Goal: Task Accomplishment & Management: Use online tool/utility

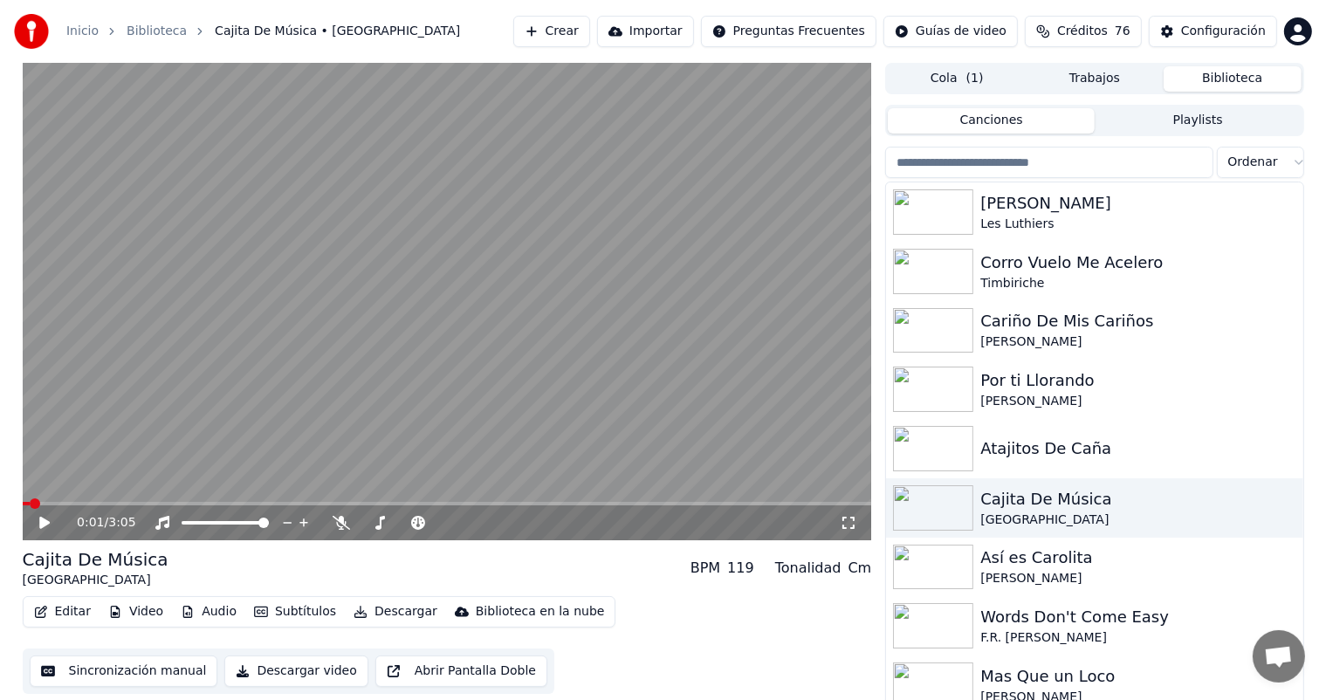
click at [552, 30] on button "Crear" at bounding box center [551, 31] width 77 height 31
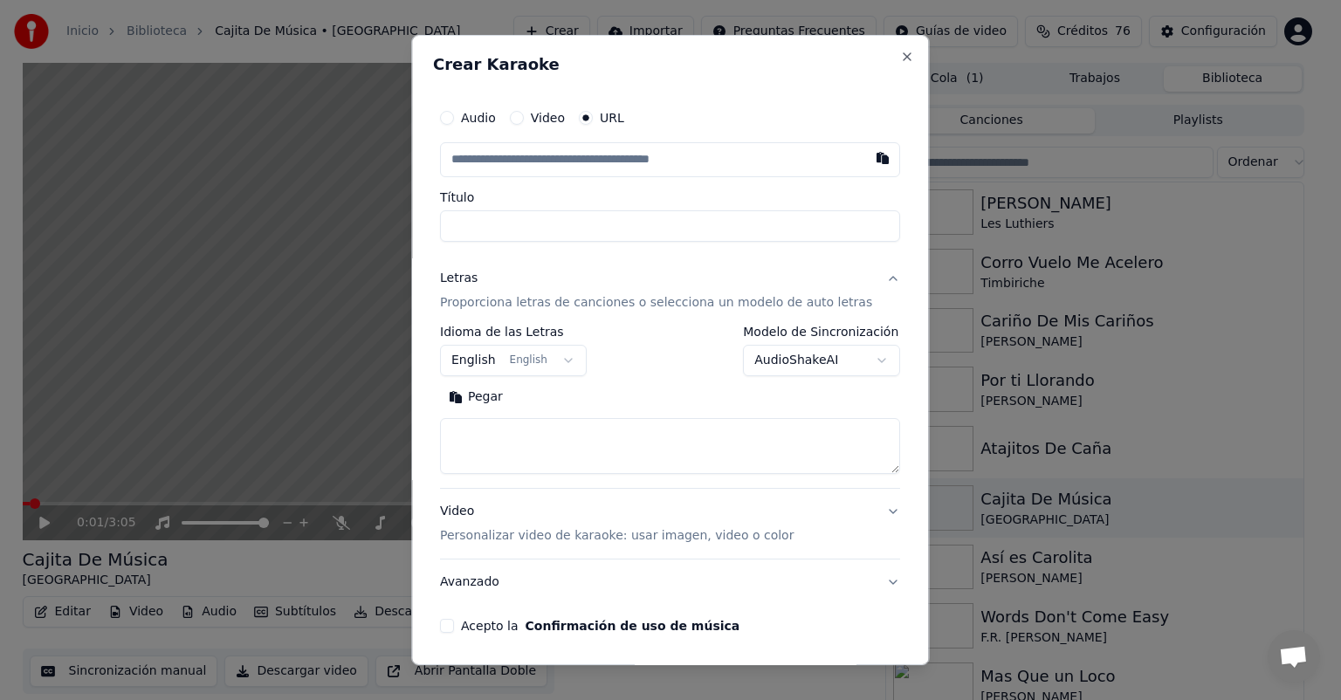
click at [489, 407] on button "Pegar" at bounding box center [476, 397] width 72 height 28
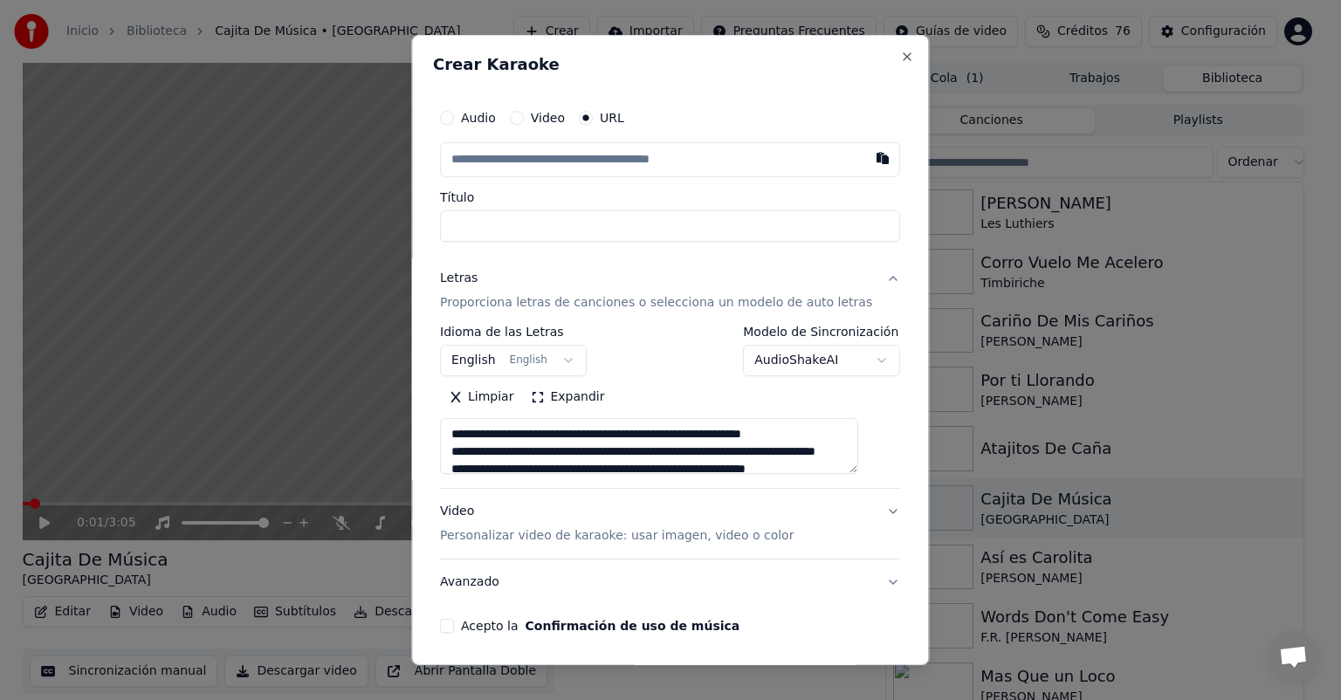
type textarea "**********"
click at [866, 153] on button "button" at bounding box center [883, 157] width 35 height 31
type input "**********"
type textarea "**********"
type input "**********"
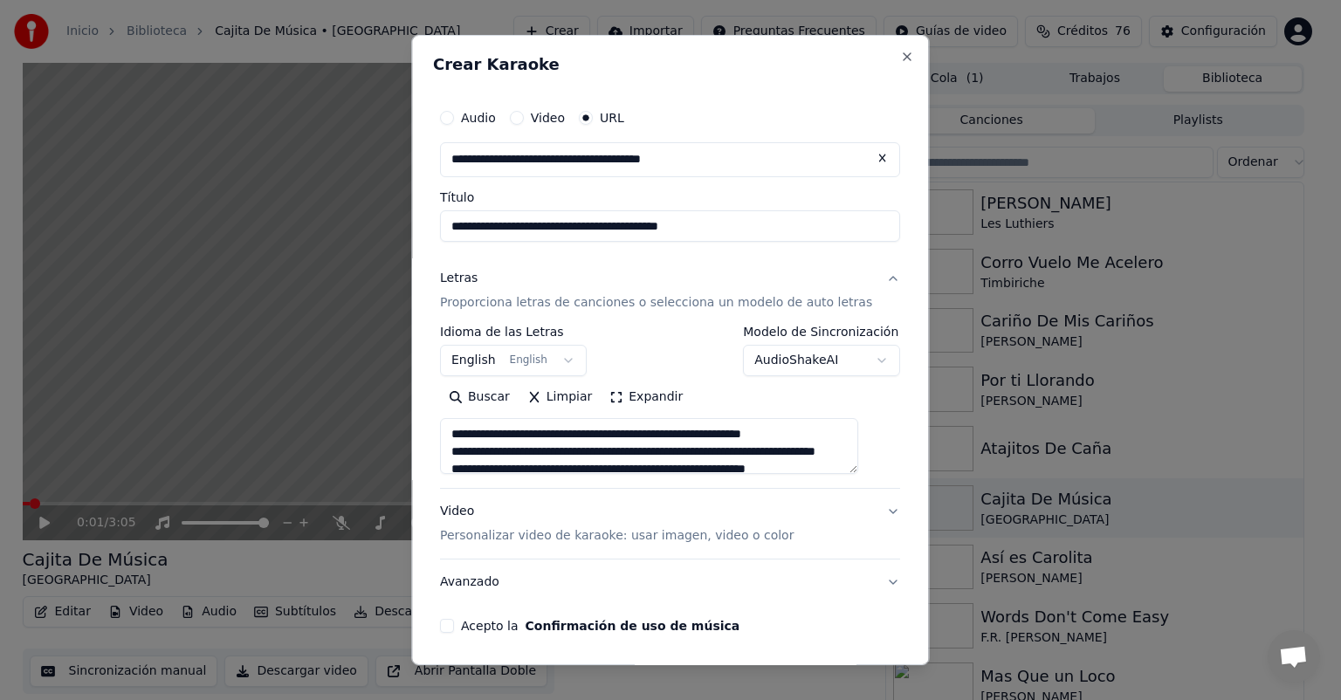
click at [567, 528] on p "Personalizar video de karaoke: usar imagen, video o color" at bounding box center [617, 535] width 354 height 17
type textarea "**********"
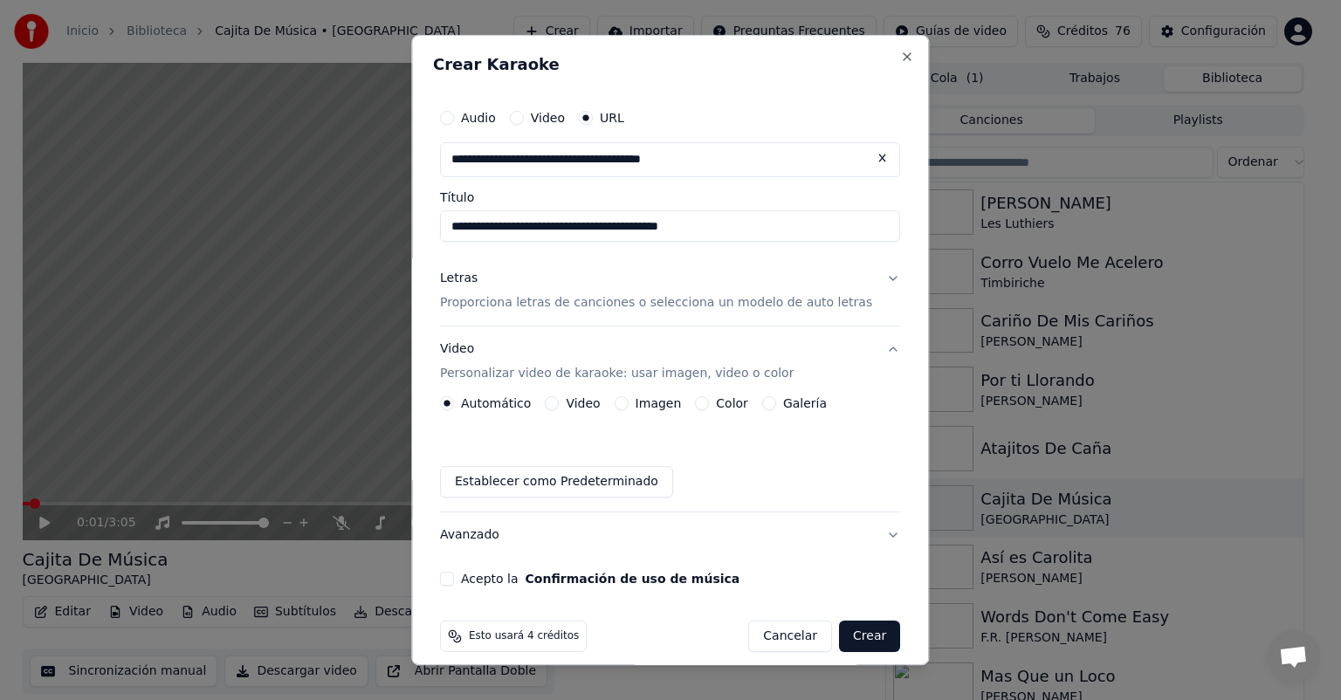
click at [629, 402] on button "Imagen" at bounding box center [622, 403] width 14 height 14
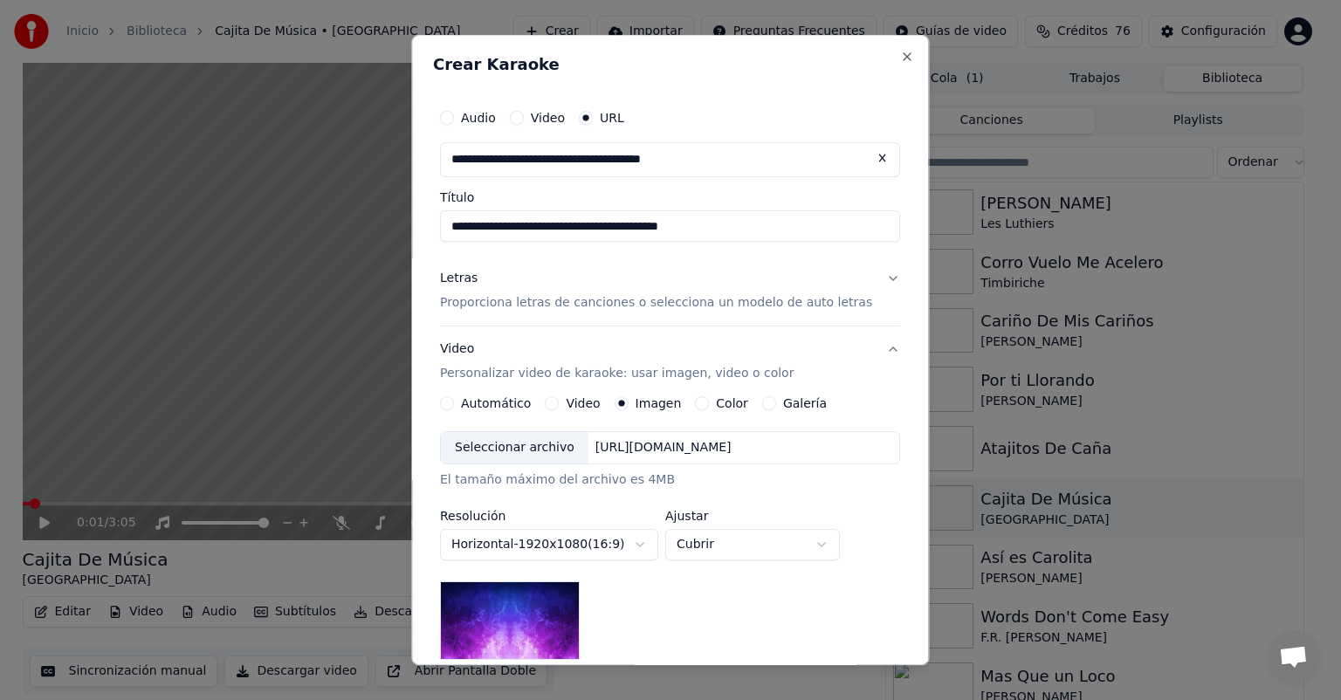
click at [523, 448] on div "Seleccionar archivo" at bounding box center [515, 447] width 148 height 31
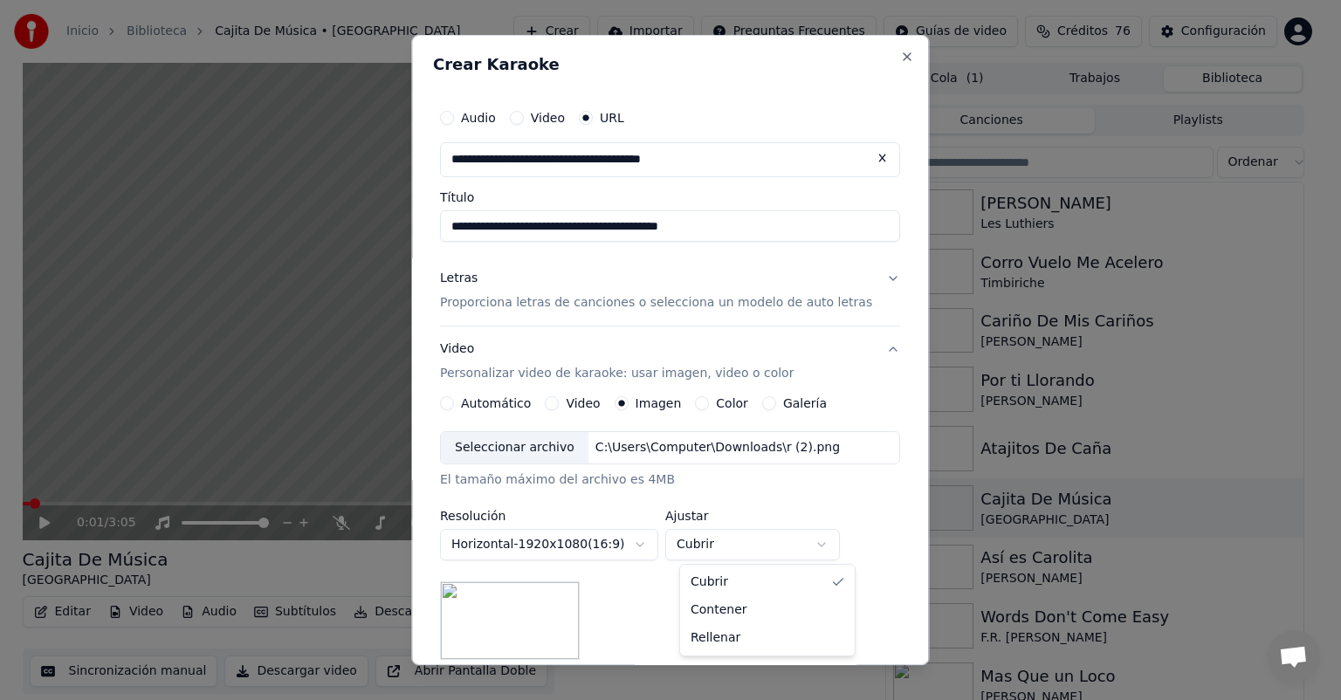
click at [719, 542] on body "**********" at bounding box center [663, 350] width 1326 height 700
select select "*******"
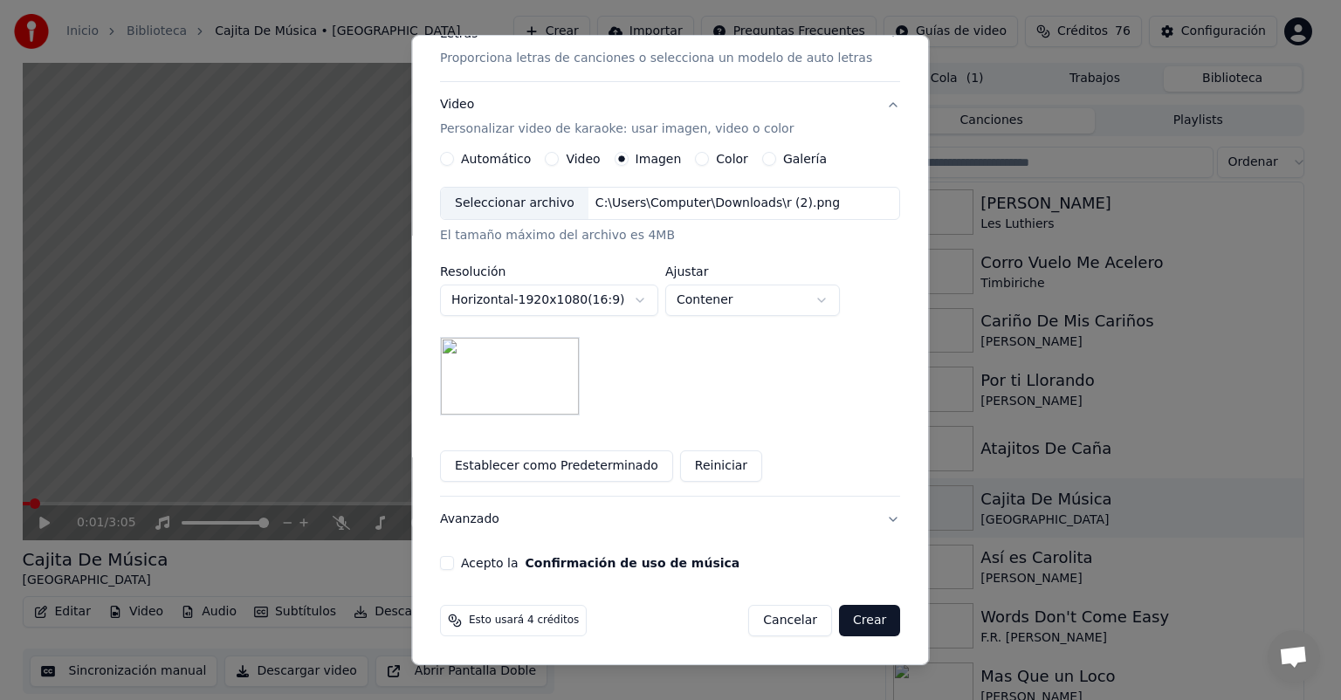
click at [454, 560] on button "Acepto la Confirmación de uso de música" at bounding box center [447, 563] width 14 height 14
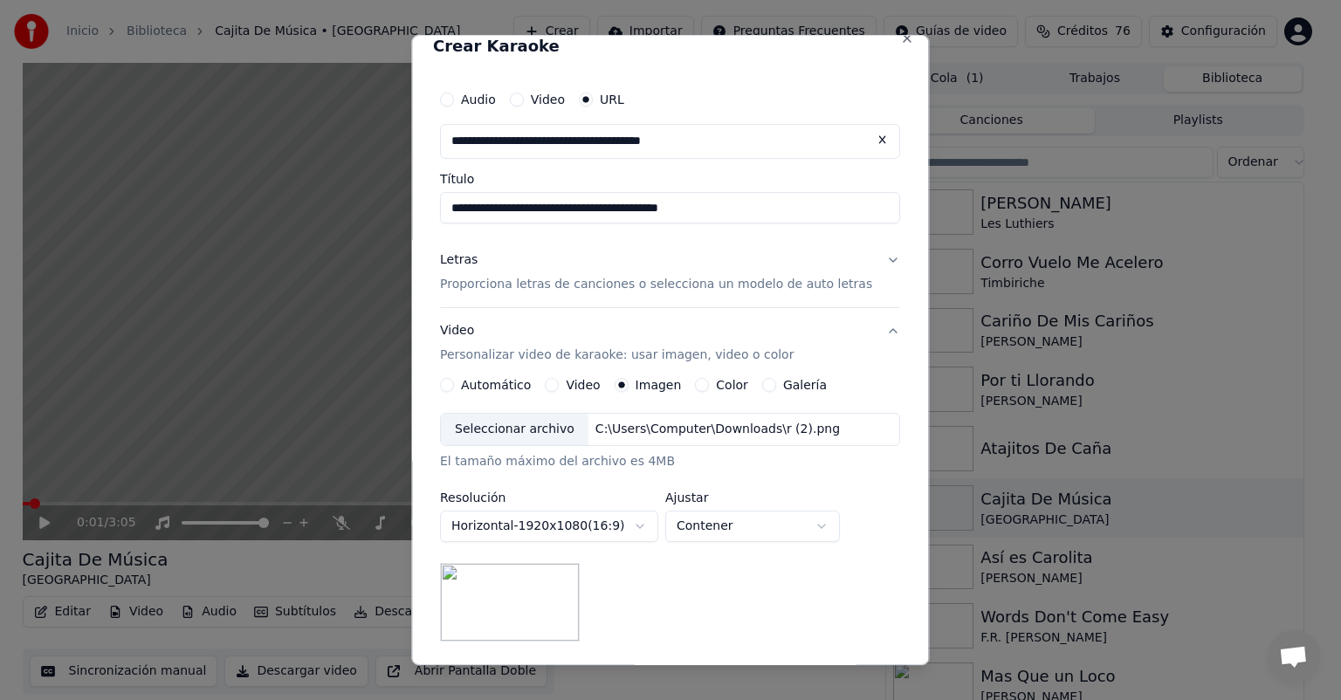
scroll to position [0, 0]
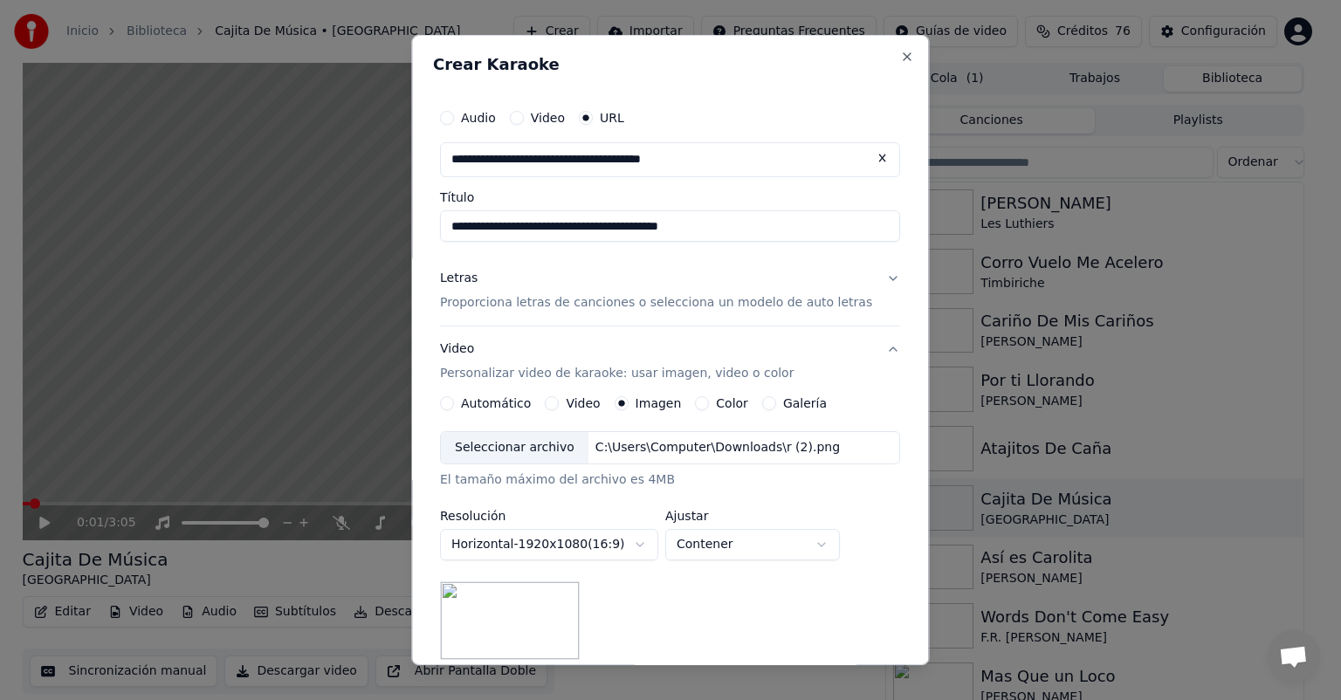
click at [685, 305] on p "Proporciona letras de canciones o selecciona un modelo de auto letras" at bounding box center [656, 302] width 432 height 17
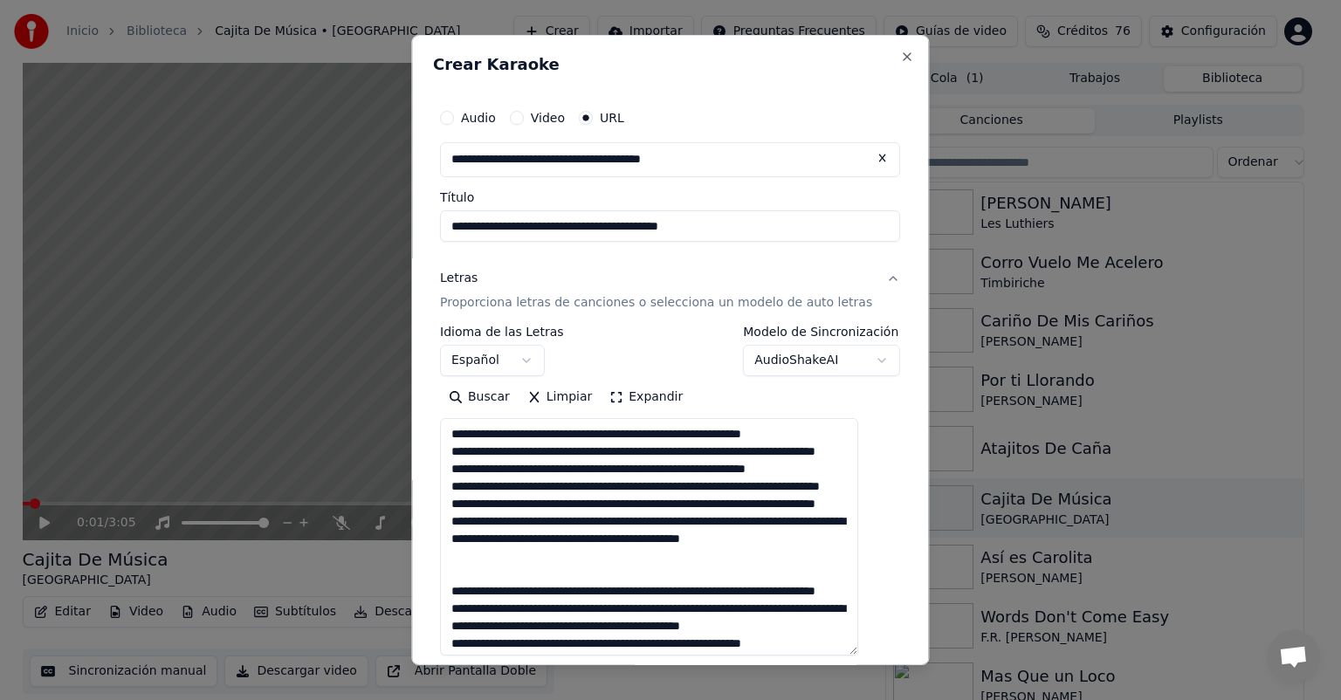
drag, startPoint x: 868, startPoint y: 471, endPoint x: 850, endPoint y: 652, distance: 182.6
click at [850, 652] on textarea "**********" at bounding box center [649, 537] width 418 height 238
click at [655, 475] on textarea "**********" at bounding box center [649, 537] width 418 height 238
click at [646, 434] on textarea "**********" at bounding box center [649, 537] width 418 height 238
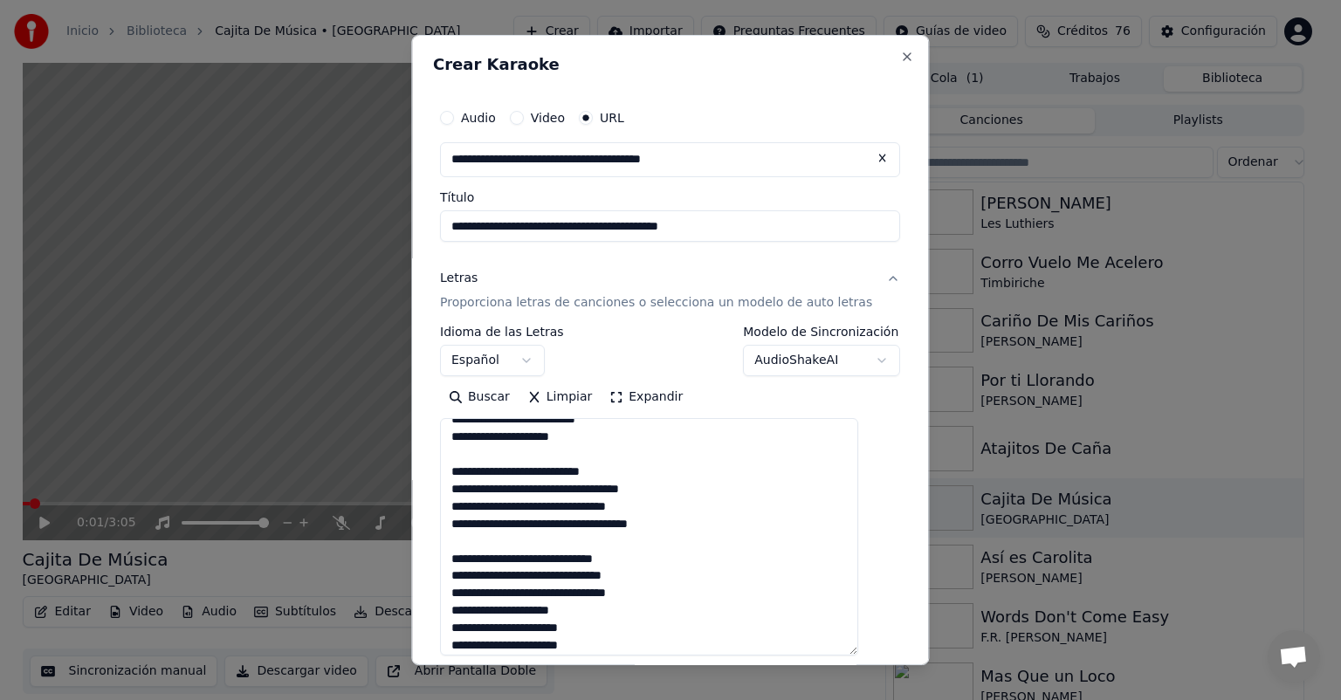
scroll to position [417, 0]
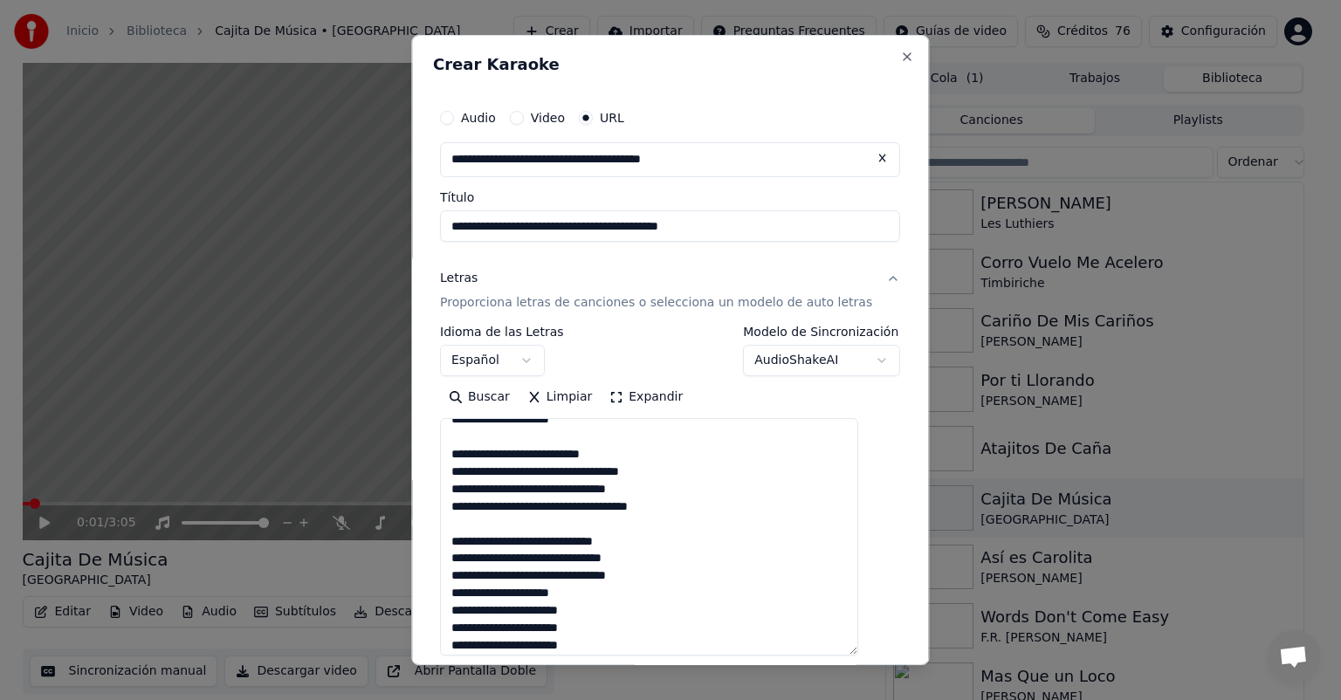
type textarea "**********"
drag, startPoint x: 785, startPoint y: 222, endPoint x: 459, endPoint y: 247, distance: 326.7
click at [459, 247] on div "**********" at bounding box center [670, 457] width 474 height 728
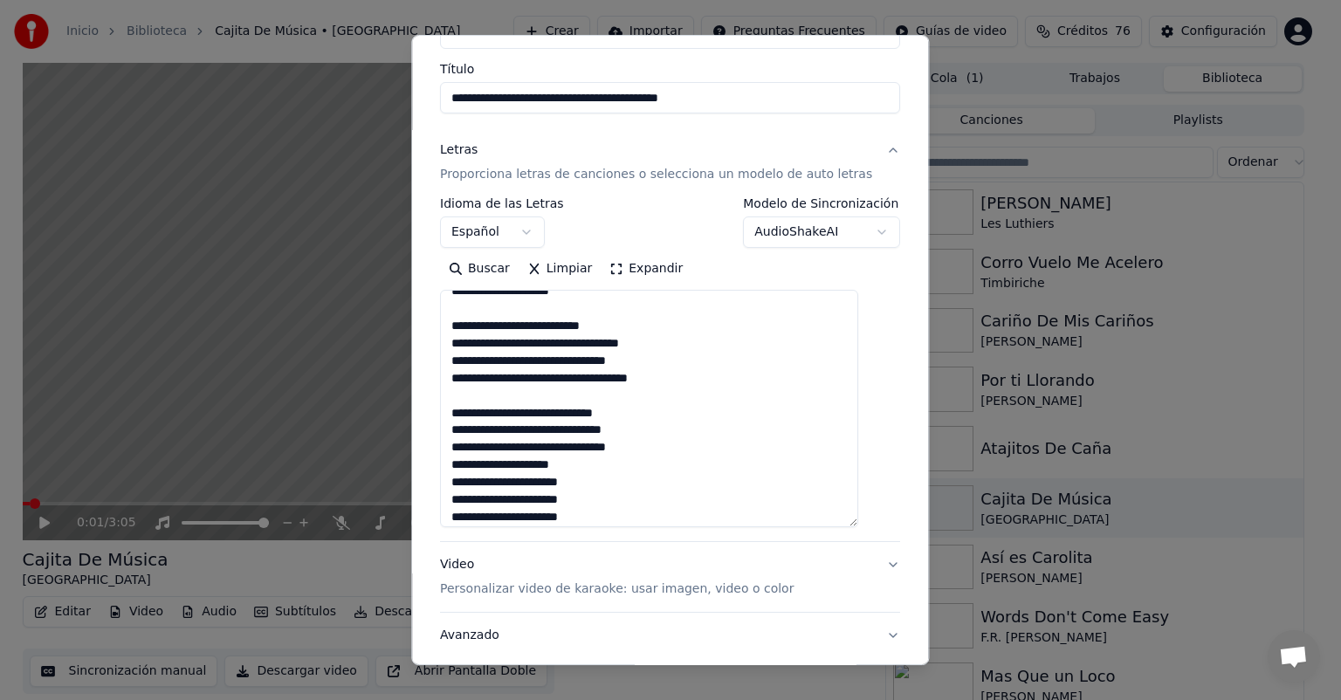
scroll to position [245, 0]
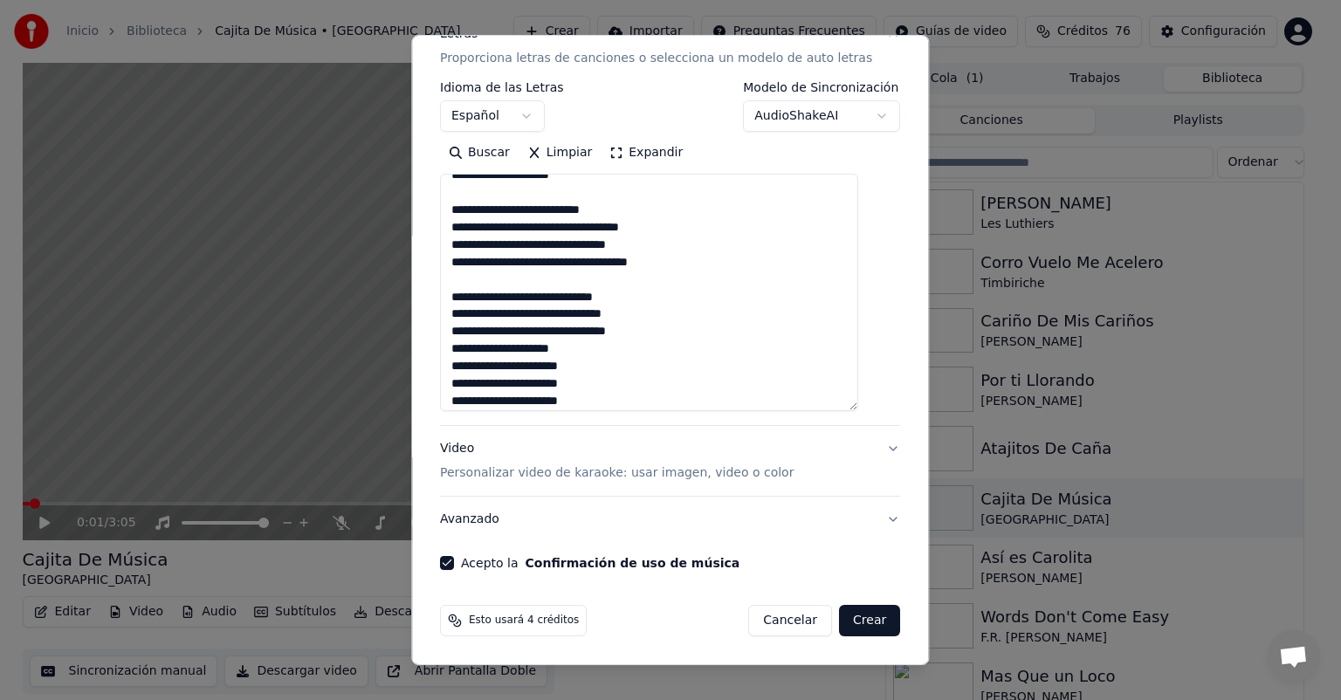
type input "**********"
click at [849, 625] on button "Crear" at bounding box center [869, 620] width 61 height 31
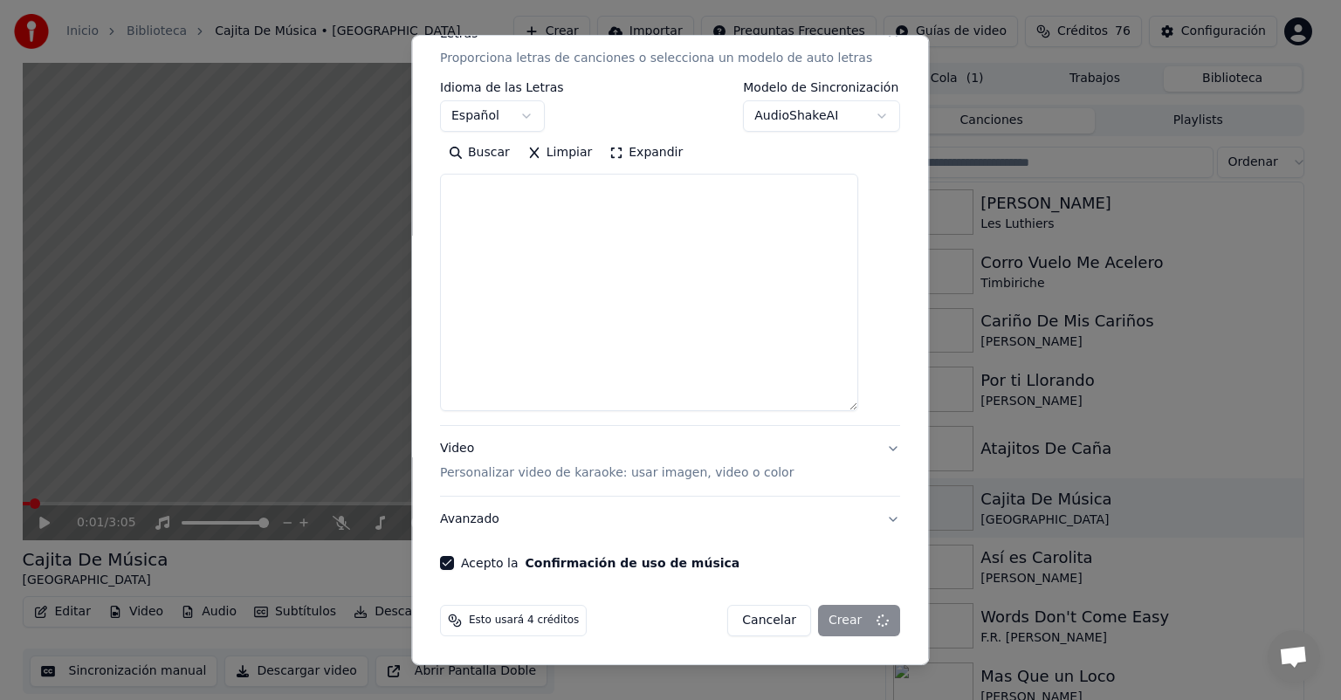
select select
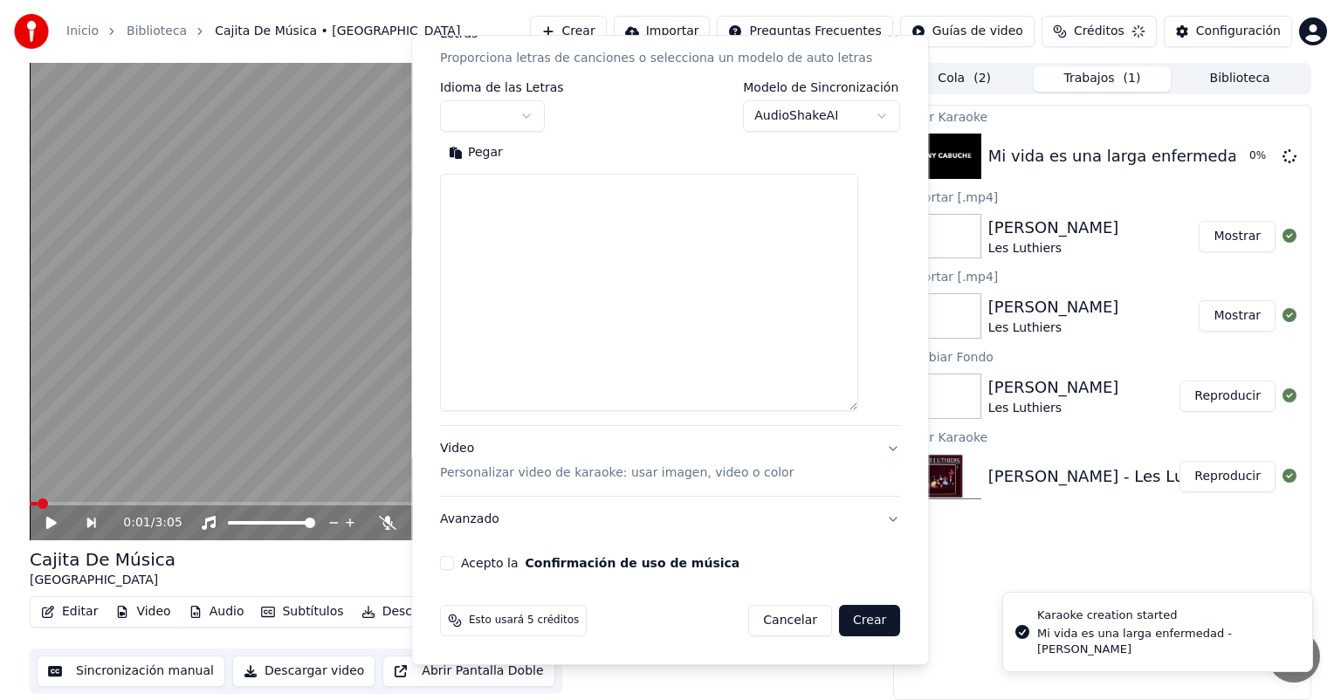
scroll to position [0, 0]
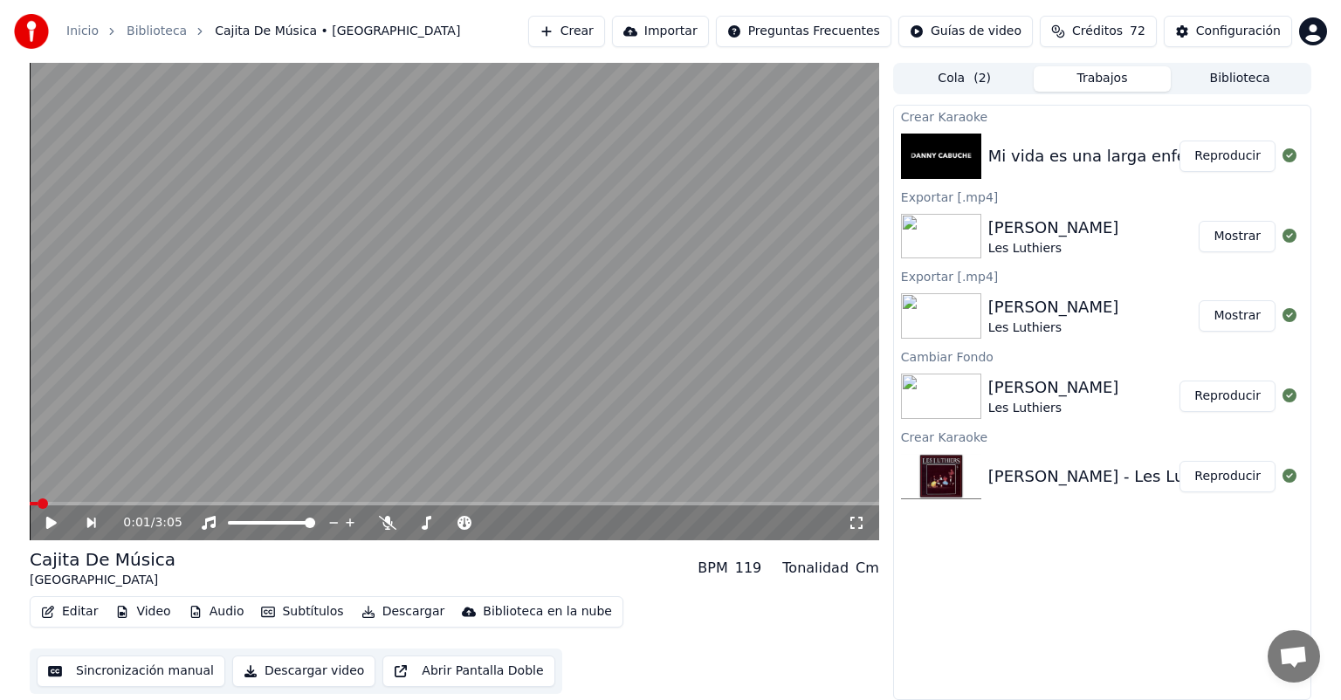
click at [1230, 155] on button "Reproducir" at bounding box center [1228, 156] width 96 height 31
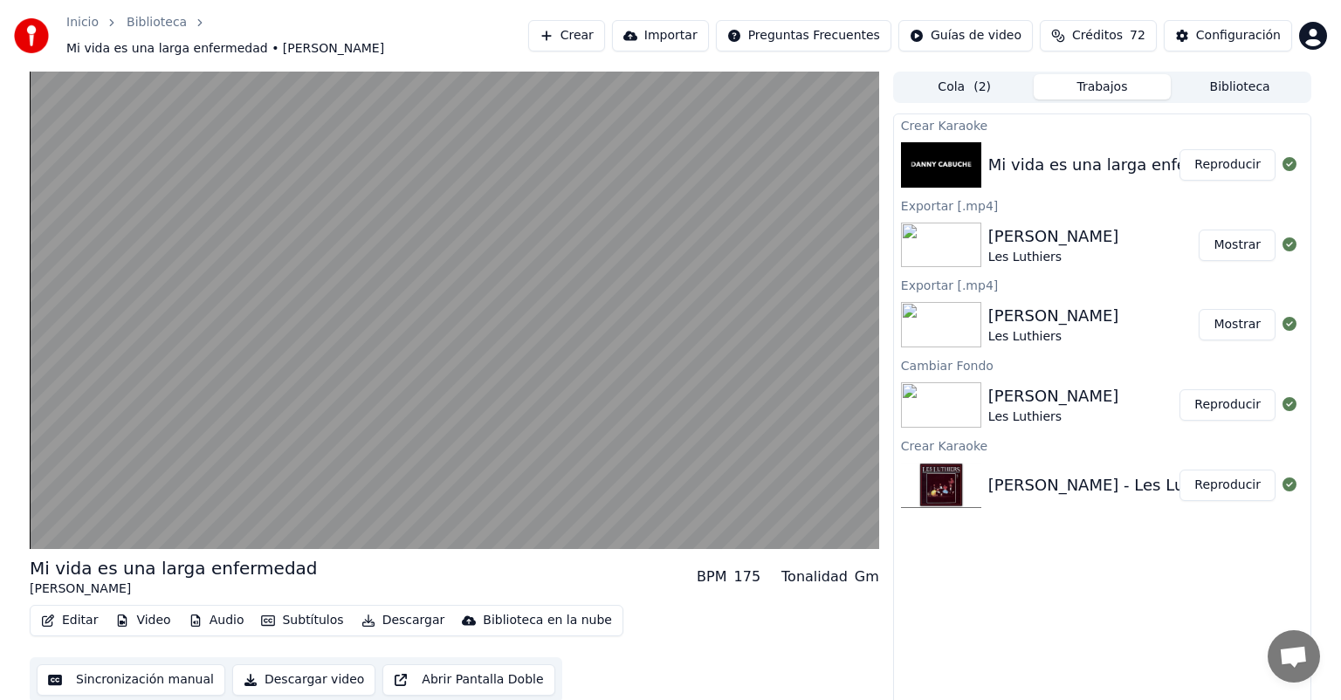
click at [299, 418] on video at bounding box center [455, 311] width 850 height 478
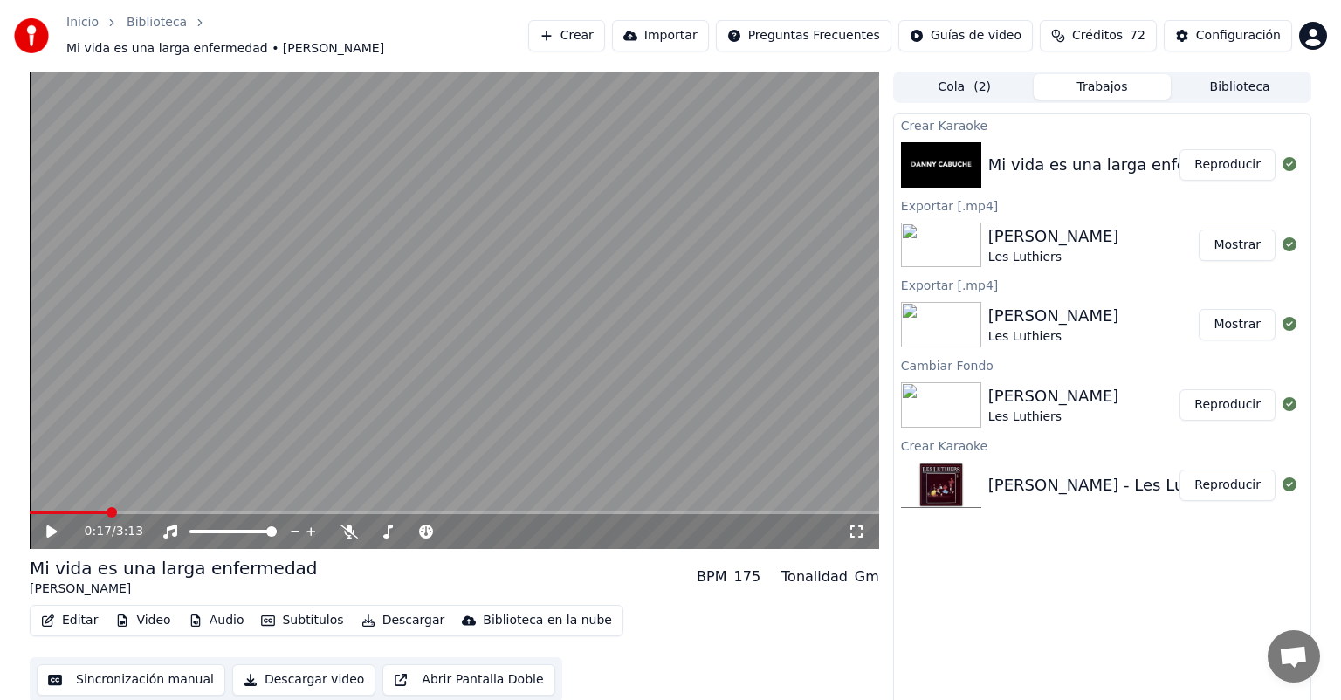
click at [348, 525] on icon at bounding box center [349, 532] width 17 height 14
click at [38, 524] on div "0:17 / 3:13" at bounding box center [455, 531] width 836 height 17
click at [44, 527] on icon at bounding box center [64, 532] width 41 height 14
click at [73, 617] on button "Editar" at bounding box center [69, 621] width 71 height 24
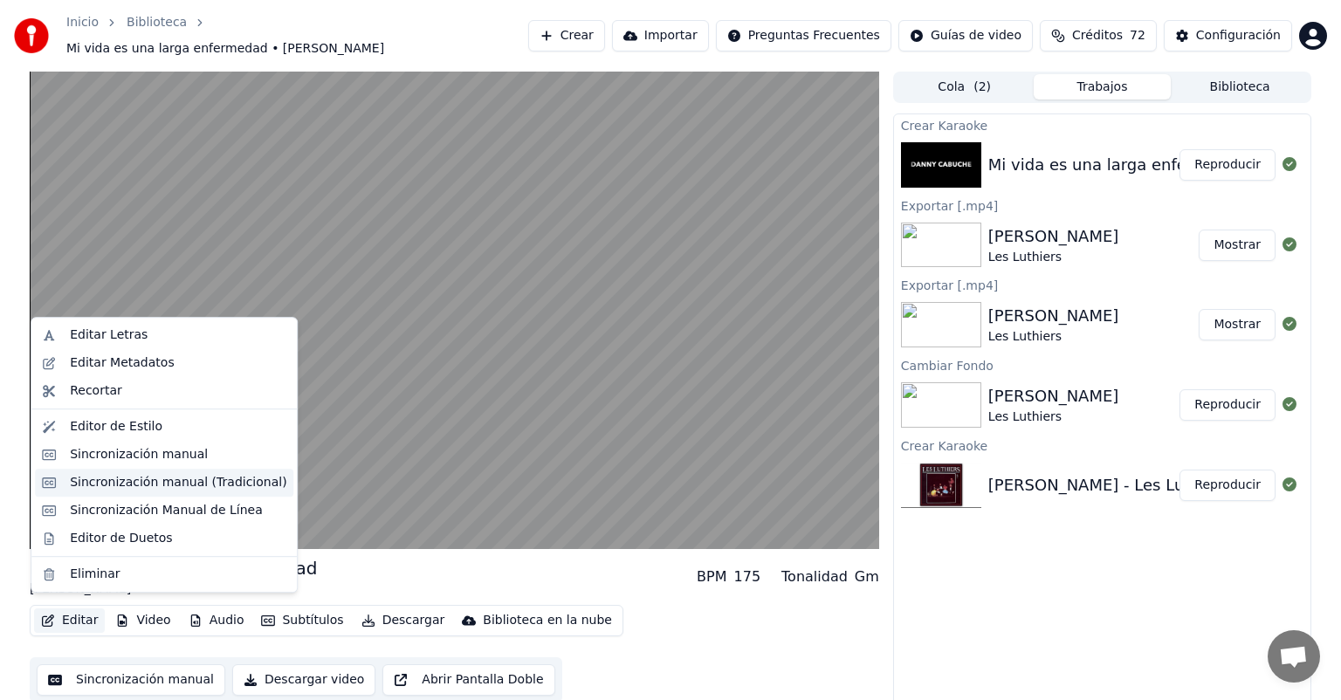
click at [73, 484] on div "Sincronización manual (Tradicional)" at bounding box center [178, 482] width 217 height 17
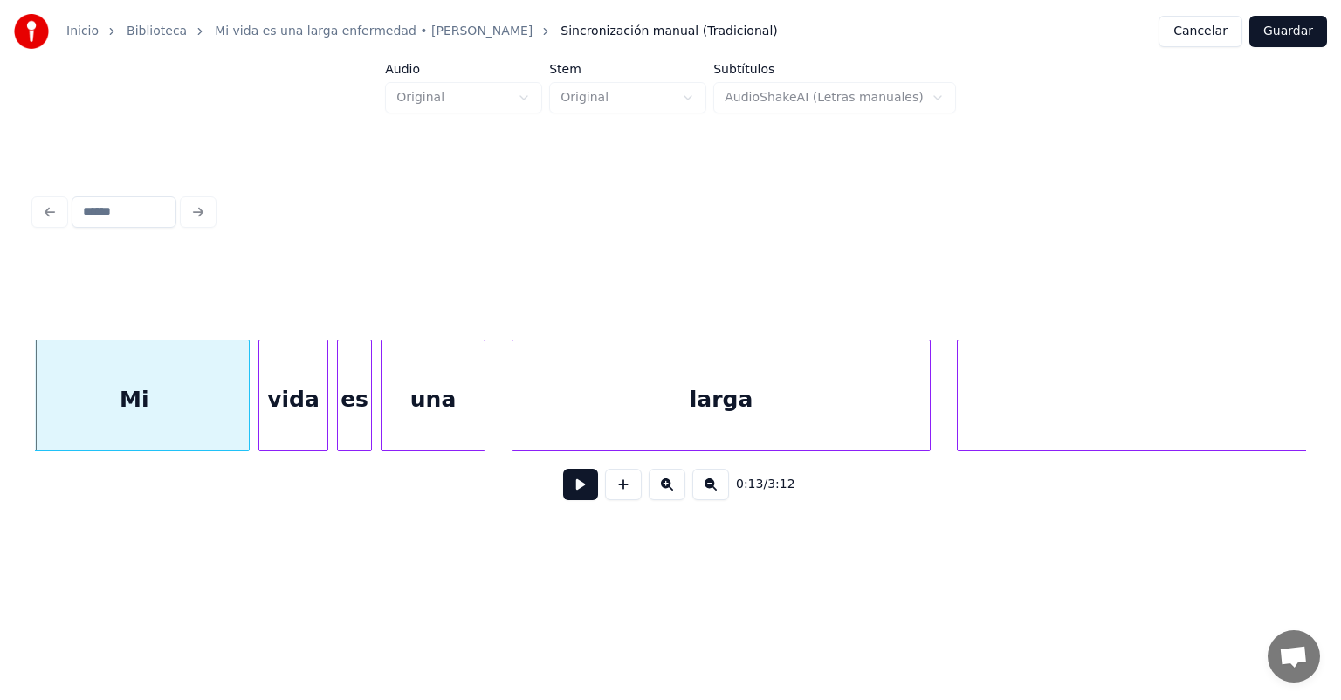
scroll to position [0, 6069]
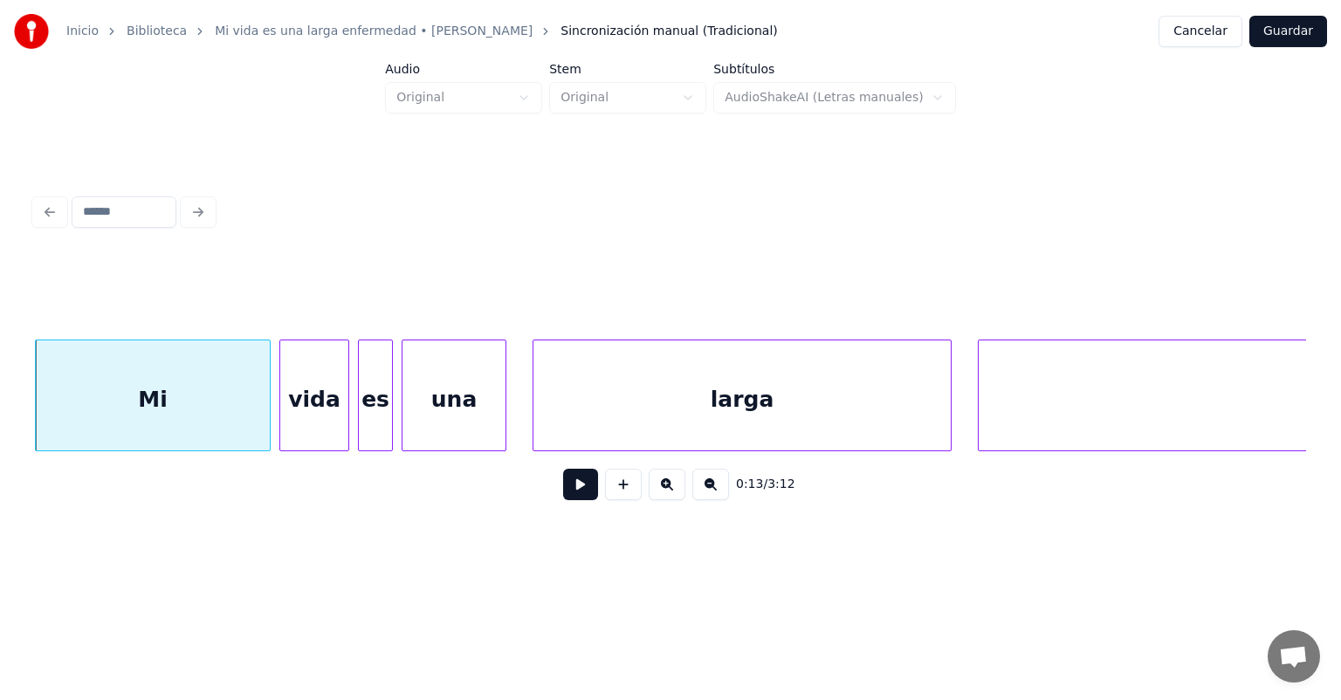
click at [563, 494] on button at bounding box center [580, 484] width 35 height 31
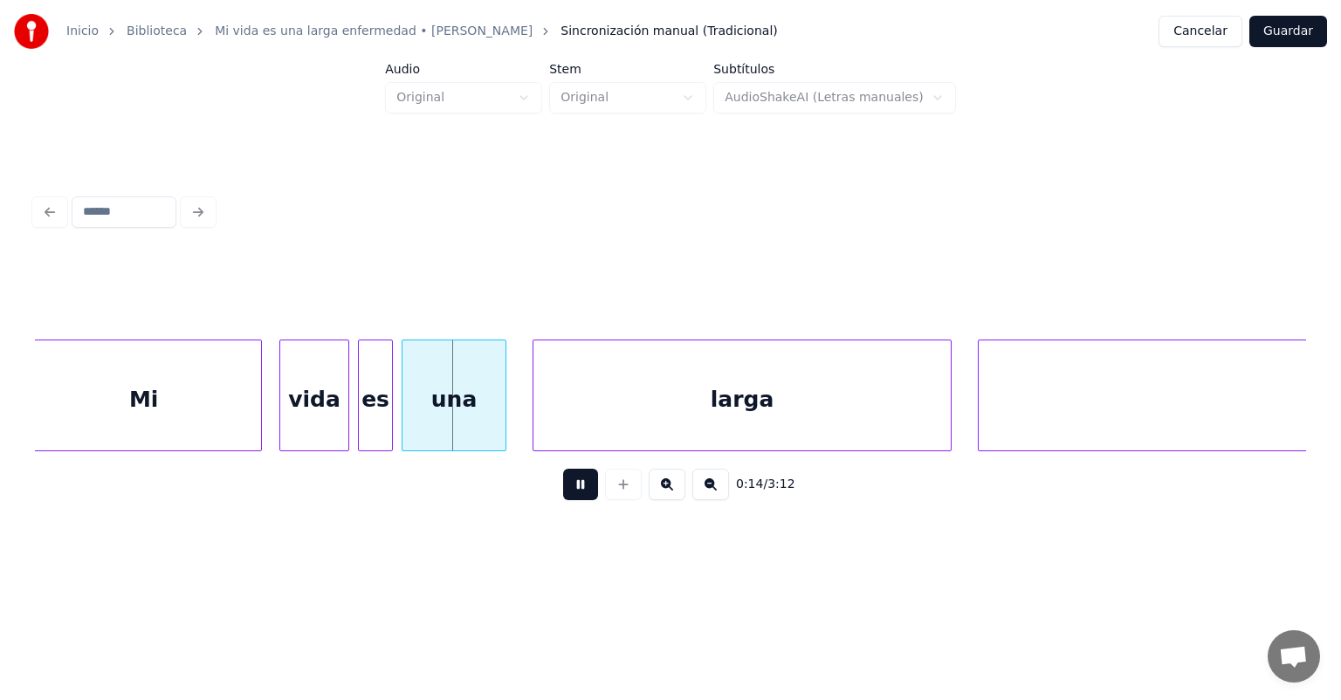
scroll to position [0, 6059]
click at [257, 416] on div "Mi" at bounding box center [155, 400] width 234 height 119
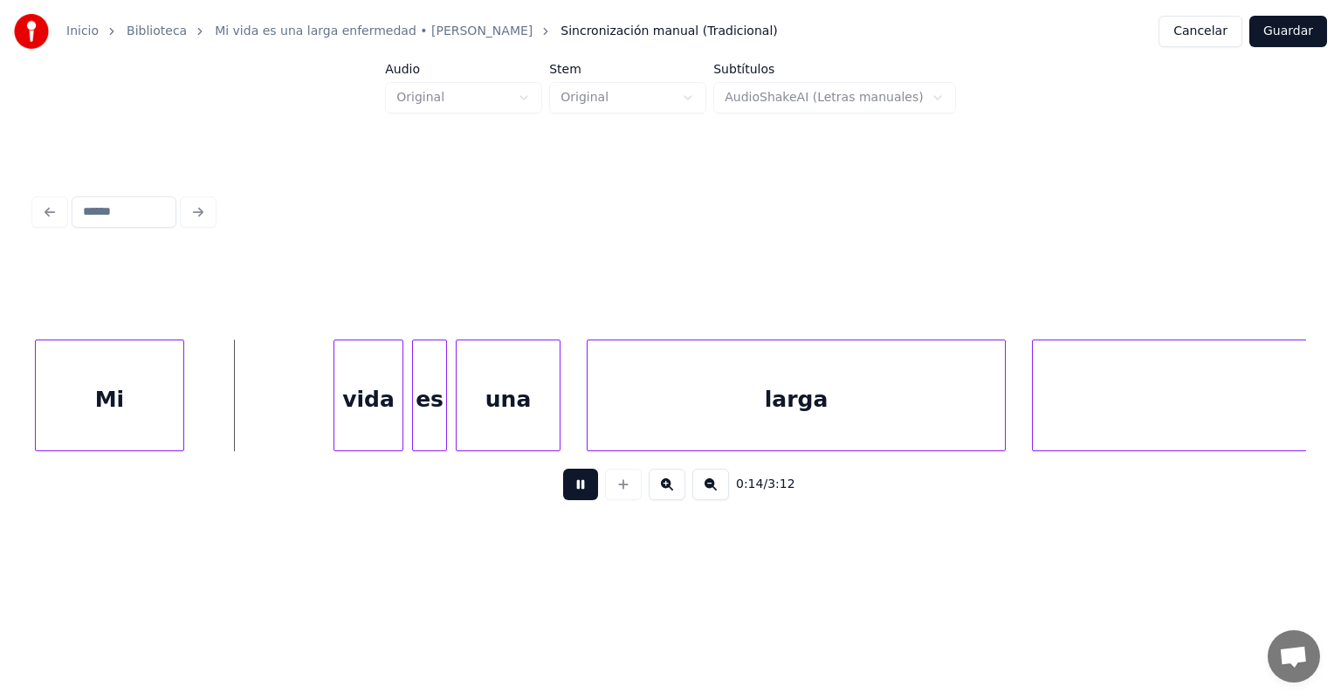
scroll to position [0, 6008]
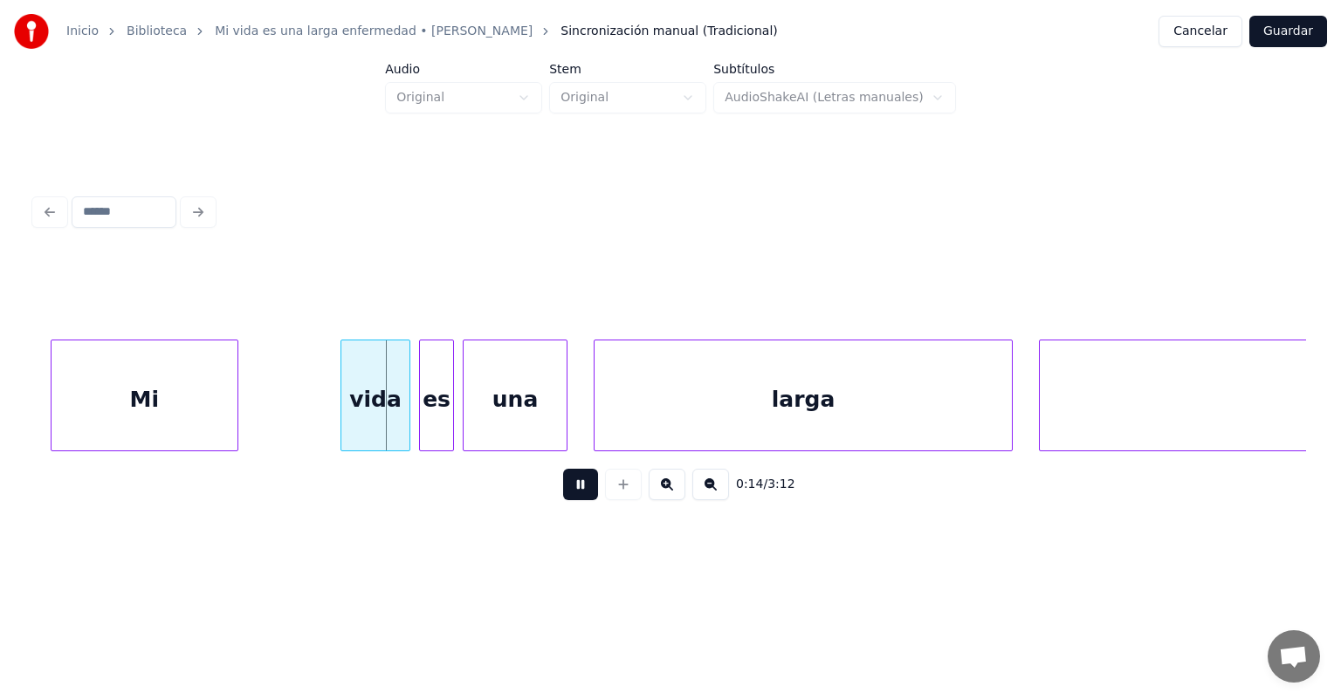
click at [237, 417] on div "Mi" at bounding box center [145, 400] width 186 height 119
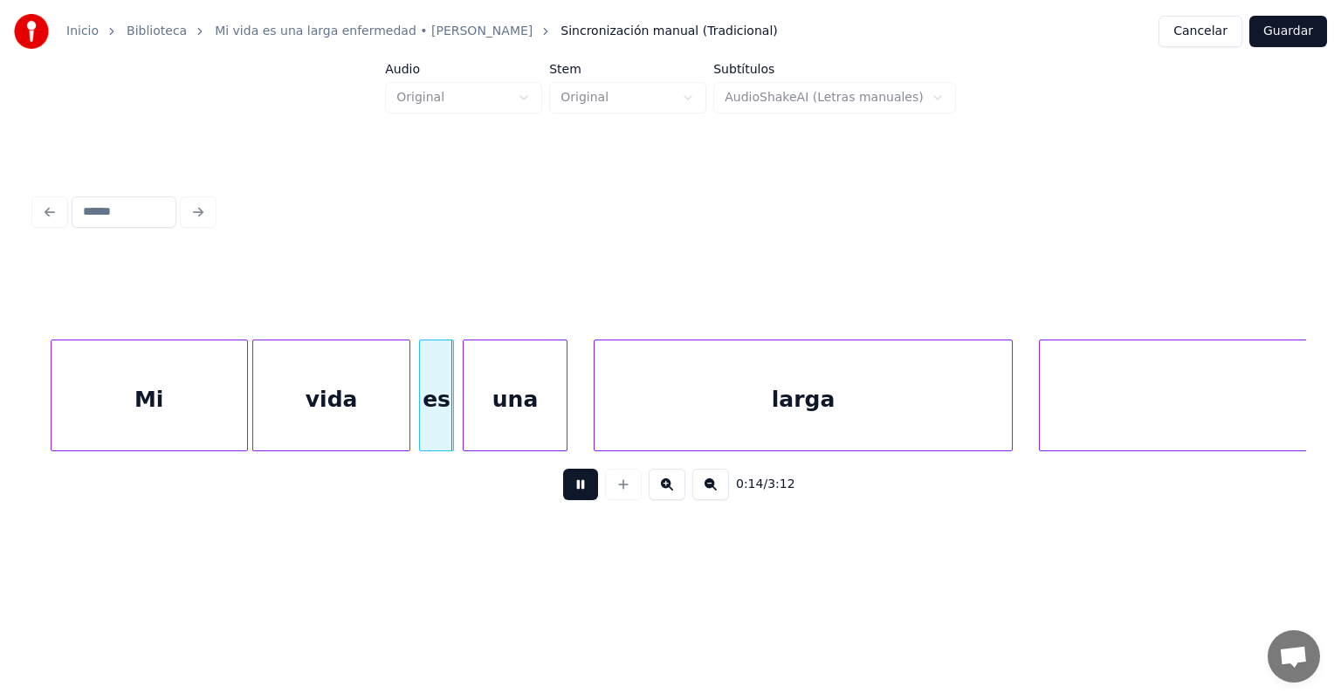
click at [256, 418] on div at bounding box center [255, 396] width 5 height 110
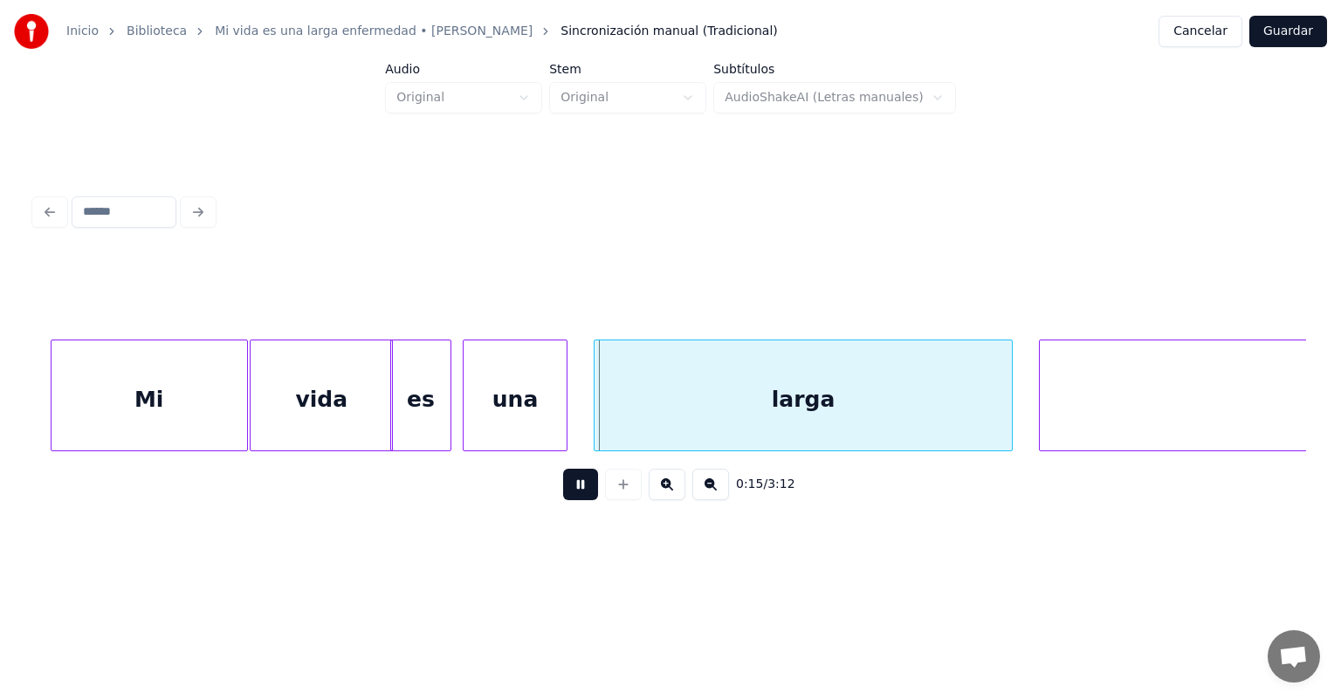
click at [448, 423] on div at bounding box center [447, 396] width 5 height 110
click at [561, 422] on div "una" at bounding box center [510, 400] width 121 height 119
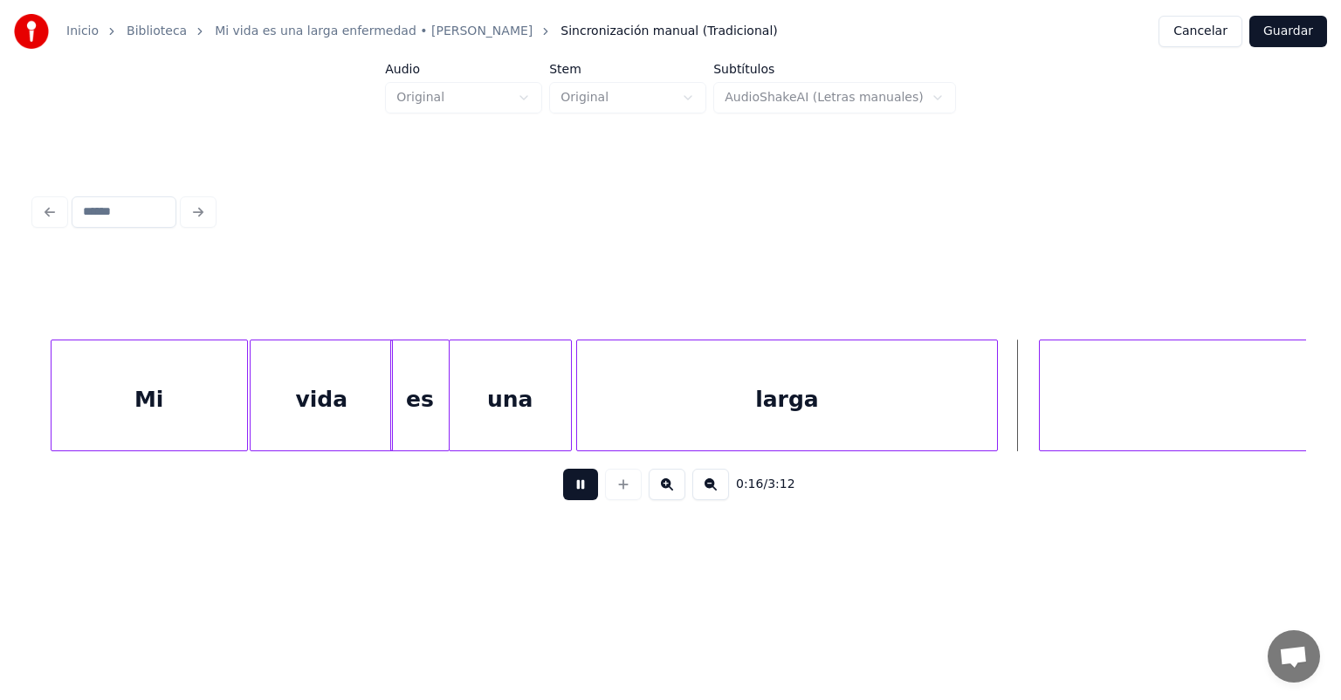
click at [992, 409] on div "larga" at bounding box center [787, 400] width 420 height 119
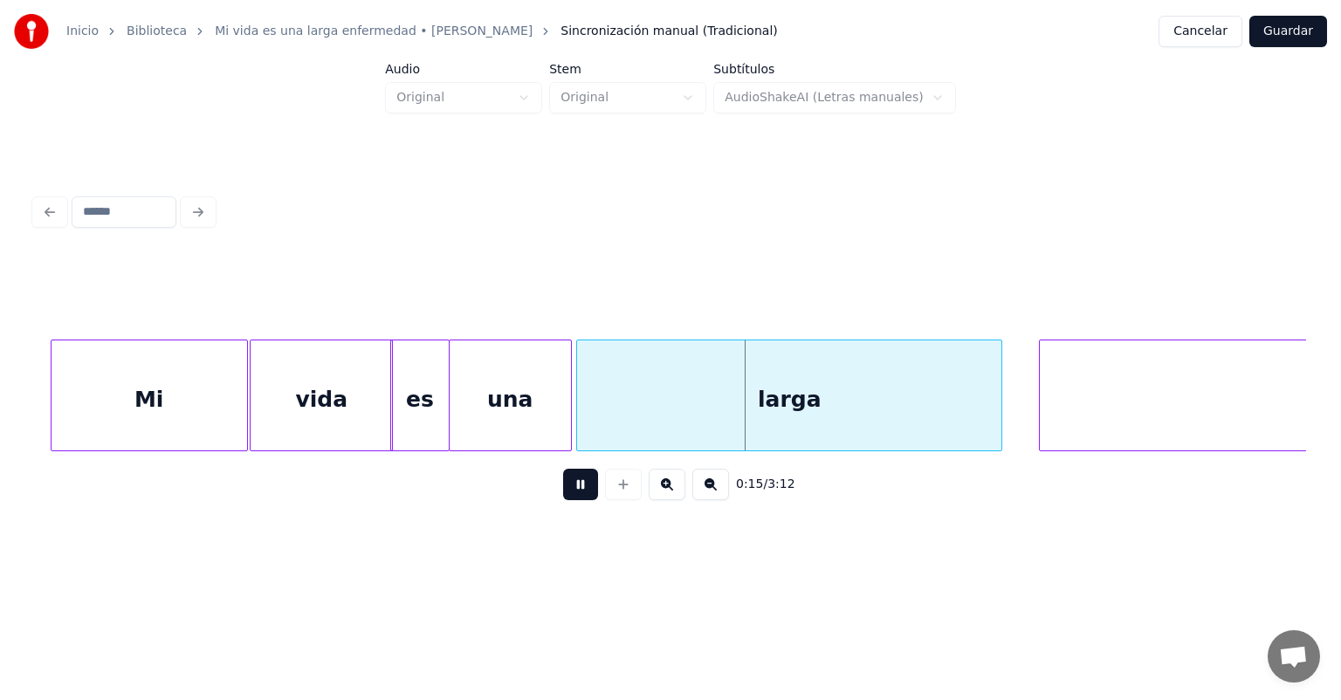
click at [999, 410] on div "larga" at bounding box center [789, 400] width 424 height 119
click at [1008, 408] on div at bounding box center [1008, 396] width 5 height 110
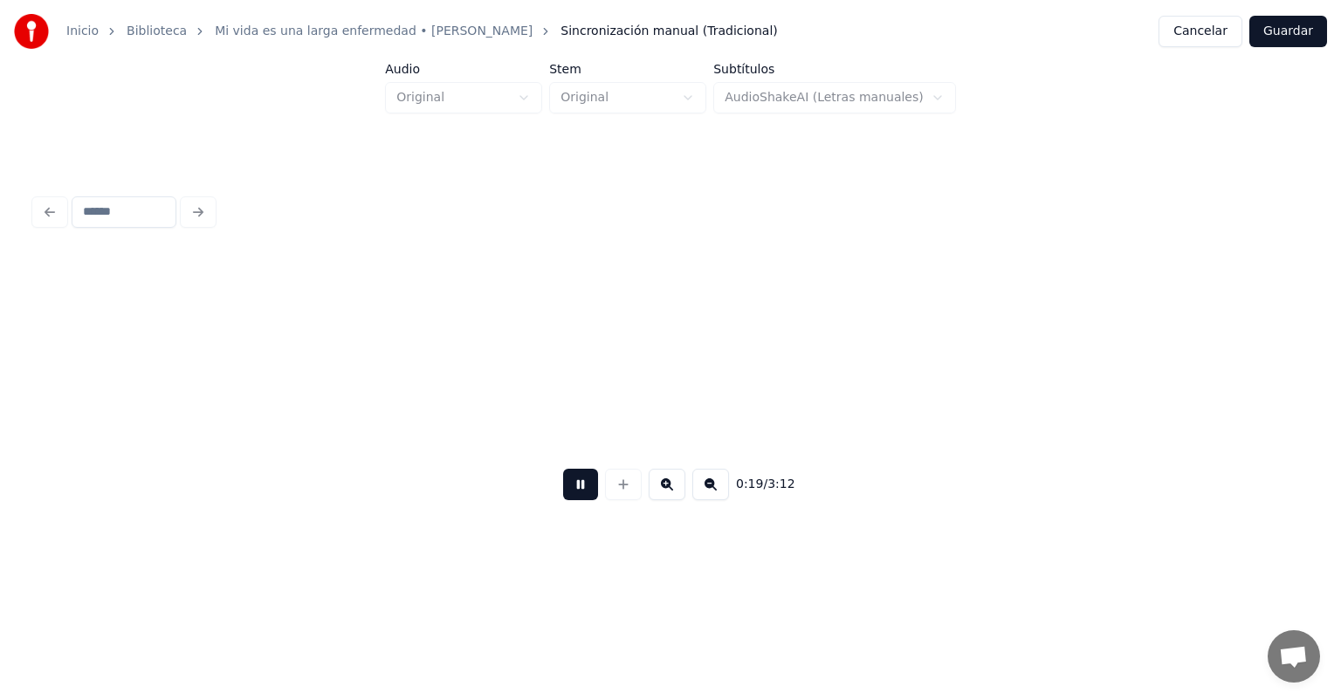
scroll to position [0, 8557]
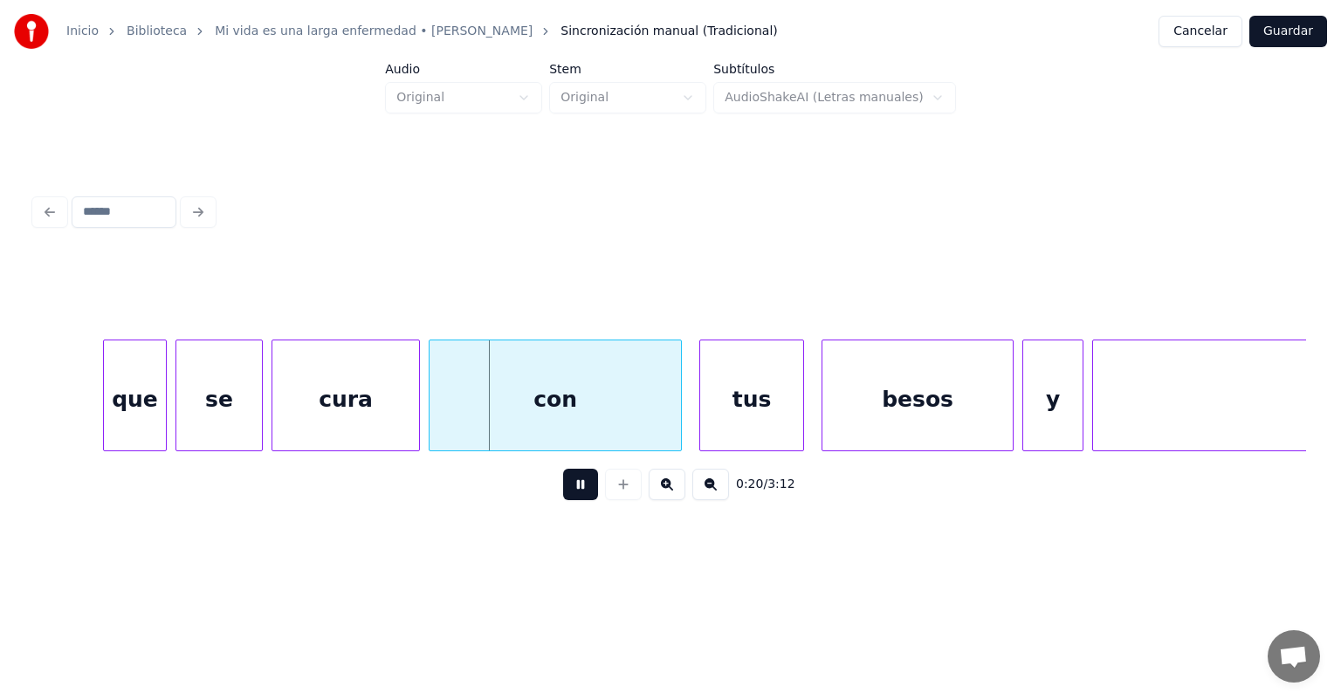
click at [108, 424] on div "que" at bounding box center [135, 400] width 62 height 119
click at [178, 419] on div "se" at bounding box center [217, 400] width 90 height 119
click at [274, 417] on div "cura" at bounding box center [343, 400] width 152 height 119
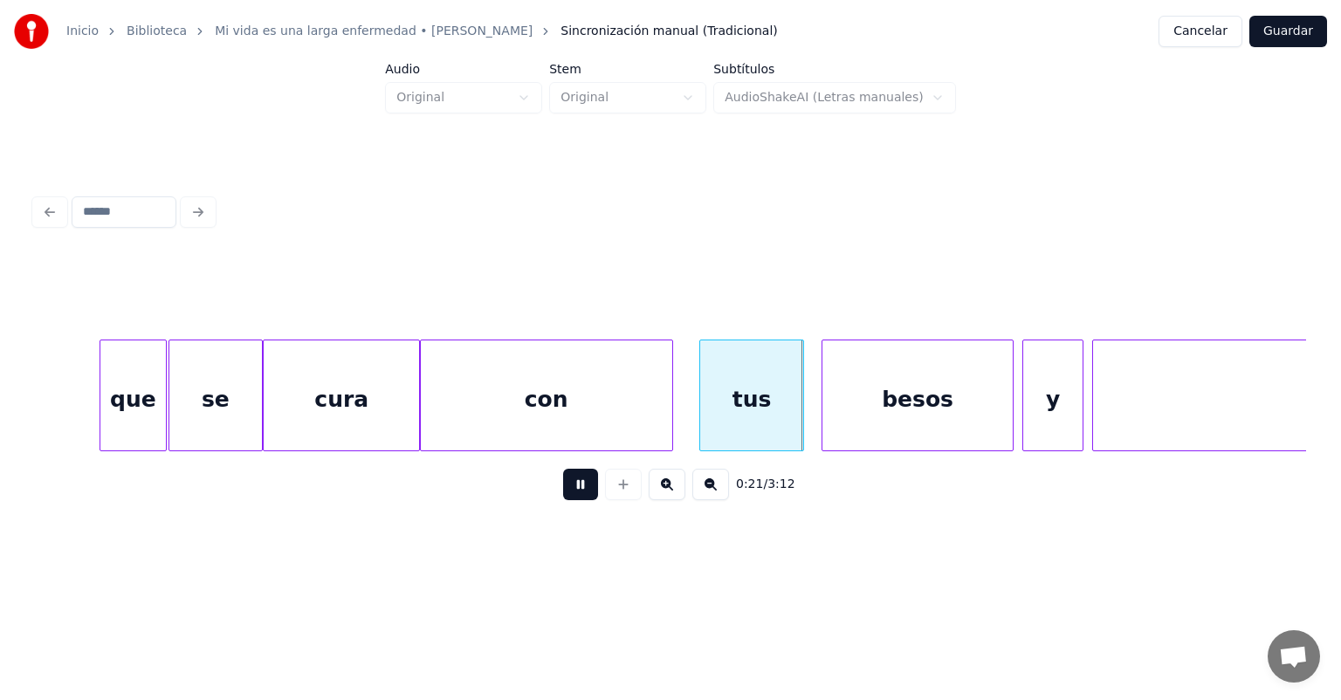
click at [441, 424] on div "con" at bounding box center [546, 400] width 251 height 119
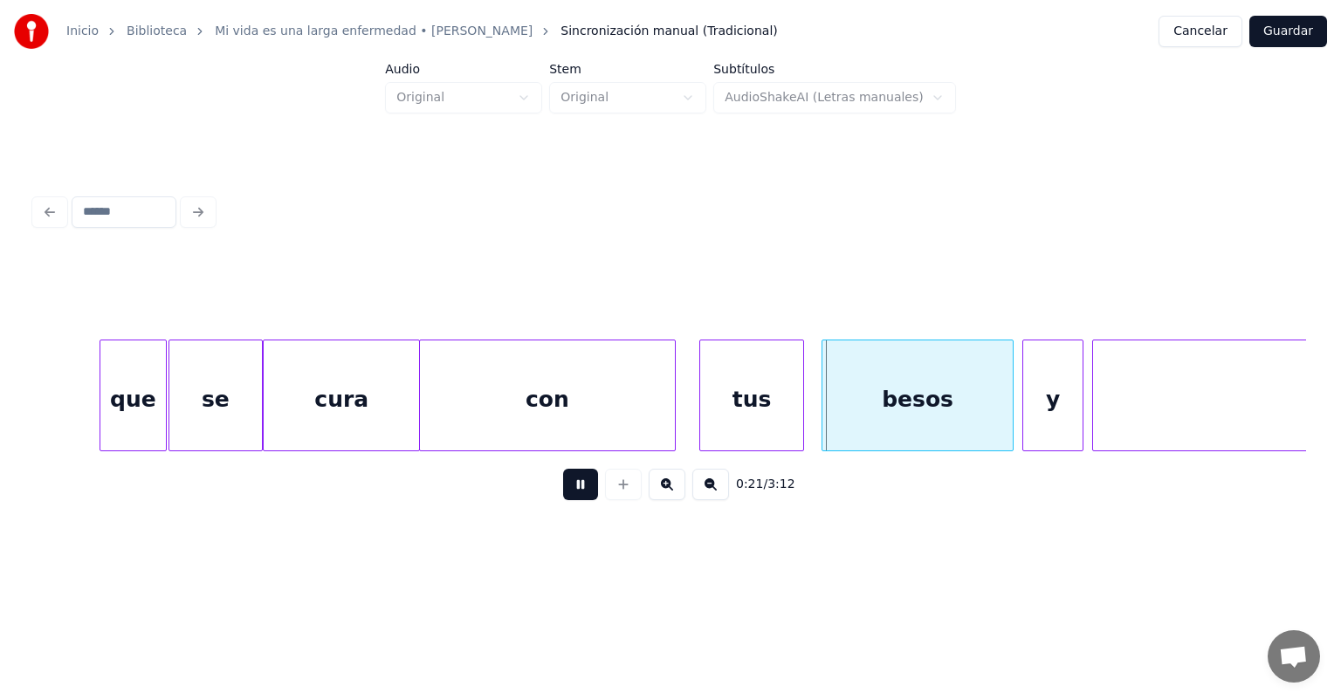
click at [668, 414] on div "con" at bounding box center [547, 400] width 254 height 119
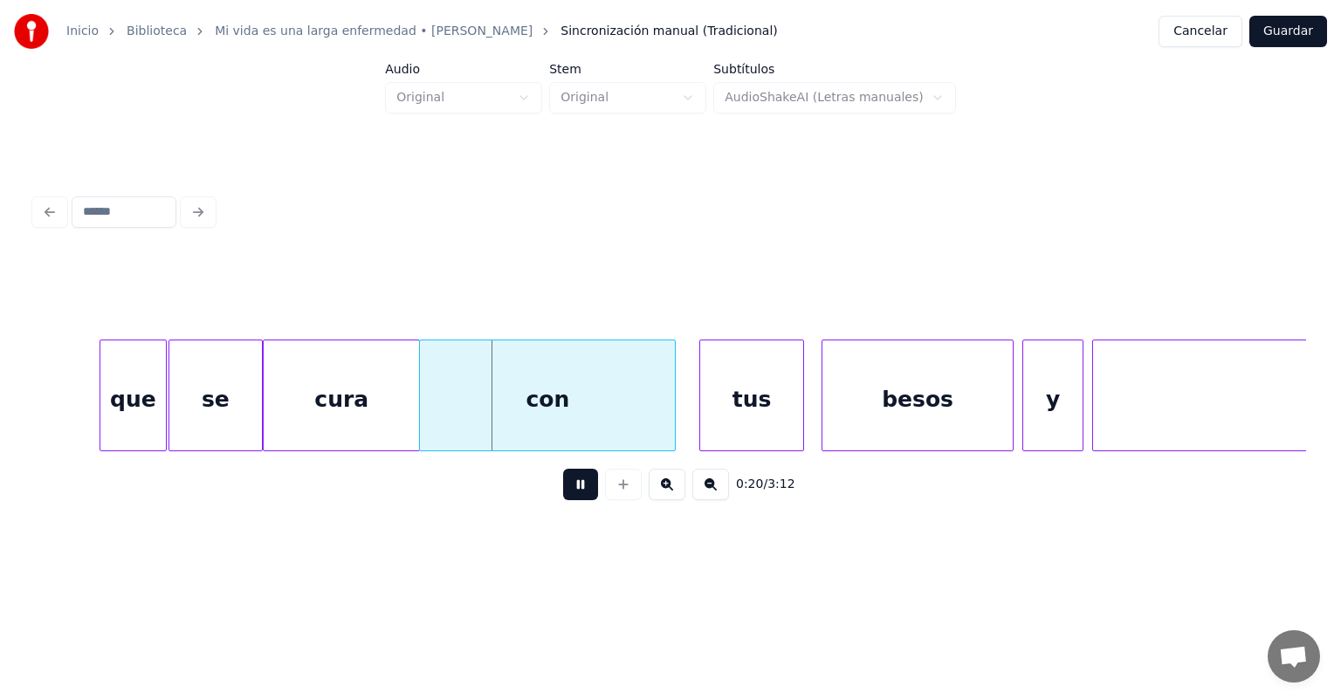
click at [700, 409] on div at bounding box center [702, 396] width 5 height 110
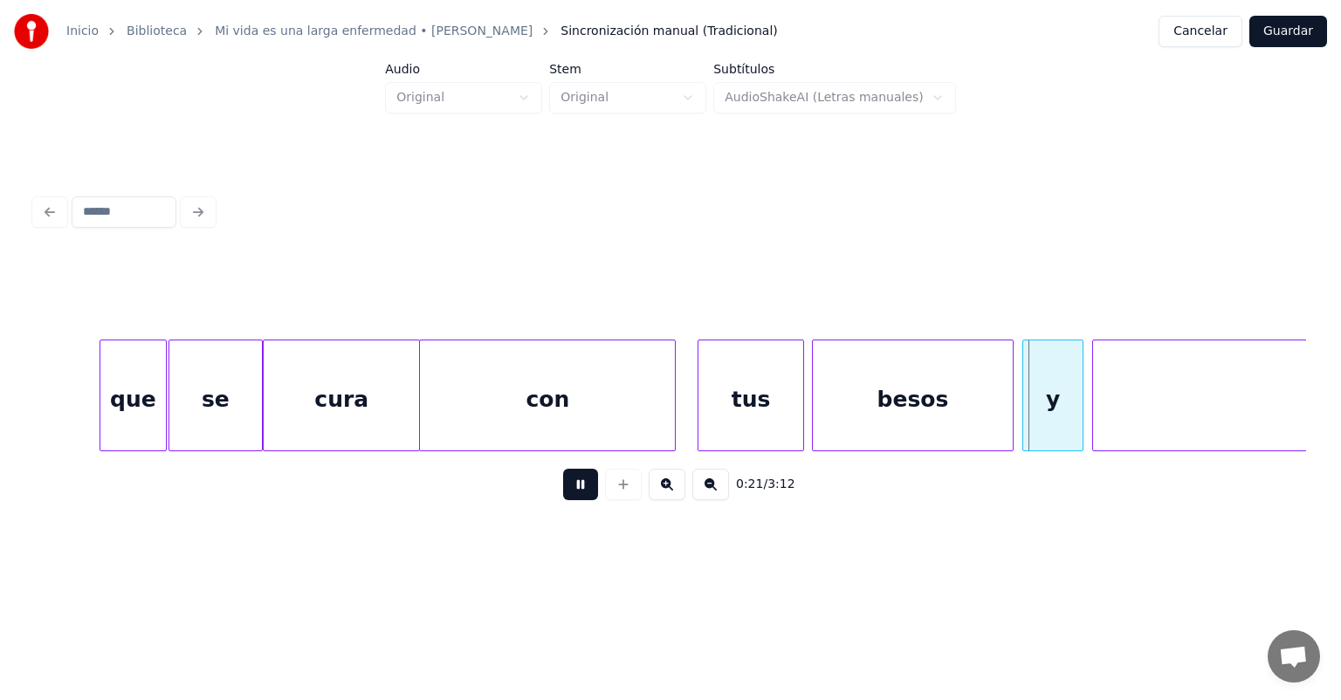
click at [824, 410] on div "besos" at bounding box center [913, 400] width 200 height 119
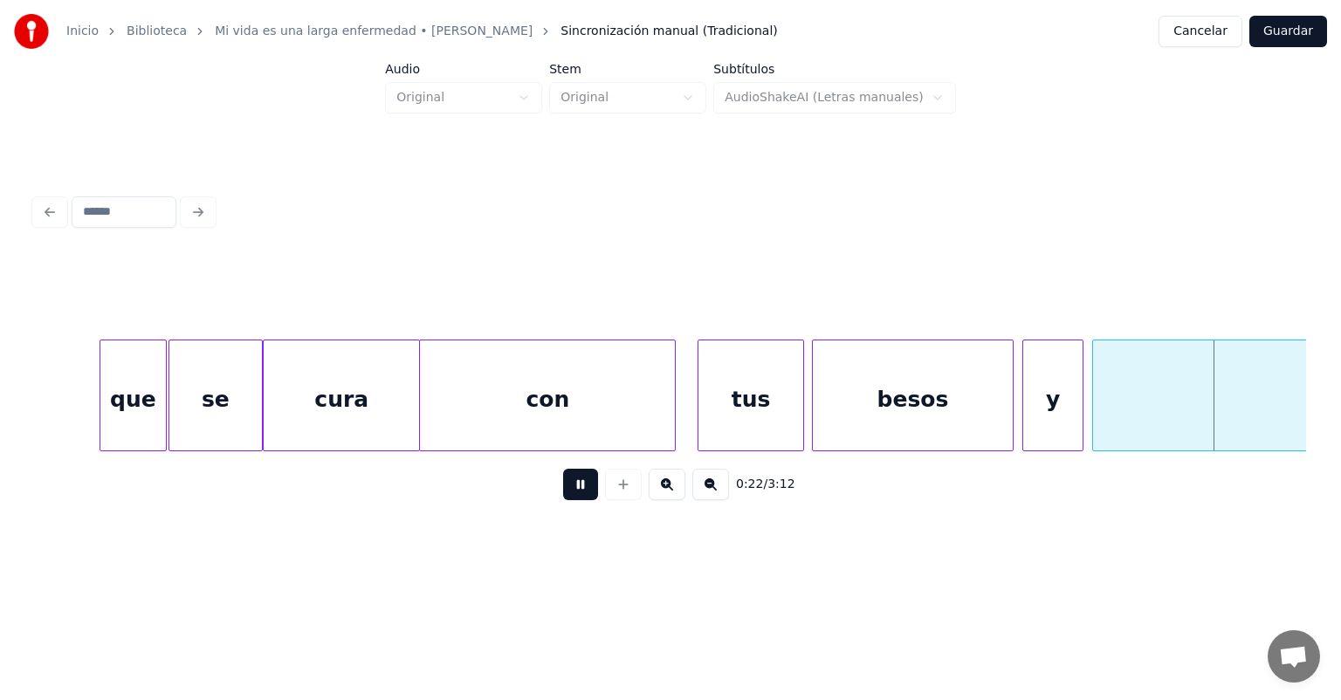
click at [1025, 406] on div at bounding box center [1025, 396] width 5 height 110
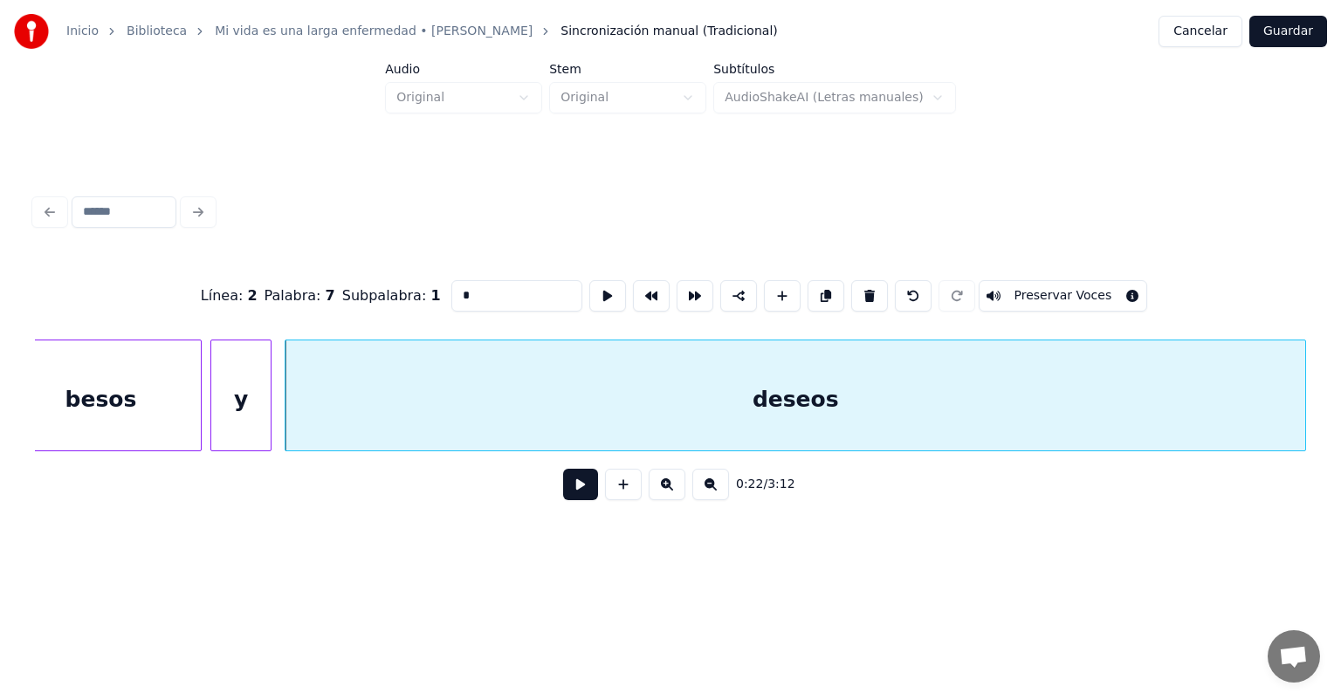
click at [563, 493] on button at bounding box center [580, 484] width 35 height 31
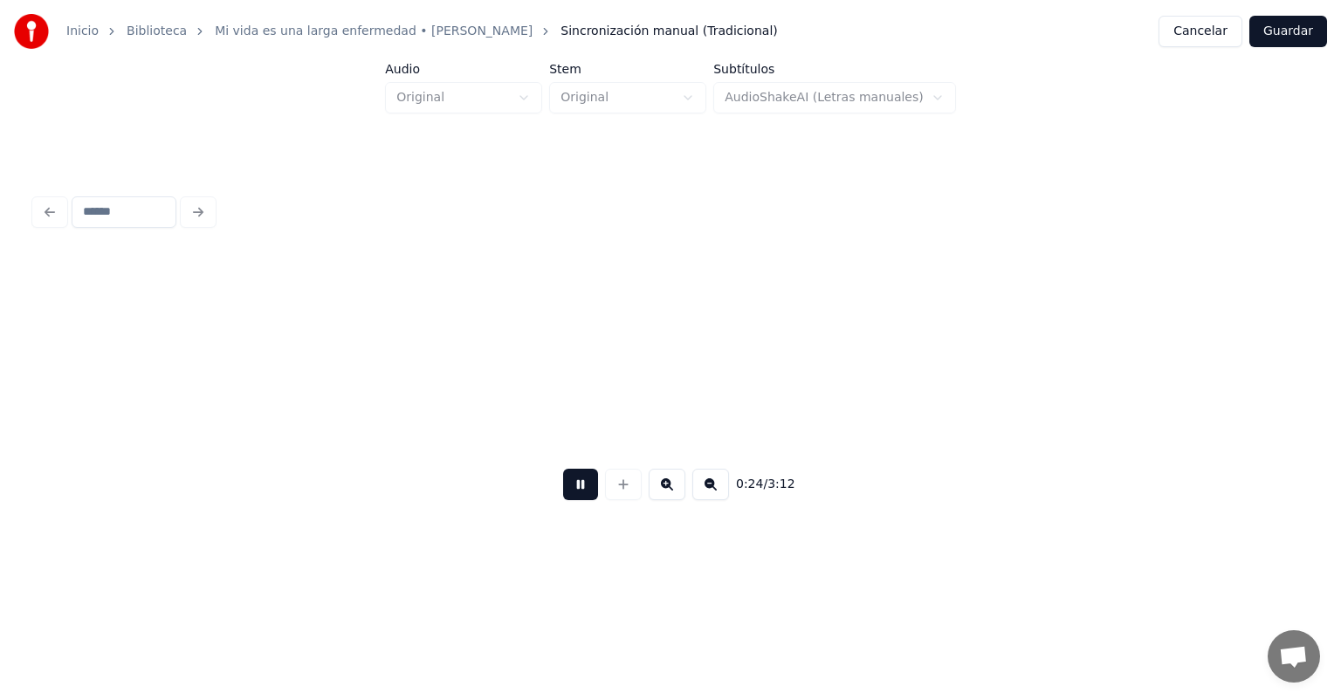
scroll to position [0, 10642]
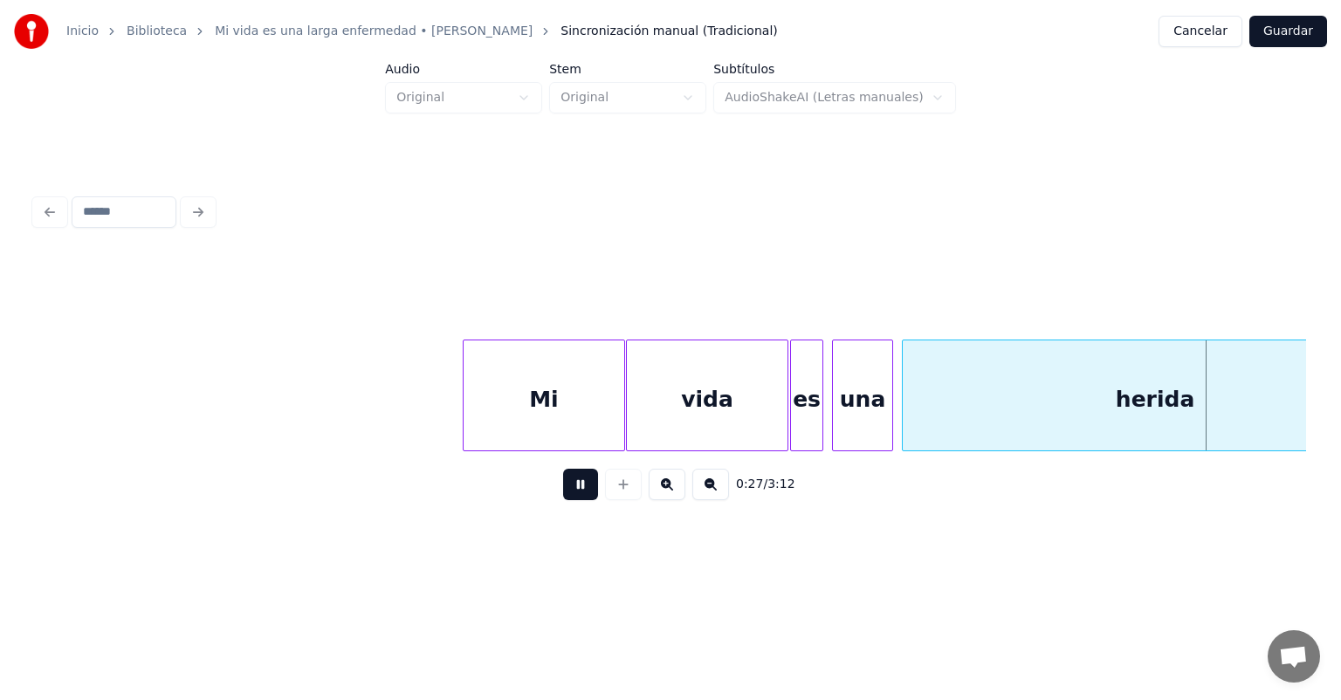
click at [800, 410] on div "es" at bounding box center [806, 400] width 31 height 119
click at [820, 409] on div at bounding box center [819, 396] width 5 height 110
click at [822, 409] on div "es" at bounding box center [810, 400] width 38 height 119
click at [851, 405] on div "una" at bounding box center [862, 400] width 59 height 119
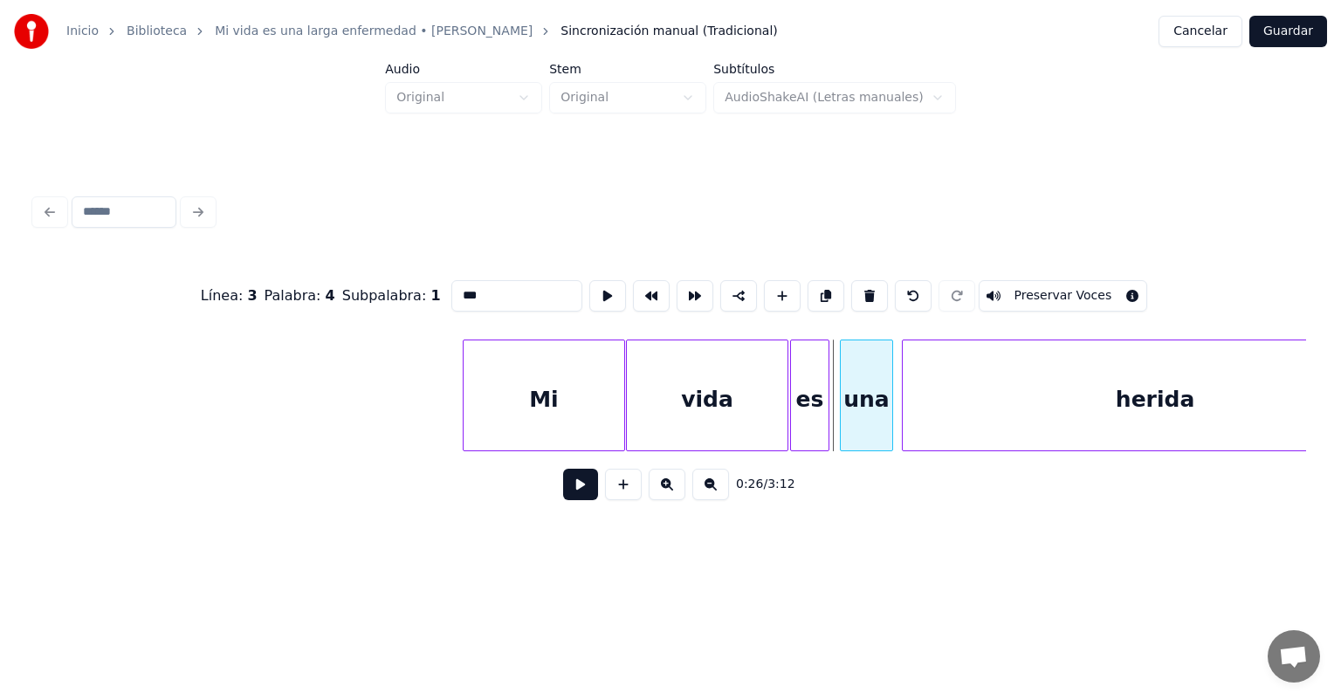
click at [828, 422] on div "es" at bounding box center [810, 400] width 38 height 119
click at [563, 499] on button at bounding box center [580, 484] width 35 height 31
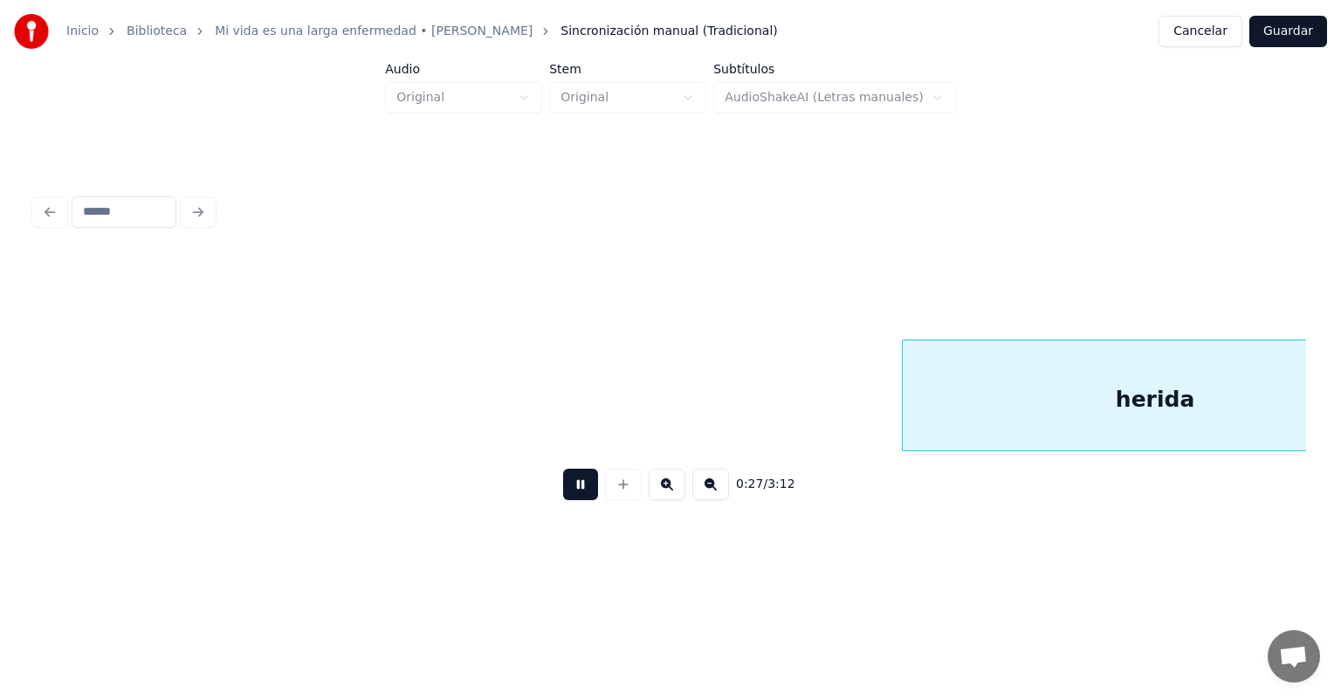
scroll to position [0, 11920]
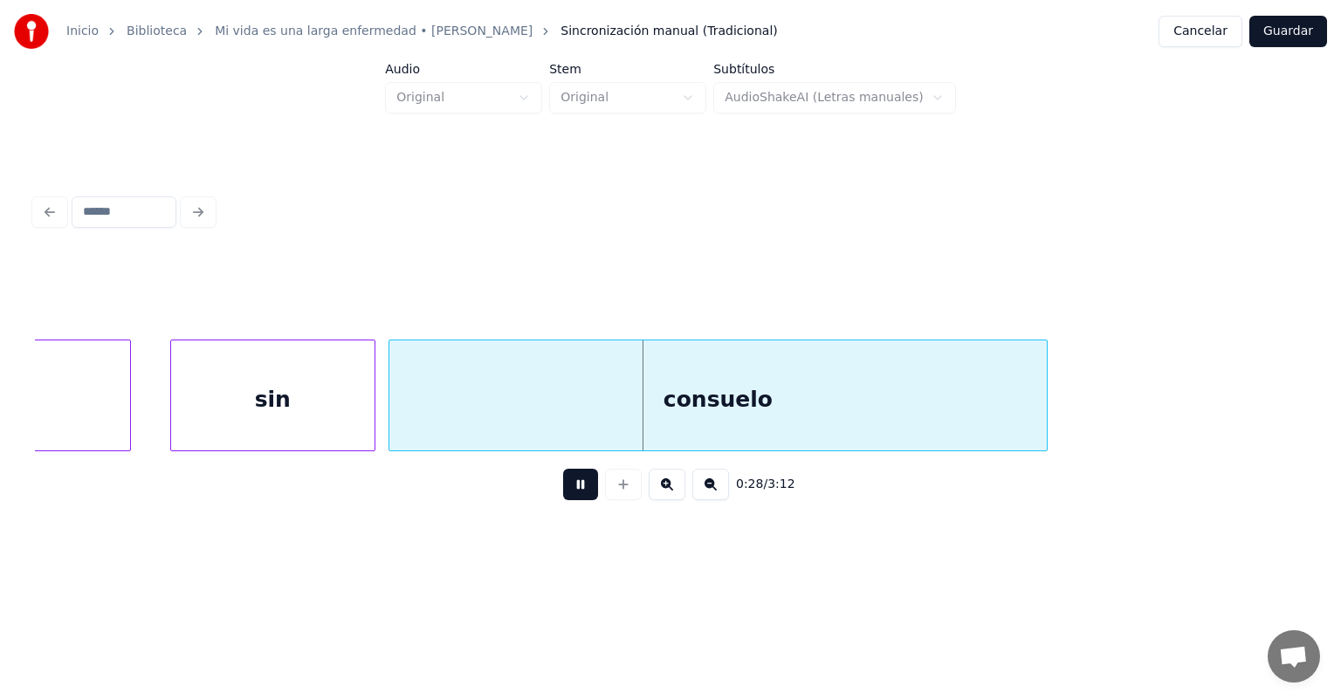
click at [394, 425] on div "consuelo" at bounding box center [718, 400] width 658 height 119
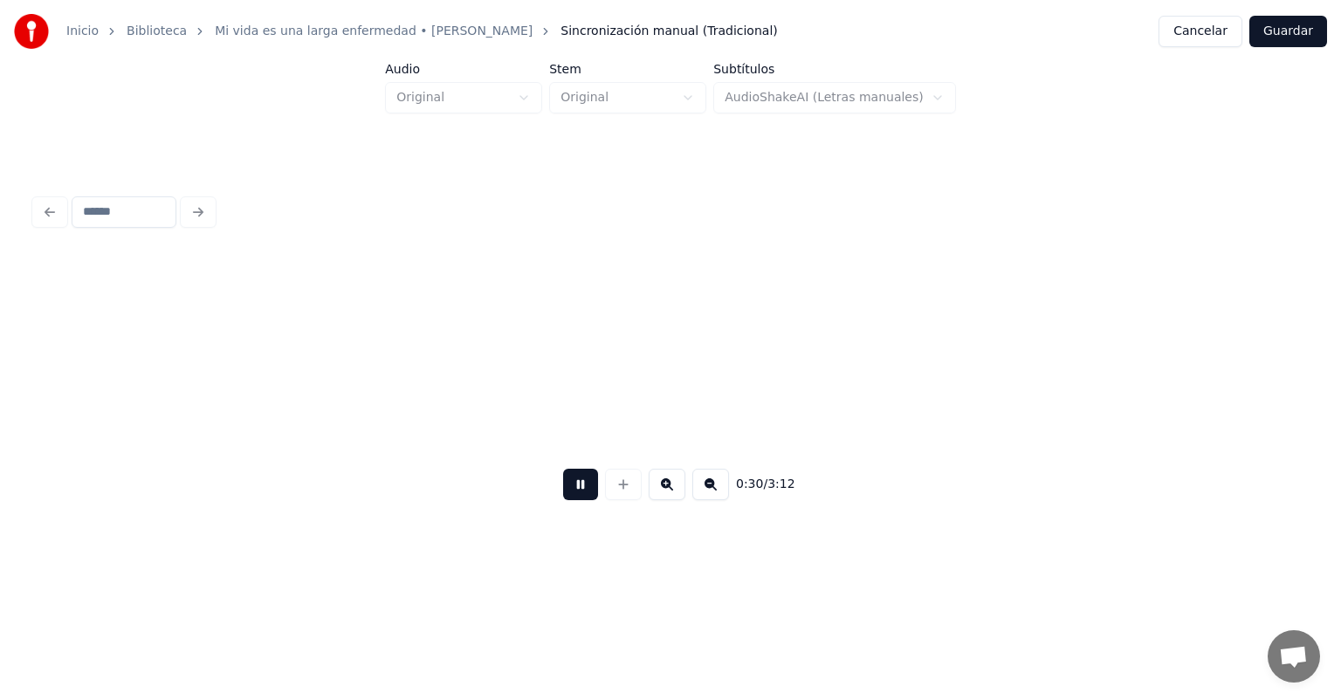
scroll to position [0, 13200]
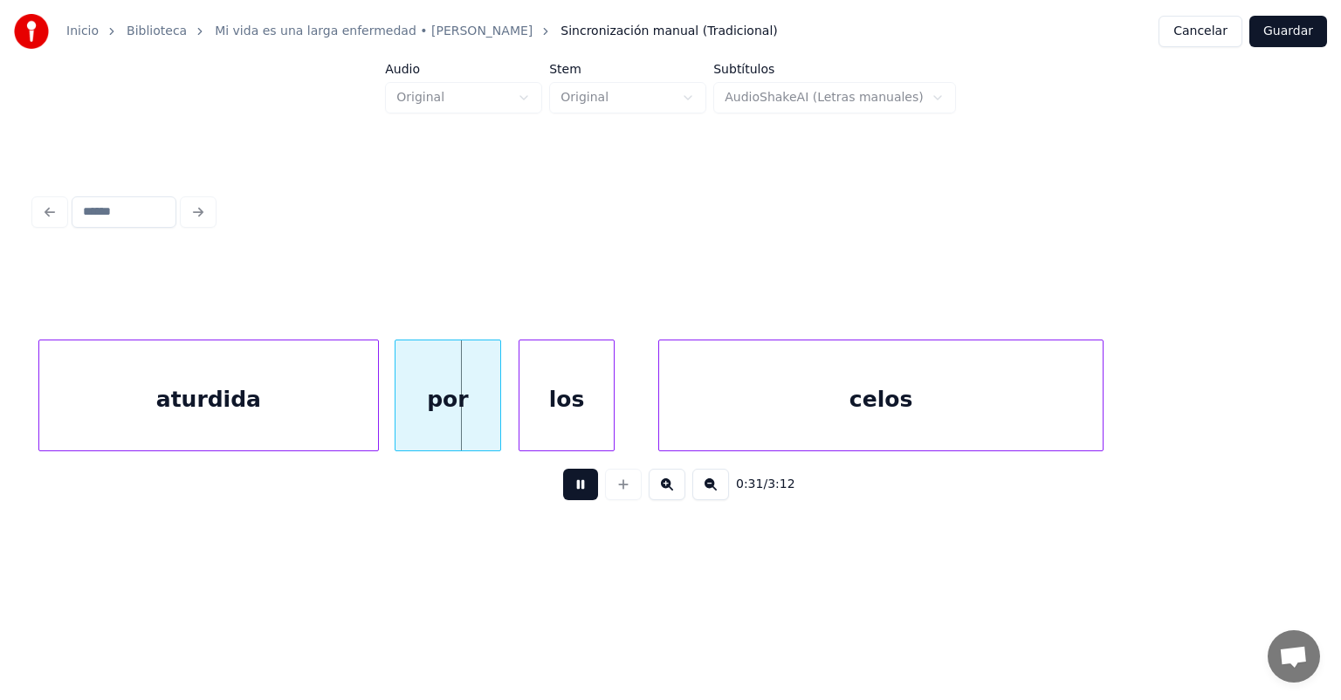
click at [399, 424] on div at bounding box center [398, 396] width 5 height 110
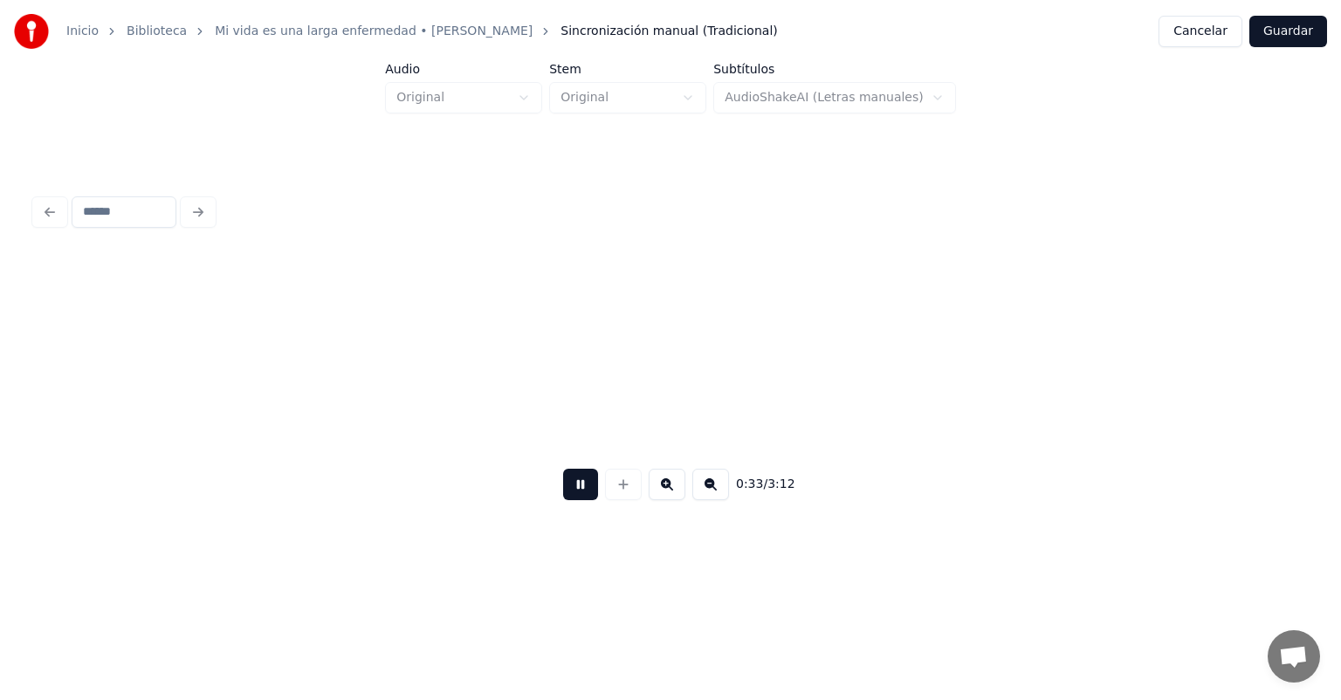
scroll to position [0, 14477]
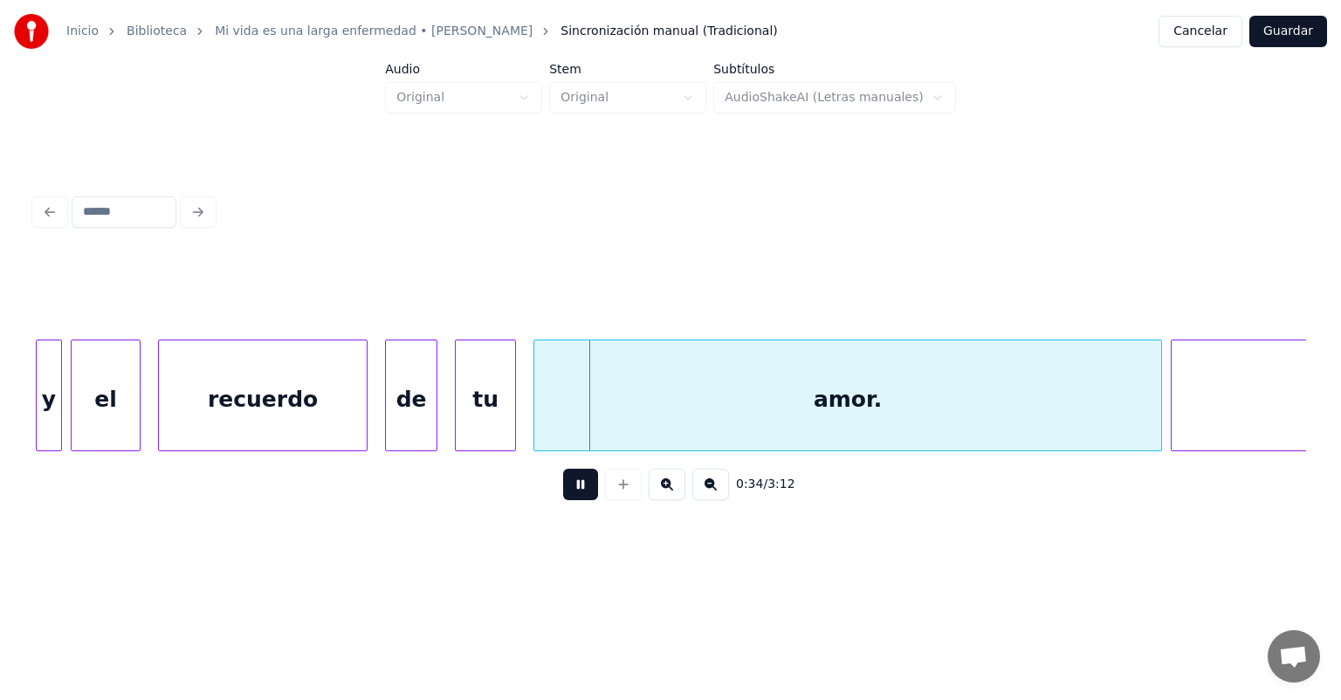
click at [47, 415] on div "y" at bounding box center [49, 400] width 24 height 119
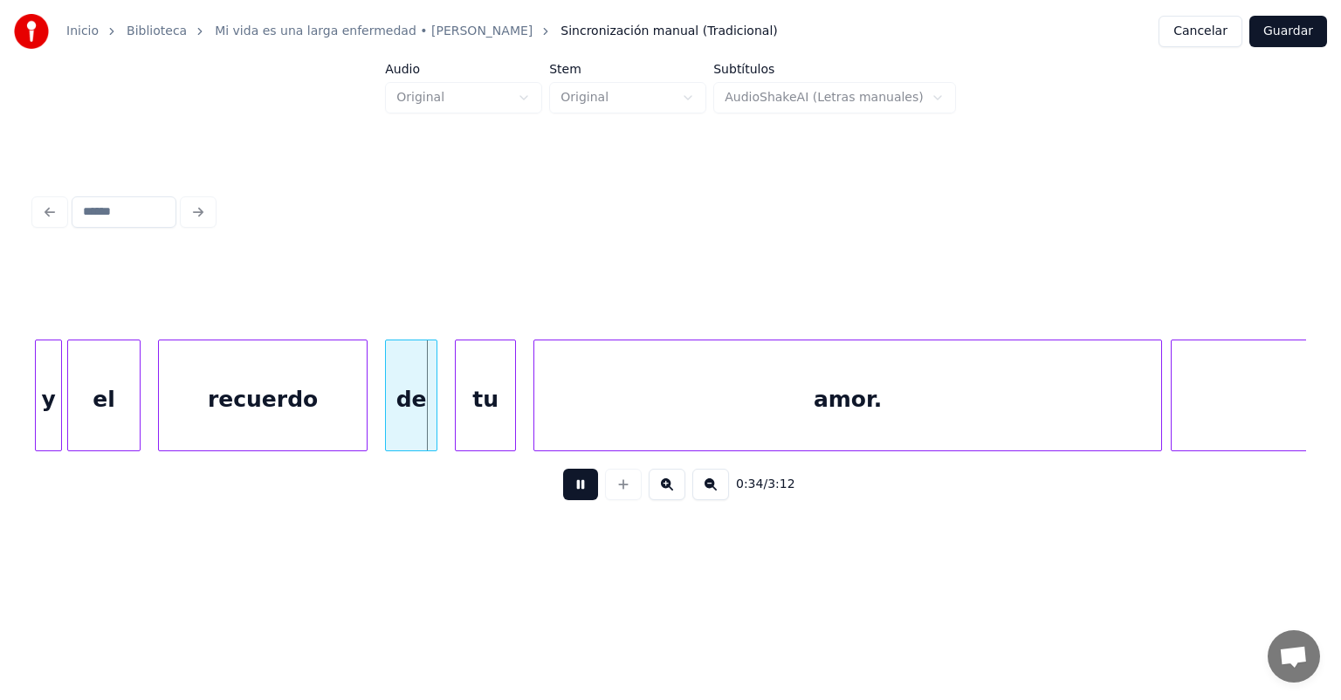
click at [73, 411] on div "el" at bounding box center [104, 400] width 72 height 119
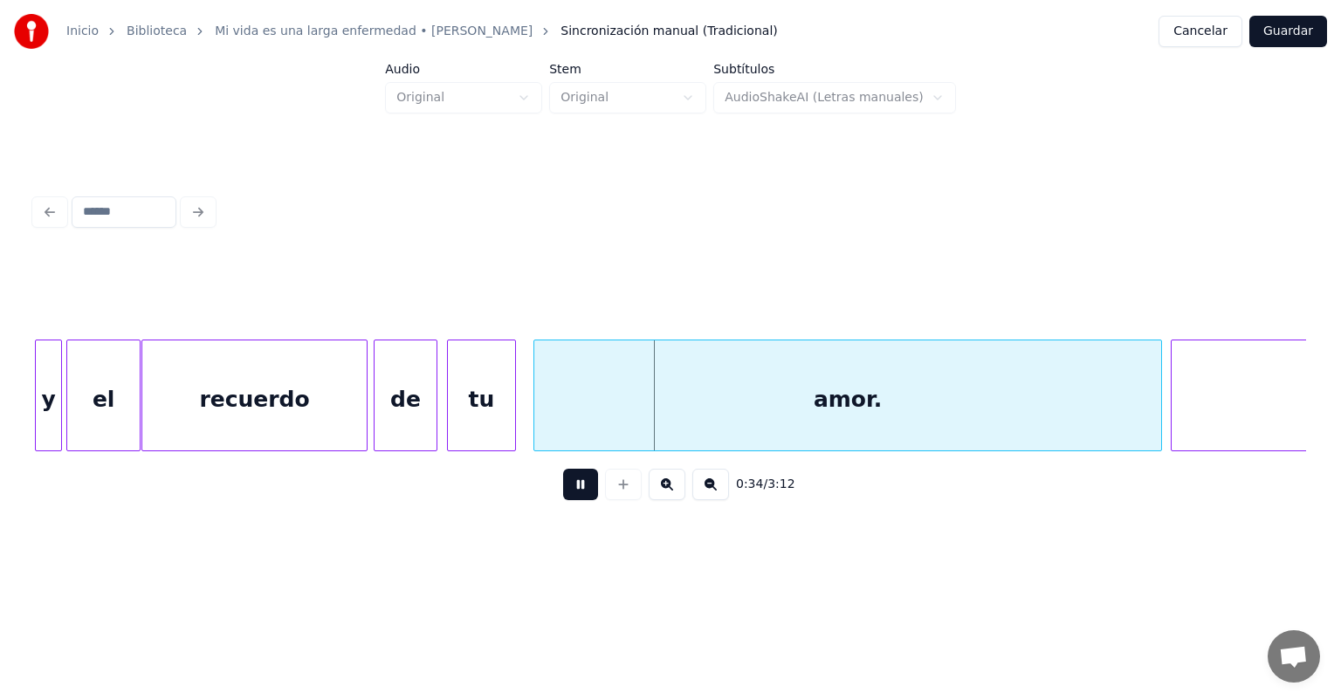
click at [458, 424] on div "tu" at bounding box center [481, 400] width 67 height 119
click at [536, 422] on div "amor." at bounding box center [844, 400] width 636 height 119
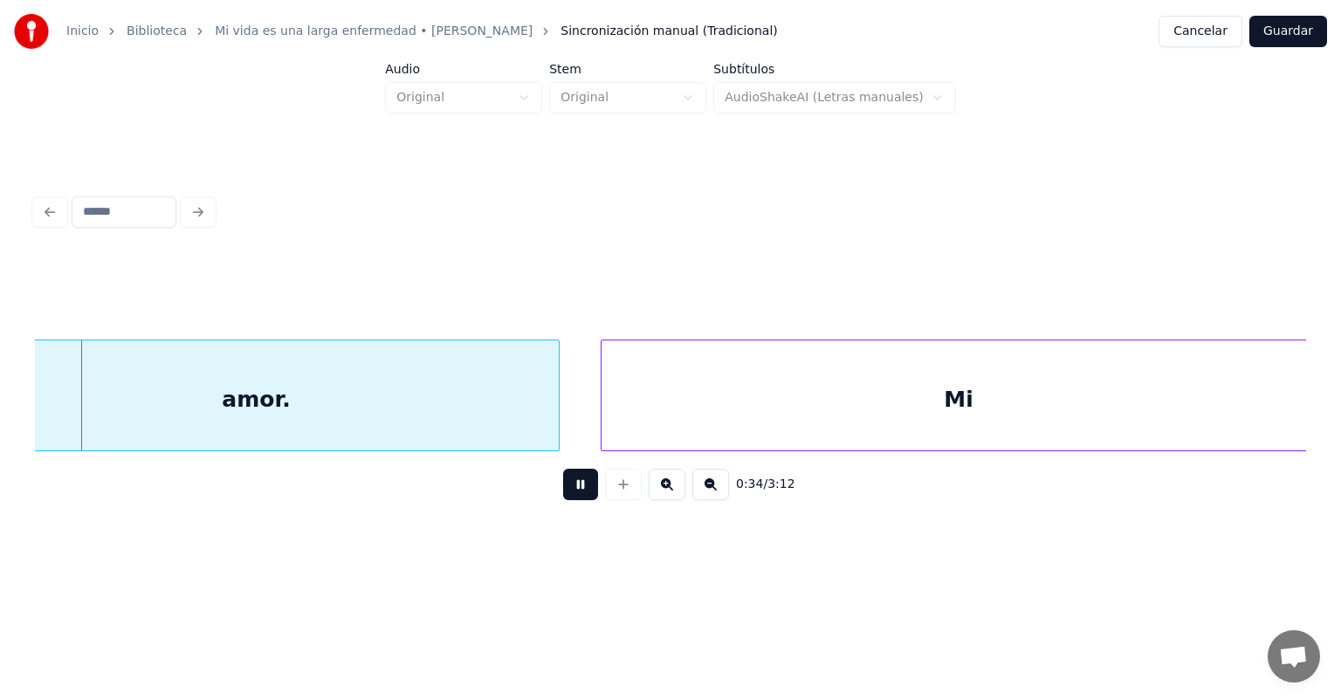
scroll to position [0, 15043]
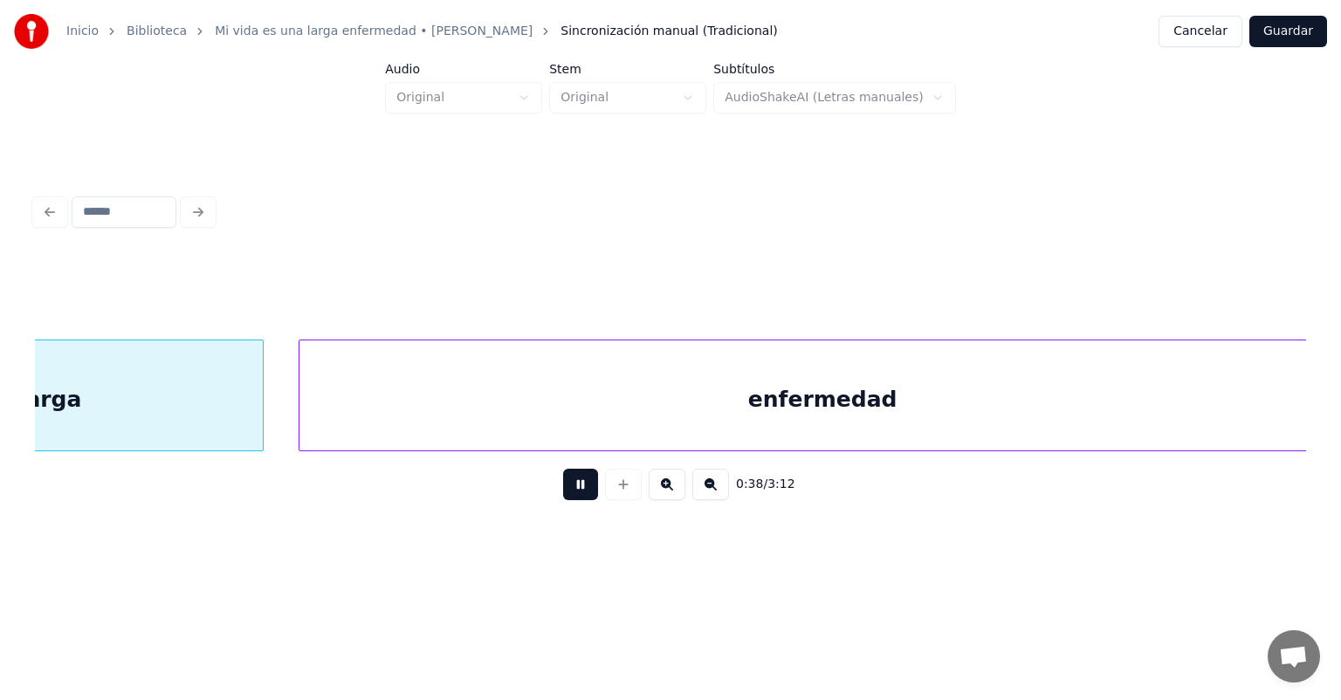
click at [575, 495] on button at bounding box center [580, 484] width 35 height 31
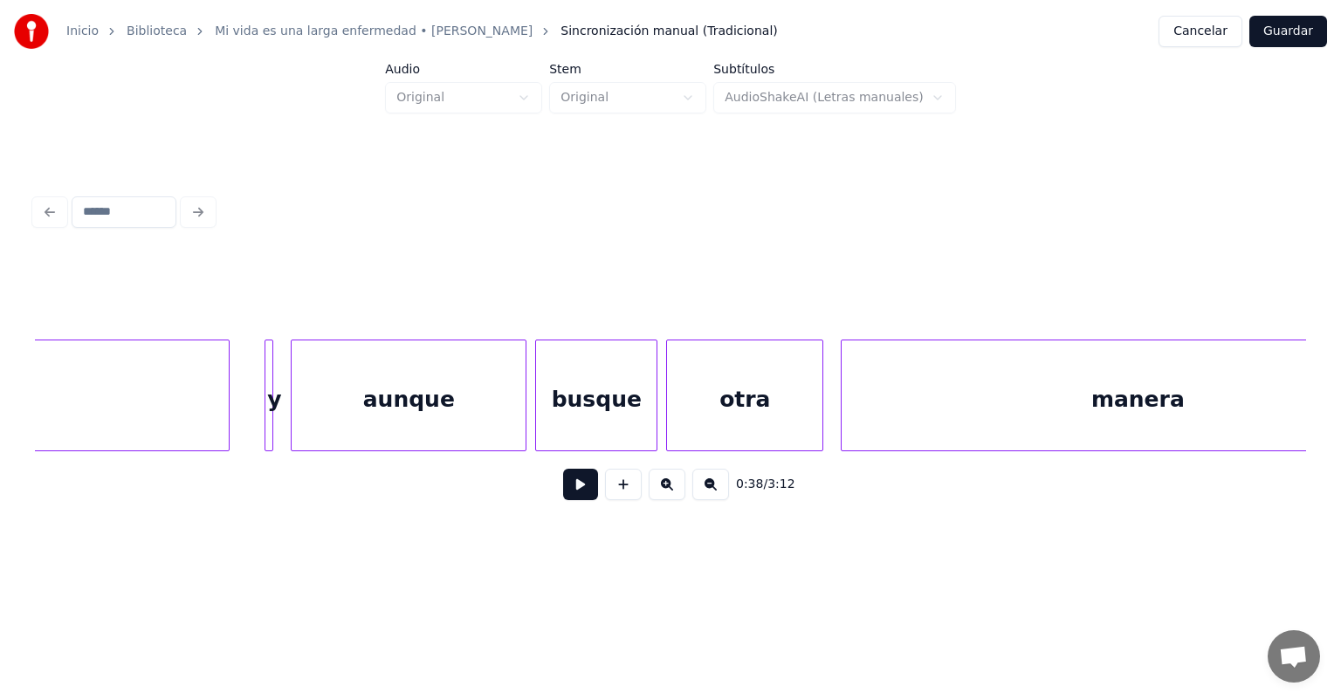
scroll to position [0, 53915]
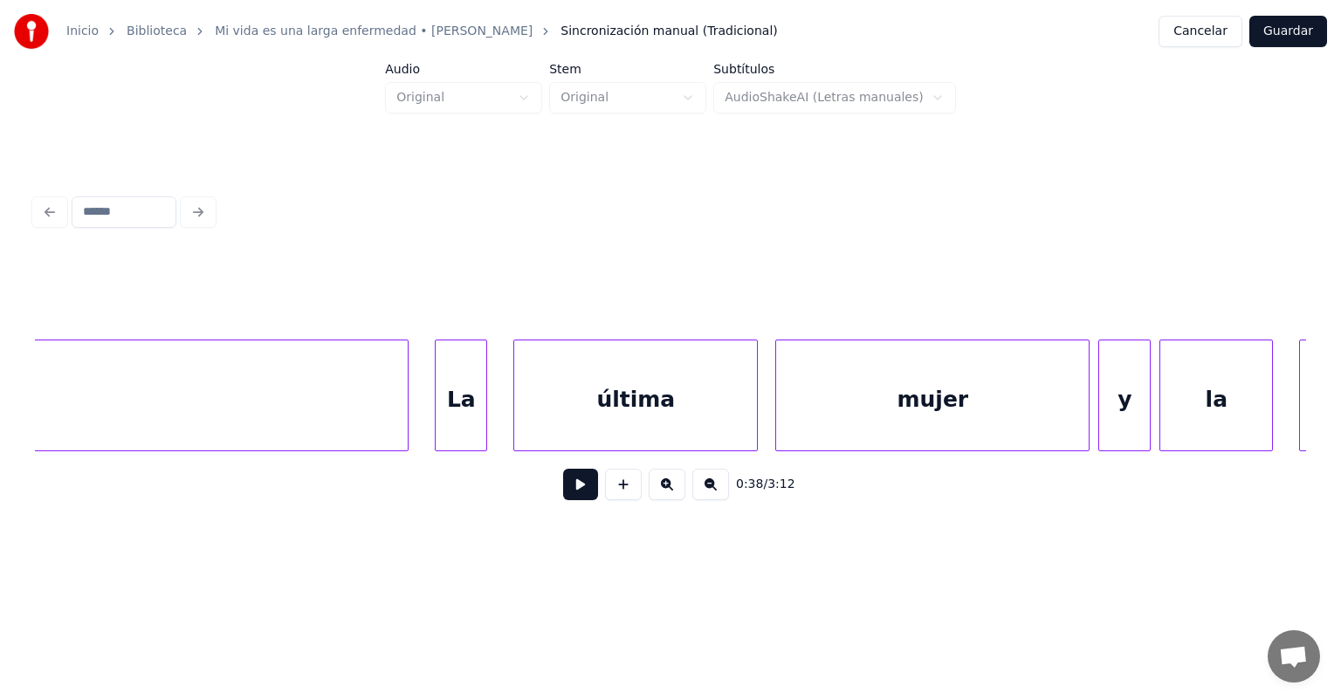
click at [300, 295] on div at bounding box center [670, 295] width 1271 height 87
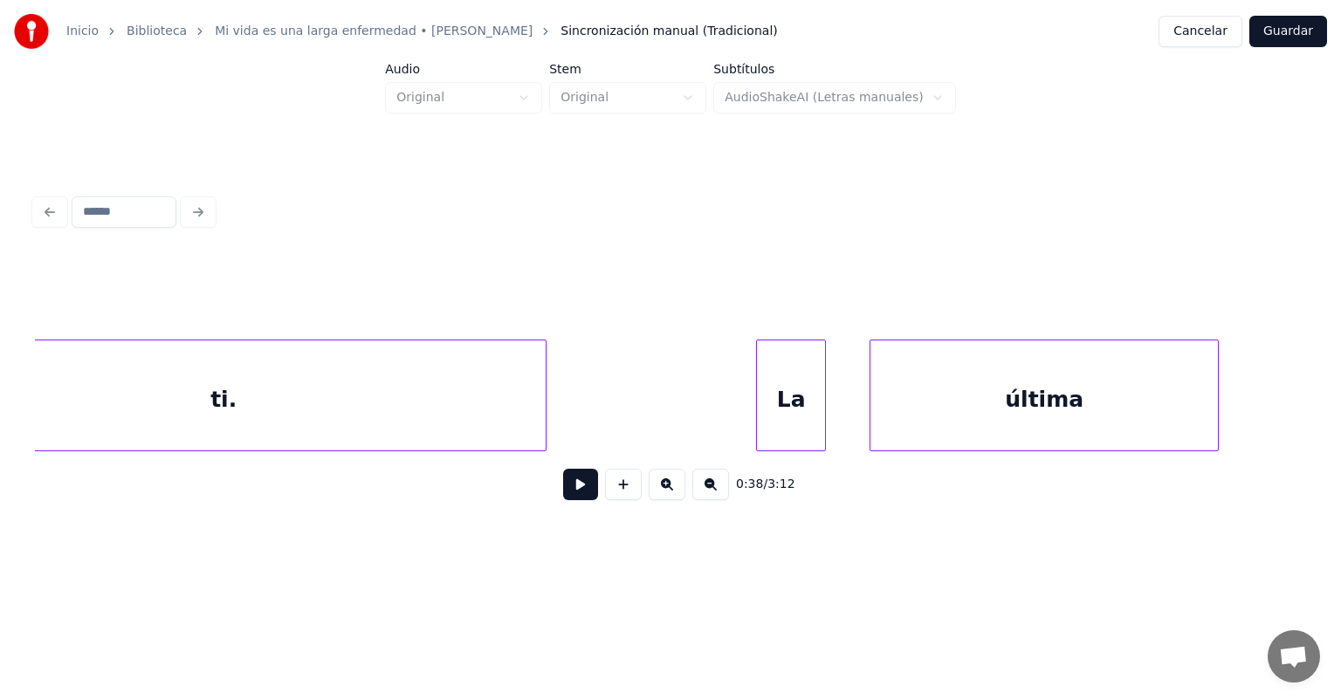
scroll to position [0, 30260]
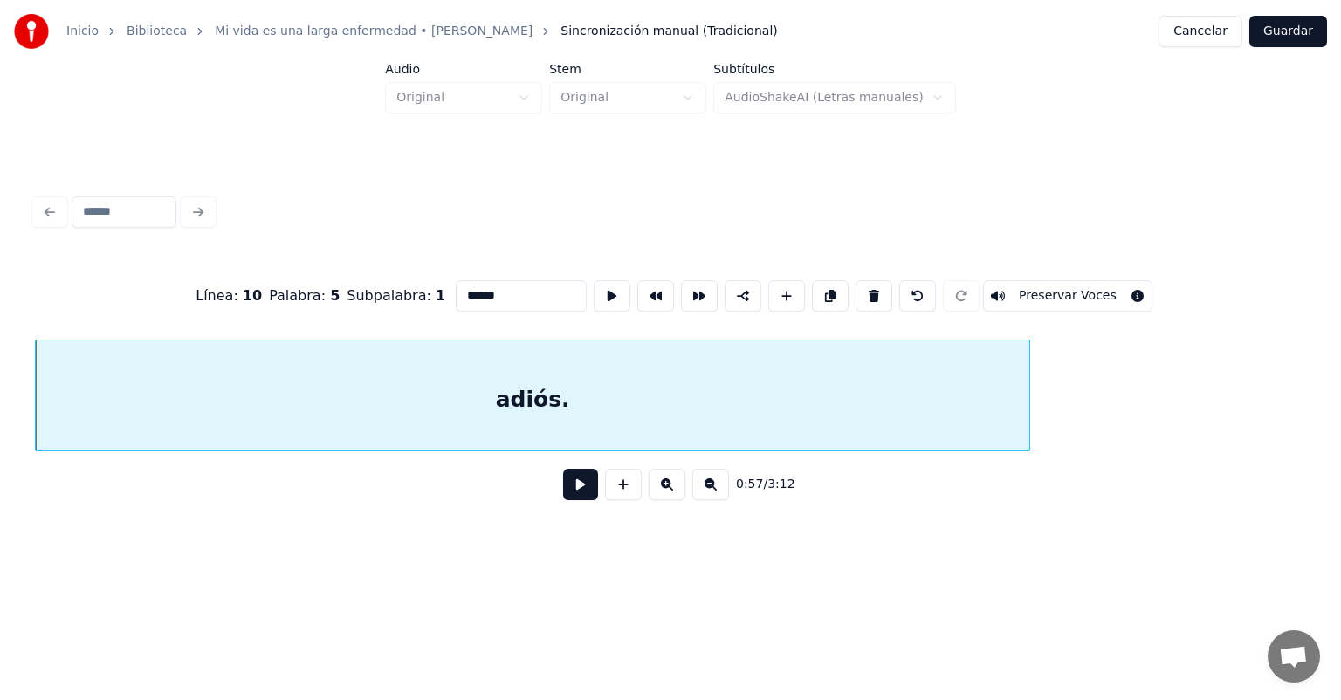
click at [563, 500] on button at bounding box center [580, 484] width 35 height 31
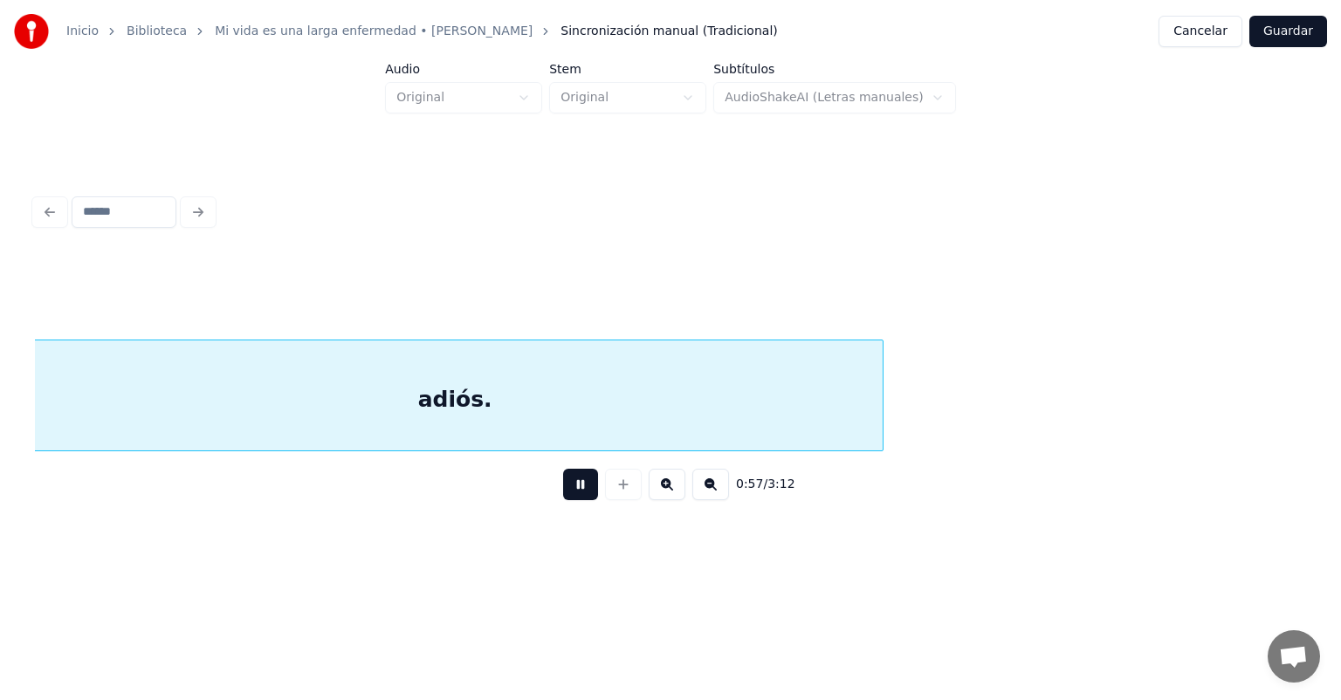
scroll to position [0, 24913]
click at [602, 500] on div at bounding box center [624, 484] width 44 height 31
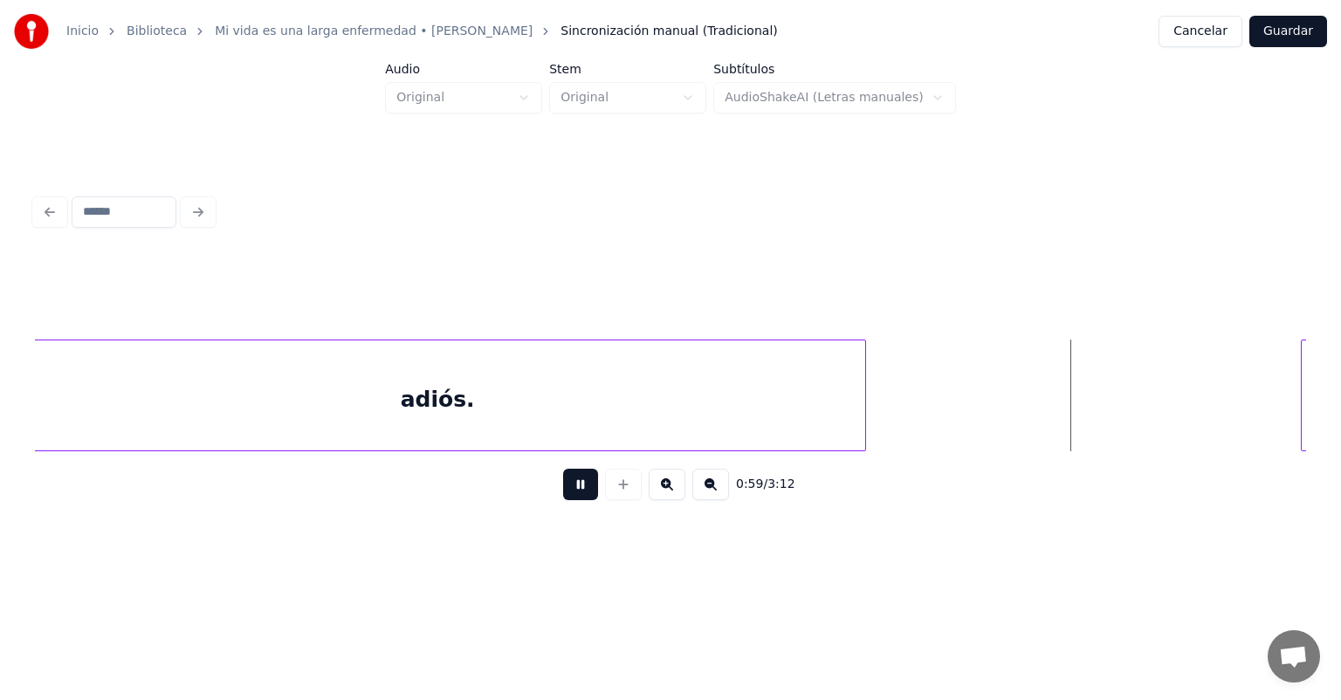
click at [572, 493] on button at bounding box center [580, 484] width 35 height 31
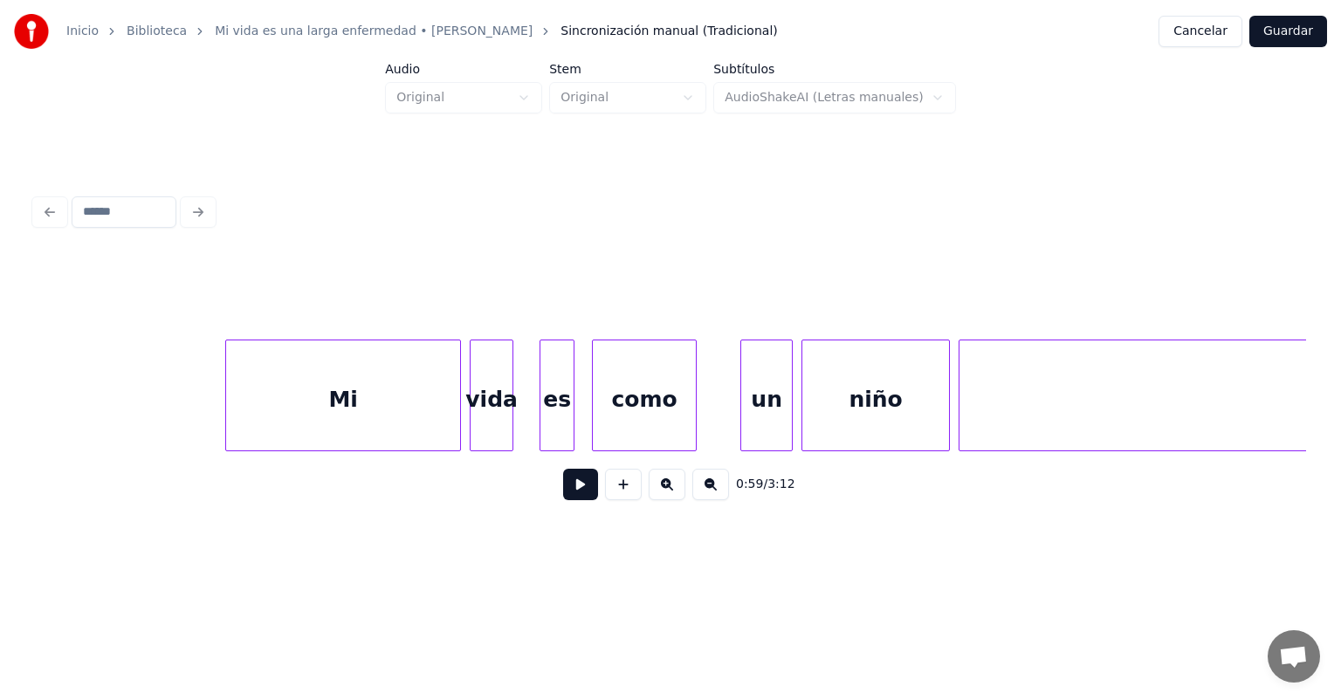
scroll to position [0, 20900]
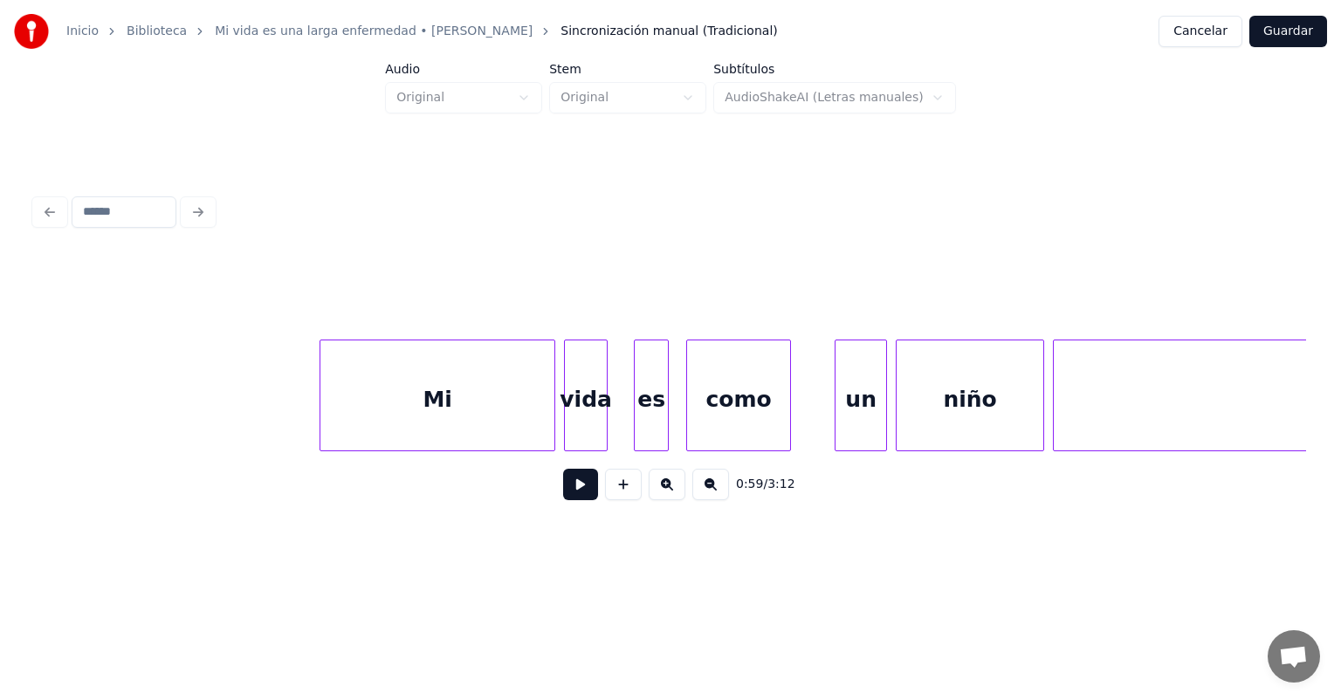
click at [377, 410] on div "Mi" at bounding box center [437, 400] width 234 height 119
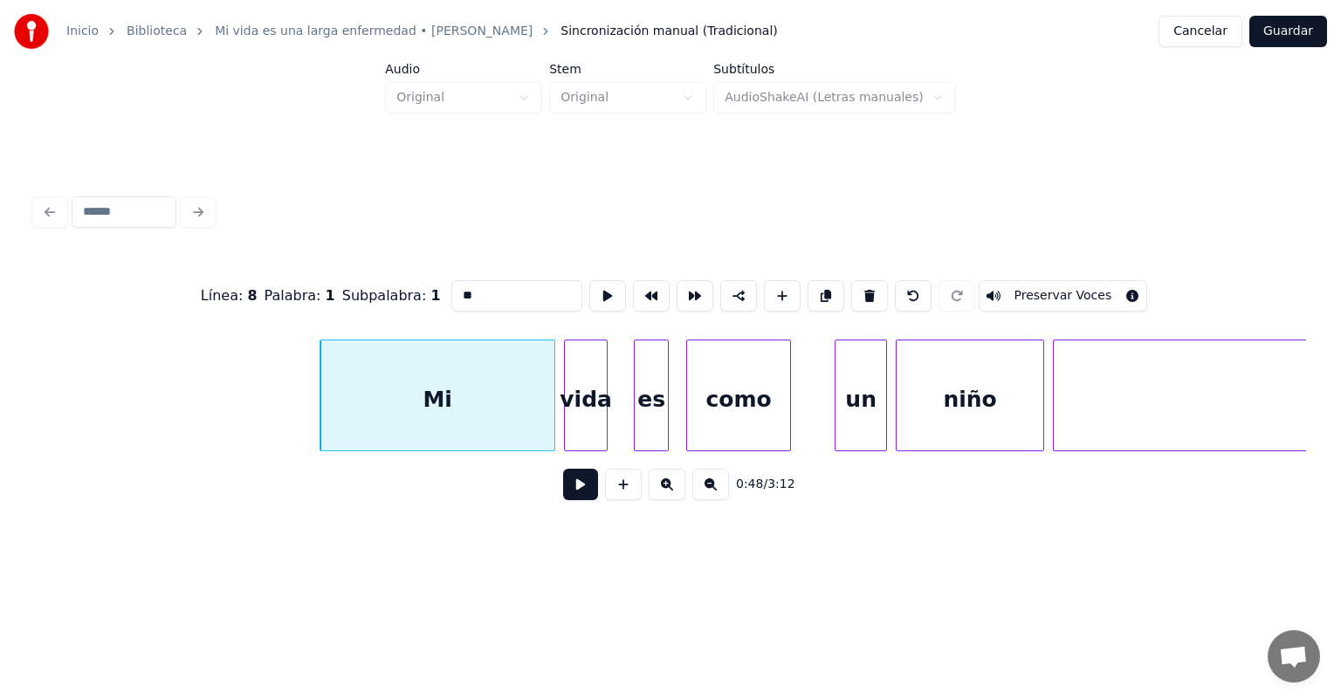
click at [563, 497] on button at bounding box center [580, 484] width 35 height 31
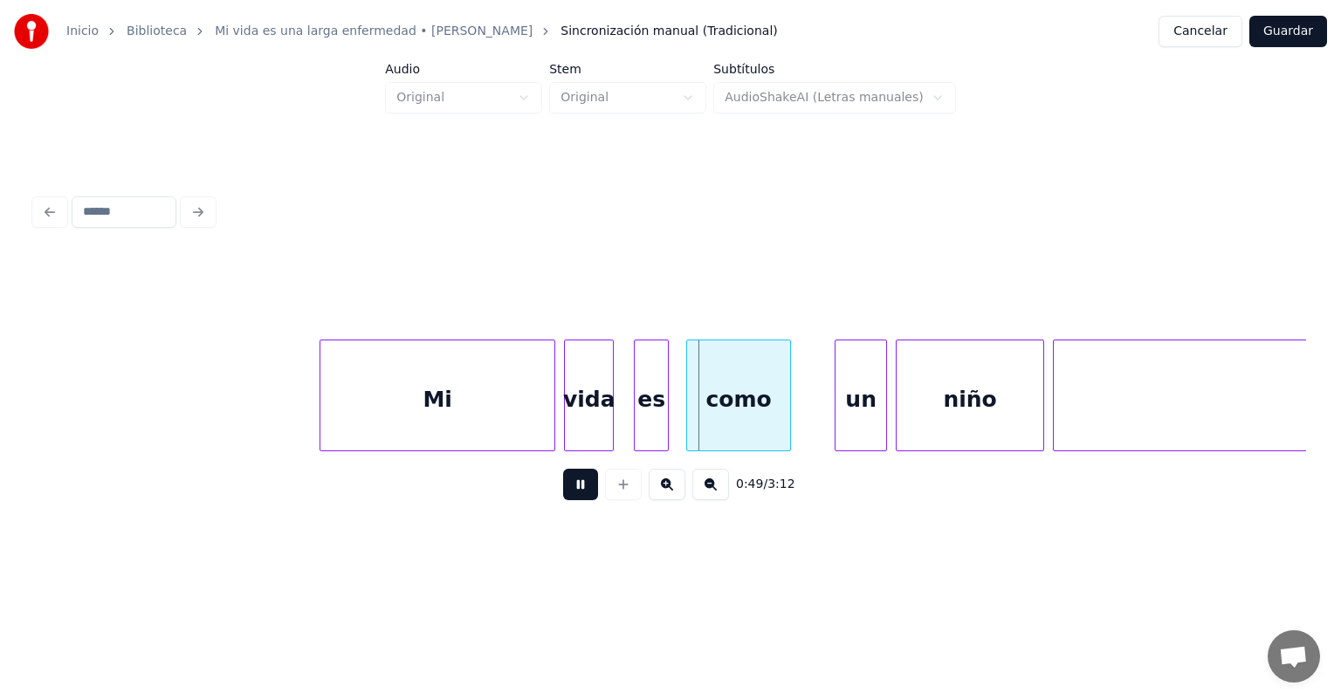
click at [602, 424] on div "vida" at bounding box center [589, 400] width 48 height 119
click at [637, 424] on div "es" at bounding box center [648, 400] width 39 height 119
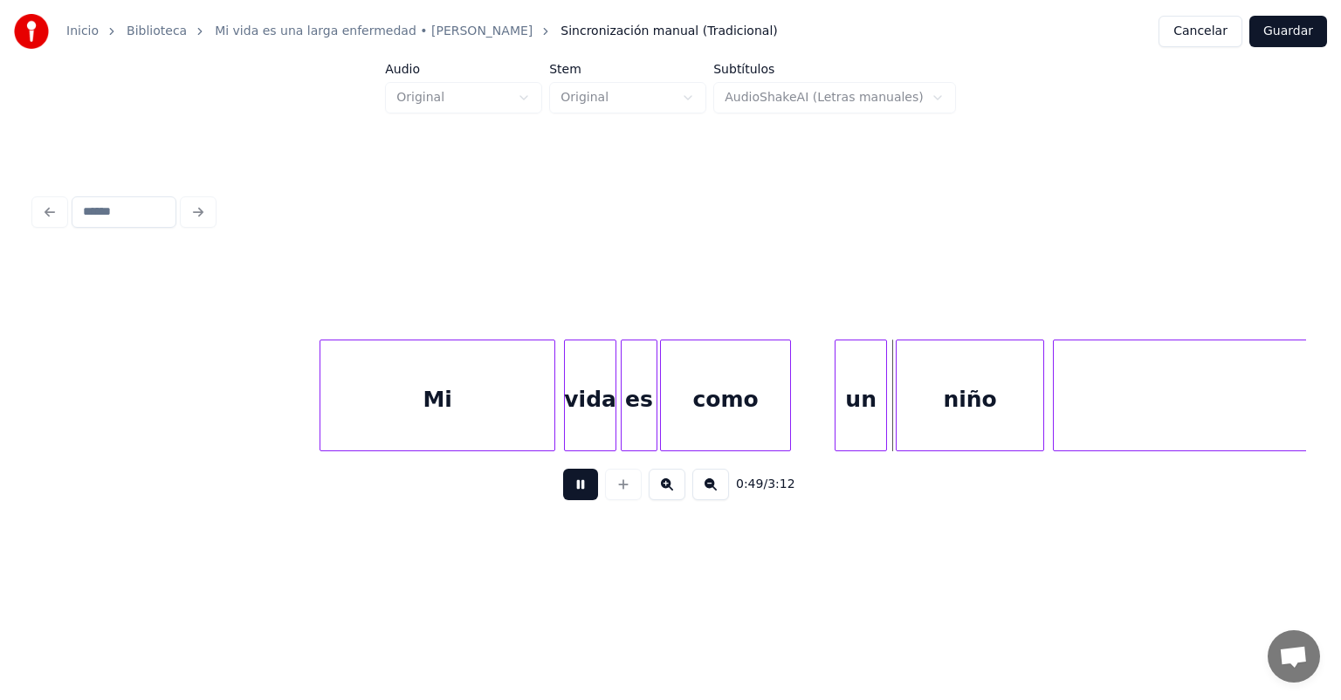
click at [787, 410] on div at bounding box center [787, 396] width 5 height 110
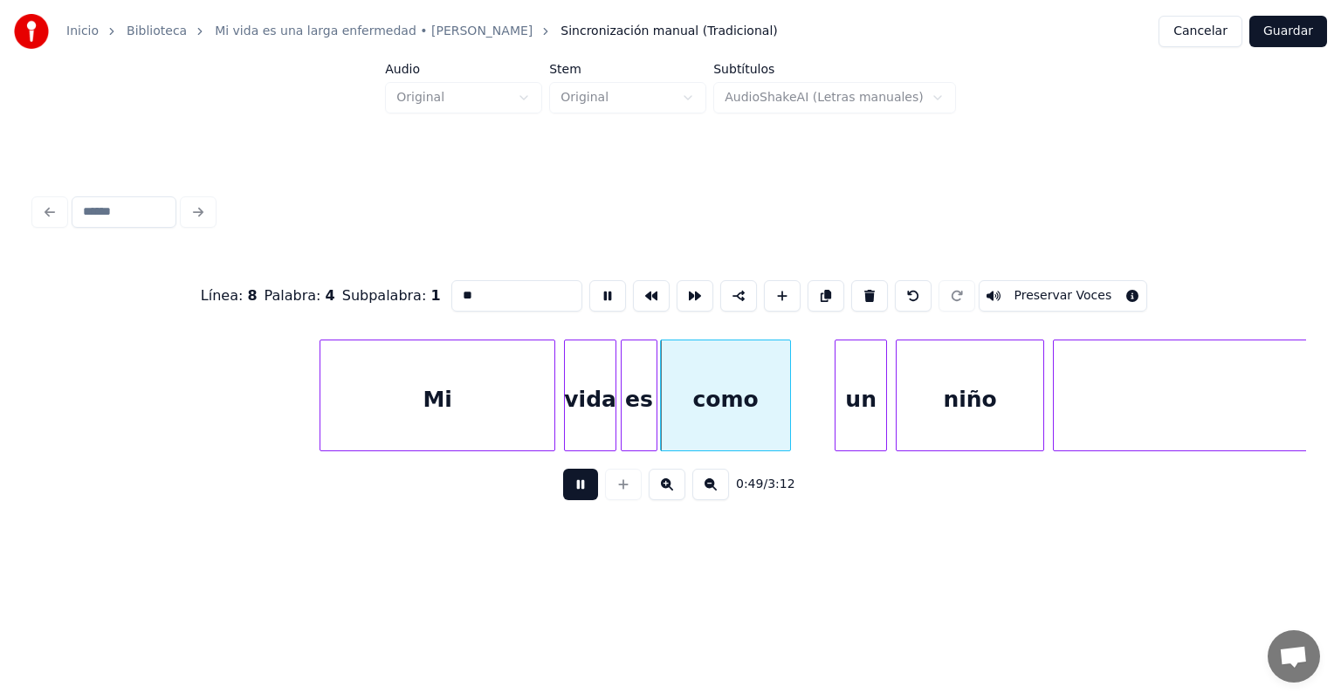
type input "****"
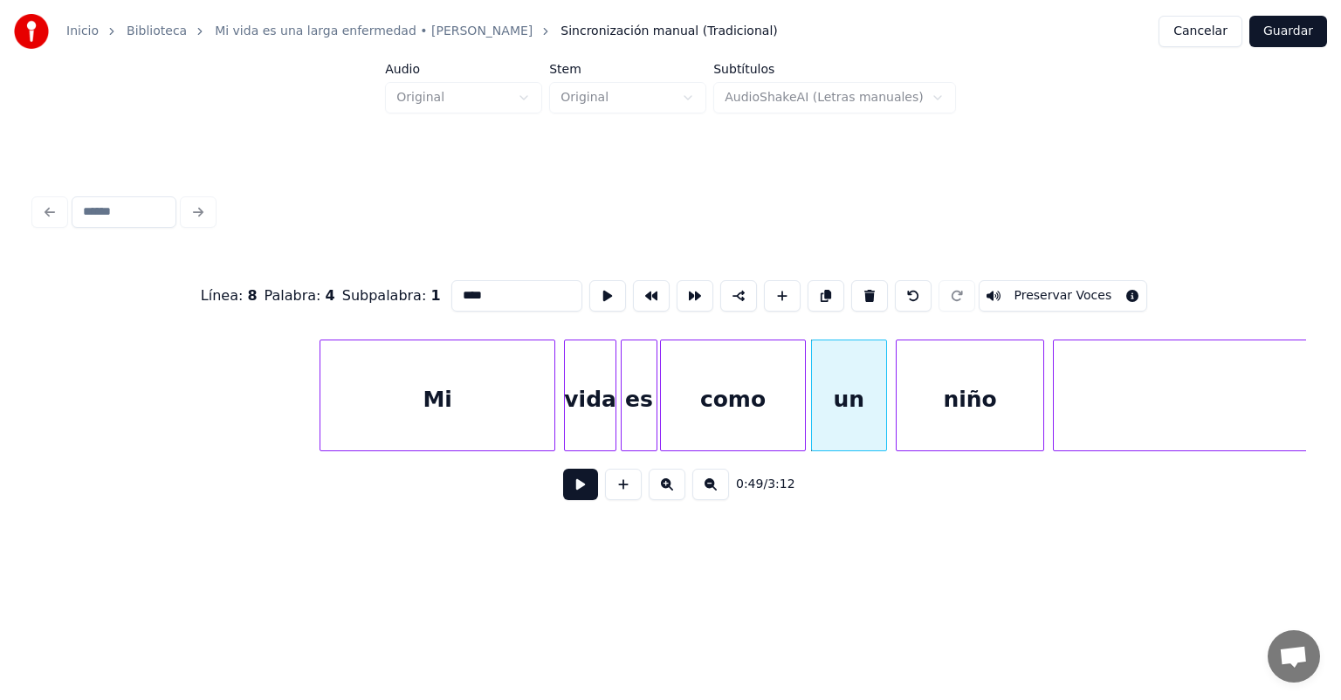
click at [563, 493] on button at bounding box center [580, 484] width 35 height 31
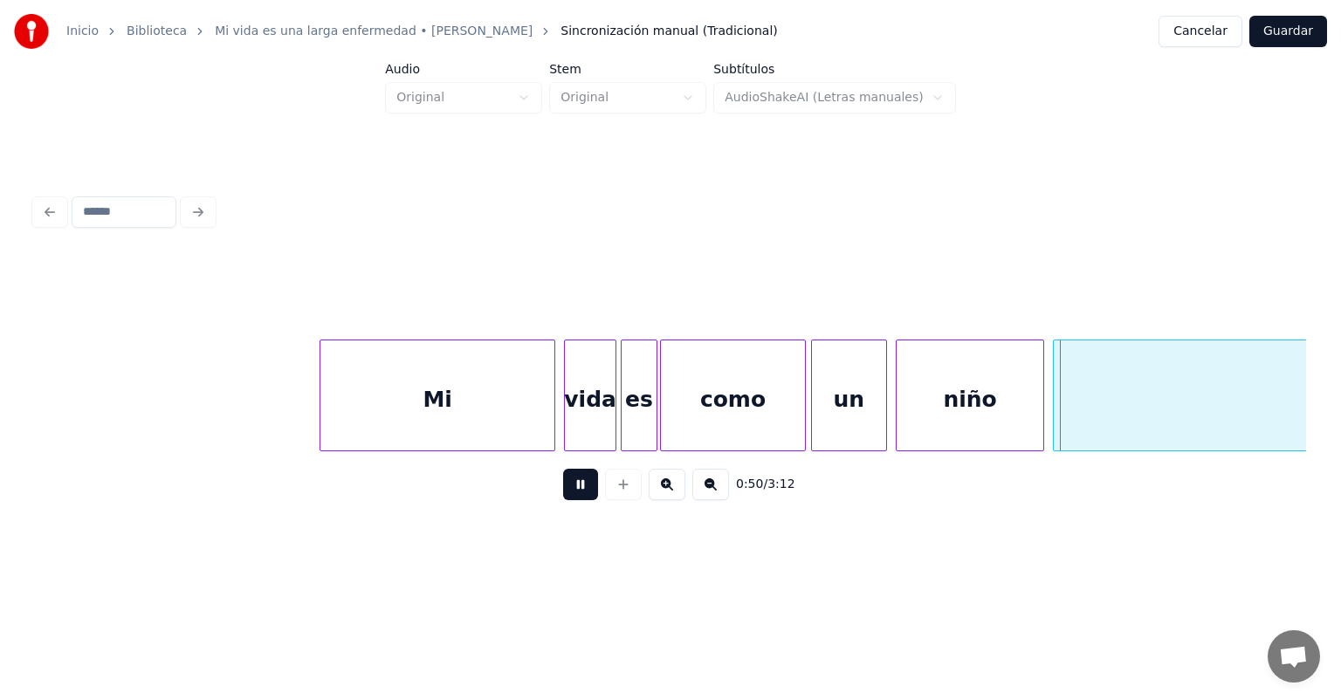
click at [883, 420] on div at bounding box center [883, 396] width 5 height 110
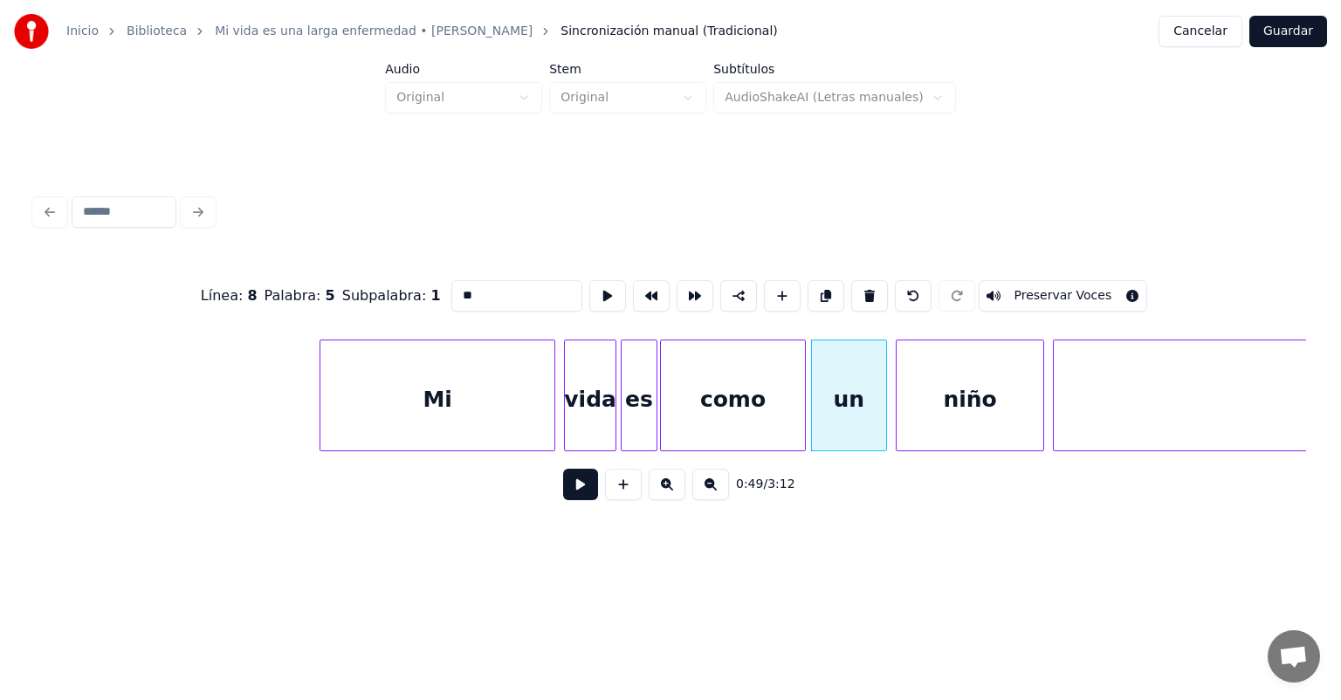
click at [898, 419] on div at bounding box center [899, 396] width 5 height 110
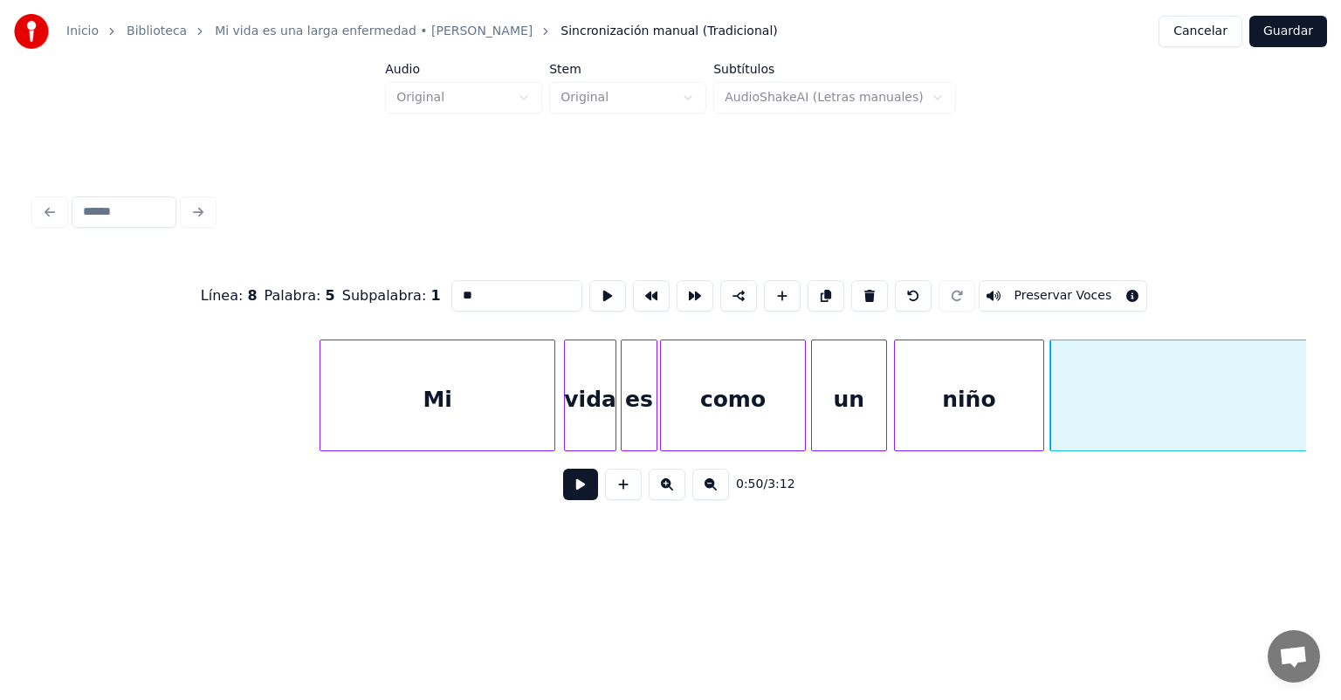
click at [573, 497] on button at bounding box center [580, 484] width 35 height 31
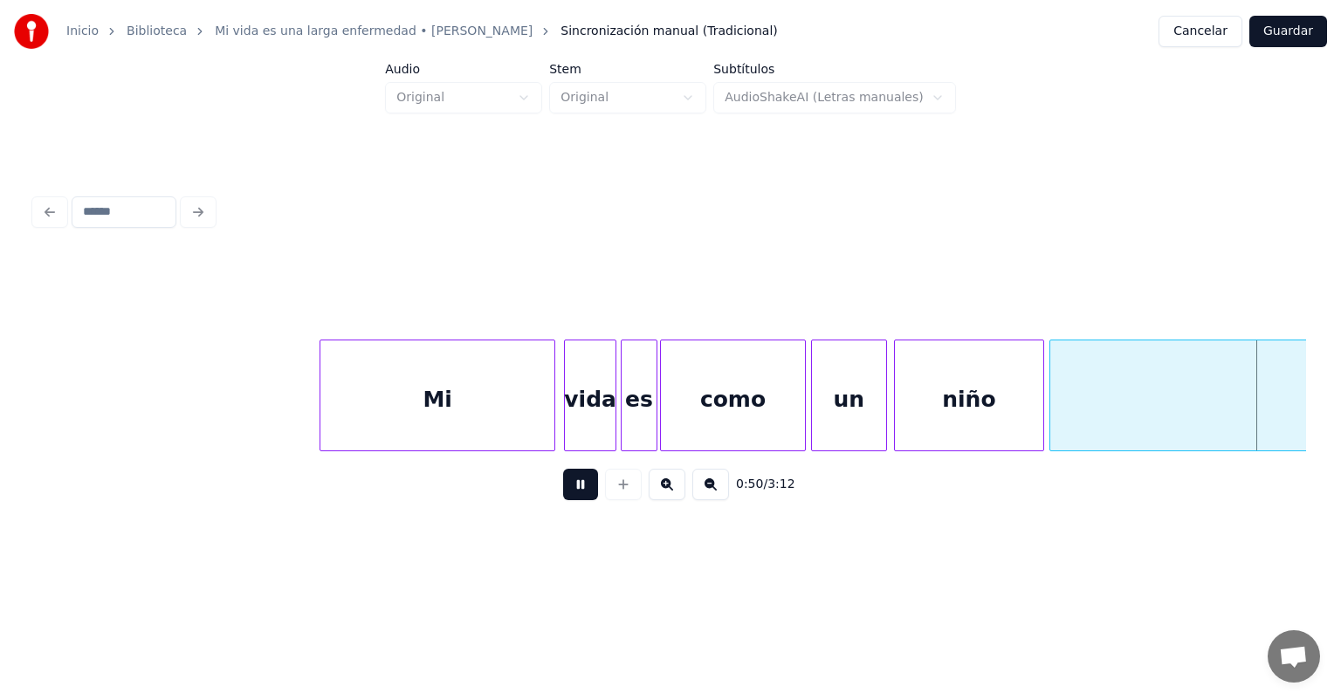
scroll to position [0, 22179]
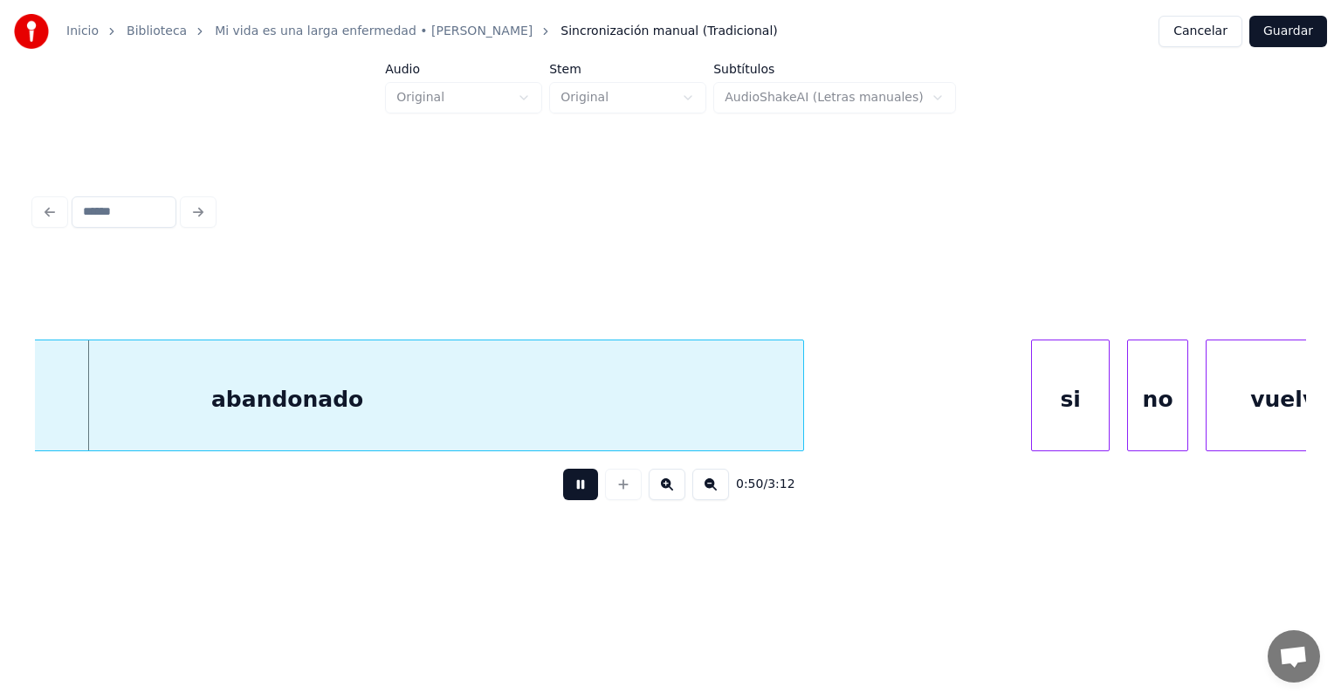
click at [563, 500] on button at bounding box center [580, 484] width 35 height 31
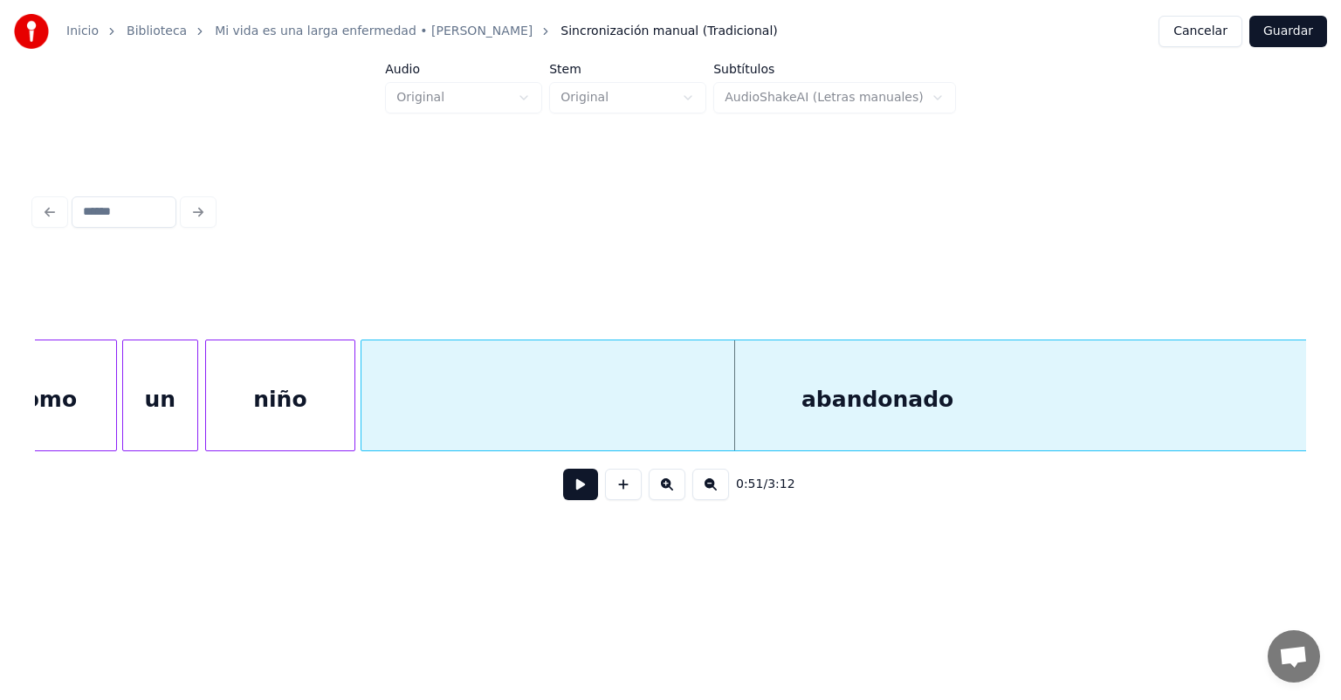
scroll to position [0, 21565]
click at [563, 500] on button at bounding box center [580, 484] width 35 height 31
click at [281, 409] on div "niño" at bounding box center [283, 400] width 111 height 119
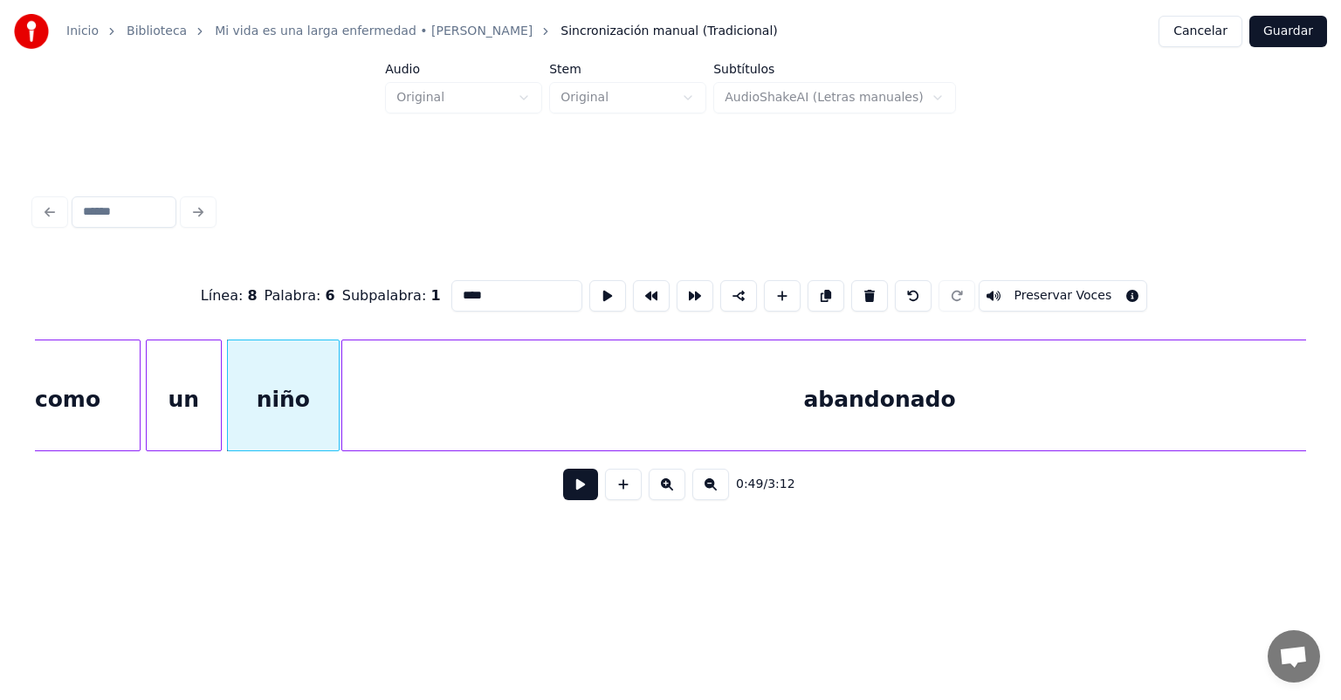
click at [176, 396] on div "un" at bounding box center [184, 400] width 75 height 119
type input "**"
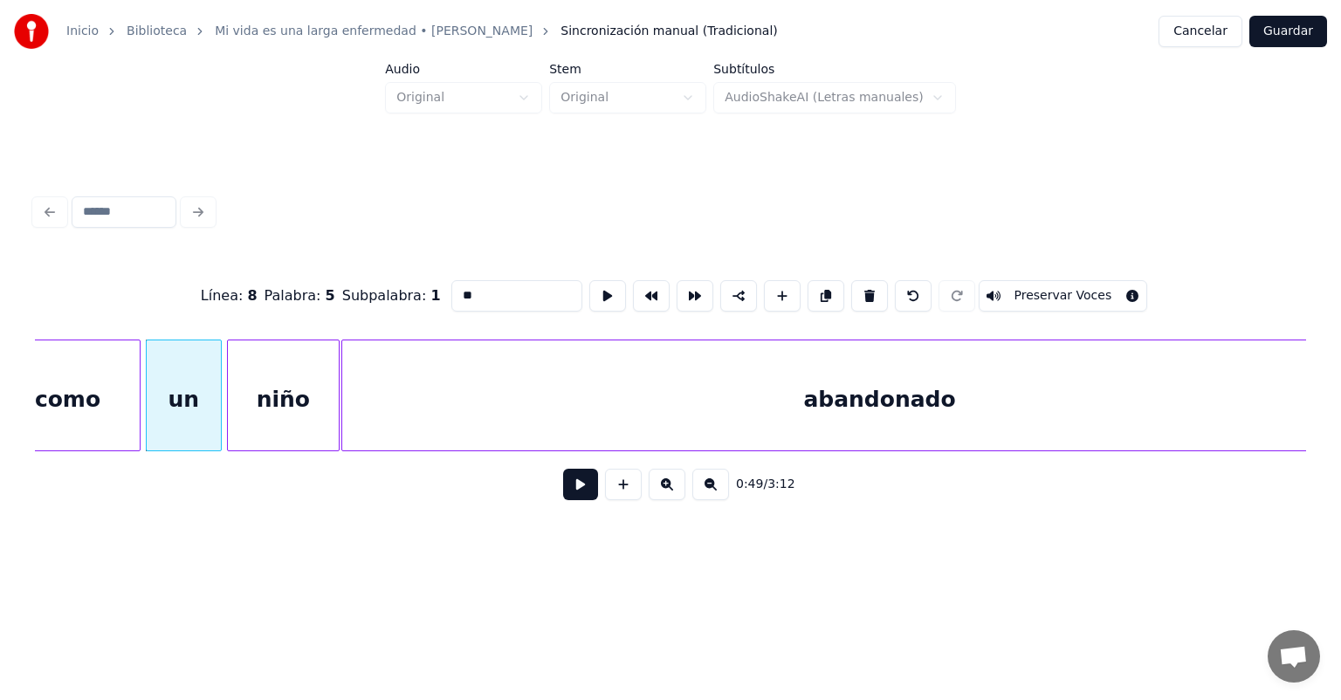
click at [563, 500] on button at bounding box center [580, 484] width 35 height 31
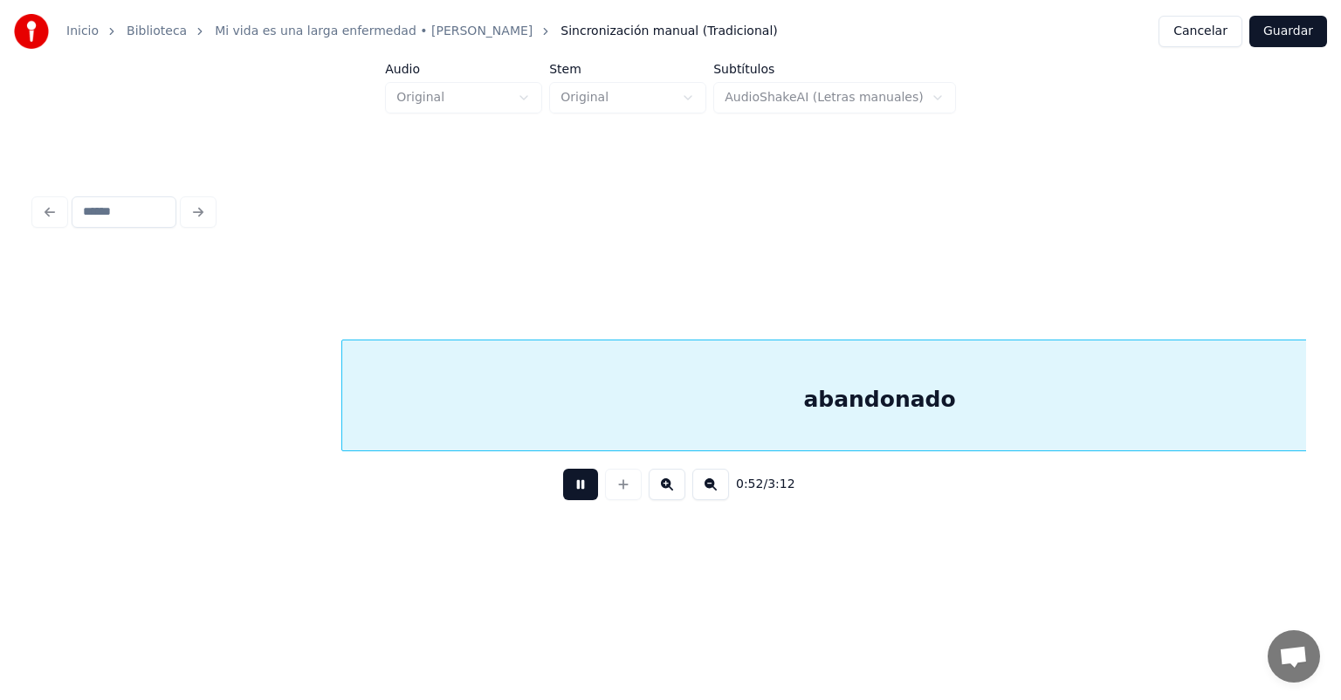
scroll to position [0, 22840]
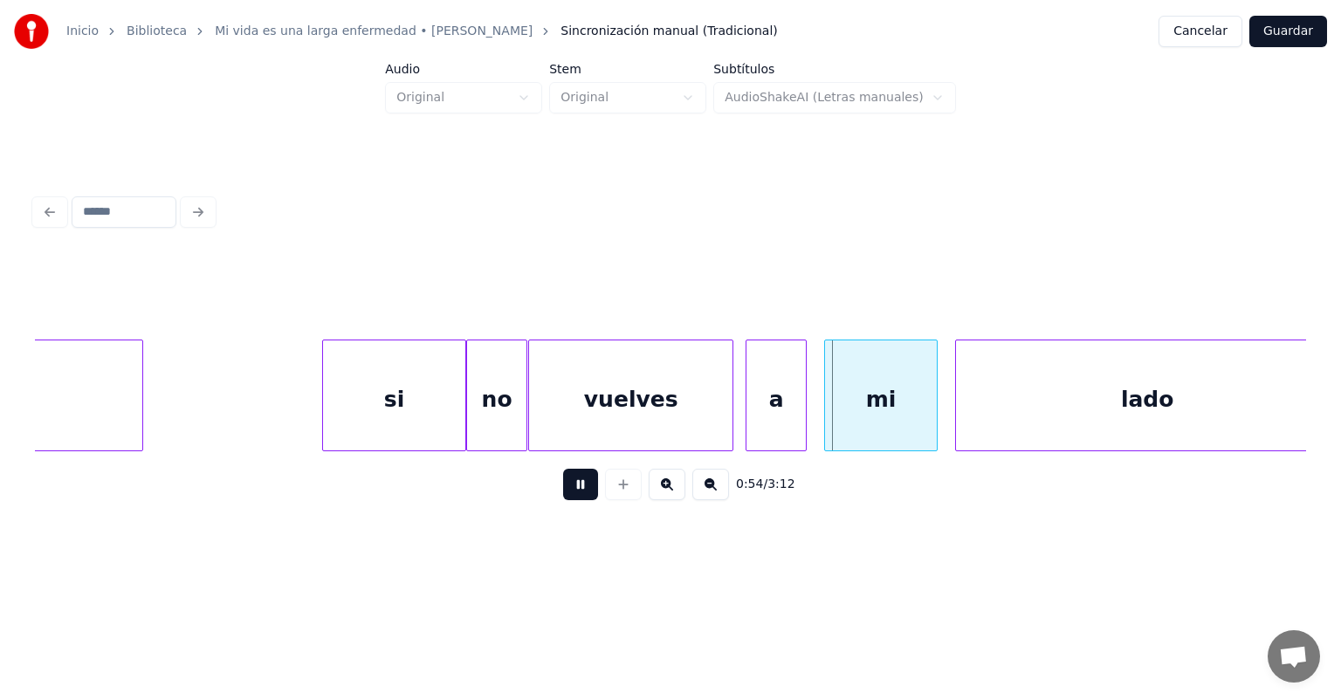
click at [724, 413] on div "vuelves" at bounding box center [630, 400] width 203 height 119
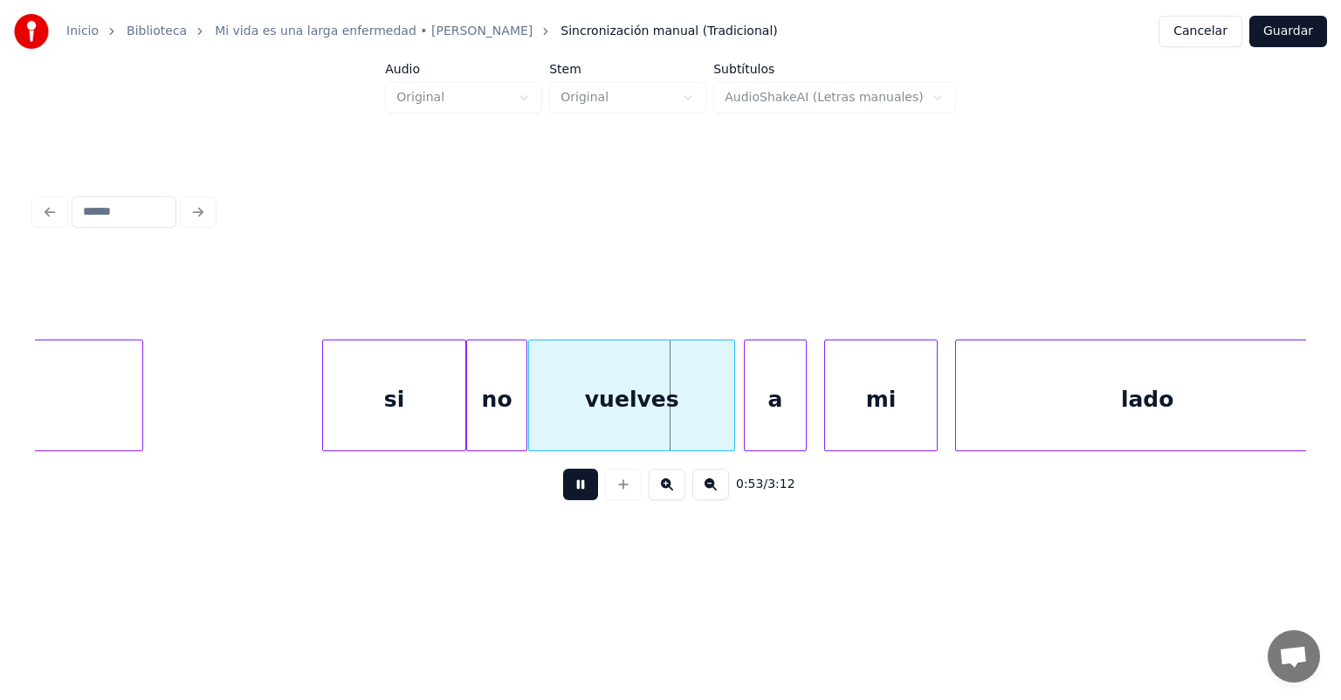
click at [748, 416] on div "a" at bounding box center [775, 400] width 61 height 119
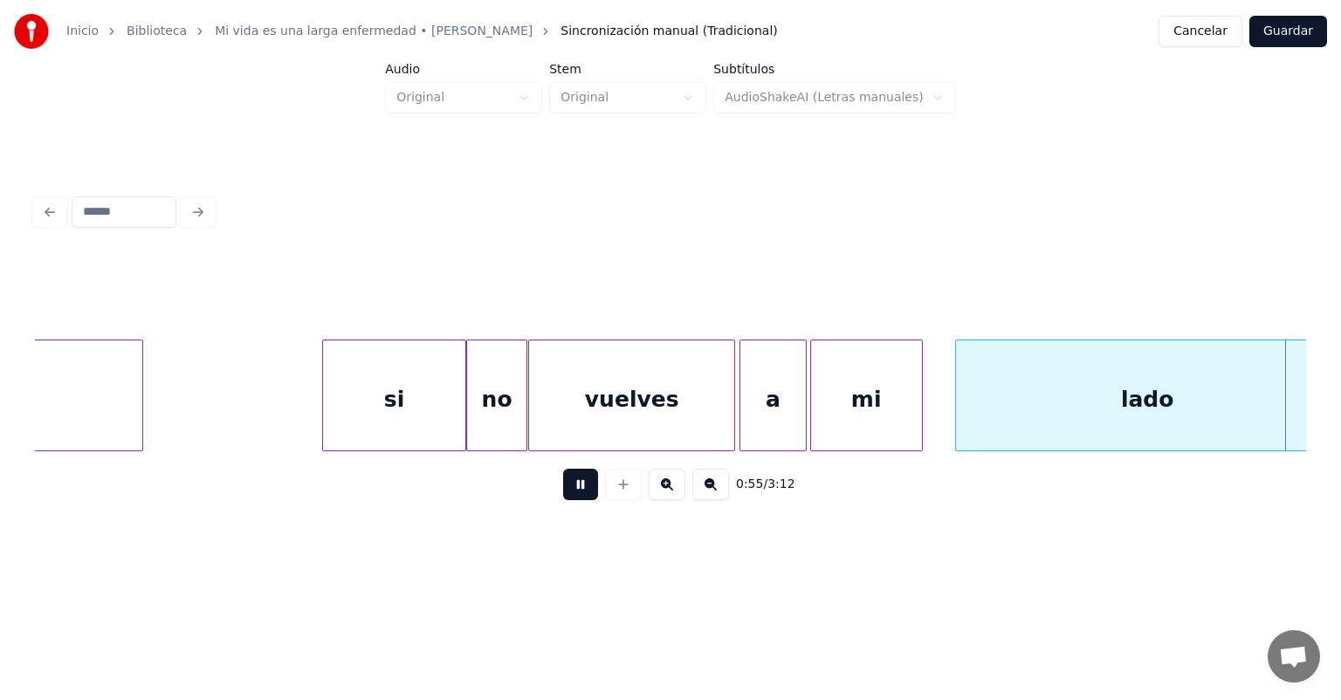
scroll to position [0, 23617]
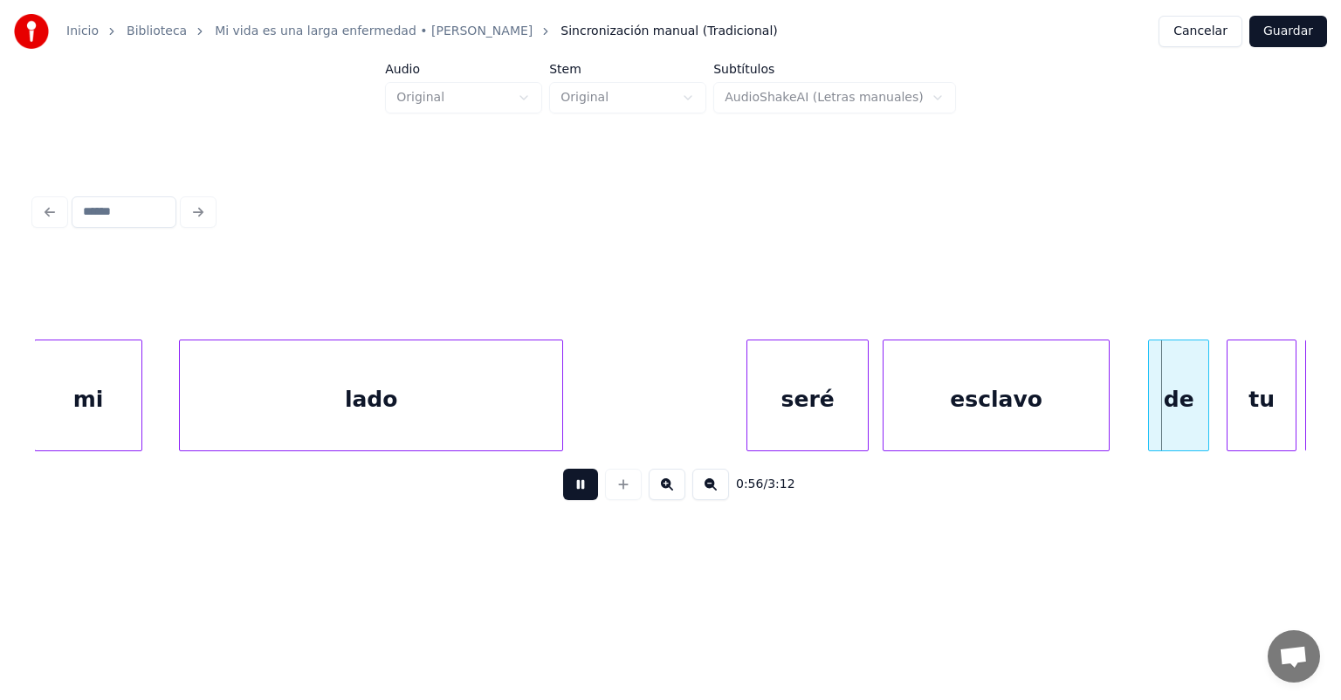
click at [573, 496] on button at bounding box center [580, 484] width 35 height 31
click at [408, 462] on div "0:56 / 3:12" at bounding box center [670, 484] width 1271 height 66
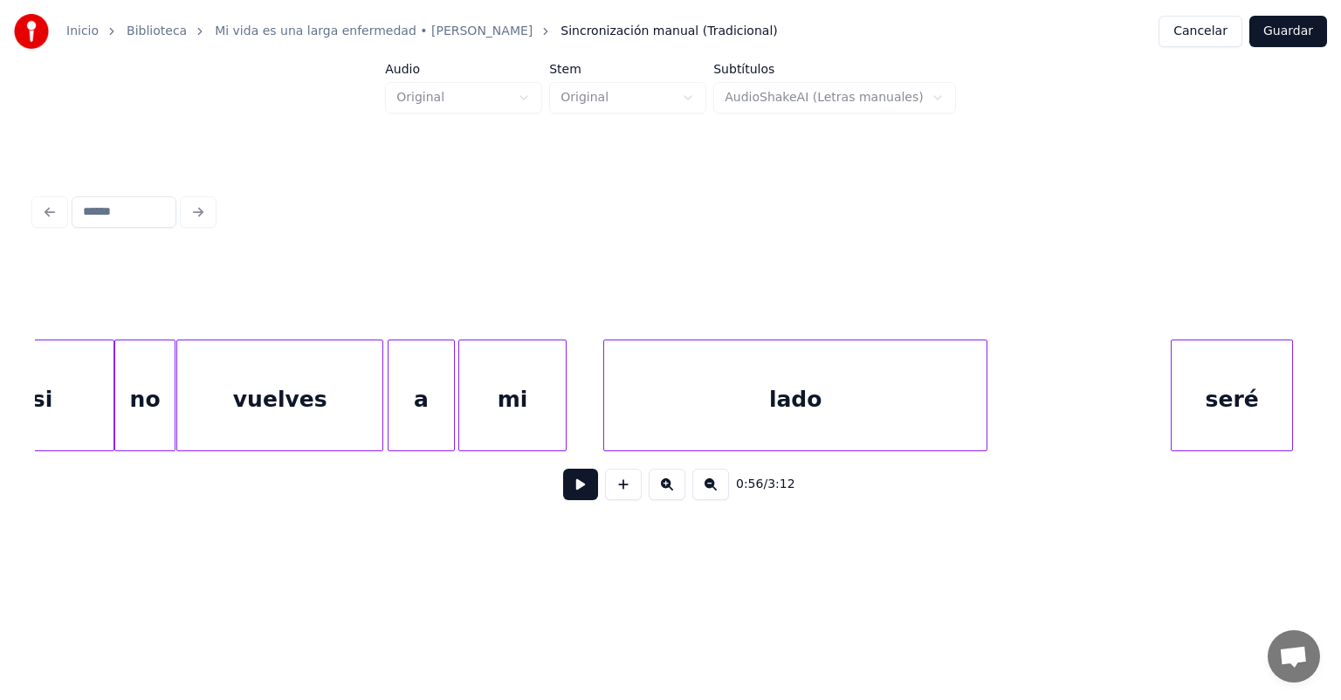
scroll to position [0, 23098]
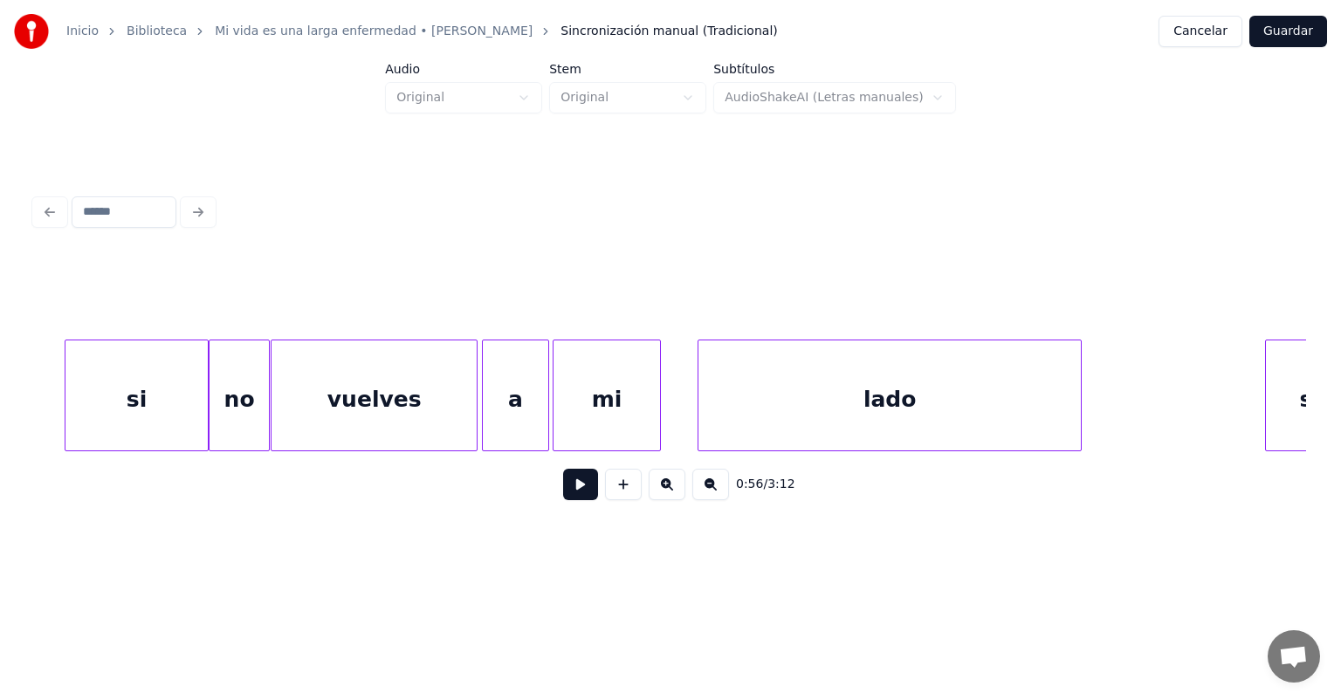
click at [582, 410] on div "mi" at bounding box center [607, 400] width 107 height 119
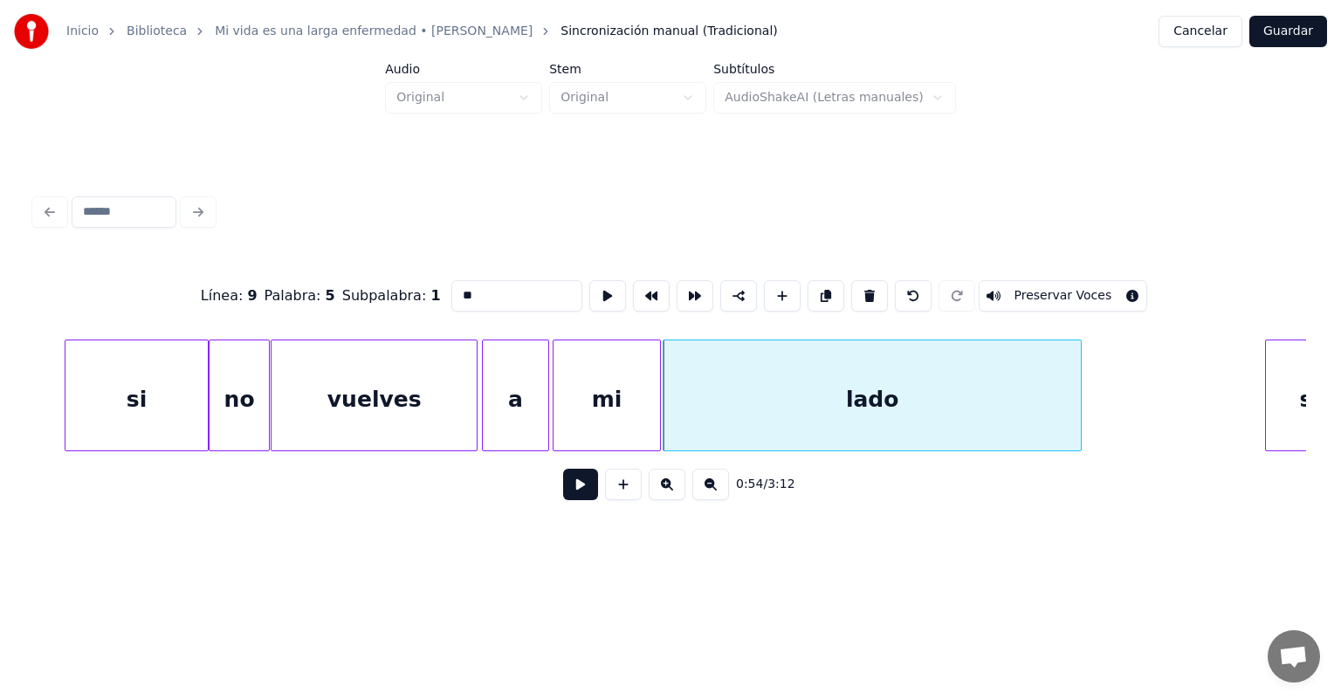
click at [563, 499] on button at bounding box center [580, 484] width 35 height 31
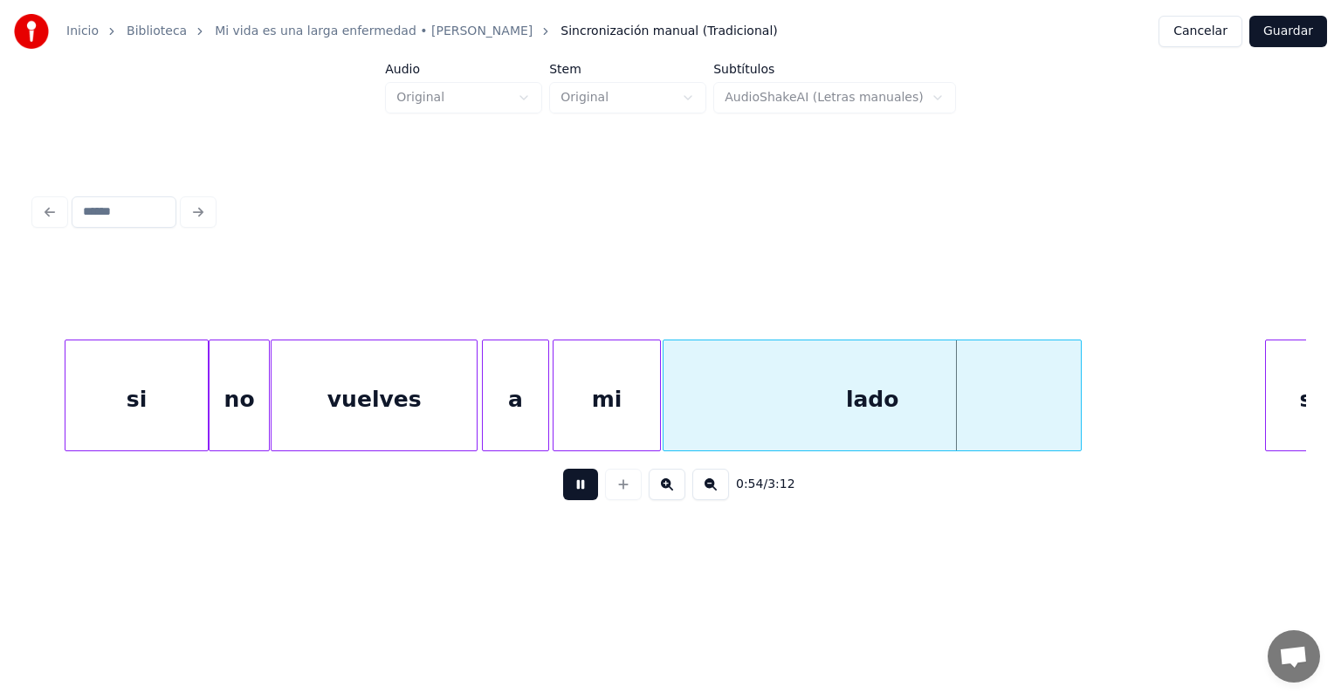
click at [563, 496] on button at bounding box center [580, 484] width 35 height 31
click at [563, 494] on button at bounding box center [580, 484] width 35 height 31
click at [563, 493] on button at bounding box center [580, 484] width 35 height 31
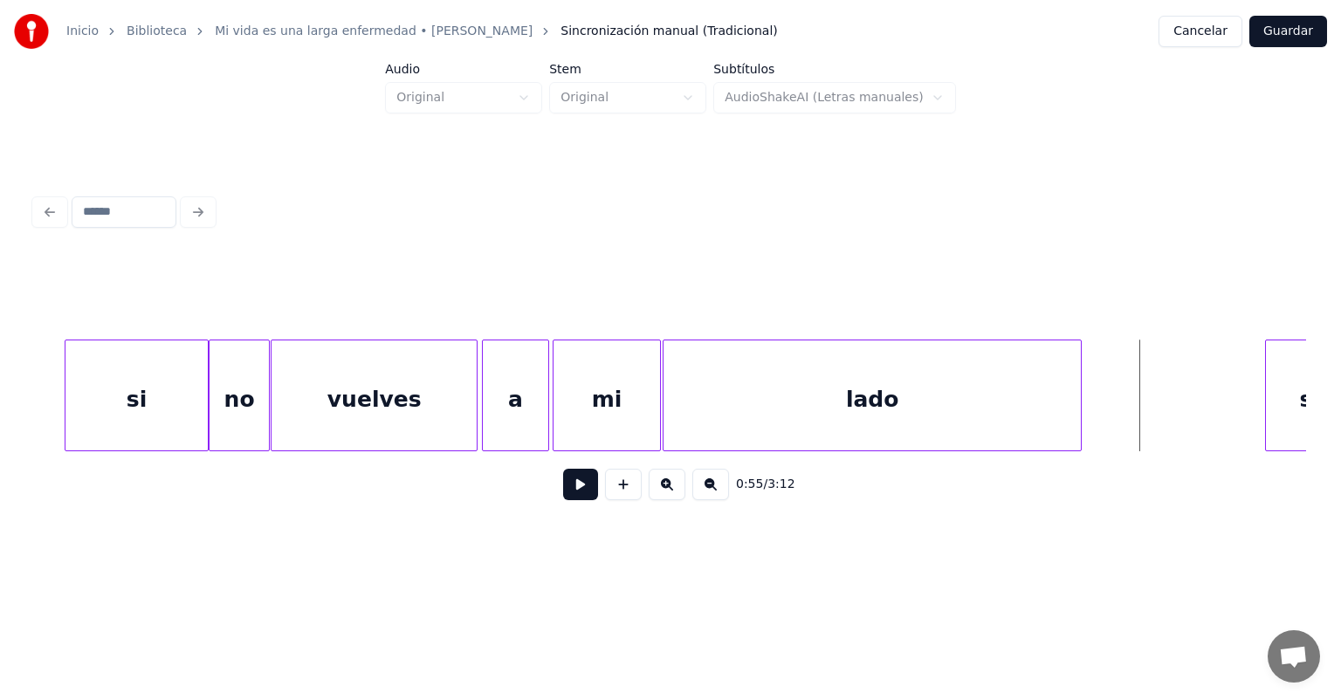
click at [563, 494] on button at bounding box center [580, 484] width 35 height 31
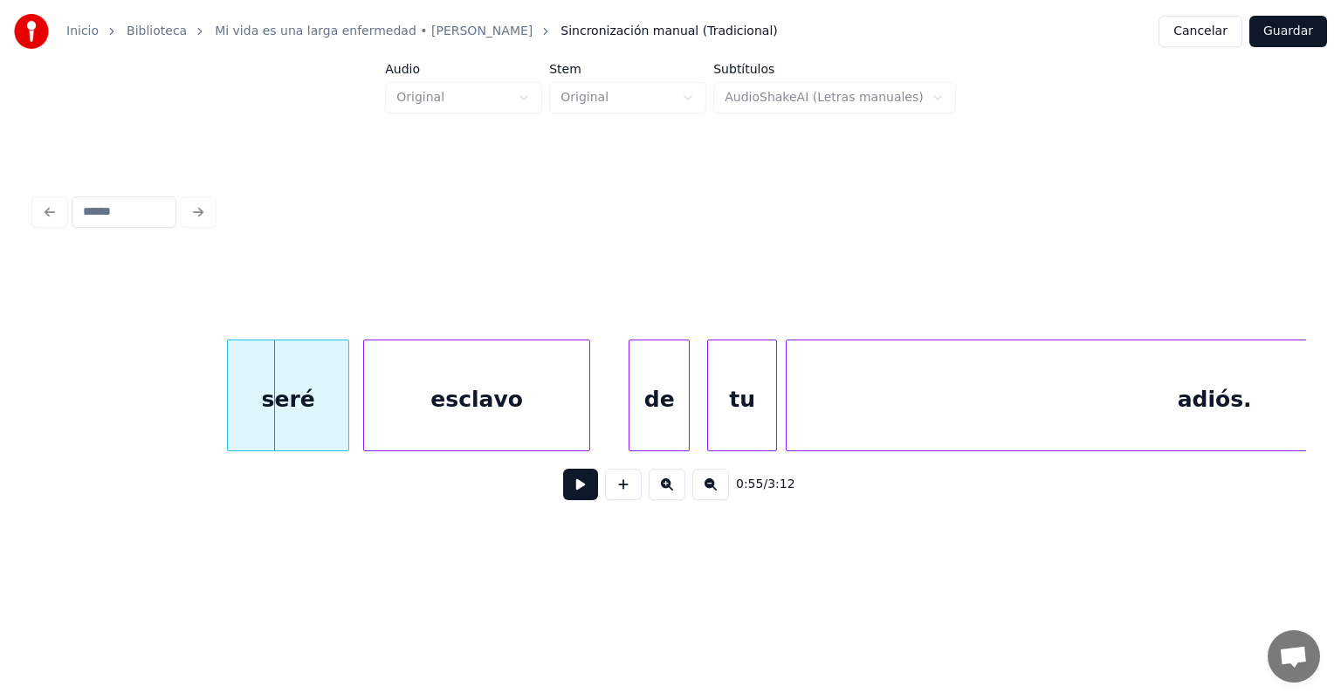
scroll to position [0, 24113]
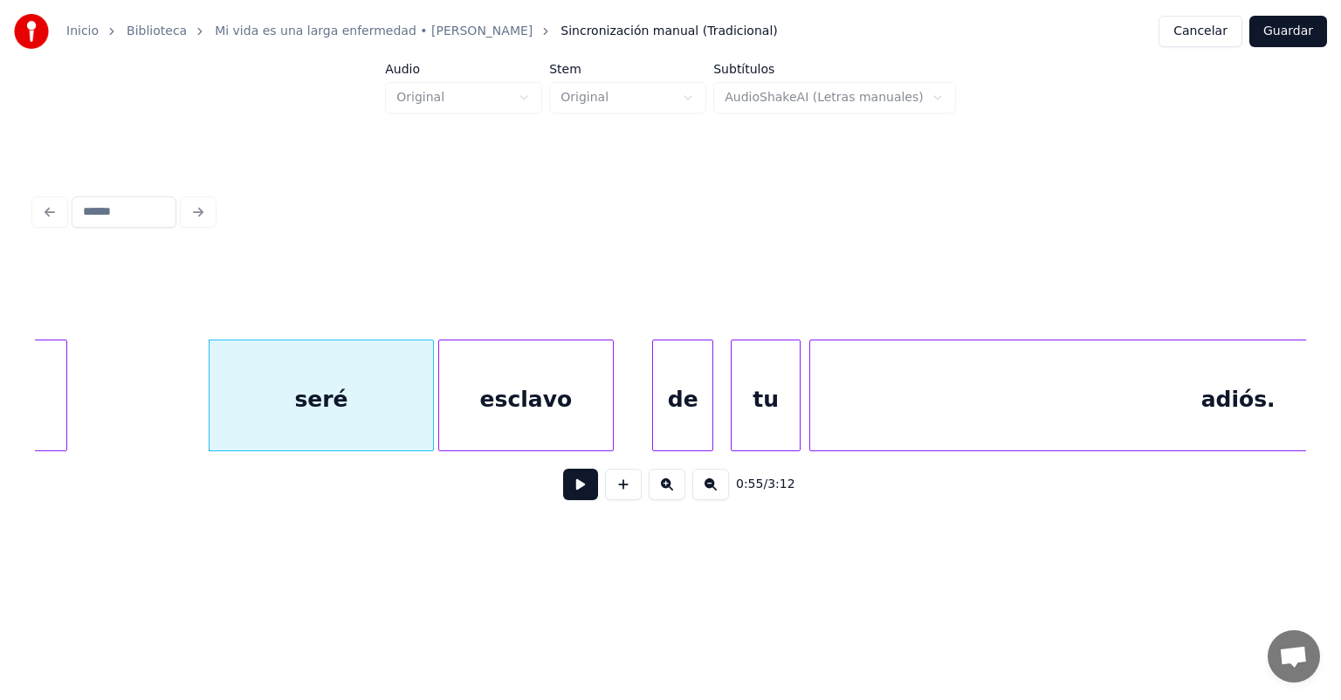
click at [567, 500] on button at bounding box center [580, 484] width 35 height 31
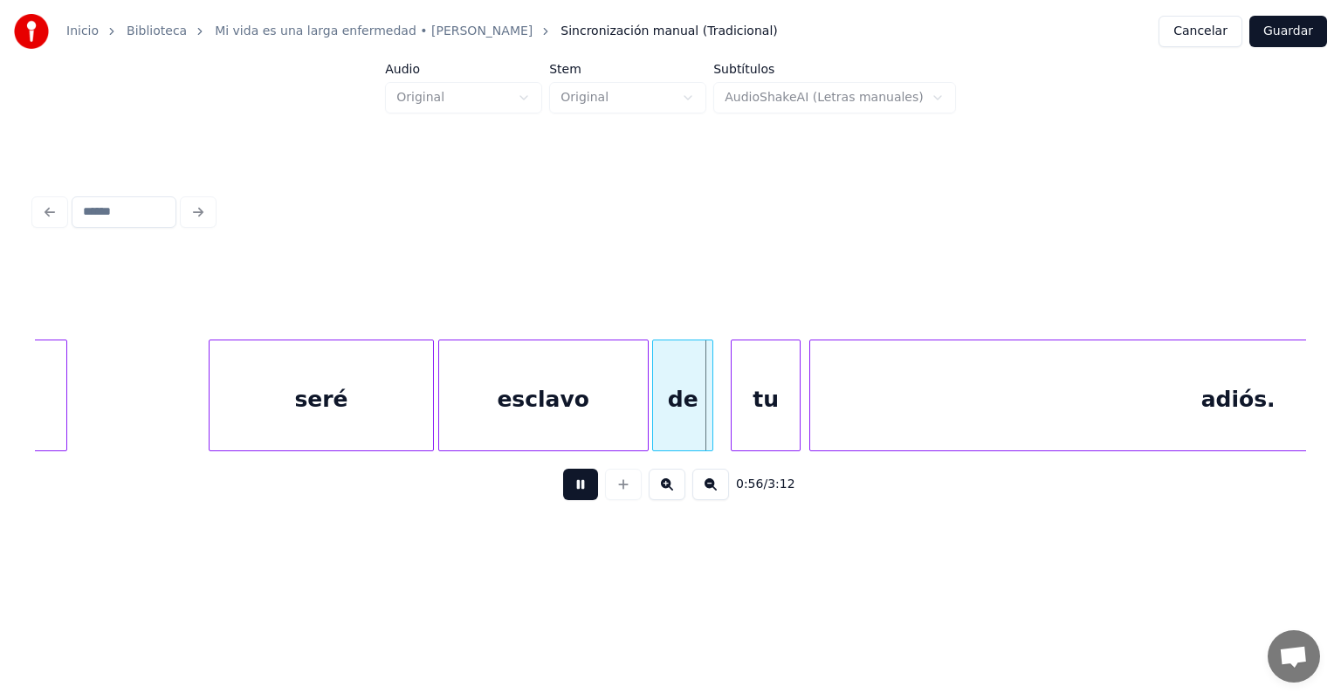
click at [636, 428] on div "esclavo" at bounding box center [543, 400] width 209 height 119
click at [734, 422] on div "tu" at bounding box center [763, 400] width 75 height 119
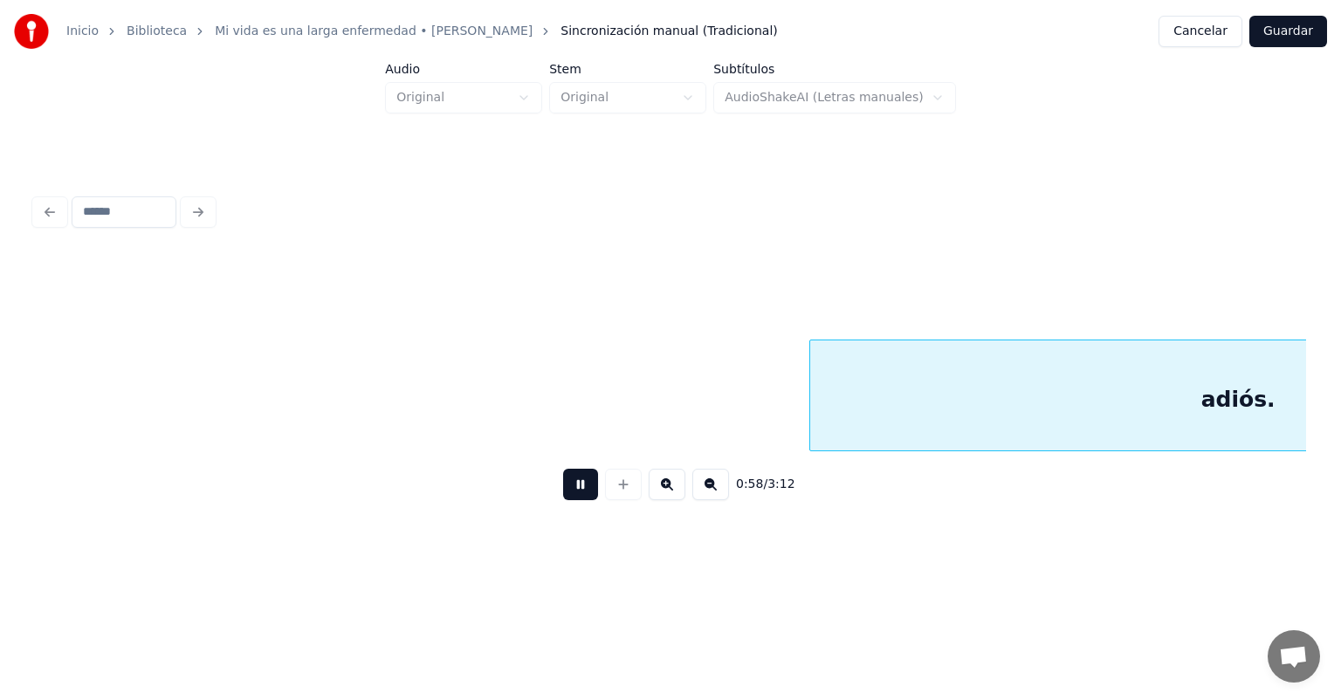
scroll to position [0, 25385]
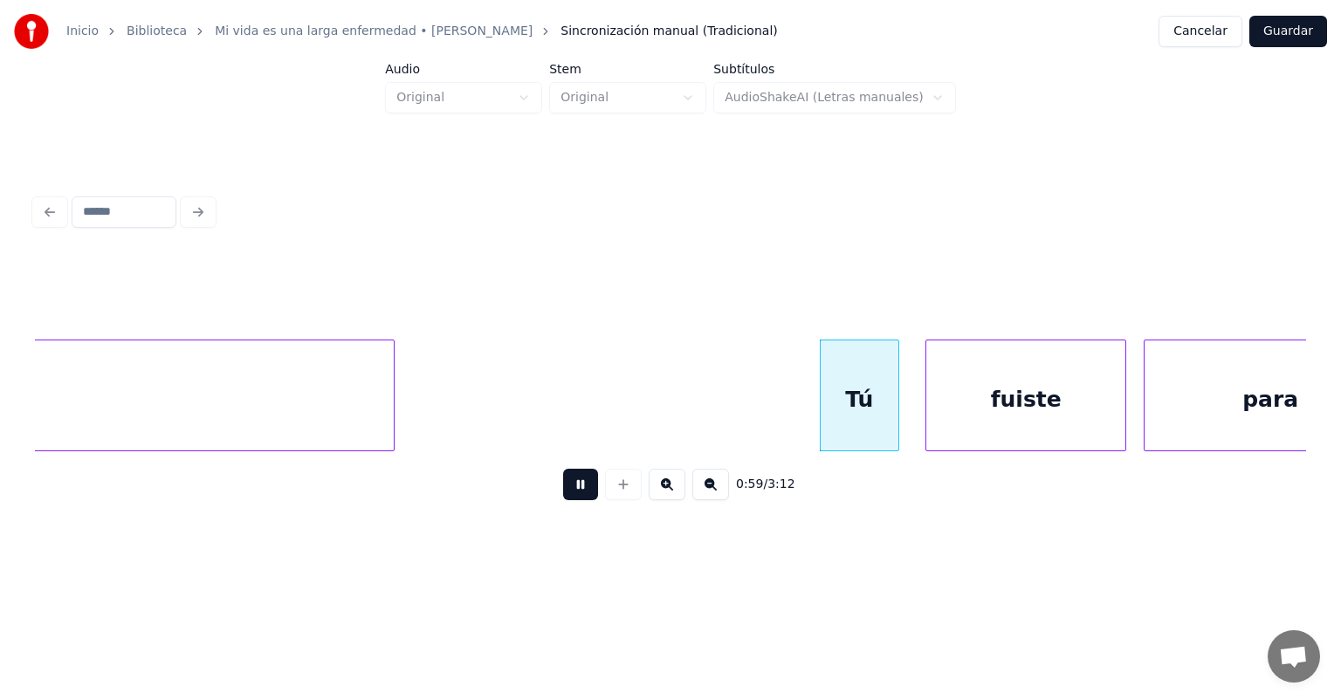
click at [833, 408] on div "Tú" at bounding box center [860, 400] width 79 height 119
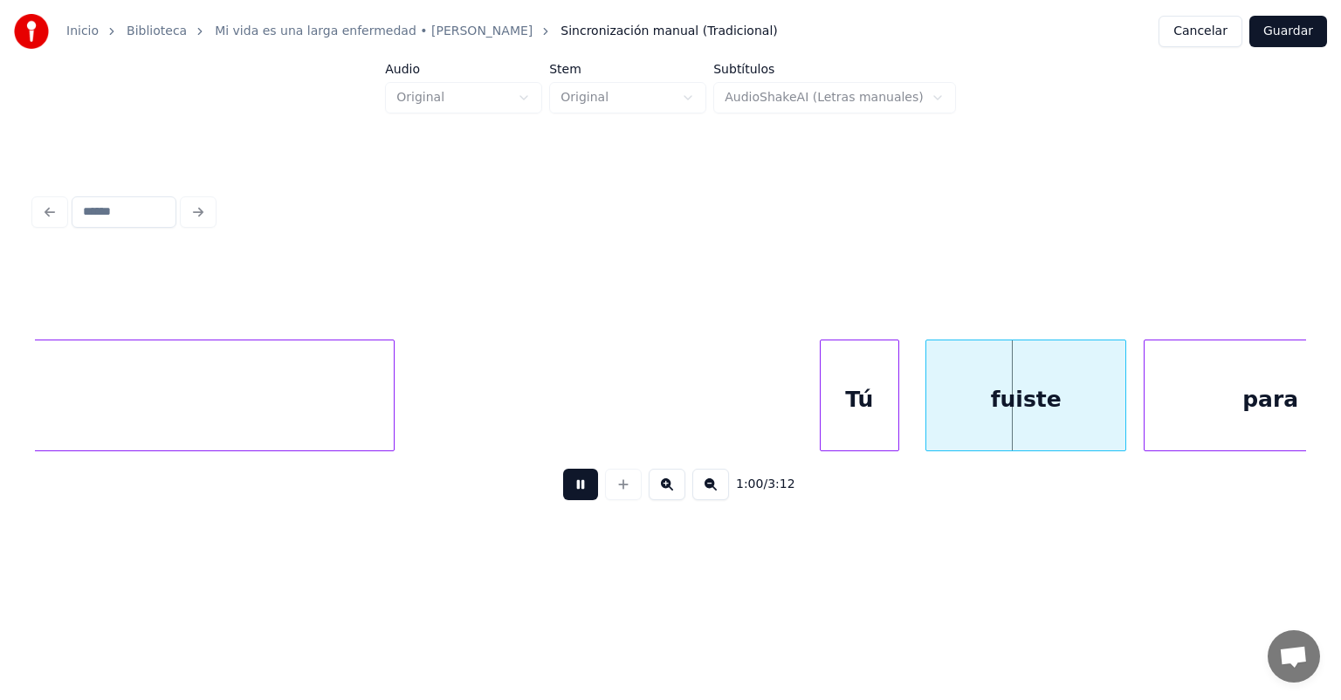
click at [929, 403] on div "fuiste" at bounding box center [1026, 400] width 199 height 119
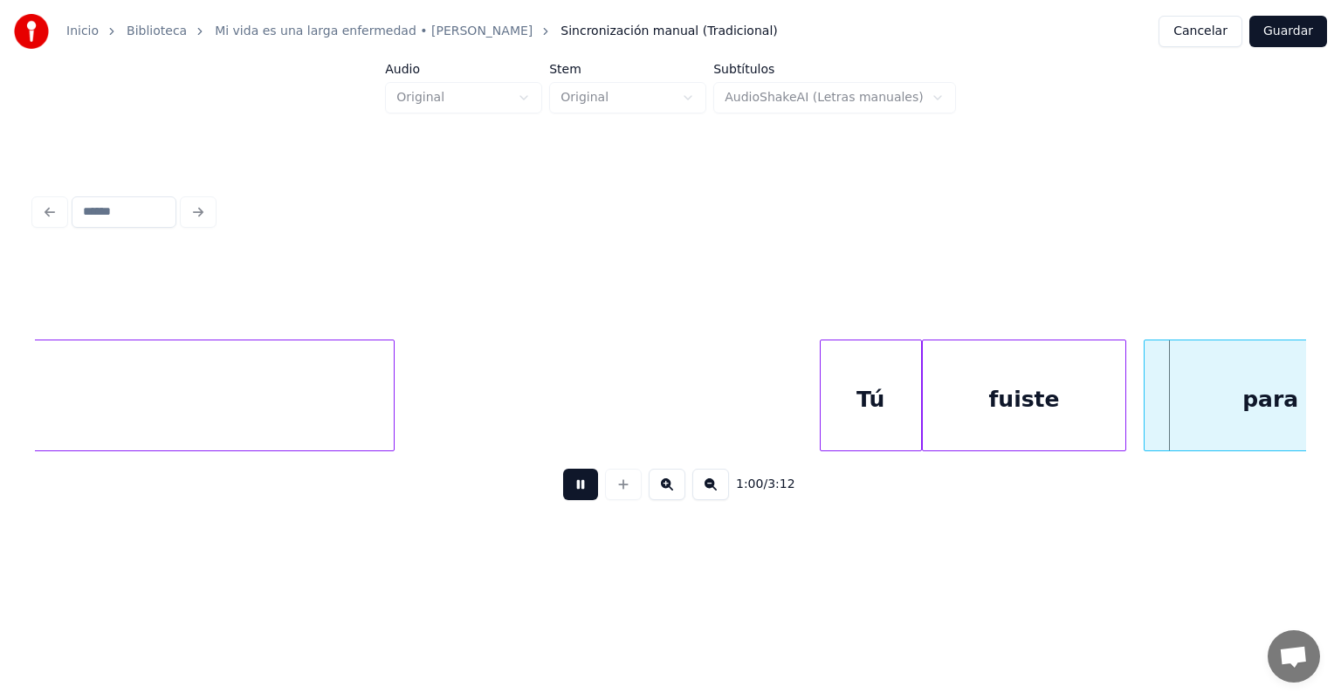
click at [1147, 396] on div "para" at bounding box center [1270, 400] width 251 height 119
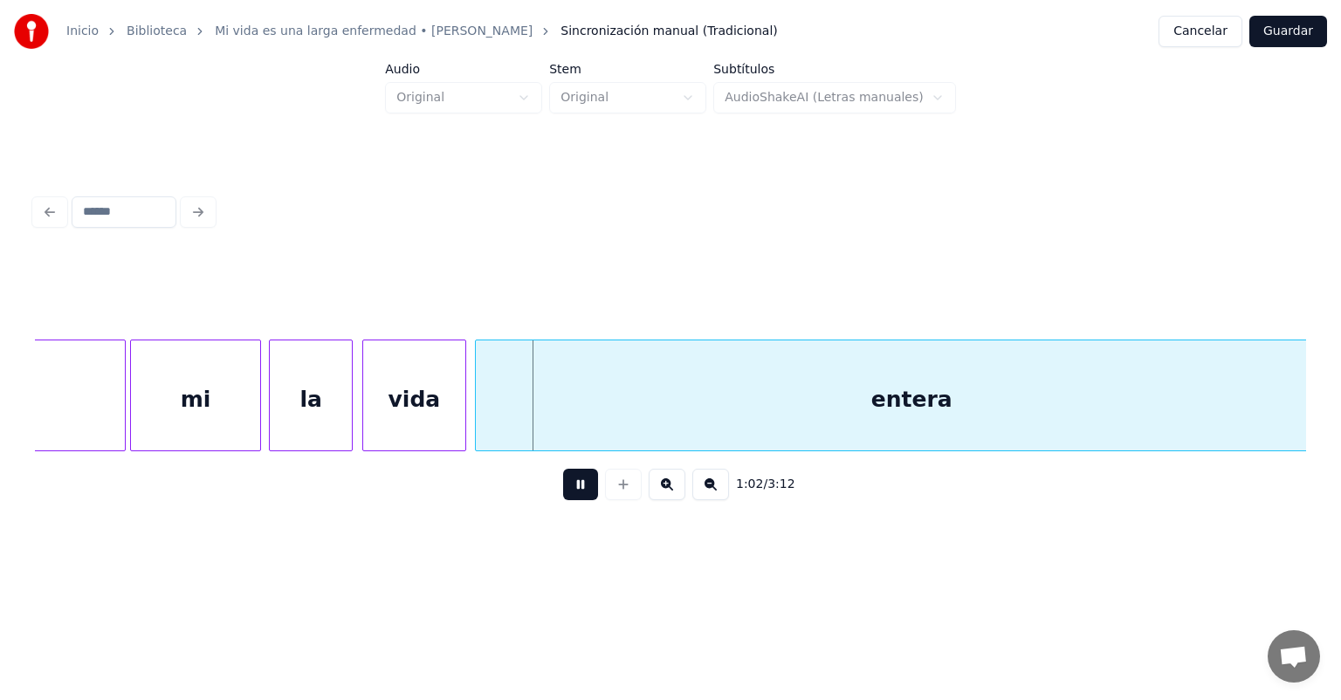
click at [373, 414] on div "vida" at bounding box center [414, 400] width 103 height 119
click at [462, 416] on div "vida" at bounding box center [412, 396] width 103 height 112
click at [446, 423] on div "entera" at bounding box center [893, 400] width 907 height 119
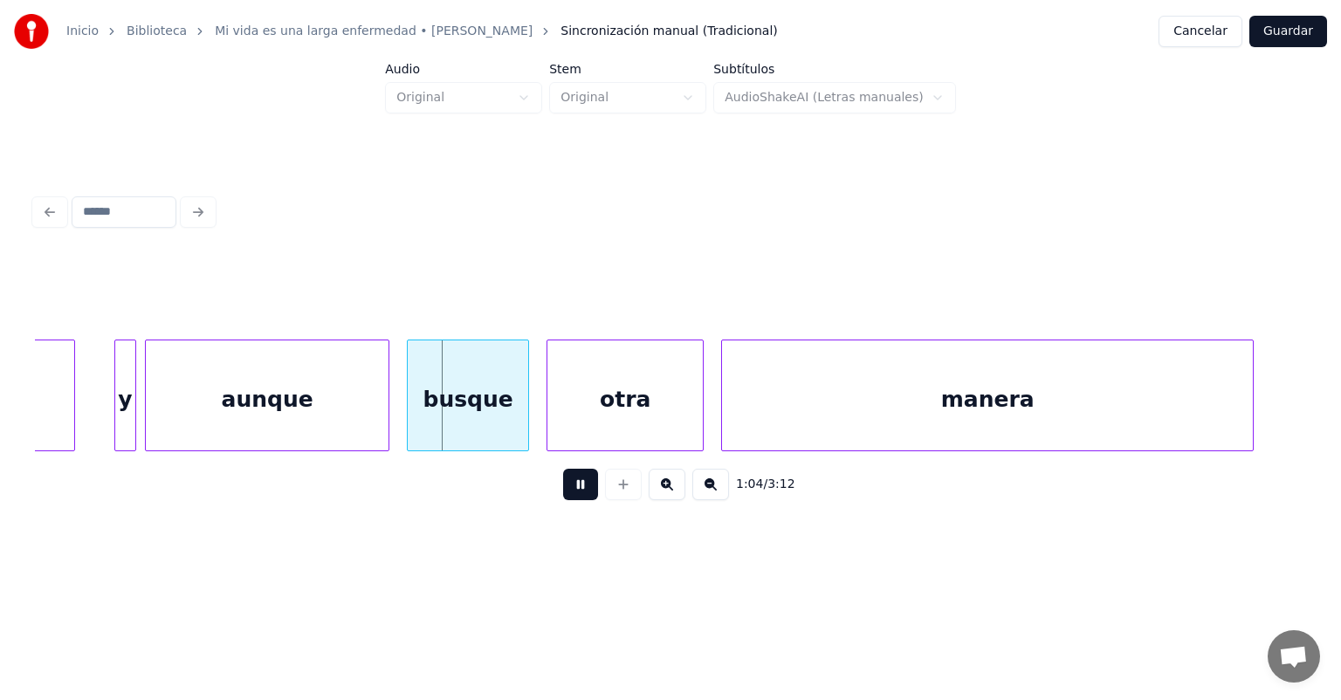
click at [121, 431] on div "y" at bounding box center [125, 400] width 21 height 119
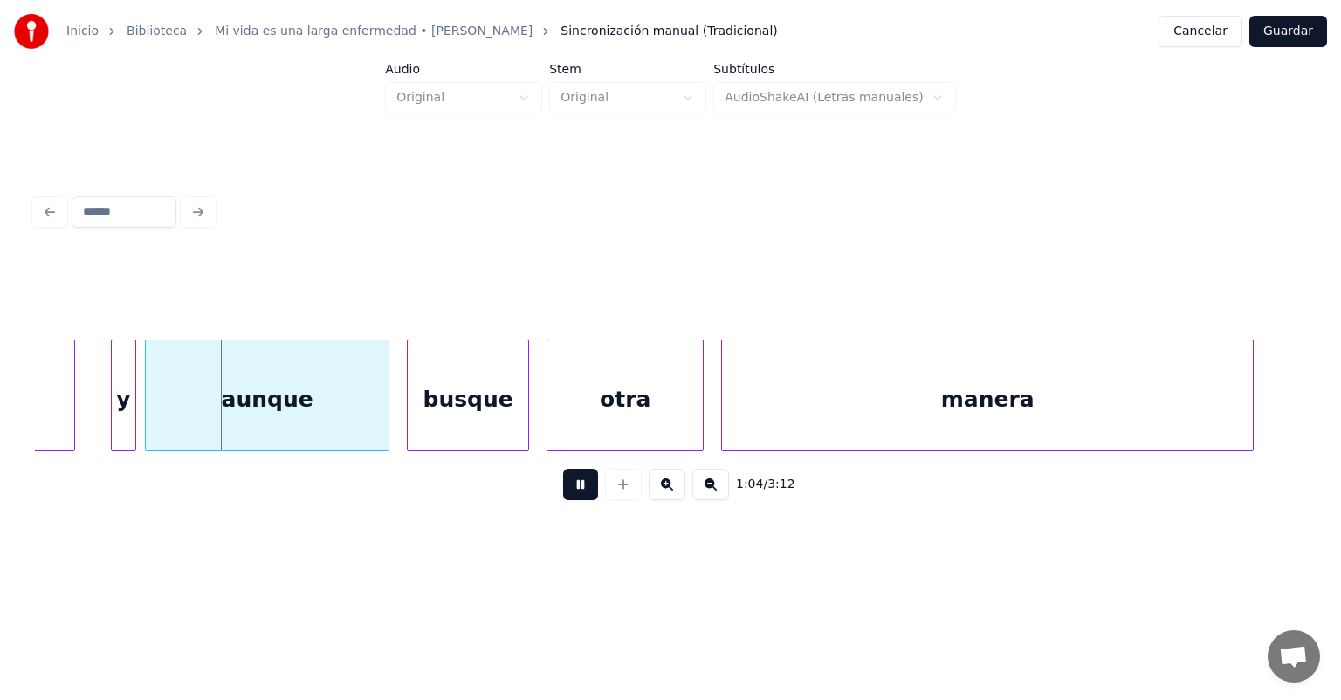
click at [114, 430] on div "y" at bounding box center [124, 400] width 24 height 119
click at [84, 420] on div "y" at bounding box center [89, 400] width 34 height 119
click at [114, 414] on div "aunque" at bounding box center [248, 400] width 281 height 119
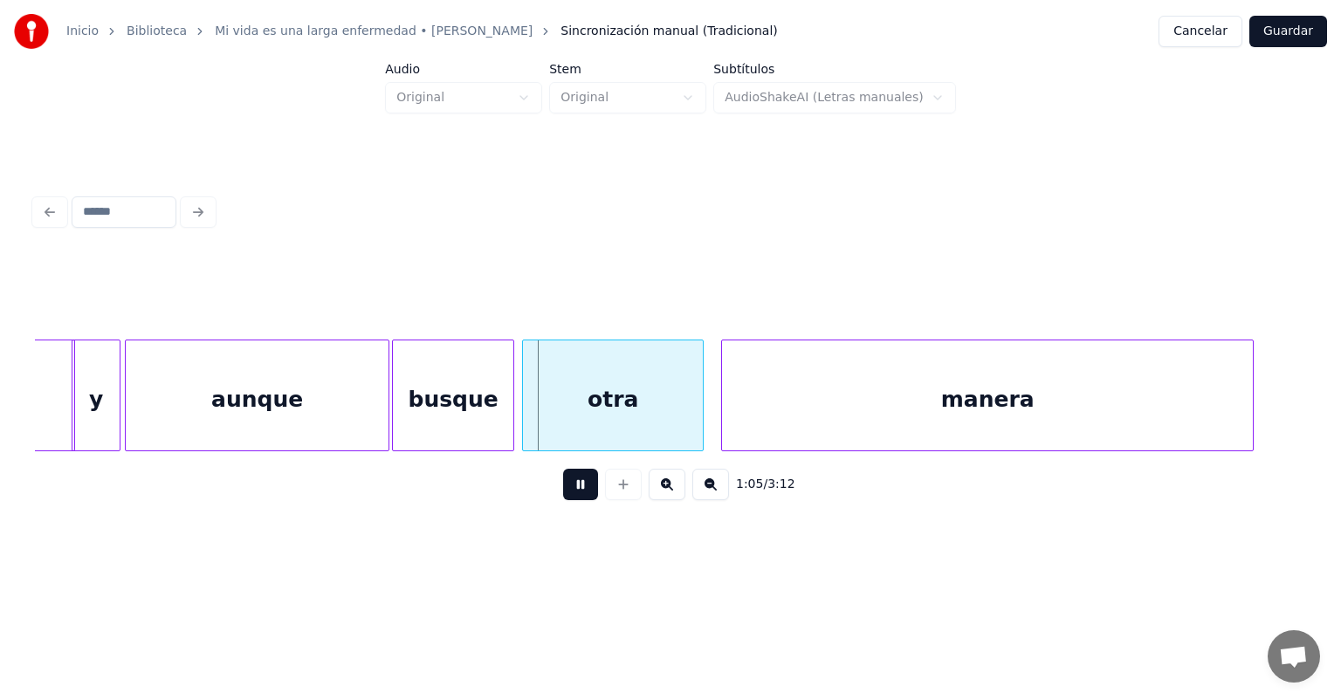
click at [532, 420] on div "otra" at bounding box center [613, 400] width 180 height 119
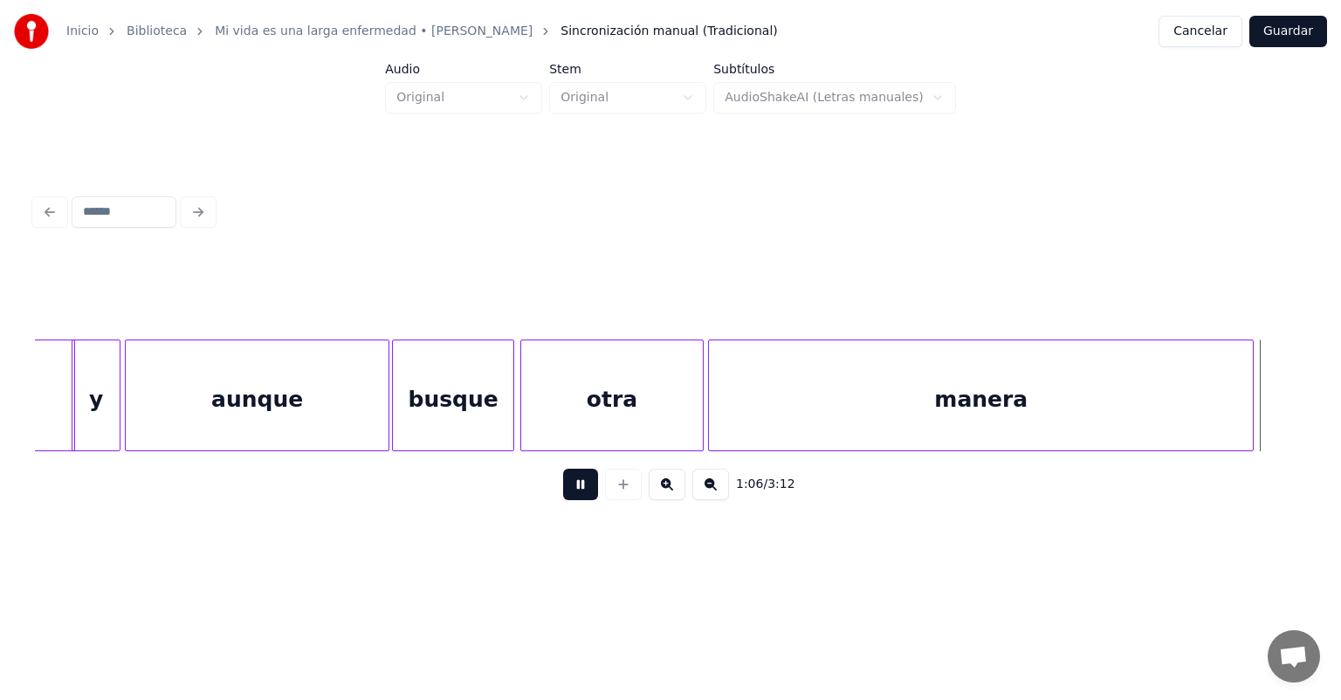
scroll to position [0, 29206]
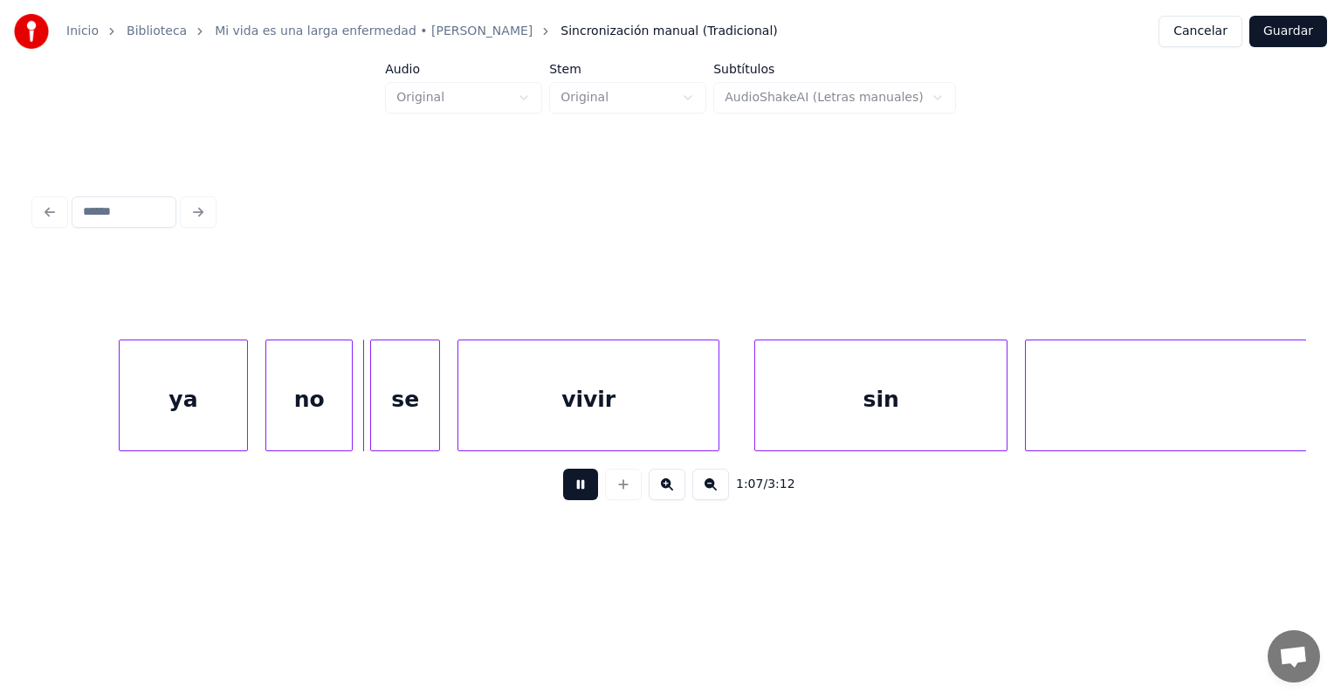
click at [123, 427] on div at bounding box center [122, 396] width 5 height 110
click at [242, 422] on div at bounding box center [244, 396] width 5 height 110
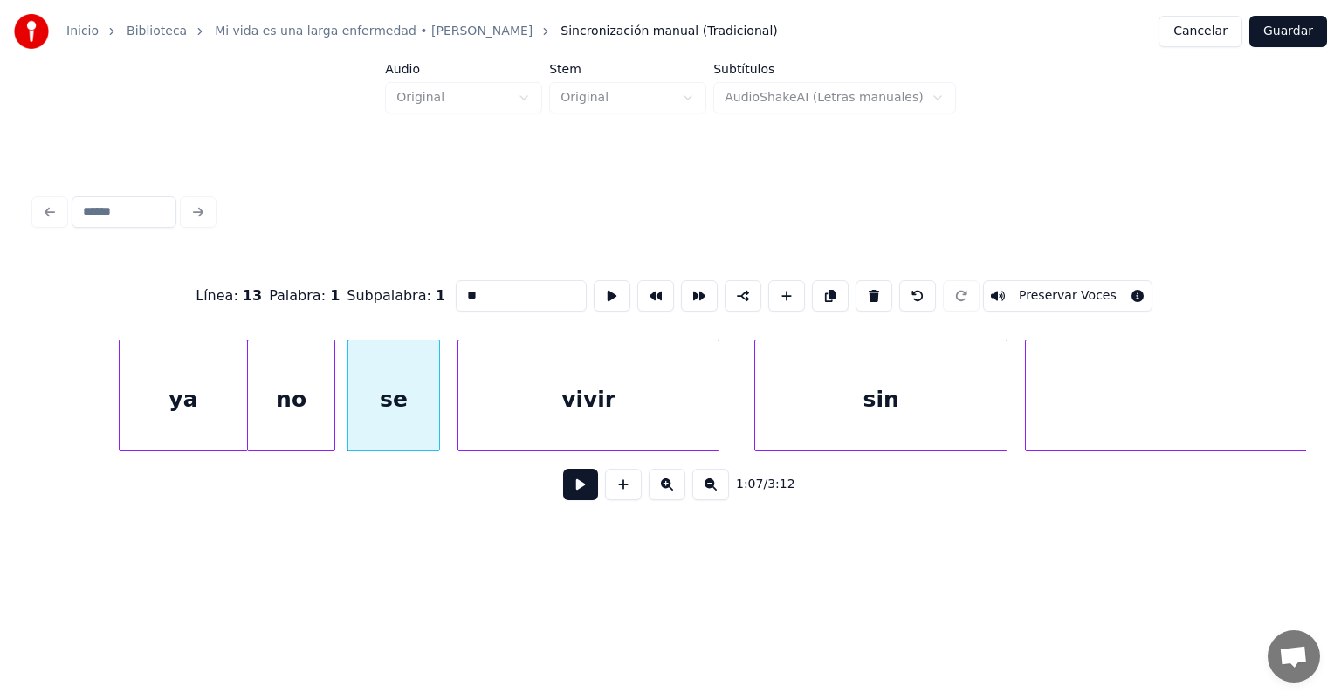
click at [563, 500] on button at bounding box center [580, 484] width 35 height 31
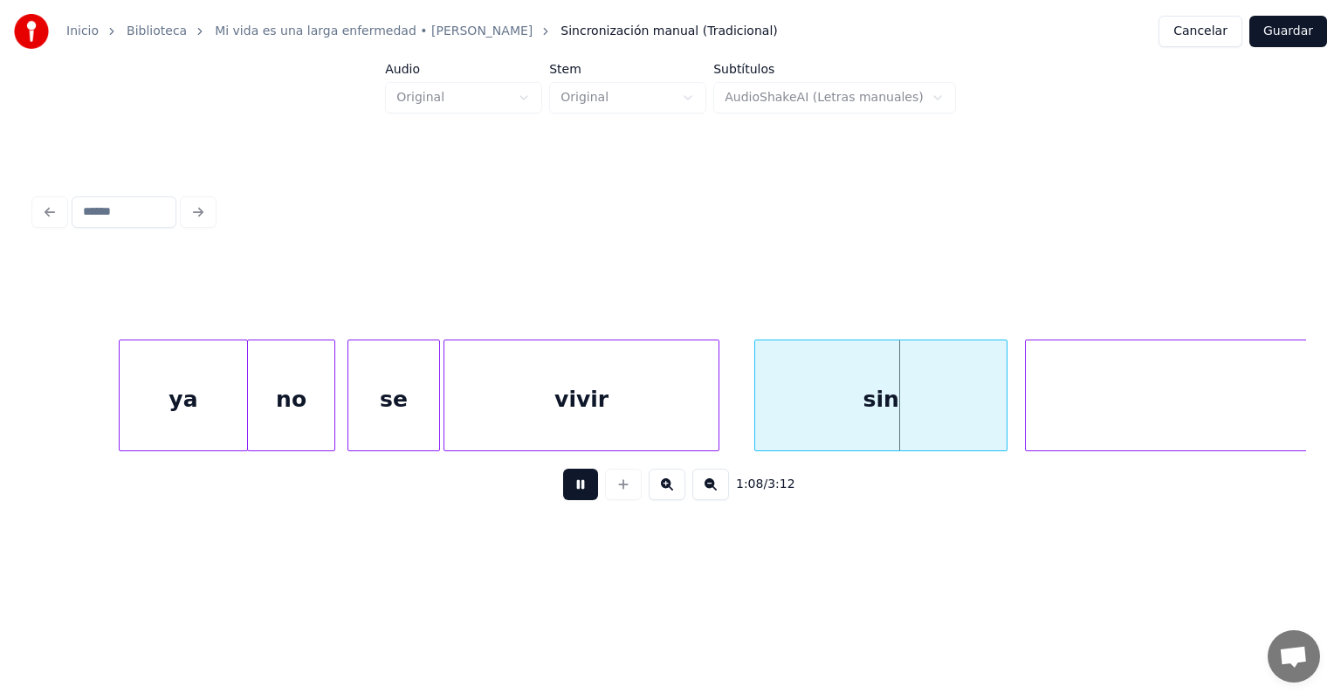
click at [715, 412] on div "vivir" at bounding box center [581, 400] width 274 height 119
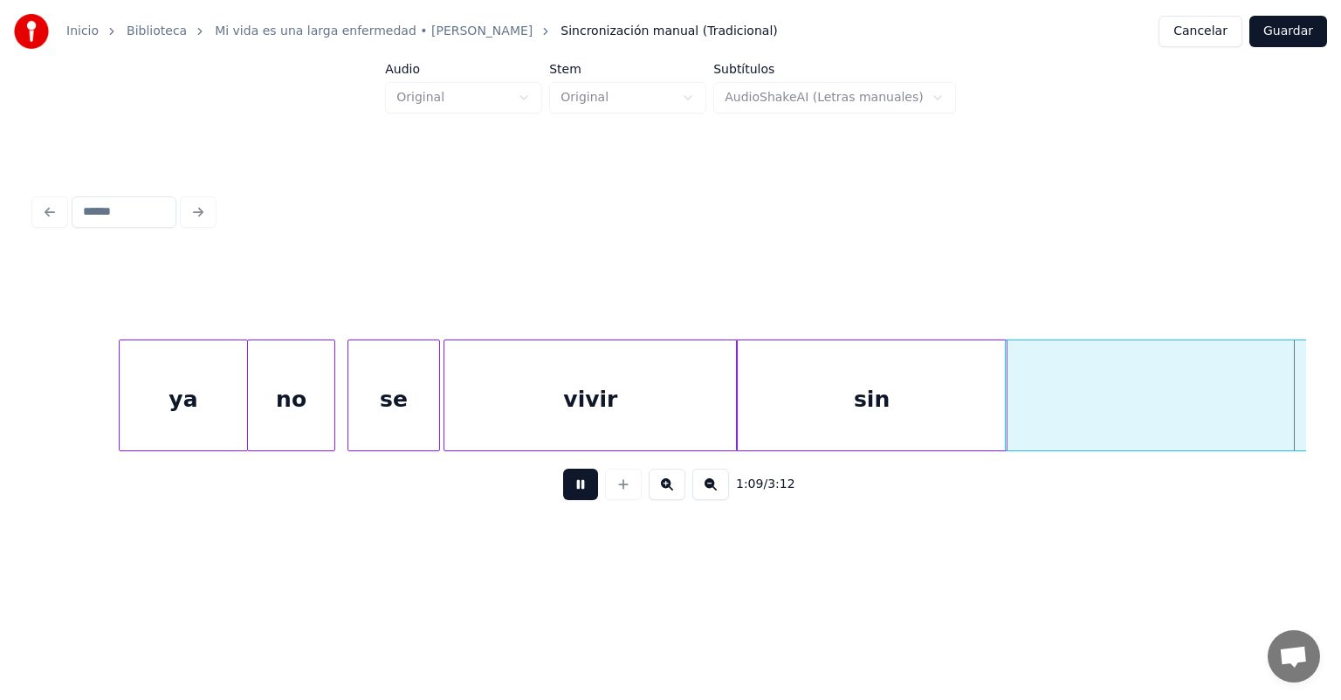
scroll to position [0, 30480]
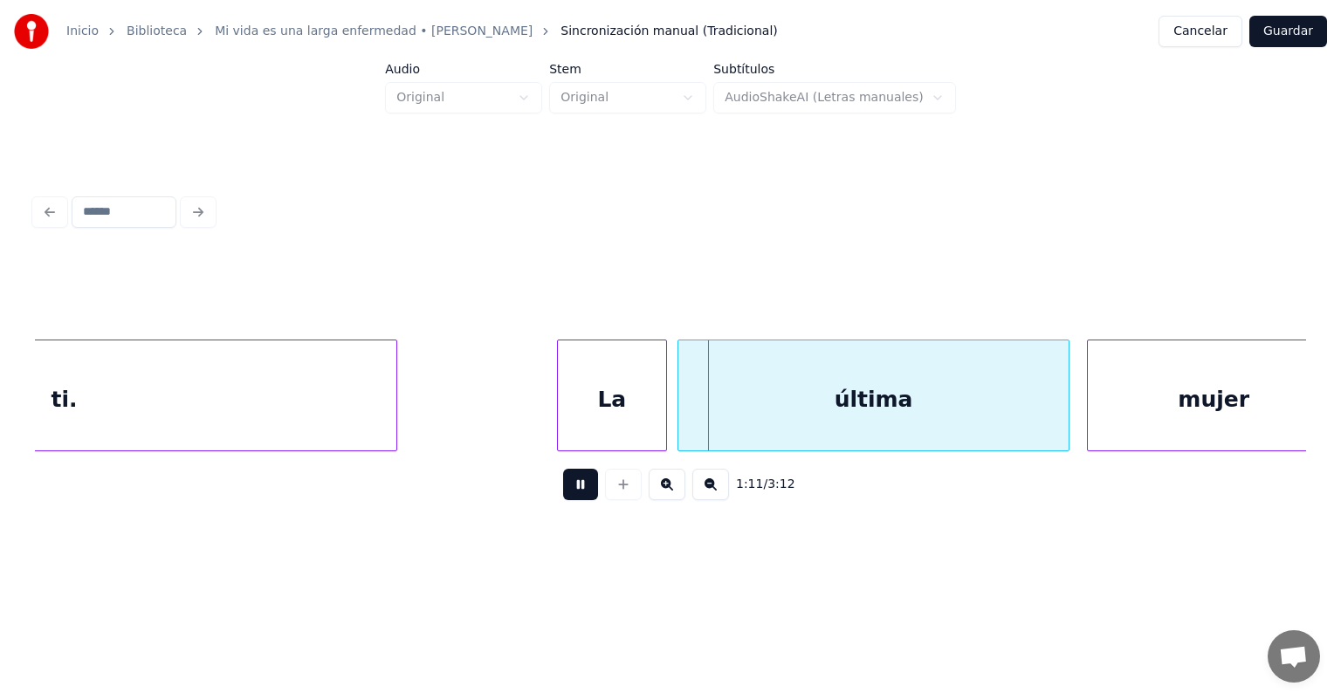
click at [664, 395] on div "La" at bounding box center [612, 396] width 110 height 112
click at [679, 392] on div "última" at bounding box center [874, 400] width 390 height 119
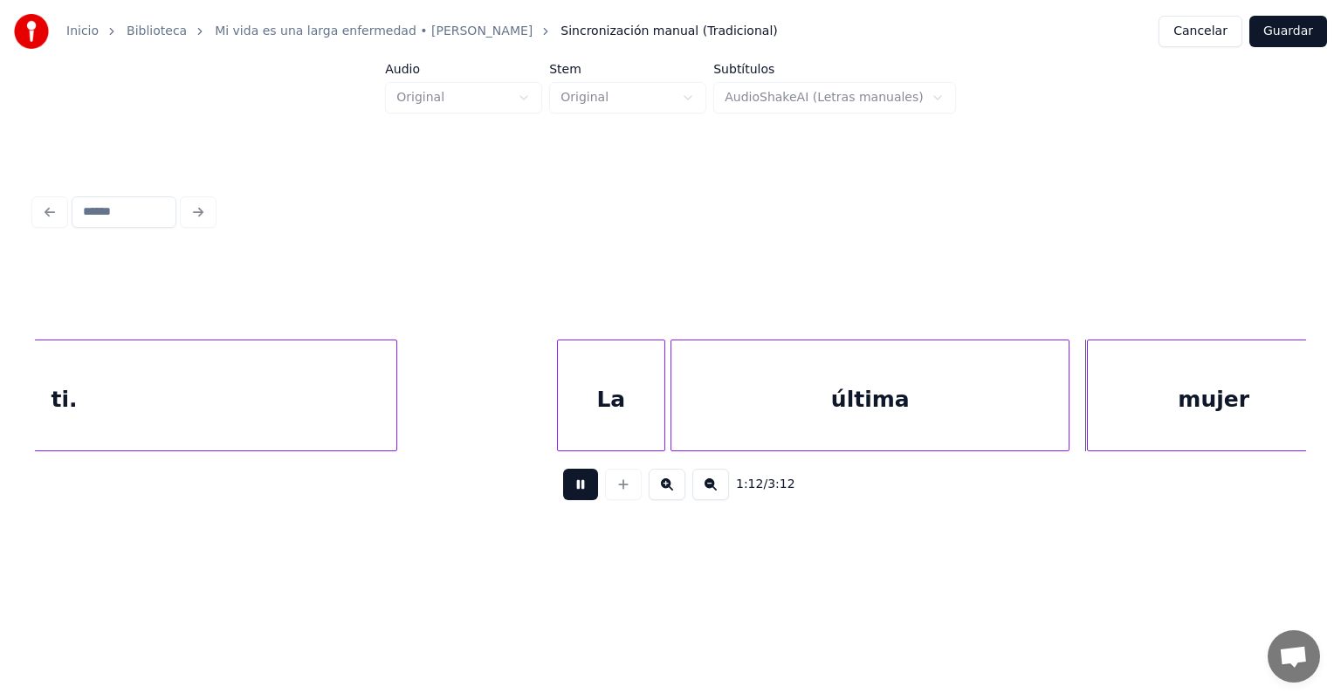
click at [1065, 402] on div "última" at bounding box center [870, 400] width 397 height 119
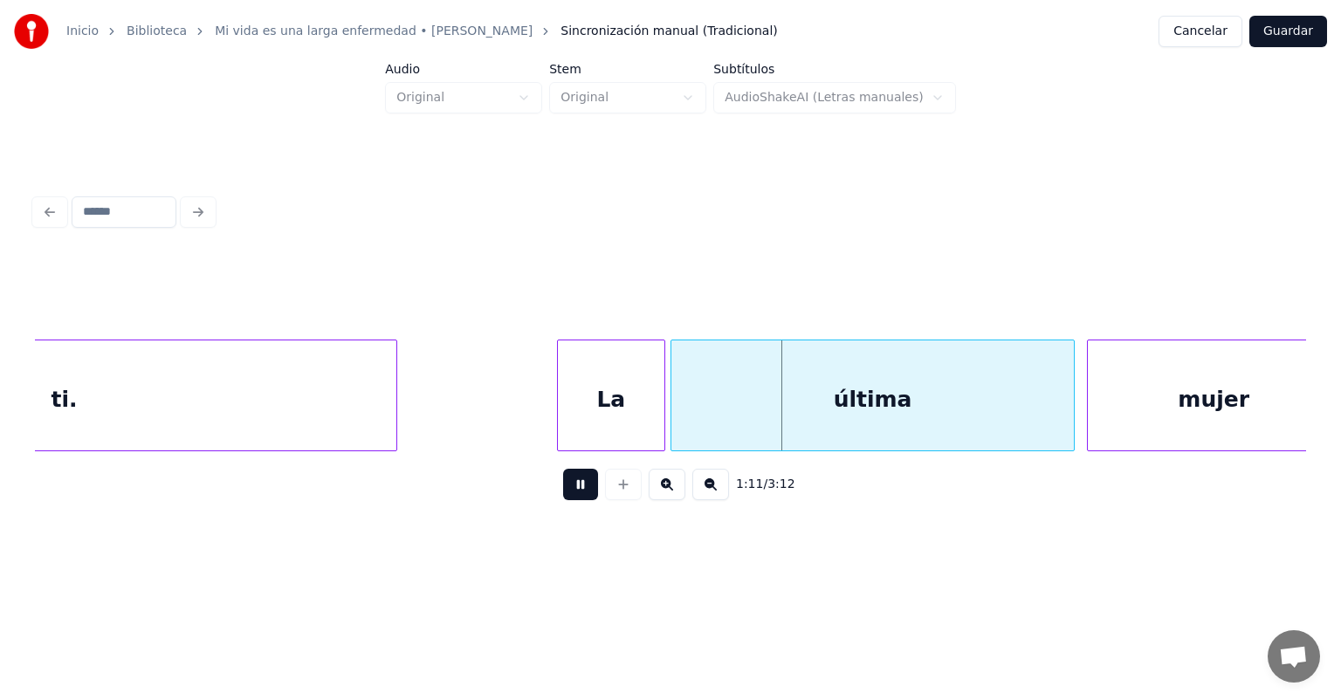
click at [1090, 400] on div at bounding box center [1090, 396] width 5 height 110
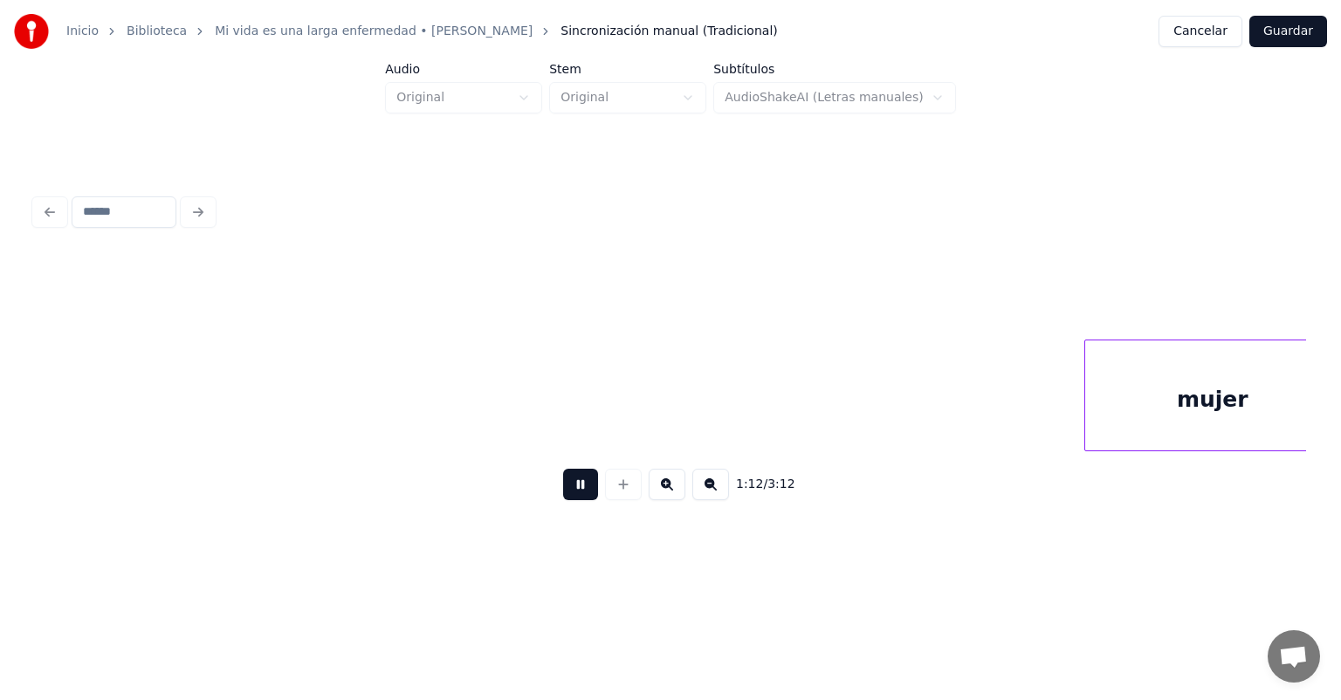
scroll to position [0, 31757]
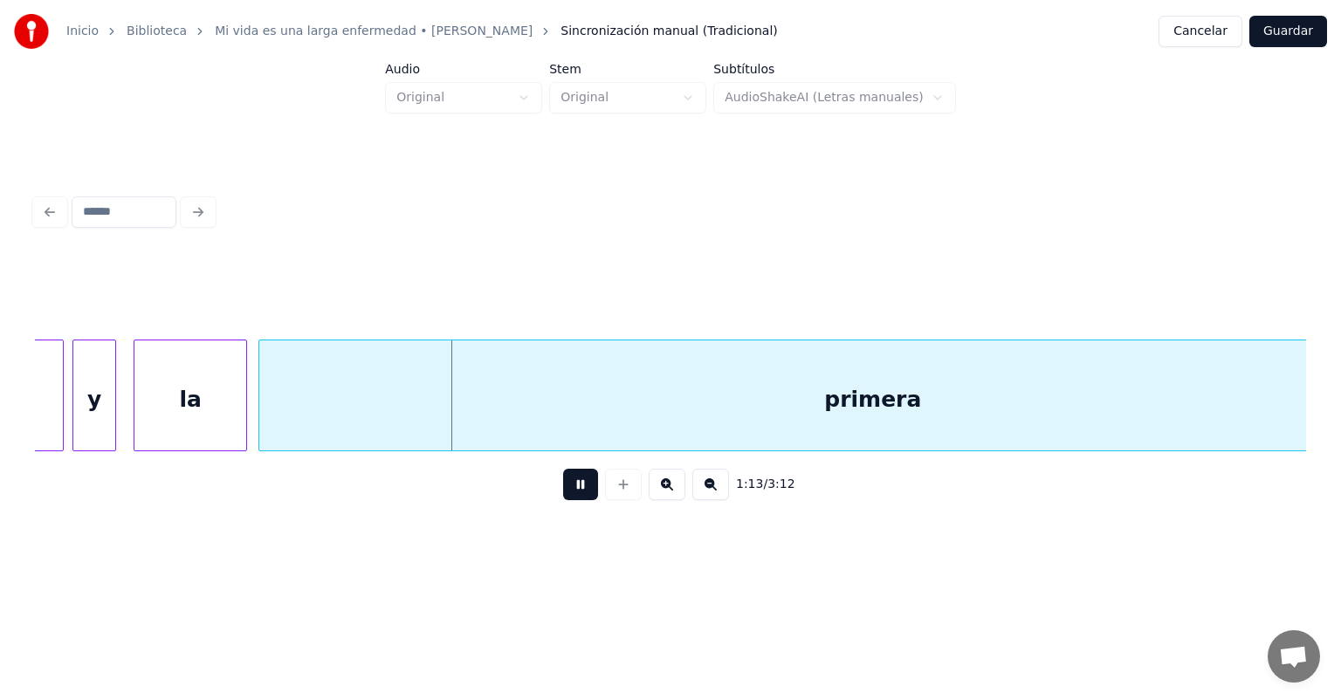
click at [240, 416] on div "la" at bounding box center [190, 400] width 112 height 119
click at [136, 417] on div at bounding box center [136, 396] width 5 height 110
click at [112, 416] on div "y" at bounding box center [97, 400] width 49 height 119
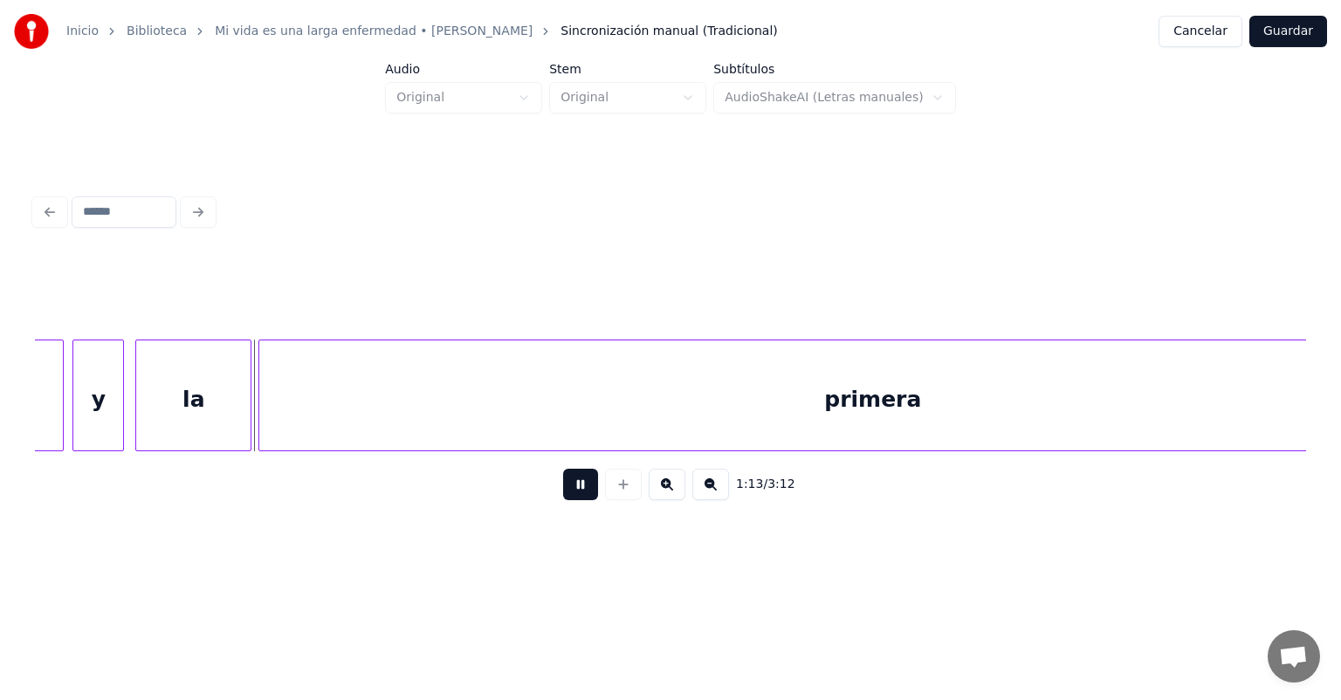
click at [120, 418] on div "y" at bounding box center [98, 400] width 50 height 119
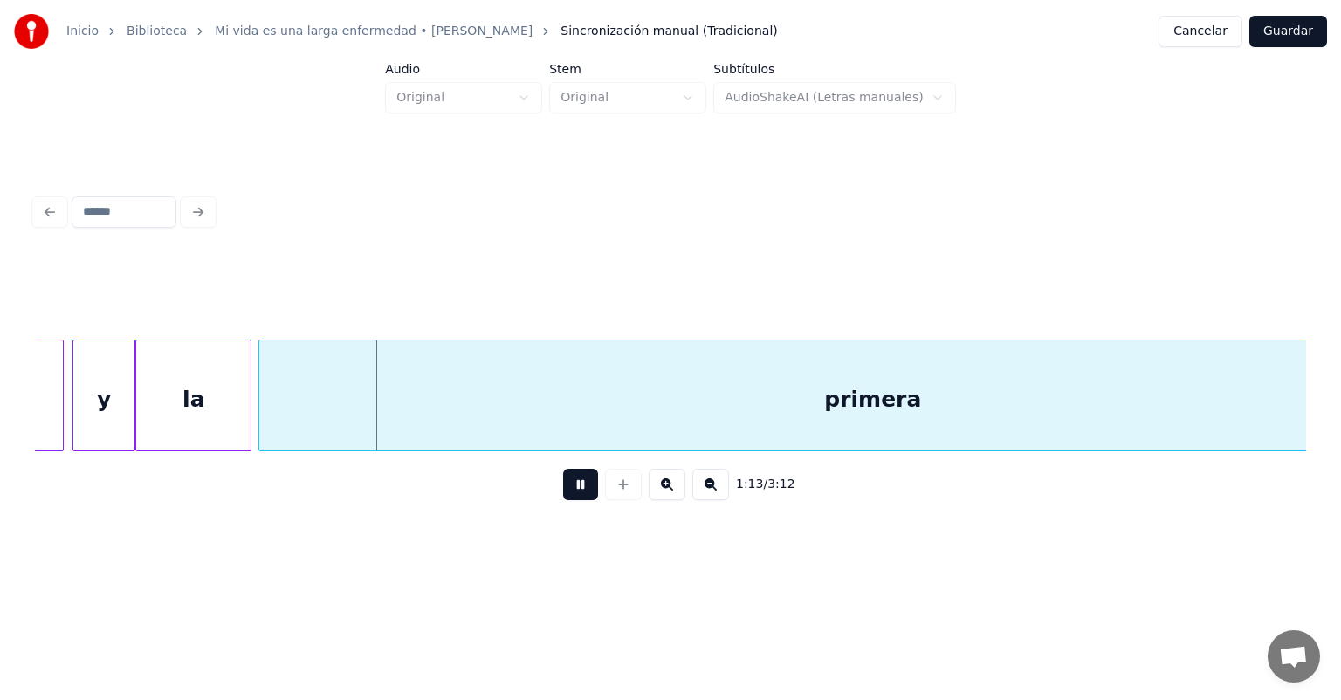
click at [59, 416] on div at bounding box center [60, 396] width 5 height 110
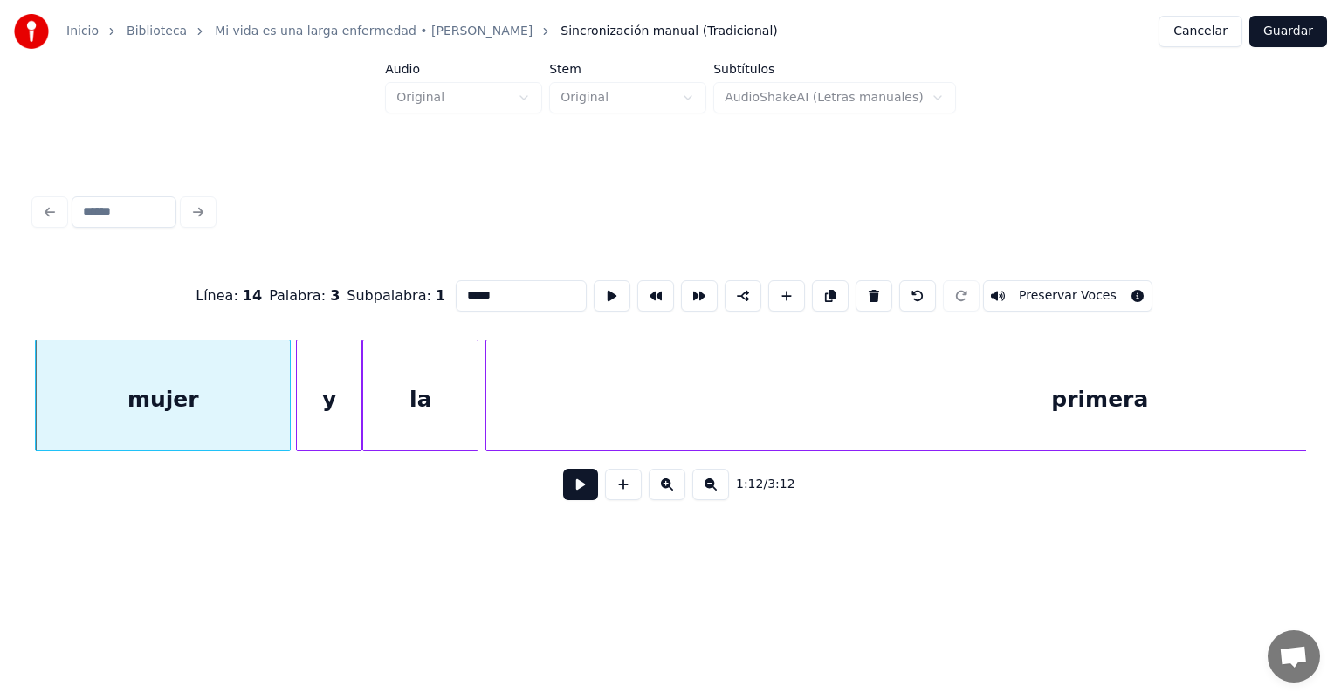
click at [302, 425] on div "y" at bounding box center [329, 400] width 65 height 119
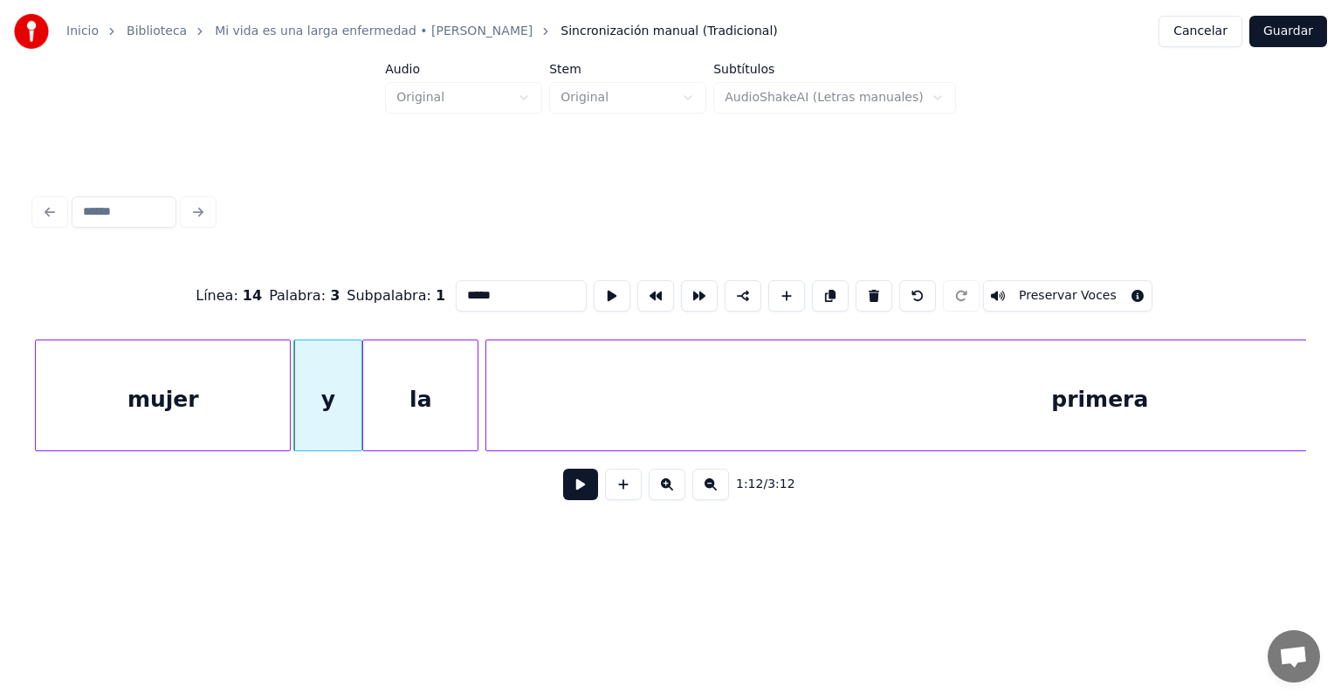
click at [572, 497] on button at bounding box center [580, 484] width 35 height 31
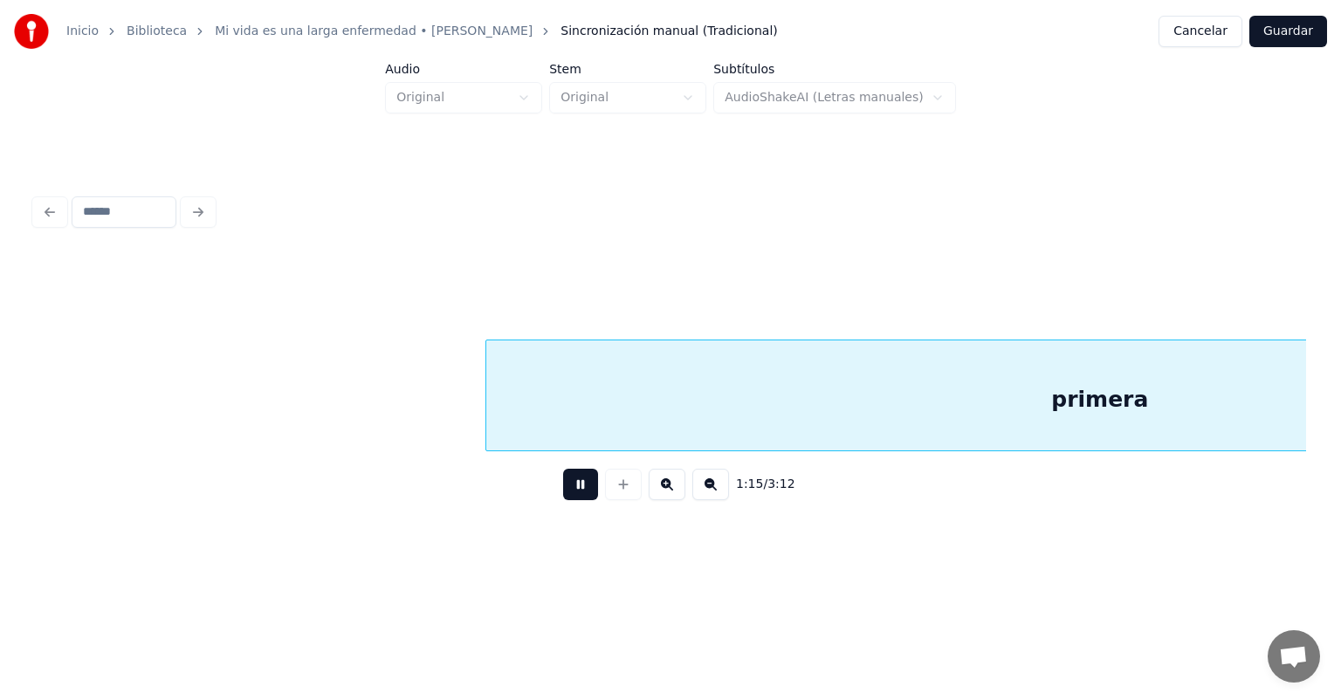
scroll to position [0, 32804]
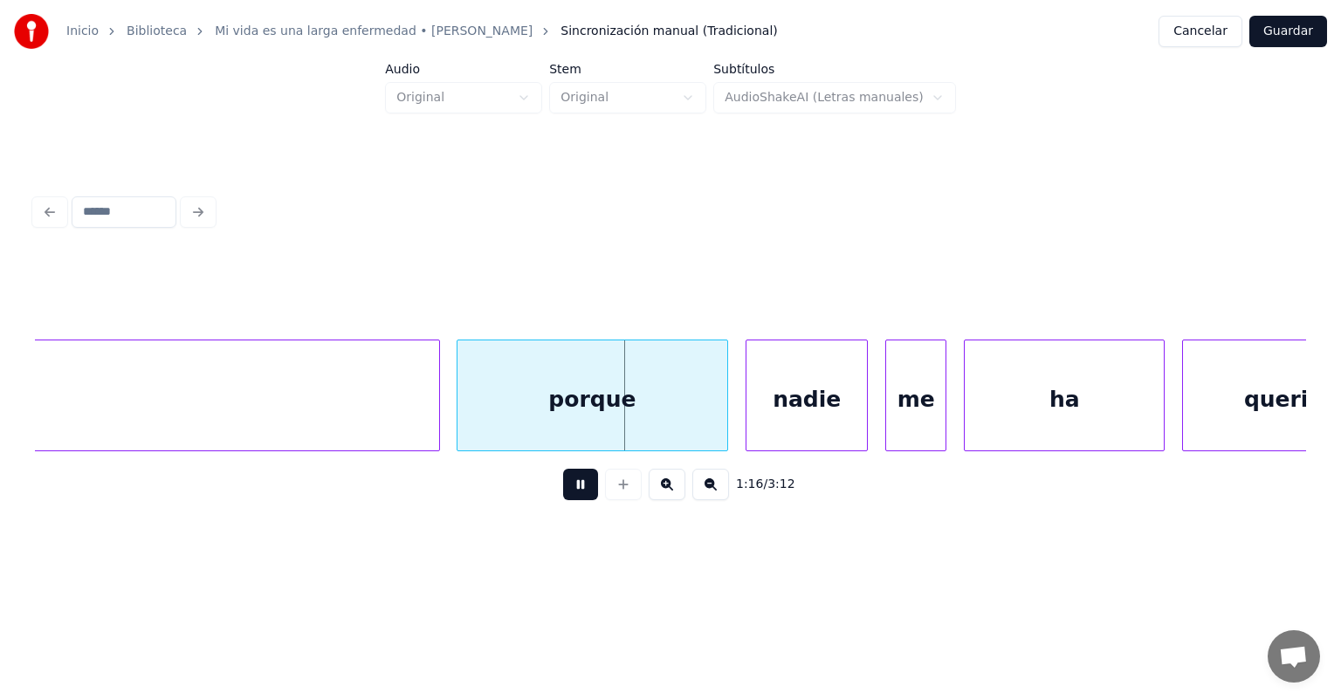
click at [469, 419] on div "porque" at bounding box center [593, 400] width 271 height 119
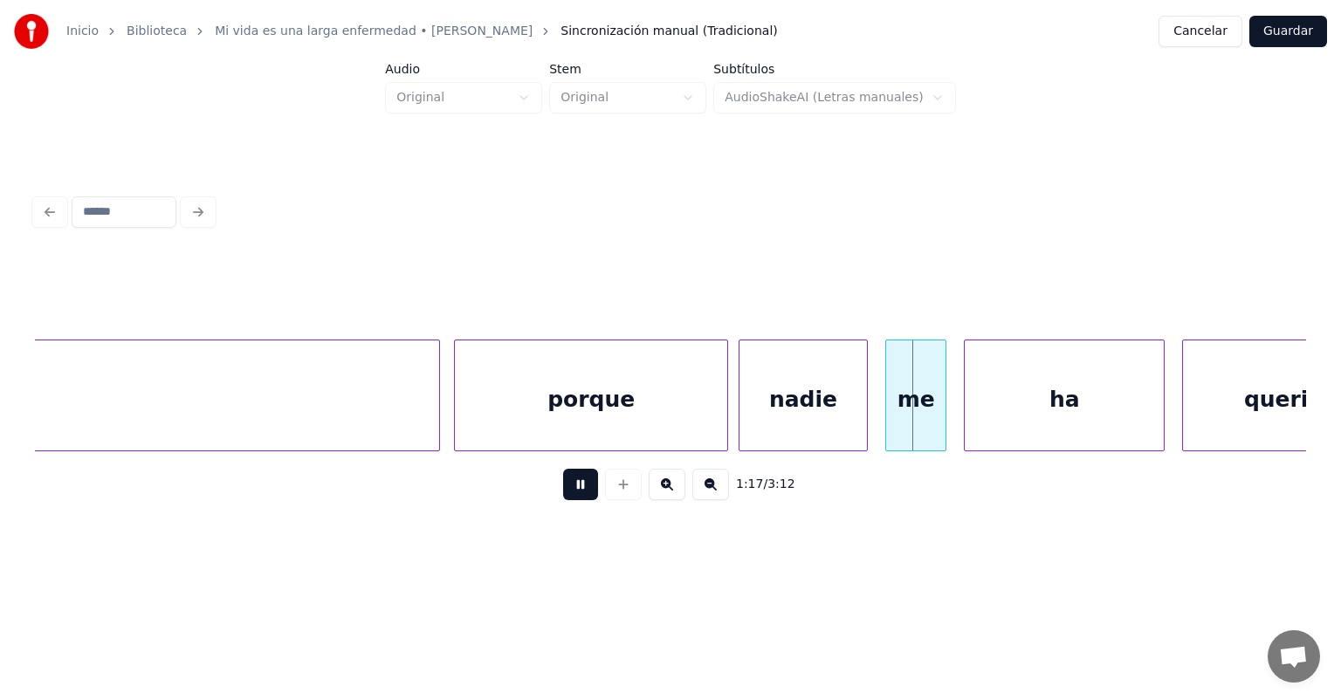
click at [748, 415] on div "nadie" at bounding box center [803, 400] width 127 height 119
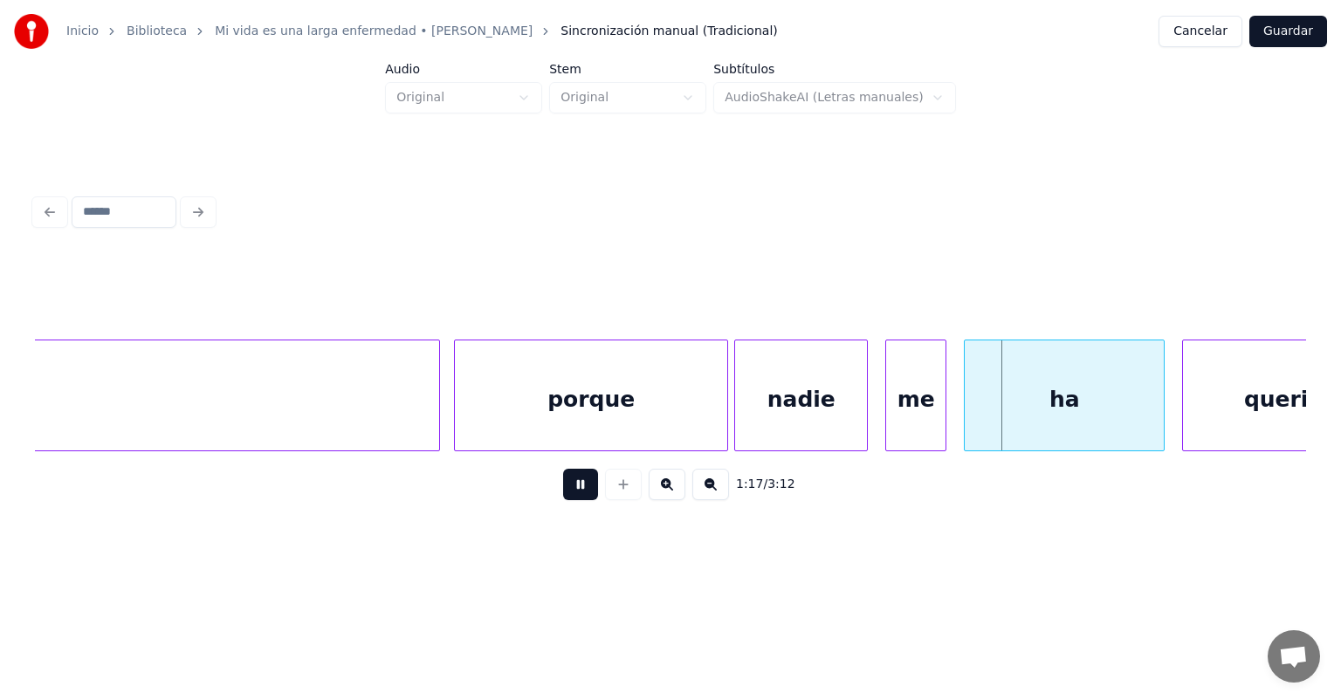
click at [848, 417] on div "nadie" at bounding box center [801, 400] width 132 height 119
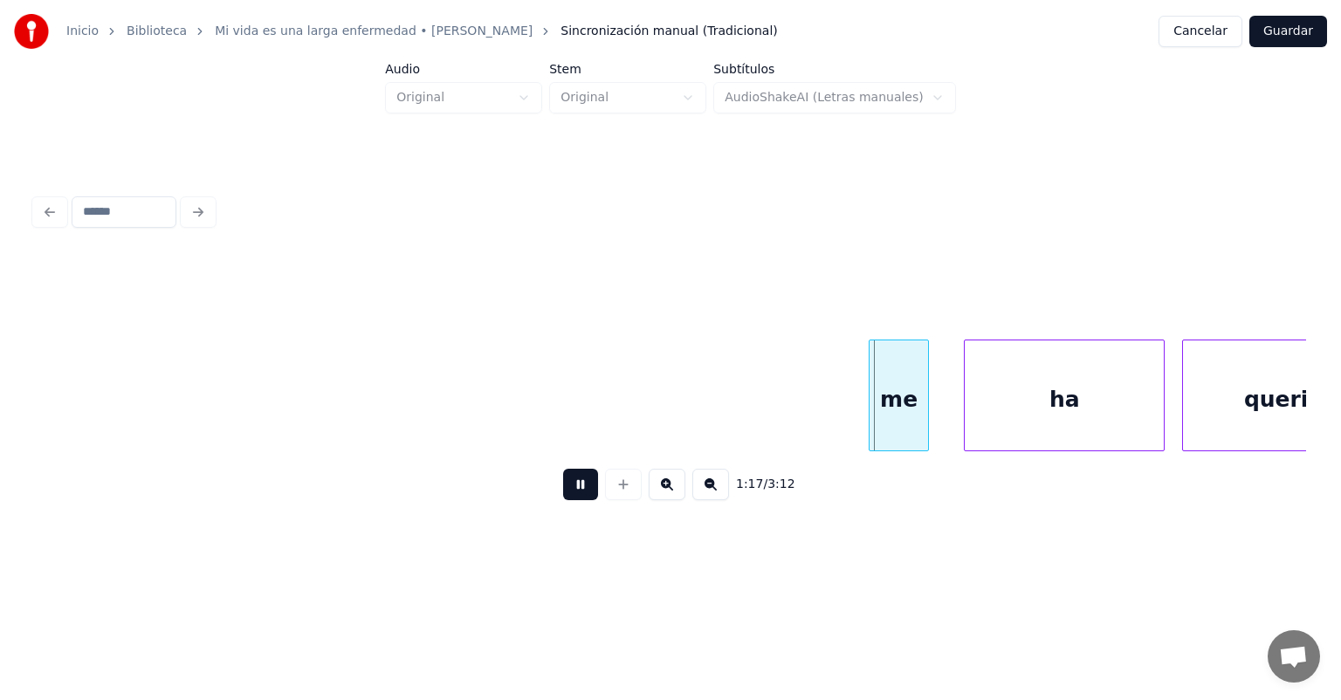
scroll to position [0, 33640]
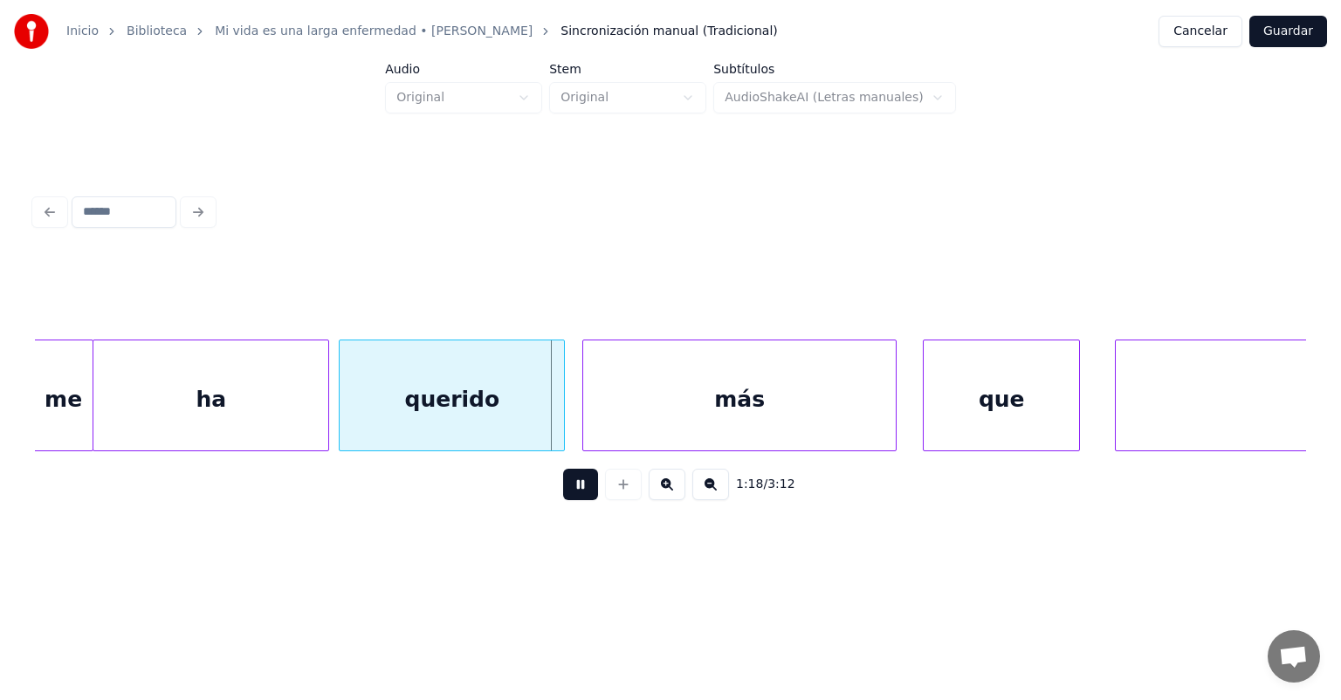
click at [349, 410] on div "querido" at bounding box center [452, 400] width 224 height 119
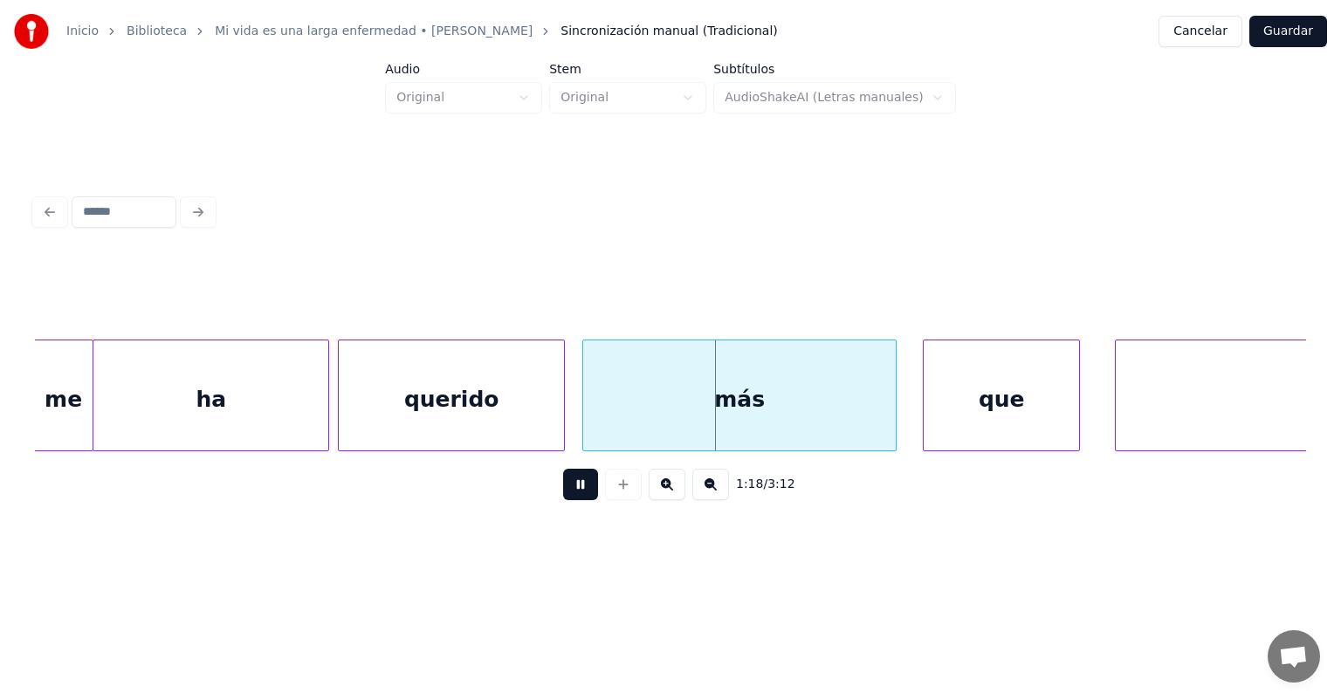
click at [585, 424] on div "más" at bounding box center [739, 400] width 313 height 119
click at [939, 409] on div "que" at bounding box center [1001, 400] width 155 height 119
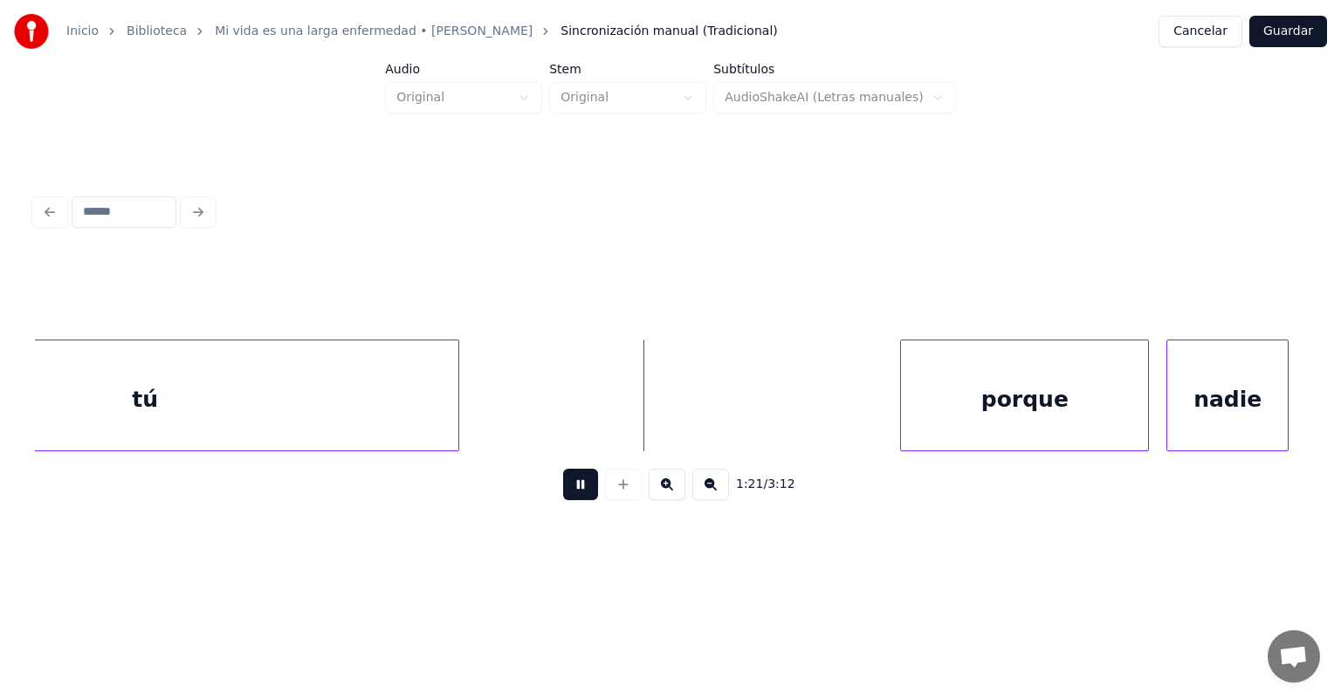
click at [907, 410] on div "porque" at bounding box center [1024, 400] width 247 height 119
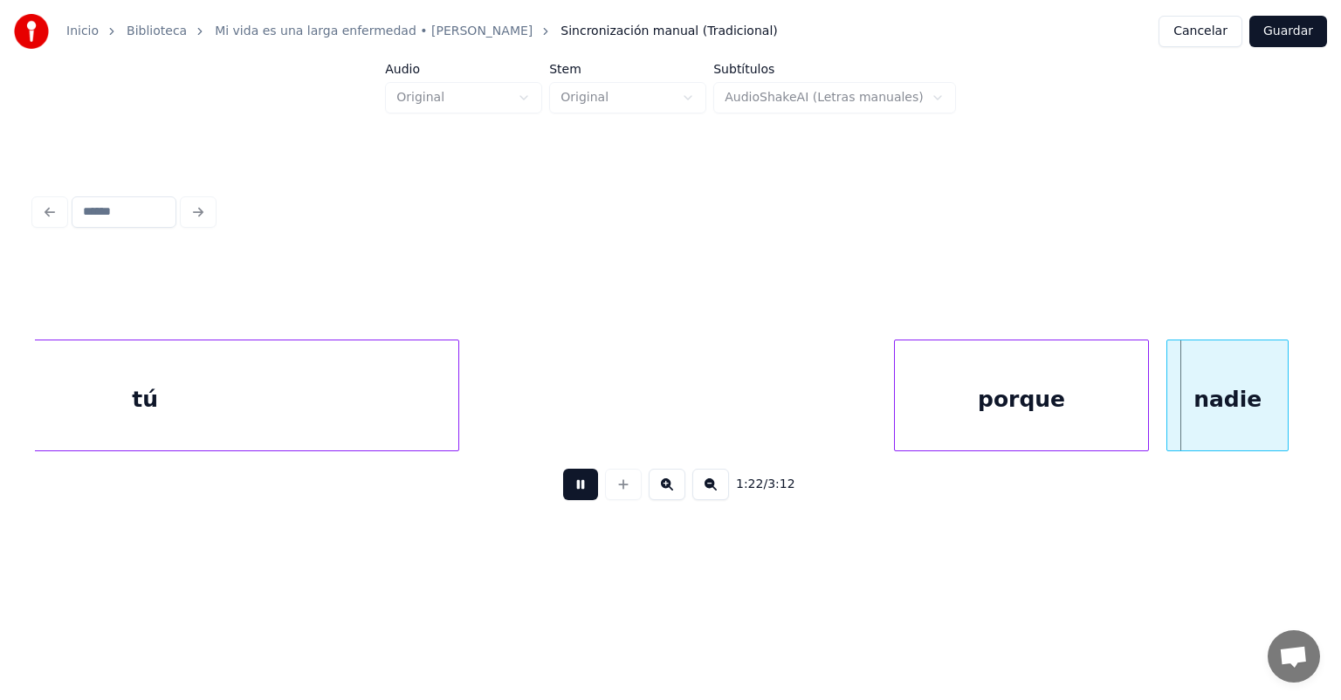
click at [1170, 408] on div "nadie" at bounding box center [1228, 400] width 121 height 119
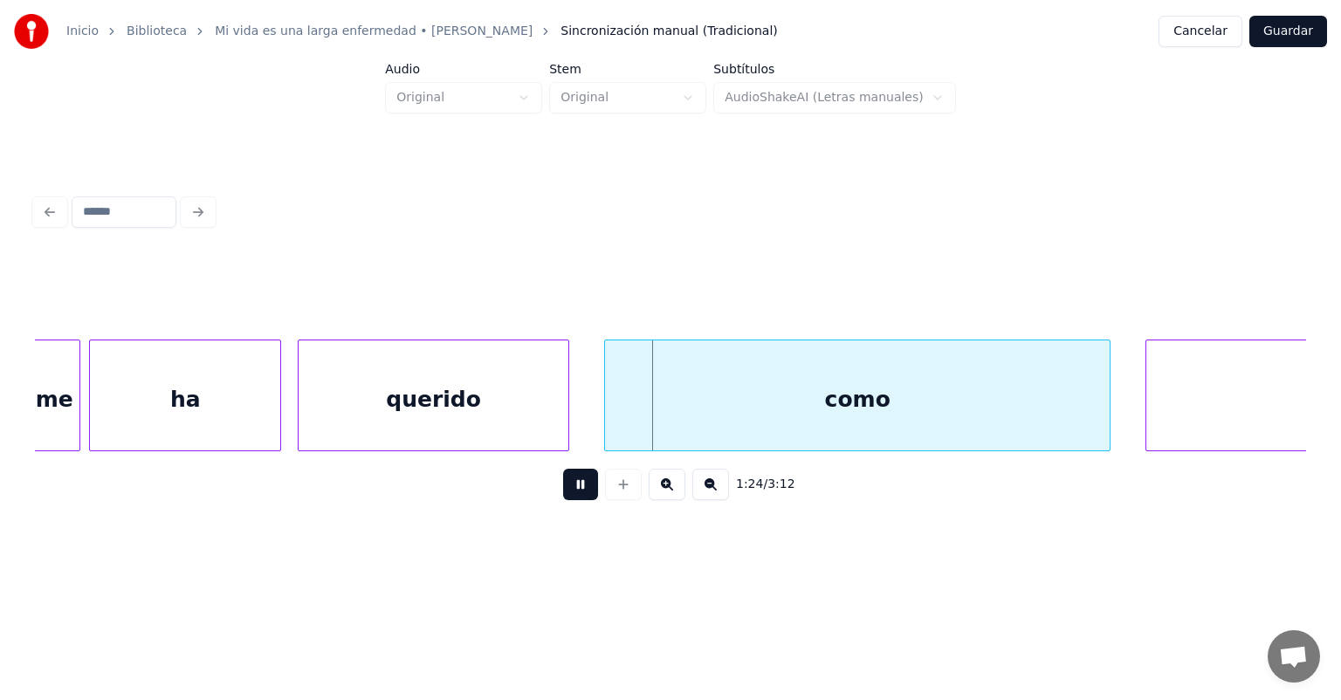
click at [311, 417] on div "querido" at bounding box center [434, 400] width 270 height 119
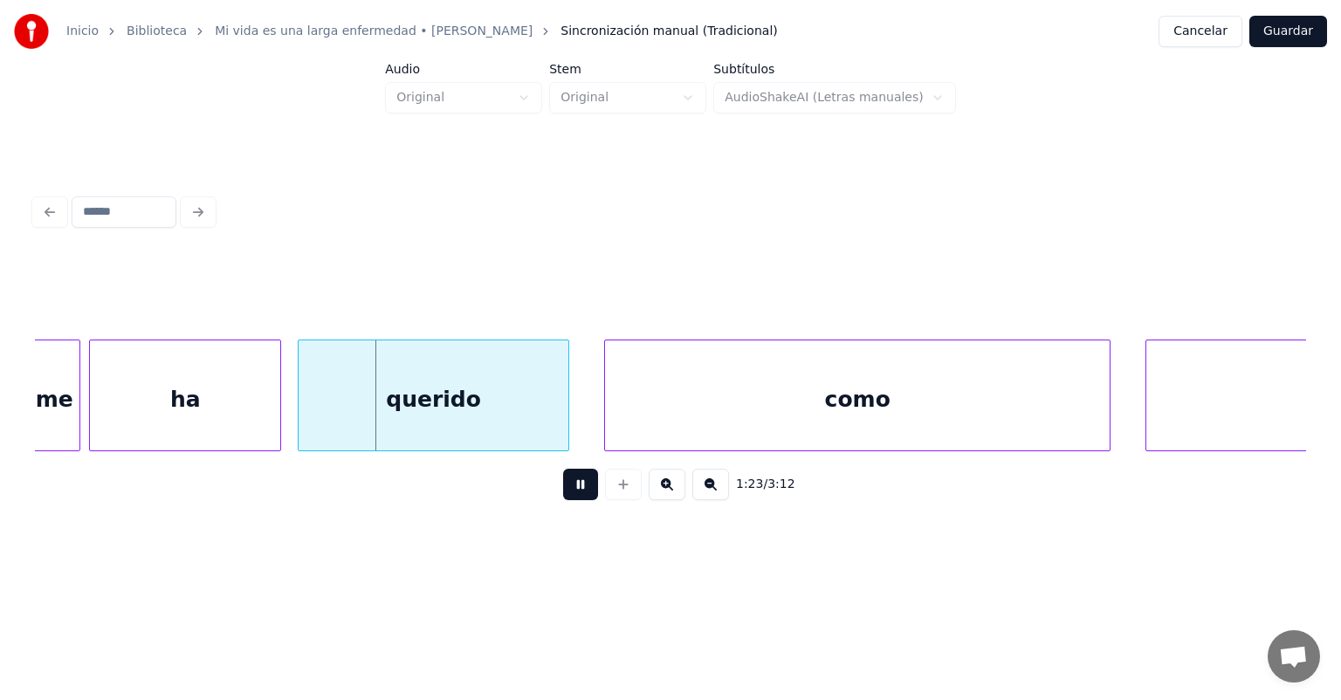
click at [278, 417] on div "ha" at bounding box center [185, 400] width 190 height 119
click at [608, 416] on div "como" at bounding box center [855, 400] width 509 height 119
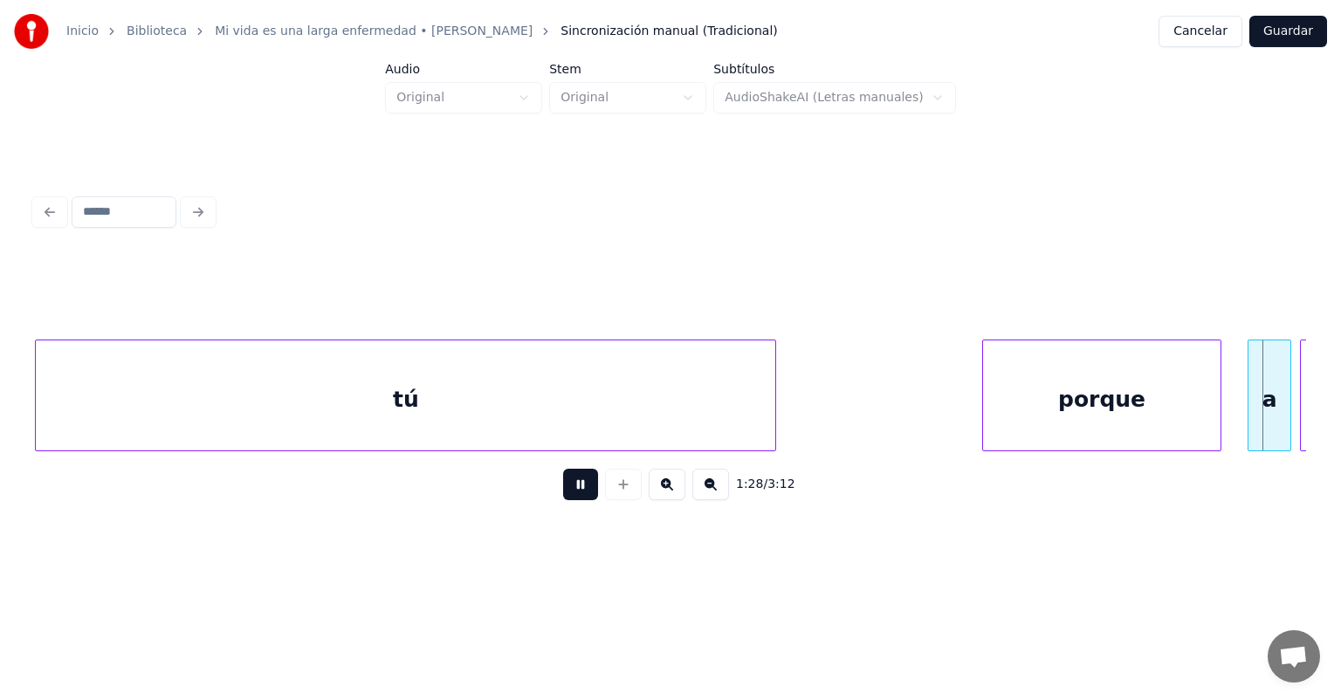
scroll to position [0, 38552]
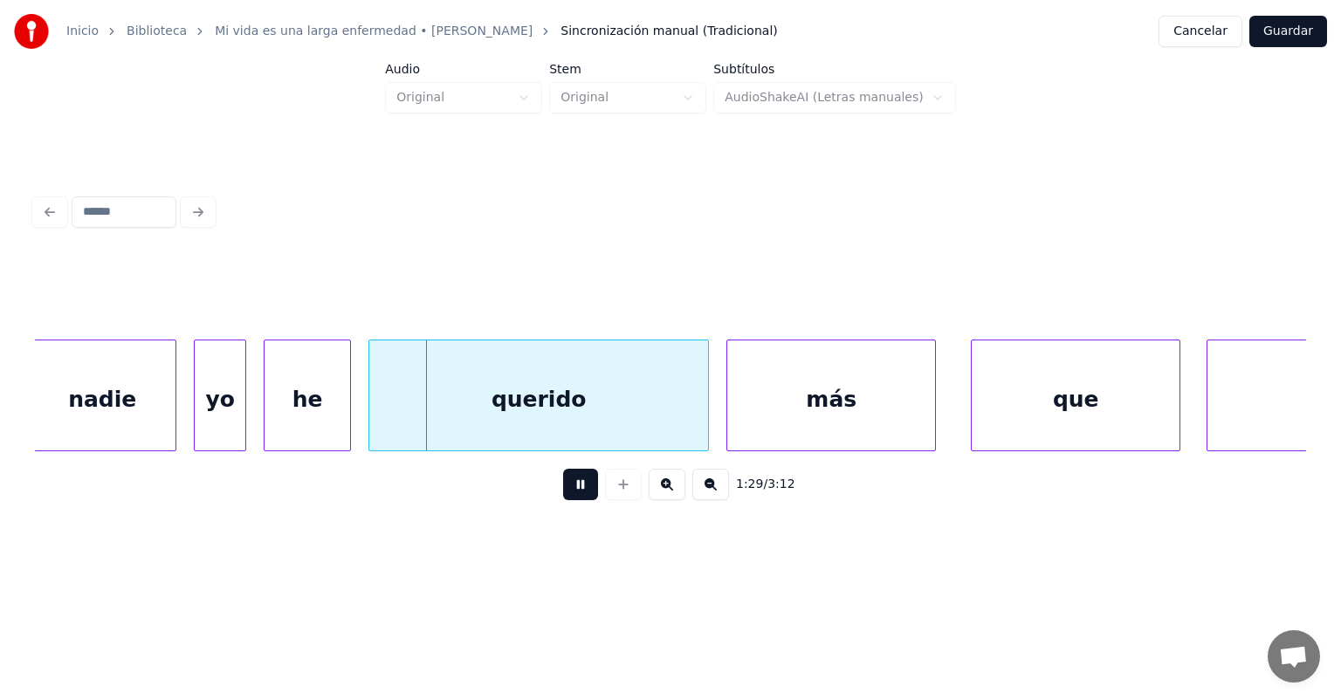
click at [563, 498] on button at bounding box center [580, 484] width 35 height 31
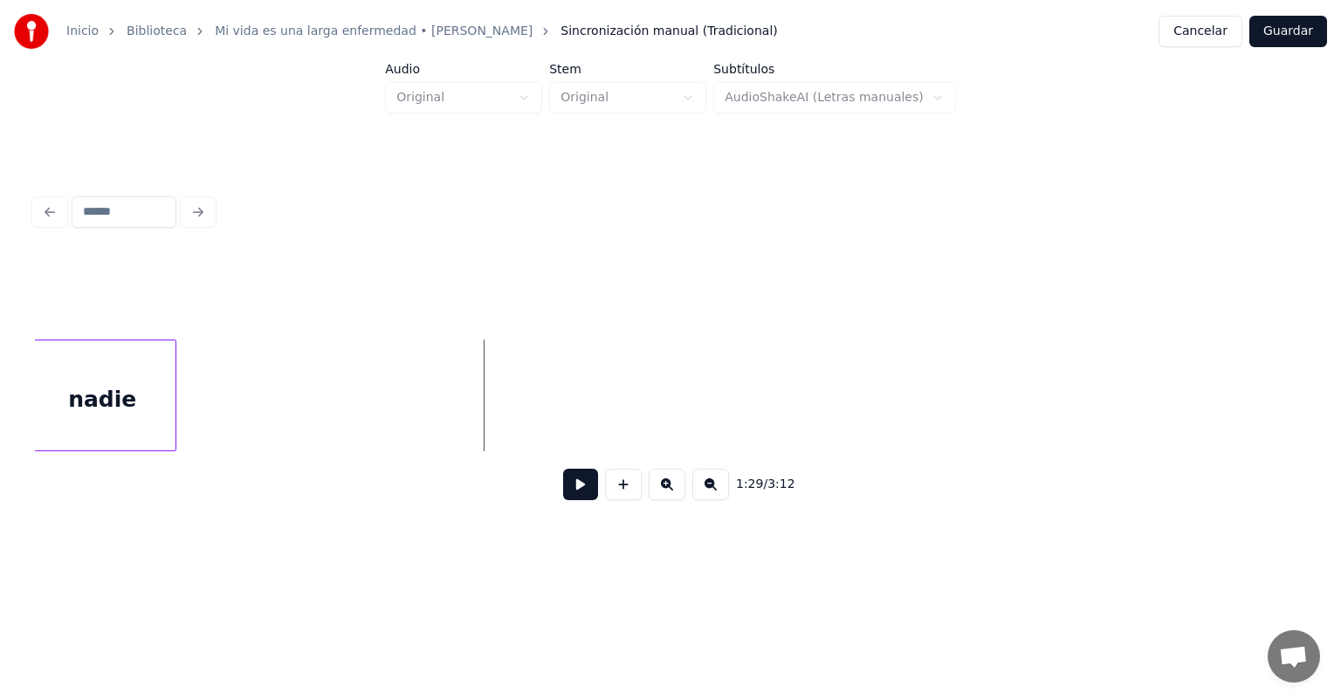
scroll to position [0, 37439]
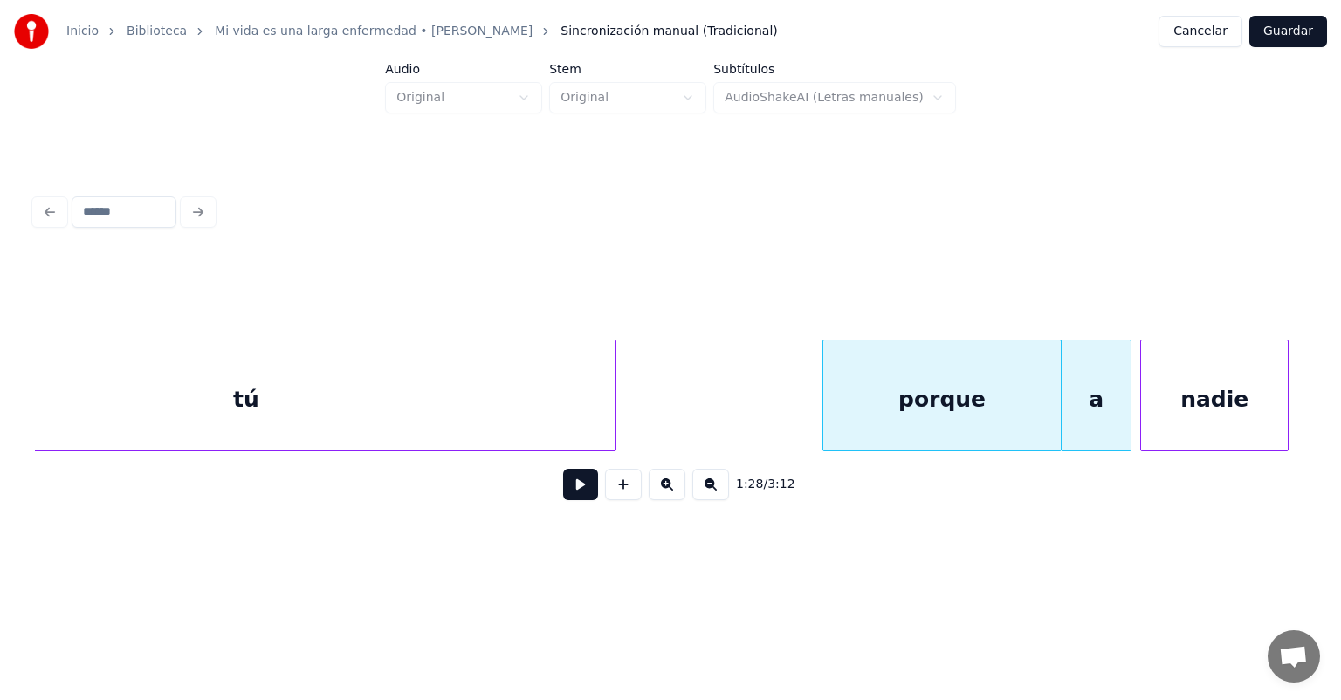
click at [569, 495] on button at bounding box center [580, 484] width 35 height 31
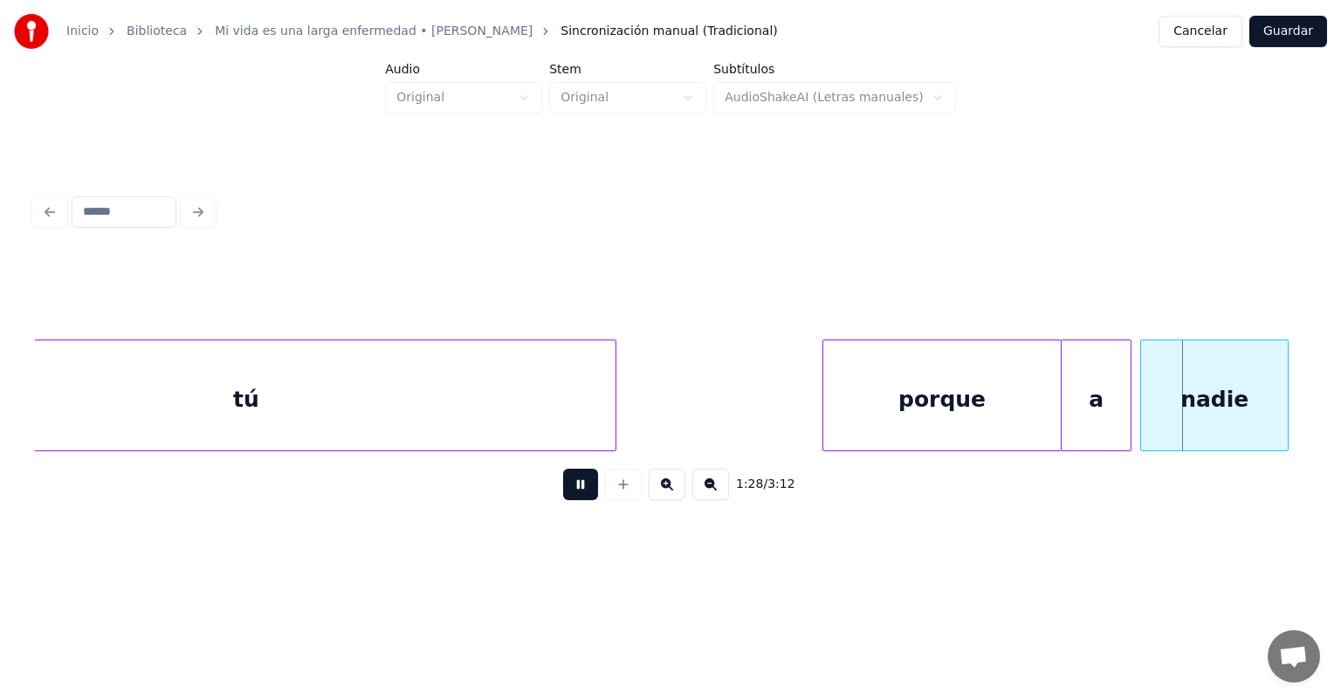
click at [563, 497] on button at bounding box center [580, 484] width 35 height 31
click at [1141, 392] on div at bounding box center [1143, 396] width 5 height 110
click at [563, 496] on button at bounding box center [580, 484] width 35 height 31
click at [563, 499] on button at bounding box center [580, 484] width 35 height 31
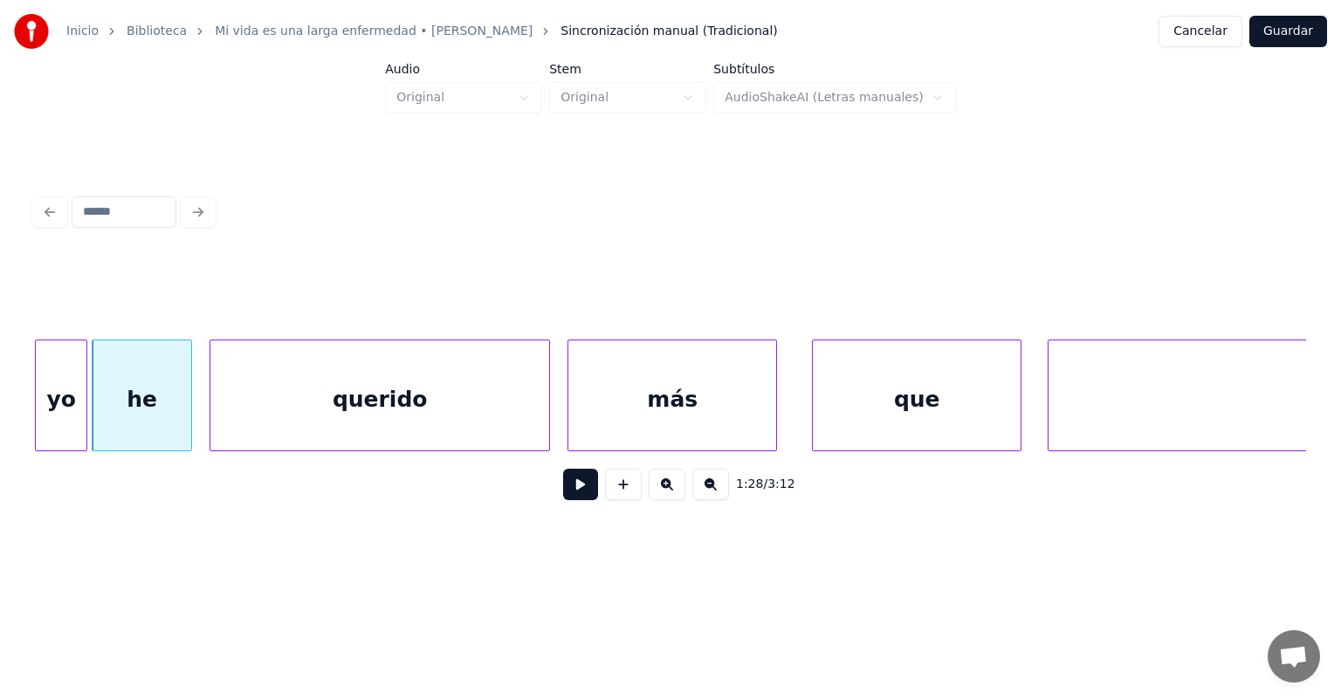
click at [179, 415] on div "he" at bounding box center [142, 400] width 99 height 119
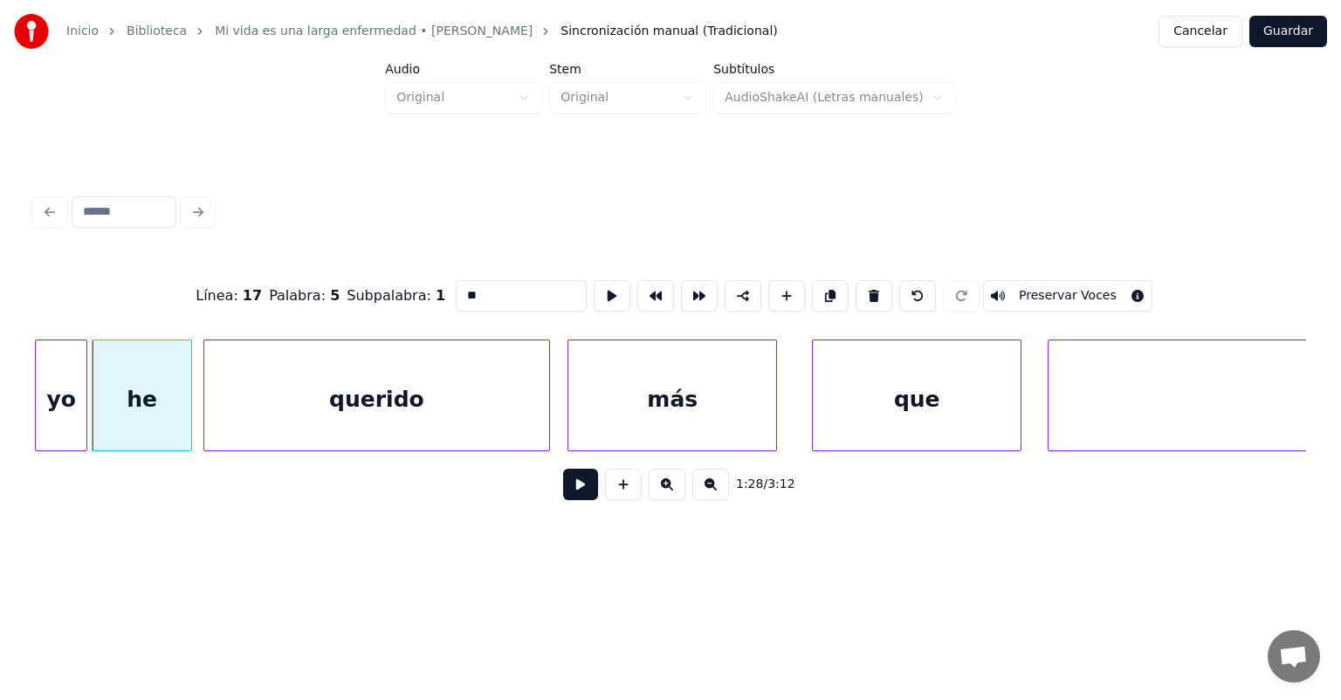
click at [213, 413] on div "querido" at bounding box center [377, 400] width 346 height 119
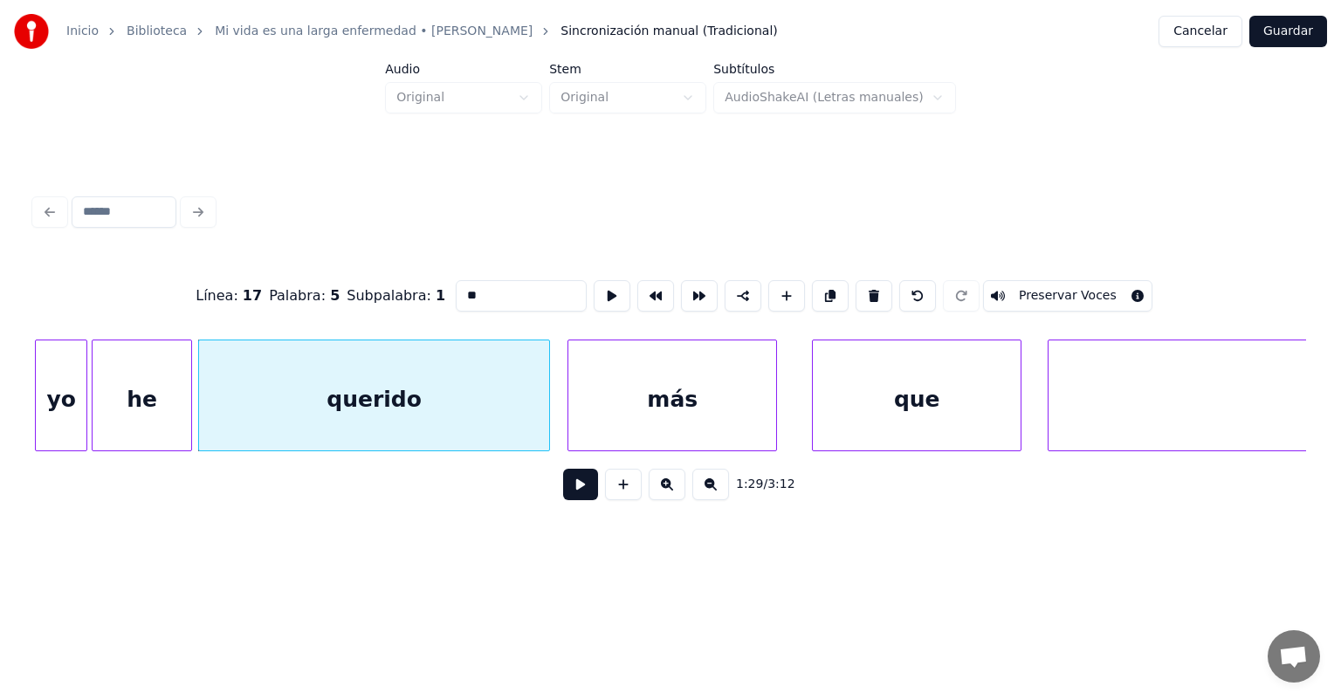
click at [564, 500] on button at bounding box center [580, 484] width 35 height 31
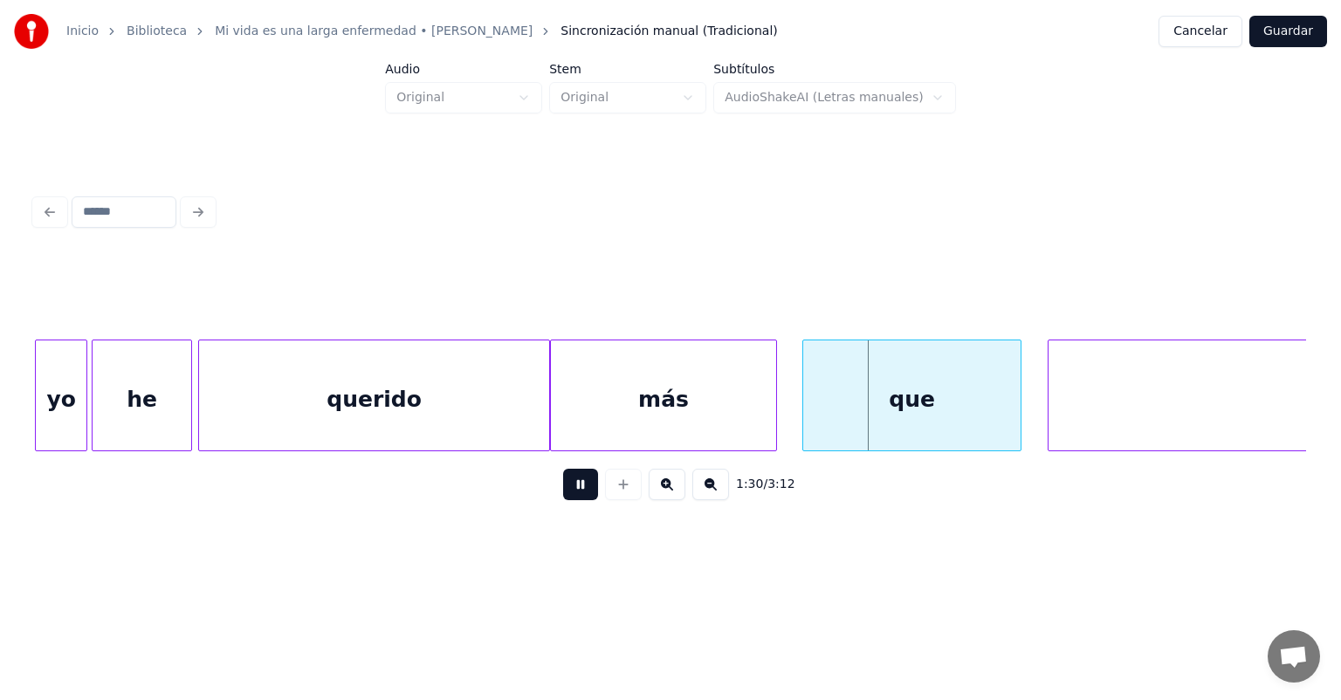
click at [816, 410] on div "que" at bounding box center [911, 400] width 217 height 119
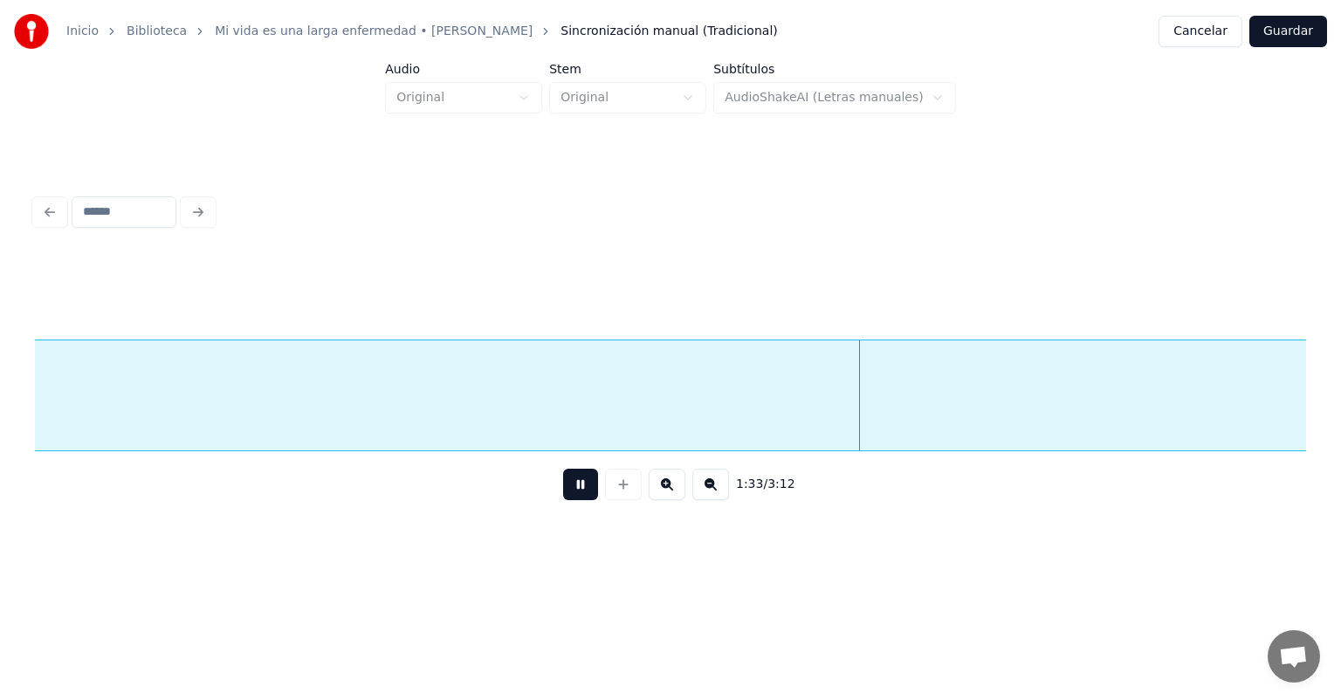
click at [563, 497] on button at bounding box center [580, 484] width 35 height 31
click at [720, 500] on button at bounding box center [710, 484] width 37 height 31
click at [713, 497] on button at bounding box center [710, 484] width 37 height 31
click at [714, 495] on button at bounding box center [710, 484] width 37 height 31
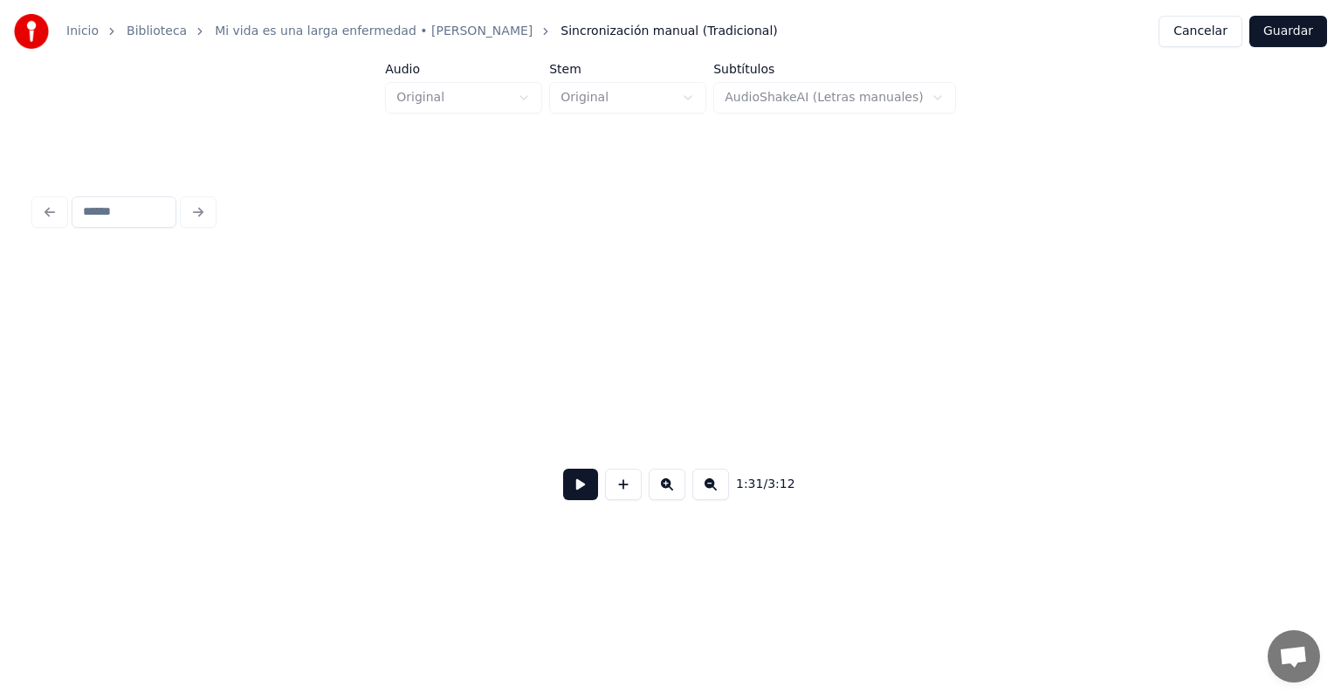
click at [712, 493] on button at bounding box center [710, 484] width 37 height 31
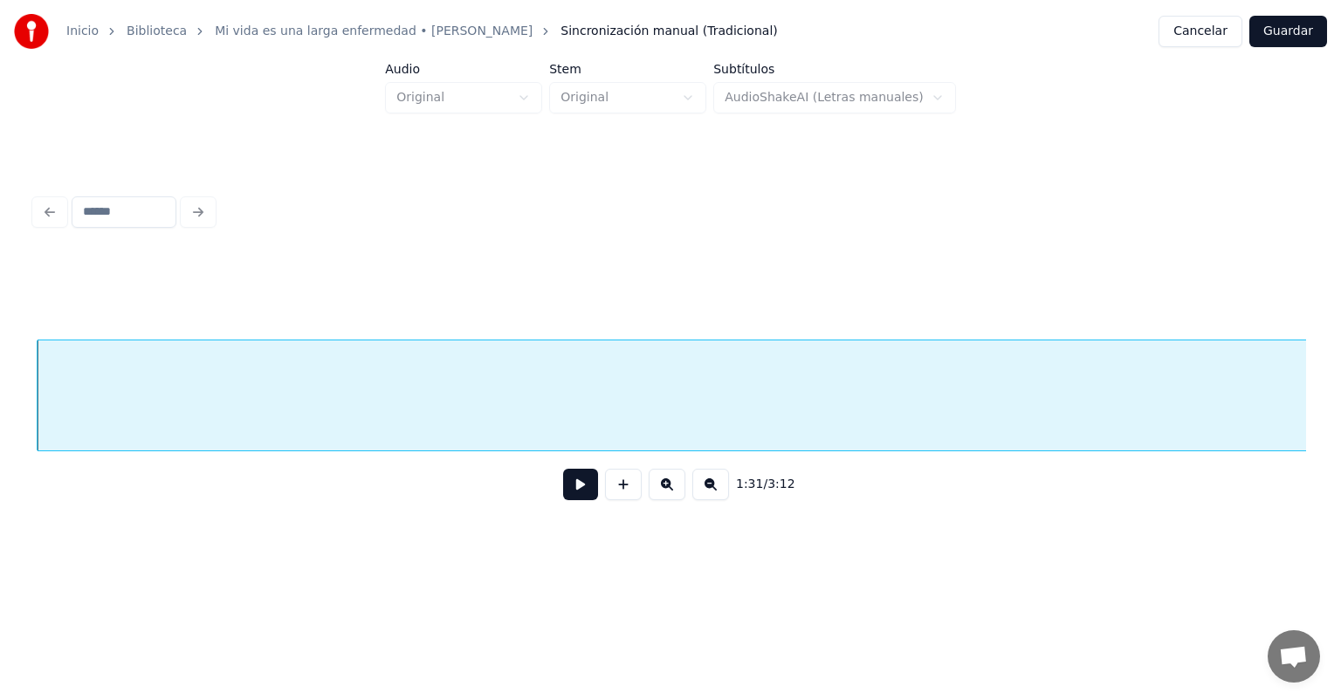
click at [713, 496] on button at bounding box center [710, 484] width 37 height 31
click at [710, 496] on button at bounding box center [710, 484] width 37 height 31
click at [716, 500] on button at bounding box center [710, 484] width 37 height 31
click at [719, 500] on button at bounding box center [710, 484] width 37 height 31
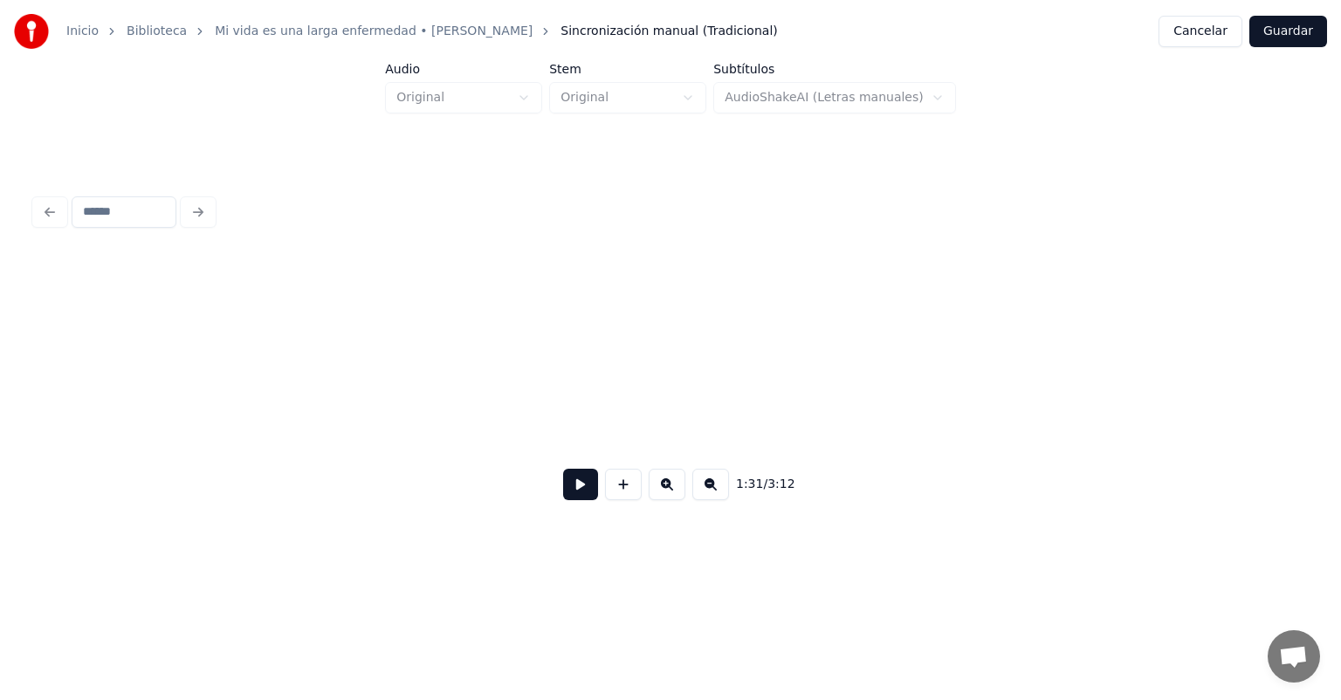
scroll to position [0, 3991]
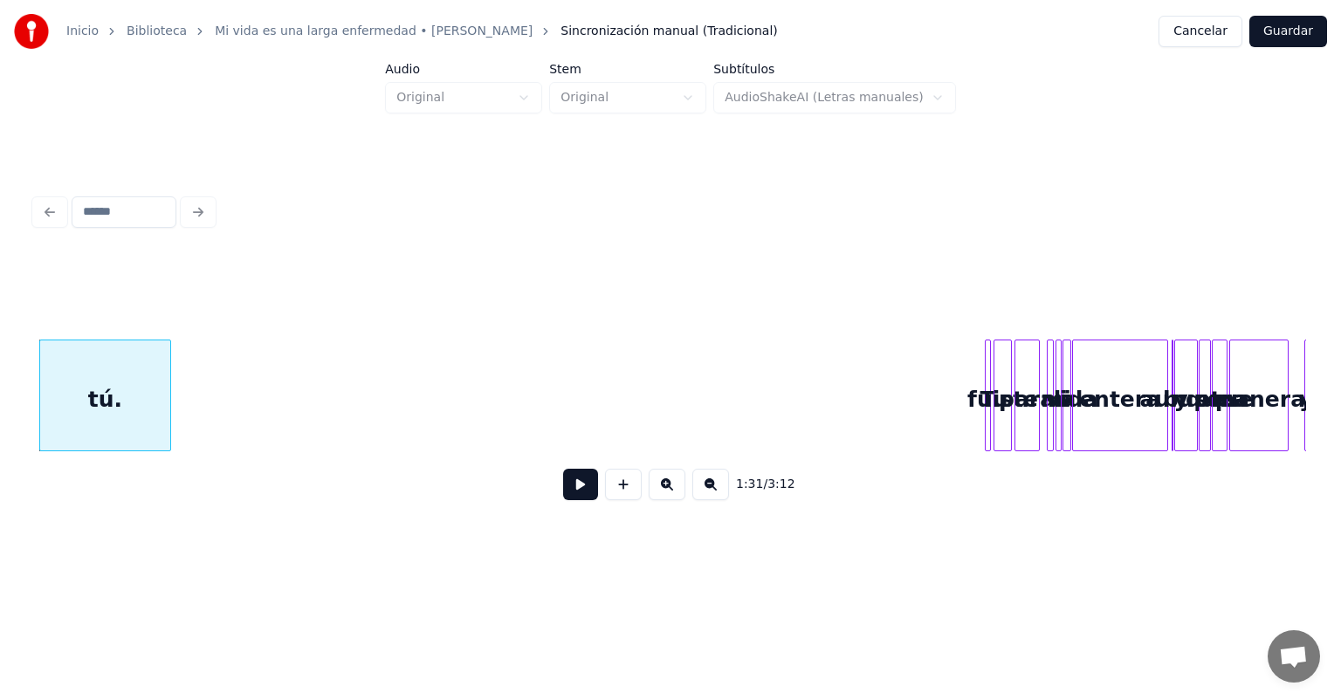
click at [669, 497] on button at bounding box center [667, 484] width 37 height 31
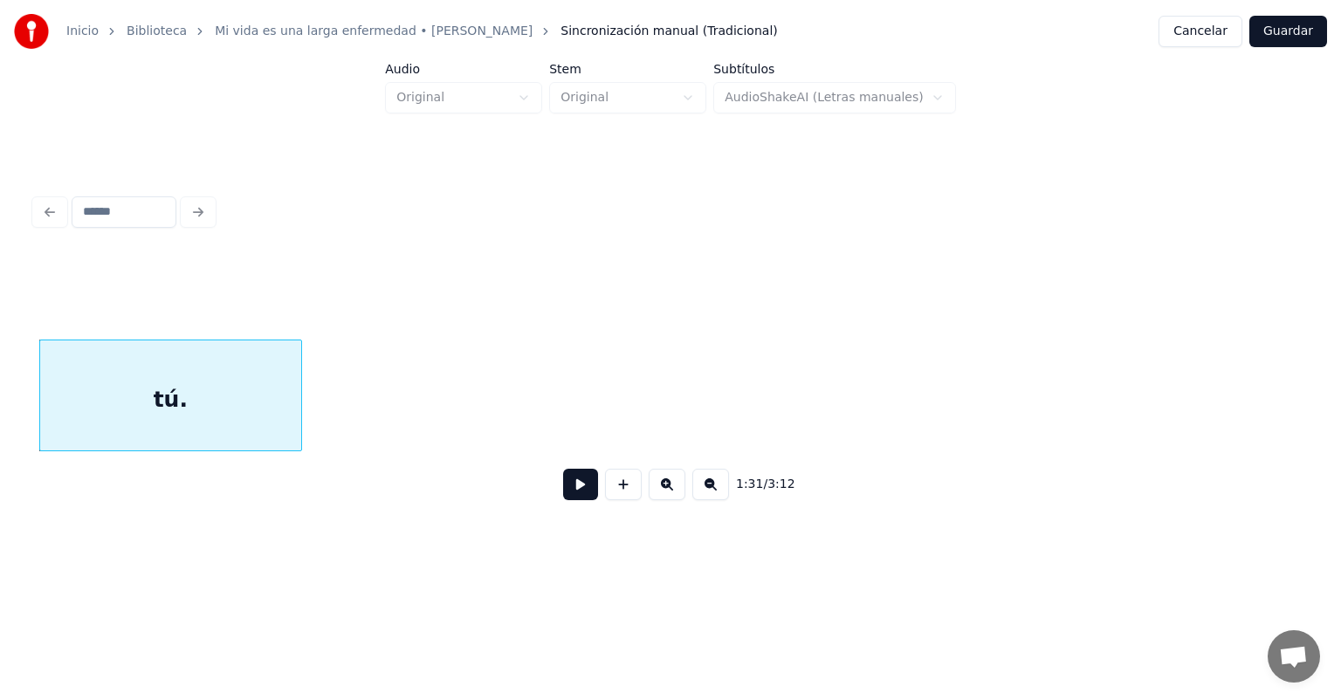
click at [672, 500] on button at bounding box center [667, 484] width 37 height 31
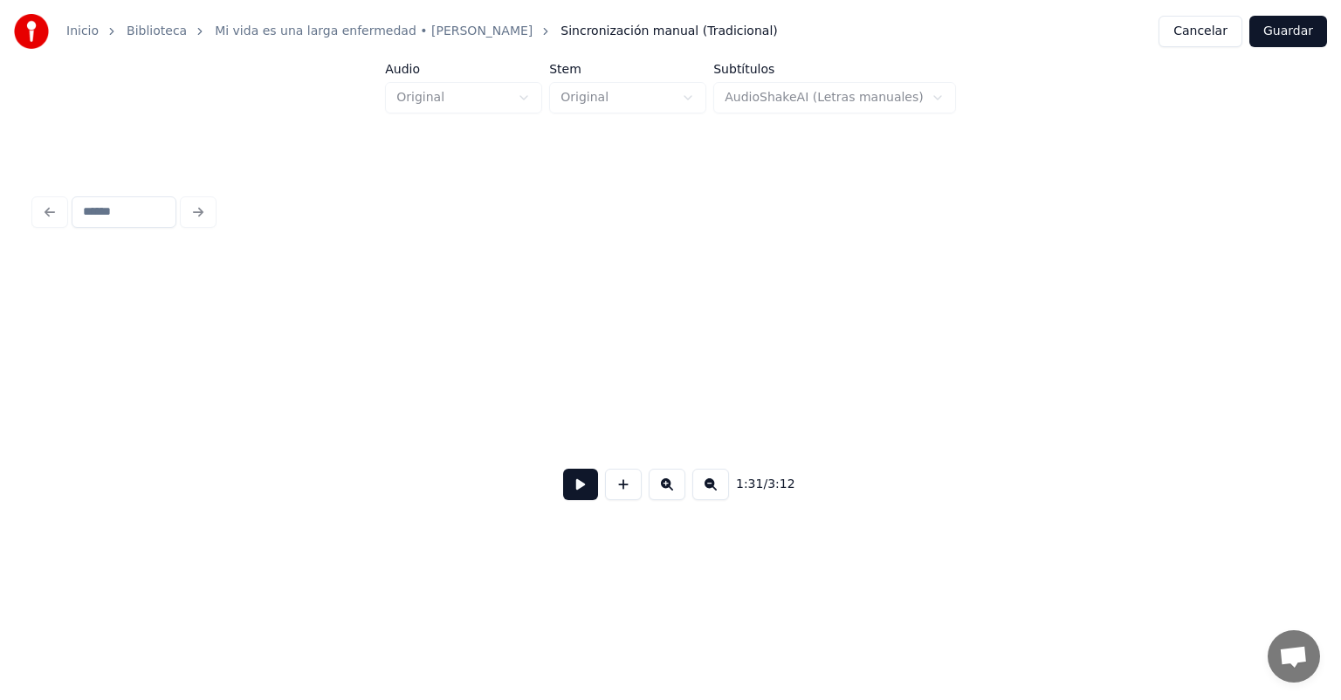
click at [672, 500] on button at bounding box center [667, 484] width 37 height 31
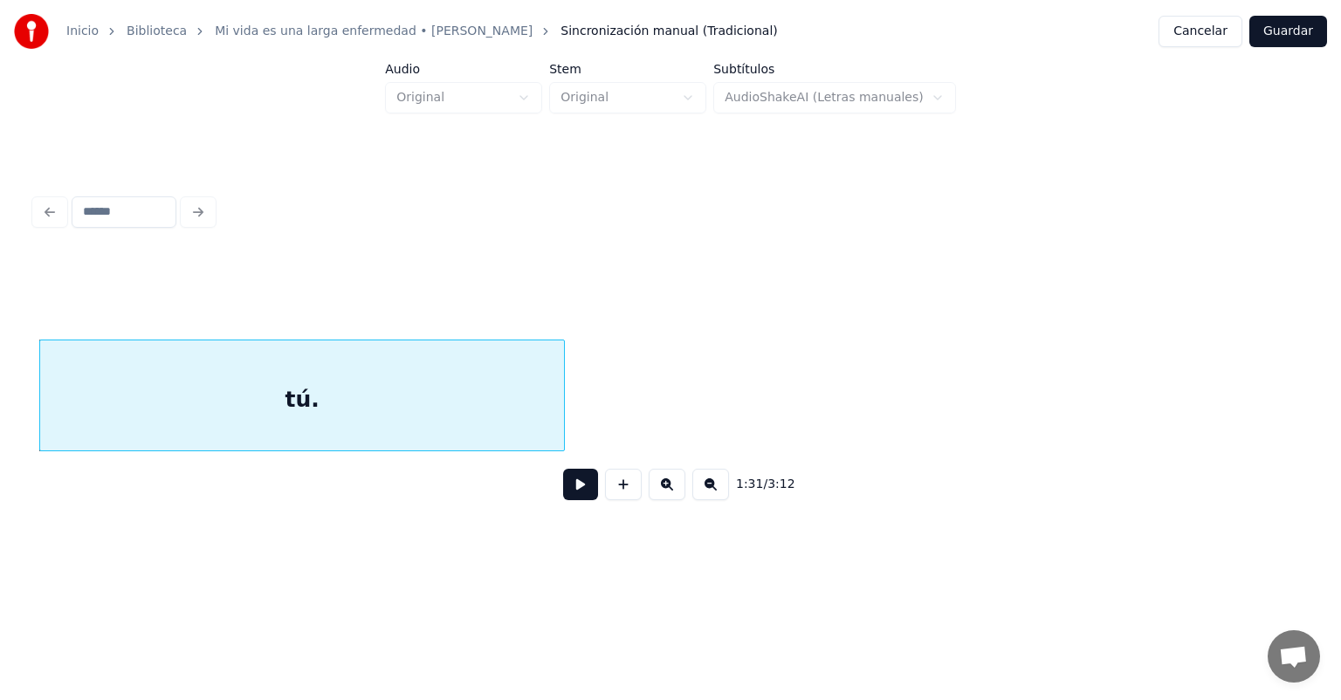
click at [673, 500] on button at bounding box center [667, 484] width 37 height 31
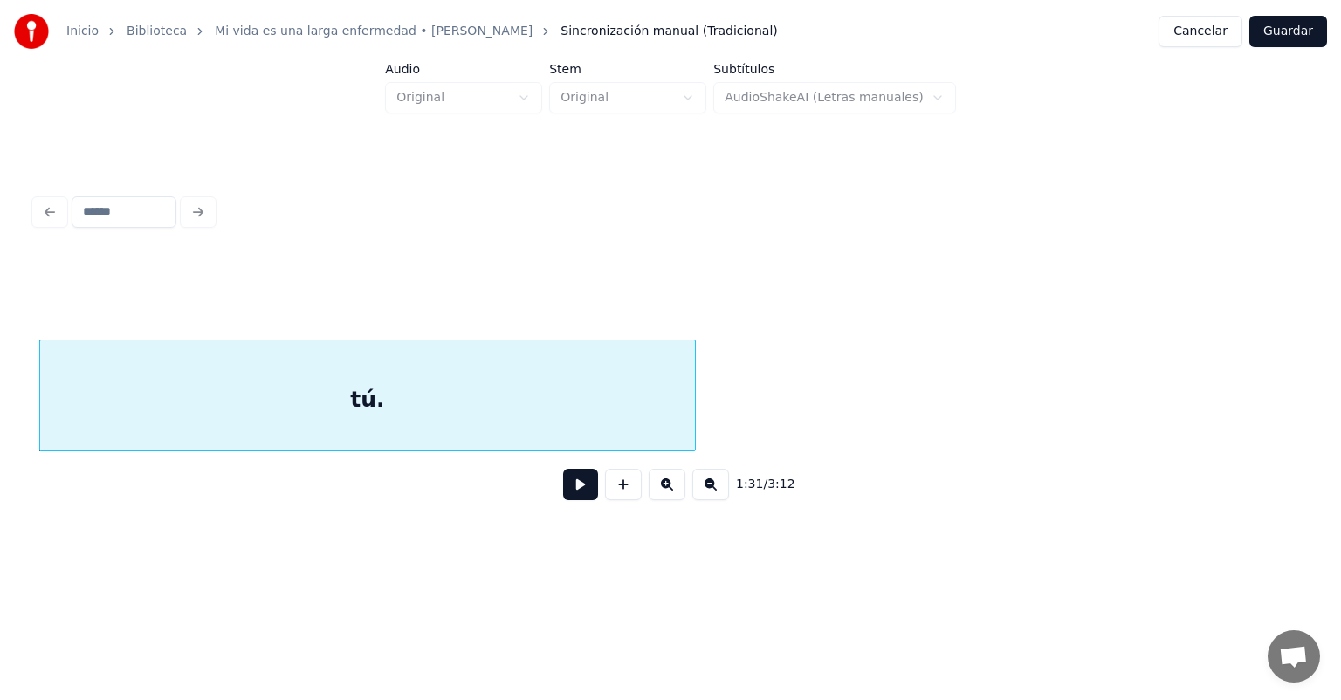
click at [678, 500] on button at bounding box center [667, 484] width 37 height 31
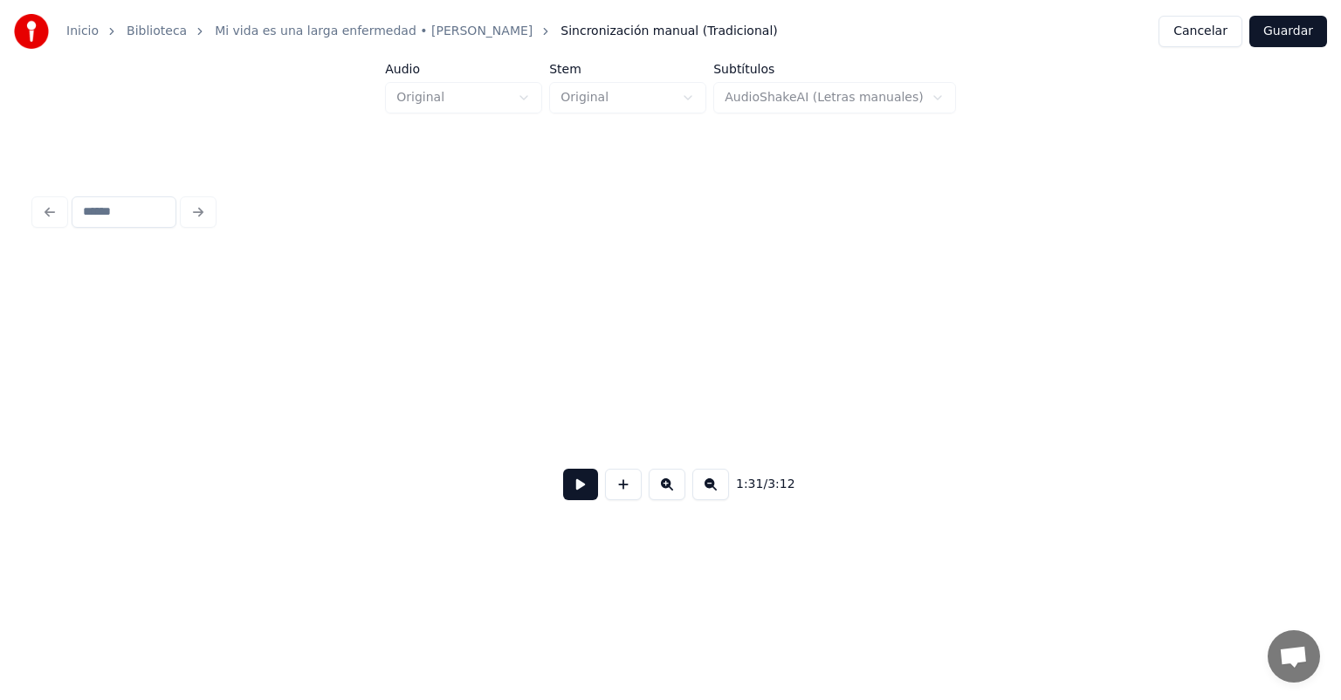
scroll to position [0, 23965]
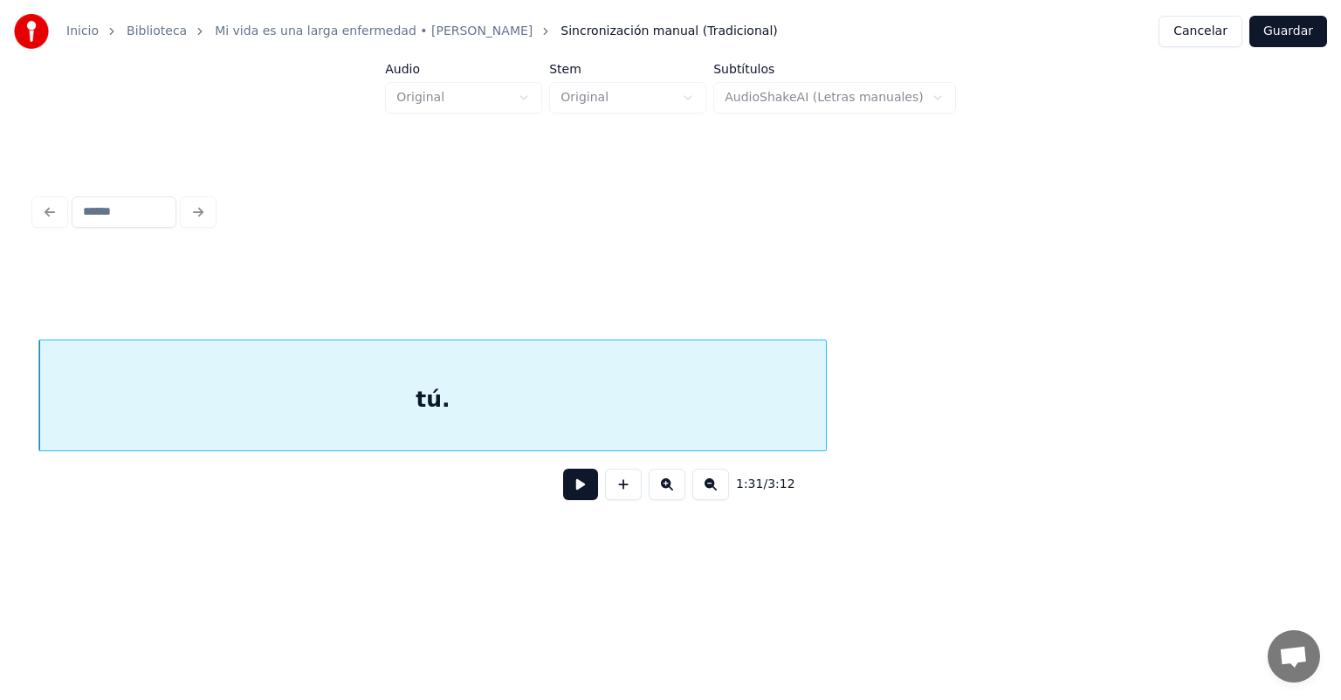
click at [563, 500] on button at bounding box center [580, 484] width 35 height 31
click at [608, 500] on div at bounding box center [624, 484] width 44 height 31
click at [563, 493] on button at bounding box center [580, 484] width 35 height 31
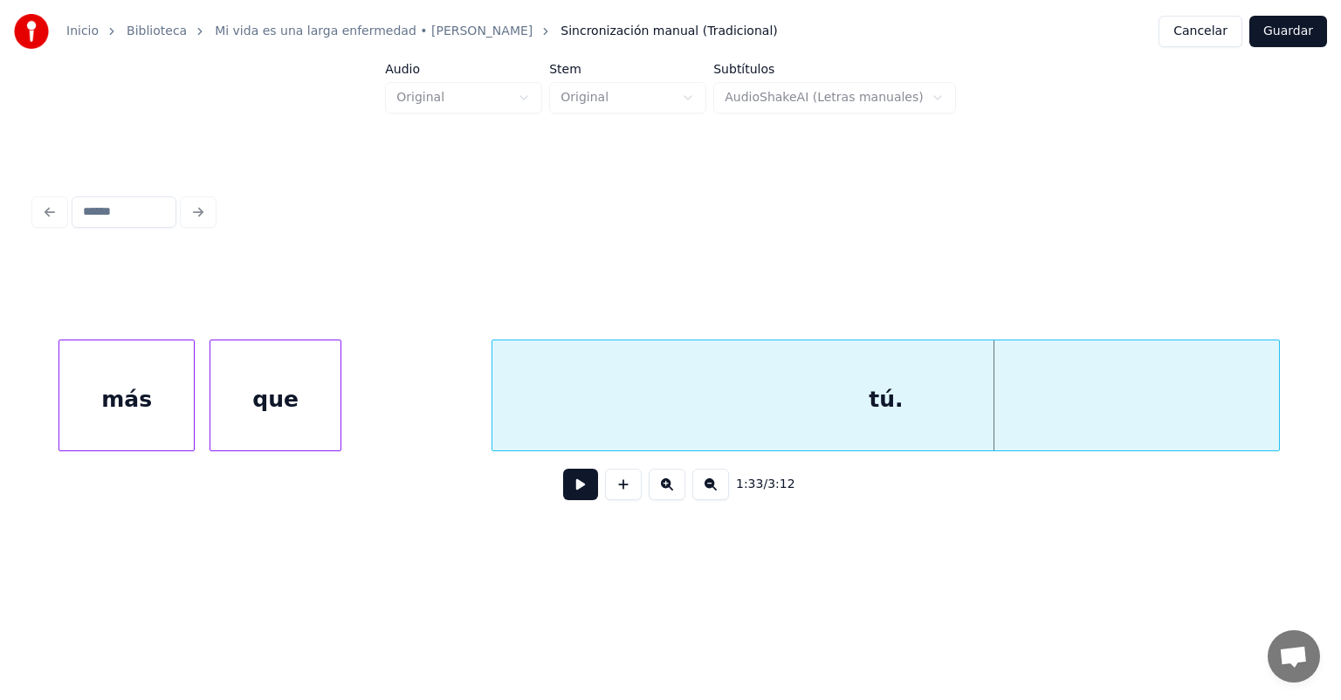
scroll to position [0, 23469]
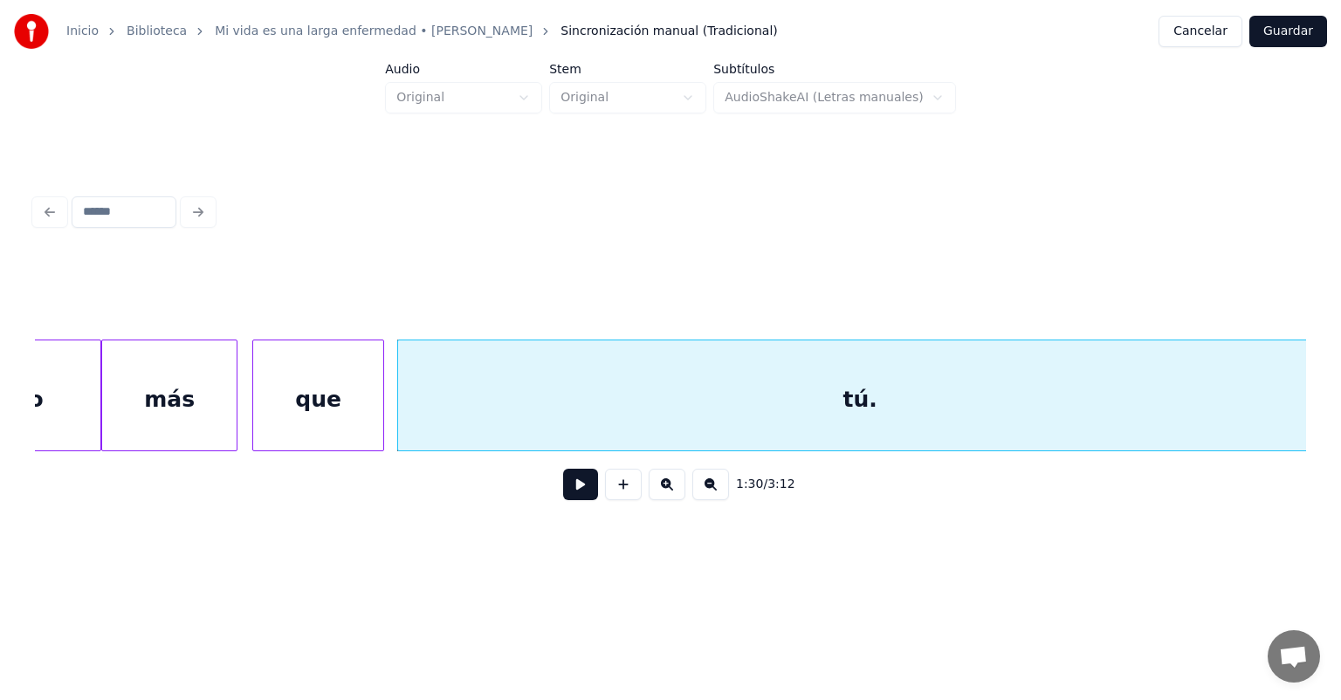
click at [567, 493] on button at bounding box center [580, 484] width 35 height 31
click at [348, 389] on div "que" at bounding box center [318, 400] width 130 height 119
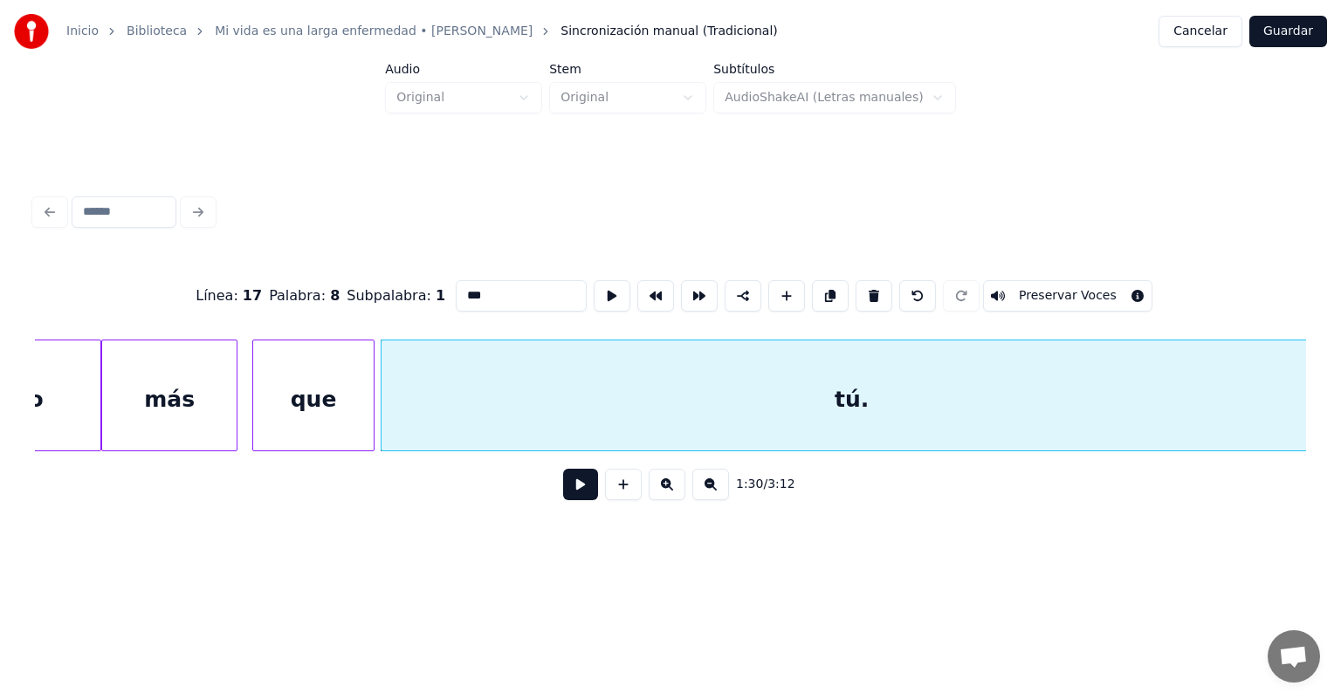
click at [571, 497] on button at bounding box center [580, 484] width 35 height 31
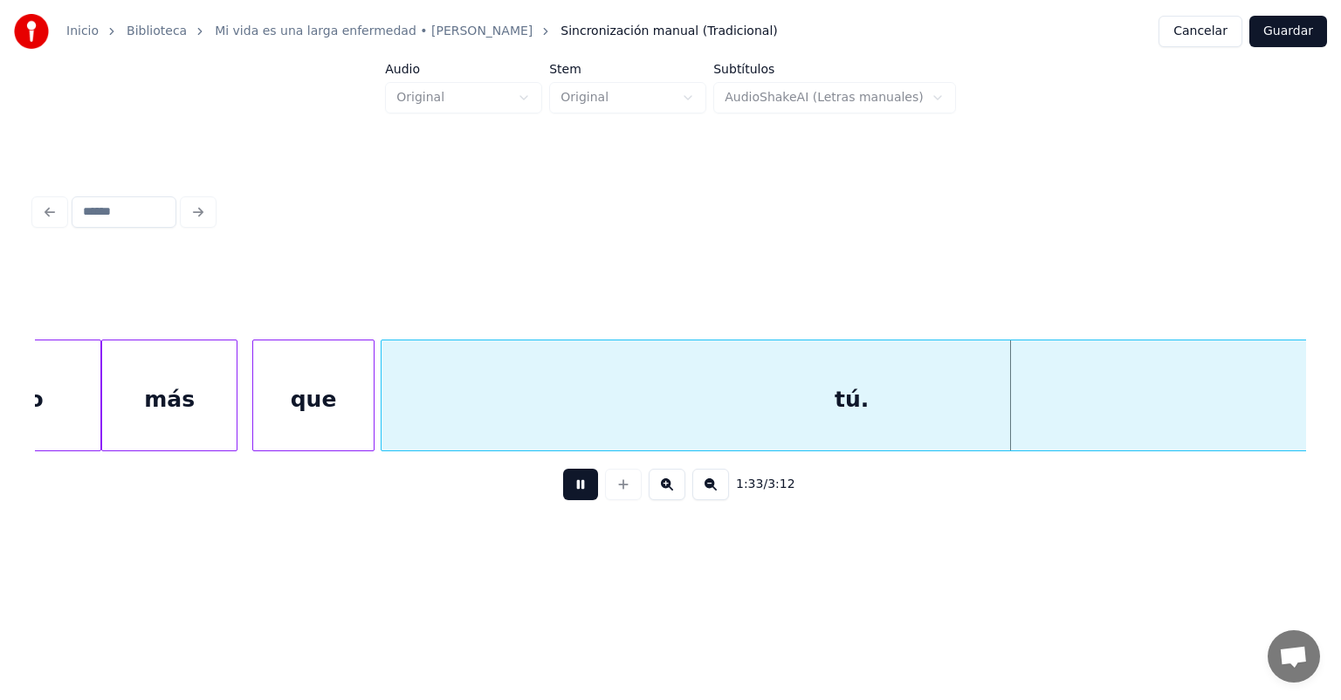
click at [563, 498] on button at bounding box center [580, 484] width 35 height 31
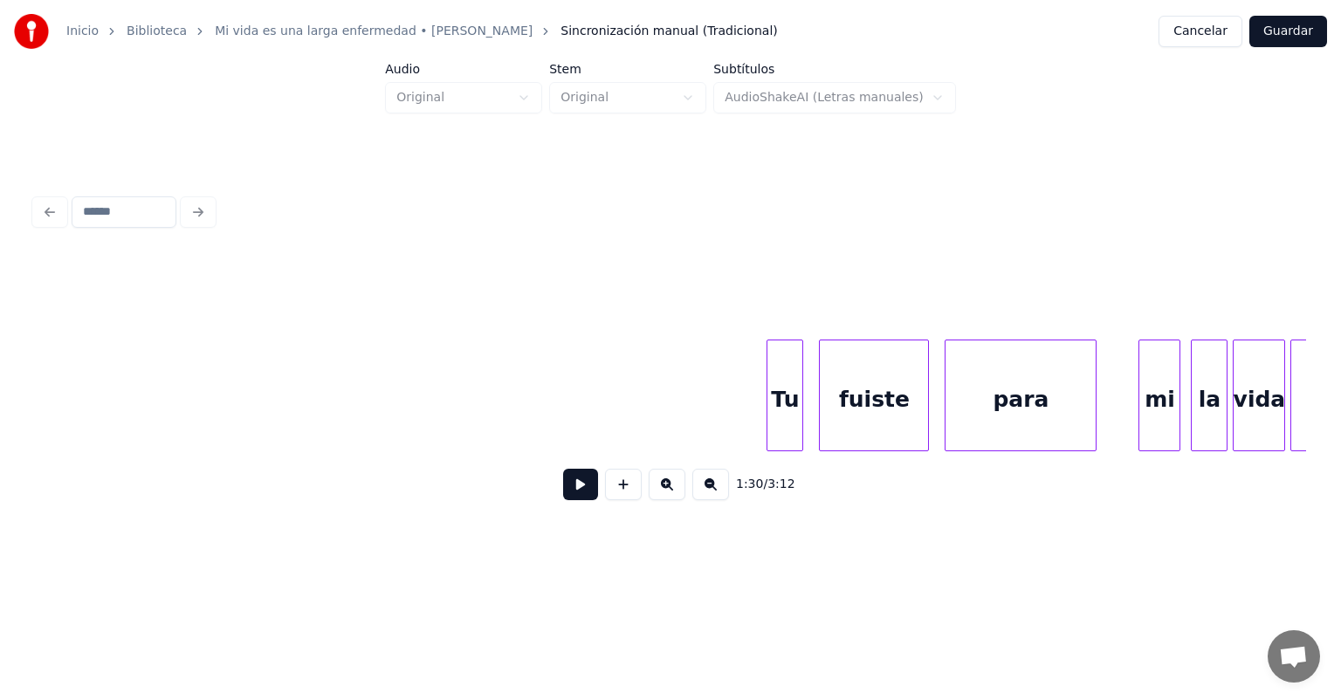
scroll to position [0, 28922]
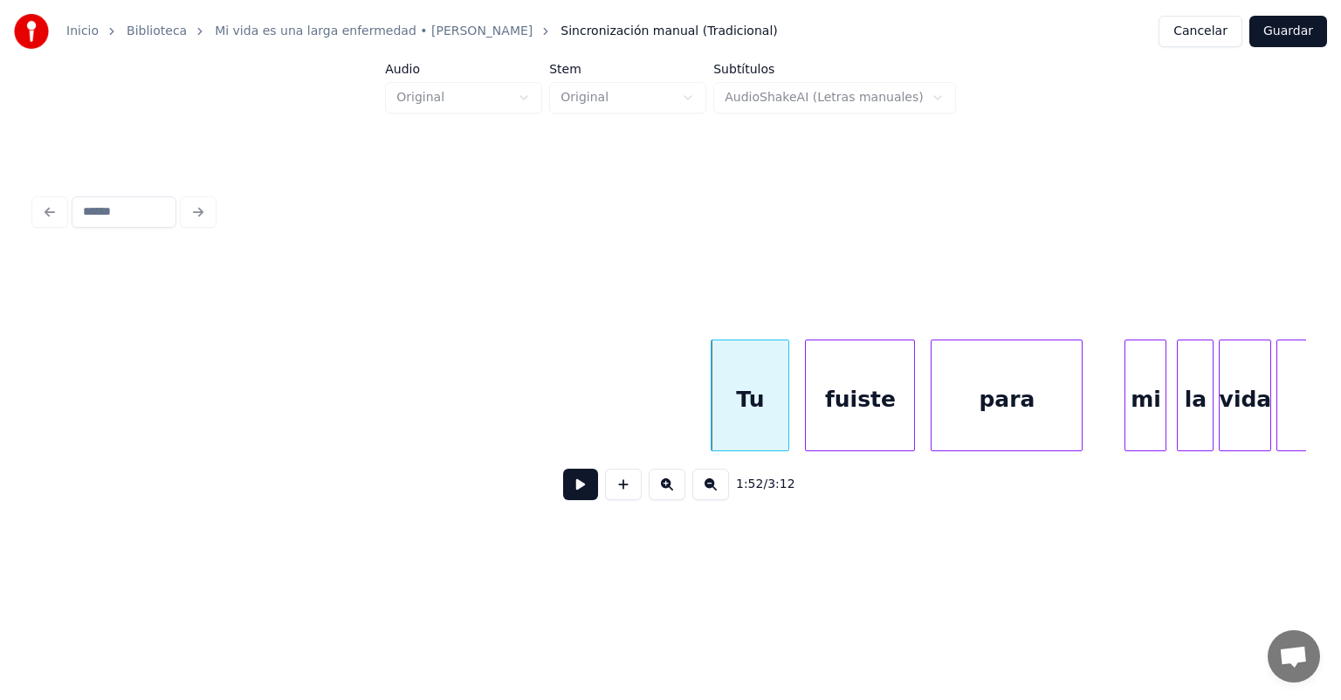
click at [563, 496] on button at bounding box center [580, 484] width 35 height 31
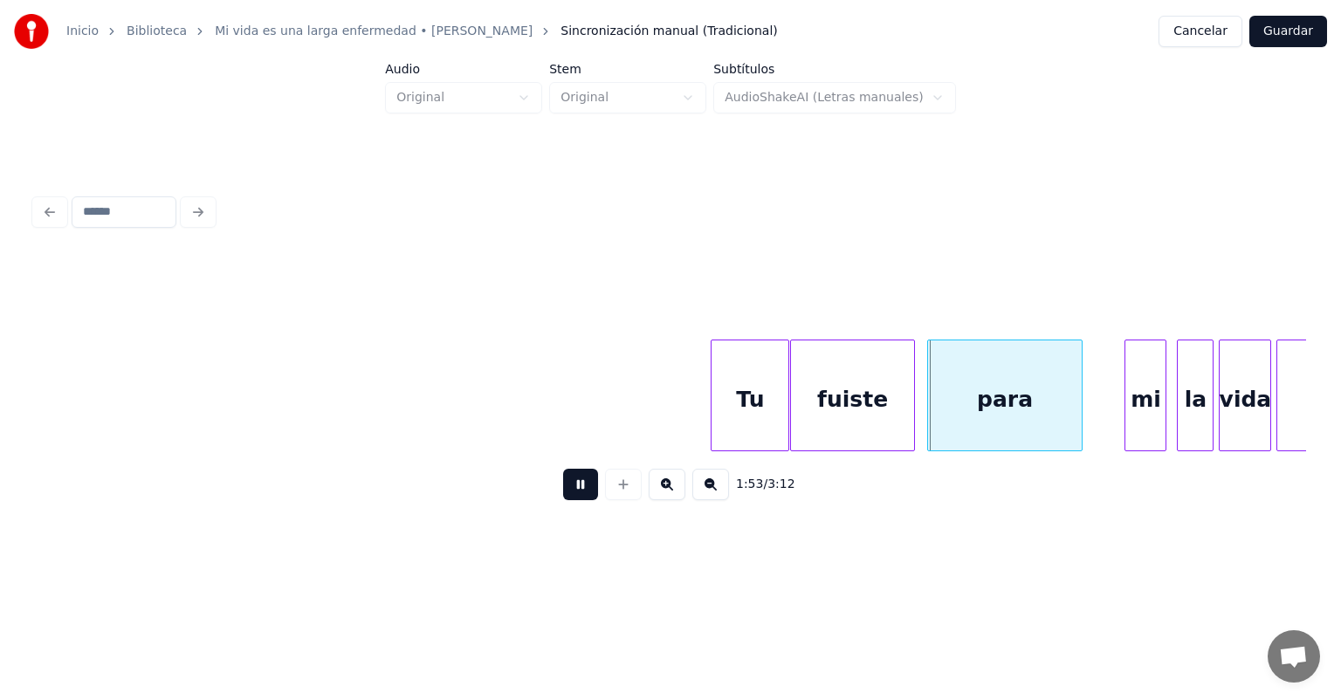
click at [934, 410] on div "para" at bounding box center [1005, 400] width 155 height 119
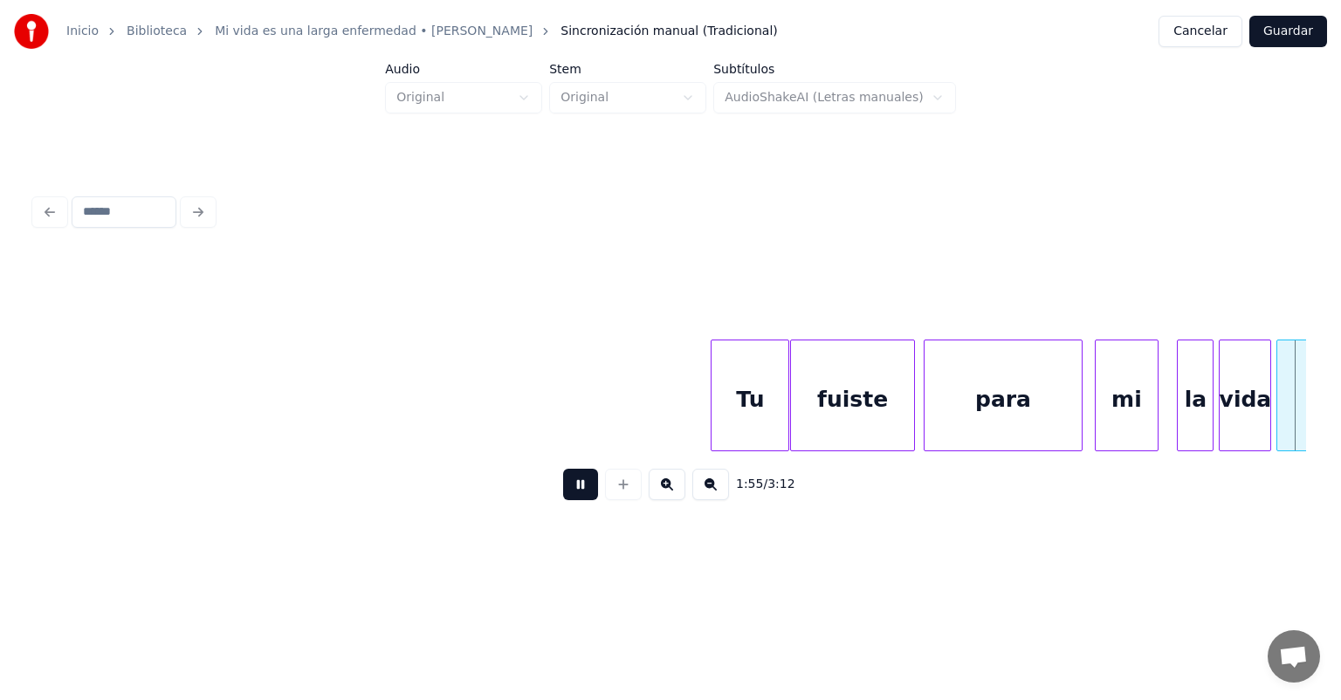
scroll to position [0, 29981]
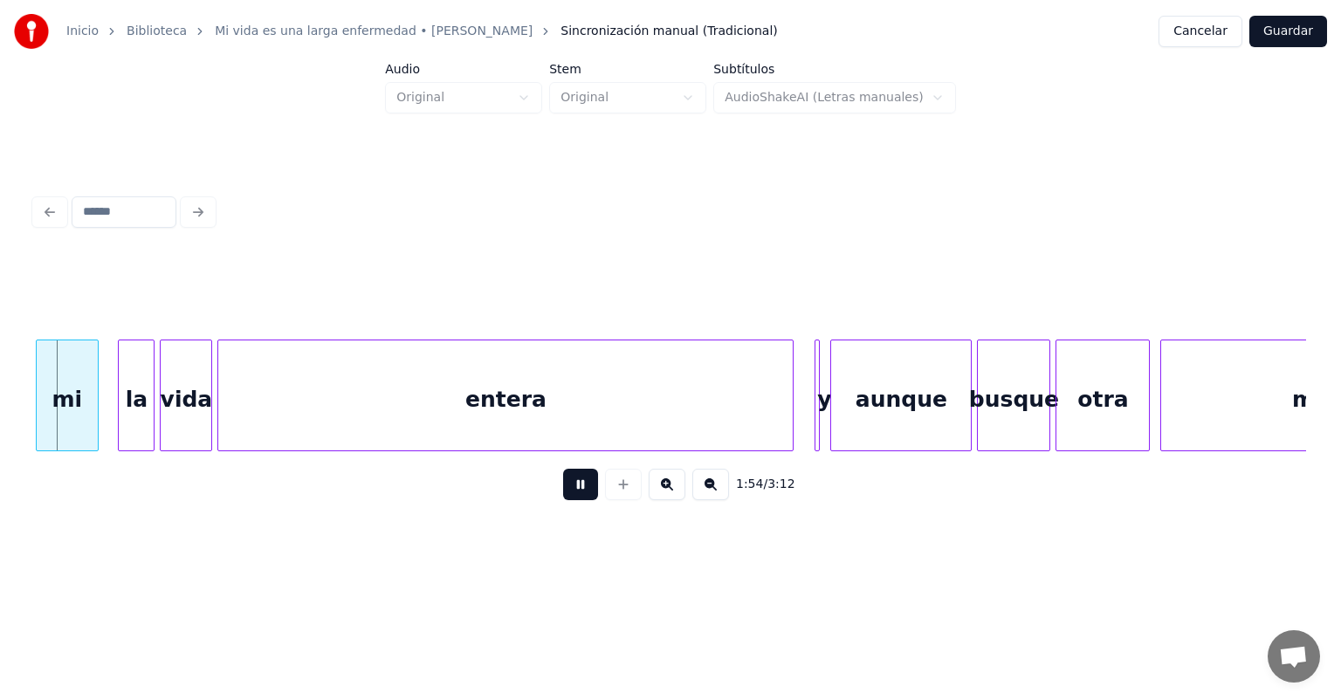
click at [1163, 407] on div at bounding box center [1163, 396] width 5 height 110
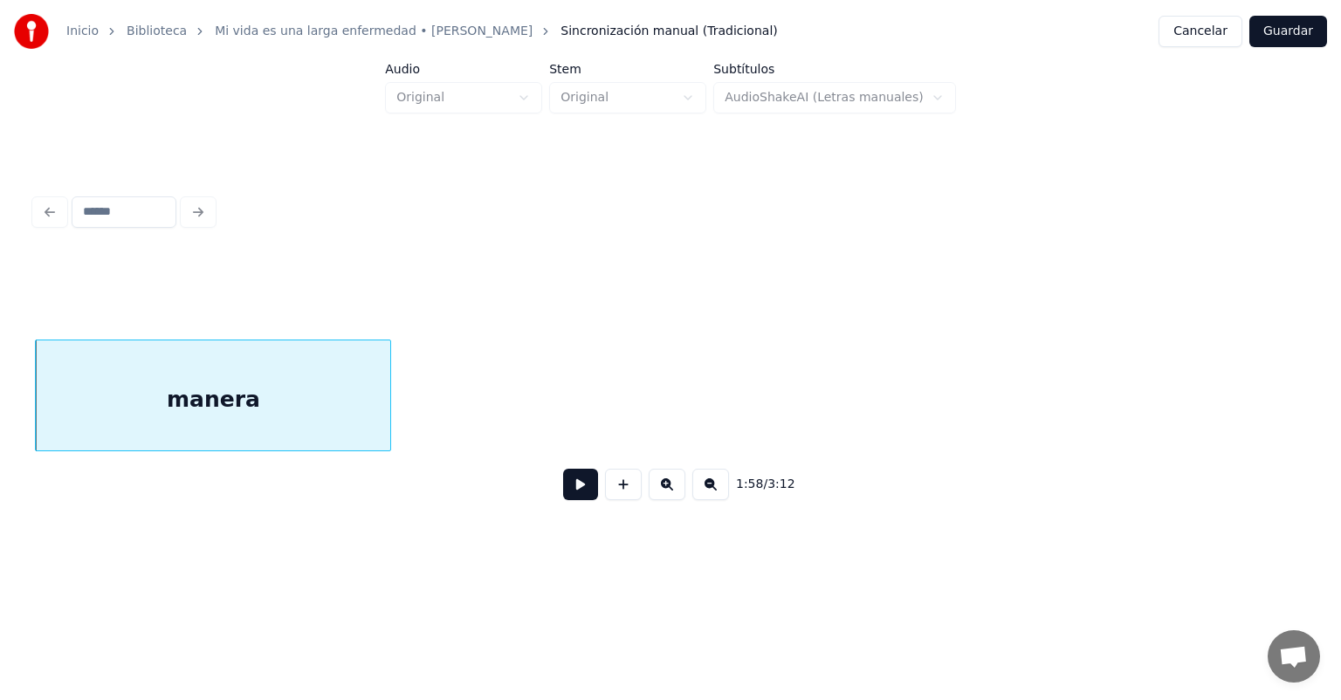
scroll to position [0, 29994]
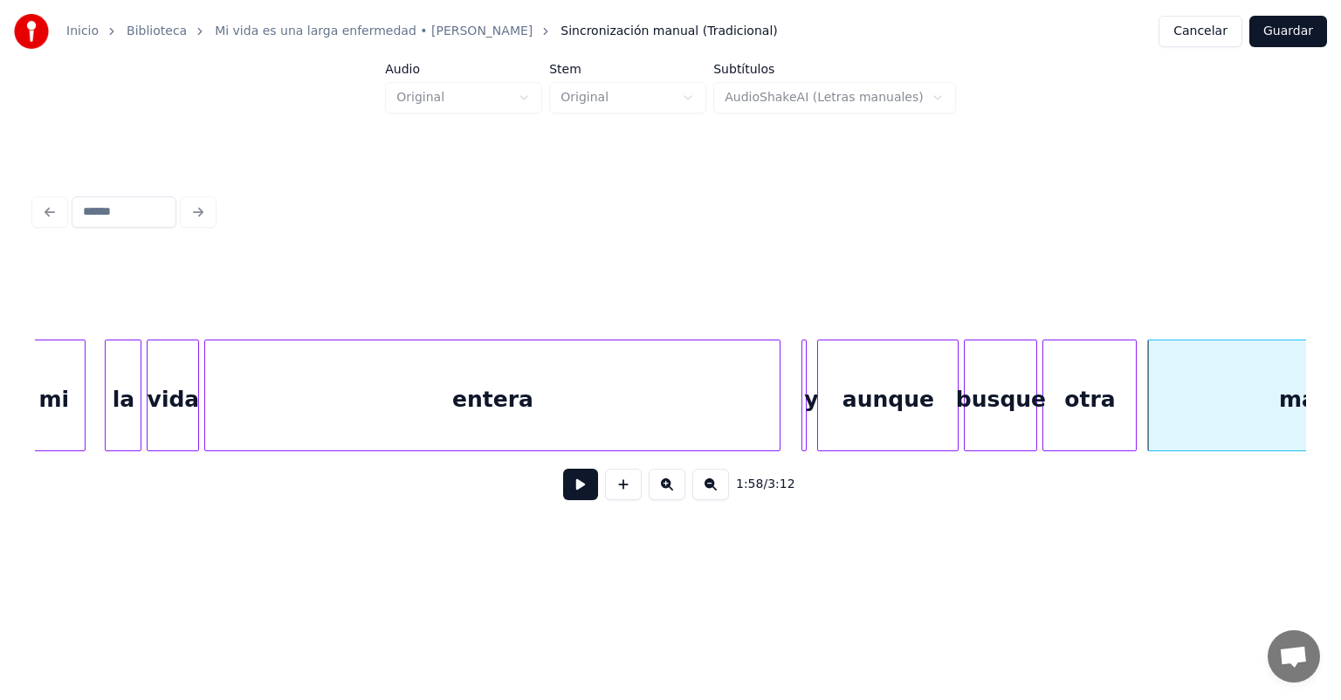
click at [441, 459] on div "1:58 / 3:12" at bounding box center [670, 484] width 1271 height 66
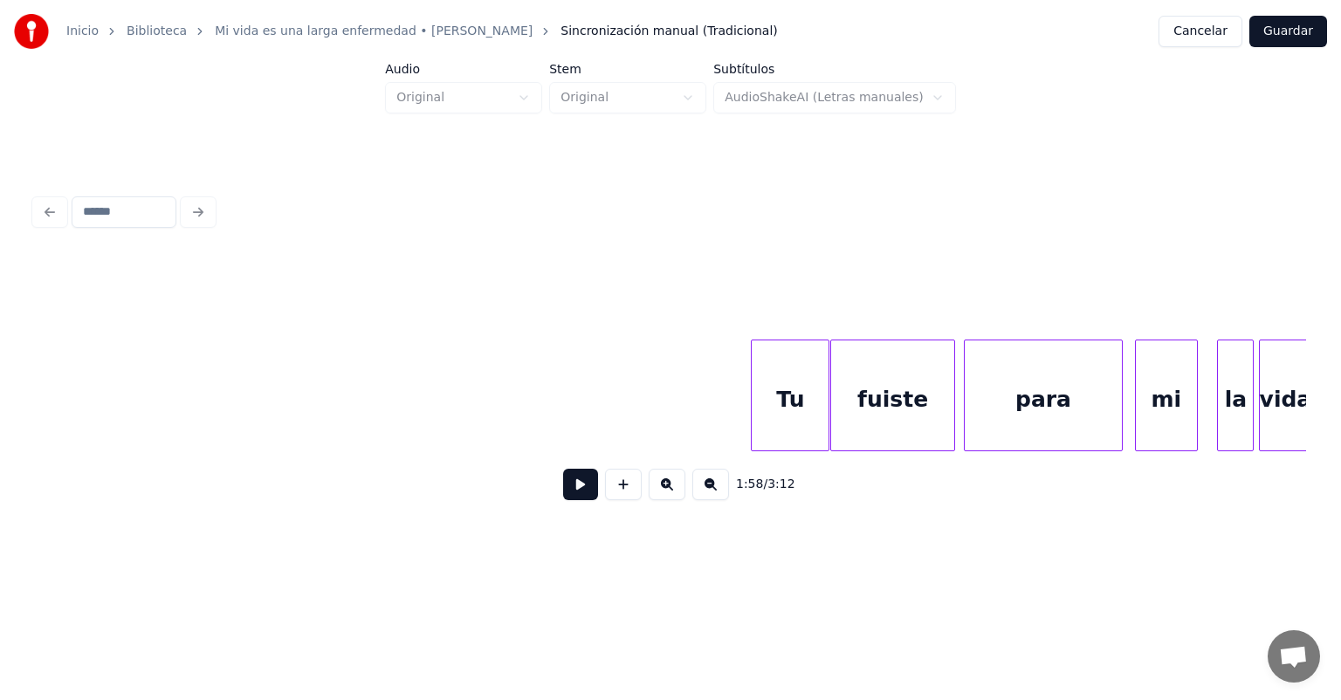
click at [784, 401] on div "Tu" at bounding box center [790, 400] width 77 height 119
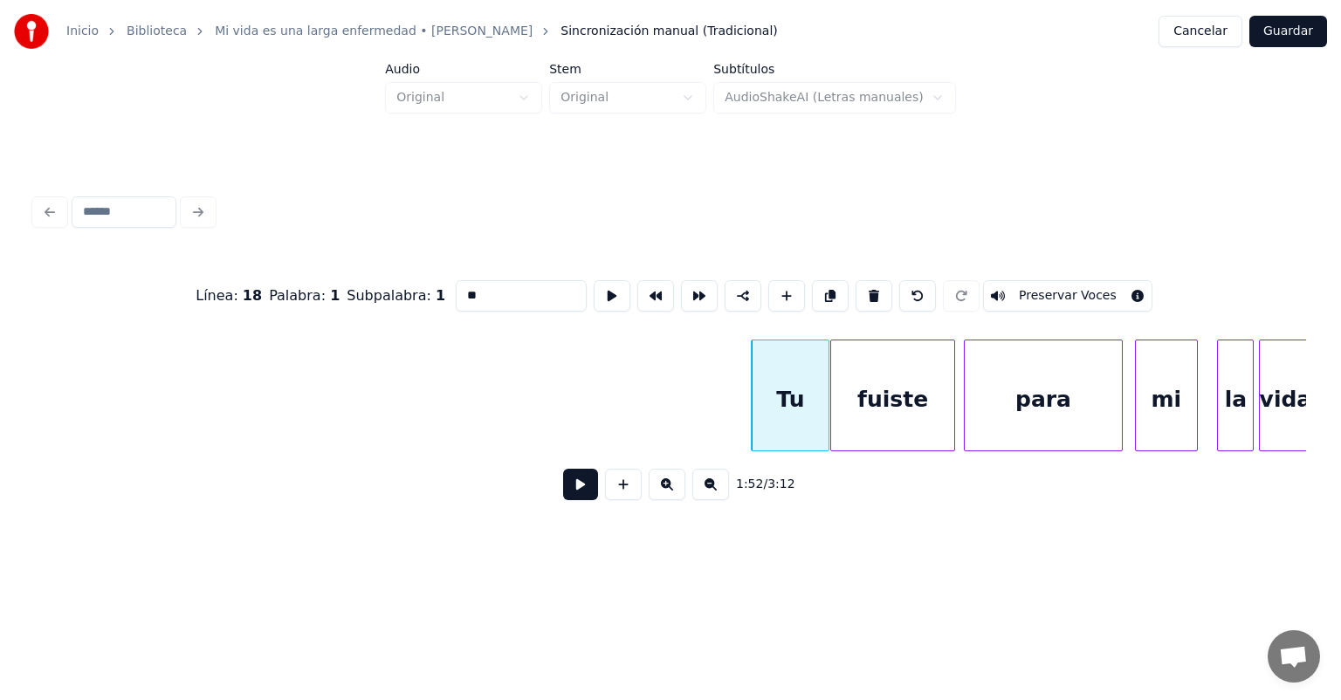
click at [563, 500] on button at bounding box center [580, 484] width 35 height 31
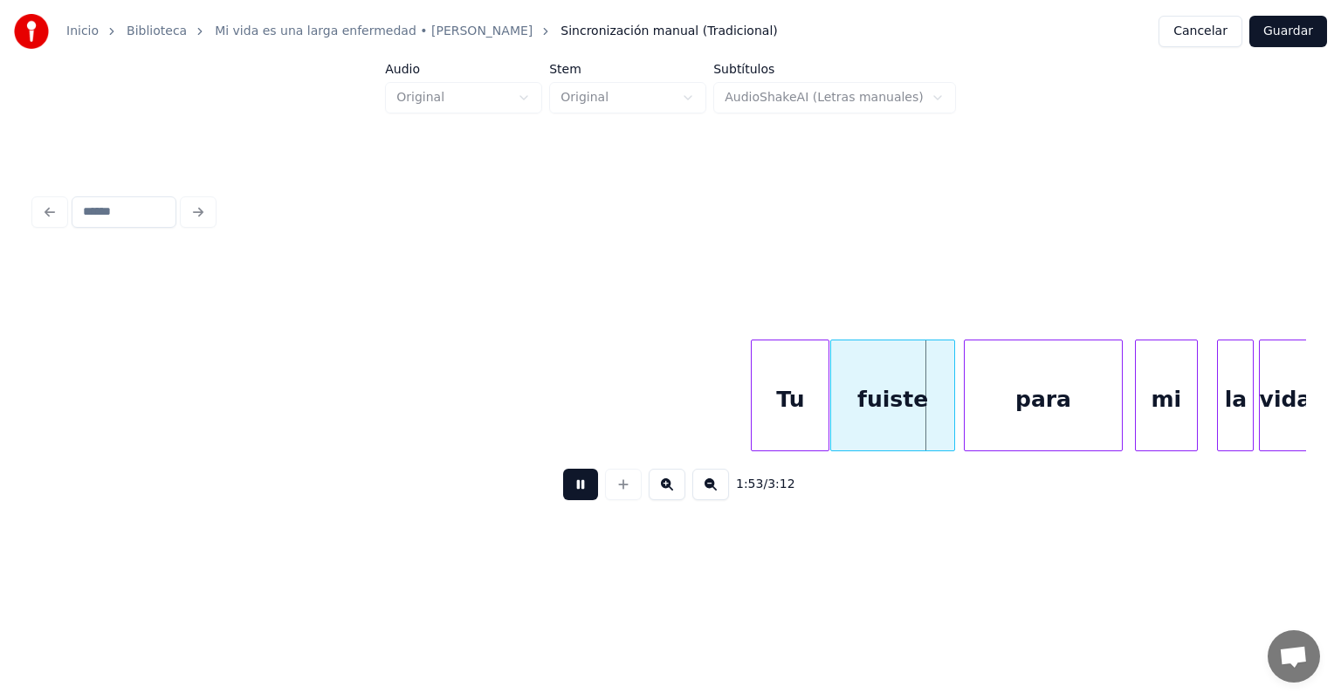
click at [967, 409] on div "para" at bounding box center [1044, 400] width 158 height 119
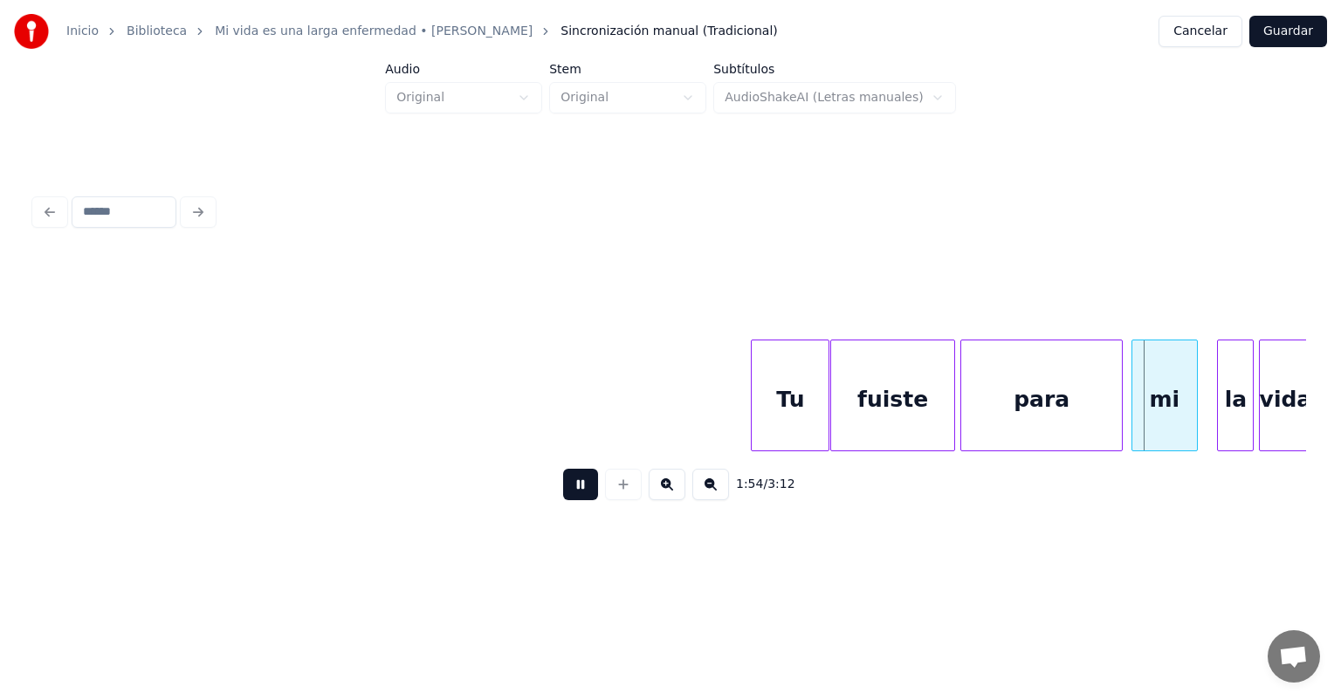
click at [1138, 403] on div "mi" at bounding box center [1165, 400] width 65 height 119
click at [1133, 407] on div "mi" at bounding box center [1161, 400] width 72 height 119
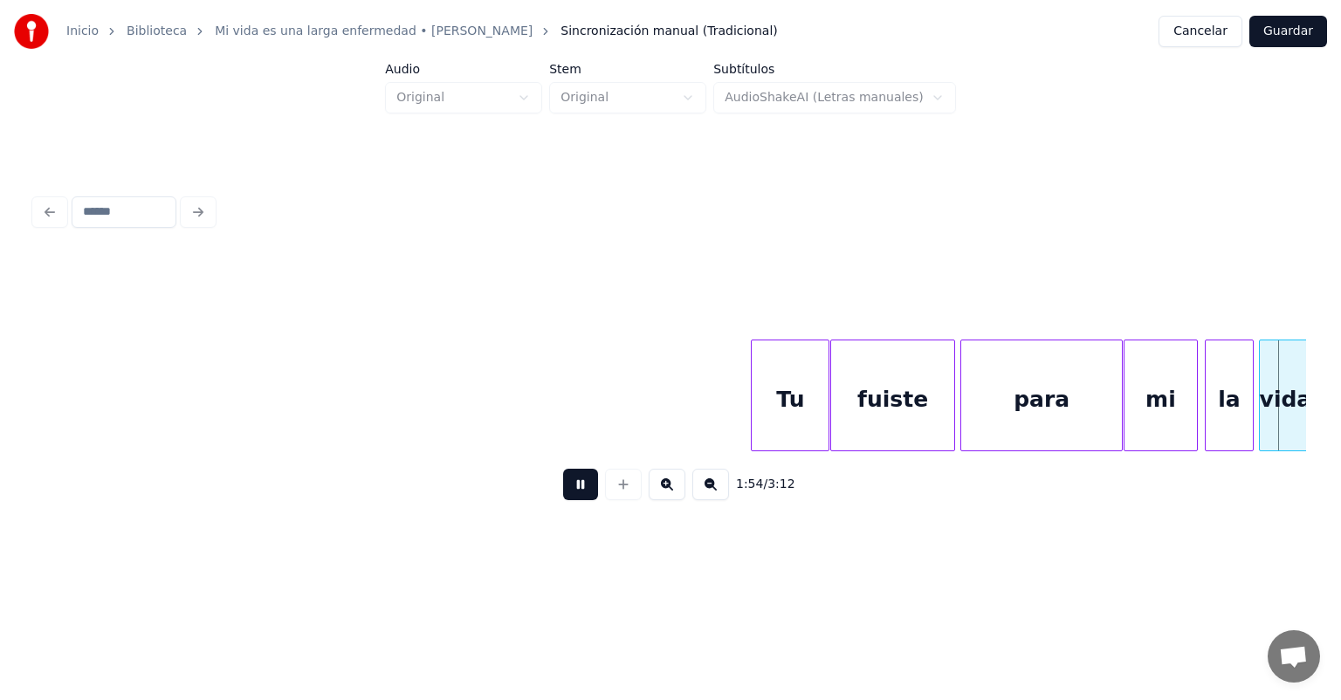
scroll to position [0, 30155]
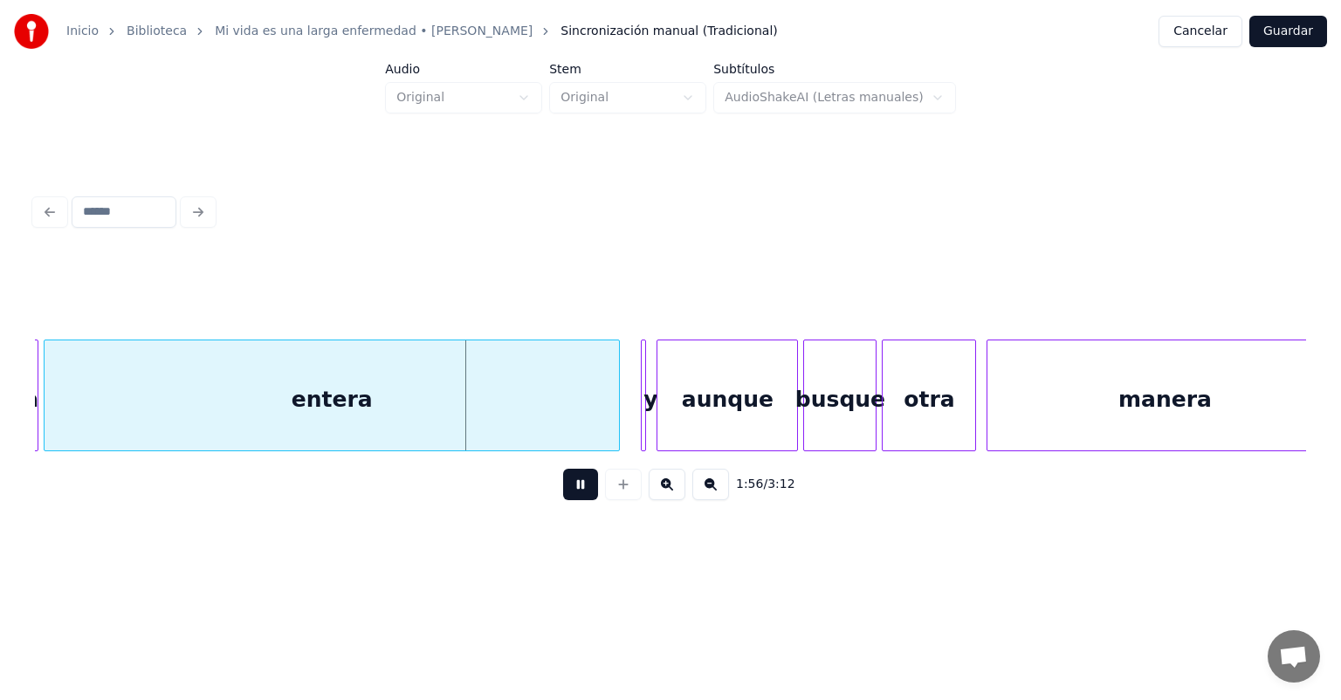
click at [618, 414] on div at bounding box center [616, 396] width 5 height 110
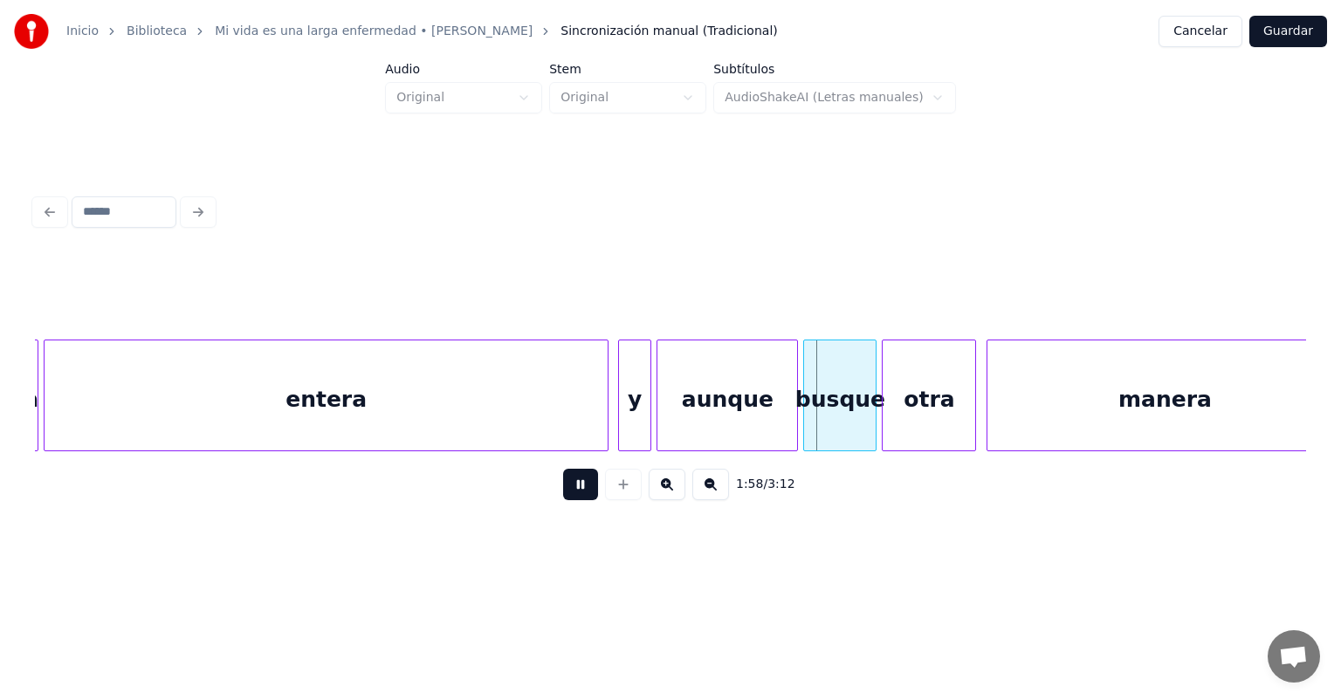
click at [622, 405] on div "y" at bounding box center [634, 400] width 31 height 119
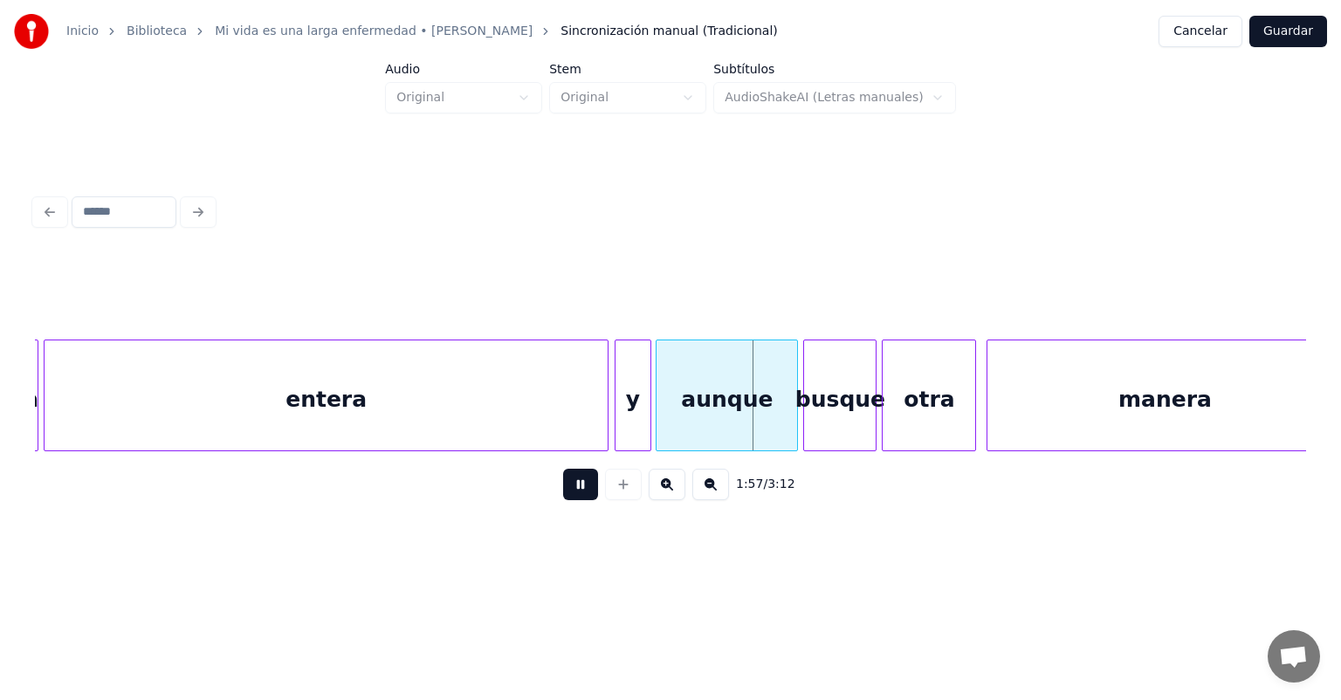
click at [660, 409] on div at bounding box center [659, 396] width 5 height 110
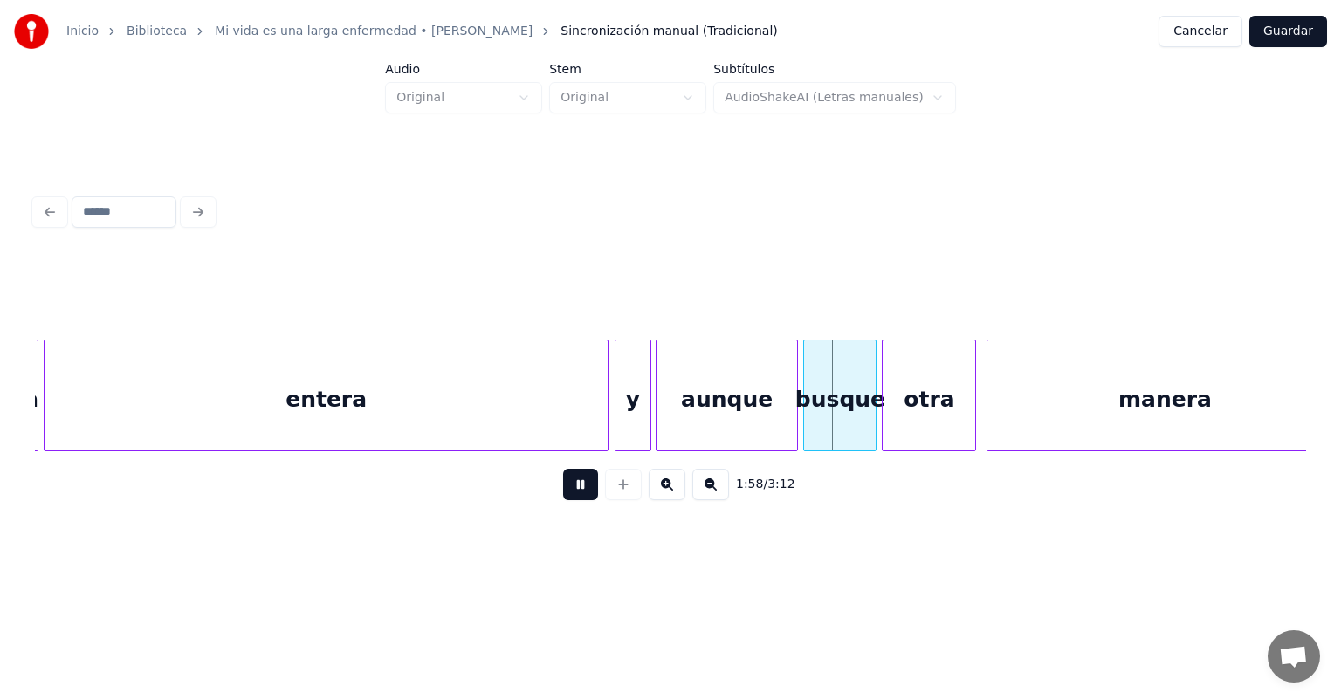
click at [786, 412] on div "aunque" at bounding box center [727, 400] width 141 height 119
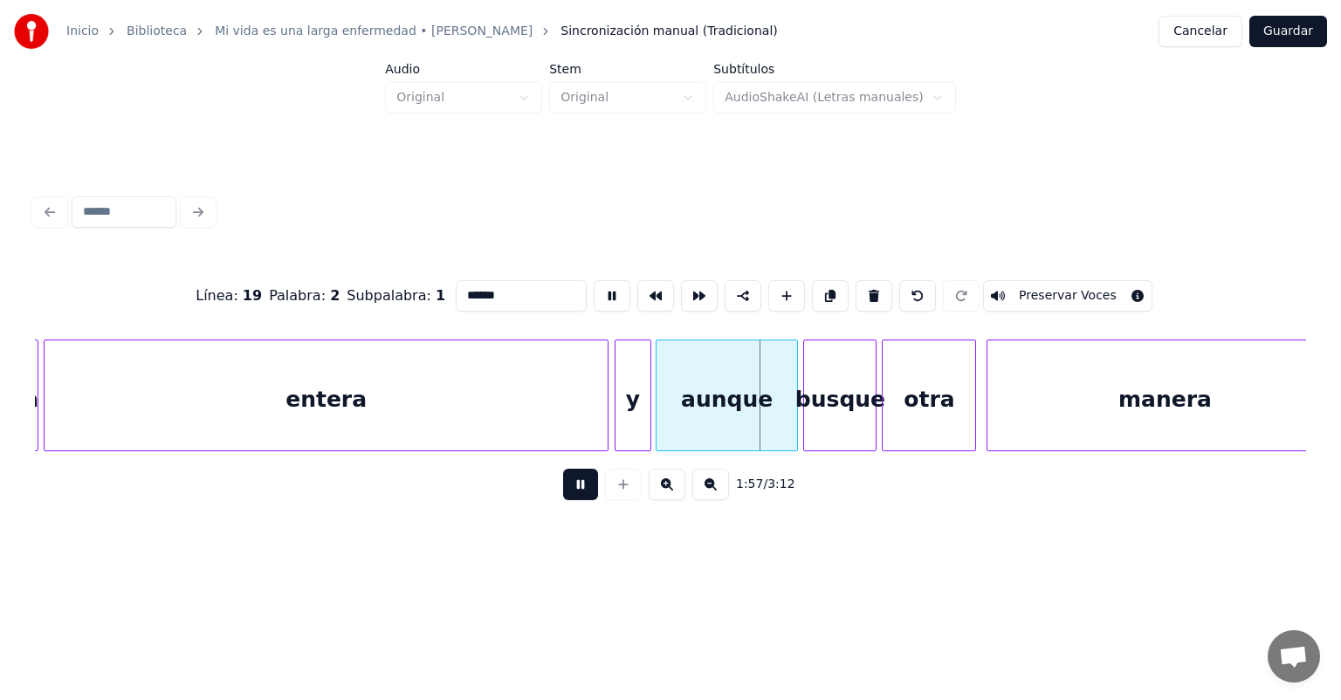
click at [824, 407] on div "busque" at bounding box center [840, 400] width 72 height 119
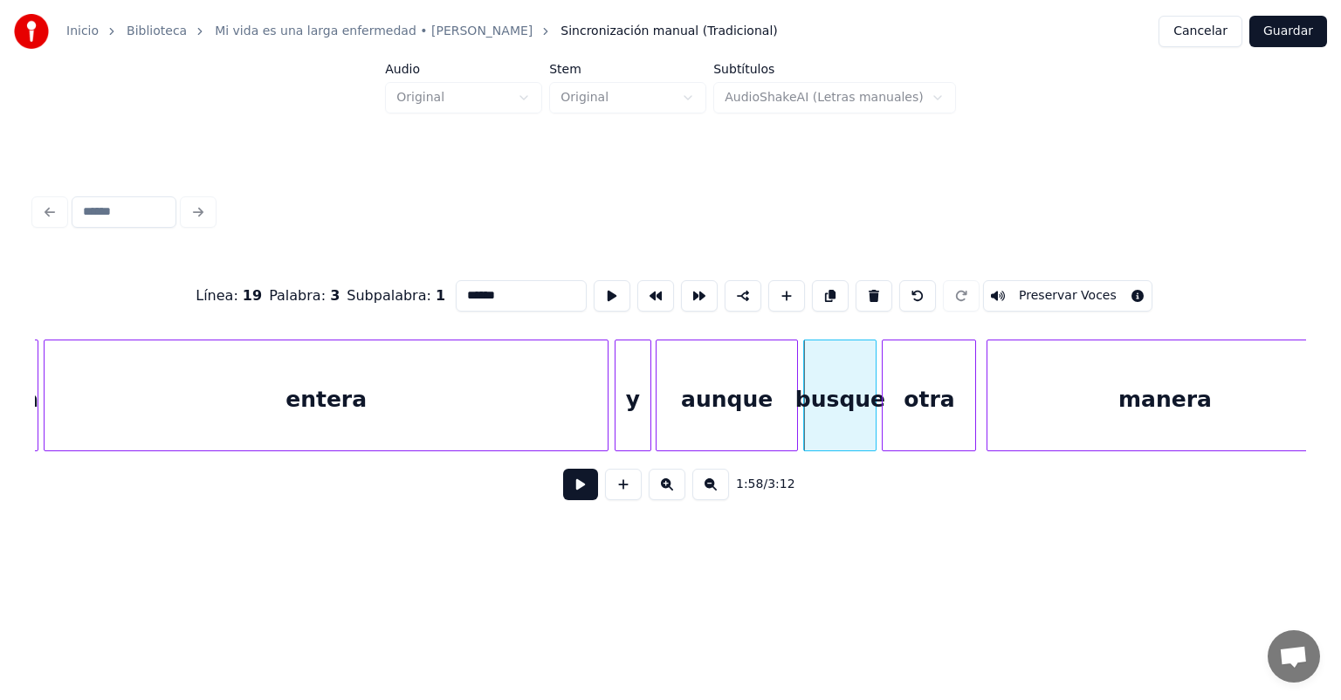
click at [894, 414] on div "otra" at bounding box center [929, 400] width 93 height 119
type input "****"
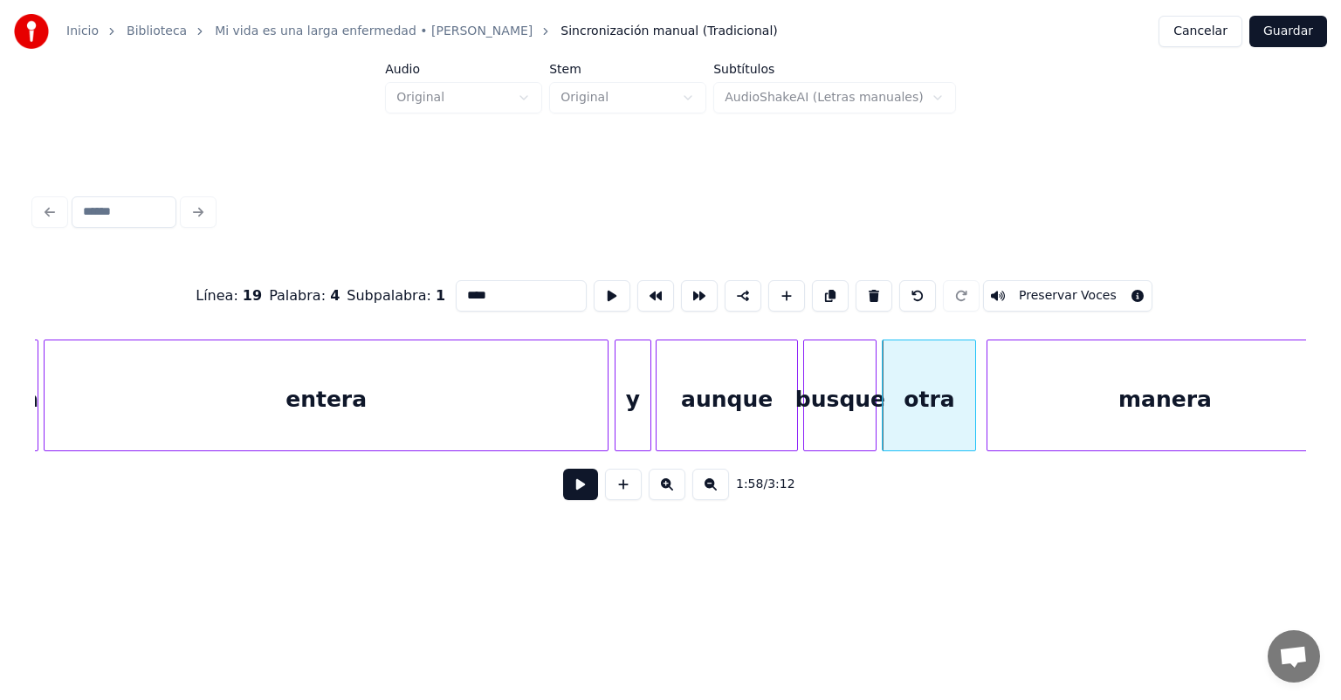
click at [576, 495] on button at bounding box center [580, 484] width 35 height 31
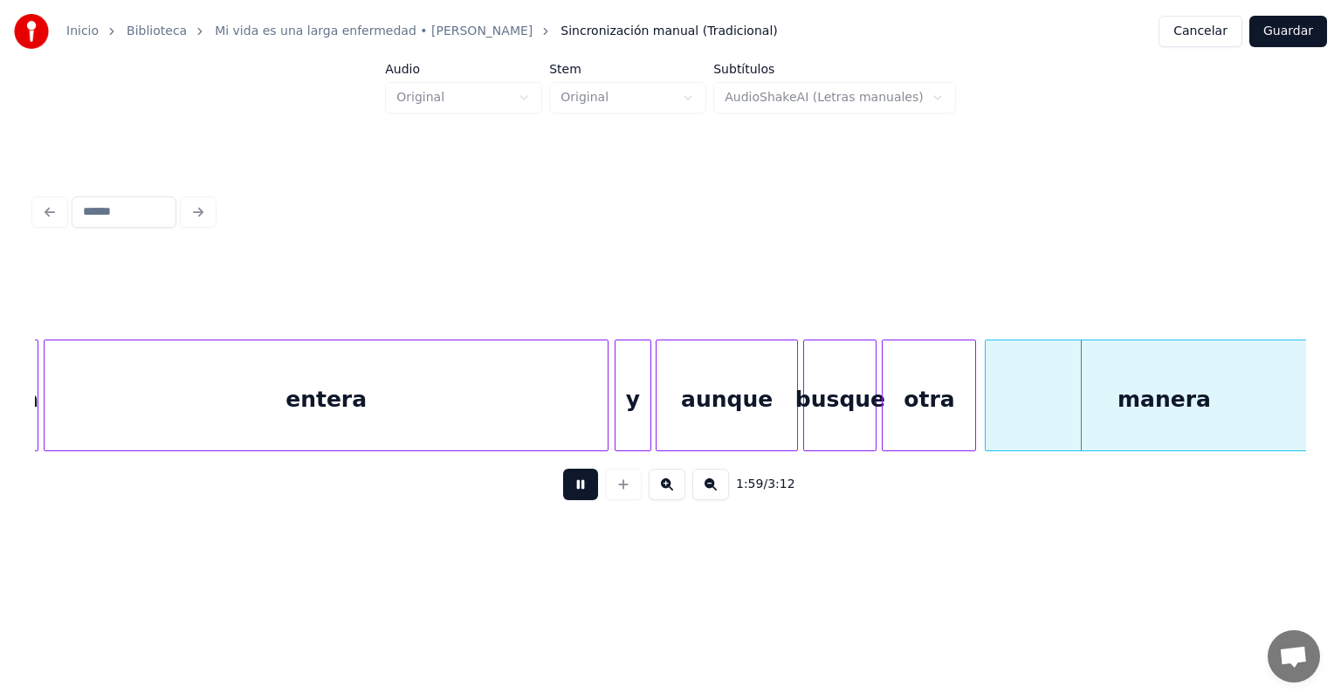
click at [990, 394] on div "manera" at bounding box center [1164, 400] width 356 height 119
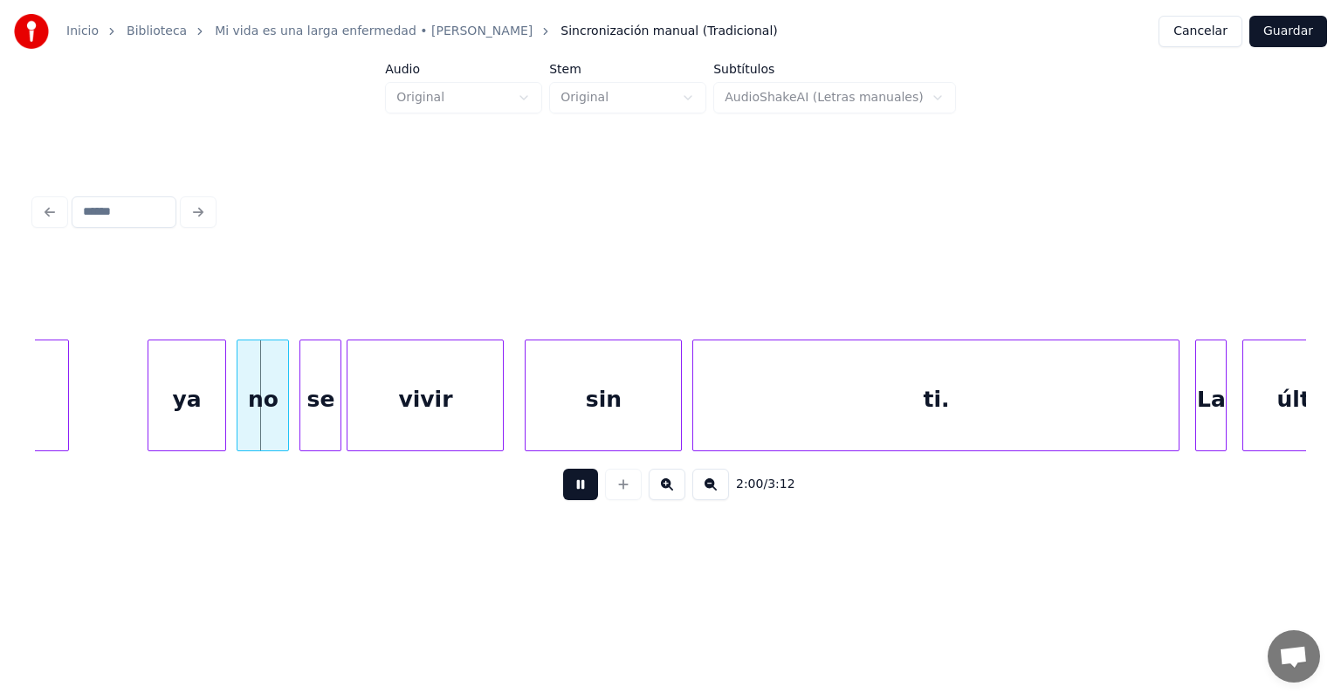
click at [239, 416] on div "no" at bounding box center [263, 400] width 51 height 119
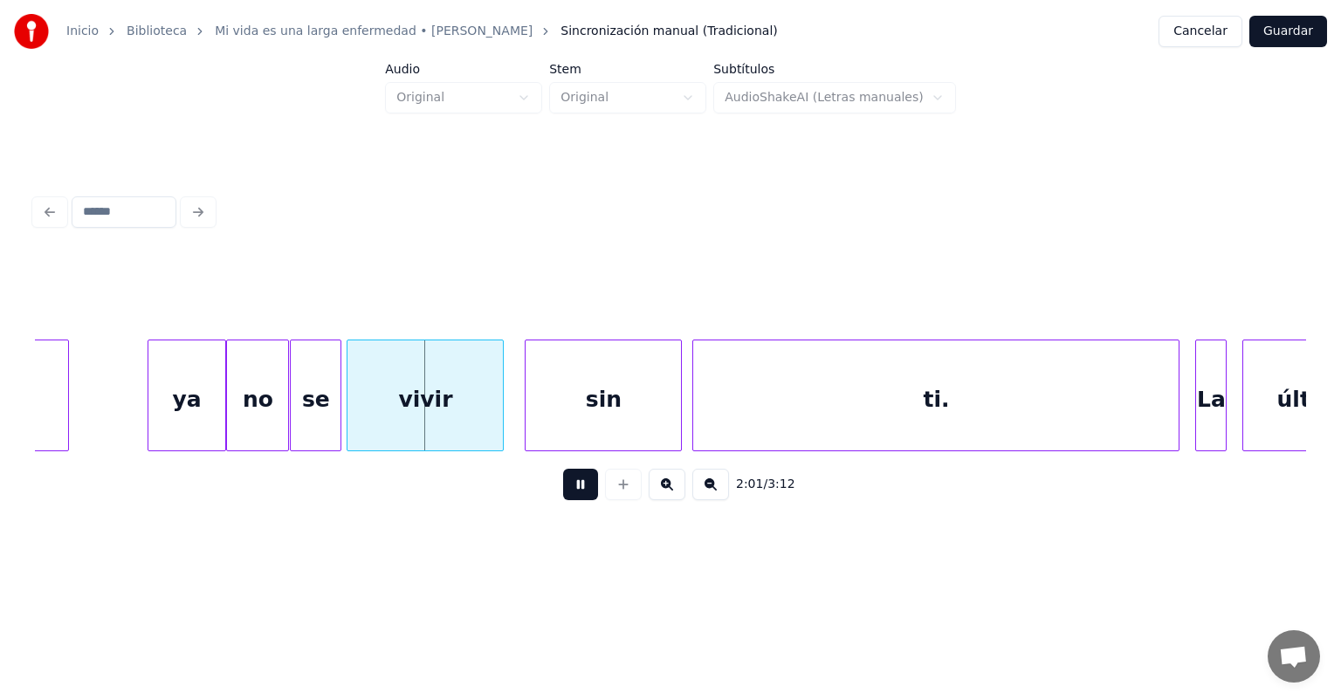
click at [304, 412] on div "se" at bounding box center [316, 400] width 50 height 119
click at [348, 420] on div at bounding box center [349, 396] width 5 height 110
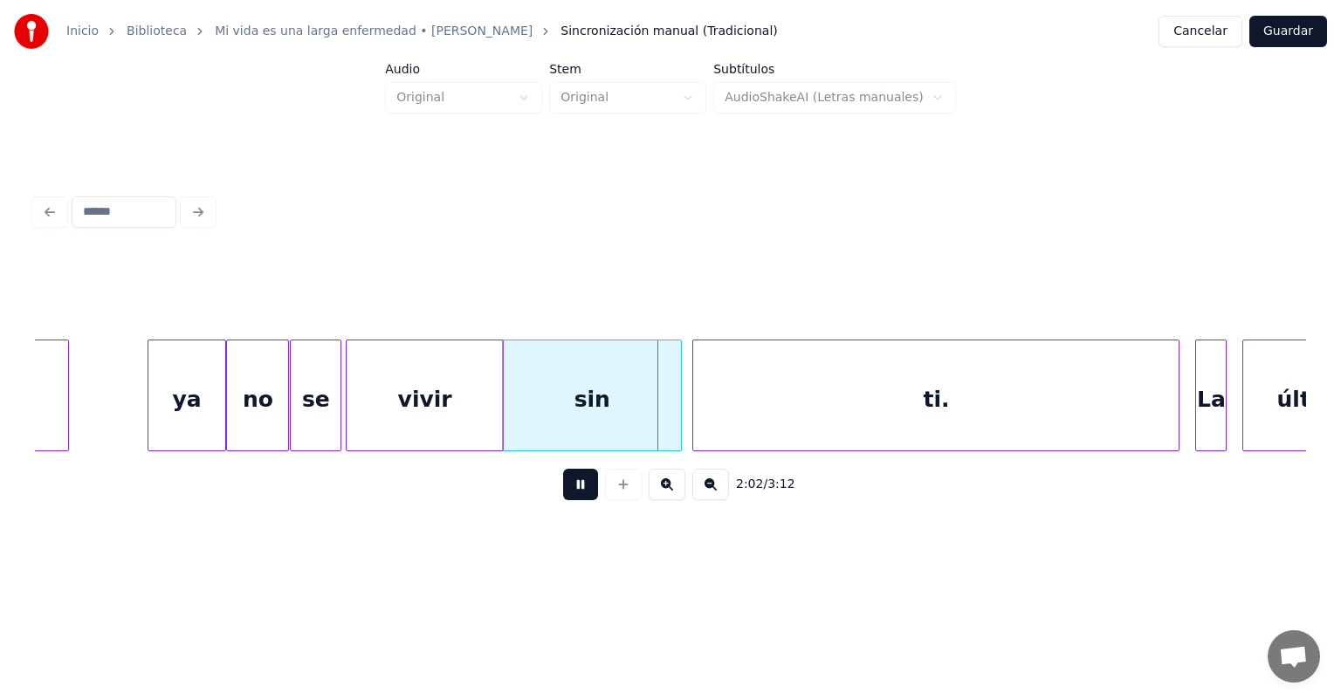
click at [695, 404] on div "ti." at bounding box center [936, 400] width 486 height 119
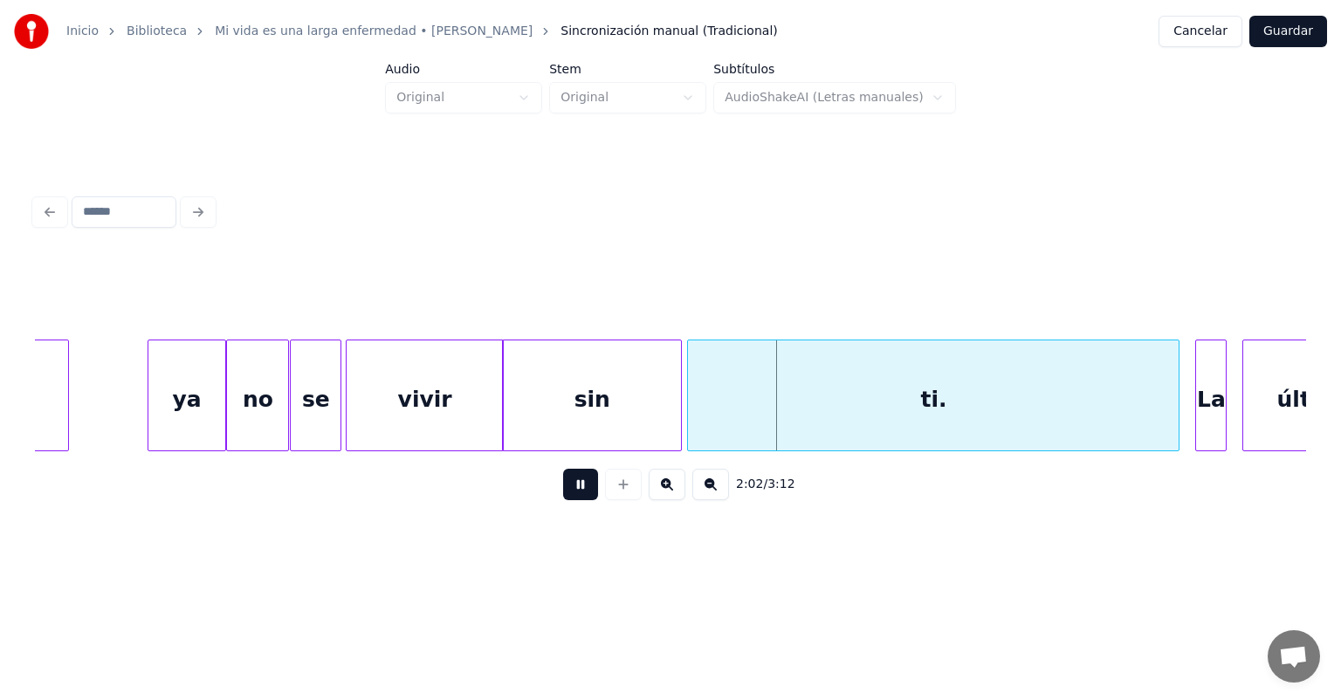
click at [690, 406] on div at bounding box center [690, 396] width 5 height 110
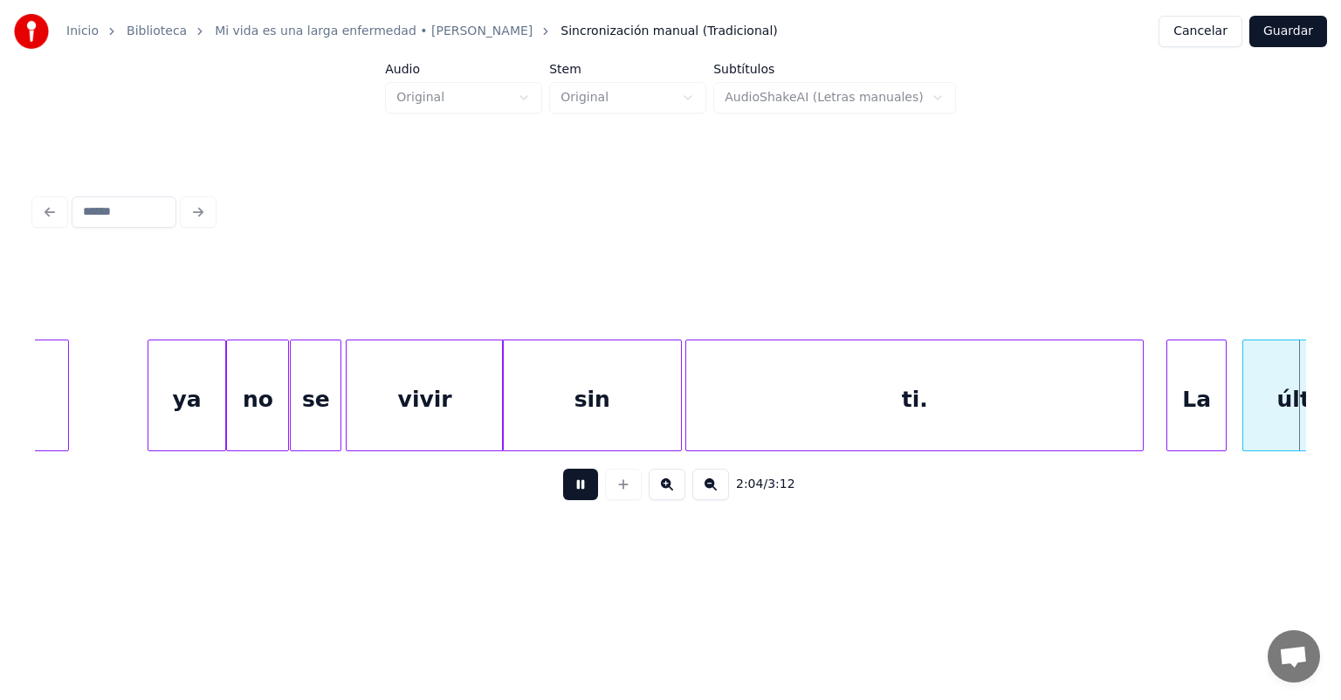
scroll to position [0, 32555]
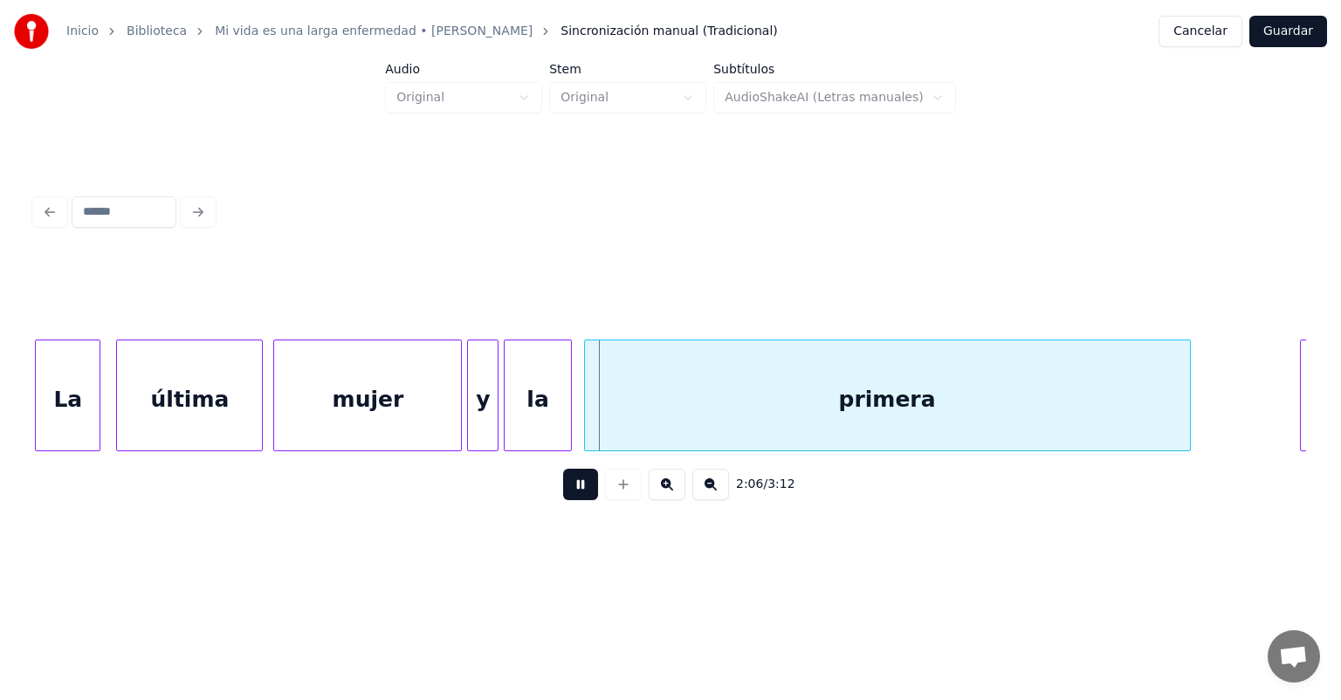
click at [591, 416] on div "primera" at bounding box center [887, 400] width 605 height 119
click at [577, 419] on div at bounding box center [579, 396] width 5 height 110
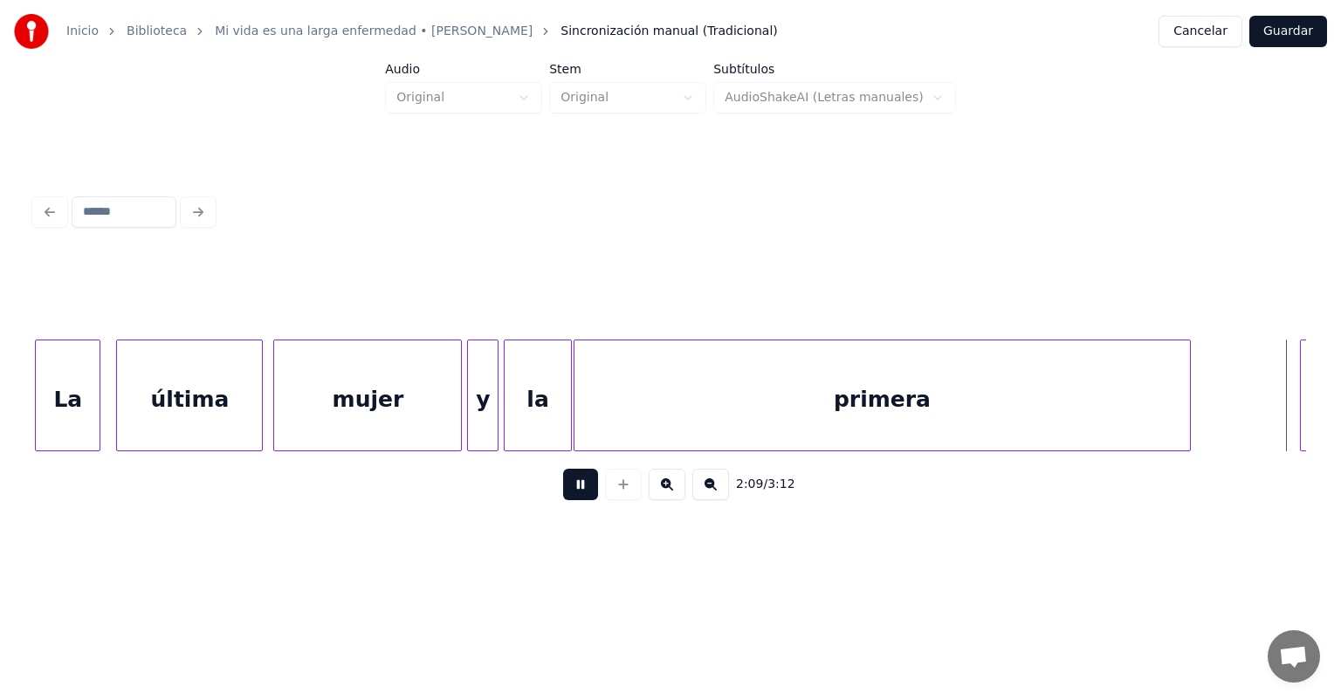
scroll to position [0, 33828]
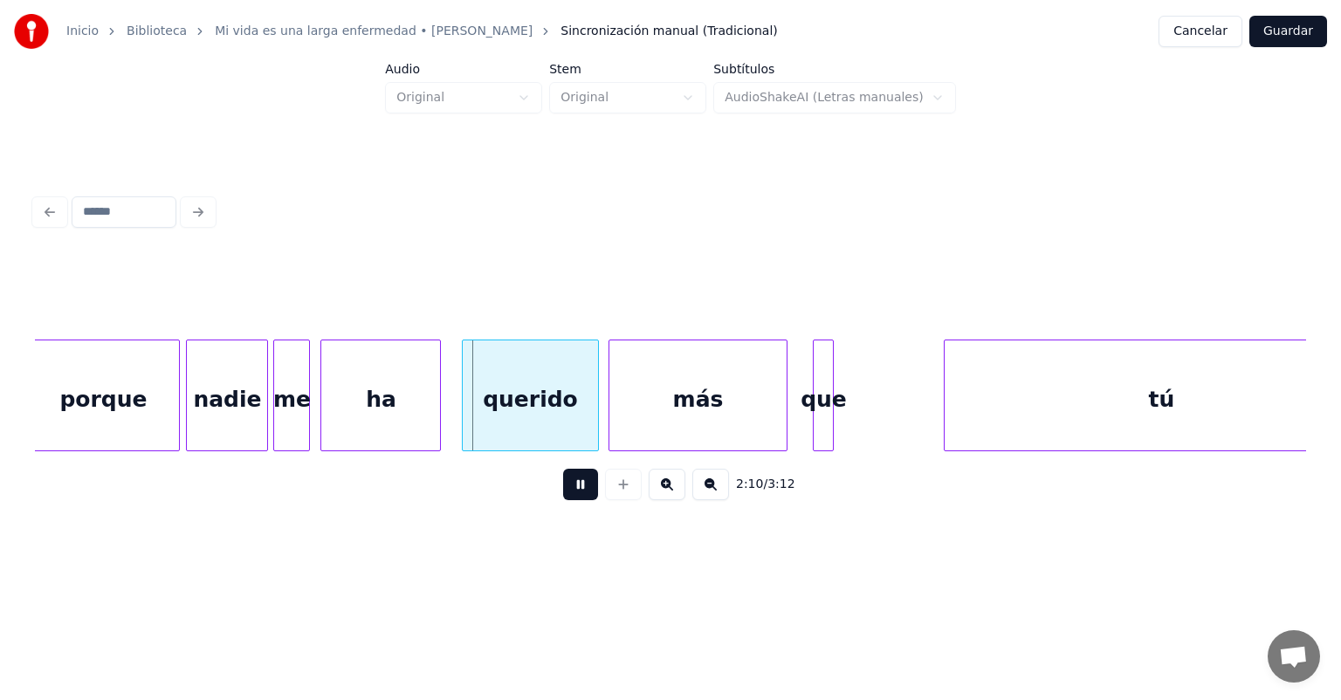
click at [192, 419] on div "nadie" at bounding box center [227, 400] width 80 height 119
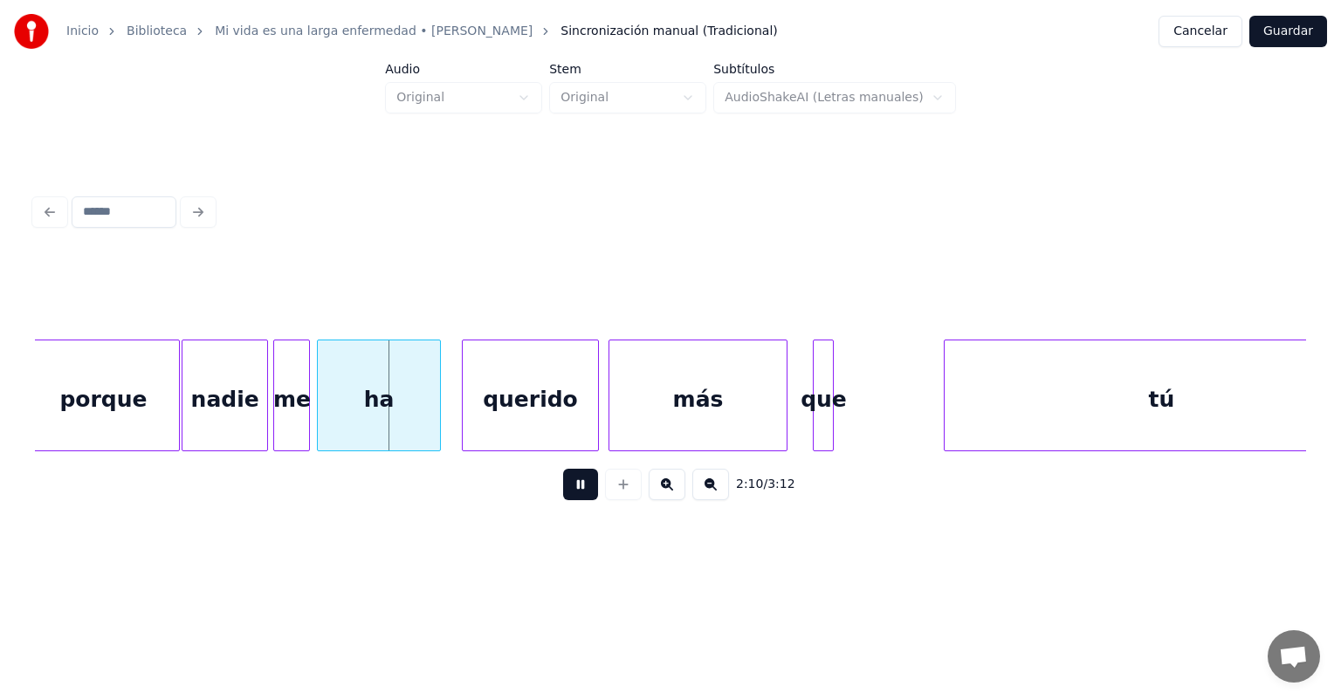
click at [324, 422] on div "ha" at bounding box center [379, 400] width 123 height 119
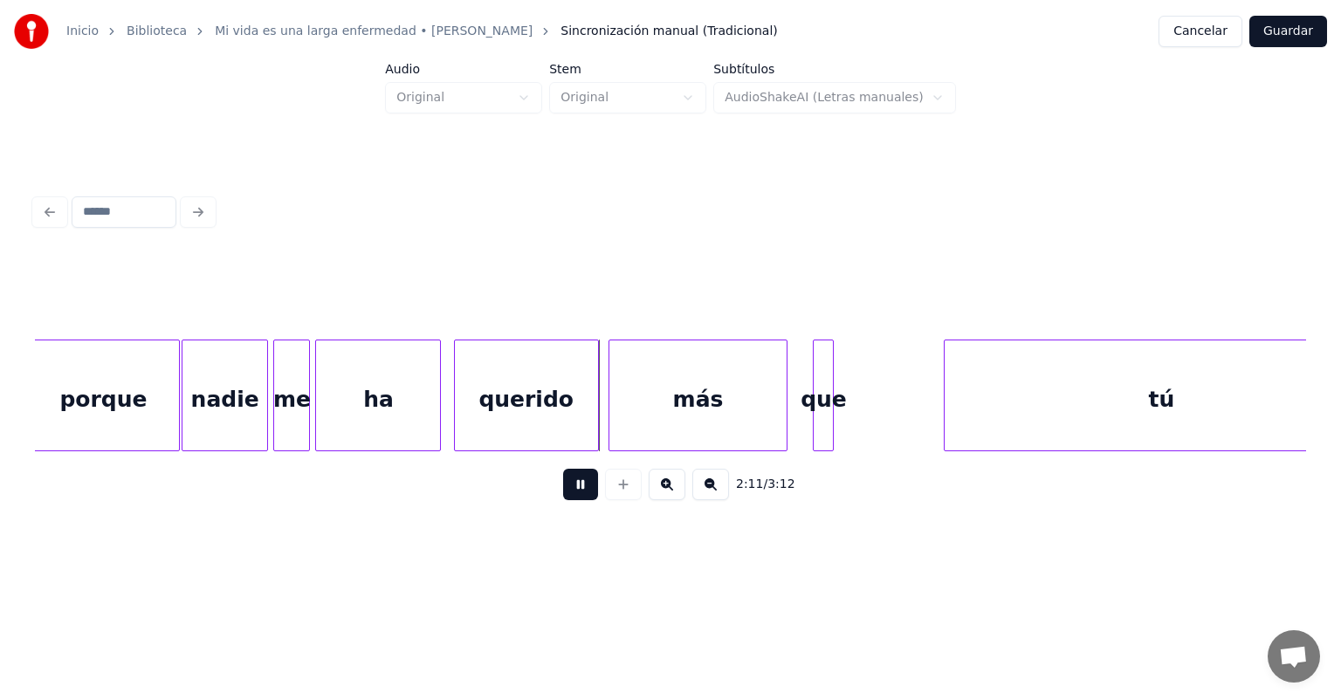
click at [465, 424] on div "querido" at bounding box center [526, 400] width 143 height 119
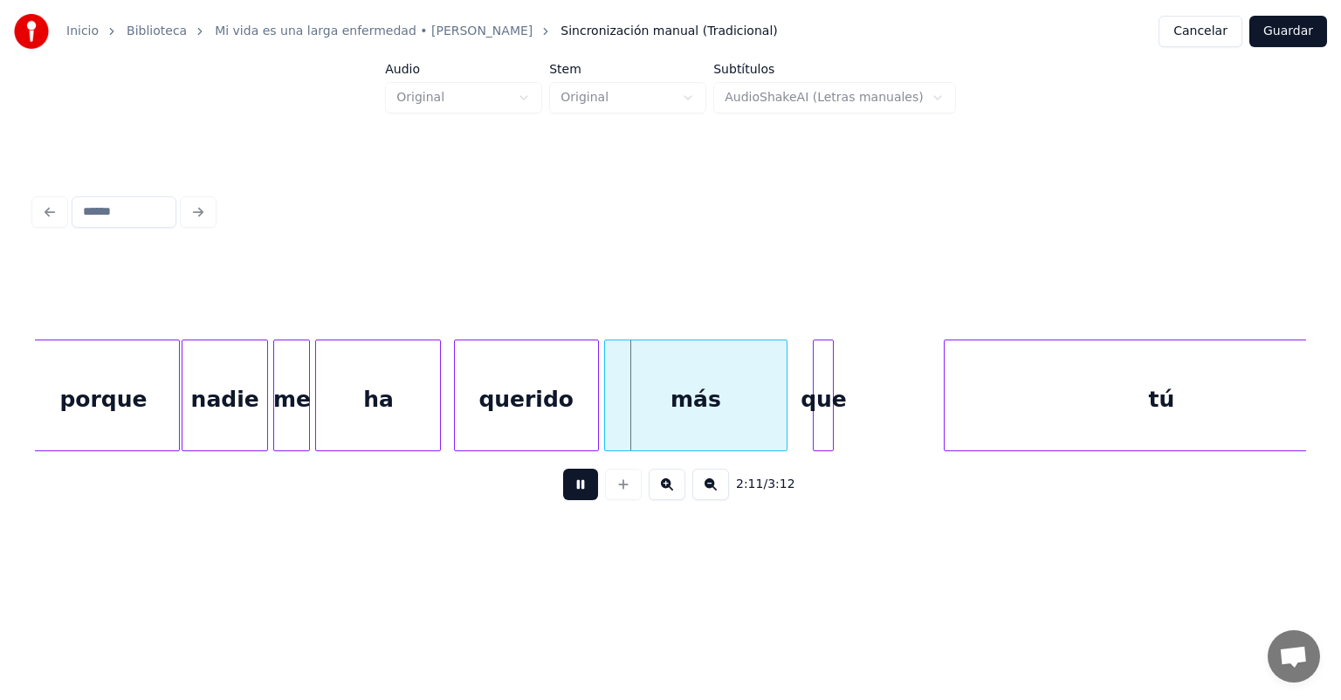
click at [610, 419] on div "más" at bounding box center [695, 400] width 181 height 119
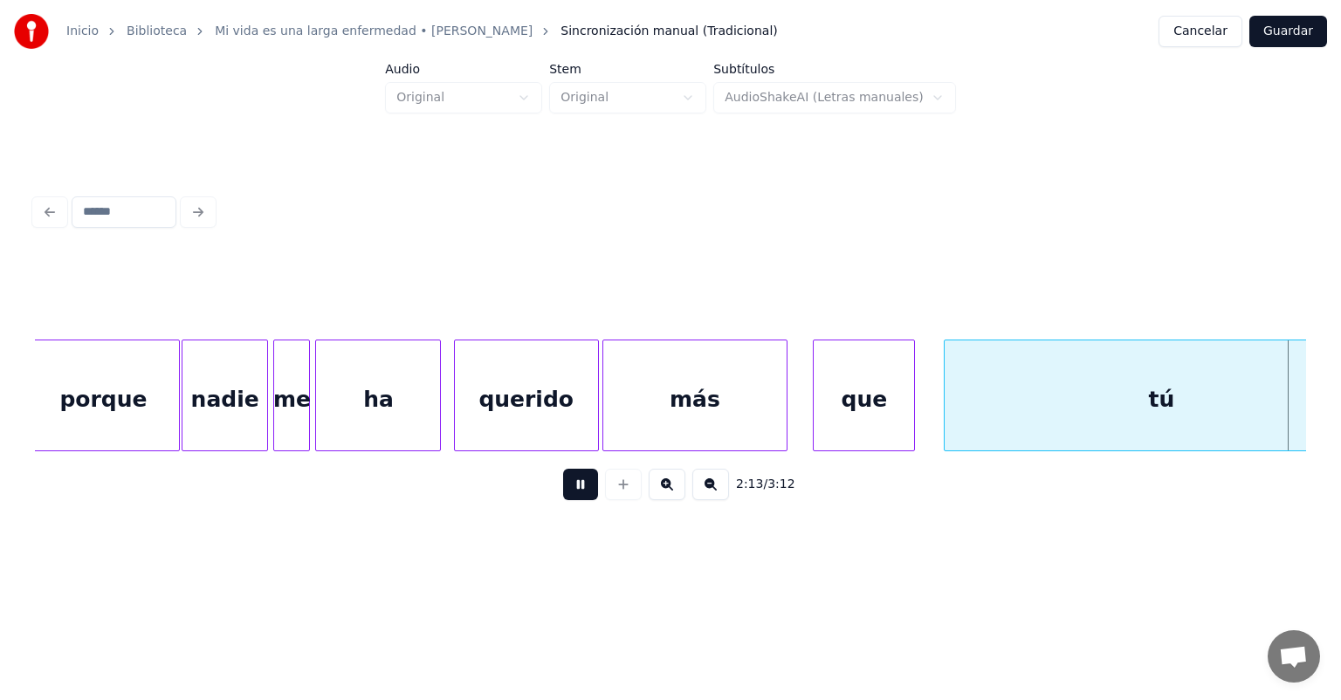
scroll to position [0, 35103]
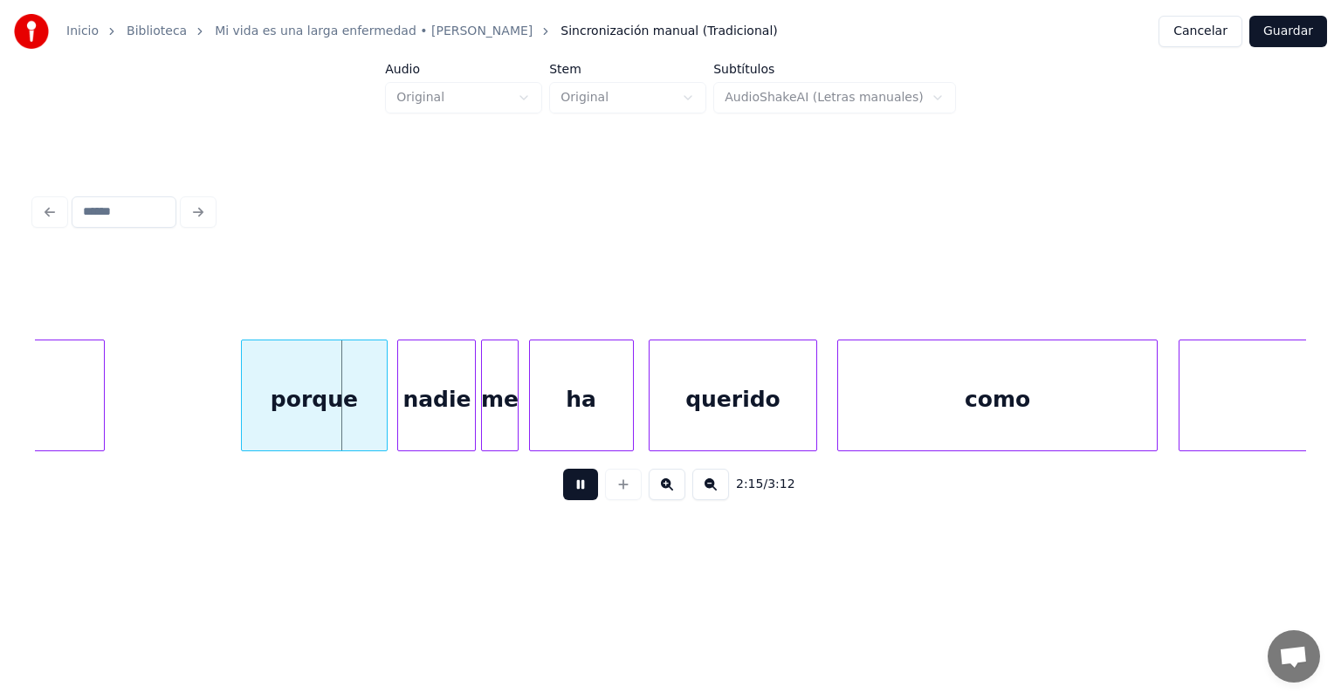
click at [254, 426] on div "porque" at bounding box center [314, 400] width 144 height 119
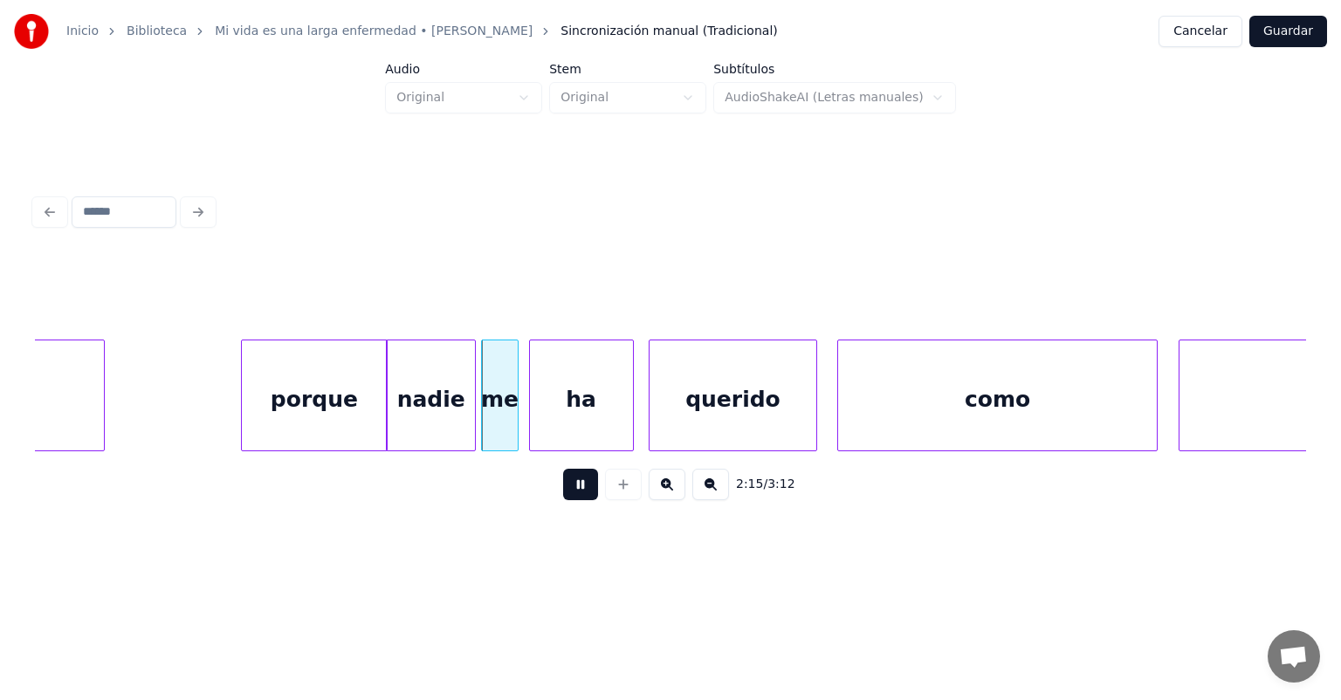
click at [402, 422] on div "nadie" at bounding box center [431, 400] width 89 height 119
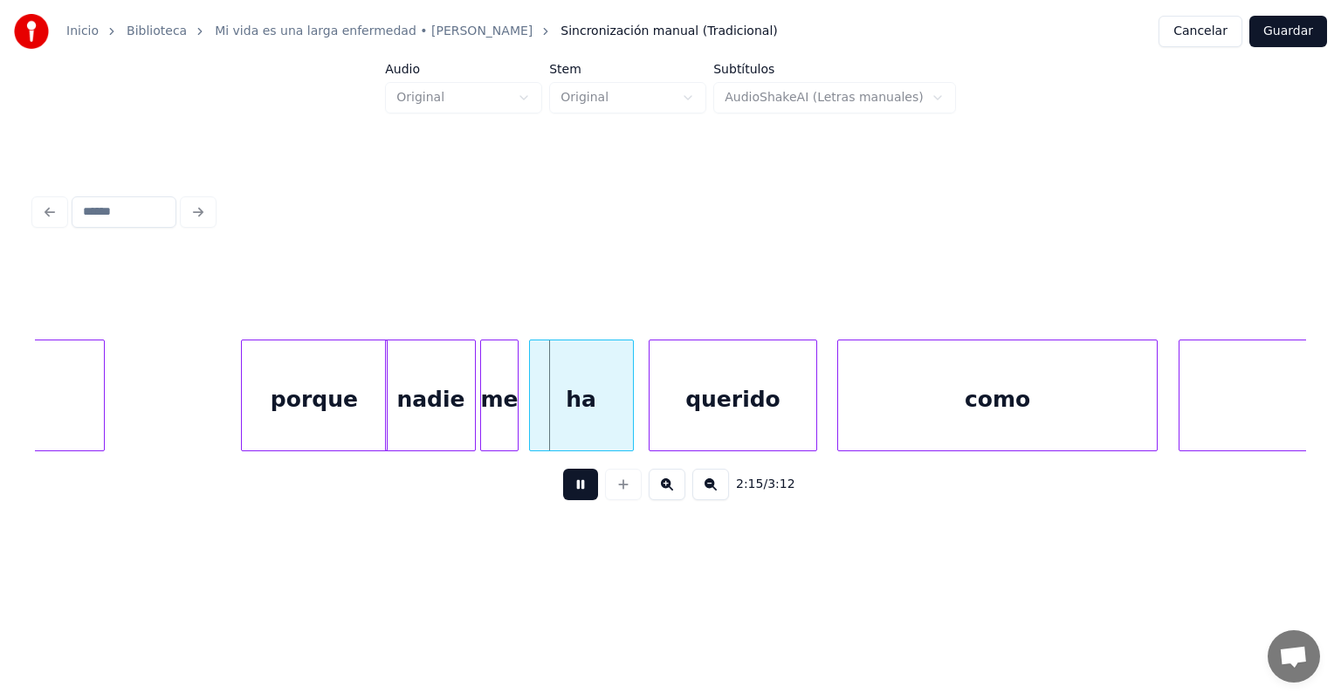
click at [484, 424] on div at bounding box center [483, 396] width 5 height 110
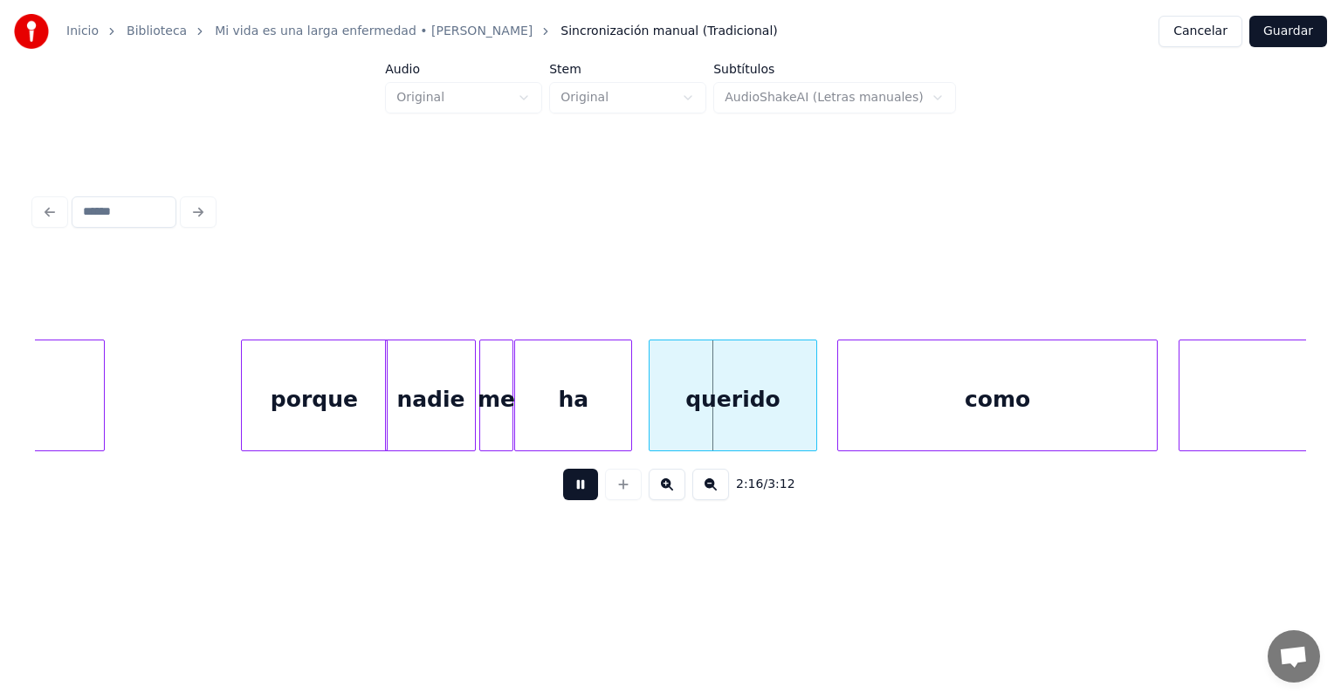
click at [628, 417] on div at bounding box center [628, 396] width 5 height 110
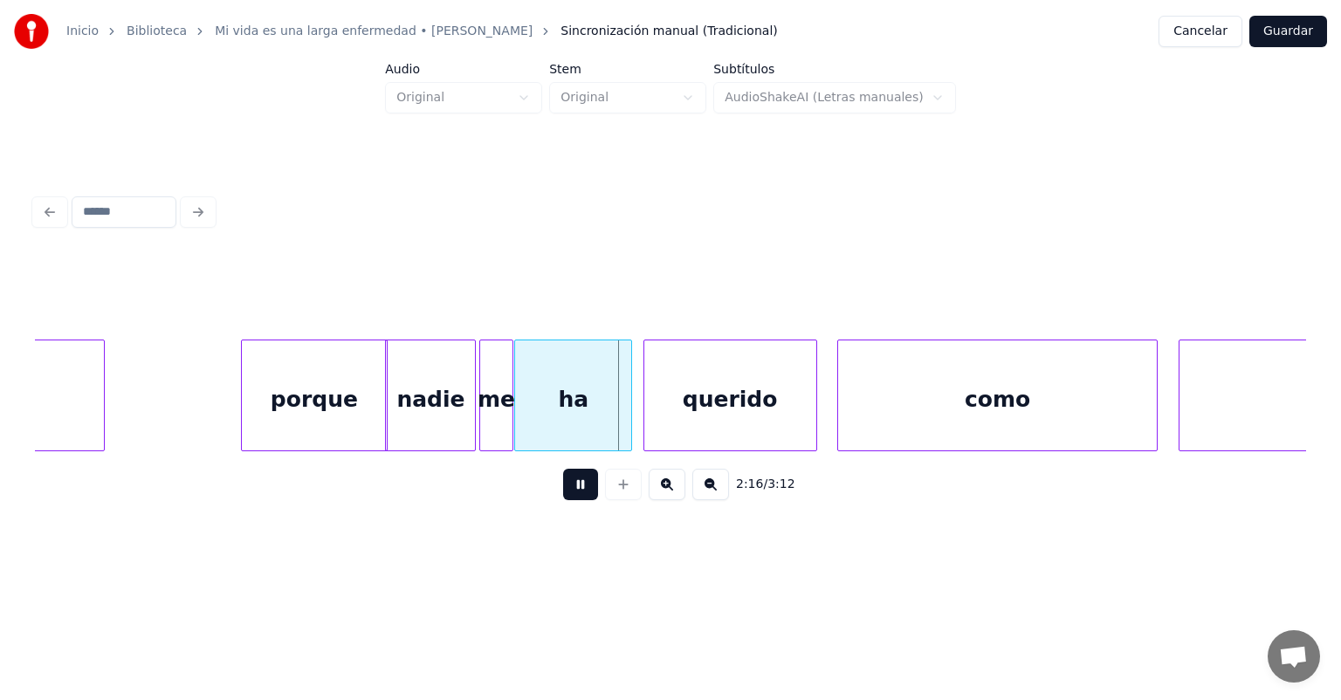
click at [651, 419] on div "querido" at bounding box center [730, 400] width 172 height 119
click at [643, 417] on div "querido" at bounding box center [727, 400] width 180 height 119
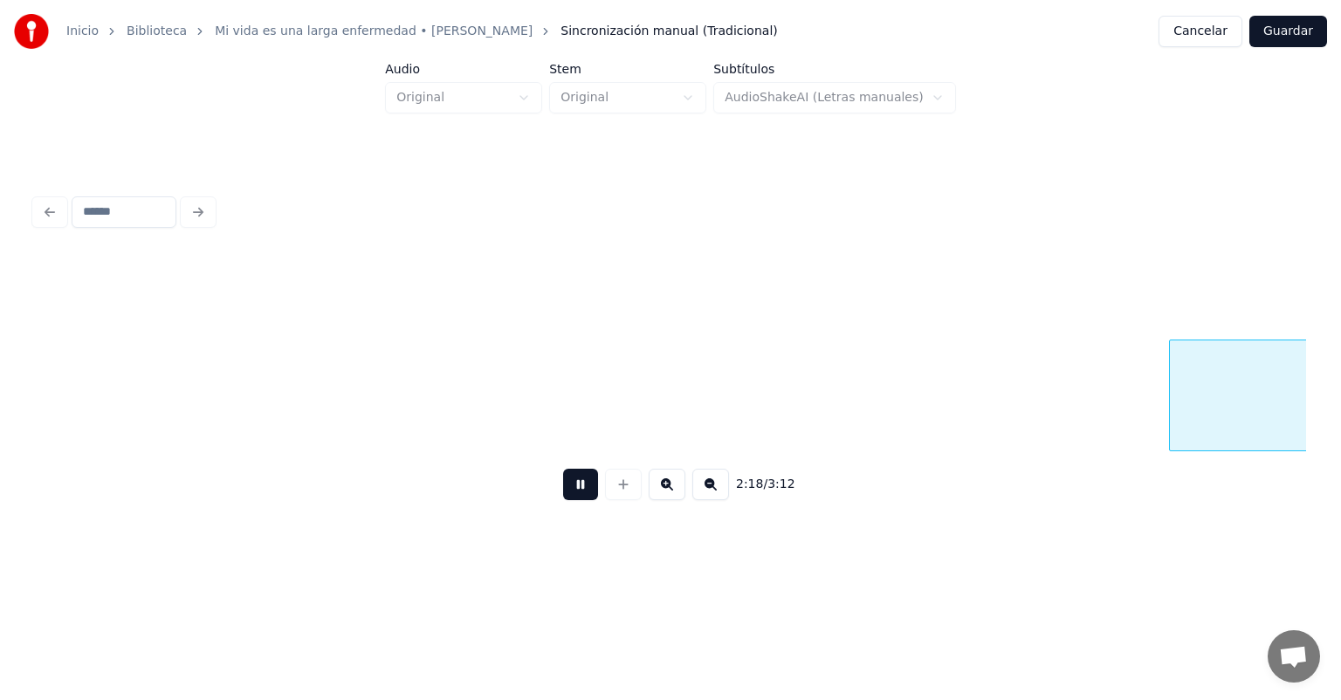
scroll to position [0, 36376]
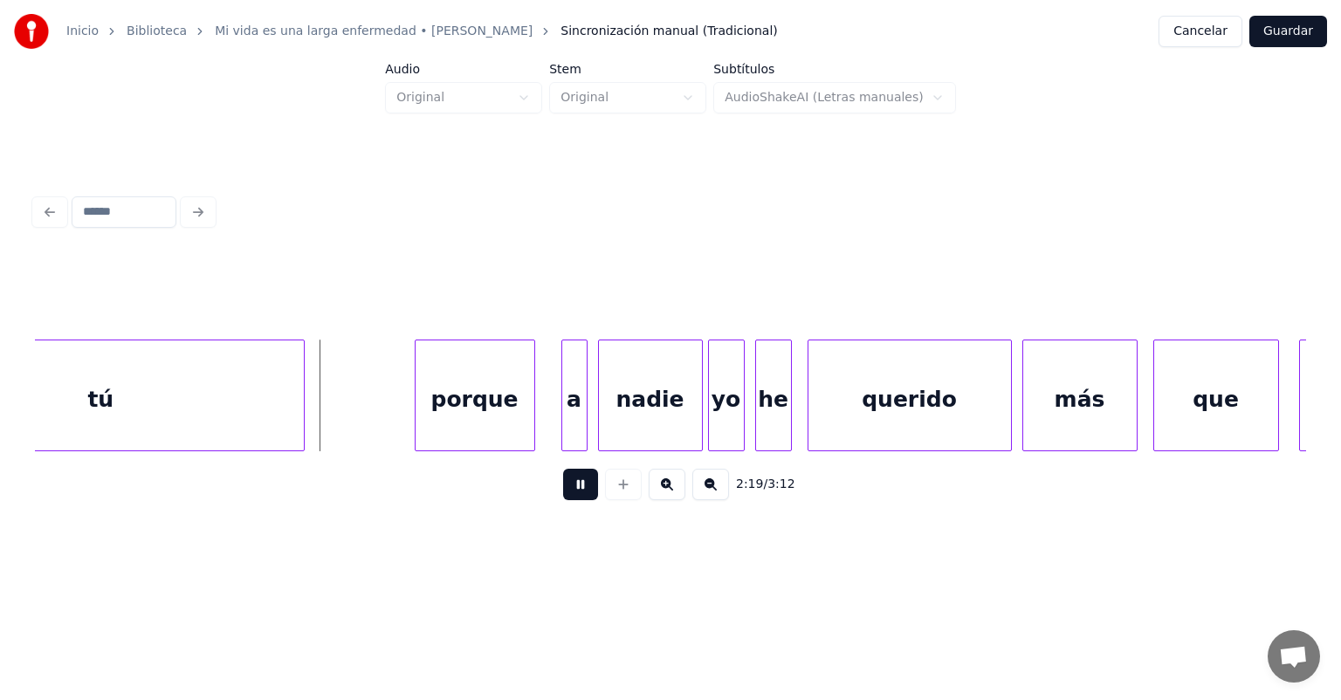
click at [417, 411] on div "porque" at bounding box center [475, 400] width 119 height 119
click at [597, 423] on div "nadie" at bounding box center [648, 400] width 108 height 119
click at [592, 425] on div "nadie" at bounding box center [647, 400] width 110 height 119
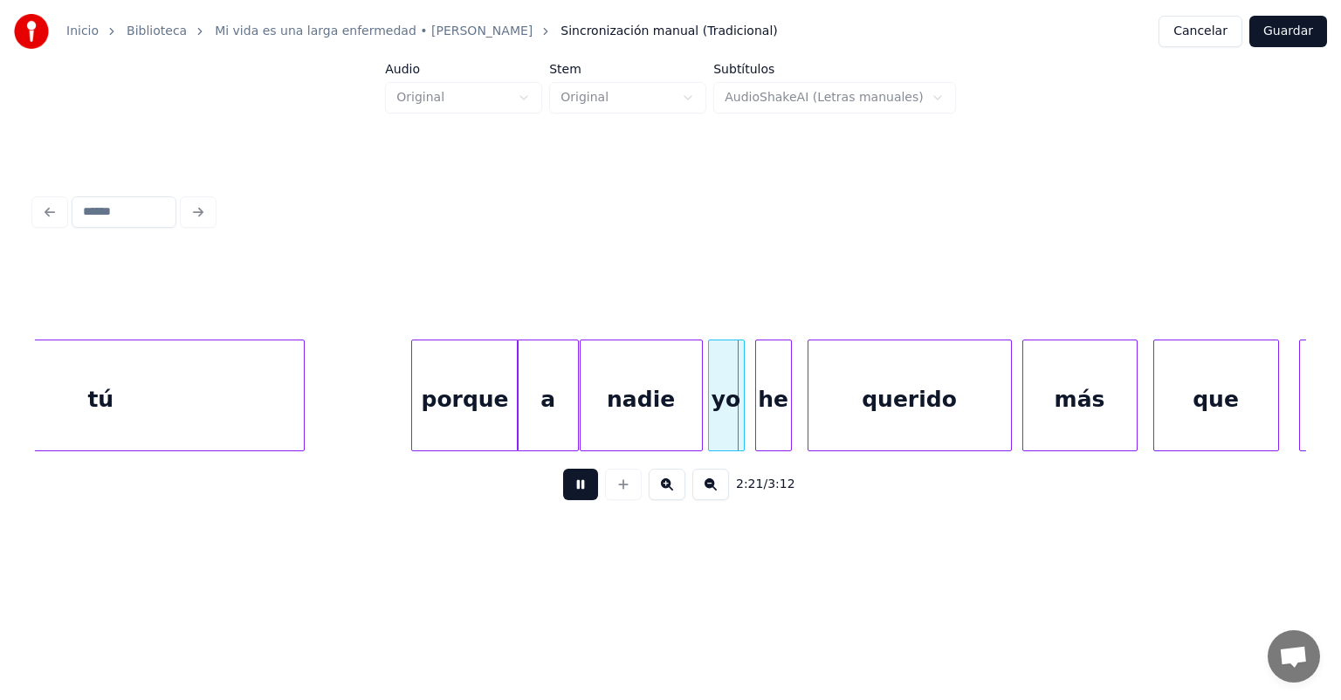
click at [710, 410] on div at bounding box center [711, 396] width 5 height 110
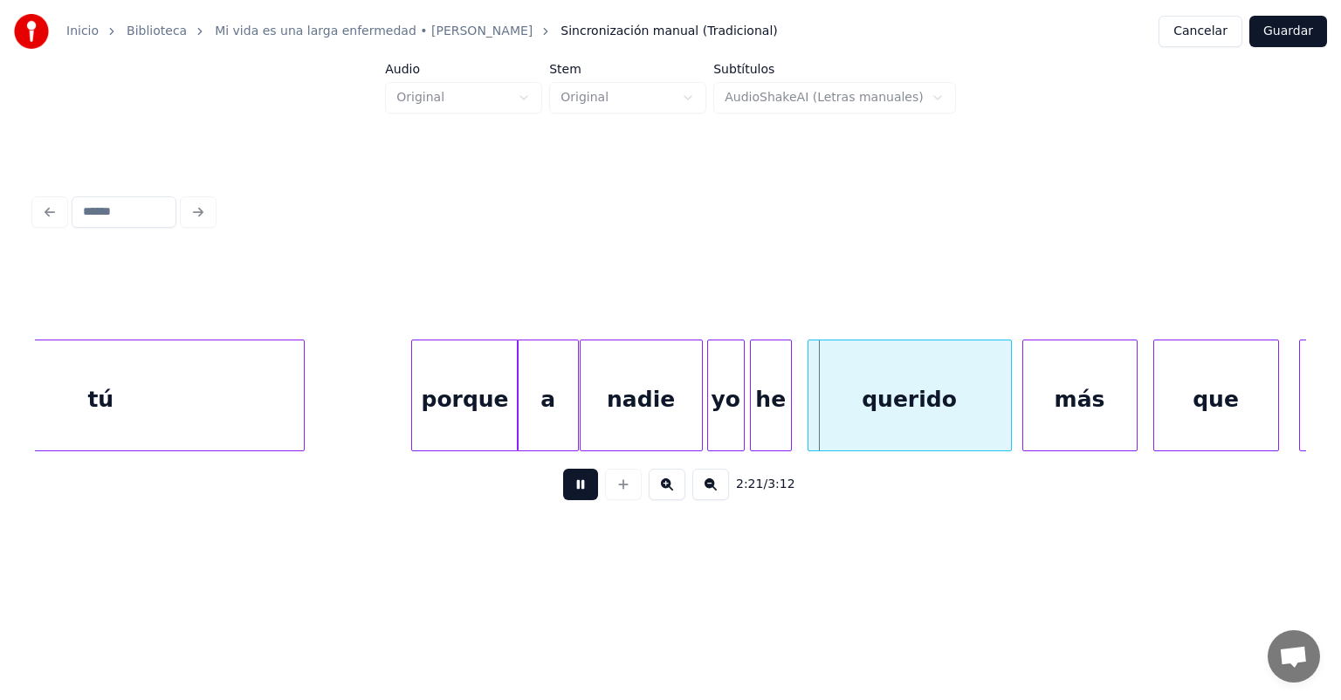
click at [757, 418] on div "he" at bounding box center [771, 400] width 40 height 119
click at [809, 411] on div "querido" at bounding box center [904, 400] width 213 height 119
click at [1023, 394] on div "más" at bounding box center [1080, 400] width 114 height 119
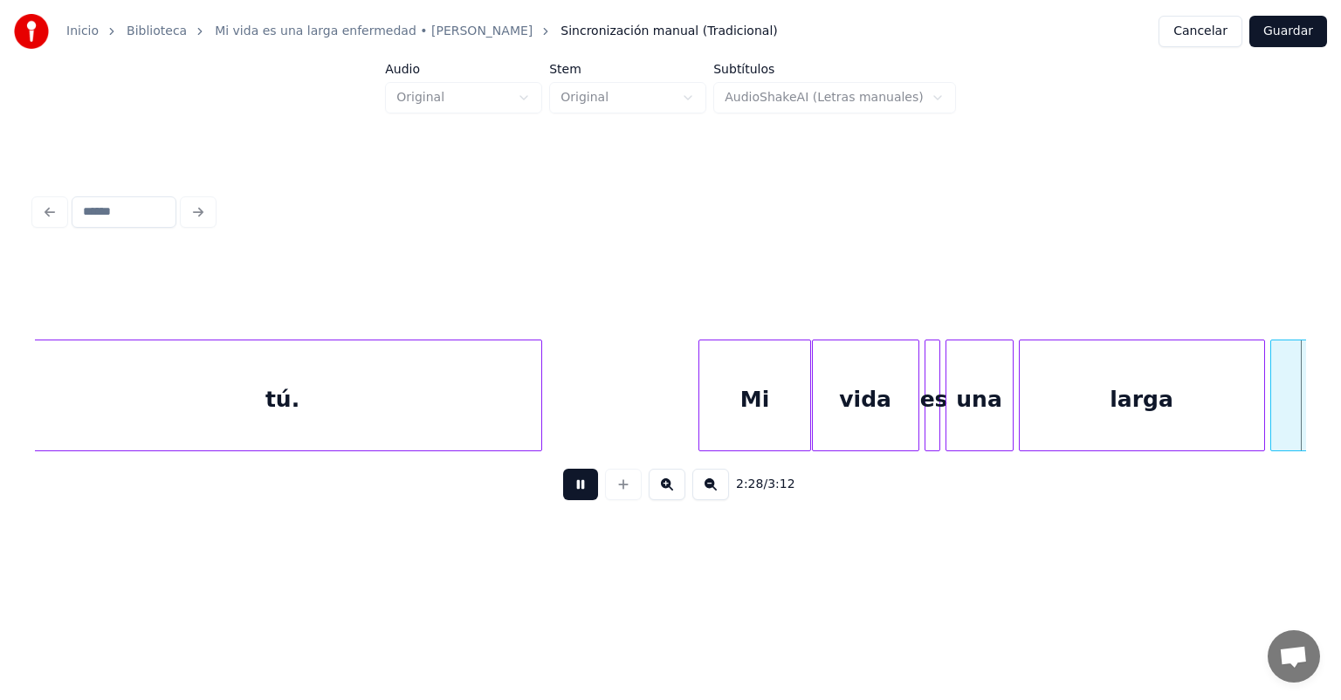
scroll to position [0, 38636]
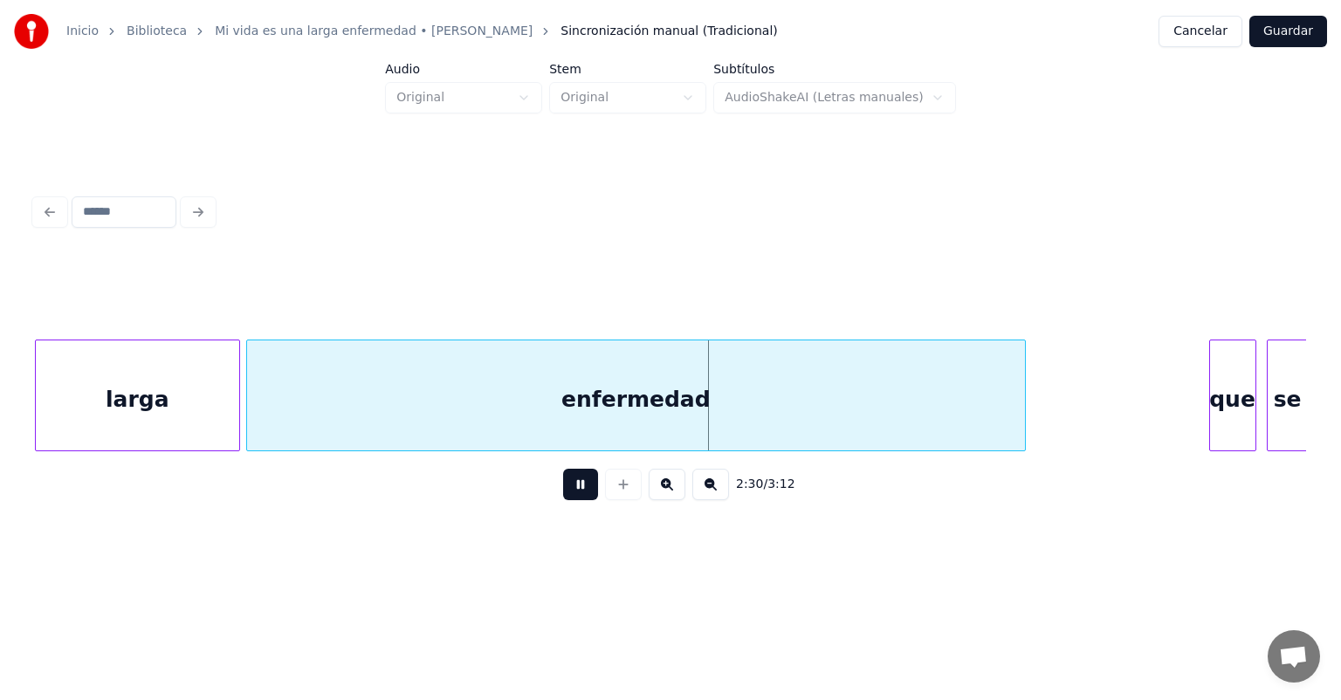
click at [1212, 389] on div "que" at bounding box center [1232, 400] width 45 height 119
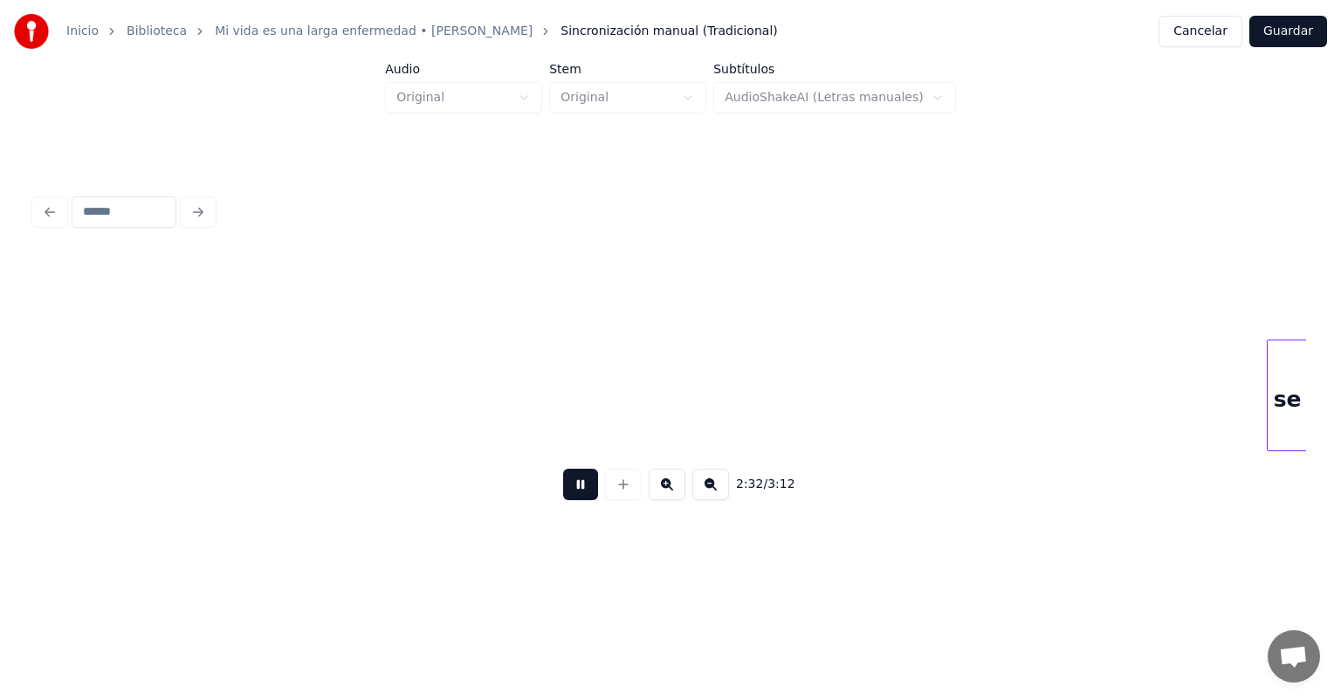
scroll to position [0, 39908]
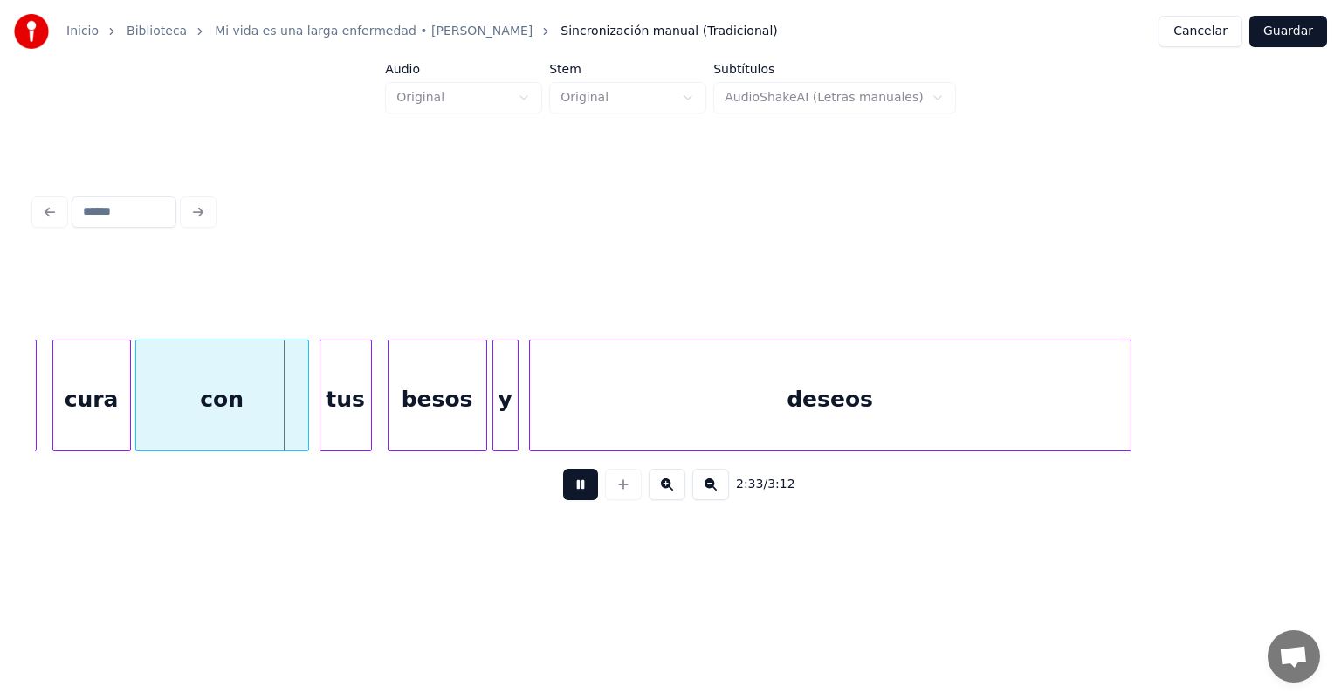
click at [322, 420] on div "tus" at bounding box center [345, 400] width 51 height 119
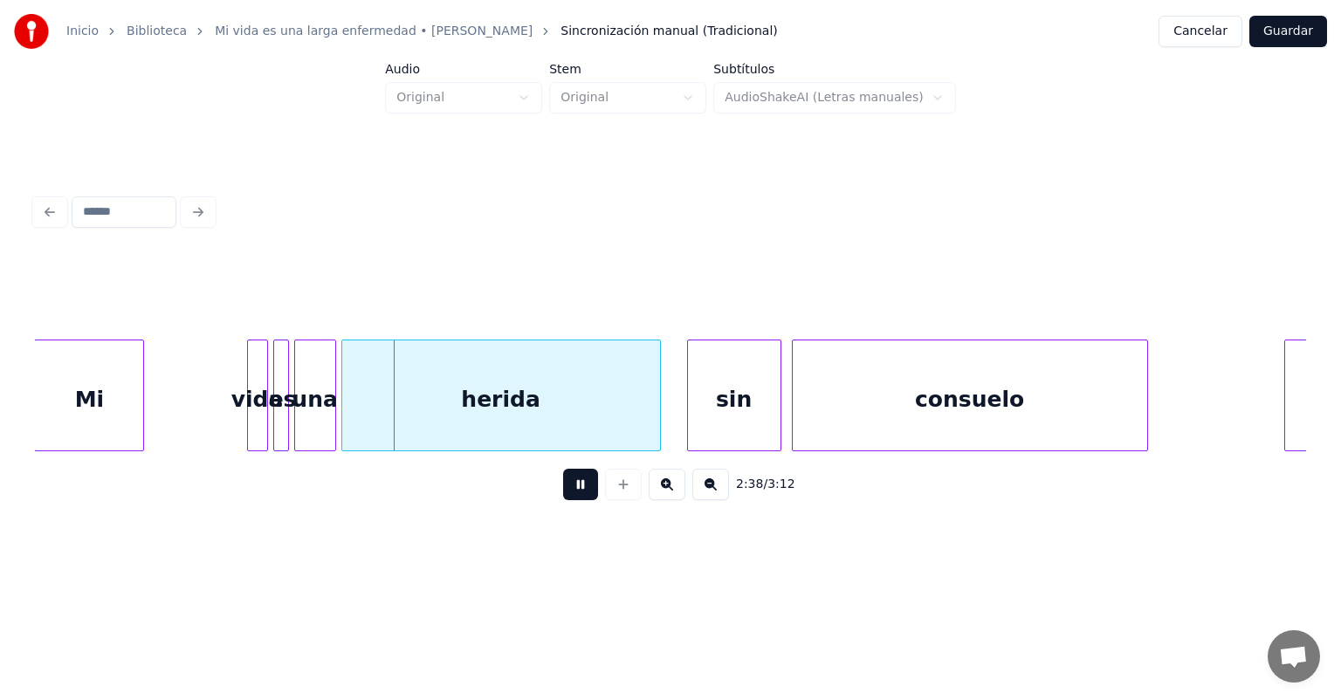
scroll to position [0, 41131]
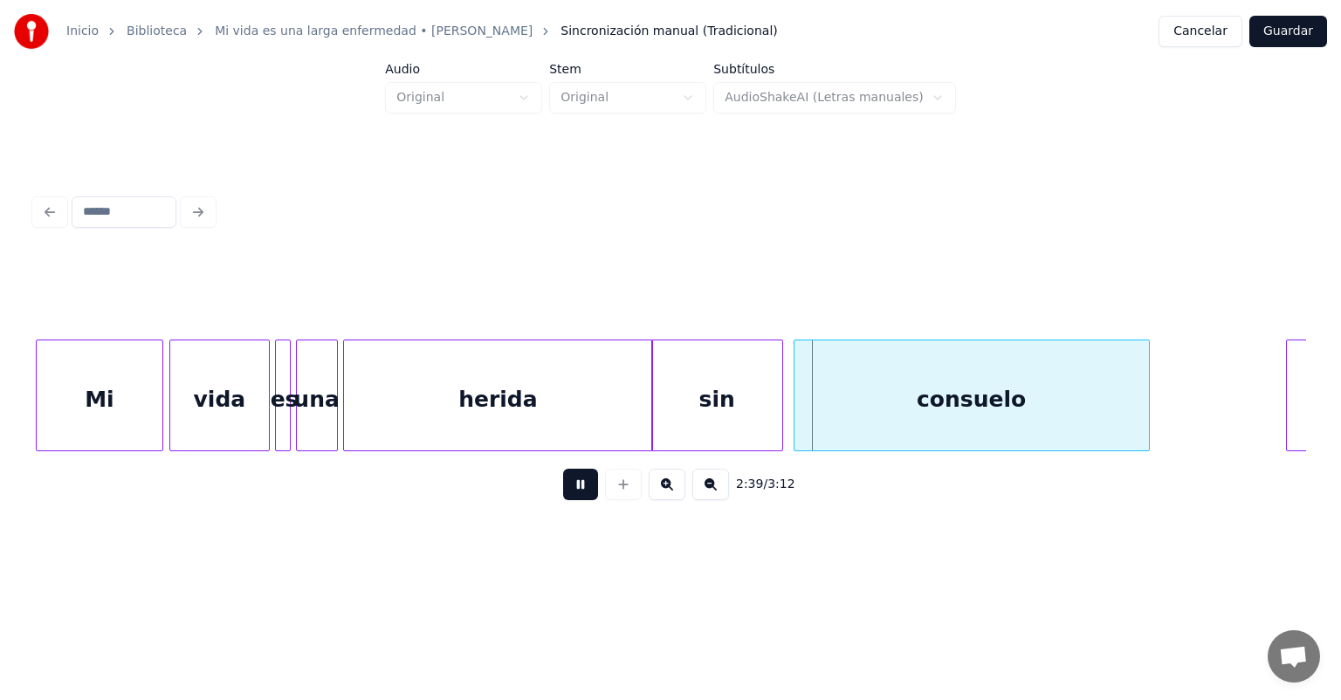
click at [795, 412] on div "consuelo" at bounding box center [972, 400] width 355 height 119
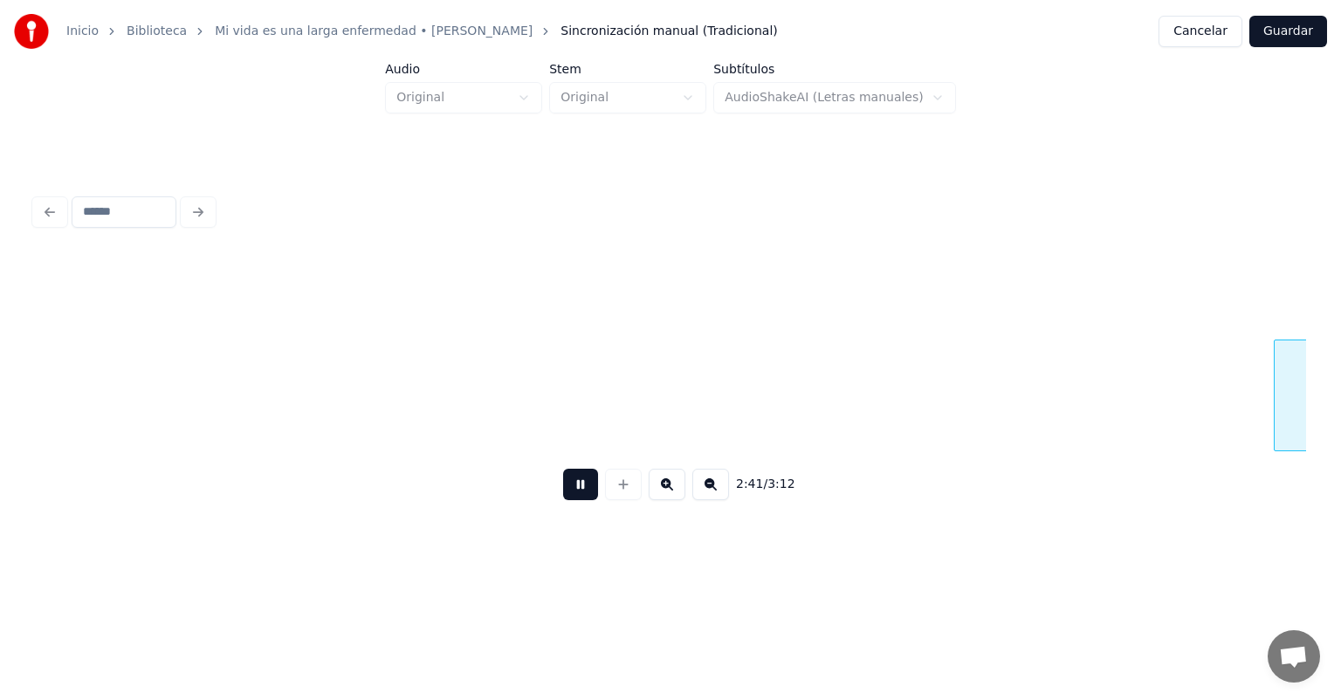
scroll to position [0, 42406]
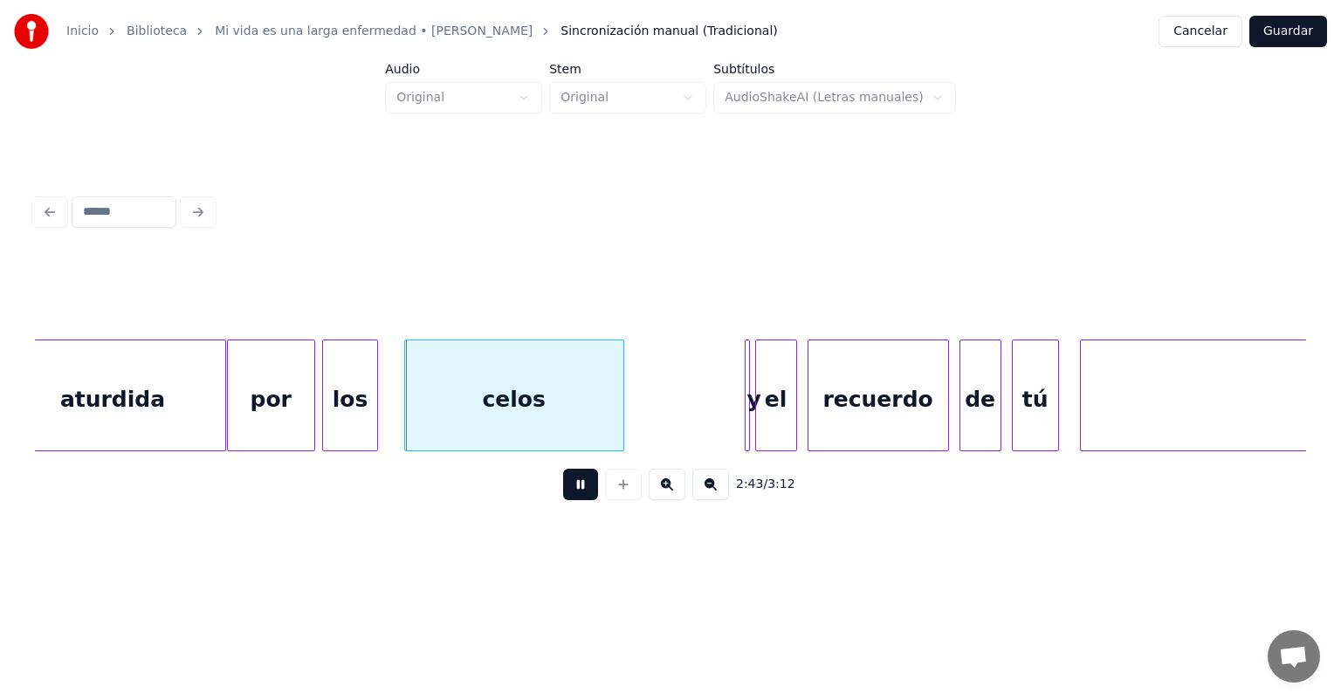
click at [331, 420] on div "los" at bounding box center [349, 400] width 53 height 119
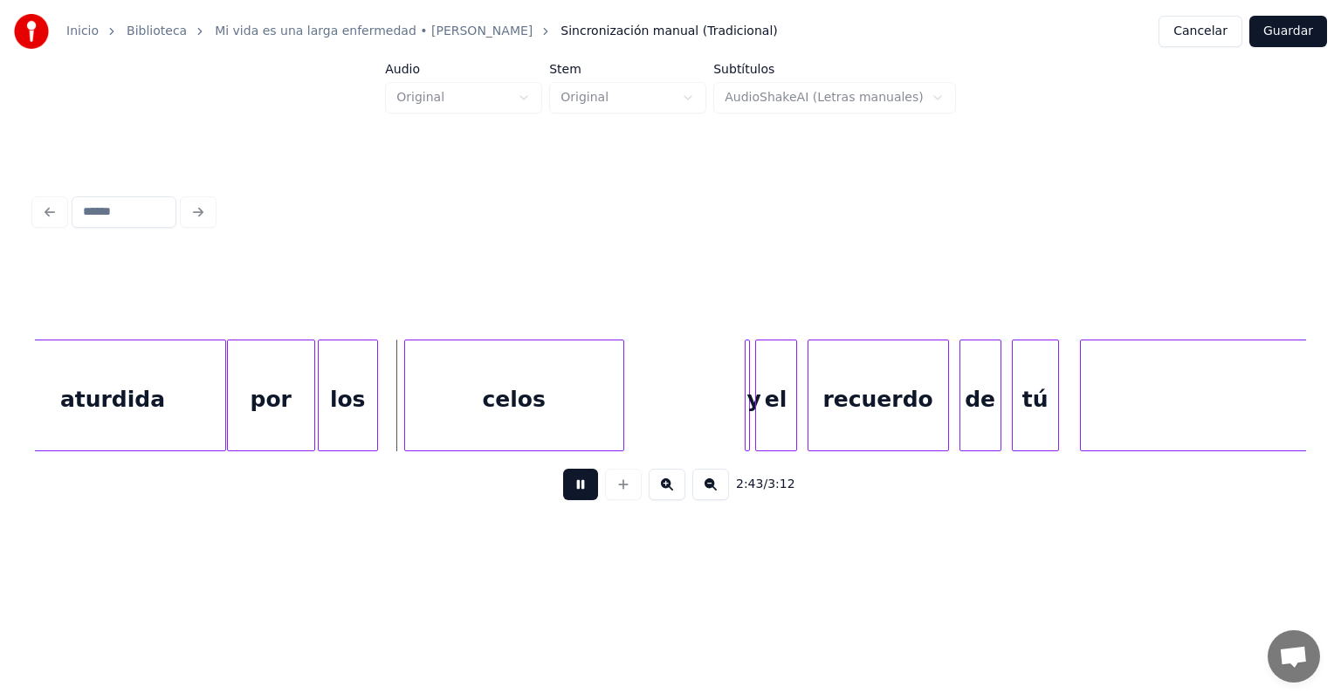
click at [372, 423] on div at bounding box center [374, 396] width 5 height 110
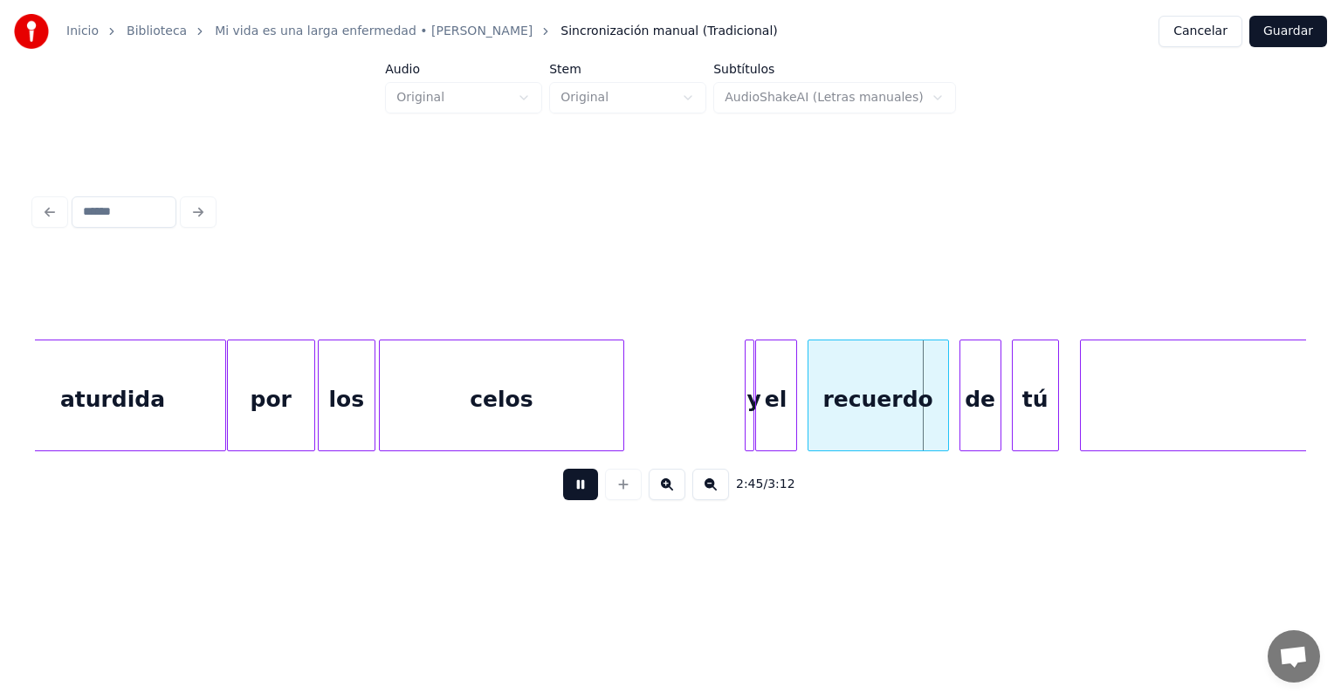
click at [746, 423] on div at bounding box center [748, 396] width 5 height 110
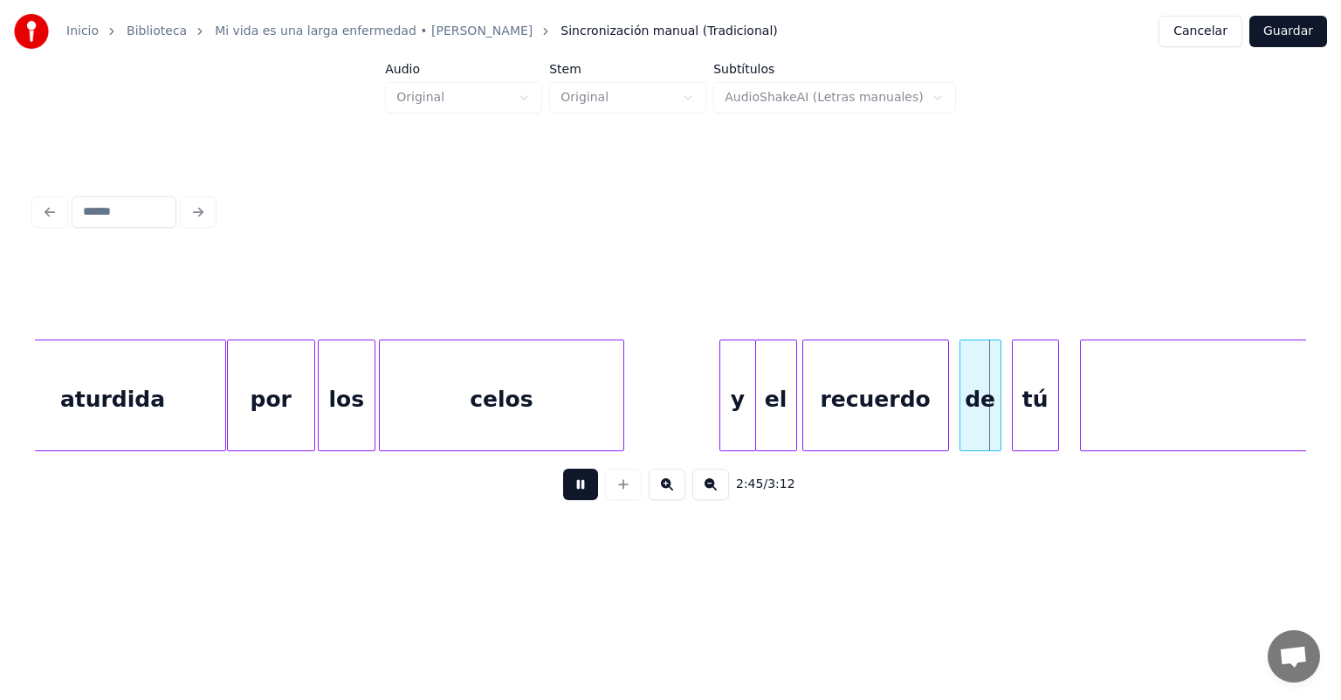
click at [809, 419] on div "recuerdo" at bounding box center [875, 400] width 145 height 119
click at [962, 410] on div "de" at bounding box center [981, 400] width 40 height 119
click at [1016, 402] on div "tú" at bounding box center [1035, 400] width 45 height 119
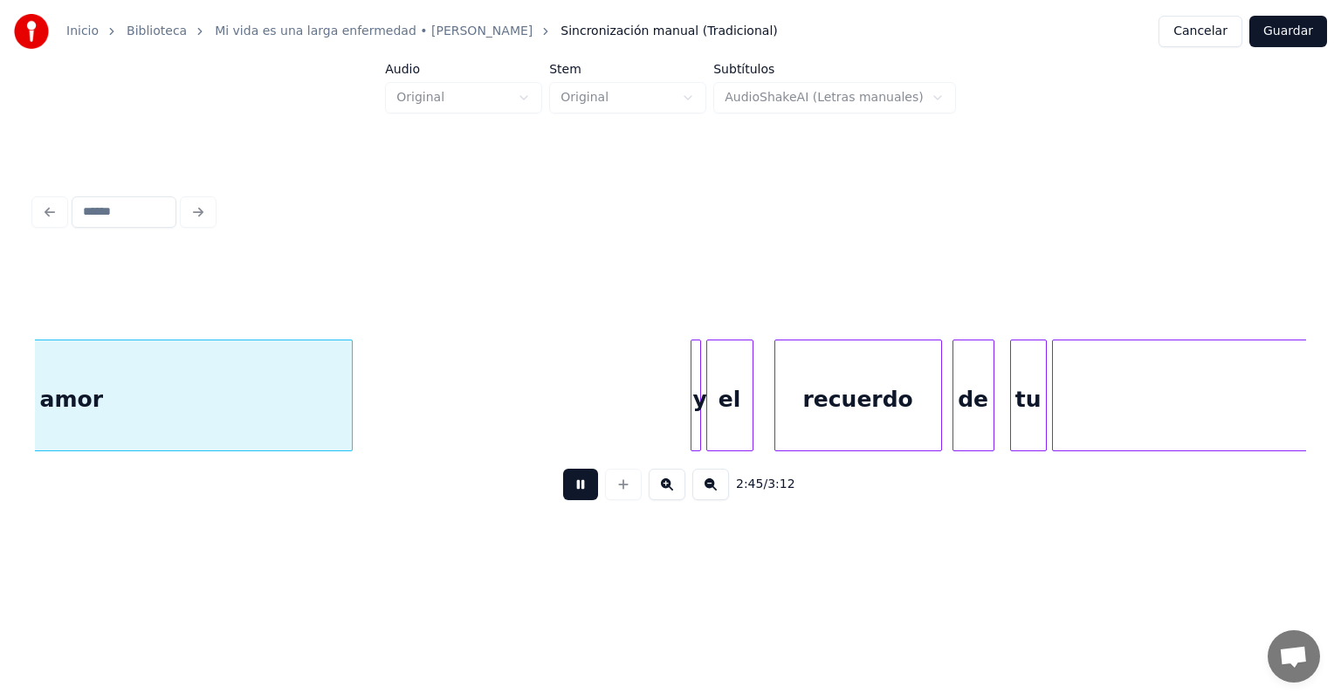
scroll to position [0, 43436]
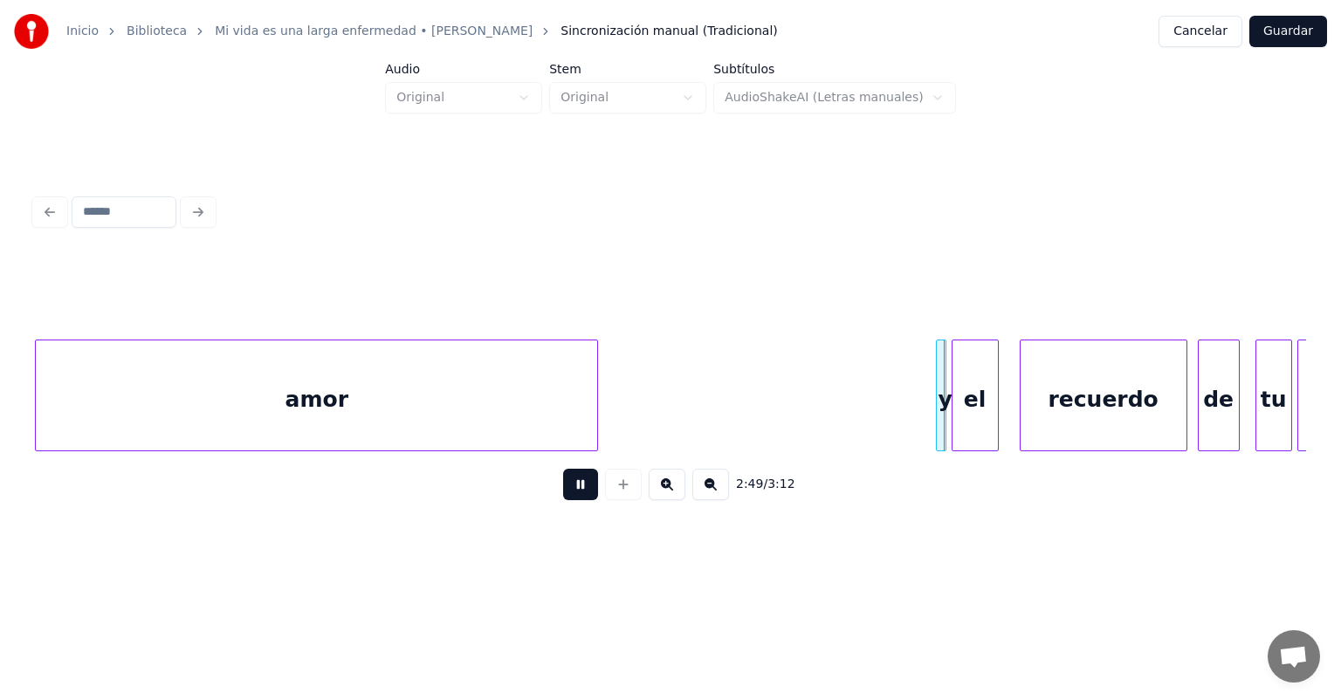
click at [578, 495] on button at bounding box center [580, 484] width 35 height 31
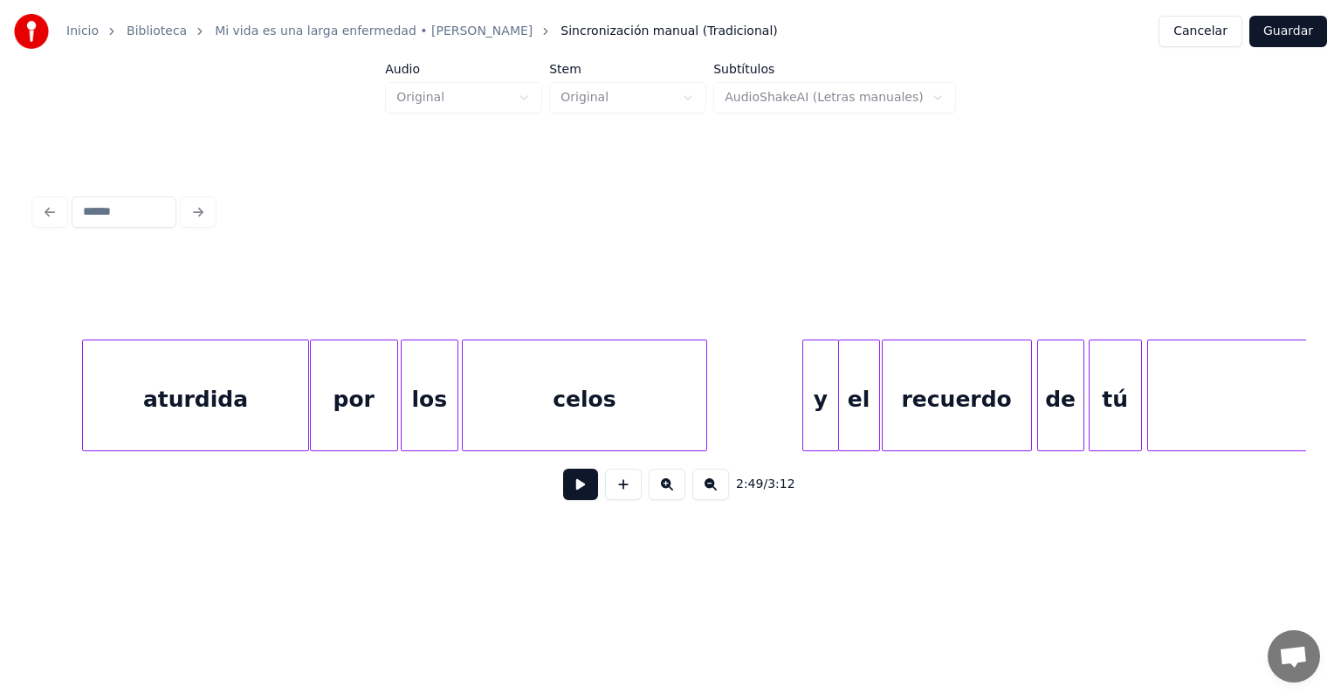
click at [1111, 394] on div "tú" at bounding box center [1116, 400] width 52 height 119
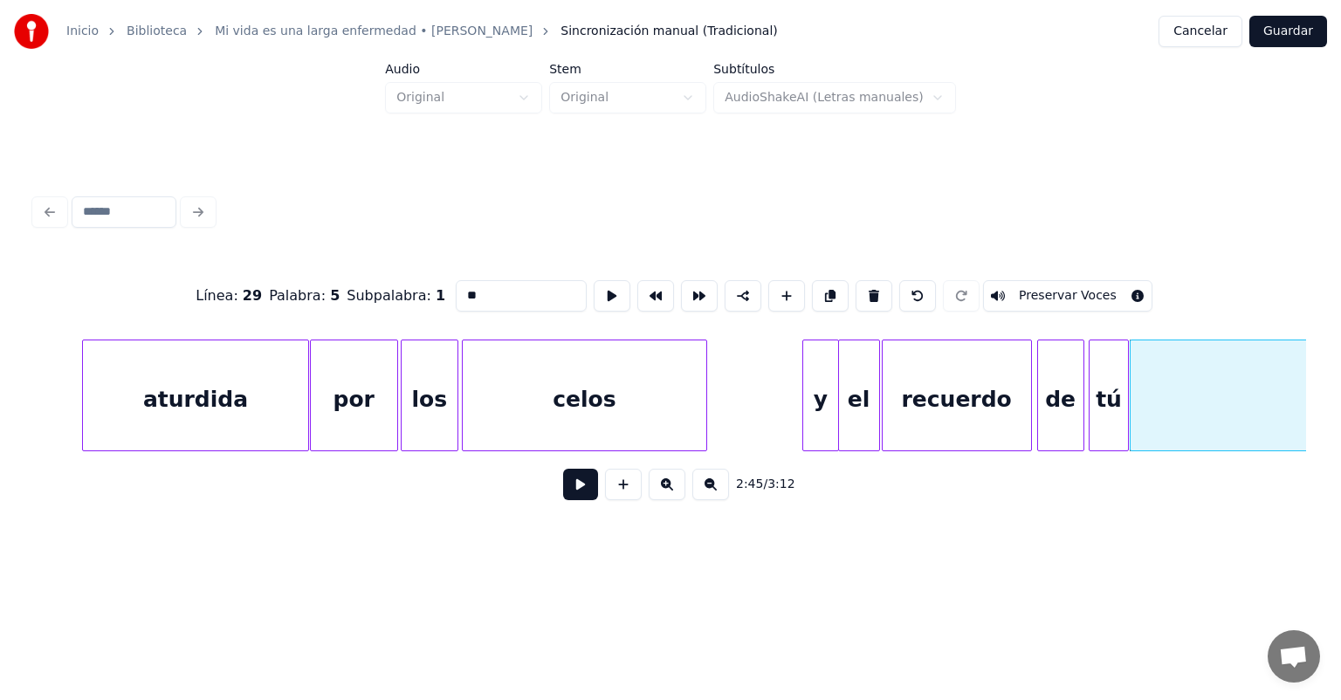
click at [568, 495] on button at bounding box center [580, 484] width 35 height 31
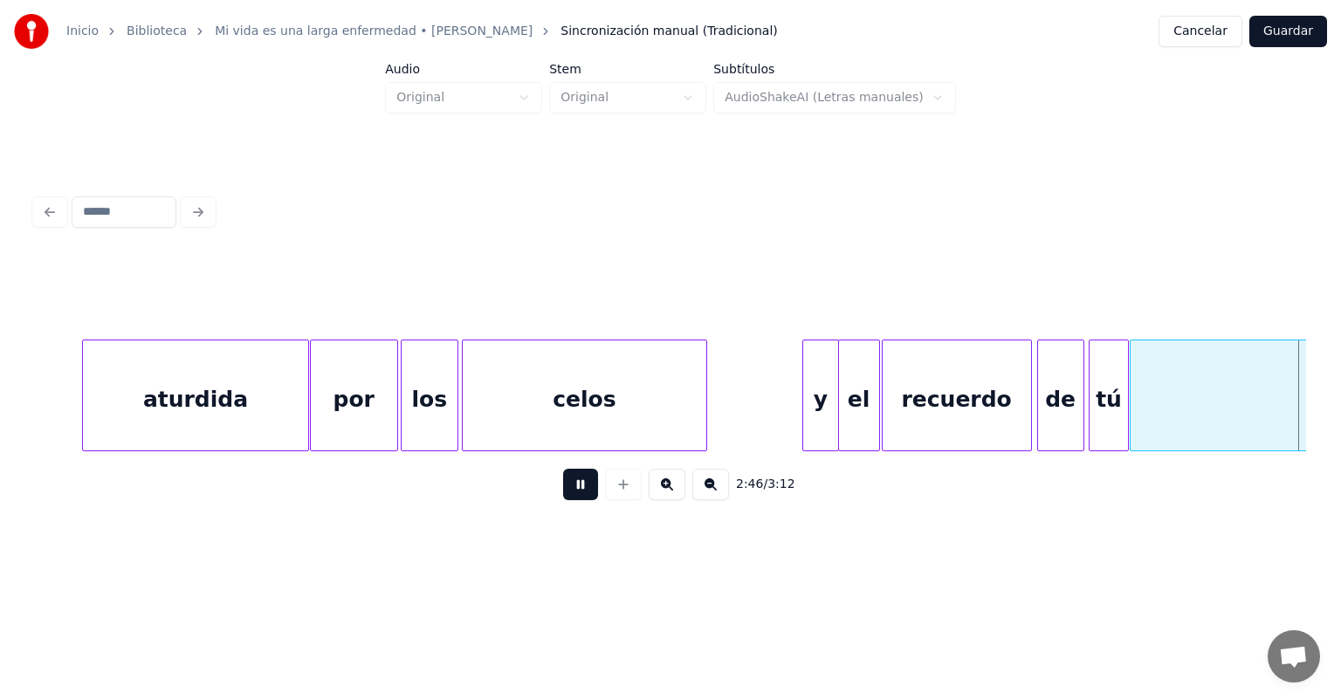
scroll to position [0, 43597]
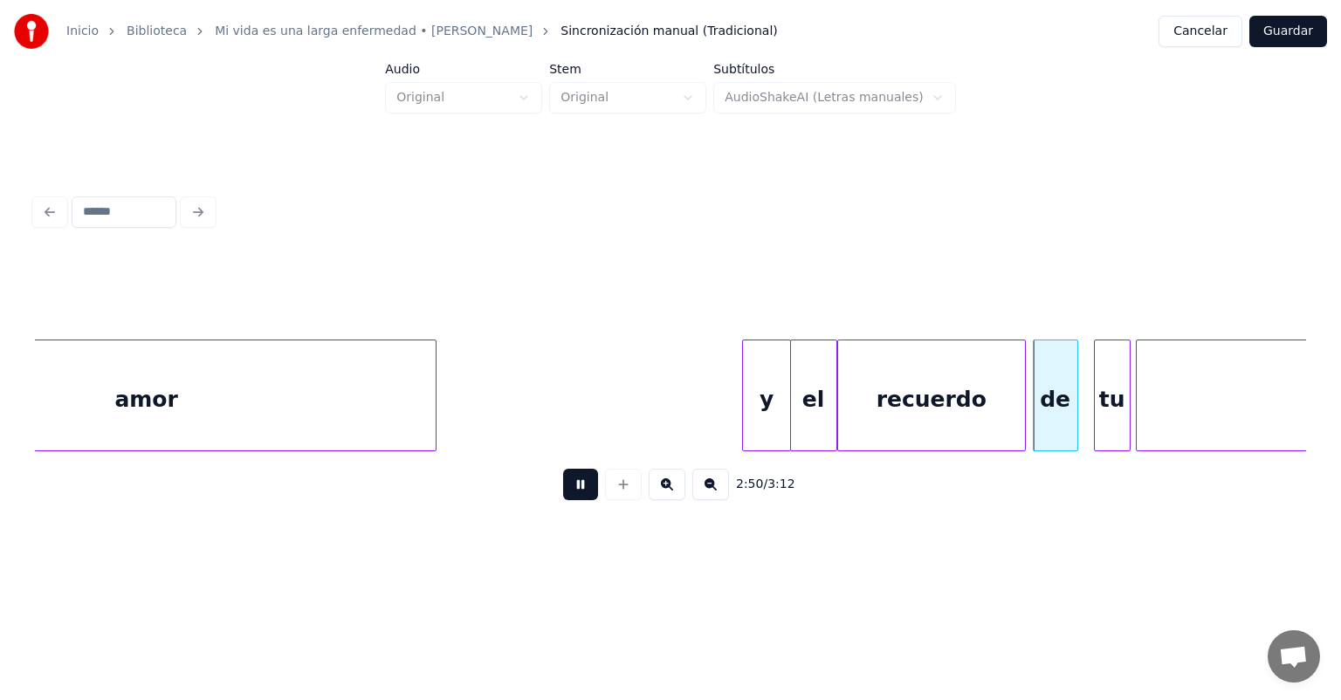
click at [1039, 398] on div "de" at bounding box center [1056, 400] width 44 height 119
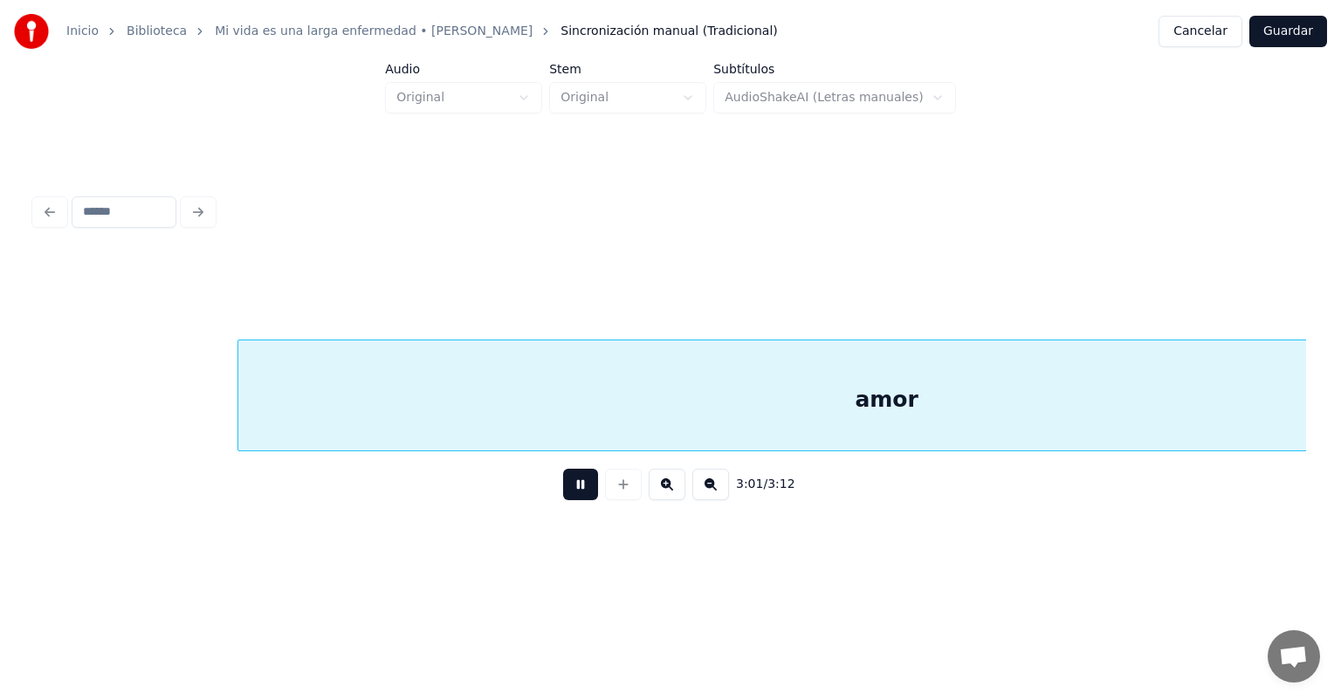
scroll to position [0, 47412]
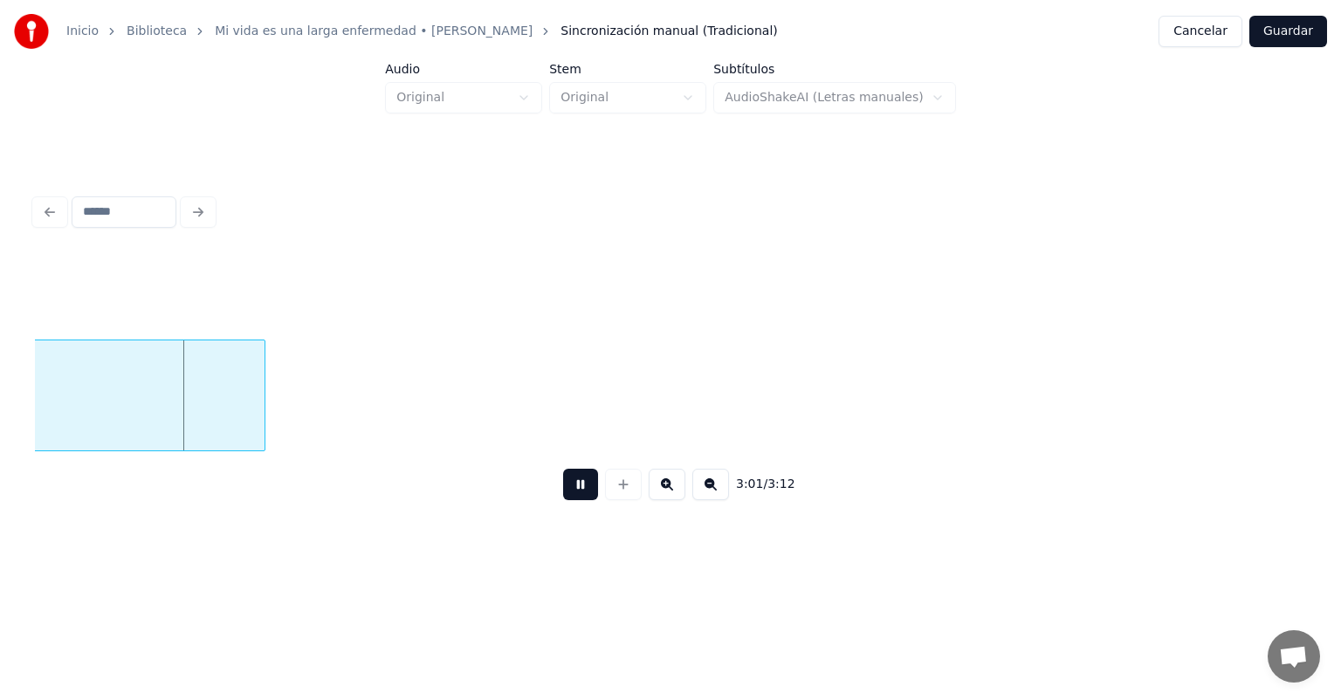
click at [569, 500] on button at bounding box center [580, 484] width 35 height 31
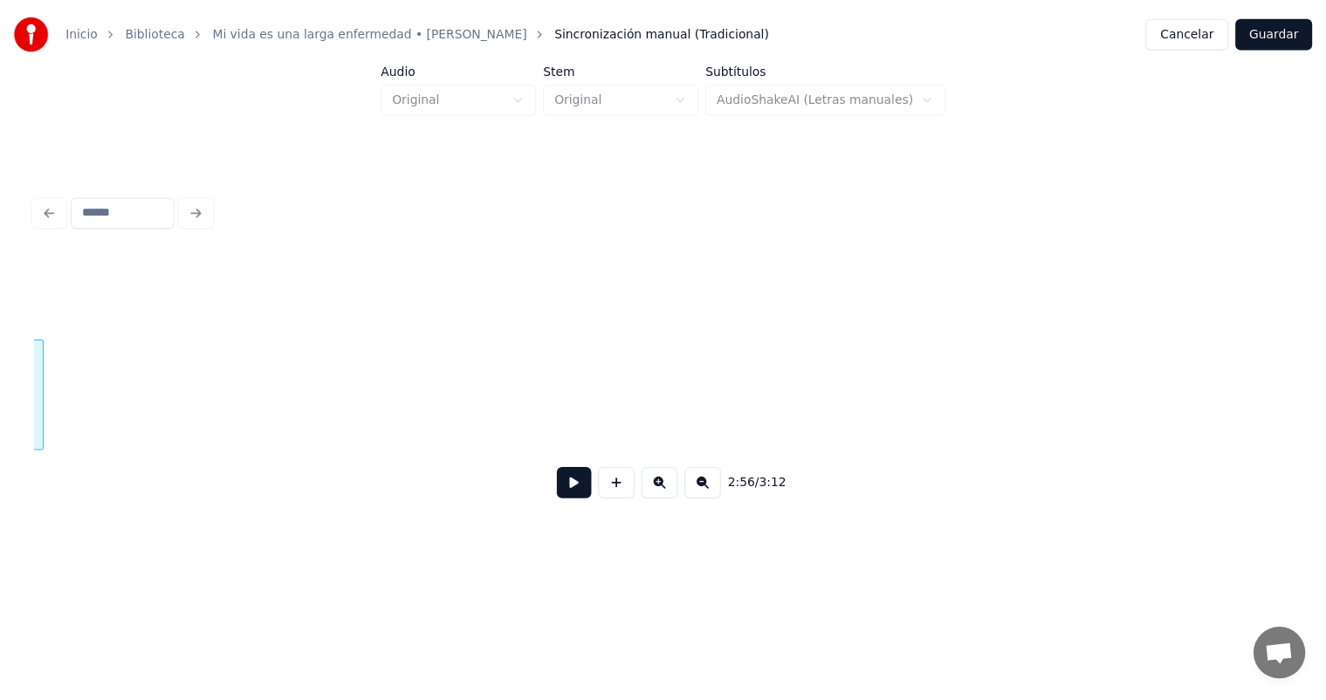
scroll to position [0, 46343]
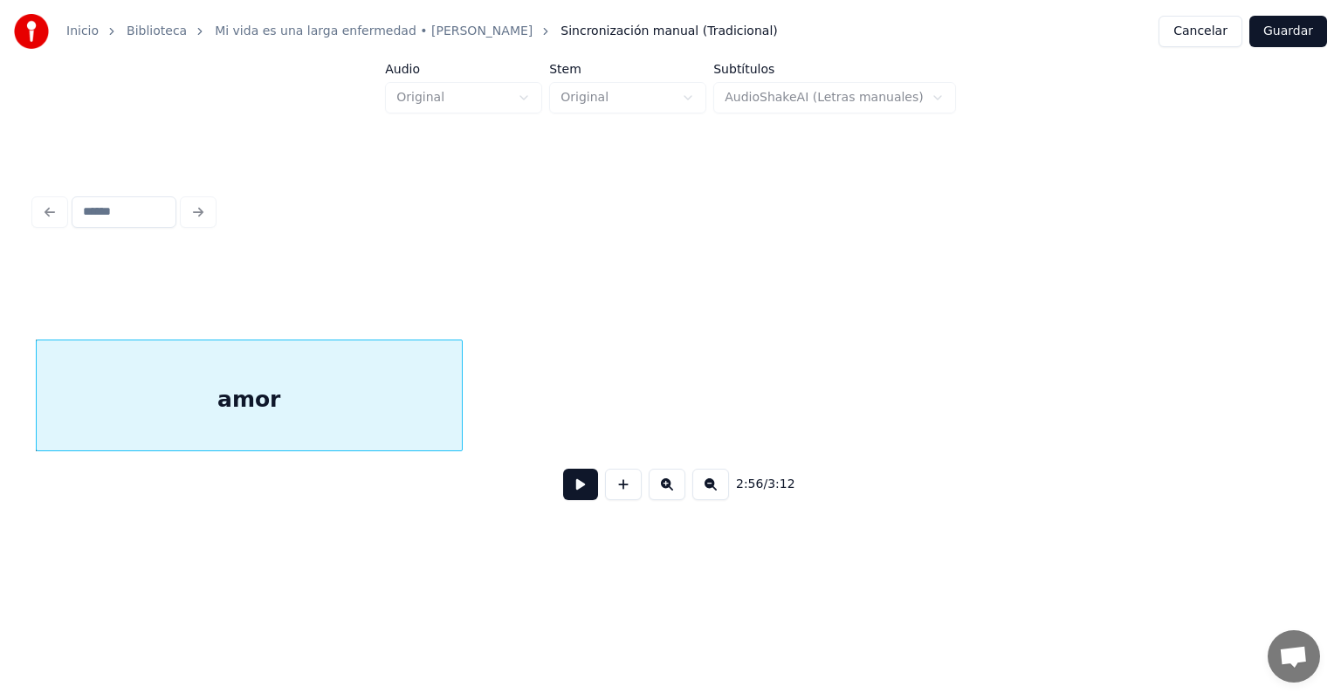
click at [568, 500] on button at bounding box center [580, 484] width 35 height 31
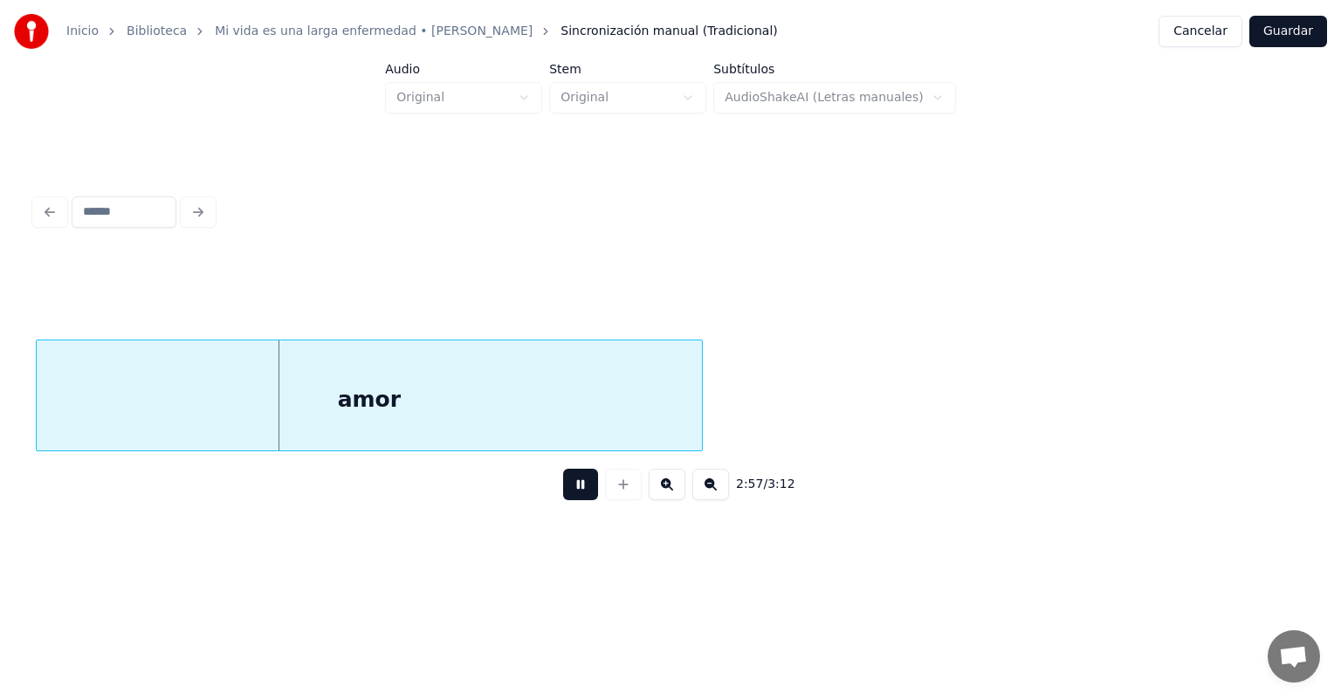
click at [1276, 33] on button "Guardar" at bounding box center [1289, 31] width 78 height 31
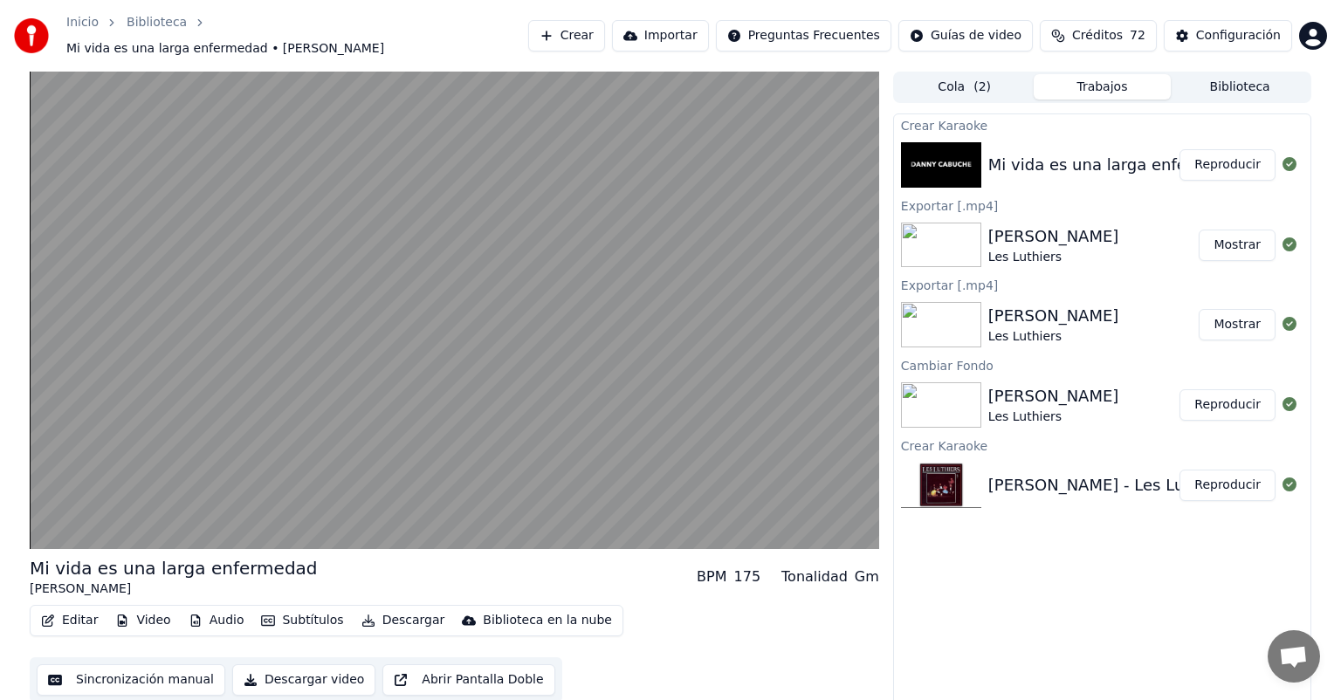
click at [188, 437] on video at bounding box center [455, 311] width 850 height 478
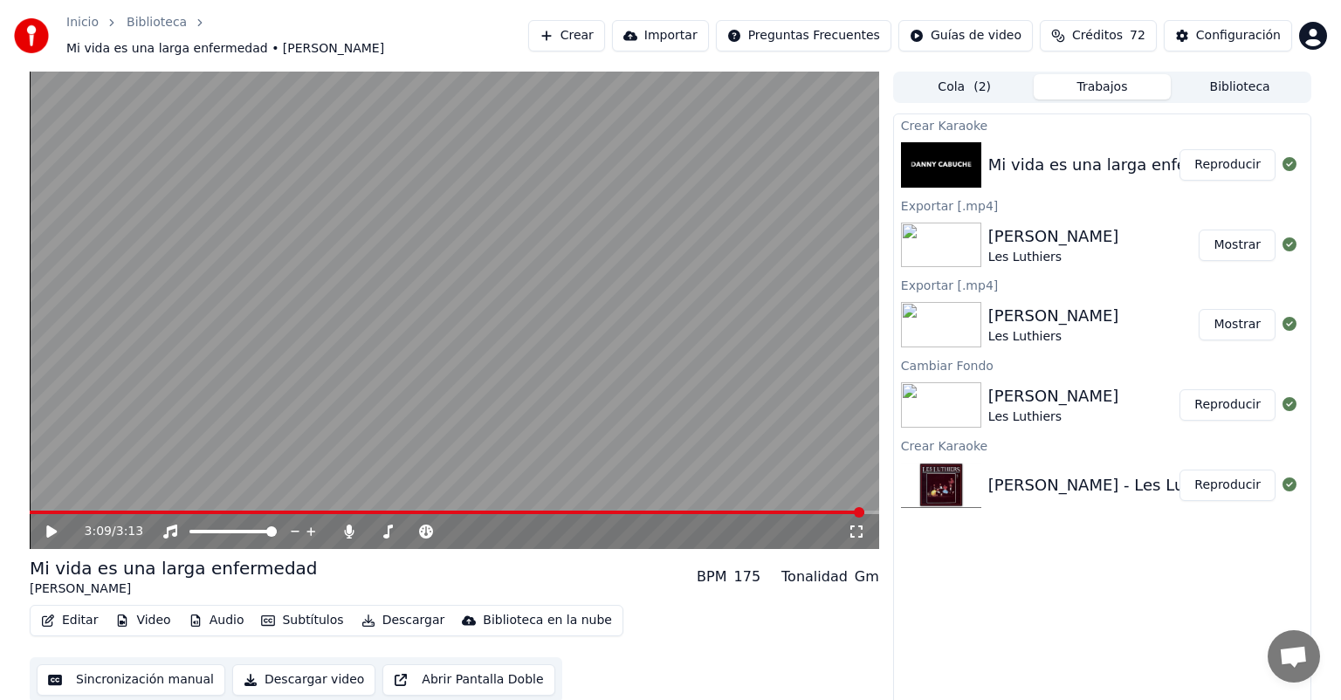
click at [349, 526] on icon at bounding box center [349, 532] width 17 height 14
click at [373, 610] on button "Descargar" at bounding box center [404, 621] width 98 height 24
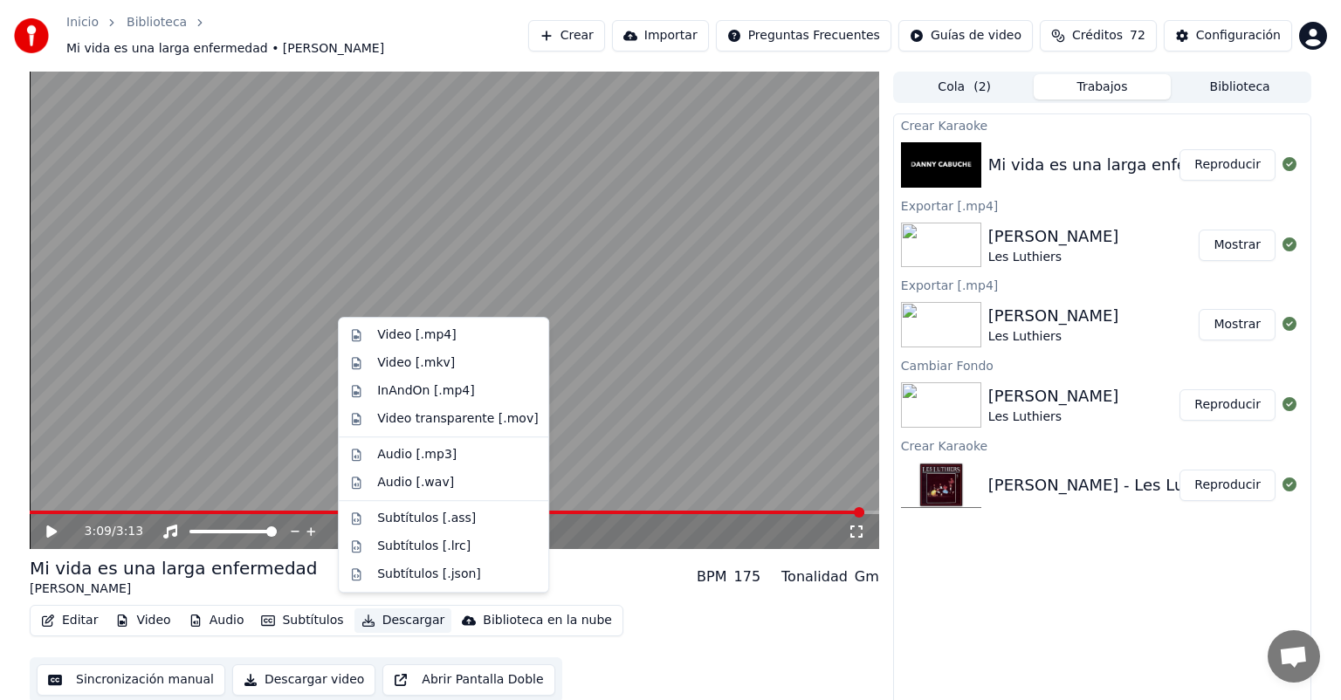
click at [375, 332] on div "Video [.mp4]" at bounding box center [443, 335] width 203 height 28
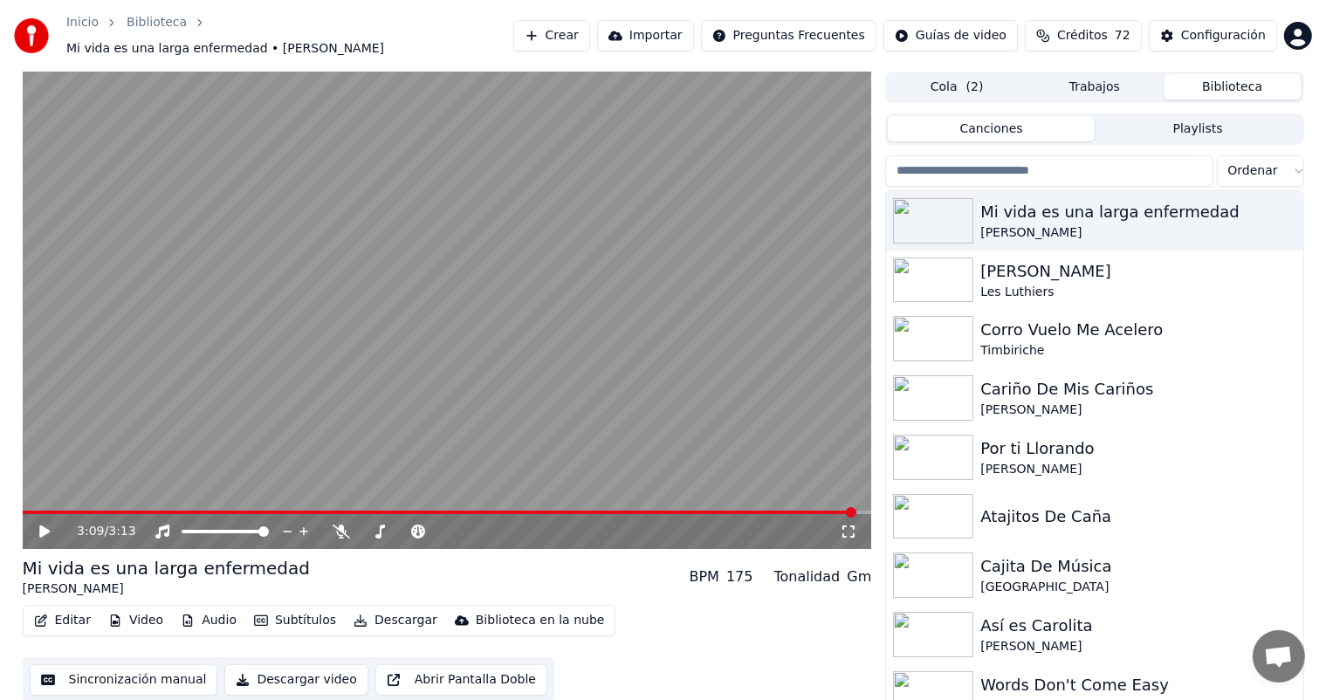
click at [1229, 74] on button "Biblioteca" at bounding box center [1233, 86] width 138 height 25
click at [1065, 342] on div "Timbiriche" at bounding box center [1130, 350] width 298 height 17
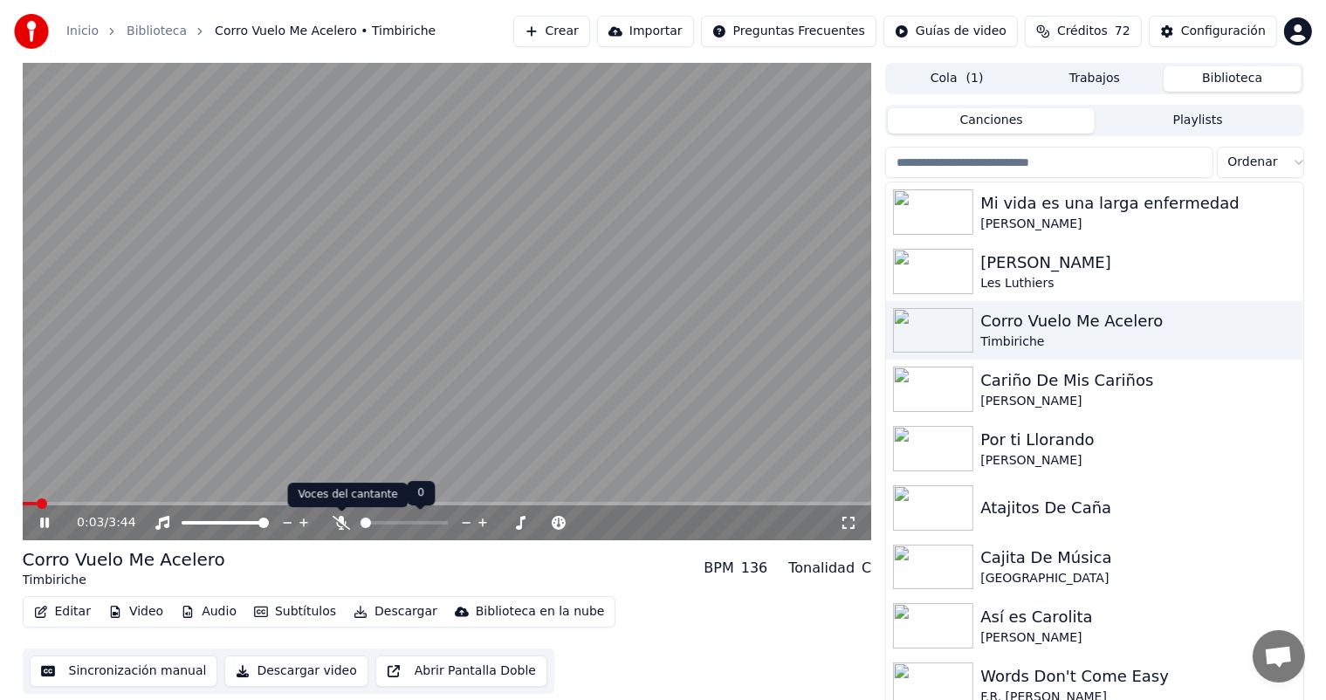
click at [346, 519] on icon at bounding box center [341, 523] width 17 height 14
click at [341, 524] on icon at bounding box center [341, 523] width 17 height 14
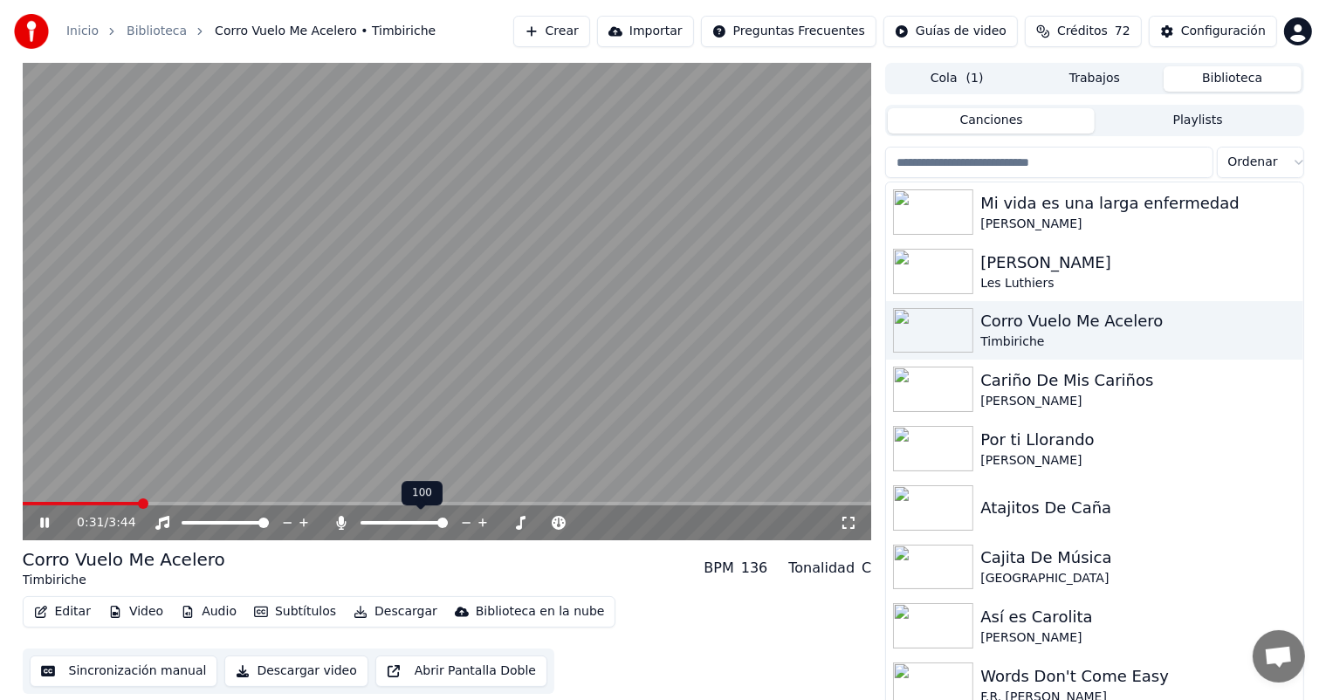
click at [341, 524] on icon at bounding box center [342, 523] width 10 height 14
click at [341, 524] on icon at bounding box center [341, 523] width 17 height 14
click at [1064, 322] on div "Corro Vuelo Me Acelero" at bounding box center [1130, 321] width 298 height 24
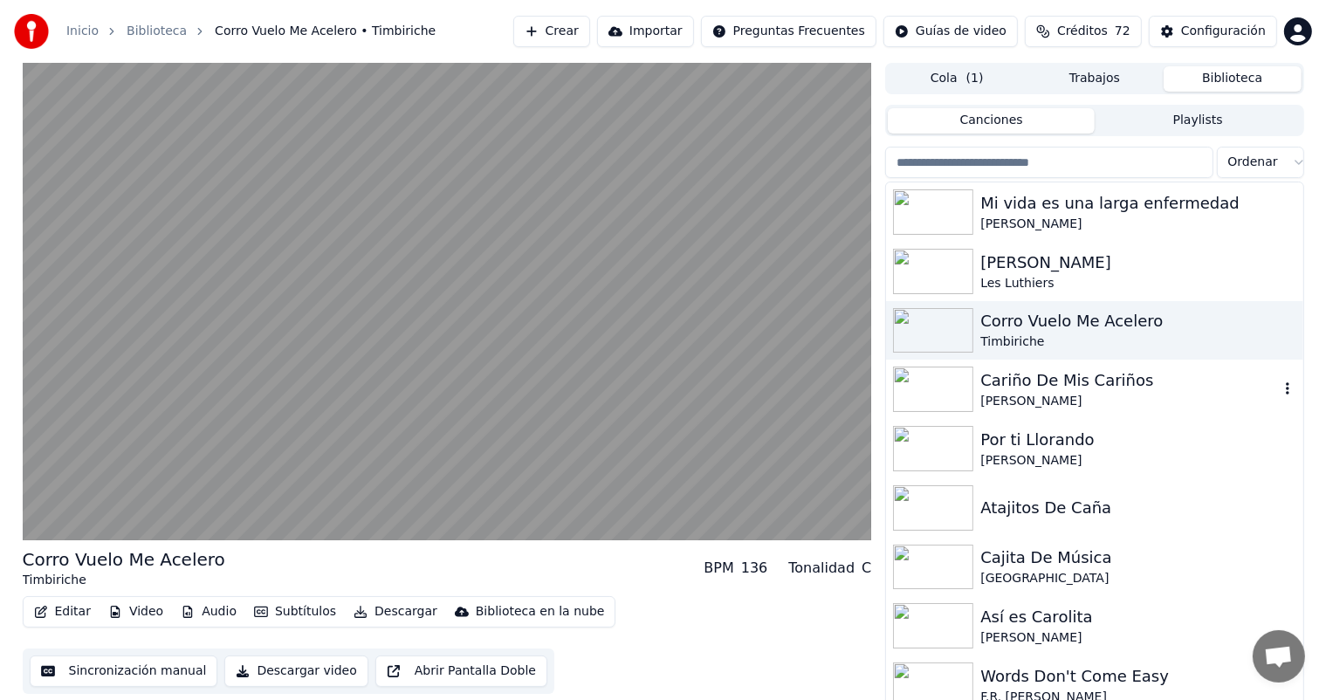
click at [1068, 367] on div "Cariño De Mis Cariños [PERSON_NAME]" at bounding box center [1094, 389] width 417 height 59
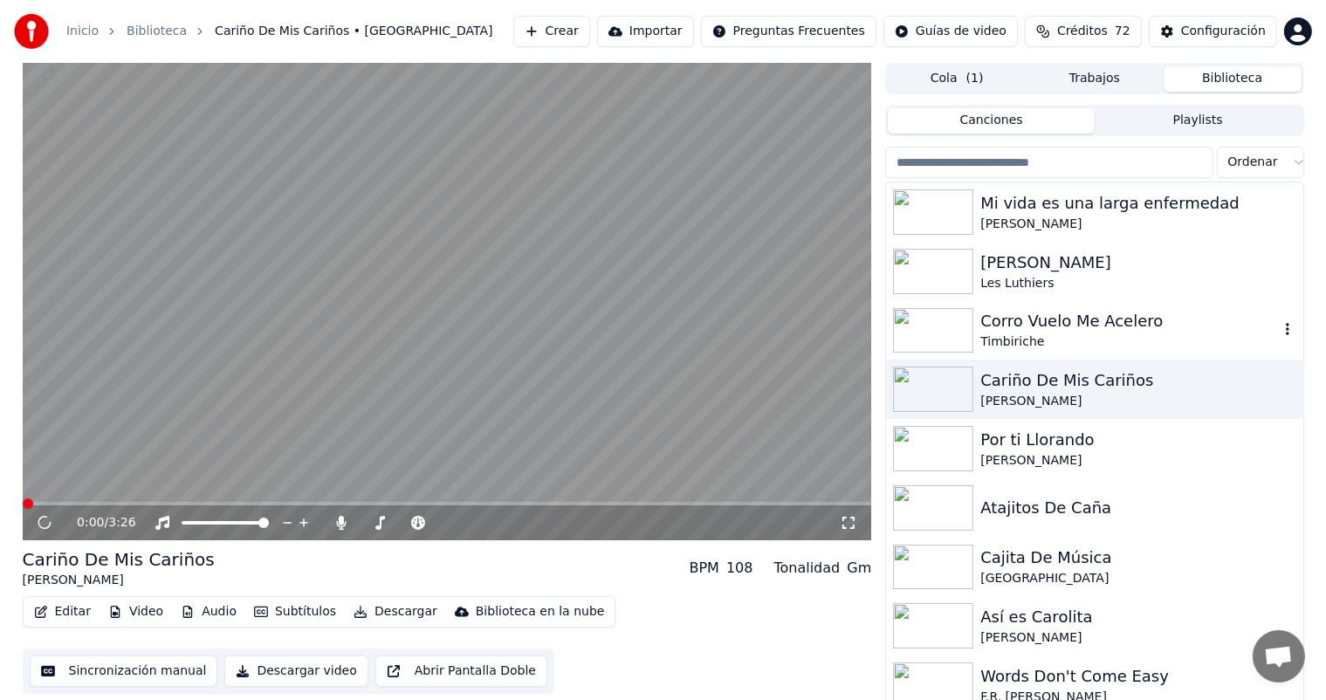
click at [1072, 339] on div "Timbiriche" at bounding box center [1130, 342] width 298 height 17
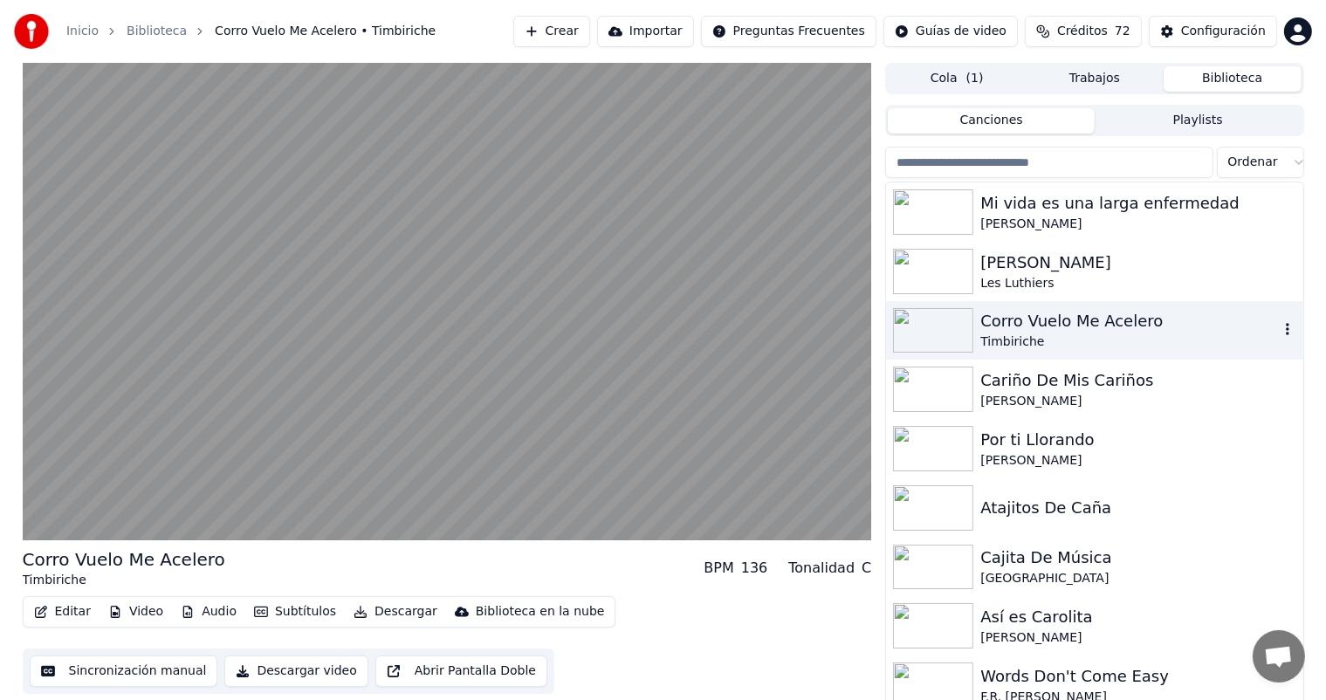
click at [181, 320] on video at bounding box center [448, 302] width 850 height 478
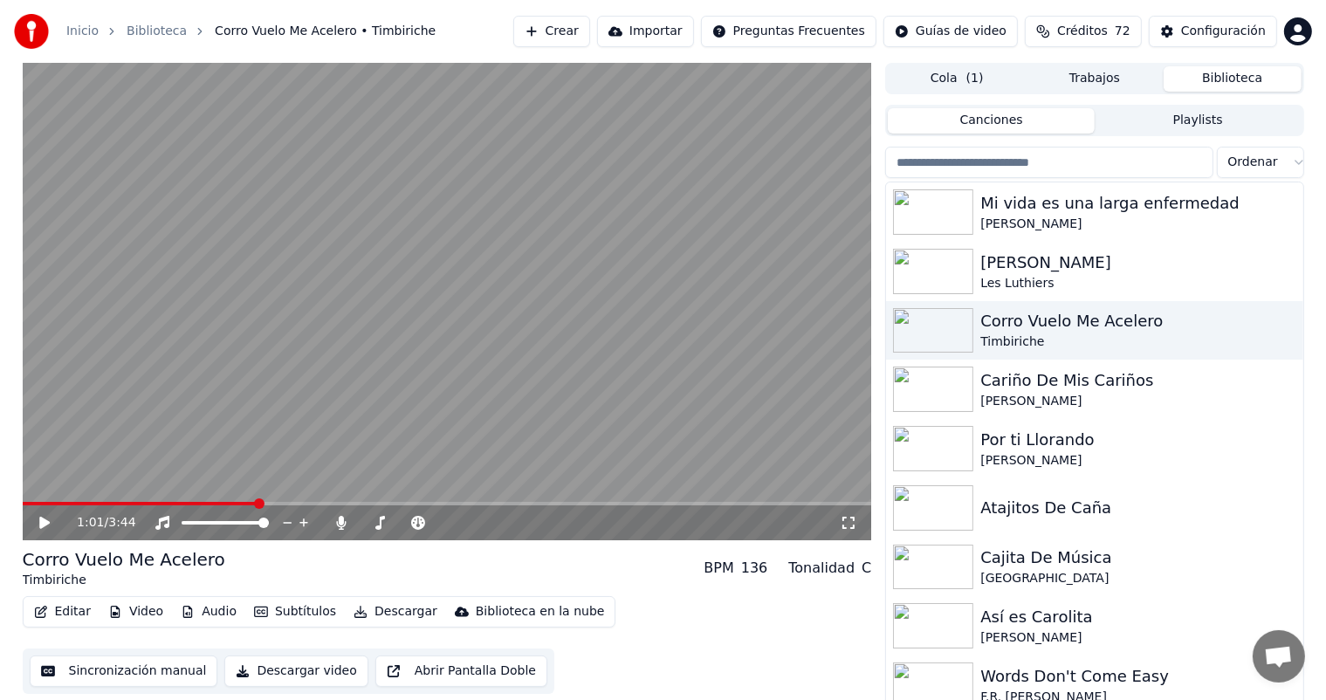
click at [40, 524] on icon at bounding box center [44, 523] width 10 height 12
click at [334, 527] on icon at bounding box center [341, 523] width 17 height 14
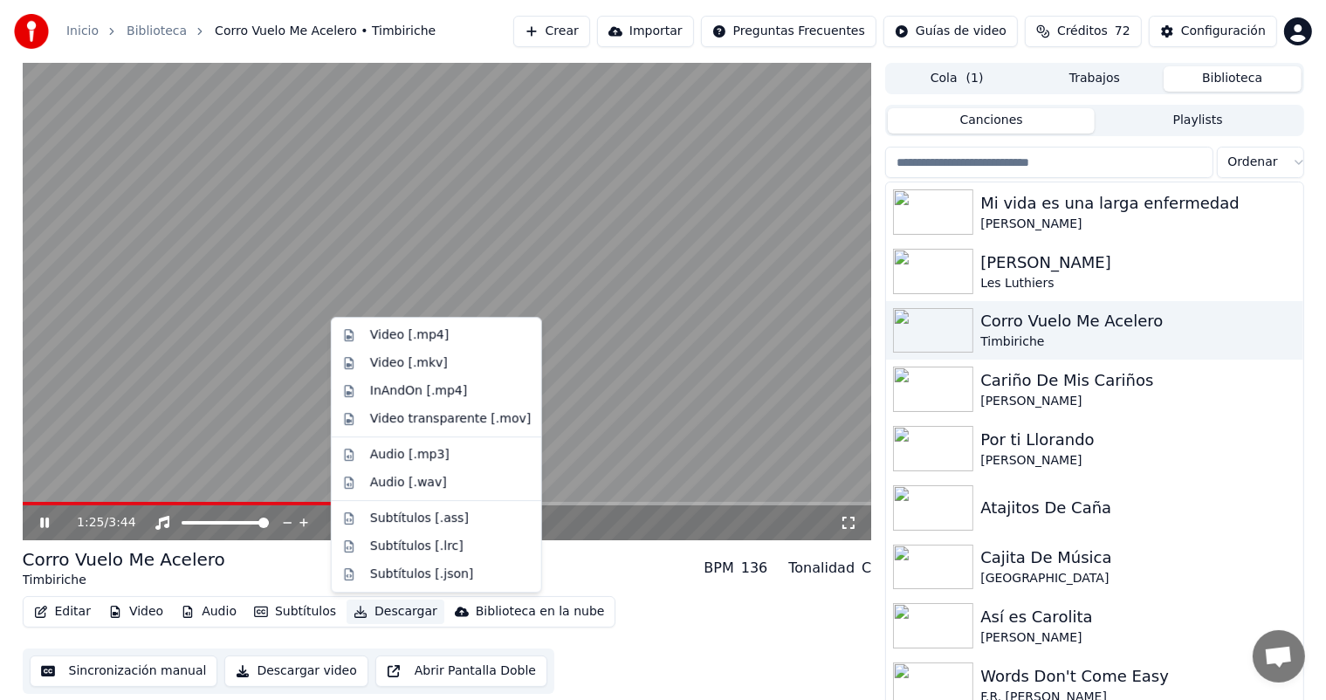
click at [385, 610] on button "Descargar" at bounding box center [396, 612] width 98 height 24
click at [405, 333] on div "Video [.mp4]" at bounding box center [409, 335] width 79 height 17
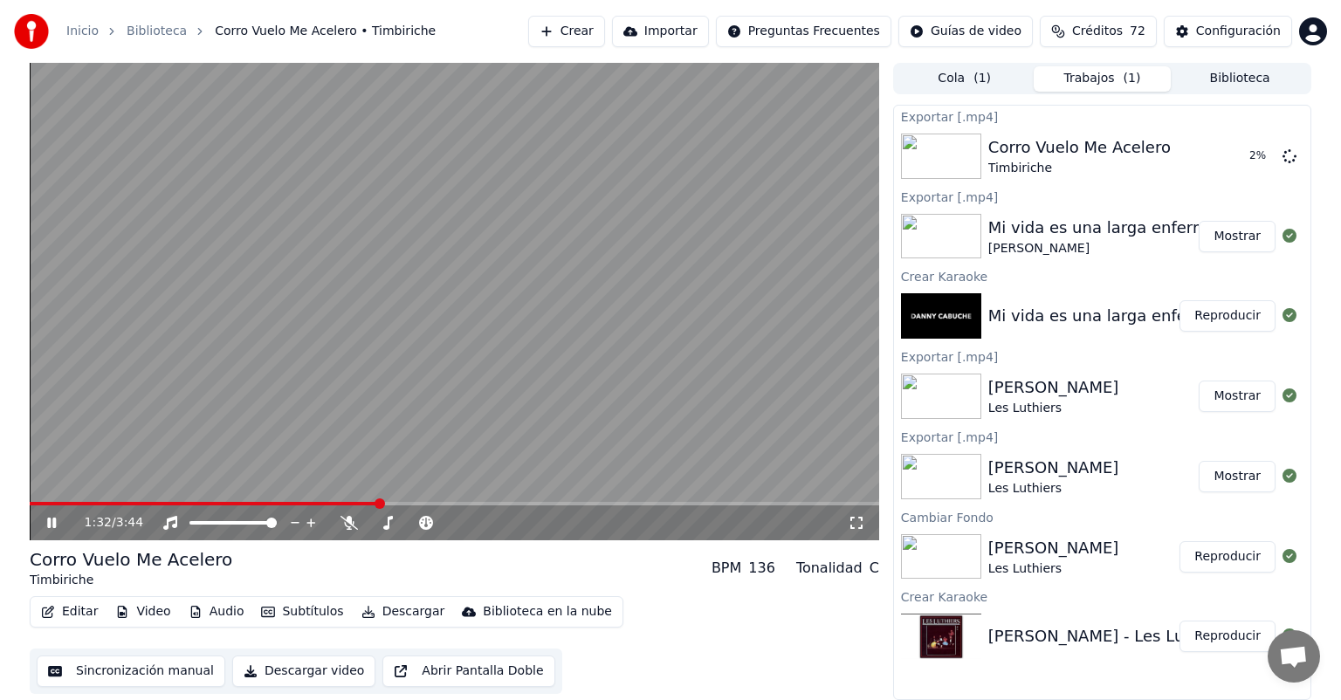
click at [49, 523] on icon at bounding box center [51, 523] width 9 height 10
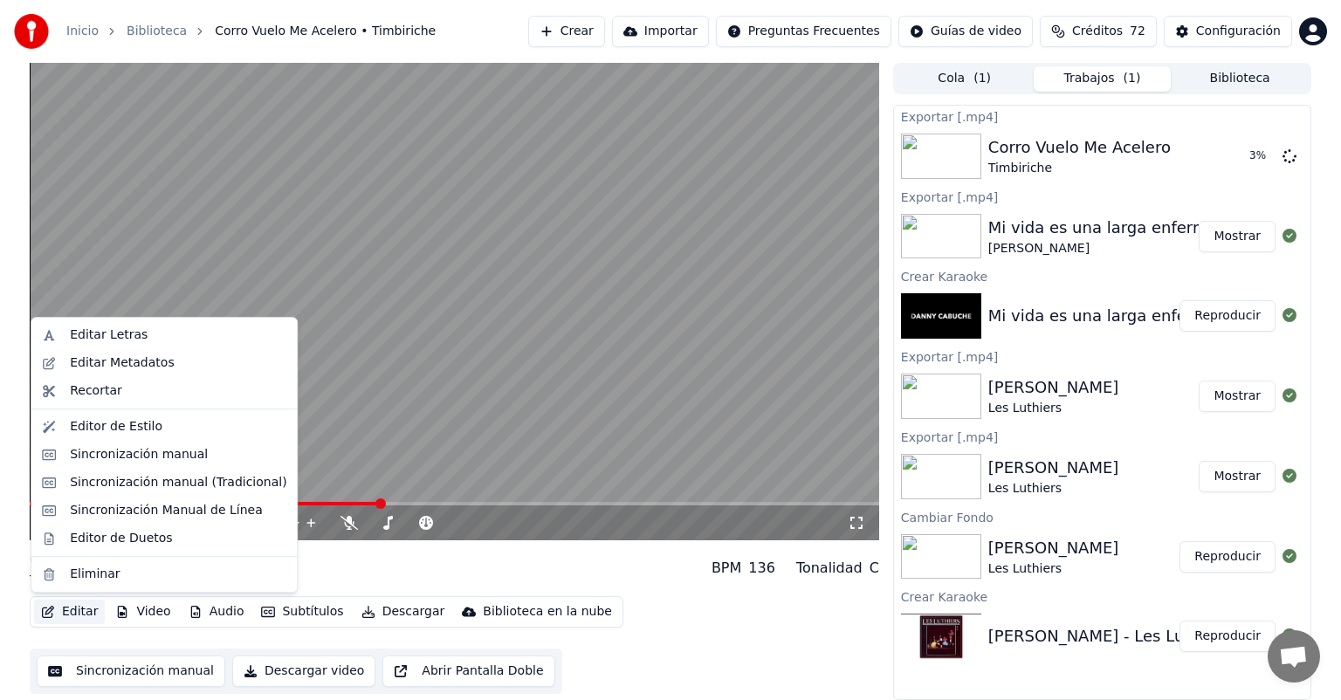
click at [69, 604] on button "Editar" at bounding box center [69, 612] width 71 height 24
click at [105, 533] on div "Editor de Duetos" at bounding box center [121, 538] width 102 height 17
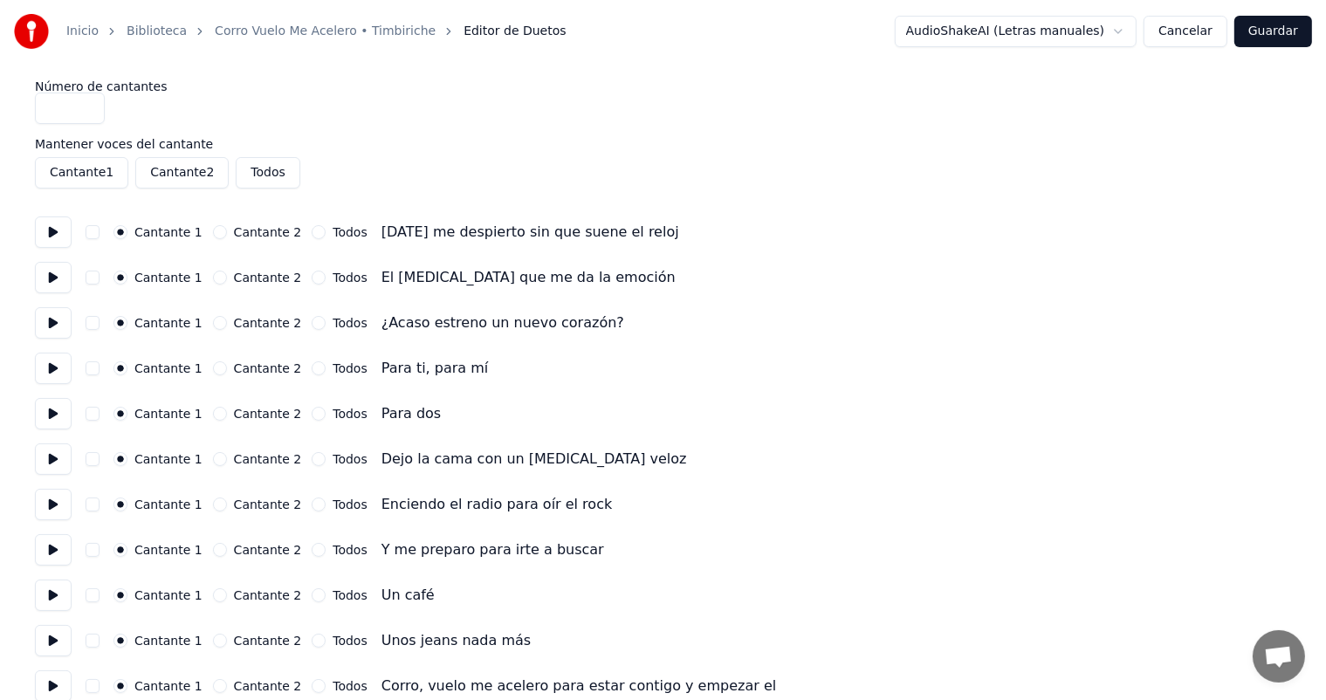
click at [52, 368] on button at bounding box center [53, 368] width 37 height 31
click at [312, 368] on button "Todos" at bounding box center [319, 369] width 14 height 14
click at [59, 418] on button at bounding box center [53, 413] width 37 height 31
click at [333, 411] on label "Todos" at bounding box center [350, 414] width 34 height 12
click at [322, 411] on button "Todos" at bounding box center [319, 414] width 14 height 14
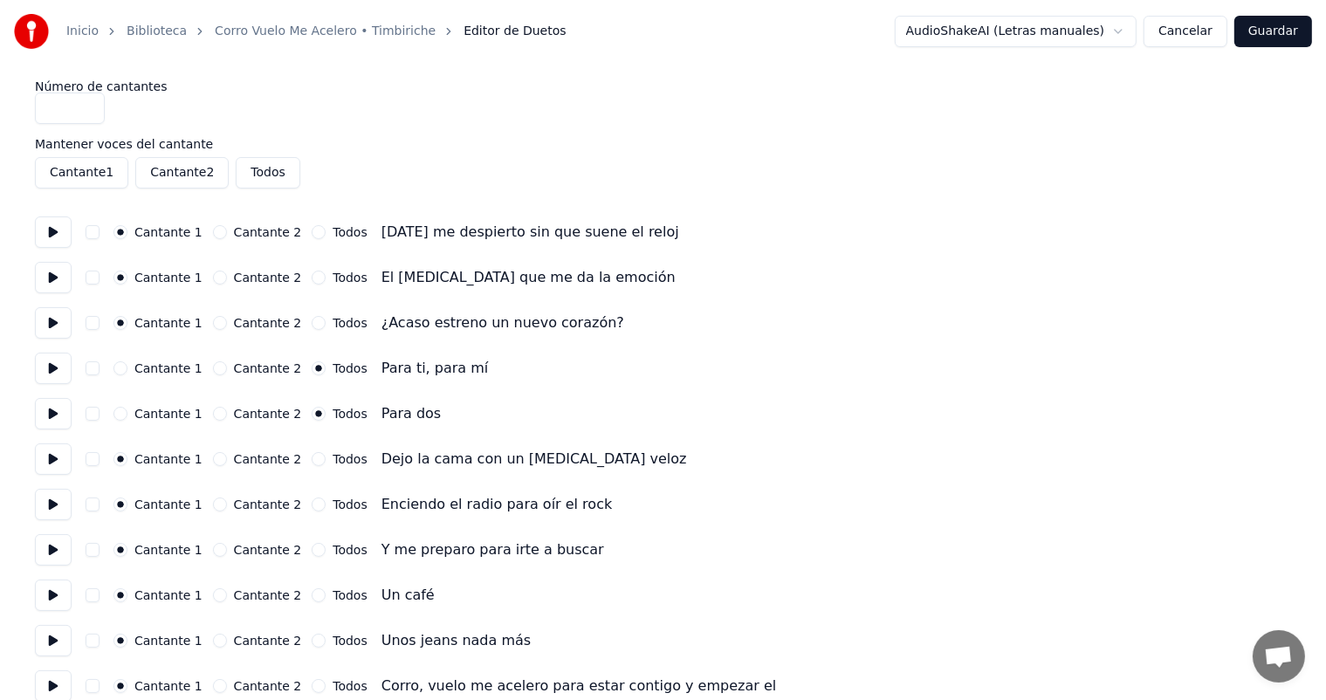
click at [55, 467] on button at bounding box center [53, 459] width 37 height 31
click at [57, 511] on button at bounding box center [53, 504] width 37 height 31
click at [49, 559] on button at bounding box center [53, 549] width 37 height 31
click at [51, 608] on button at bounding box center [53, 595] width 37 height 31
click at [312, 596] on button "Todos" at bounding box center [319, 596] width 14 height 14
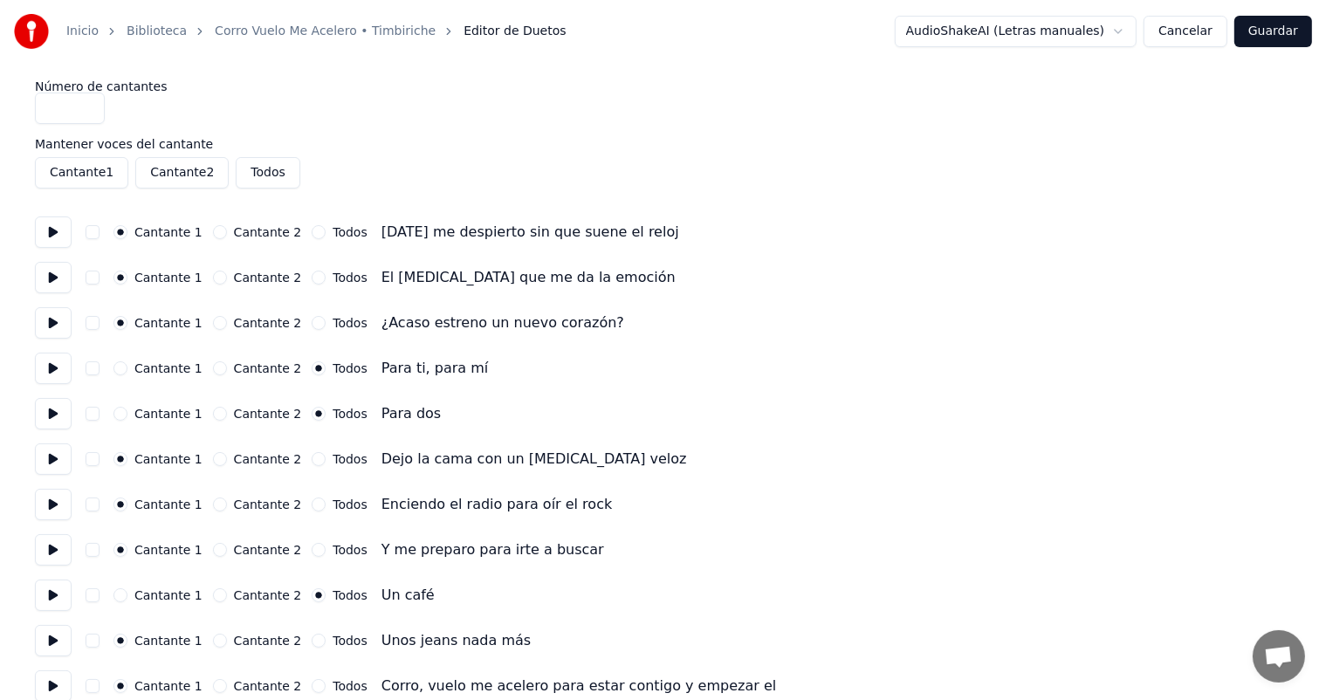
click at [312, 639] on button "Todos" at bounding box center [319, 641] width 14 height 14
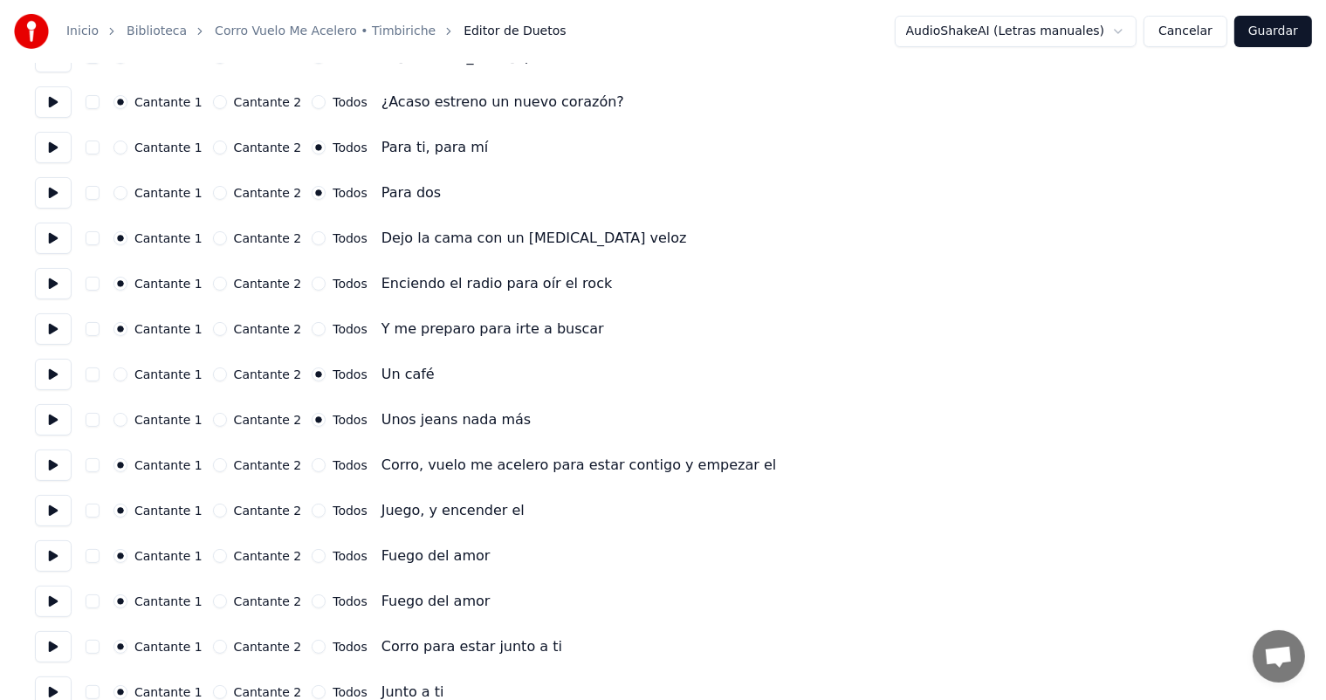
scroll to position [223, 0]
click at [51, 459] on button at bounding box center [53, 463] width 37 height 31
click at [56, 510] on button at bounding box center [53, 508] width 37 height 31
click at [333, 458] on label "Todos" at bounding box center [350, 464] width 34 height 12
click at [325, 458] on button "Todos" at bounding box center [319, 464] width 14 height 14
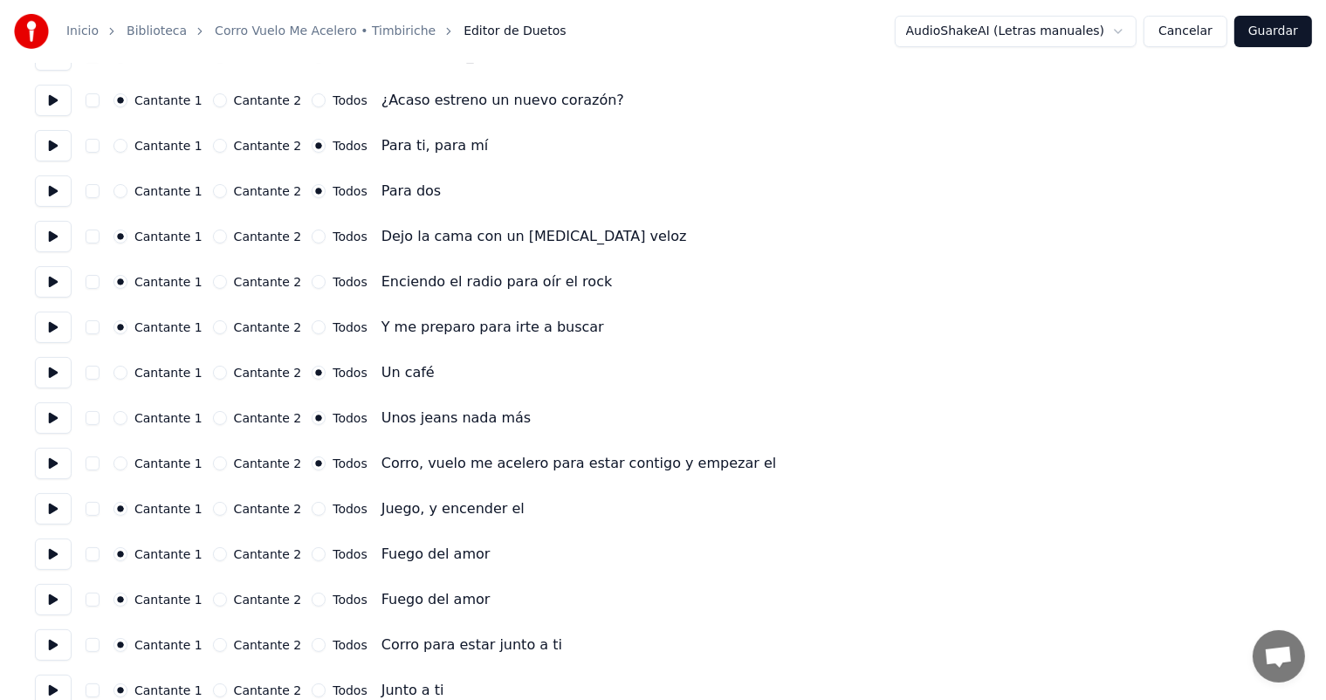
click at [312, 507] on button "Todos" at bounding box center [319, 509] width 14 height 14
click at [312, 550] on button "Todos" at bounding box center [319, 555] width 14 height 14
click at [312, 603] on div "Todos" at bounding box center [339, 600] width 55 height 14
click at [312, 650] on div "Todos" at bounding box center [339, 645] width 55 height 14
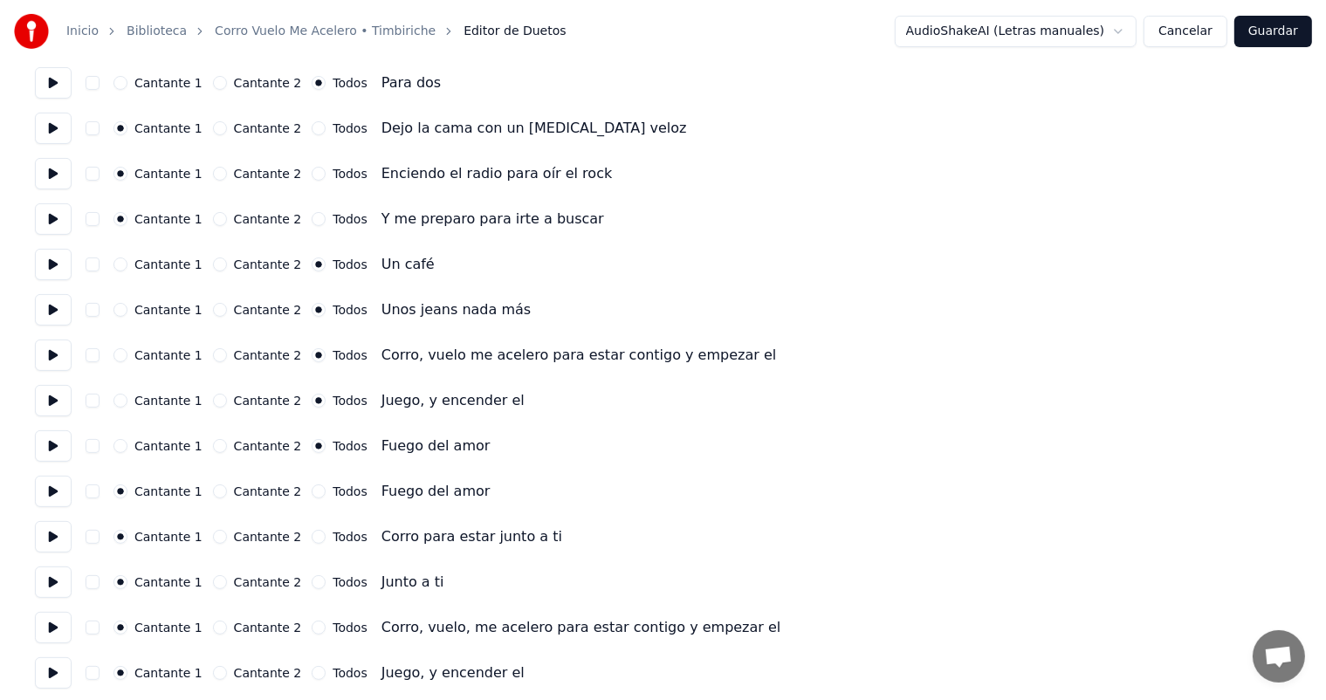
scroll to position [332, 0]
click at [312, 537] on button "Todos" at bounding box center [319, 536] width 14 height 14
click at [312, 491] on button "Todos" at bounding box center [319, 491] width 14 height 14
click at [312, 582] on button "Todos" at bounding box center [319, 582] width 14 height 14
click at [312, 623] on button "Todos" at bounding box center [319, 627] width 14 height 14
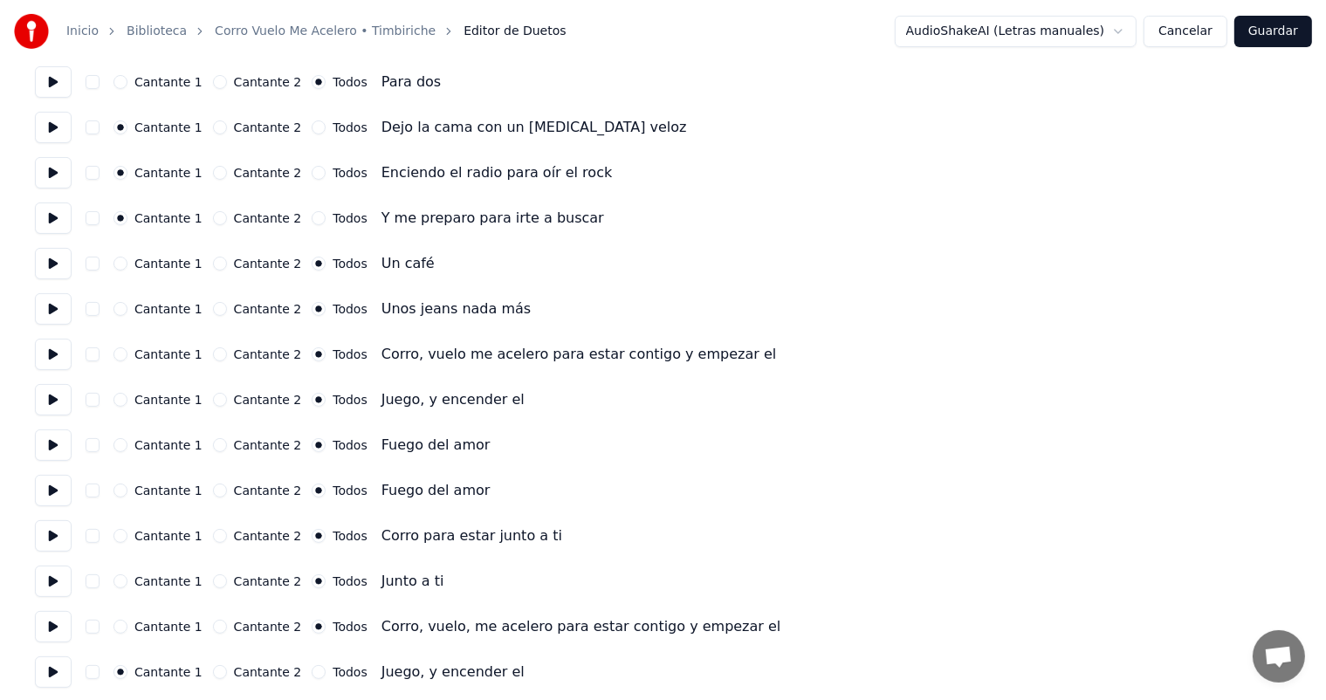
click at [312, 673] on button "Todos" at bounding box center [319, 672] width 14 height 14
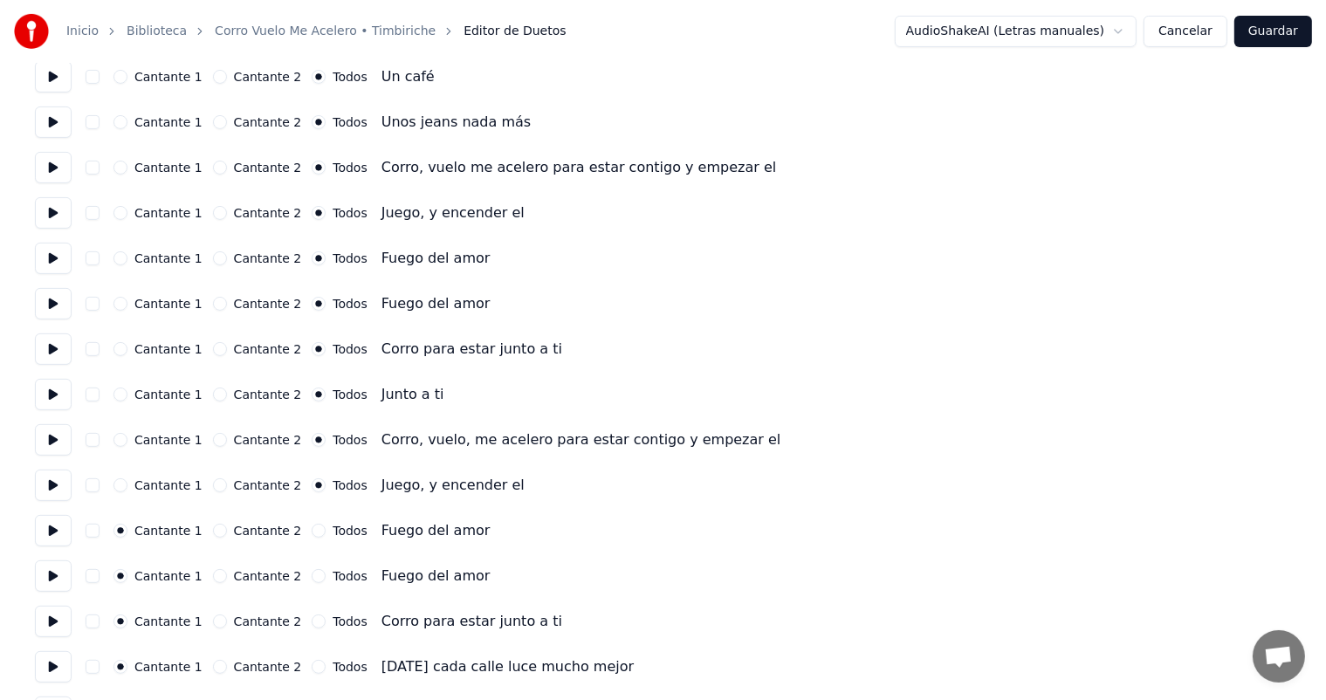
scroll to position [520, 0]
click at [312, 529] on button "Todos" at bounding box center [319, 529] width 14 height 14
click at [312, 574] on button "Todos" at bounding box center [319, 575] width 14 height 14
click at [313, 623] on button "Todos" at bounding box center [319, 620] width 14 height 14
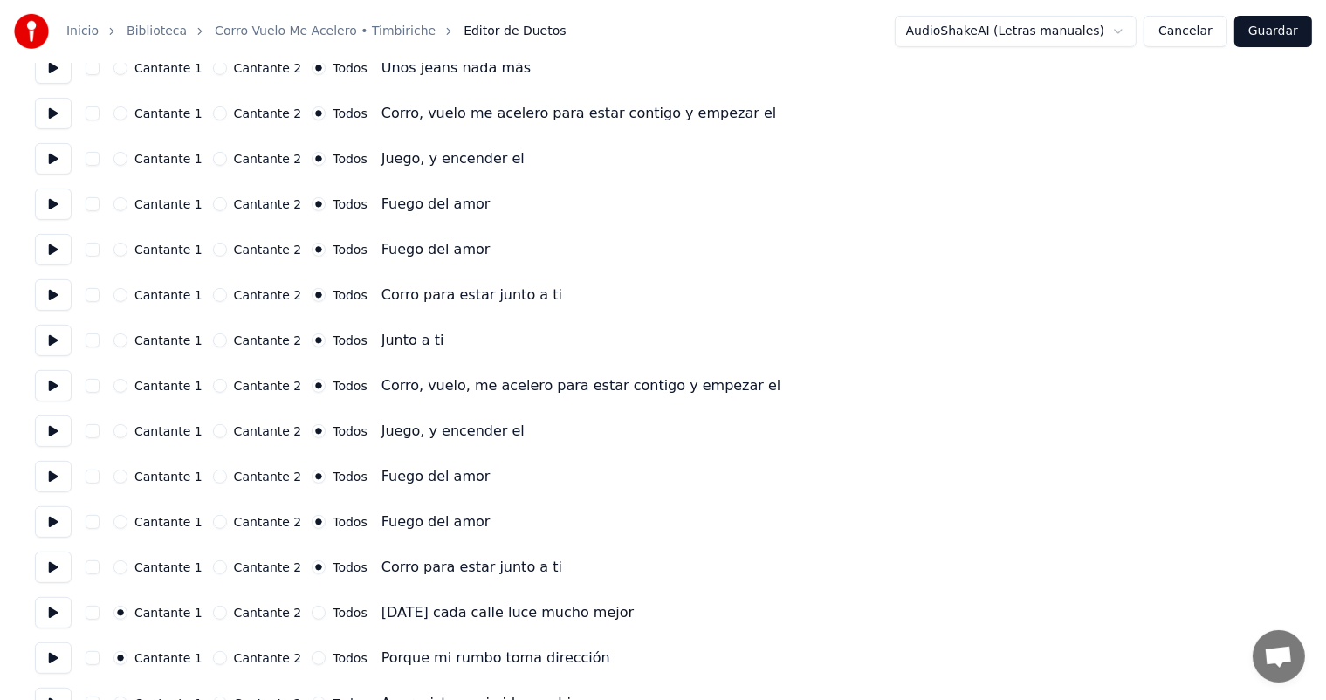
scroll to position [589, 0]
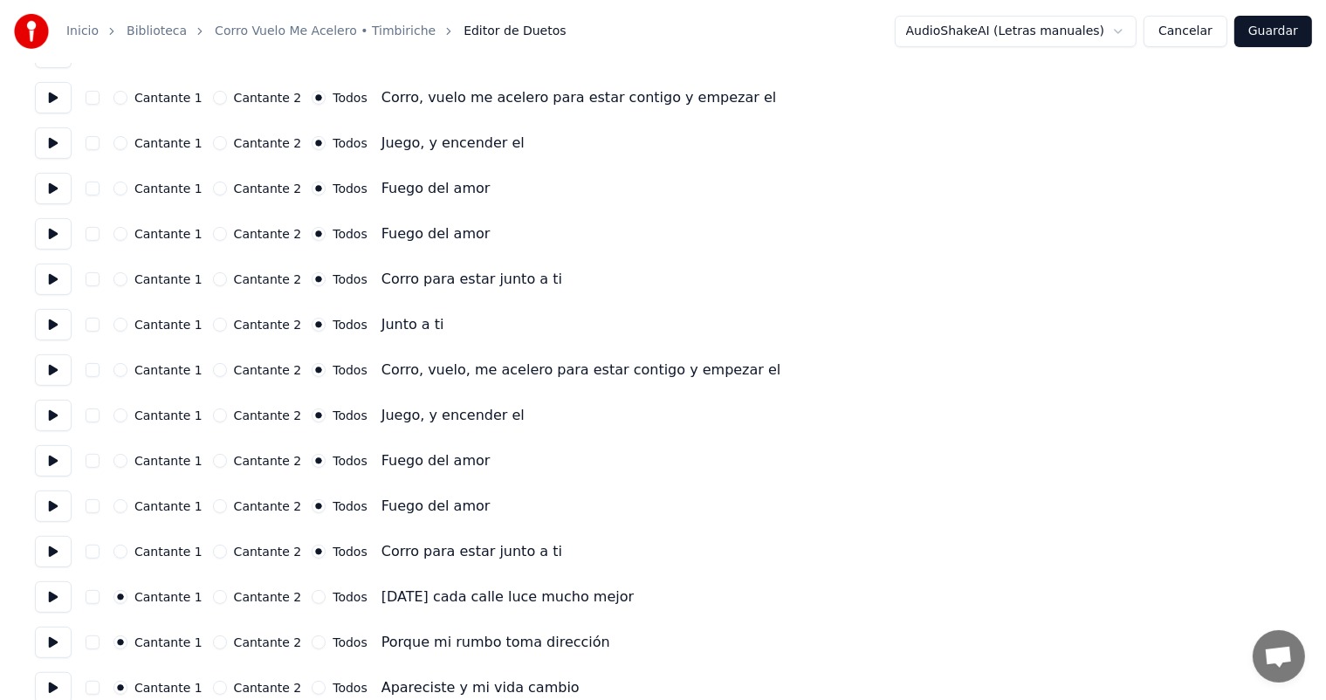
click at [54, 603] on button at bounding box center [53, 597] width 37 height 31
click at [59, 651] on button at bounding box center [53, 642] width 37 height 31
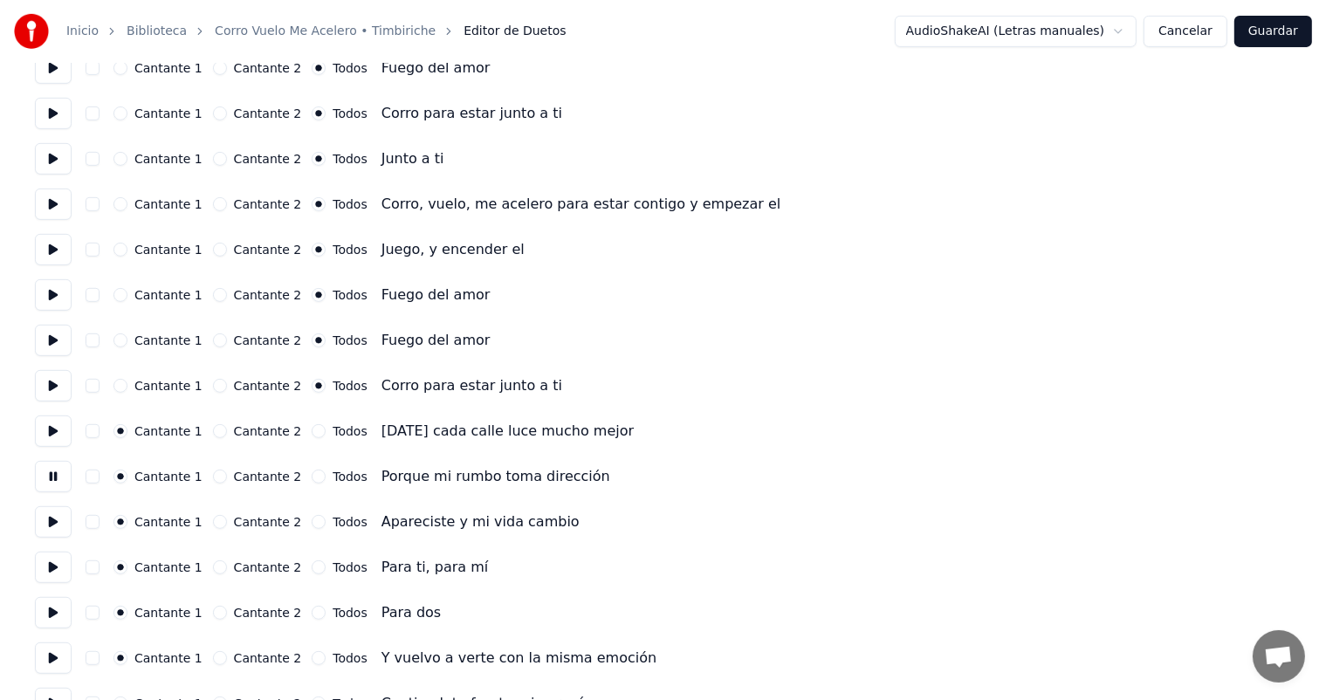
scroll to position [756, 0]
click at [63, 520] on button at bounding box center [53, 520] width 37 height 31
click at [53, 567] on button at bounding box center [53, 565] width 37 height 31
click at [312, 561] on button "Todos" at bounding box center [319, 566] width 14 height 14
click at [312, 615] on button "Todos" at bounding box center [319, 611] width 14 height 14
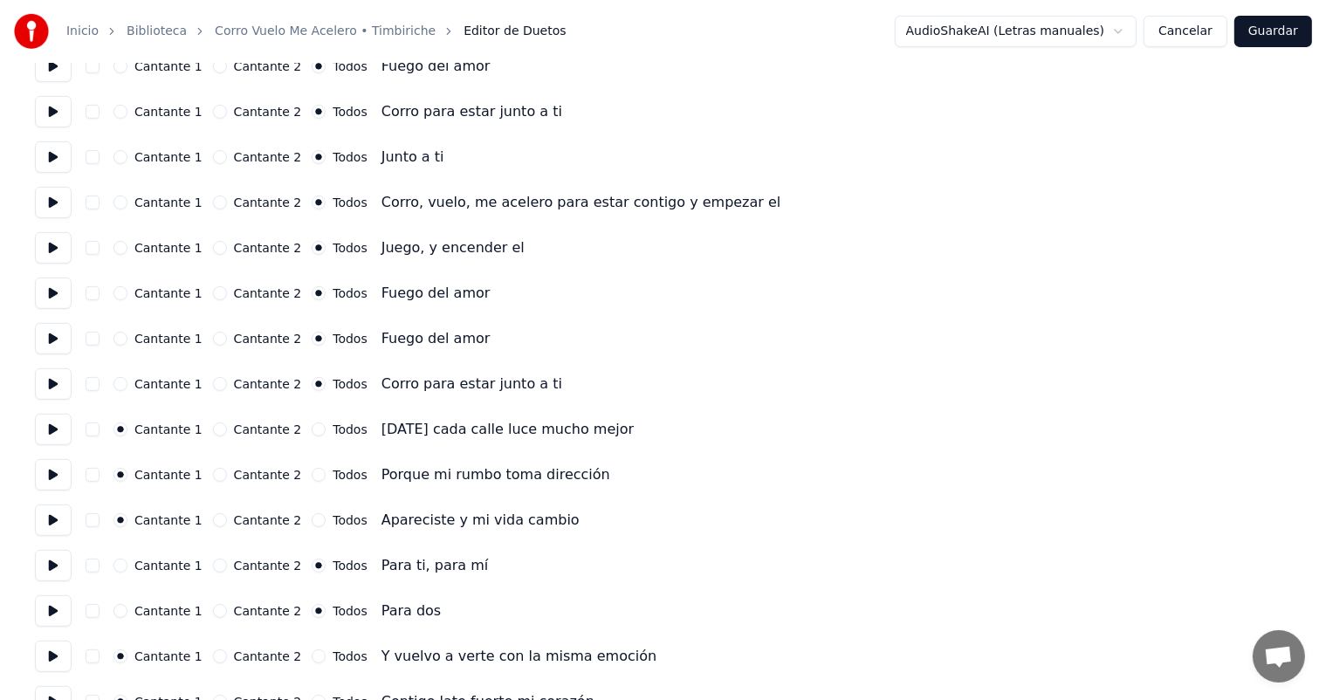
click at [53, 667] on button at bounding box center [53, 656] width 37 height 31
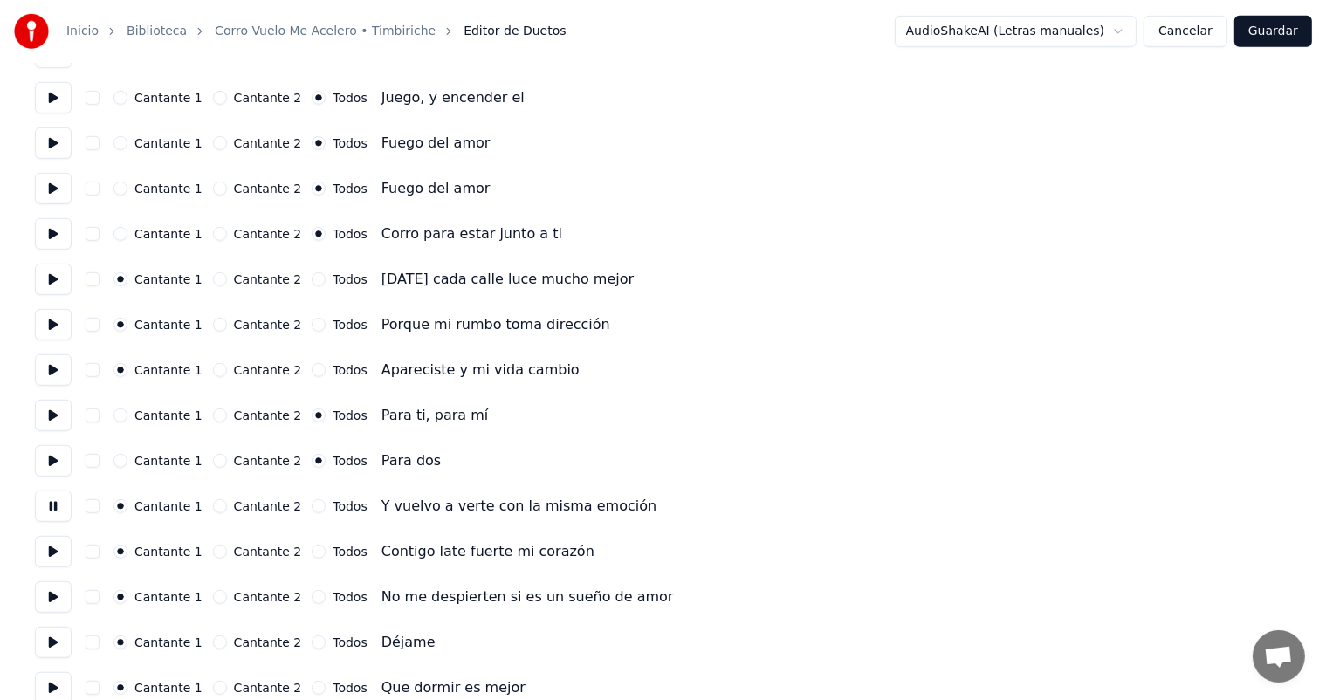
scroll to position [908, 0]
click at [56, 549] on button at bounding box center [53, 549] width 37 height 31
click at [50, 597] on button at bounding box center [53, 595] width 37 height 31
click at [59, 651] on button at bounding box center [53, 640] width 37 height 31
click at [285, 641] on label "Cantante 2" at bounding box center [268, 641] width 68 height 12
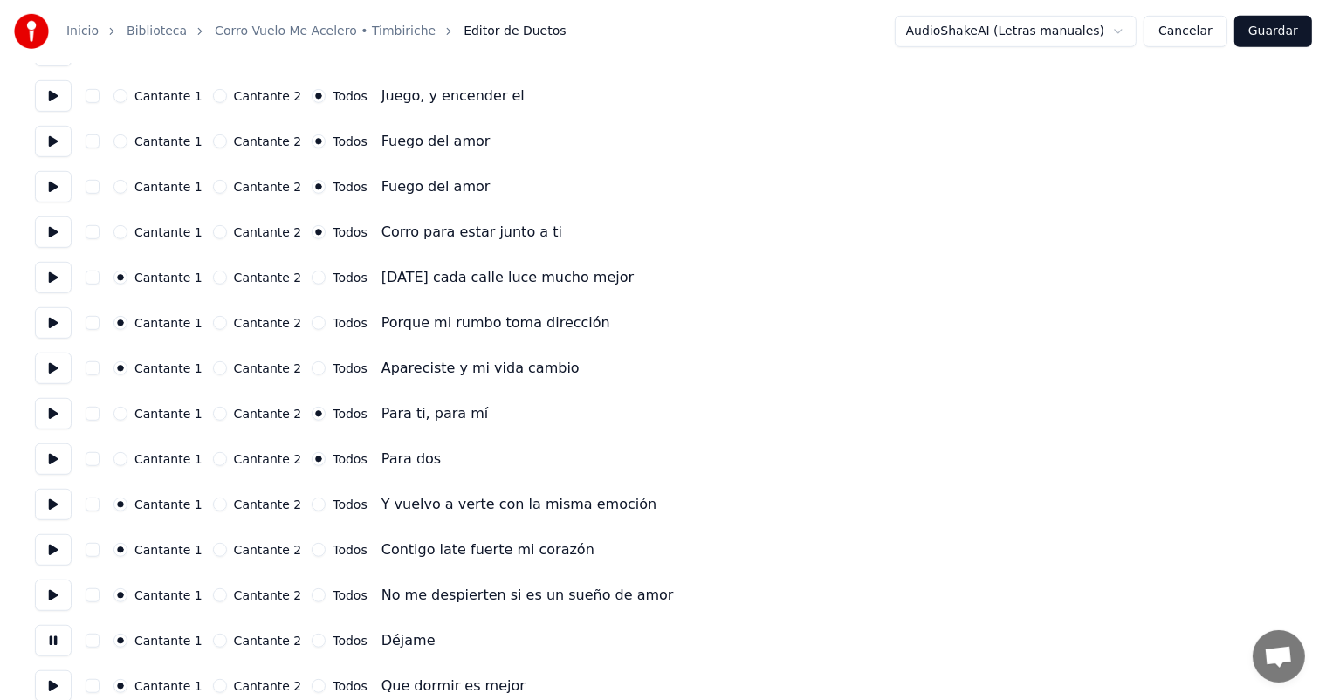
click at [227, 641] on button "Cantante 2" at bounding box center [220, 641] width 14 height 14
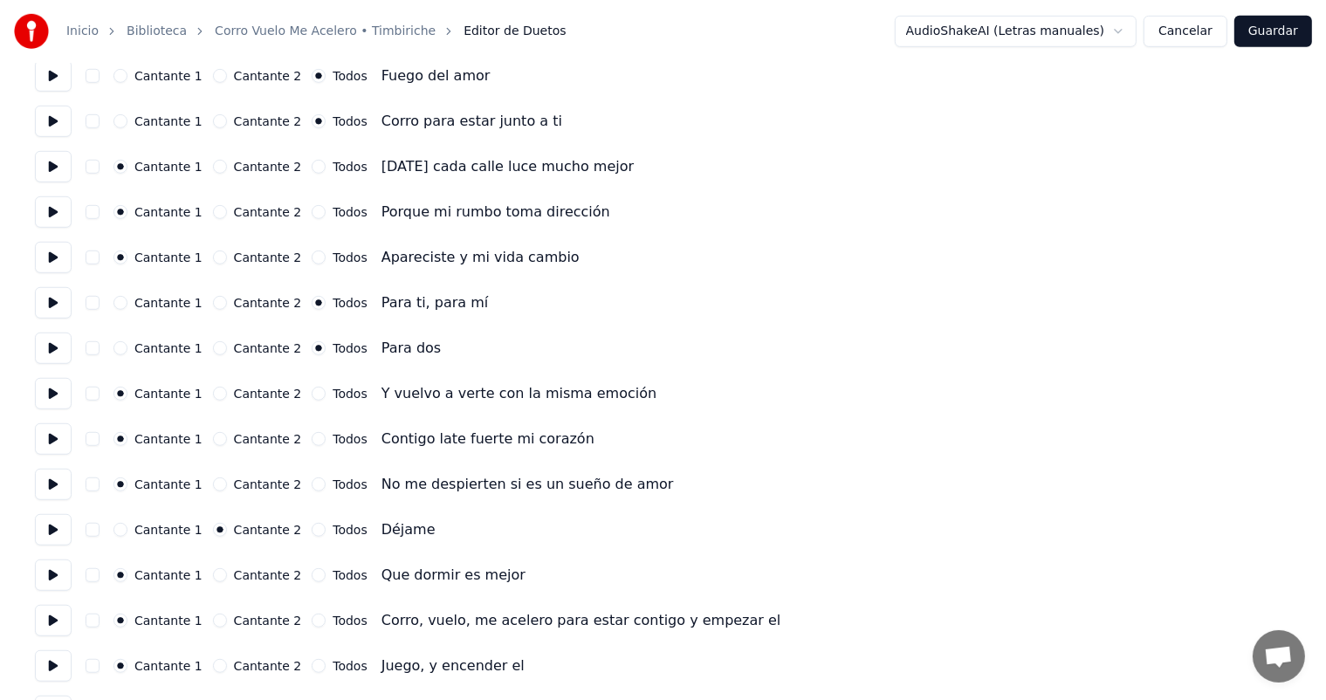
click at [312, 570] on button "Todos" at bounding box center [319, 575] width 14 height 14
click at [51, 575] on button at bounding box center [53, 575] width 37 height 31
click at [312, 623] on button "Todos" at bounding box center [319, 621] width 14 height 14
click at [312, 665] on button "Todos" at bounding box center [319, 666] width 14 height 14
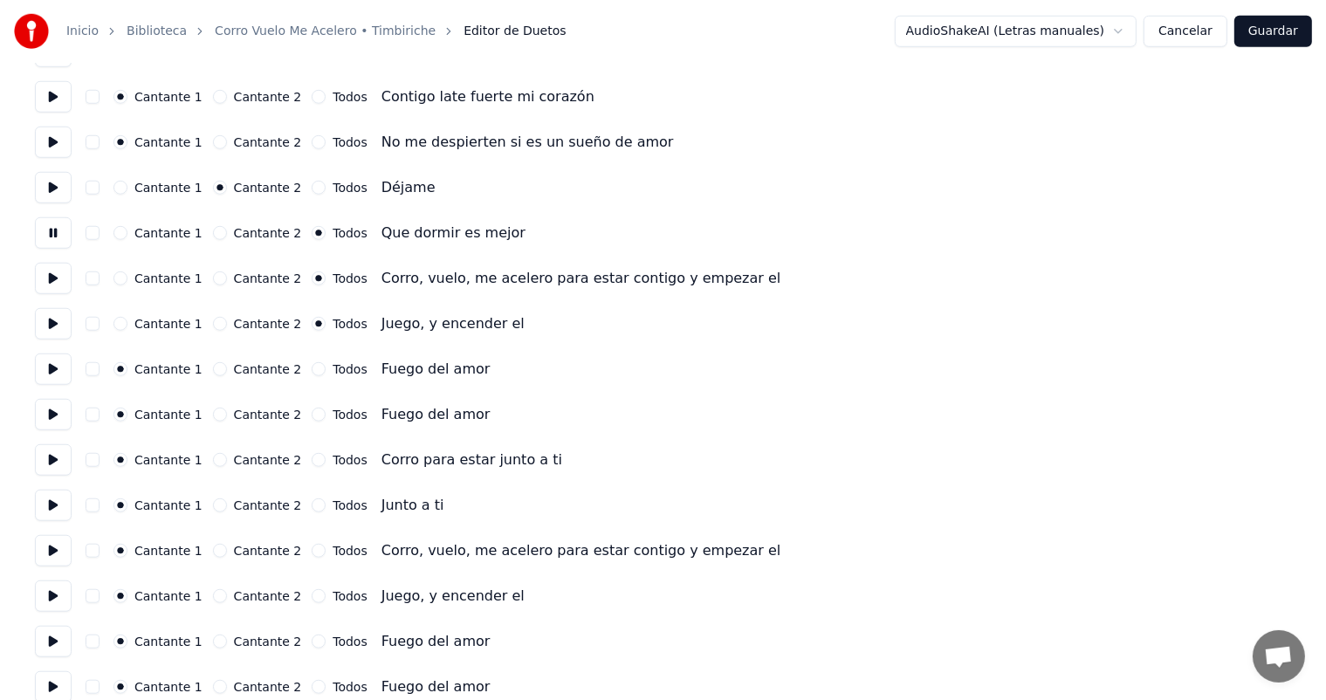
scroll to position [1378, 0]
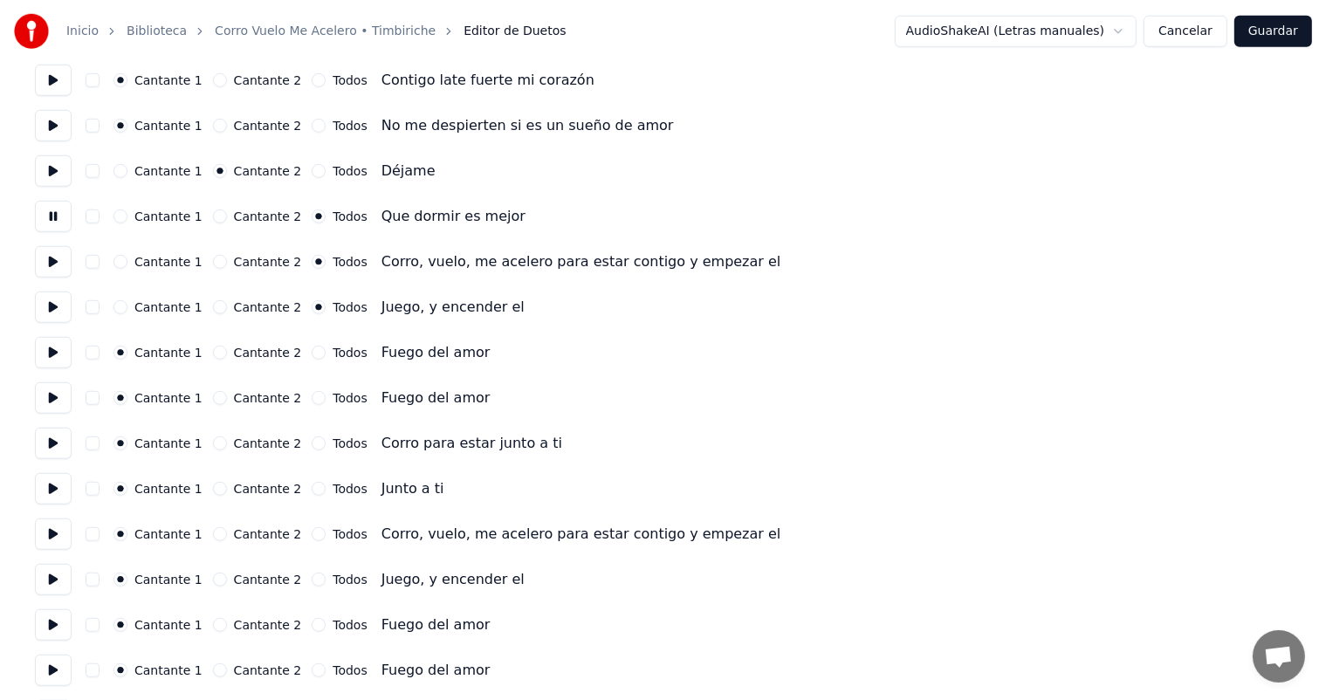
click at [285, 352] on label "Cantante 2" at bounding box center [268, 353] width 68 height 12
click at [227, 352] on button "Cantante 2" at bounding box center [220, 353] width 14 height 14
click at [312, 398] on button "Todos" at bounding box center [319, 398] width 14 height 14
click at [313, 351] on button "Todos" at bounding box center [319, 353] width 14 height 14
click at [52, 356] on button at bounding box center [53, 352] width 37 height 31
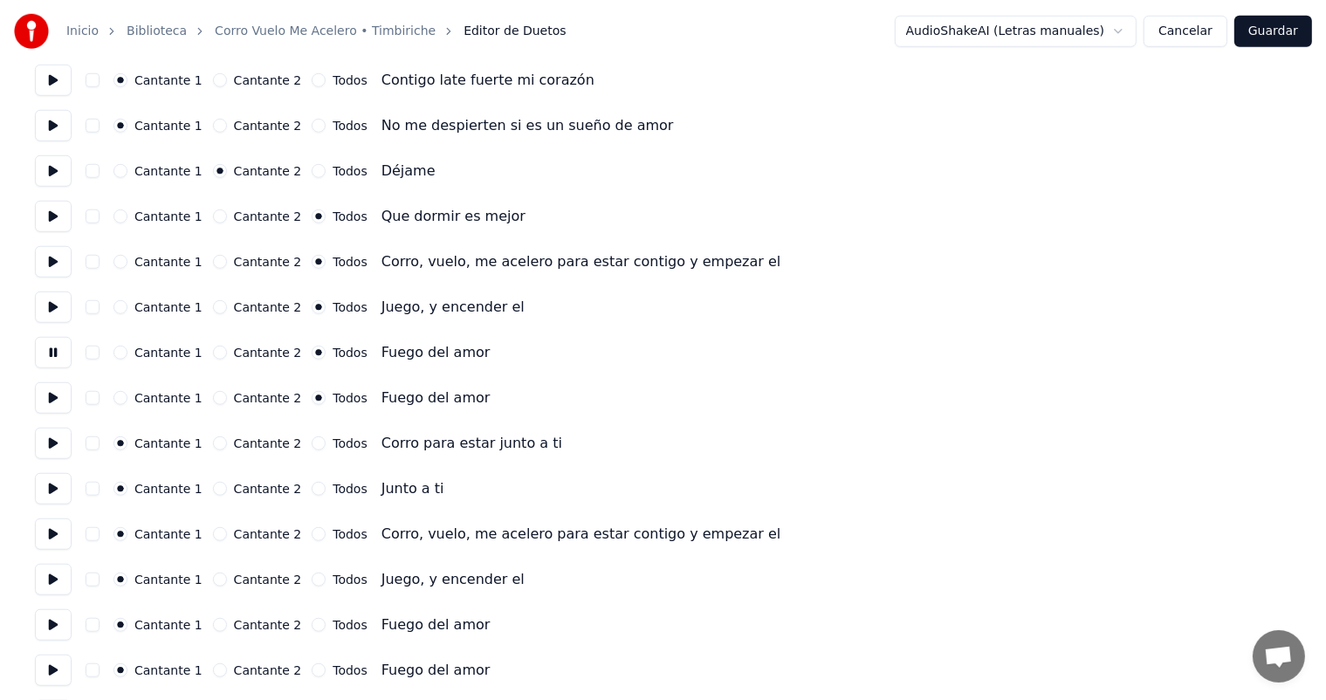
click at [44, 410] on button at bounding box center [53, 397] width 37 height 31
click at [312, 443] on button "Todos" at bounding box center [319, 444] width 14 height 14
click at [48, 445] on button at bounding box center [53, 443] width 37 height 31
click at [312, 487] on button "Todos" at bounding box center [319, 489] width 14 height 14
click at [53, 492] on button at bounding box center [53, 488] width 37 height 31
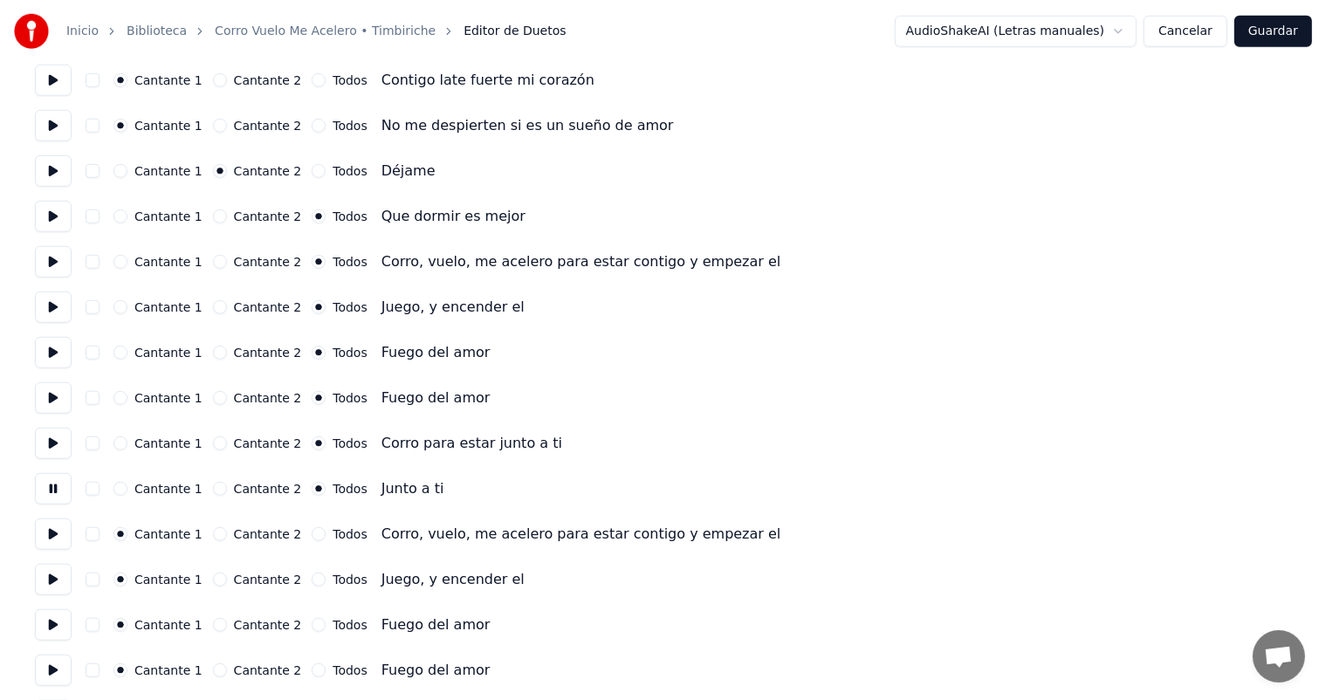
click at [312, 534] on button "Todos" at bounding box center [319, 534] width 14 height 14
click at [66, 547] on button at bounding box center [53, 534] width 37 height 31
click at [312, 579] on button "Todos" at bounding box center [319, 580] width 14 height 14
click at [312, 624] on button "Todos" at bounding box center [319, 625] width 14 height 14
click at [312, 670] on button "Todos" at bounding box center [319, 671] width 14 height 14
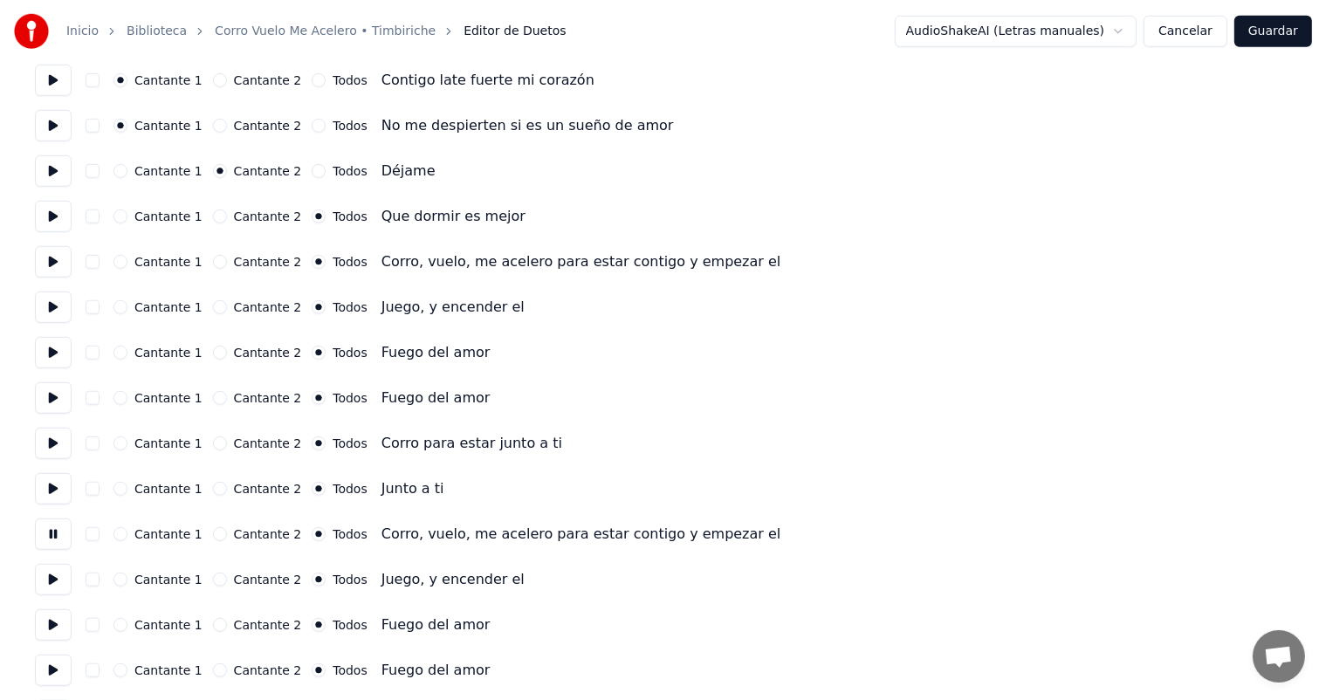
click at [55, 678] on button at bounding box center [53, 670] width 37 height 31
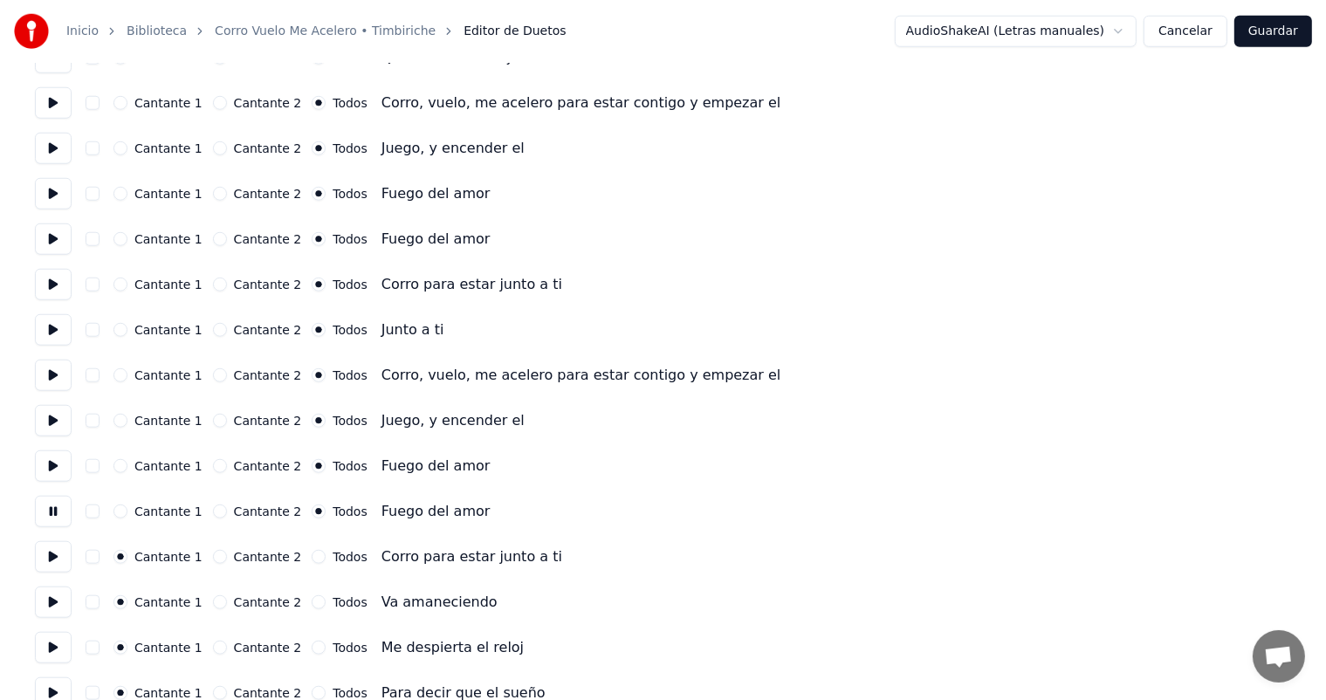
scroll to position [1541, 0]
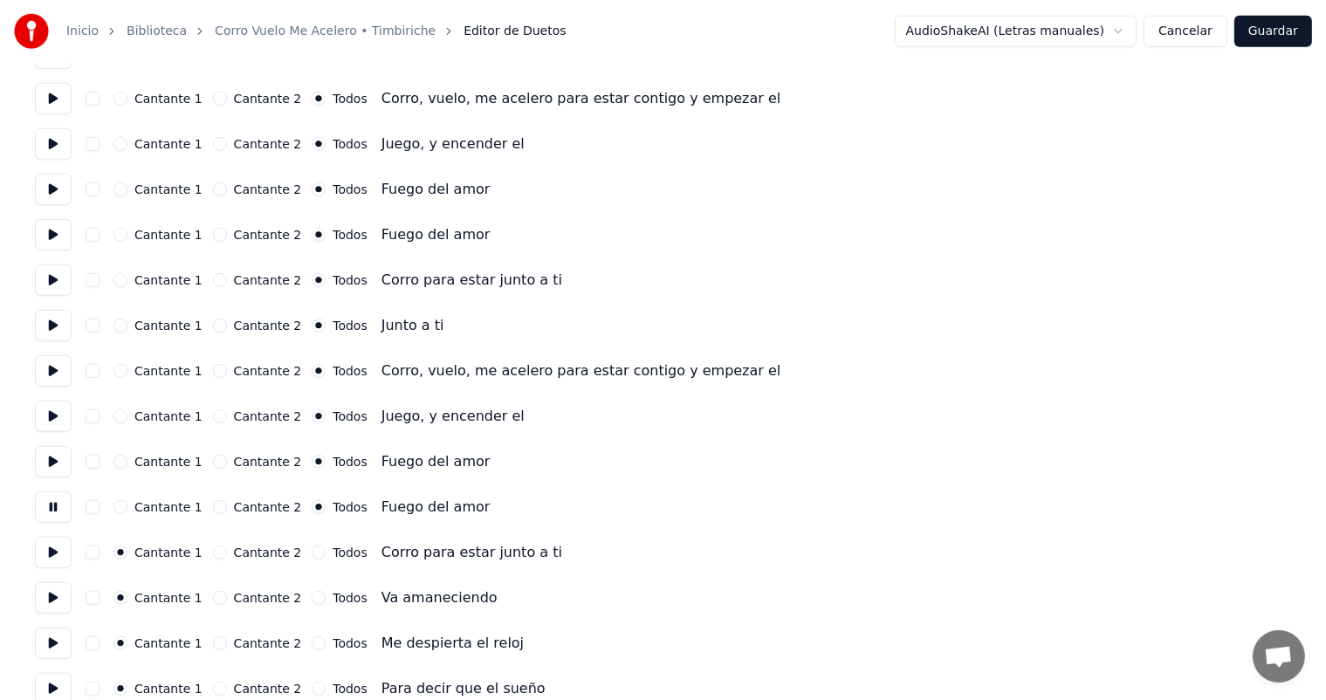
click at [312, 552] on button "Todos" at bounding box center [319, 553] width 14 height 14
click at [51, 548] on button at bounding box center [53, 552] width 37 height 31
click at [312, 602] on button "Todos" at bounding box center [319, 598] width 14 height 14
click at [52, 599] on button at bounding box center [53, 597] width 37 height 31
click at [127, 597] on button "Cantante 1" at bounding box center [121, 598] width 14 height 14
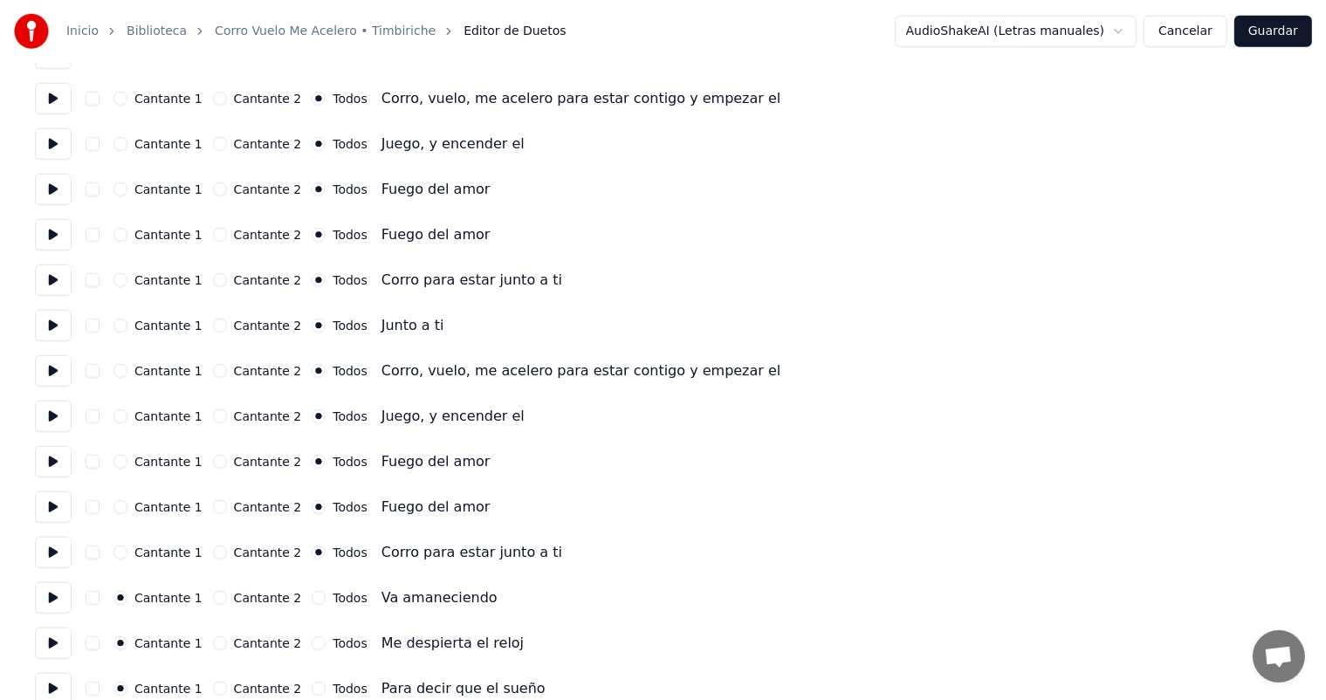
click at [60, 643] on button at bounding box center [53, 643] width 37 height 31
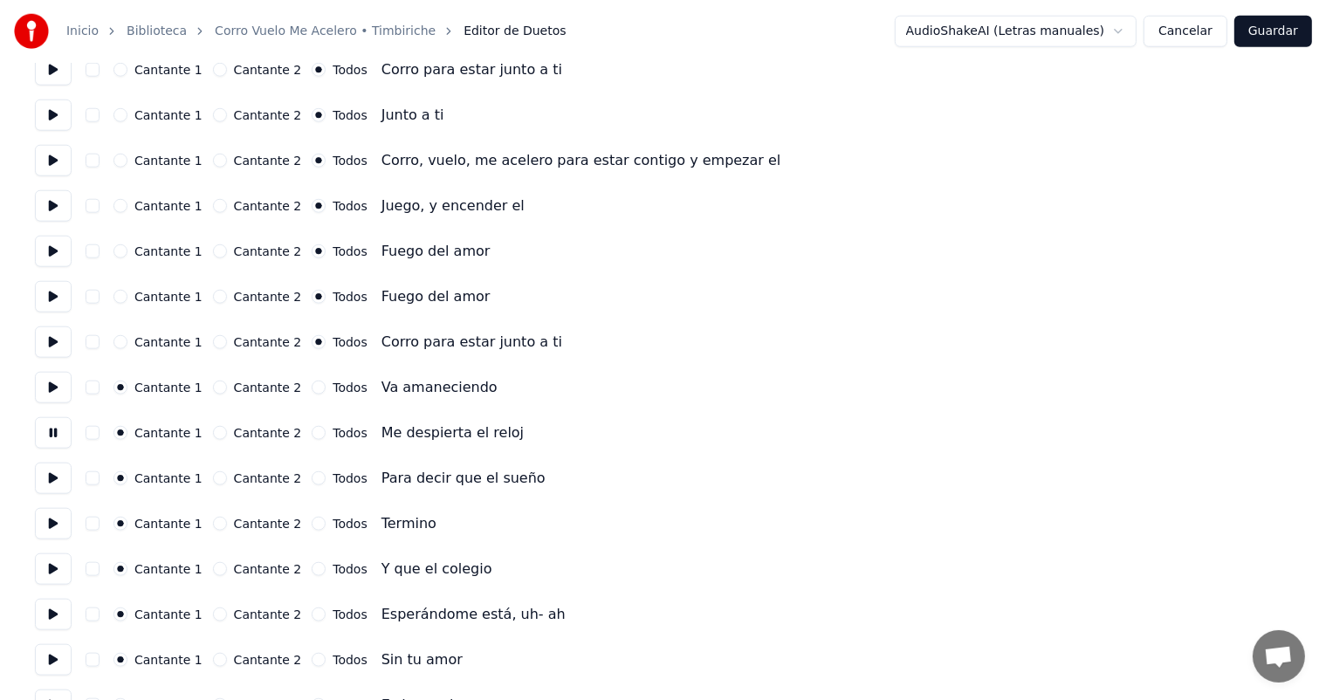
scroll to position [1753, 0]
click at [66, 526] on button at bounding box center [53, 521] width 37 height 31
click at [312, 476] on button "Todos" at bounding box center [319, 477] width 14 height 14
click at [126, 472] on button "Cantante 1" at bounding box center [121, 477] width 14 height 14
click at [55, 484] on button at bounding box center [53, 476] width 37 height 31
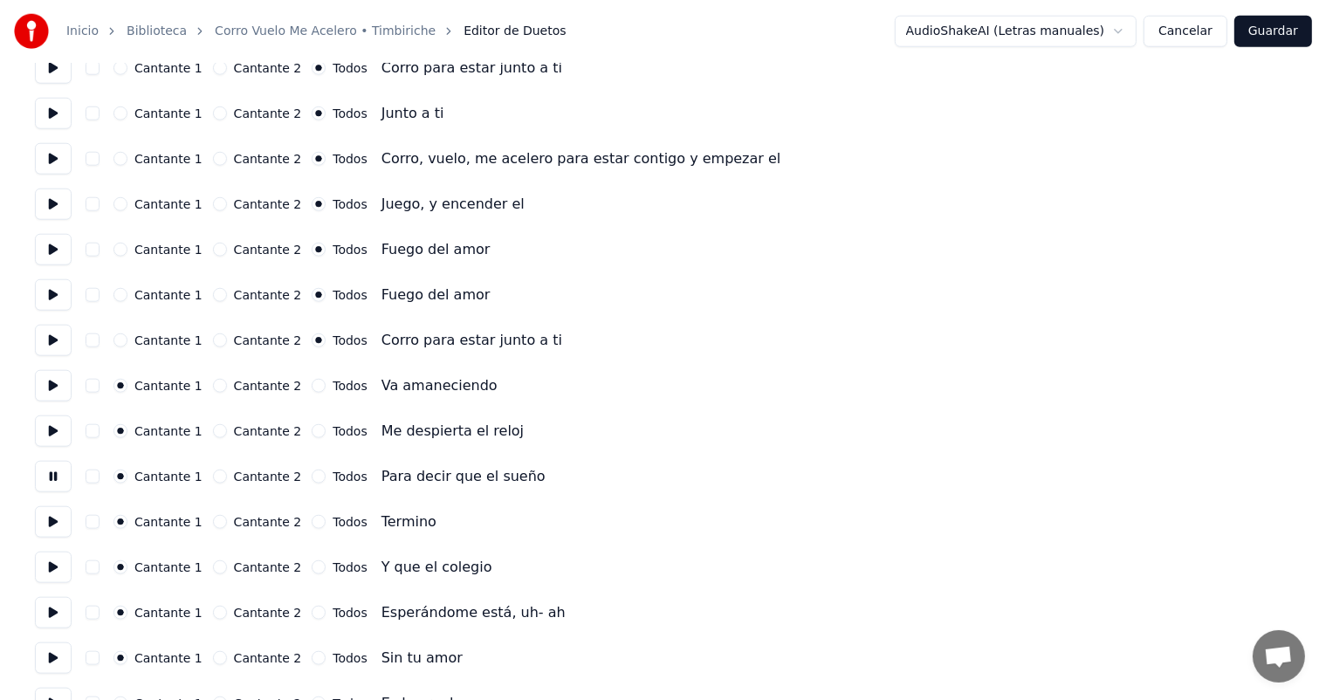
click at [66, 529] on button at bounding box center [53, 521] width 37 height 31
click at [63, 566] on button at bounding box center [53, 567] width 37 height 31
click at [50, 610] on button at bounding box center [53, 612] width 37 height 31
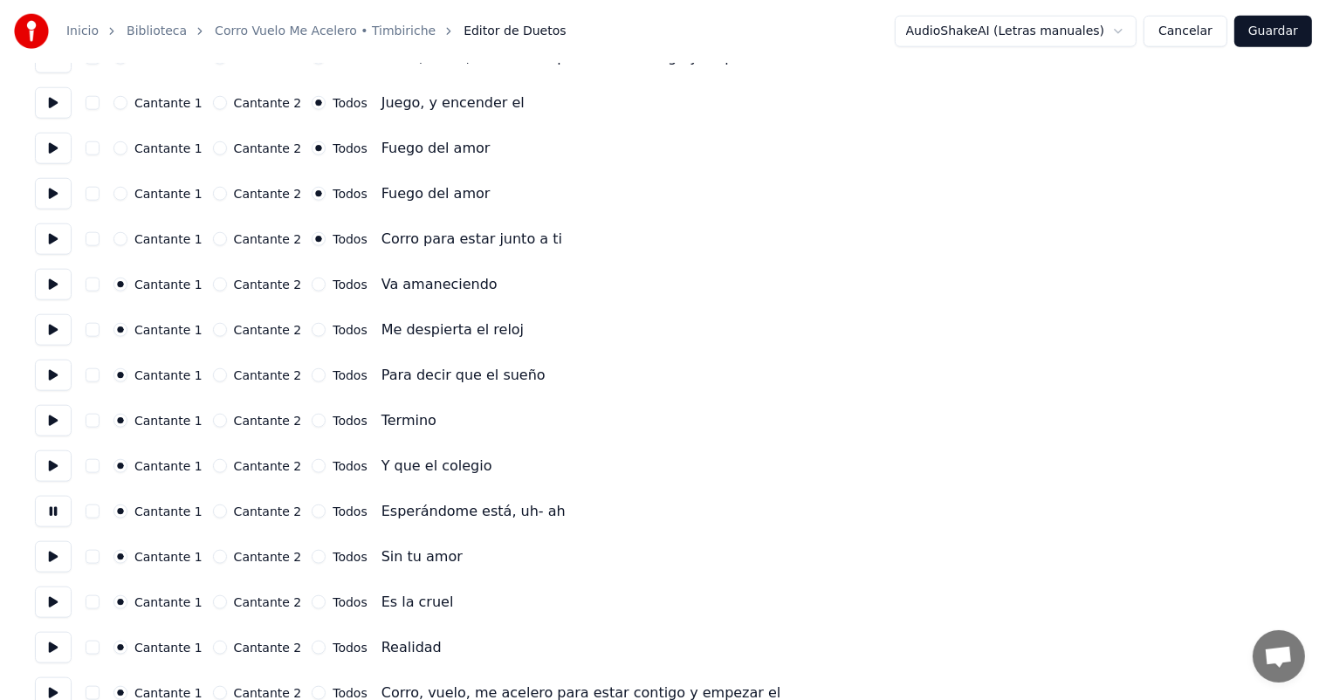
scroll to position [1855, 0]
click at [61, 561] on button at bounding box center [53, 556] width 37 height 31
click at [55, 610] on button at bounding box center [53, 602] width 37 height 31
click at [56, 652] on button at bounding box center [53, 647] width 37 height 31
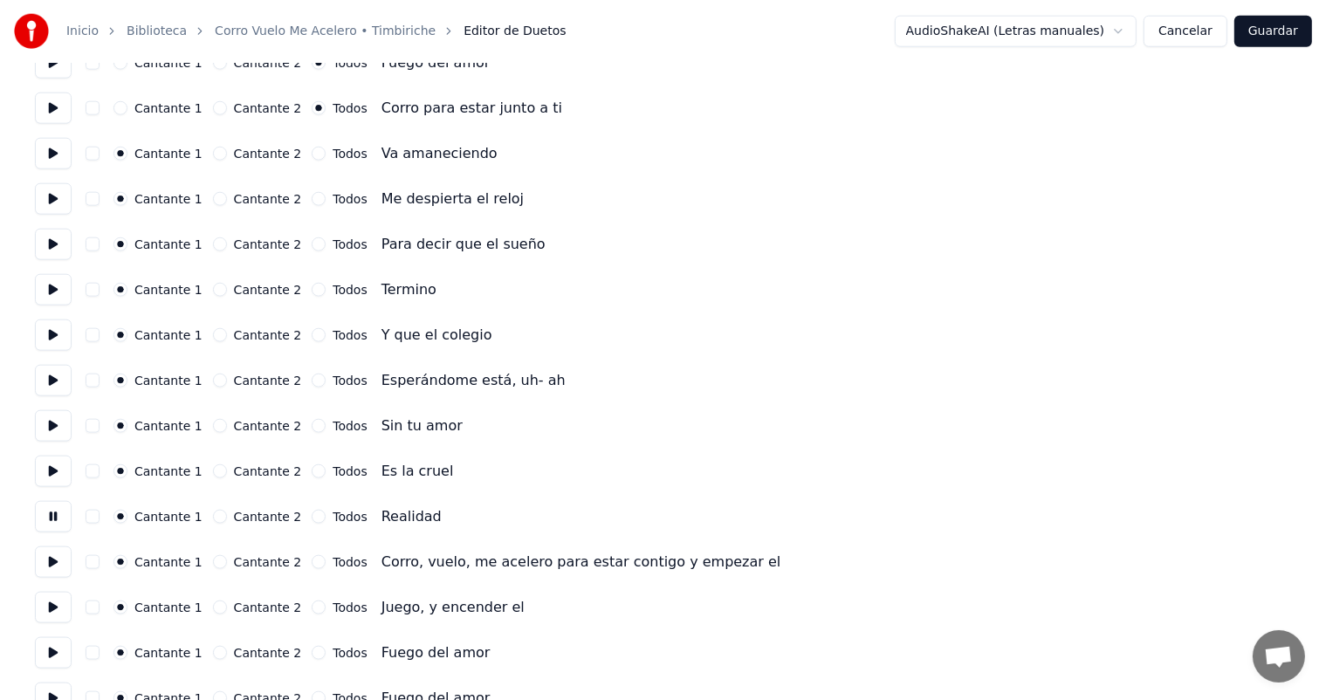
scroll to position [1987, 0]
click at [60, 567] on button at bounding box center [53, 561] width 37 height 31
click at [312, 561] on button "Todos" at bounding box center [319, 562] width 14 height 14
click at [312, 610] on button "Todos" at bounding box center [319, 607] width 14 height 14
click at [52, 610] on button at bounding box center [53, 606] width 37 height 31
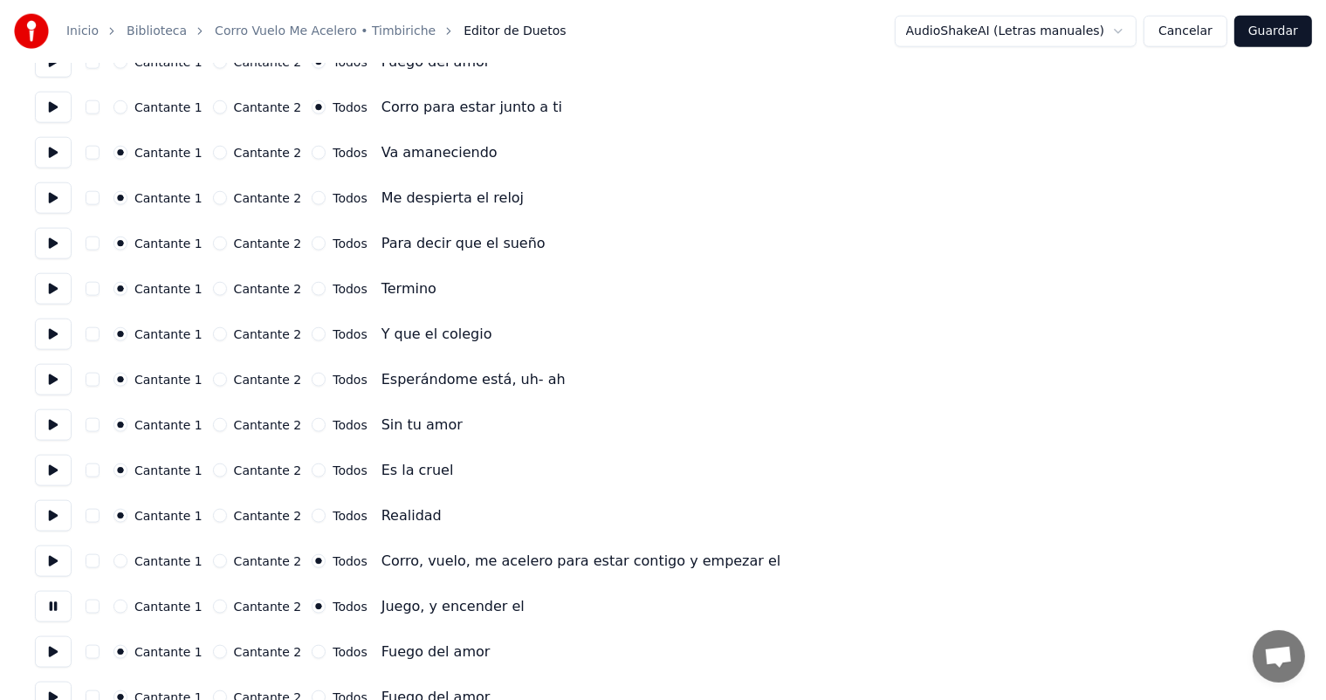
click at [312, 654] on button "Todos" at bounding box center [319, 652] width 14 height 14
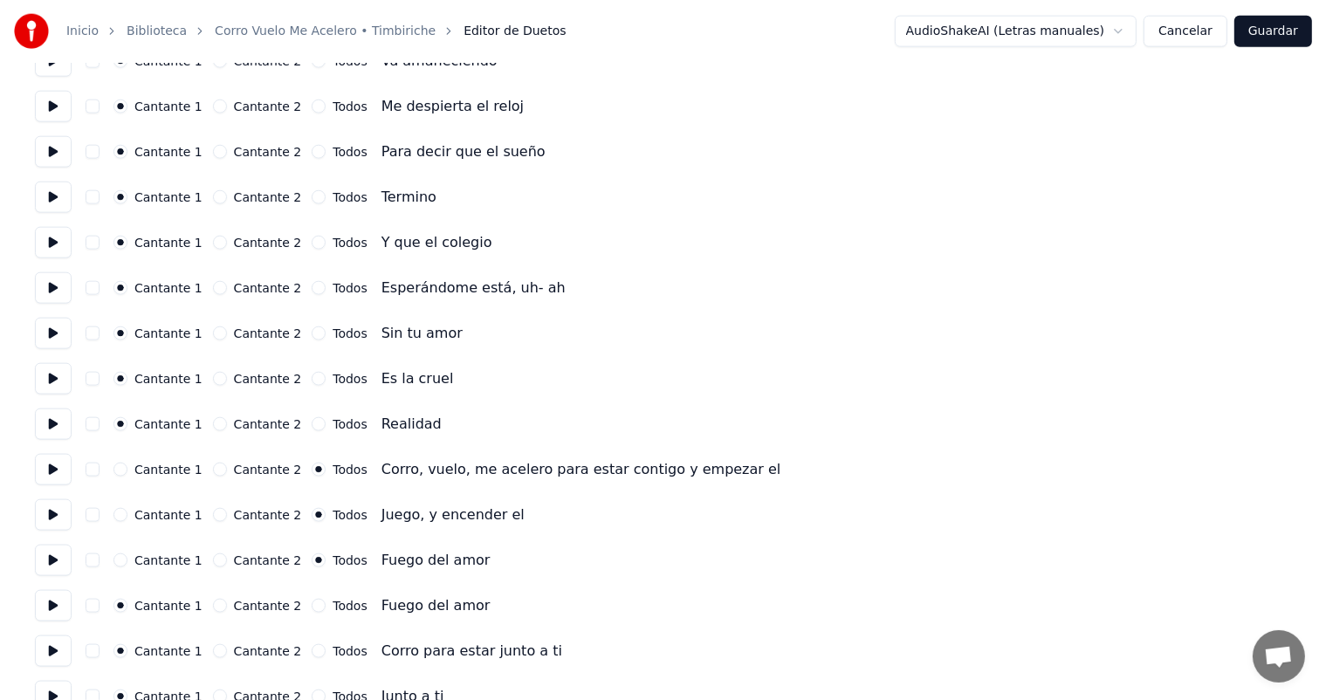
scroll to position [2079, 0]
click at [312, 604] on button "Todos" at bounding box center [319, 605] width 14 height 14
click at [285, 656] on label "Cantante 2" at bounding box center [268, 650] width 68 height 12
click at [227, 656] on button "Cantante 2" at bounding box center [220, 651] width 14 height 14
click at [312, 653] on button "Todos" at bounding box center [319, 651] width 14 height 14
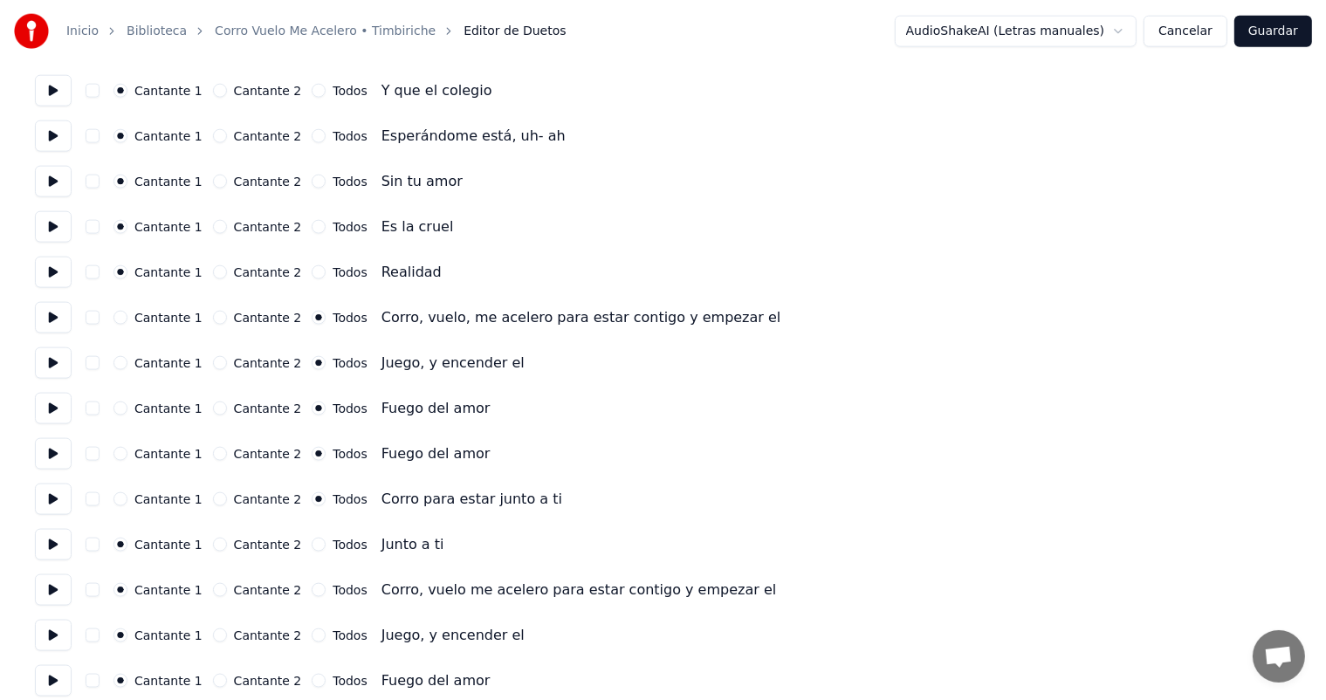
scroll to position [2230, 0]
click at [312, 545] on button "Todos" at bounding box center [319, 545] width 14 height 14
click at [312, 587] on button "Todos" at bounding box center [319, 590] width 14 height 14
click at [312, 634] on button "Todos" at bounding box center [319, 636] width 14 height 14
click at [312, 681] on button "Todos" at bounding box center [319, 681] width 14 height 14
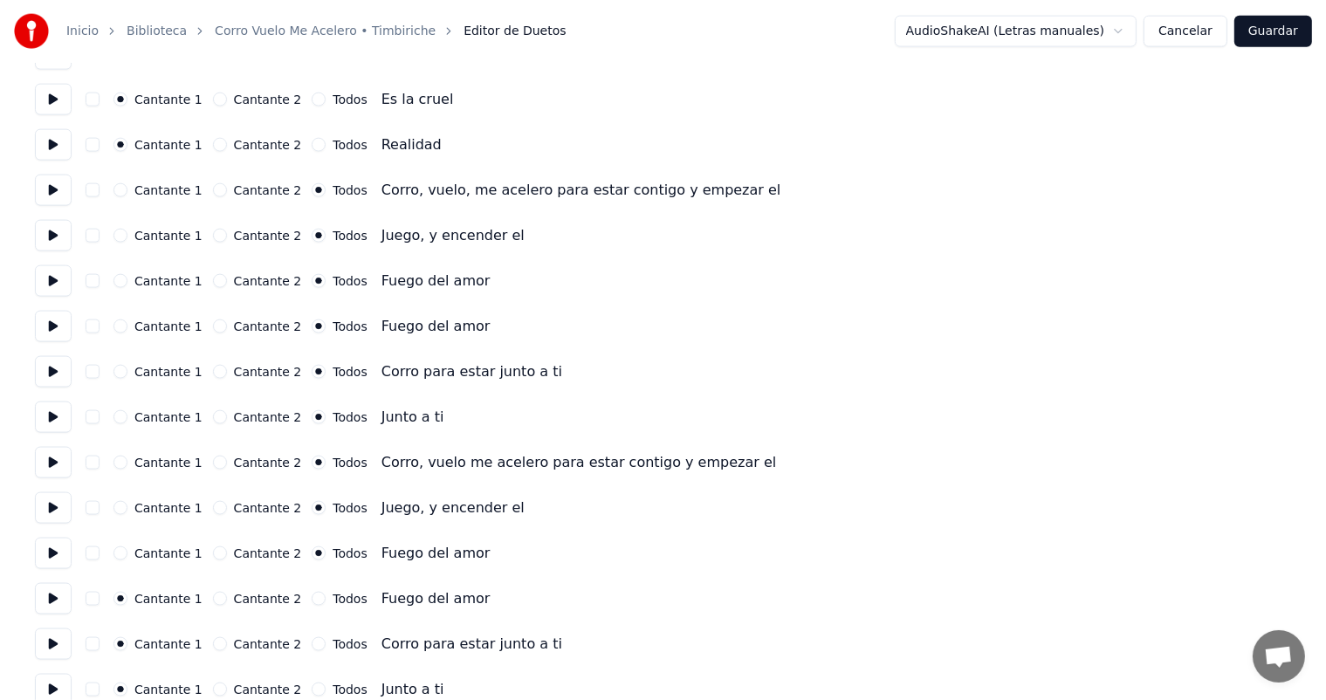
scroll to position [2359, 0]
click at [312, 597] on button "Todos" at bounding box center [319, 598] width 14 height 14
click at [312, 639] on button "Todos" at bounding box center [319, 644] width 14 height 14
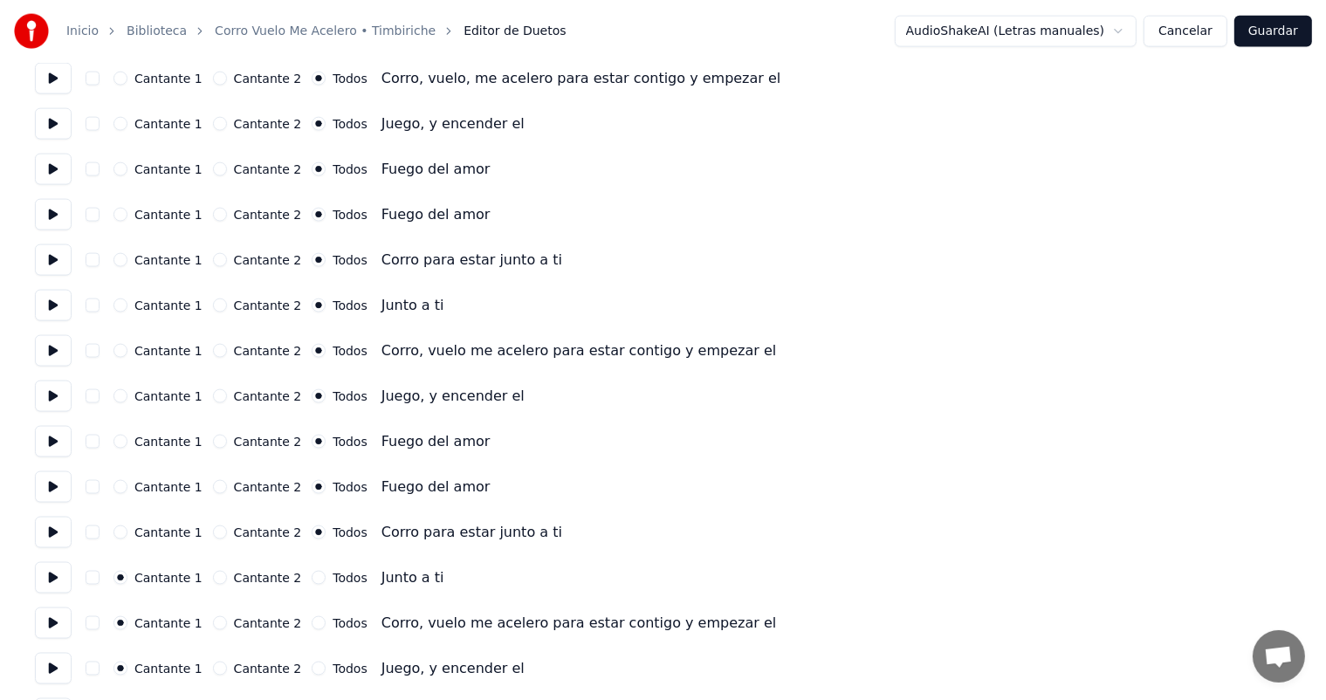
scroll to position [2471, 0]
click at [312, 573] on button "Todos" at bounding box center [319, 576] width 14 height 14
click at [312, 622] on button "Todos" at bounding box center [319, 622] width 14 height 14
click at [312, 666] on button "Todos" at bounding box center [319, 667] width 14 height 14
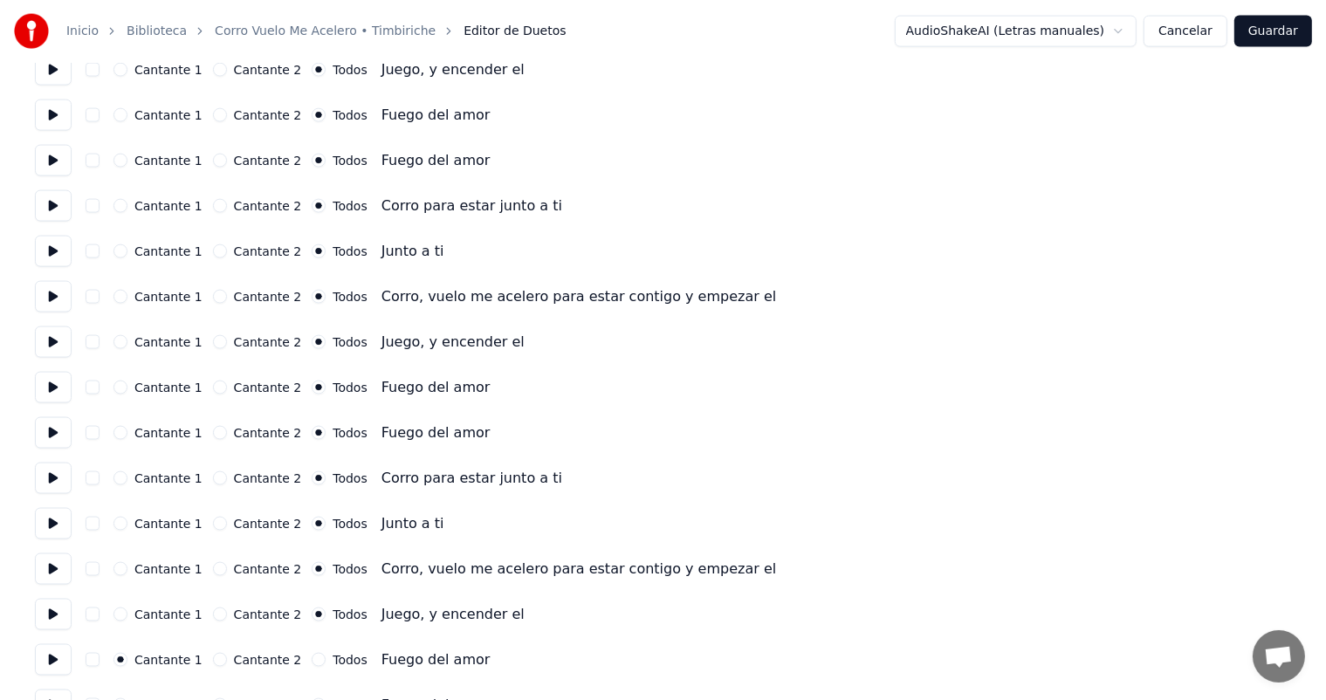
scroll to position [2562, 0]
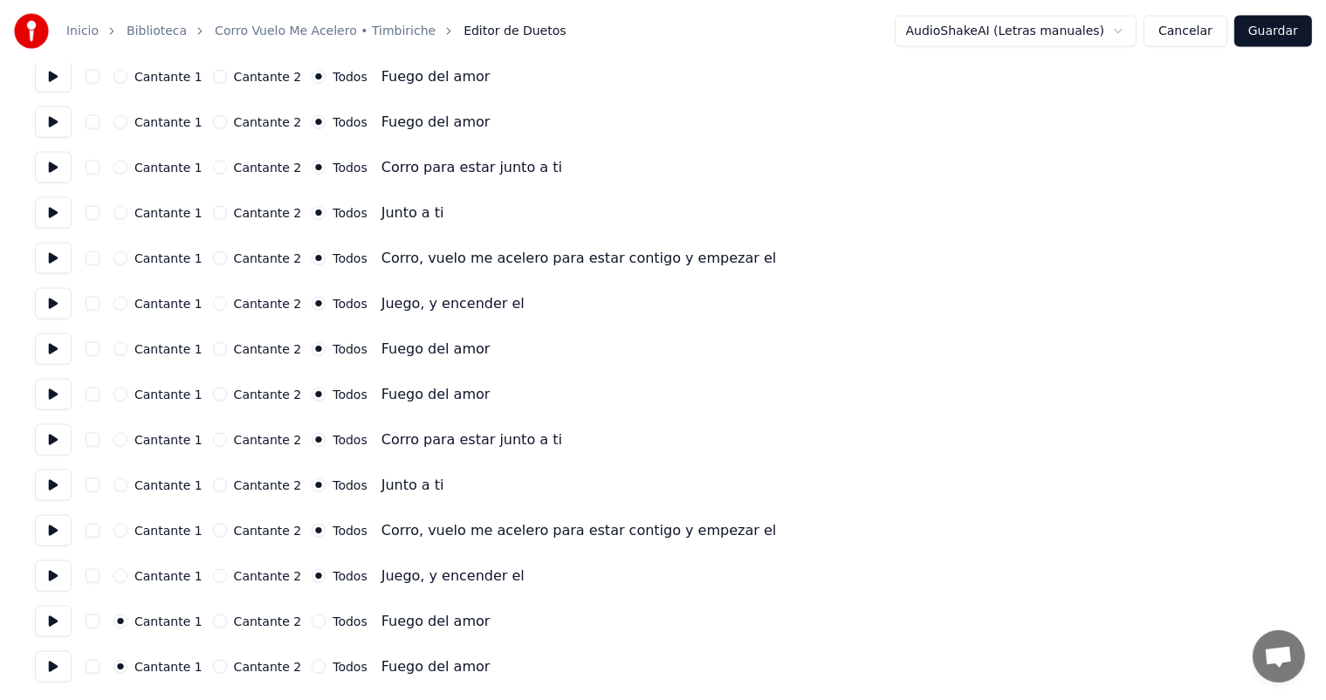
click at [312, 617] on button "Todos" at bounding box center [319, 622] width 14 height 14
click at [312, 669] on button "Todos" at bounding box center [319, 667] width 14 height 14
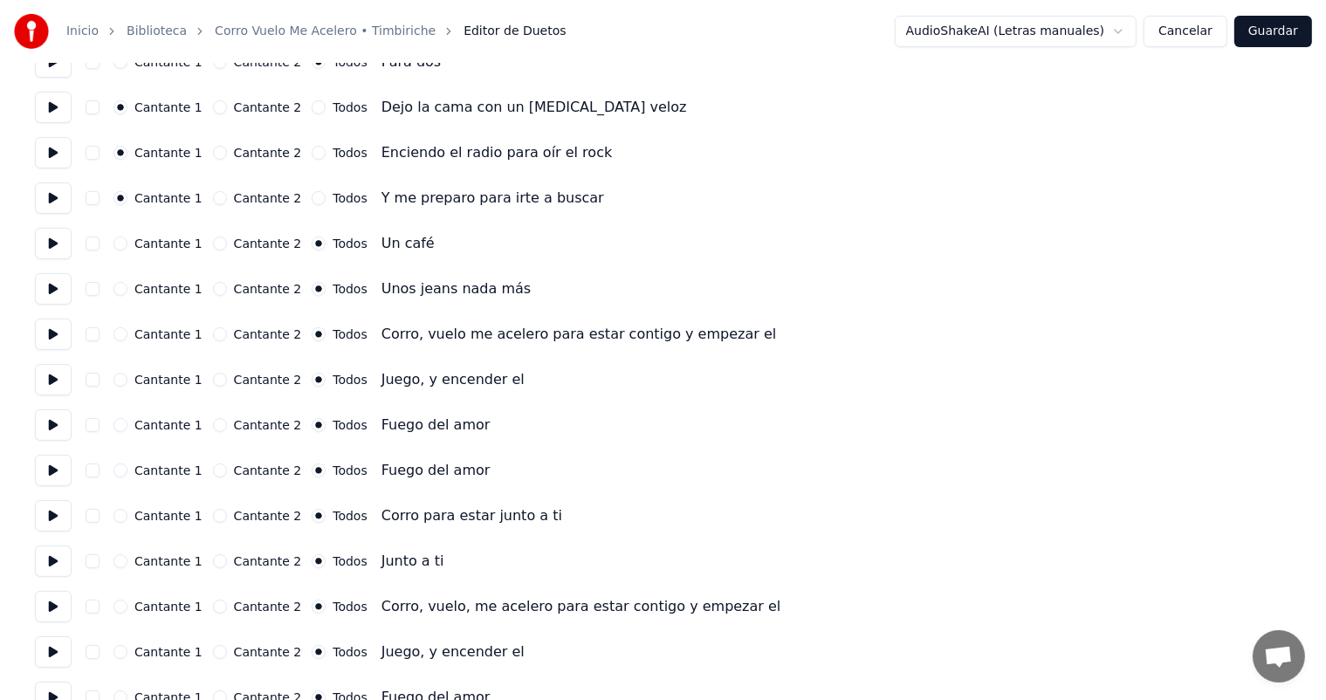
scroll to position [0, 0]
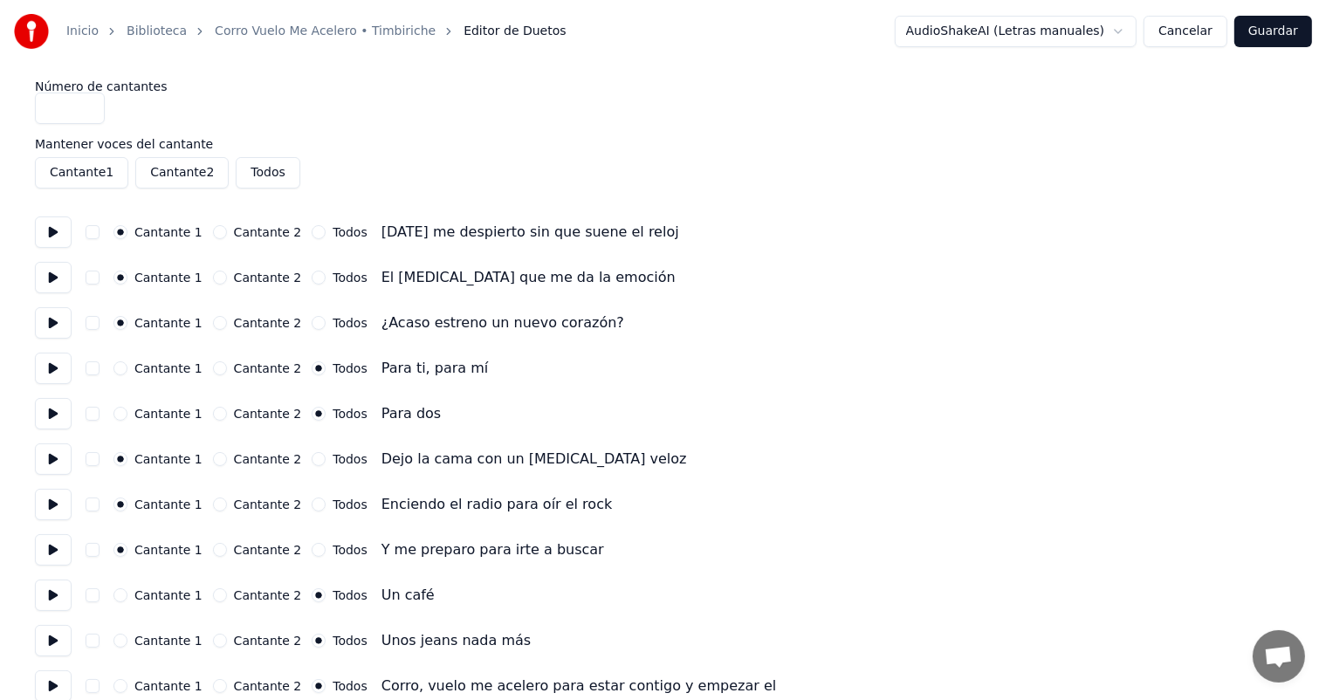
click at [59, 238] on button at bounding box center [53, 232] width 37 height 31
click at [217, 461] on button "Cantante 2" at bounding box center [220, 459] width 14 height 14
click at [66, 464] on button at bounding box center [53, 459] width 37 height 31
click at [49, 517] on button at bounding box center [53, 504] width 37 height 31
click at [217, 505] on button "Cantante 2" at bounding box center [220, 505] width 14 height 14
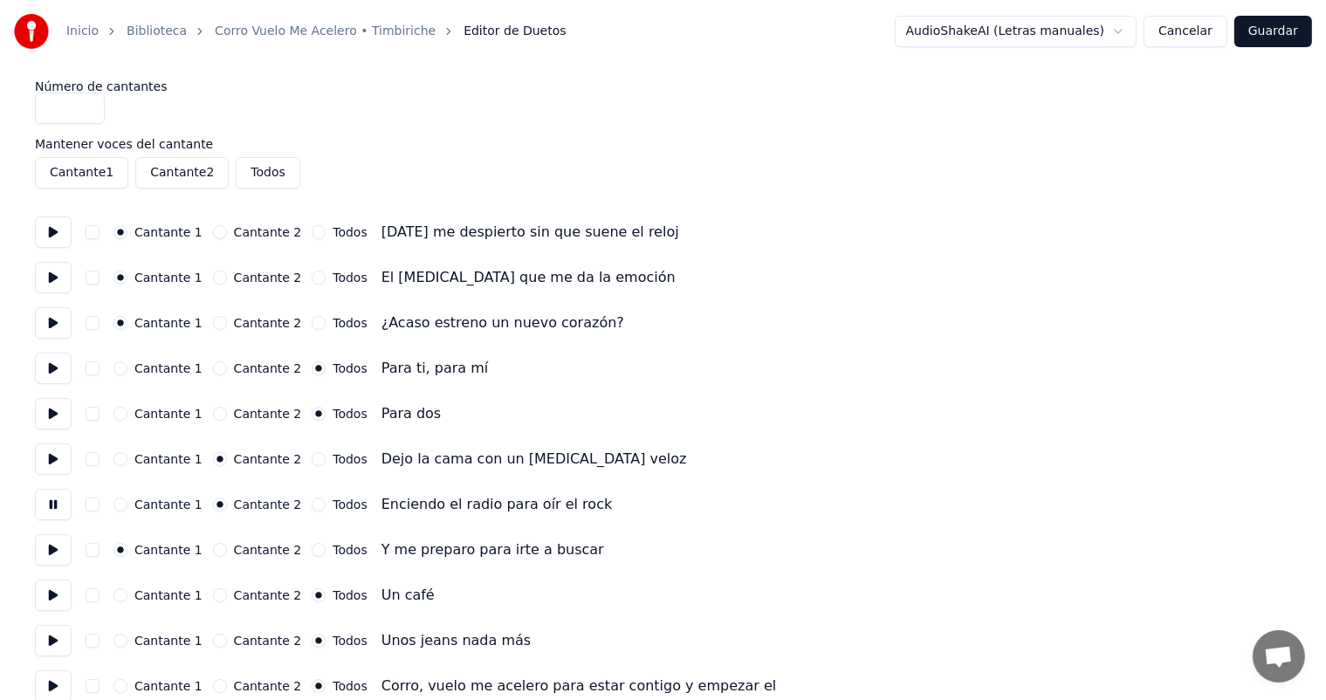
click at [216, 550] on button "Cantante 2" at bounding box center [220, 550] width 14 height 14
click at [49, 562] on button at bounding box center [53, 549] width 37 height 31
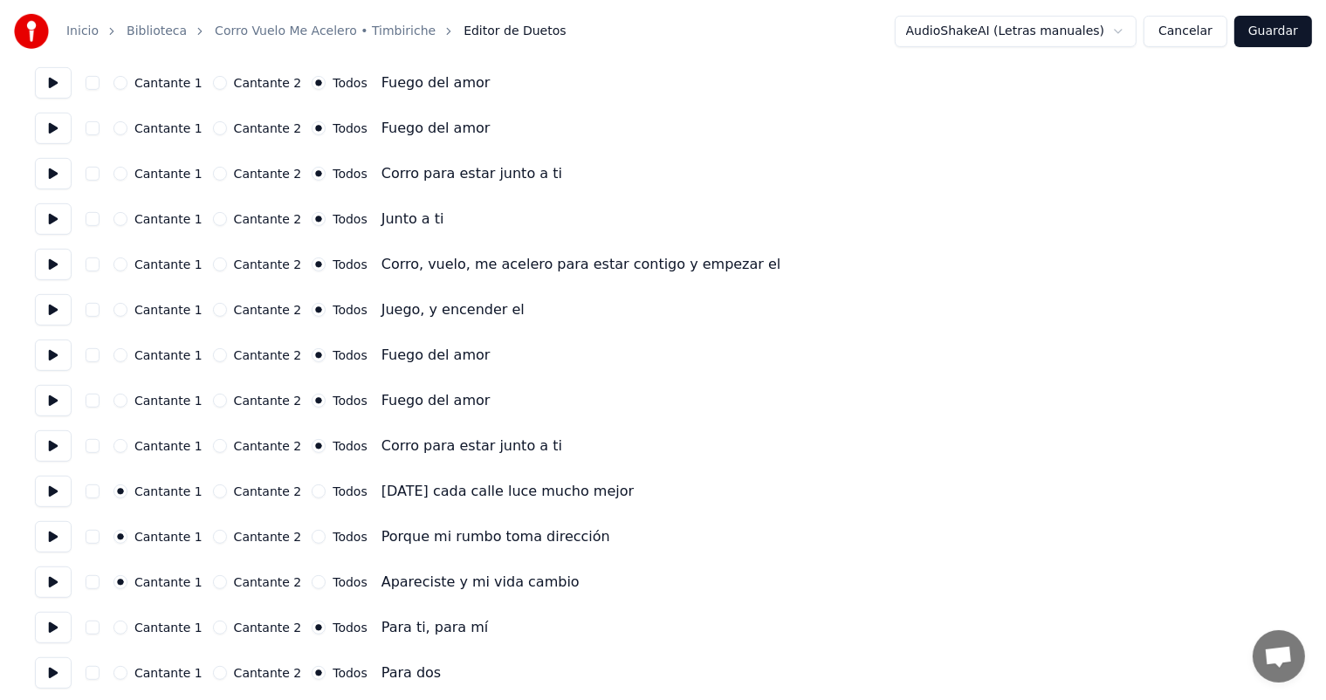
scroll to position [699, 0]
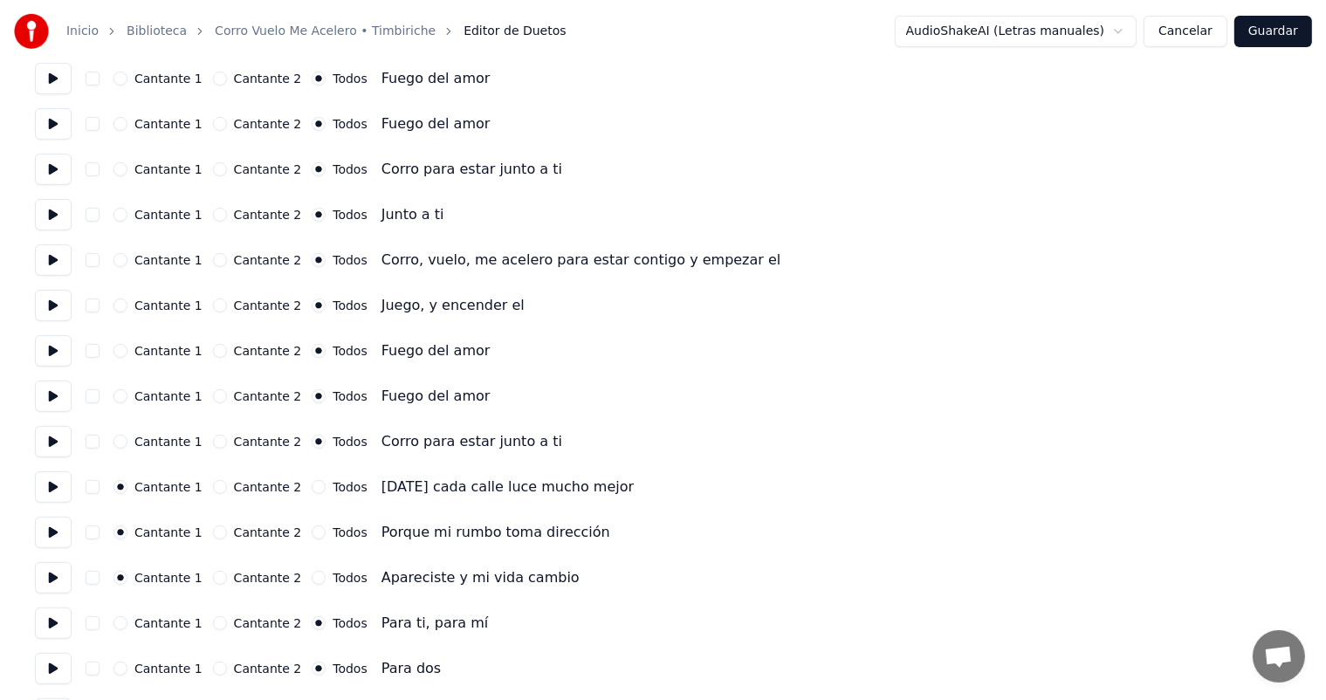
click at [58, 494] on button at bounding box center [53, 487] width 37 height 31
click at [58, 534] on button at bounding box center [53, 532] width 37 height 31
click at [55, 580] on button at bounding box center [53, 577] width 37 height 31
click at [53, 581] on button at bounding box center [53, 577] width 37 height 31
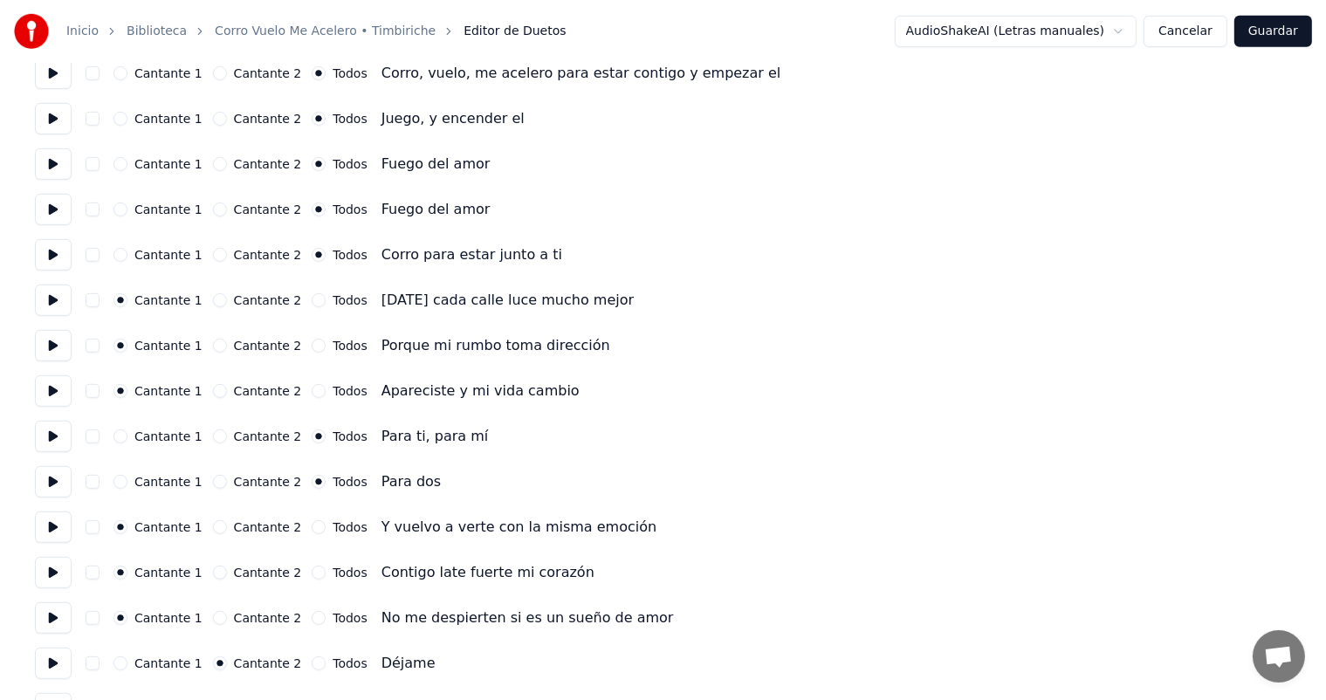
scroll to position [886, 0]
click at [218, 526] on button "Cantante 2" at bounding box center [220, 527] width 14 height 14
click at [219, 571] on button "Cantante 2" at bounding box center [220, 572] width 14 height 14
click at [58, 533] on button at bounding box center [53, 526] width 37 height 31
click at [59, 582] on button at bounding box center [53, 571] width 37 height 31
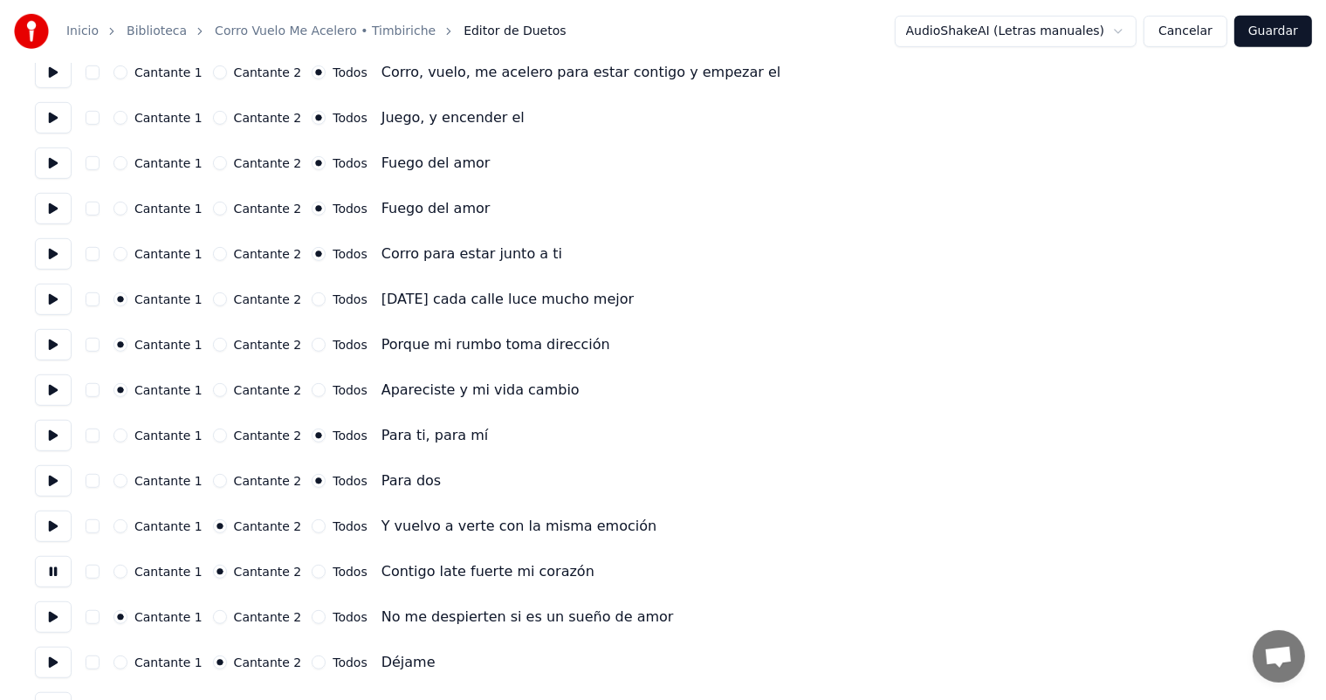
click at [54, 624] on button at bounding box center [53, 617] width 37 height 31
click at [223, 618] on button "Cantante 2" at bounding box center [220, 617] width 14 height 14
click at [312, 668] on button "Todos" at bounding box center [319, 663] width 14 height 14
click at [72, 672] on button at bounding box center [53, 662] width 37 height 31
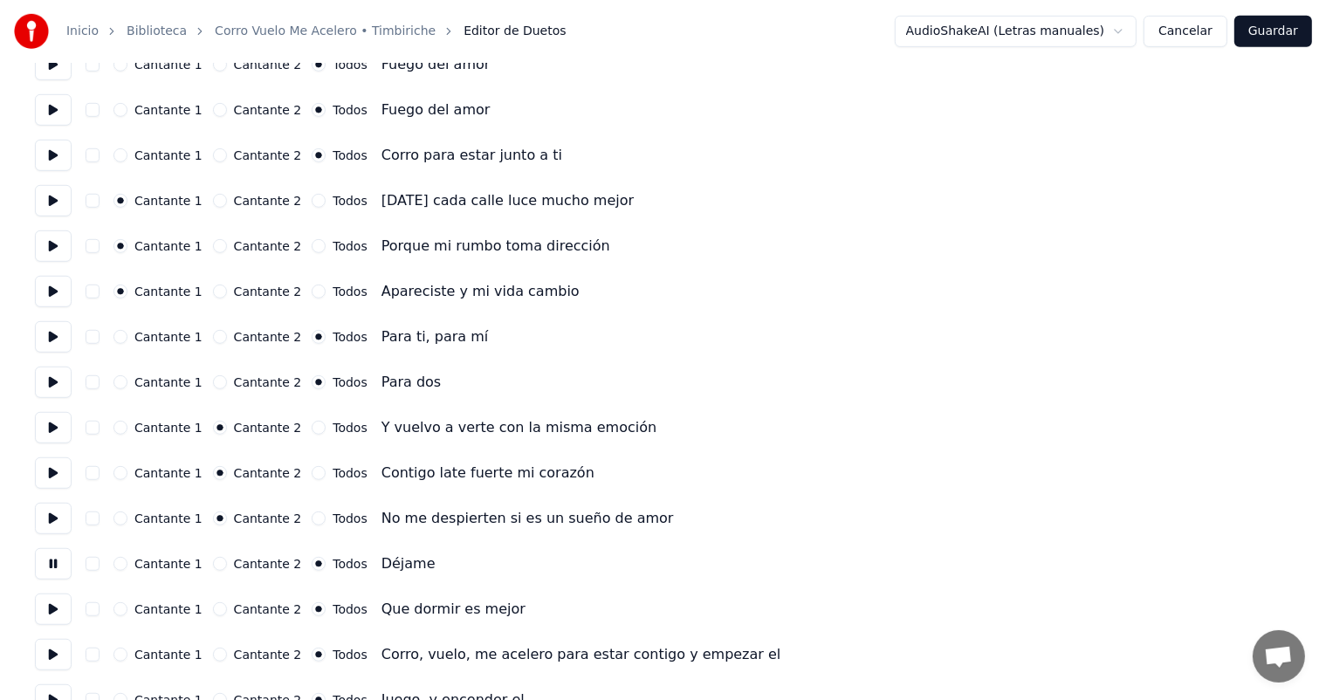
scroll to position [989, 0]
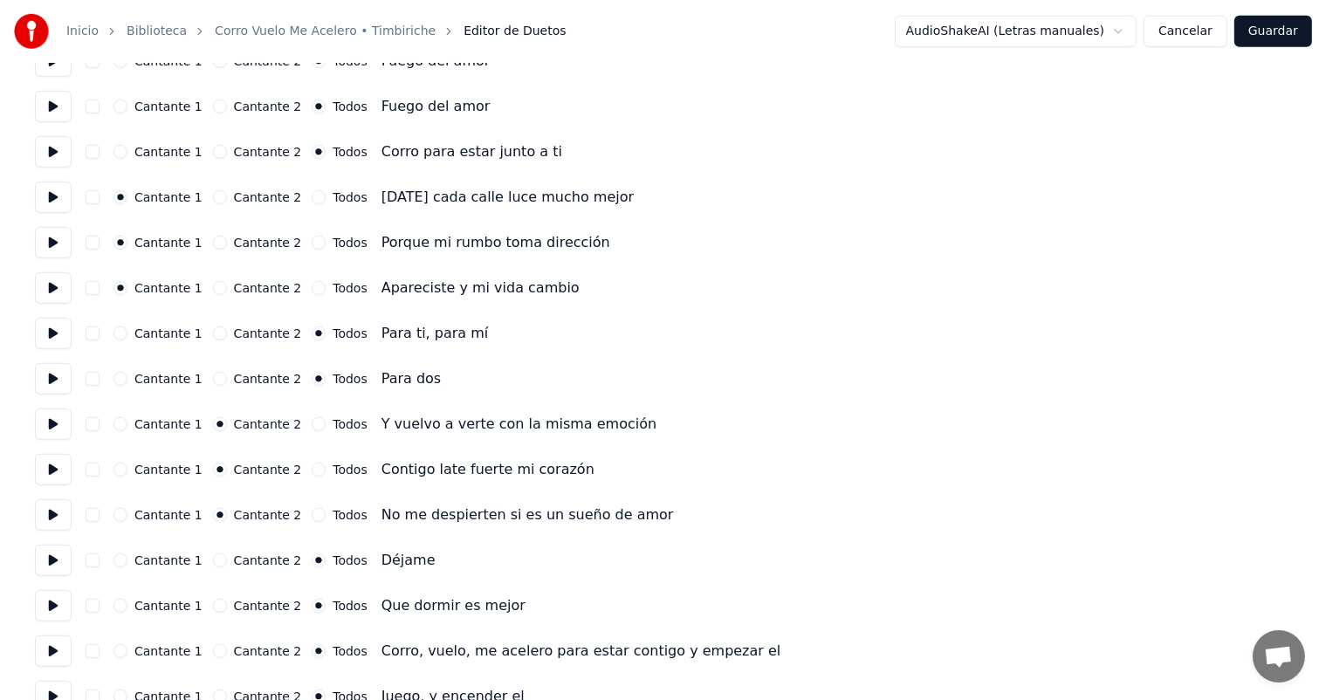
click at [65, 610] on button at bounding box center [53, 605] width 37 height 31
click at [56, 651] on button at bounding box center [53, 651] width 37 height 31
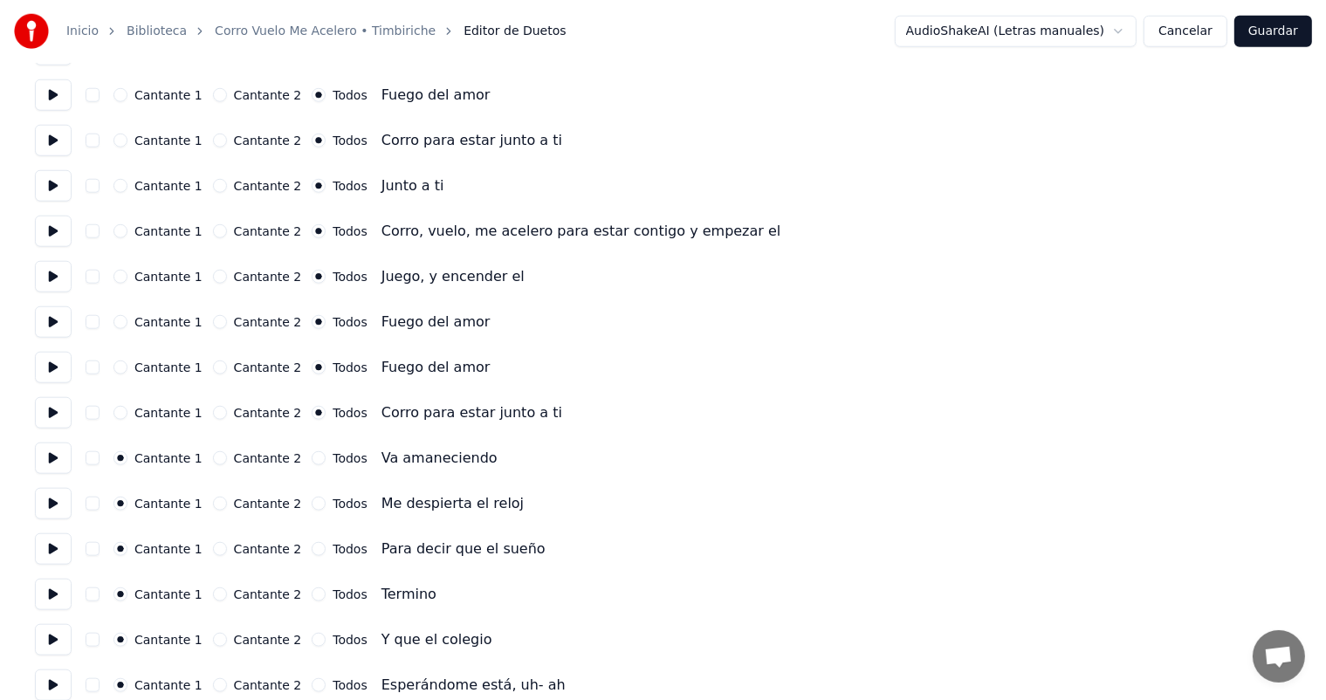
scroll to position [1682, 0]
click at [56, 460] on button at bounding box center [53, 457] width 37 height 31
click at [60, 503] on button at bounding box center [53, 502] width 37 height 31
click at [55, 554] on button at bounding box center [53, 548] width 37 height 31
click at [56, 595] on button at bounding box center [53, 593] width 37 height 31
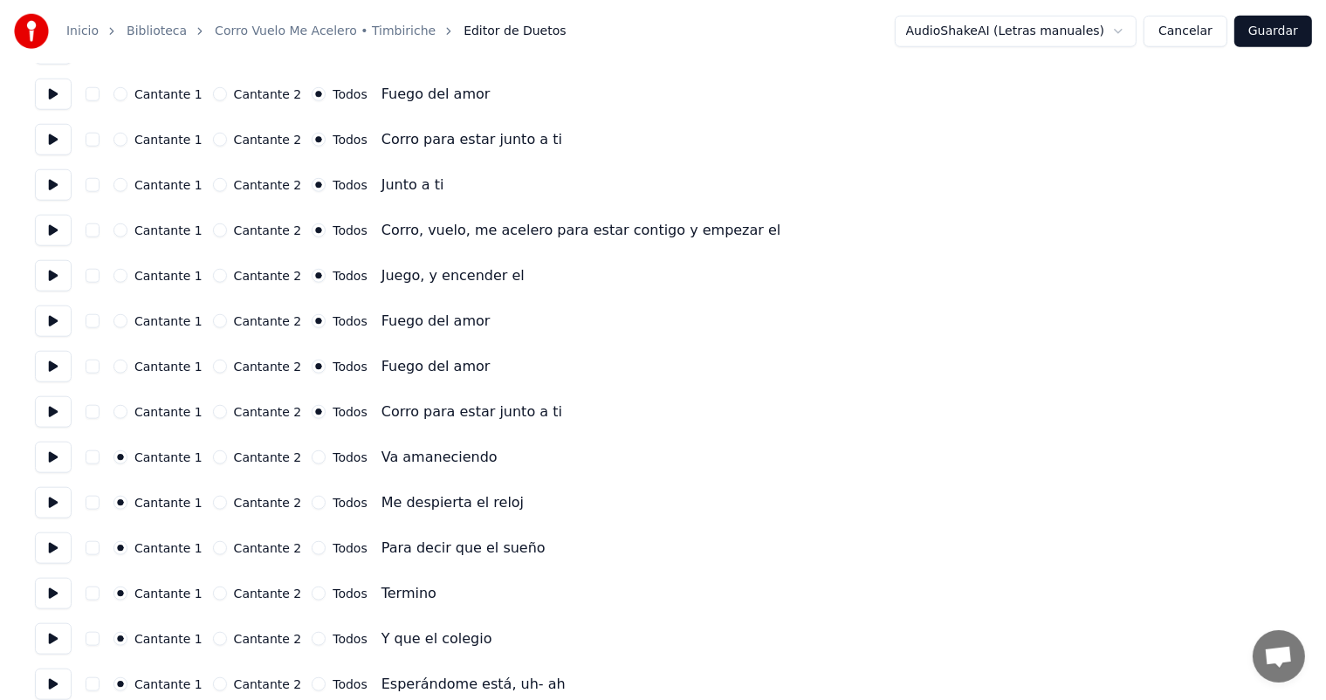
click at [59, 640] on button at bounding box center [53, 638] width 37 height 31
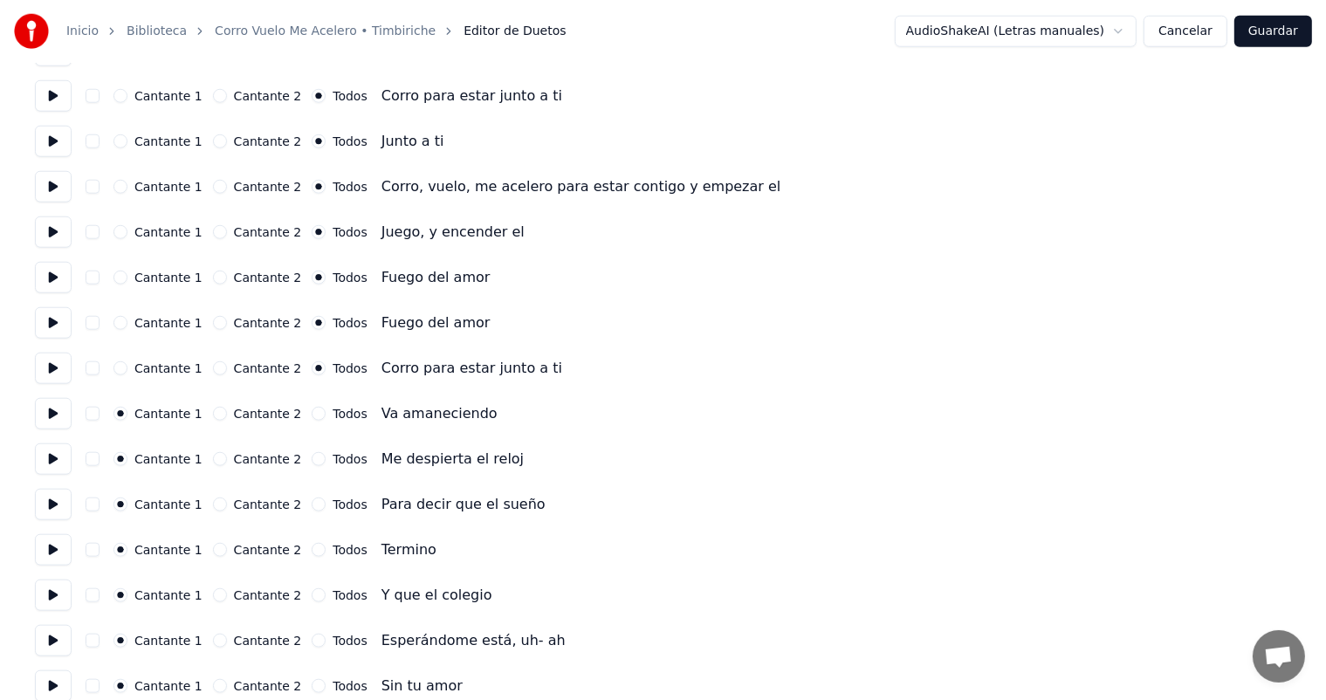
scroll to position [1782, 0]
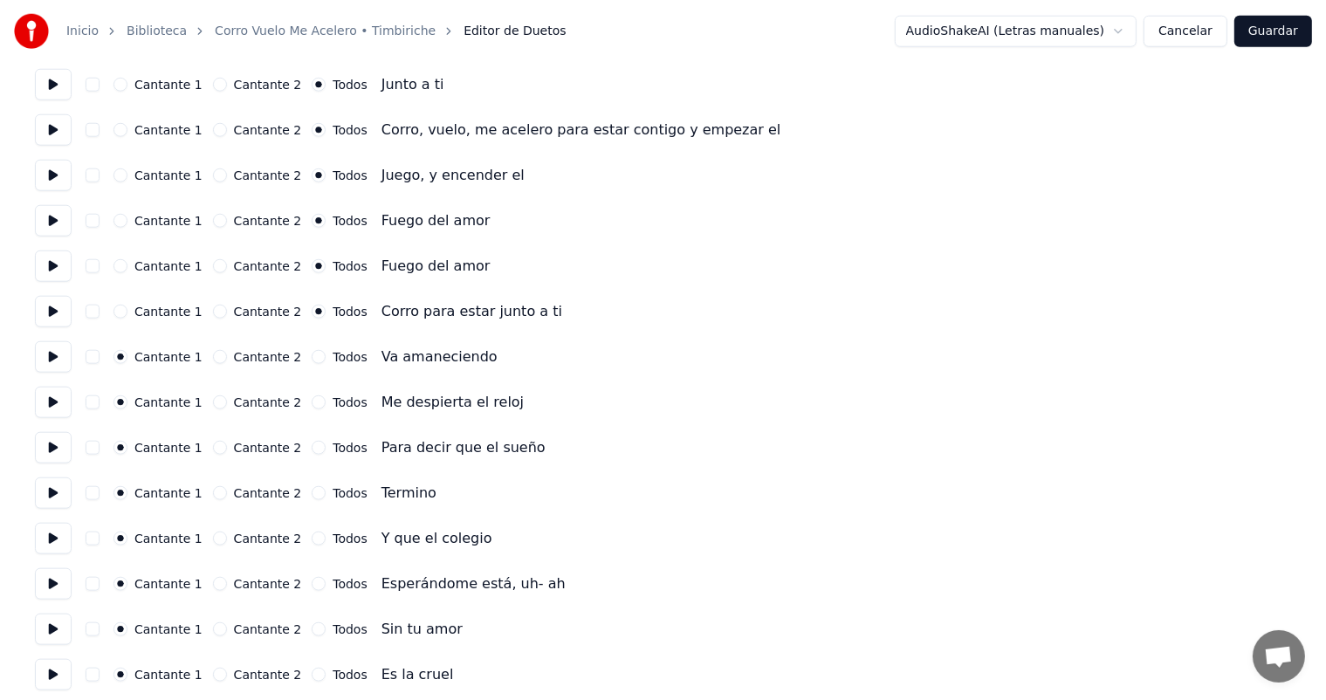
click at [56, 582] on button at bounding box center [53, 583] width 37 height 31
click at [56, 631] on button at bounding box center [53, 629] width 37 height 31
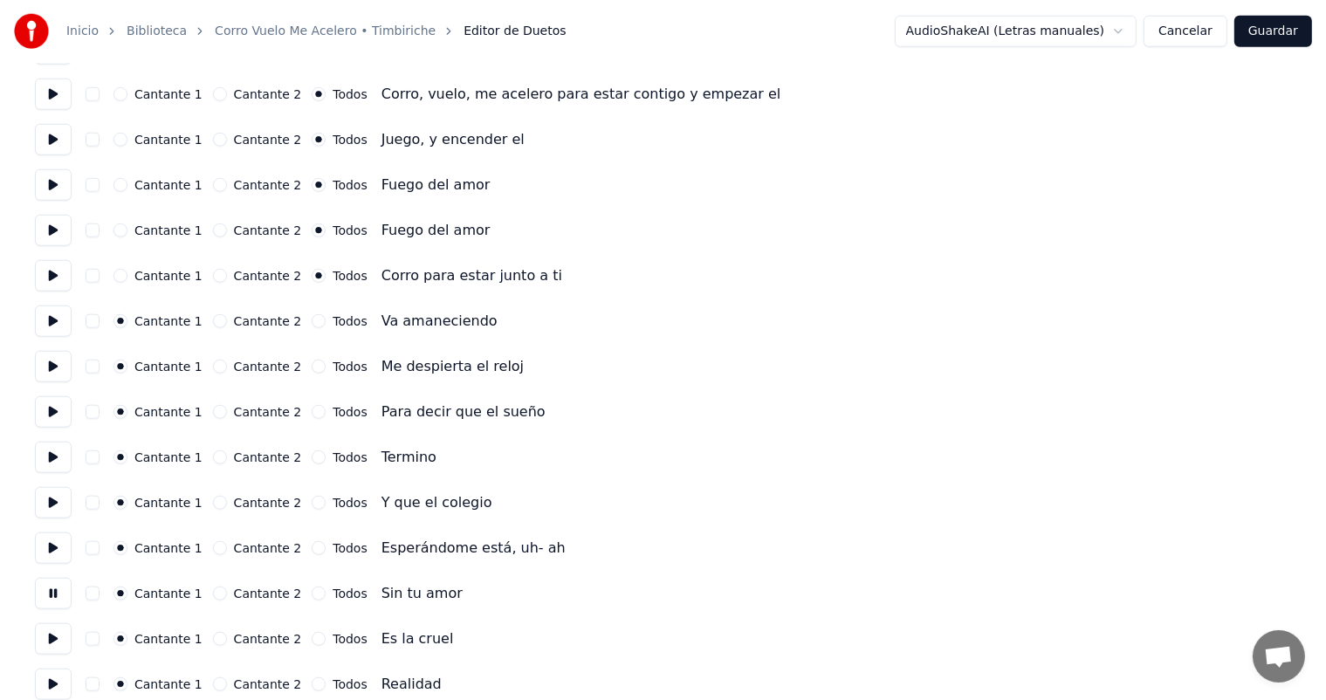
scroll to position [1852, 0]
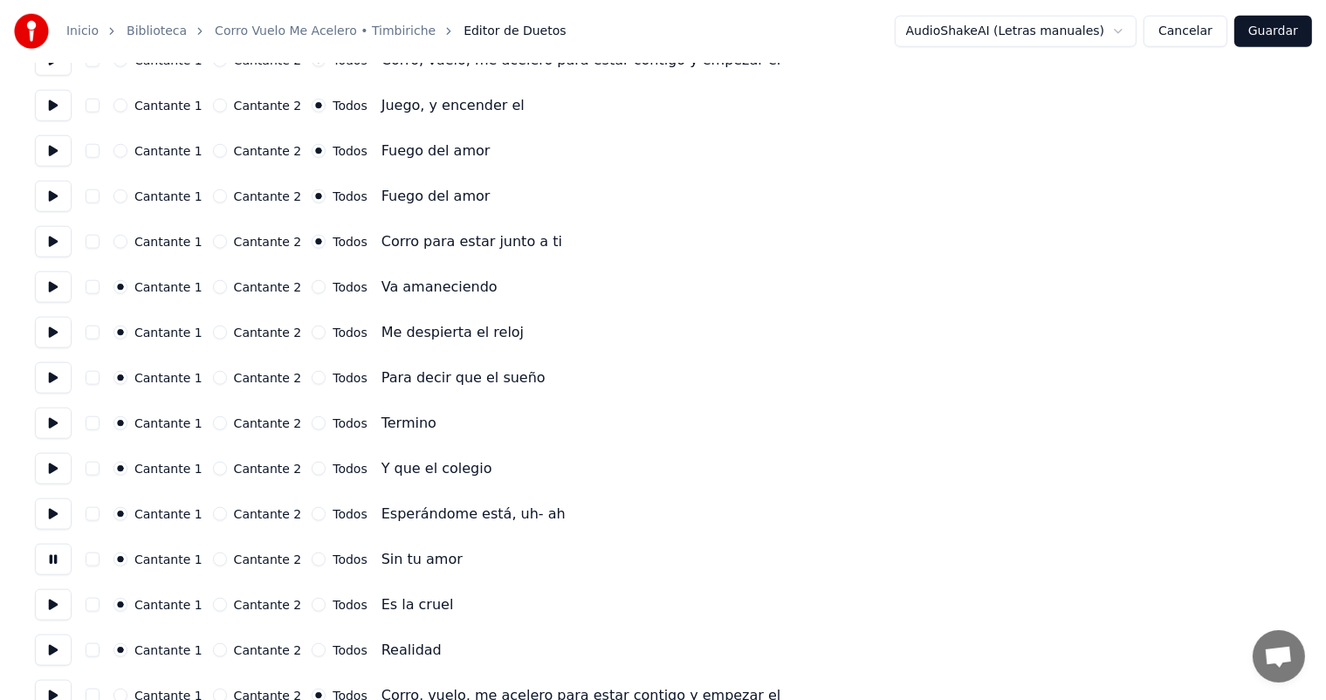
click at [52, 605] on button at bounding box center [53, 604] width 37 height 31
click at [51, 645] on button at bounding box center [53, 650] width 37 height 31
click at [50, 610] on button at bounding box center [53, 604] width 37 height 31
click at [47, 570] on button at bounding box center [53, 559] width 37 height 31
click at [56, 520] on button at bounding box center [53, 514] width 37 height 31
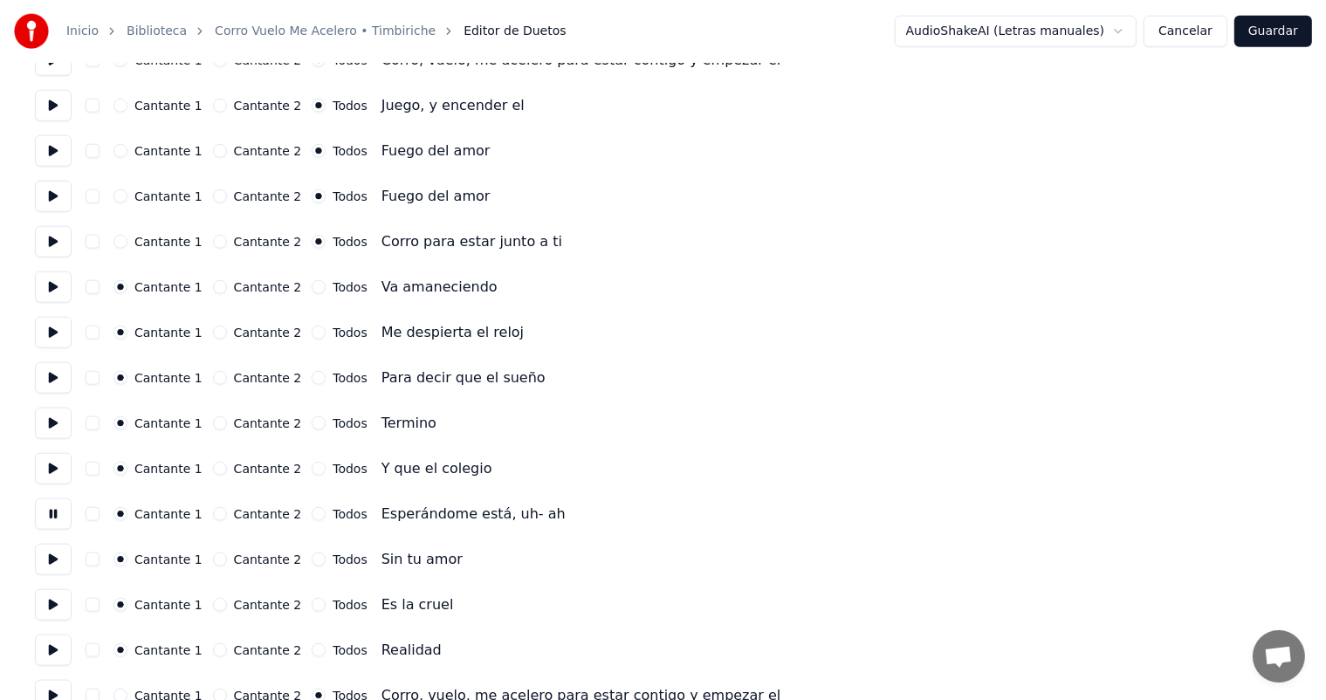
click at [52, 522] on button at bounding box center [53, 514] width 37 height 31
click at [218, 379] on button "Cantante 2" at bounding box center [220, 378] width 14 height 14
click at [213, 424] on button "Cantante 2" at bounding box center [220, 424] width 14 height 14
click at [217, 561] on button "Cantante 2" at bounding box center [220, 560] width 14 height 14
click at [216, 604] on button "Cantante 2" at bounding box center [220, 605] width 14 height 14
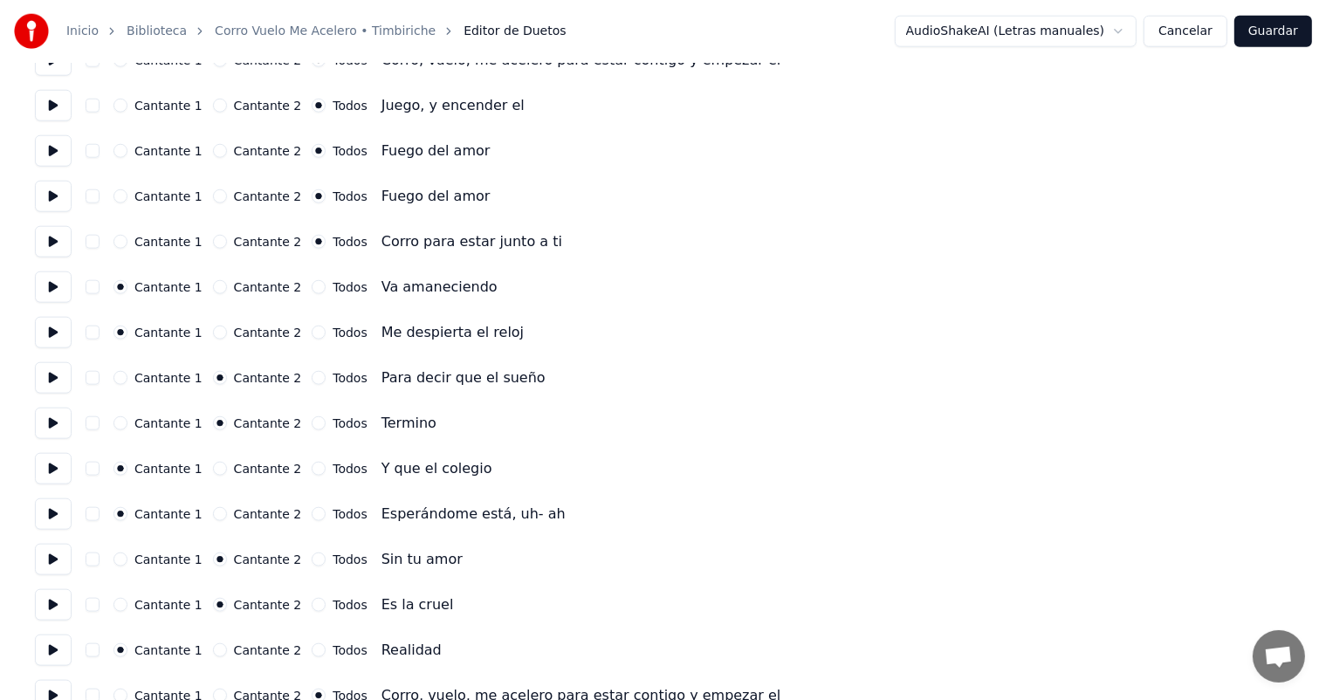
click at [216, 650] on button "Cantante 2" at bounding box center [220, 651] width 14 height 14
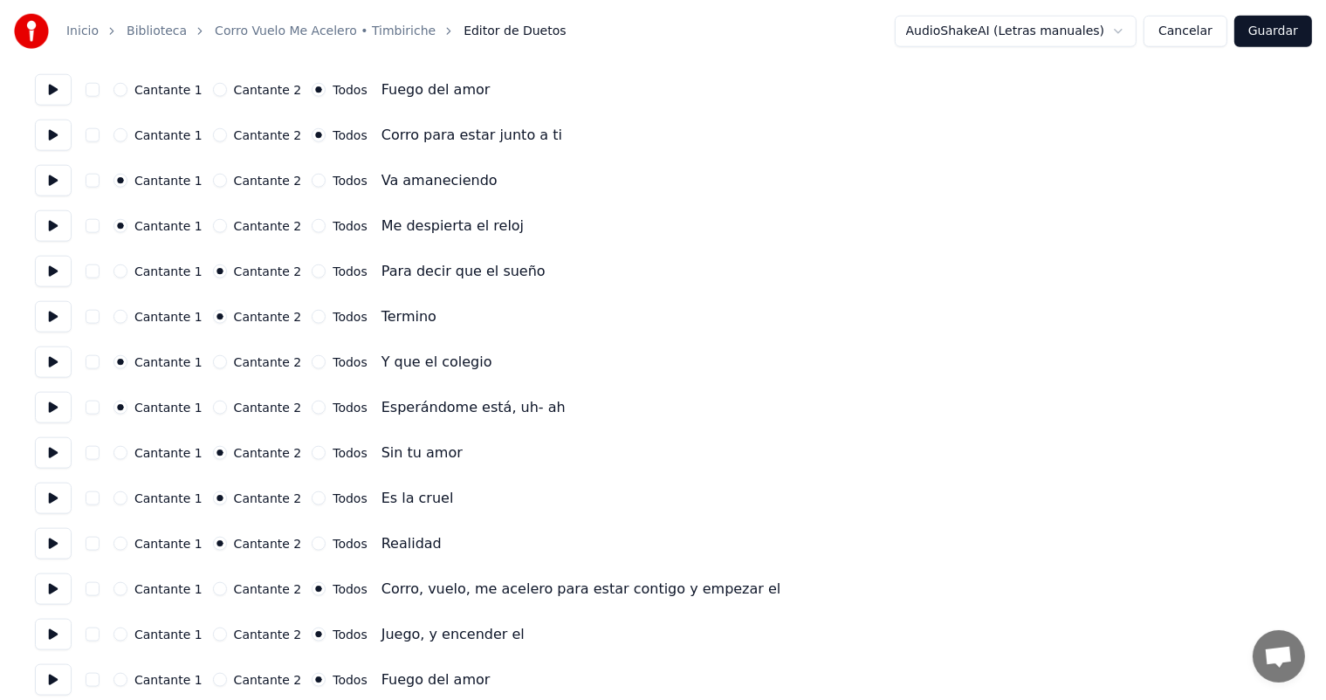
scroll to position [1959, 0]
click at [1270, 35] on button "Guardar" at bounding box center [1274, 31] width 78 height 31
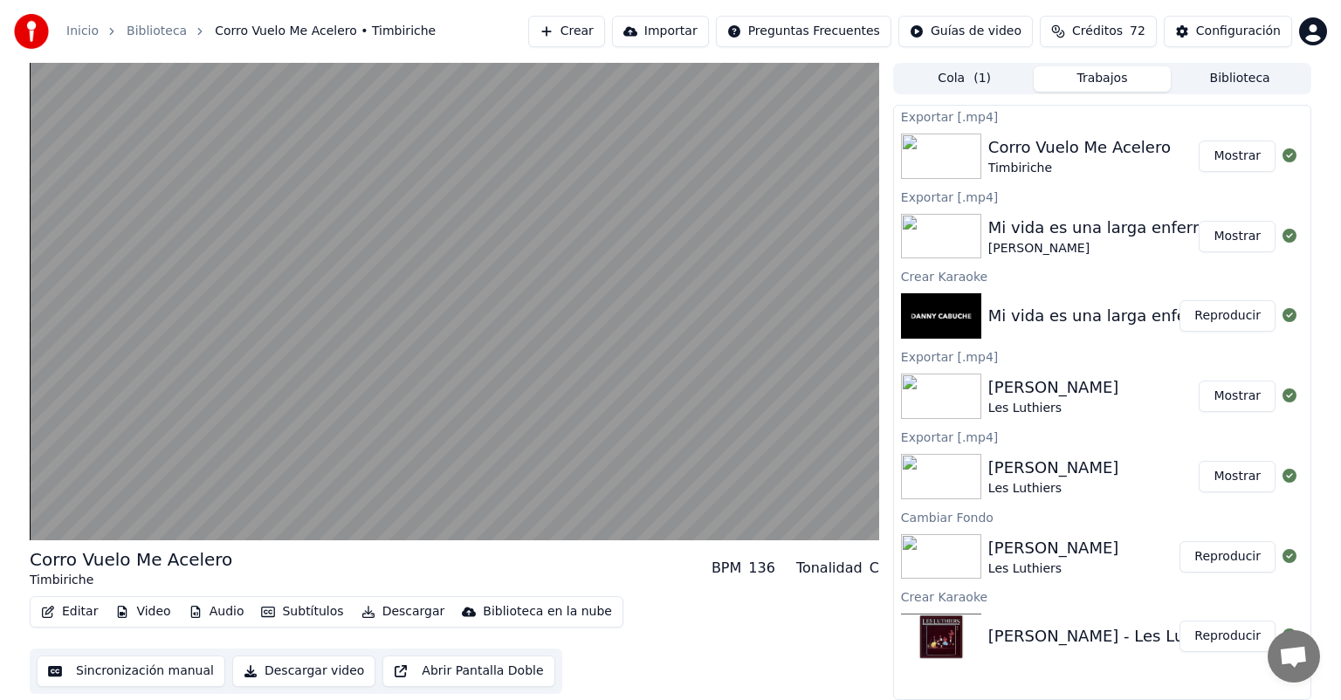
click at [107, 426] on video at bounding box center [455, 302] width 850 height 478
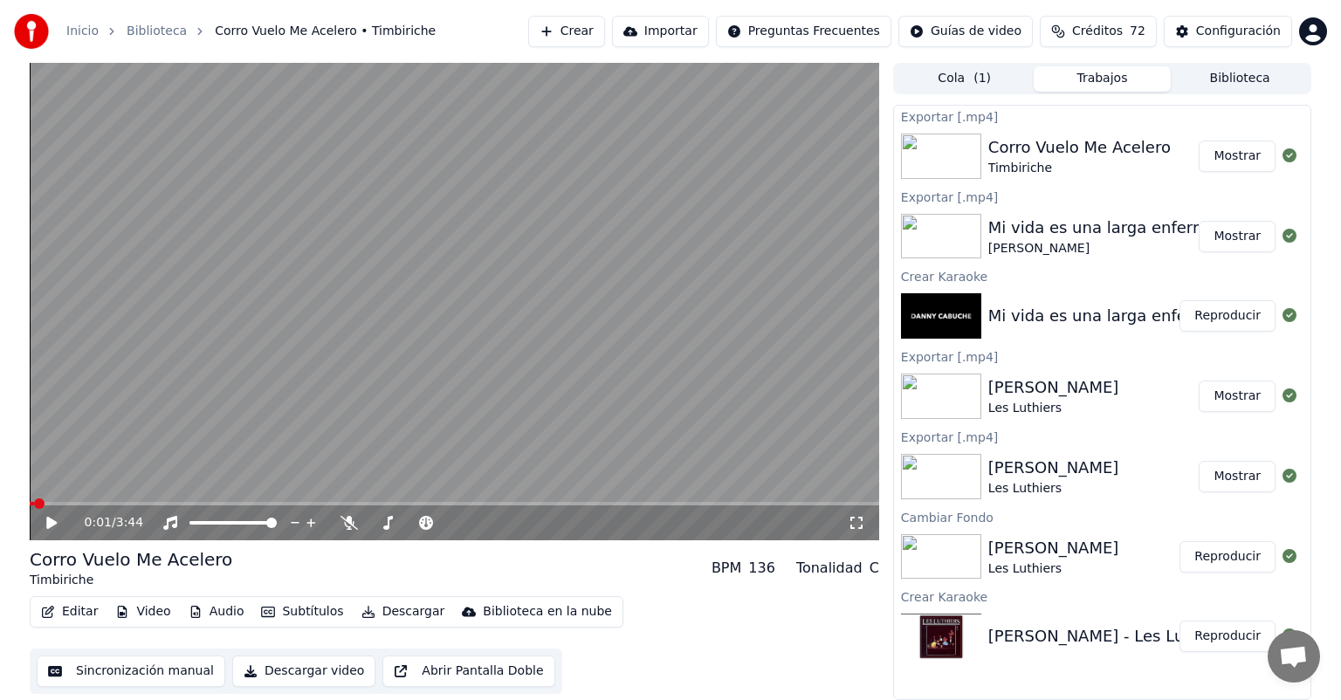
click at [41, 534] on div "0:01 / 3:44" at bounding box center [455, 523] width 850 height 35
click at [46, 523] on icon at bounding box center [51, 523] width 10 height 12
click at [346, 522] on icon at bounding box center [349, 523] width 17 height 14
click at [346, 527] on icon at bounding box center [349, 523] width 17 height 14
click at [685, 658] on div "Editar Video Audio Subtítulos Descargar Biblioteca en la nube Sincronización ma…" at bounding box center [455, 645] width 850 height 98
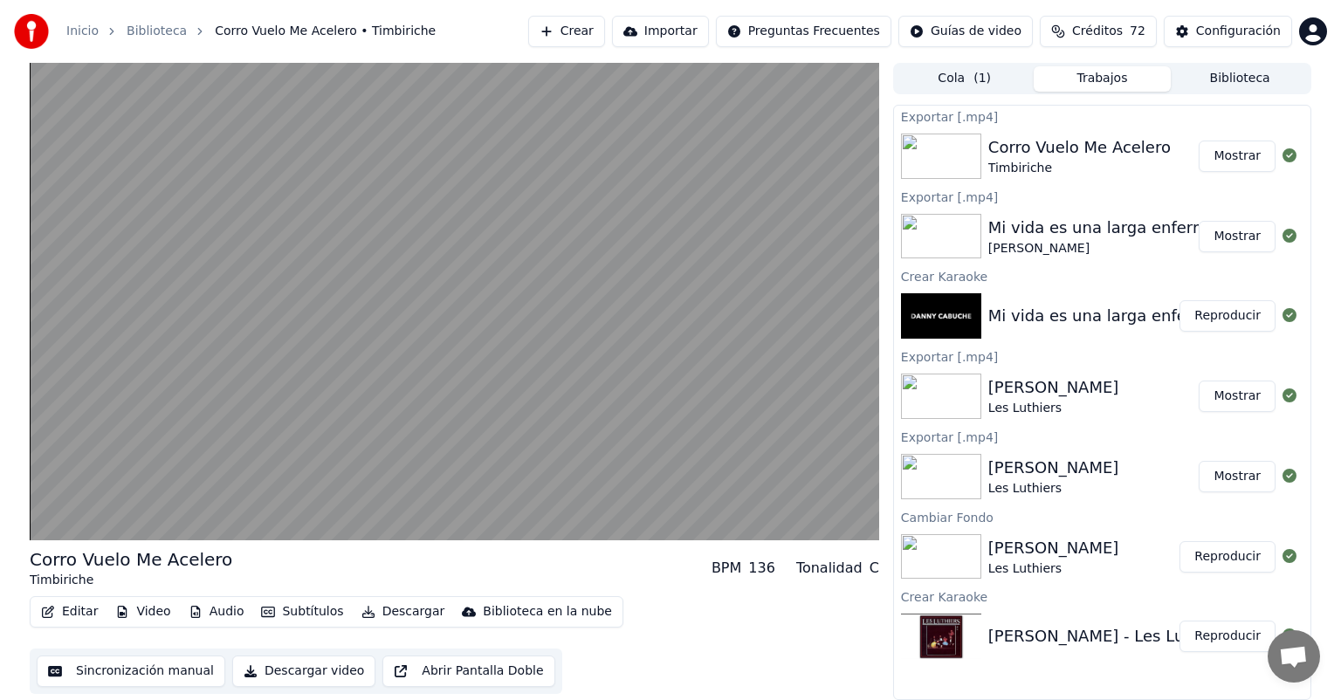
click at [163, 411] on video at bounding box center [455, 302] width 850 height 478
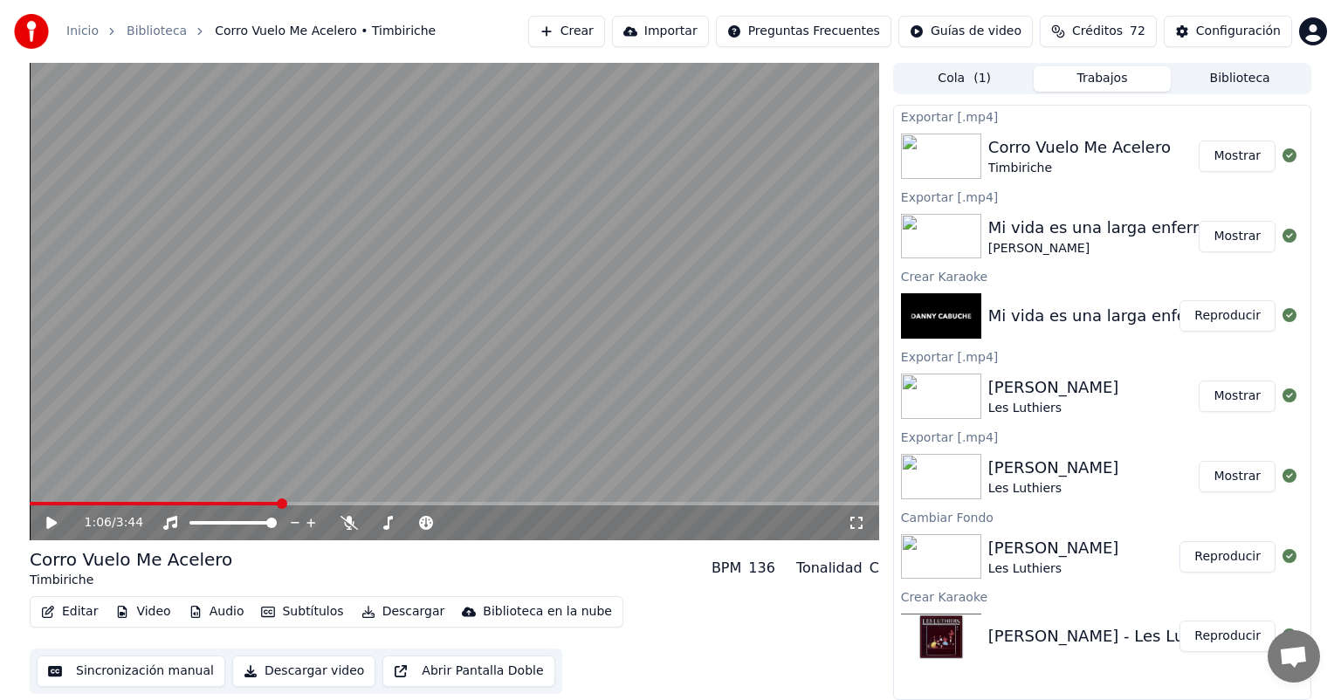
click at [381, 615] on button "Descargar" at bounding box center [404, 612] width 98 height 24
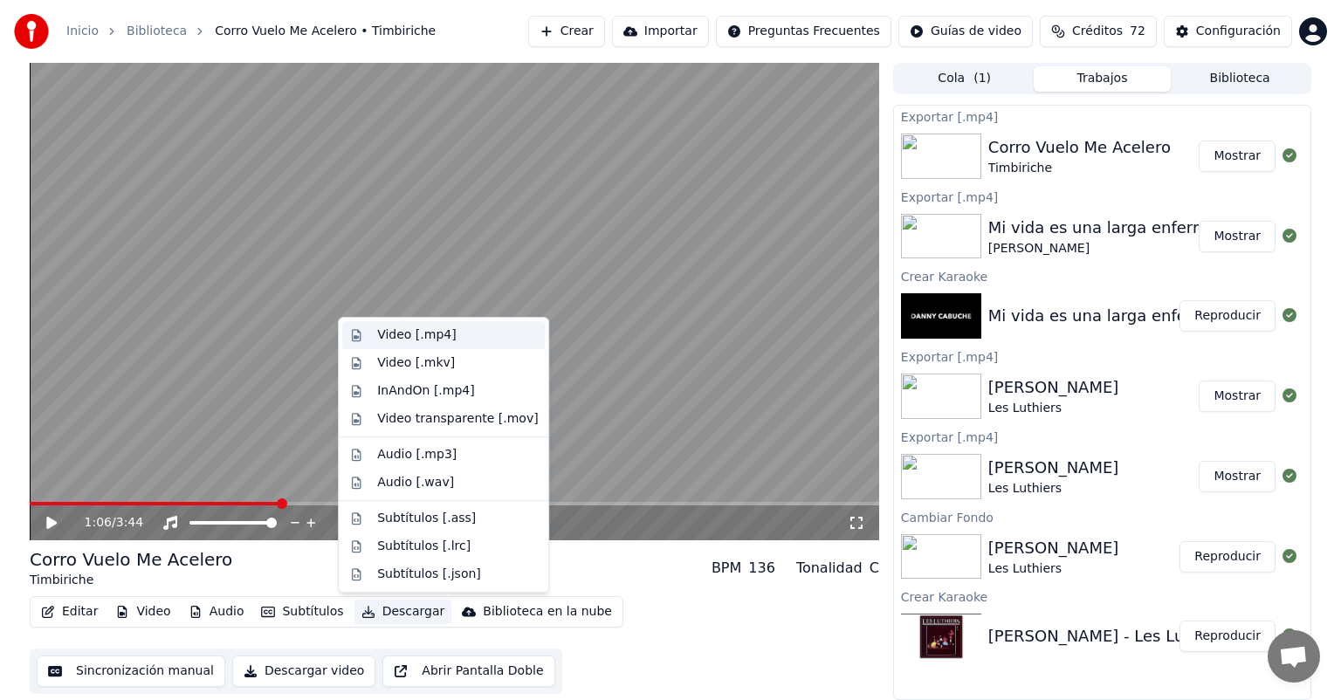
click at [369, 340] on div "Video [.mp4]" at bounding box center [443, 335] width 203 height 28
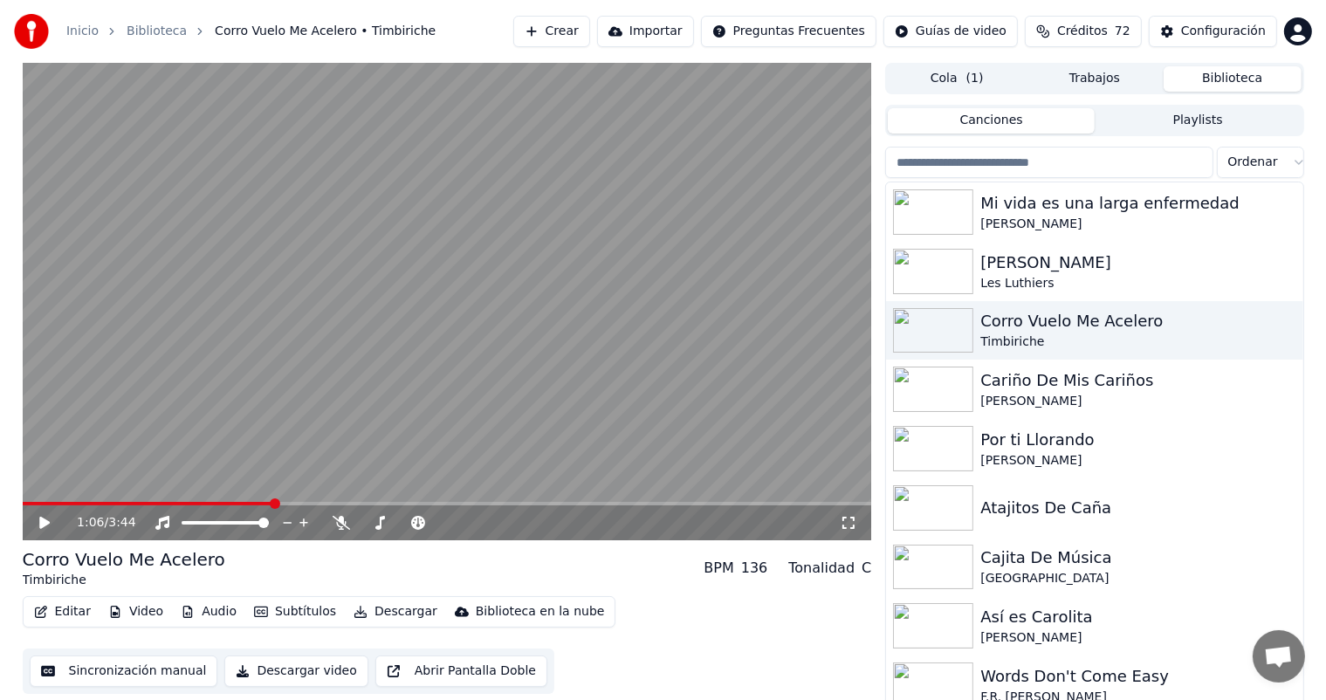
click at [1201, 86] on button "Biblioteca" at bounding box center [1233, 78] width 138 height 25
click at [1060, 381] on div "Cariño De Mis Cariños" at bounding box center [1130, 381] width 298 height 24
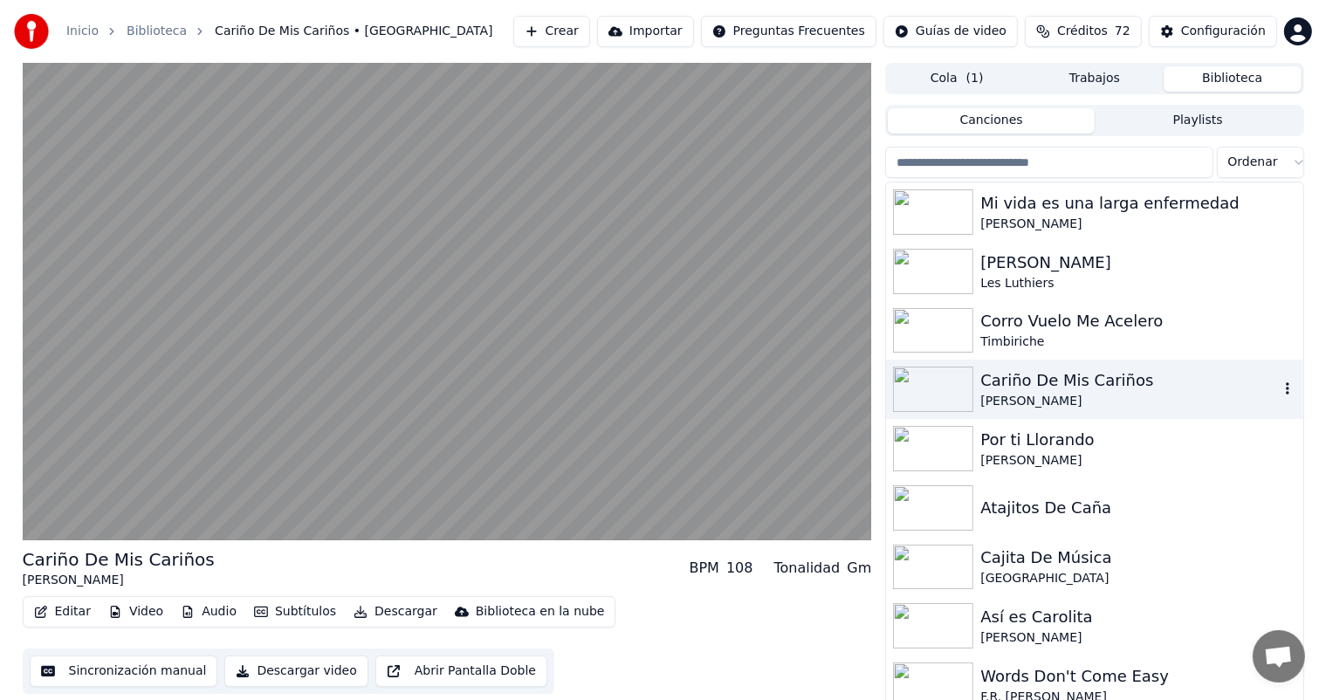
click at [251, 422] on video at bounding box center [448, 302] width 850 height 478
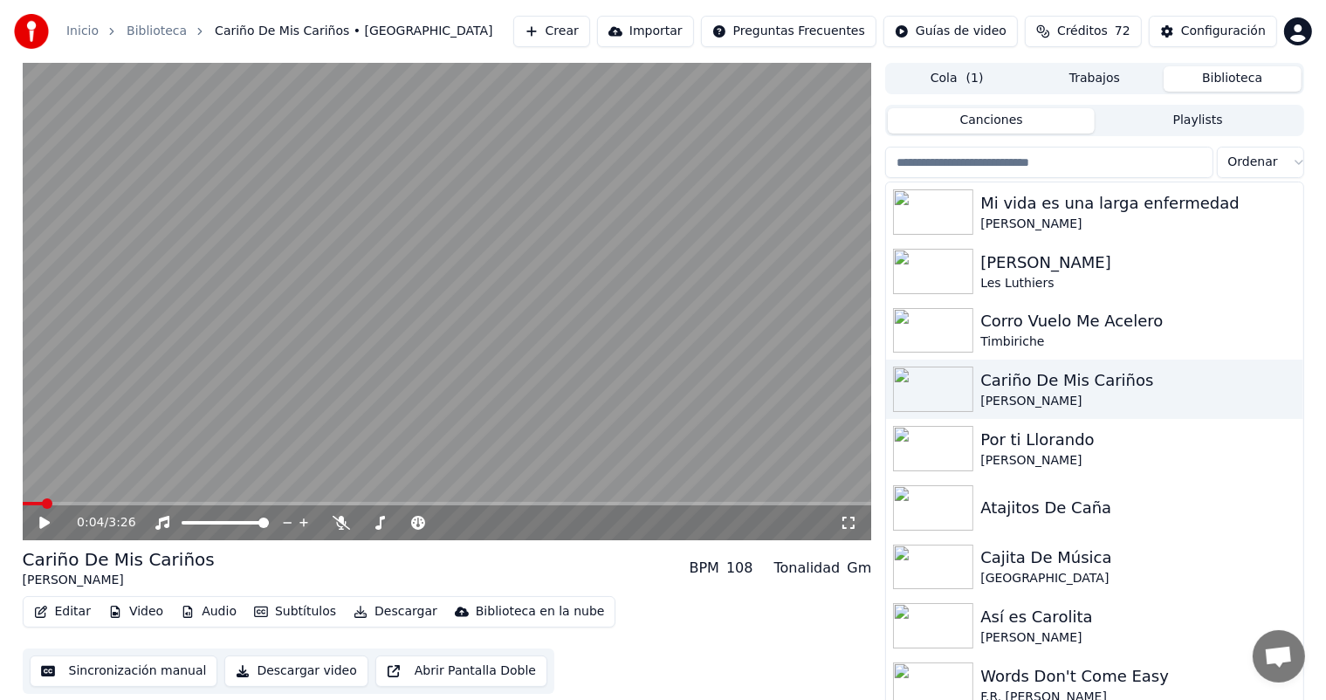
click at [348, 521] on icon at bounding box center [341, 523] width 17 height 14
click at [245, 416] on video at bounding box center [448, 302] width 850 height 478
click at [104, 508] on div "0:14 / 3:26" at bounding box center [448, 523] width 850 height 35
click at [333, 520] on icon at bounding box center [341, 523] width 17 height 14
click at [334, 526] on icon at bounding box center [341, 523] width 17 height 14
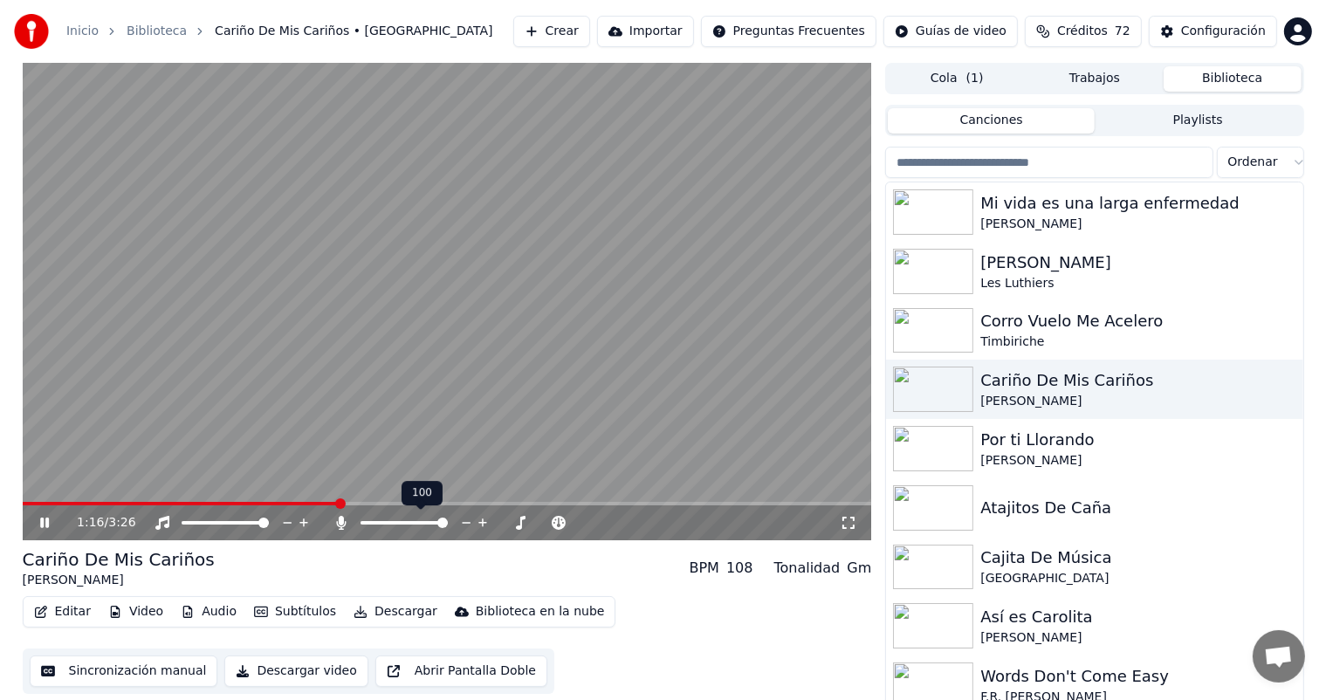
click at [335, 527] on icon at bounding box center [341, 523] width 17 height 14
click at [341, 524] on icon at bounding box center [341, 523] width 17 height 14
click at [338, 534] on div "1:29 / 3:26" at bounding box center [448, 523] width 850 height 35
click at [340, 524] on icon at bounding box center [342, 523] width 10 height 14
click at [332, 527] on div "1:32 / 3:26" at bounding box center [458, 522] width 763 height 17
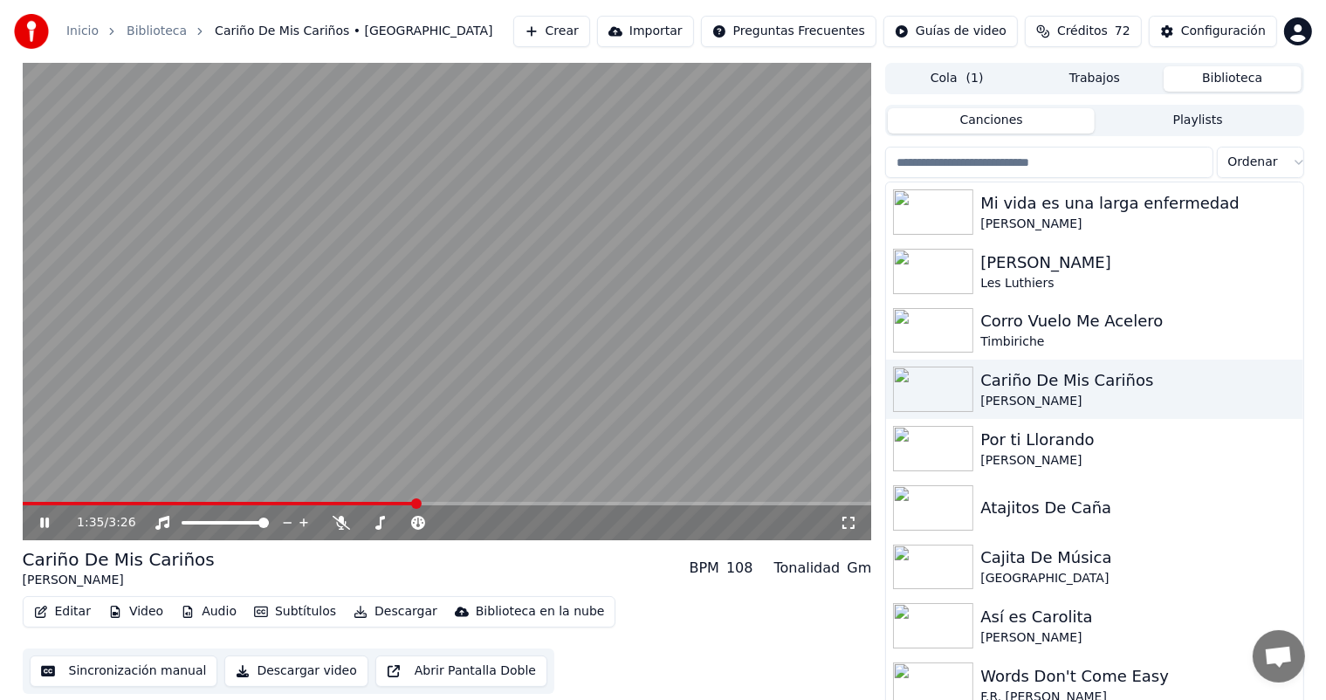
click at [341, 524] on icon at bounding box center [341, 523] width 17 height 14
click at [335, 535] on div "1:37 / 3:26" at bounding box center [448, 523] width 850 height 35
click at [334, 532] on div "1:37 / 3:26" at bounding box center [458, 522] width 763 height 17
click at [338, 527] on icon at bounding box center [341, 523] width 17 height 14
click at [335, 528] on icon at bounding box center [341, 523] width 17 height 14
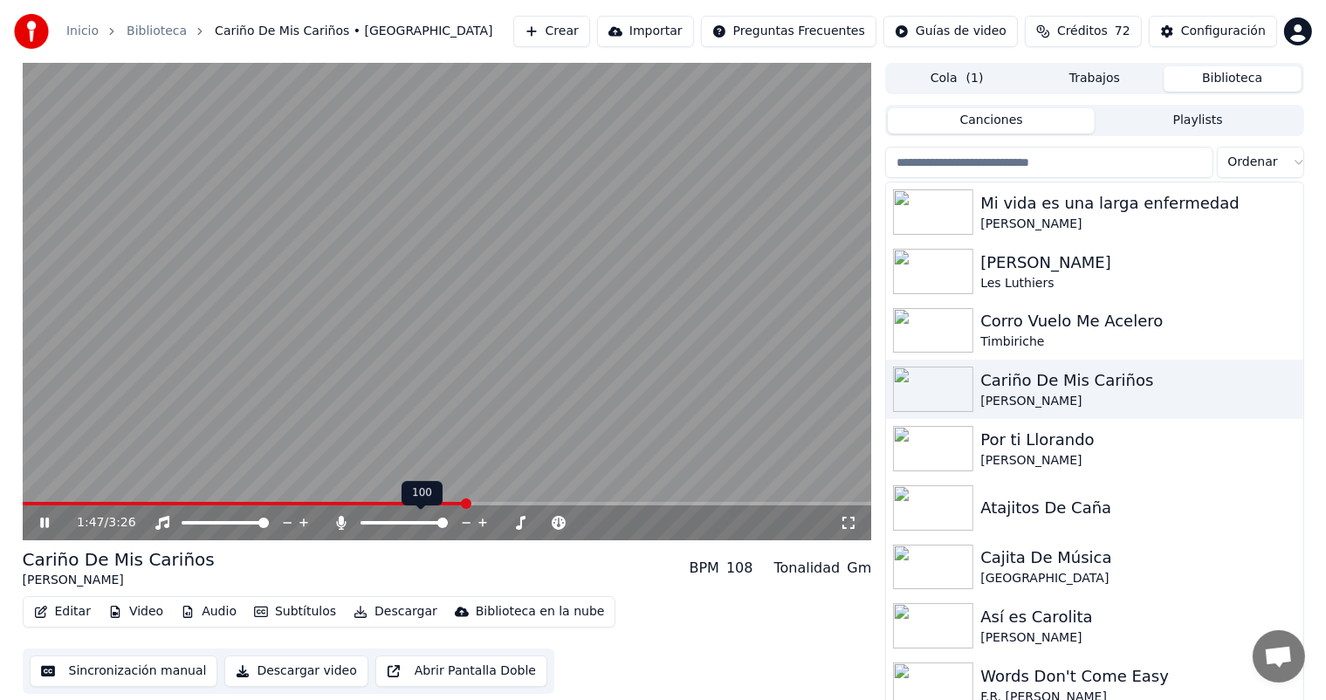
click at [340, 522] on icon at bounding box center [342, 523] width 10 height 14
click at [366, 612] on button "Descargar" at bounding box center [396, 612] width 98 height 24
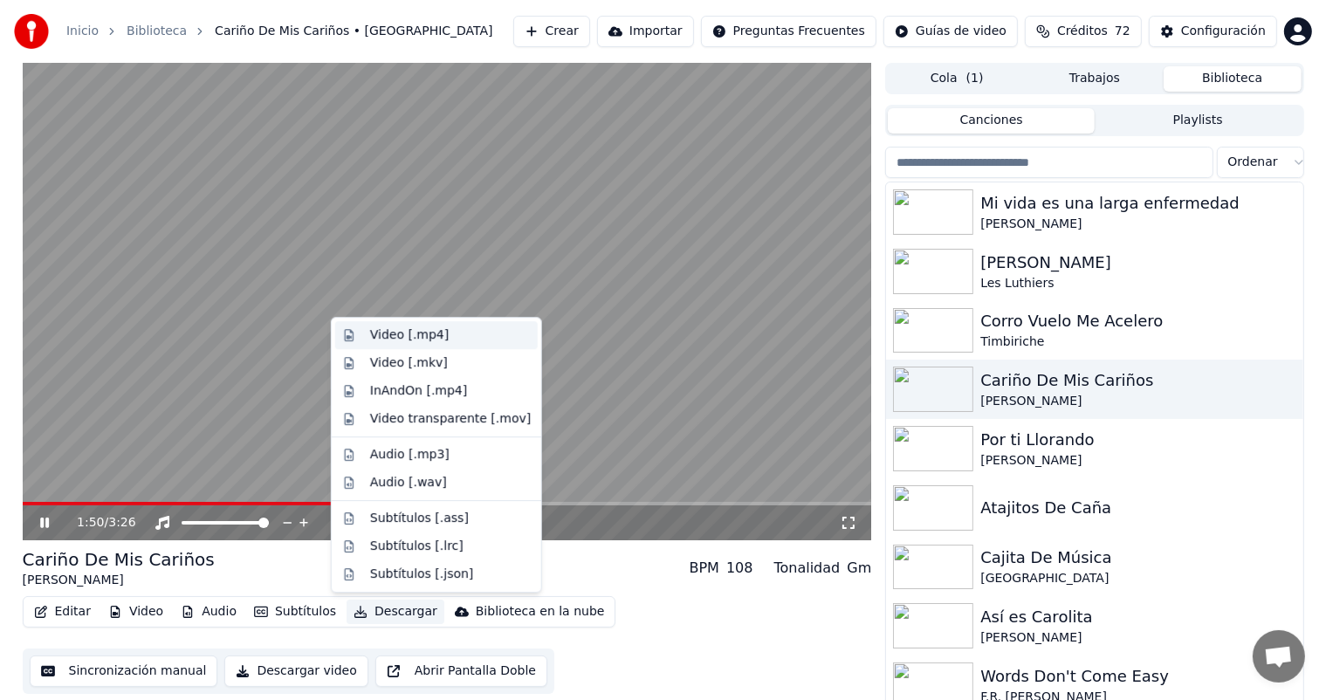
click at [367, 335] on div "Video [.mp4]" at bounding box center [436, 335] width 203 height 28
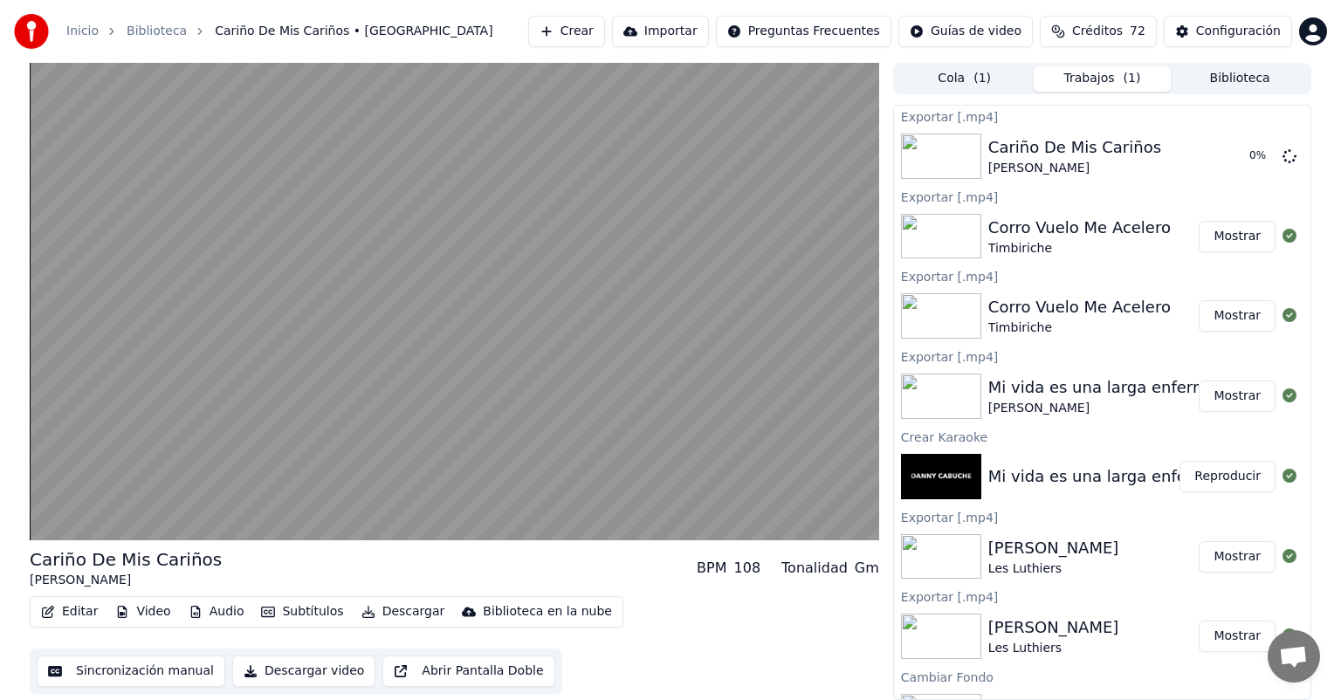
click at [51, 526] on video at bounding box center [455, 302] width 850 height 478
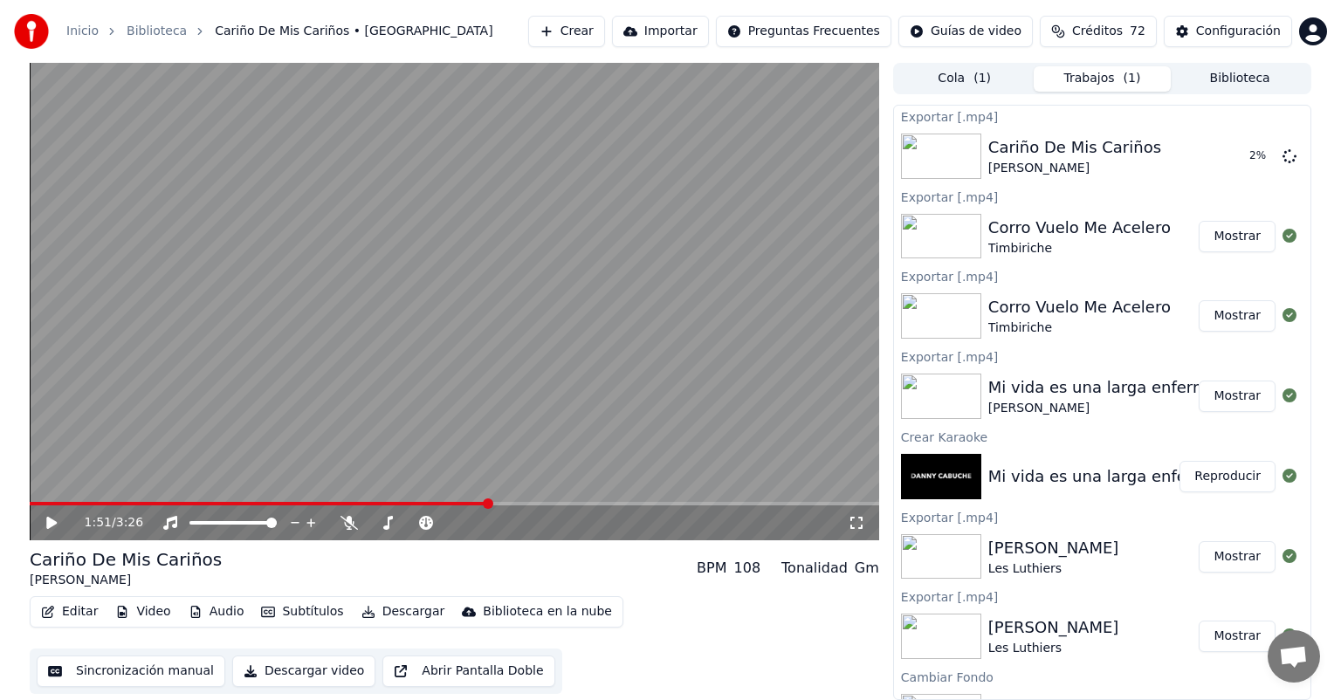
click at [1216, 84] on button "Biblioteca" at bounding box center [1240, 78] width 138 height 25
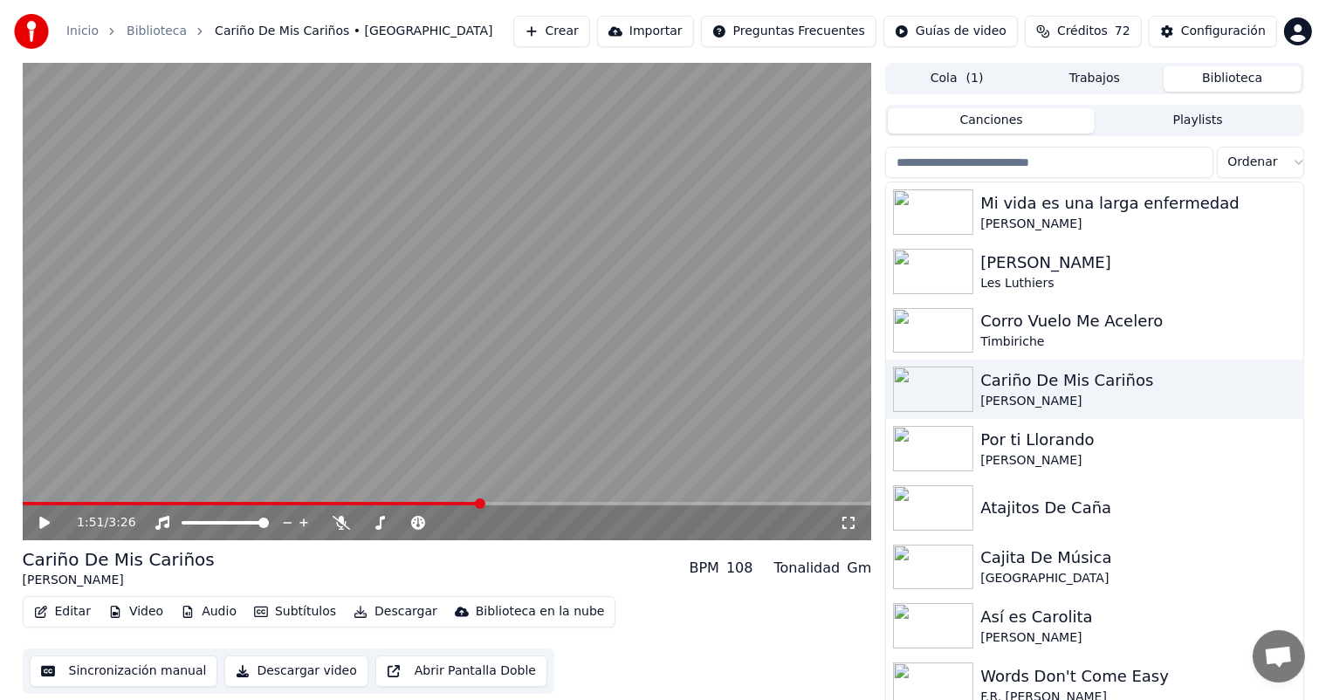
click at [559, 31] on button "Crear" at bounding box center [551, 31] width 77 height 31
click at [1134, 169] on input "search" at bounding box center [1048, 162] width 327 height 31
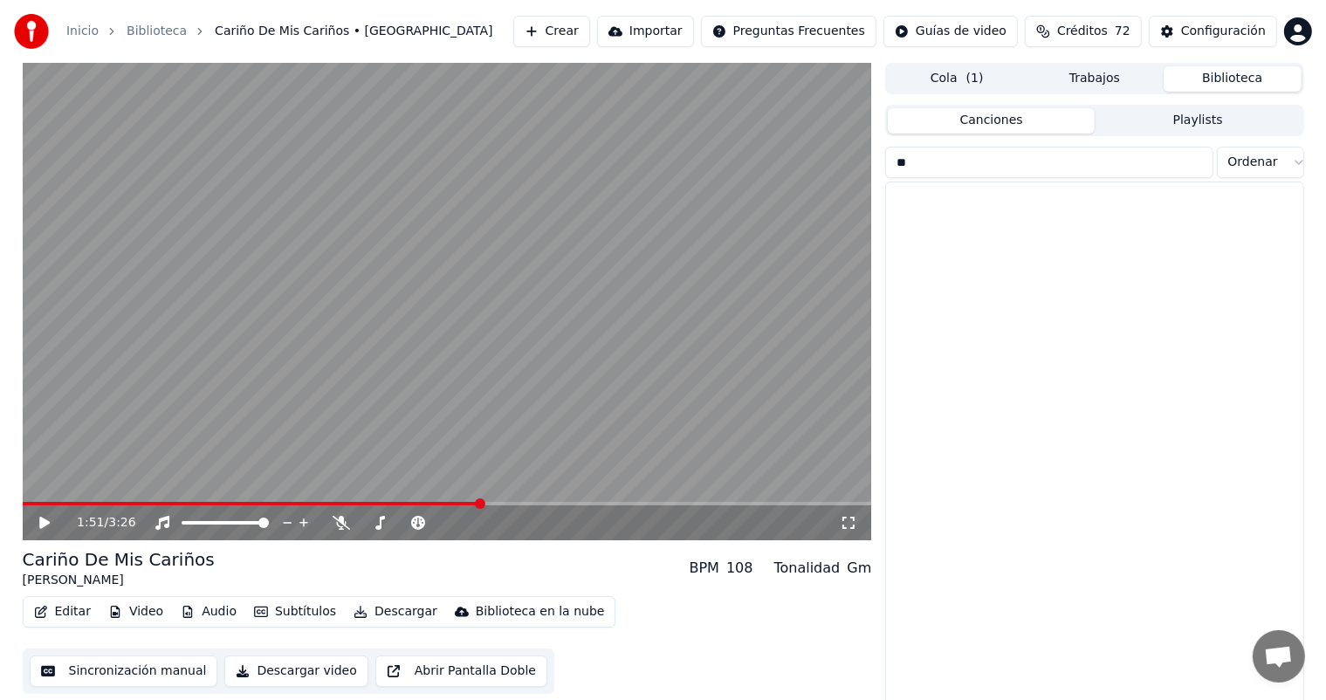
type input "*"
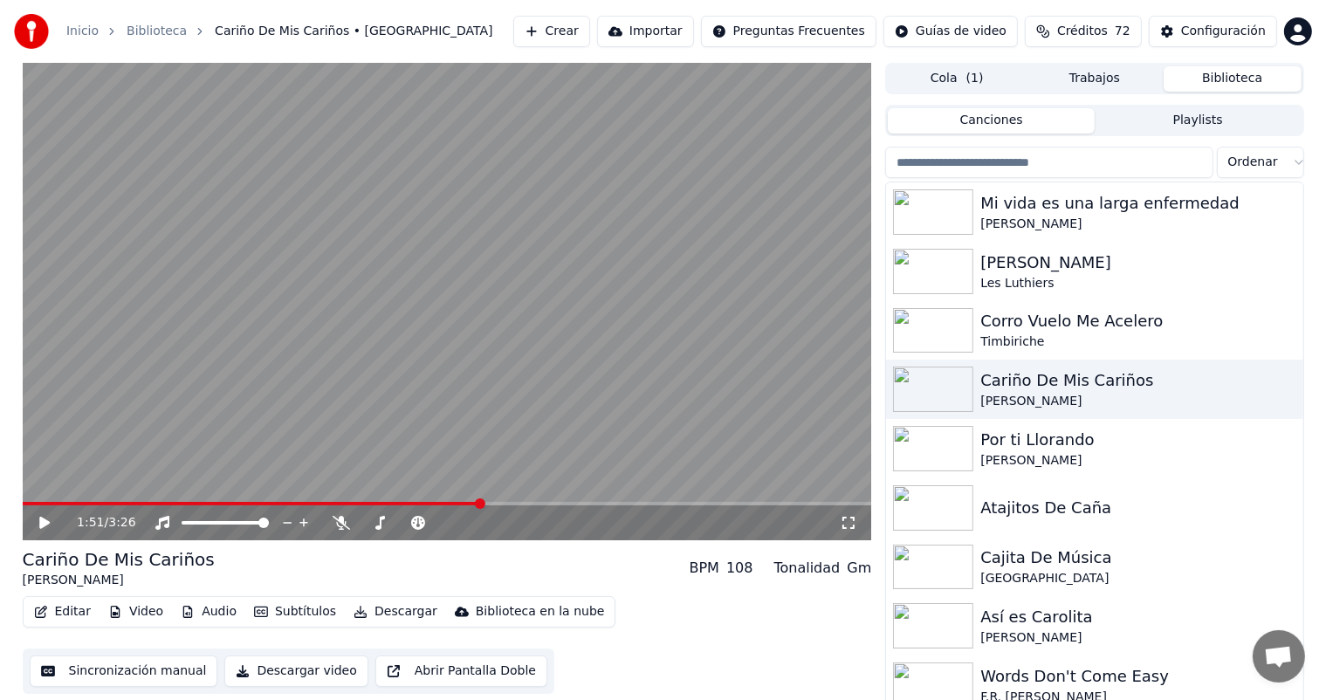
click at [550, 38] on button "Crear" at bounding box center [551, 31] width 77 height 31
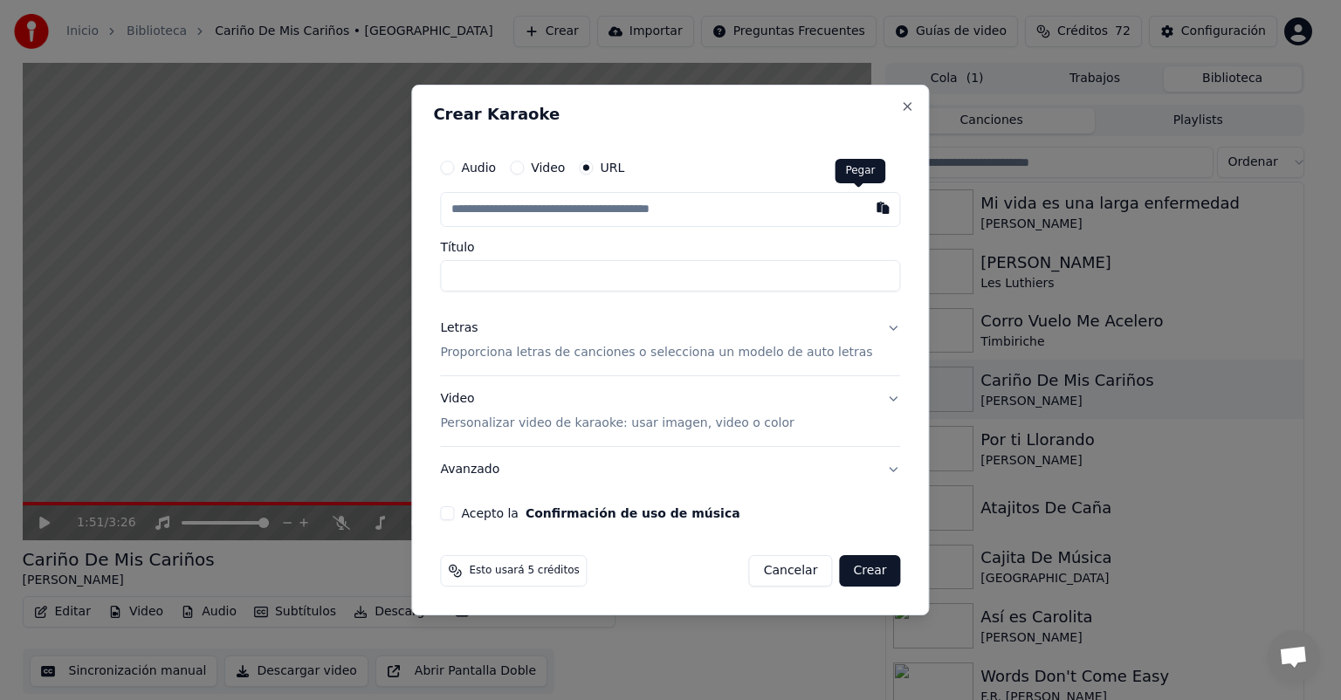
click at [867, 205] on button "button" at bounding box center [883, 207] width 35 height 31
type input "**********"
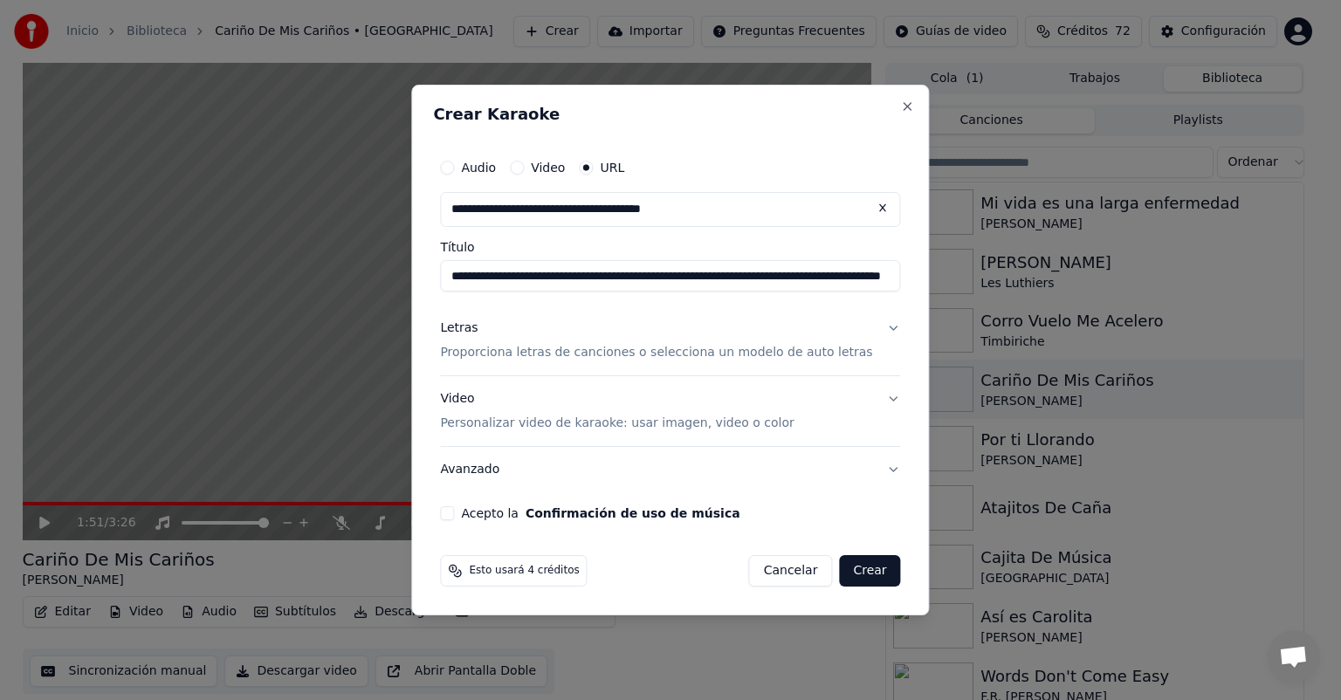
click at [596, 273] on input "**********" at bounding box center [670, 275] width 460 height 31
paste input
type input "**********"
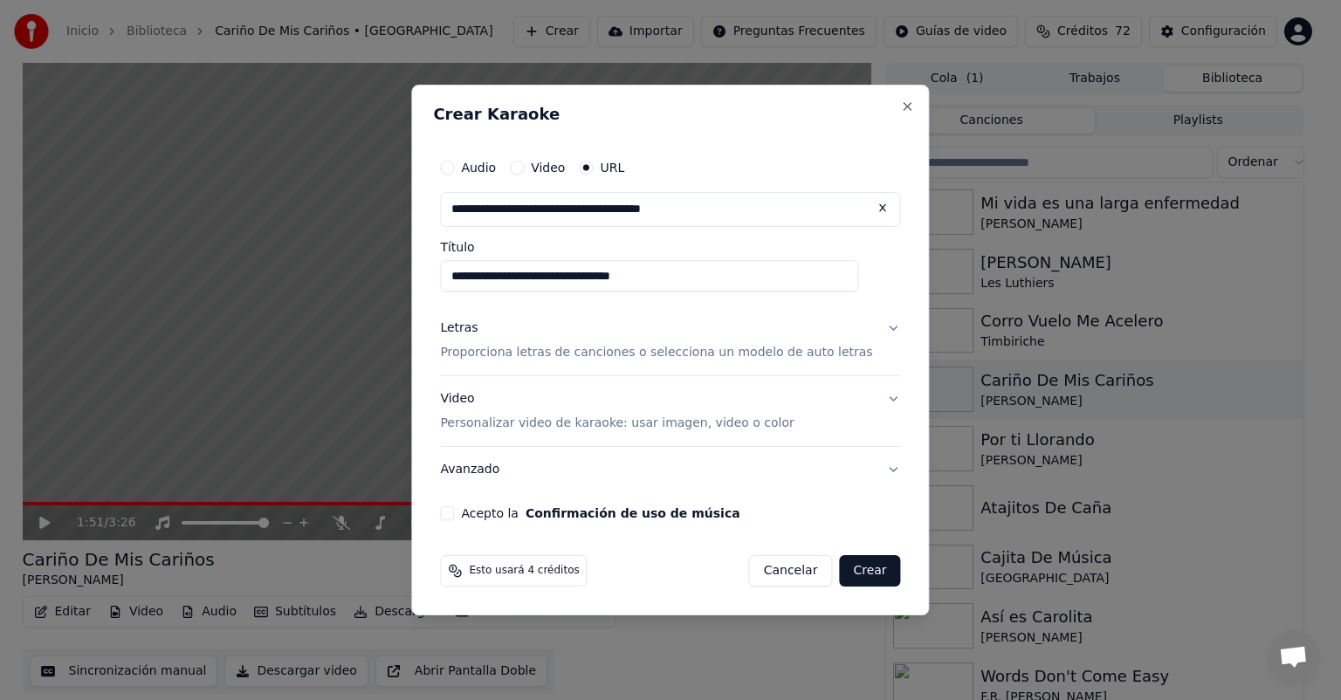
click at [901, 110] on button "Close" at bounding box center [908, 107] width 14 height 14
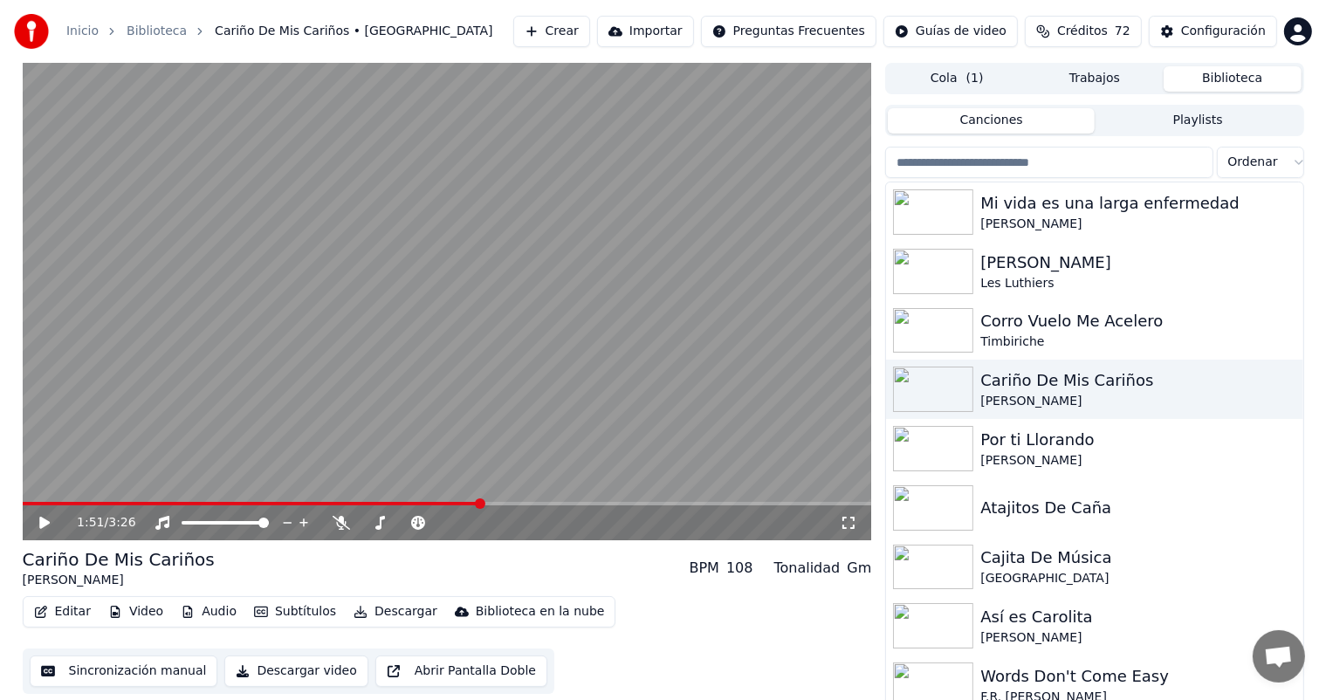
click at [1157, 117] on button "Playlists" at bounding box center [1198, 120] width 207 height 25
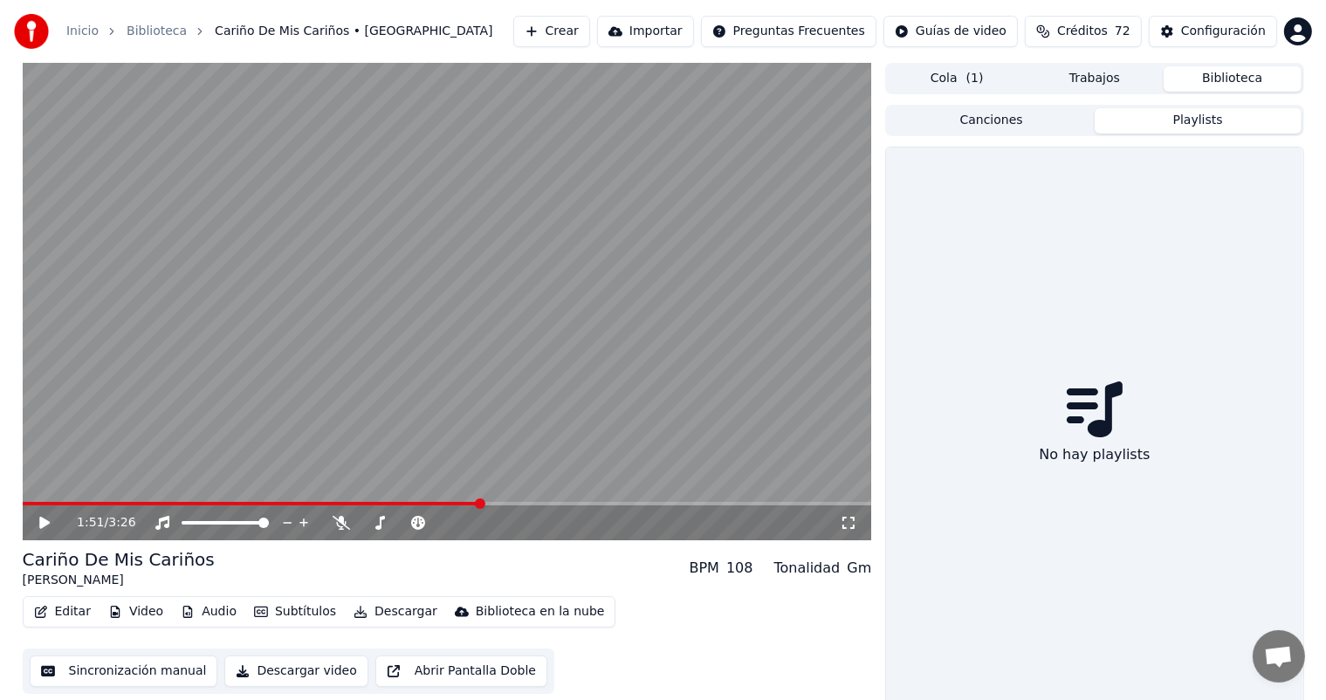
click at [974, 121] on button "Canciones" at bounding box center [991, 120] width 207 height 25
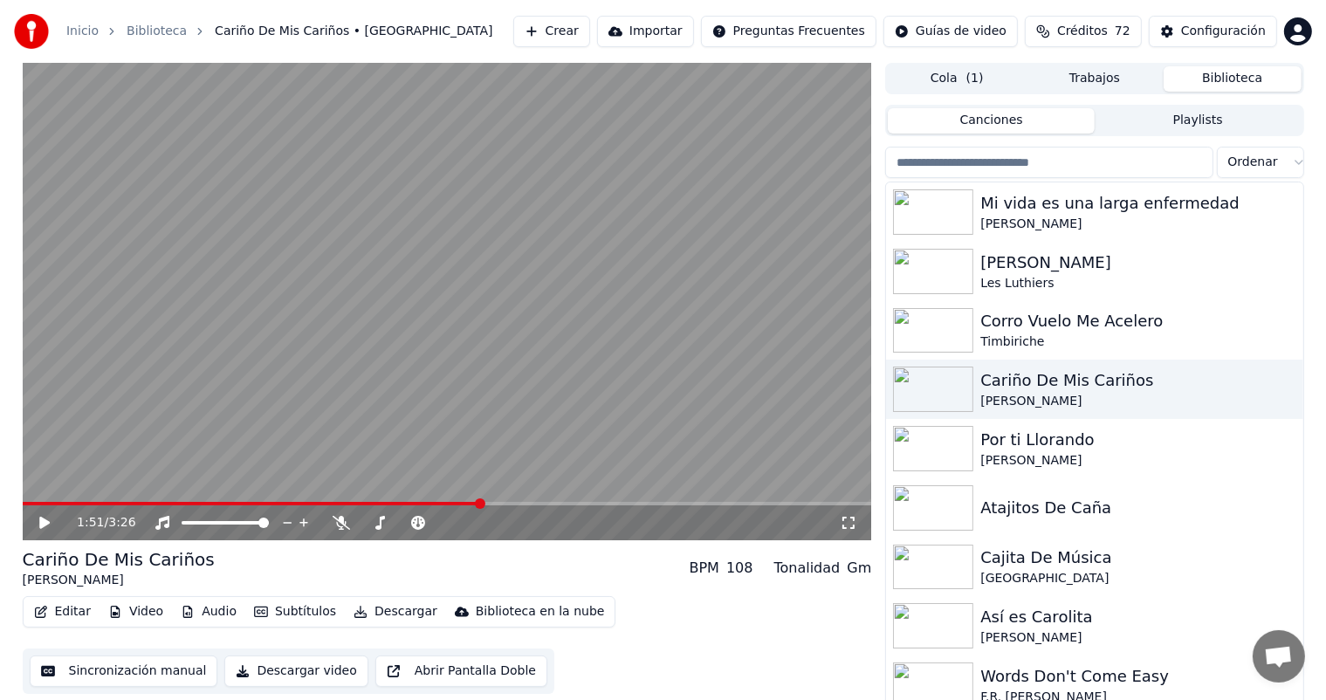
click at [1007, 442] on div "Por ti Llorando" at bounding box center [1138, 440] width 315 height 24
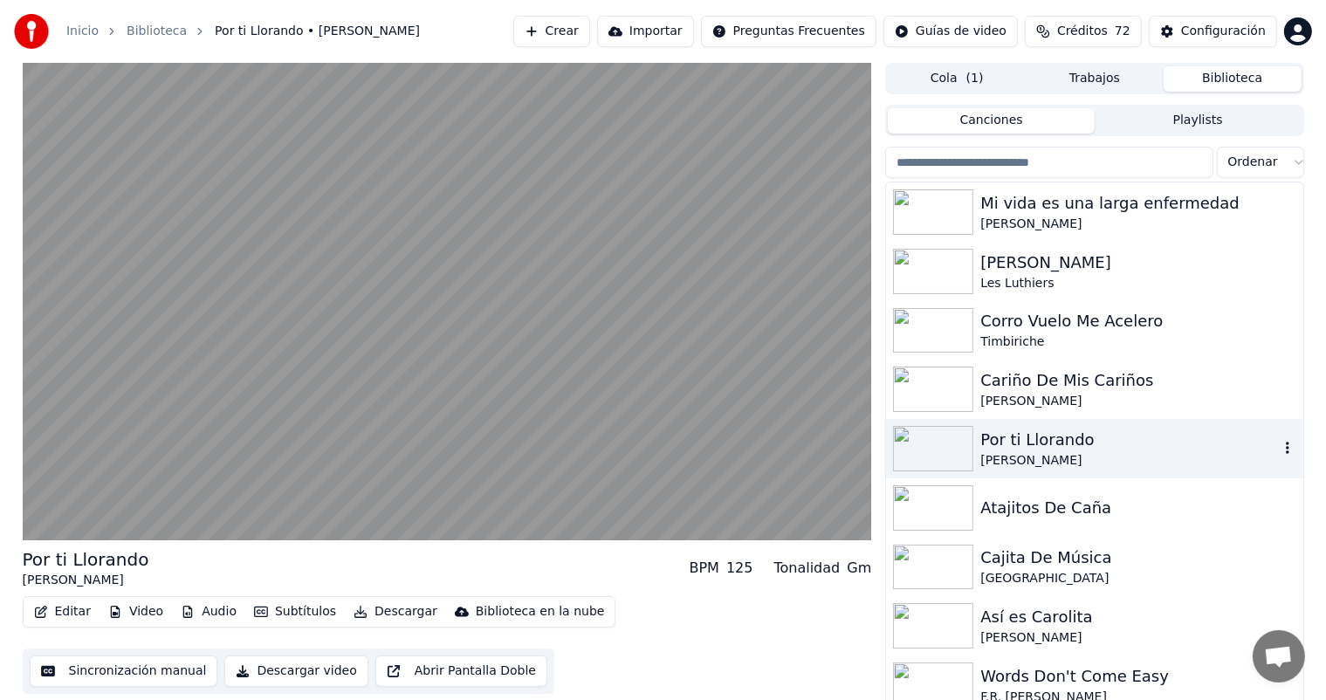
click at [87, 443] on video at bounding box center [448, 302] width 850 height 478
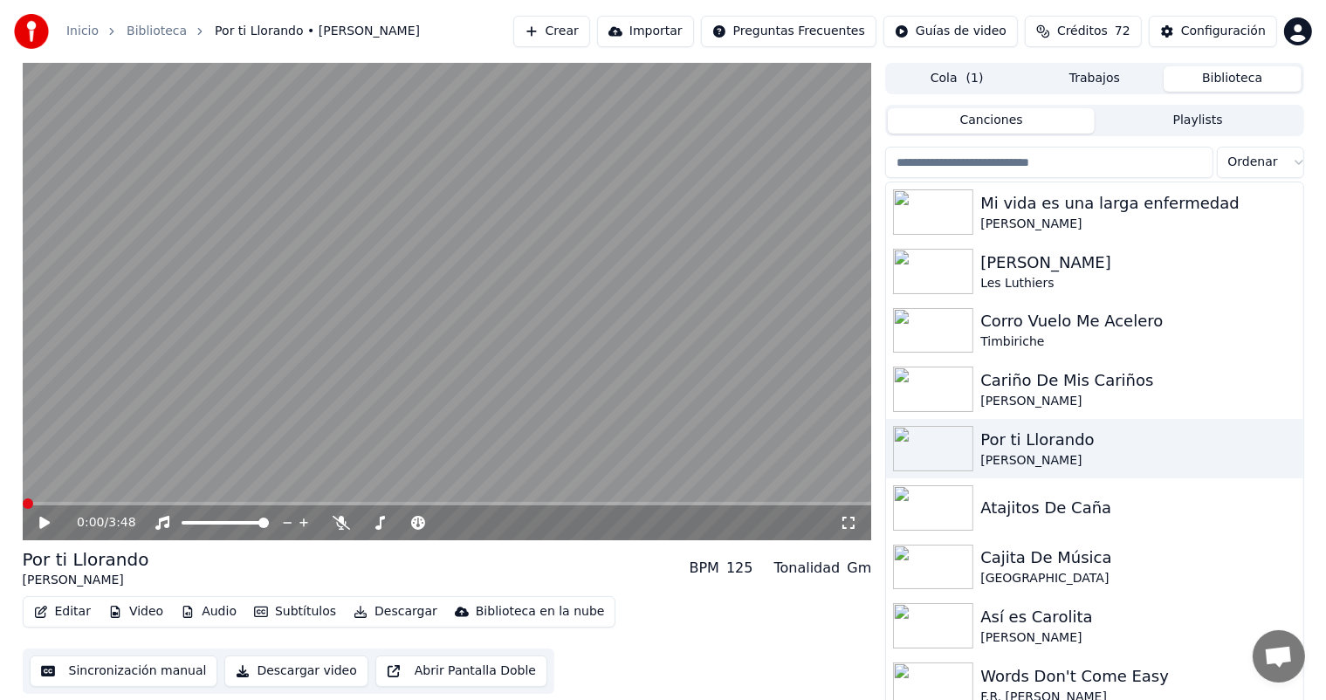
click at [38, 526] on icon at bounding box center [57, 523] width 41 height 14
click at [348, 530] on icon at bounding box center [341, 523] width 17 height 14
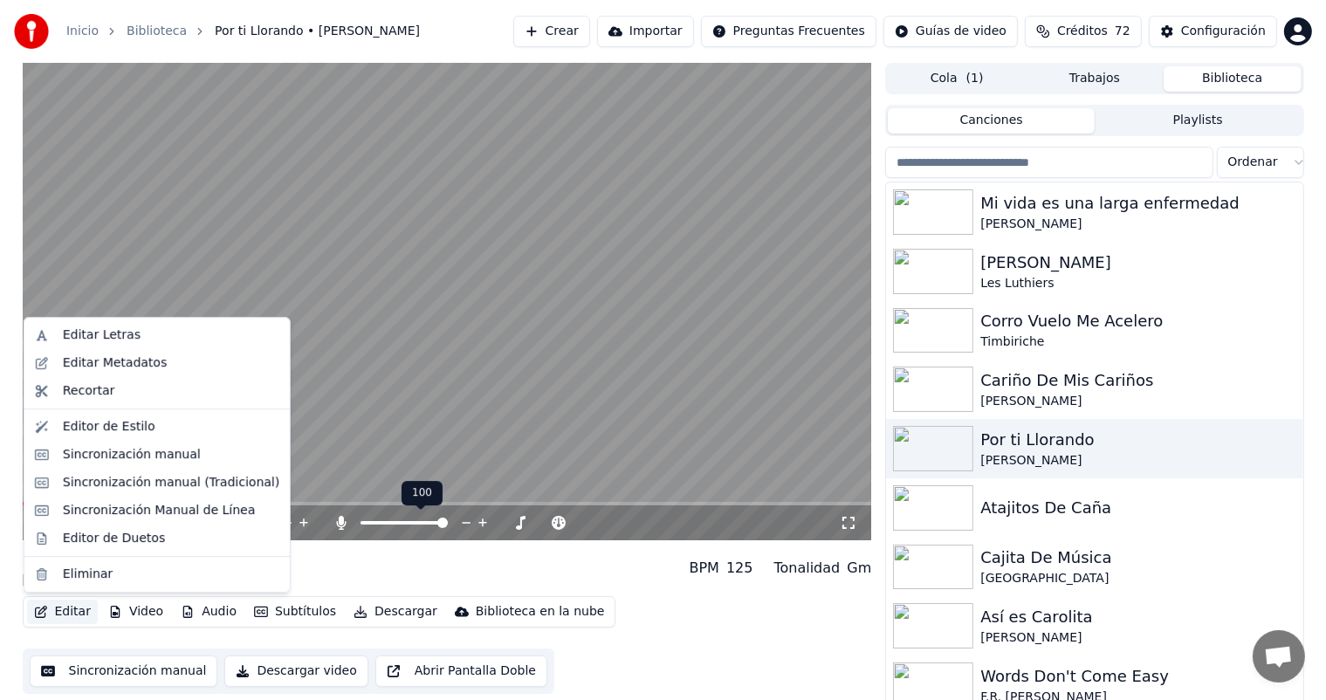
click at [59, 618] on button "Editar" at bounding box center [62, 612] width 71 height 24
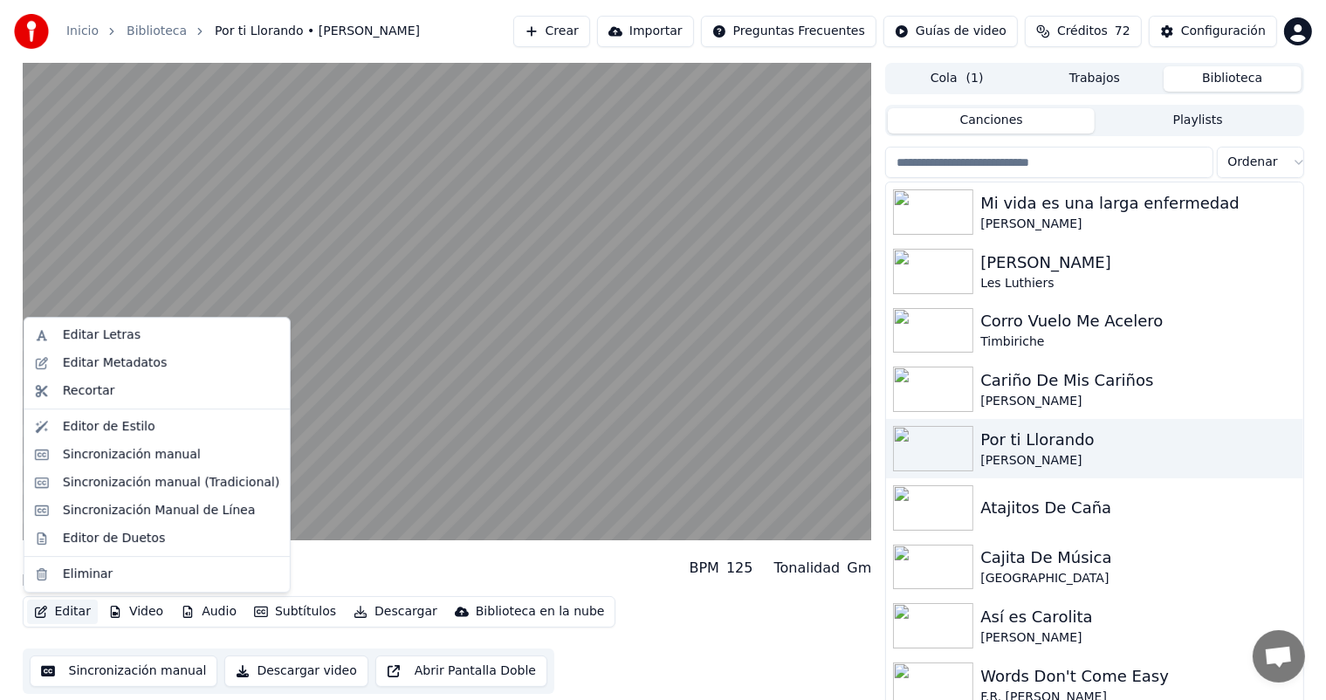
click at [96, 486] on div "Sincronización manual (Tradicional)" at bounding box center [171, 482] width 217 height 17
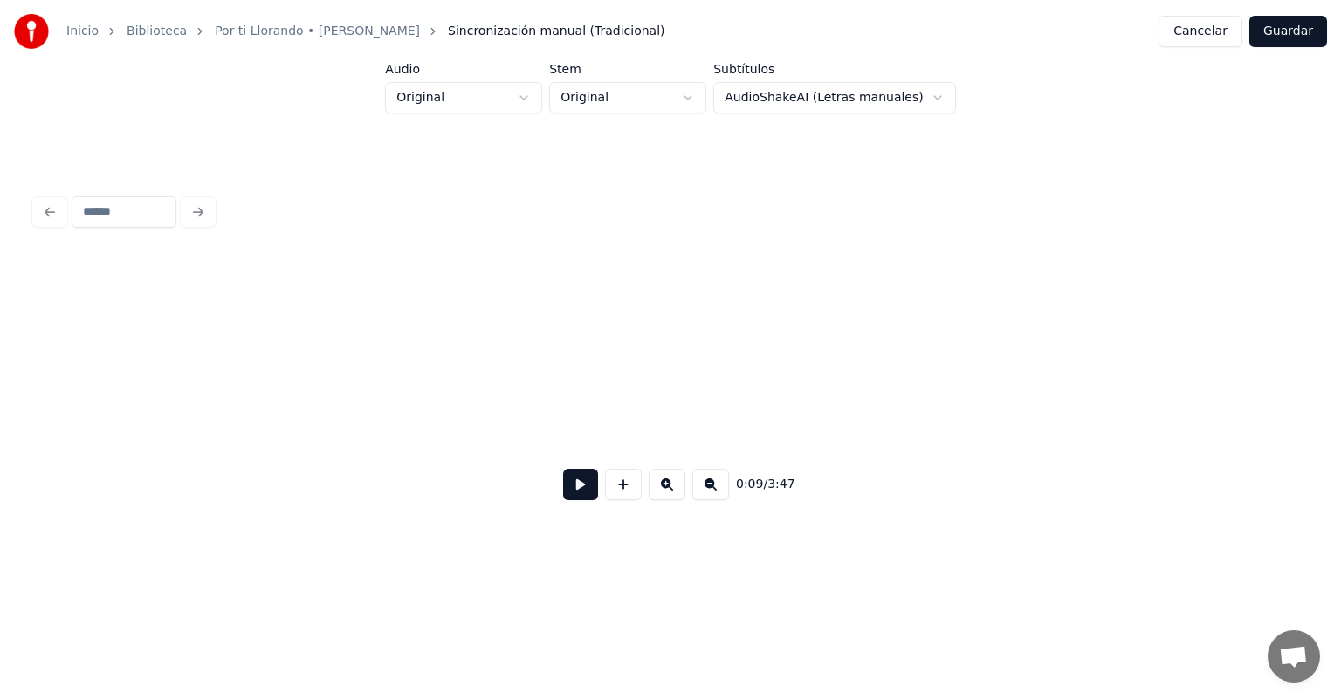
scroll to position [0, 2473]
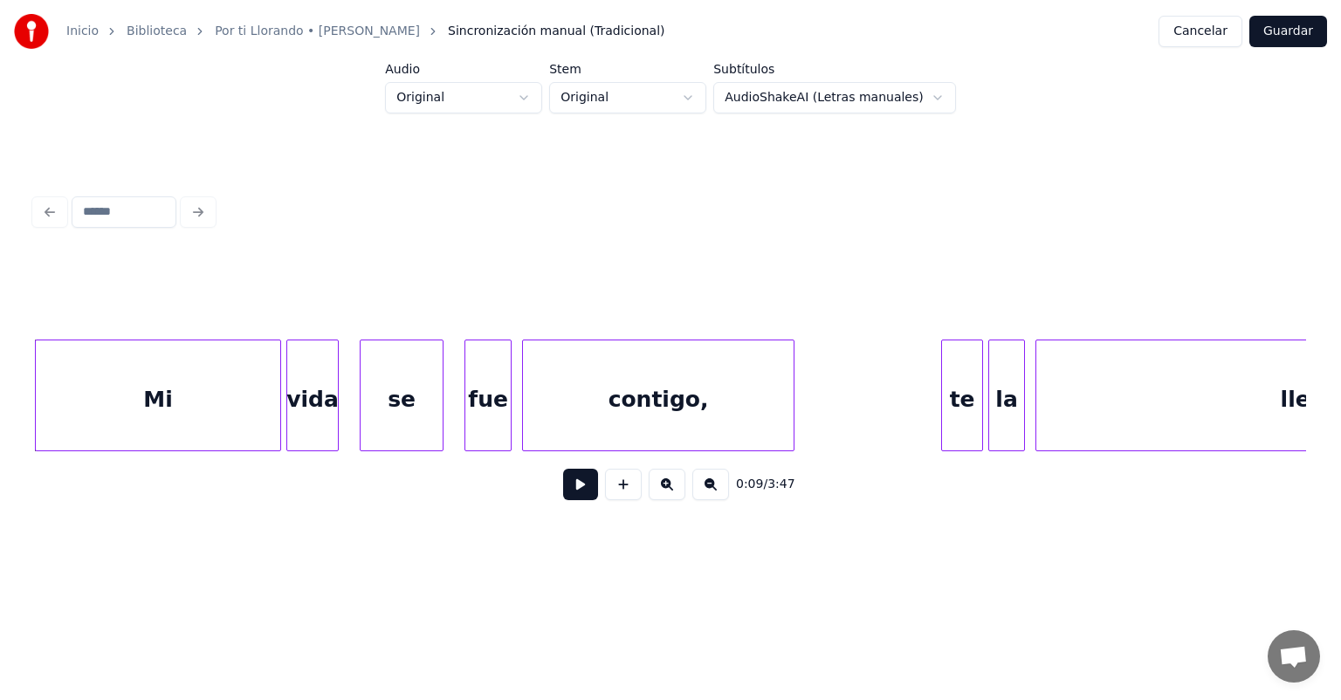
click at [158, 389] on div "Mi" at bounding box center [158, 400] width 245 height 119
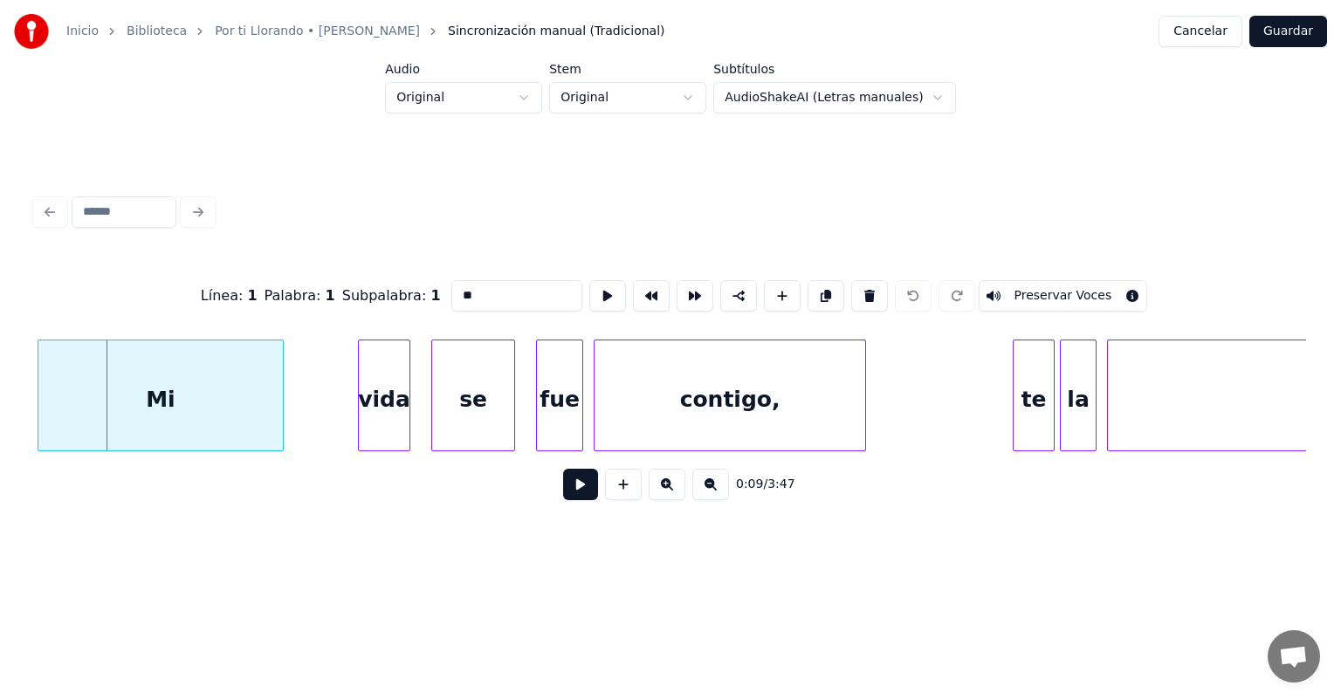
scroll to position [0, 2401]
click at [563, 498] on button at bounding box center [580, 484] width 35 height 31
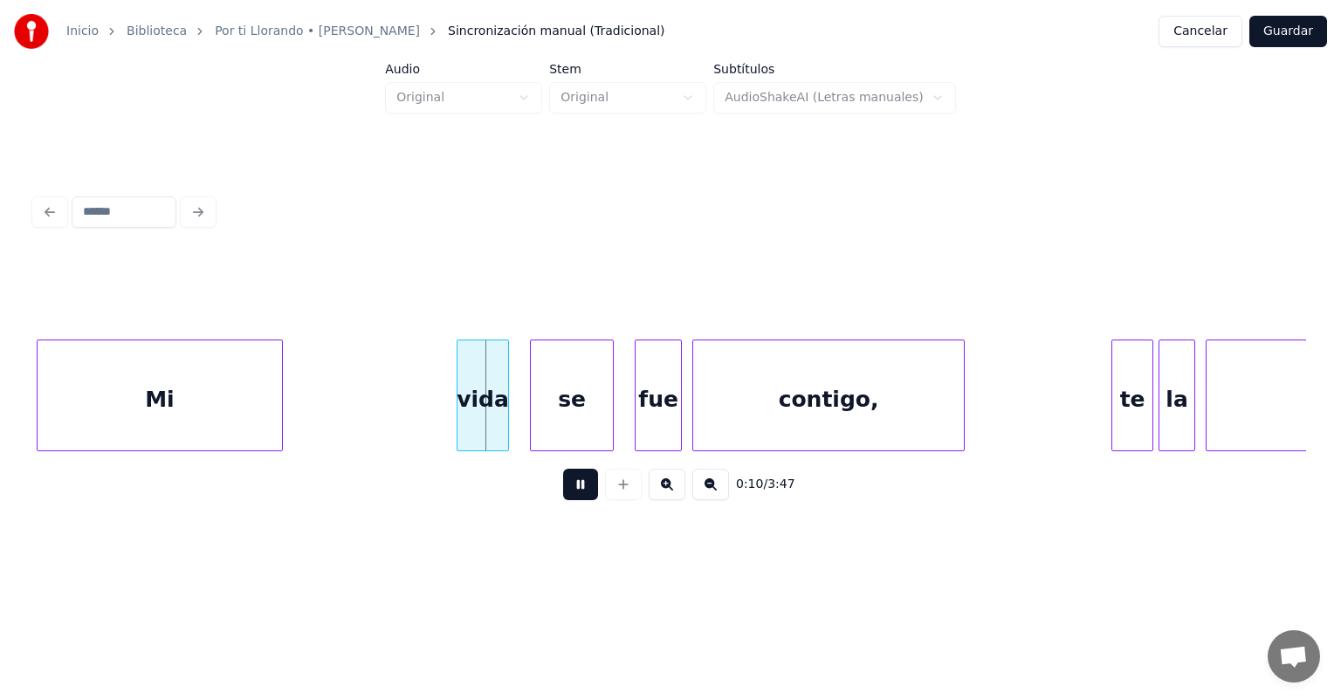
scroll to position [0, 2302]
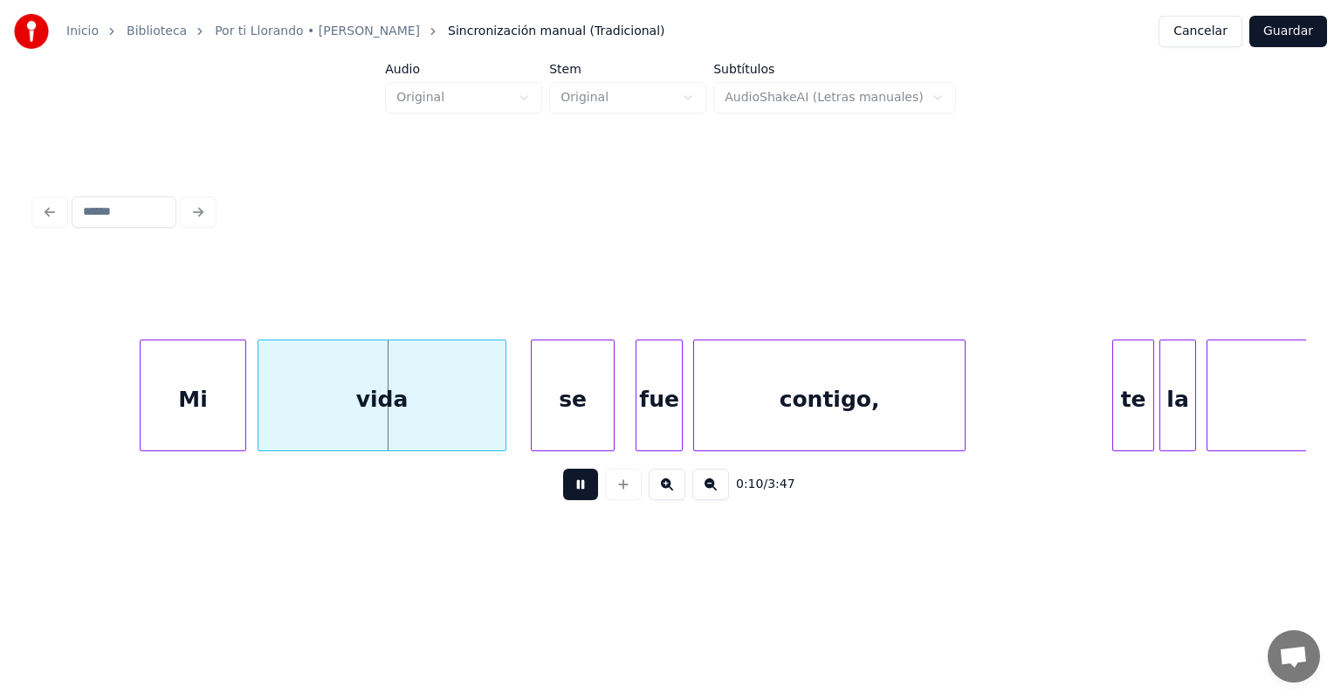
click at [486, 418] on div "vida" at bounding box center [381, 400] width 246 height 119
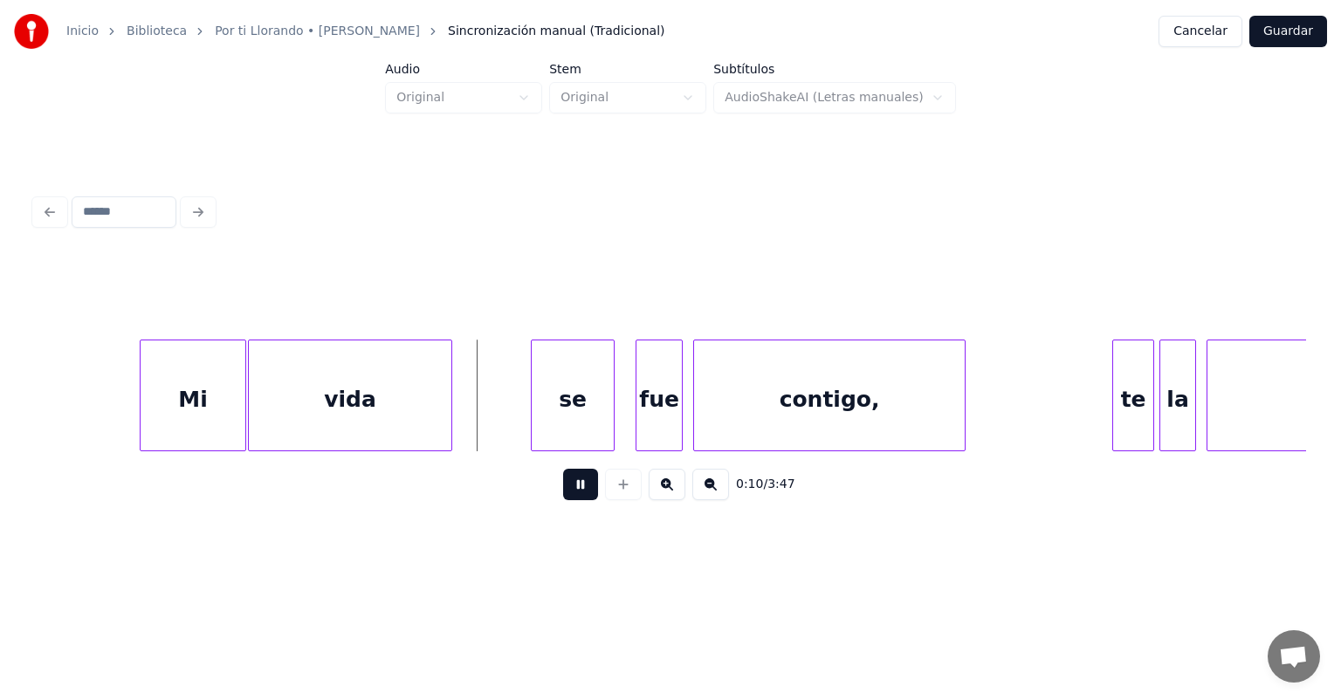
click at [258, 416] on div "vida" at bounding box center [350, 400] width 202 height 119
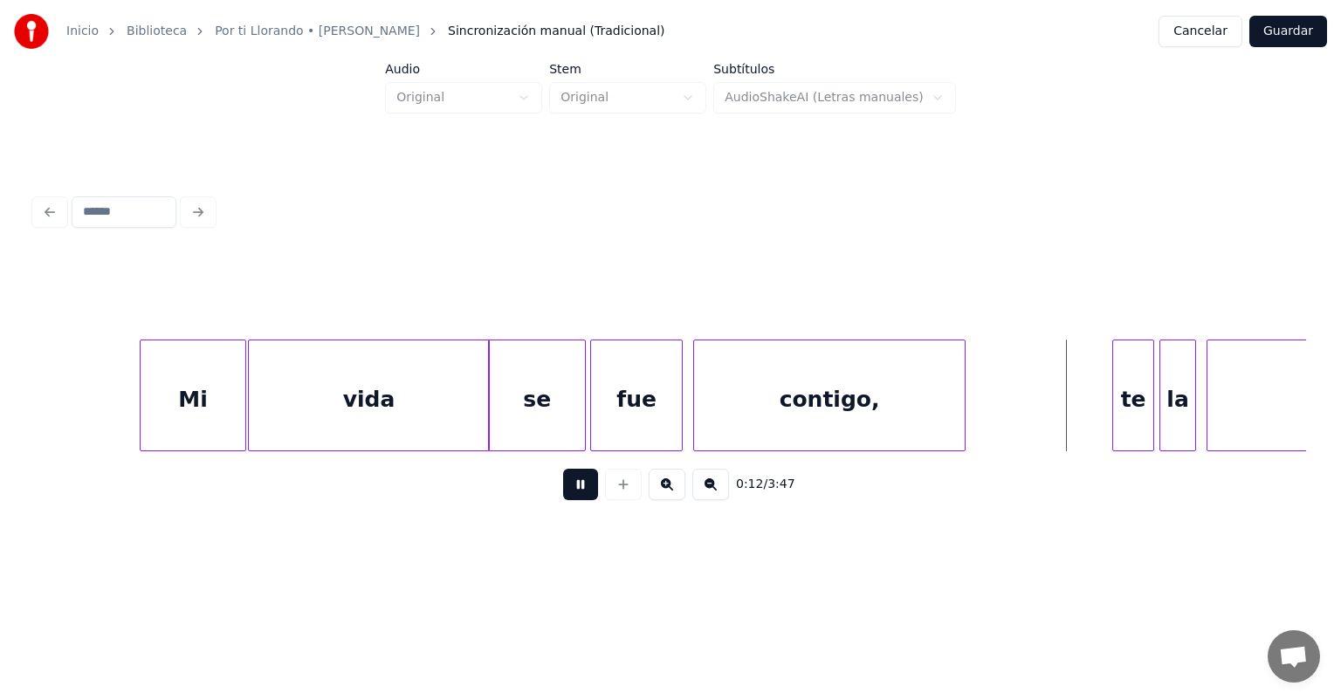
click at [1113, 416] on div at bounding box center [1115, 396] width 5 height 110
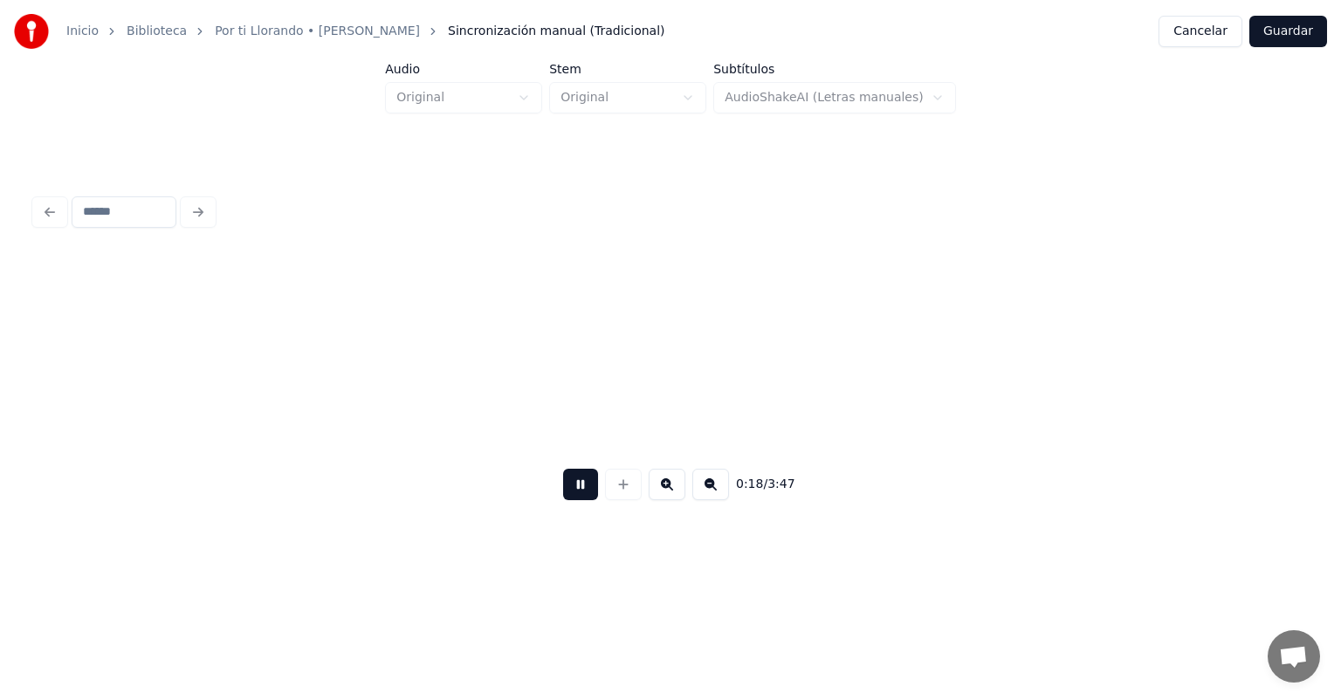
scroll to position [0, 4846]
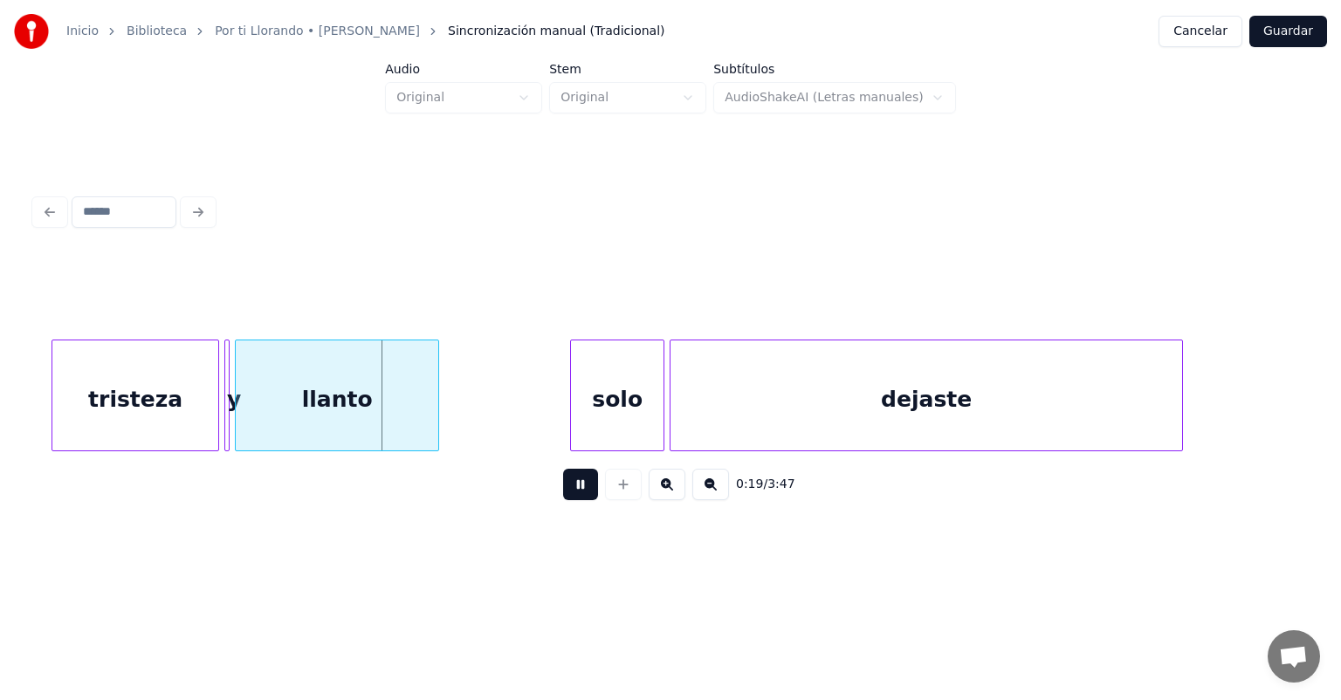
click at [563, 494] on button at bounding box center [580, 484] width 35 height 31
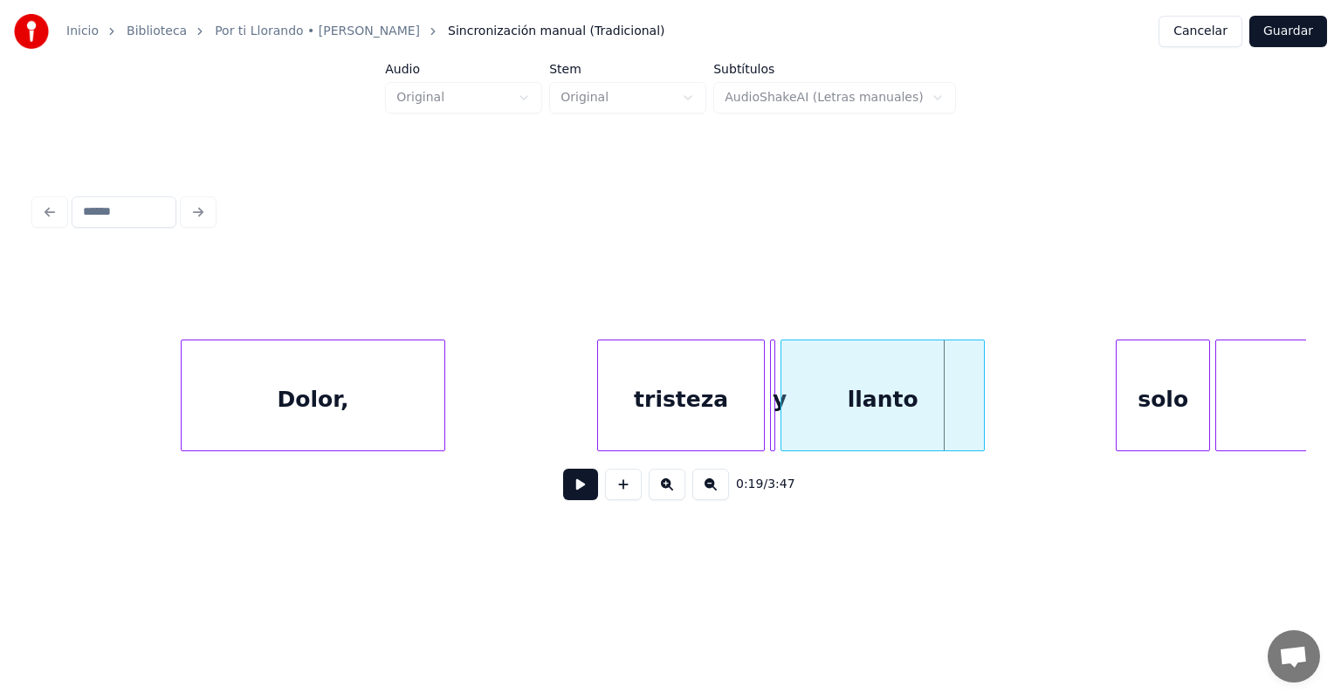
scroll to position [0, 4295]
click at [320, 397] on div "Dolor," at bounding box center [318, 400] width 262 height 119
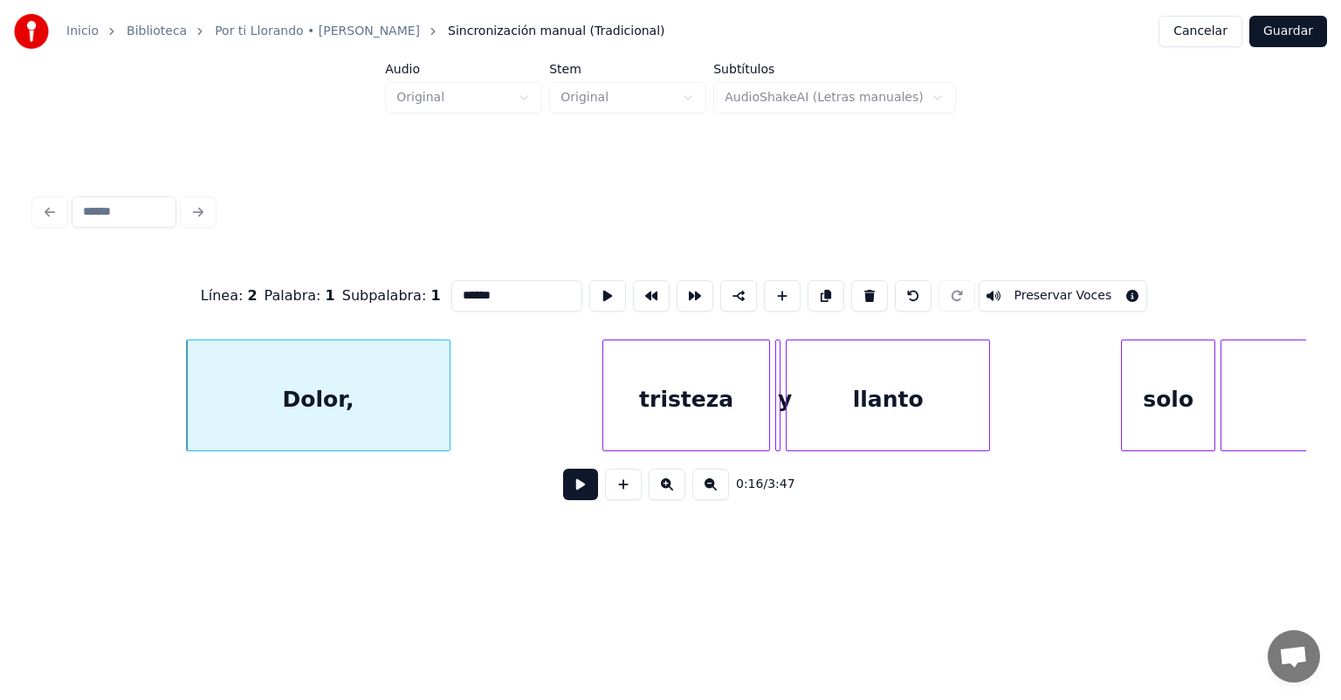
click at [563, 488] on button at bounding box center [580, 484] width 35 height 31
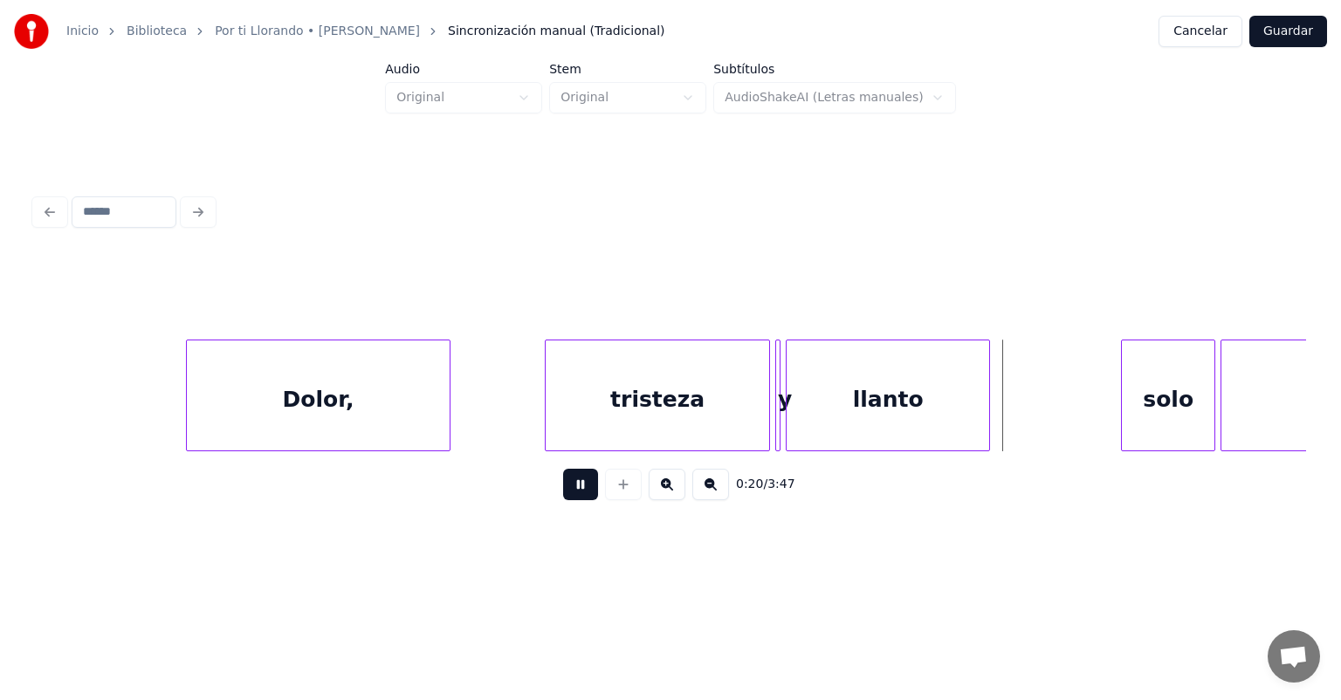
click at [673, 415] on div "tristeza" at bounding box center [658, 400] width 224 height 119
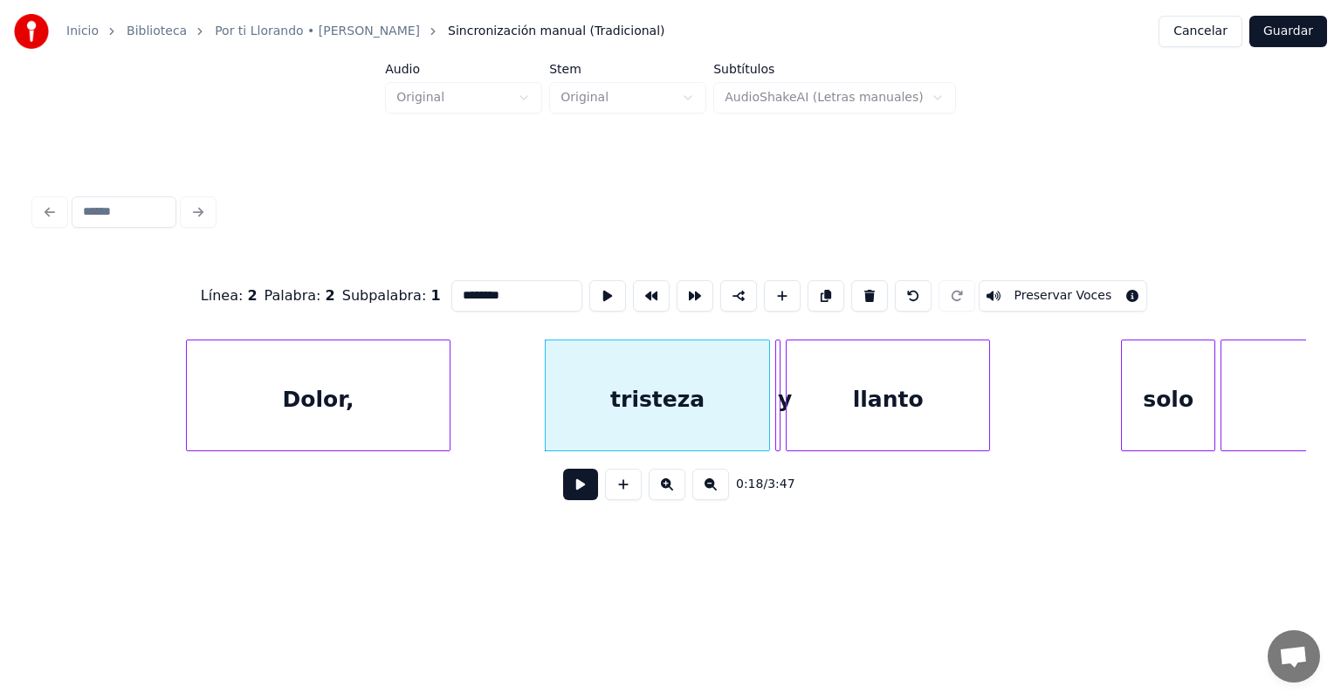
click at [565, 489] on button at bounding box center [580, 484] width 35 height 31
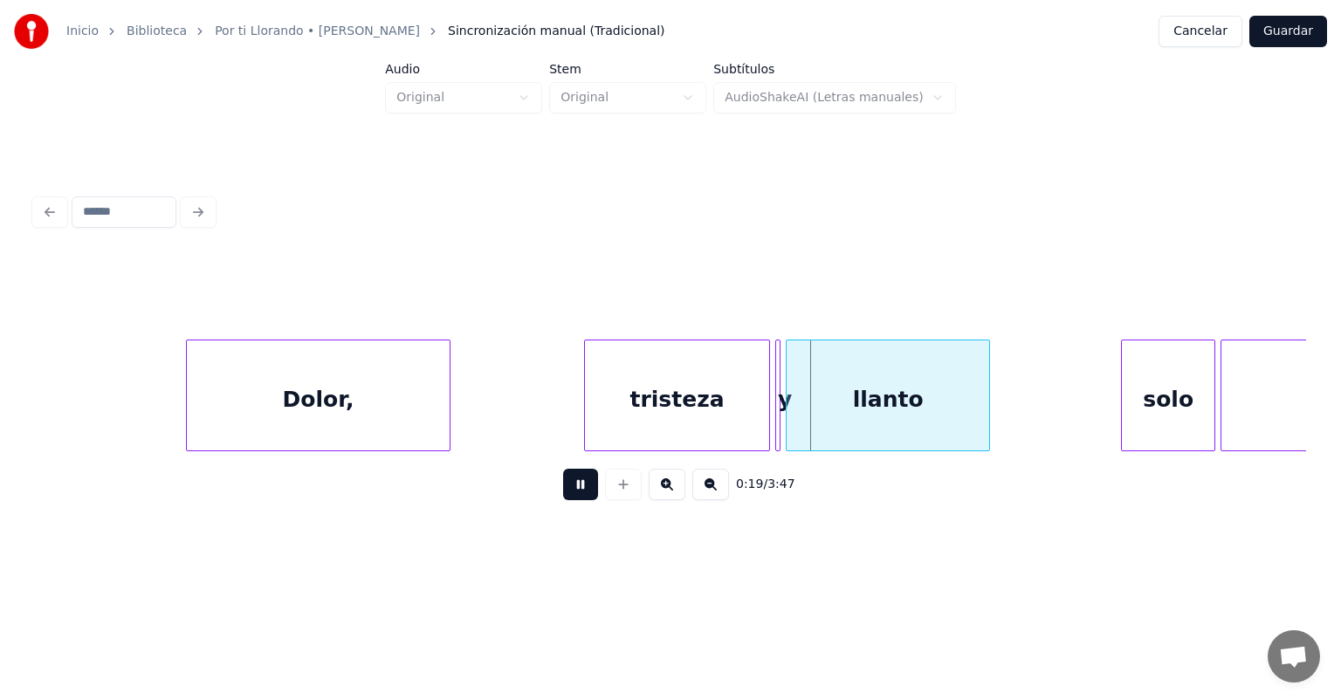
click at [563, 494] on button at bounding box center [580, 484] width 35 height 31
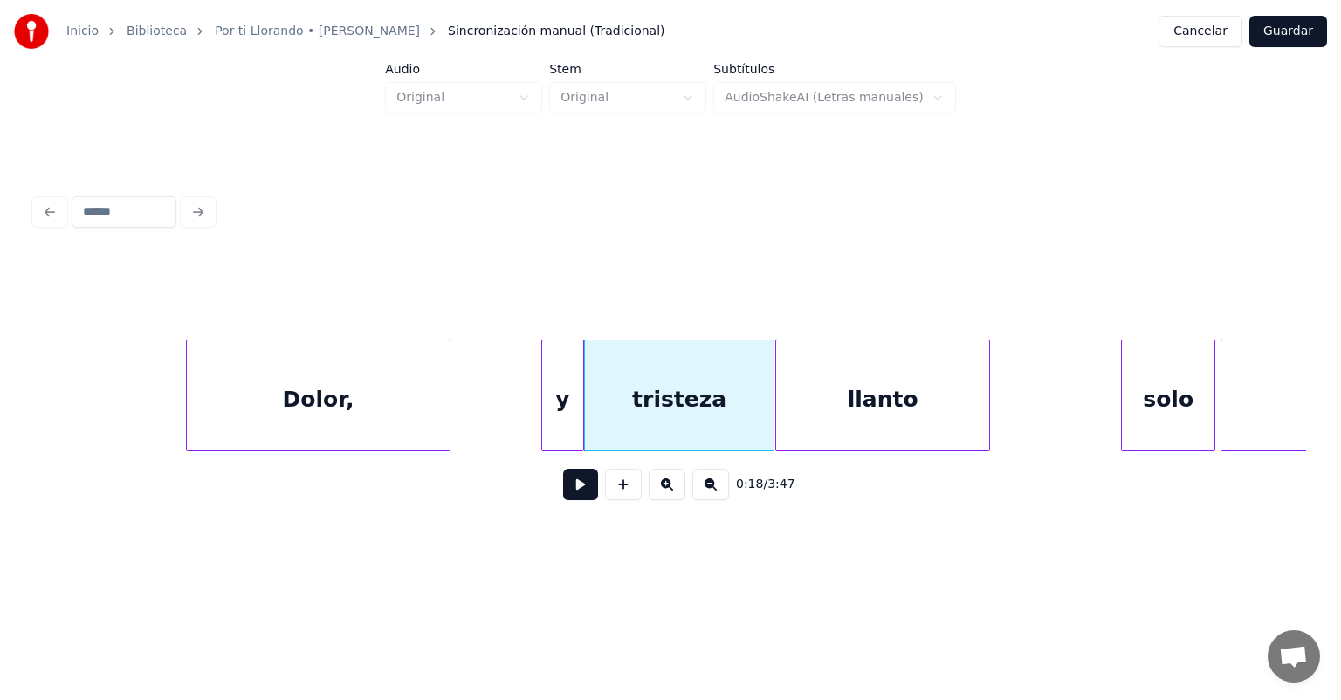
click at [789, 411] on div "llanto" at bounding box center [882, 400] width 213 height 119
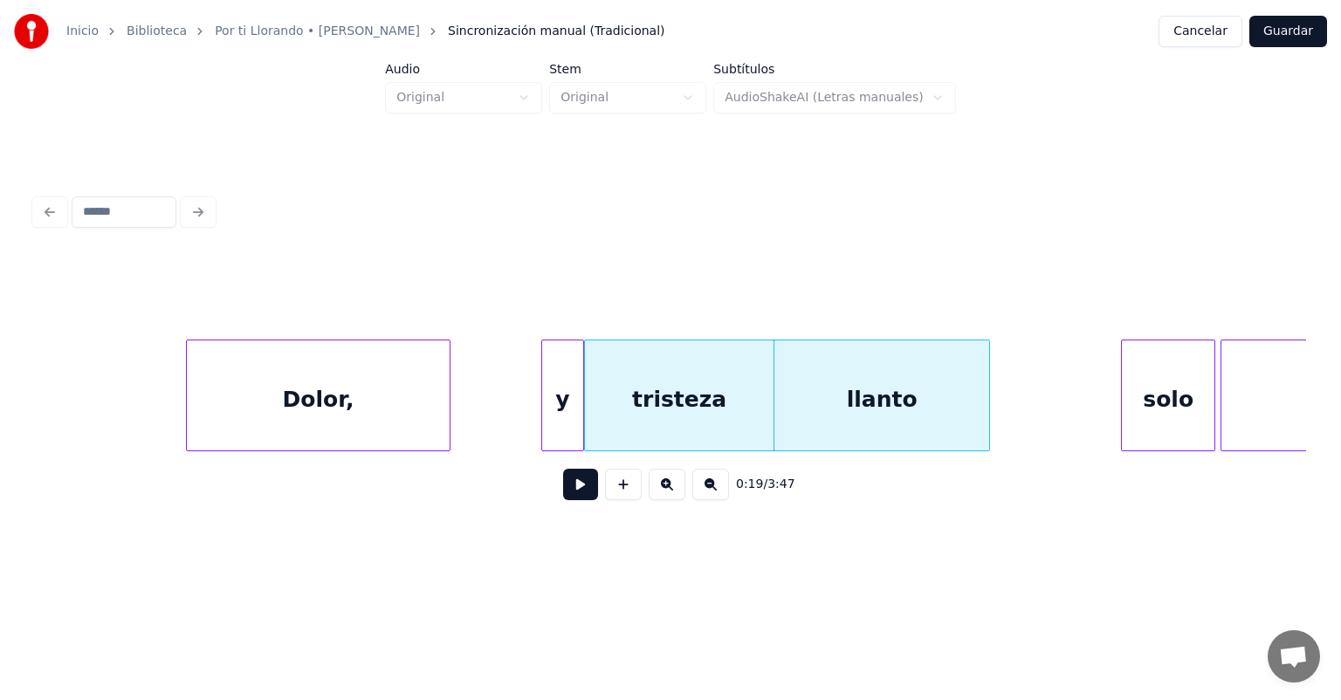
click at [558, 400] on div "y" at bounding box center [562, 400] width 41 height 119
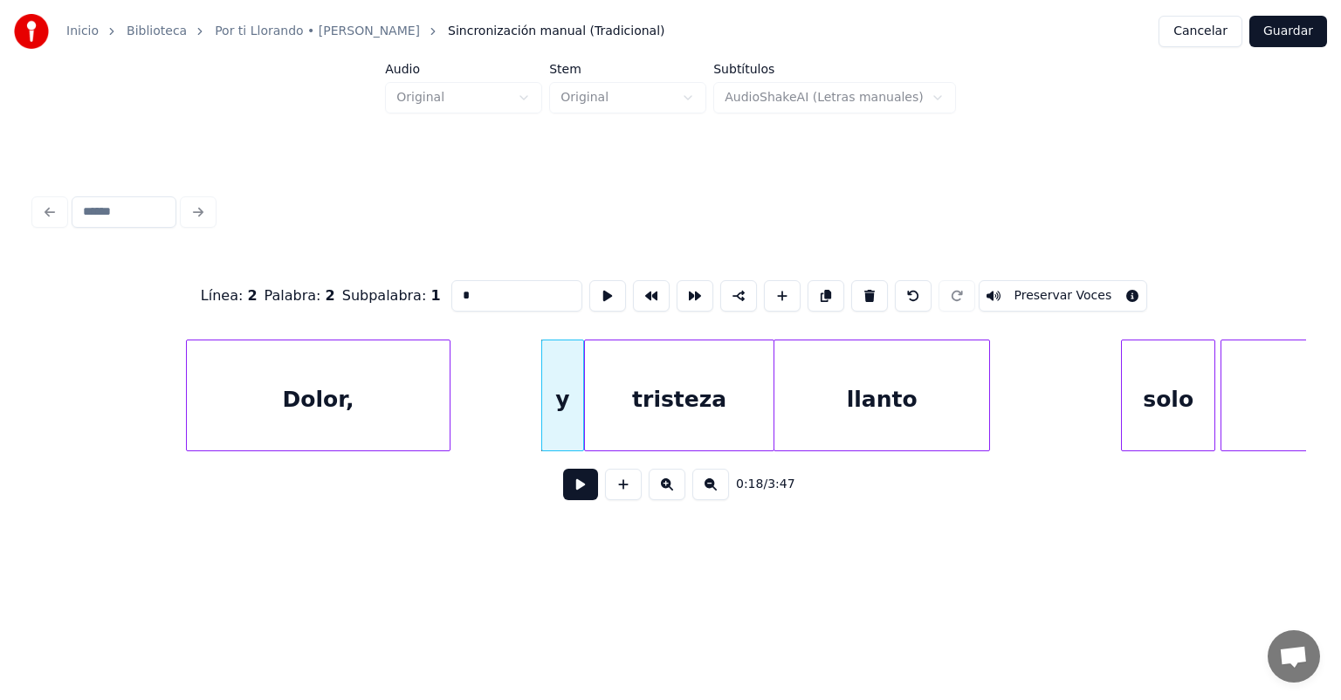
click at [566, 499] on button at bounding box center [580, 484] width 35 height 31
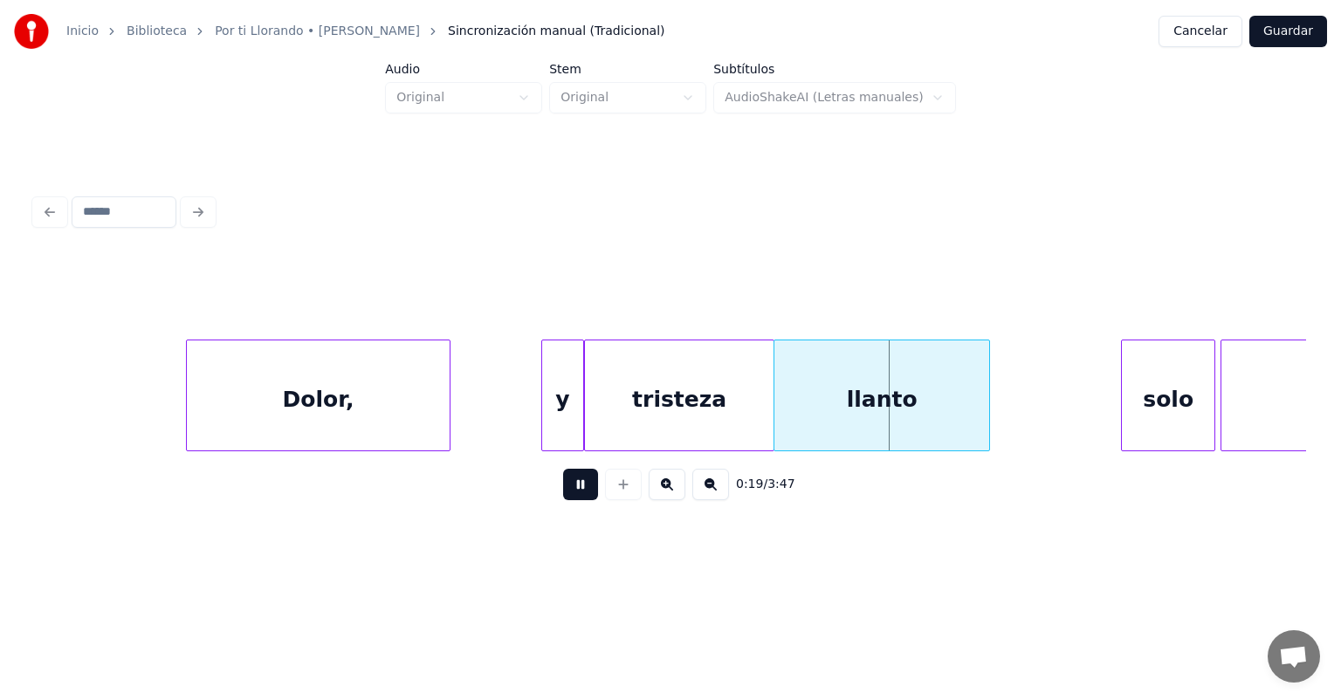
click at [689, 401] on div "tristeza" at bounding box center [679, 400] width 189 height 119
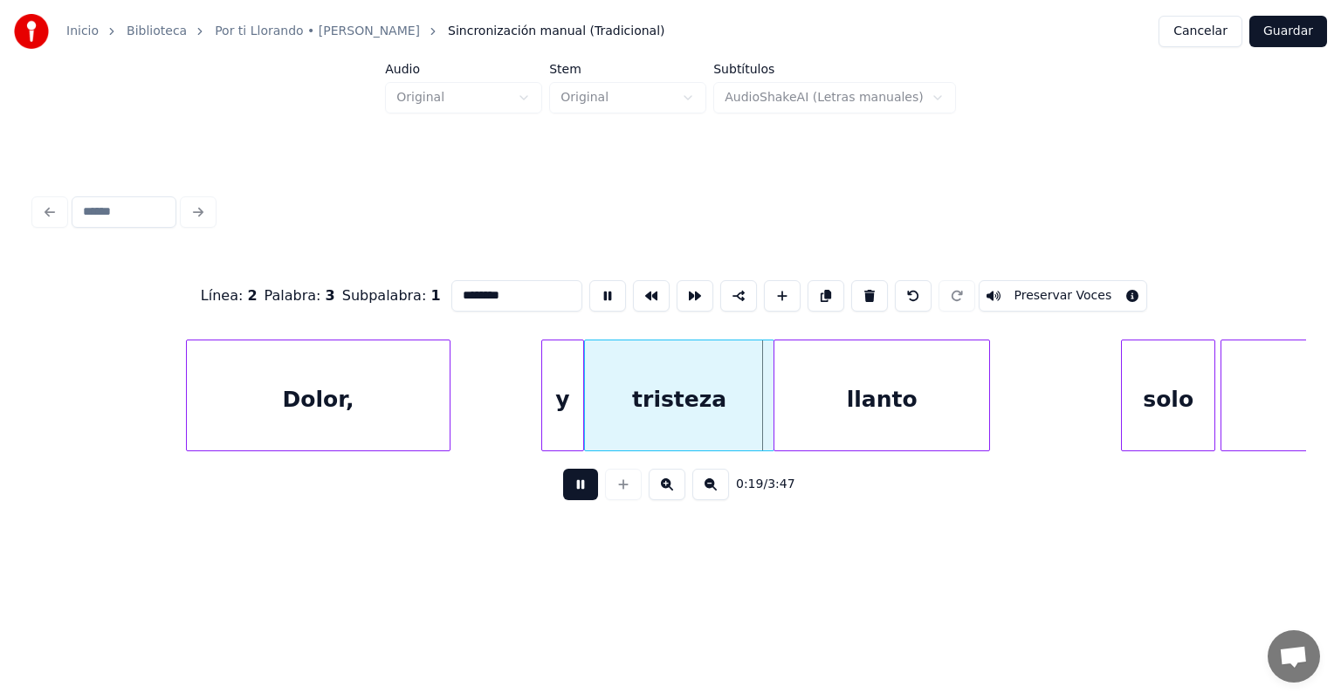
click at [486, 286] on input "********" at bounding box center [516, 295] width 131 height 31
type input "******"
click at [572, 500] on button at bounding box center [580, 484] width 35 height 31
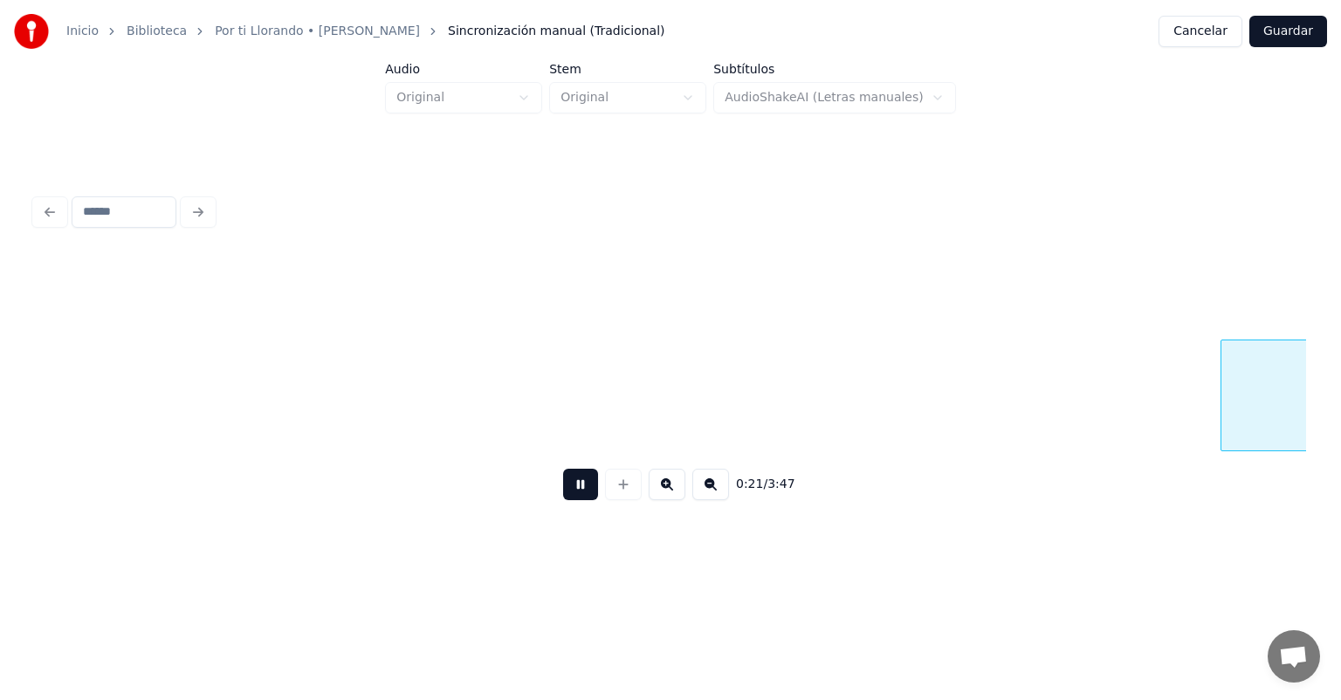
scroll to position [0, 5569]
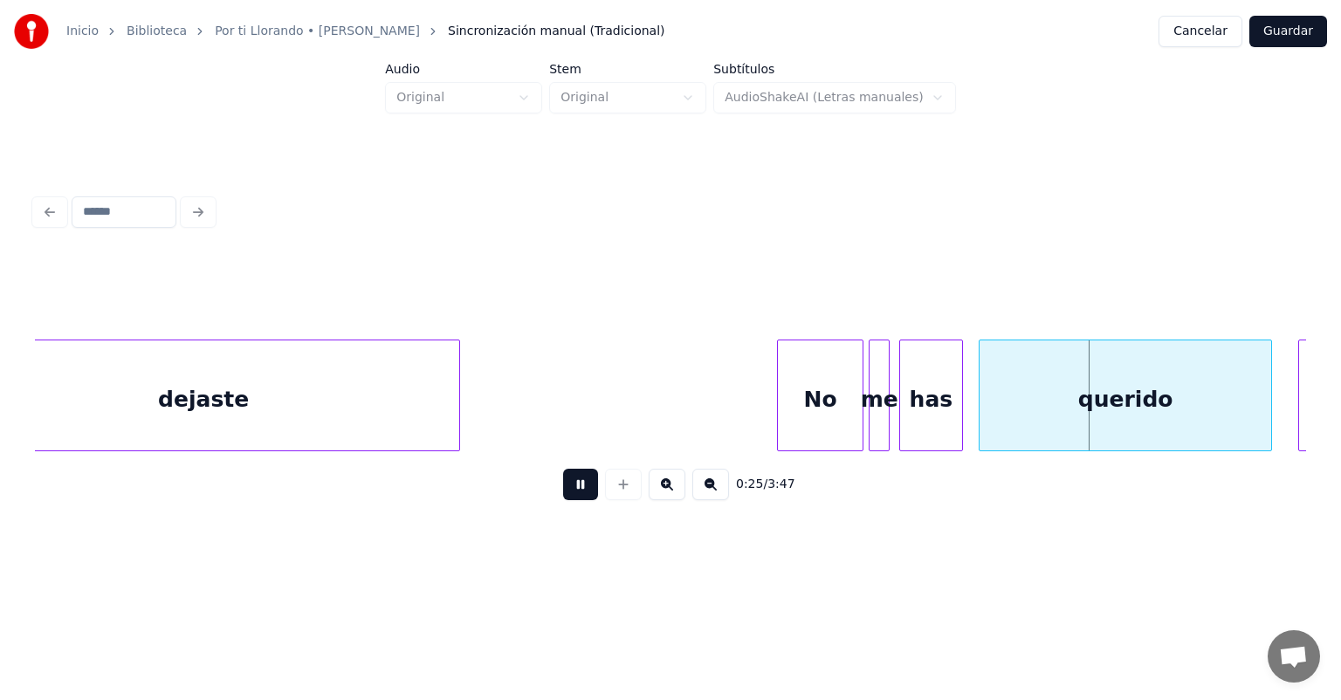
click at [905, 408] on div "has" at bounding box center [931, 400] width 63 height 119
click at [982, 407] on div "querido" at bounding box center [1123, 400] width 297 height 119
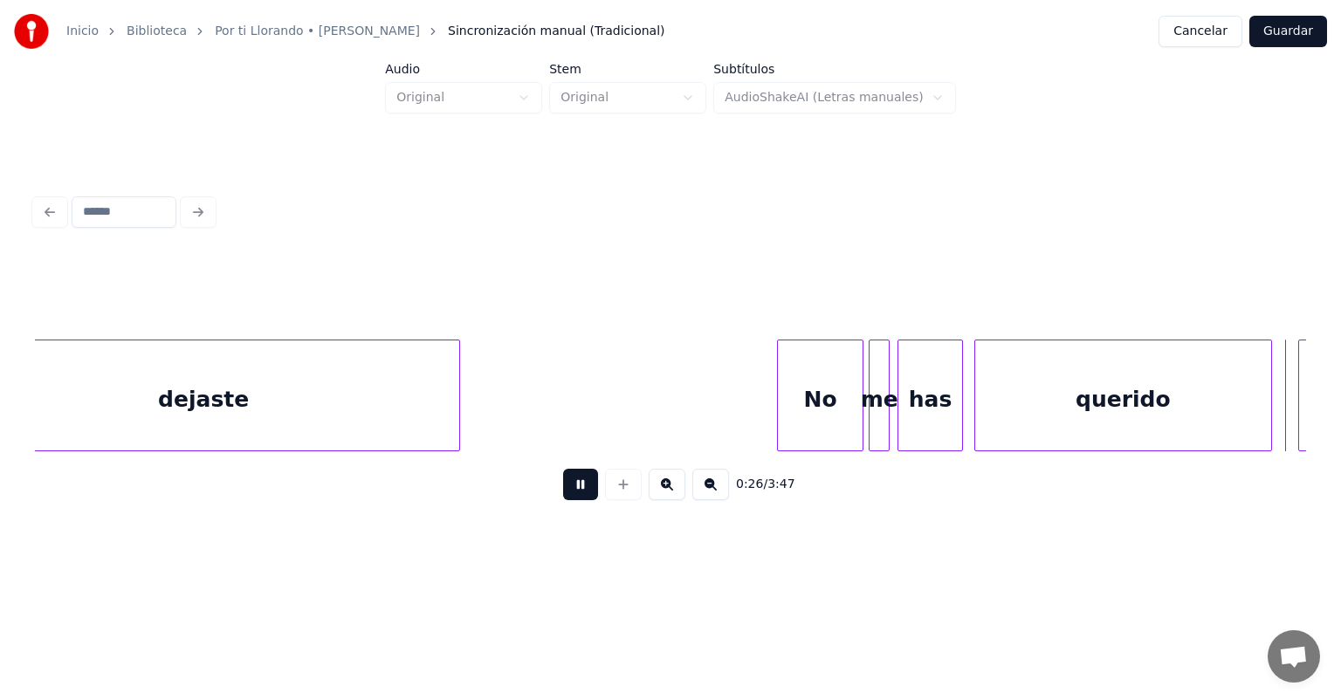
scroll to position [0, 6841]
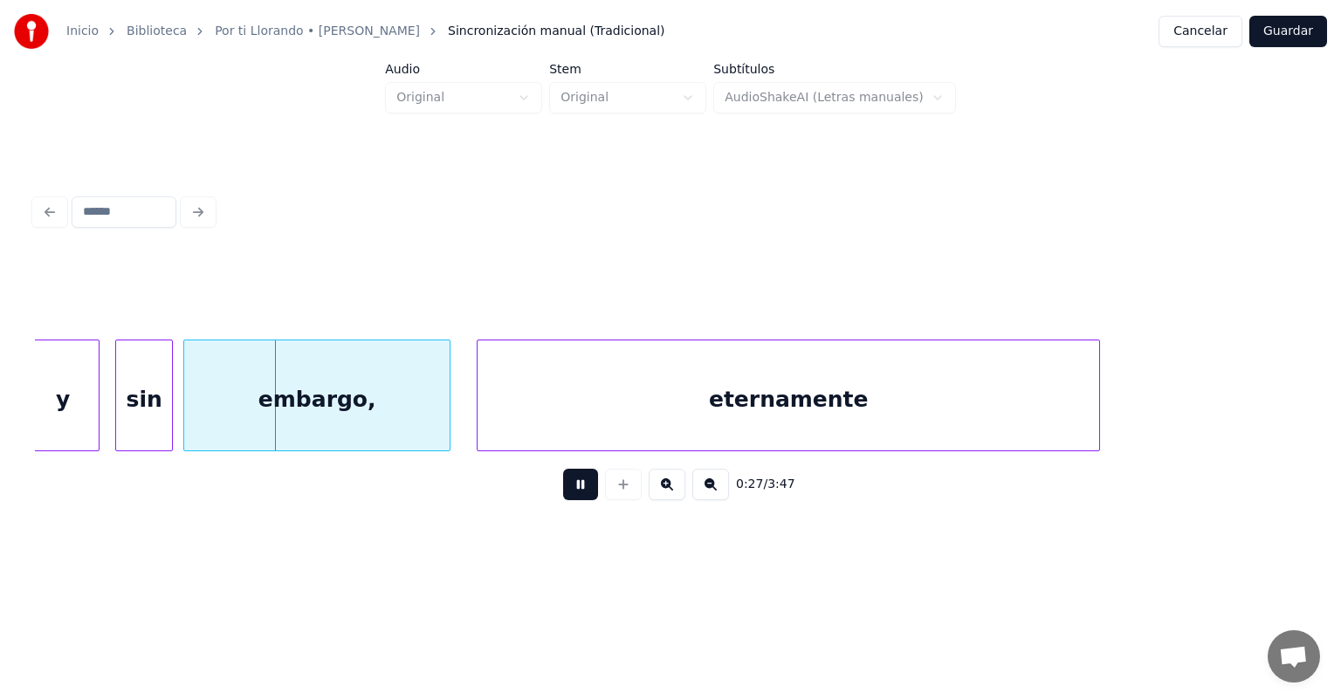
click at [564, 497] on button at bounding box center [580, 484] width 35 height 31
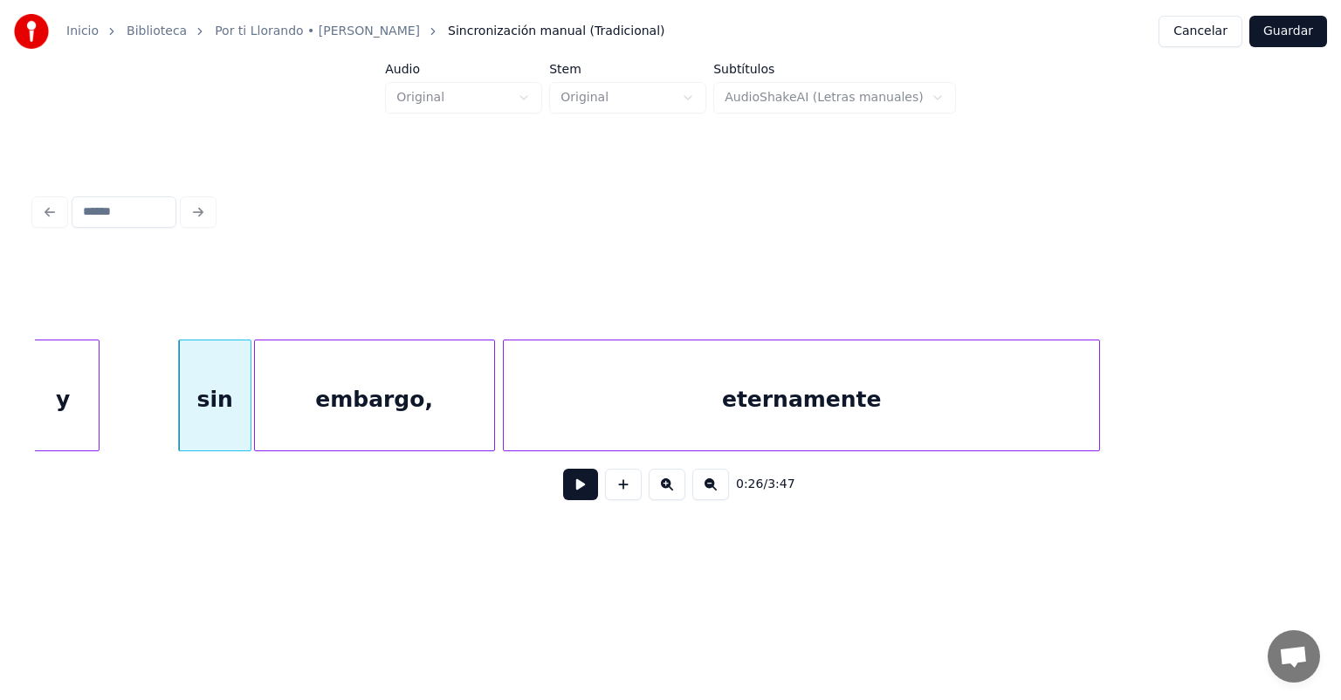
click at [563, 497] on button at bounding box center [580, 484] width 35 height 31
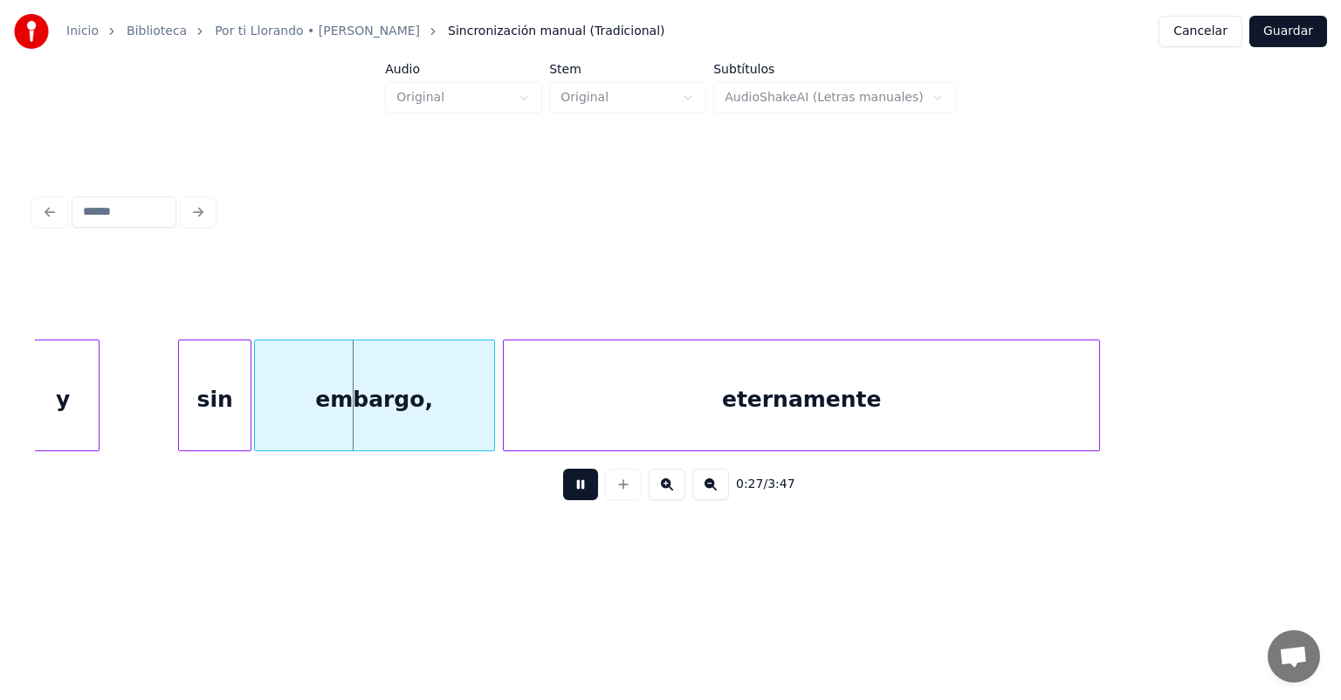
click at [563, 500] on button at bounding box center [580, 484] width 35 height 31
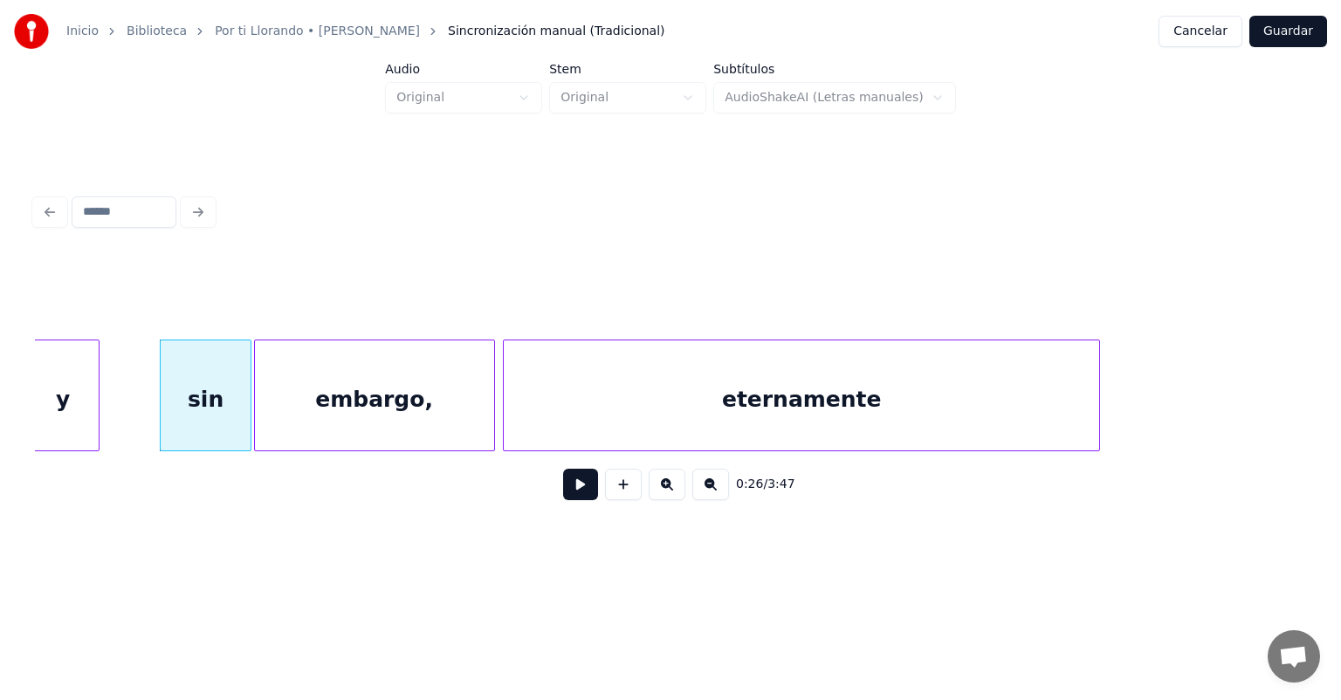
click at [563, 494] on button at bounding box center [580, 484] width 35 height 31
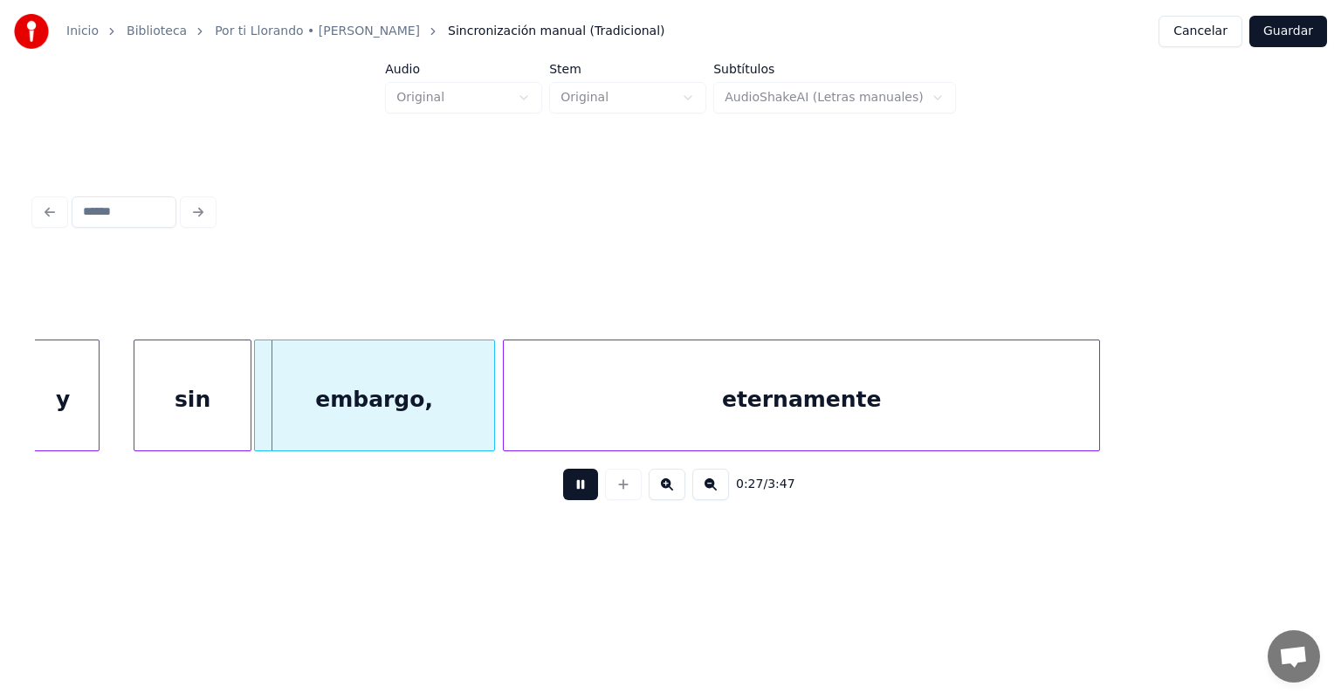
click at [563, 500] on button at bounding box center [580, 484] width 35 height 31
click at [136, 424] on div "sin" at bounding box center [188, 400] width 126 height 119
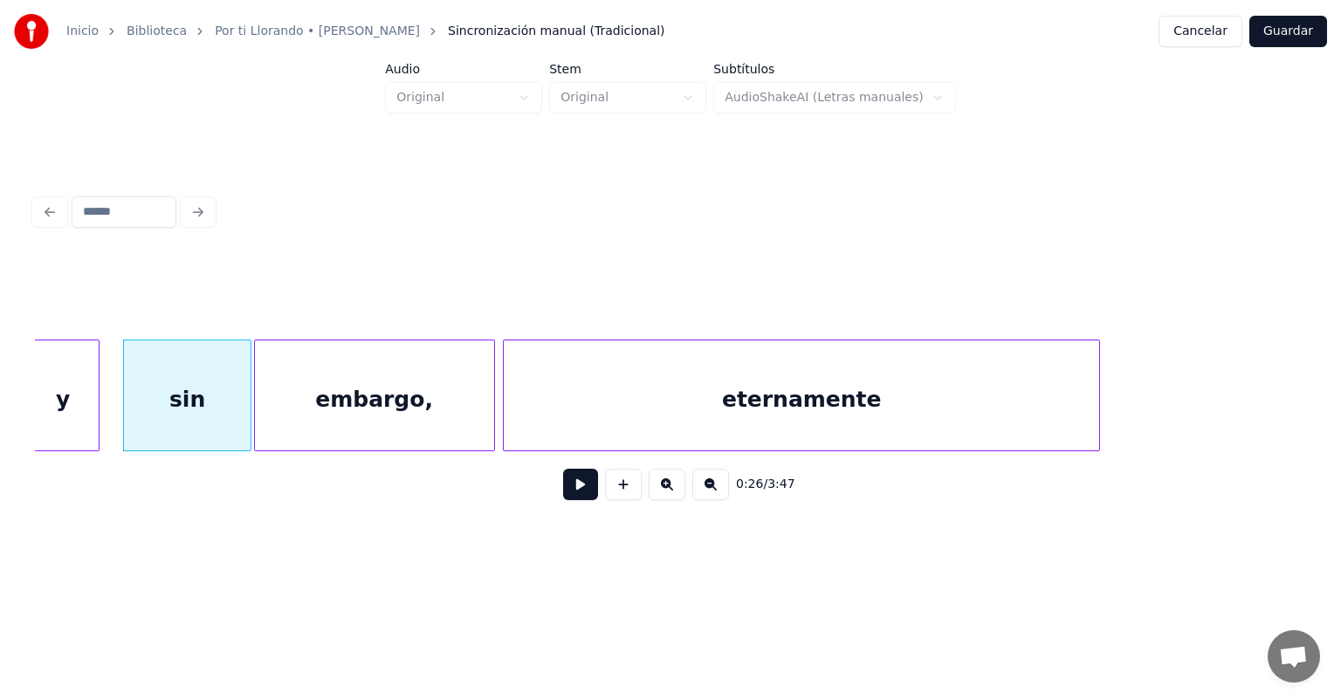
click at [563, 500] on button at bounding box center [580, 484] width 35 height 31
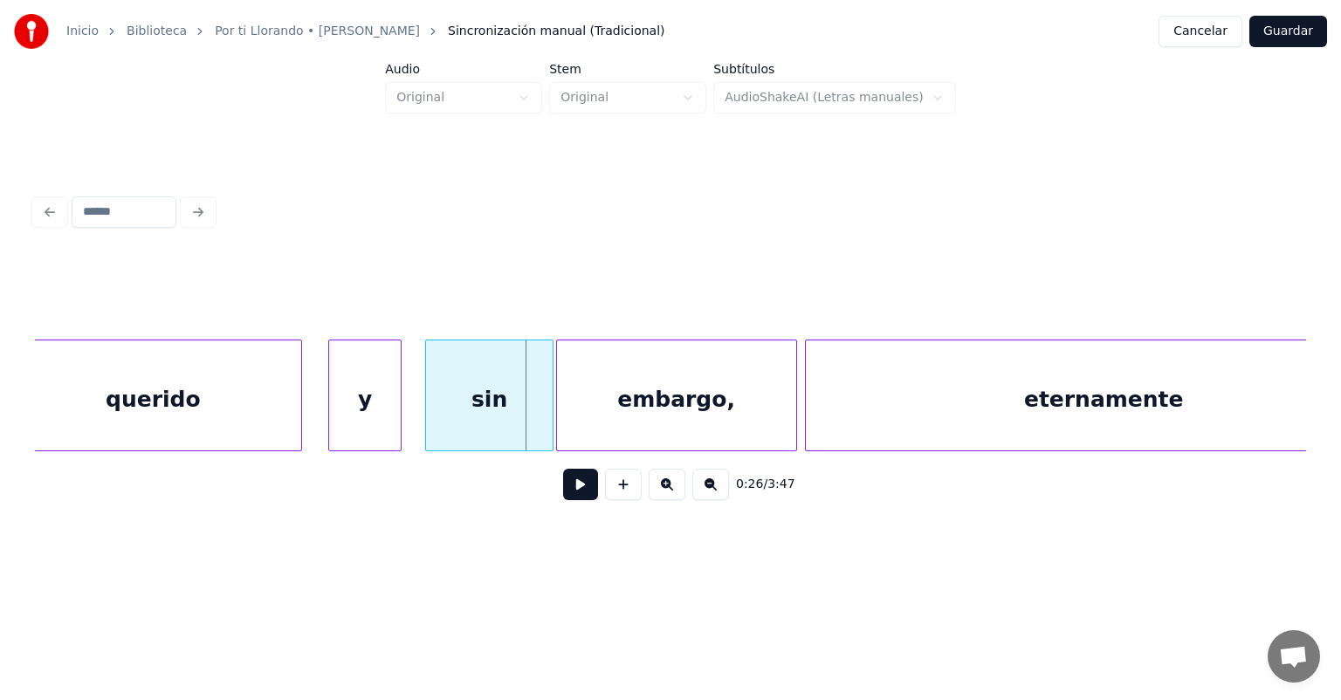
scroll to position [0, 6506]
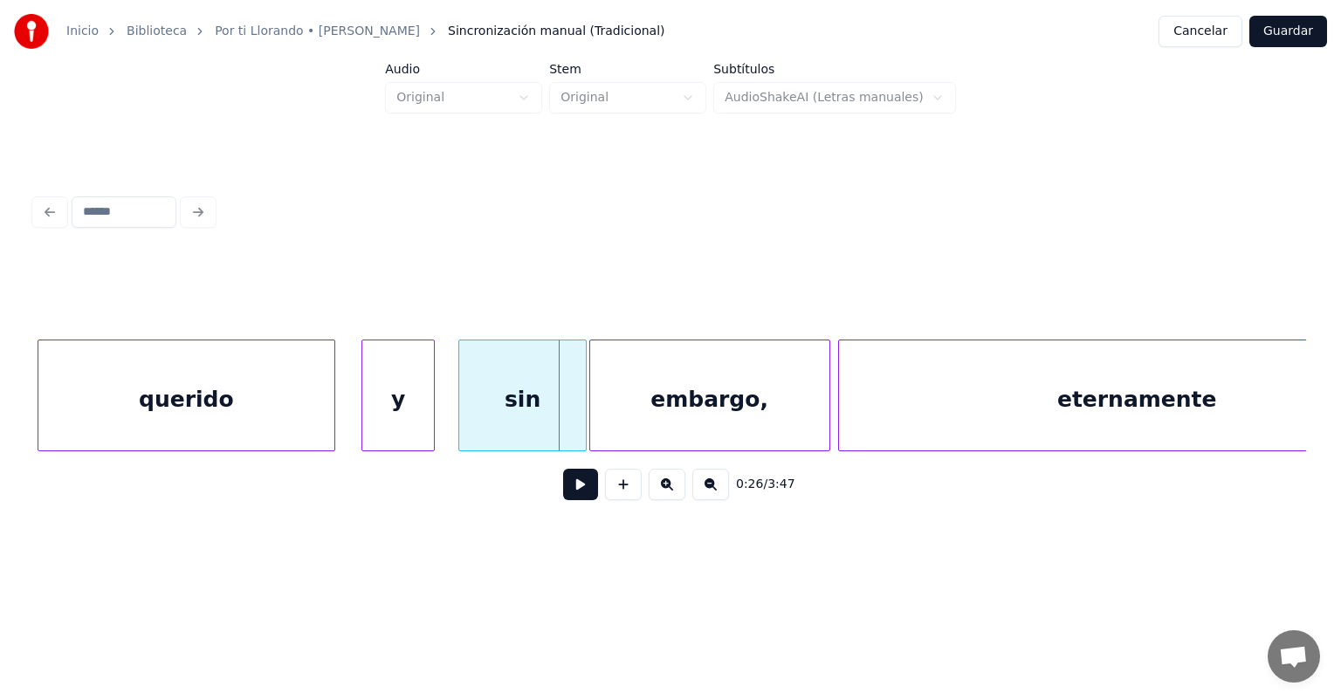
click at [222, 417] on div "querido" at bounding box center [186, 400] width 297 height 119
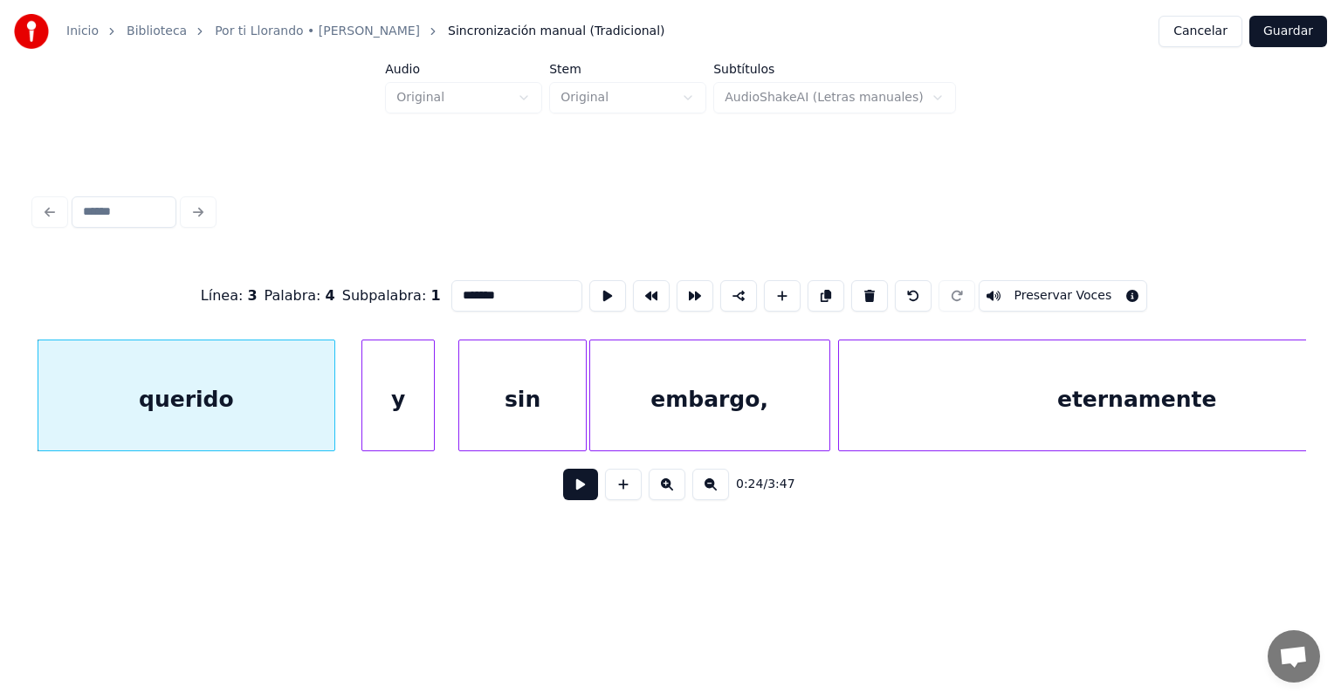
click at [572, 496] on button at bounding box center [580, 484] width 35 height 31
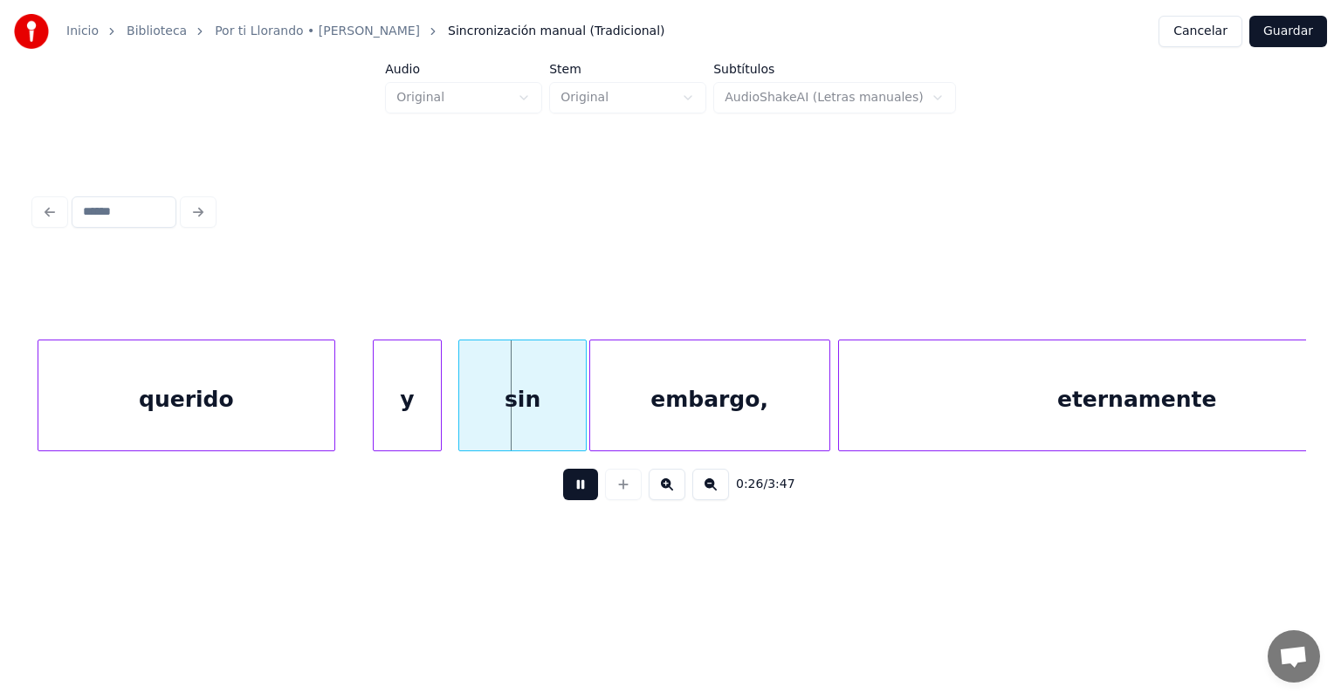
click at [431, 424] on div "y" at bounding box center [407, 400] width 67 height 119
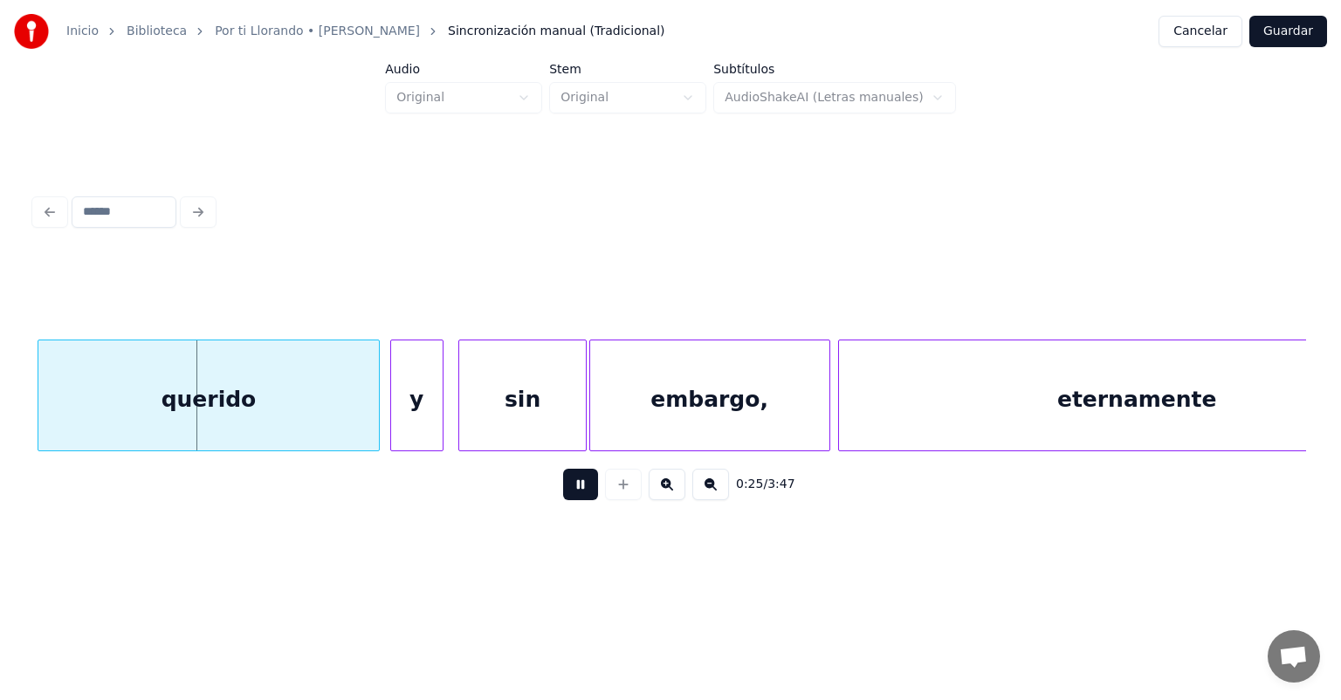
click at [371, 424] on div "querido" at bounding box center [208, 400] width 341 height 119
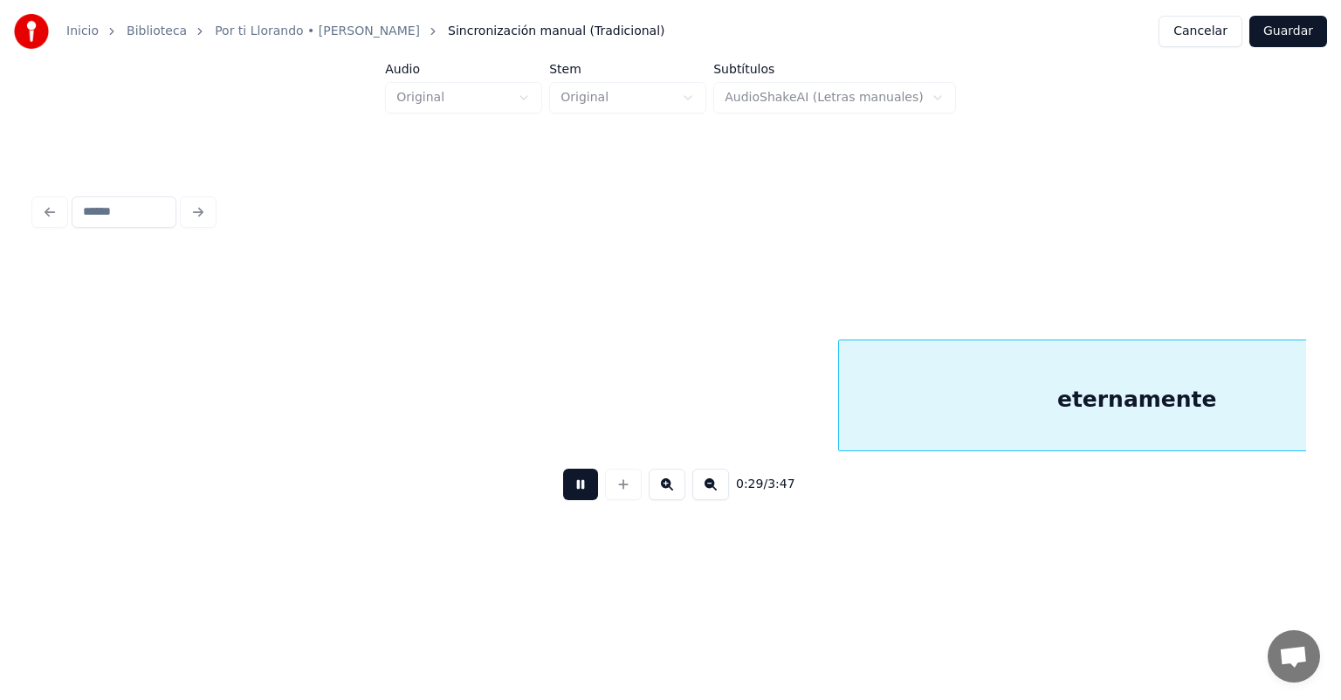
scroll to position [0, 7781]
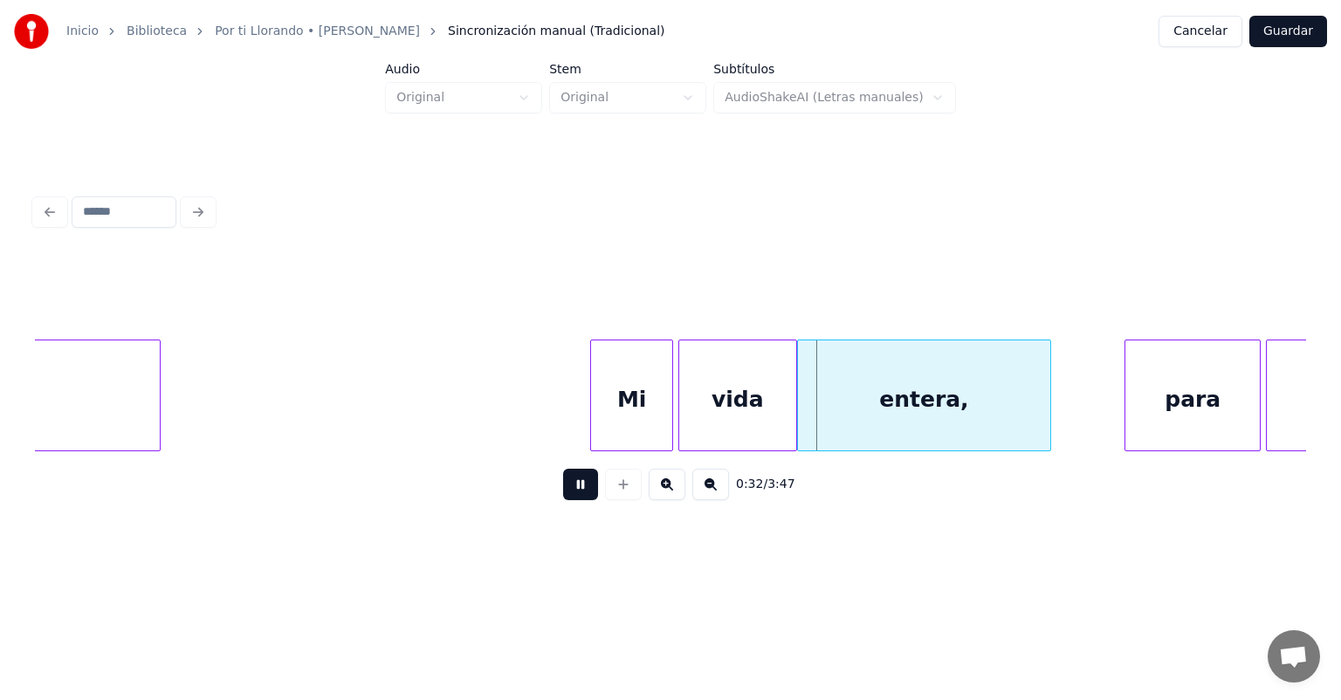
click at [811, 430] on div "entera," at bounding box center [924, 400] width 253 height 119
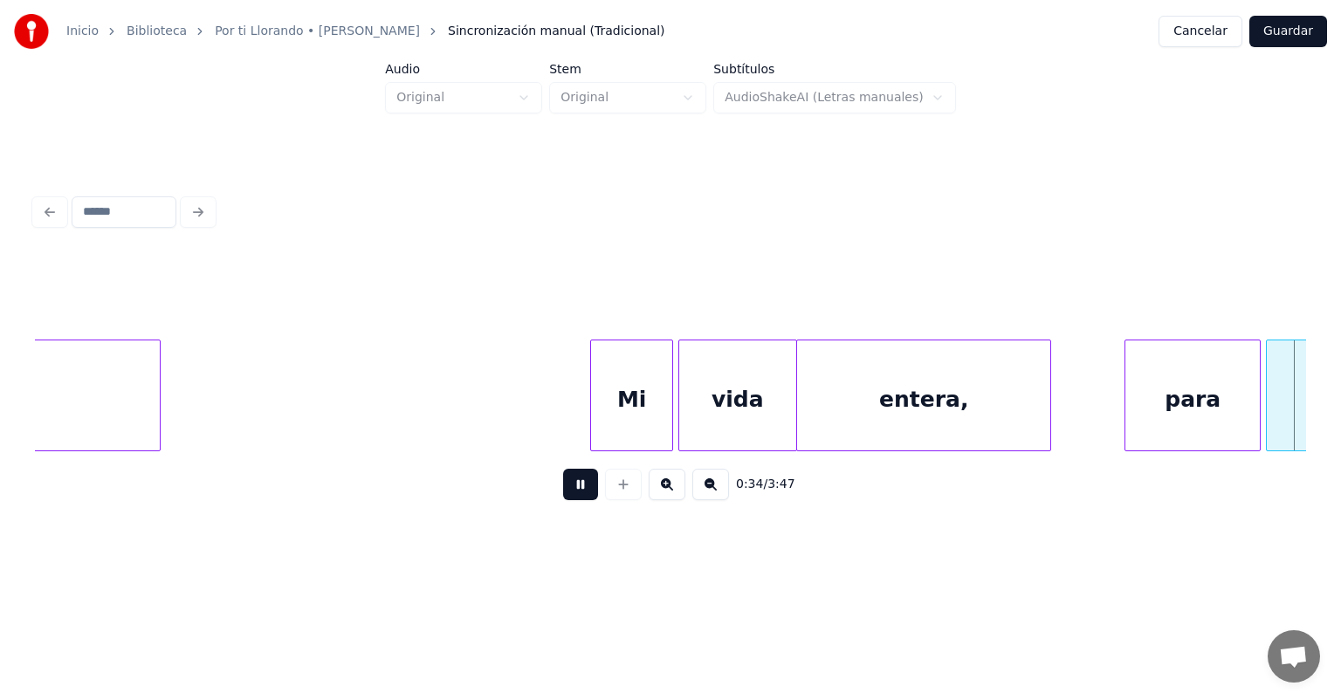
scroll to position [0, 9055]
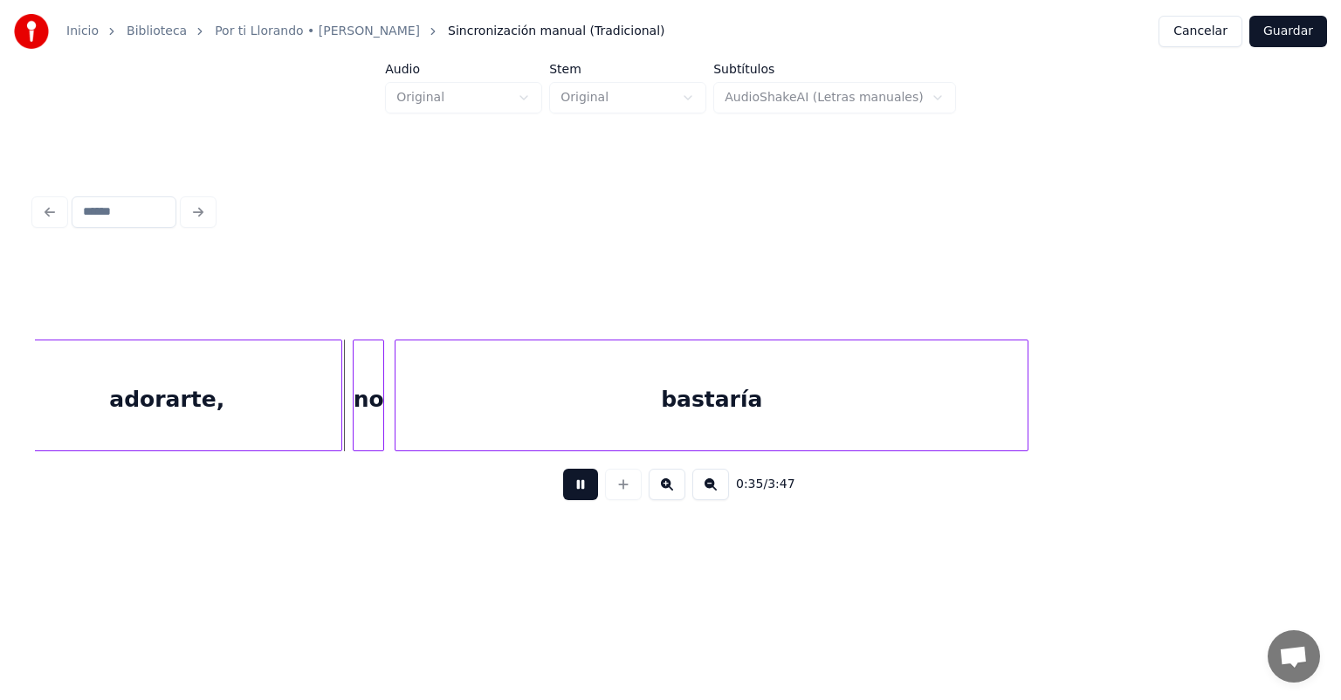
click at [338, 427] on div "adorarte," at bounding box center [166, 400] width 349 height 119
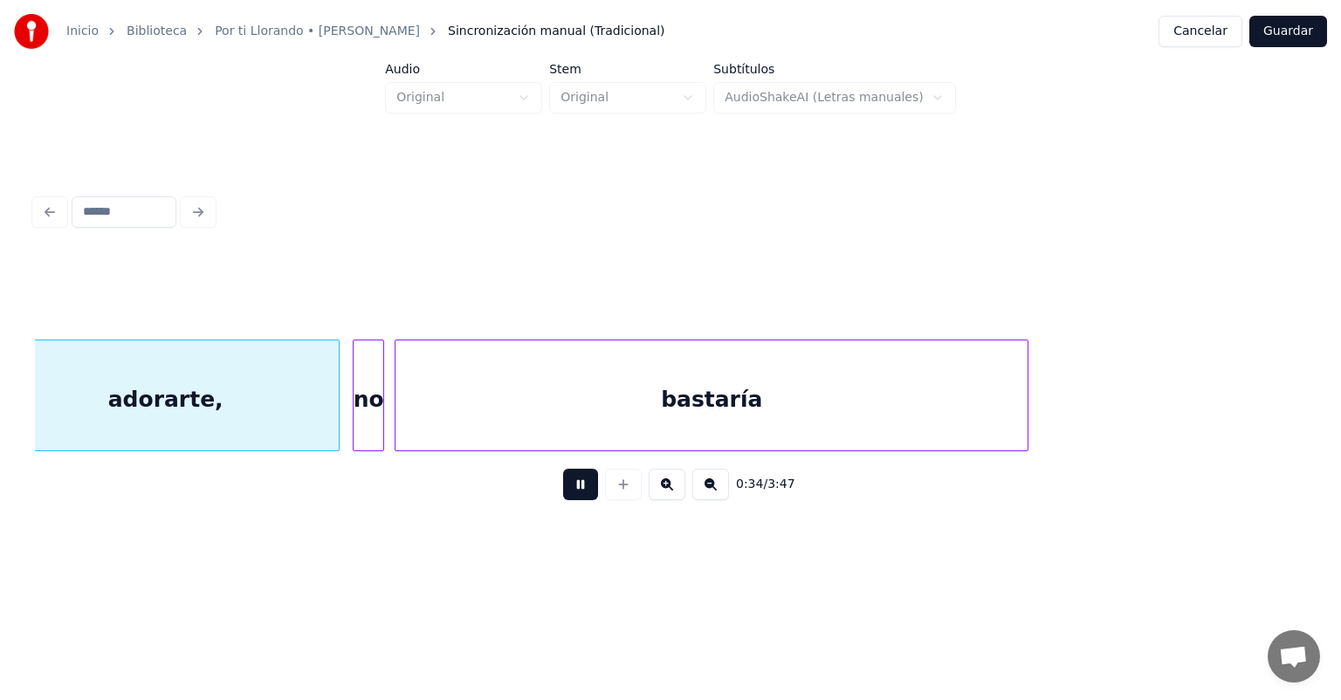
scroll to position [0, 9012]
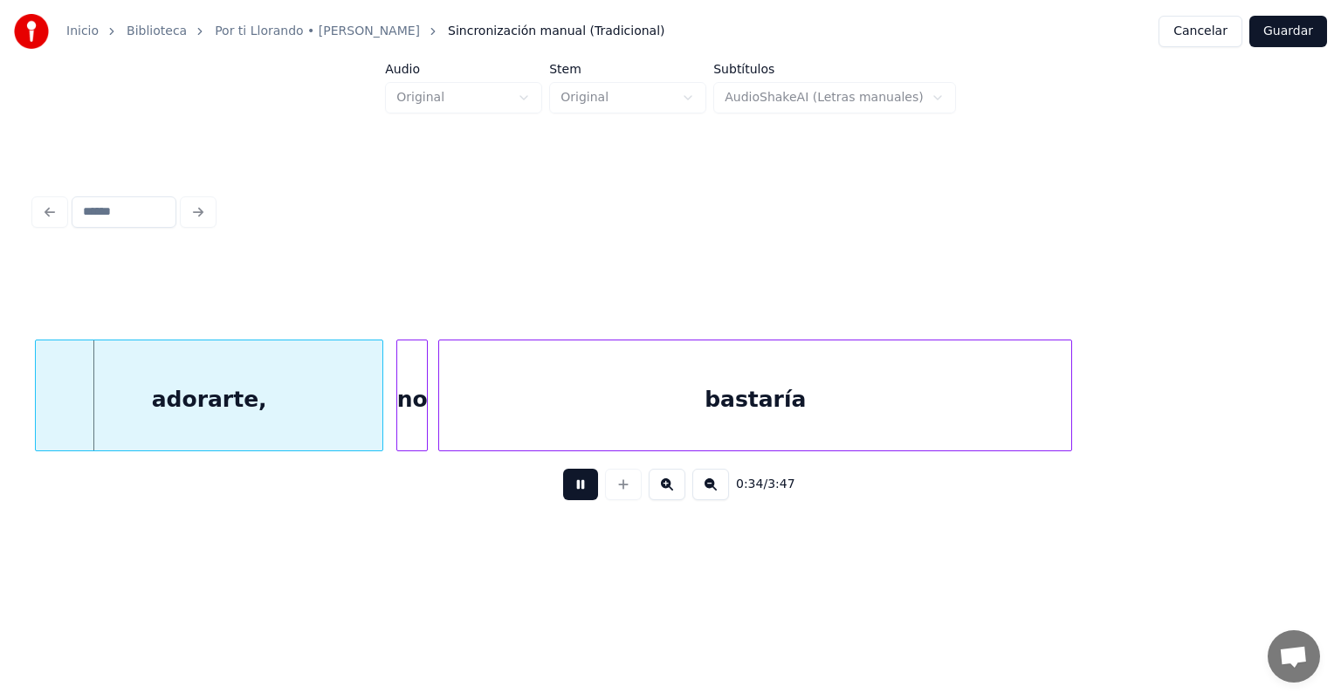
click at [334, 426] on div "adorarte," at bounding box center [209, 400] width 347 height 119
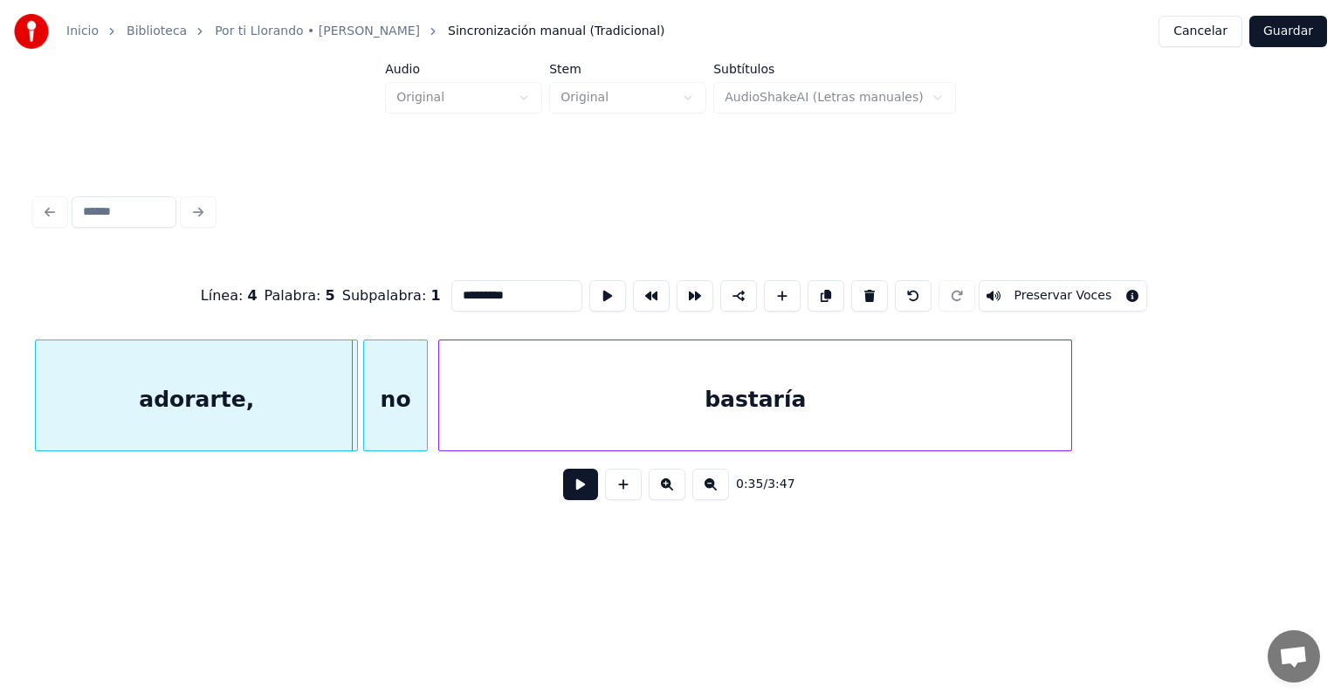
click at [355, 424] on div at bounding box center [354, 396] width 5 height 110
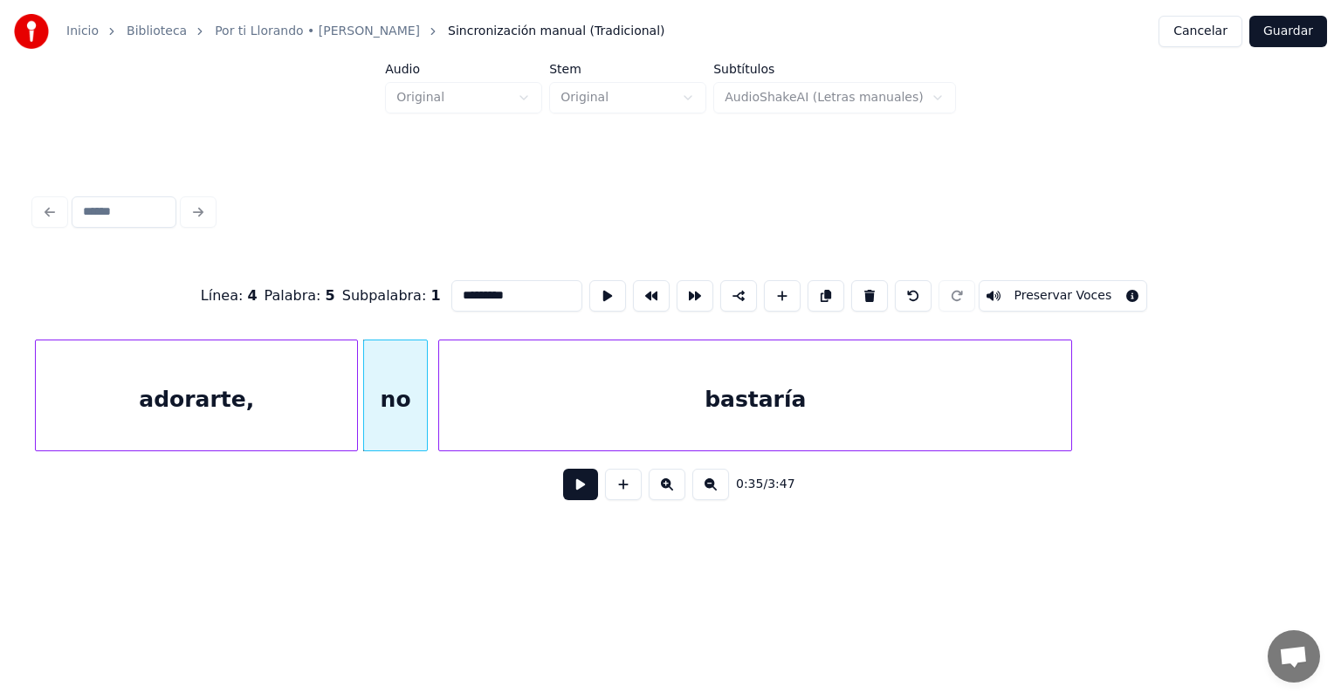
click at [563, 499] on button at bounding box center [580, 484] width 35 height 31
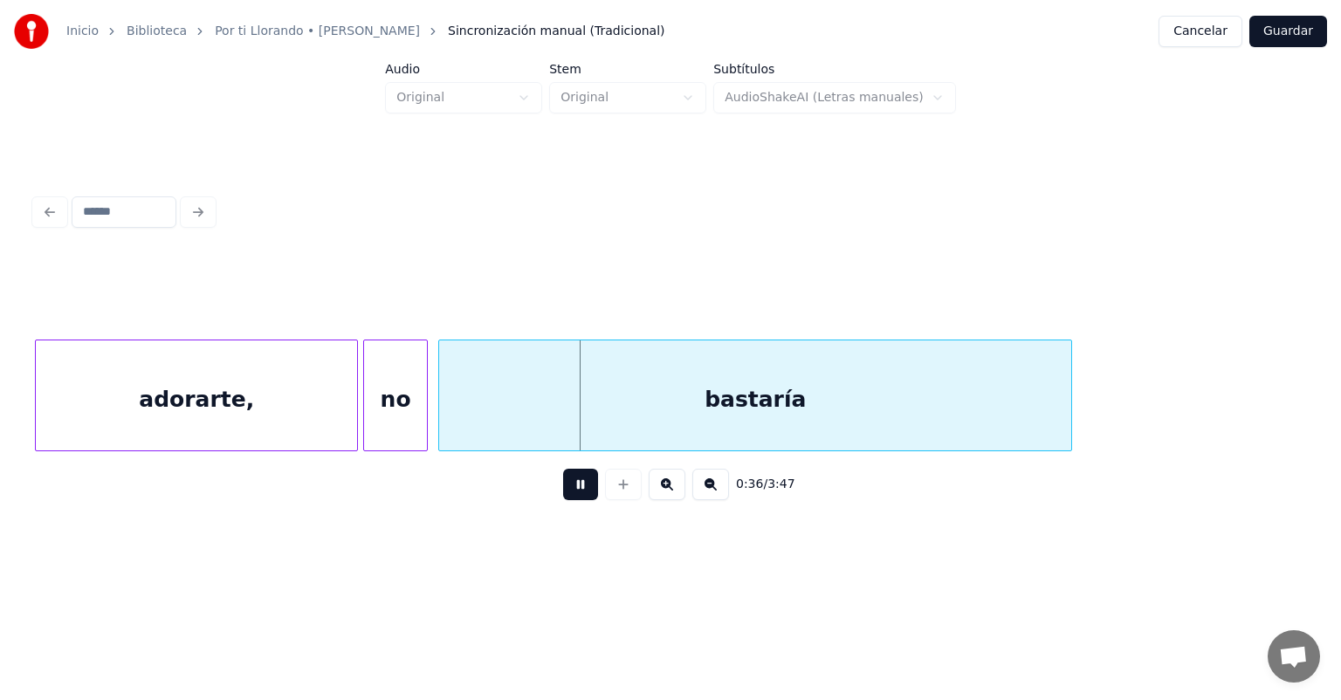
click at [442, 430] on div "bastaría" at bounding box center [755, 400] width 632 height 119
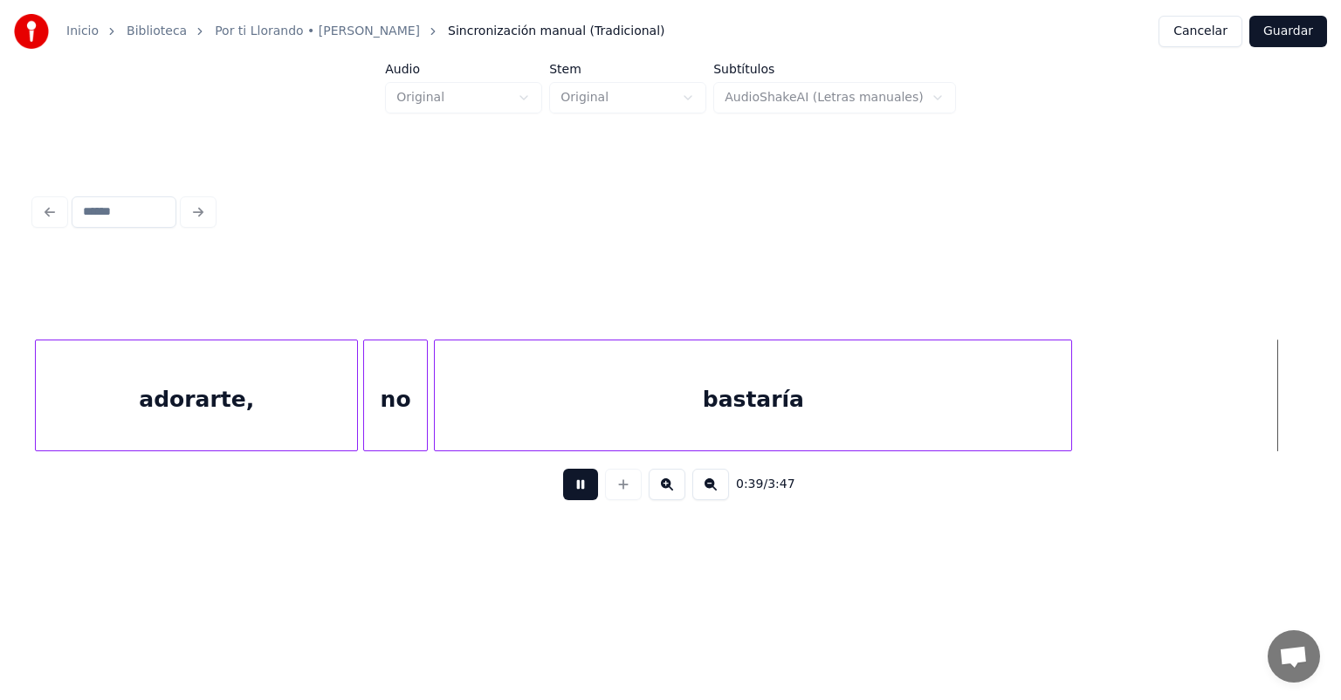
scroll to position [0, 10287]
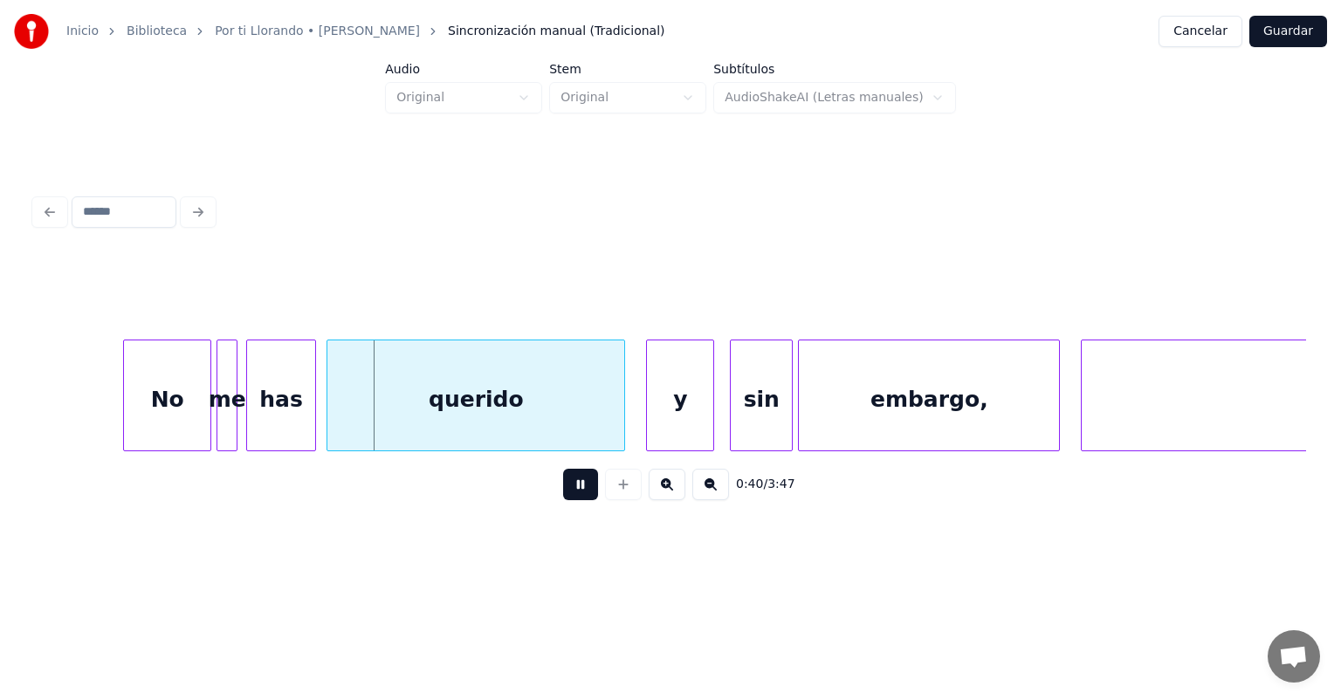
click at [251, 424] on div "has" at bounding box center [281, 400] width 68 height 119
click at [330, 424] on div "querido" at bounding box center [475, 400] width 299 height 119
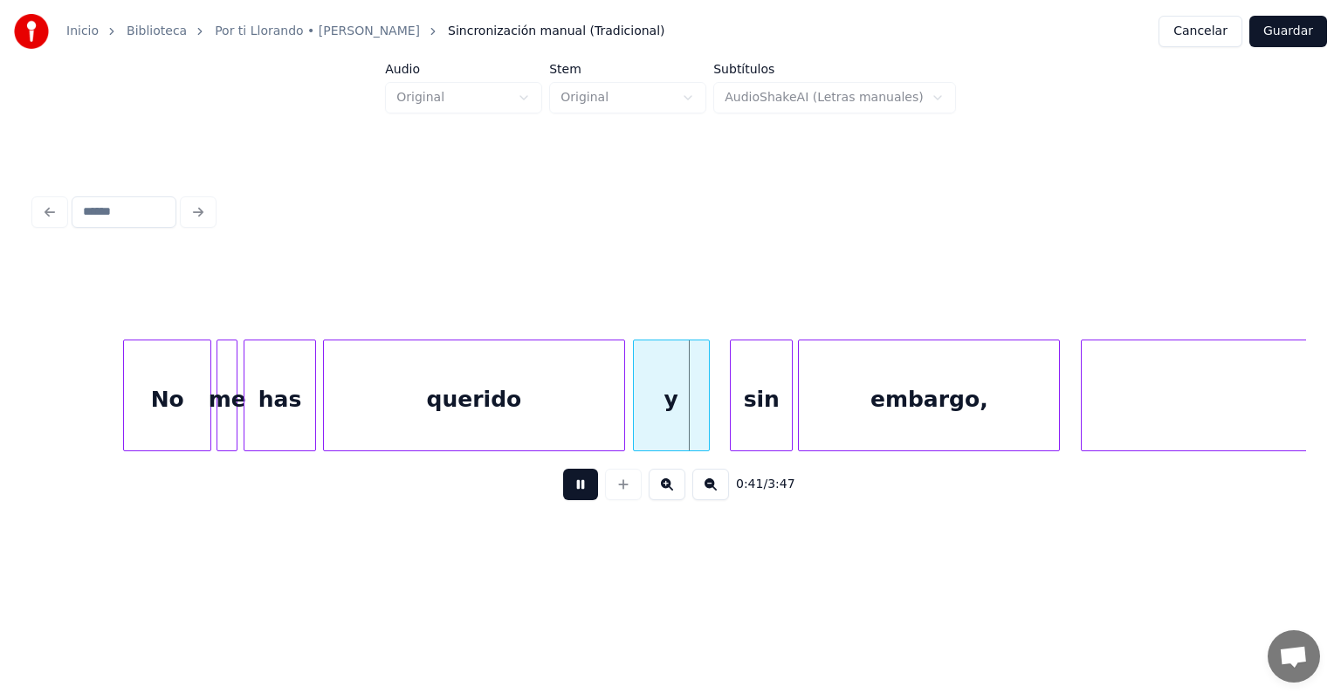
click at [734, 423] on div "sin" at bounding box center [761, 400] width 61 height 119
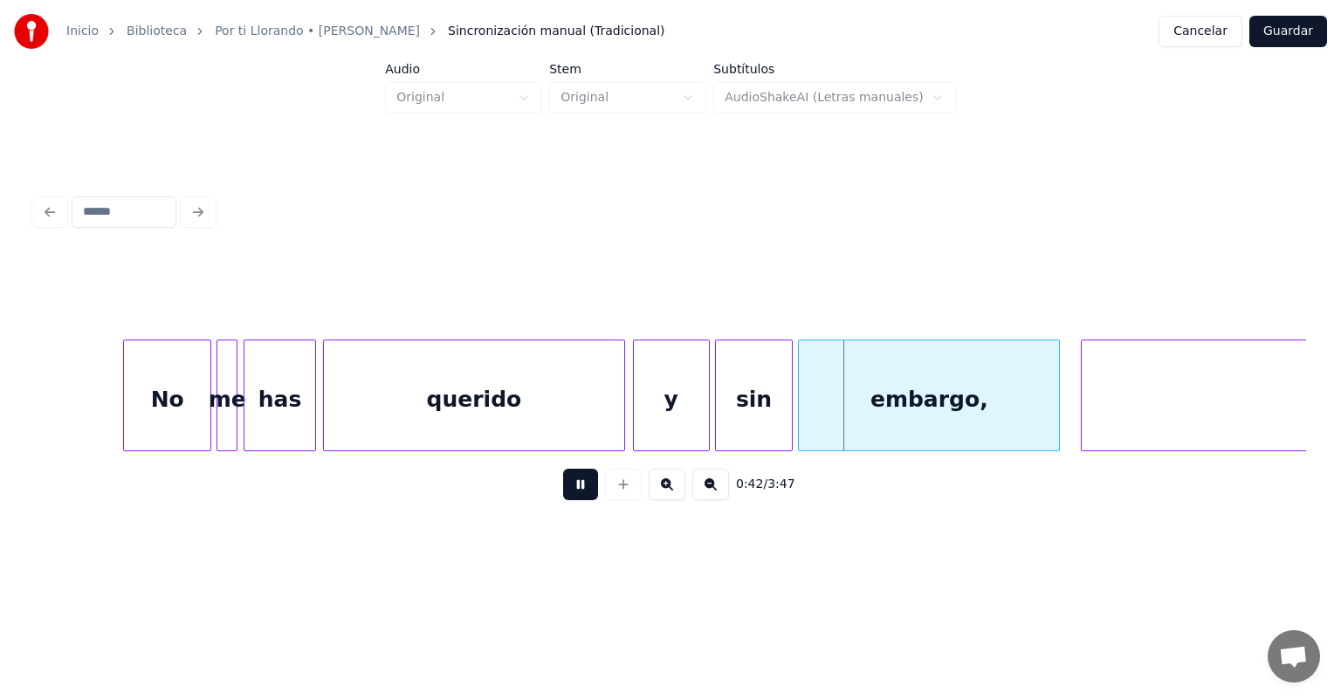
click at [725, 430] on div "sin" at bounding box center [754, 400] width 77 height 119
click at [802, 428] on div at bounding box center [801, 396] width 5 height 110
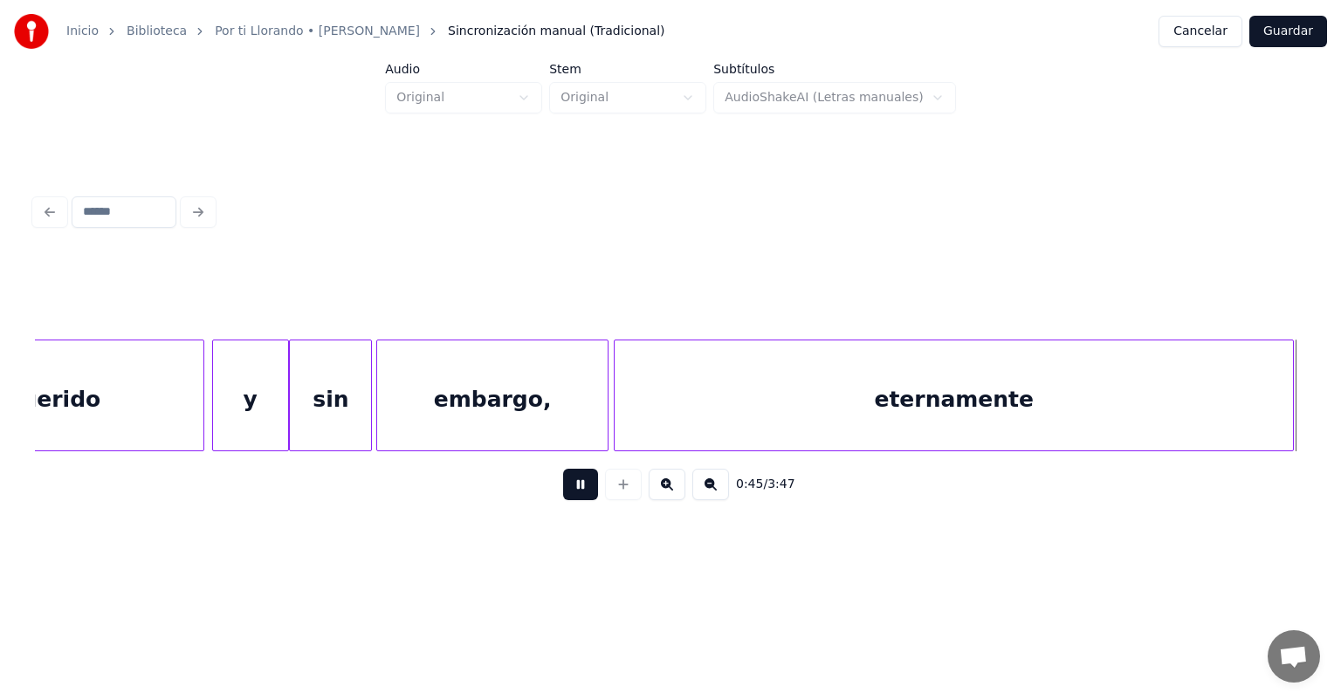
scroll to position [0, 11983]
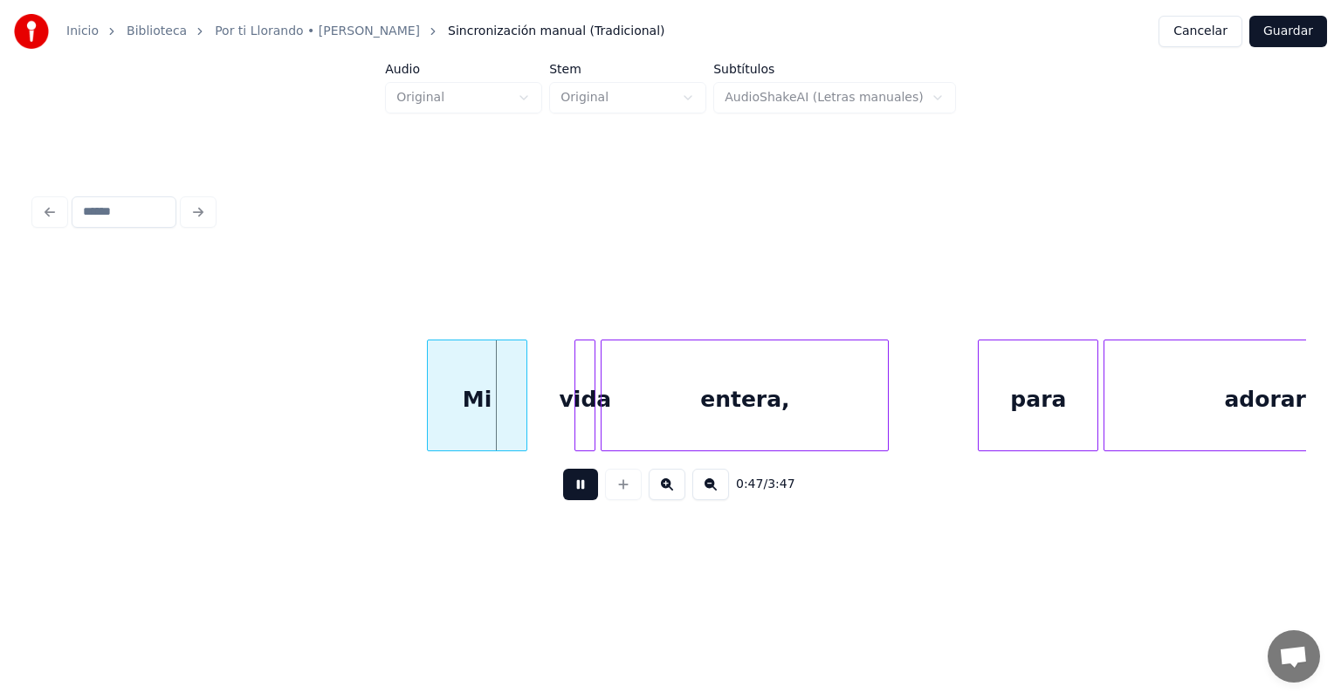
click at [484, 405] on div "Mi" at bounding box center [477, 400] width 99 height 119
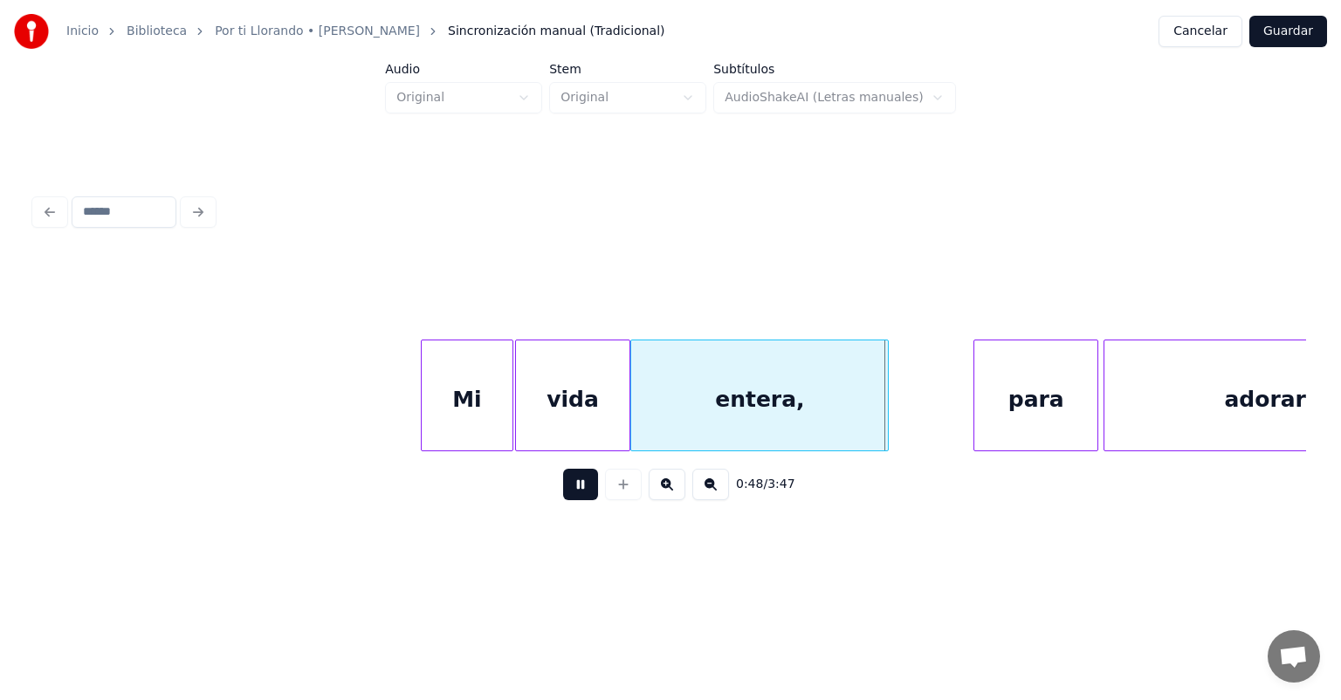
click at [978, 417] on div "para" at bounding box center [1036, 400] width 123 height 119
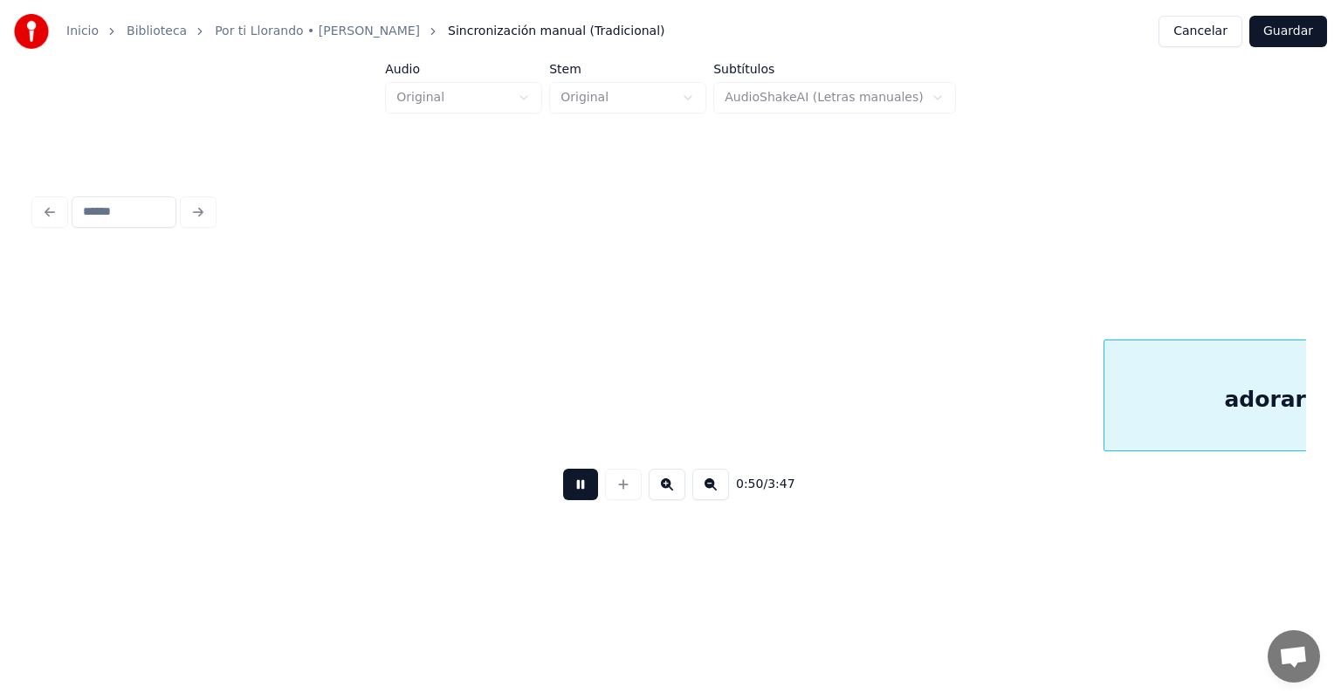
scroll to position [0, 13256]
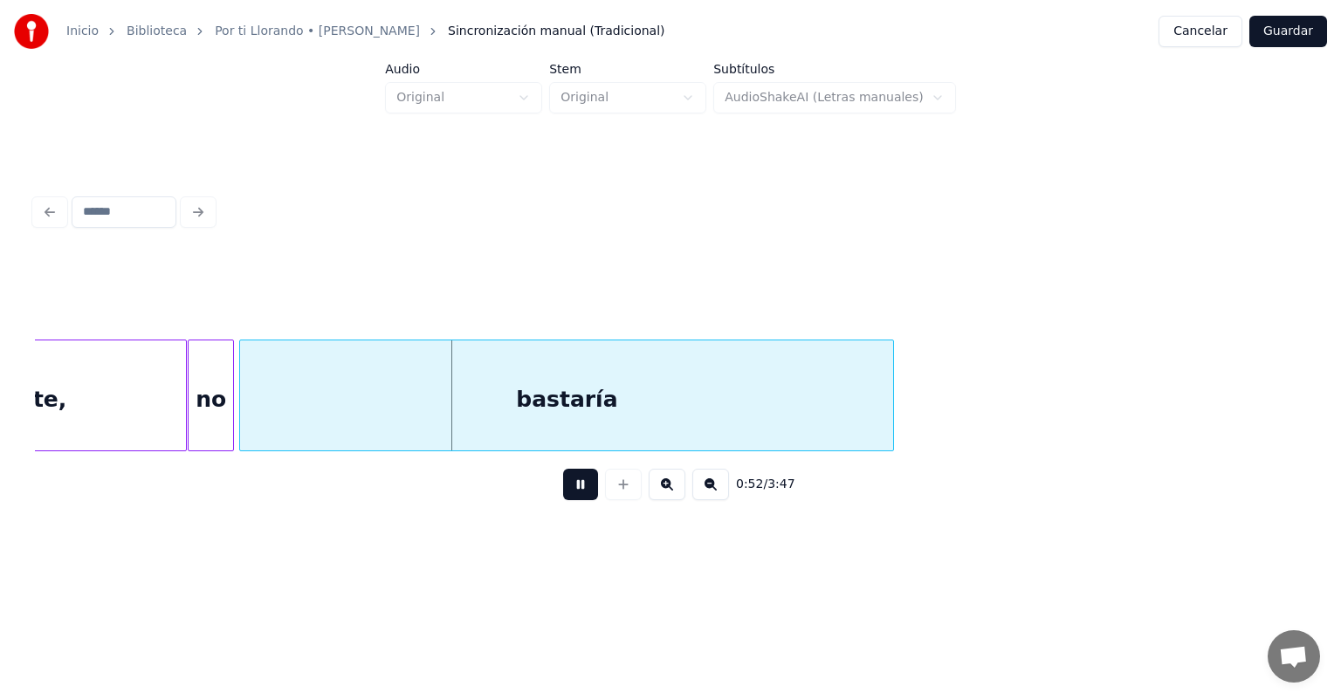
click at [200, 414] on div "no" at bounding box center [211, 400] width 45 height 119
click at [243, 412] on div "bastaría" at bounding box center [565, 400] width 655 height 119
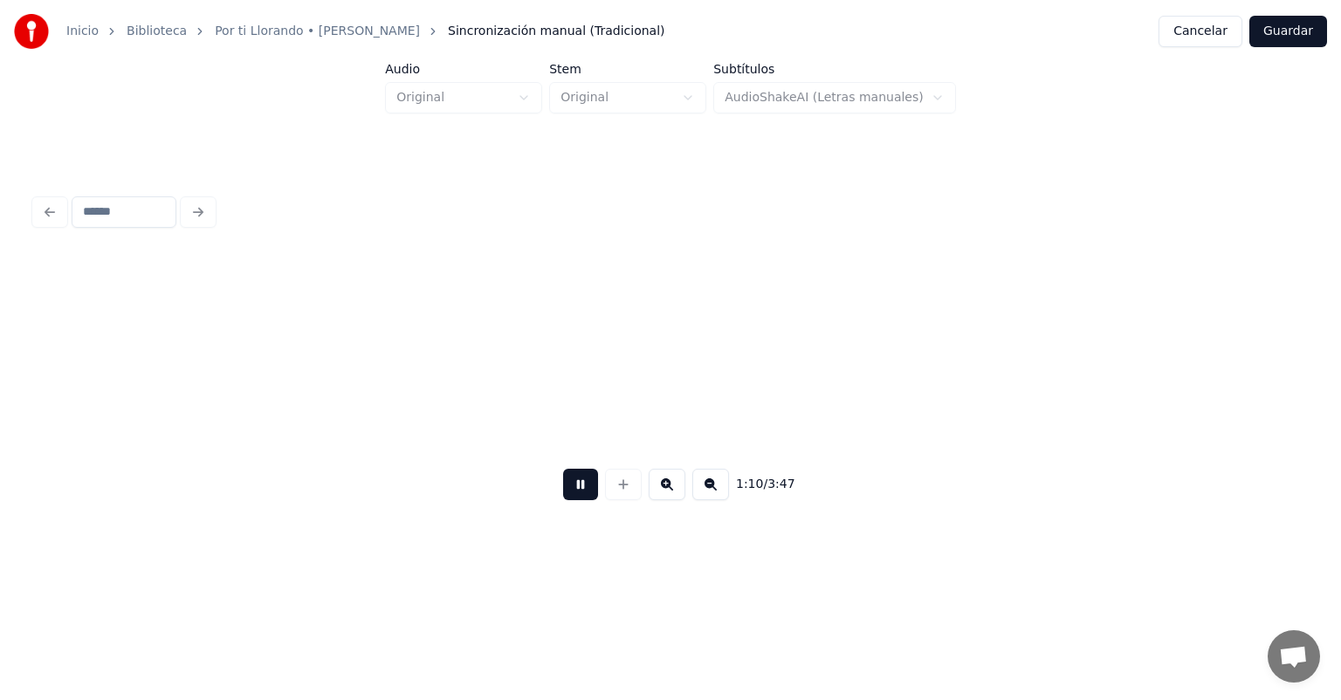
scroll to position [0, 18352]
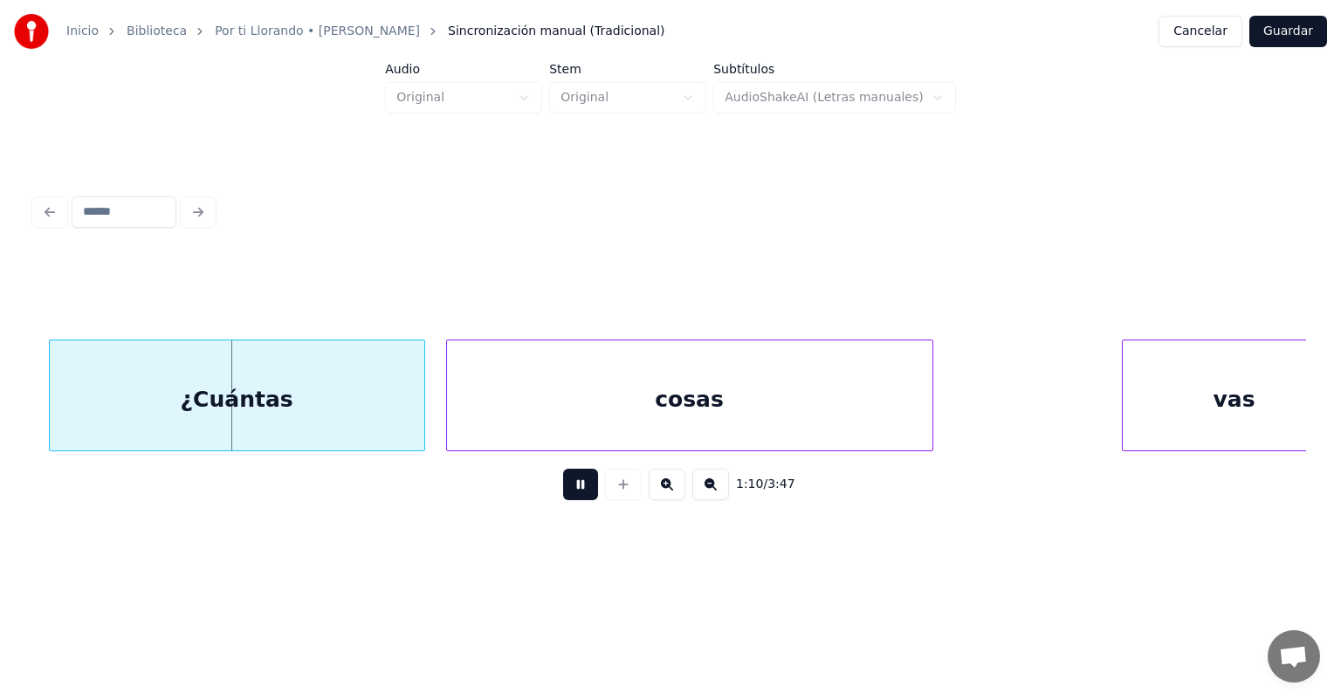
click at [419, 415] on div at bounding box center [421, 396] width 5 height 110
click at [447, 417] on div "cosas" at bounding box center [690, 400] width 486 height 119
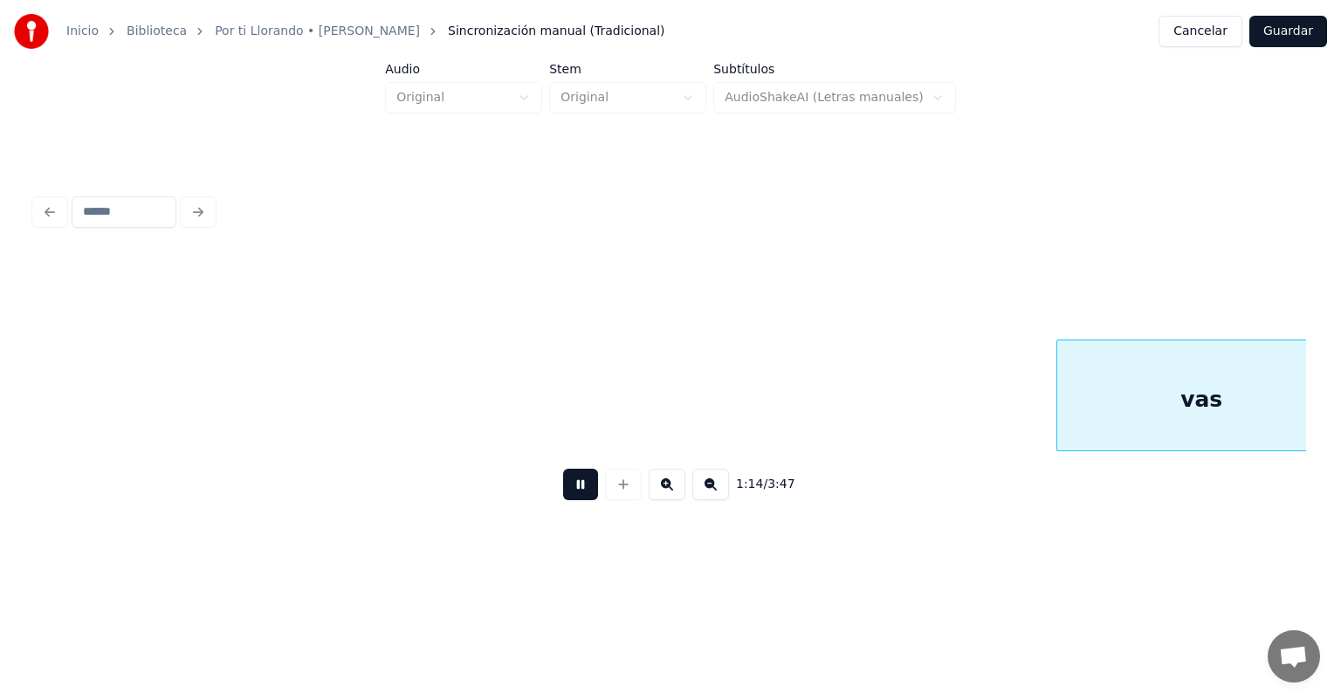
scroll to position [0, 19623]
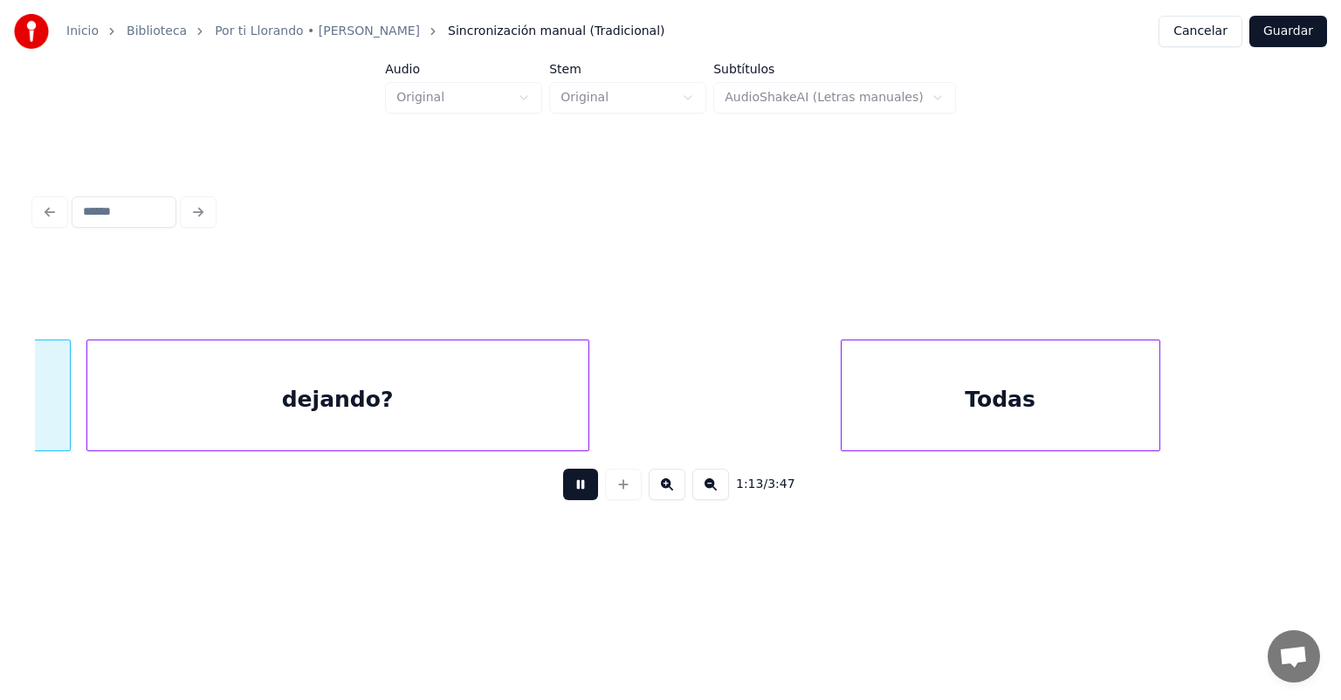
scroll to position [0, 19374]
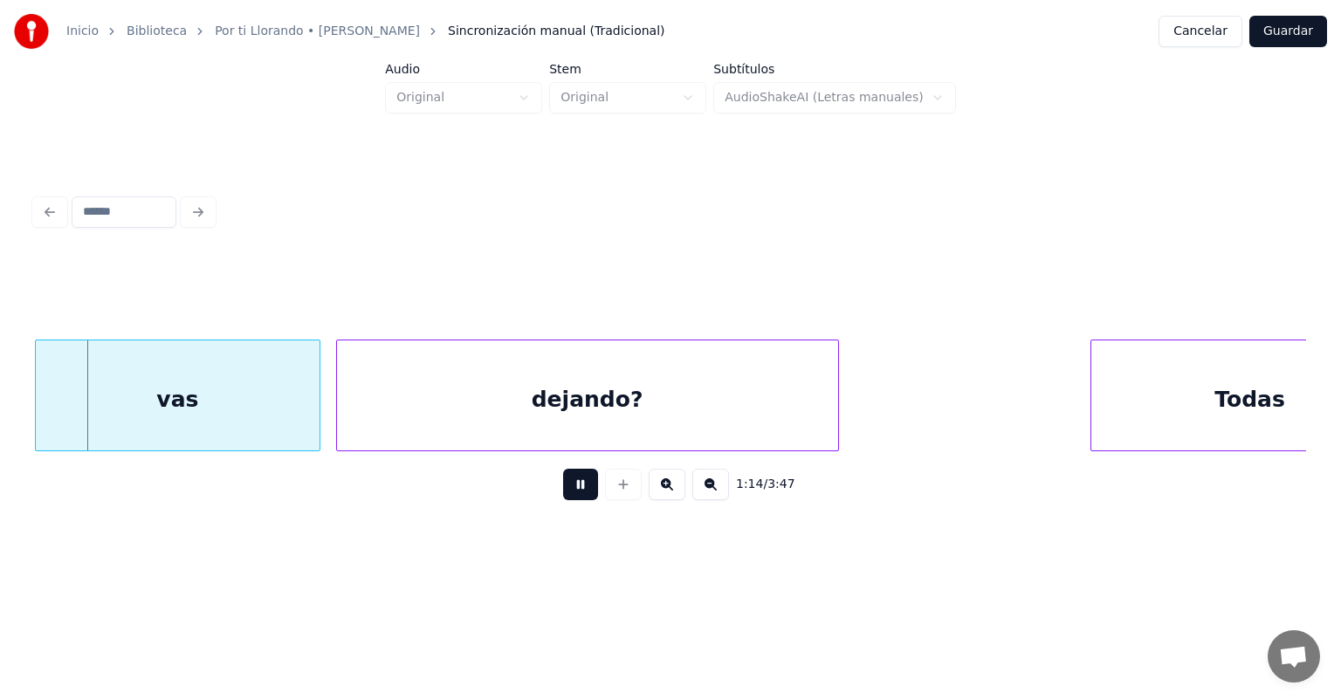
click at [87, 422] on div "vas" at bounding box center [178, 400] width 284 height 119
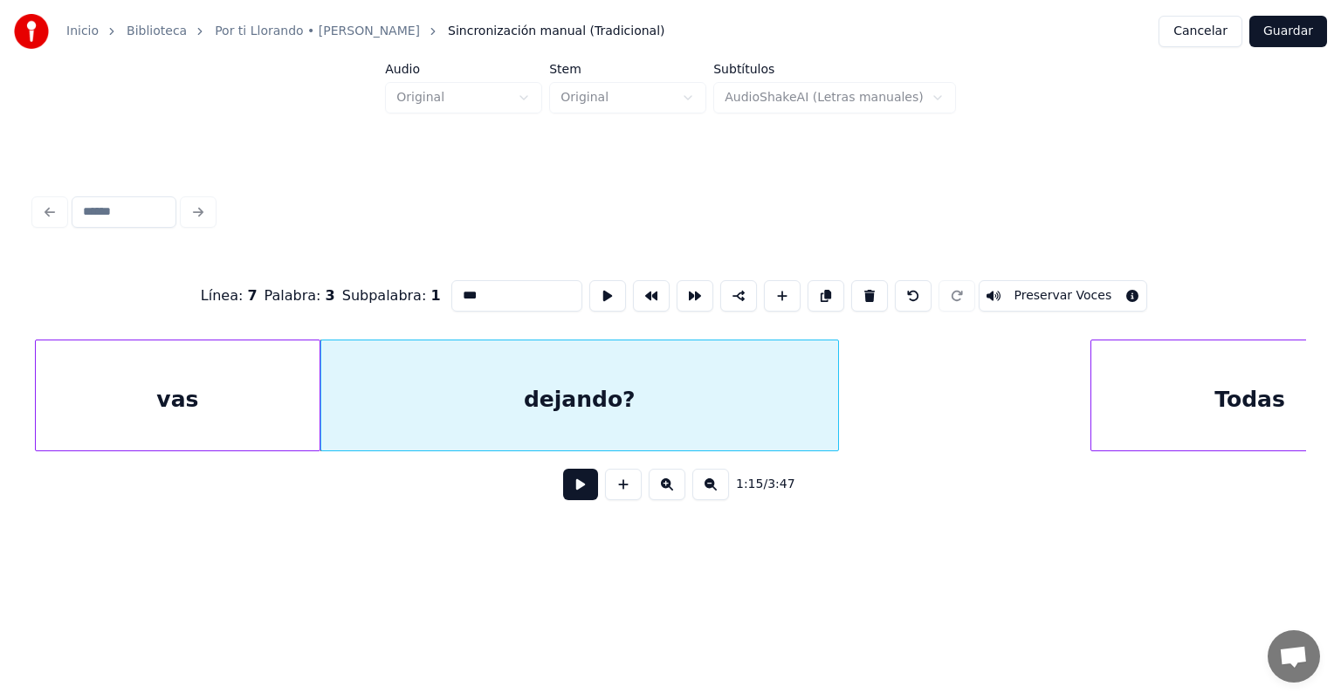
click at [590, 497] on button at bounding box center [580, 484] width 35 height 31
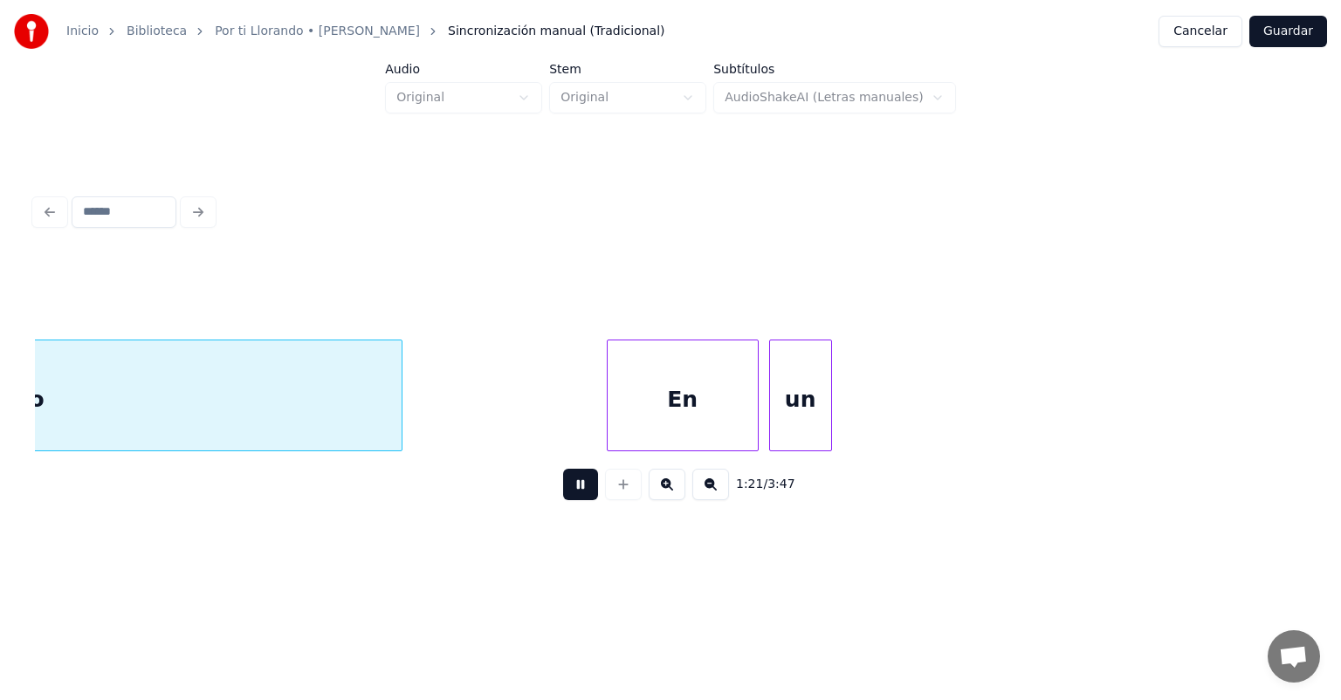
scroll to position [0, 21447]
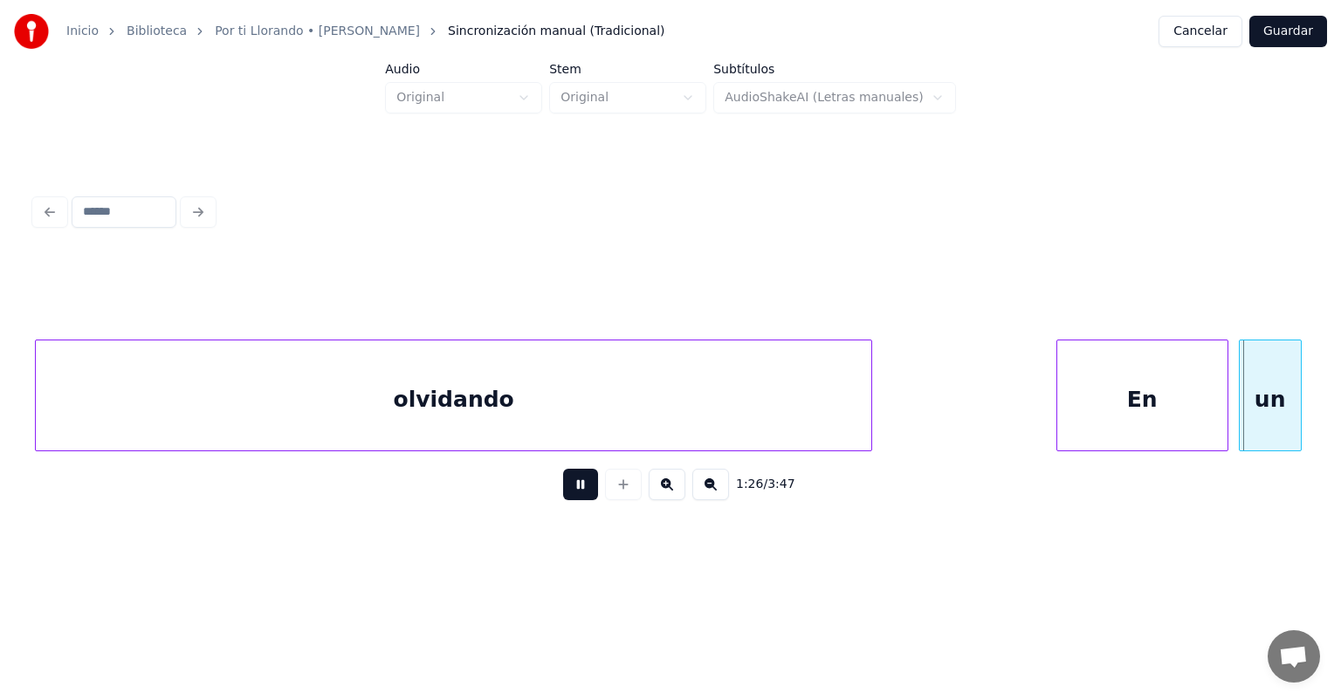
click at [1065, 410] on div "En" at bounding box center [1142, 400] width 170 height 119
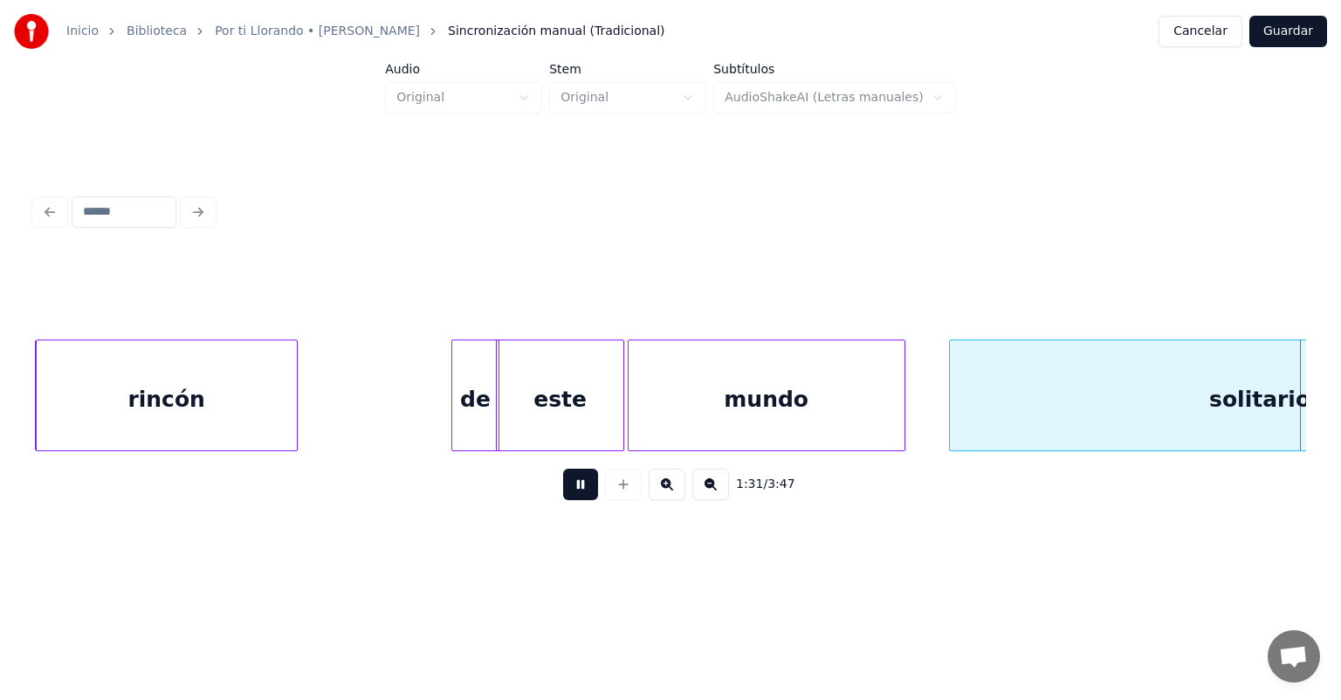
scroll to position [0, 23988]
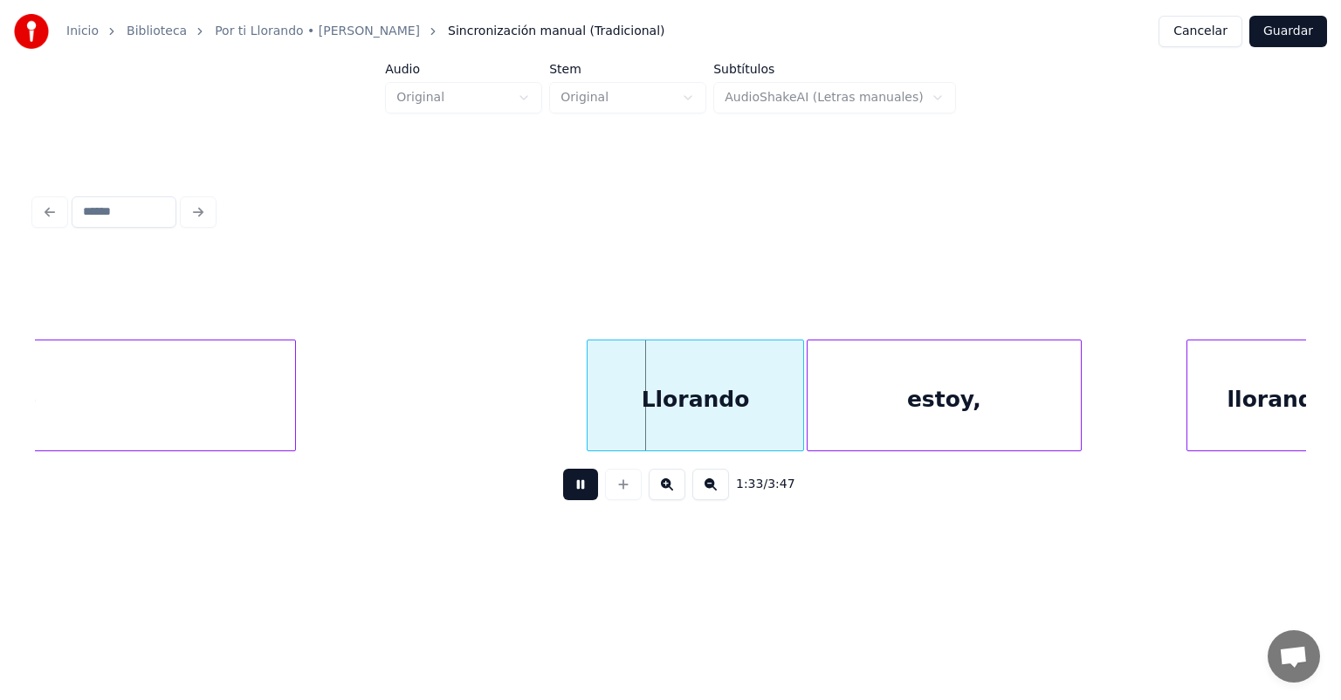
click at [779, 413] on div "Llorando" at bounding box center [695, 400] width 215 height 119
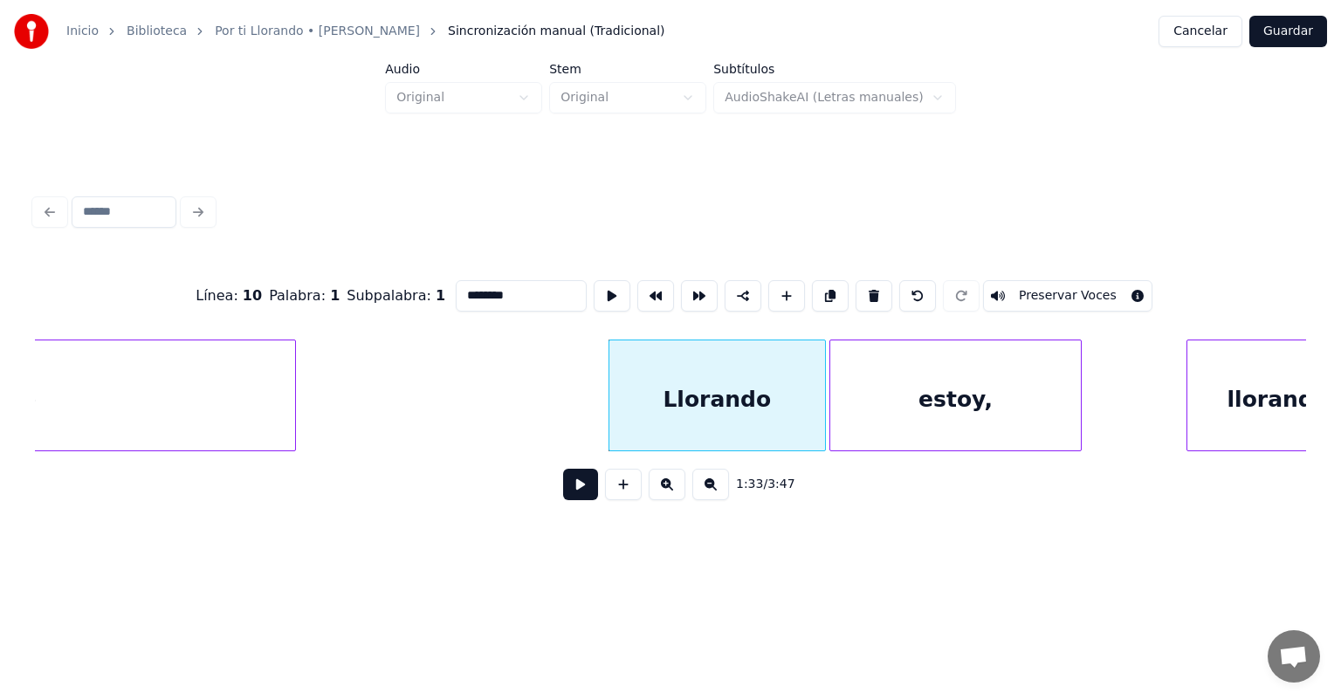
click at [844, 411] on div "estoy," at bounding box center [955, 400] width 250 height 119
type input "******"
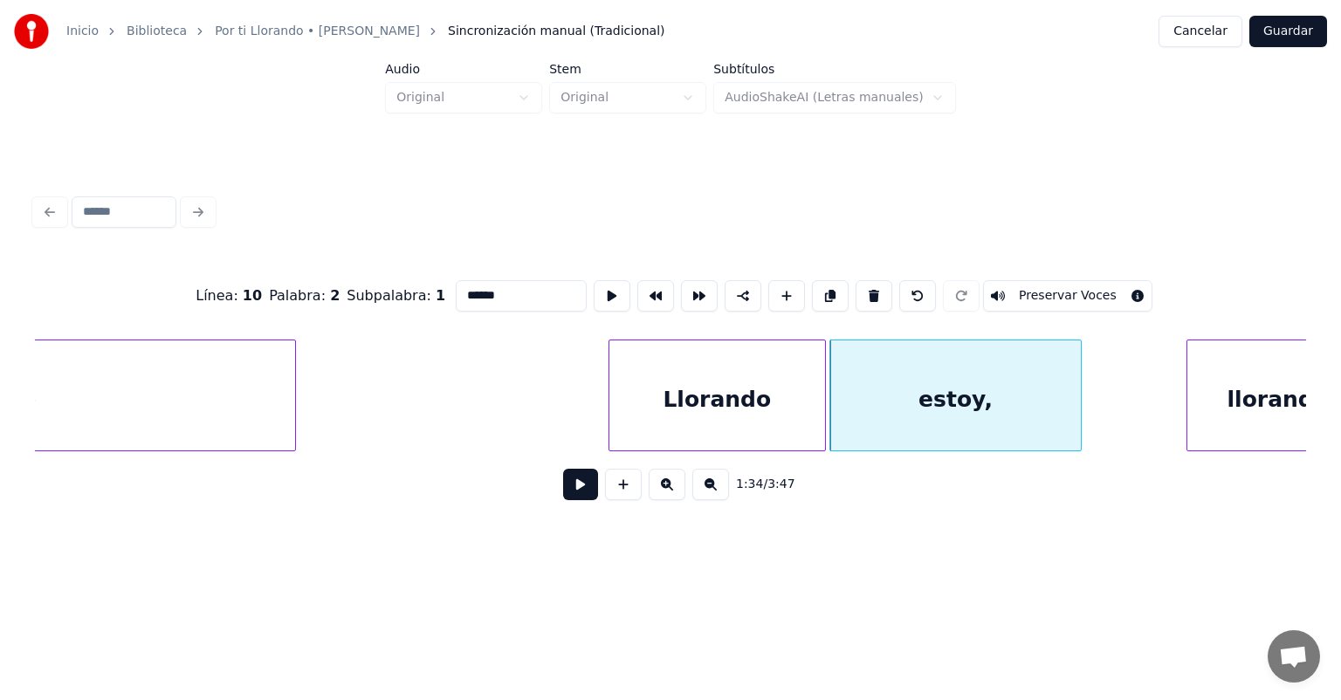
click at [563, 492] on button at bounding box center [580, 484] width 35 height 31
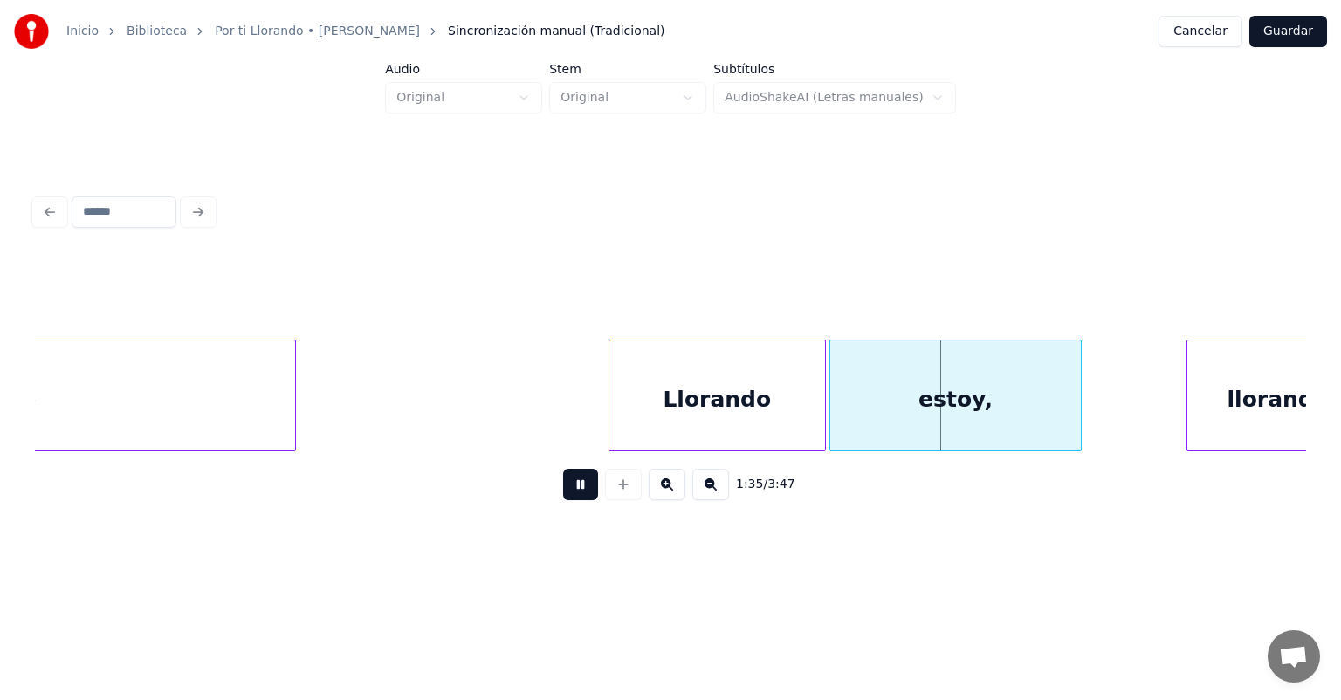
click at [563, 491] on button at bounding box center [580, 484] width 35 height 31
click at [563, 489] on button at bounding box center [580, 484] width 35 height 31
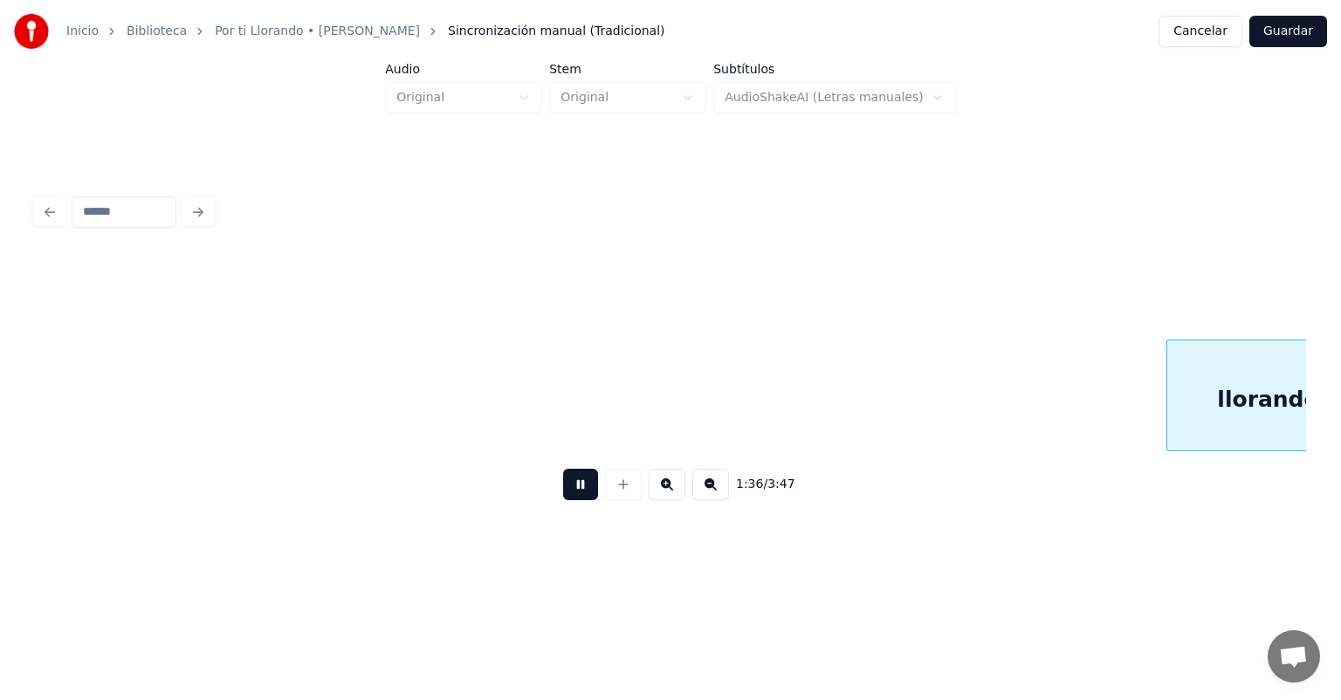
scroll to position [0, 25101]
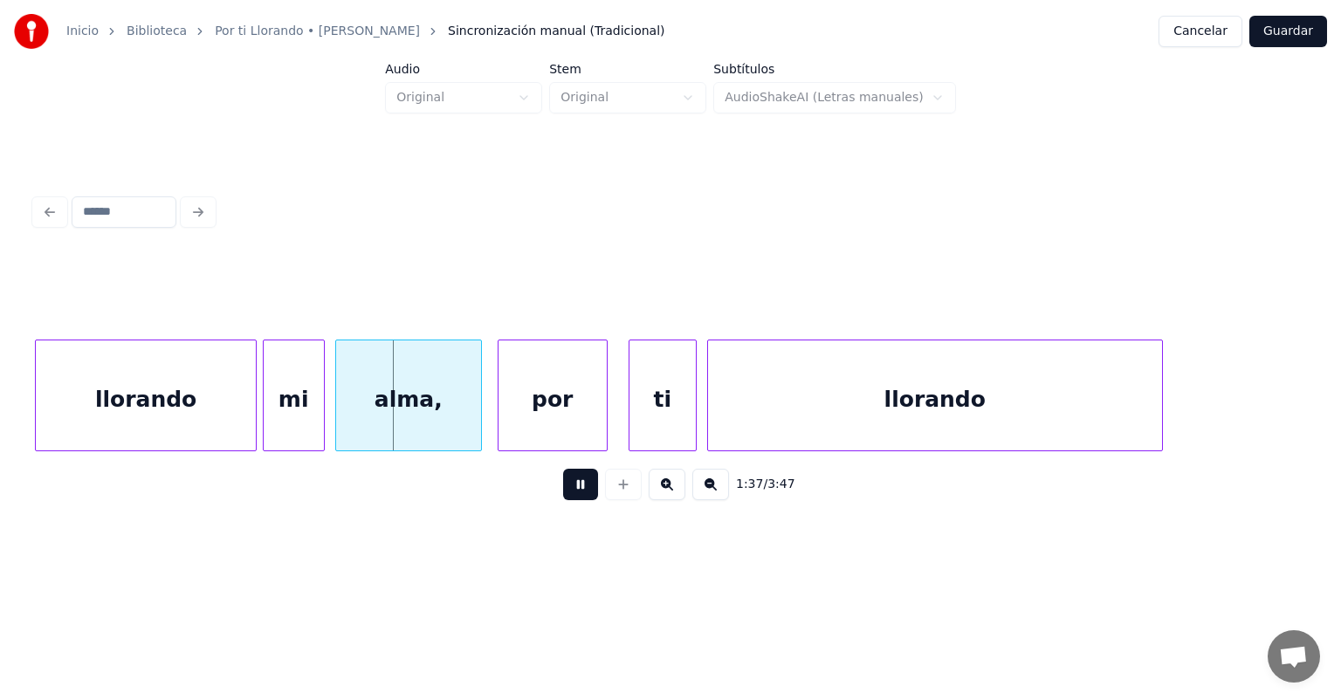
click at [270, 417] on div "mi" at bounding box center [294, 400] width 60 height 119
click at [338, 417] on div "alma," at bounding box center [404, 400] width 154 height 119
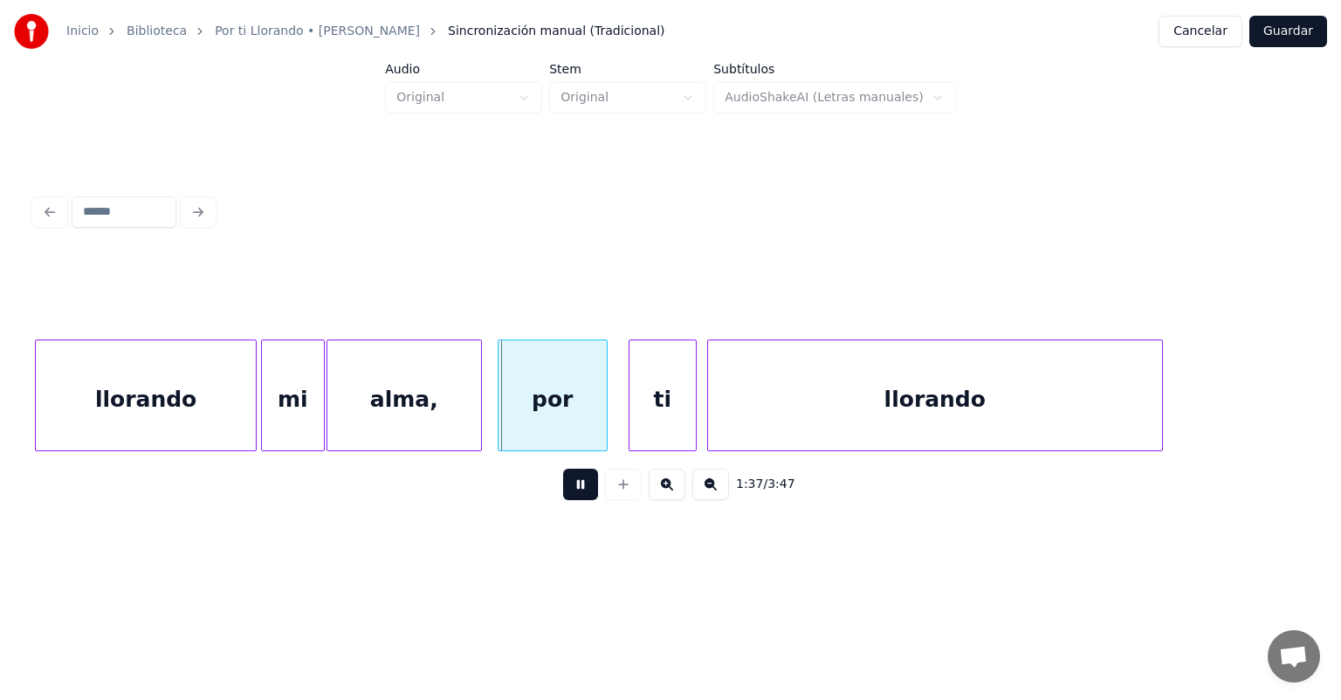
click at [500, 417] on div "por" at bounding box center [553, 400] width 108 height 119
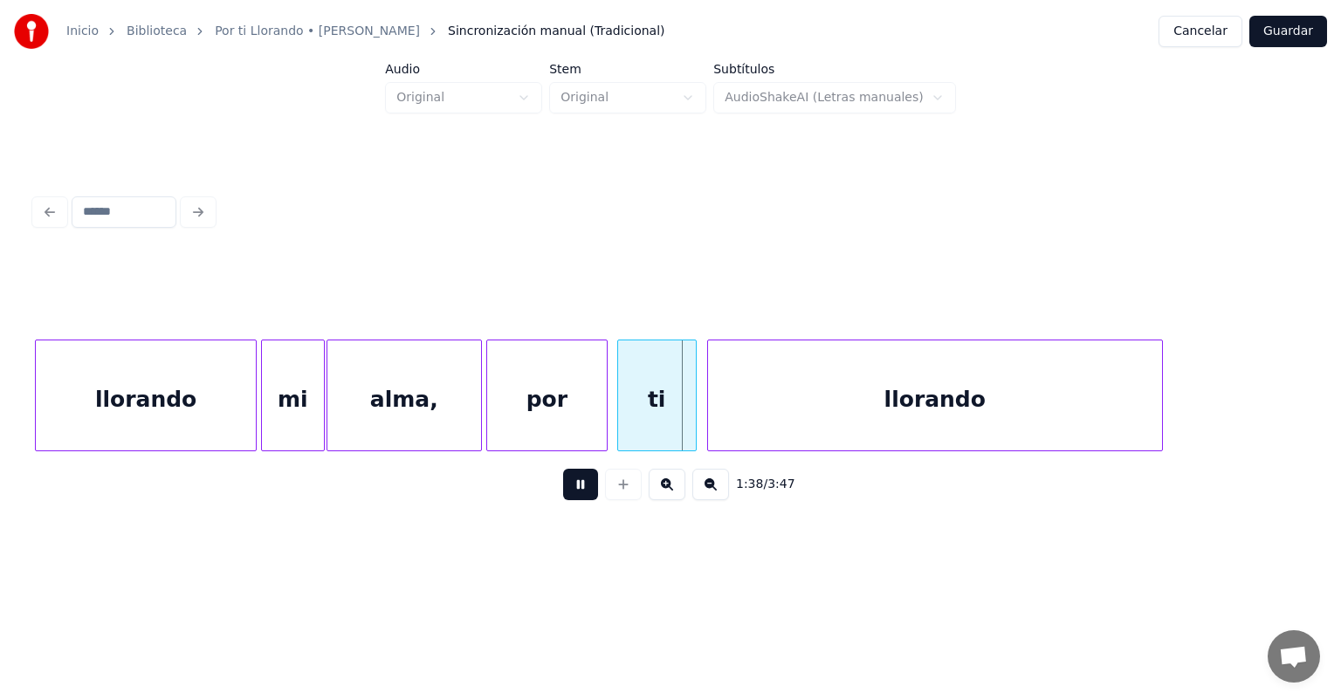
click at [631, 421] on div "ti" at bounding box center [657, 400] width 78 height 119
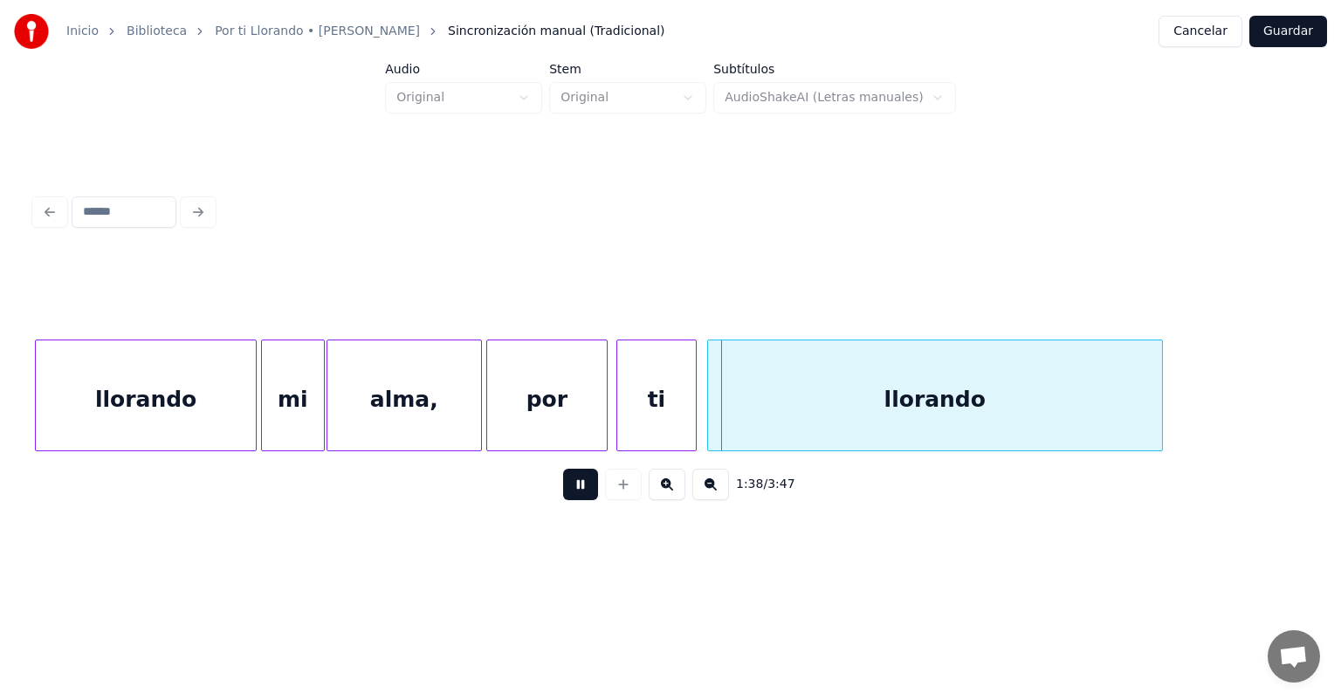
click at [710, 424] on div "llorando" at bounding box center [935, 400] width 454 height 119
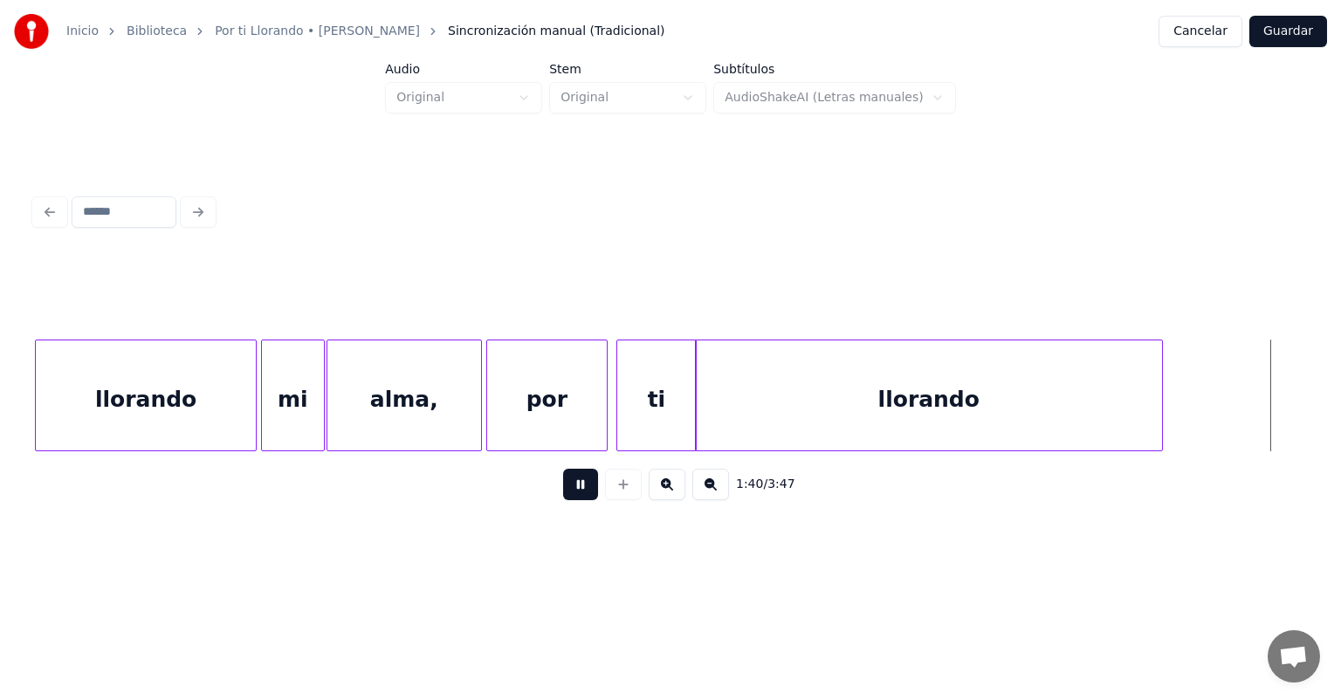
scroll to position [0, 26374]
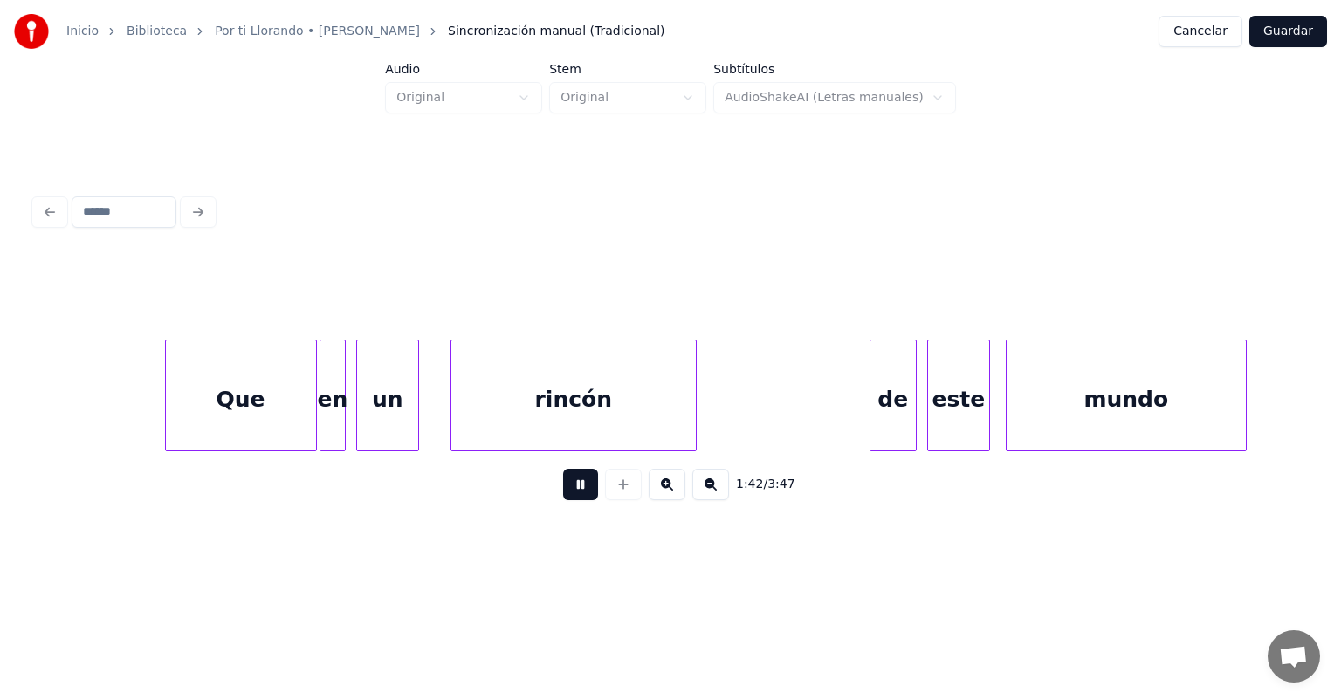
click at [321, 422] on div "en" at bounding box center [332, 400] width 24 height 119
click at [341, 424] on div at bounding box center [342, 396] width 5 height 110
click at [361, 423] on div "un" at bounding box center [386, 400] width 65 height 119
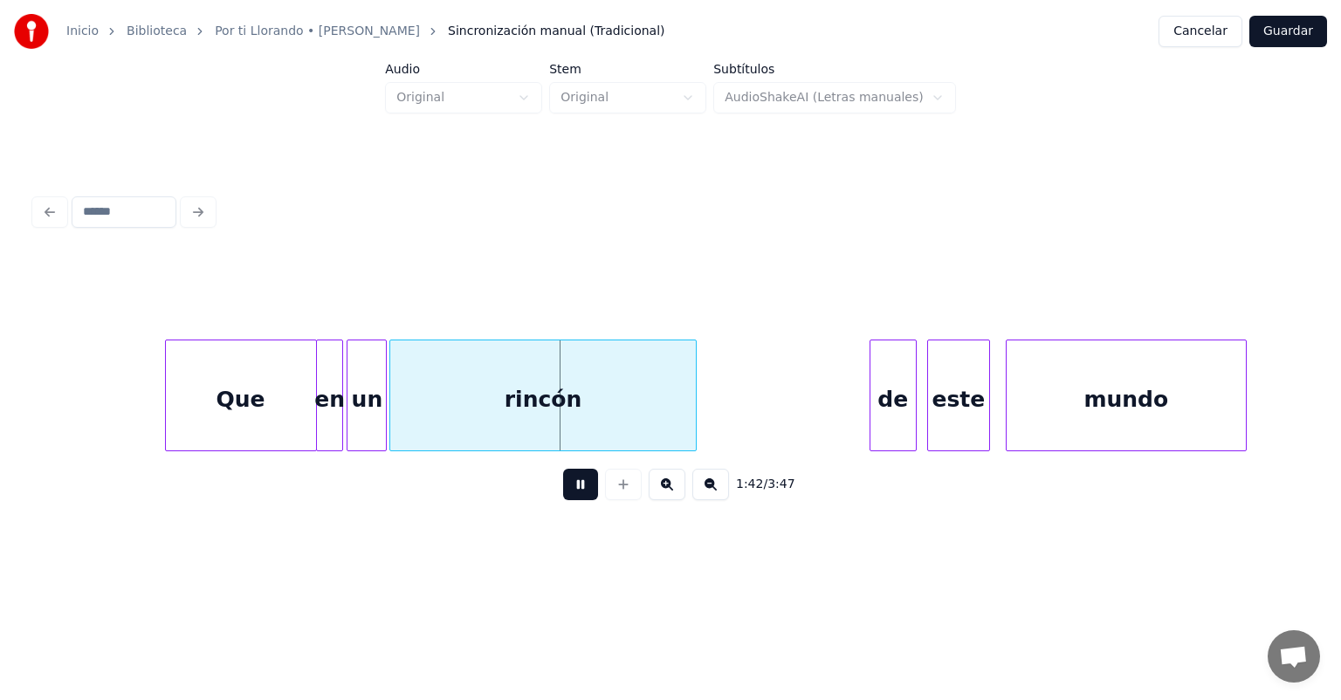
click at [395, 421] on div "rincón" at bounding box center [543, 400] width 306 height 119
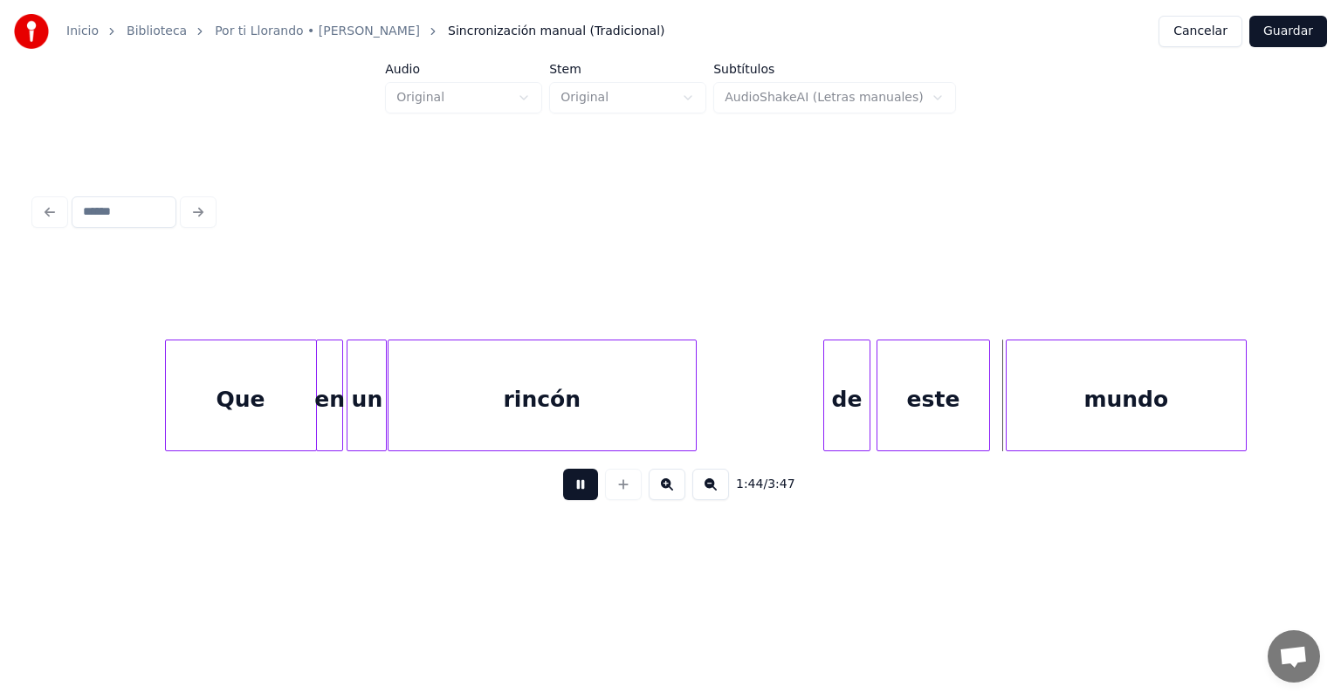
click at [882, 407] on div "este" at bounding box center [934, 400] width 112 height 119
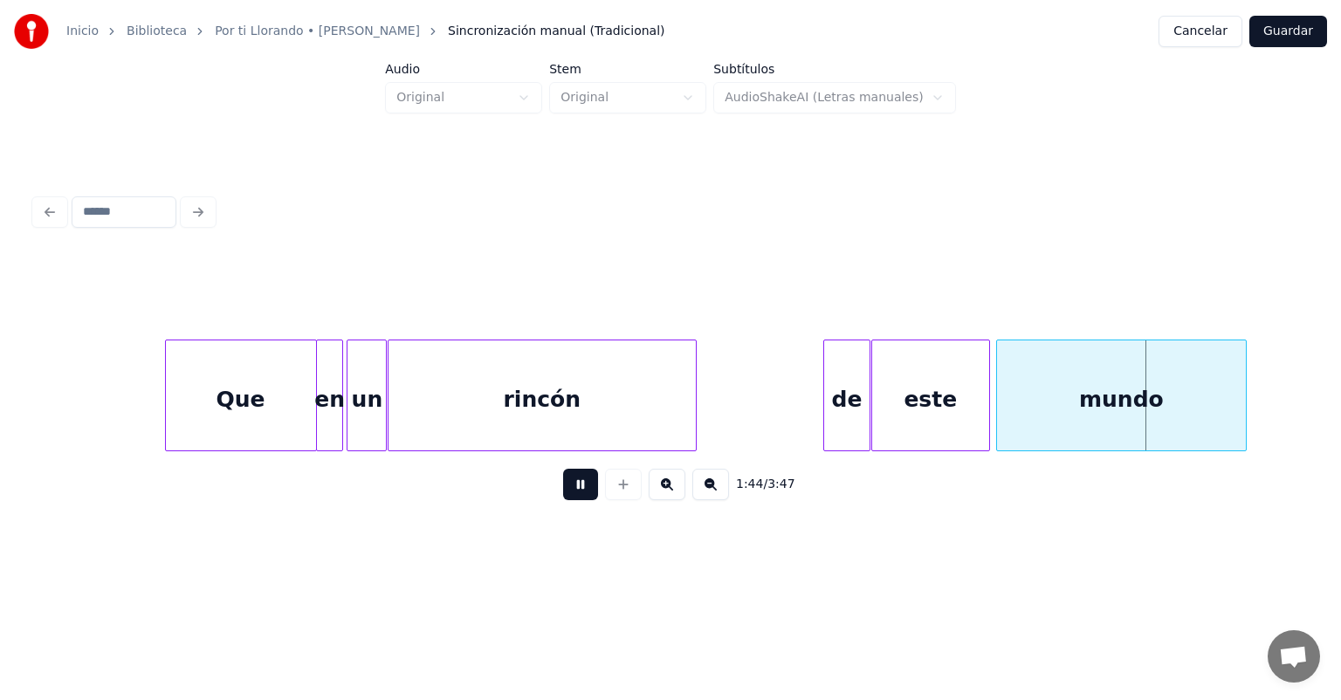
click at [1009, 411] on div "mundo" at bounding box center [1121, 400] width 249 height 119
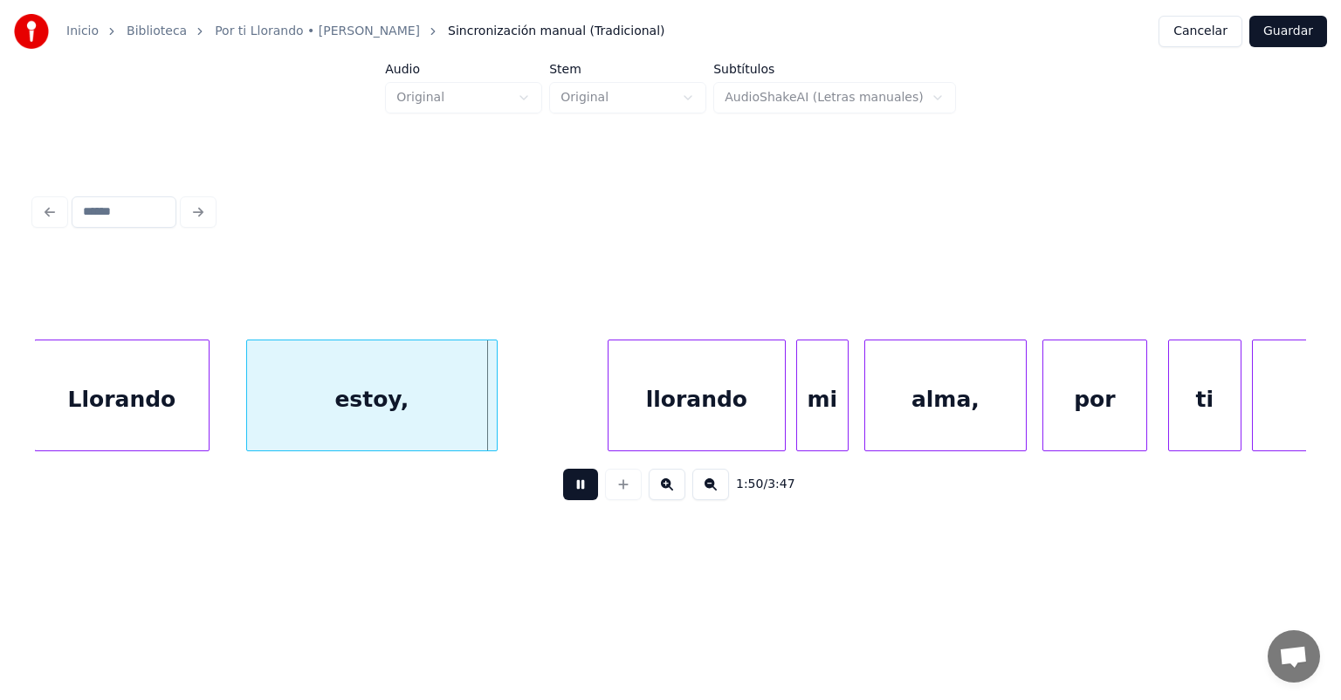
scroll to position [0, 28589]
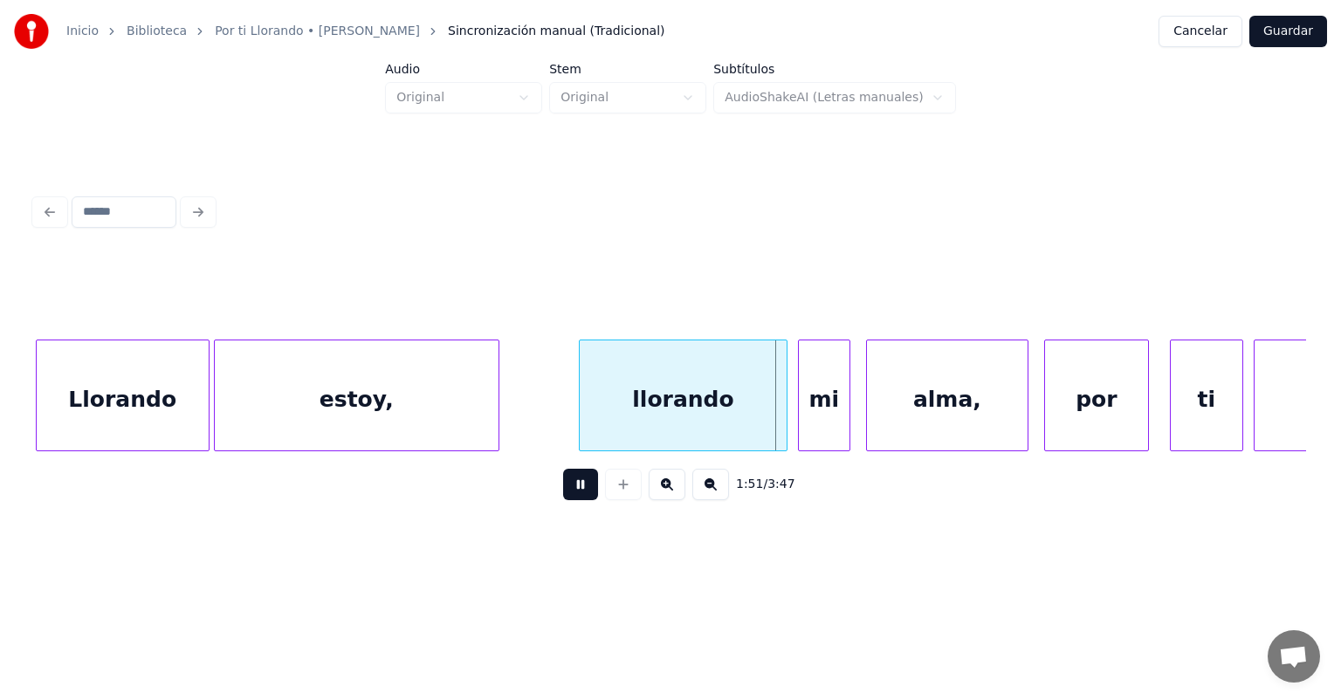
click at [799, 410] on div "mi" at bounding box center [824, 400] width 51 height 119
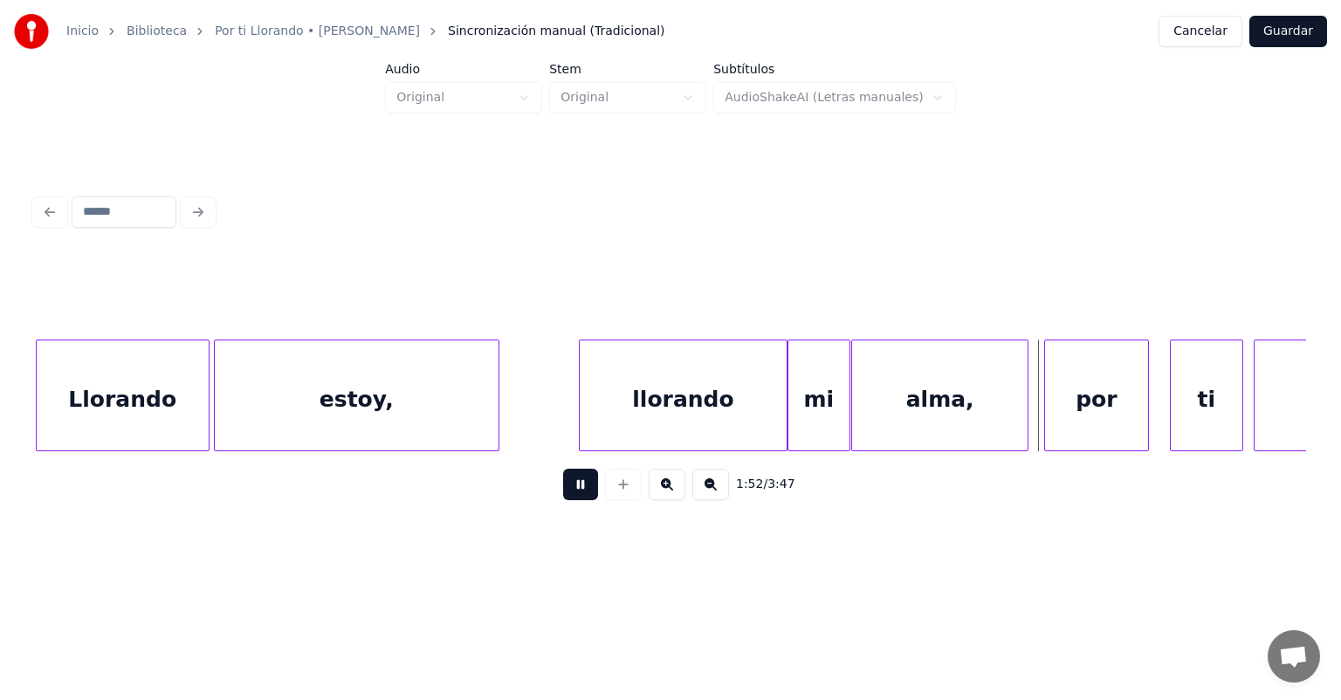
click at [1046, 403] on div "por" at bounding box center [1096, 400] width 103 height 119
click at [1173, 400] on div "ti" at bounding box center [1207, 400] width 72 height 119
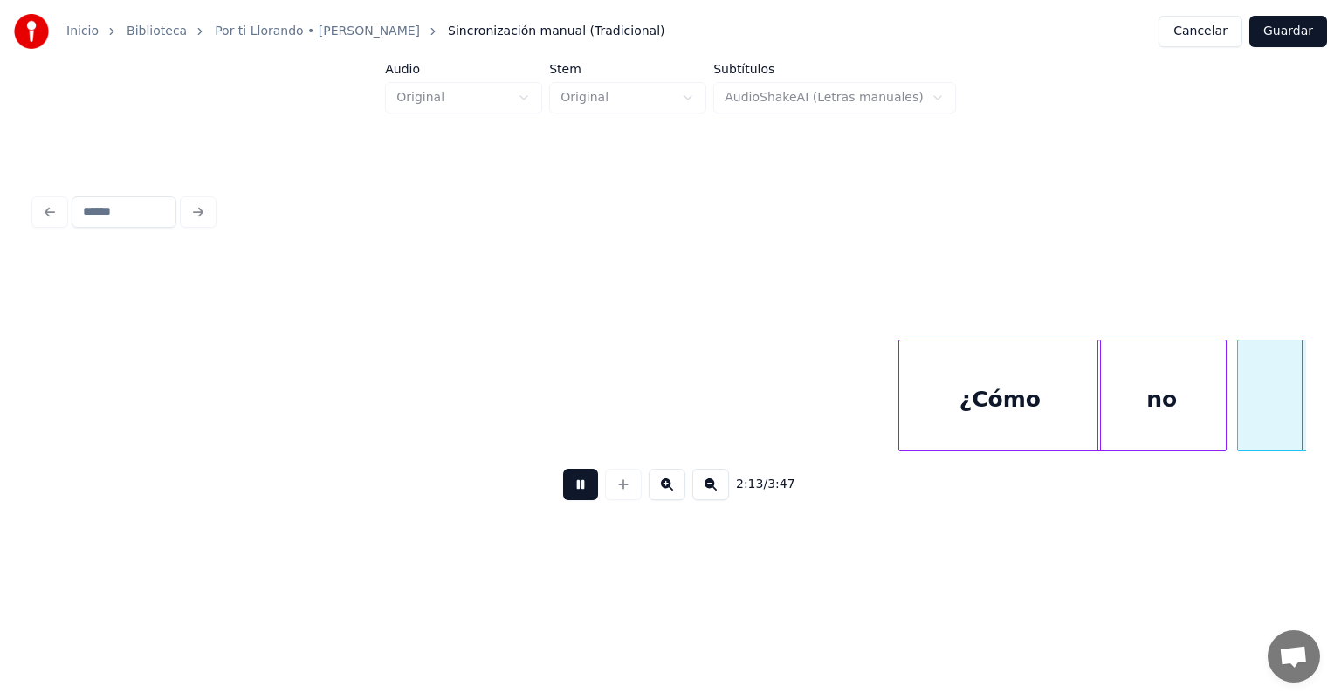
scroll to position [0, 34959]
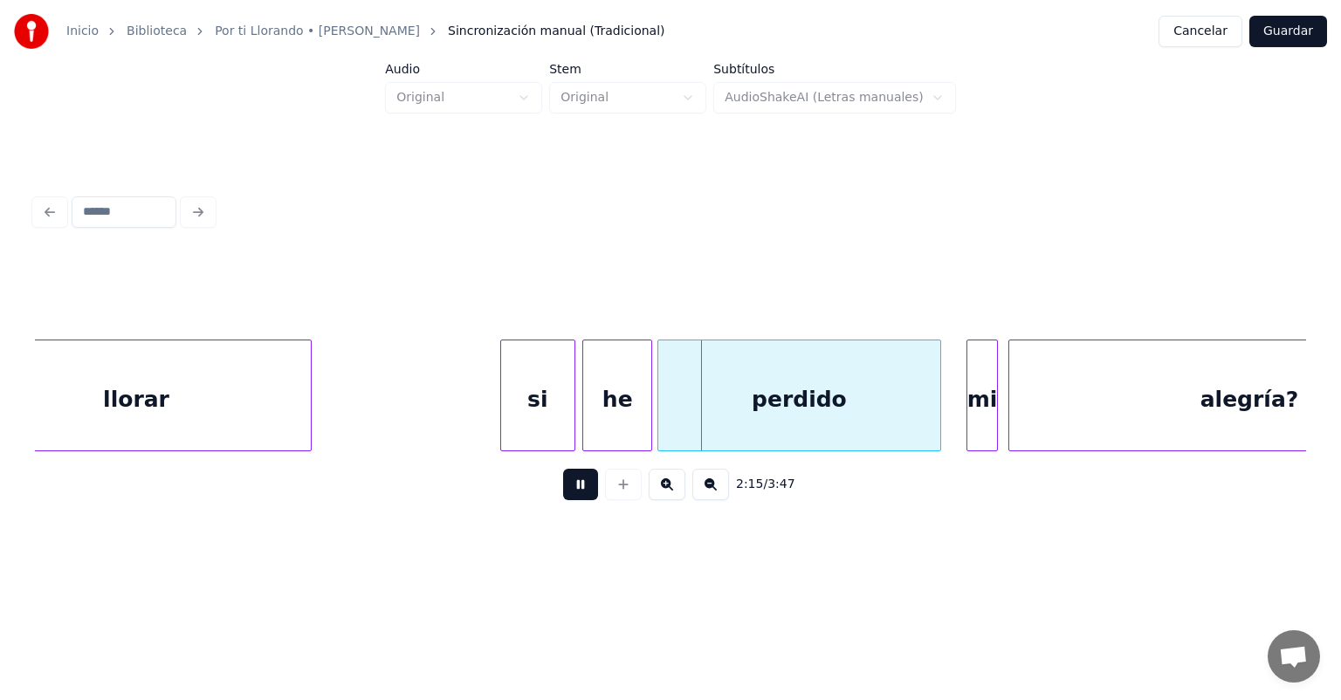
click at [969, 411] on div "mi" at bounding box center [983, 400] width 30 height 119
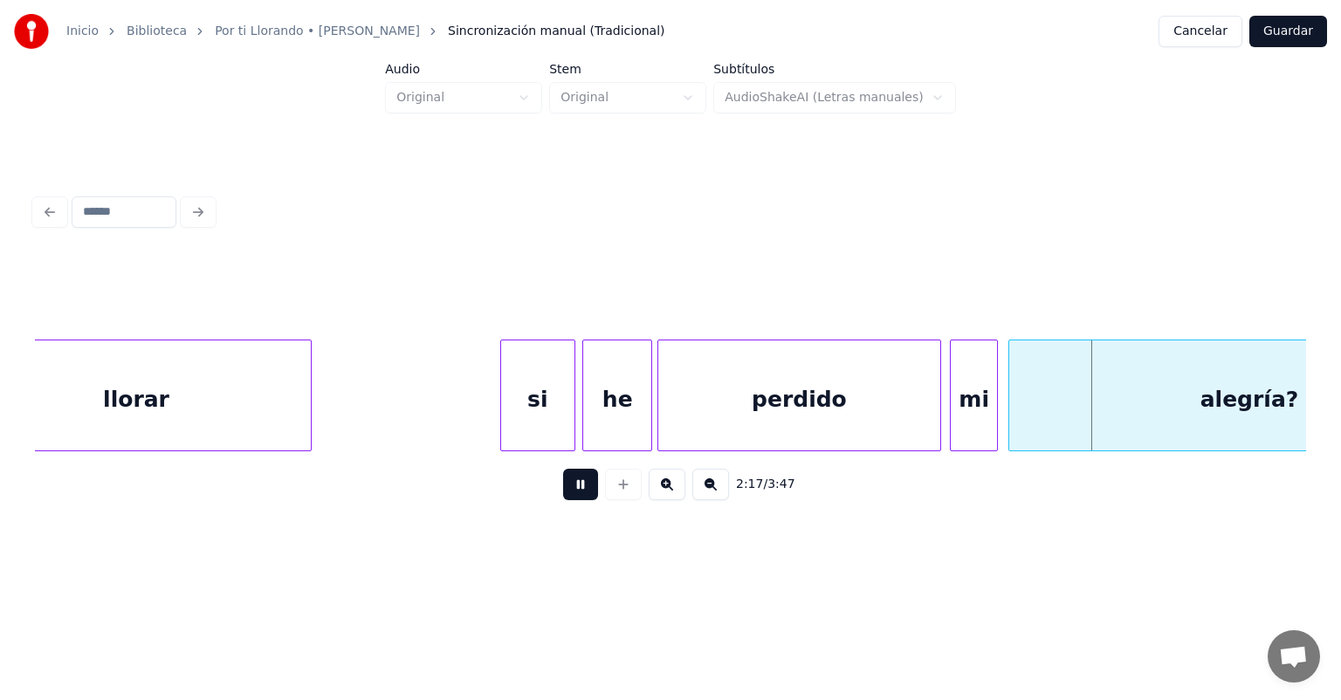
click at [957, 416] on div "mi" at bounding box center [974, 400] width 46 height 119
click at [952, 419] on div "mi" at bounding box center [970, 400] width 53 height 119
click at [1011, 415] on div "alegría?" at bounding box center [1249, 400] width 480 height 119
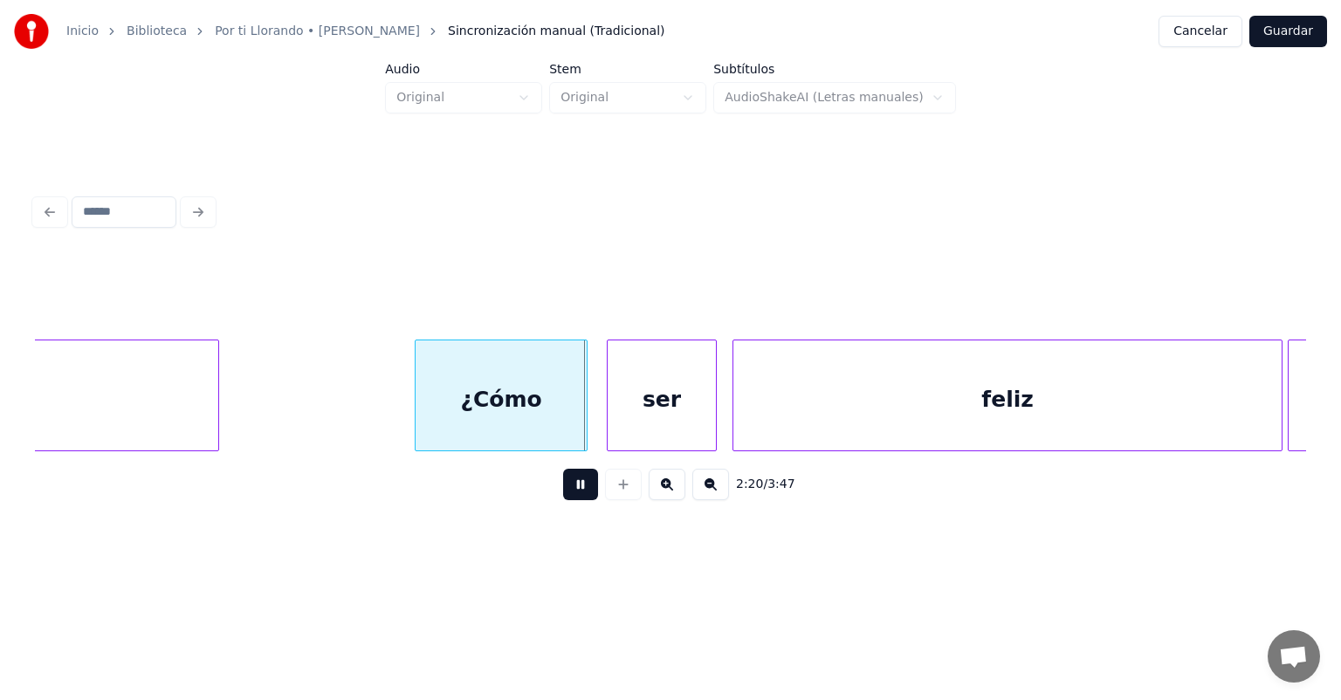
click at [577, 410] on div "¿Cómo" at bounding box center [501, 396] width 172 height 112
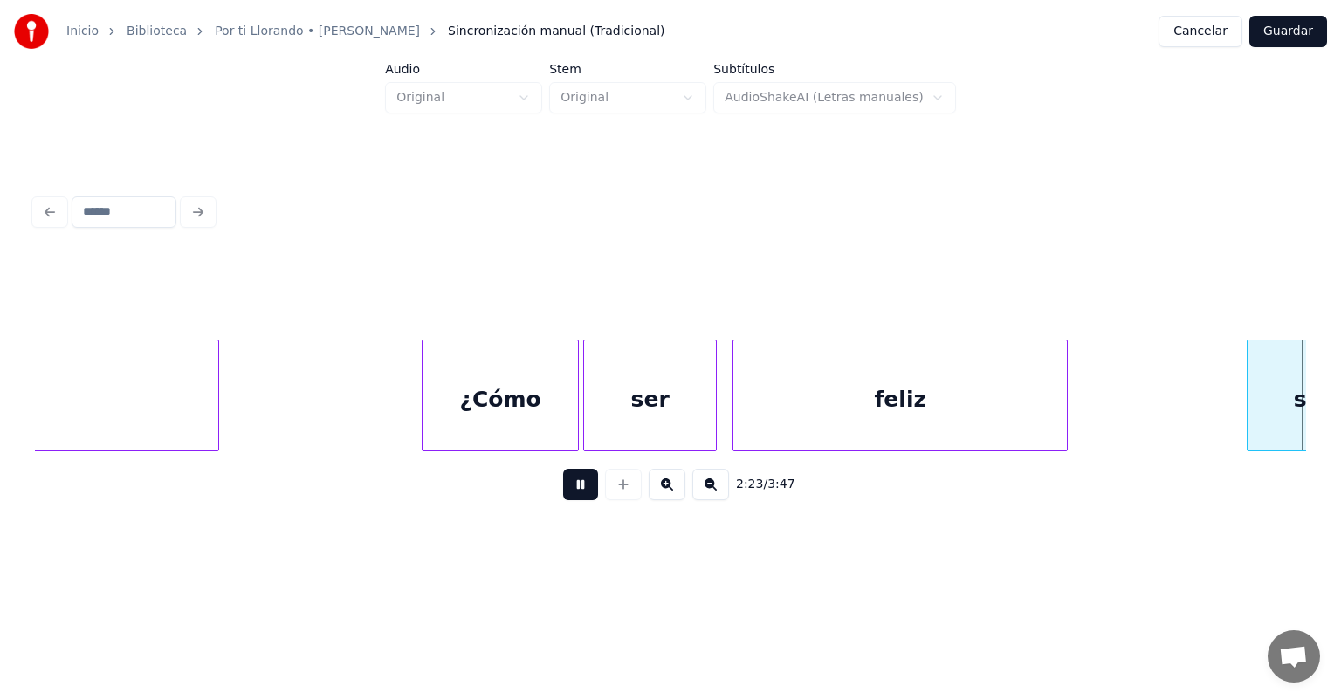
scroll to position [0, 37505]
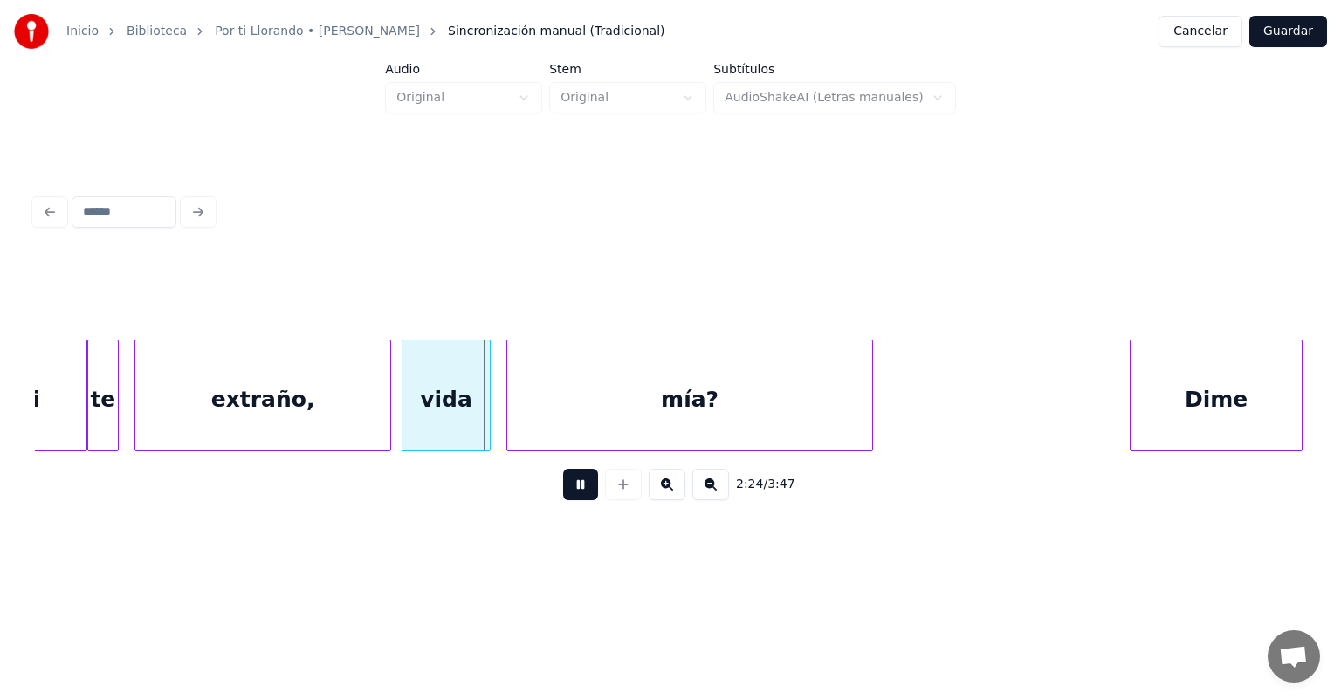
click at [101, 422] on div "te" at bounding box center [103, 400] width 30 height 119
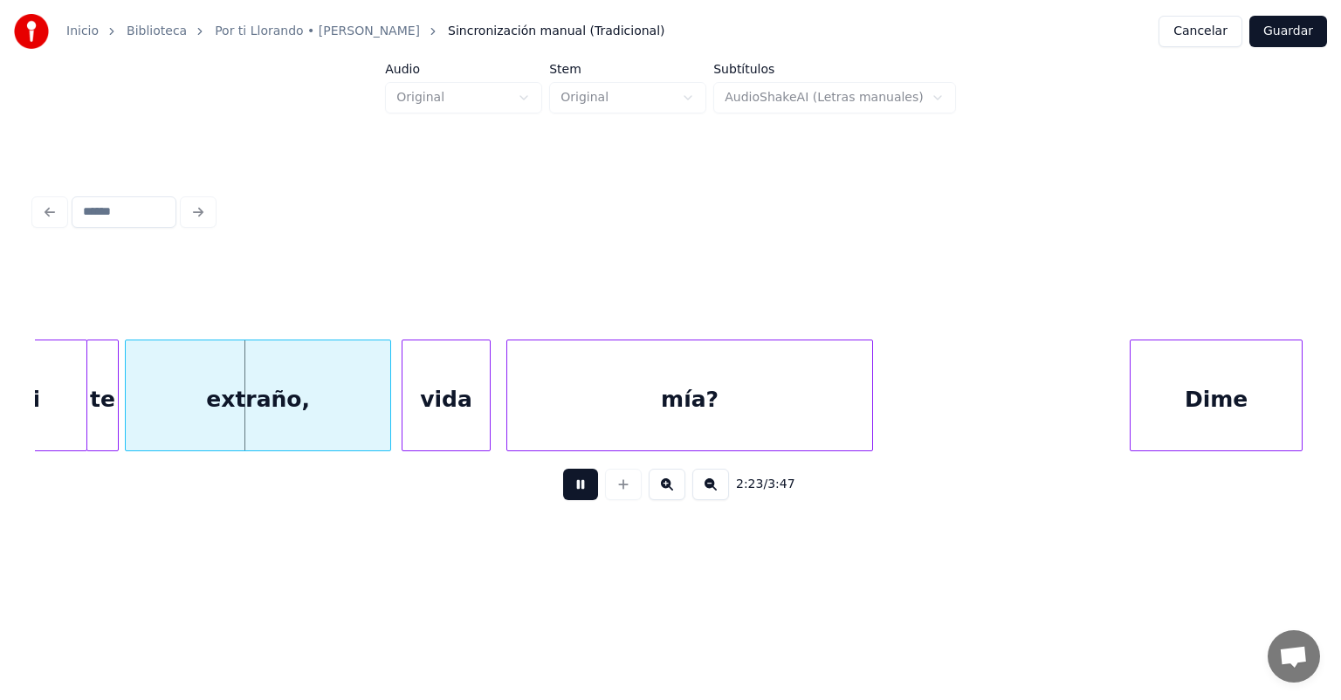
click at [138, 423] on div "extraño," at bounding box center [258, 400] width 265 height 119
click at [405, 429] on div "vida" at bounding box center [442, 400] width 93 height 119
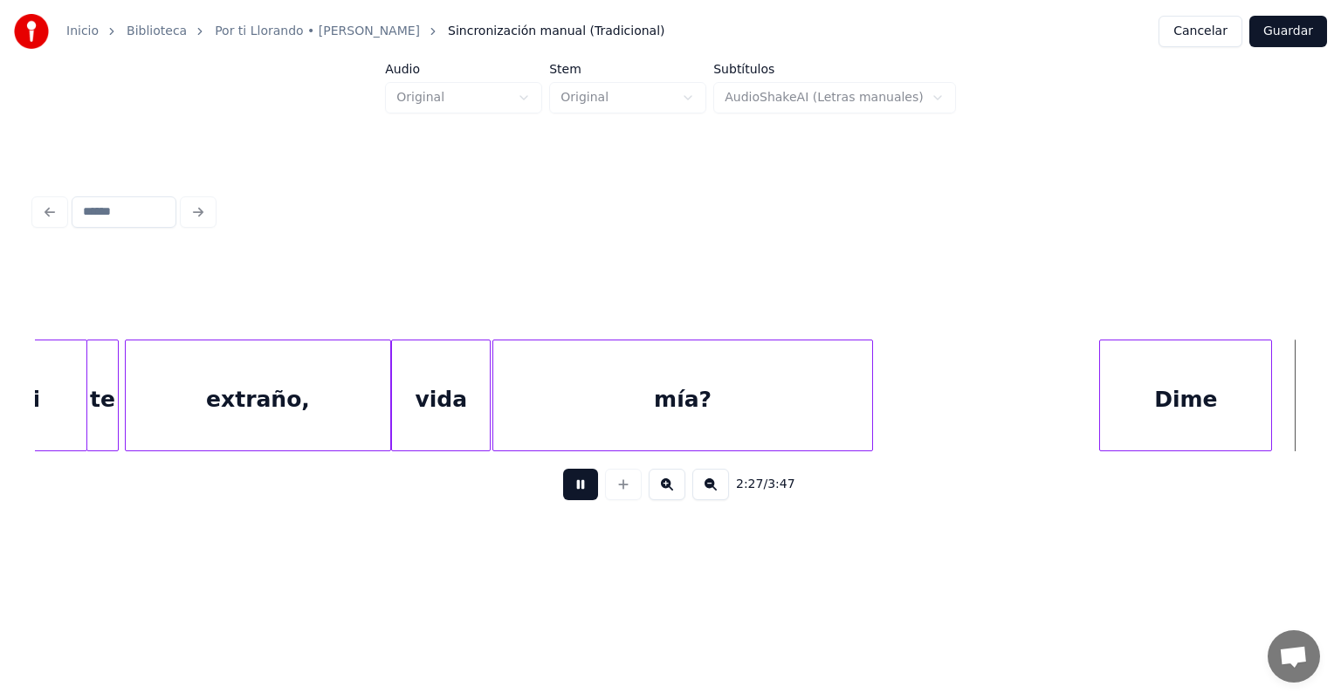
scroll to position [0, 38781]
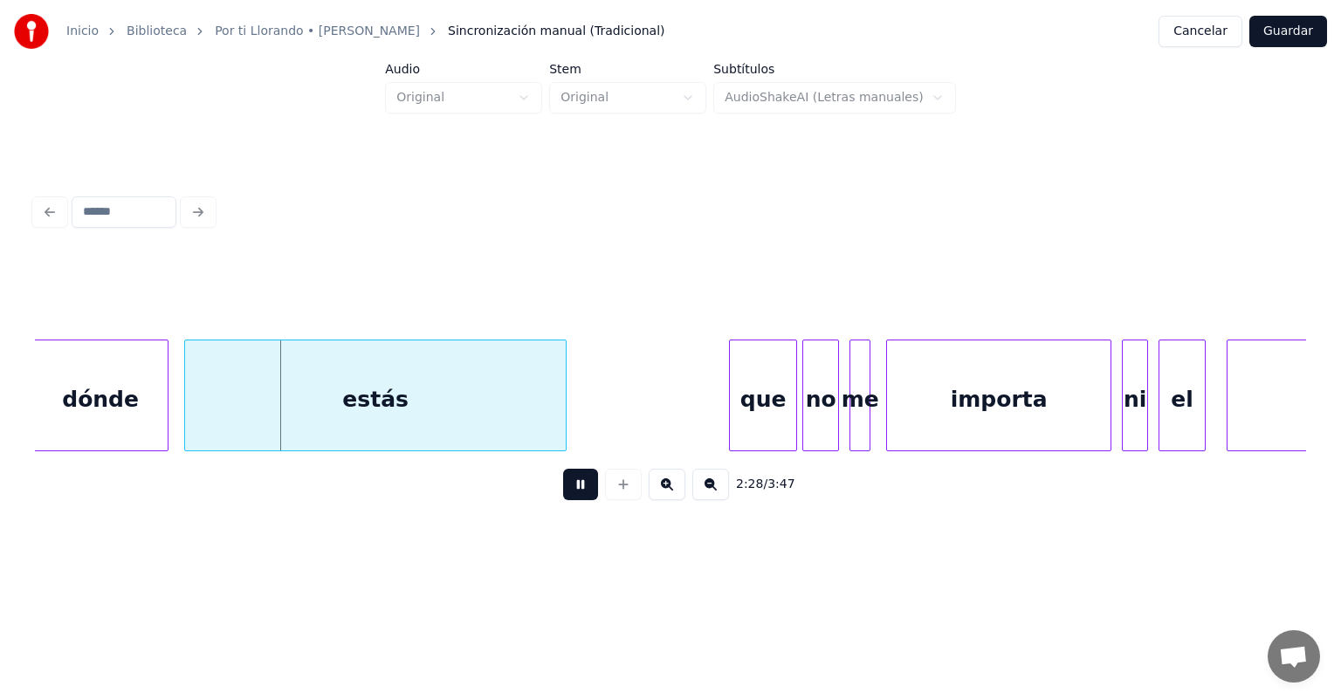
click at [563, 500] on button at bounding box center [580, 484] width 35 height 31
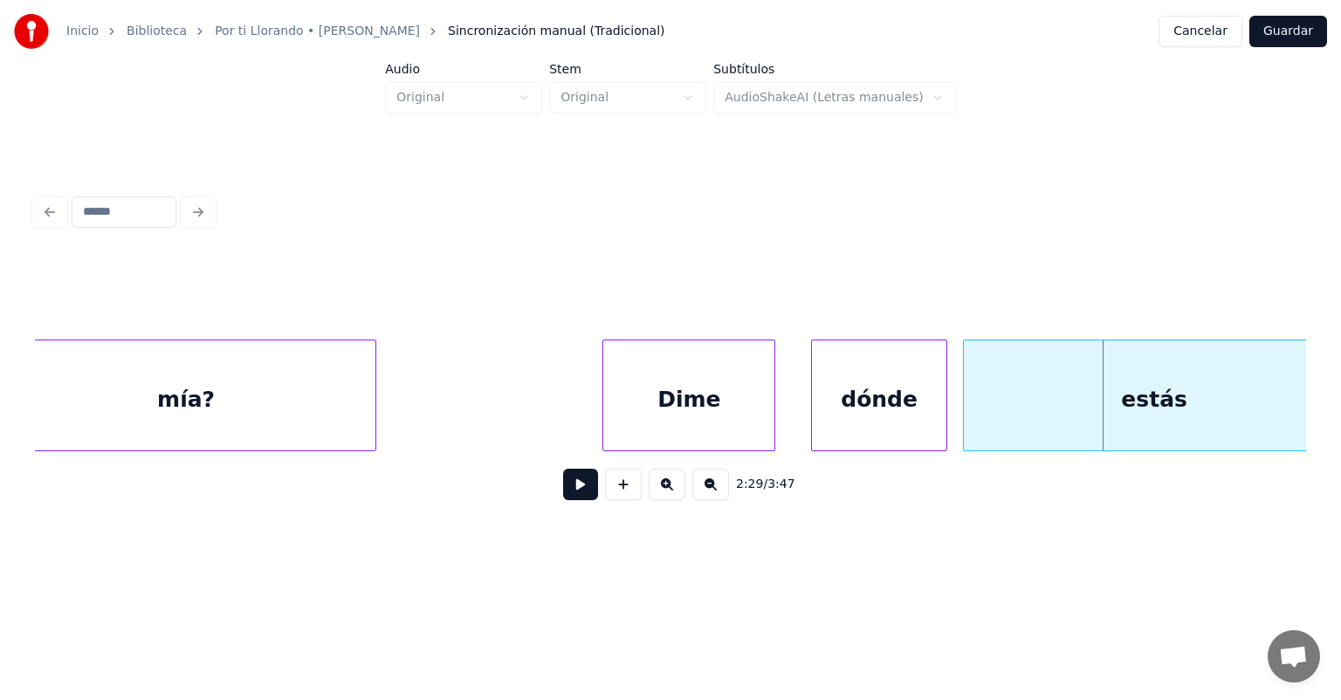
click at [734, 396] on div "Dime" at bounding box center [688, 400] width 171 height 119
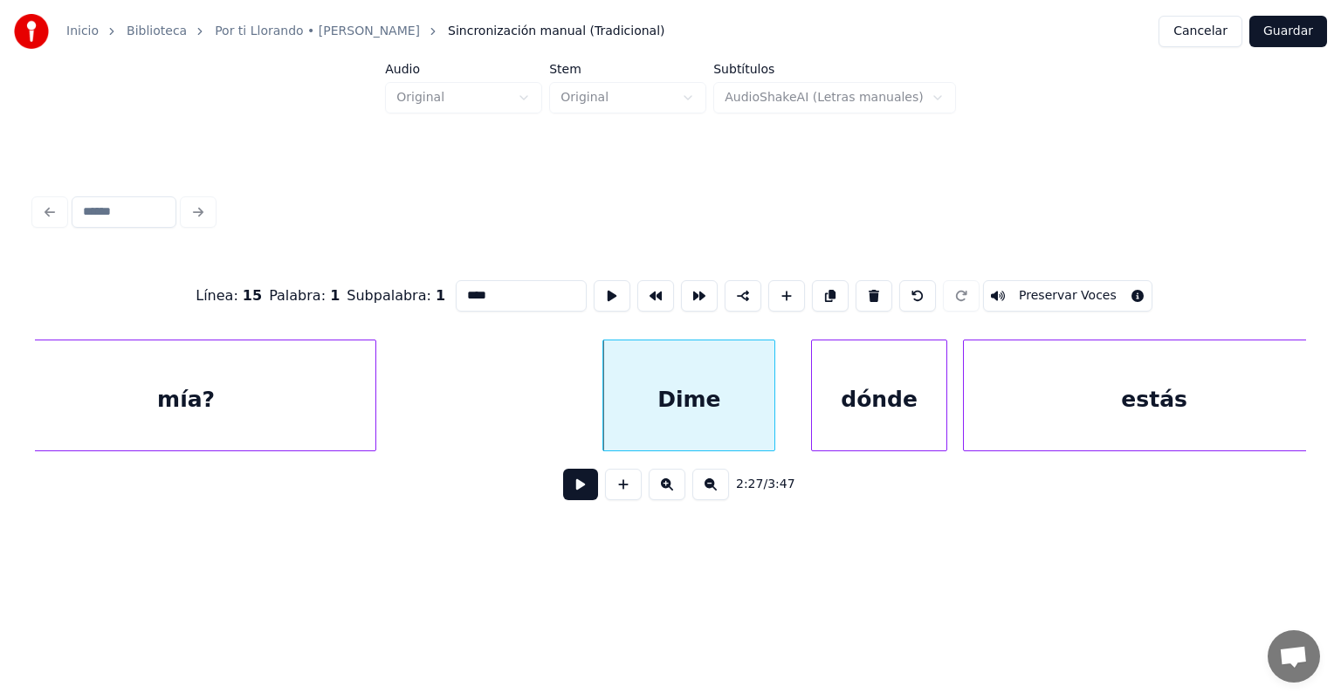
click at [658, 500] on button at bounding box center [667, 484] width 37 height 31
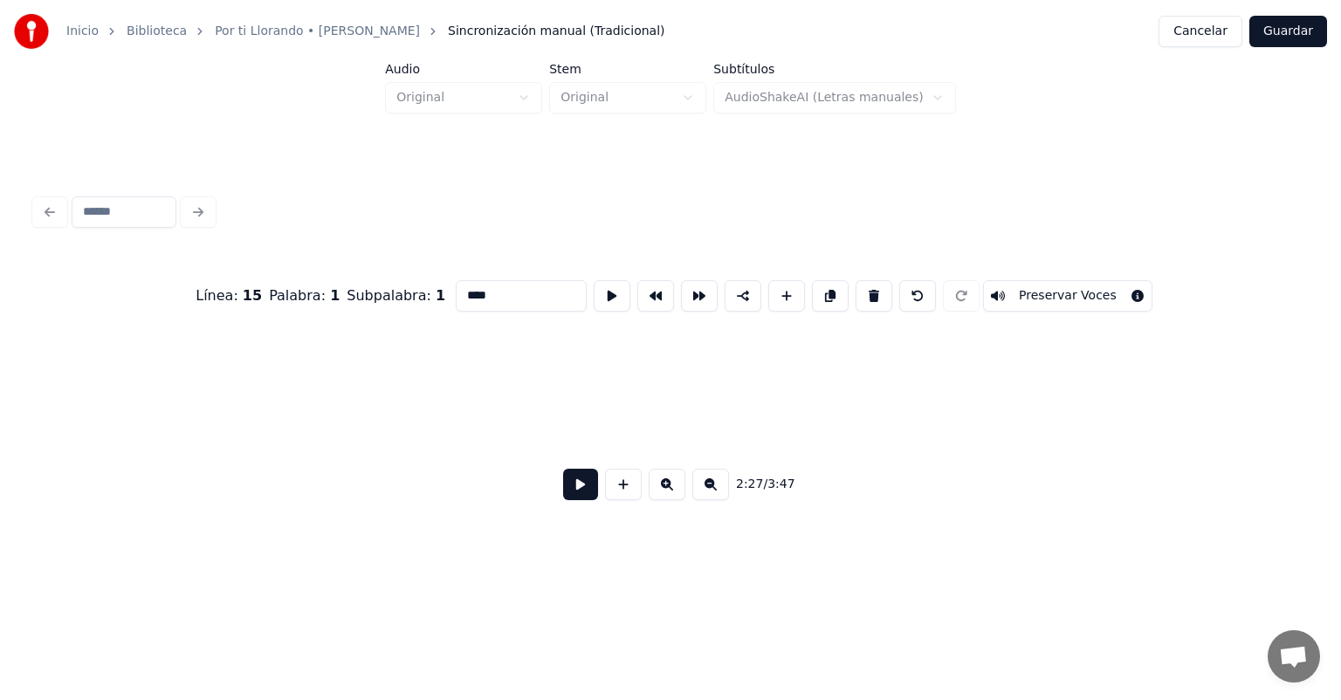
scroll to position [0, 44430]
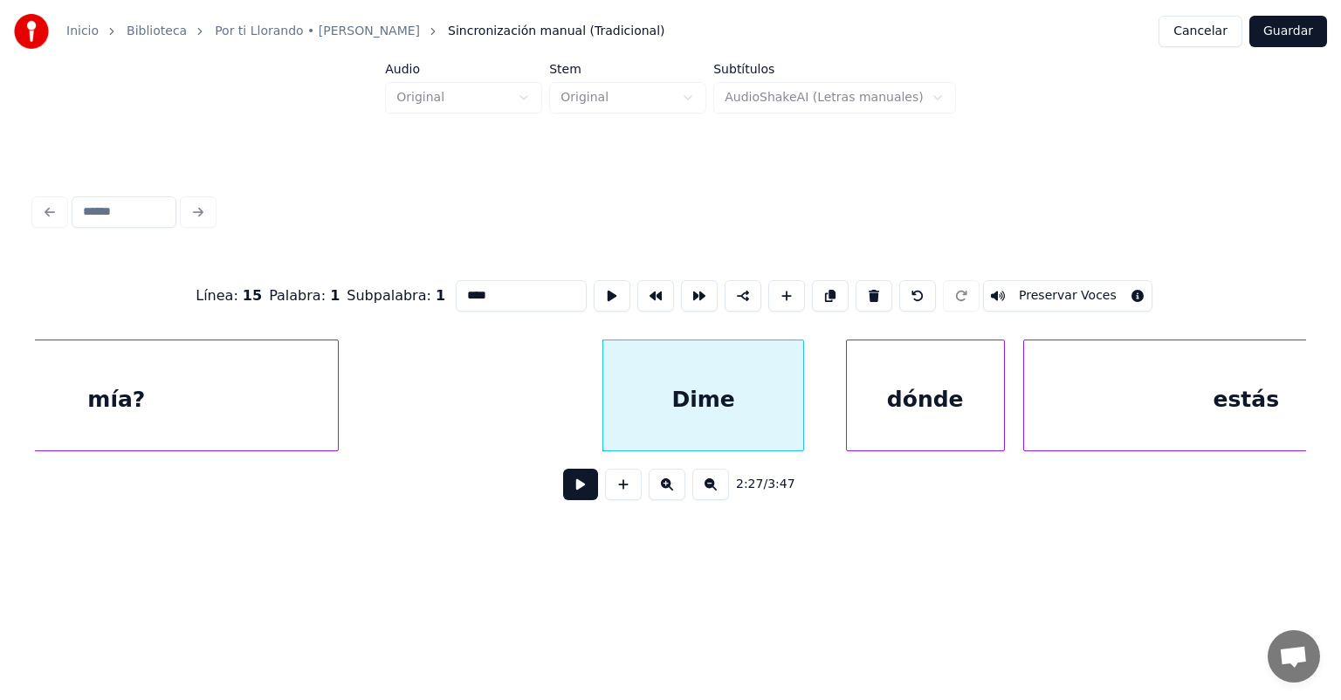
click at [563, 491] on button at bounding box center [580, 484] width 35 height 31
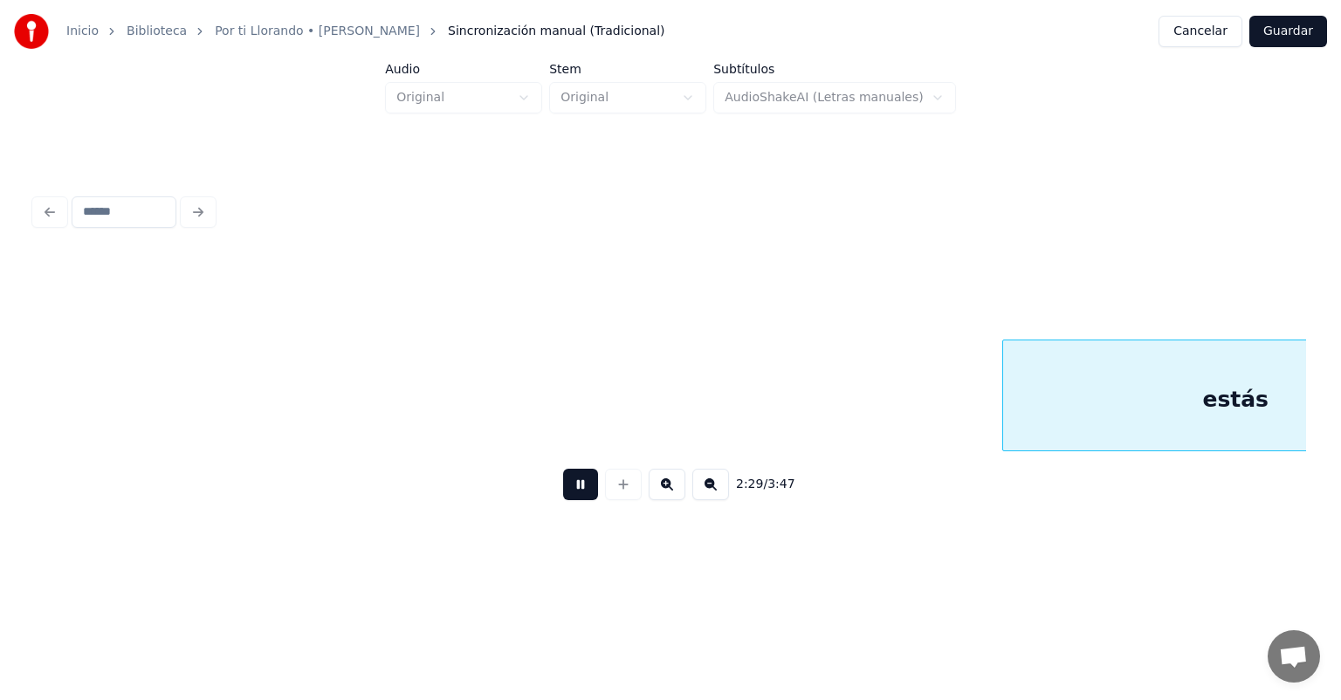
scroll to position [0, 45702]
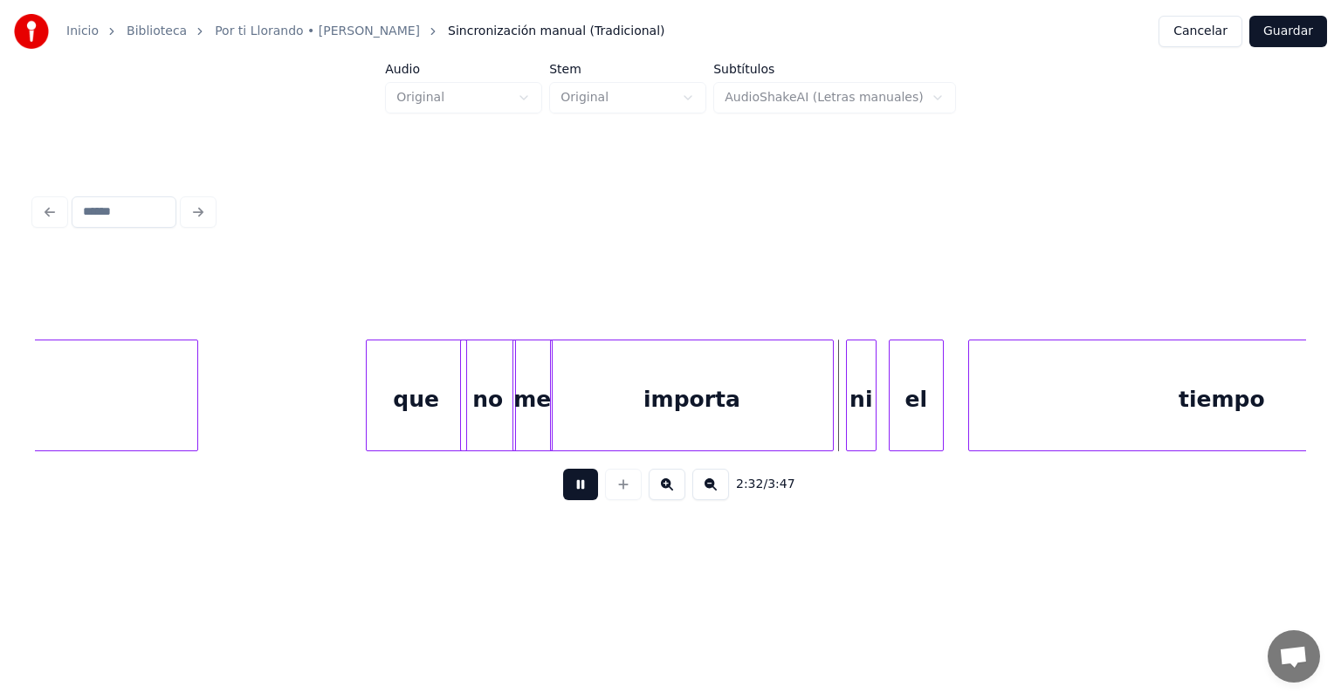
click at [849, 410] on div "ni" at bounding box center [861, 400] width 29 height 119
click at [892, 414] on div "el" at bounding box center [916, 400] width 53 height 119
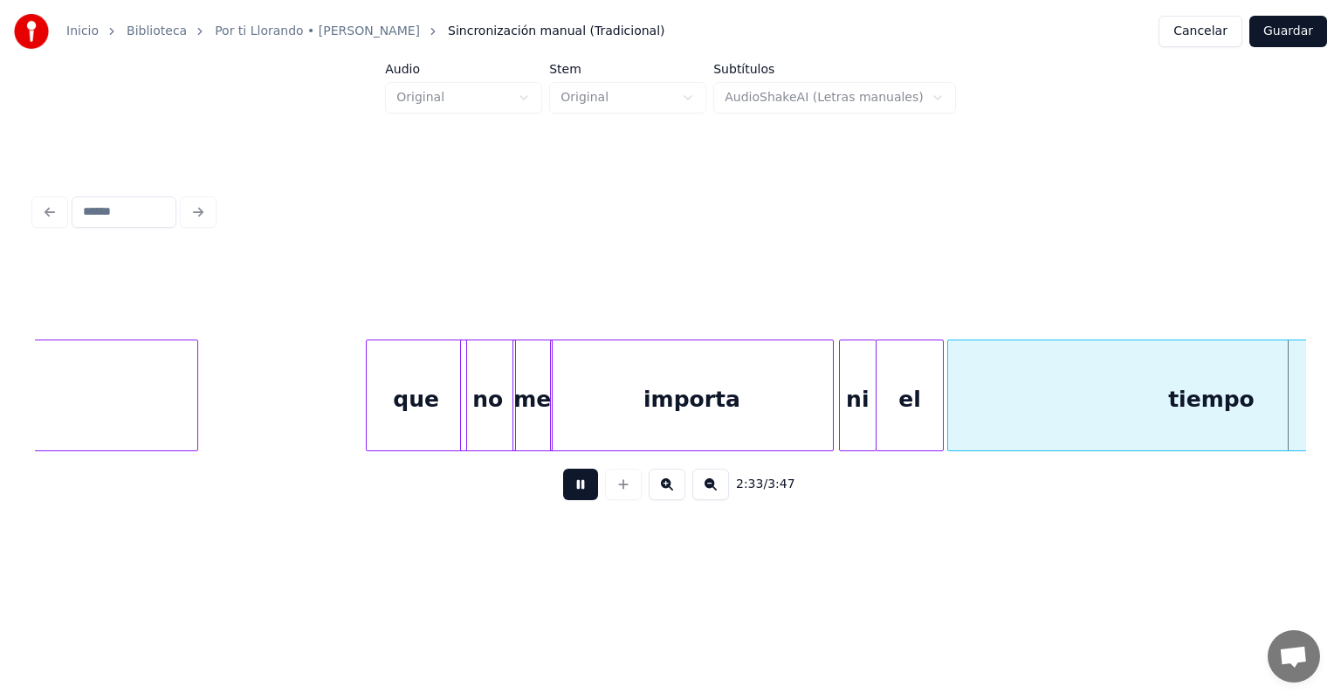
scroll to position [0, 46978]
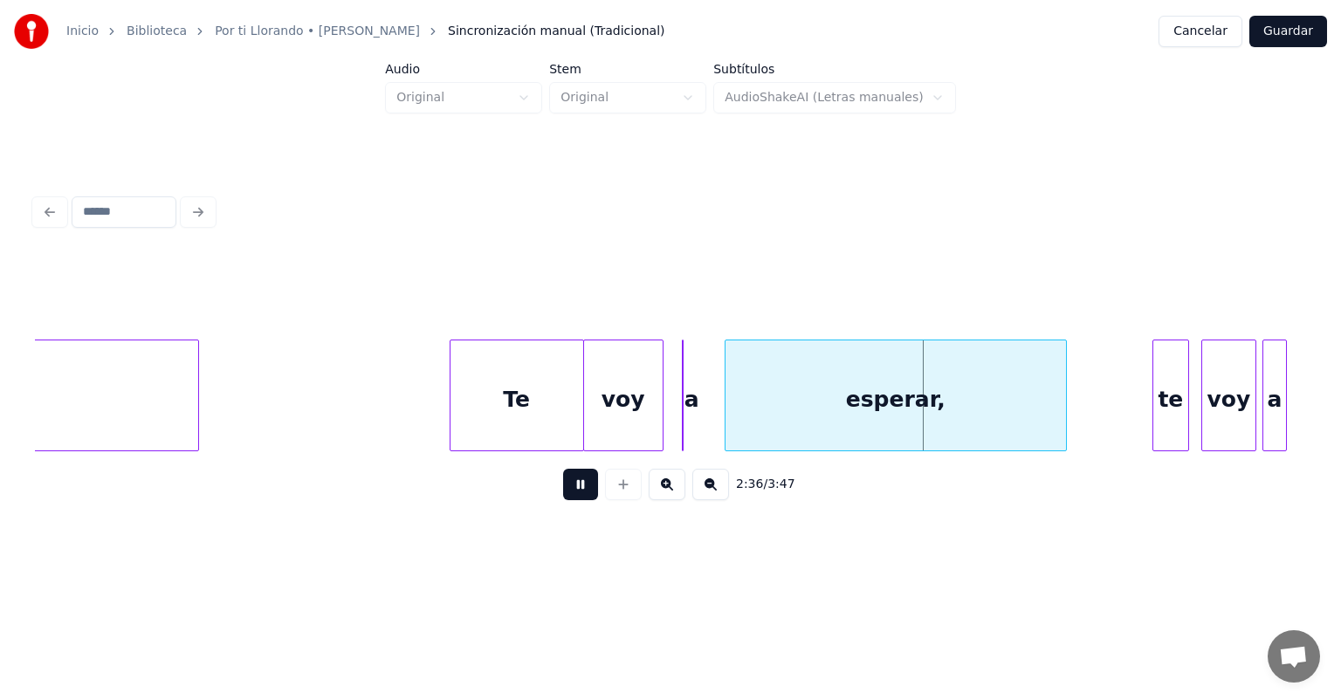
click at [685, 431] on div at bounding box center [685, 396] width 5 height 110
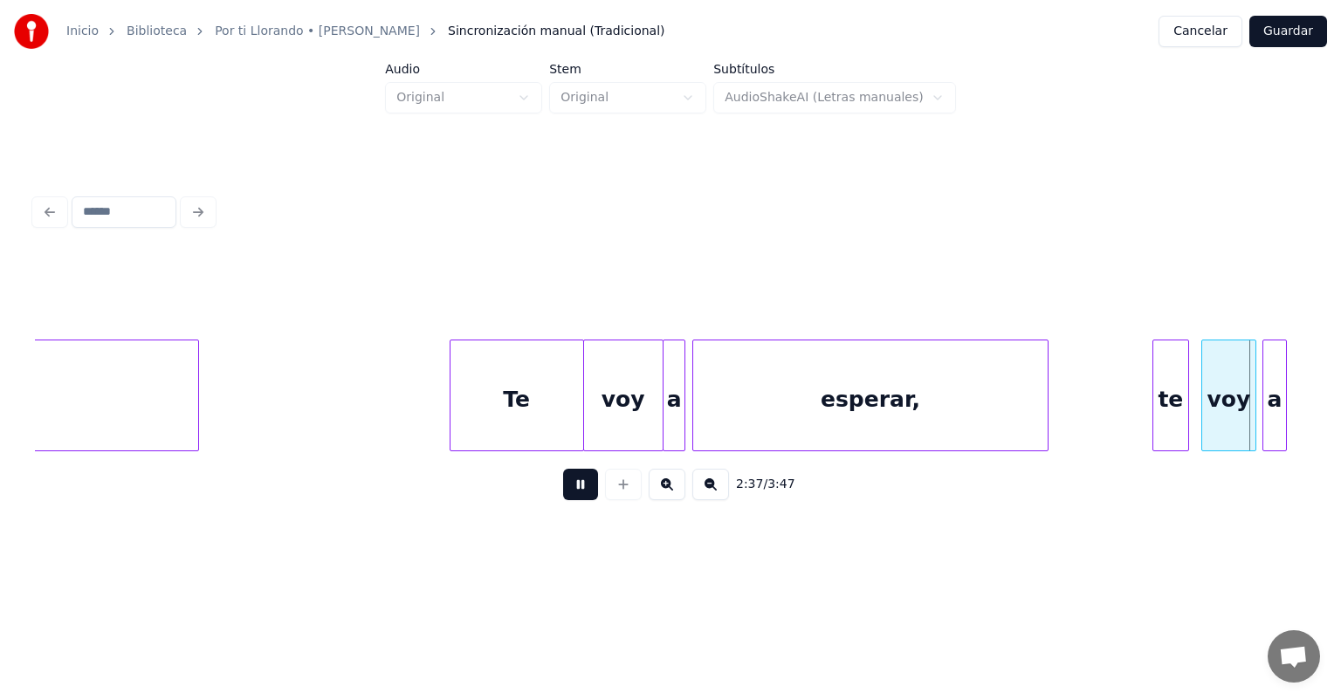
click at [1156, 405] on div "te" at bounding box center [1171, 400] width 35 height 119
click at [1205, 405] on div "voy" at bounding box center [1228, 400] width 53 height 119
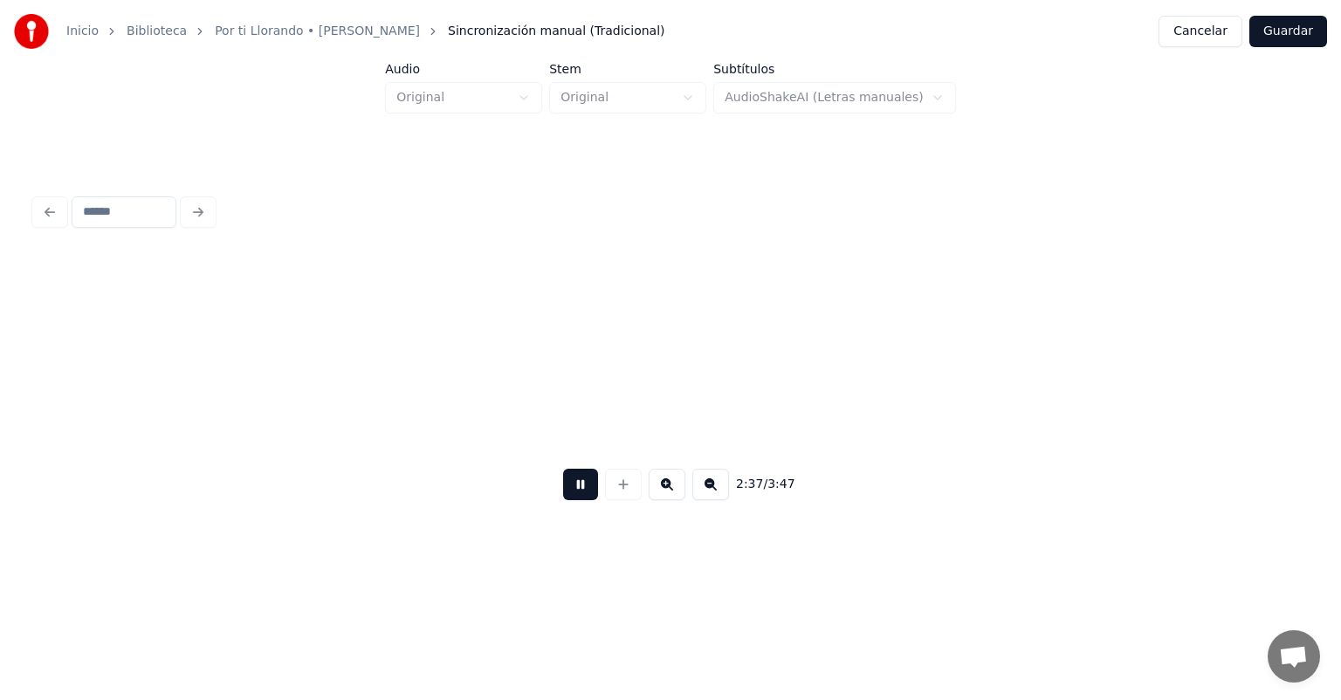
scroll to position [0, 48253]
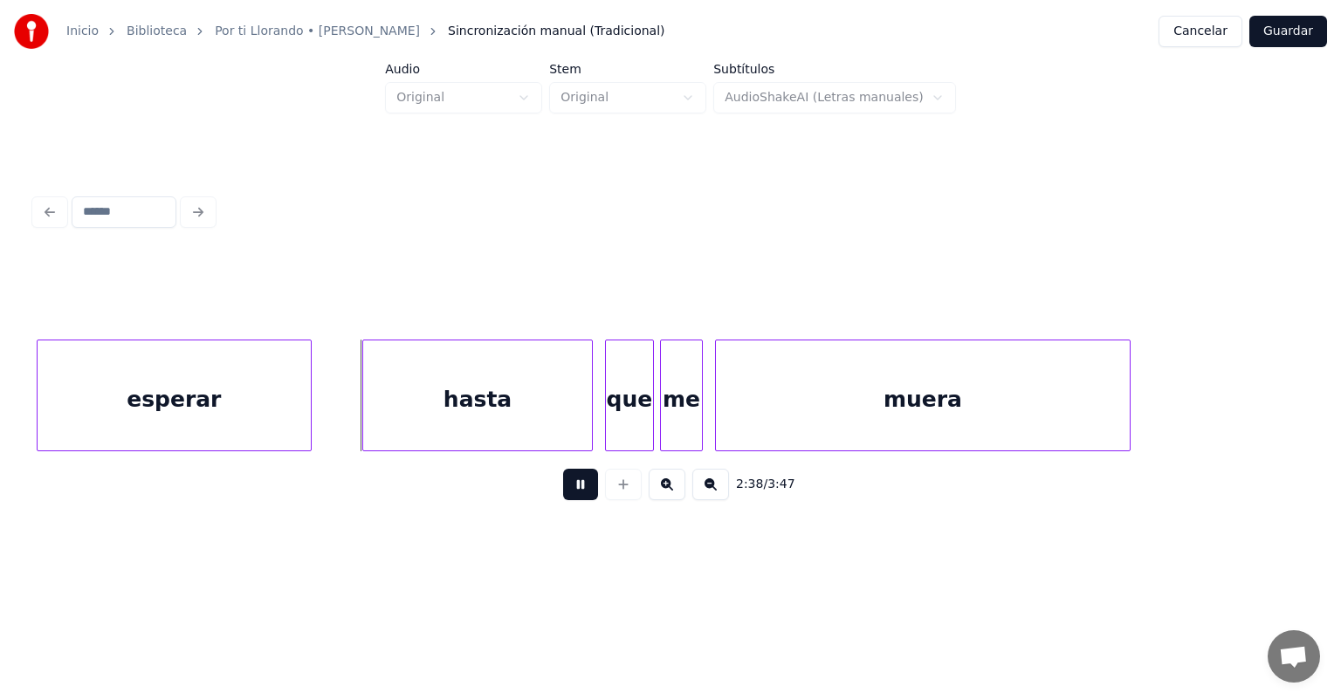
click at [375, 415] on div "hasta" at bounding box center [477, 400] width 229 height 119
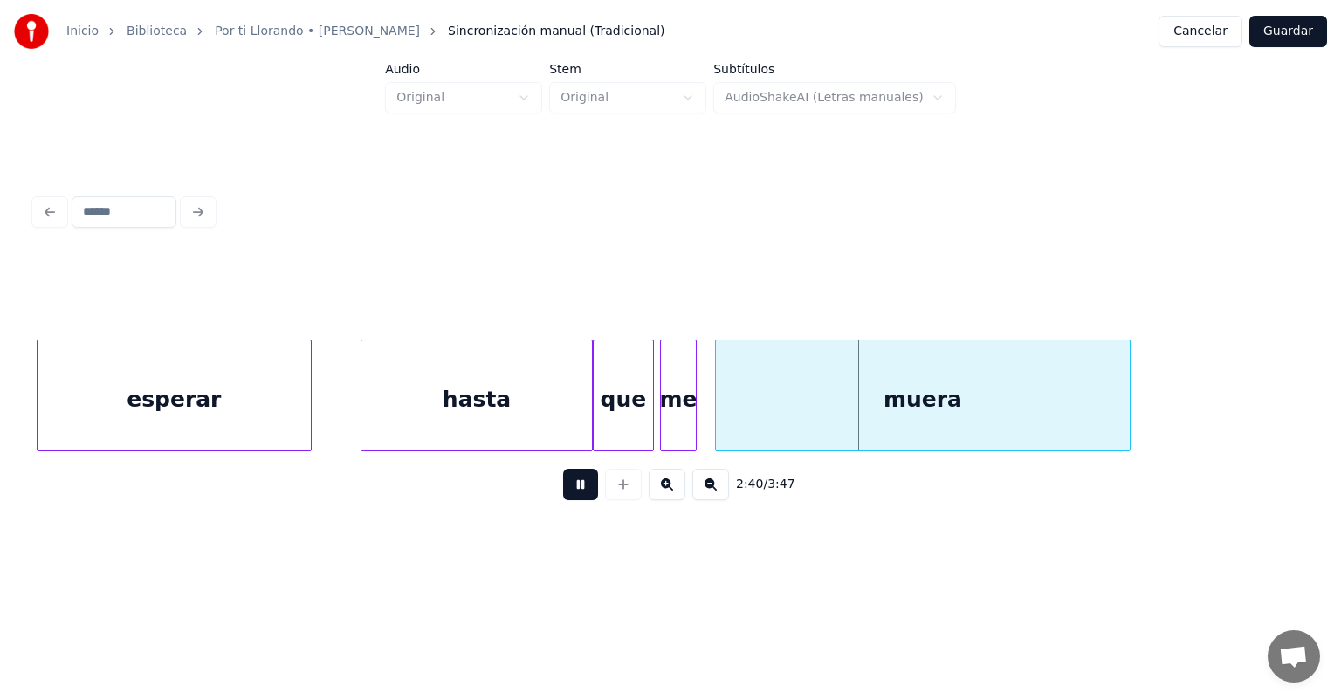
click at [717, 411] on div "muera" at bounding box center [923, 400] width 414 height 119
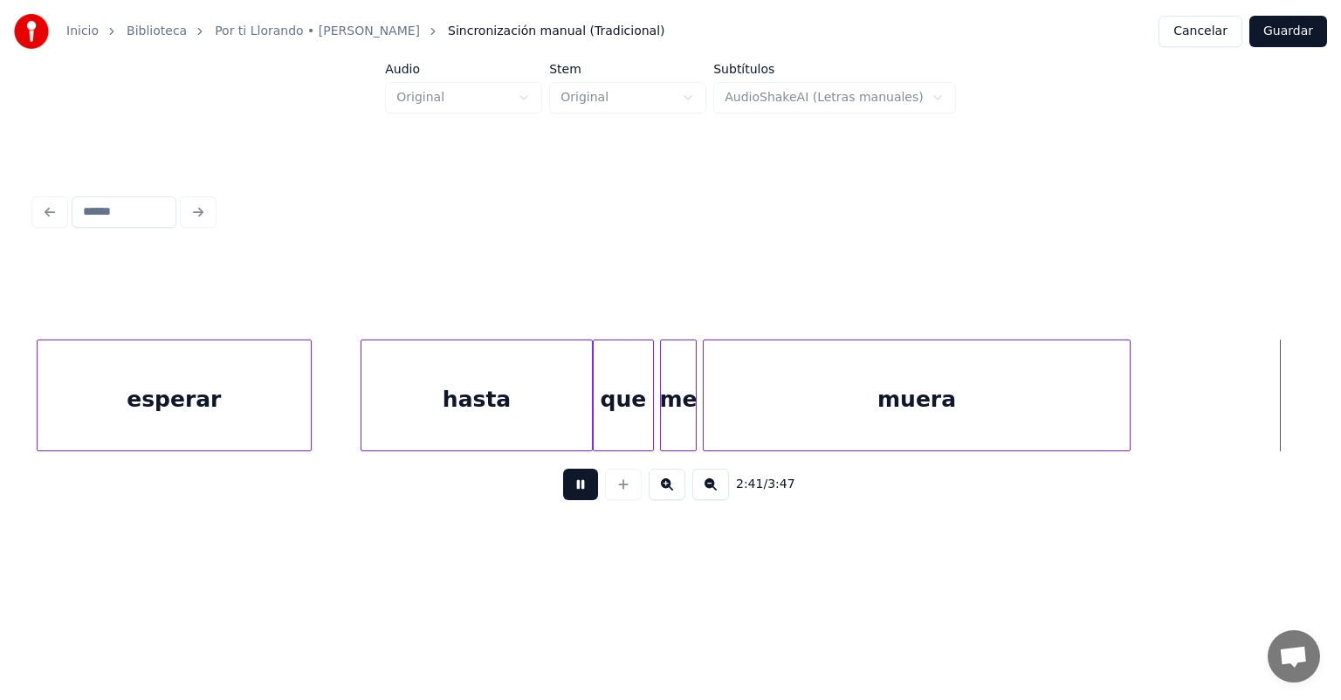
scroll to position [0, 49530]
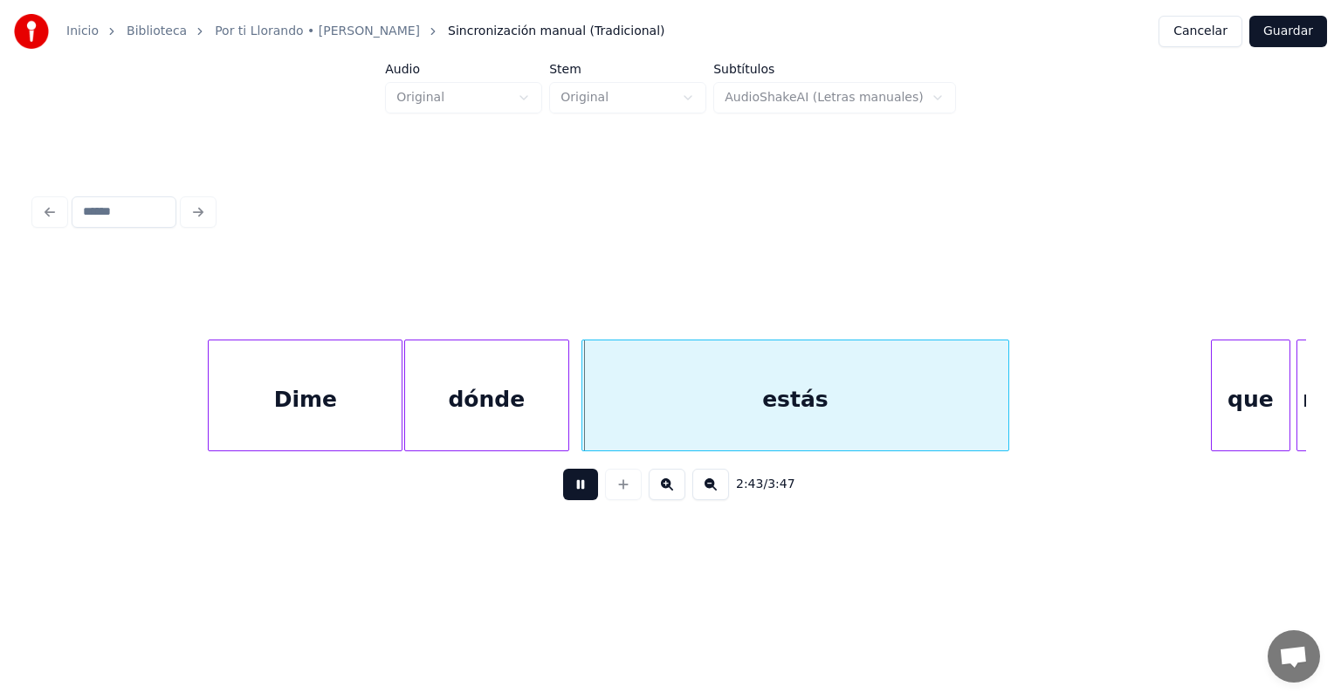
click at [585, 414] on div "estás" at bounding box center [795, 400] width 426 height 119
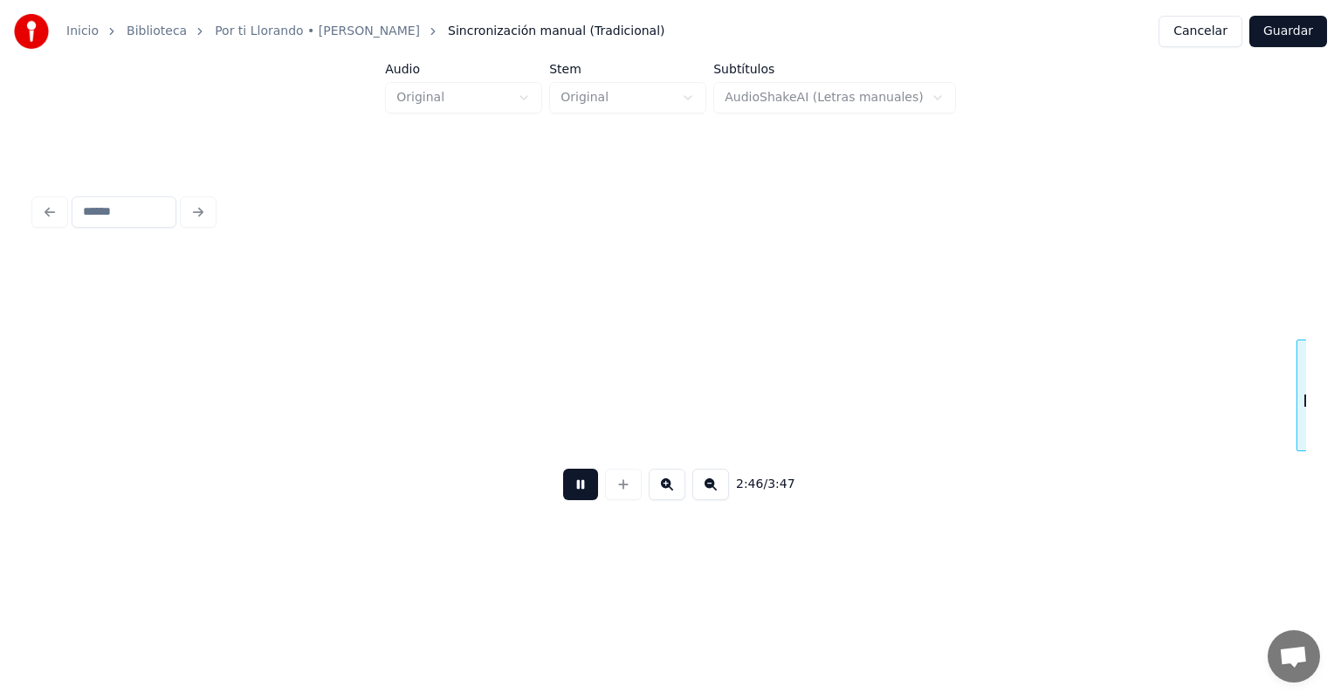
scroll to position [0, 50804]
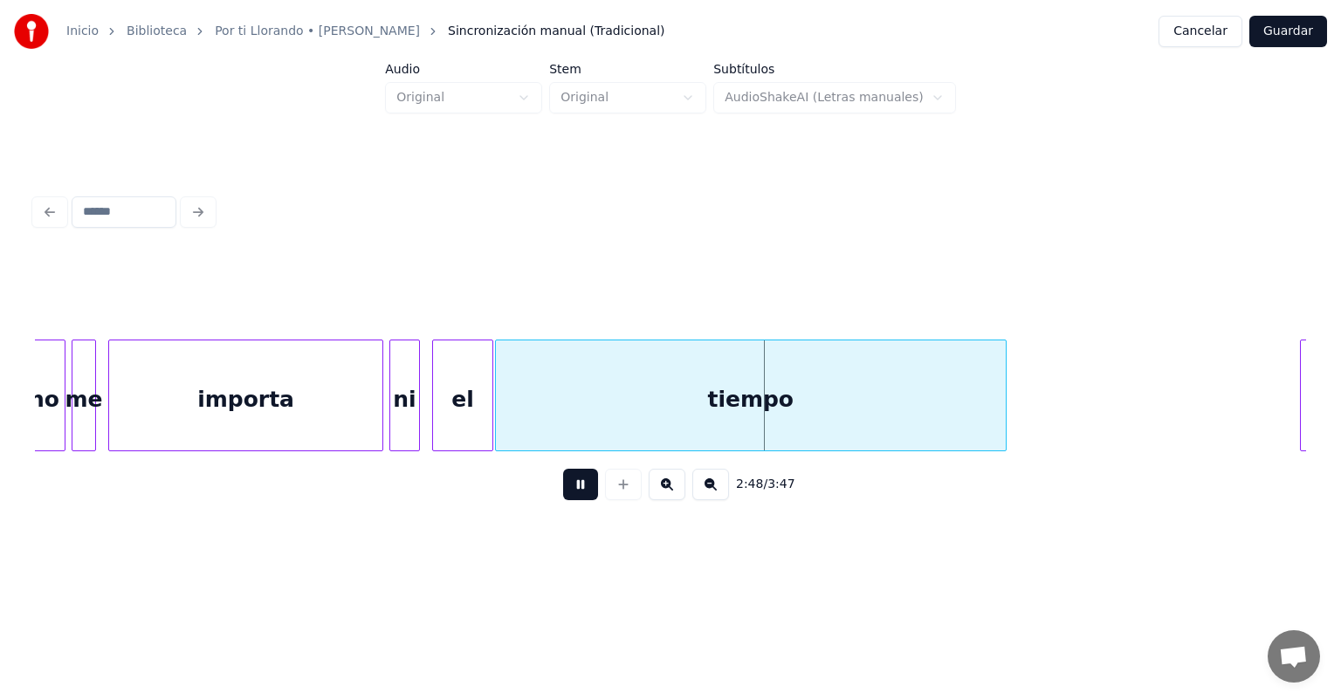
click at [120, 427] on div "importa" at bounding box center [245, 400] width 273 height 119
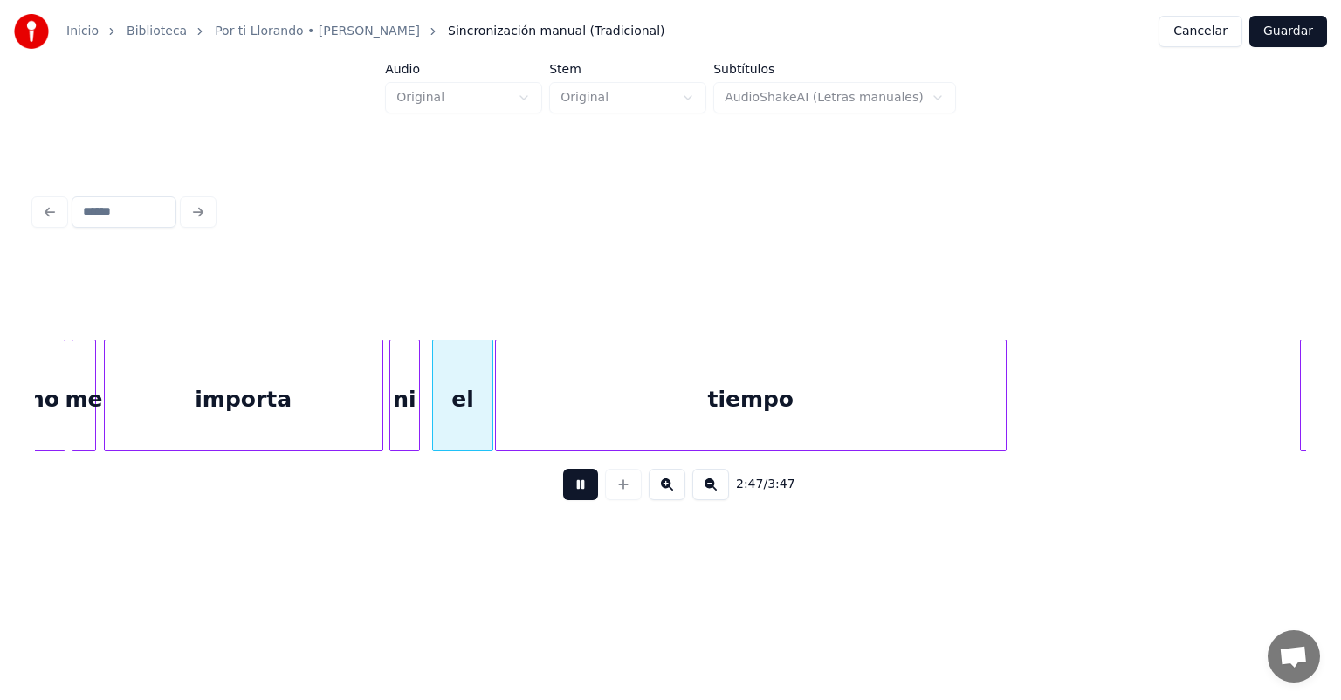
click at [81, 424] on div "me" at bounding box center [83, 400] width 23 height 119
click at [568, 499] on button at bounding box center [580, 484] width 35 height 31
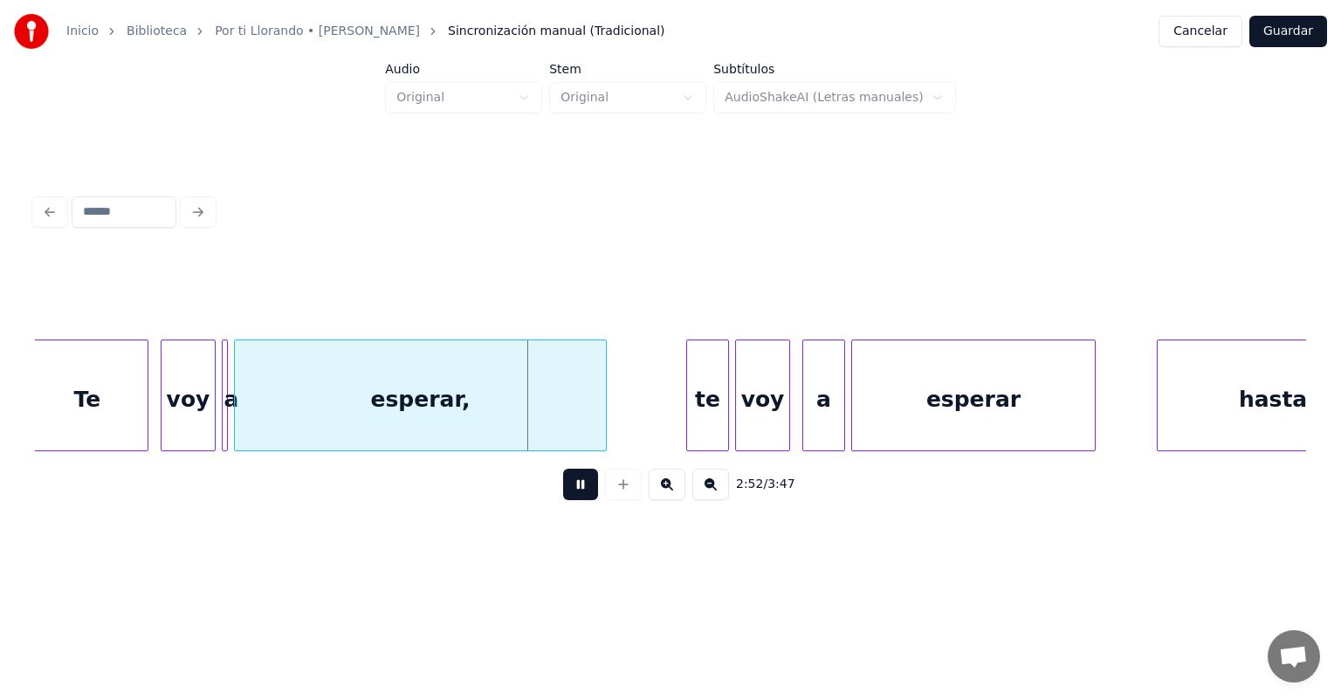
click at [162, 424] on div "voy" at bounding box center [188, 400] width 53 height 119
click at [238, 424] on div at bounding box center [237, 396] width 5 height 110
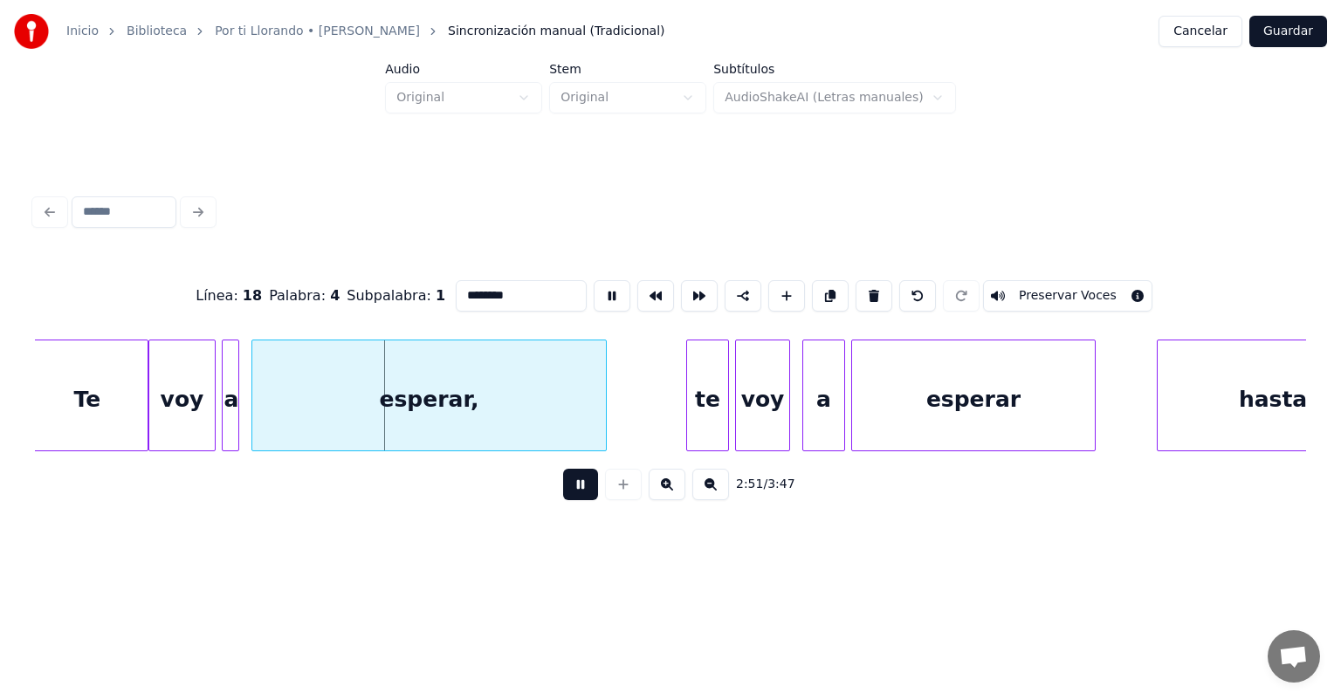
click at [225, 437] on div at bounding box center [225, 396] width 5 height 110
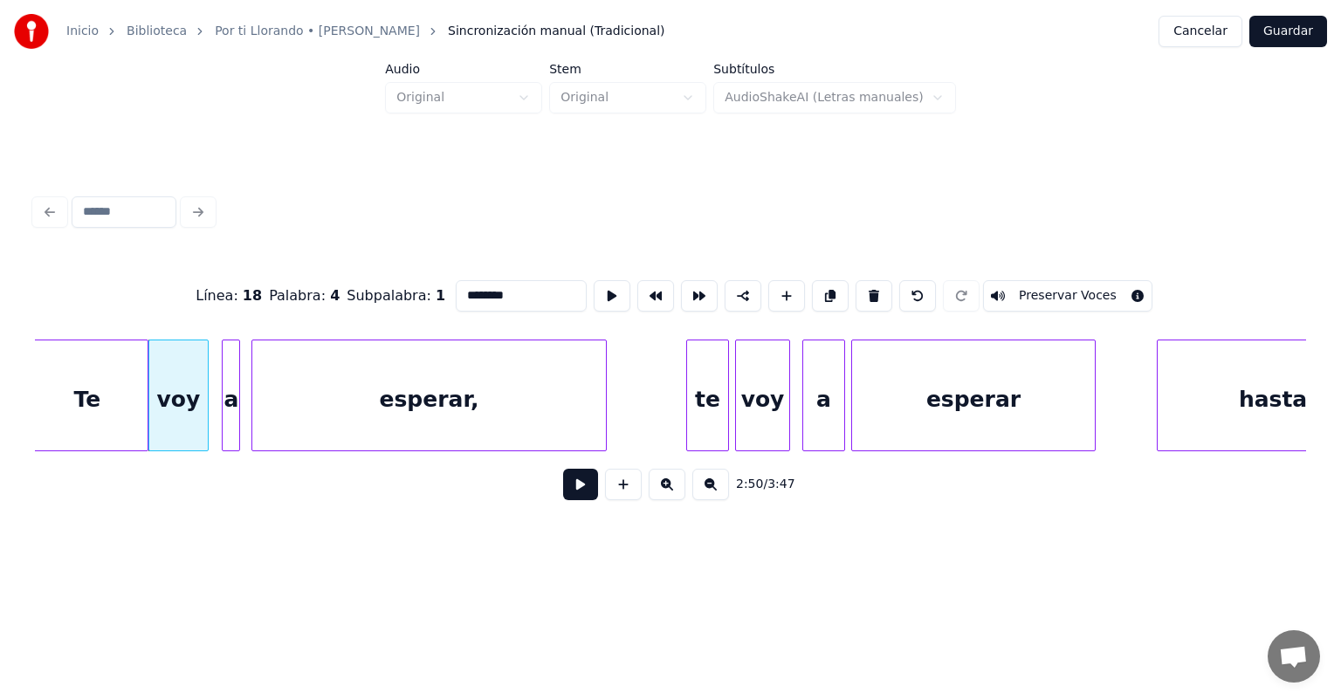
click at [224, 435] on div "a" at bounding box center [231, 400] width 17 height 119
click at [255, 431] on div "esperar," at bounding box center [425, 400] width 361 height 119
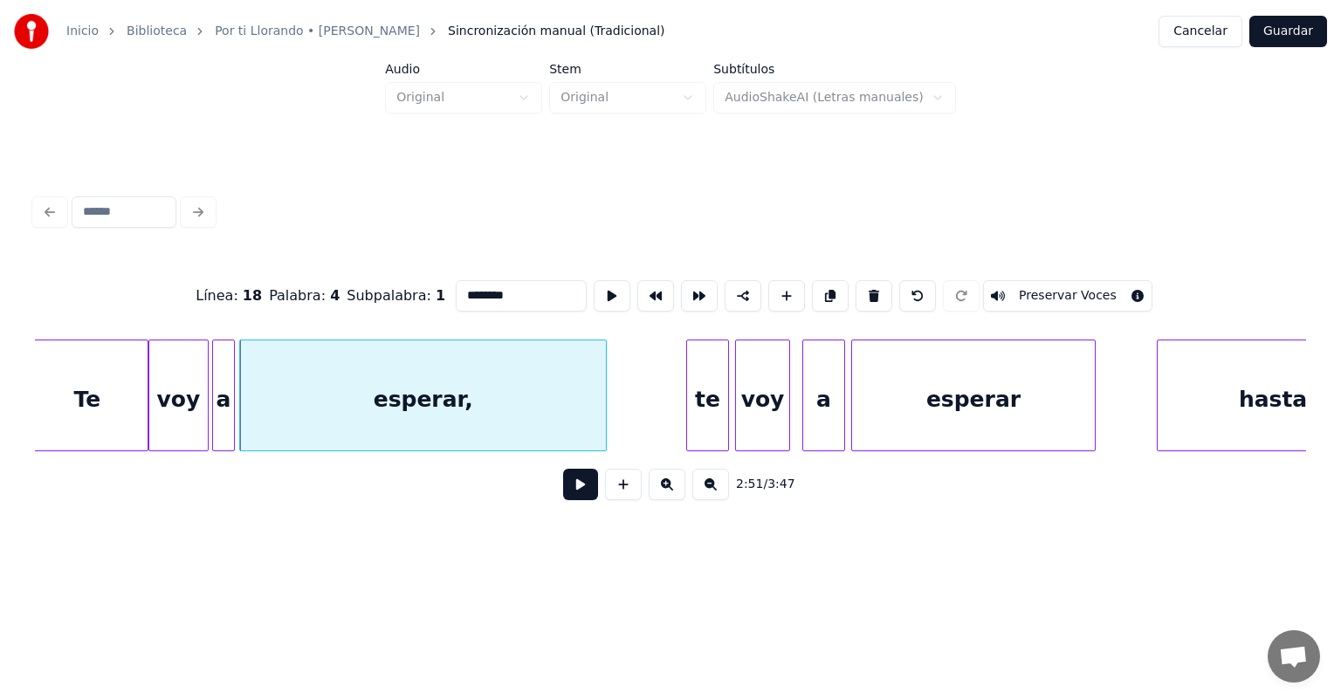
click at [573, 500] on button at bounding box center [580, 484] width 35 height 31
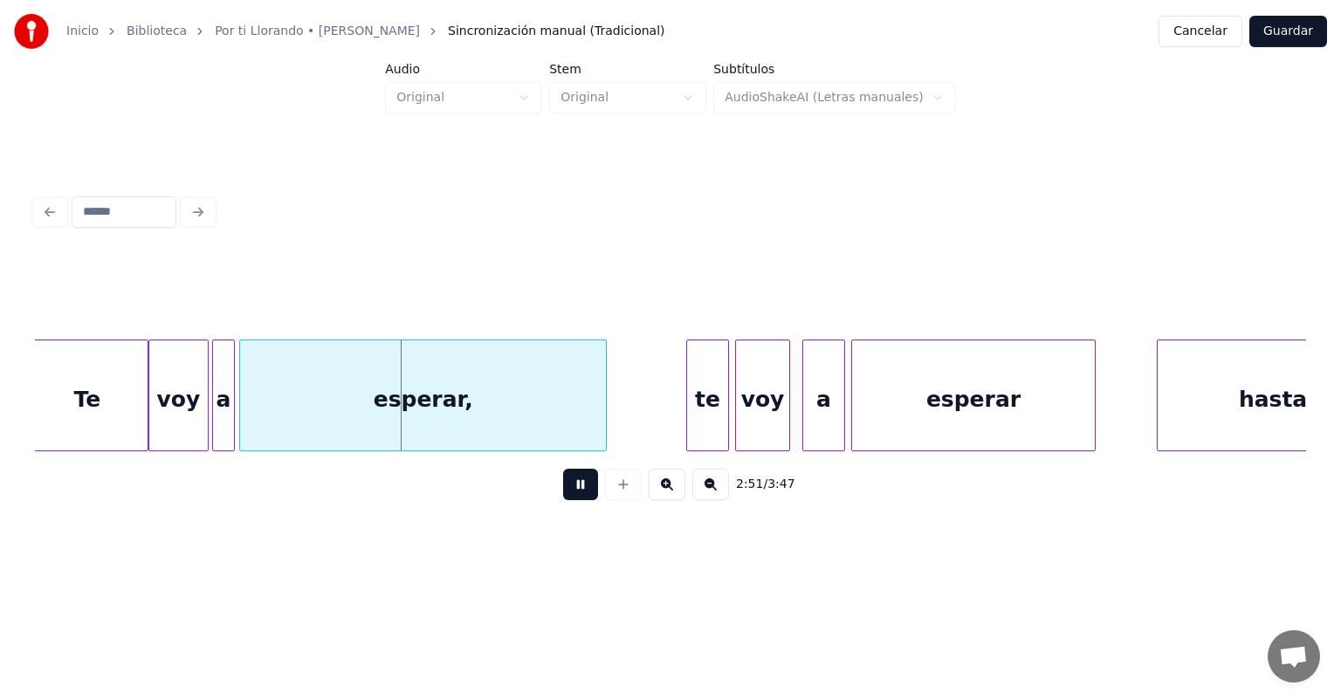
click at [691, 397] on div "te" at bounding box center [707, 400] width 41 height 119
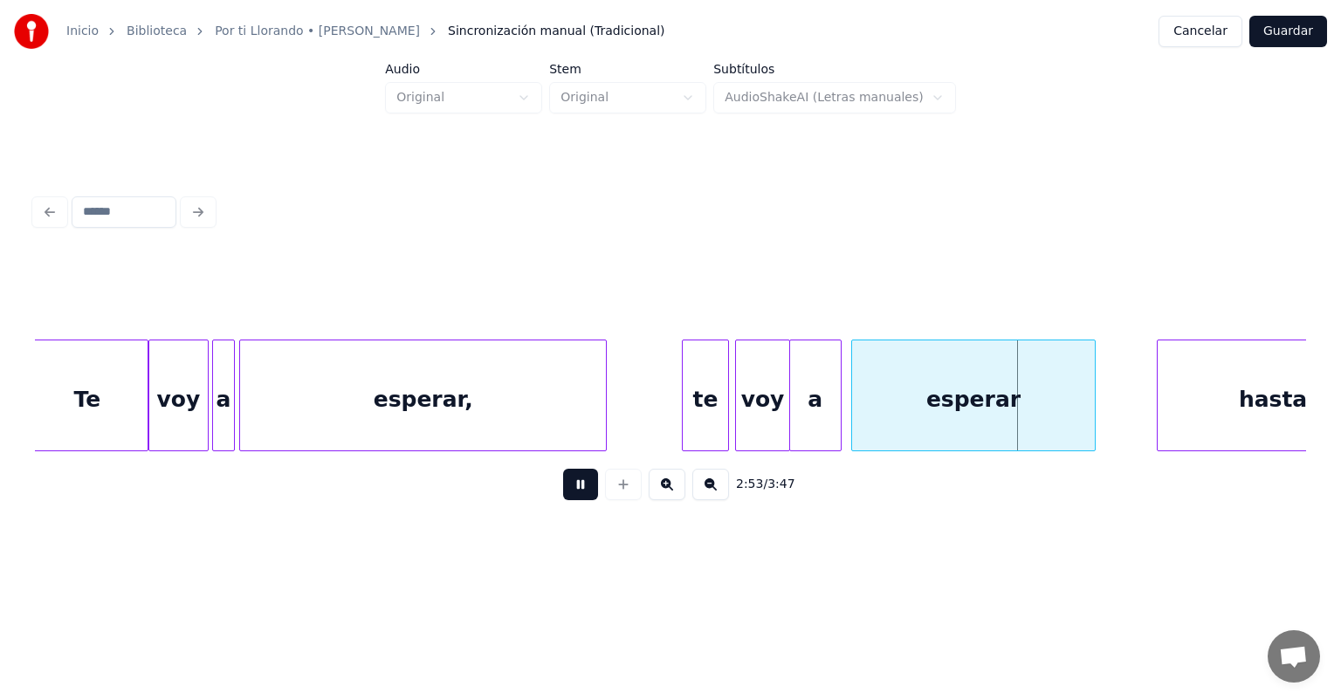
click at [1161, 393] on div "hasta" at bounding box center [1273, 400] width 231 height 119
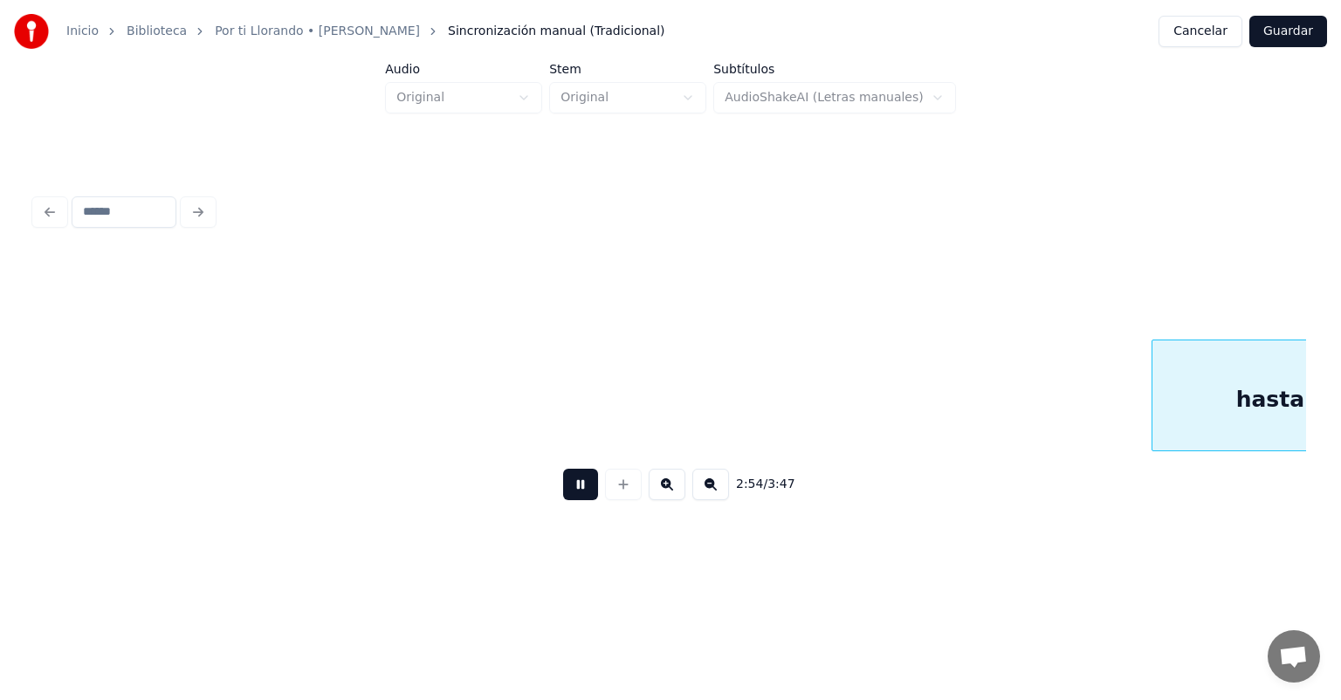
scroll to position [0, 53353]
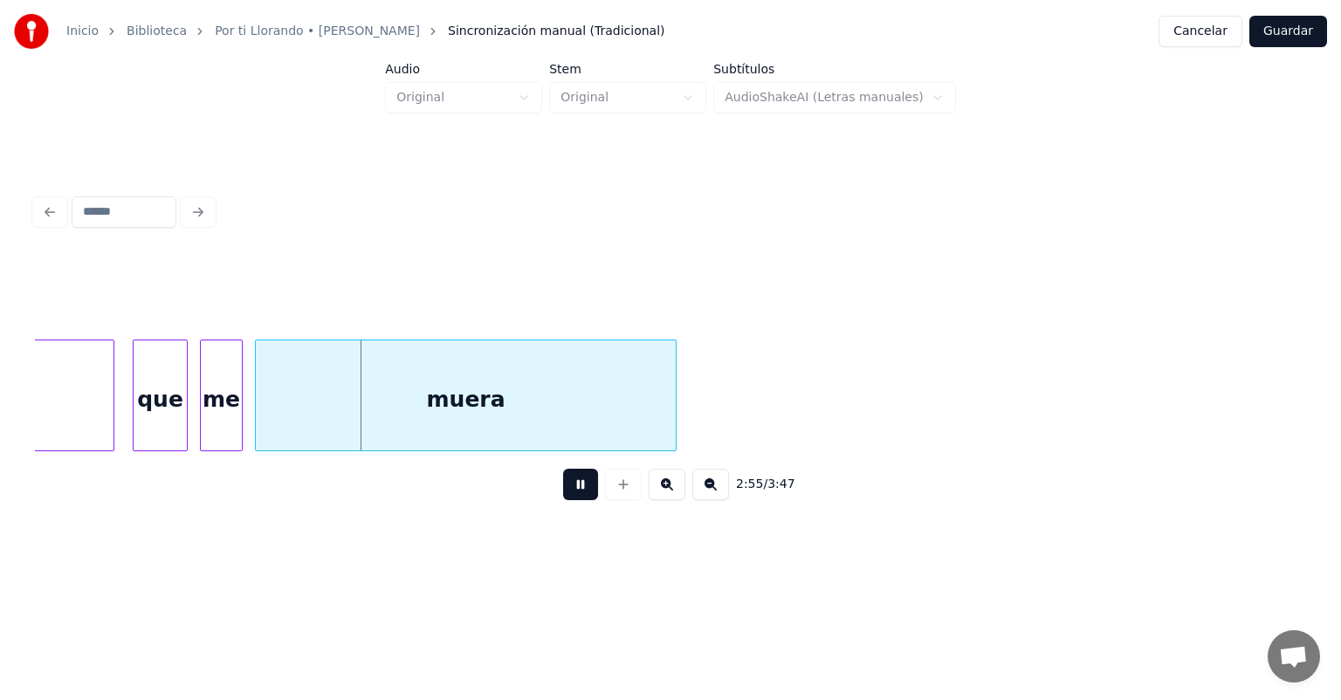
click at [134, 424] on div "que" at bounding box center [160, 400] width 53 height 119
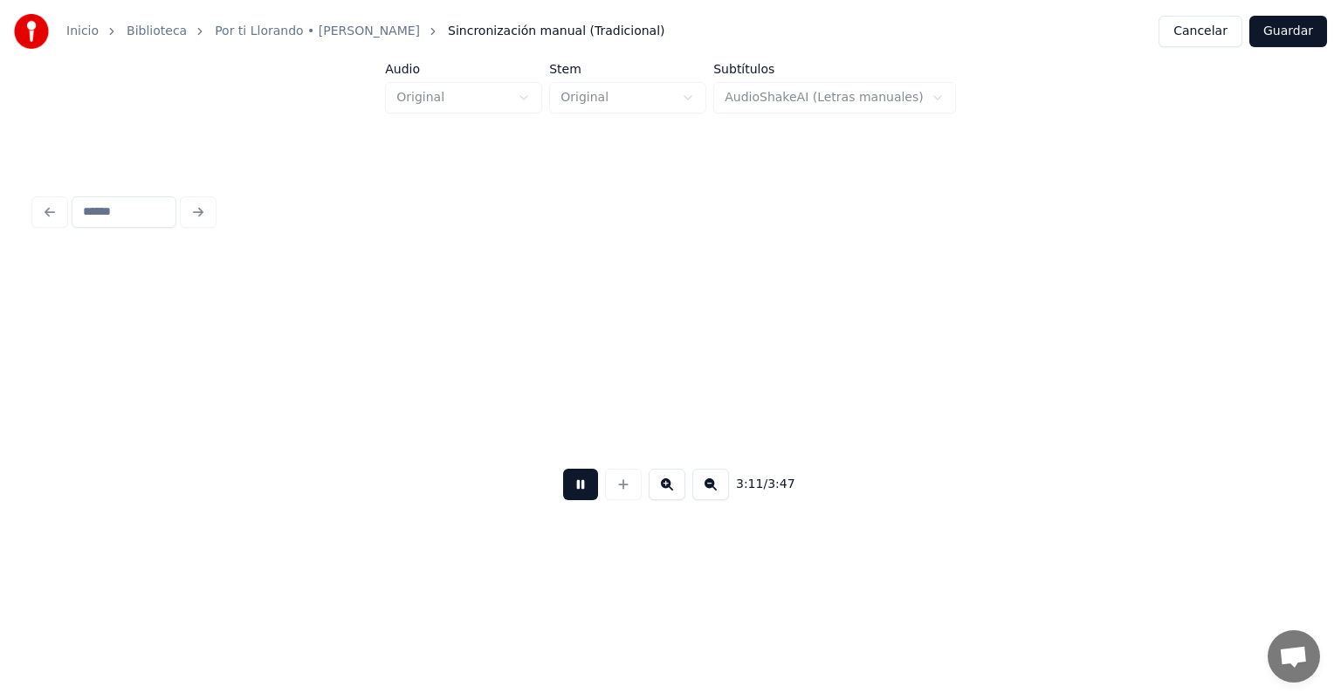
scroll to position [0, 58450]
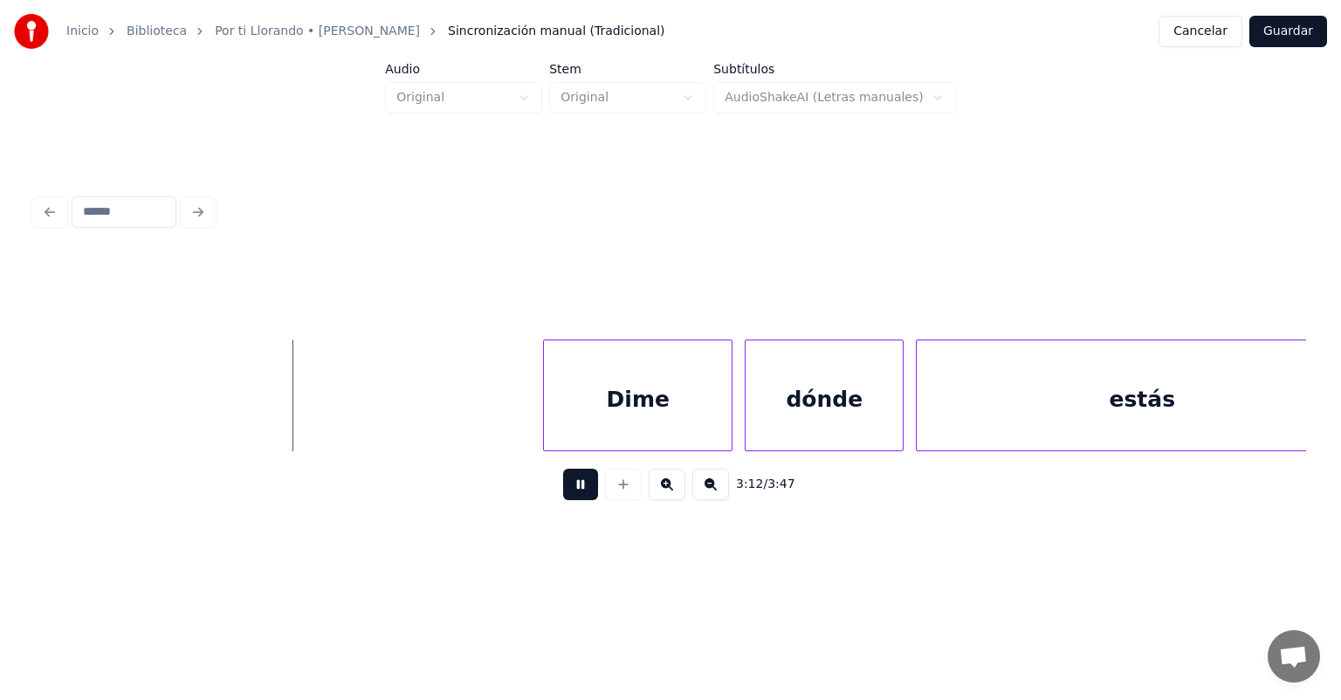
click at [548, 412] on div "Dime" at bounding box center [638, 400] width 188 height 119
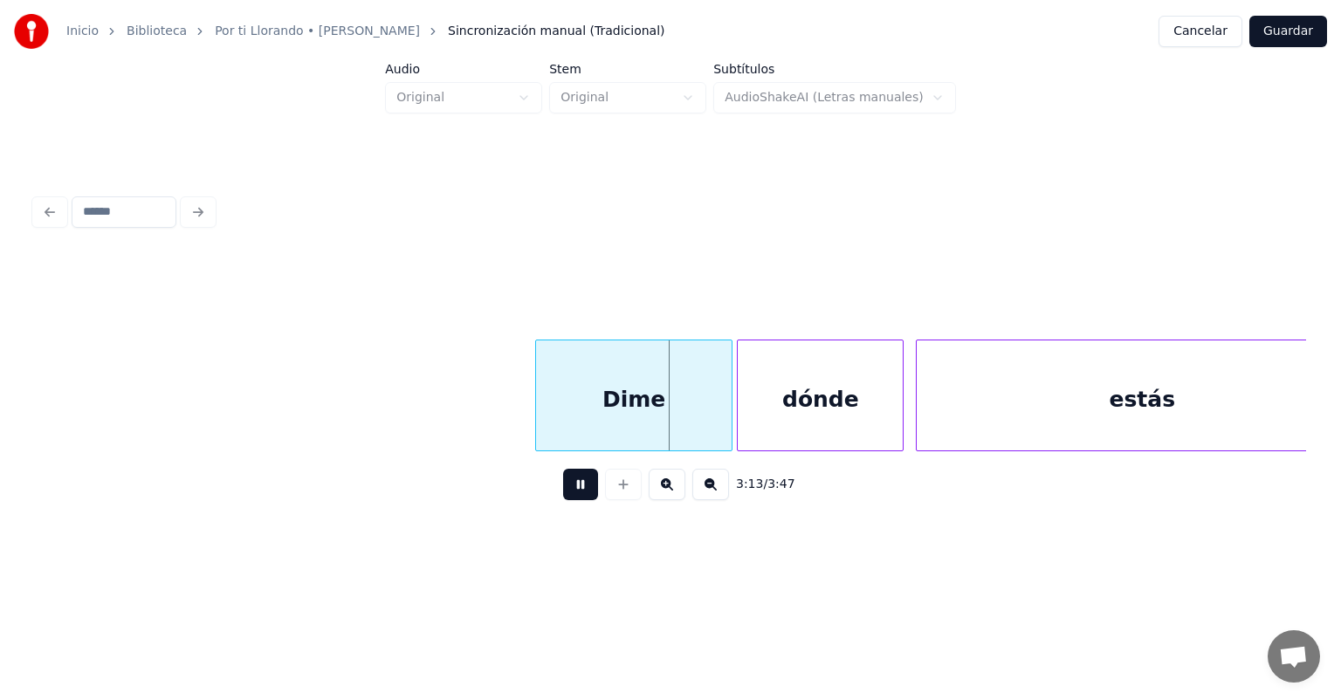
click at [727, 412] on div at bounding box center [729, 396] width 5 height 110
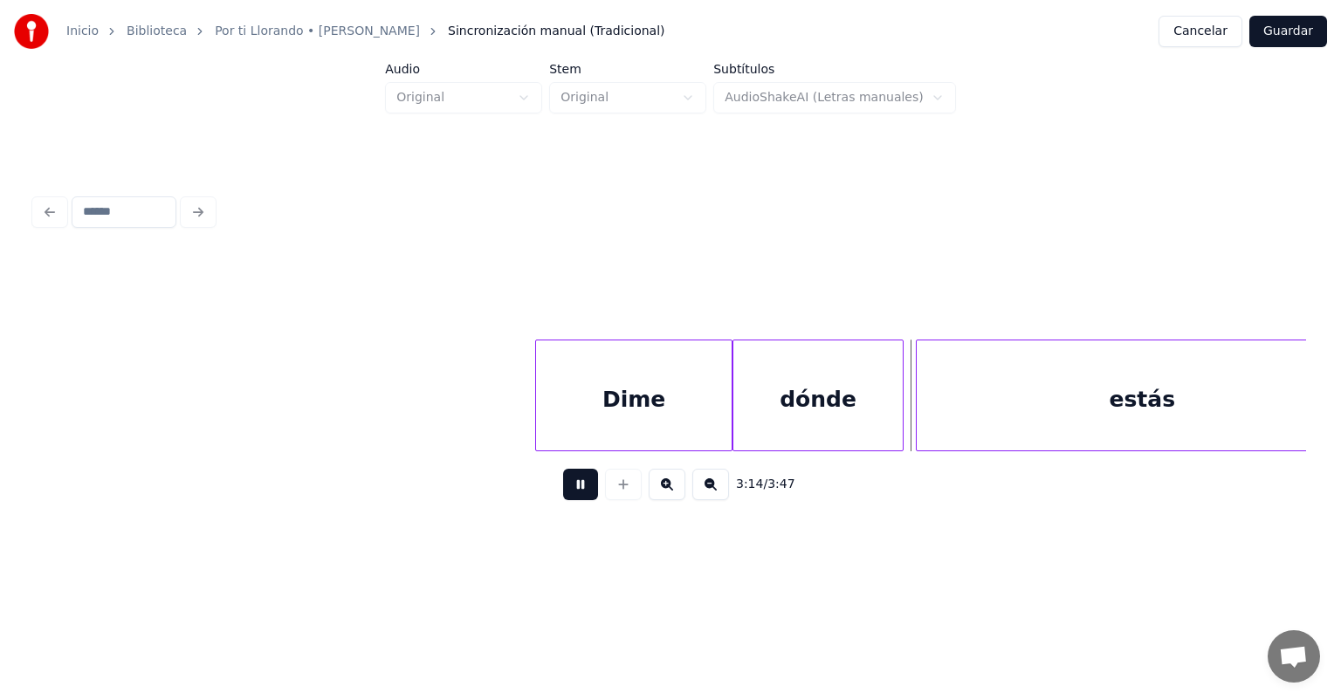
click at [920, 417] on div "estás" at bounding box center [1142, 400] width 451 height 119
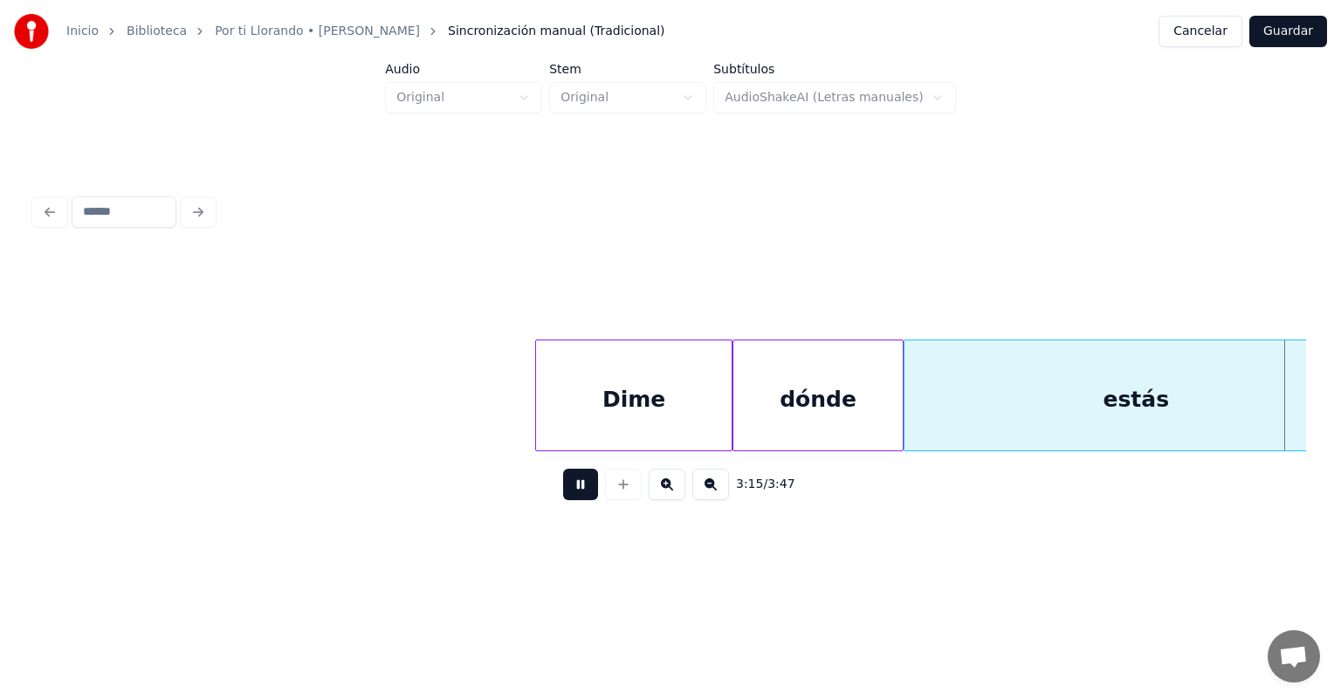
scroll to position [0, 59726]
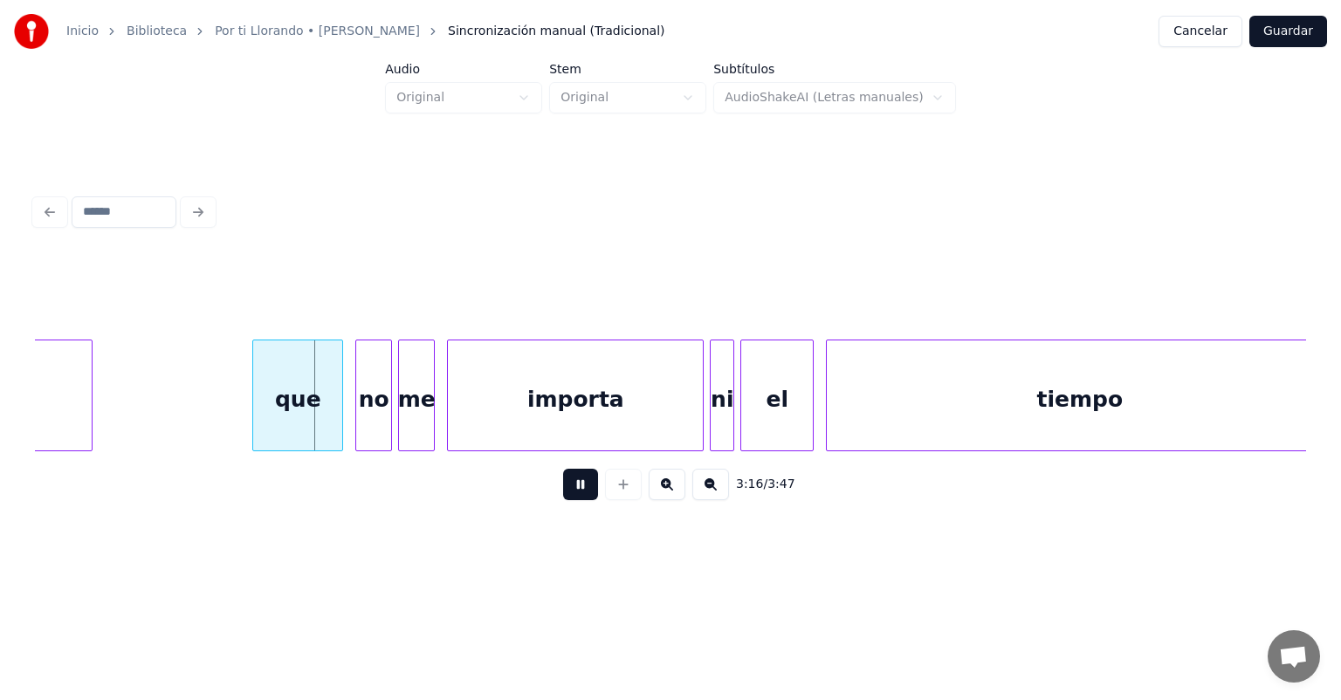
click at [261, 421] on div "que" at bounding box center [297, 400] width 89 height 119
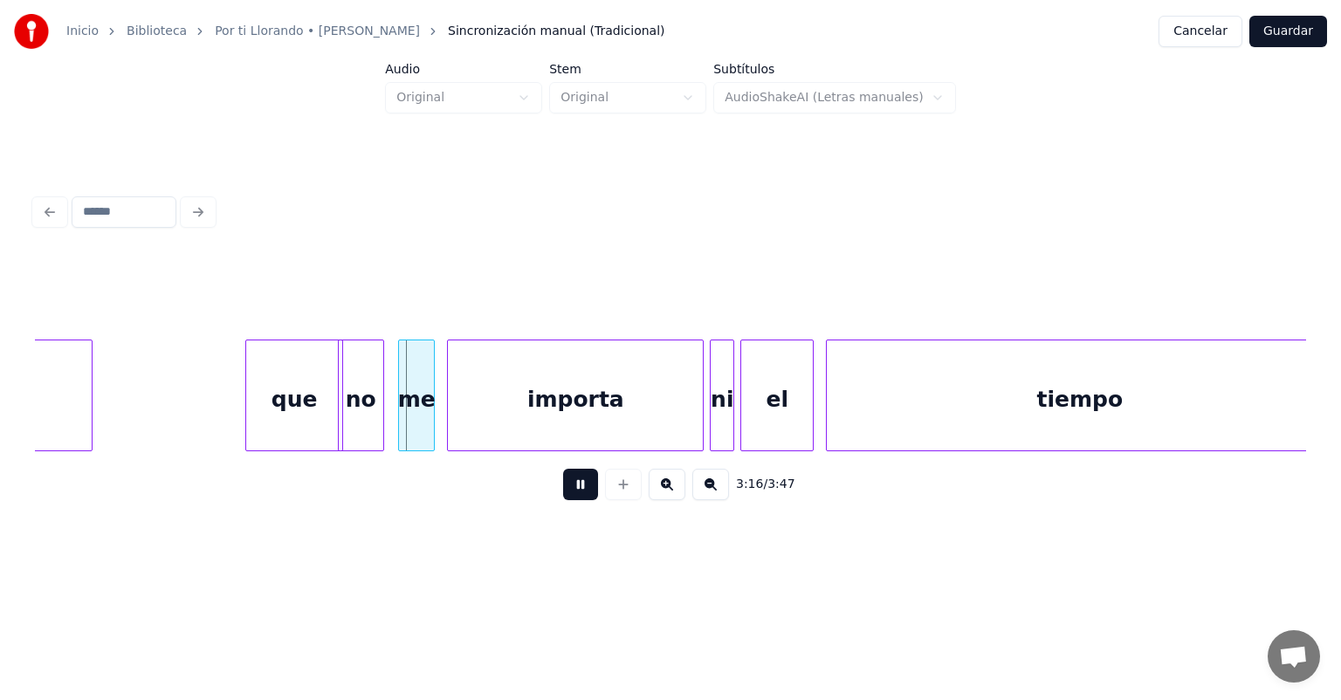
click at [451, 425] on div "importa" at bounding box center [575, 400] width 255 height 119
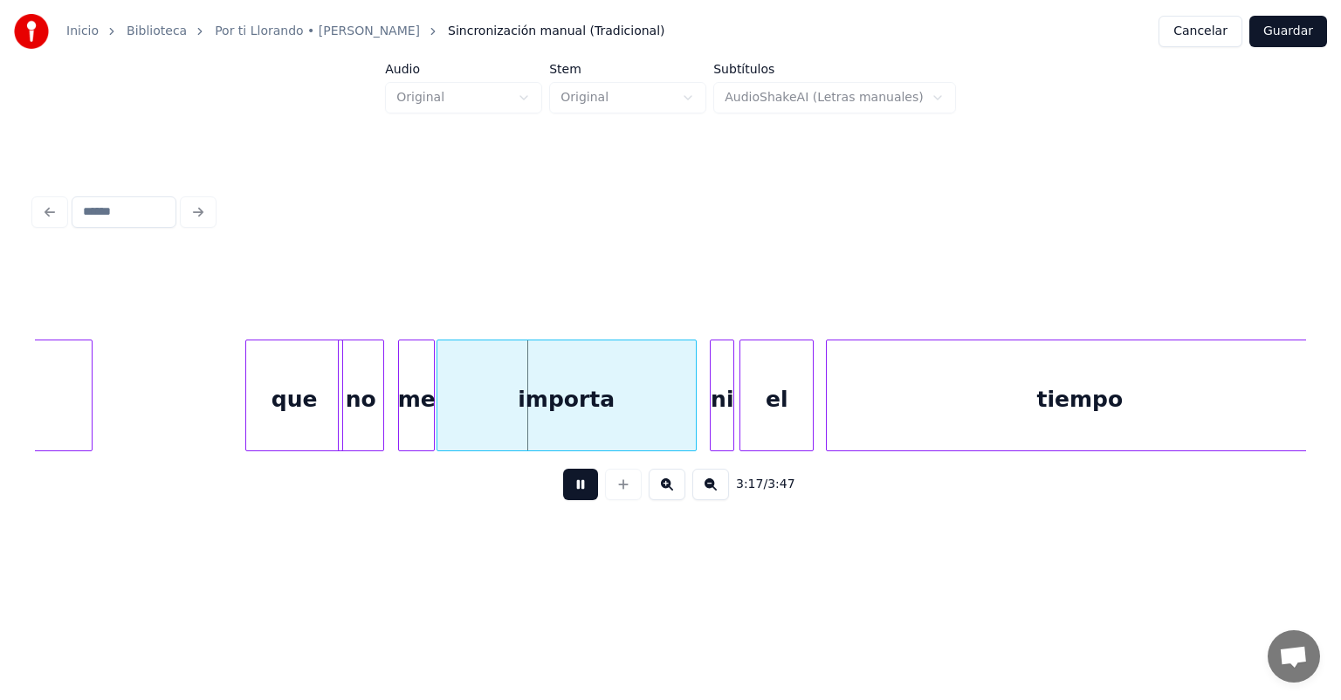
click at [741, 424] on div "el" at bounding box center [777, 400] width 72 height 119
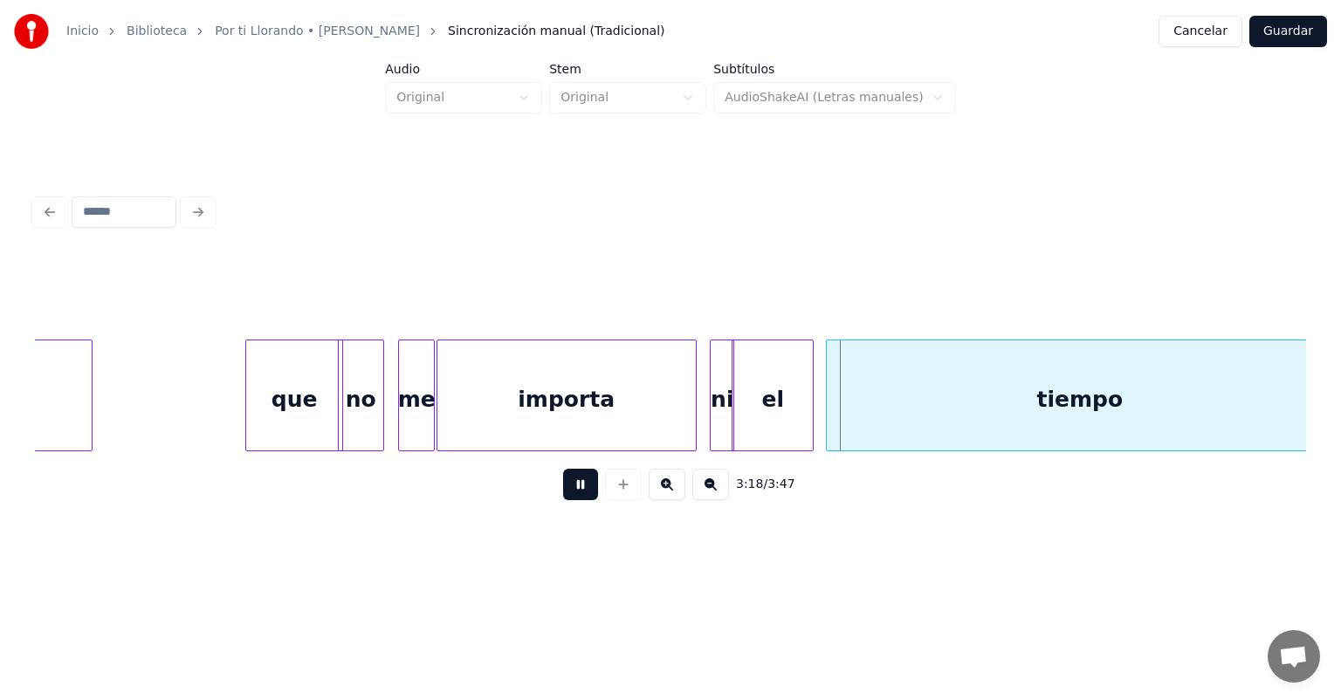
click at [830, 421] on div "tiempo" at bounding box center [1080, 400] width 506 height 119
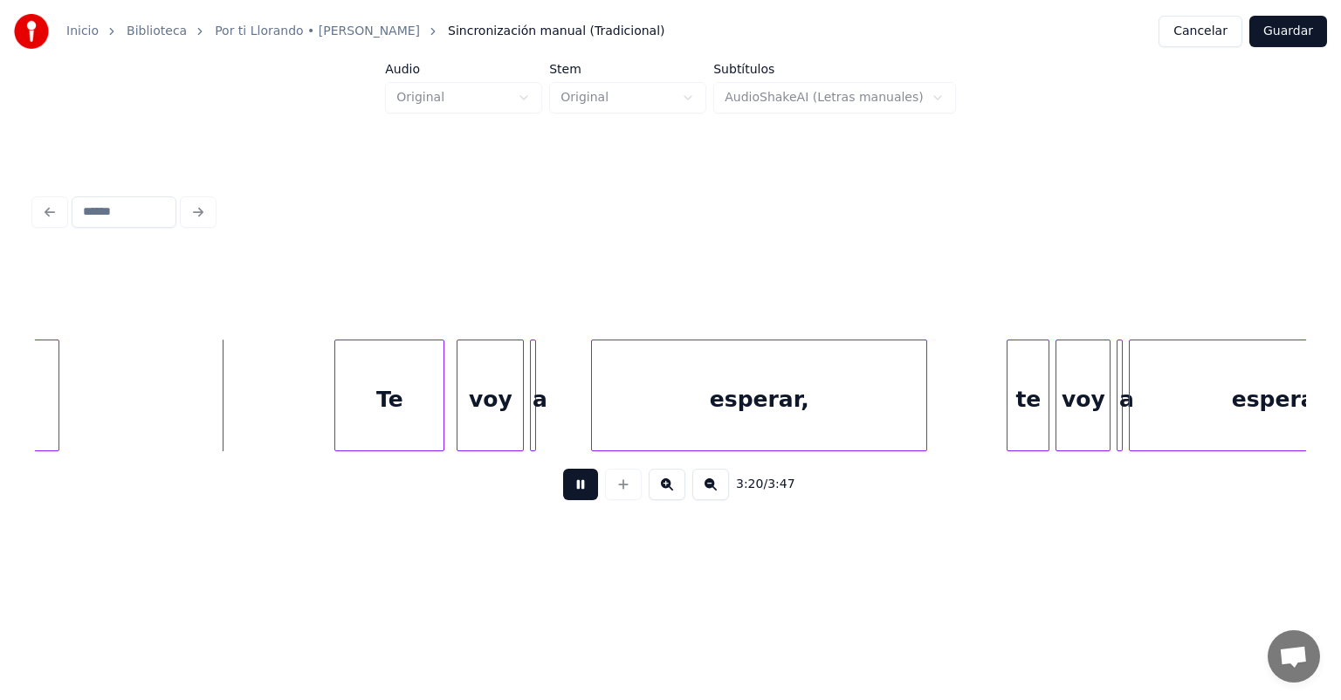
click at [335, 420] on div at bounding box center [337, 396] width 5 height 110
click at [459, 418] on div "voy" at bounding box center [490, 400] width 65 height 119
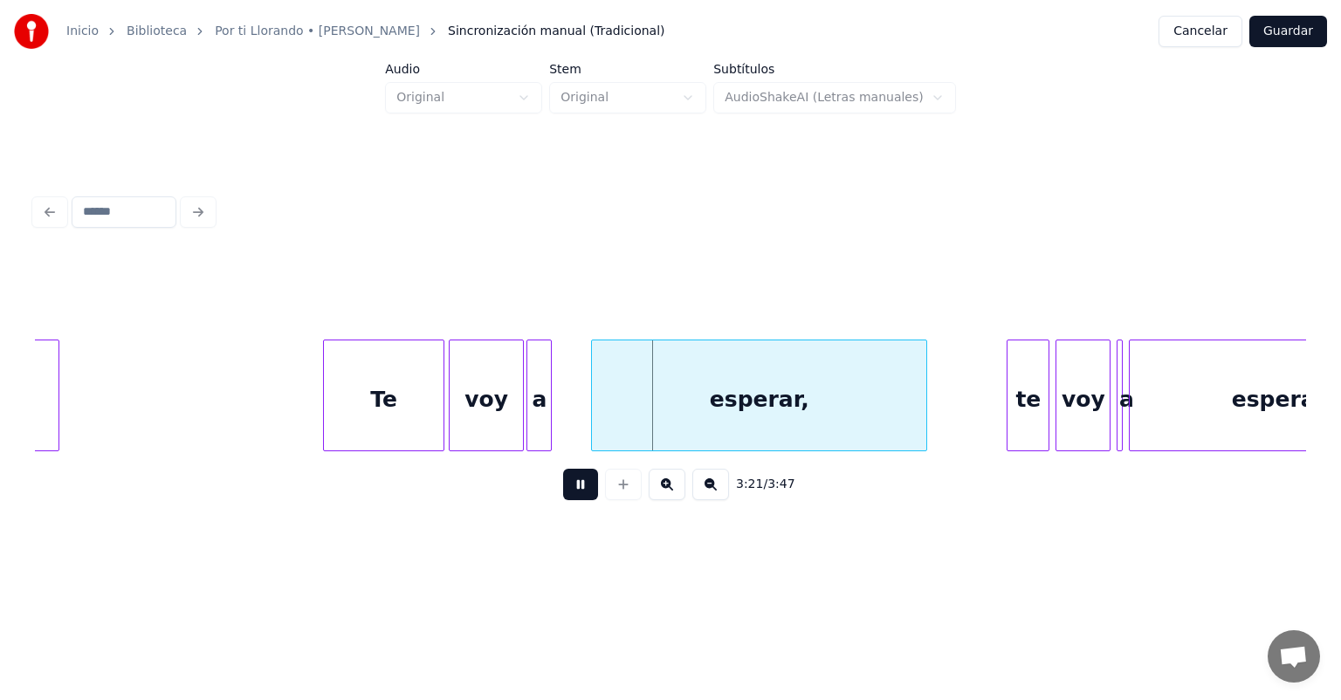
click at [533, 427] on div "a" at bounding box center [539, 400] width 24 height 119
click at [548, 425] on div at bounding box center [550, 396] width 5 height 110
click at [1009, 401] on div at bounding box center [1009, 396] width 5 height 110
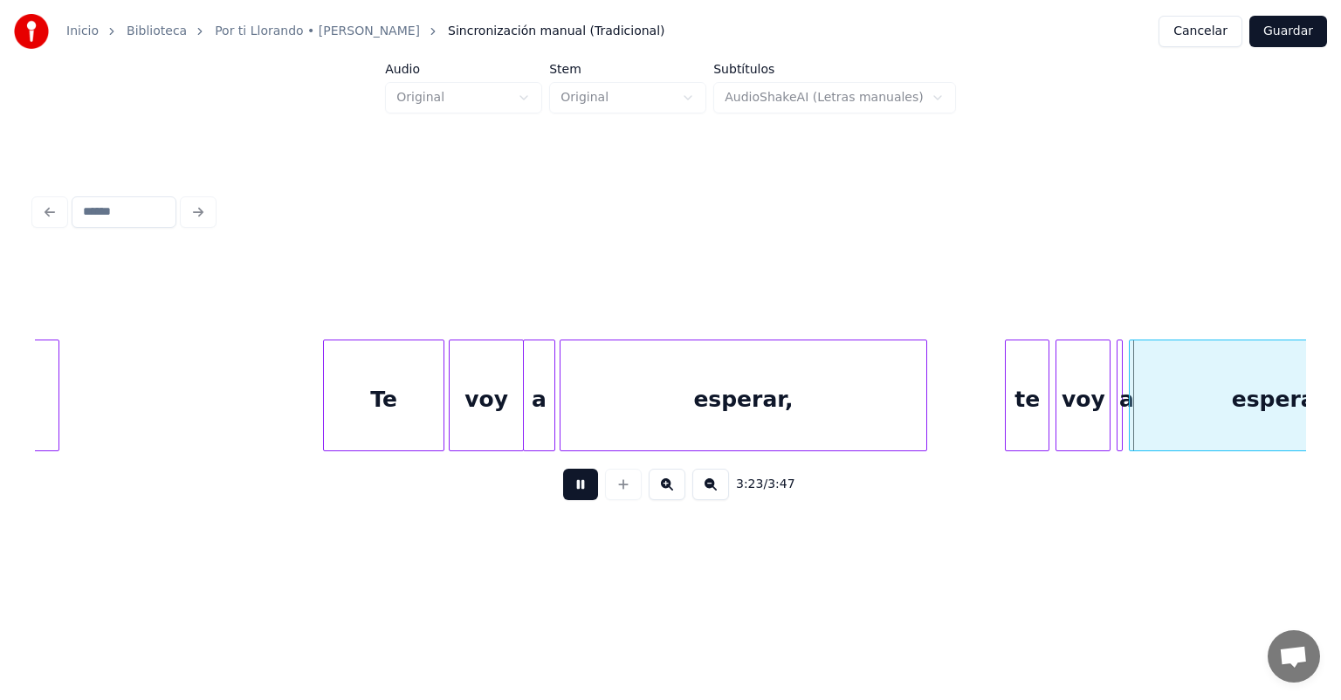
click at [1058, 404] on div at bounding box center [1059, 396] width 5 height 110
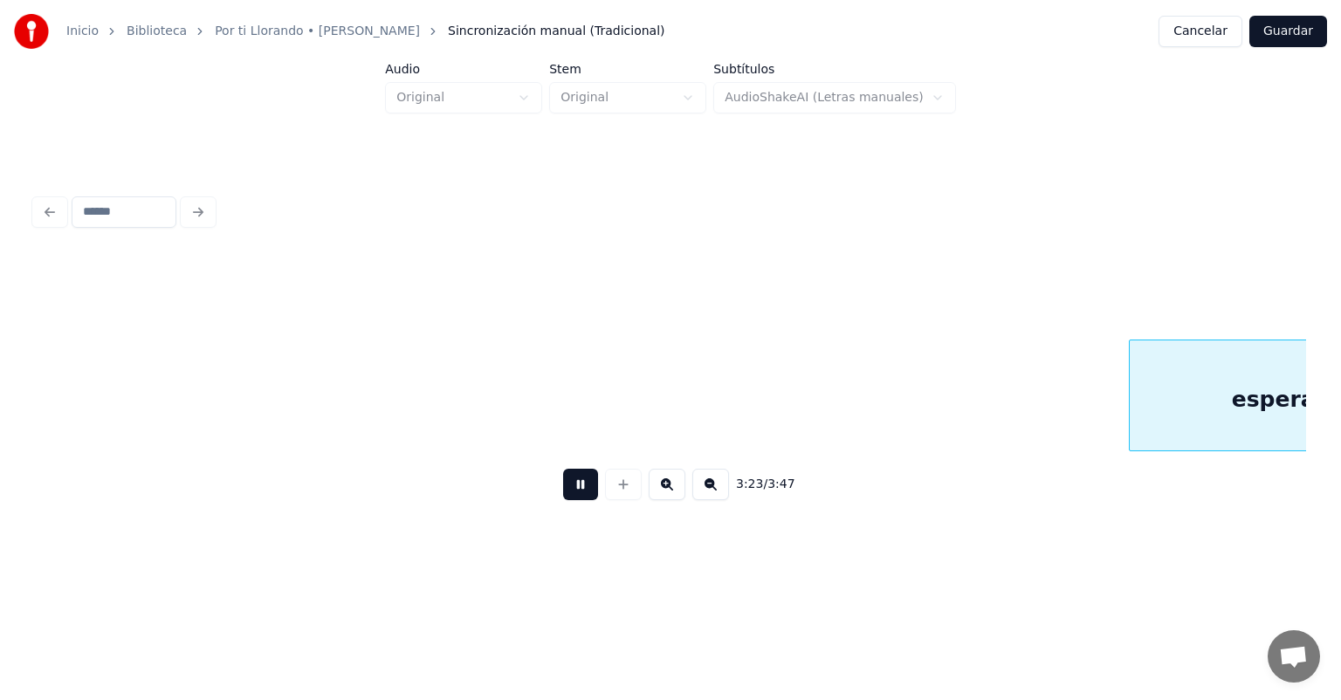
scroll to position [0, 62272]
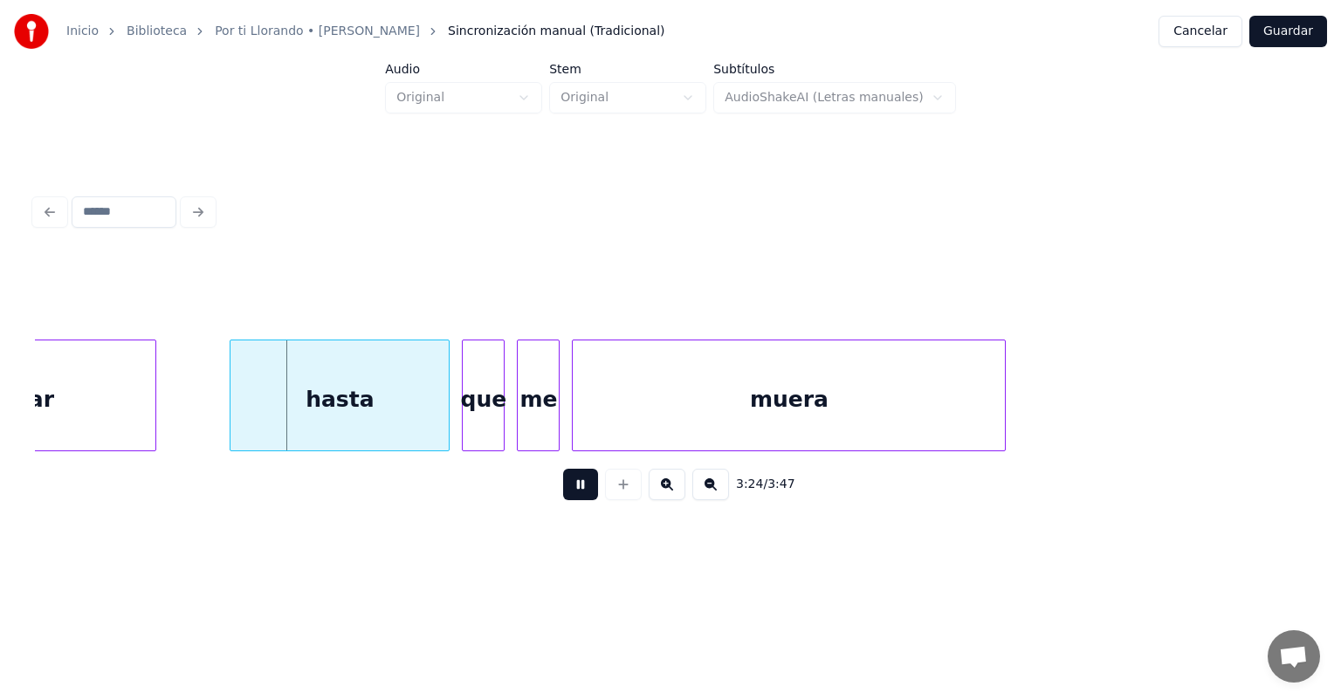
click at [235, 430] on div "hasta" at bounding box center [340, 400] width 218 height 119
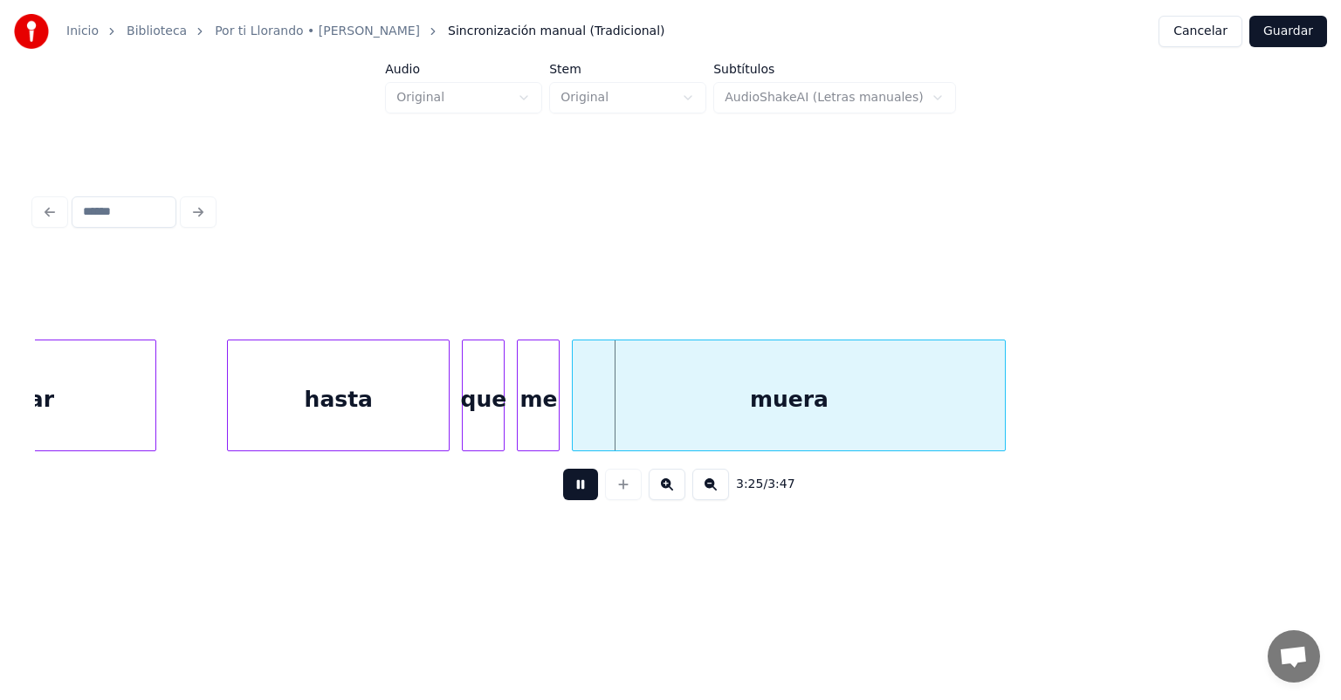
click at [575, 430] on div "muera" at bounding box center [789, 400] width 432 height 119
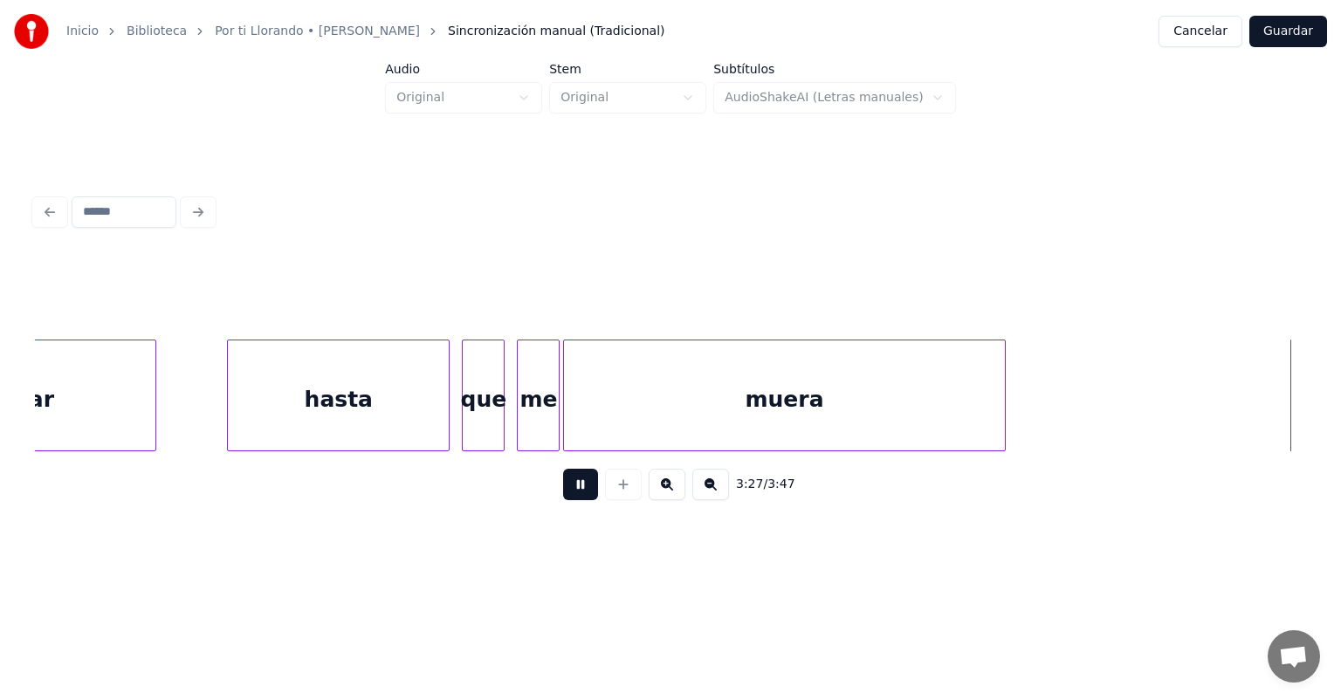
scroll to position [0, 63547]
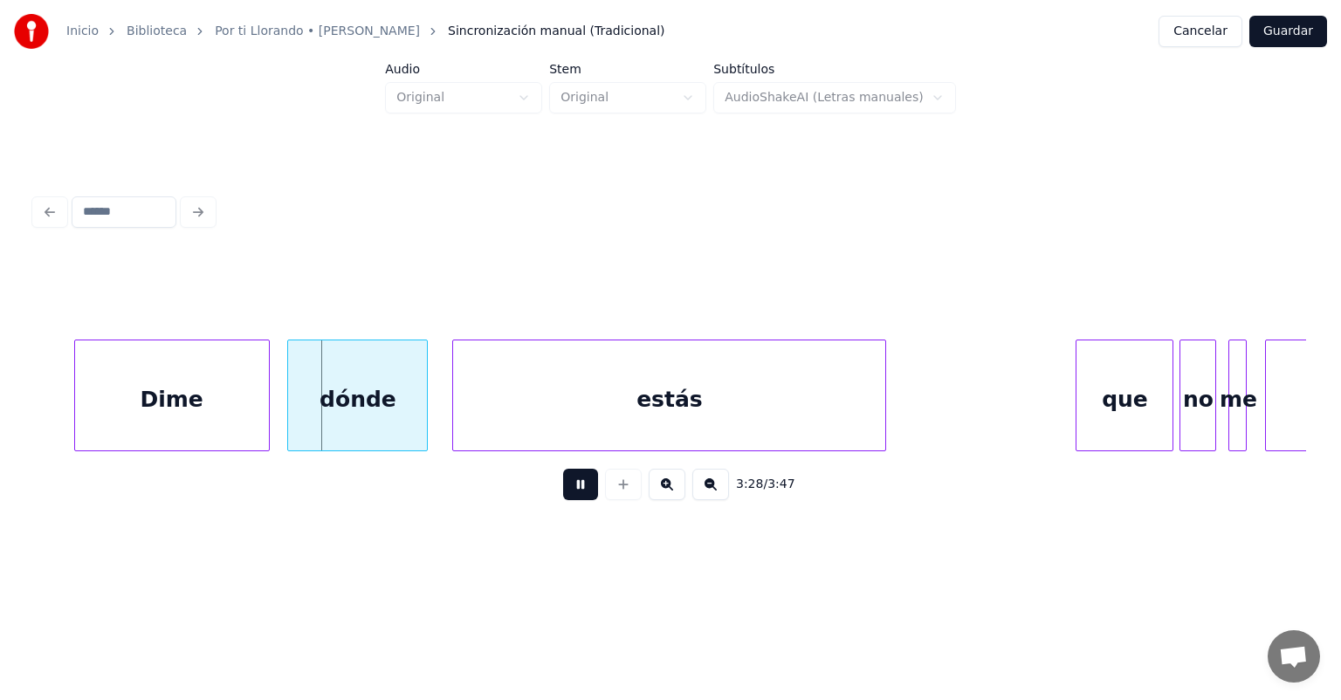
click at [93, 424] on div "Dime" at bounding box center [172, 400] width 194 height 119
click at [260, 422] on div "Dime" at bounding box center [168, 400] width 196 height 119
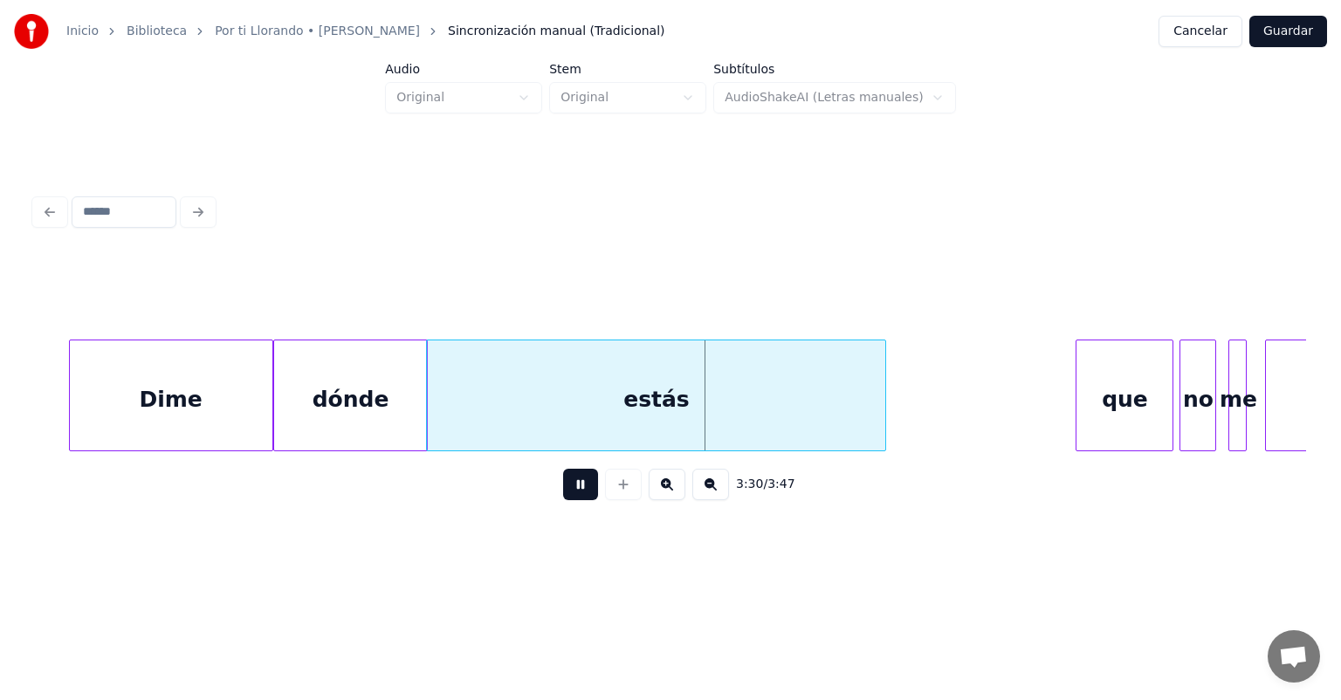
click at [1078, 401] on div "que" at bounding box center [1125, 400] width 96 height 119
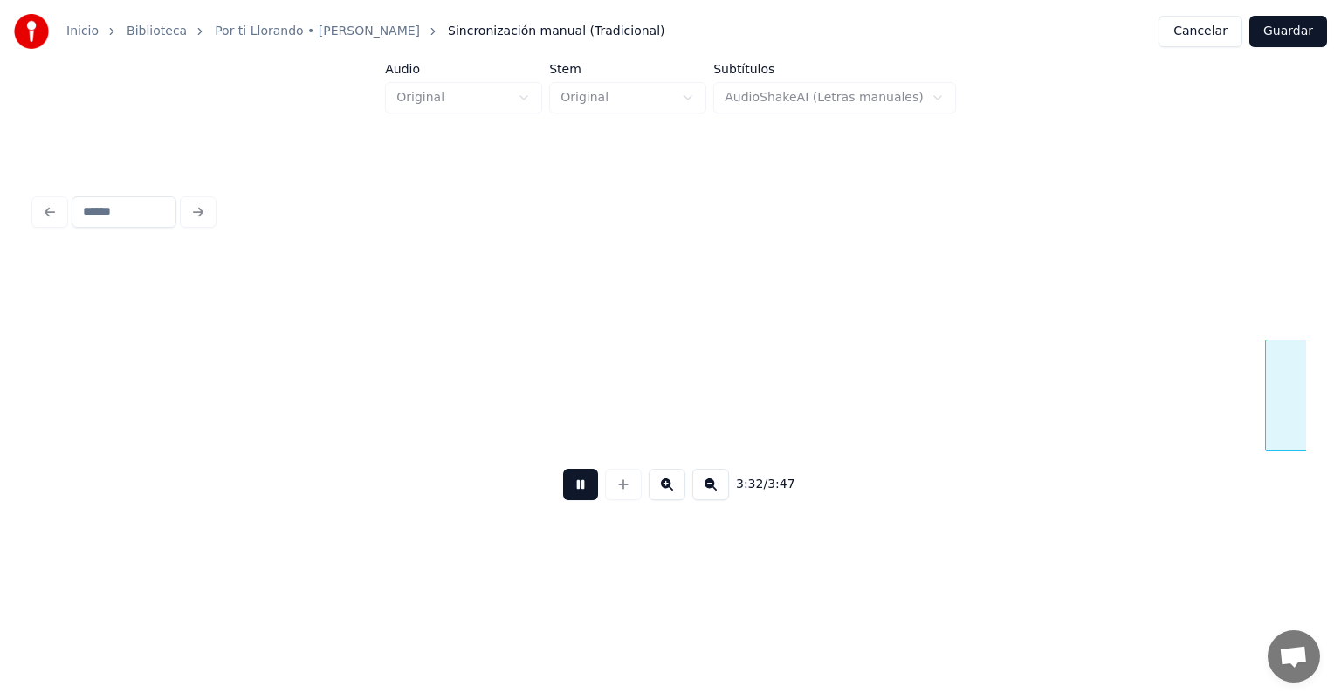
scroll to position [0, 64825]
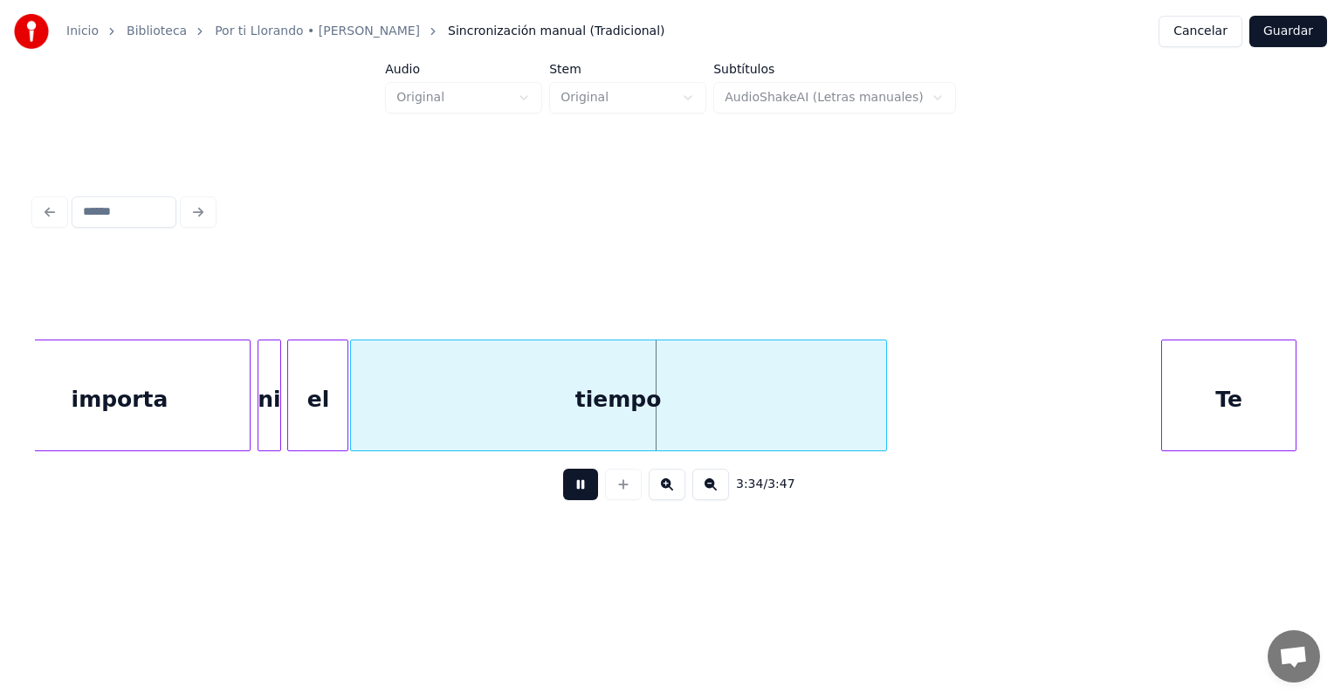
click at [1165, 396] on div at bounding box center [1164, 396] width 5 height 110
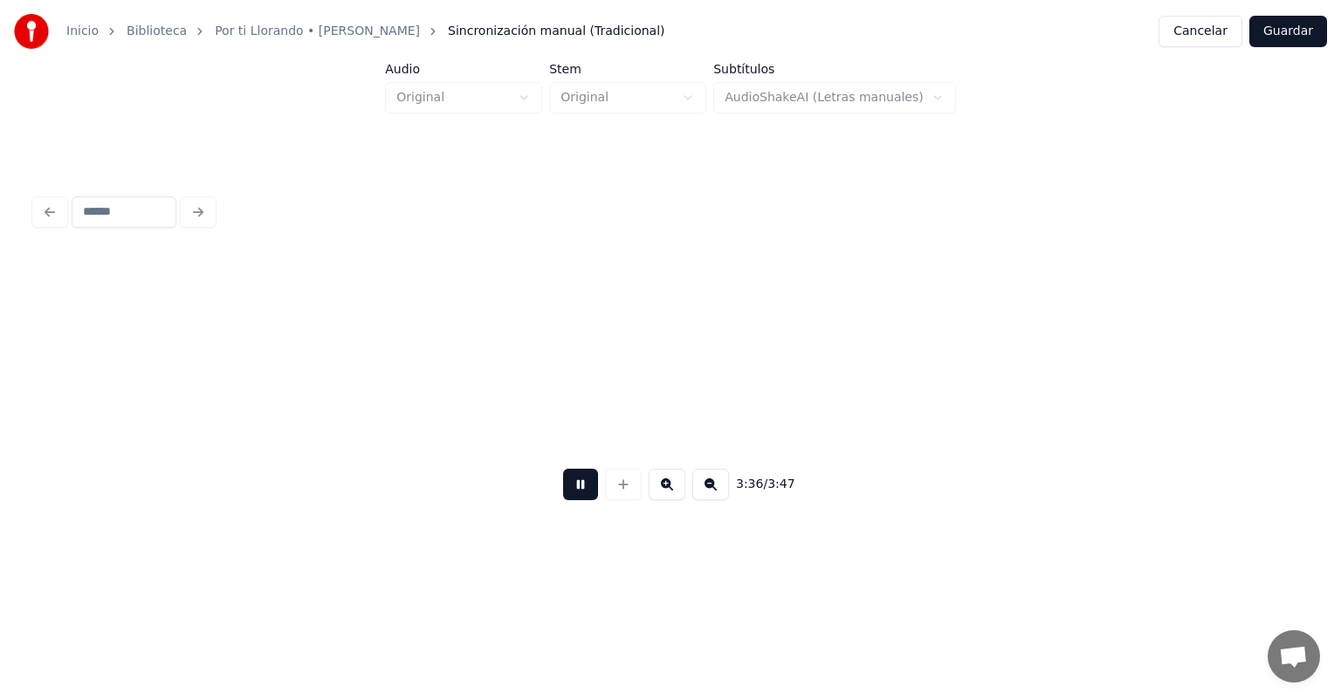
scroll to position [0, 66099]
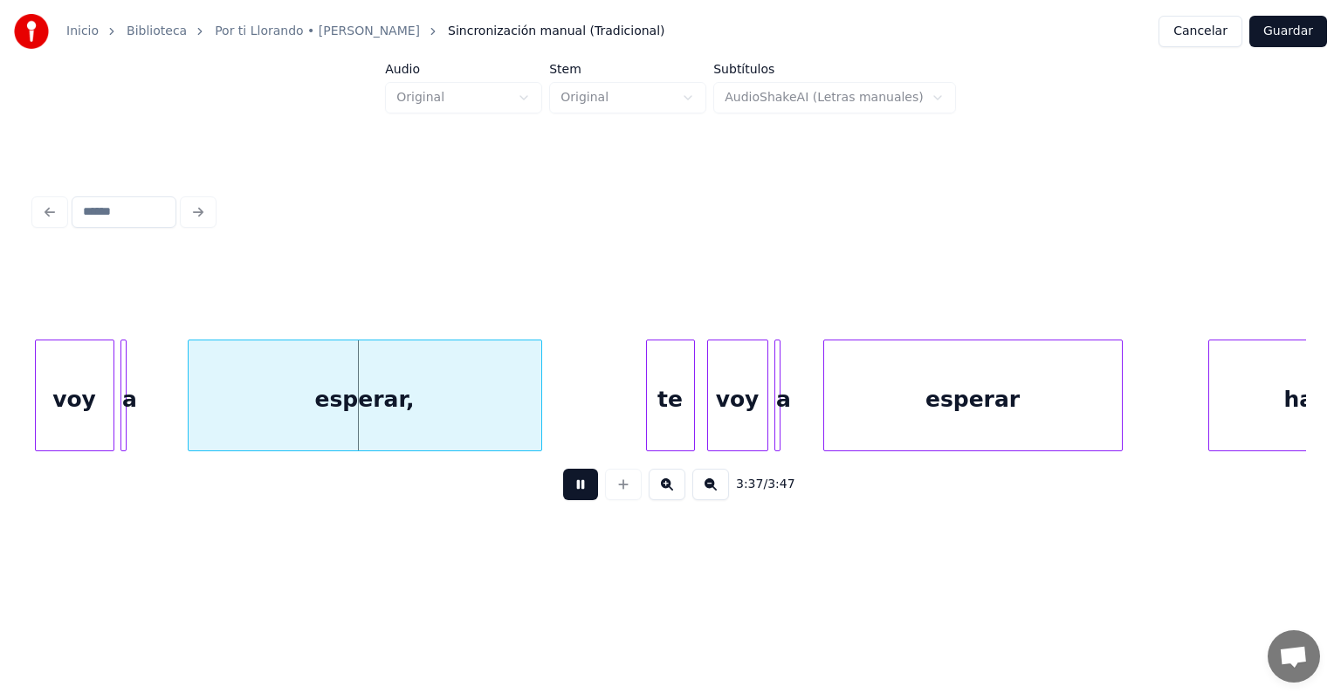
click at [126, 431] on div at bounding box center [123, 396] width 5 height 110
click at [133, 432] on div at bounding box center [133, 396] width 5 height 110
click at [134, 428] on div "a" at bounding box center [137, 400] width 17 height 119
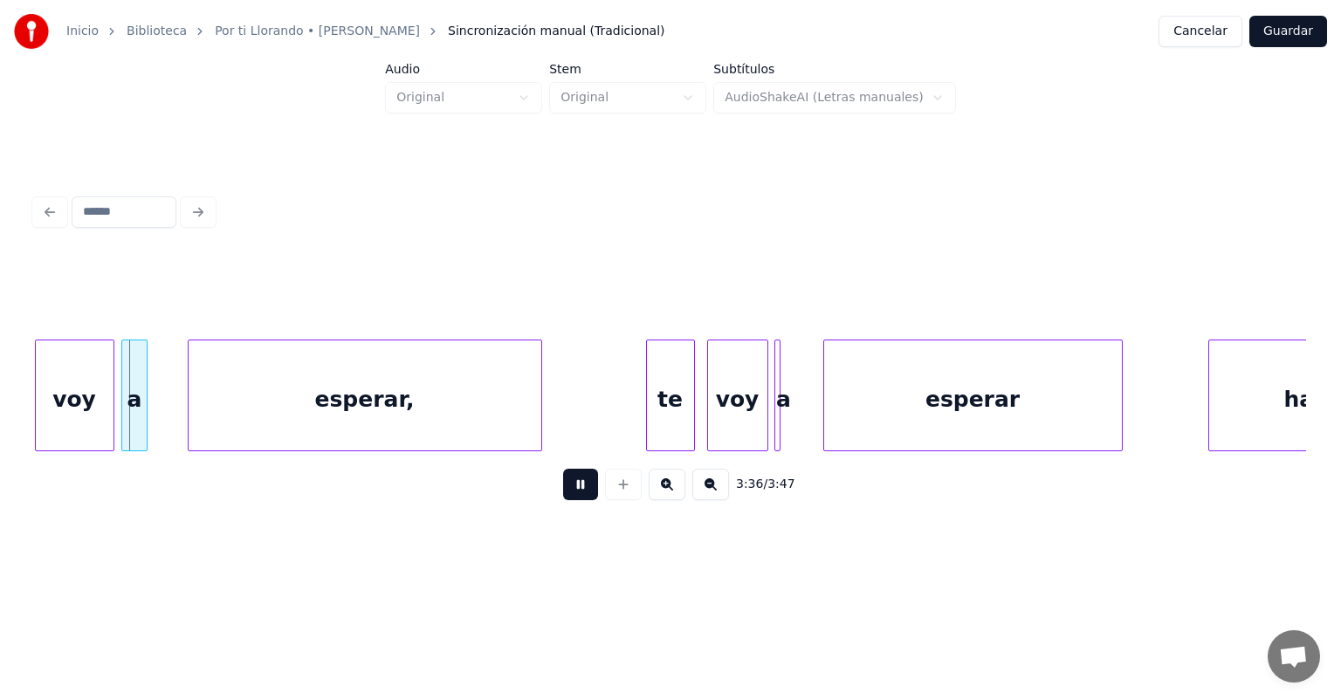
click at [143, 421] on div at bounding box center [143, 396] width 5 height 110
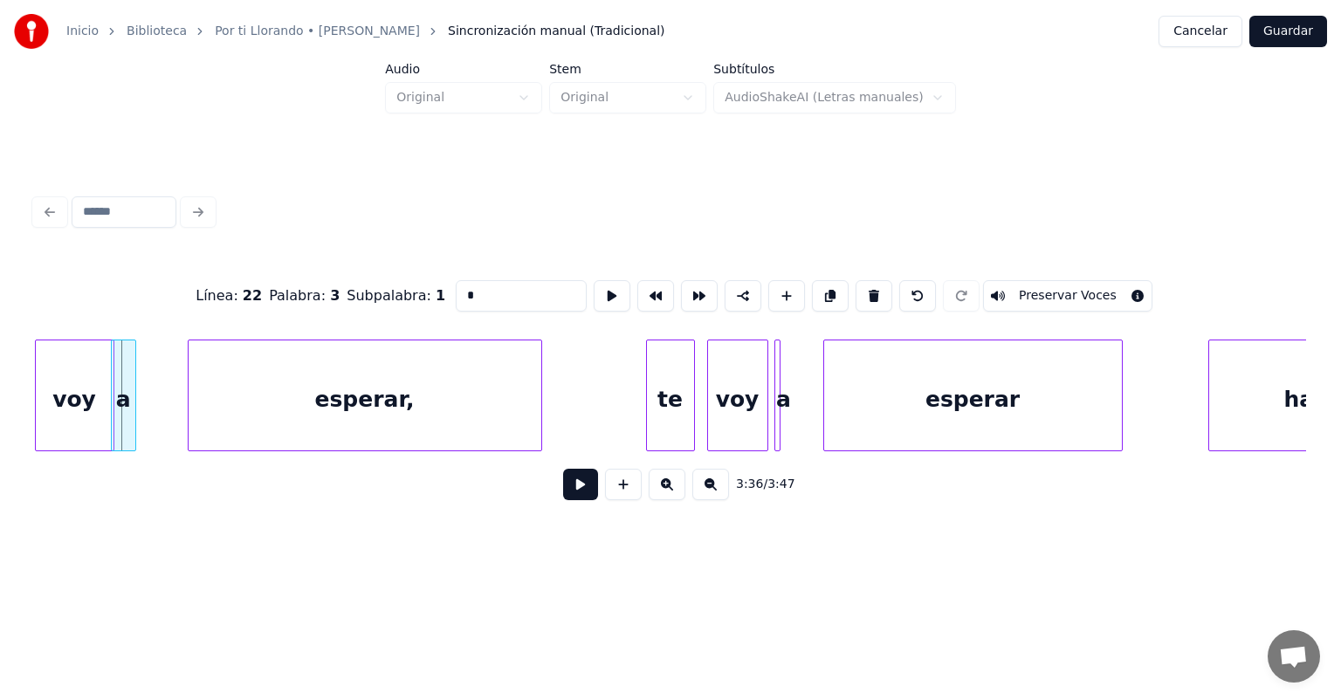
click at [122, 416] on div "a" at bounding box center [124, 400] width 24 height 119
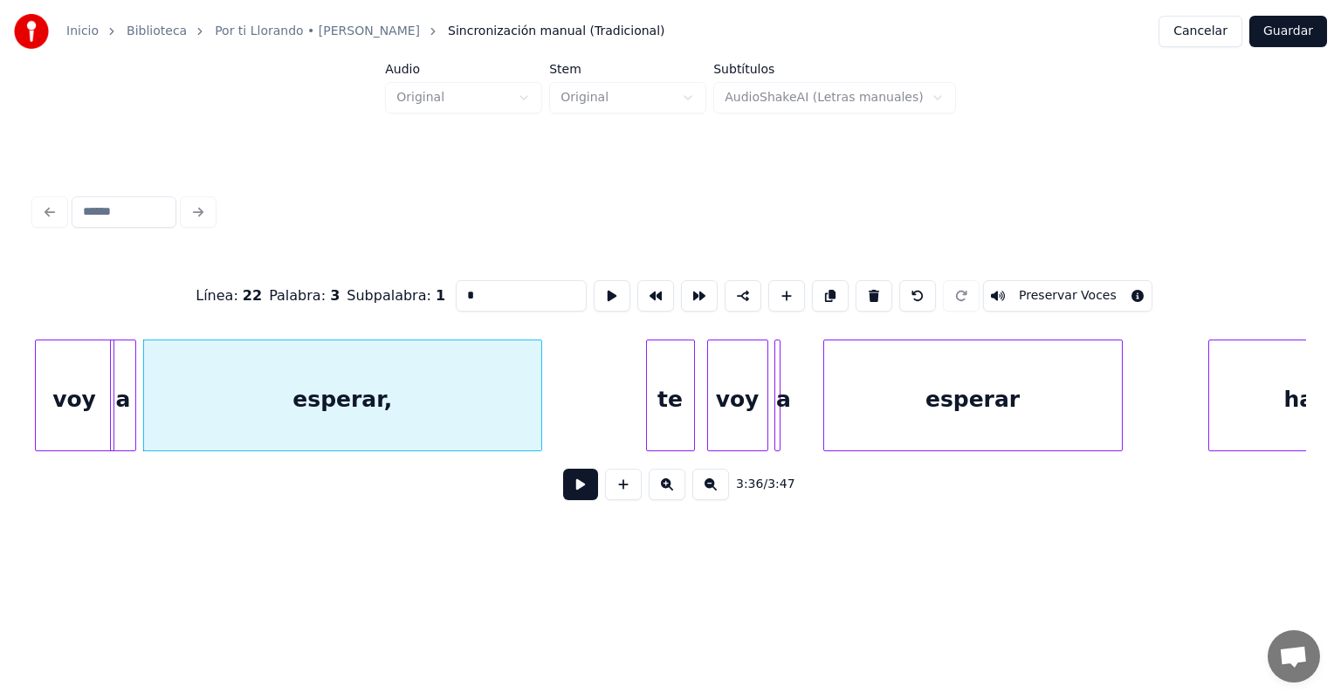
click at [590, 491] on button at bounding box center [580, 484] width 35 height 31
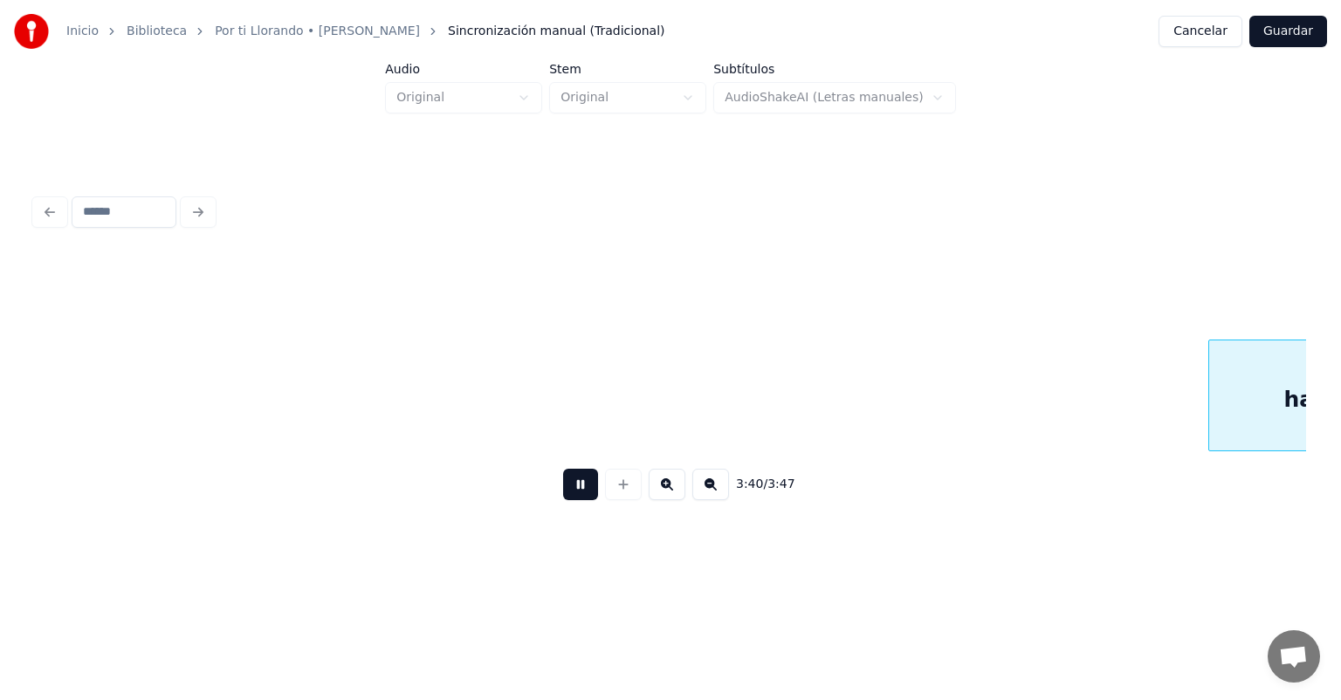
scroll to position [0, 67376]
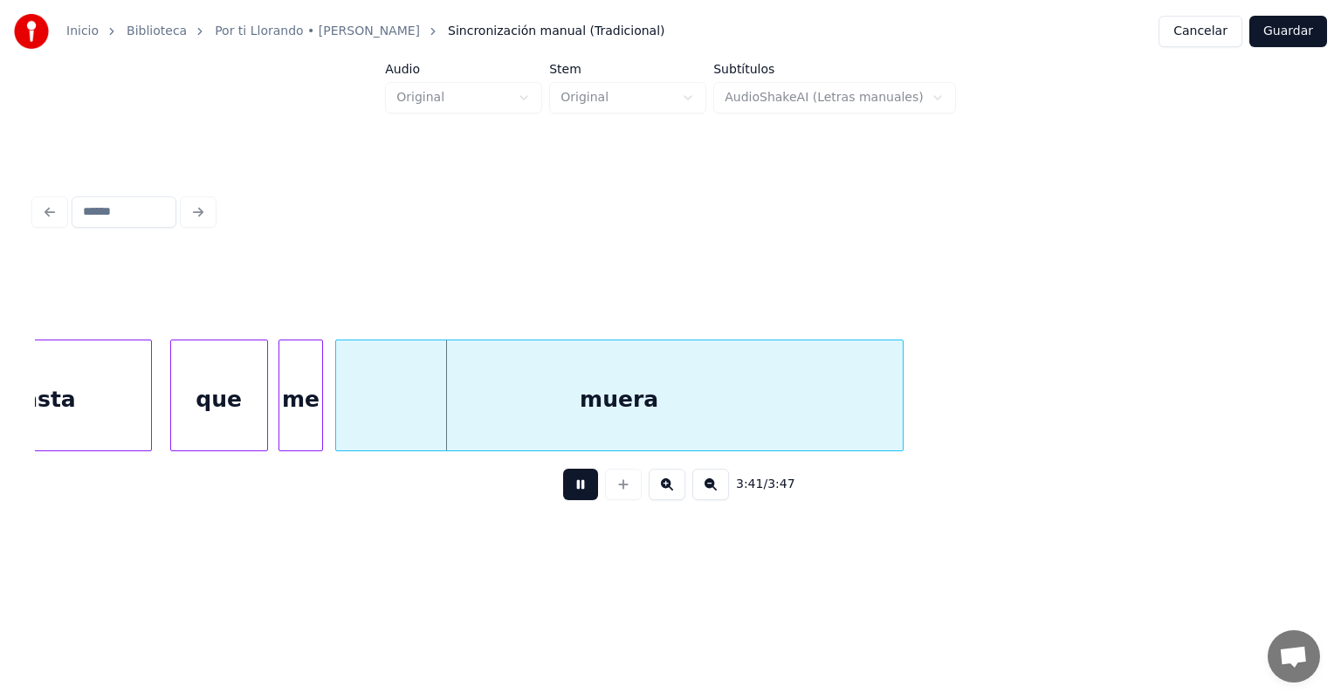
click at [283, 423] on div "me" at bounding box center [300, 400] width 42 height 119
click at [340, 426] on div "muera" at bounding box center [614, 400] width 577 height 119
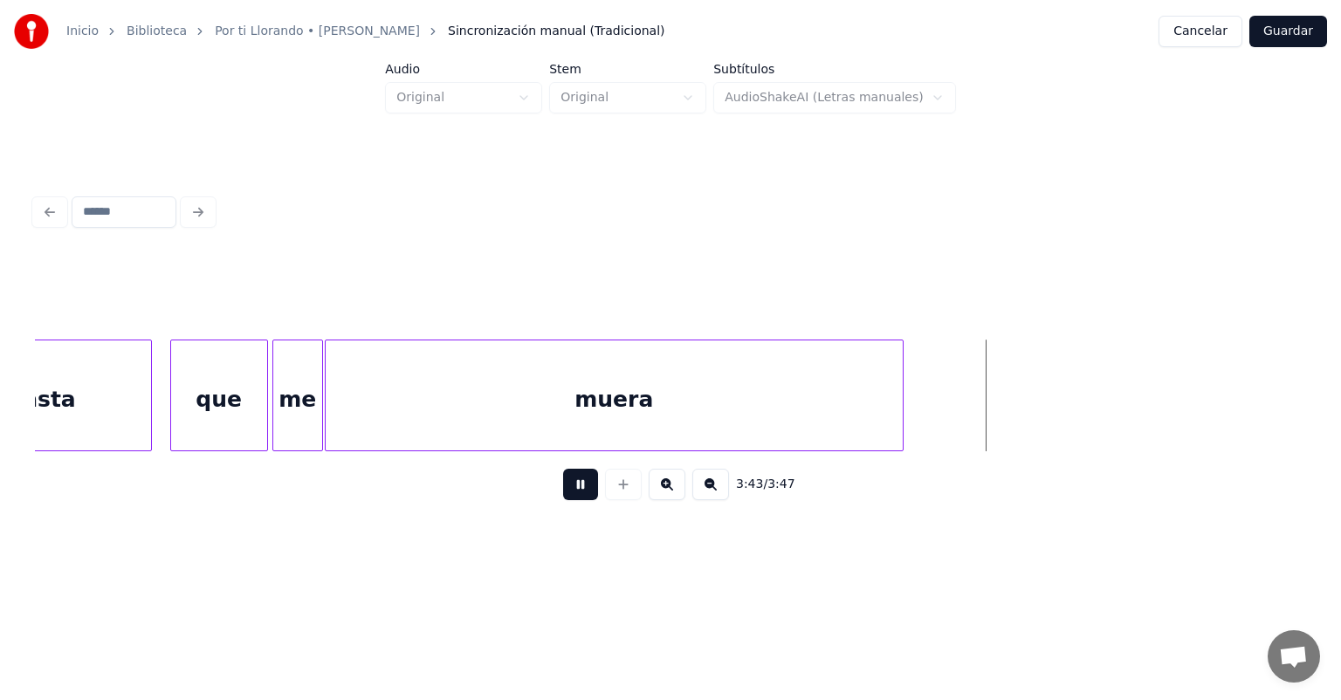
click at [1284, 30] on button "Guardar" at bounding box center [1289, 31] width 78 height 31
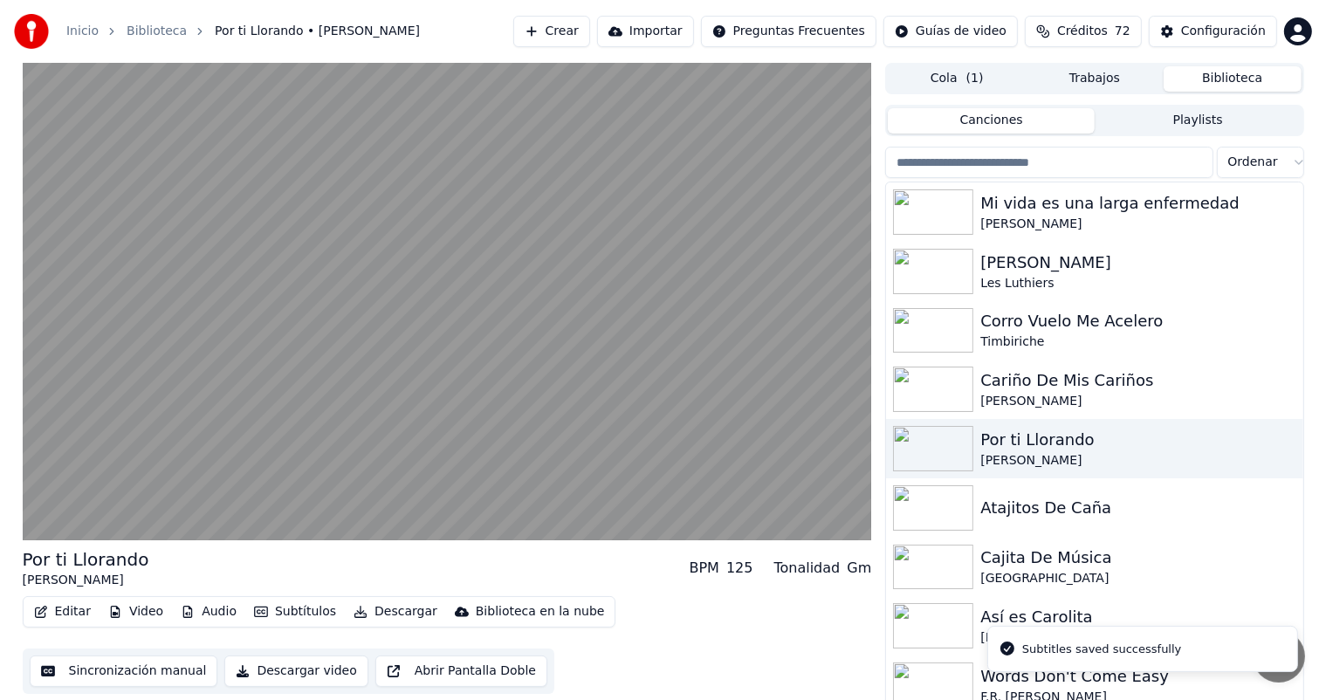
click at [129, 442] on video at bounding box center [448, 302] width 850 height 478
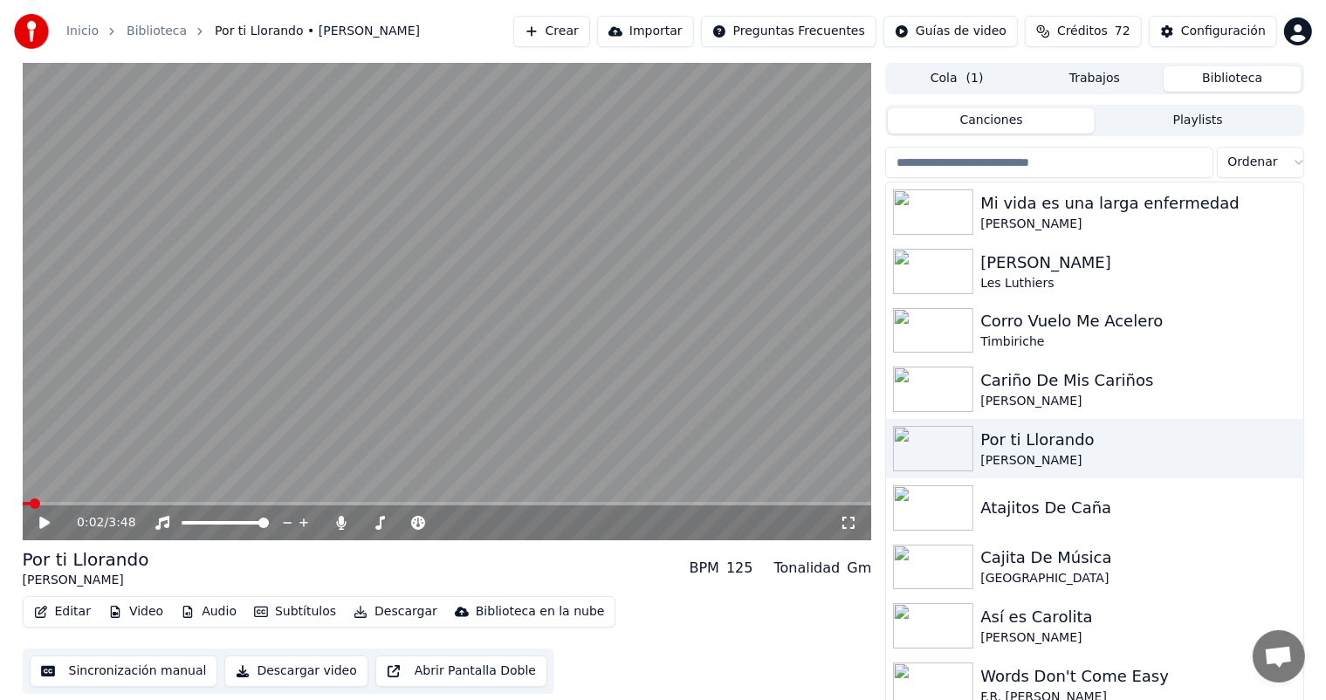
click at [363, 612] on button "Descargar" at bounding box center [396, 612] width 98 height 24
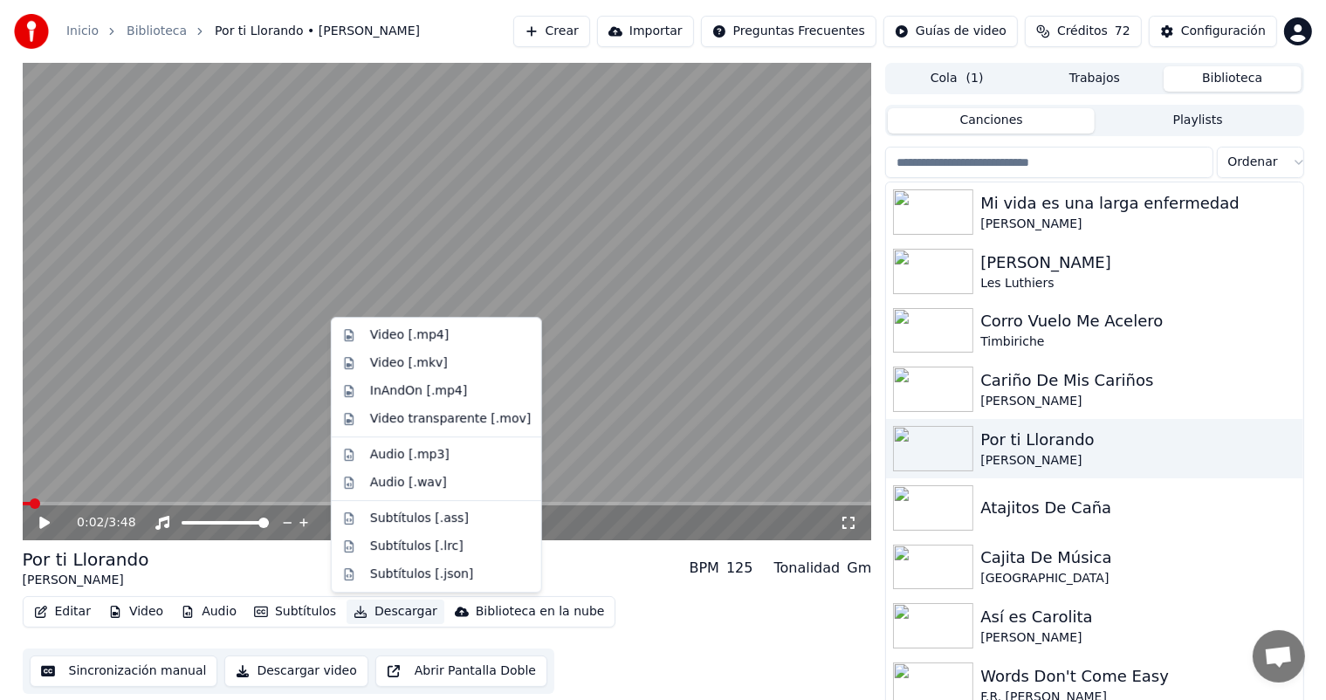
click at [371, 334] on div "Video [.mp4]" at bounding box center [409, 335] width 79 height 17
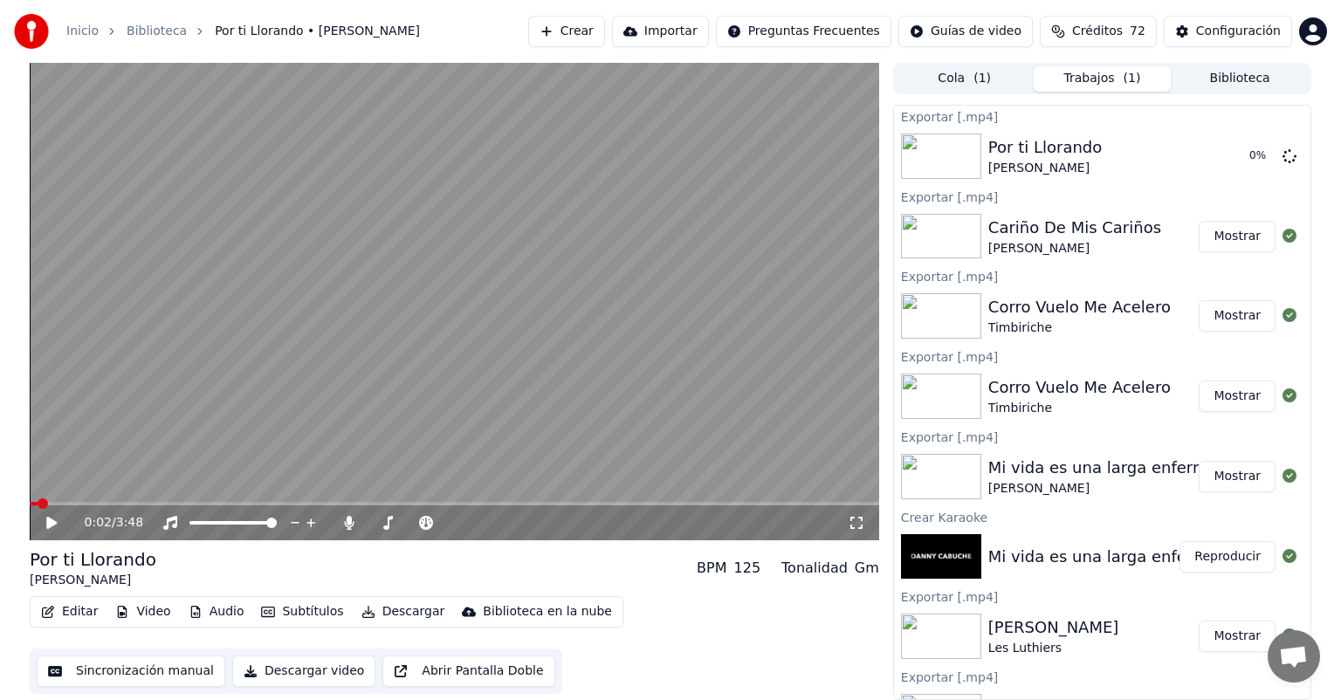
click at [1214, 77] on button "Biblioteca" at bounding box center [1240, 78] width 138 height 25
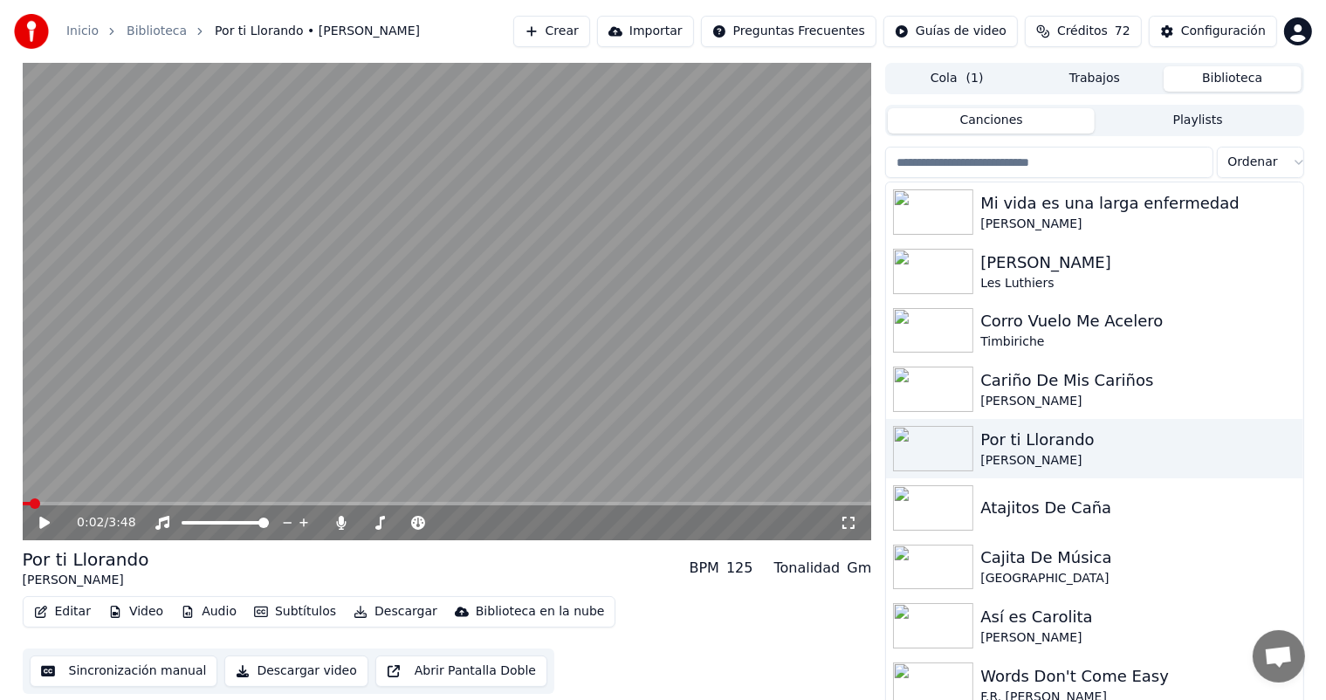
click at [989, 72] on button "Cola ( 1 )" at bounding box center [957, 78] width 138 height 25
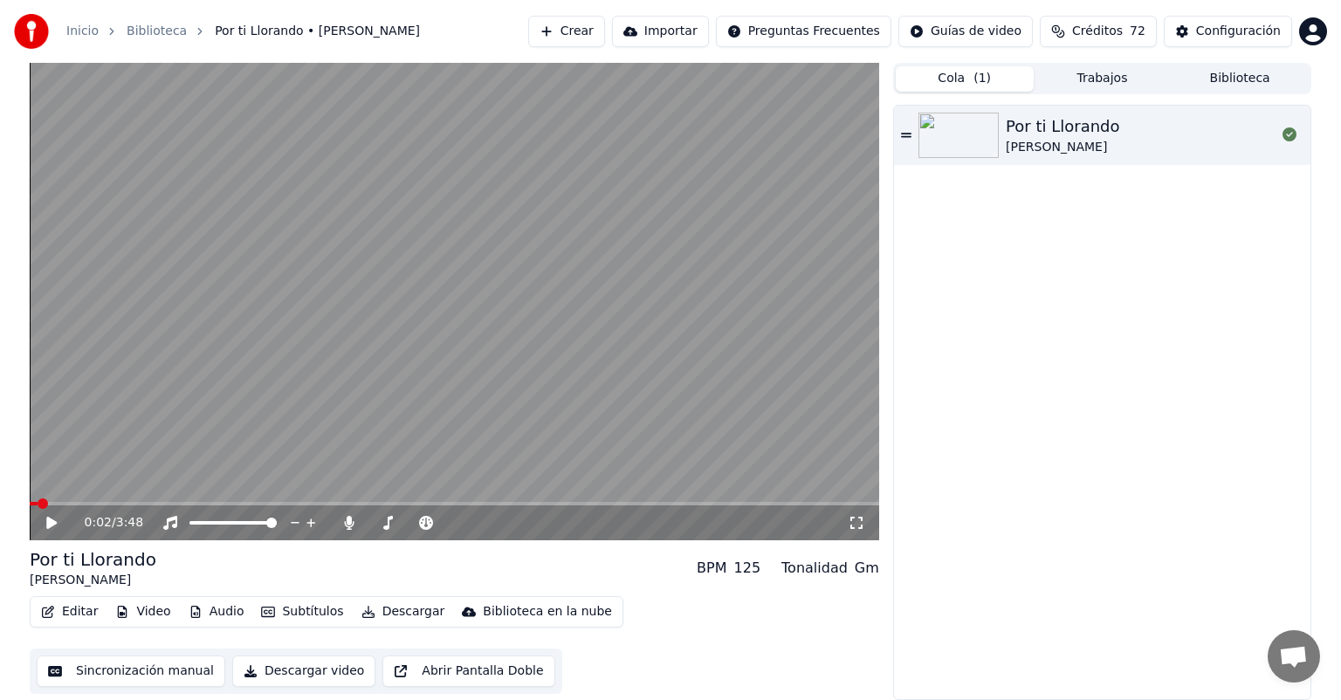
click at [1245, 76] on button "Biblioteca" at bounding box center [1240, 78] width 138 height 25
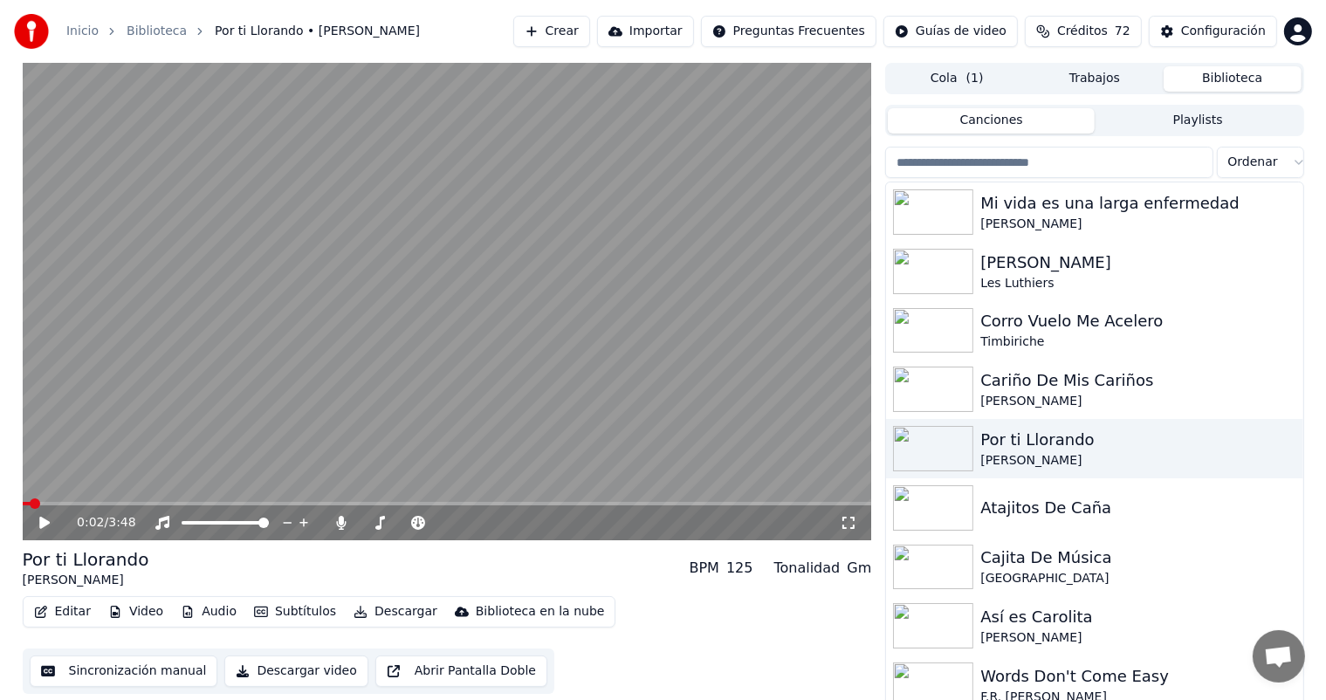
click at [1155, 513] on div "Atajitos De Caña" at bounding box center [1138, 508] width 315 height 24
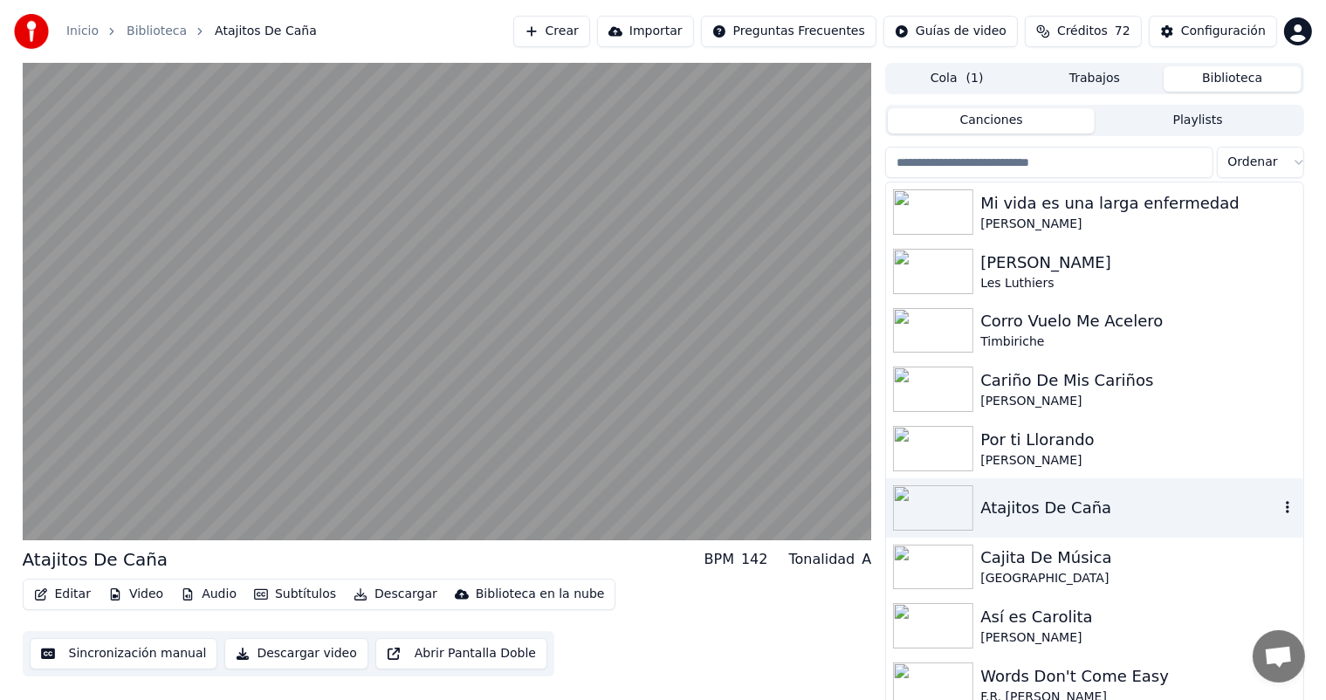
click at [59, 600] on button "Editar" at bounding box center [62, 594] width 71 height 24
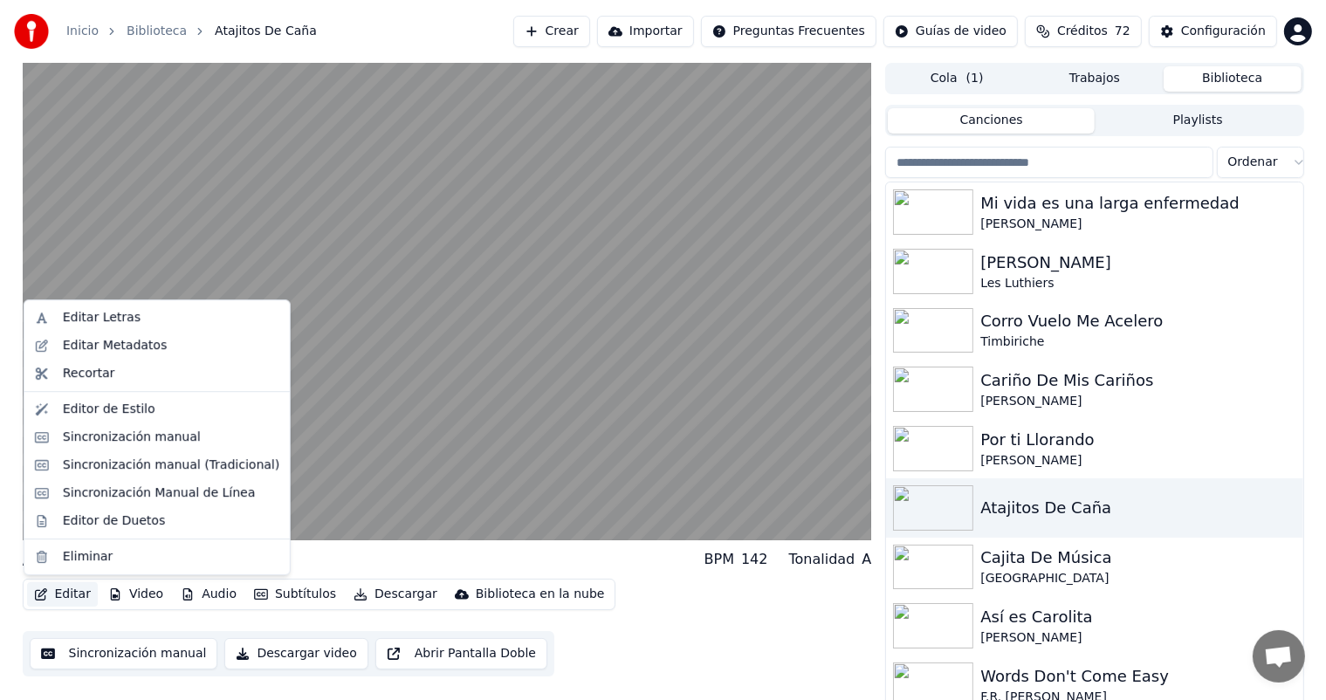
click at [48, 351] on div "Editar Metadatos" at bounding box center [157, 346] width 258 height 28
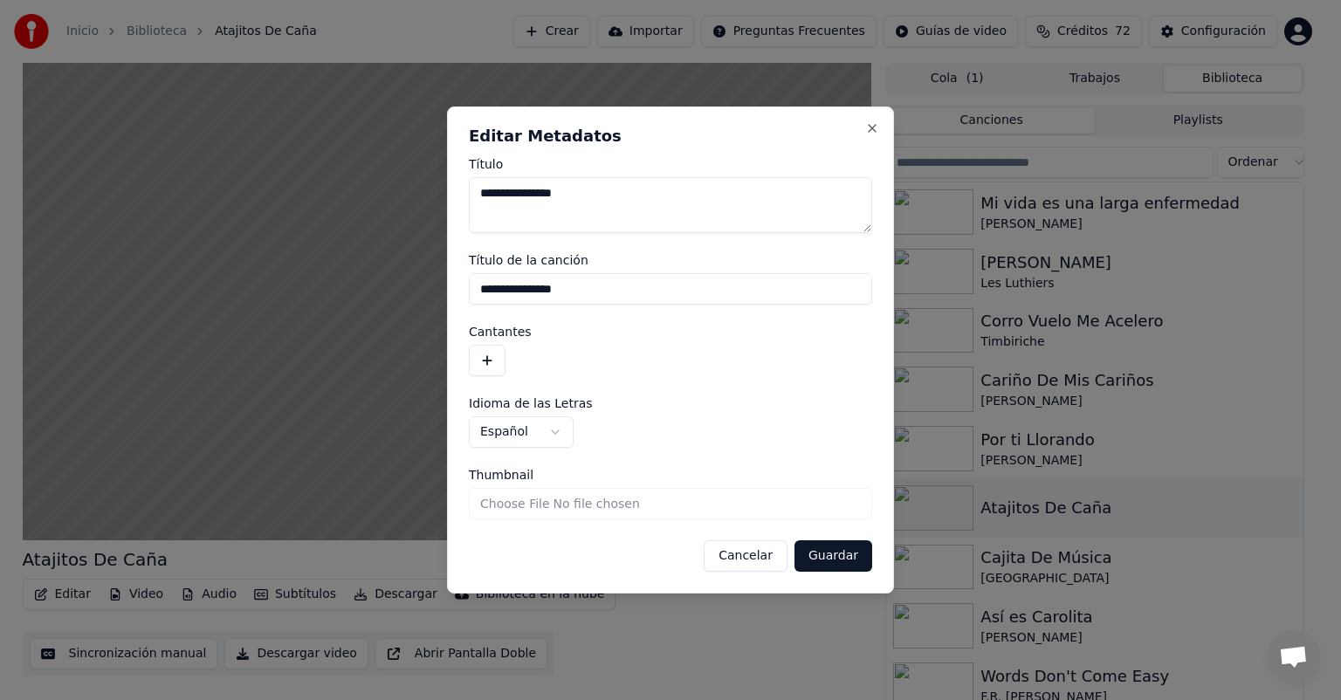
click at [482, 345] on button "button" at bounding box center [487, 360] width 37 height 31
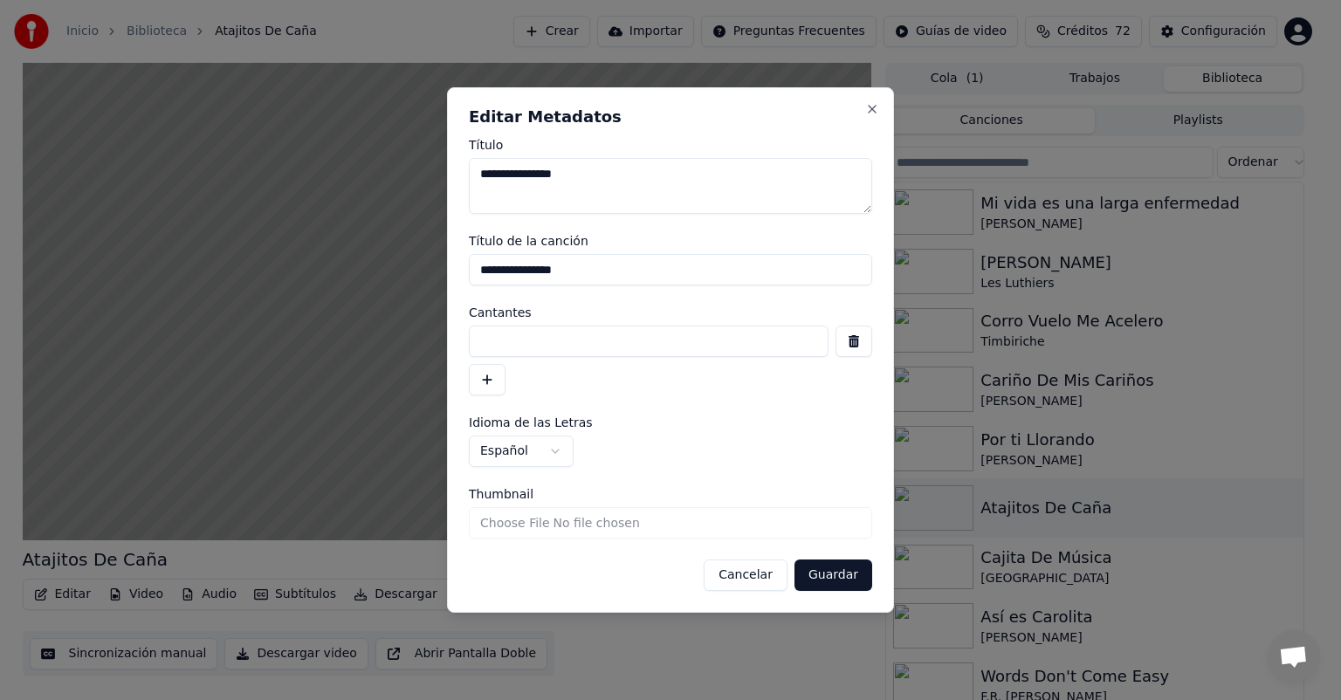
click at [512, 342] on input at bounding box center [649, 341] width 360 height 31
type input "**********"
click at [834, 578] on button "Guardar" at bounding box center [834, 575] width 78 height 31
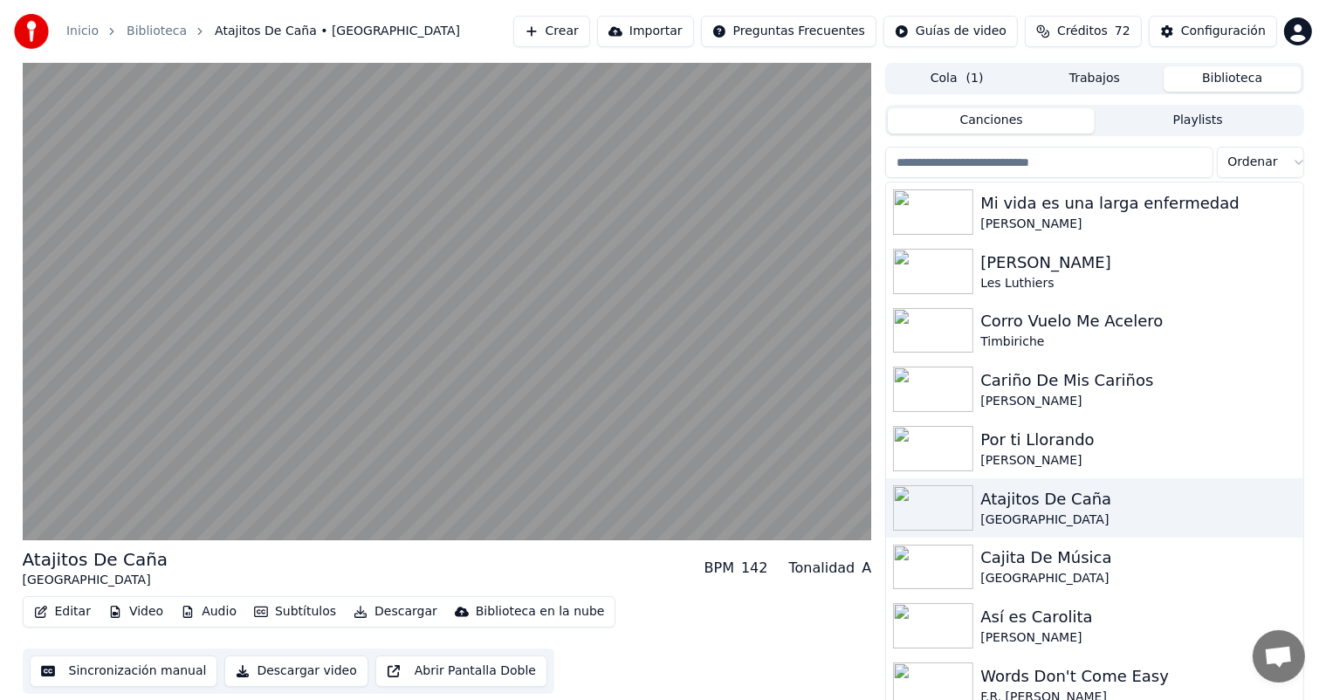
click at [129, 430] on video at bounding box center [448, 302] width 850 height 478
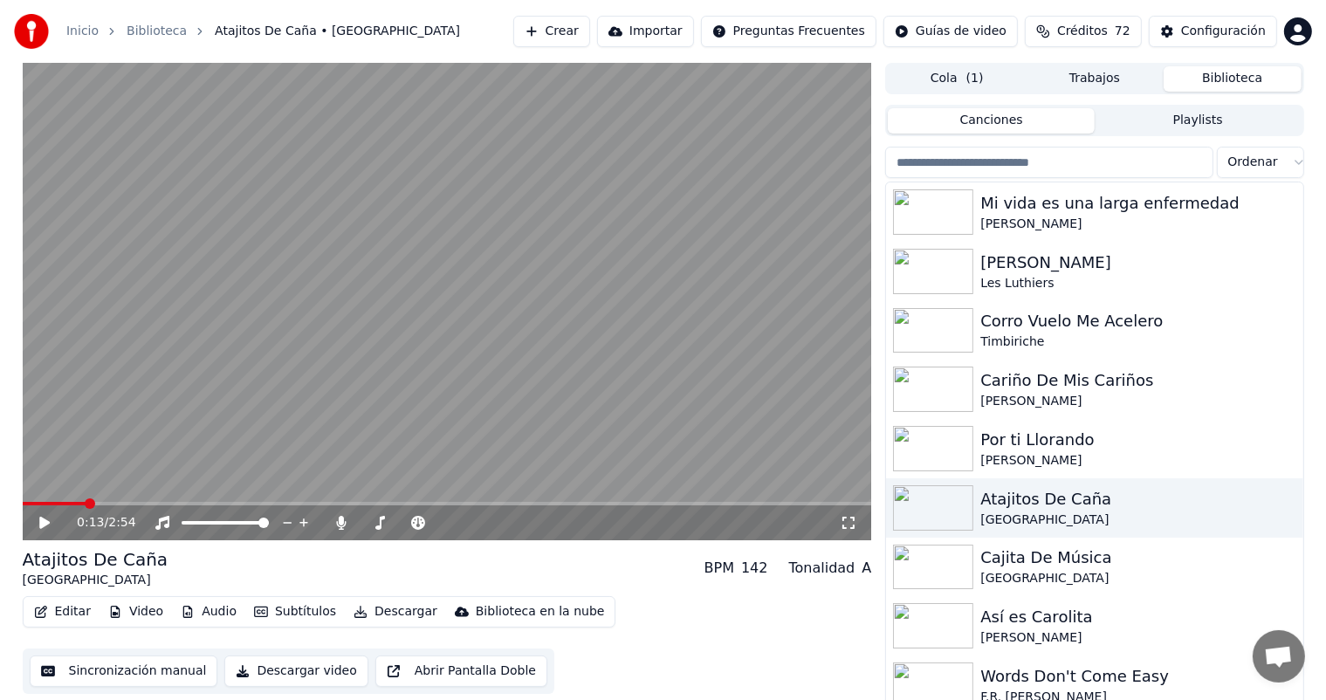
click at [84, 505] on span at bounding box center [55, 503] width 64 height 3
click at [38, 527] on icon at bounding box center [57, 523] width 41 height 14
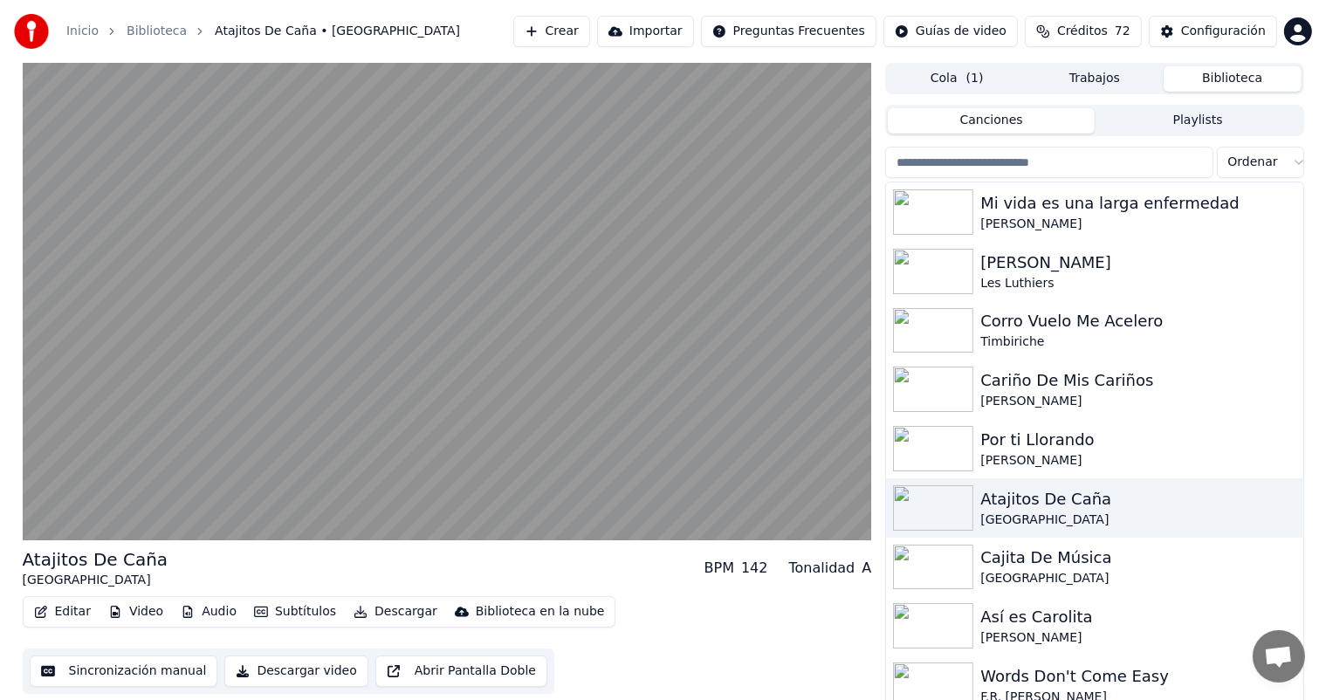
click at [33, 532] on video at bounding box center [448, 302] width 850 height 478
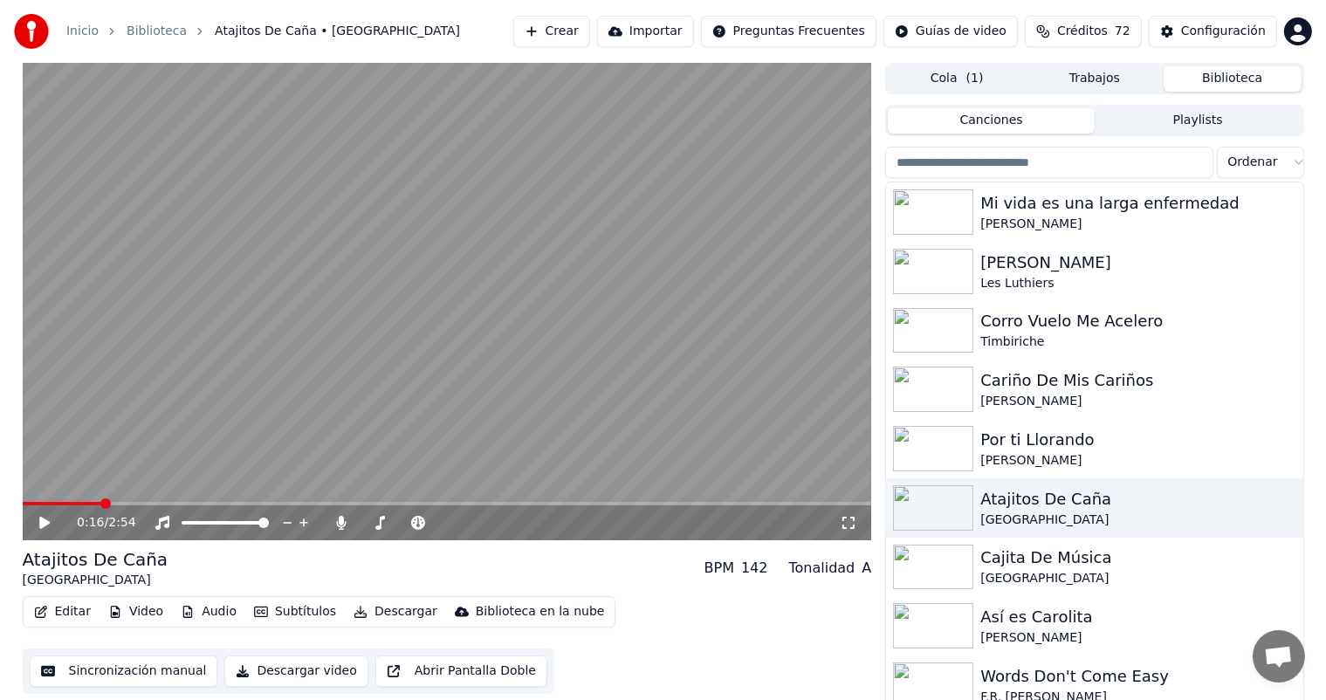
click at [49, 529] on icon at bounding box center [57, 523] width 41 height 14
click at [45, 526] on icon at bounding box center [44, 523] width 9 height 10
click at [58, 612] on button "Editar" at bounding box center [62, 612] width 71 height 24
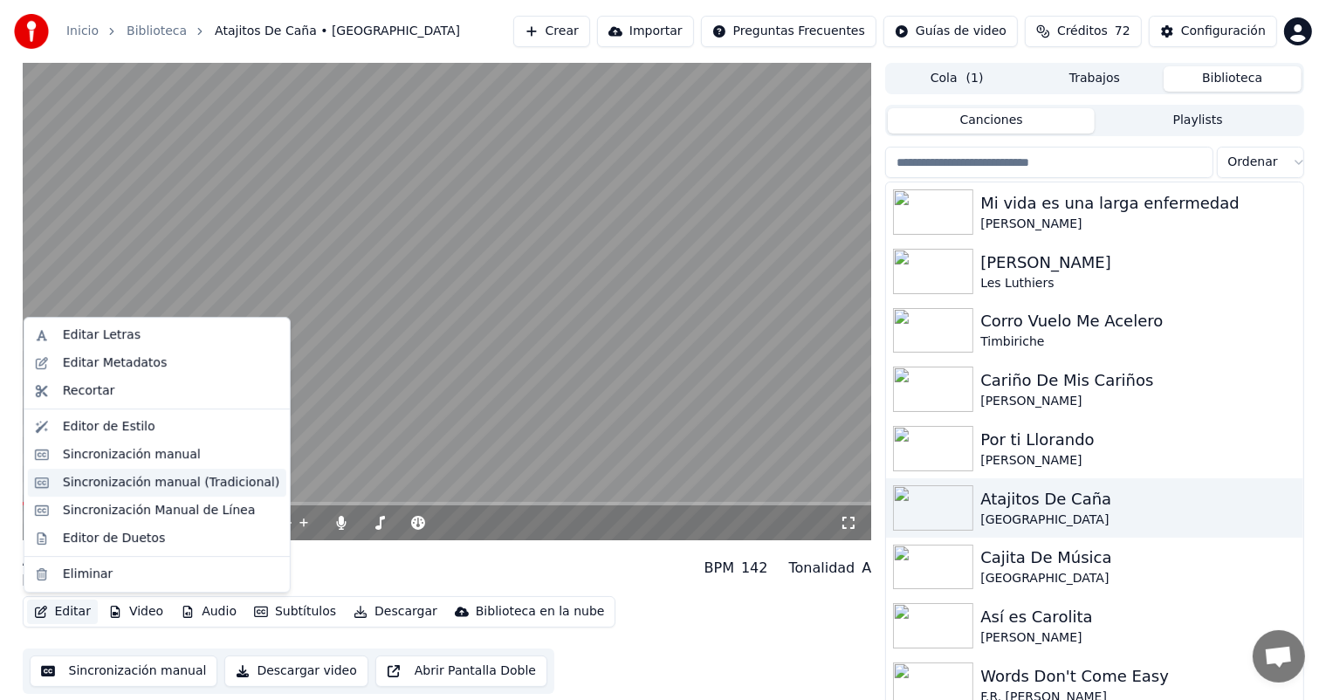
click at [82, 486] on div "Sincronización manual (Tradicional)" at bounding box center [171, 482] width 217 height 17
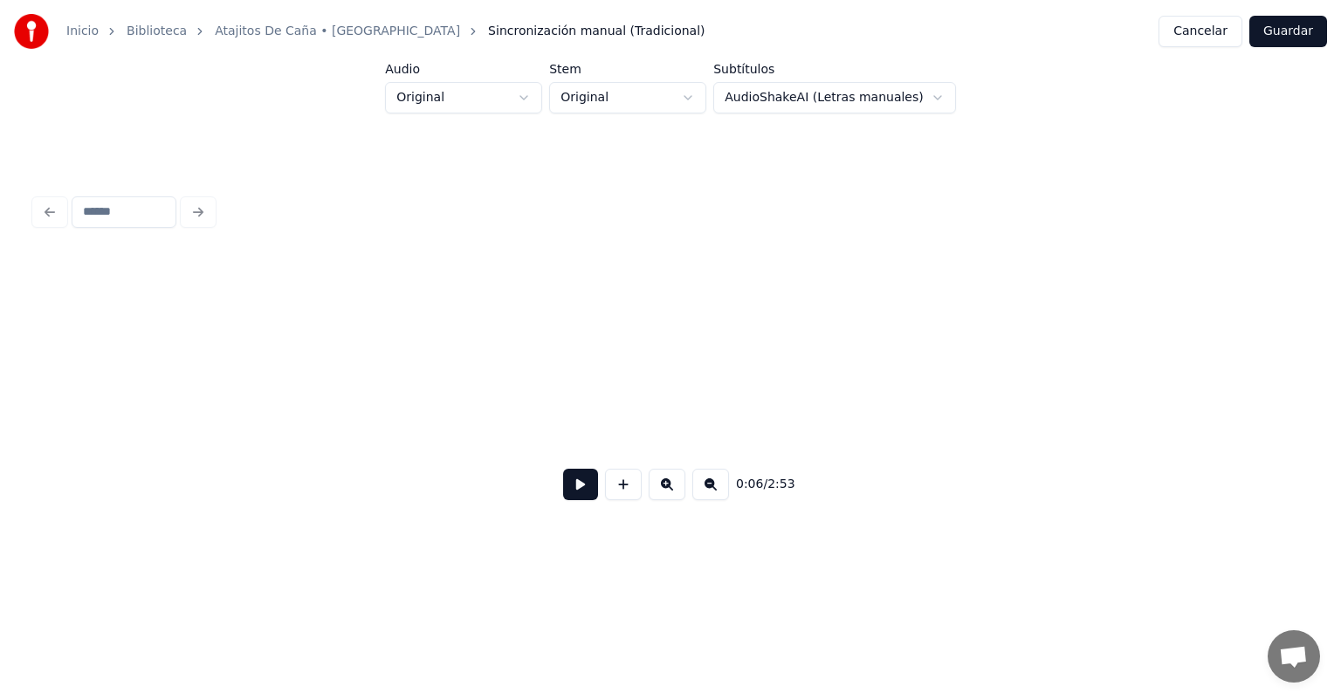
scroll to position [0, 2035]
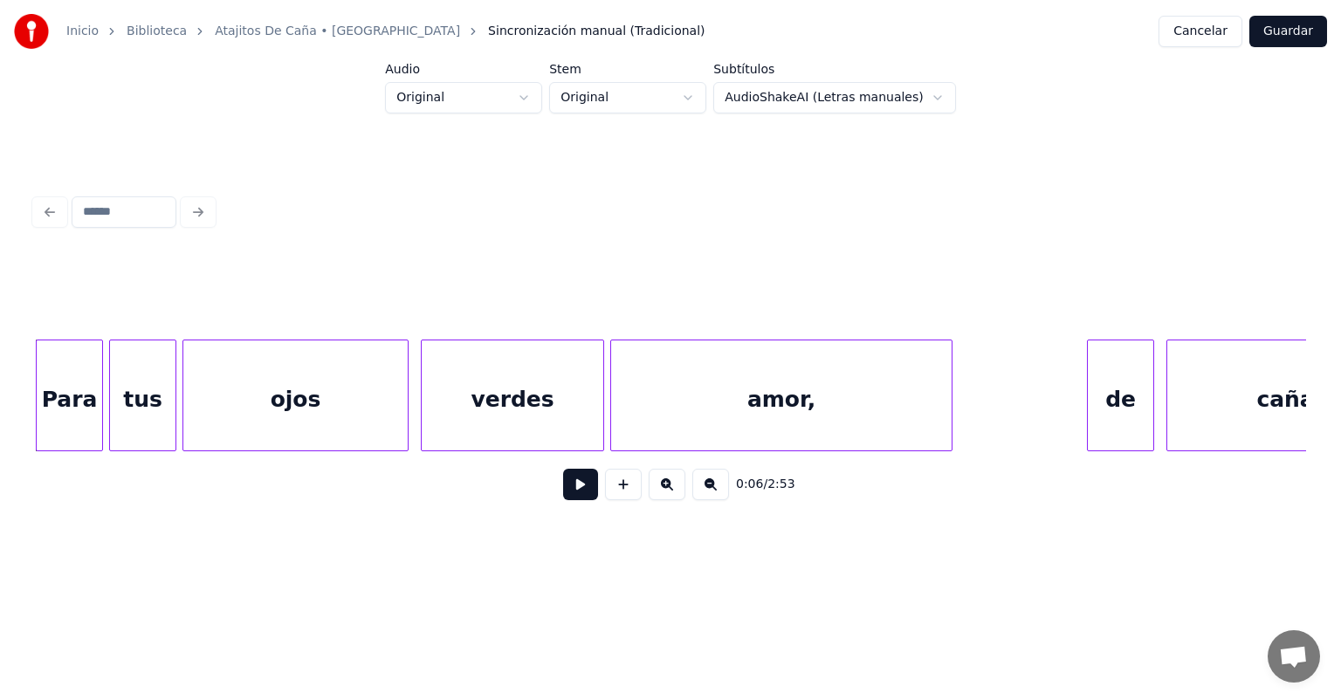
click at [564, 493] on button at bounding box center [580, 484] width 35 height 31
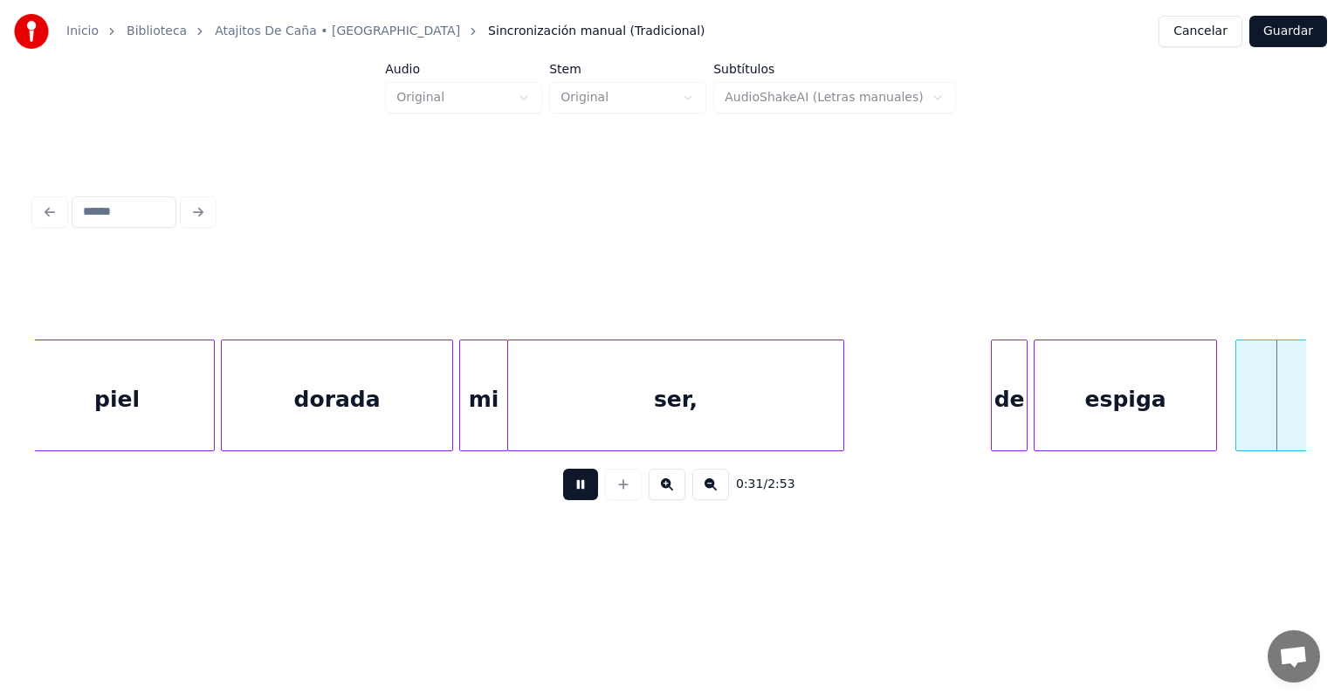
scroll to position [0, 9682]
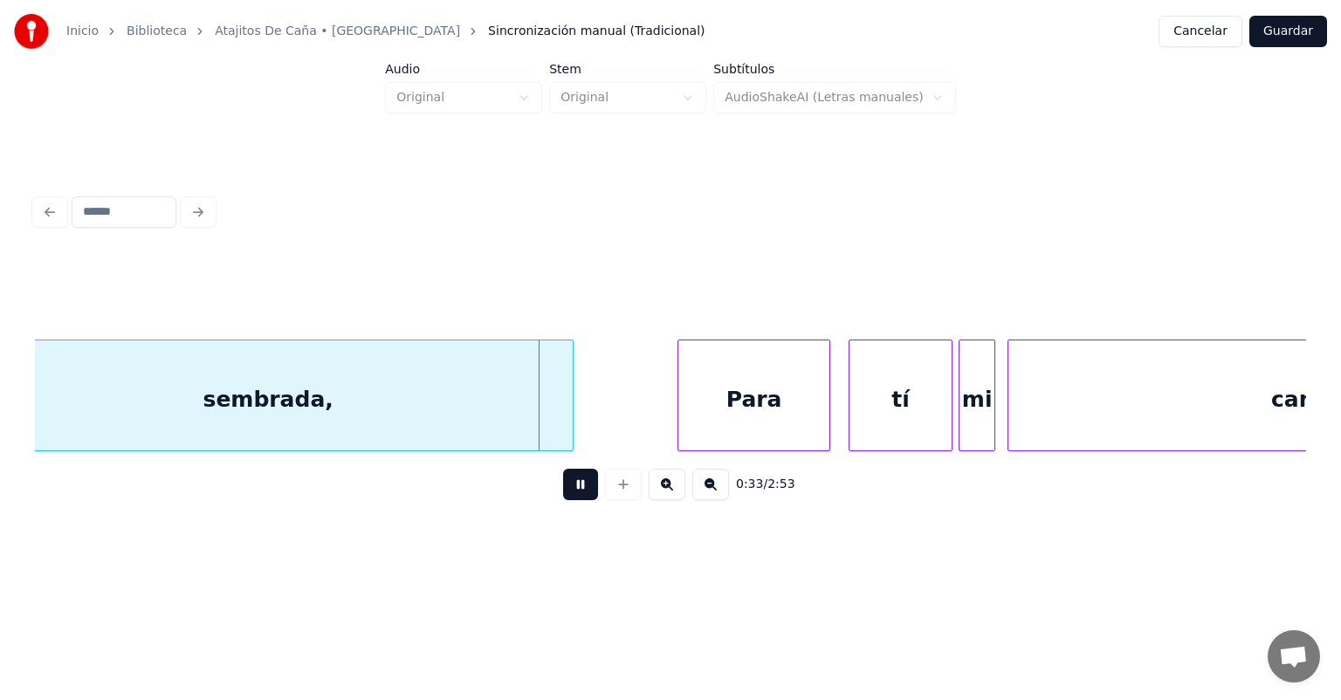
click at [851, 401] on div at bounding box center [852, 396] width 5 height 110
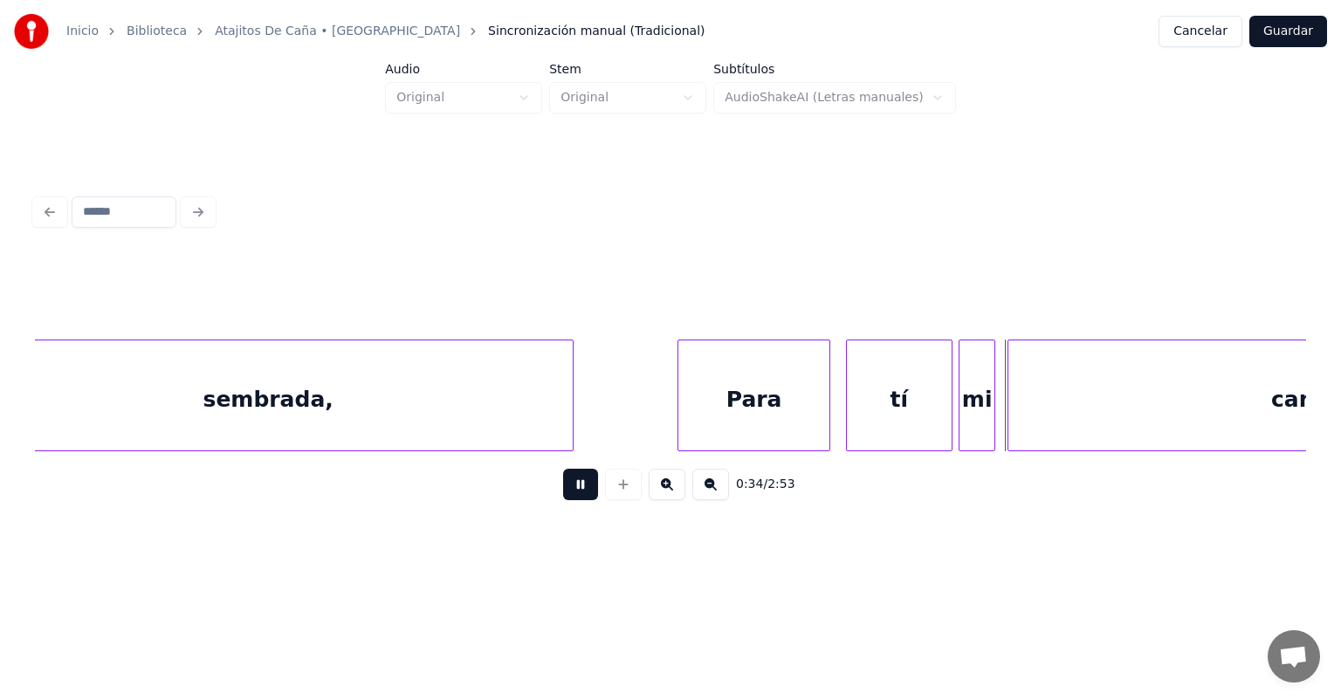
click at [1011, 407] on div "canción," at bounding box center [1323, 400] width 628 height 119
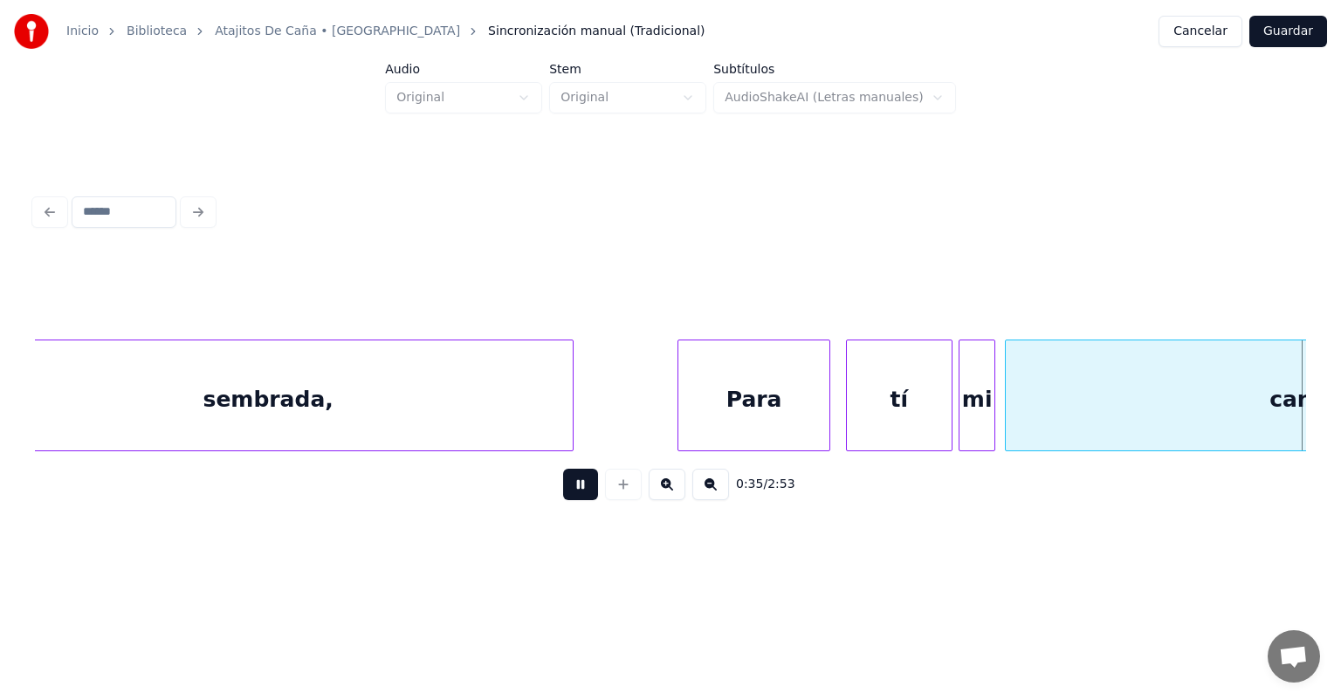
scroll to position [0, 10957]
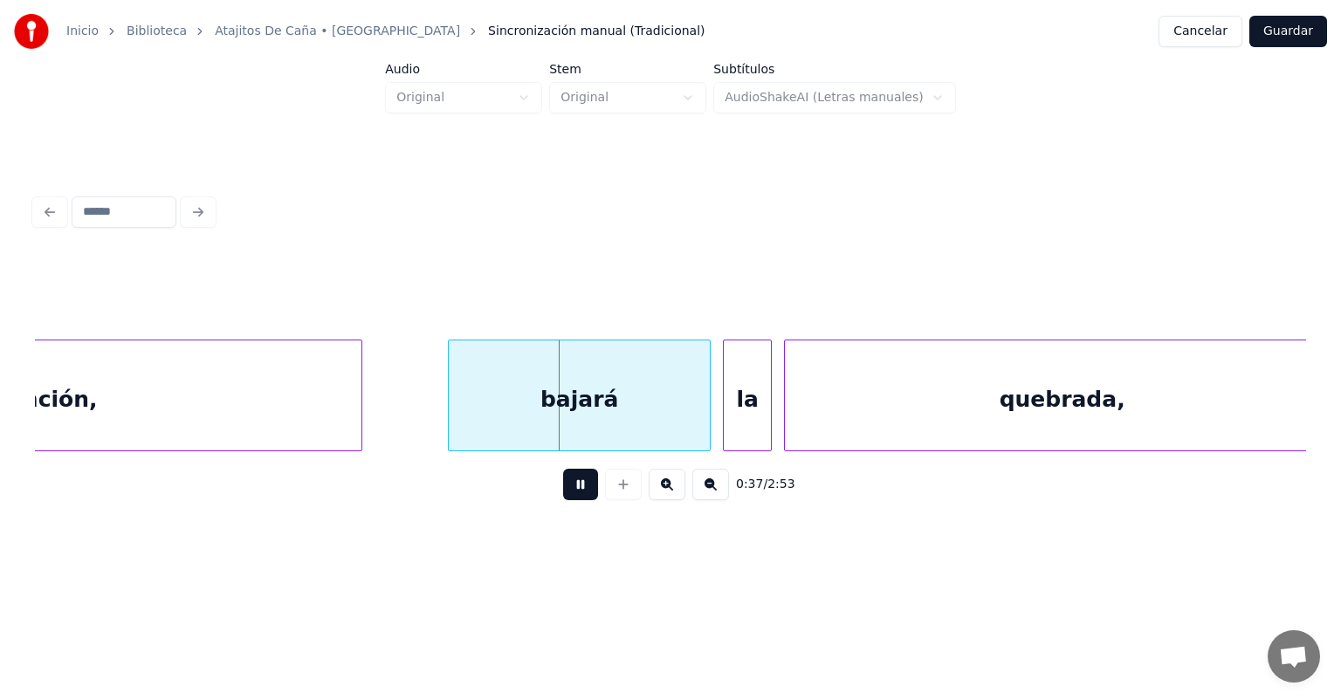
click at [451, 425] on div "bajará" at bounding box center [579, 400] width 261 height 119
click at [726, 418] on div "la" at bounding box center [747, 400] width 47 height 119
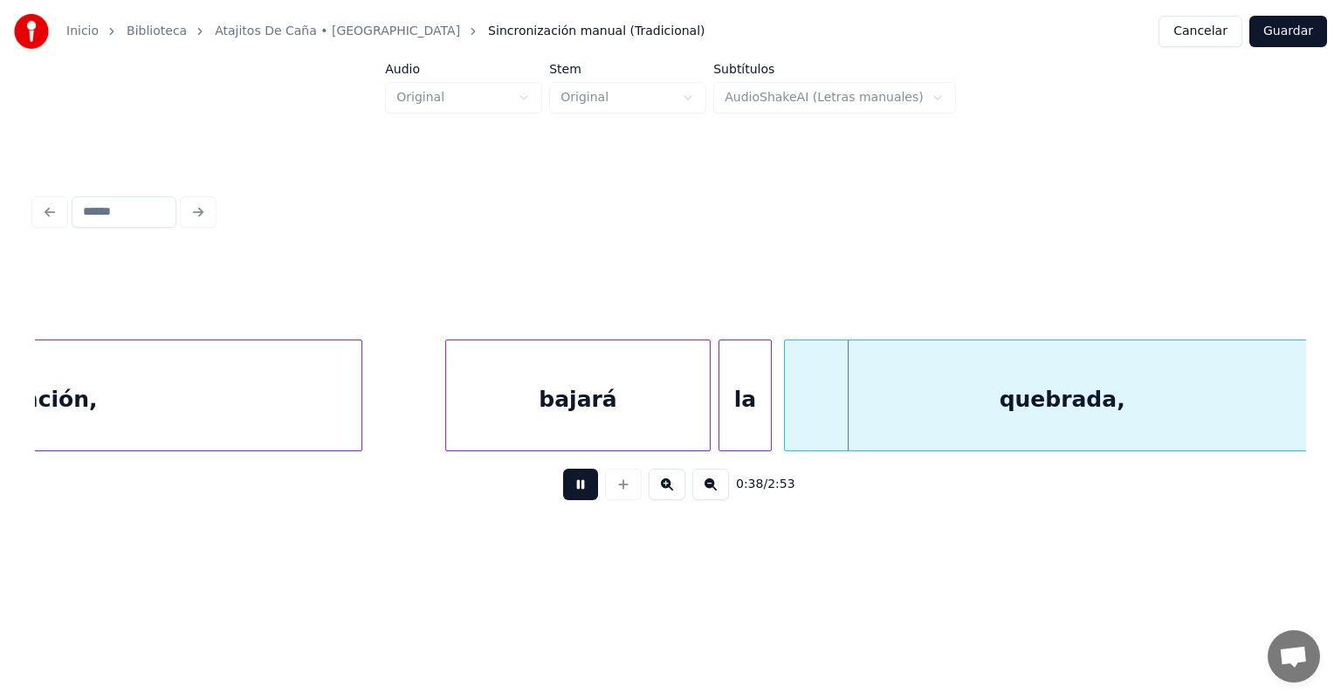
click at [786, 416] on div "quebrada," at bounding box center [1062, 400] width 555 height 119
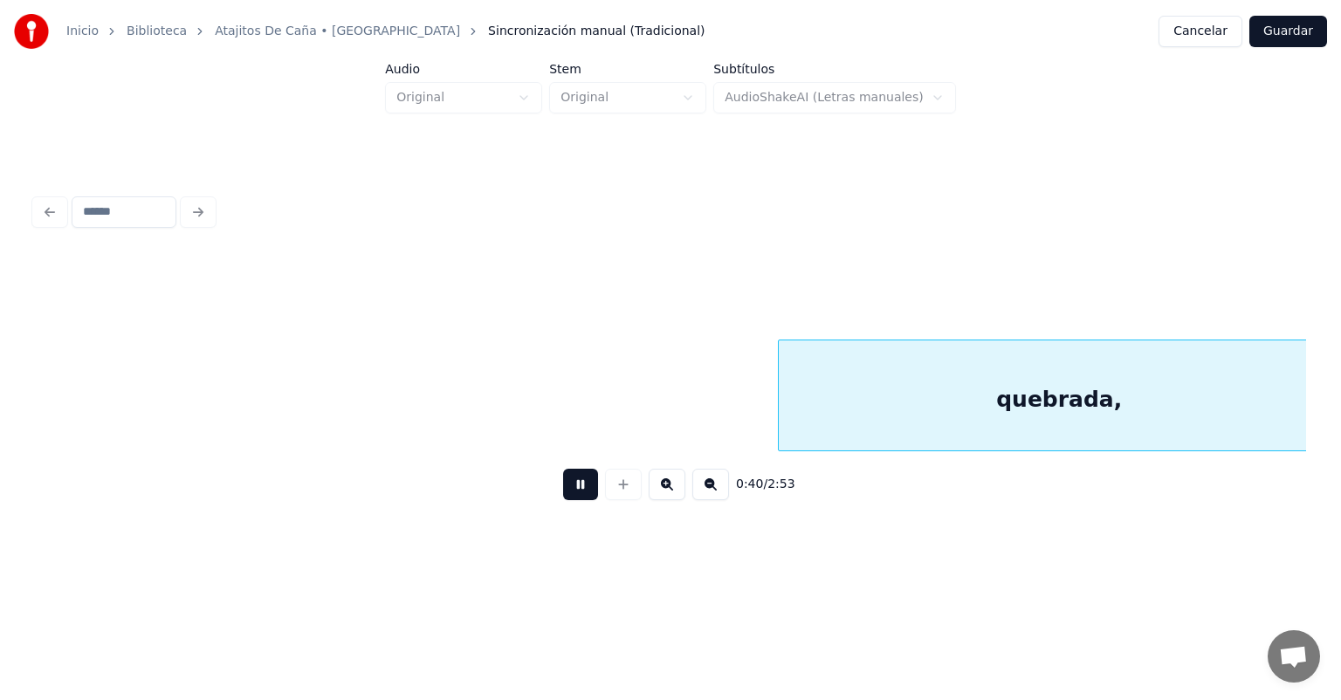
scroll to position [0, 12230]
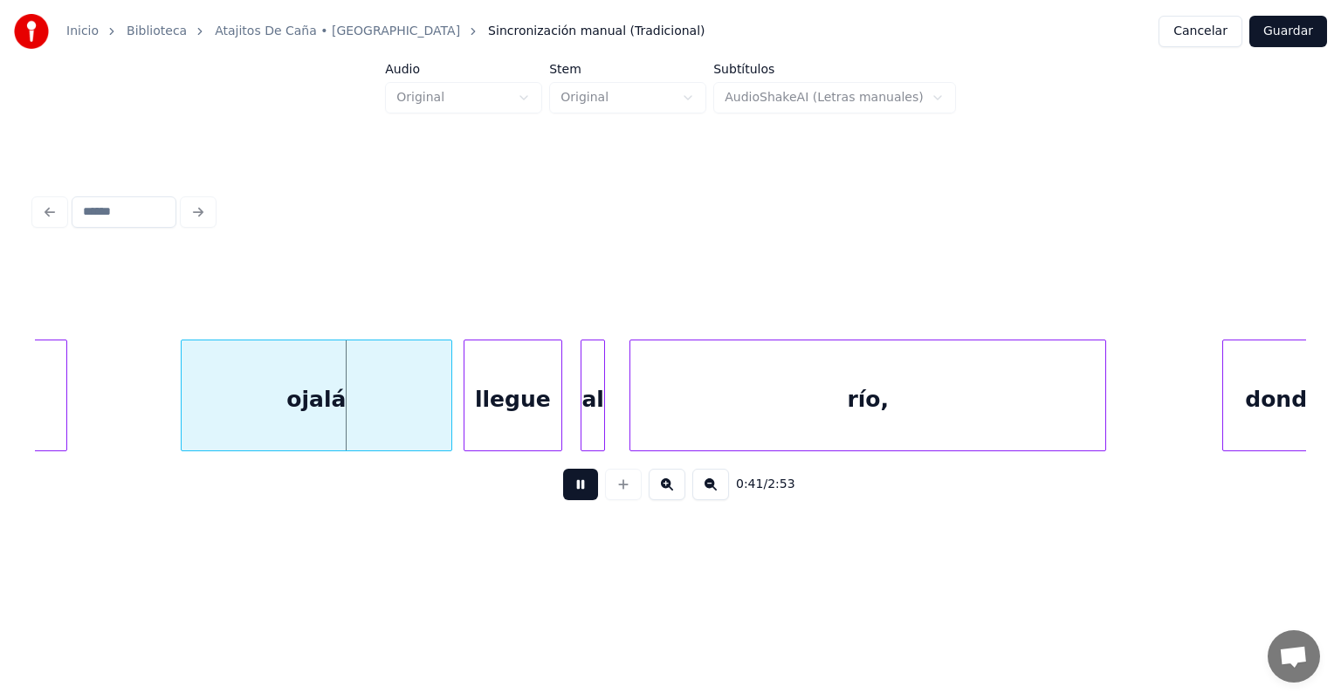
click at [467, 423] on div "llegue" at bounding box center [514, 400] width 98 height 119
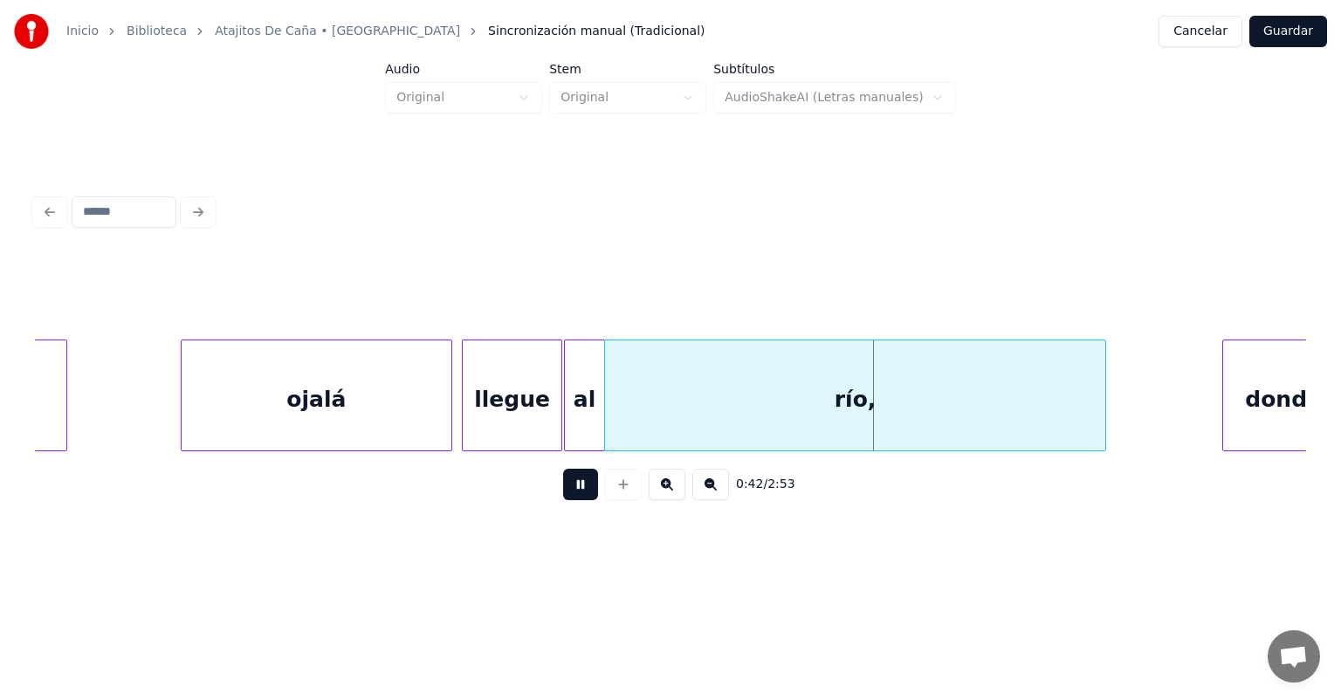
click at [1225, 399] on div "donde" at bounding box center [1283, 400] width 121 height 119
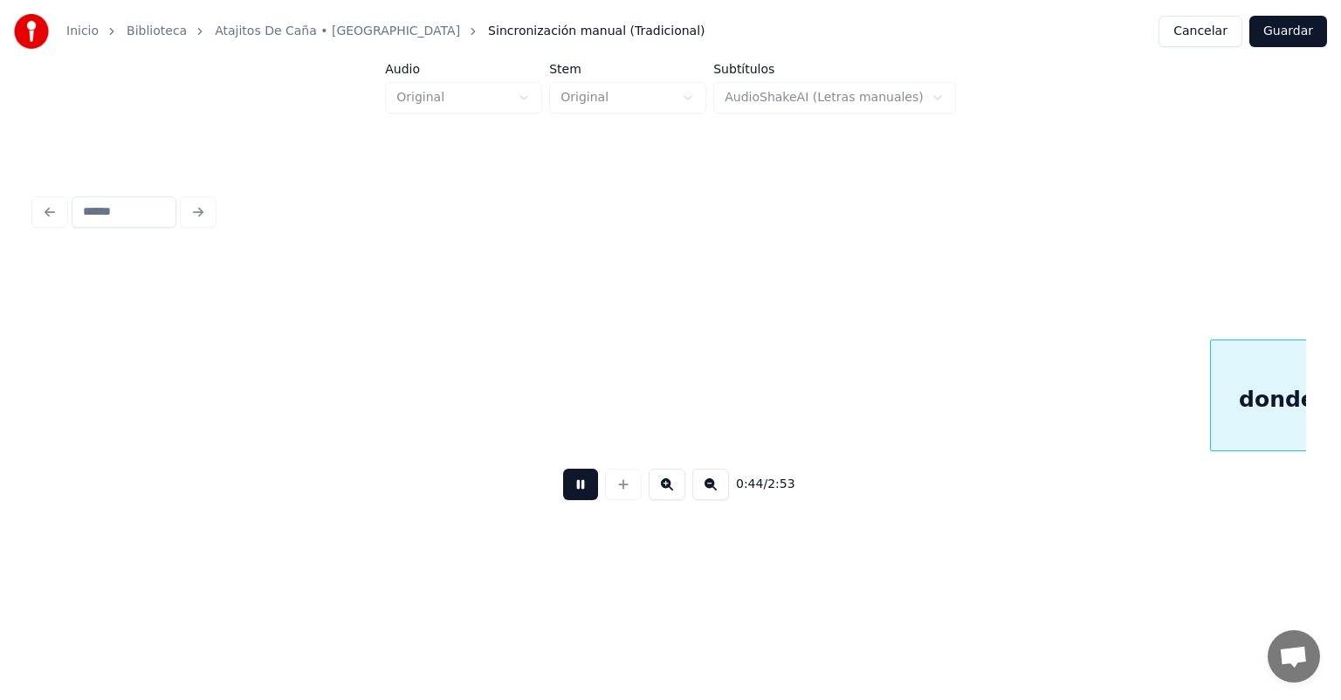
scroll to position [0, 13507]
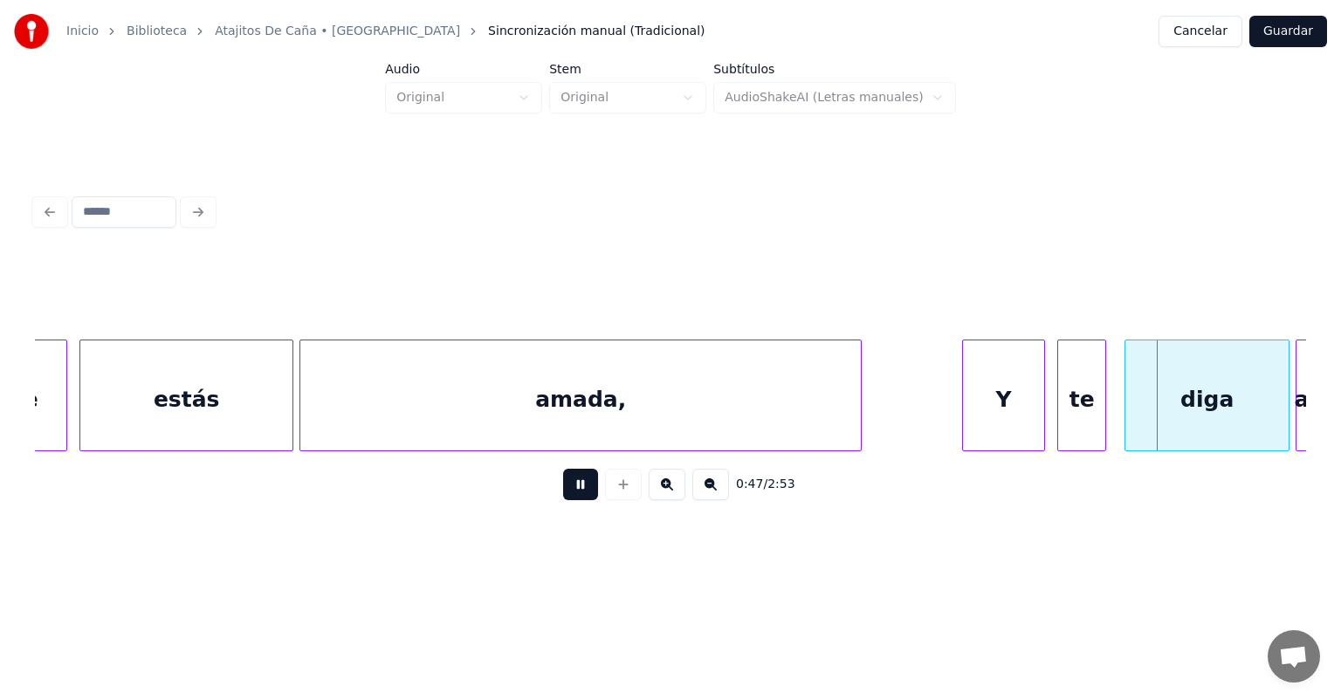
click at [1061, 408] on div "te" at bounding box center [1081, 400] width 47 height 119
click at [1127, 410] on div "diga" at bounding box center [1207, 400] width 163 height 119
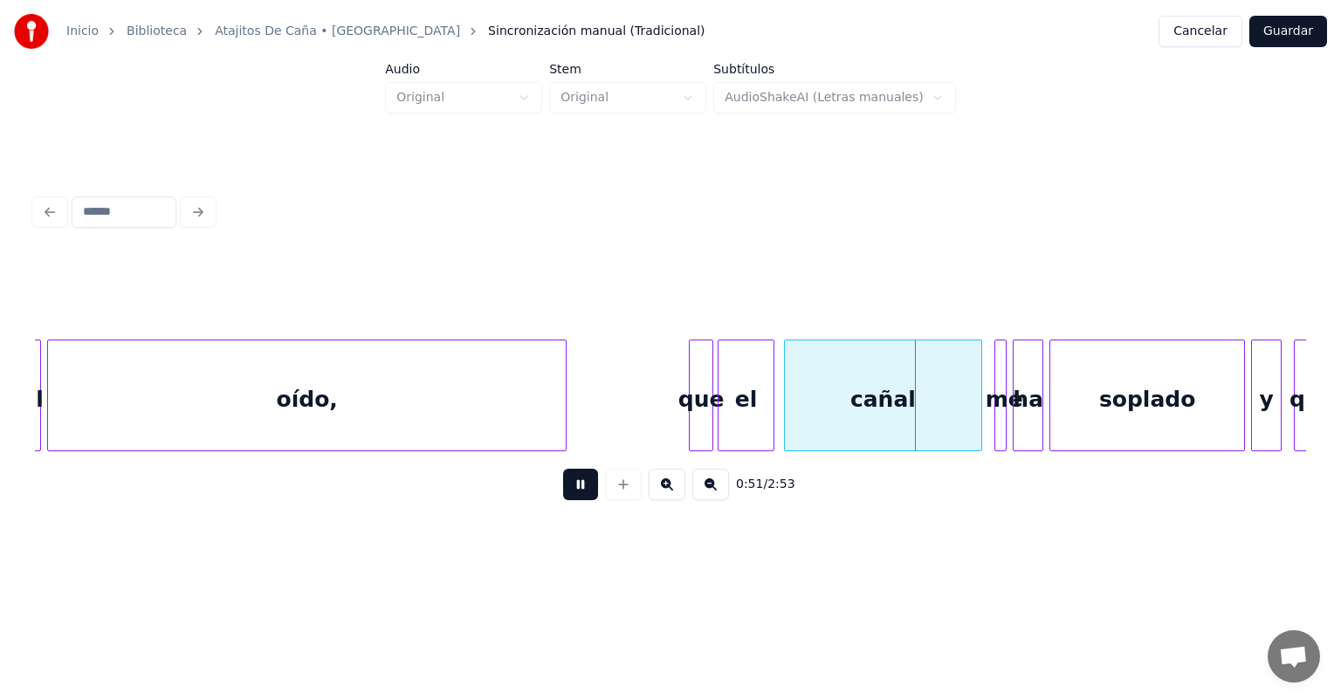
click at [789, 421] on div "cañal" at bounding box center [883, 400] width 197 height 119
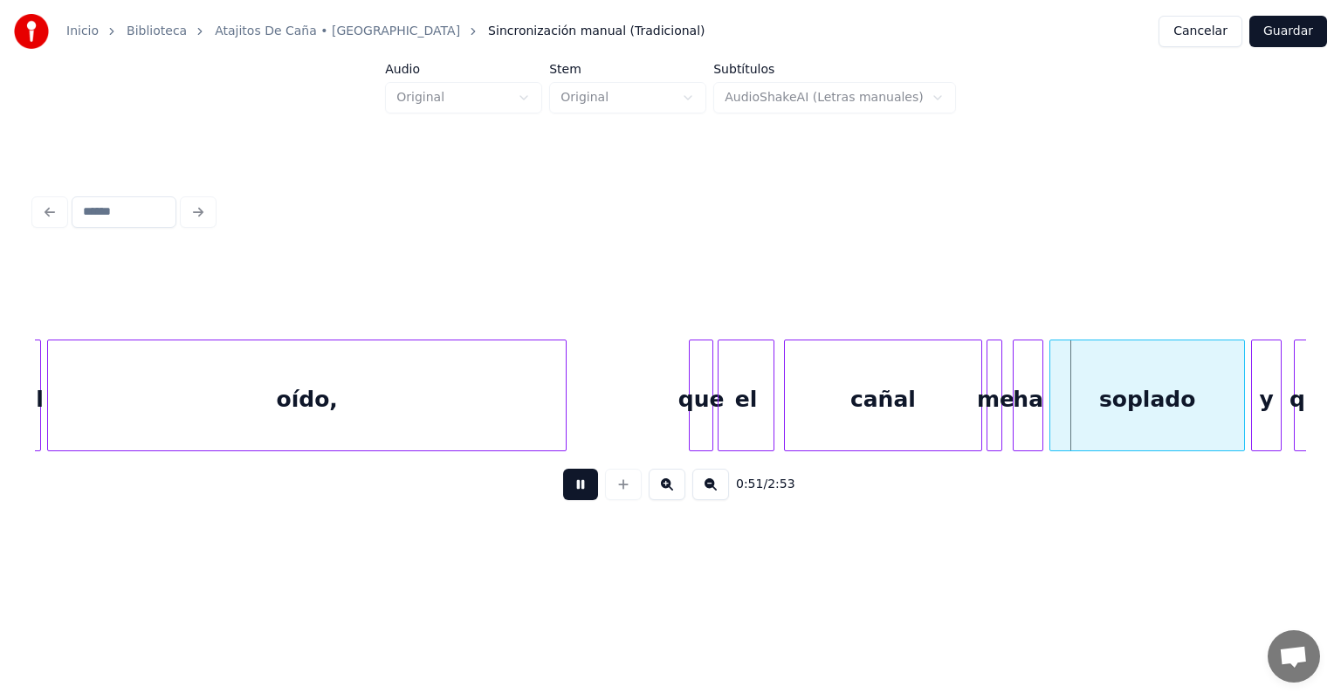
click at [997, 413] on div "me" at bounding box center [996, 400] width 17 height 119
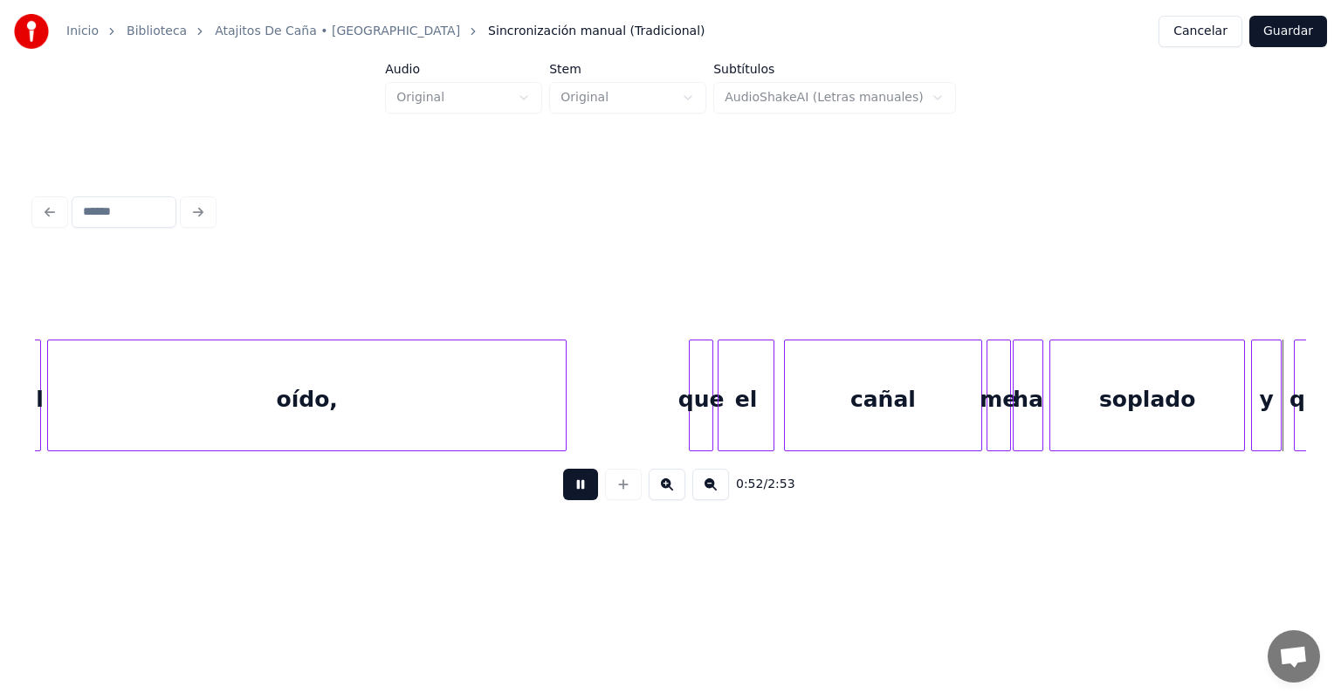
scroll to position [0, 16054]
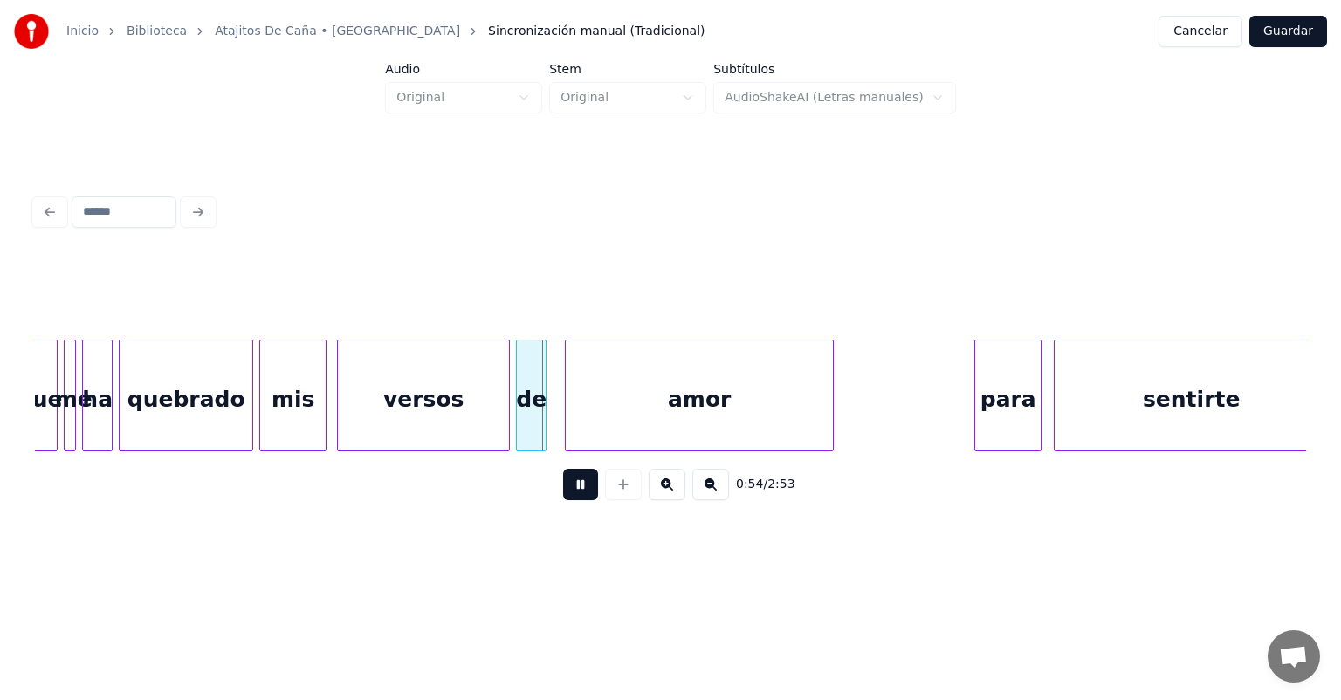
click at [343, 427] on div "versos" at bounding box center [423, 400] width 171 height 119
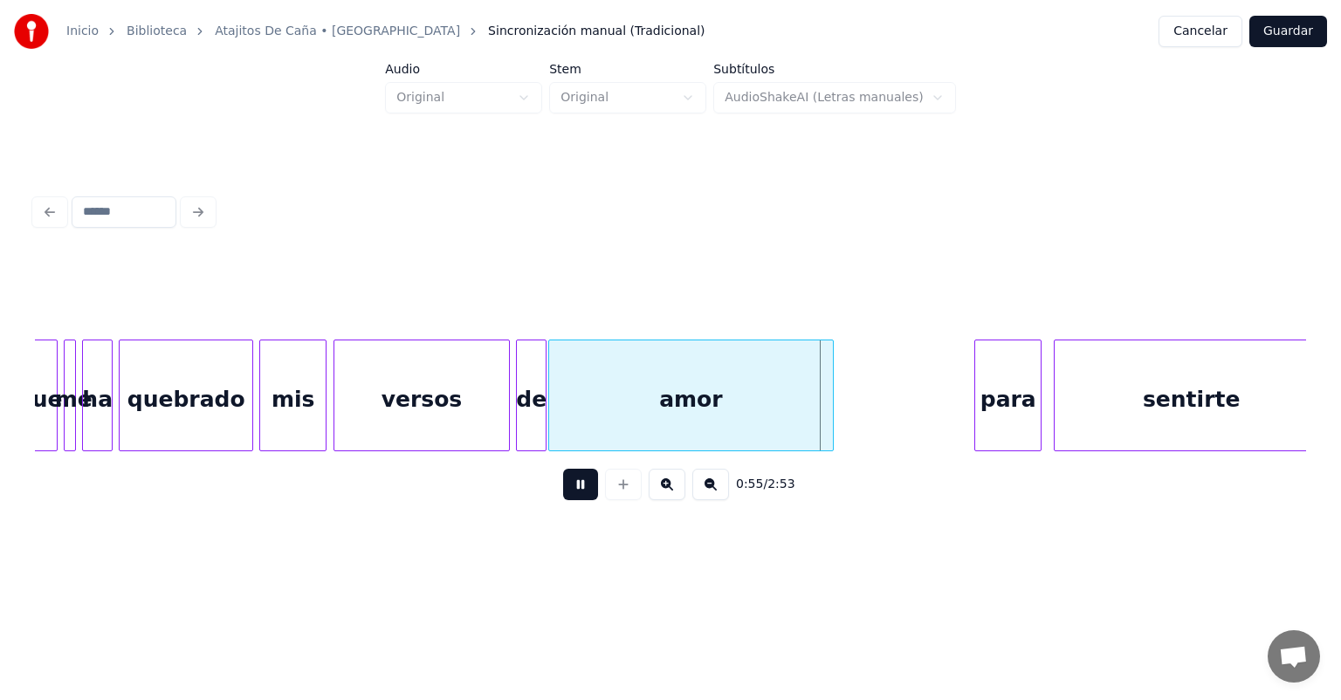
click at [1057, 403] on div "sentirte" at bounding box center [1191, 400] width 273 height 119
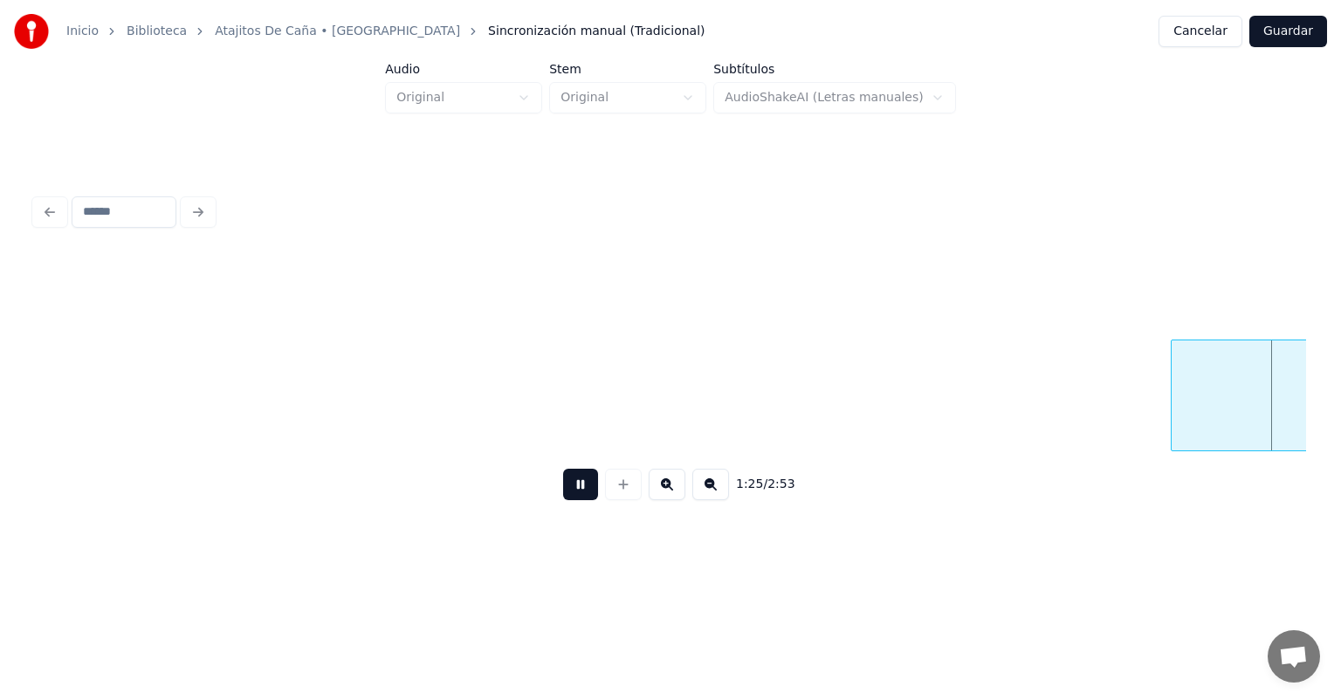
scroll to position [0, 26242]
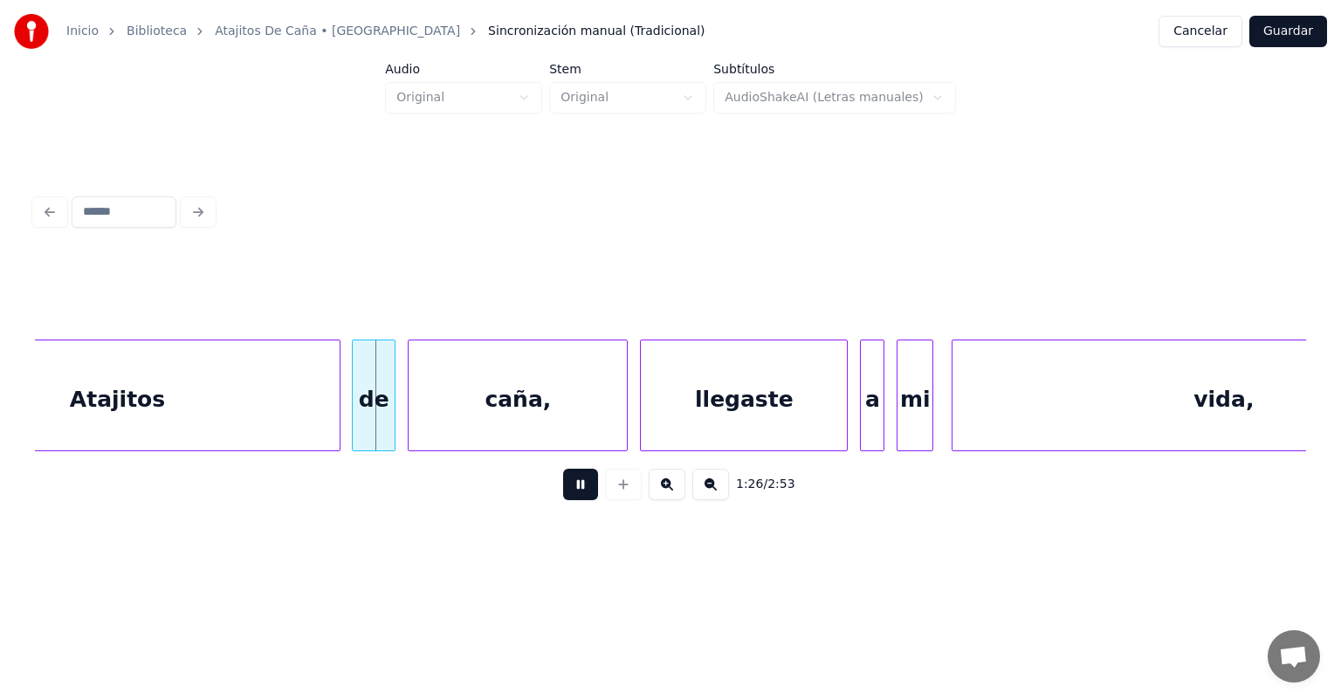
click at [353, 422] on div at bounding box center [355, 396] width 5 height 110
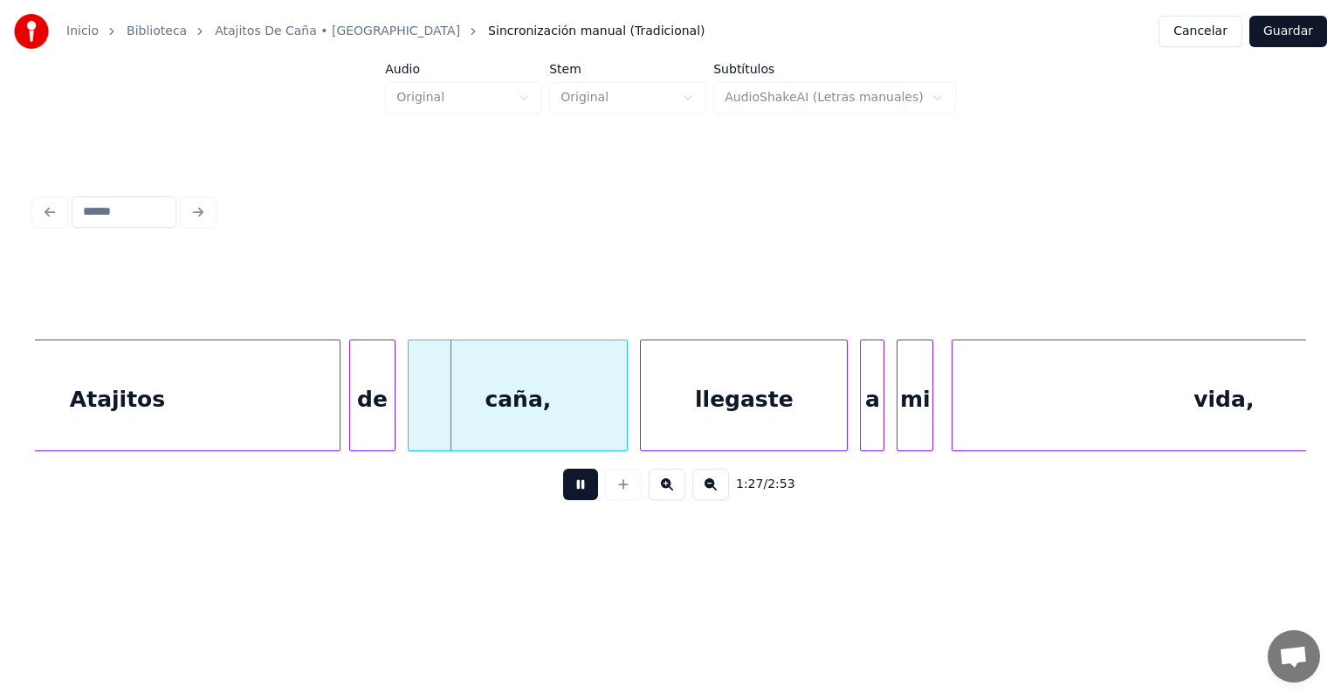
click at [410, 420] on div "caña," at bounding box center [518, 400] width 218 height 119
click at [641, 422] on div "llegaste" at bounding box center [744, 400] width 206 height 119
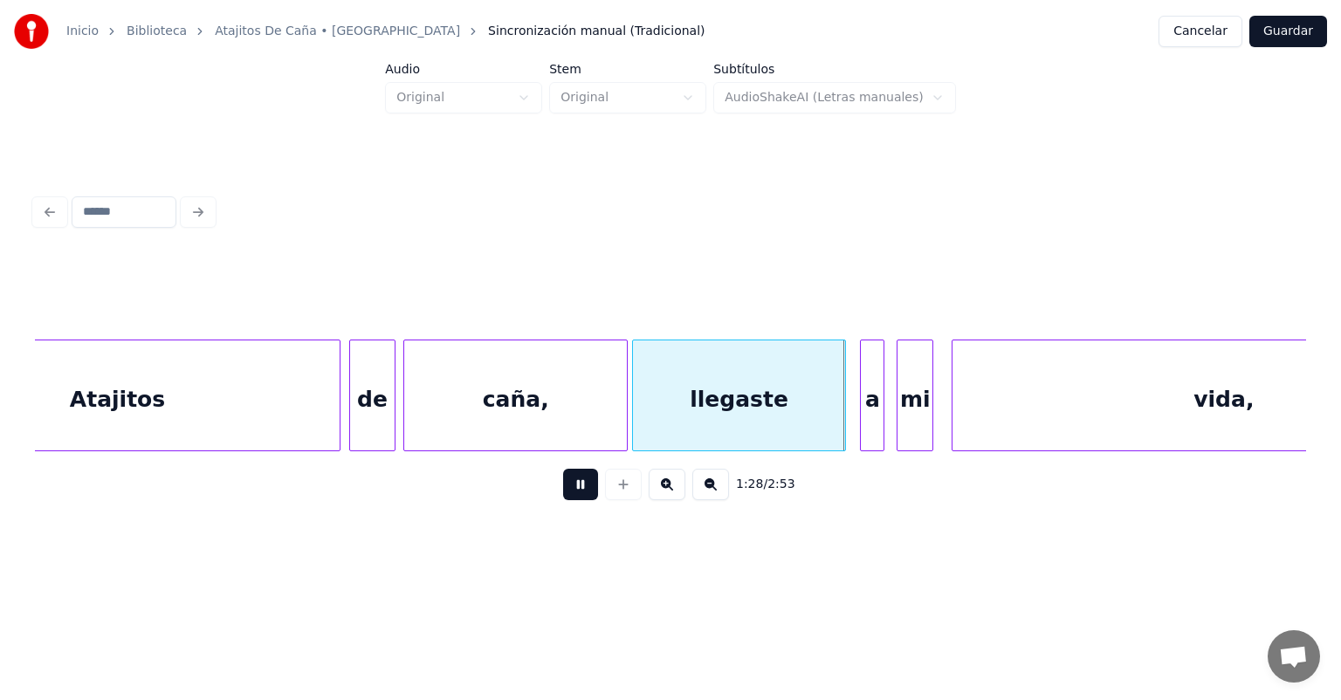
click at [842, 412] on div at bounding box center [842, 396] width 5 height 110
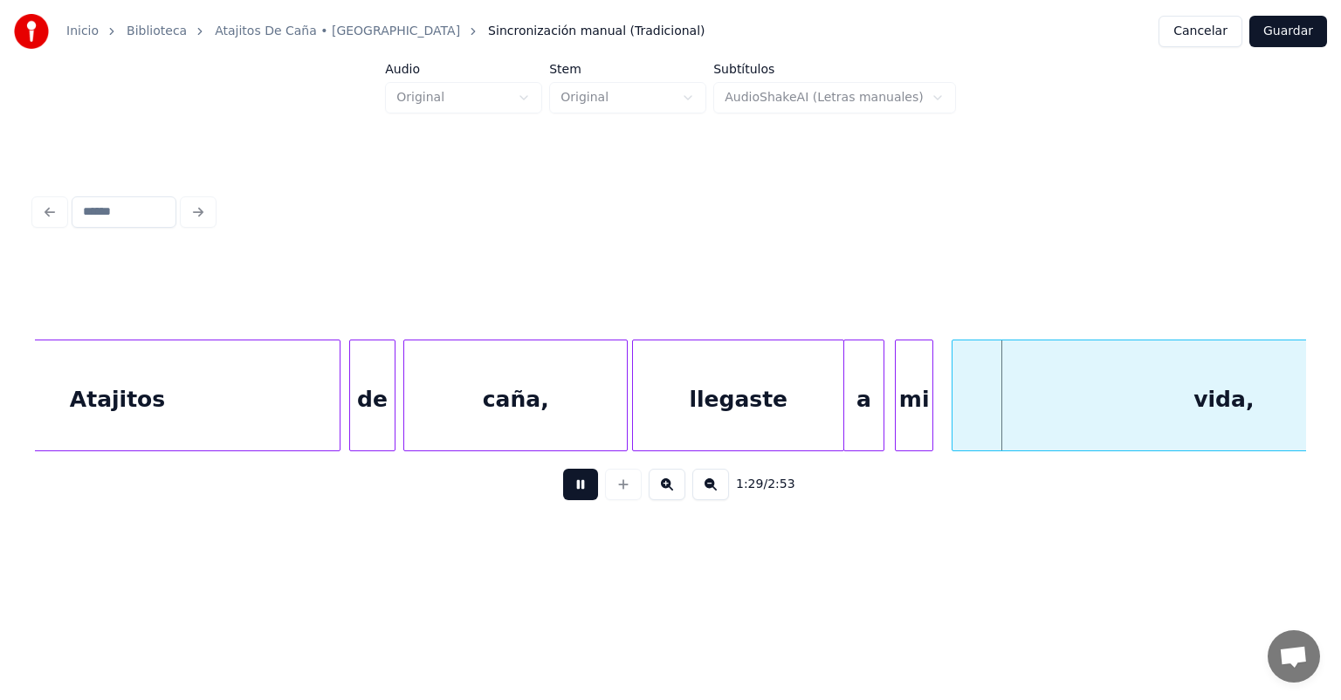
click at [899, 412] on div "mi" at bounding box center [914, 400] width 37 height 119
click at [954, 409] on div "vida," at bounding box center [1224, 400] width 542 height 119
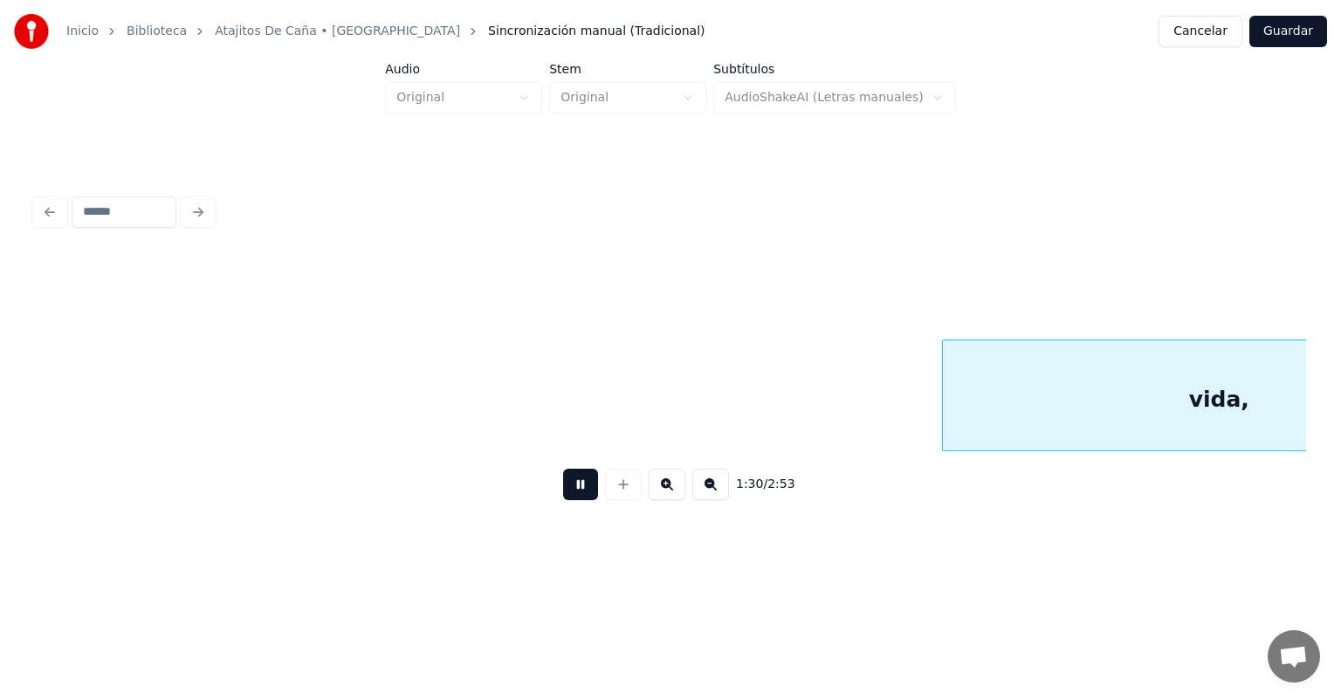
scroll to position [0, 27517]
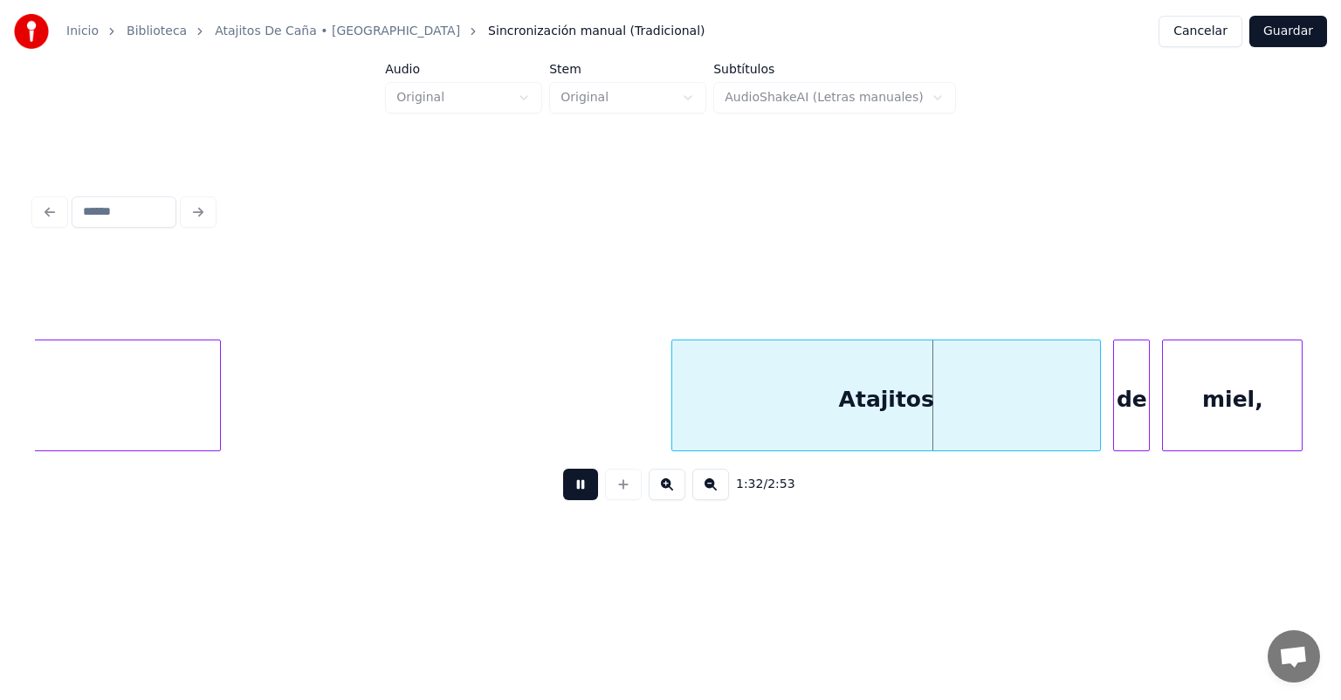
click at [1119, 400] on div "de" at bounding box center [1131, 400] width 35 height 119
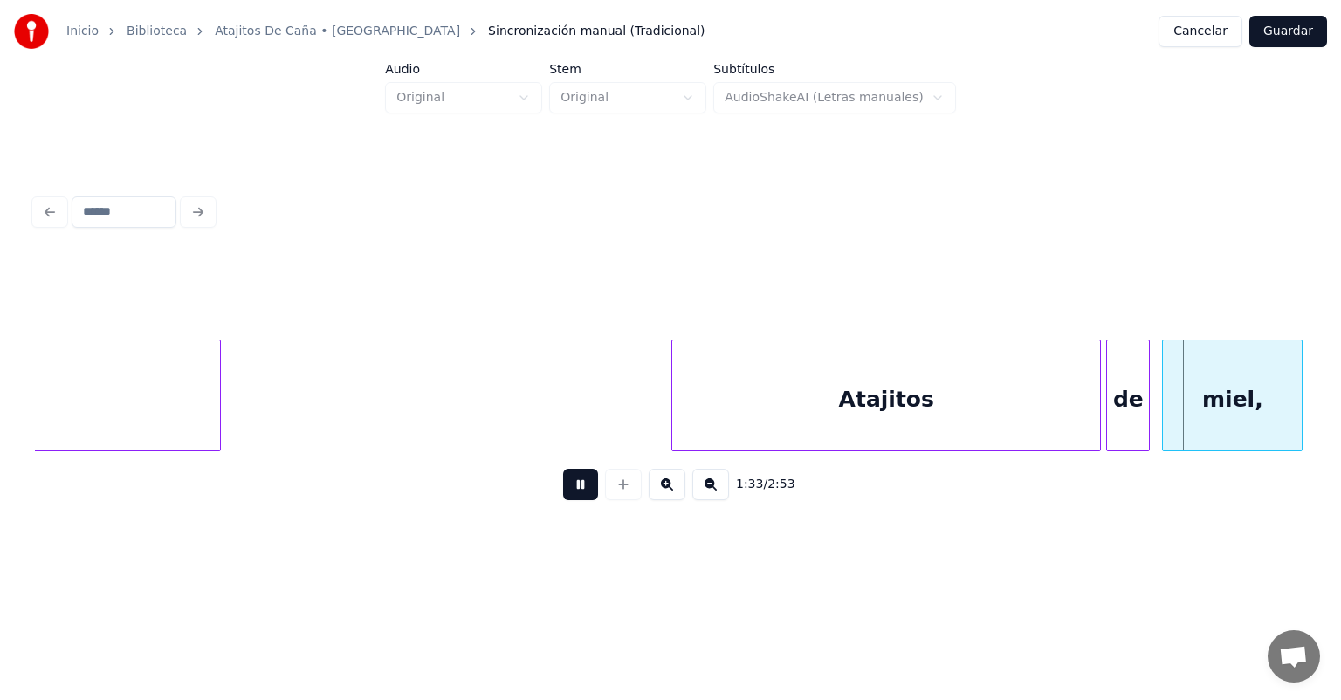
click at [1165, 406] on div "miel," at bounding box center [1232, 400] width 139 height 119
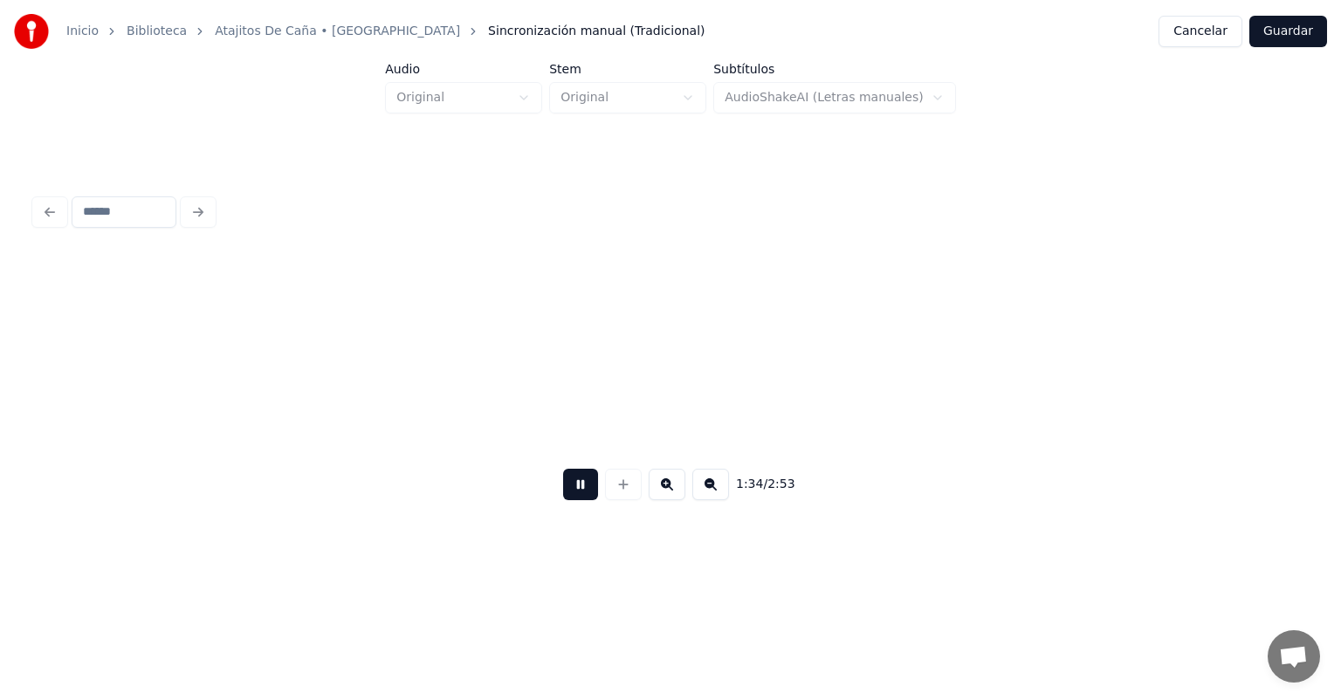
scroll to position [0, 28792]
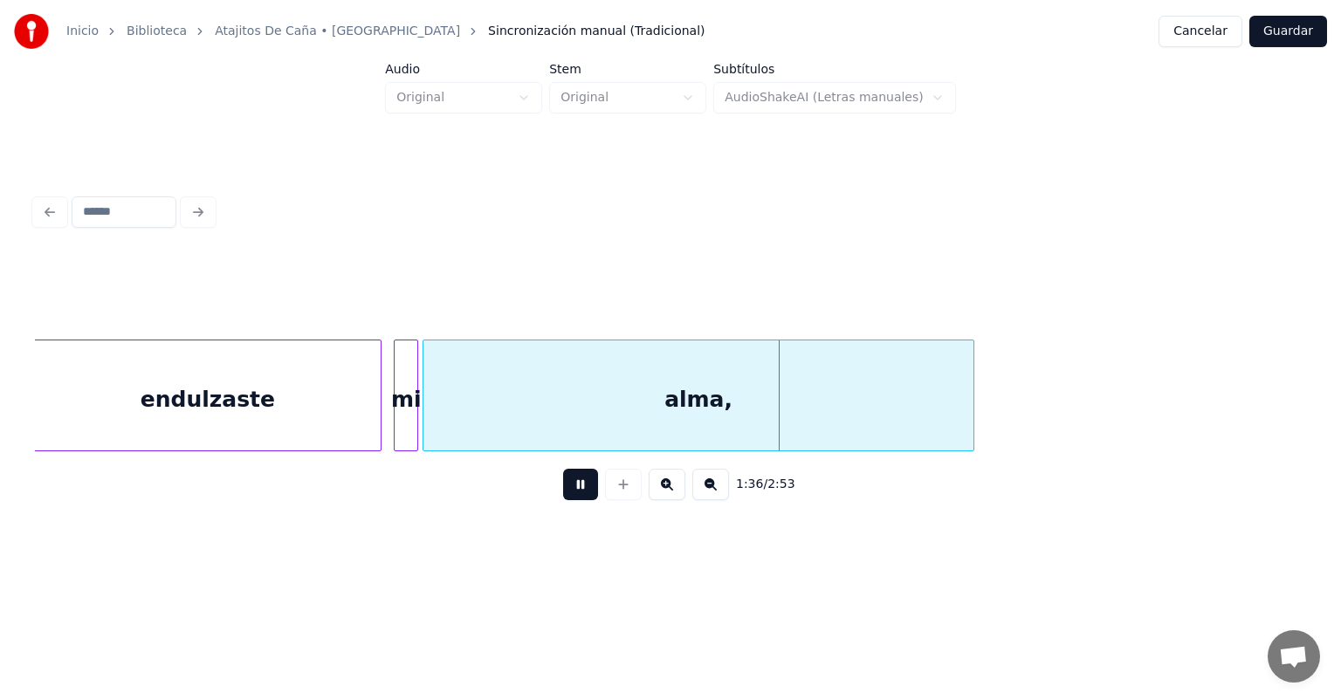
click at [397, 429] on div "mi" at bounding box center [406, 400] width 23 height 119
click at [393, 430] on div "mi" at bounding box center [404, 400] width 26 height 119
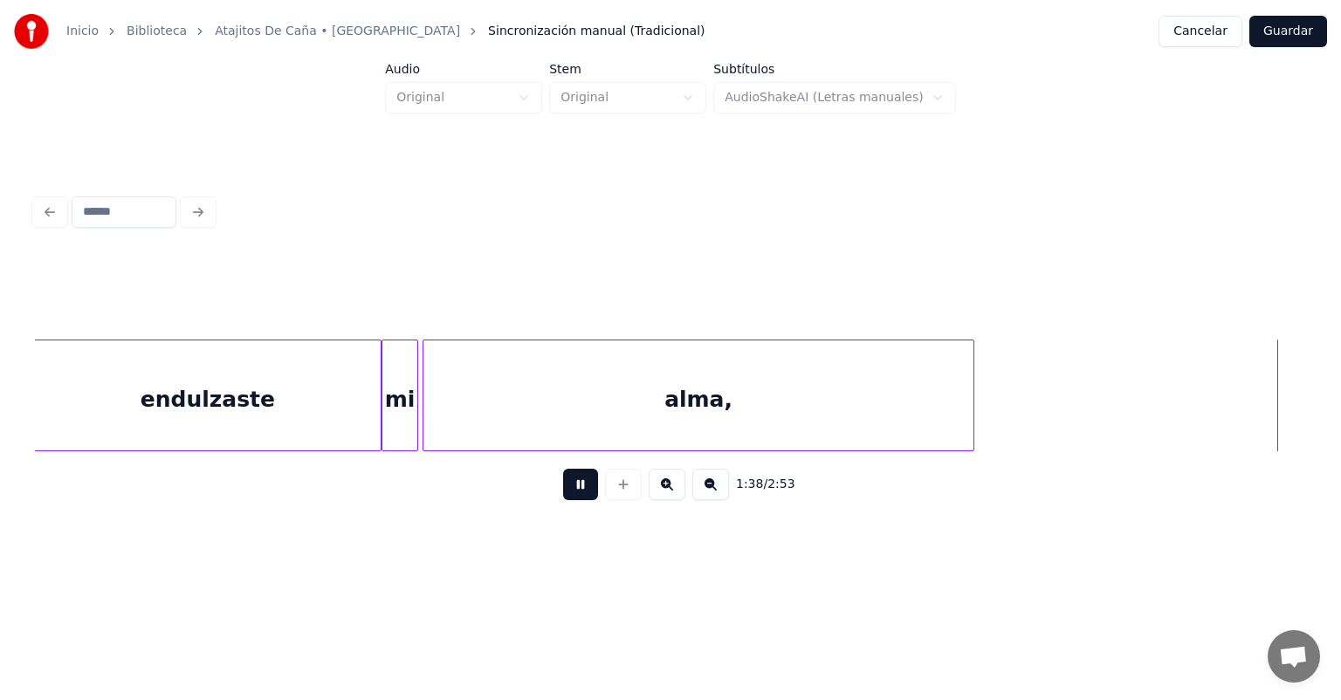
scroll to position [0, 30066]
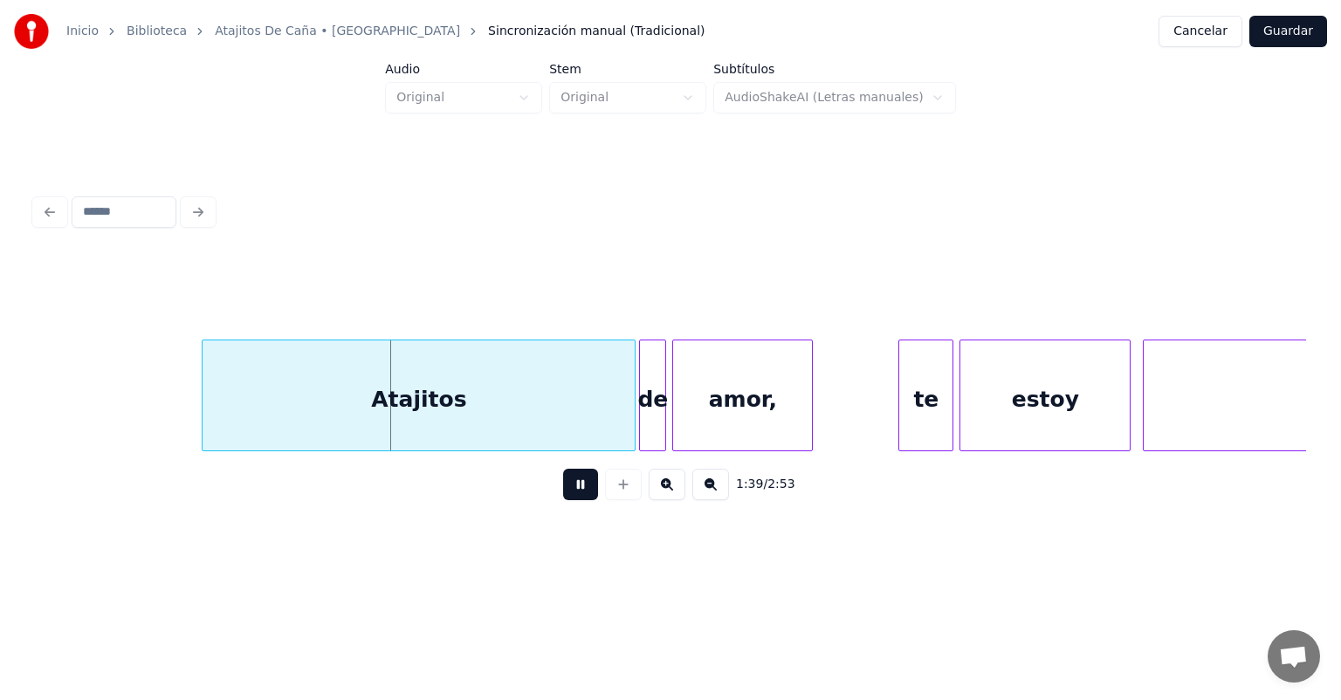
click at [651, 417] on div "de" at bounding box center [652, 400] width 25 height 119
click at [900, 410] on div at bounding box center [901, 396] width 5 height 110
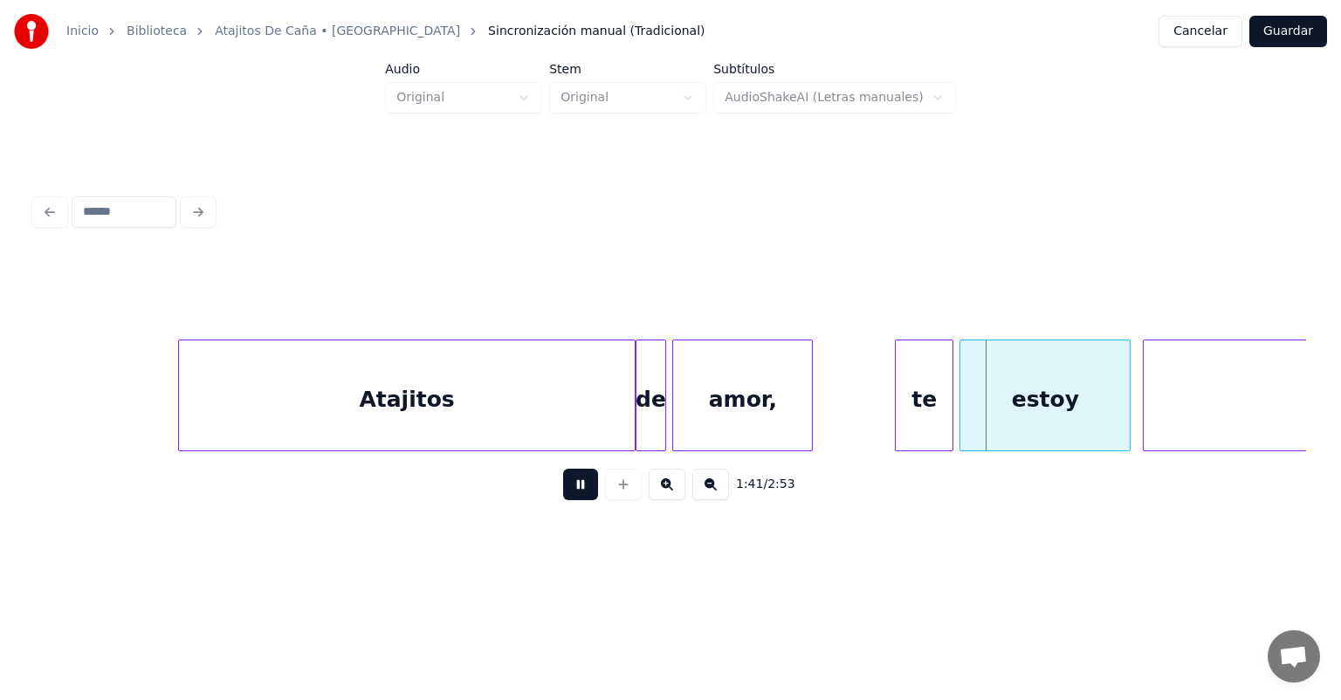
click at [393, 396] on div "Atajitos" at bounding box center [407, 400] width 457 height 119
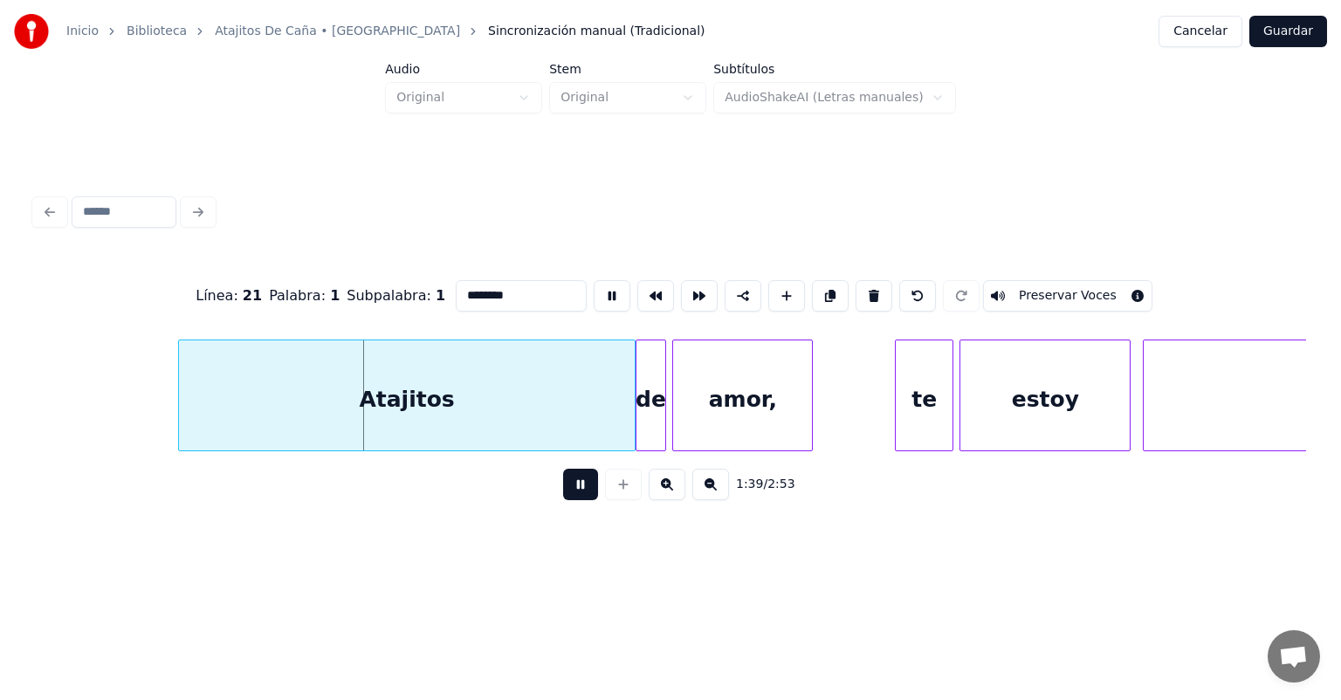
click at [456, 288] on input "********" at bounding box center [521, 295] width 131 height 31
type input "**********"
click at [567, 493] on button at bounding box center [580, 484] width 35 height 31
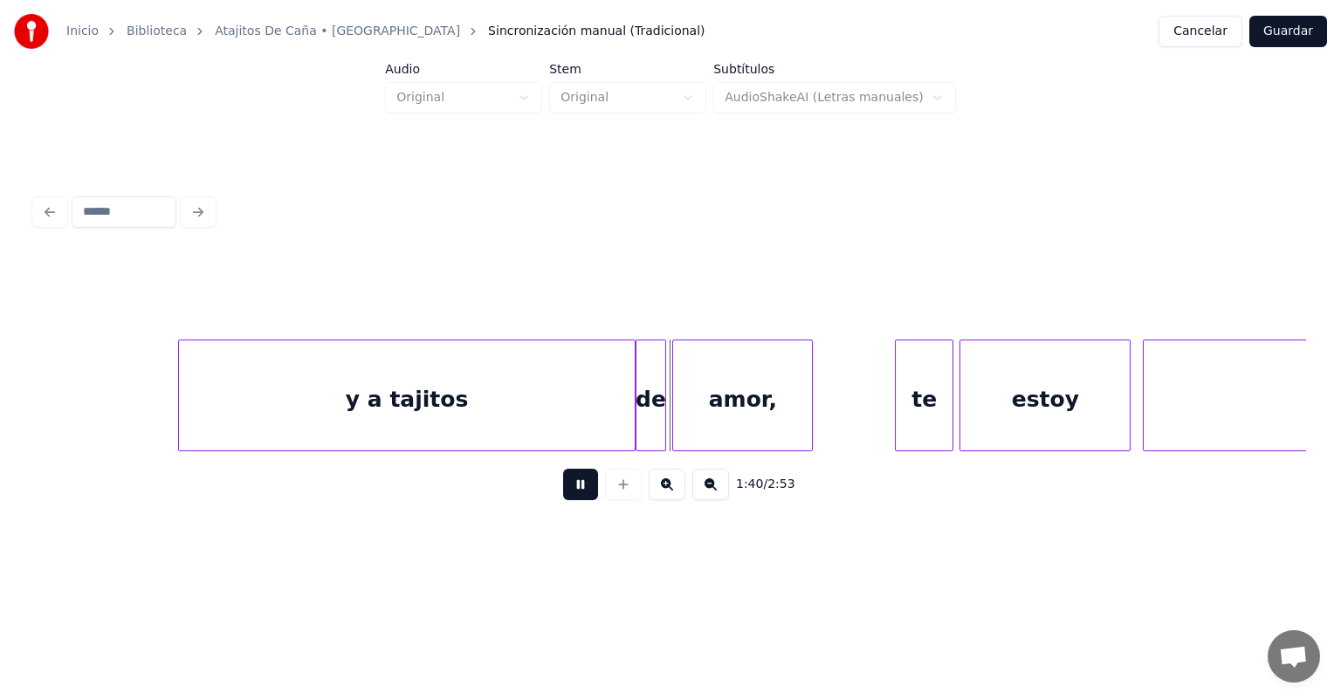
click at [898, 403] on div at bounding box center [898, 396] width 5 height 110
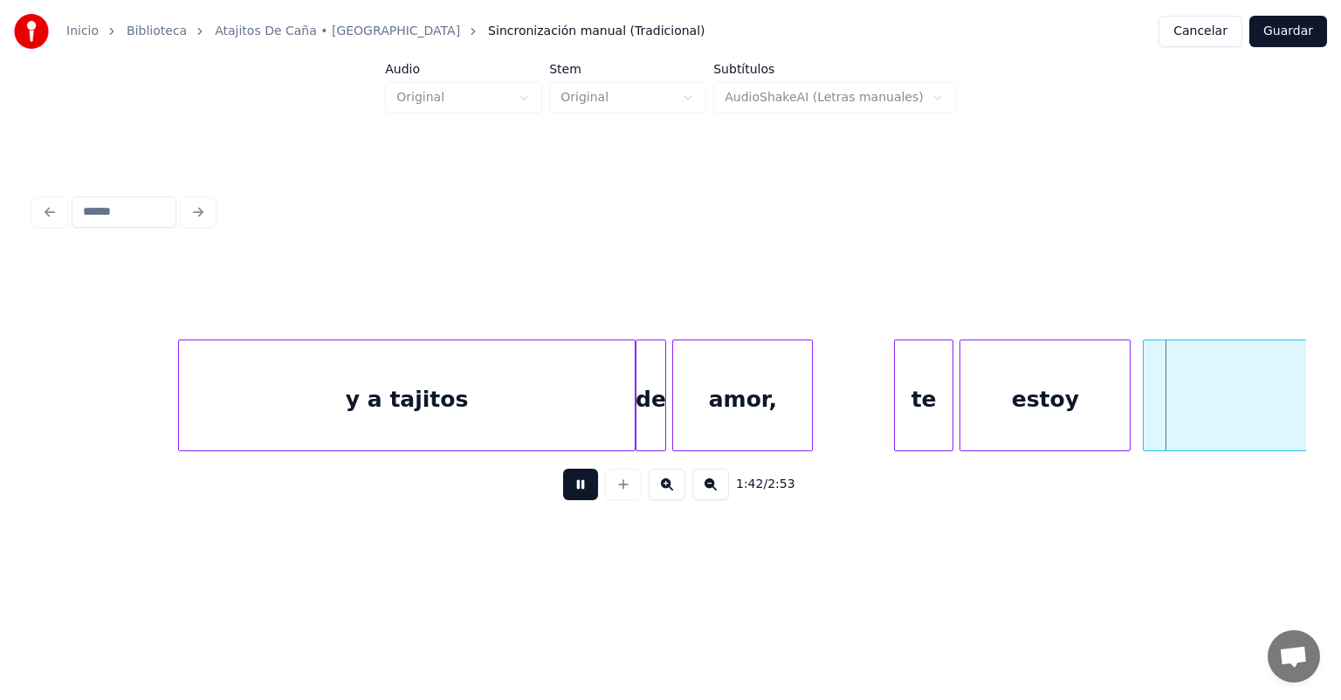
click at [1007, 399] on div "estoy" at bounding box center [1045, 400] width 169 height 119
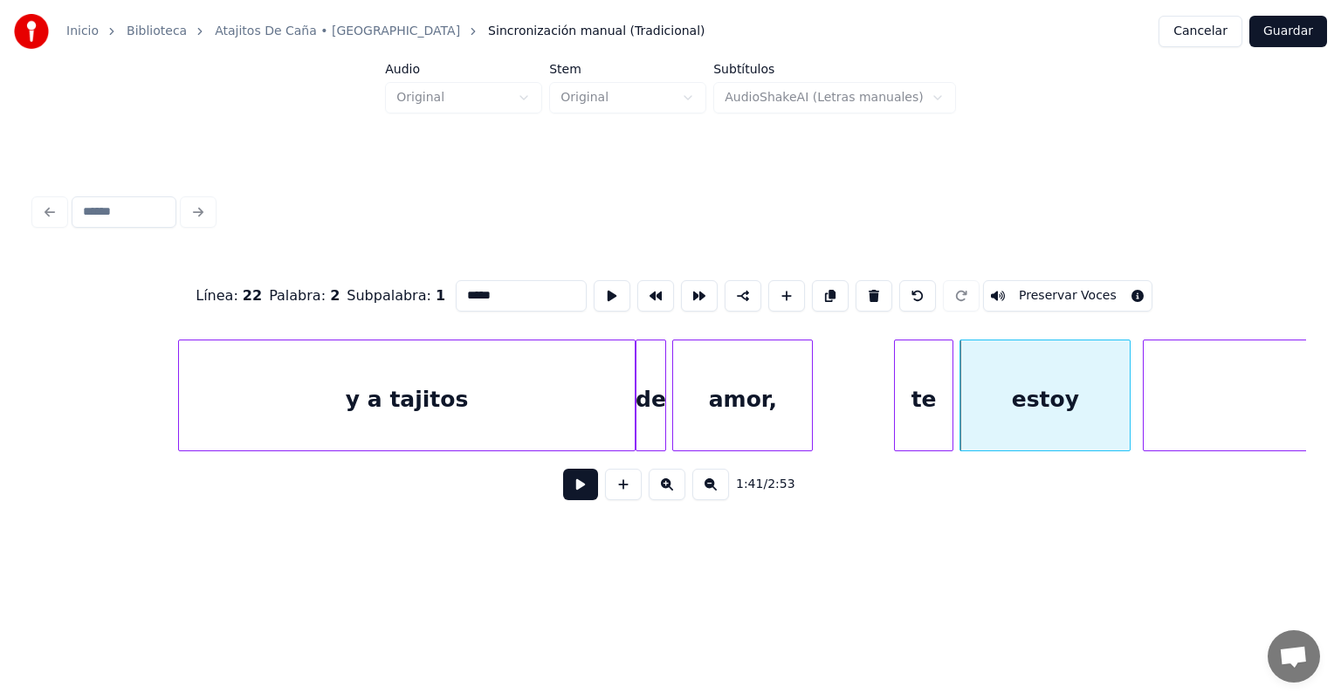
click at [482, 290] on input "*****" at bounding box center [521, 295] width 131 height 31
type input "*"
click at [605, 483] on button at bounding box center [623, 484] width 37 height 31
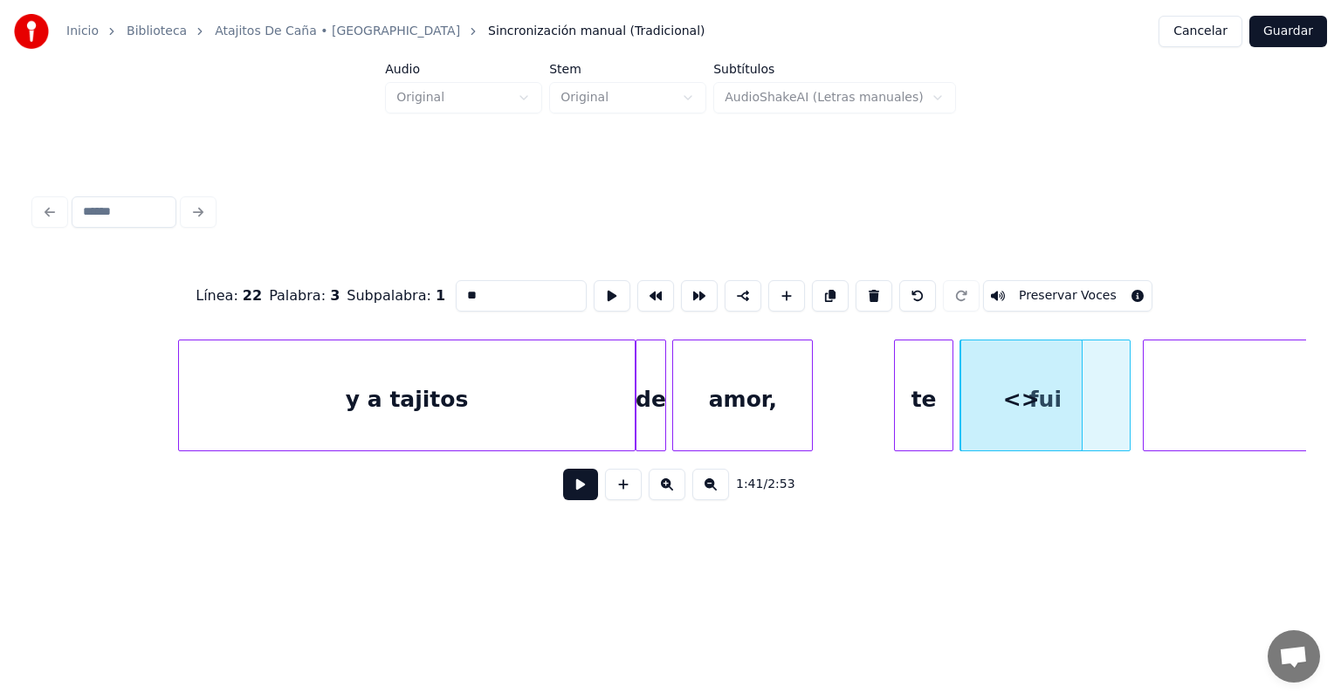
click at [918, 287] on button at bounding box center [917, 295] width 37 height 31
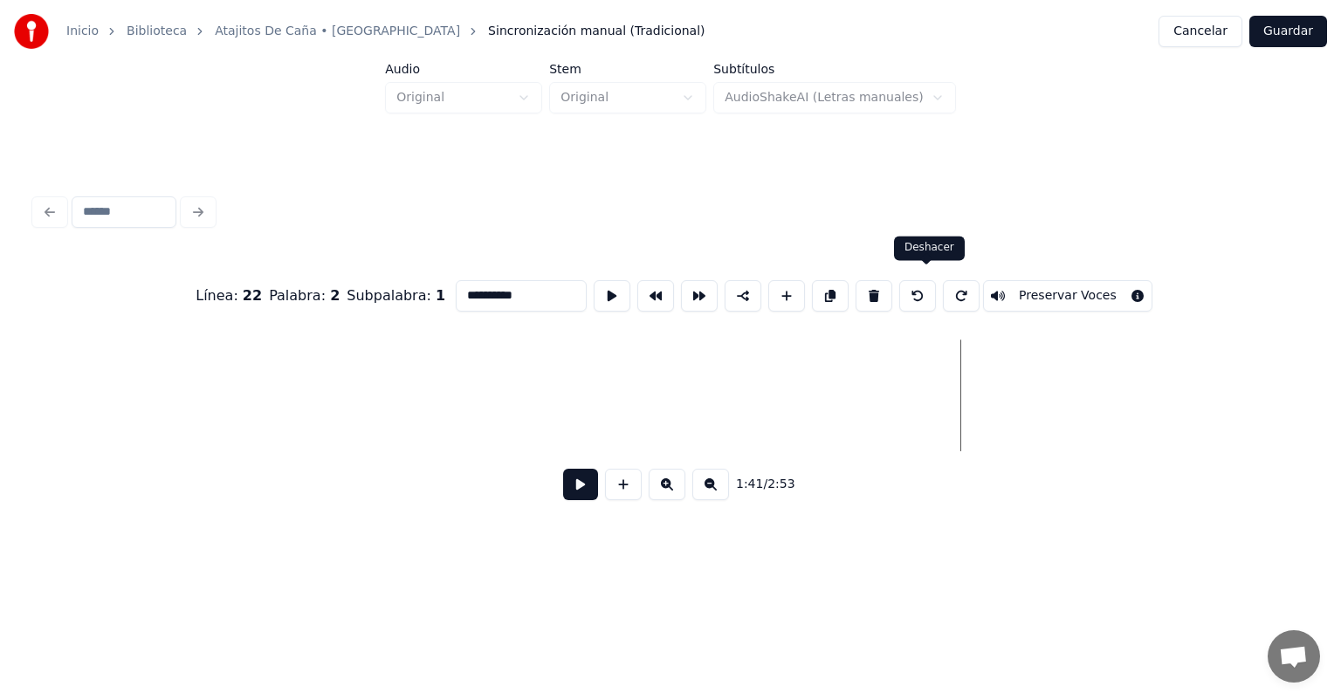
type input "***"
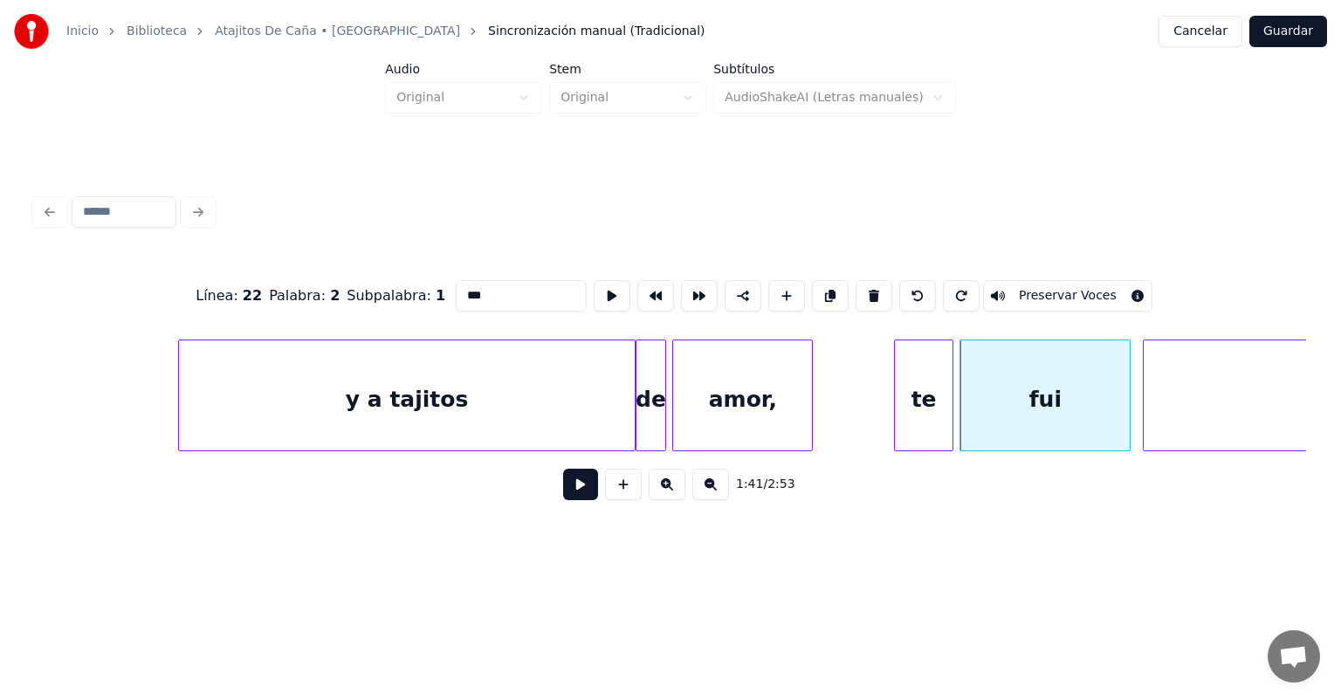
click at [563, 496] on button at bounding box center [580, 484] width 35 height 31
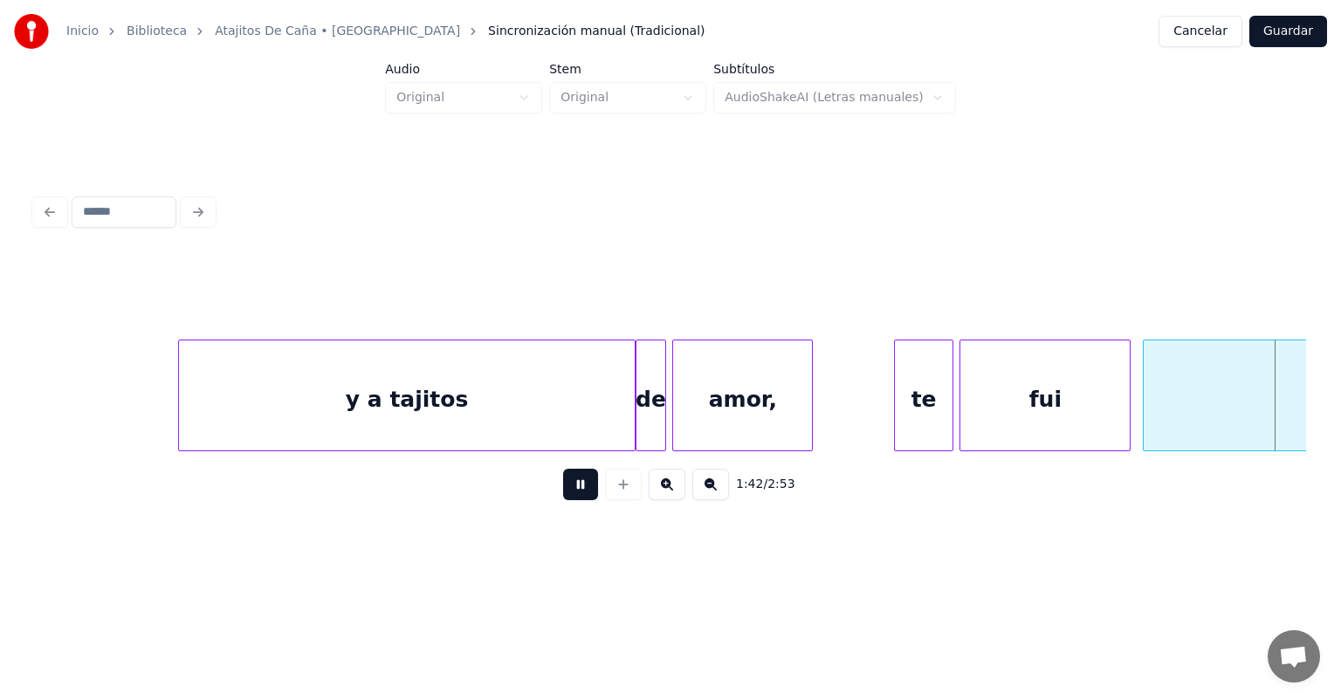
scroll to position [0, 31341]
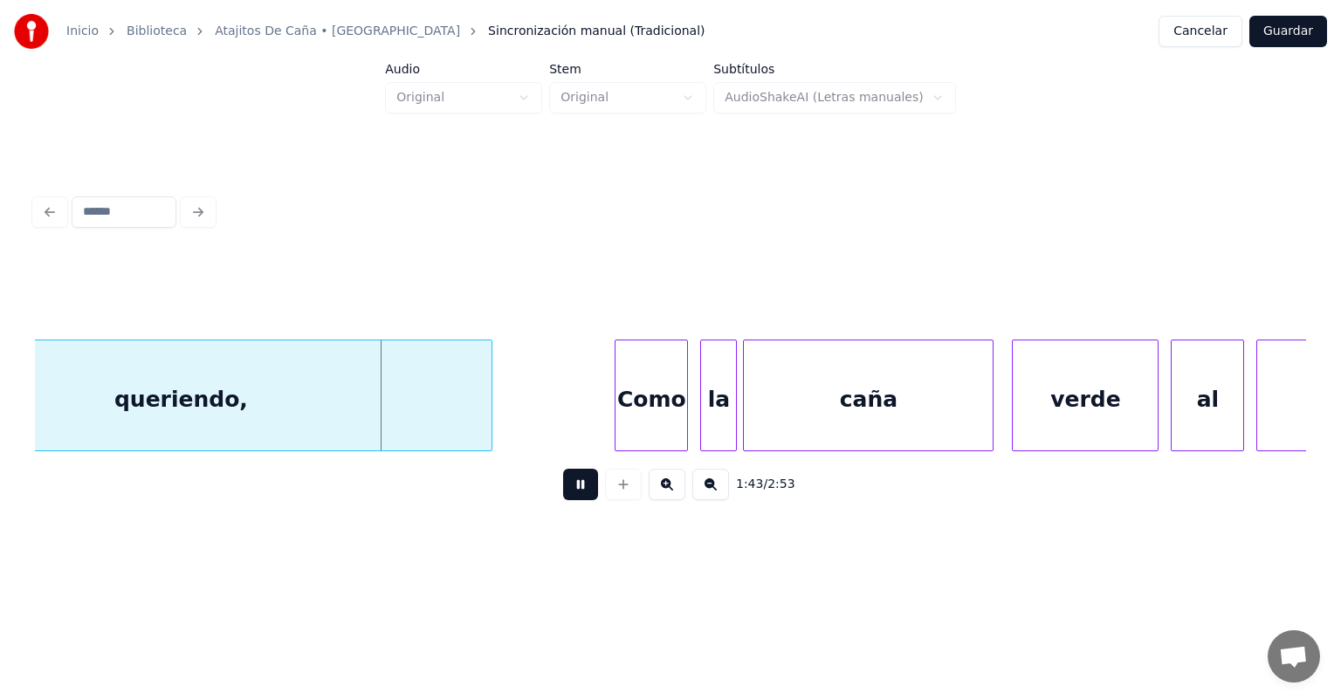
click at [618, 419] on div "Como" at bounding box center [652, 400] width 72 height 119
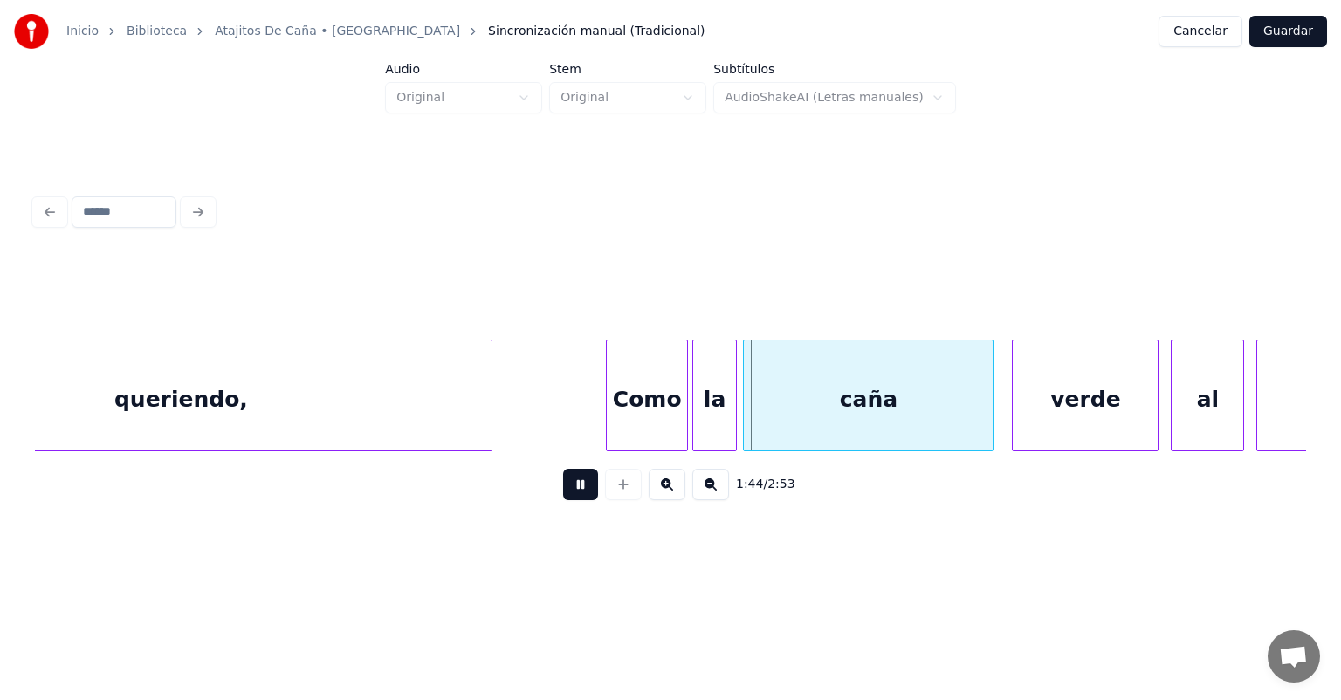
click at [704, 418] on div "la" at bounding box center [715, 400] width 44 height 119
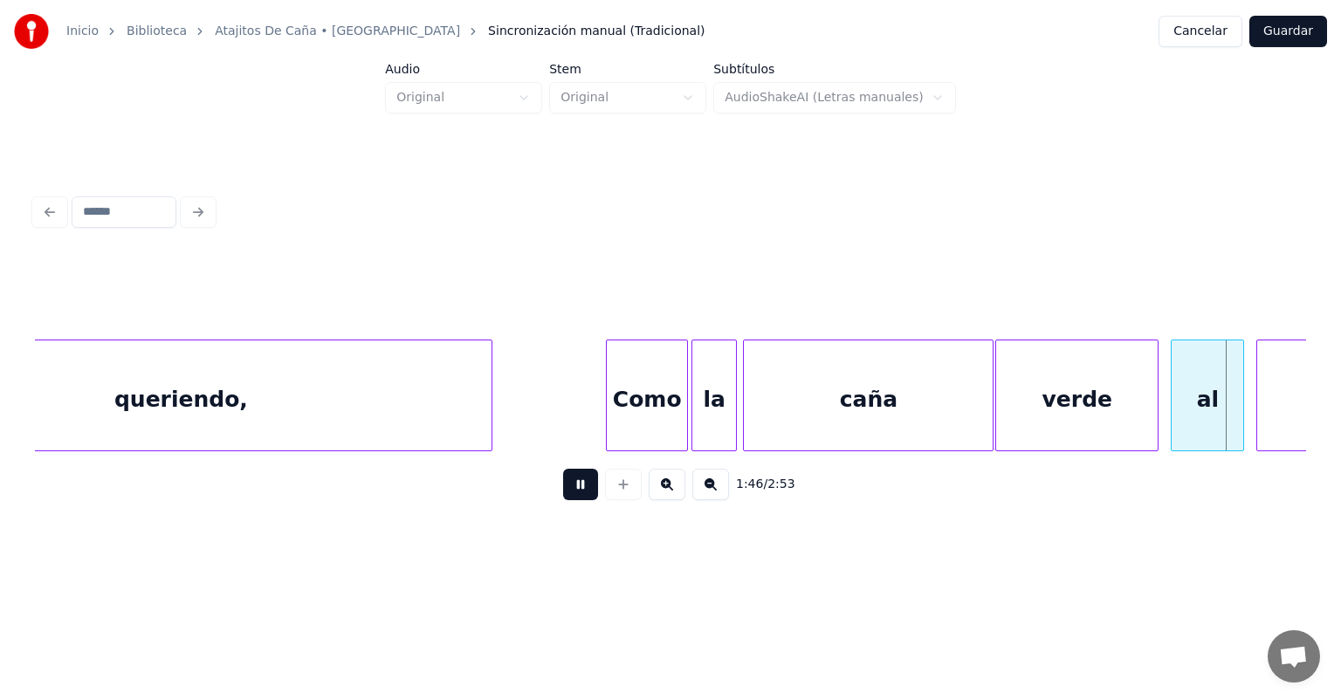
click at [1174, 403] on div "al" at bounding box center [1208, 400] width 72 height 119
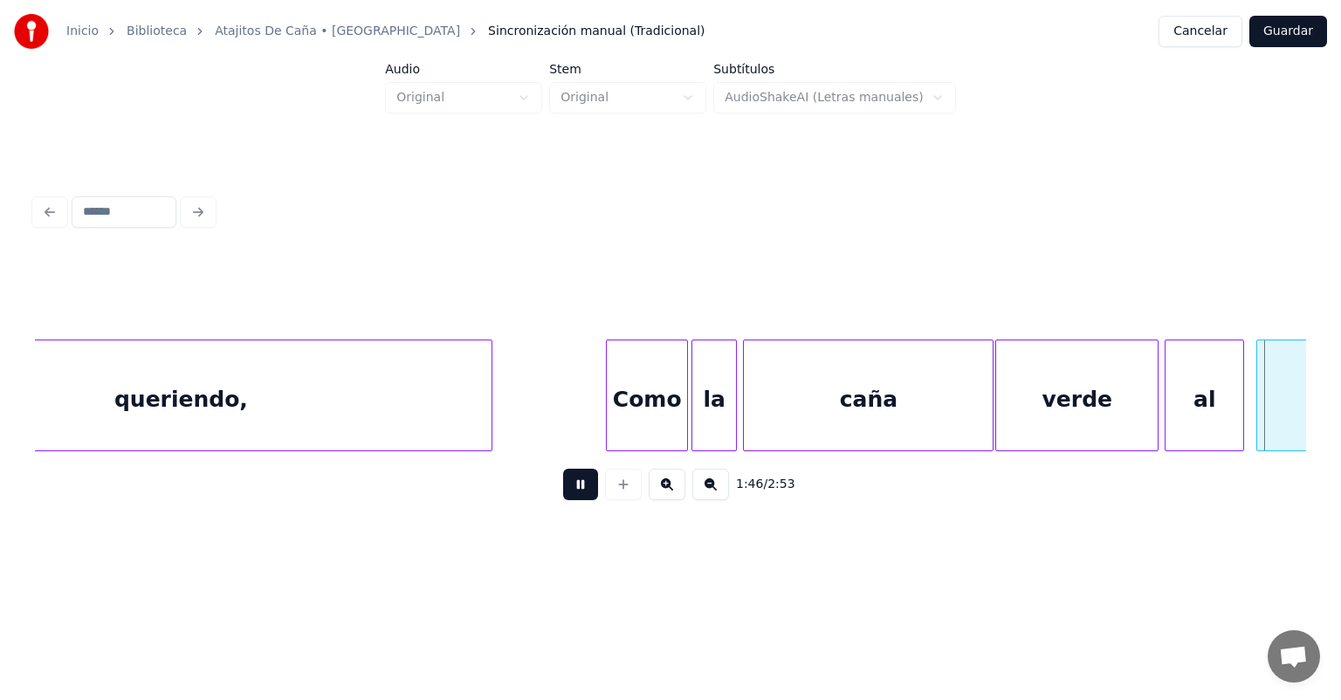
scroll to position [0, 32615]
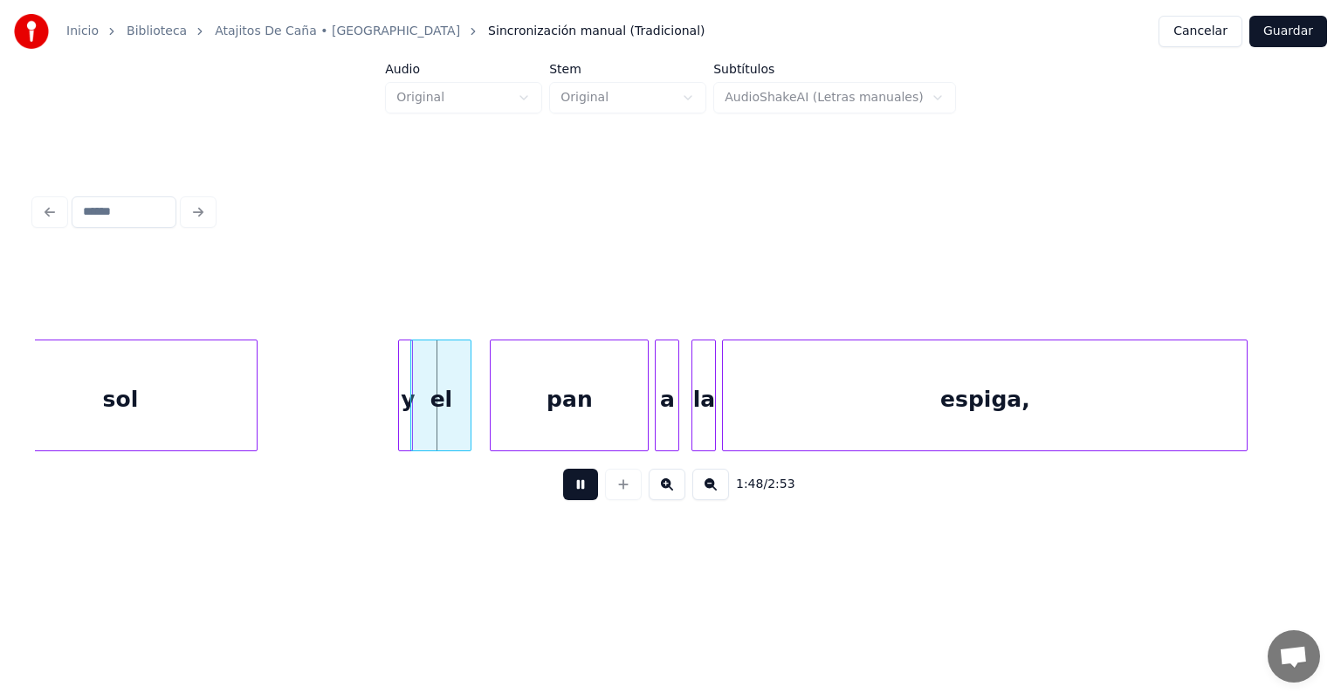
click at [431, 431] on div "el" at bounding box center [440, 400] width 59 height 119
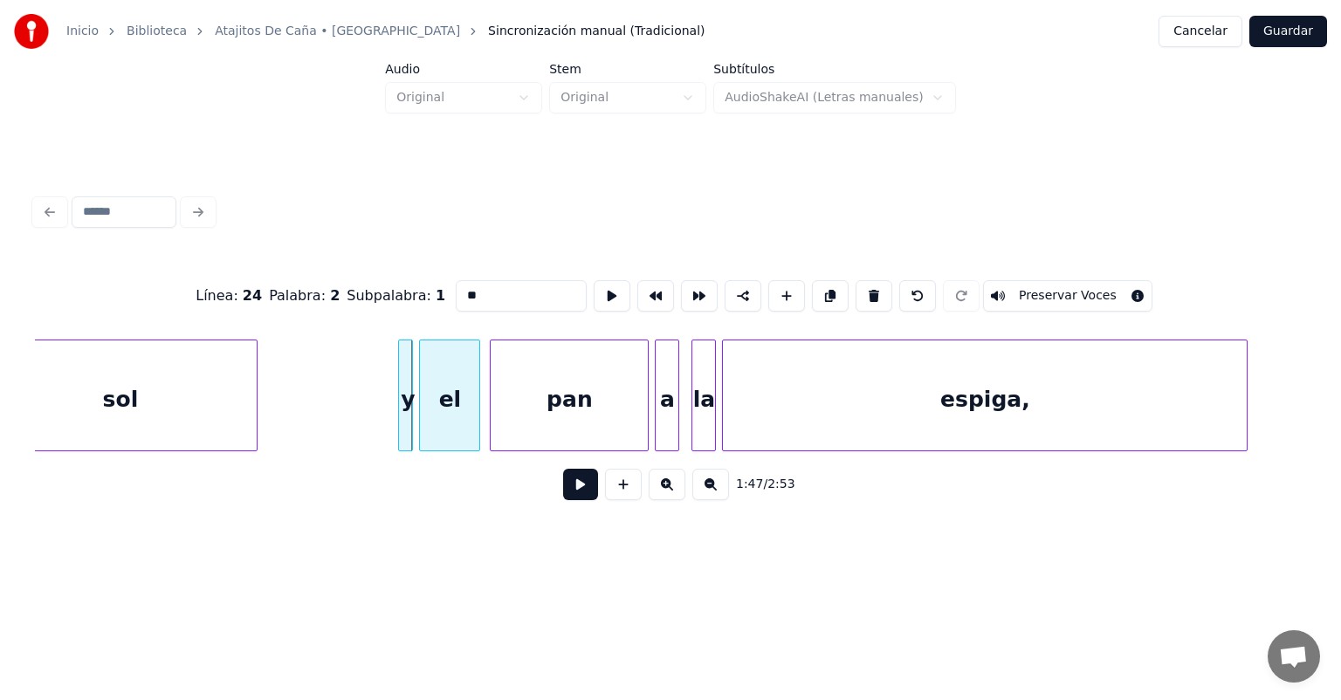
click at [443, 435] on div "el" at bounding box center [449, 400] width 59 height 119
click at [501, 431] on div "pan" at bounding box center [564, 400] width 157 height 119
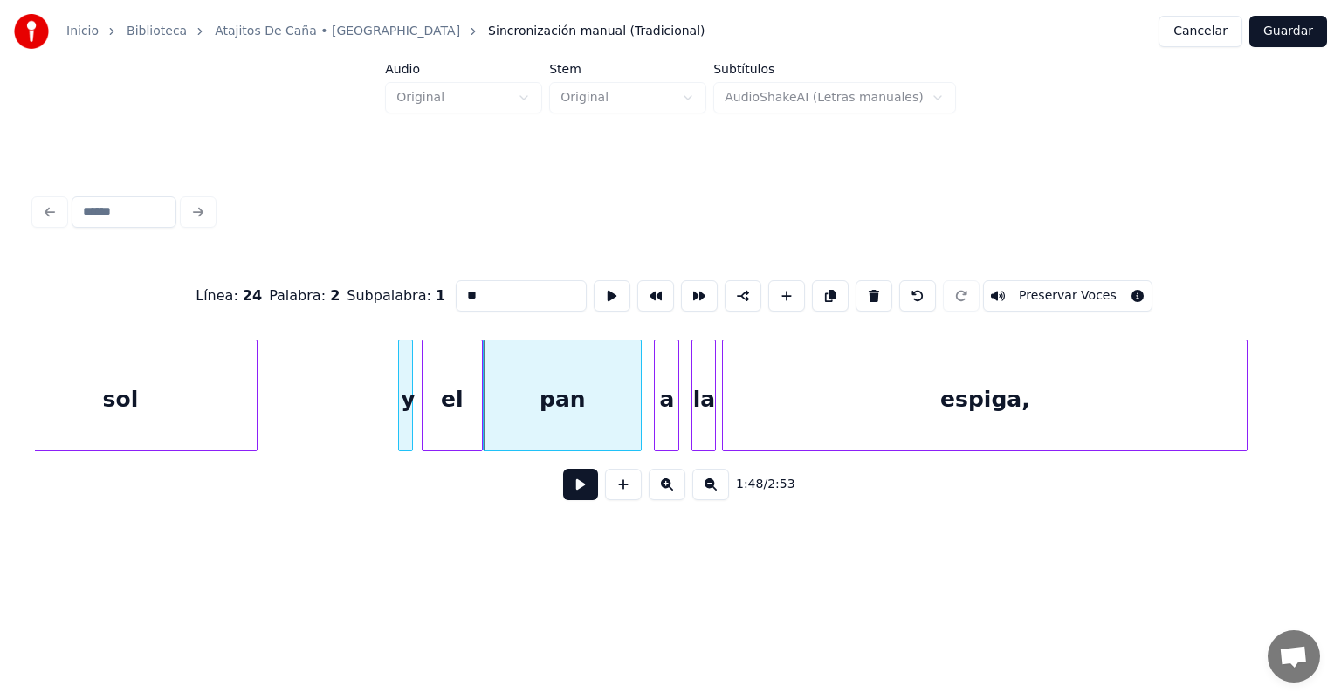
click at [658, 423] on div "a" at bounding box center [667, 400] width 24 height 119
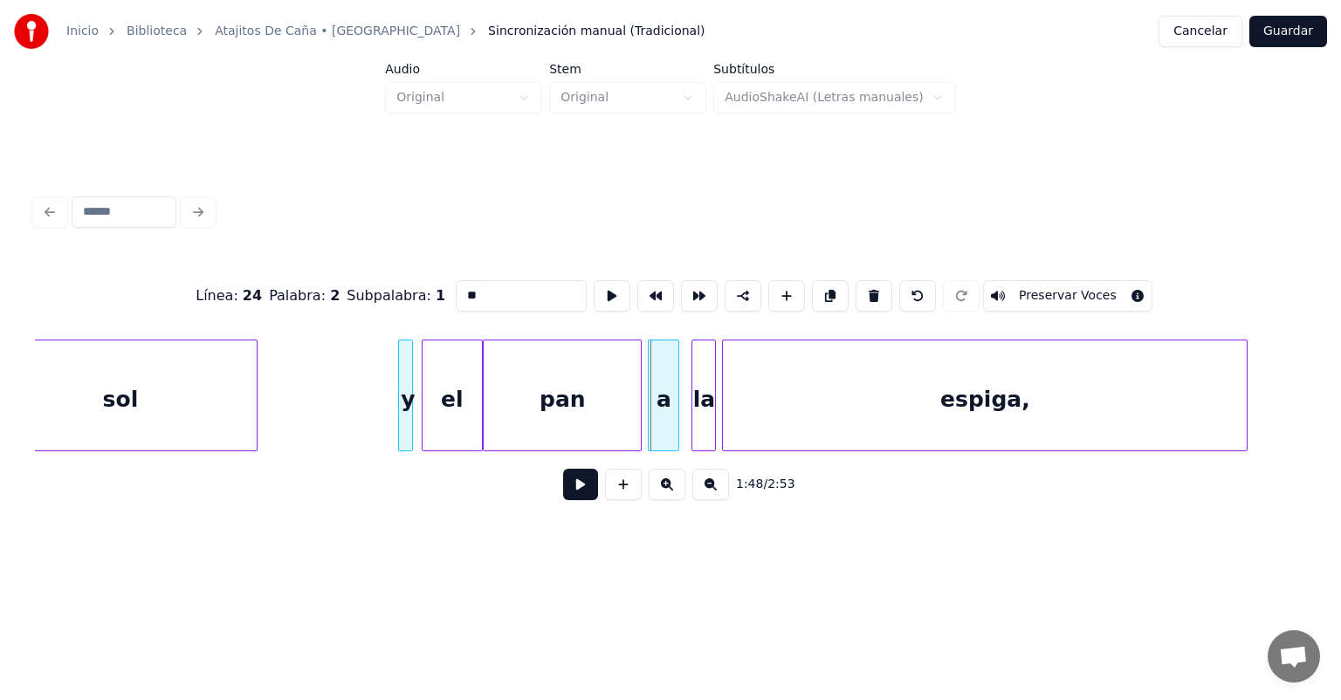
click at [654, 418] on div "a" at bounding box center [664, 400] width 30 height 119
click at [652, 417] on div "a" at bounding box center [664, 400] width 30 height 119
click at [695, 417] on div "la" at bounding box center [703, 400] width 23 height 119
click at [563, 500] on button at bounding box center [580, 484] width 35 height 31
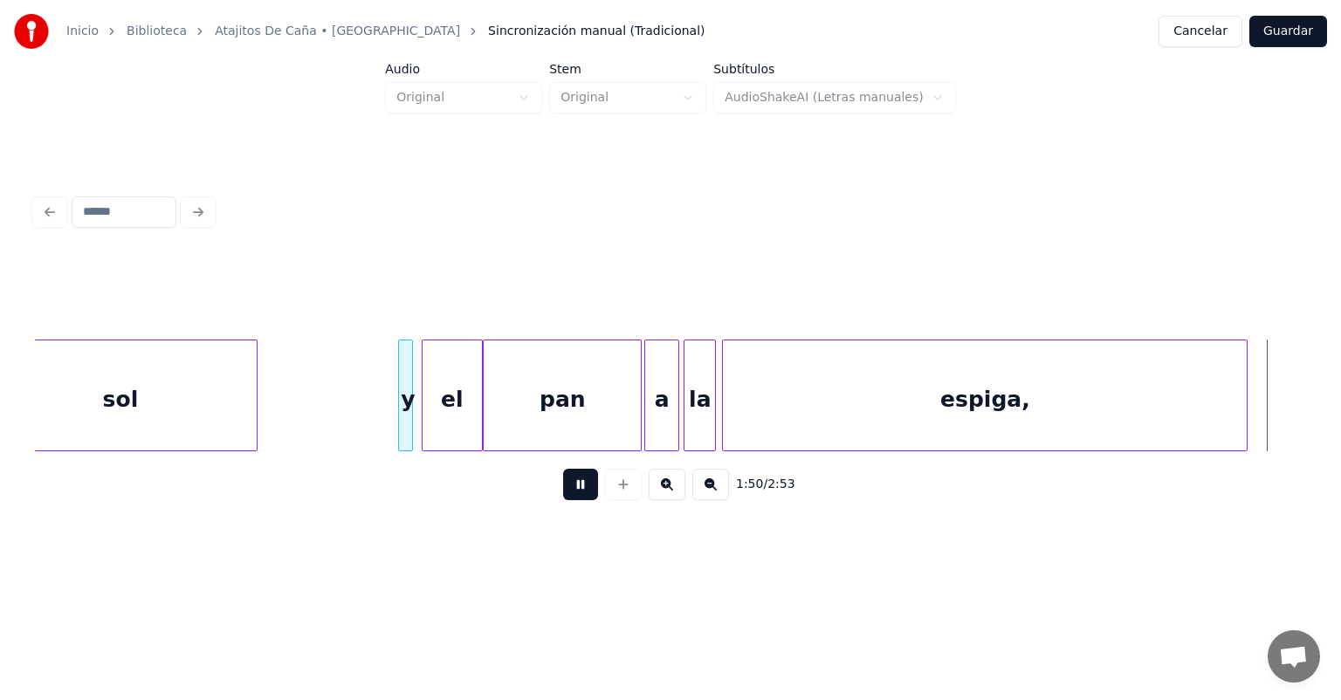
scroll to position [0, 33887]
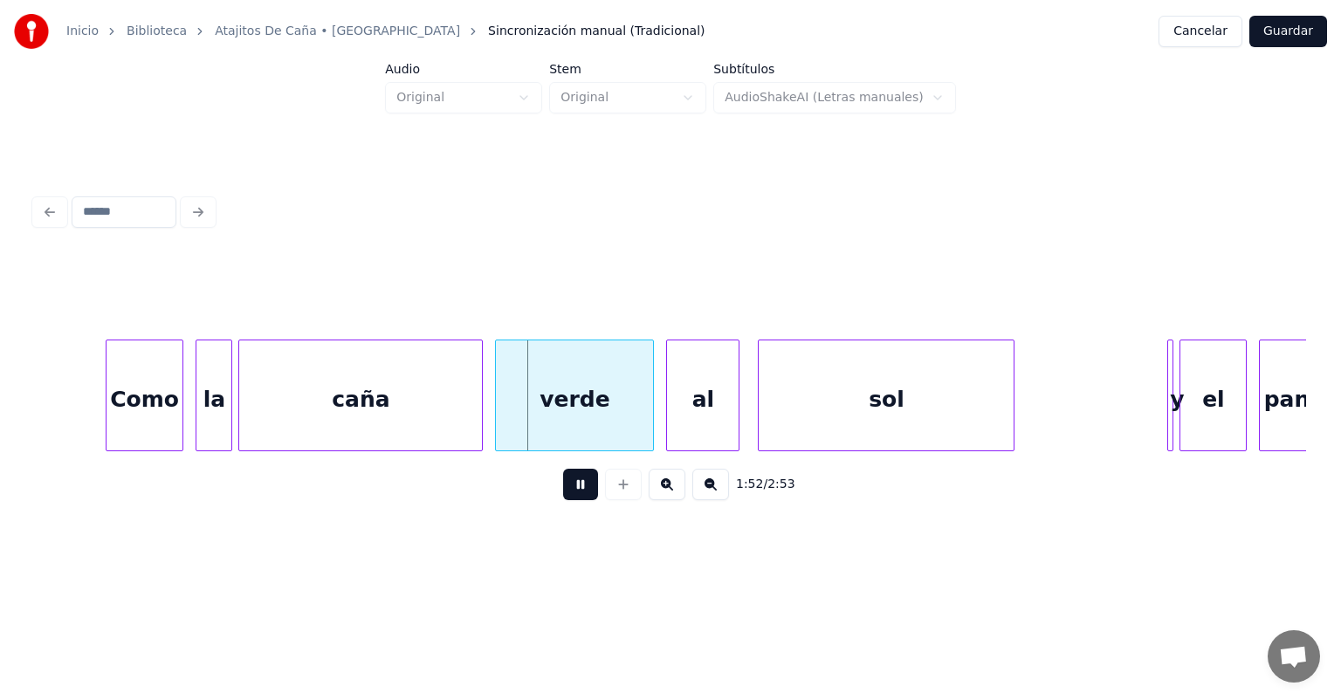
click at [117, 416] on div "Como" at bounding box center [145, 400] width 77 height 119
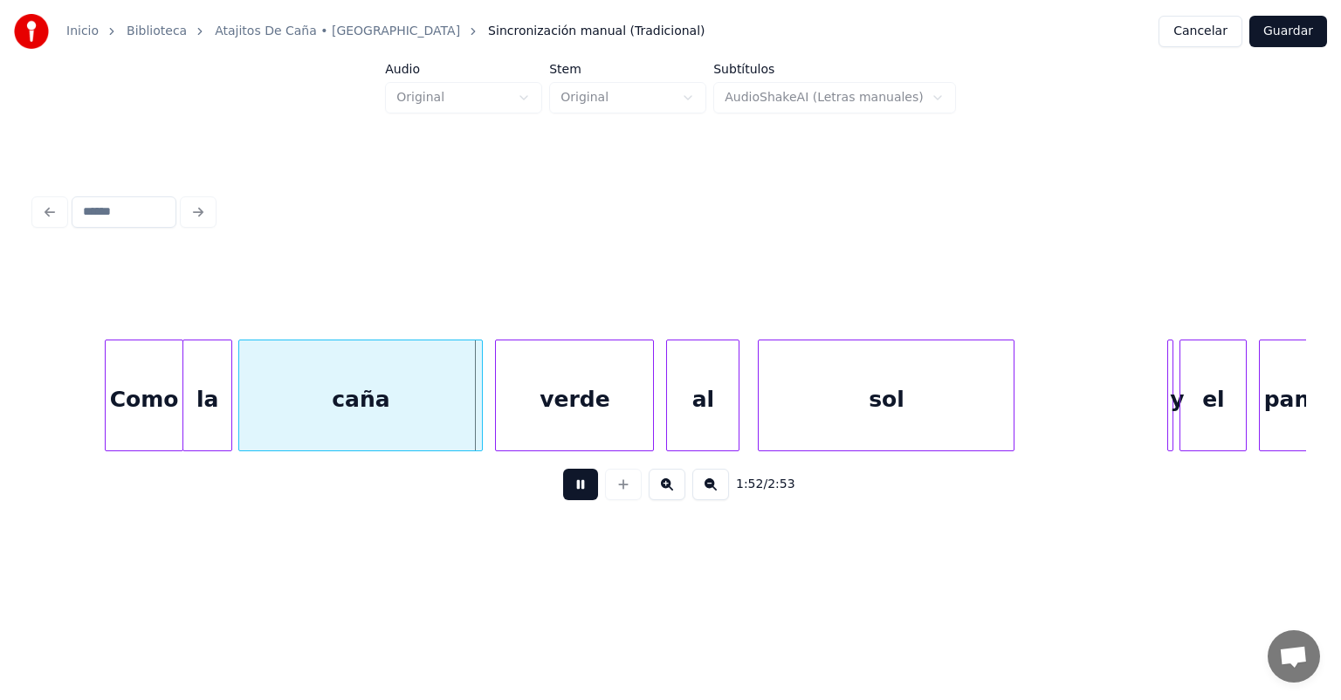
click at [499, 416] on div "verde" at bounding box center [574, 400] width 157 height 119
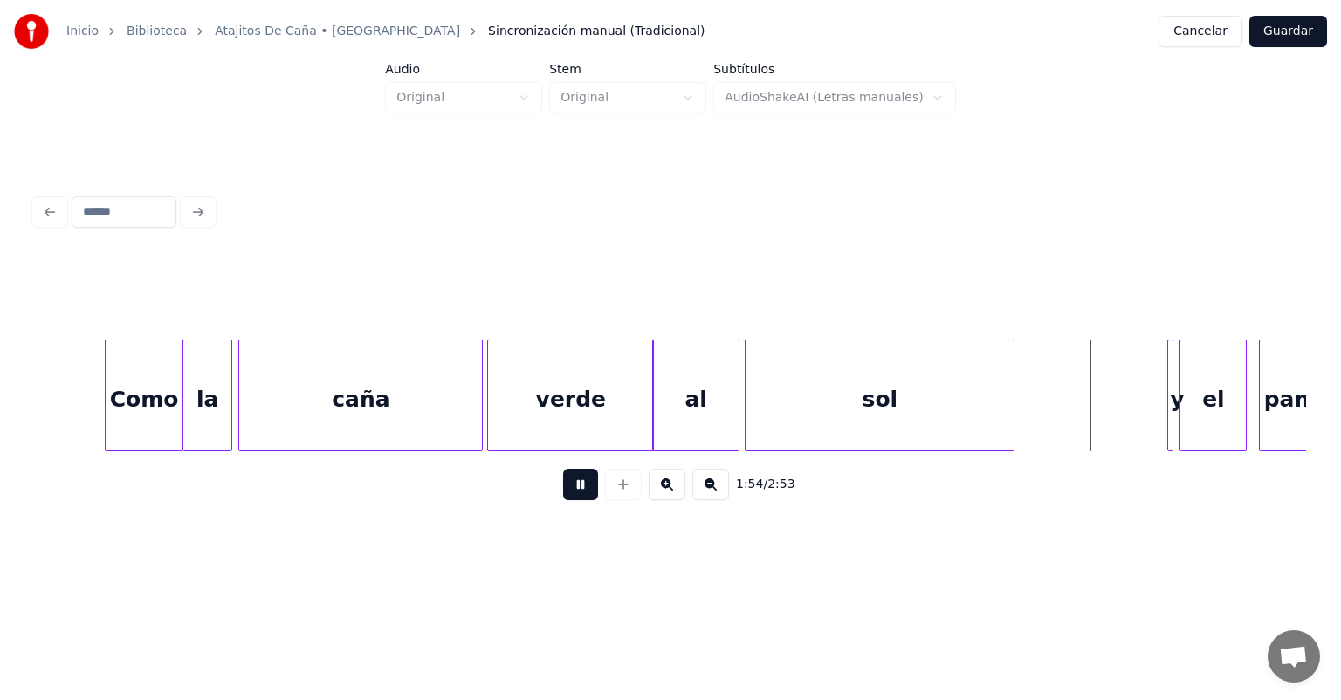
click at [1173, 405] on div at bounding box center [1170, 396] width 5 height 110
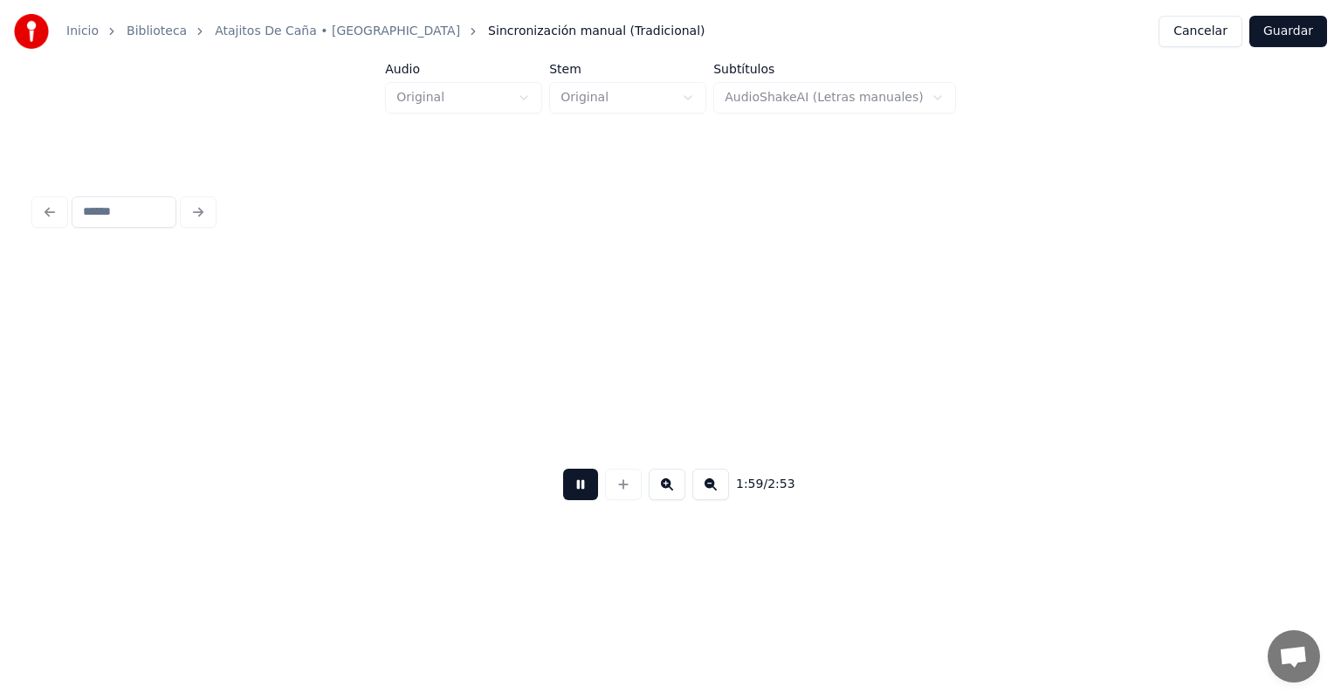
scroll to position [0, 36432]
click at [564, 498] on button at bounding box center [580, 484] width 35 height 31
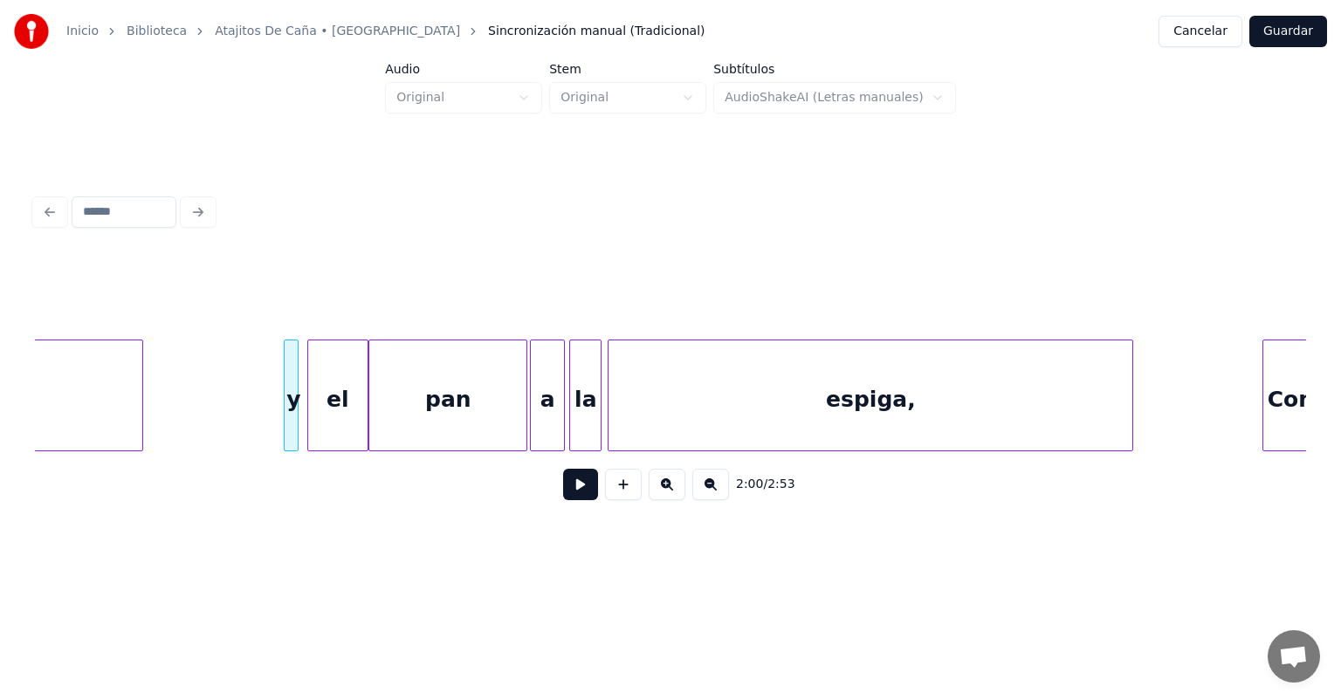
scroll to position [0, 32759]
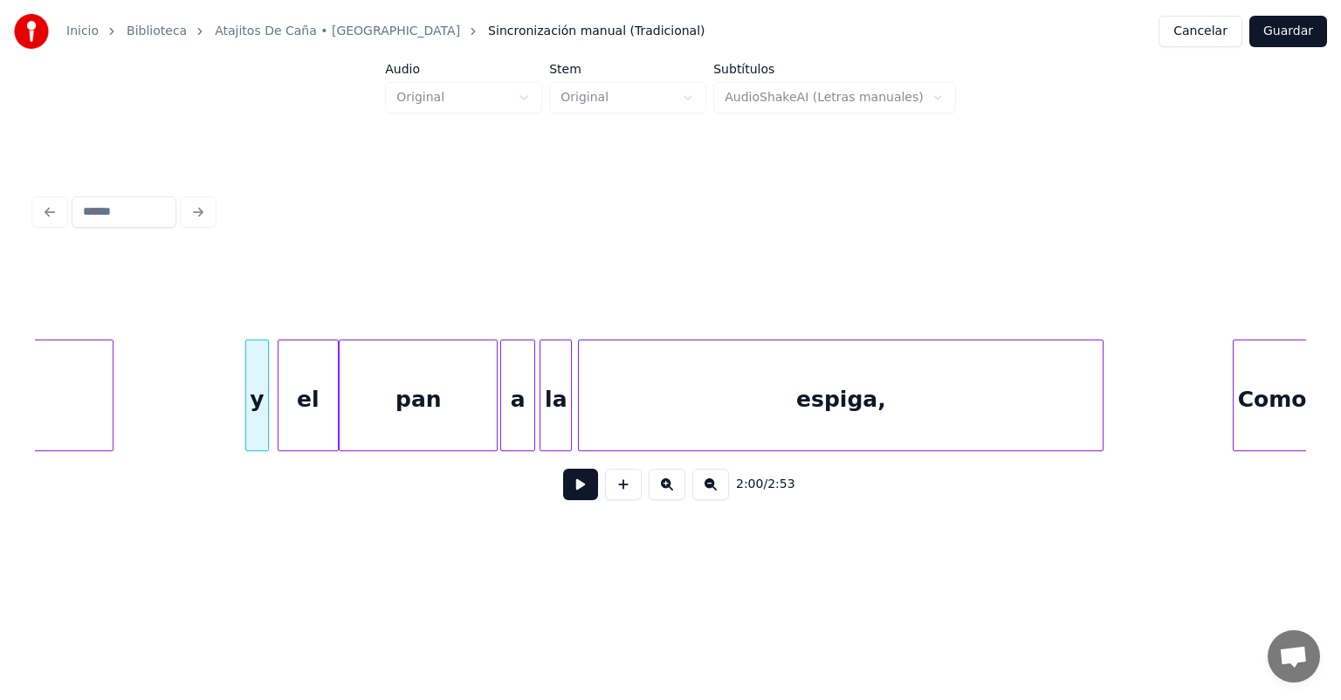
click at [258, 419] on div "y" at bounding box center [257, 400] width 22 height 119
click at [265, 423] on div "y" at bounding box center [258, 400] width 24 height 119
click at [563, 491] on button at bounding box center [580, 484] width 35 height 31
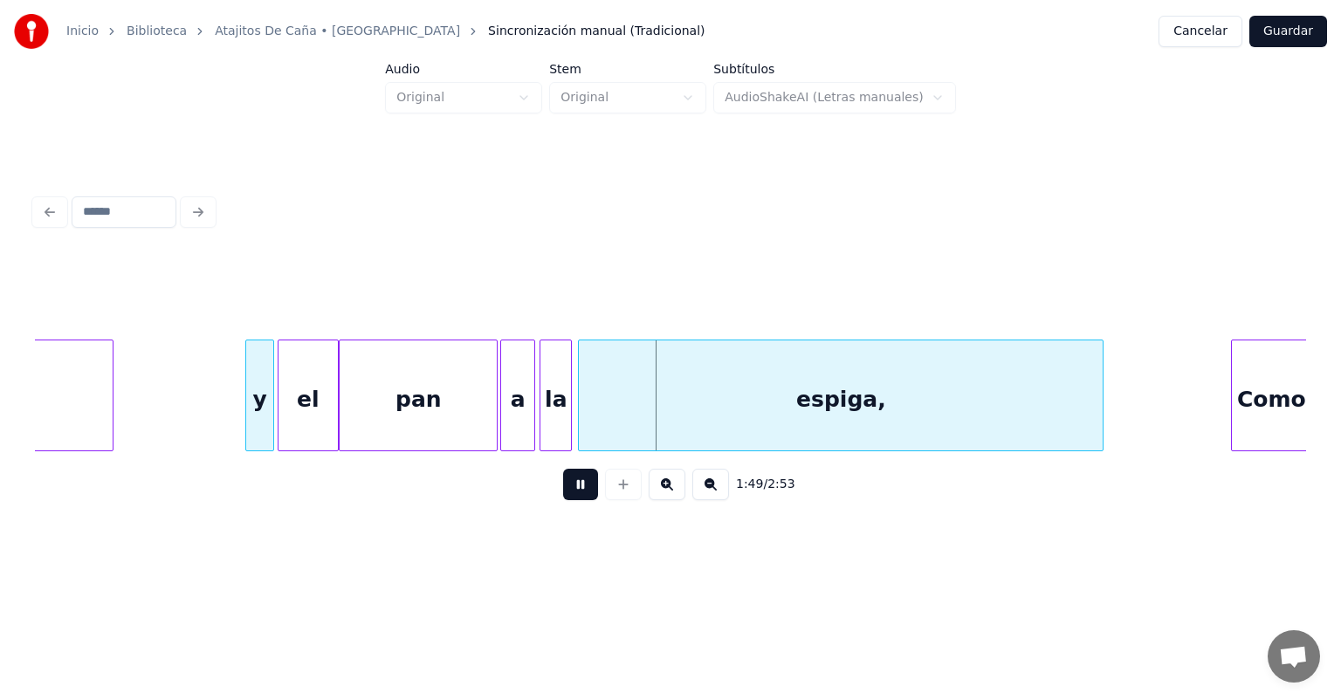
click at [1237, 389] on div at bounding box center [1234, 396] width 5 height 110
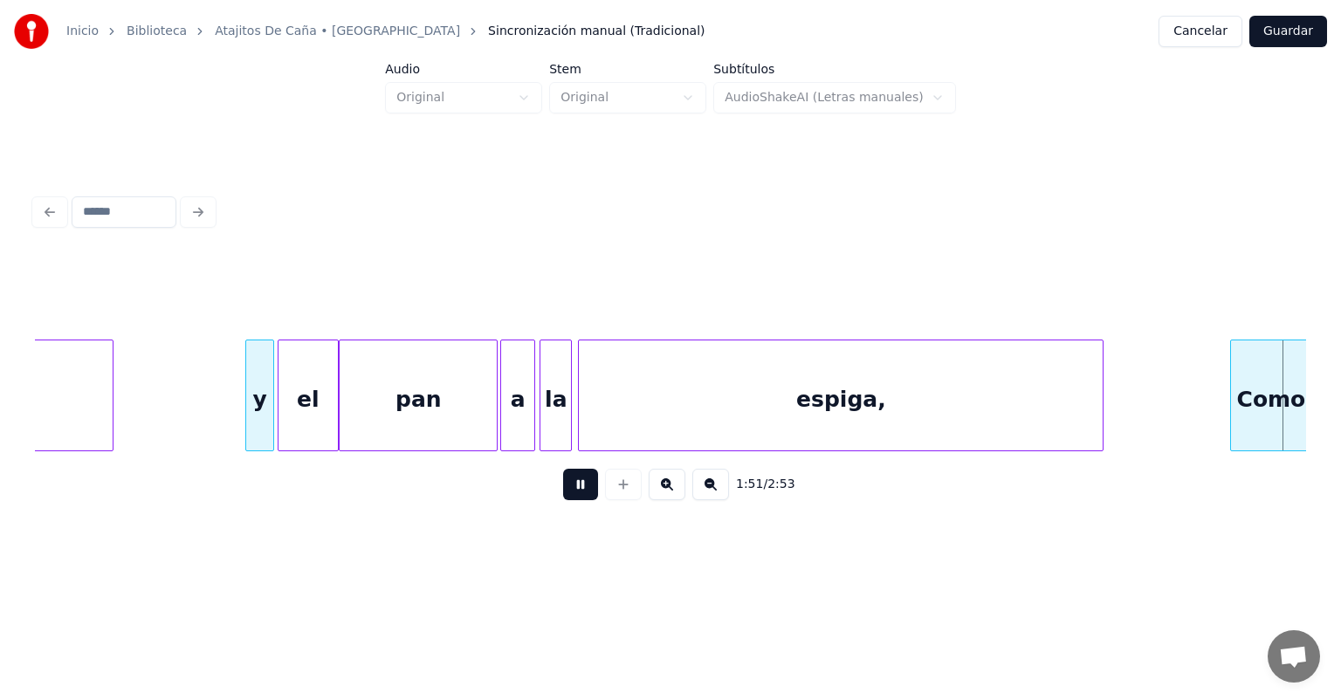
scroll to position [0, 34030]
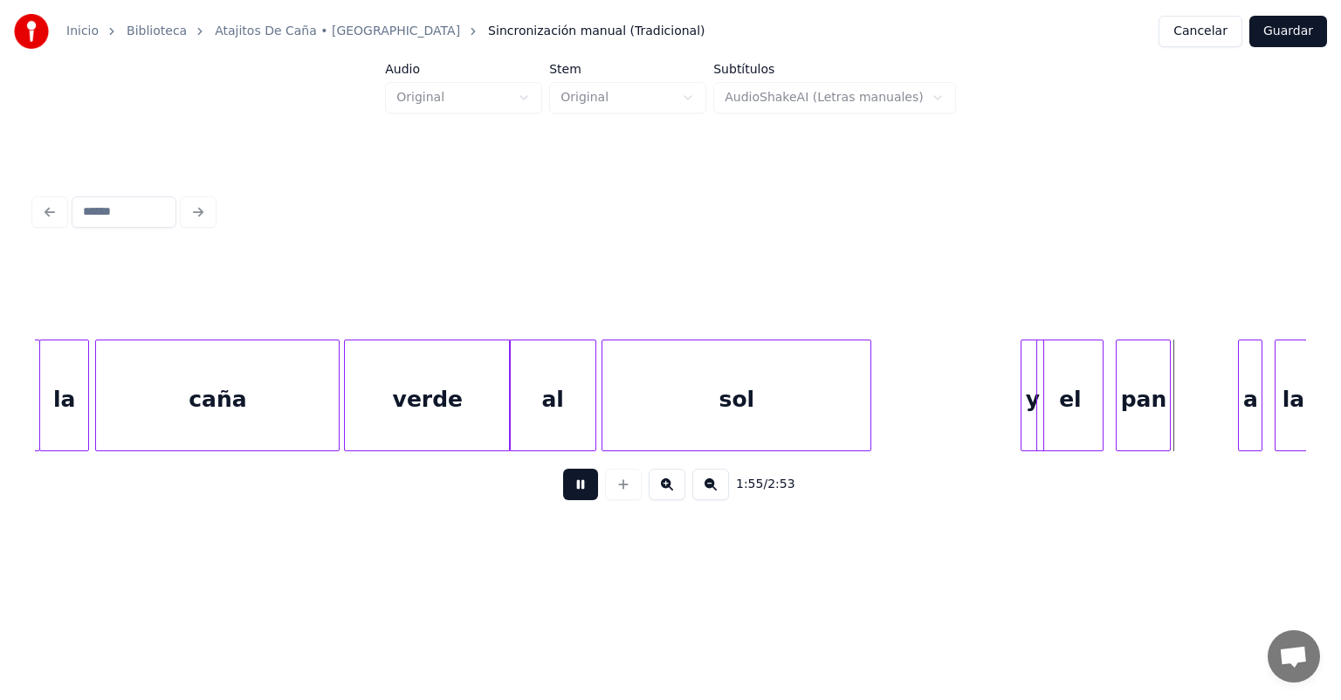
click at [1031, 403] on div "y" at bounding box center [1033, 400] width 22 height 119
click at [1066, 409] on div "el" at bounding box center [1080, 400] width 65 height 119
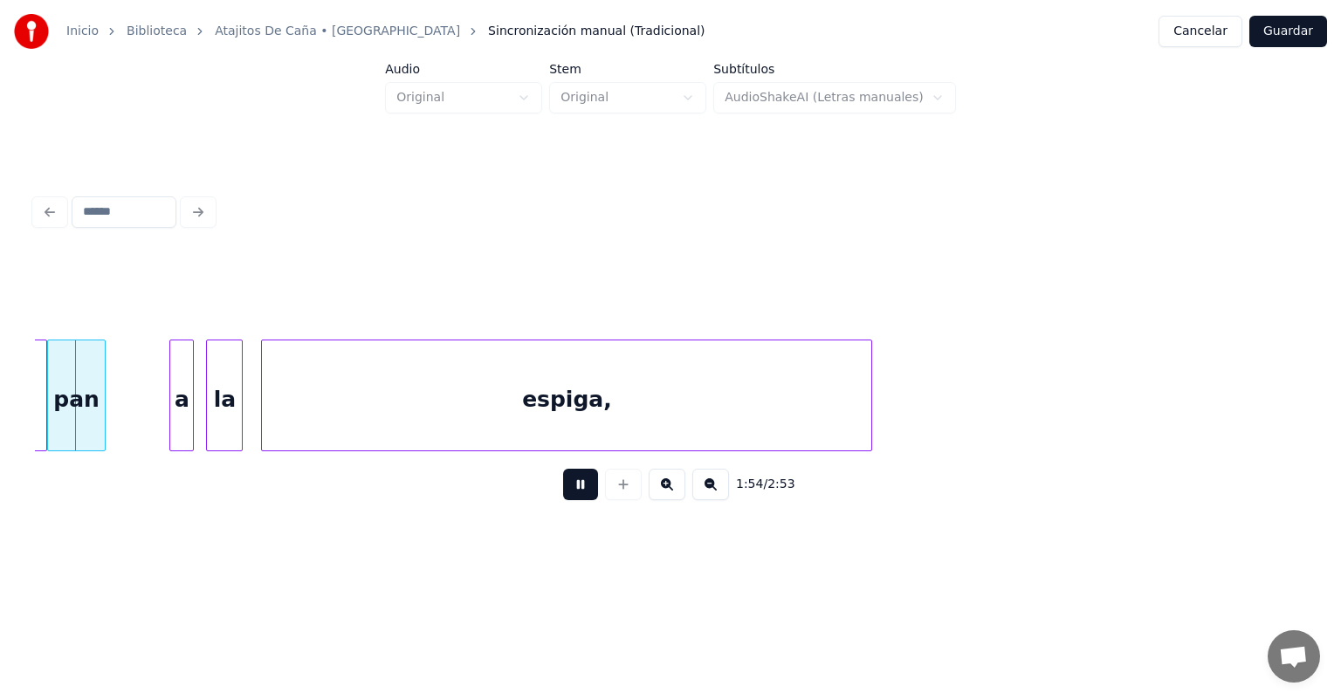
scroll to position [0, 35099]
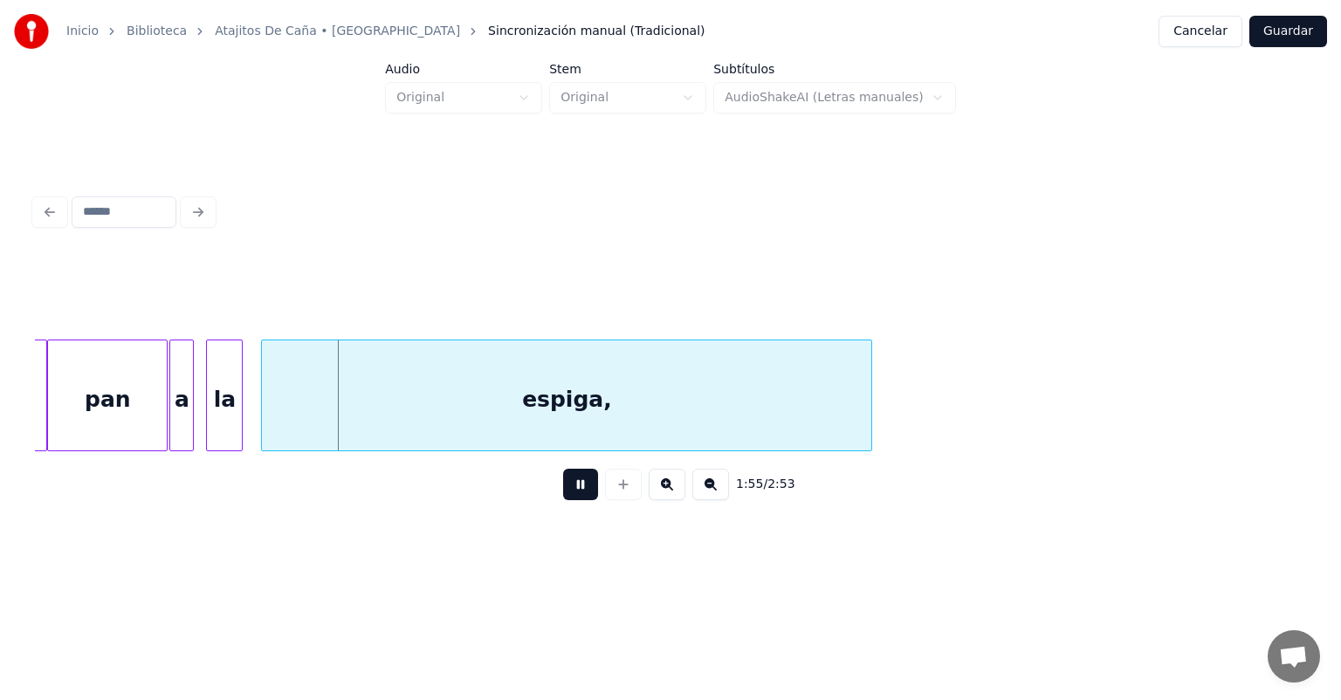
click at [239, 426] on div "la" at bounding box center [224, 400] width 35 height 119
click at [265, 427] on div "espiga," at bounding box center [563, 400] width 617 height 119
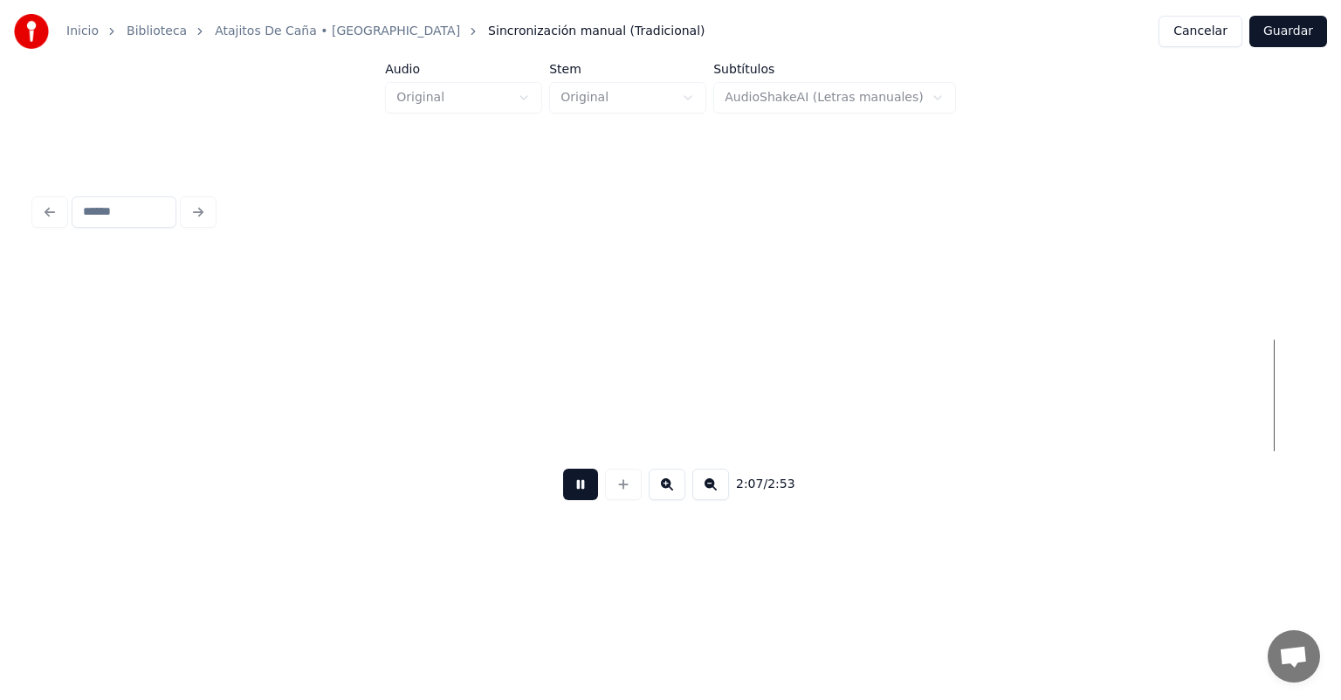
scroll to position [0, 38915]
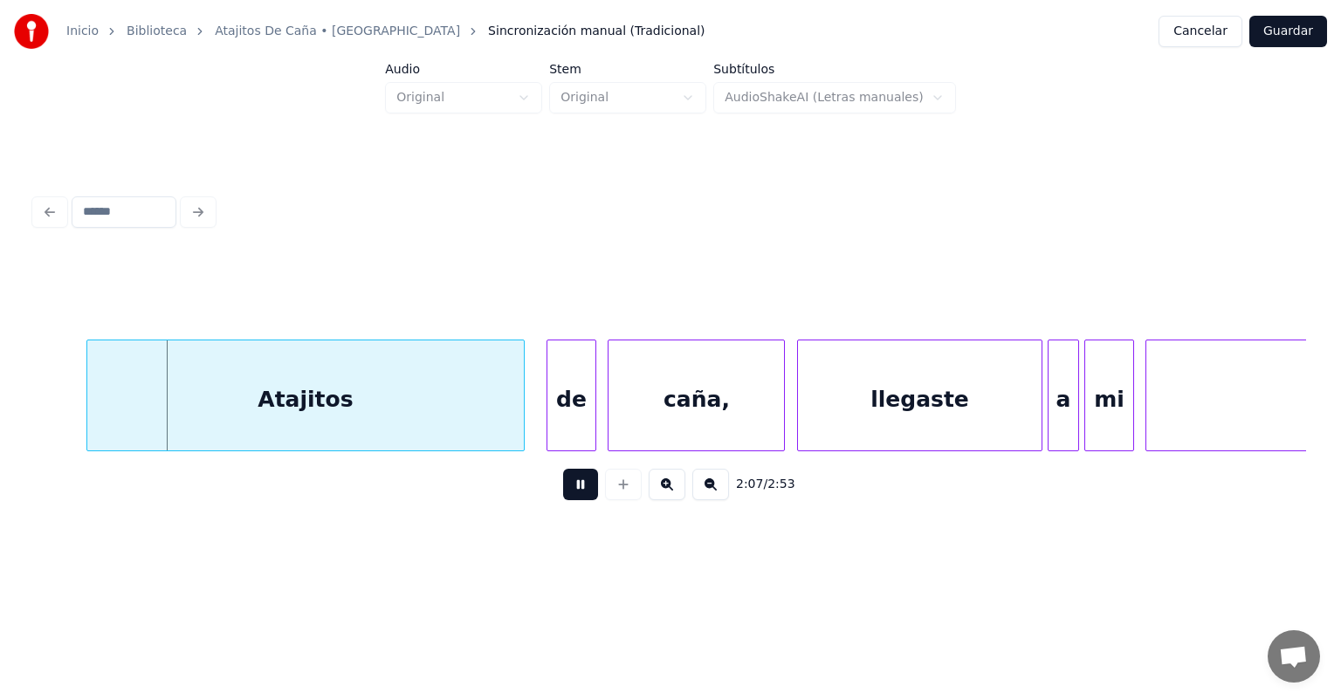
click at [611, 424] on div "caña," at bounding box center [697, 400] width 176 height 119
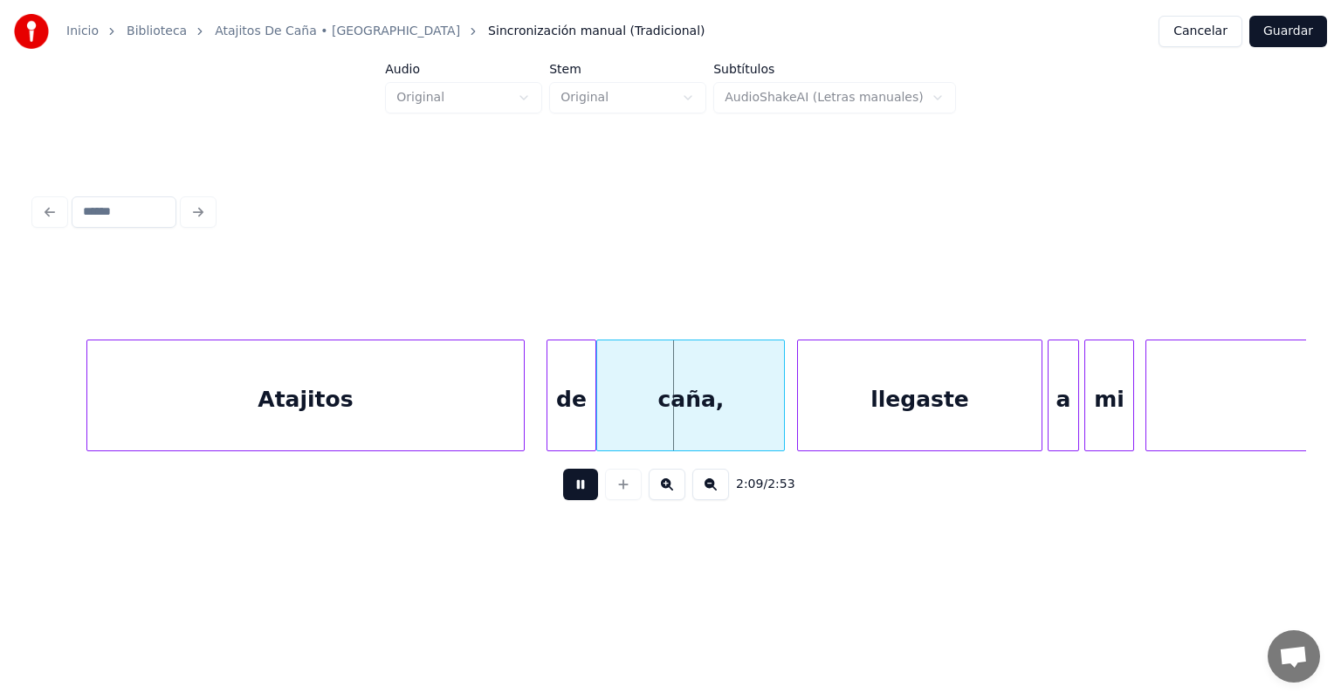
click at [550, 423] on div "de" at bounding box center [571, 400] width 47 height 119
click at [520, 422] on div "Atajitos" at bounding box center [309, 400] width 444 height 119
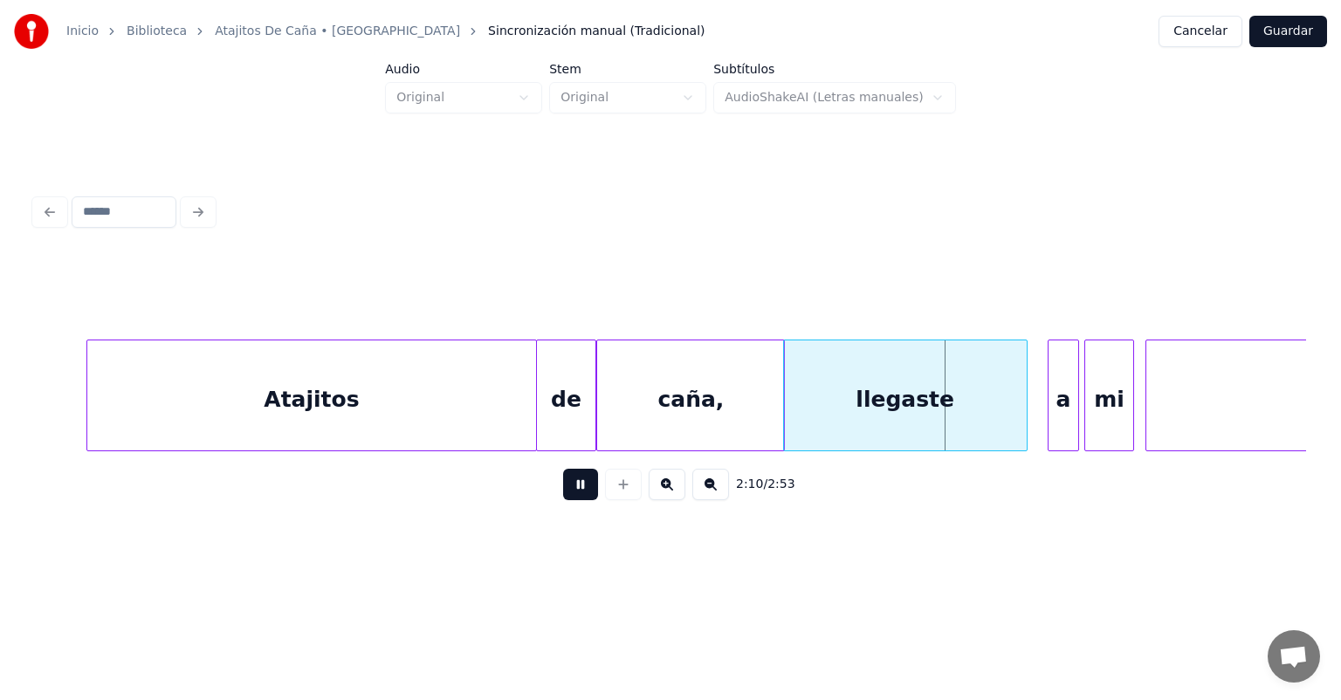
click at [1012, 410] on div "llegaste" at bounding box center [905, 400] width 243 height 119
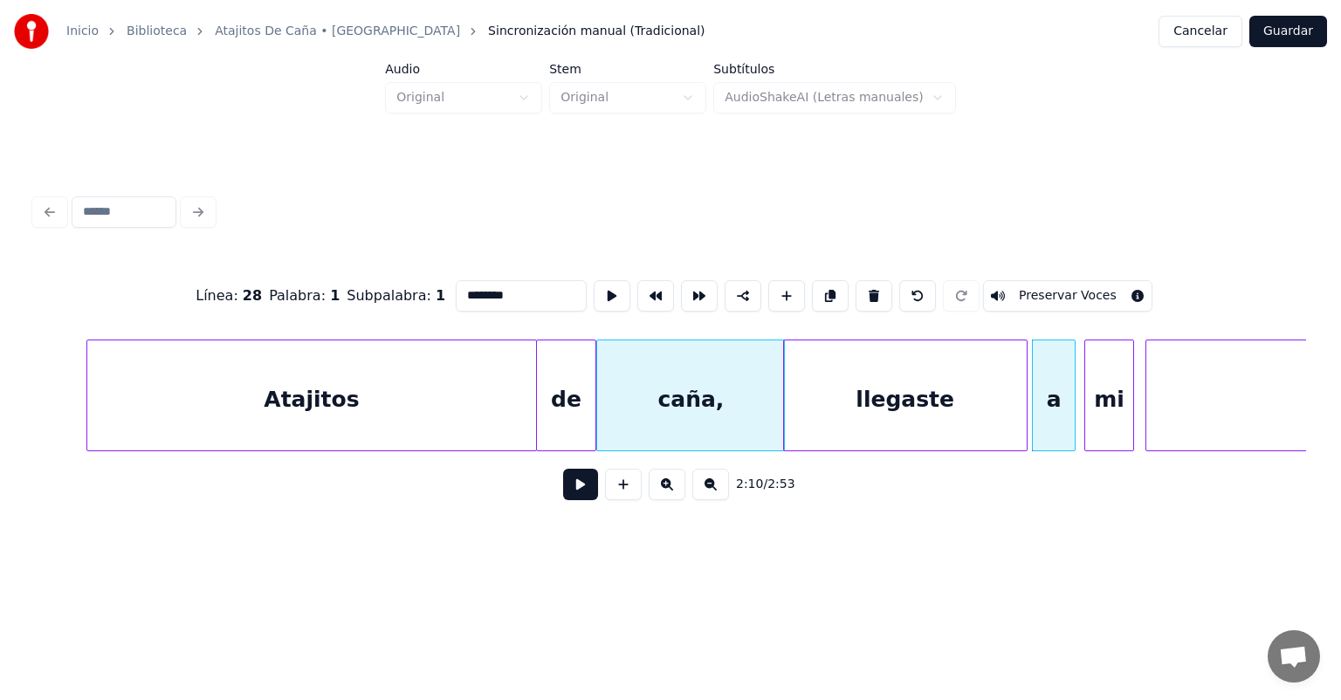
click at [1149, 408] on div at bounding box center [1149, 396] width 5 height 110
type input "*****"
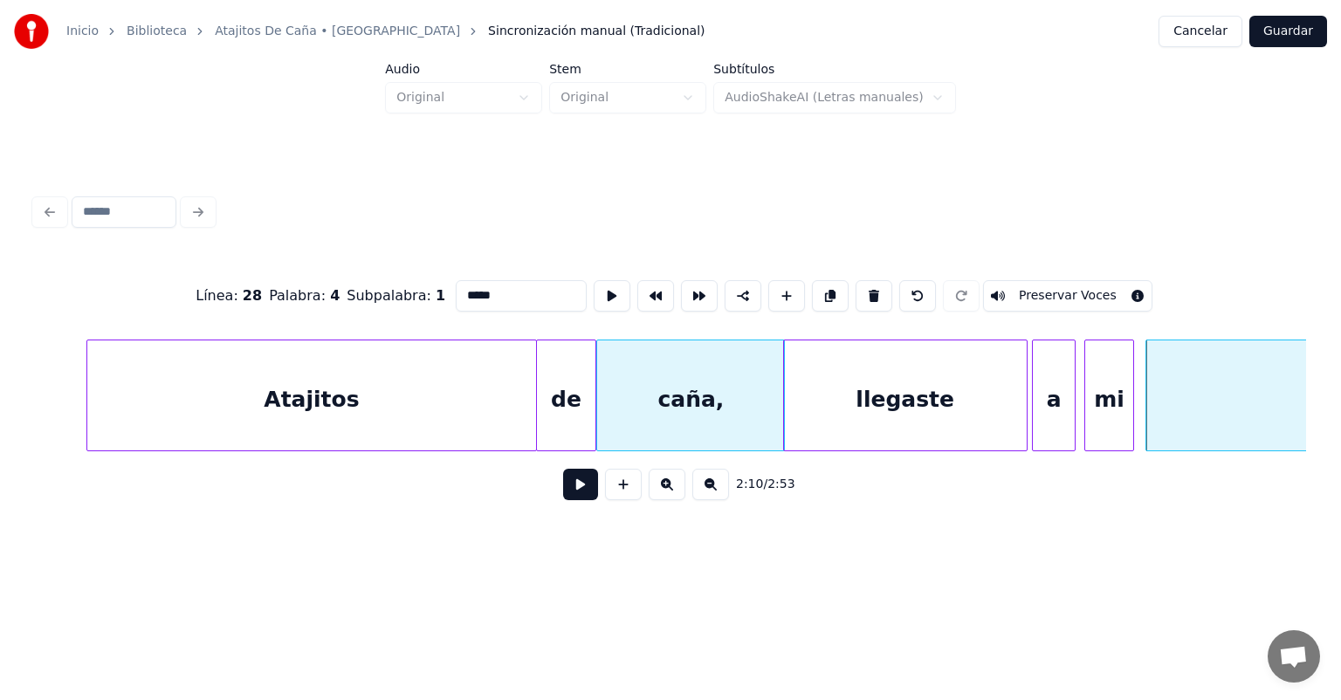
click at [563, 494] on button at bounding box center [580, 484] width 35 height 31
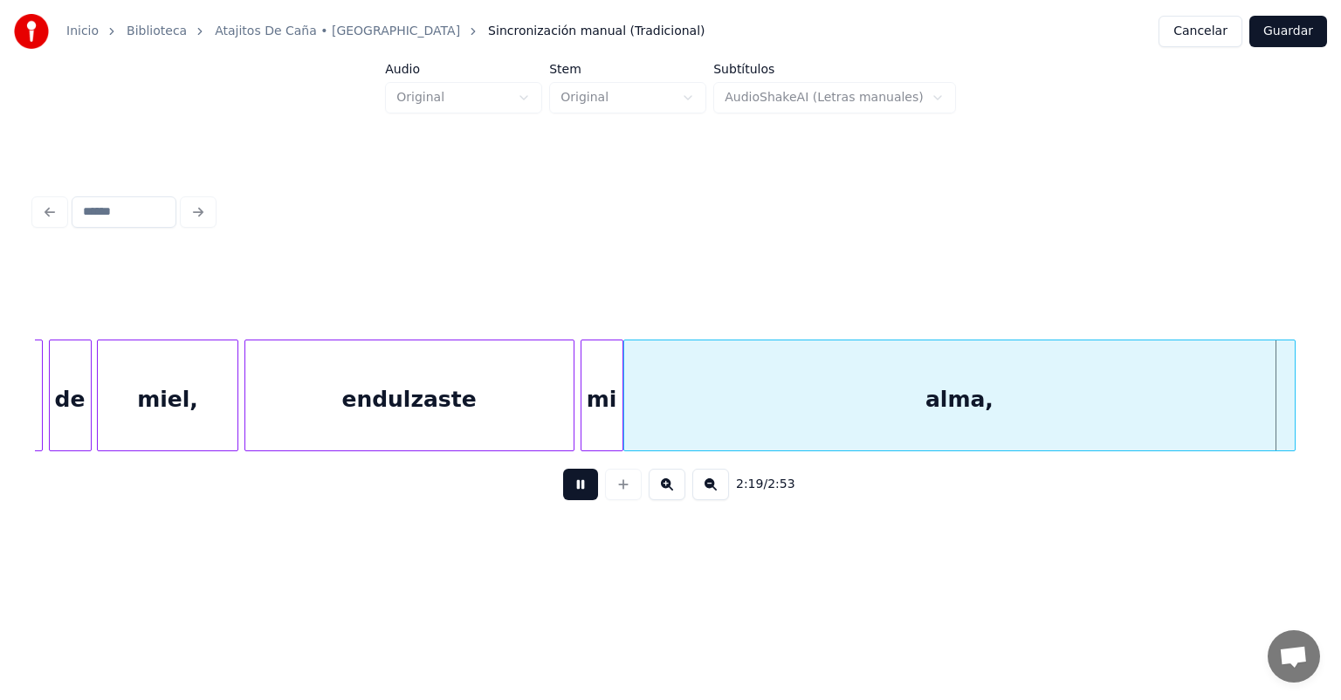
scroll to position [0, 42734]
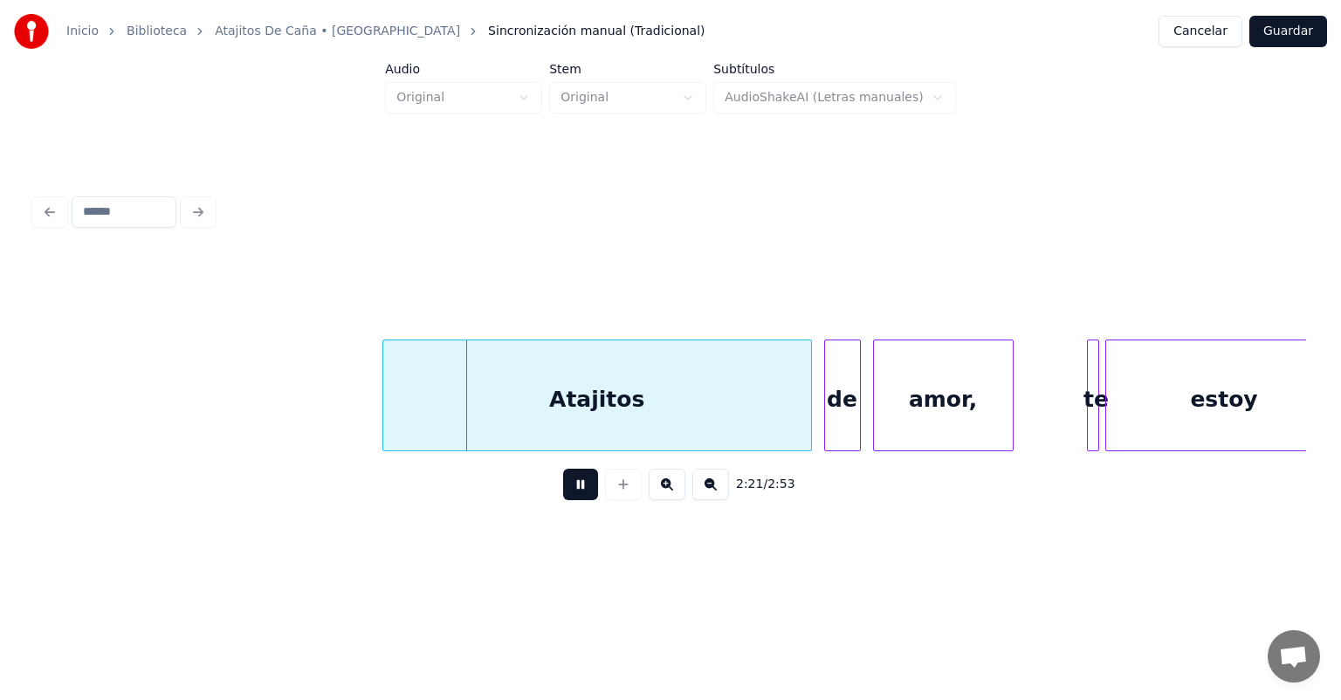
click at [485, 415] on div "Atajitos" at bounding box center [597, 400] width 428 height 119
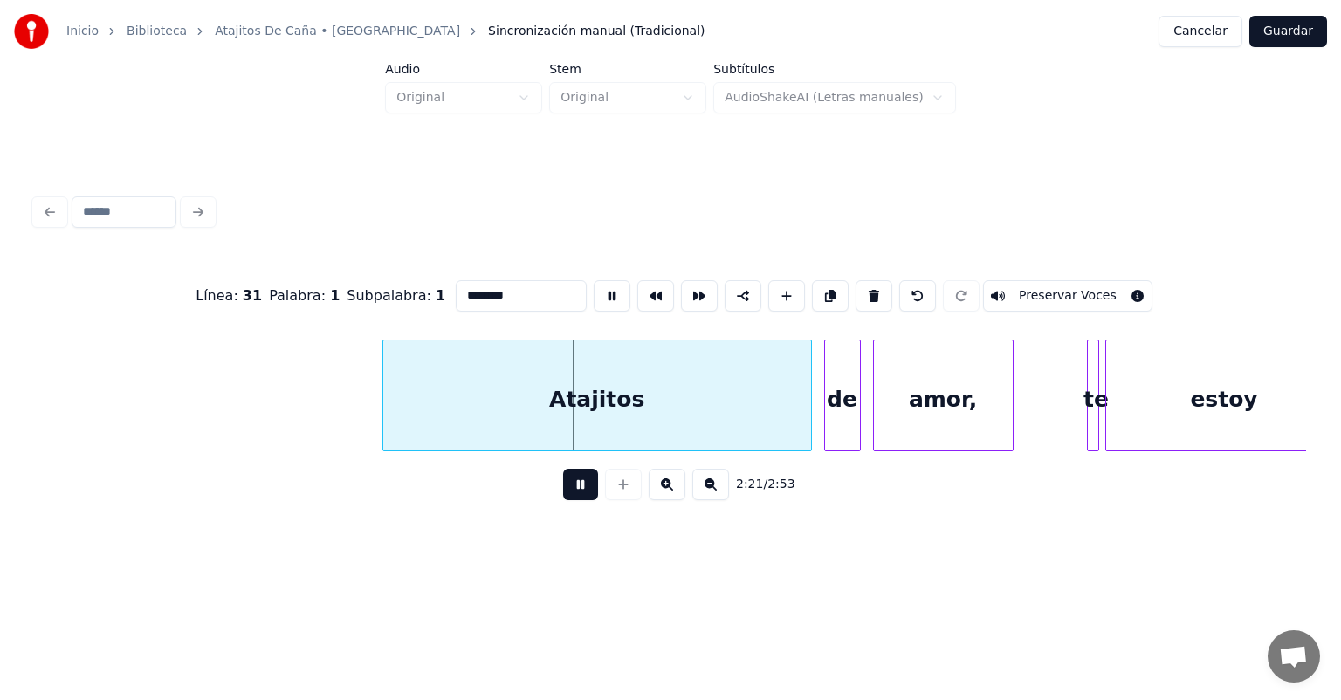
click at [456, 294] on input "********" at bounding box center [521, 295] width 131 height 31
type input "**********"
click at [563, 491] on button at bounding box center [580, 484] width 35 height 31
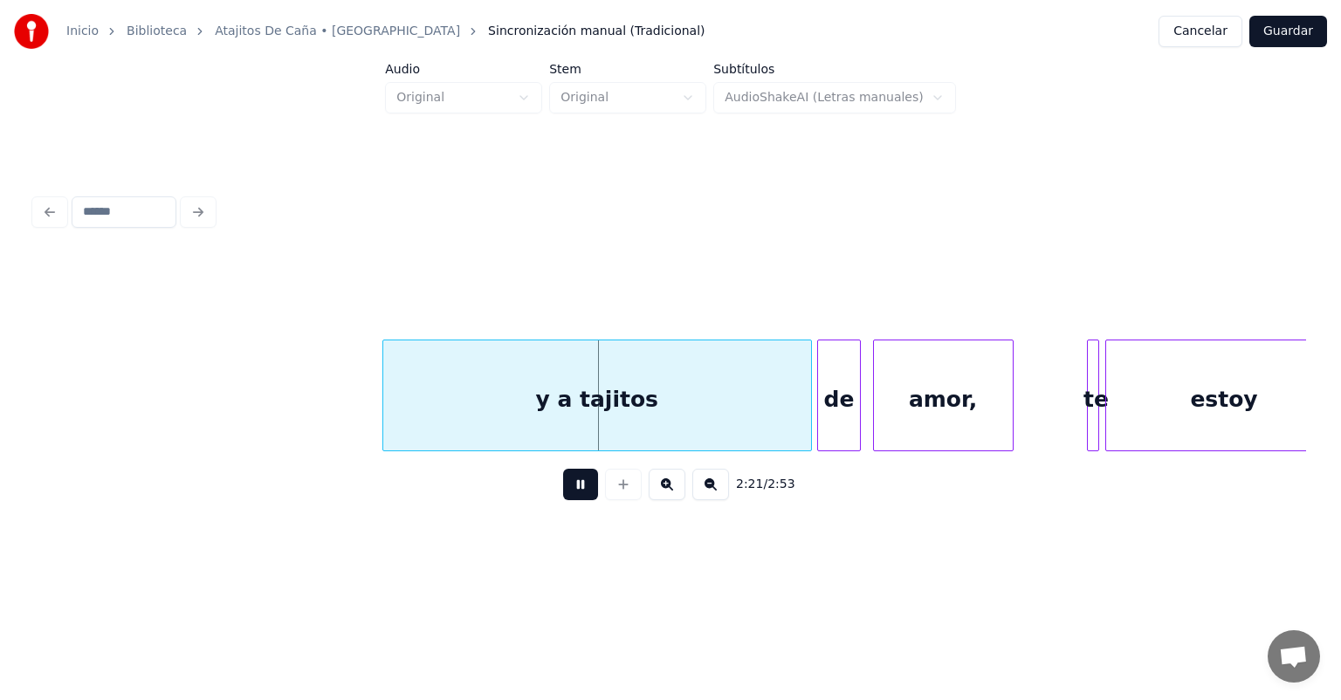
click at [826, 414] on div "de" at bounding box center [838, 400] width 41 height 119
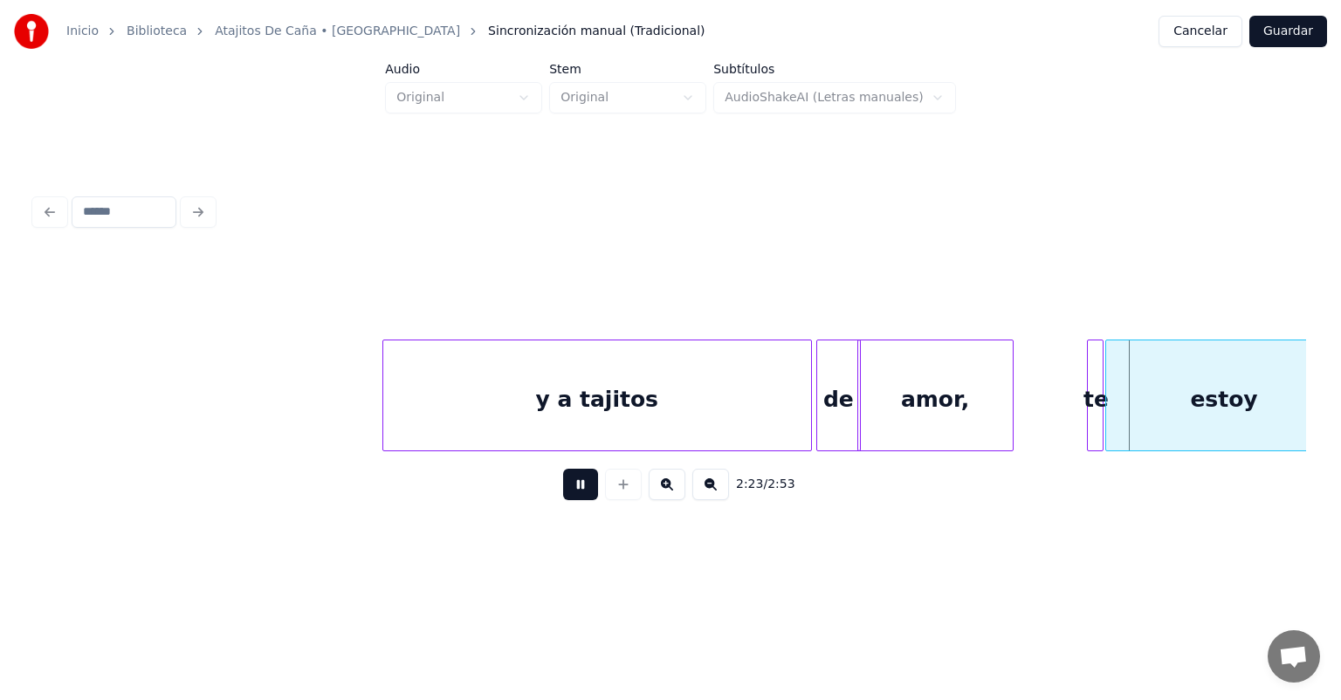
click at [1094, 403] on div "te" at bounding box center [1096, 400] width 17 height 119
click at [1151, 406] on div "estoy" at bounding box center [1224, 400] width 237 height 119
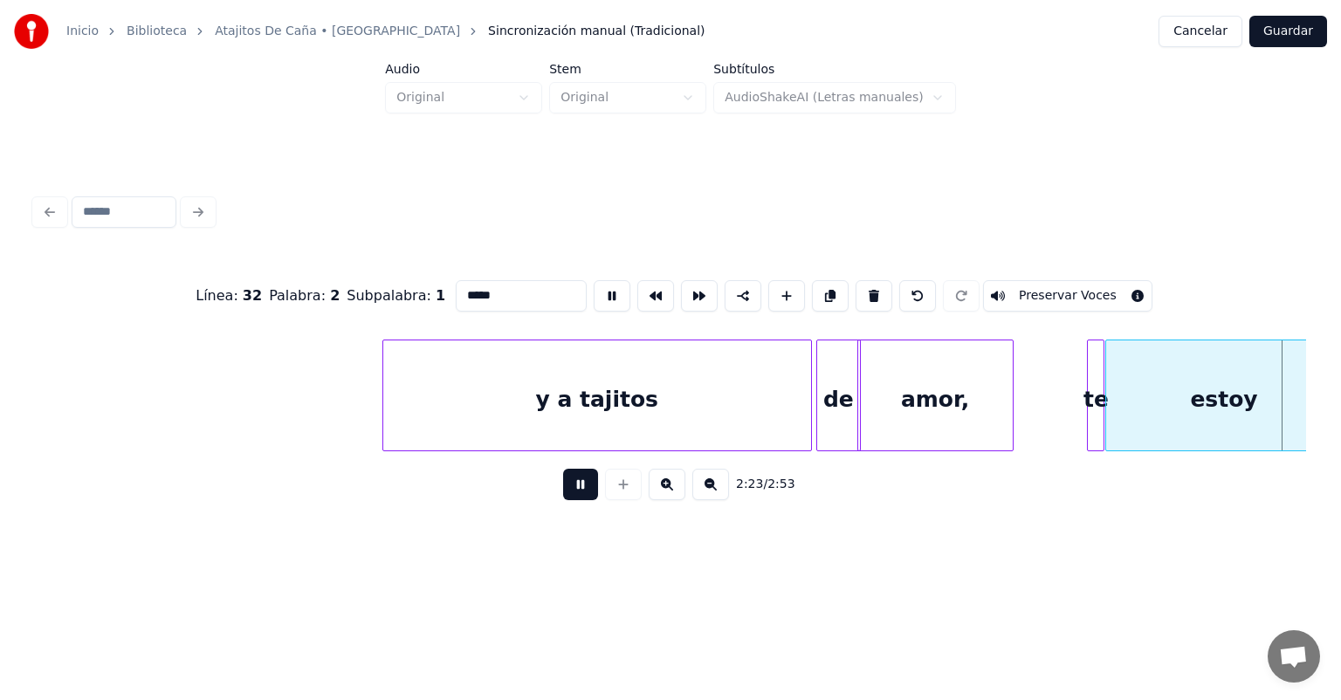
click at [465, 293] on input "*****" at bounding box center [521, 295] width 131 height 31
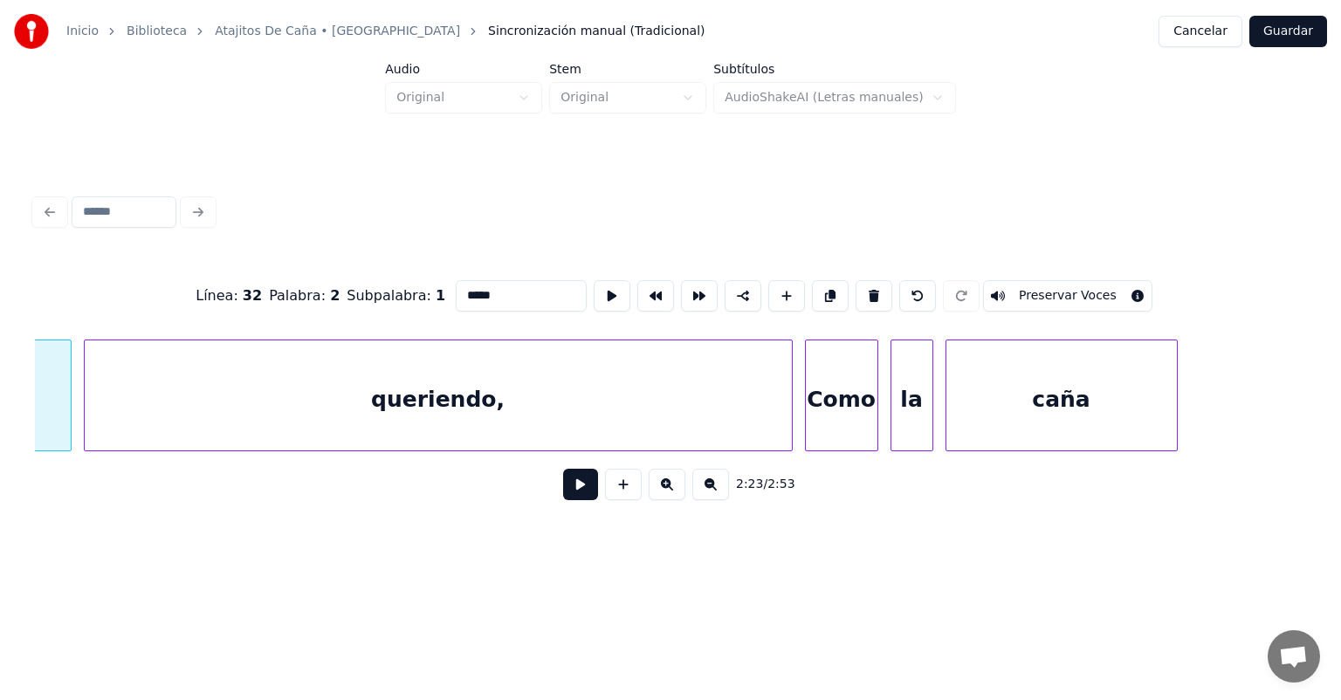
scroll to position [0, 43803]
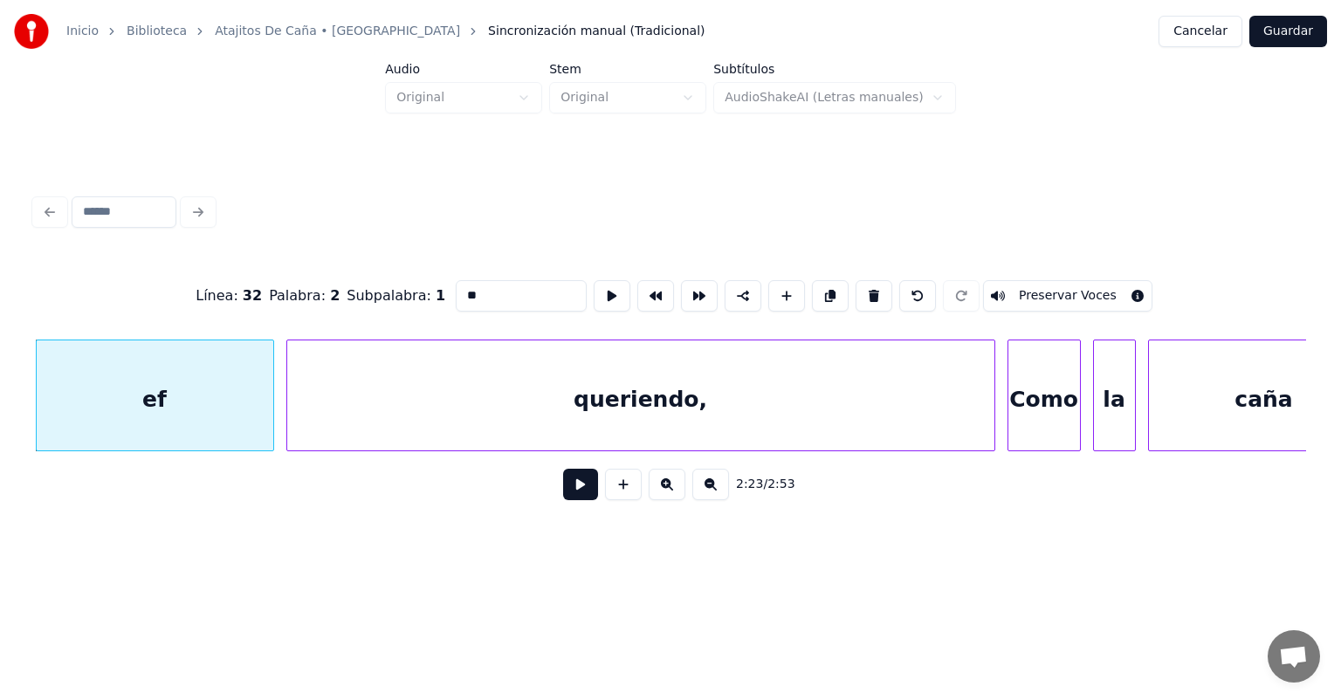
type input "*"
type input "***"
click at [563, 495] on button at bounding box center [580, 484] width 35 height 31
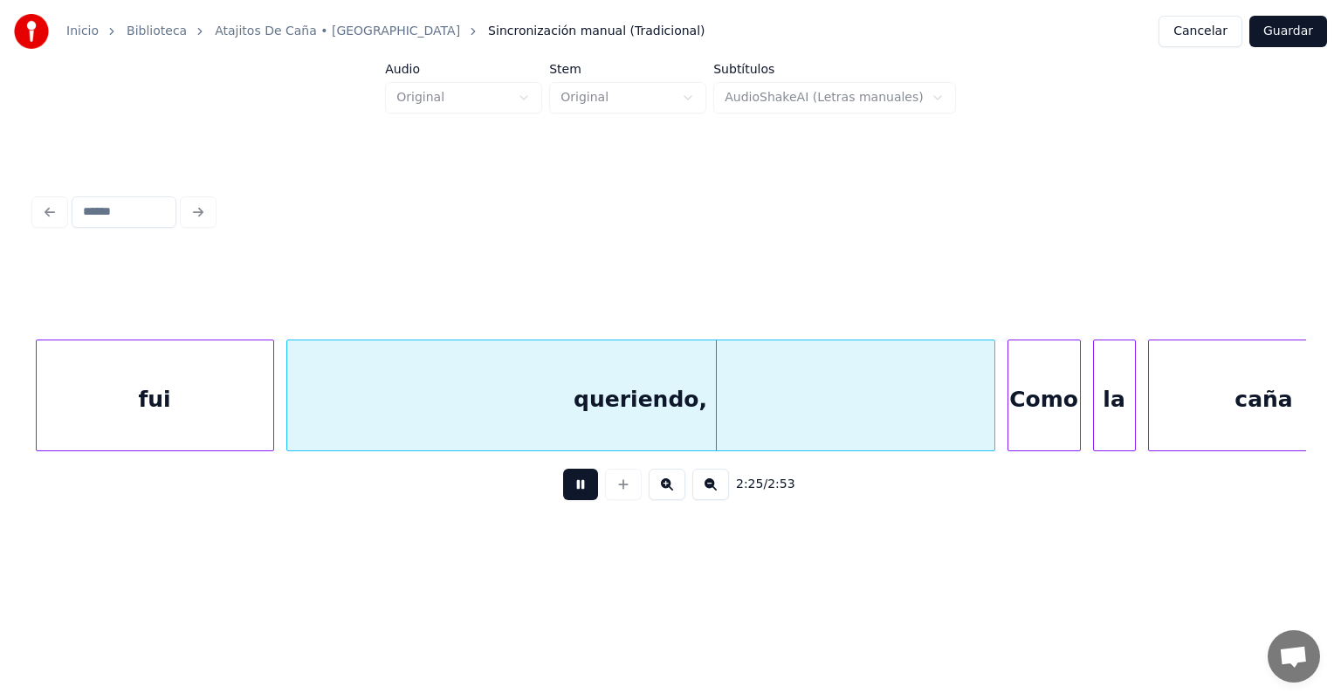
click at [1009, 405] on div at bounding box center [1011, 396] width 5 height 110
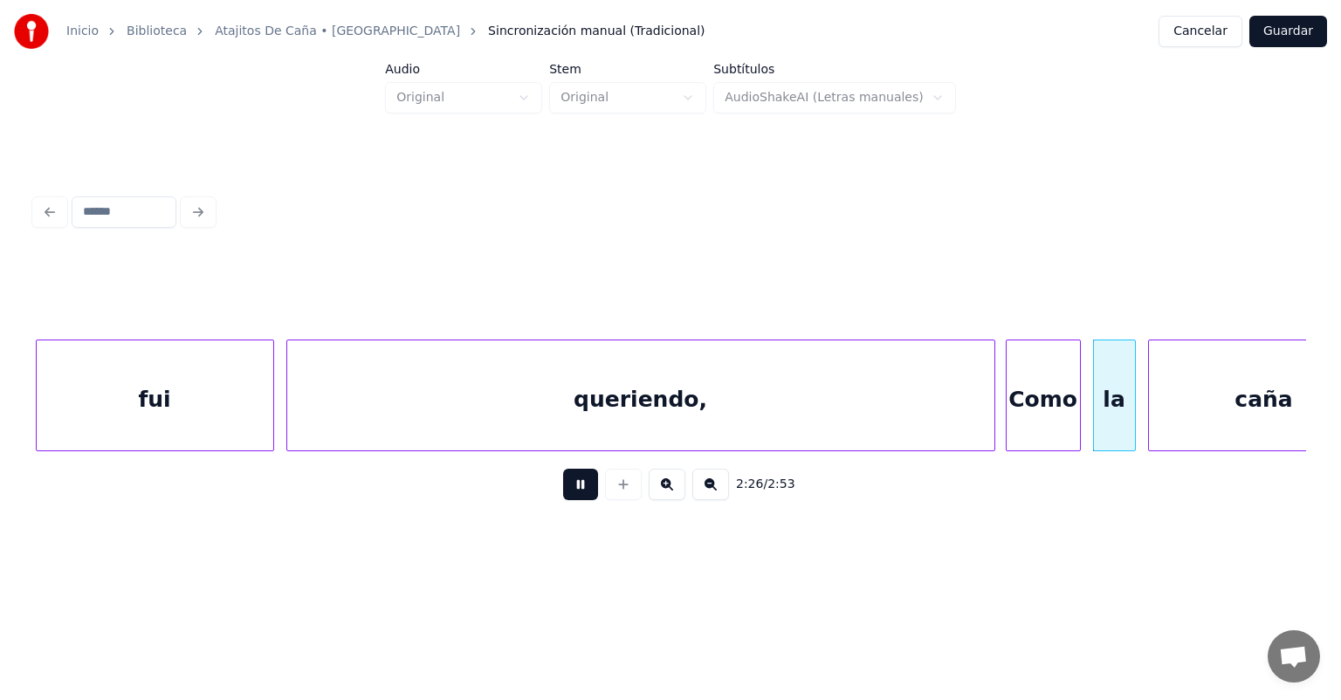
click at [1095, 398] on div "la" at bounding box center [1114, 400] width 41 height 119
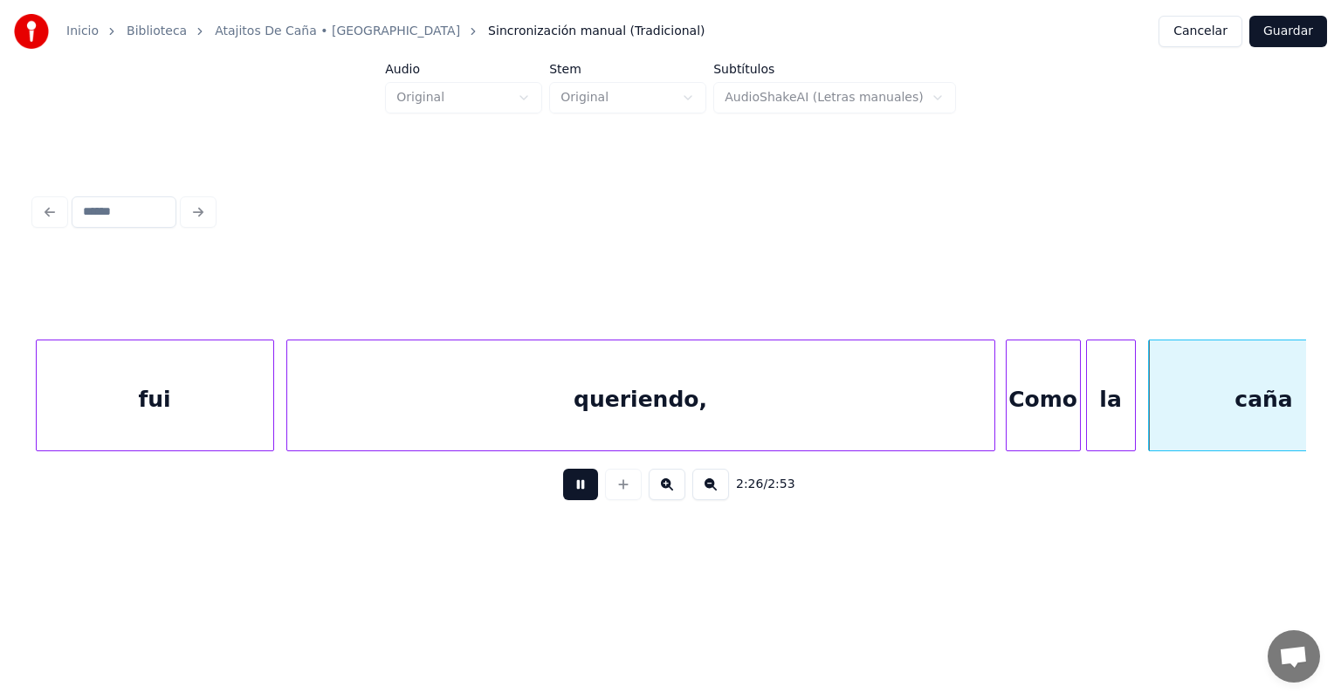
click at [1149, 394] on div "caña" at bounding box center [1264, 400] width 231 height 119
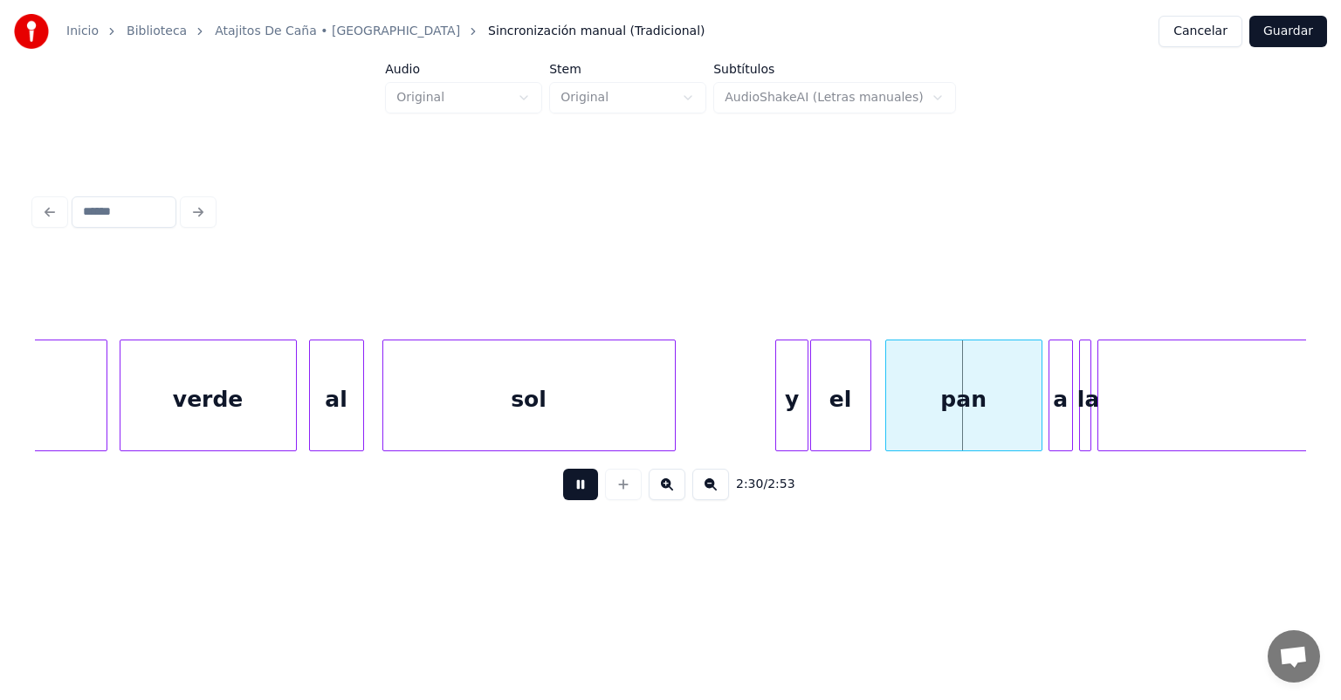
click at [892, 400] on div "pan" at bounding box center [963, 400] width 155 height 119
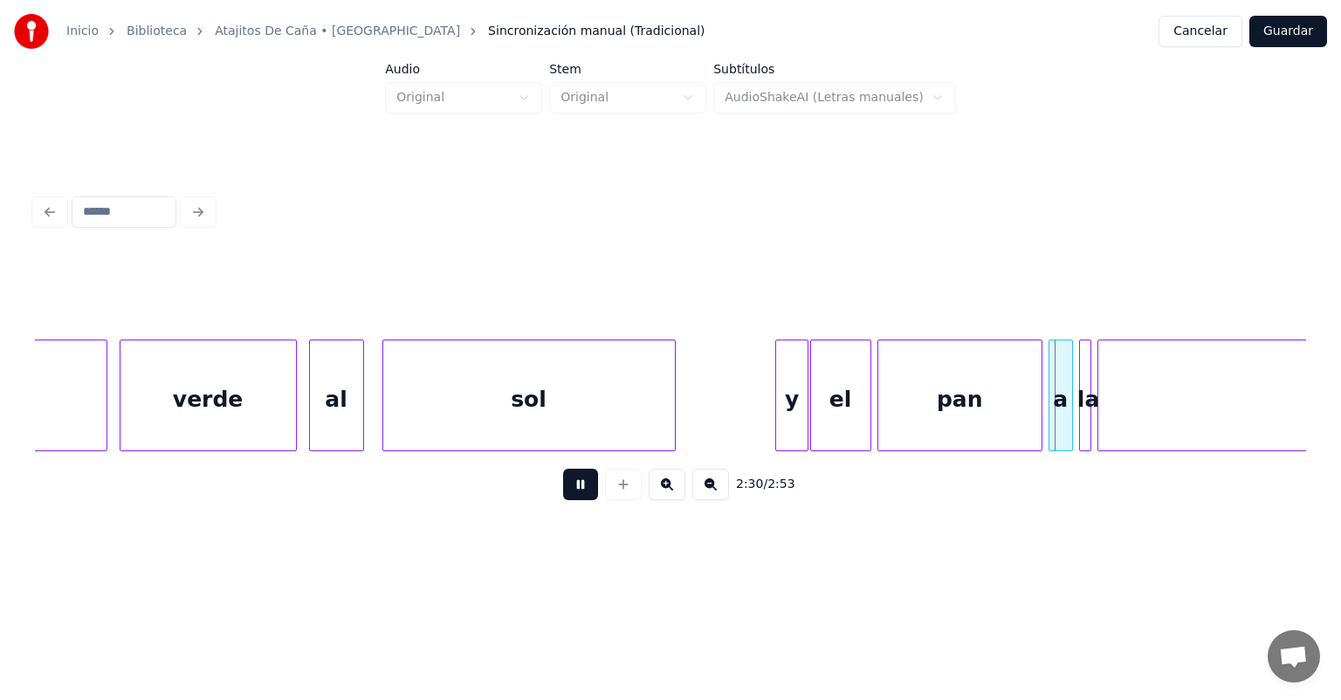
click at [1037, 403] on div at bounding box center [1039, 396] width 5 height 110
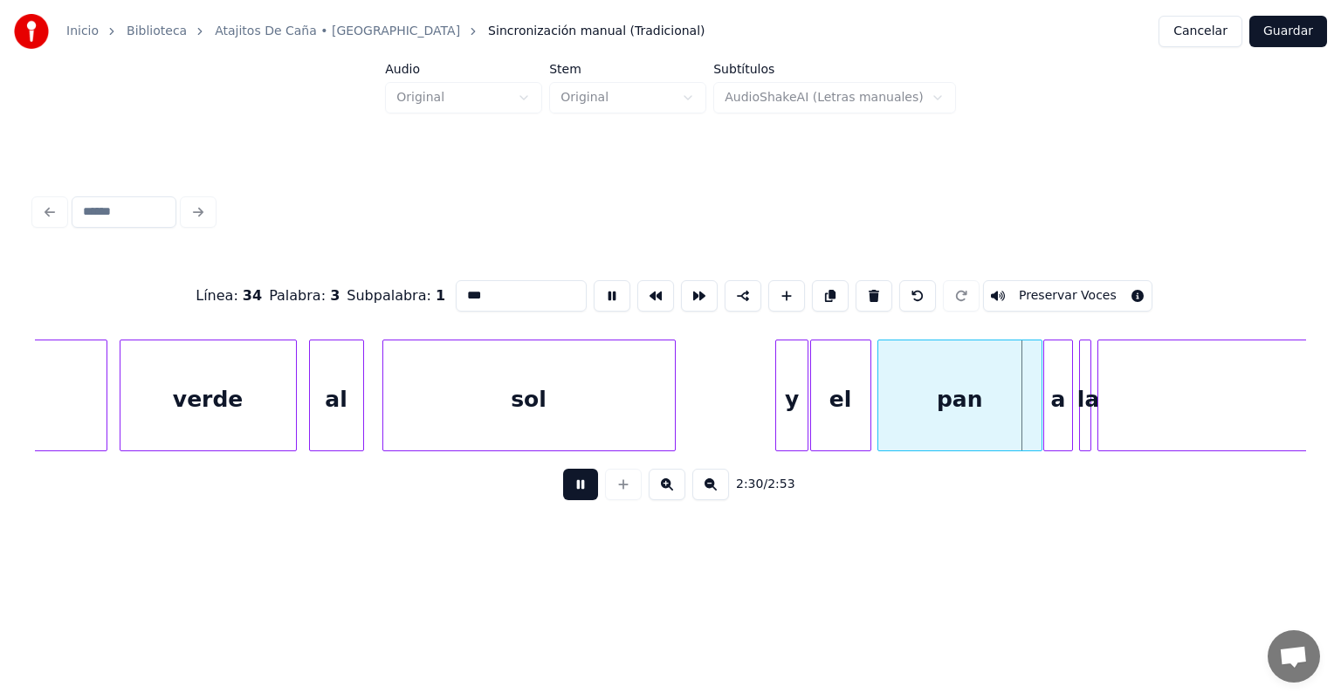
click at [1051, 406] on div "a" at bounding box center [1057, 400] width 27 height 119
type input "*******"
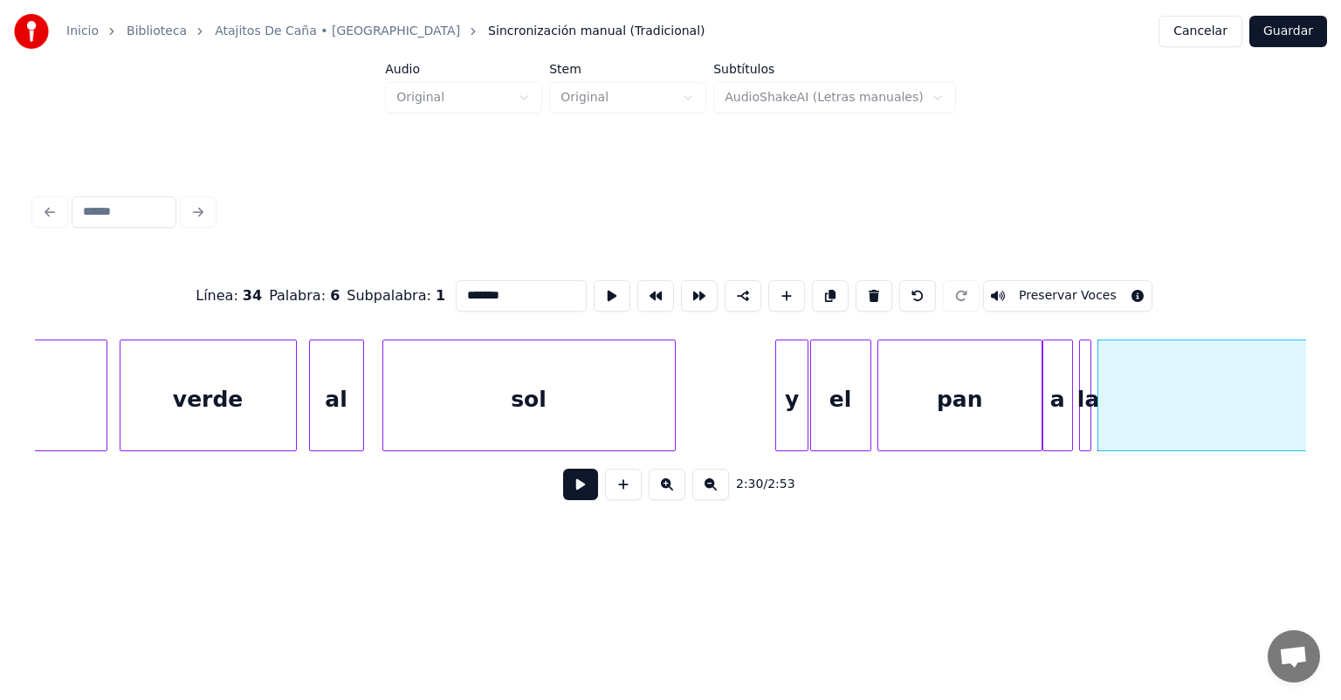
click at [570, 499] on button at bounding box center [580, 484] width 35 height 31
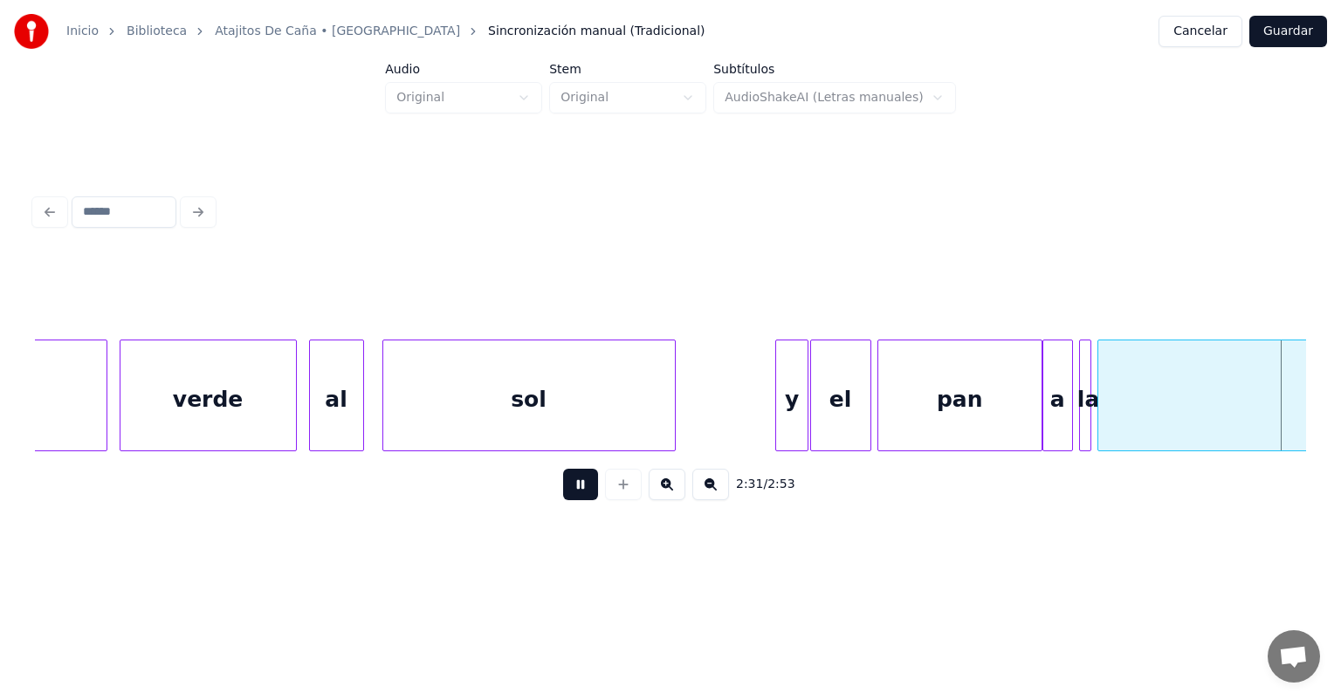
scroll to position [0, 46348]
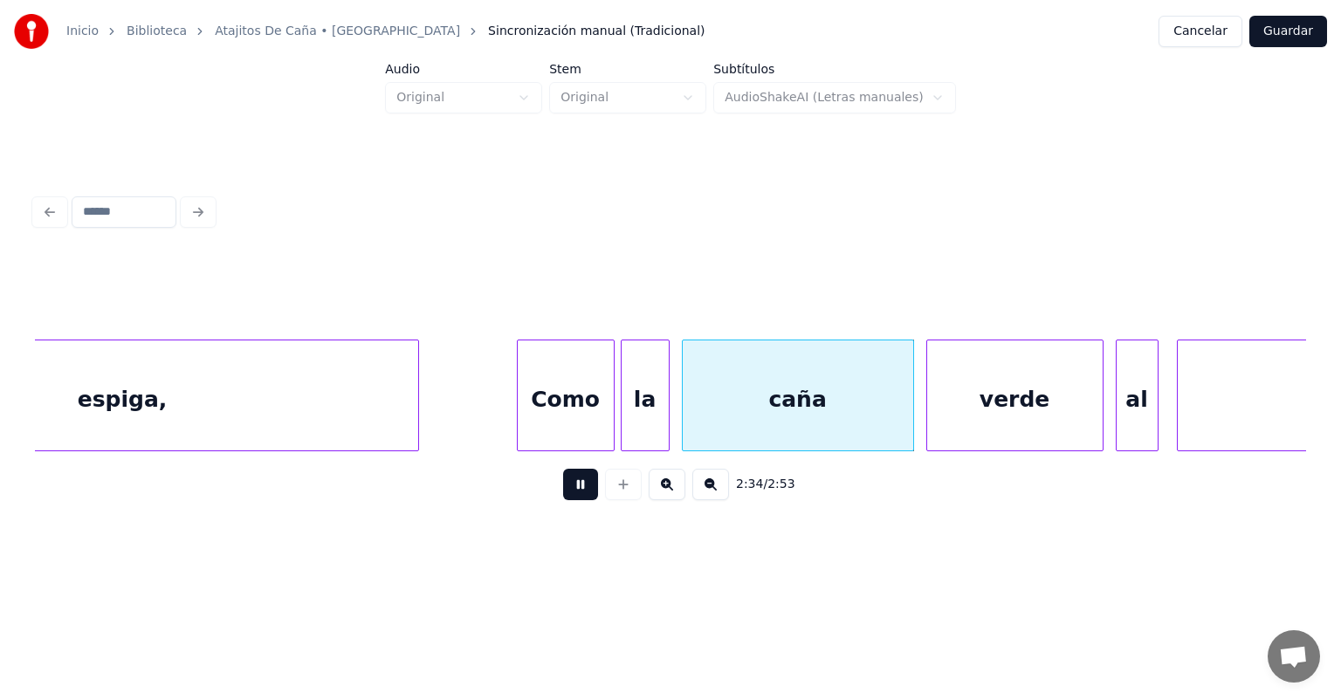
click at [579, 491] on button at bounding box center [580, 484] width 35 height 31
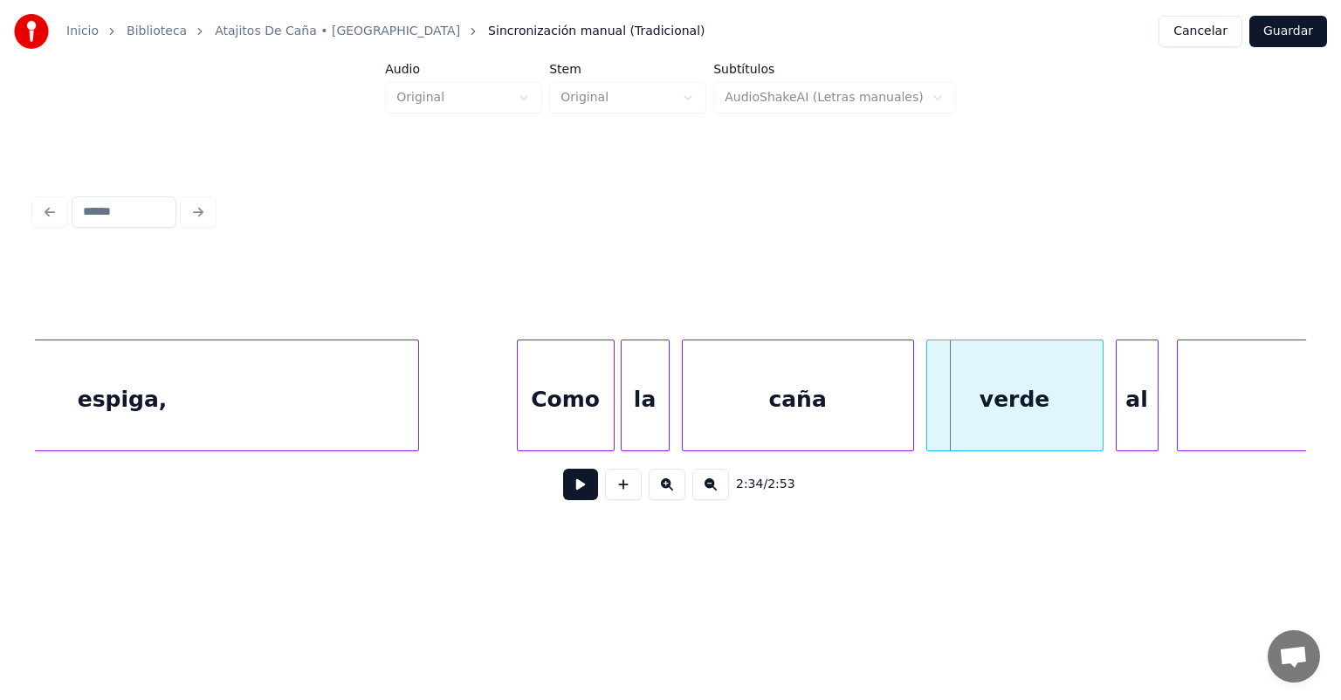
click at [569, 499] on button at bounding box center [580, 484] width 35 height 31
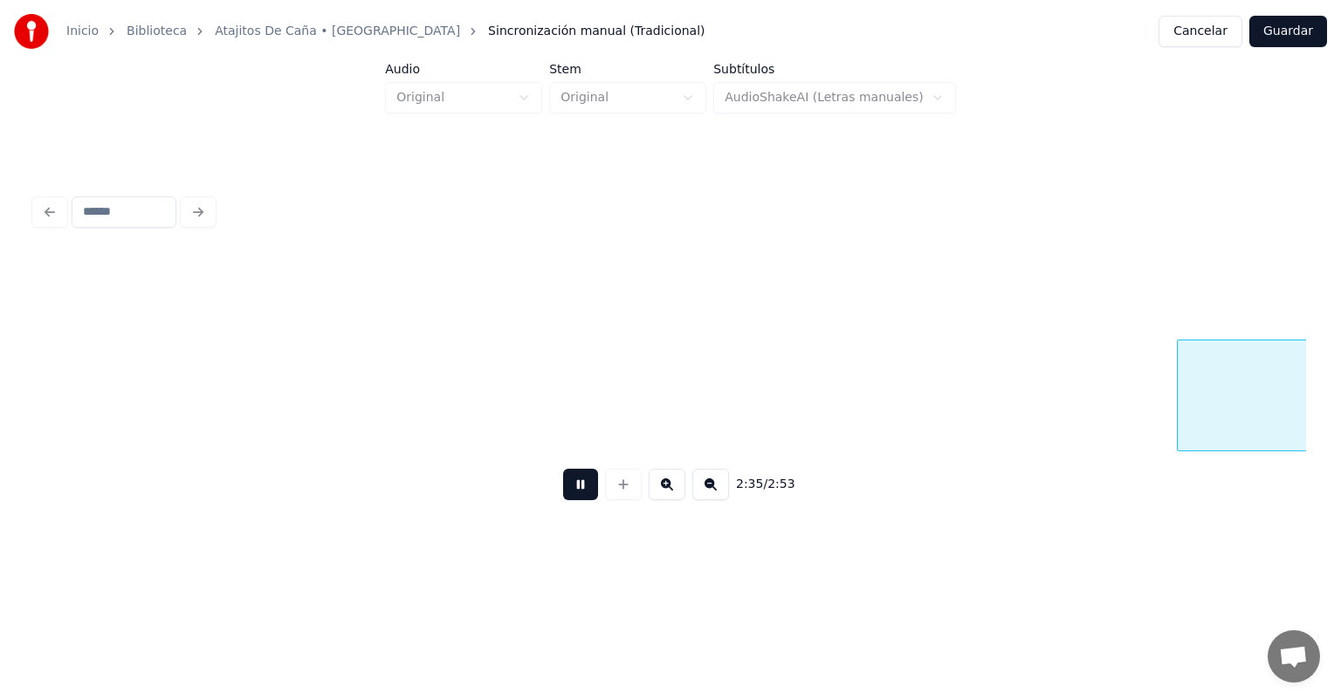
scroll to position [0, 47620]
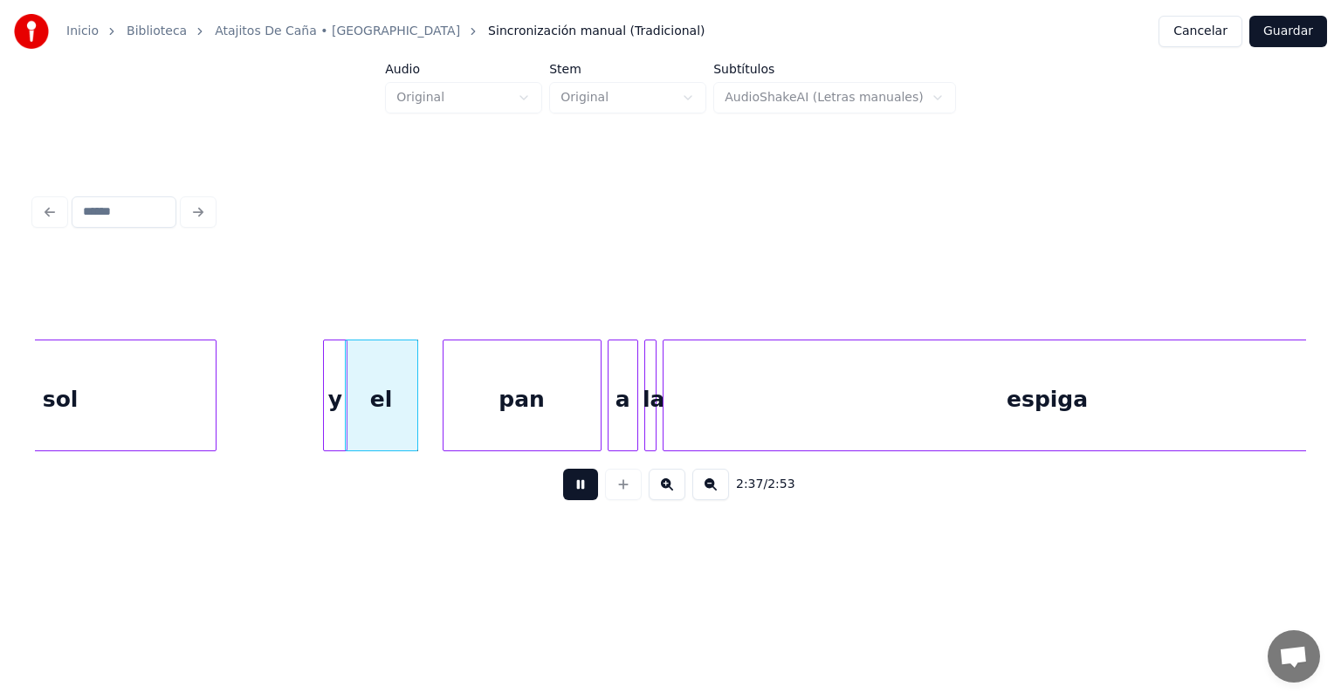
click at [335, 417] on div "y" at bounding box center [335, 400] width 23 height 119
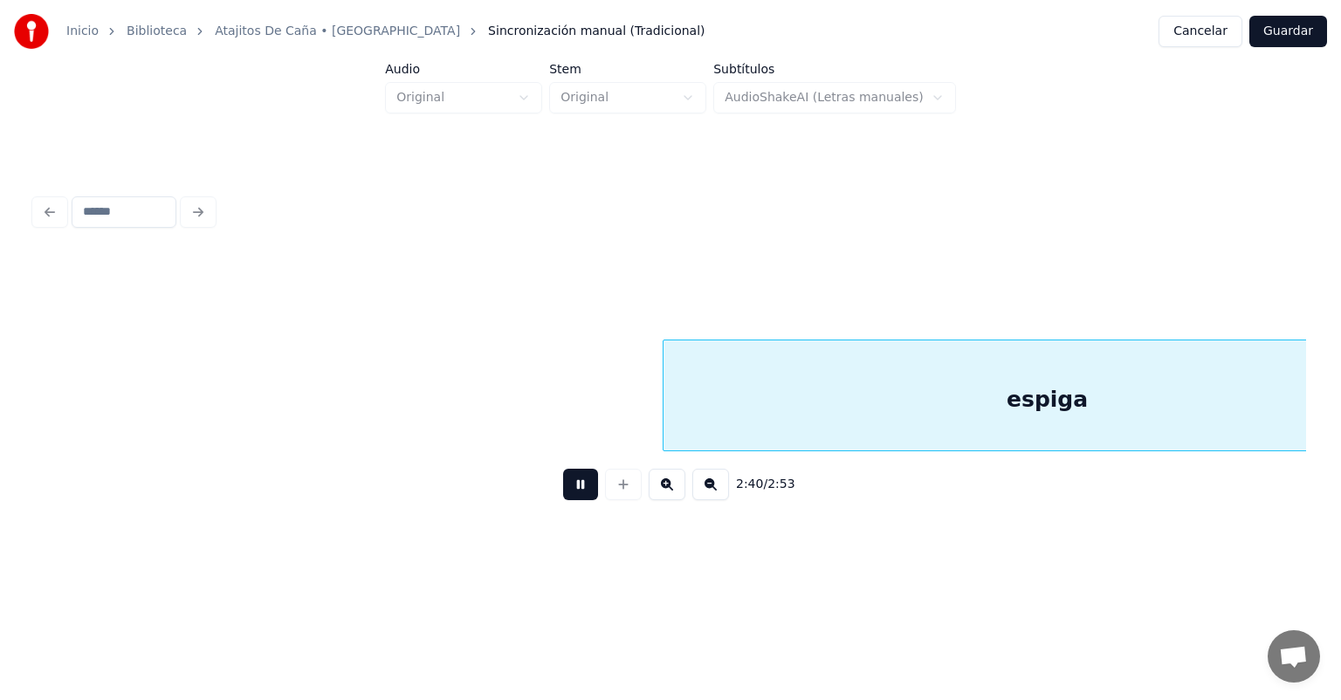
scroll to position [0, 48894]
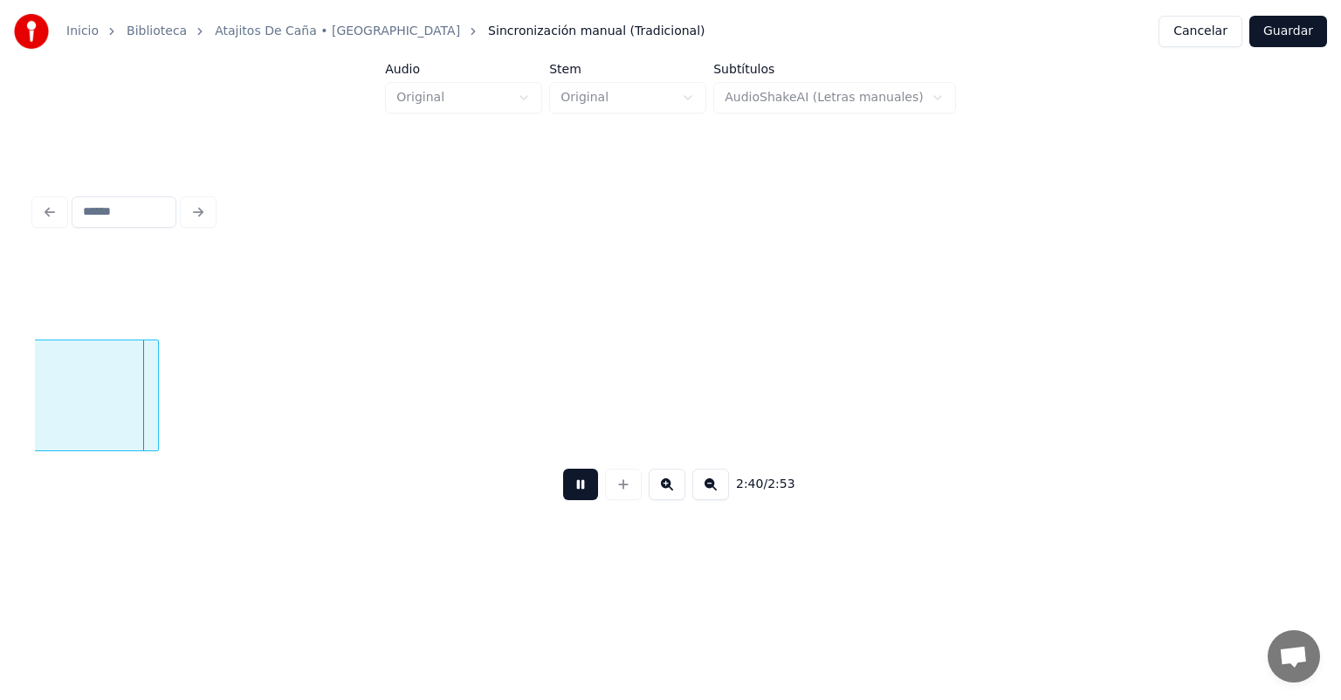
click at [1277, 37] on button "Guardar" at bounding box center [1289, 31] width 78 height 31
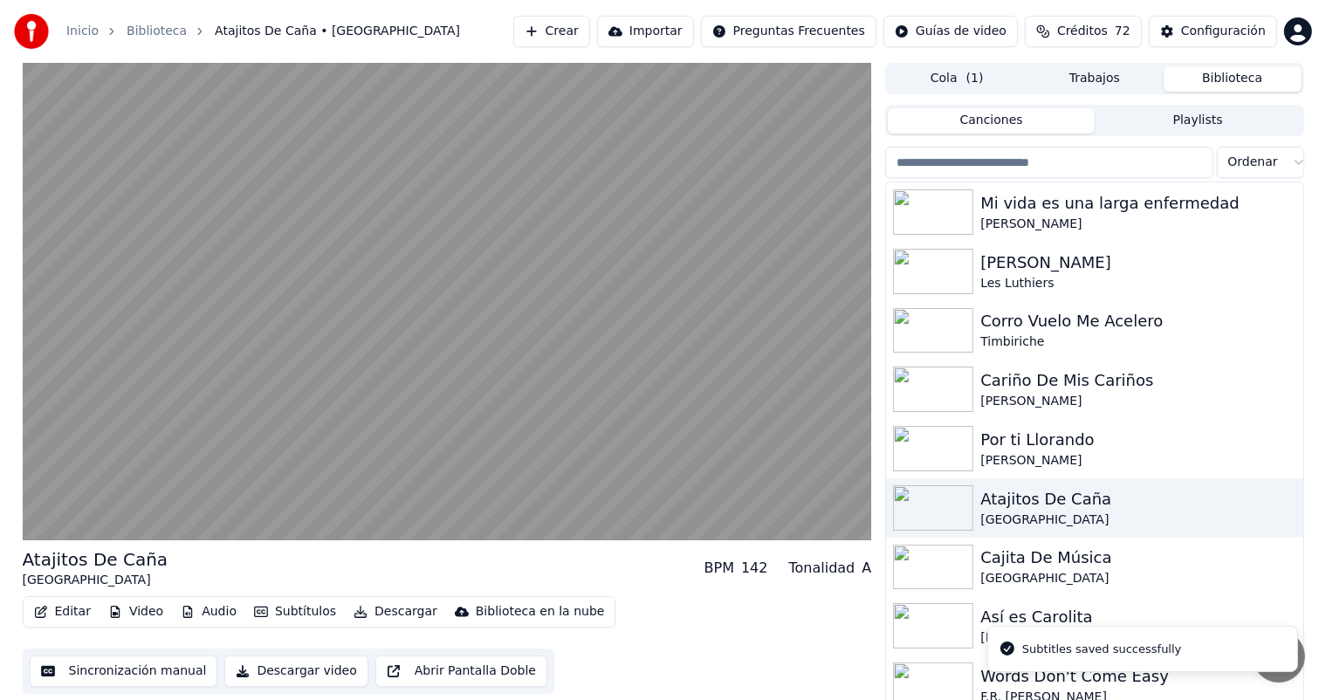
click at [367, 612] on button "Descargar" at bounding box center [396, 612] width 98 height 24
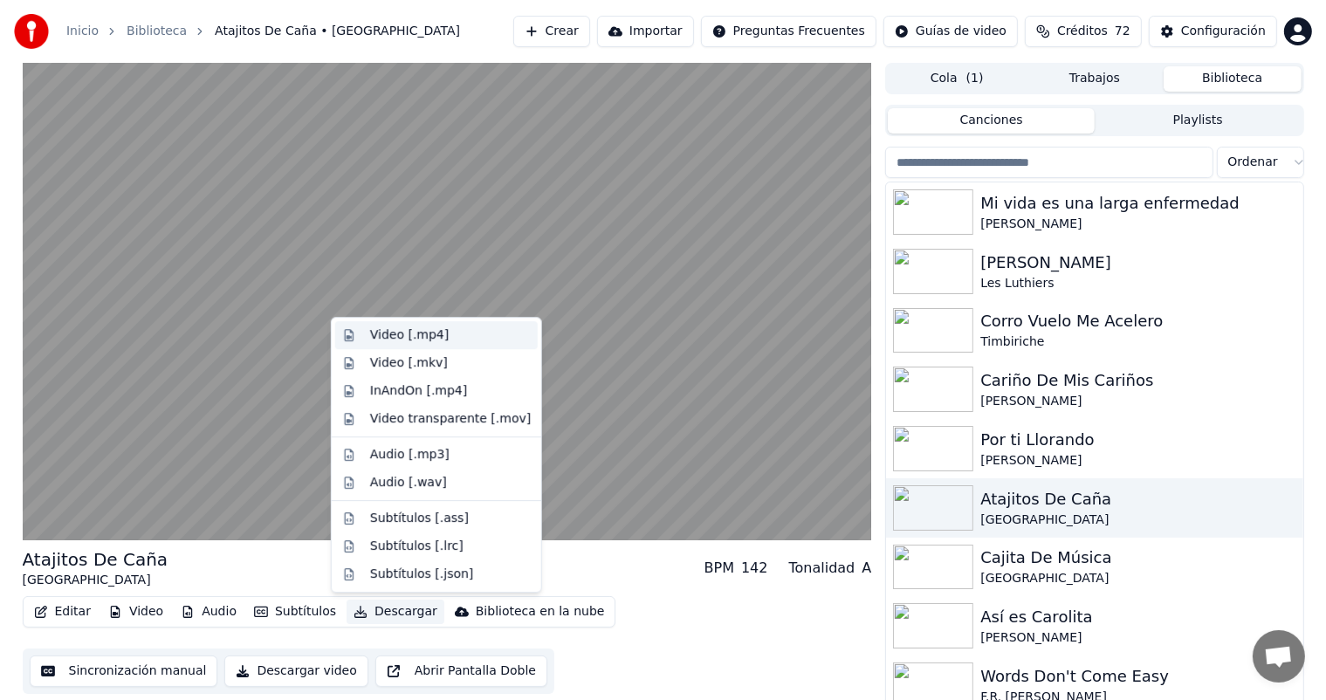
click at [353, 324] on div "Video [.mp4]" at bounding box center [436, 335] width 203 height 28
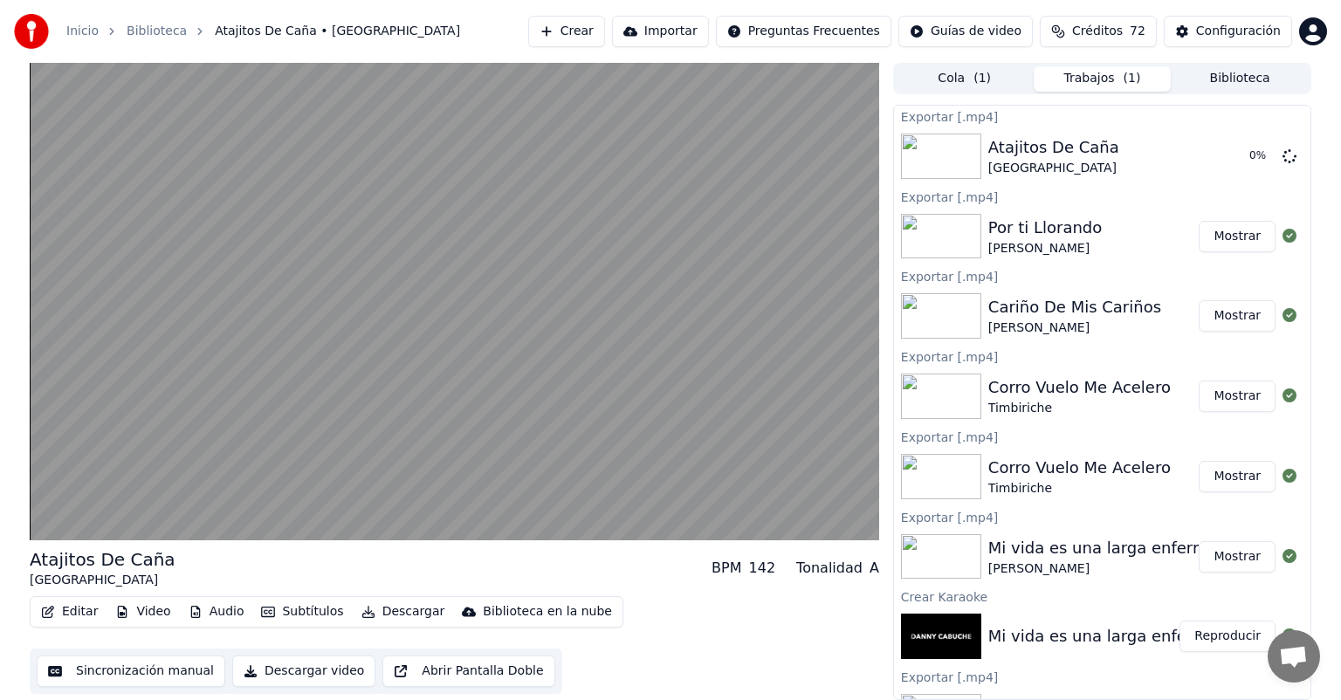
click at [87, 454] on video at bounding box center [455, 302] width 850 height 478
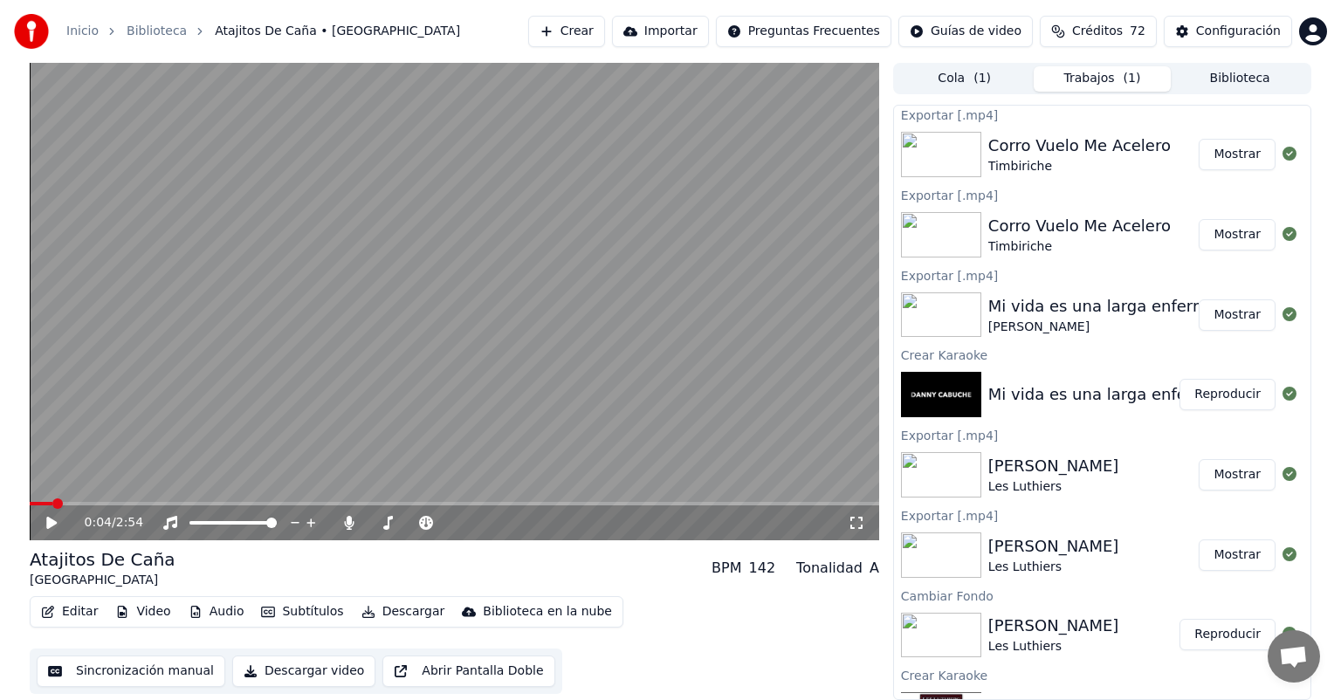
scroll to position [287, 0]
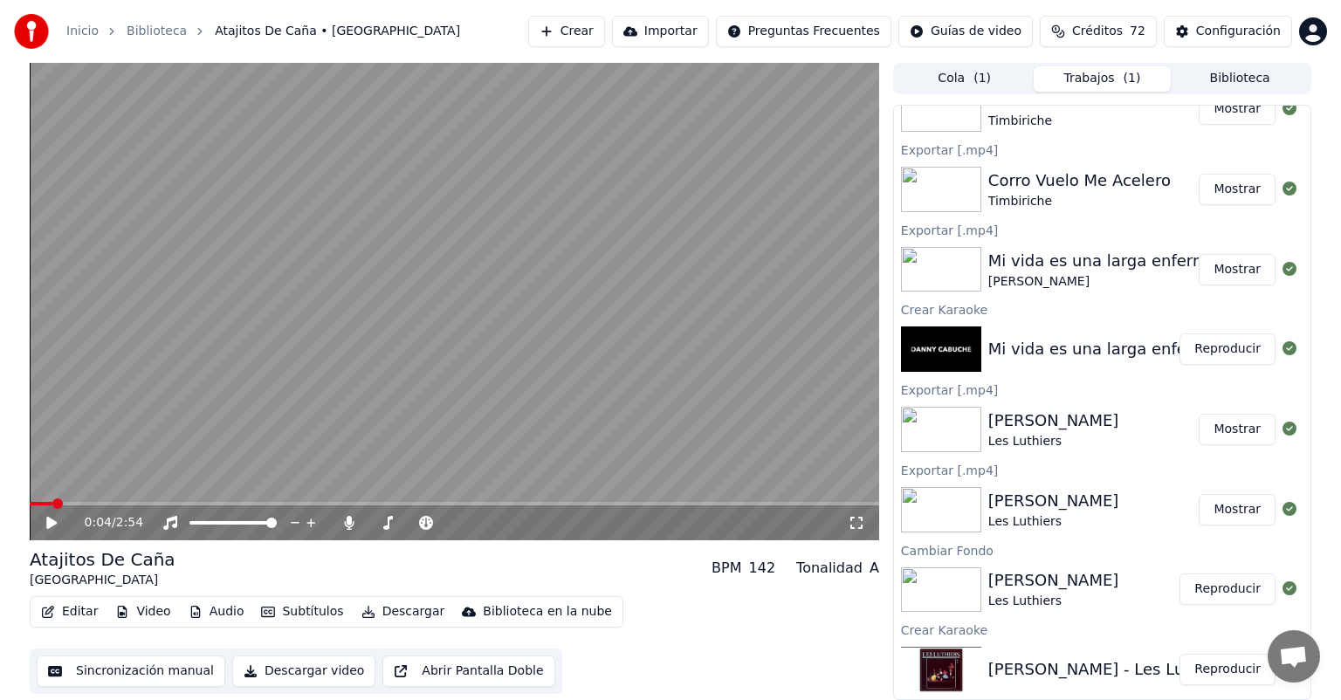
click at [1216, 79] on button "Biblioteca" at bounding box center [1240, 78] width 138 height 25
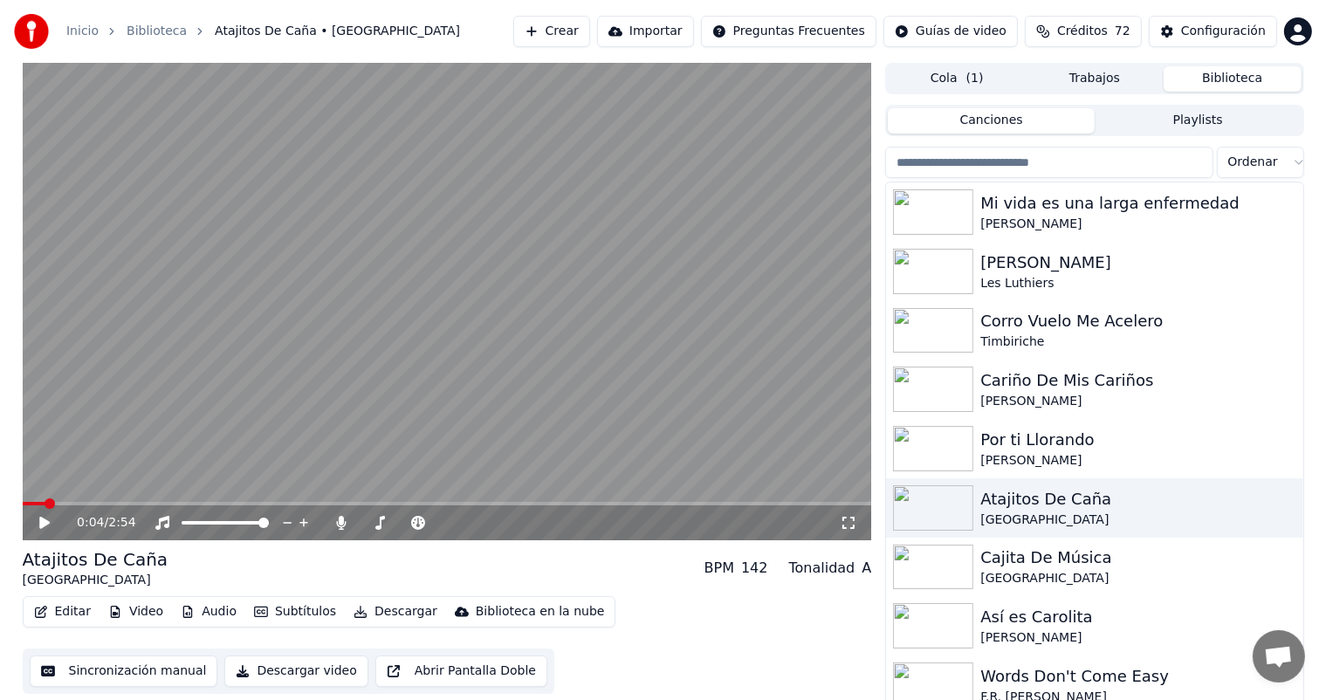
click at [1106, 561] on div "Cajita De Música" at bounding box center [1138, 558] width 315 height 24
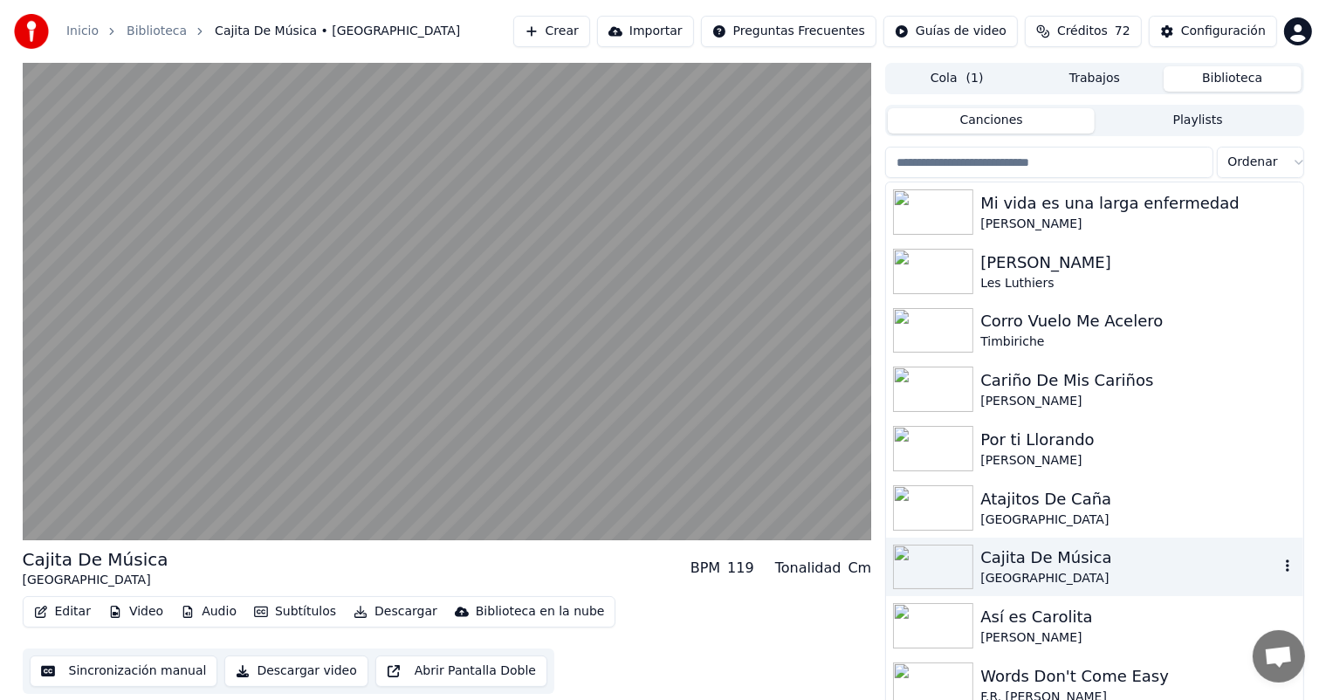
click at [55, 615] on button "Editar" at bounding box center [62, 612] width 71 height 24
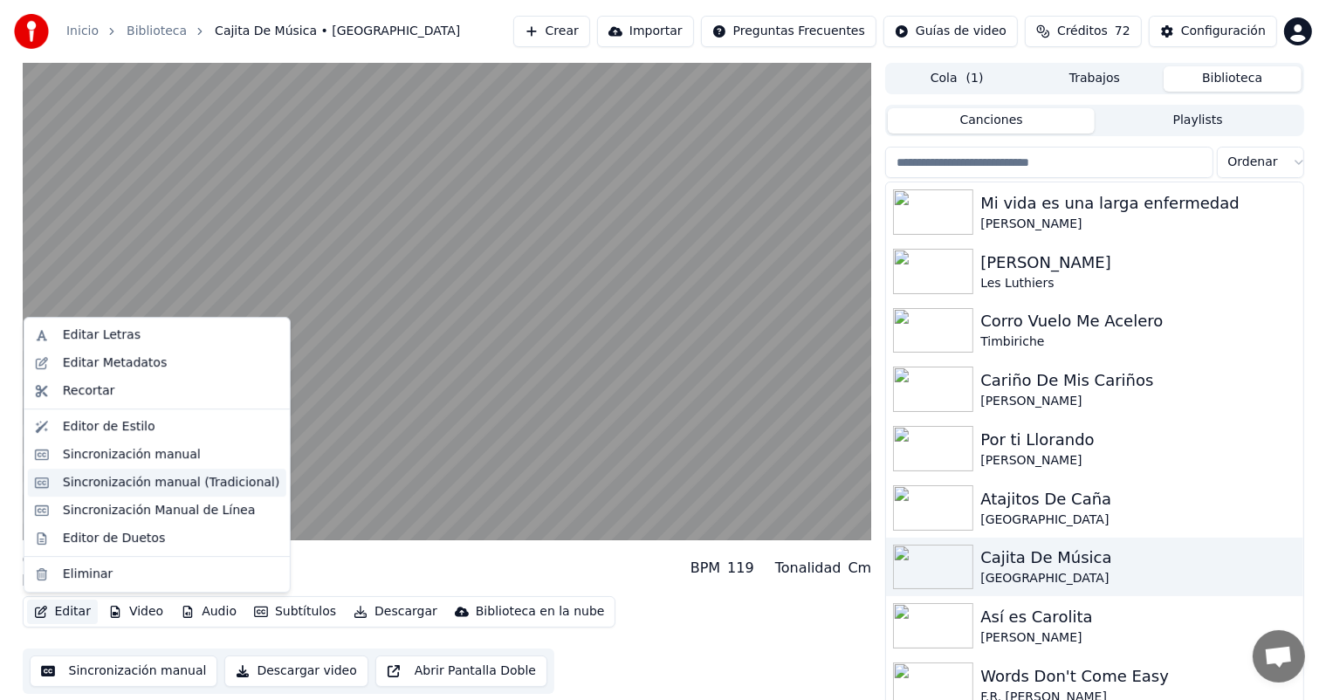
click at [68, 482] on div "Sincronización manual (Tradicional)" at bounding box center [171, 482] width 217 height 17
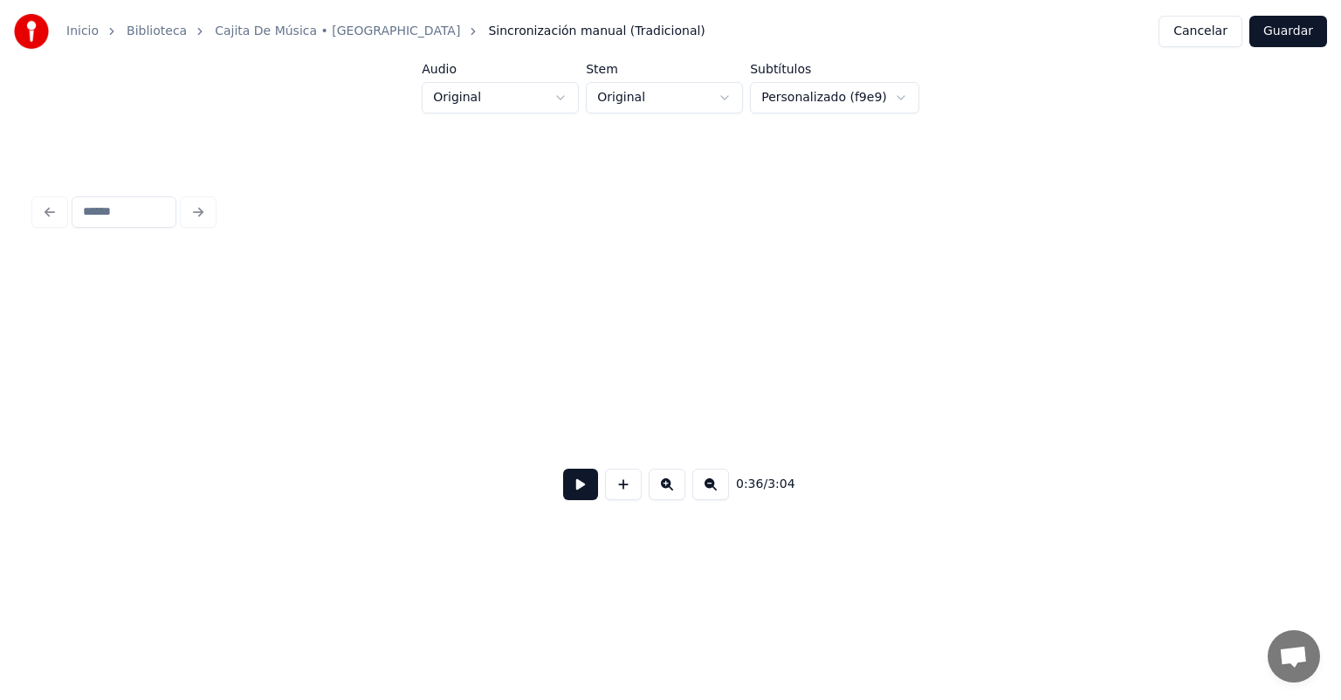
scroll to position [0, 11158]
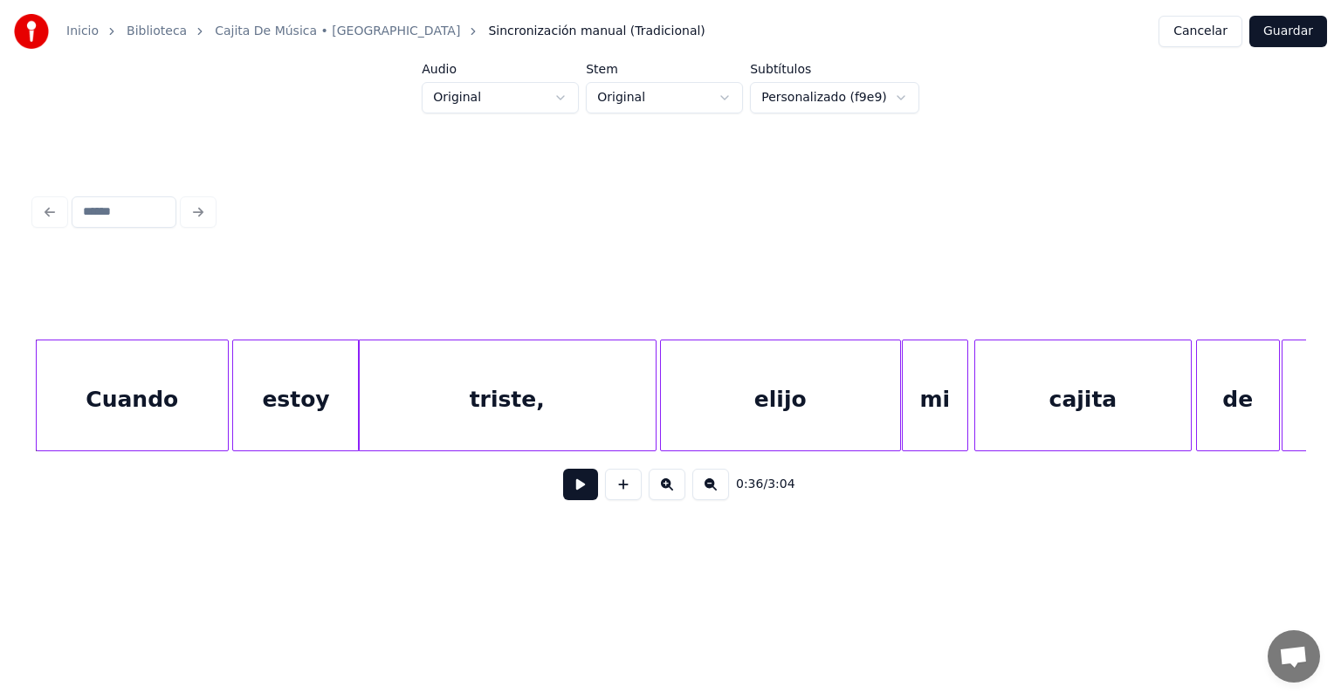
click at [578, 493] on button at bounding box center [580, 484] width 35 height 31
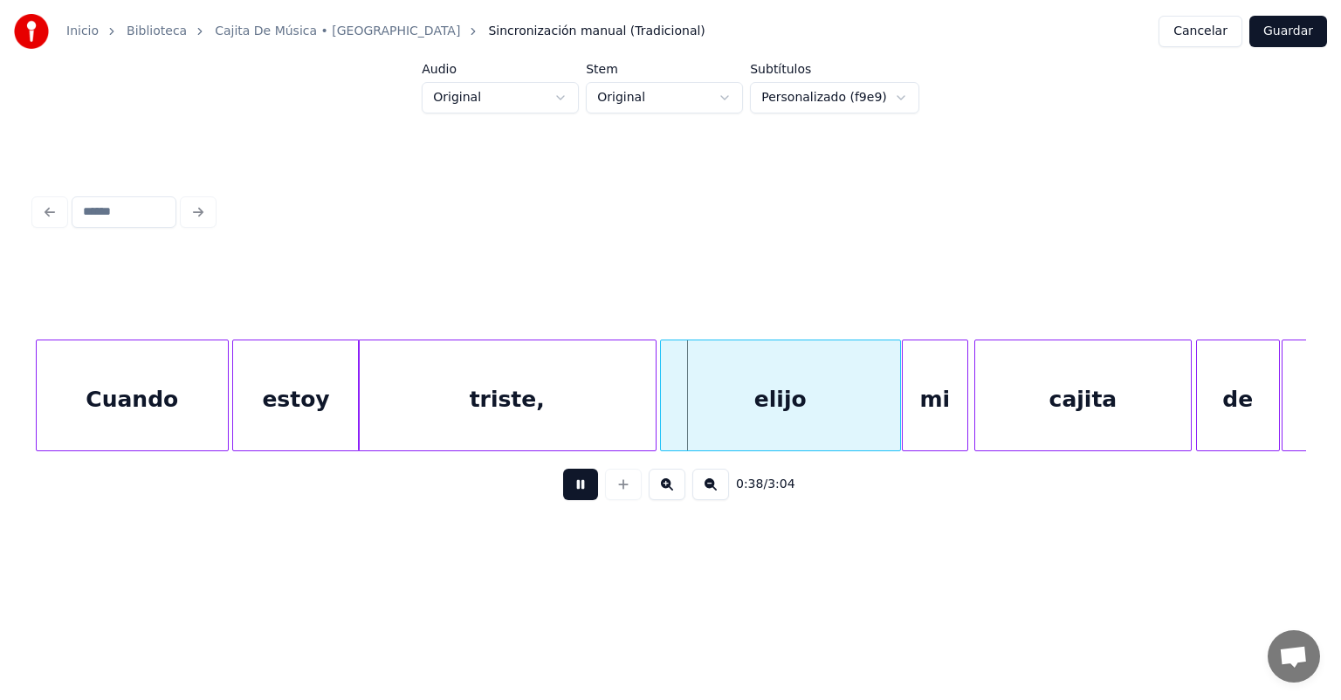
click at [771, 400] on div "elijo" at bounding box center [780, 400] width 239 height 119
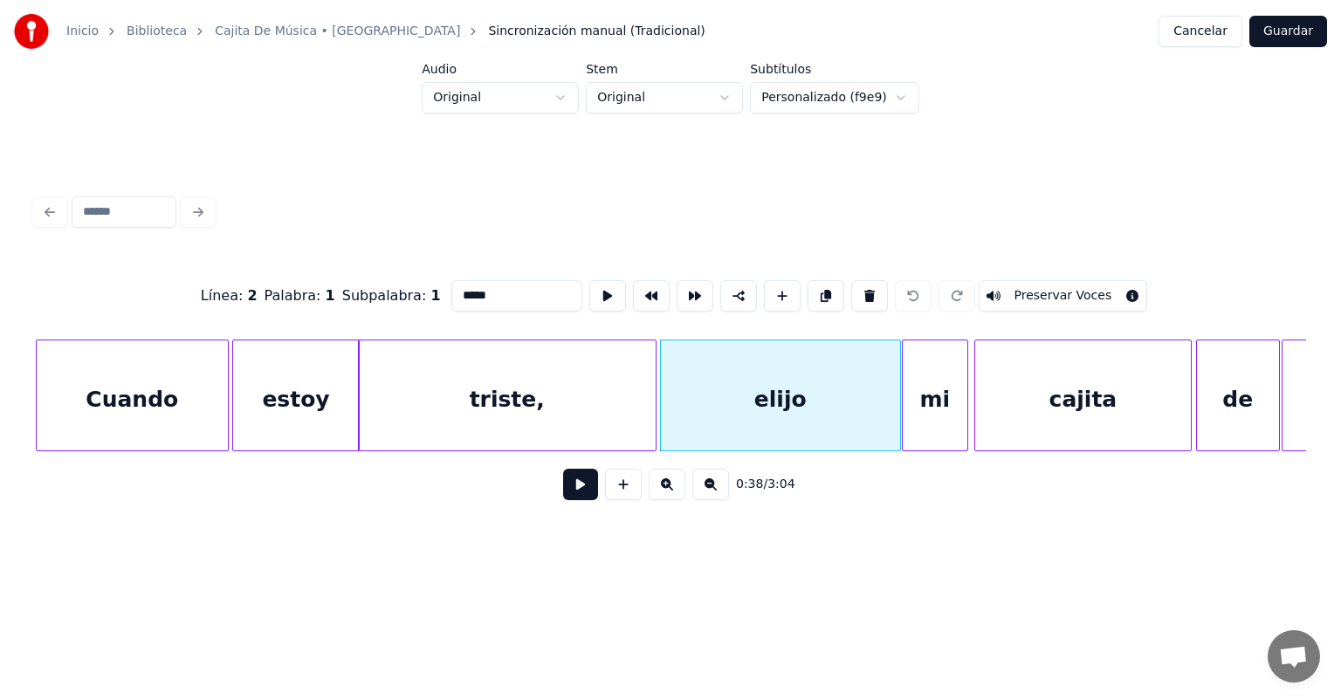
click at [1049, 390] on div "cajita" at bounding box center [1083, 400] width 216 height 119
type input "******"
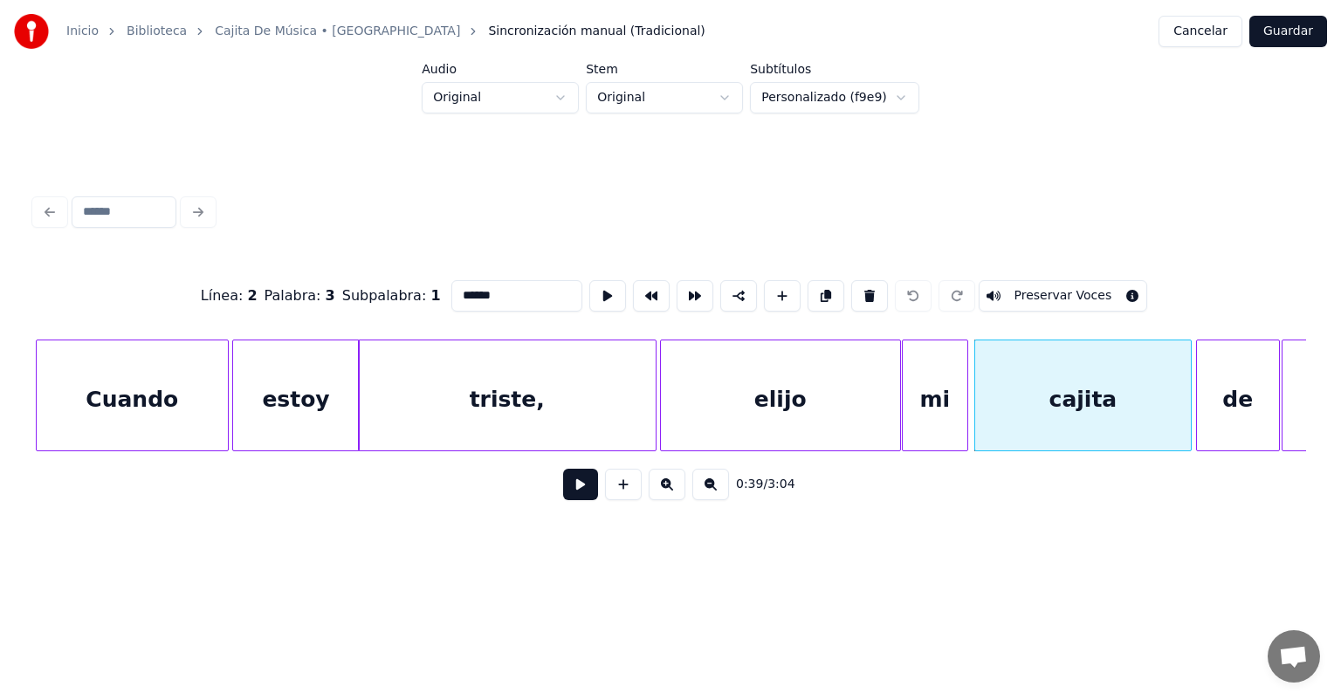
click at [582, 480] on button at bounding box center [580, 484] width 35 height 31
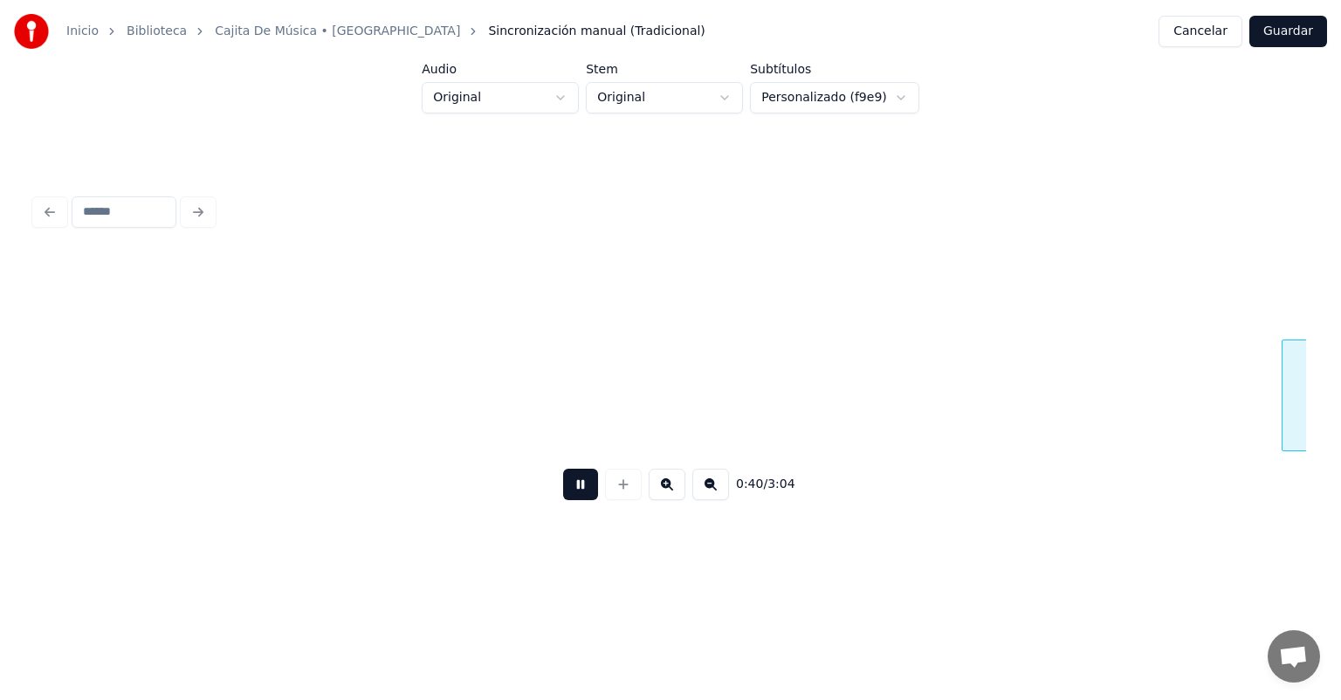
scroll to position [0, 12431]
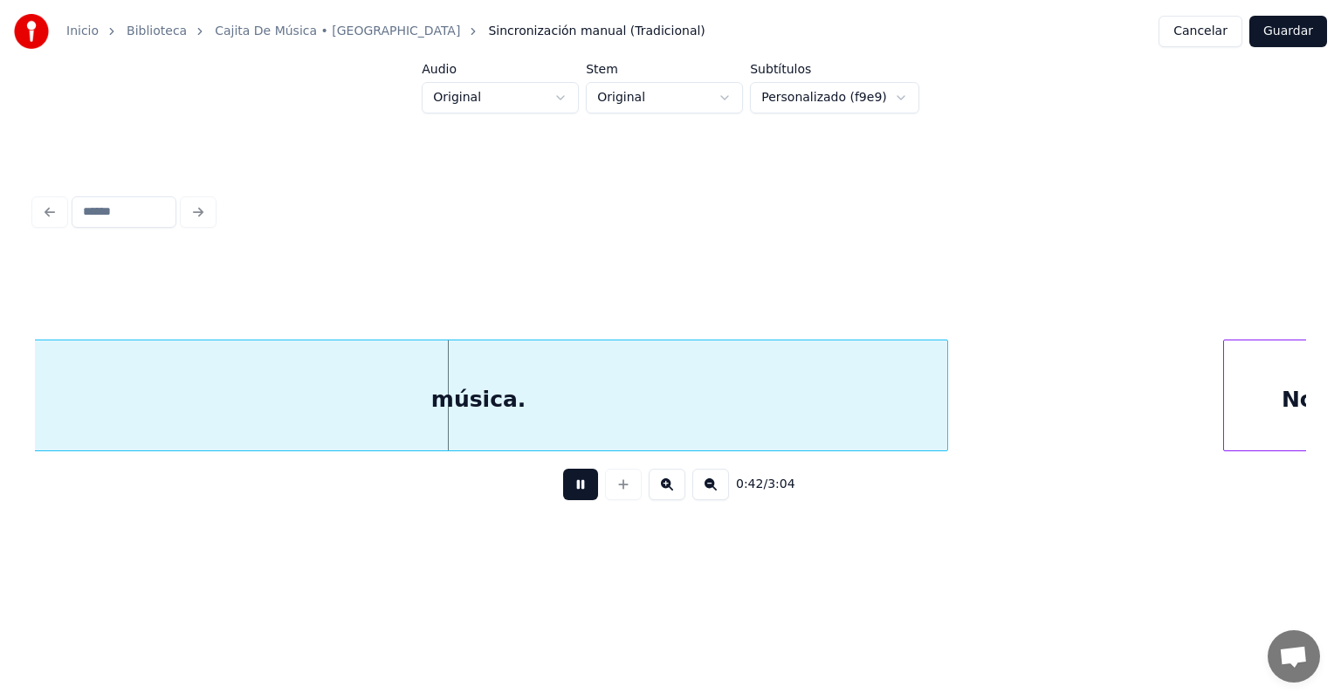
click at [1275, 375] on div "No" at bounding box center [1298, 400] width 149 height 119
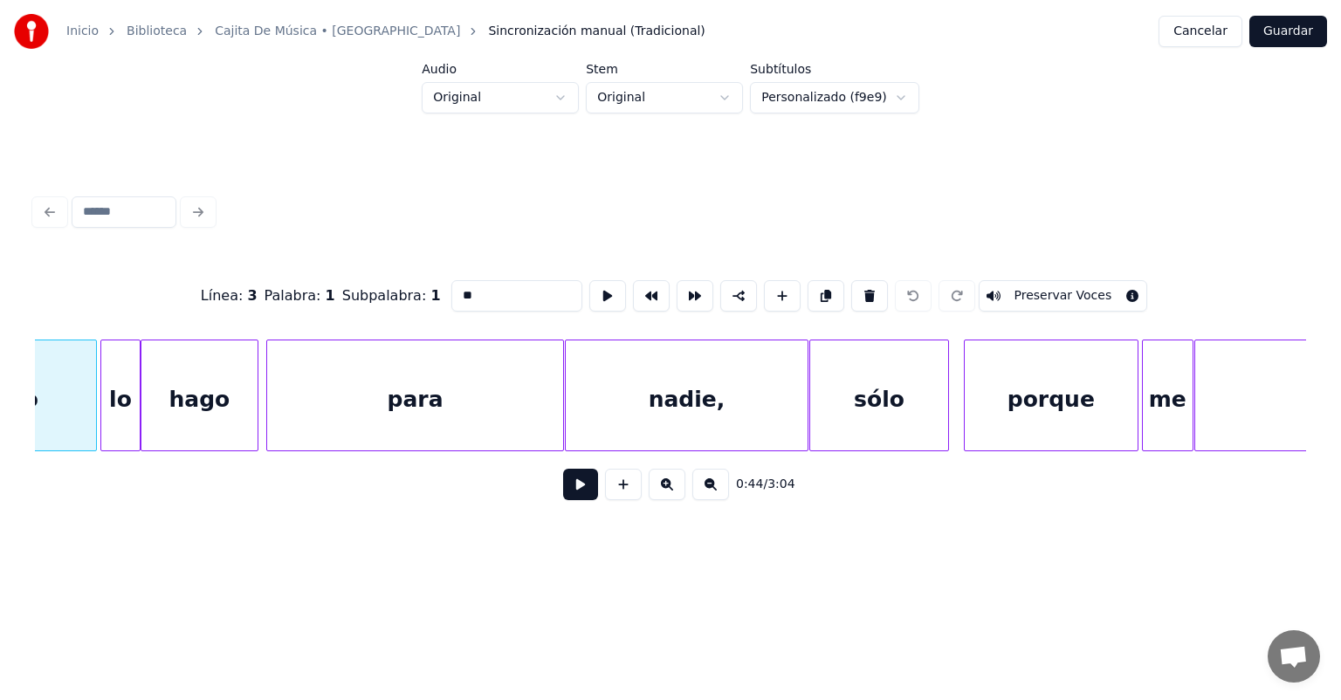
scroll to position [0, 13619]
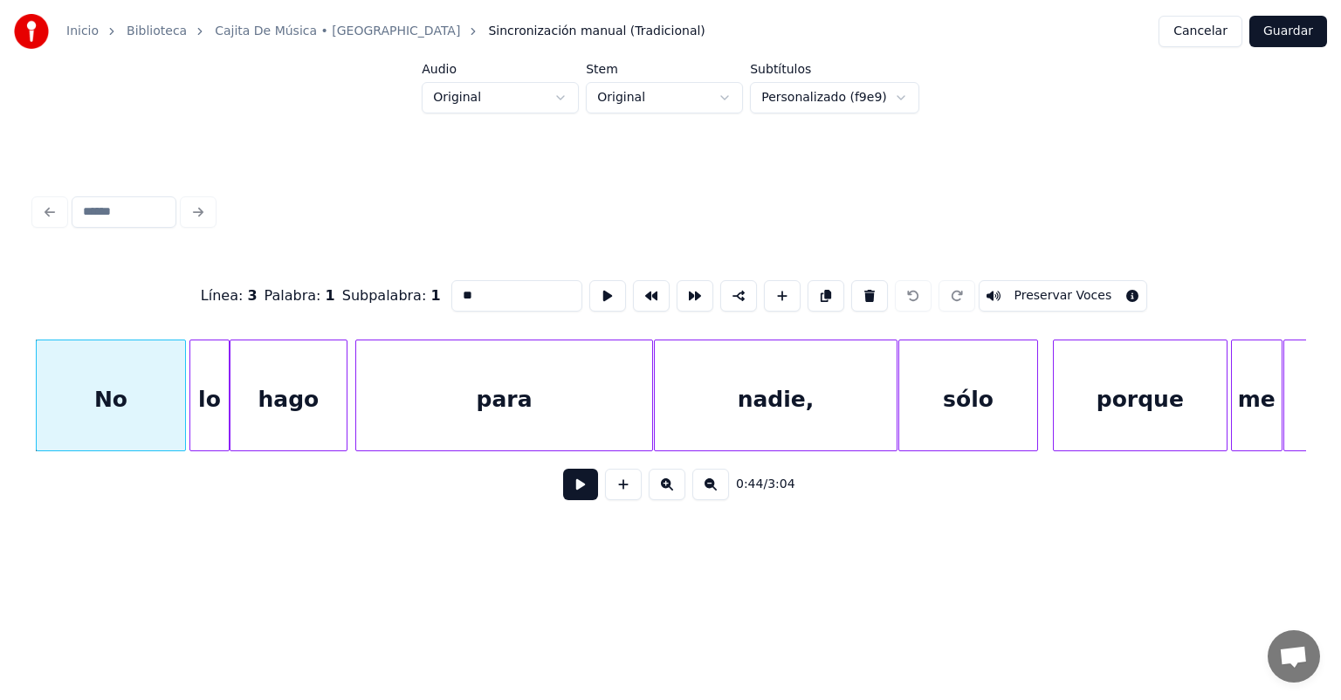
click at [571, 500] on button at bounding box center [580, 484] width 35 height 31
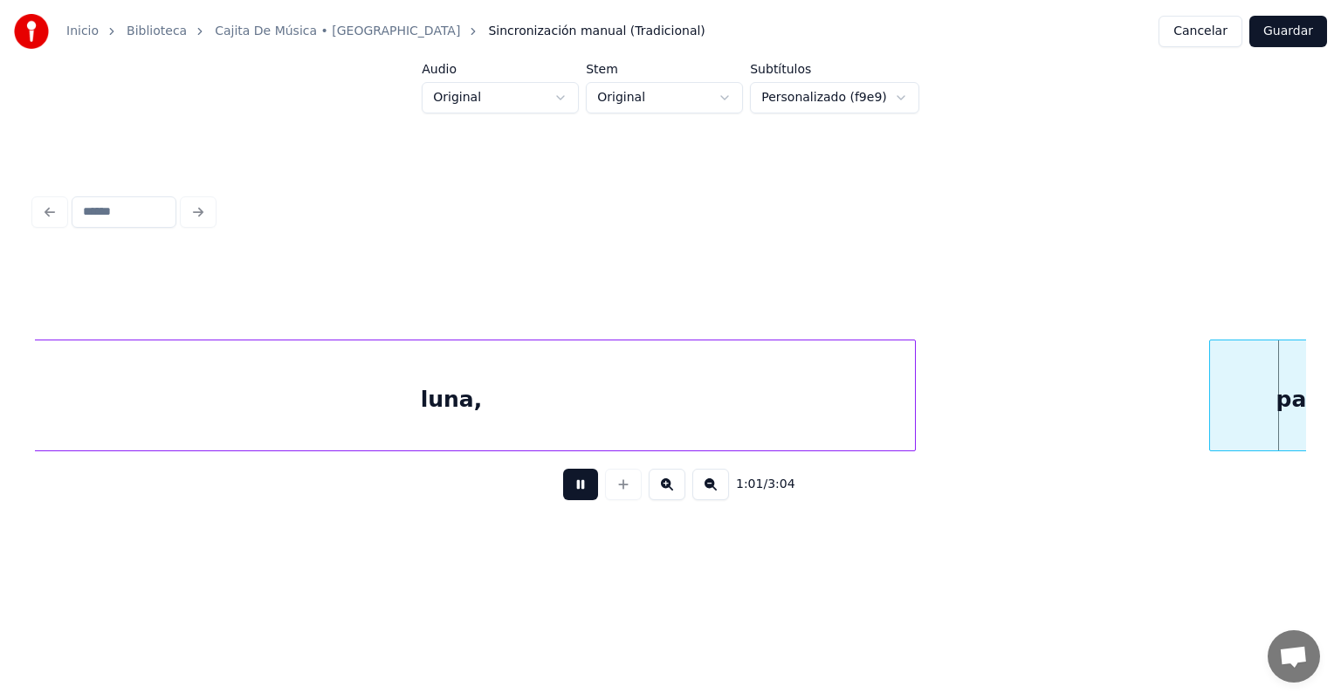
scroll to position [0, 18717]
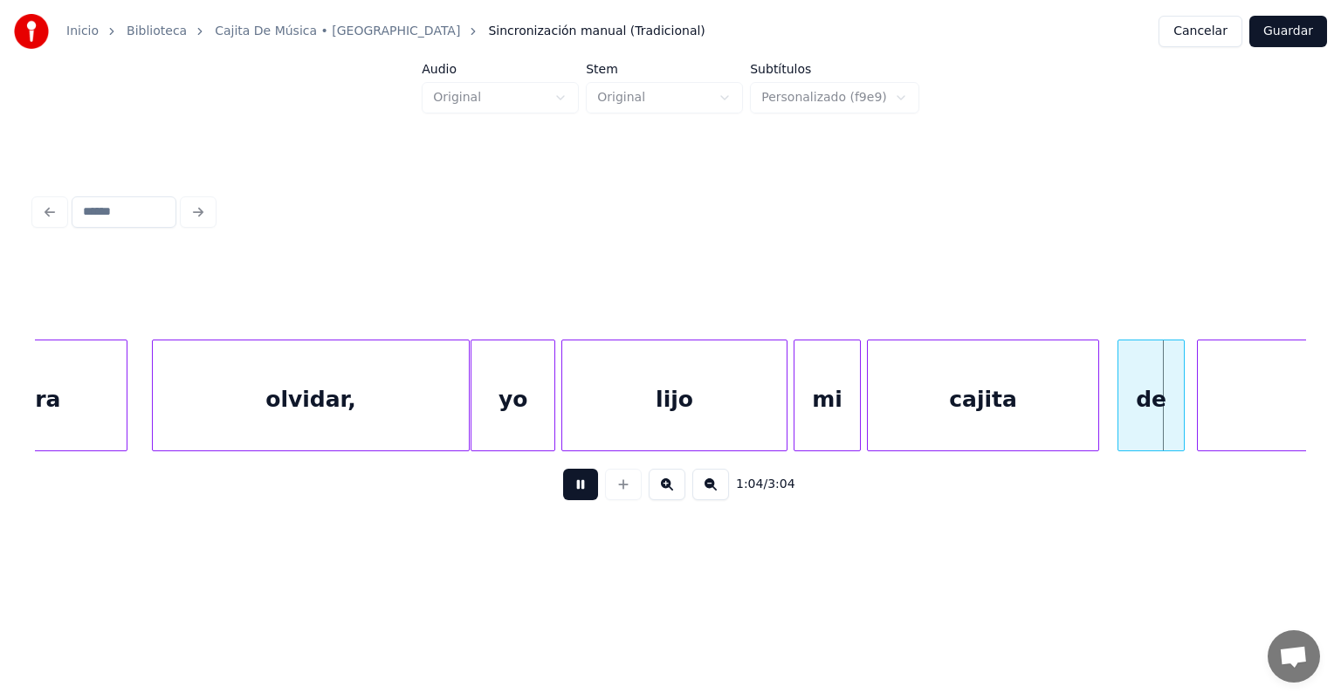
click at [1137, 395] on div "de" at bounding box center [1151, 400] width 65 height 119
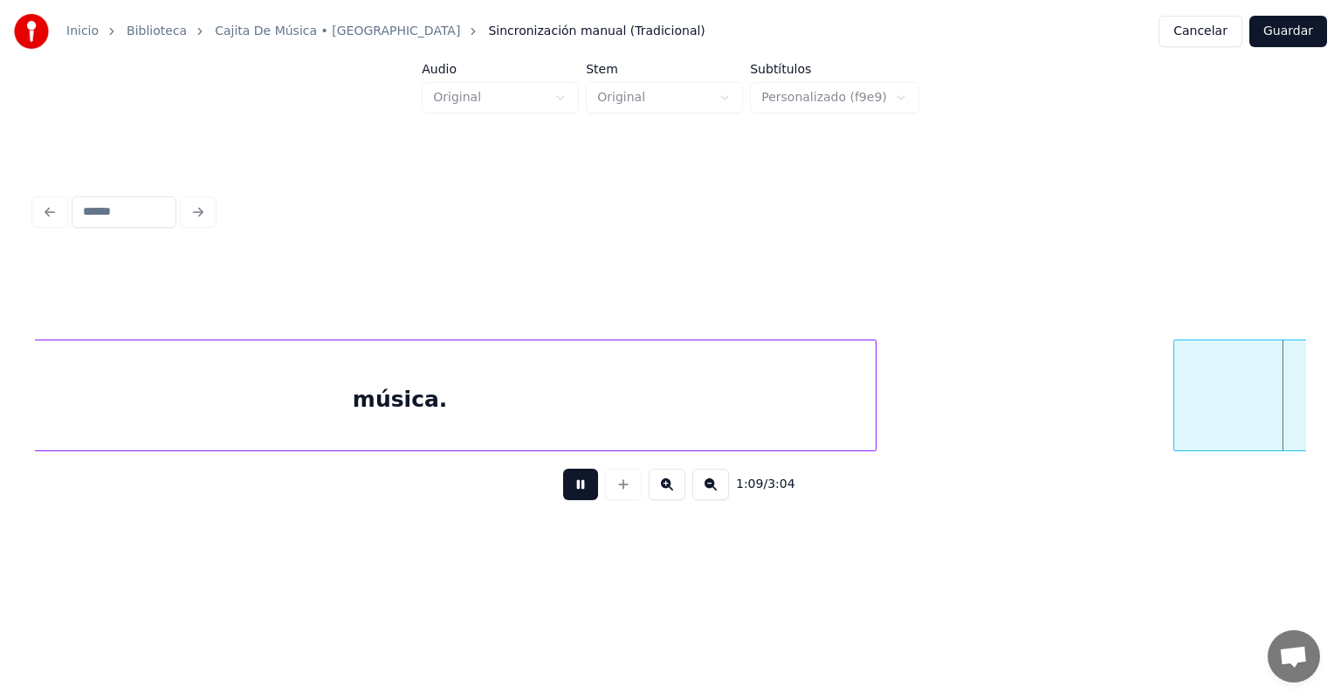
scroll to position [0, 21264]
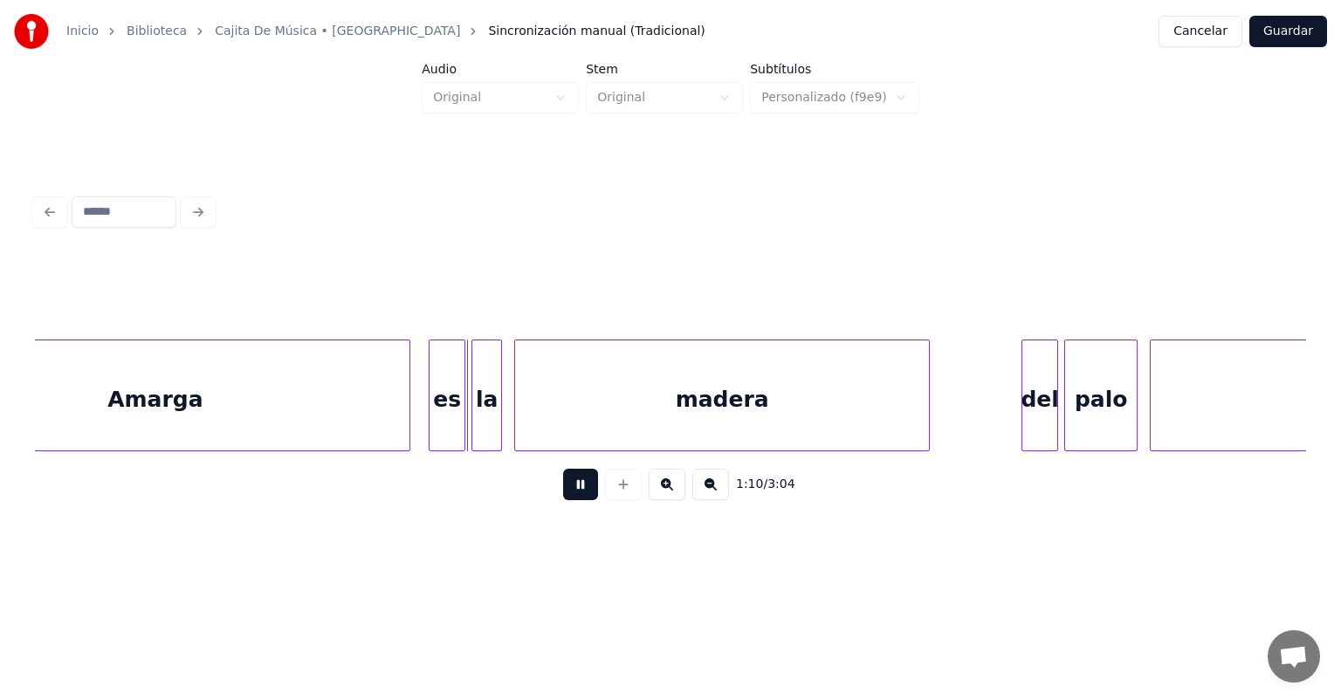
click at [571, 499] on button at bounding box center [580, 484] width 35 height 31
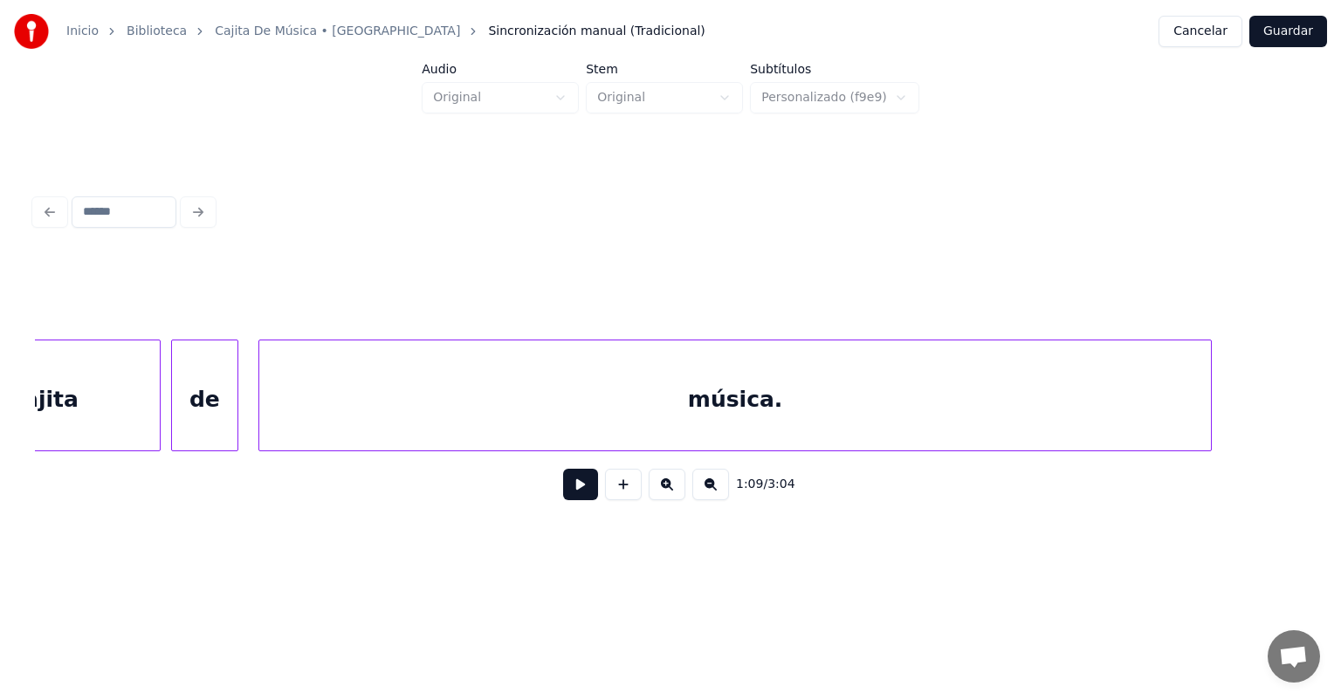
scroll to position [0, 19654]
click at [237, 416] on div "de" at bounding box center [207, 400] width 67 height 119
click at [176, 424] on div "de" at bounding box center [206, 400] width 72 height 119
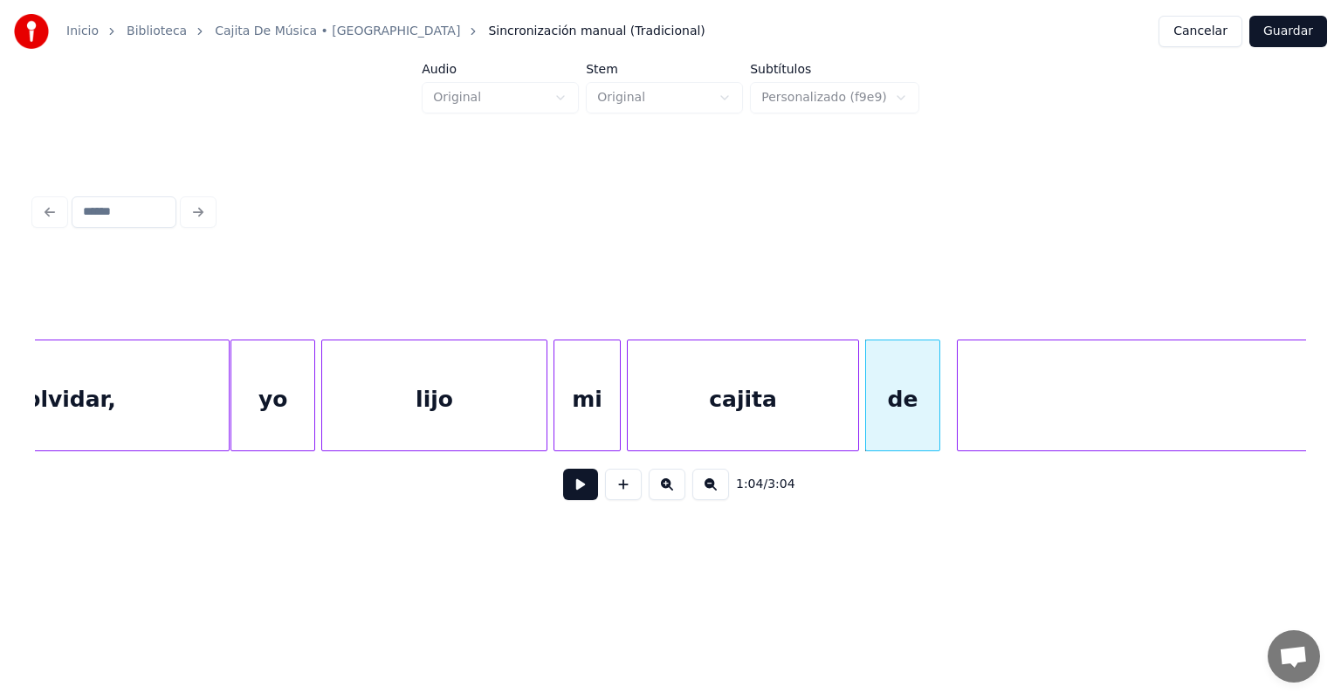
scroll to position [0, 18846]
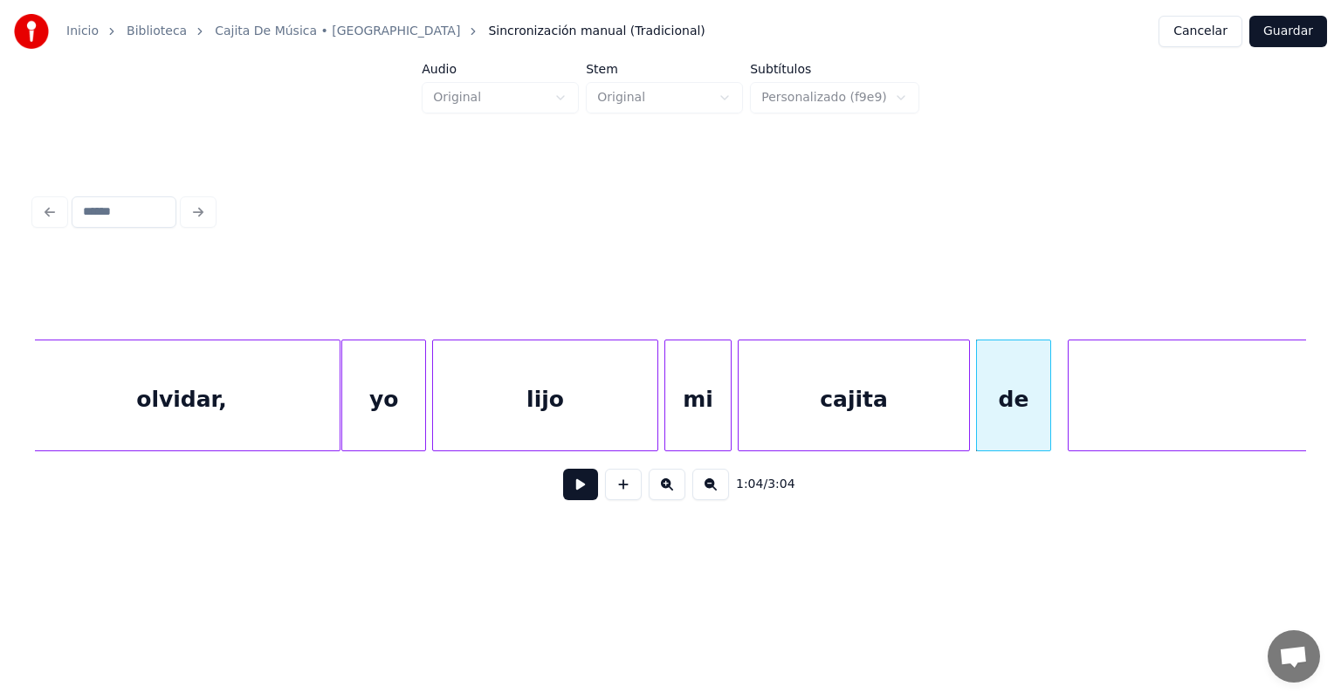
click at [476, 408] on div "lijo" at bounding box center [545, 400] width 224 height 119
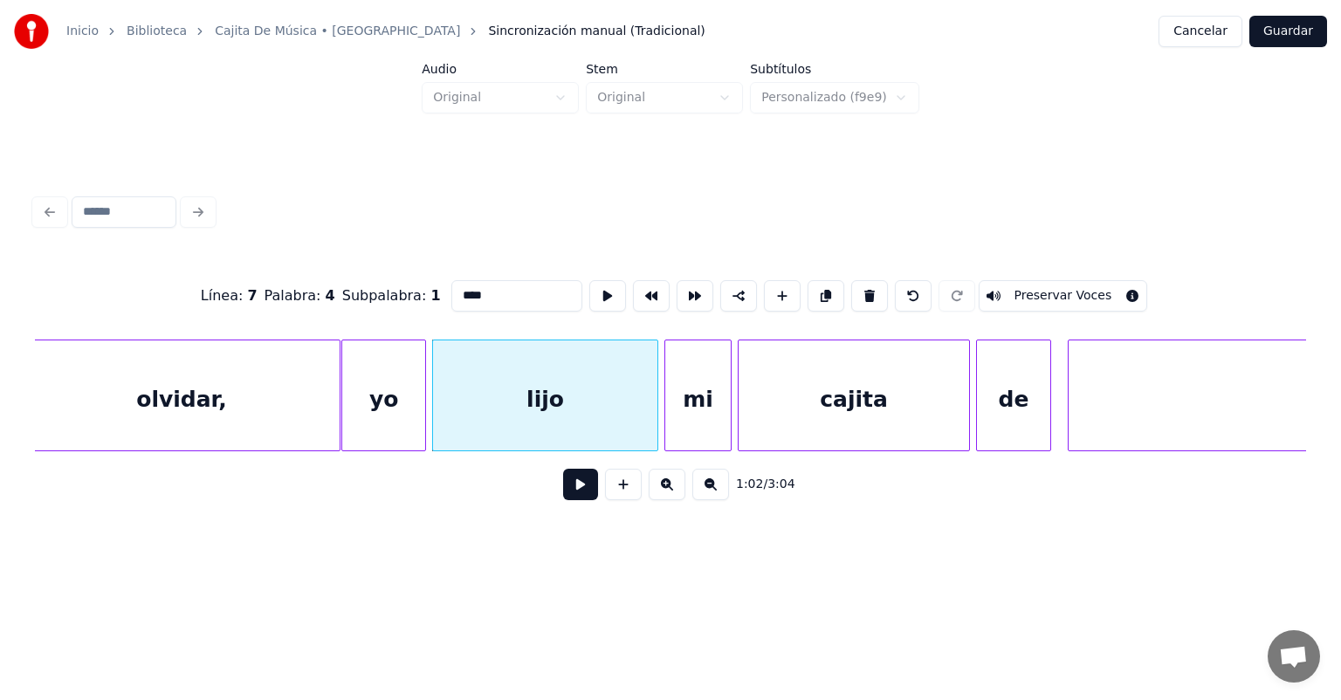
click at [563, 496] on button at bounding box center [580, 484] width 35 height 31
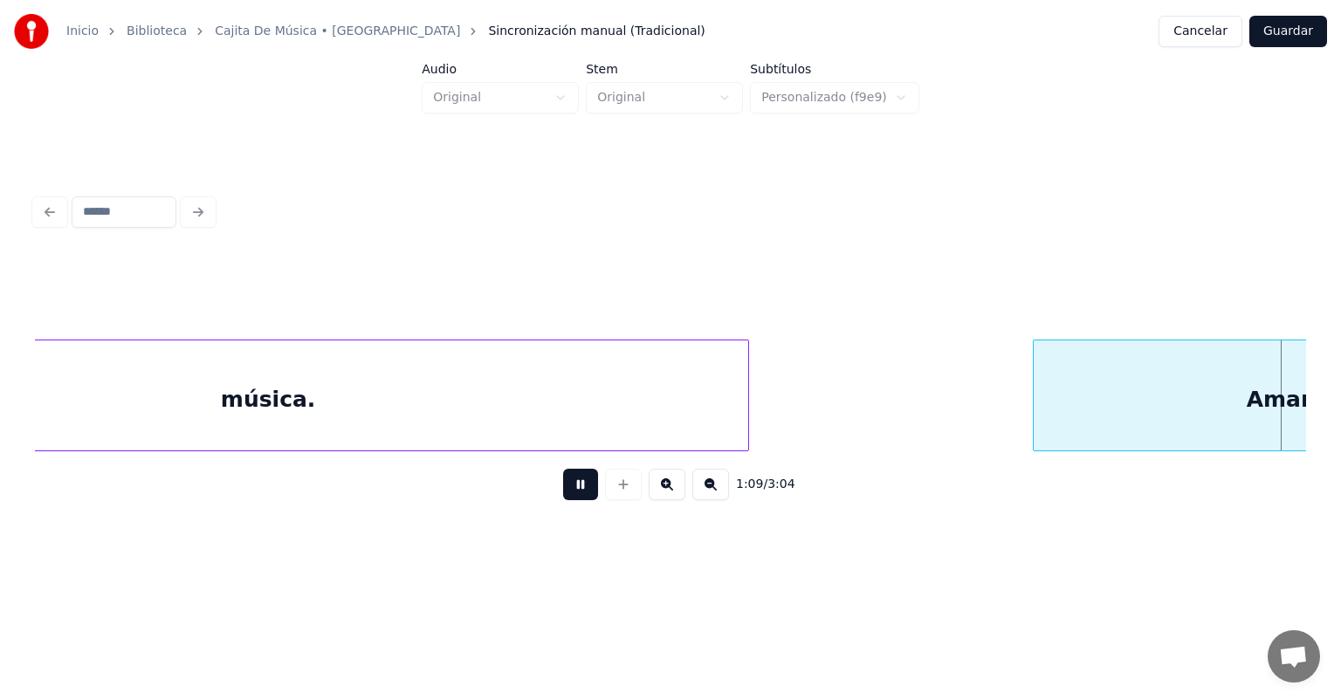
scroll to position [0, 21393]
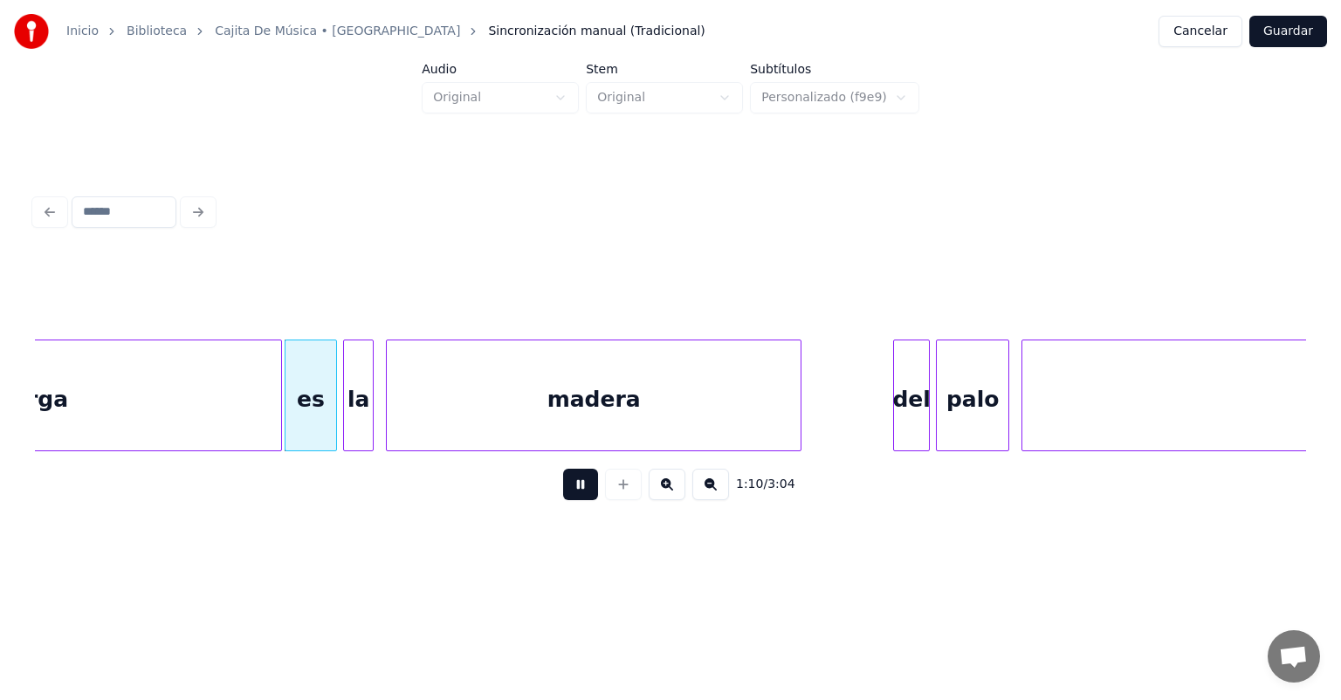
click at [288, 417] on div at bounding box center [288, 396] width 5 height 110
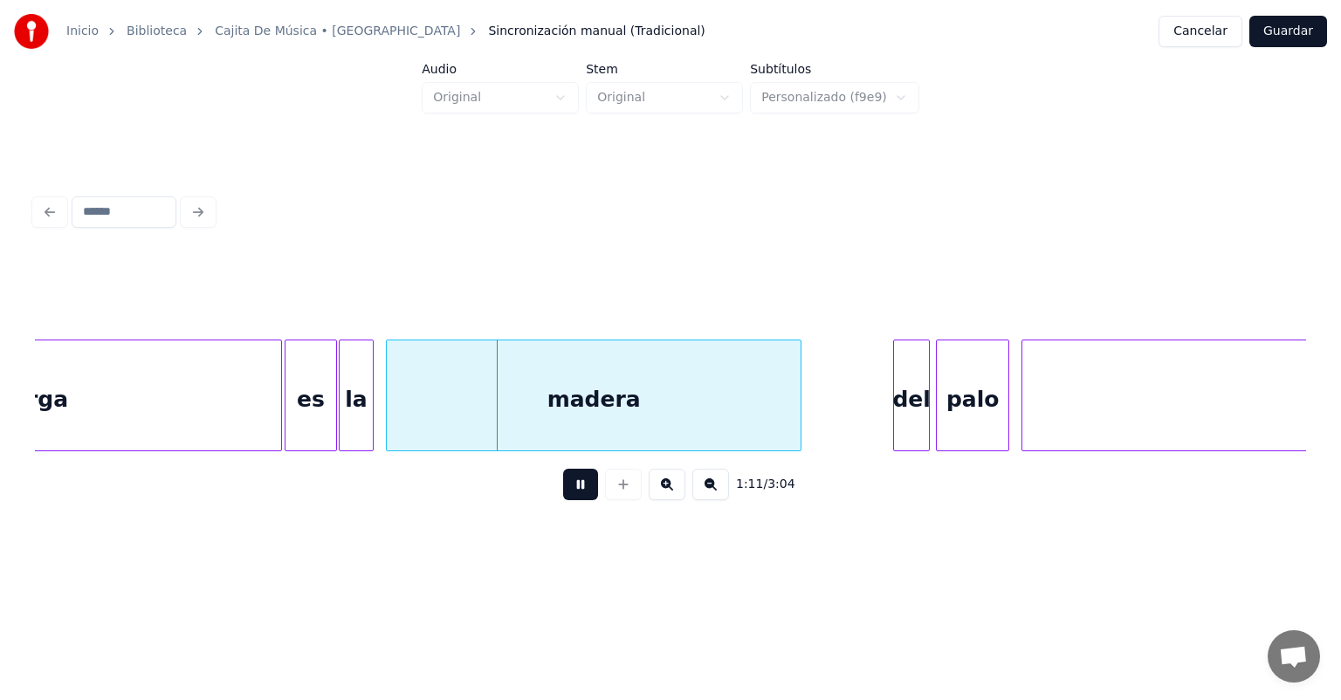
click at [346, 416] on div "la" at bounding box center [357, 400] width 34 height 119
click at [388, 420] on div "madera" at bounding box center [590, 400] width 422 height 119
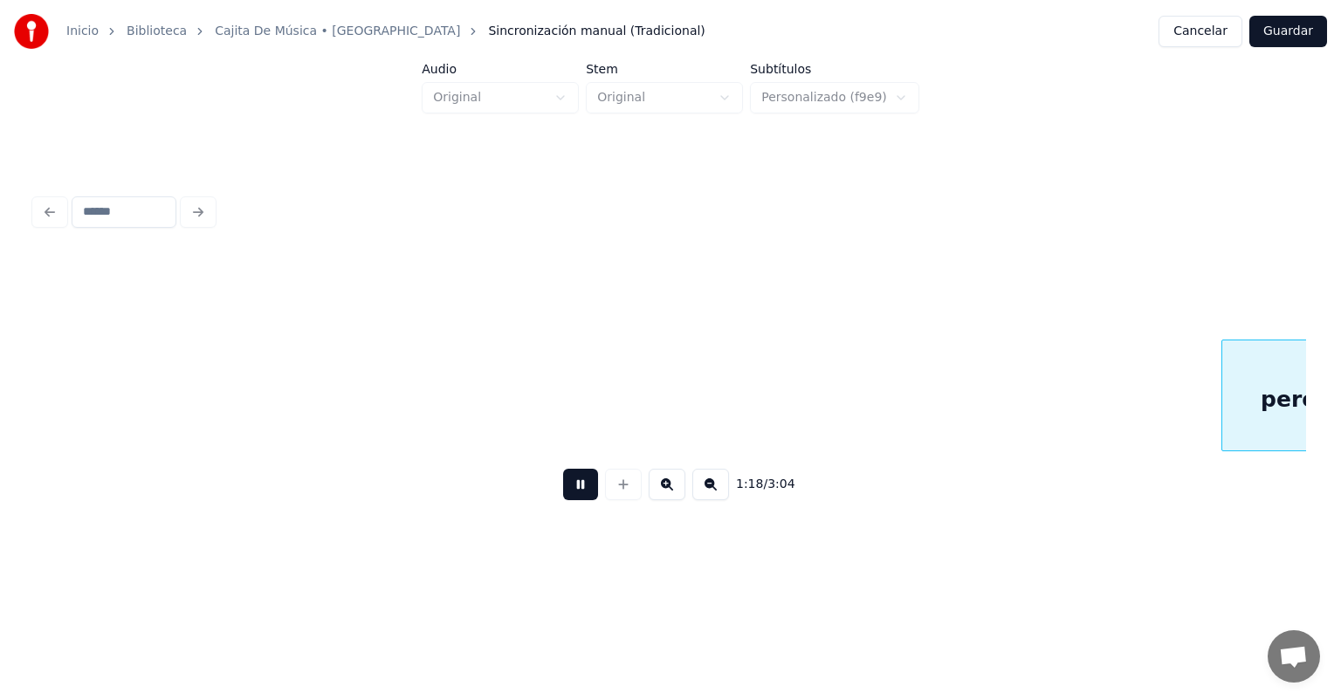
scroll to position [0, 23942]
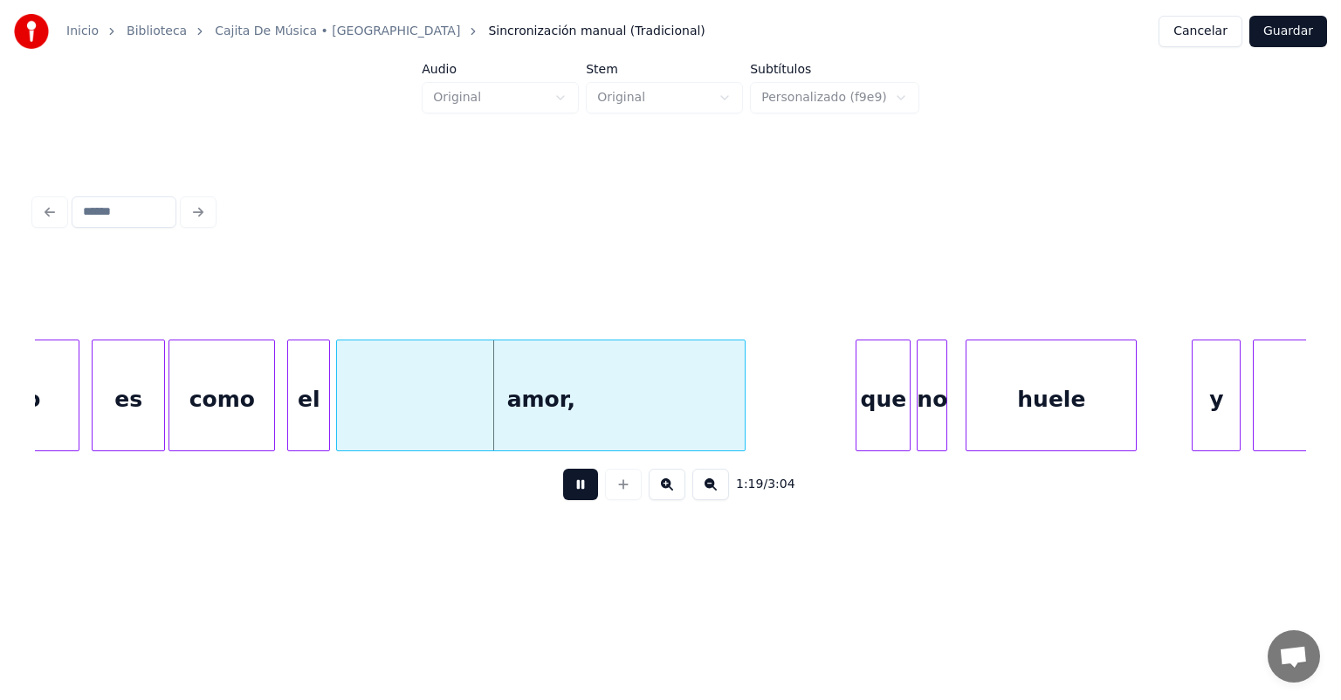
click at [182, 431] on div "como" at bounding box center [221, 400] width 105 height 119
click at [302, 417] on div "el" at bounding box center [309, 400] width 55 height 119
click at [288, 424] on div "como" at bounding box center [230, 400] width 123 height 119
click at [356, 431] on div "amor," at bounding box center [541, 400] width 408 height 119
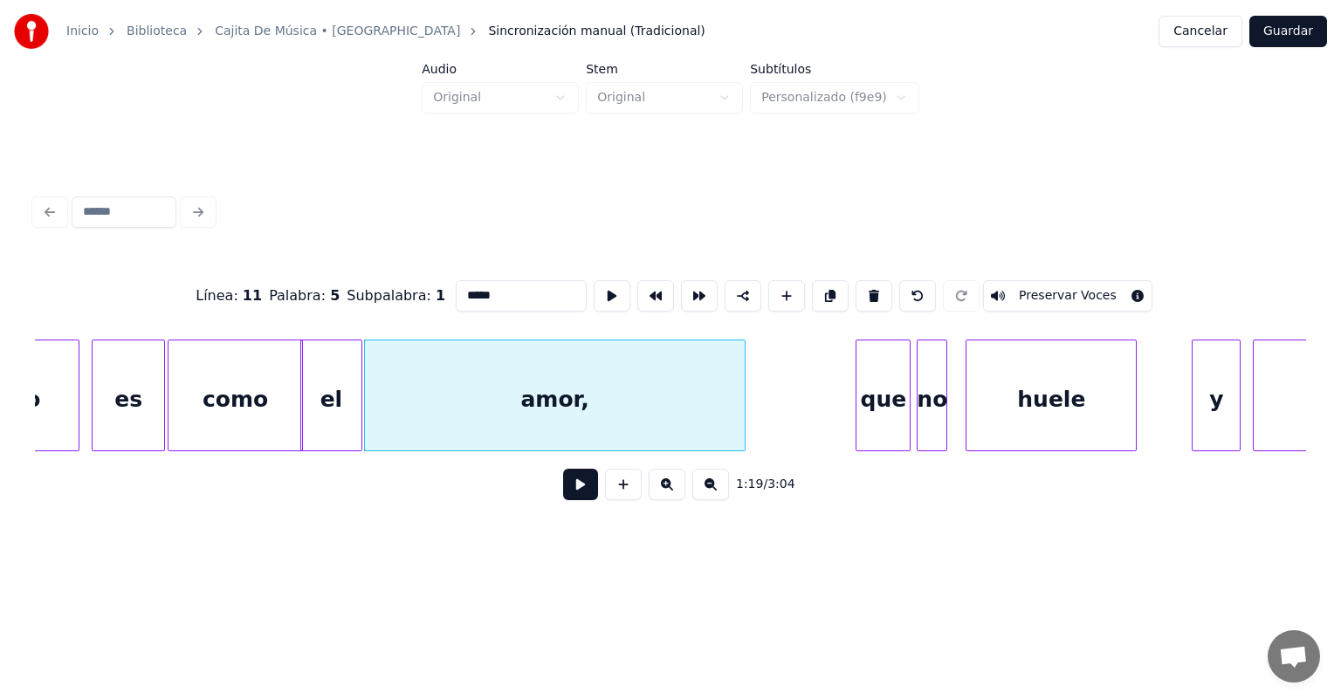
click at [564, 500] on button at bounding box center [580, 484] width 35 height 31
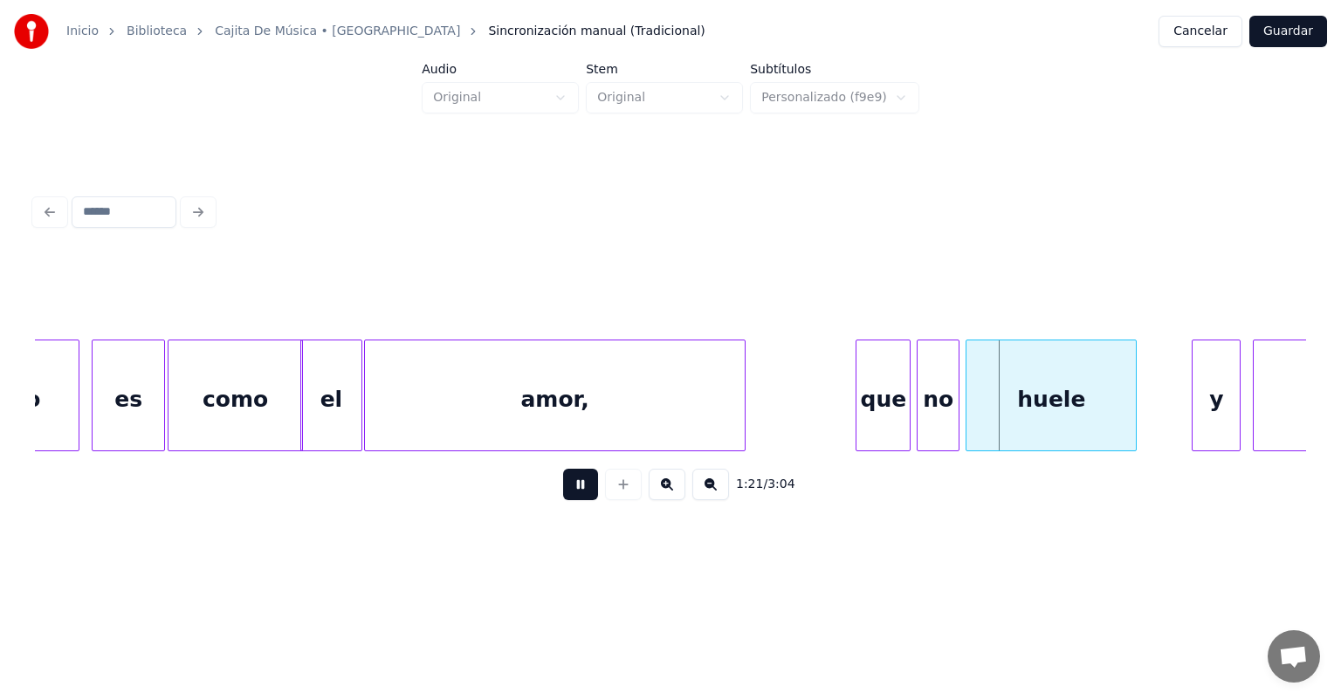
click at [969, 407] on div "huele" at bounding box center [1051, 400] width 169 height 119
click at [1041, 405] on div "huele" at bounding box center [1047, 400] width 180 height 119
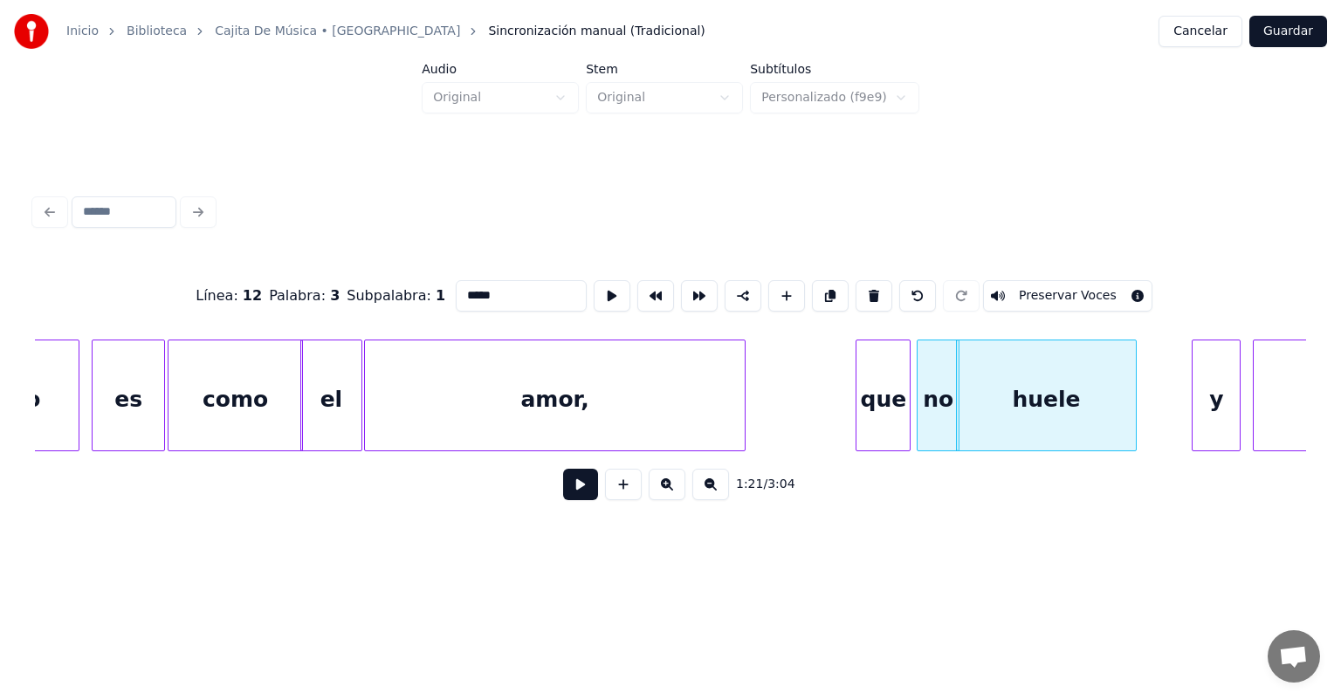
click at [479, 282] on input "*****" at bounding box center [521, 295] width 131 height 31
type input "*****"
click at [563, 500] on button at bounding box center [580, 484] width 35 height 31
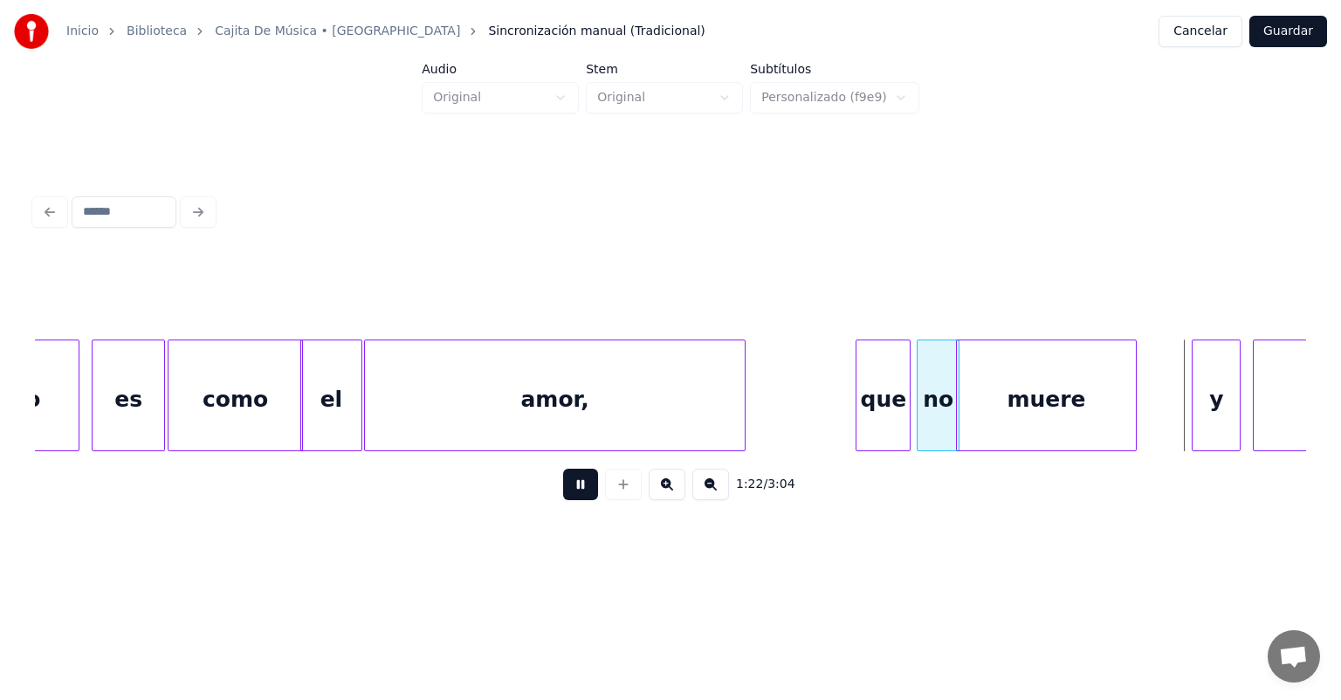
click at [859, 403] on div "que" at bounding box center [883, 400] width 53 height 119
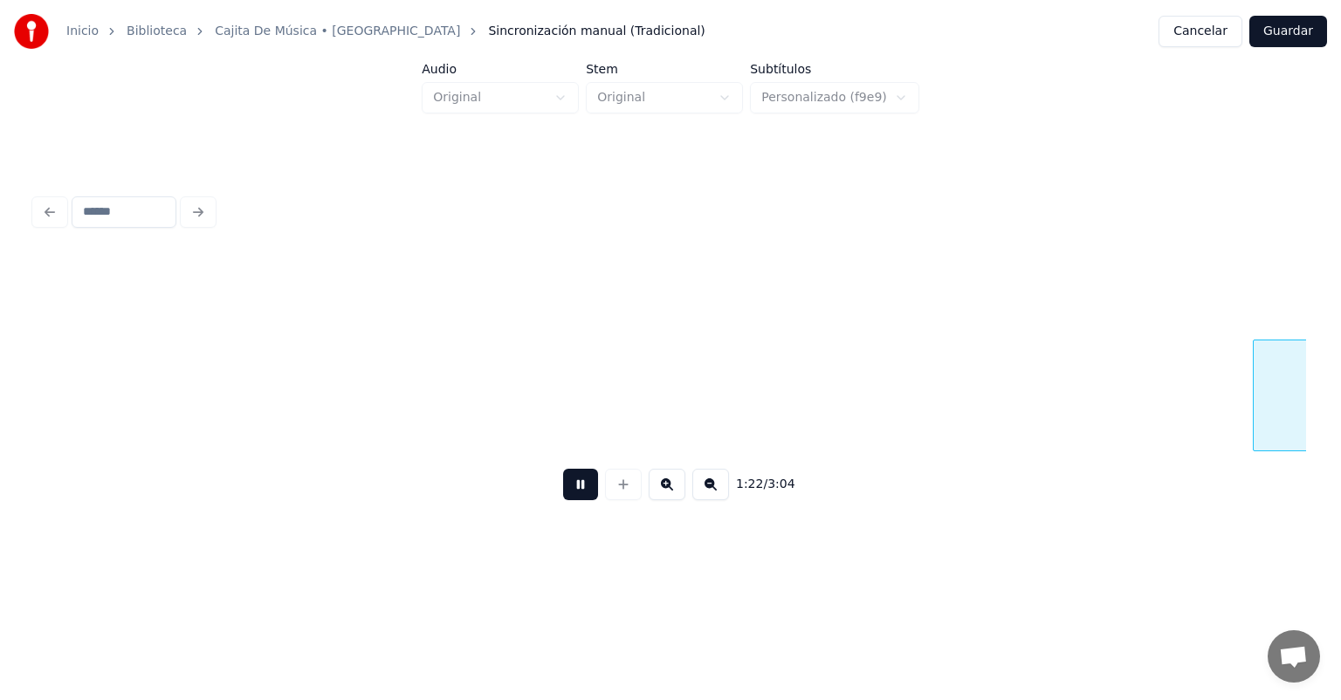
scroll to position [0, 25099]
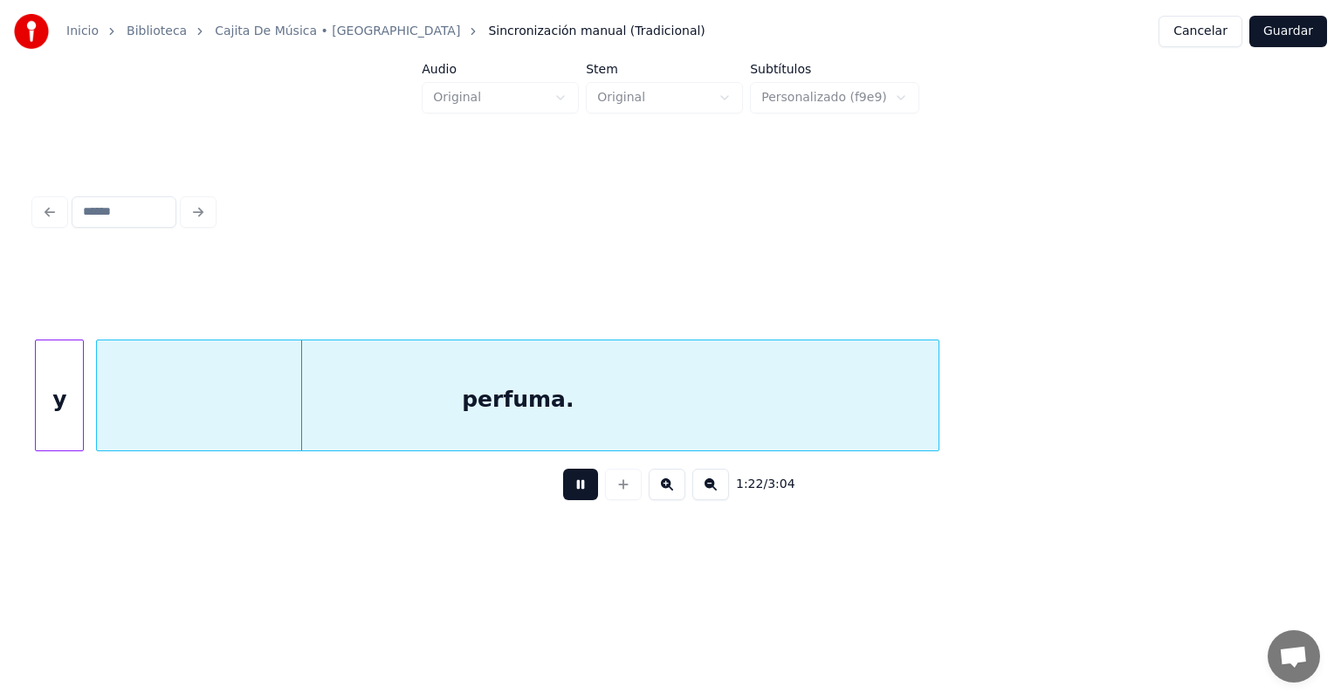
click at [580, 493] on button at bounding box center [580, 484] width 35 height 31
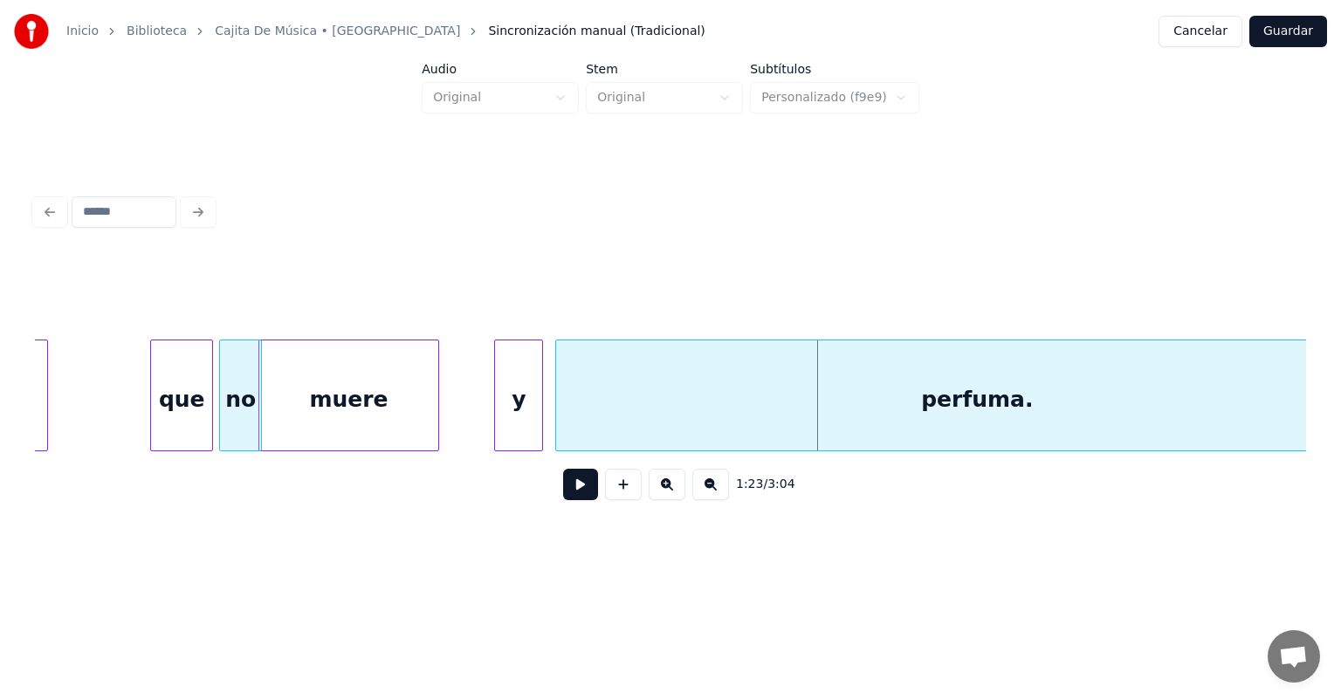
scroll to position [0, 24592]
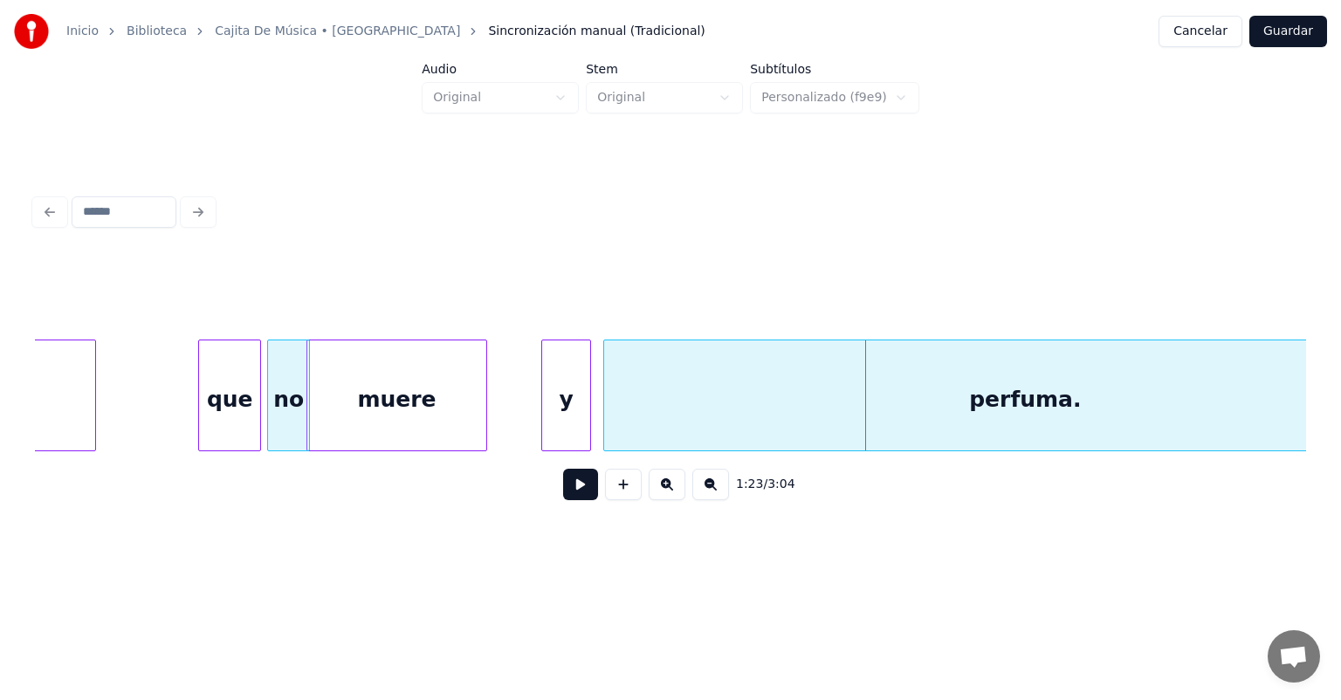
click at [545, 413] on div at bounding box center [544, 396] width 5 height 110
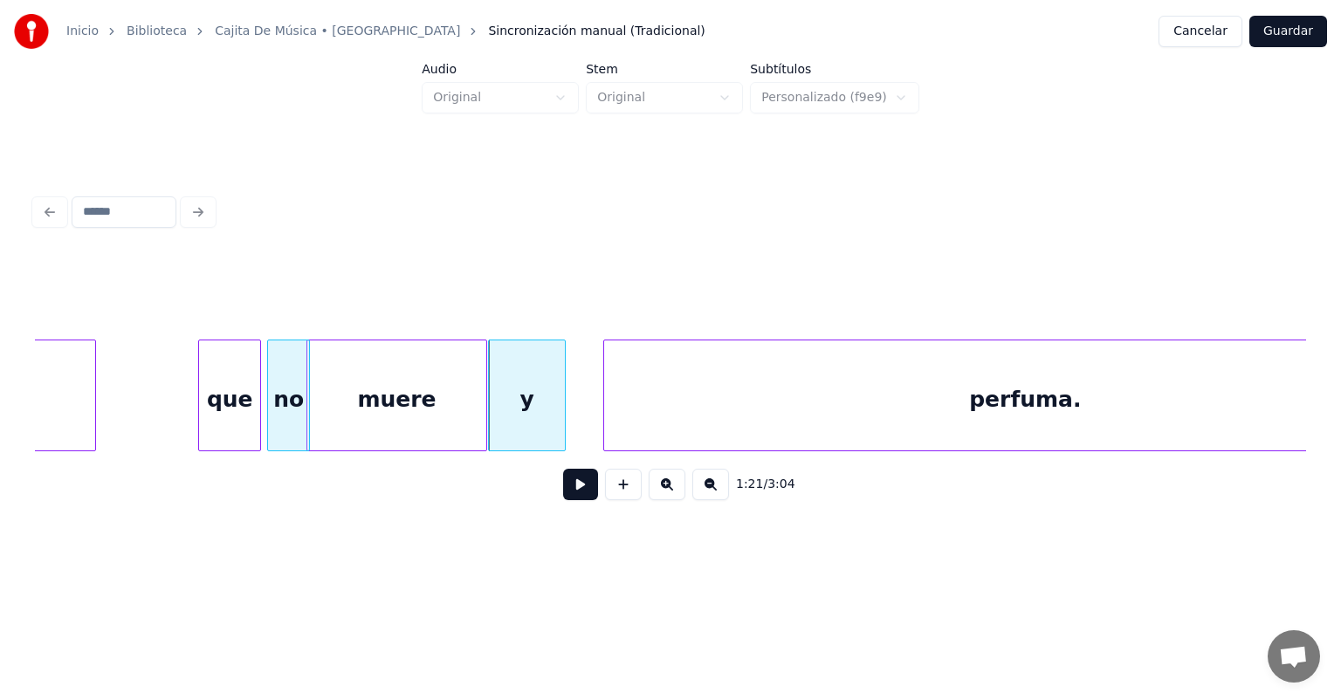
click at [575, 498] on button at bounding box center [580, 484] width 35 height 31
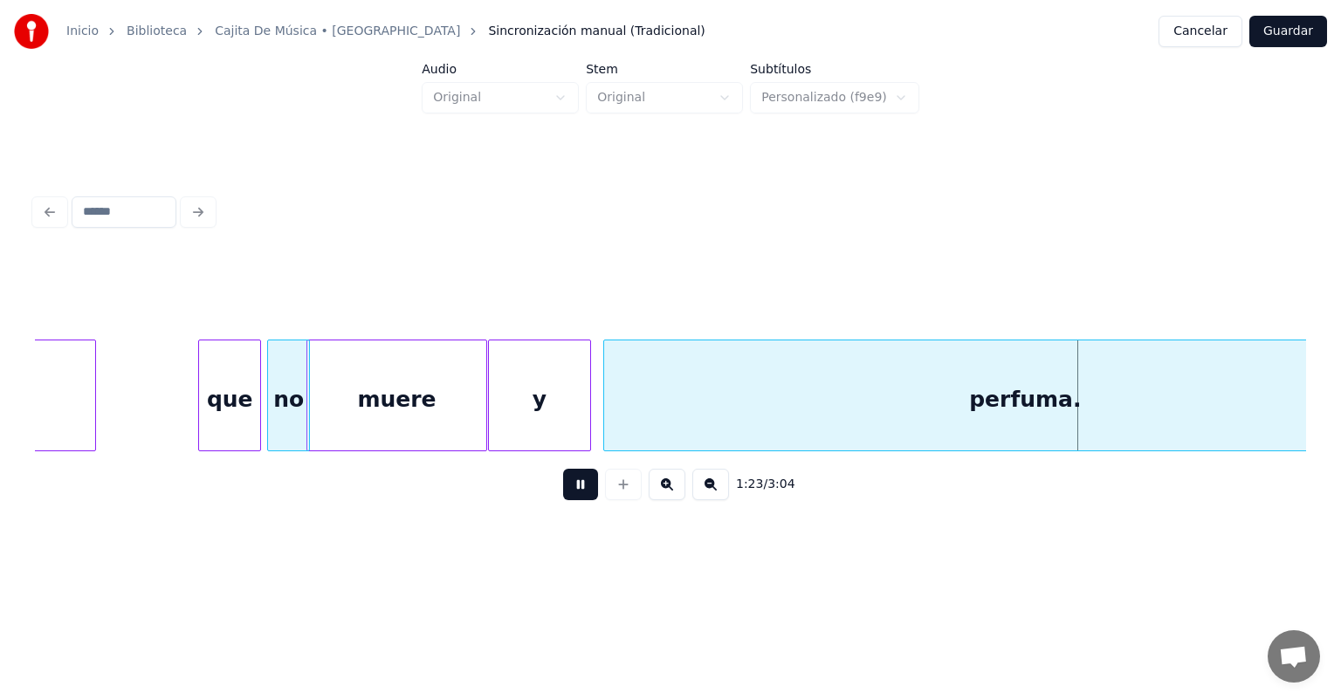
click at [404, 407] on div "muere" at bounding box center [397, 400] width 180 height 119
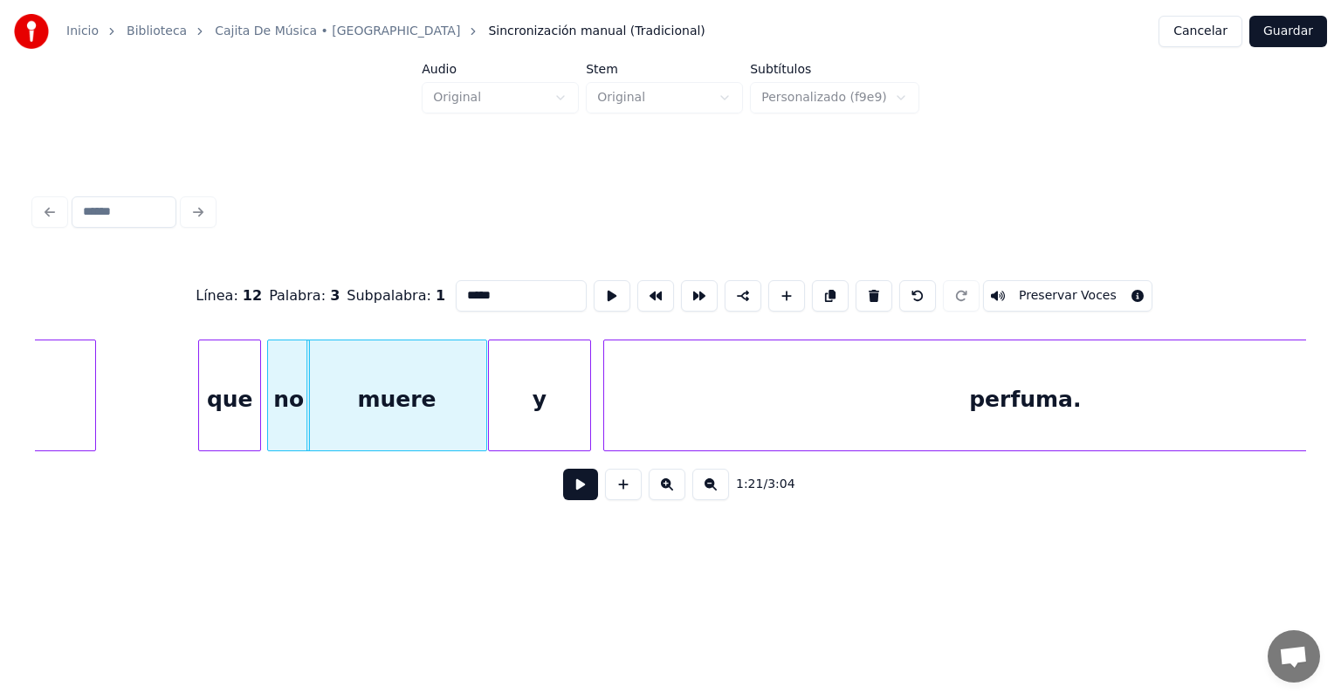
click at [473, 293] on input "*****" at bounding box center [521, 295] width 131 height 31
type input "*"
type input "*****"
click at [563, 500] on button at bounding box center [580, 484] width 35 height 31
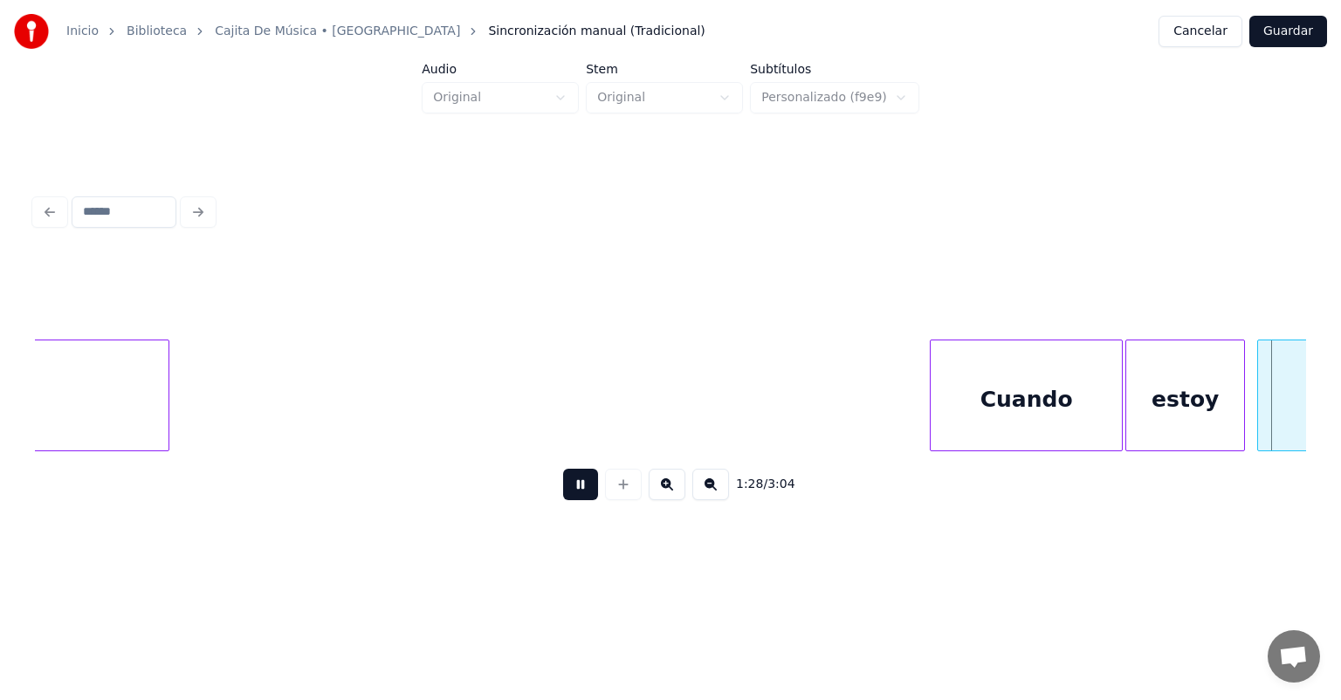
scroll to position [0, 27143]
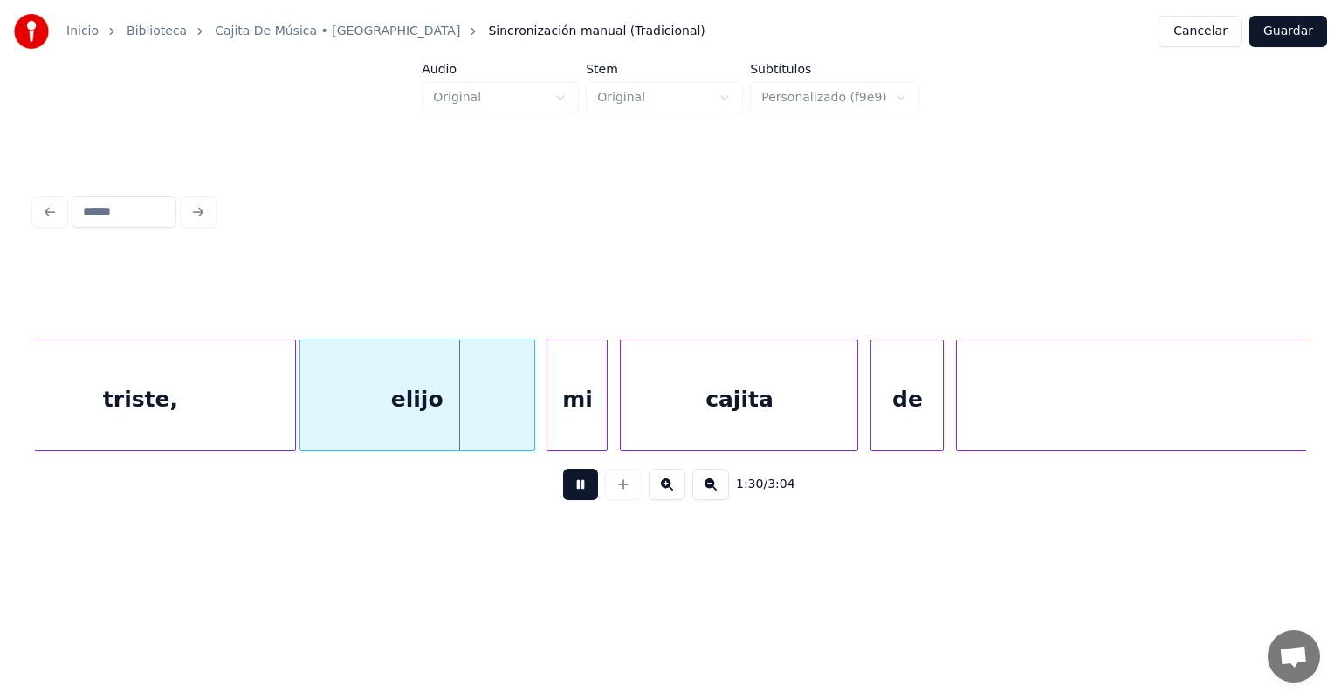
click at [306, 424] on div "elijo" at bounding box center [417, 400] width 234 height 119
click at [370, 417] on div "elijo" at bounding box center [417, 400] width 234 height 119
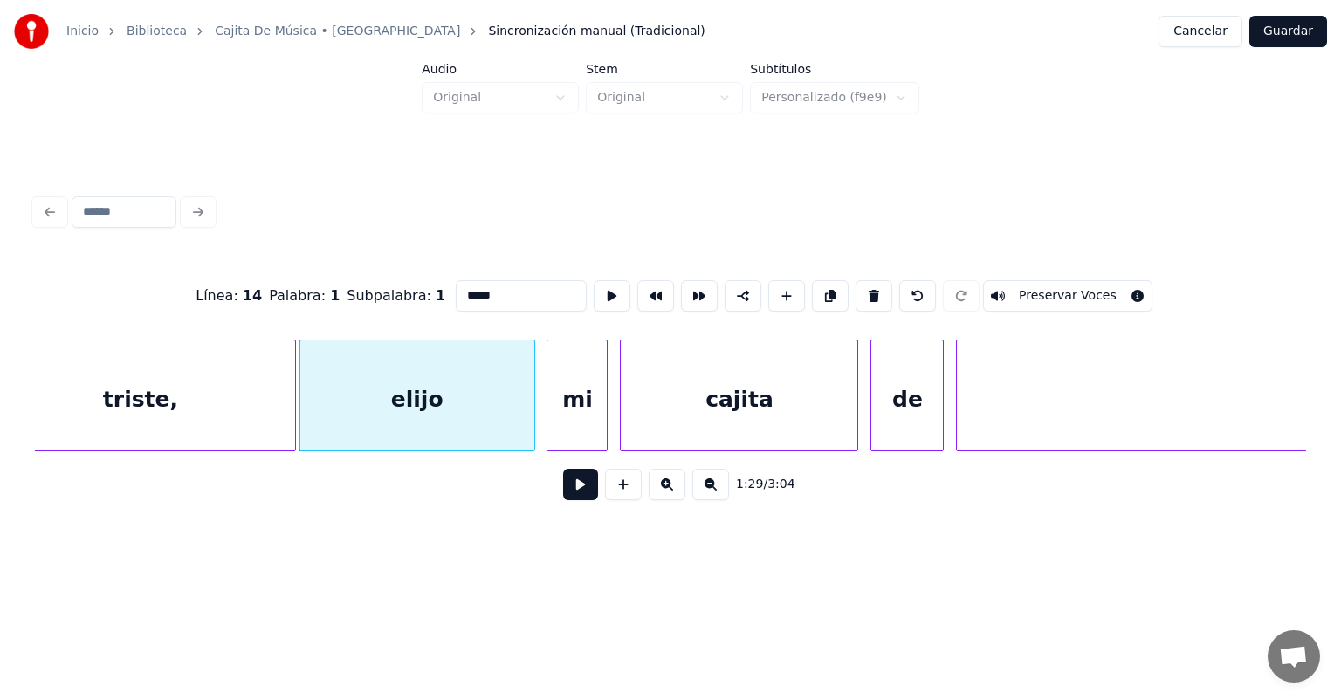
click at [456, 288] on input "*****" at bounding box center [521, 295] width 131 height 31
type input "****"
click at [564, 497] on button at bounding box center [580, 484] width 35 height 31
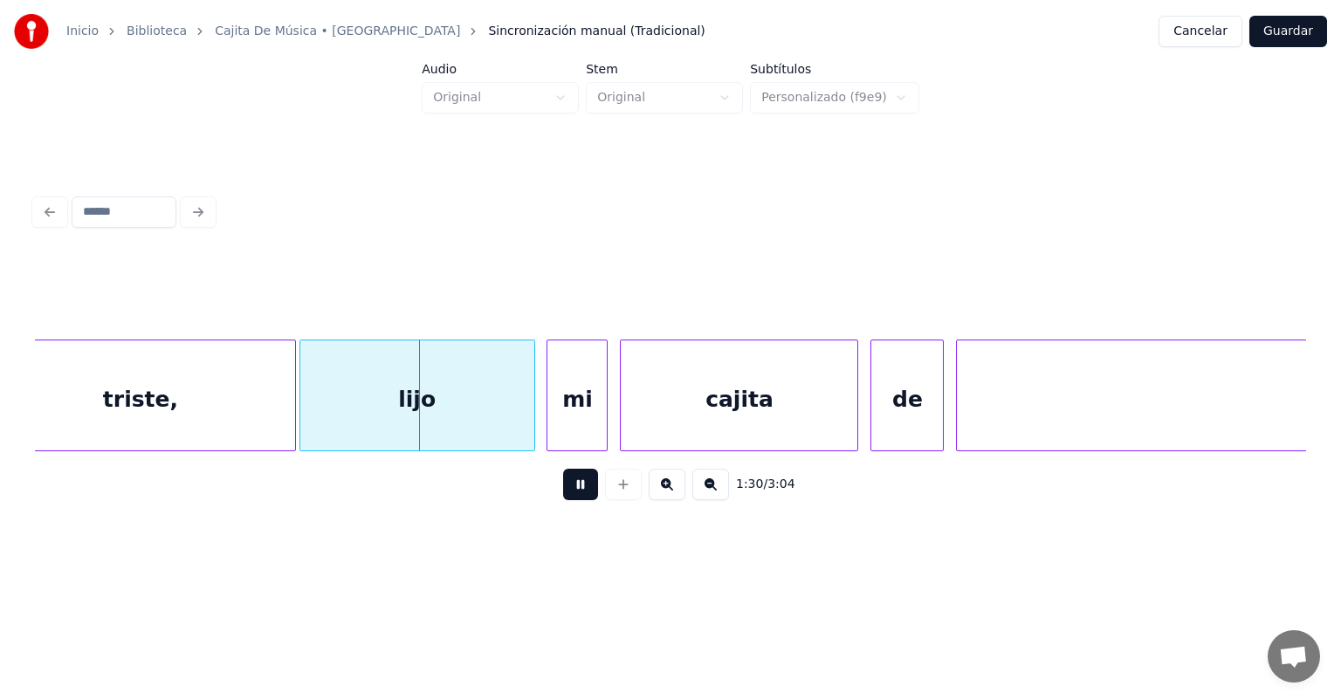
click at [548, 418] on div "mi" at bounding box center [577, 400] width 59 height 119
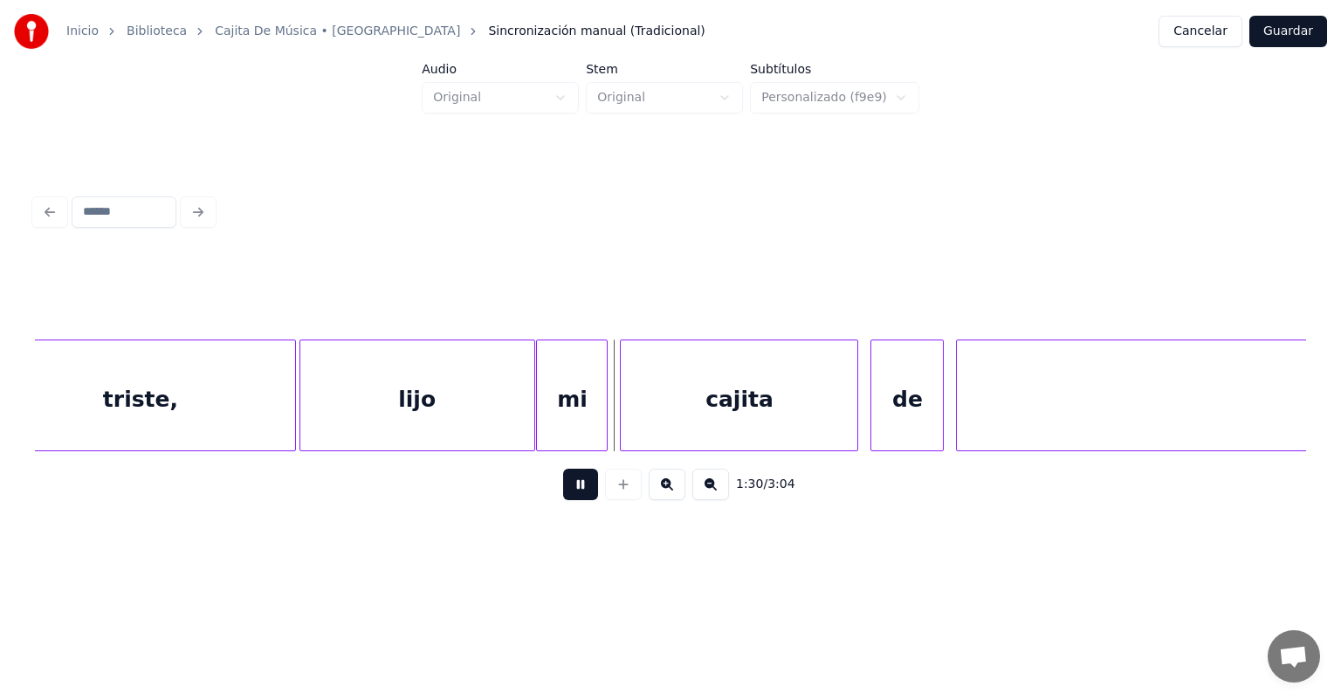
click at [623, 419] on div "cajita" at bounding box center [739, 400] width 237 height 119
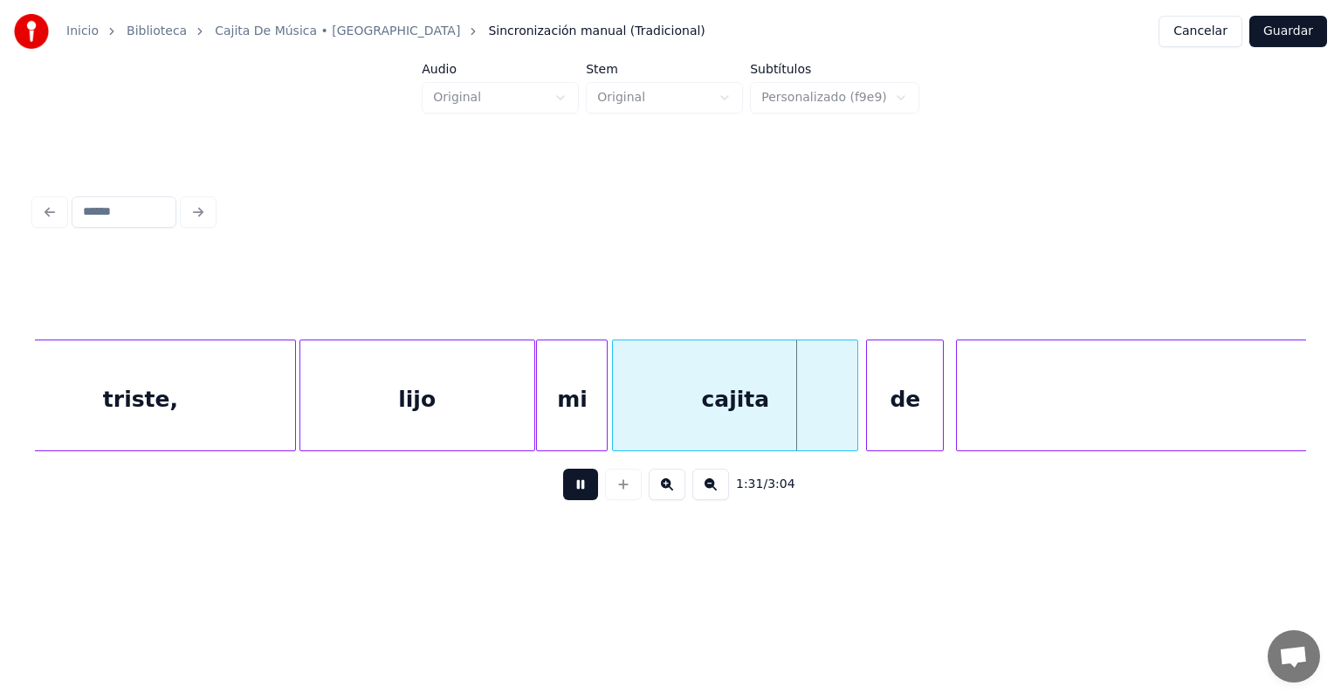
click at [876, 395] on div "de" at bounding box center [905, 400] width 76 height 119
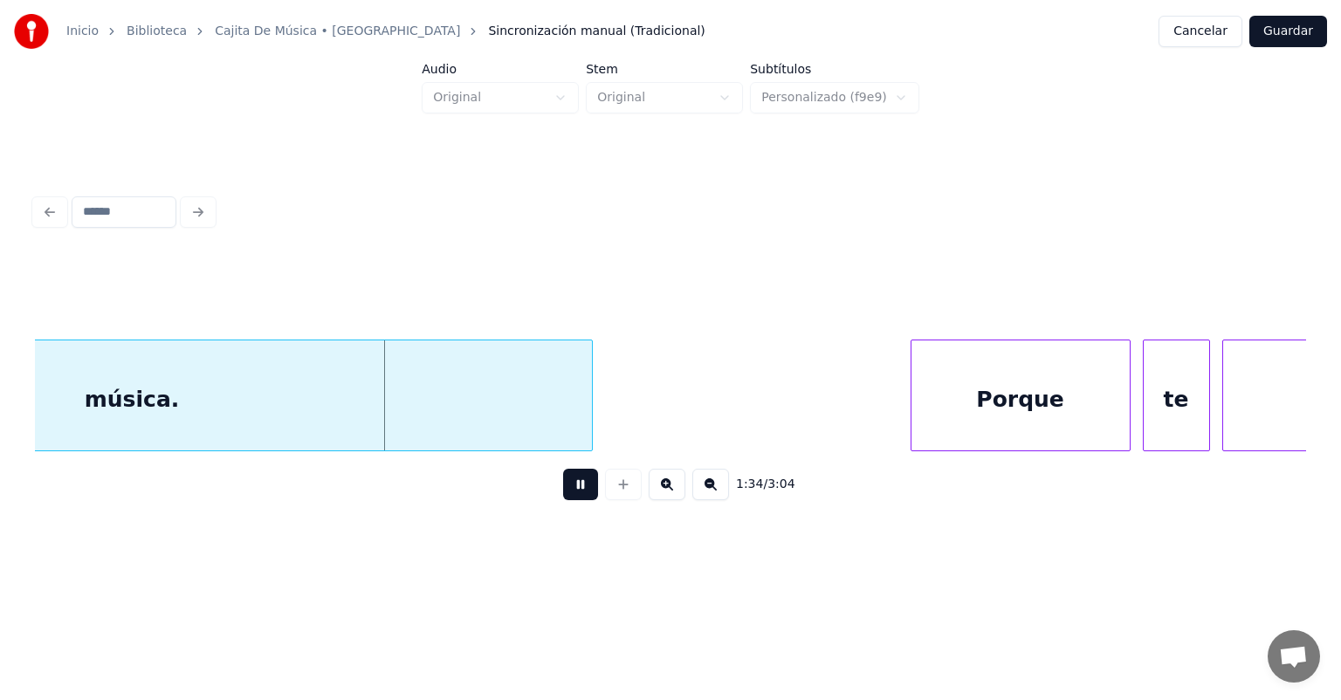
click at [913, 395] on div "Porque" at bounding box center [1021, 400] width 218 height 119
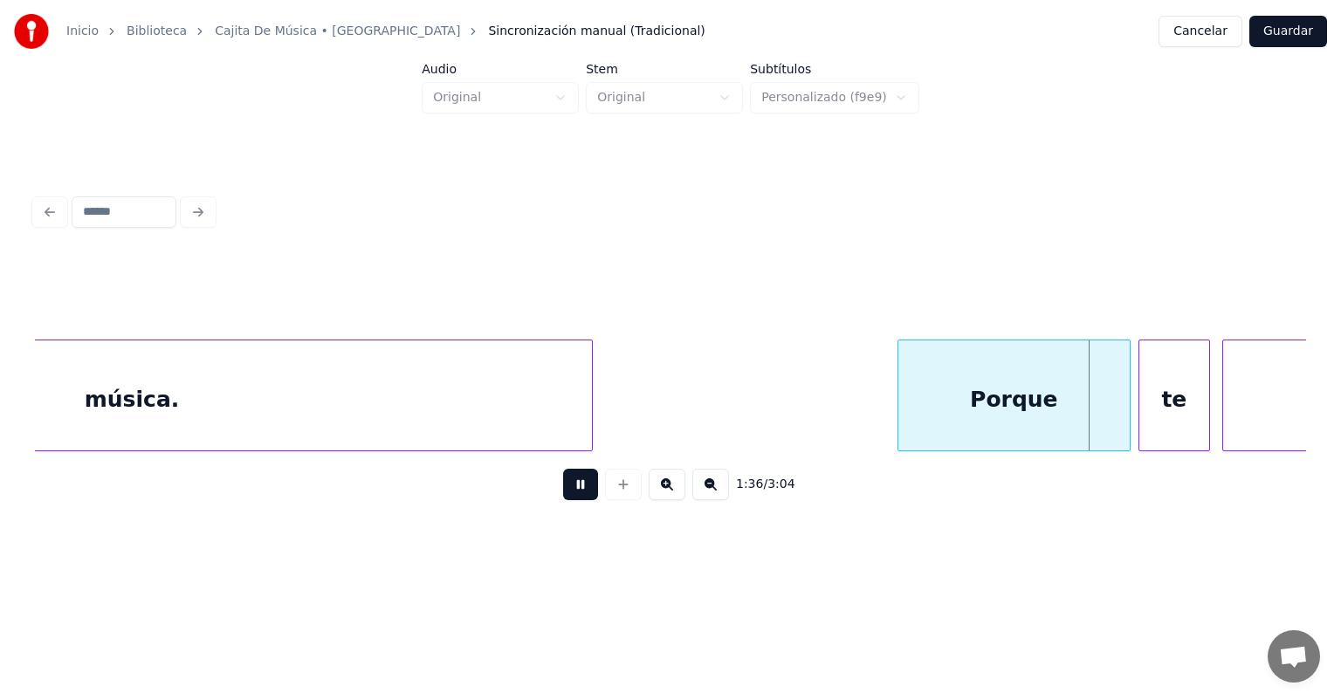
click at [1146, 395] on div "te" at bounding box center [1174, 400] width 69 height 119
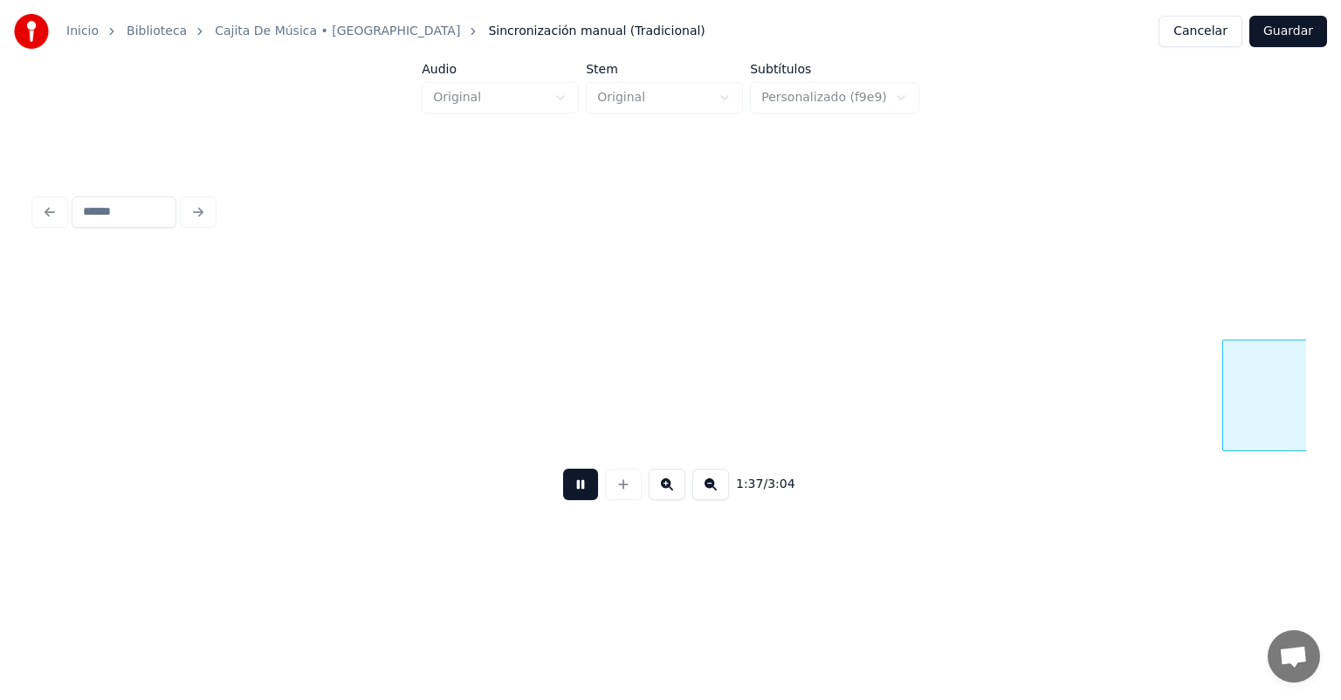
scroll to position [0, 29746]
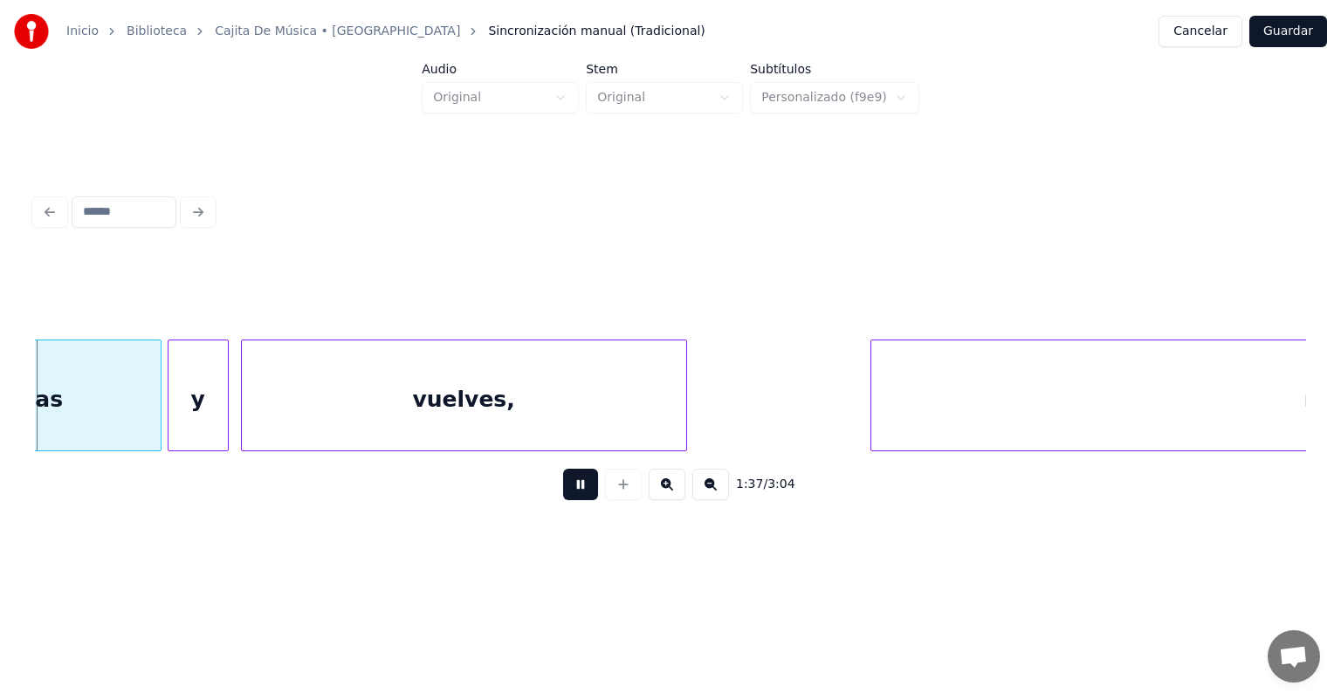
click at [1223, 390] on div "no" at bounding box center [1319, 400] width 897 height 119
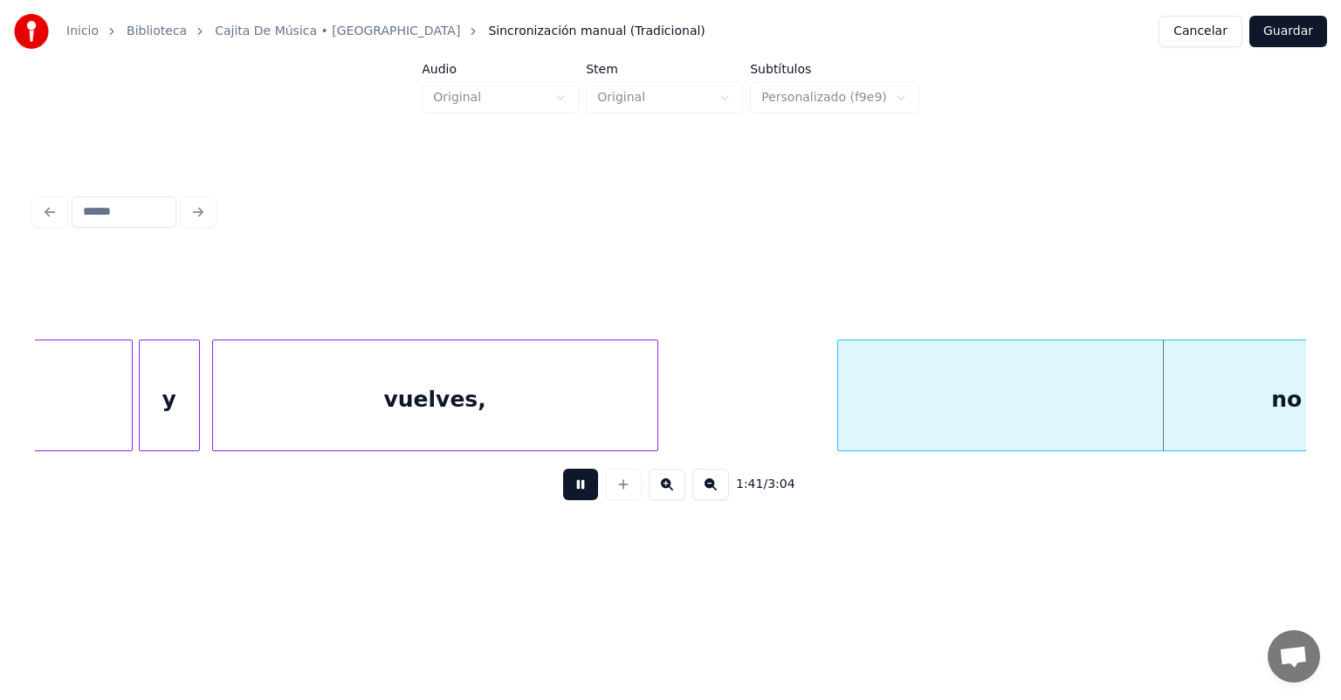
click at [302, 413] on div "vuelves," at bounding box center [435, 400] width 444 height 119
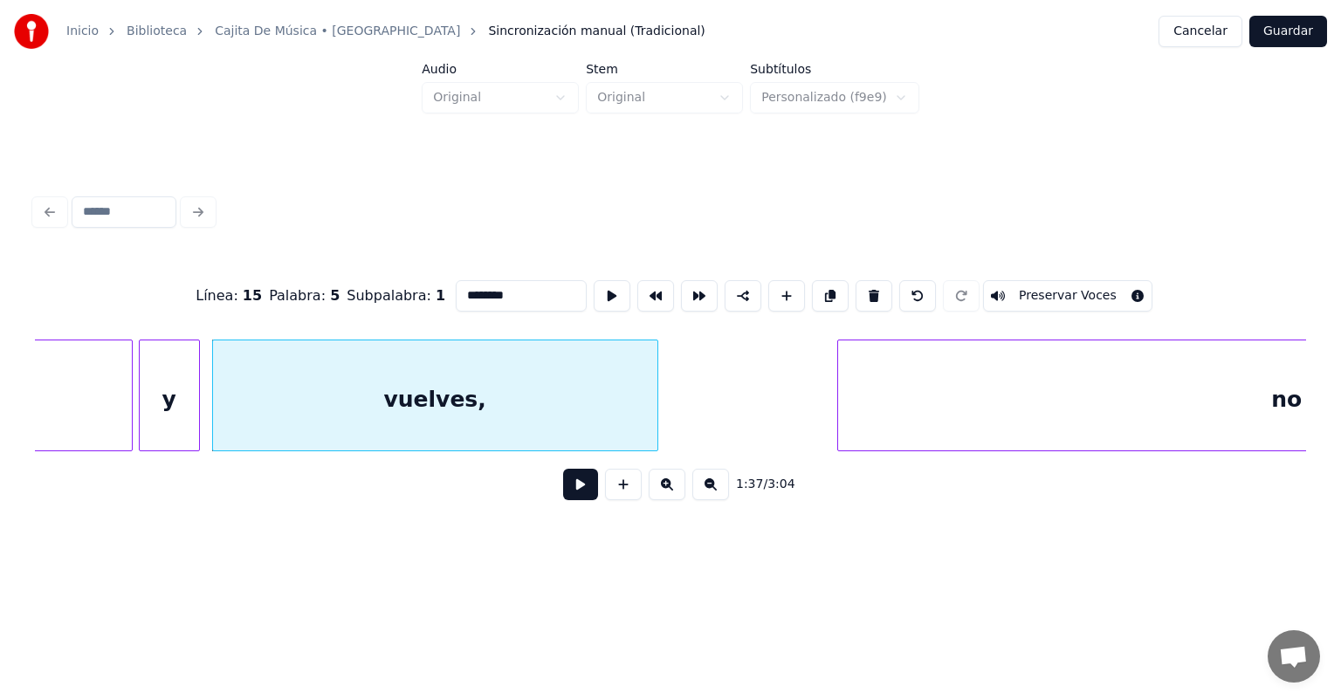
click at [461, 404] on div "vuelves," at bounding box center [435, 400] width 444 height 119
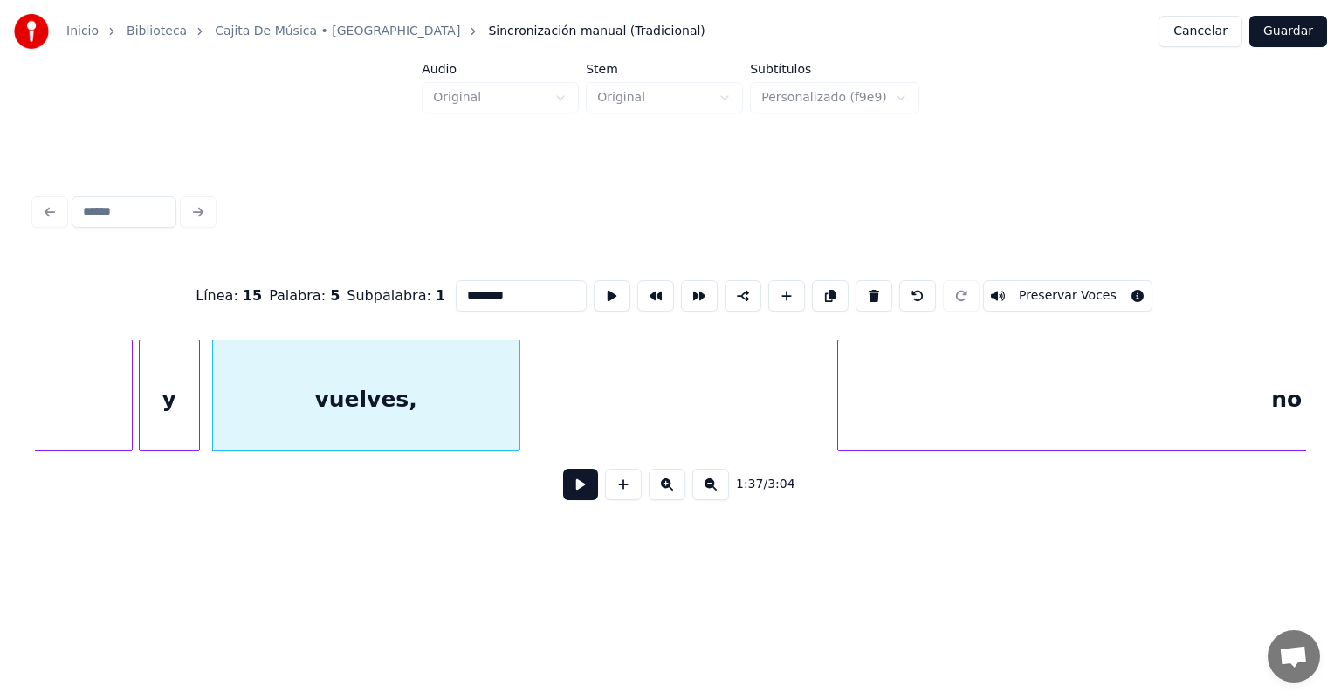
click at [563, 497] on button at bounding box center [580, 484] width 35 height 31
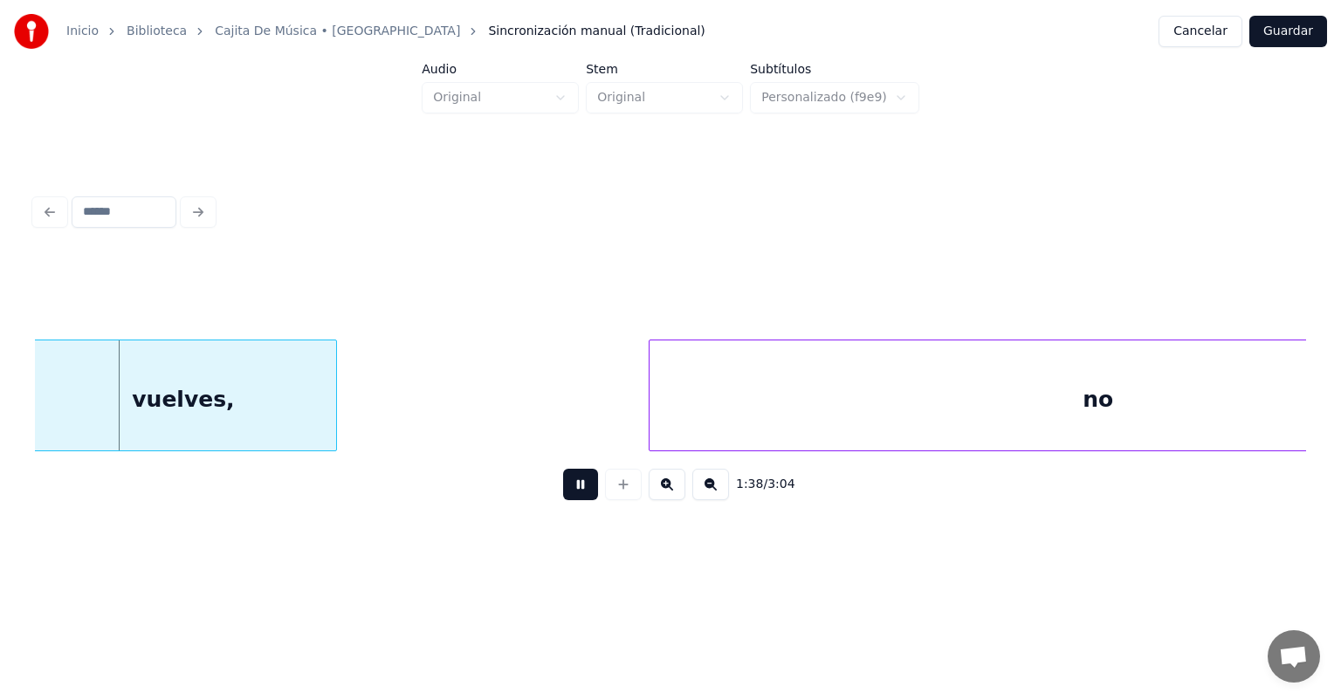
scroll to position [0, 29935]
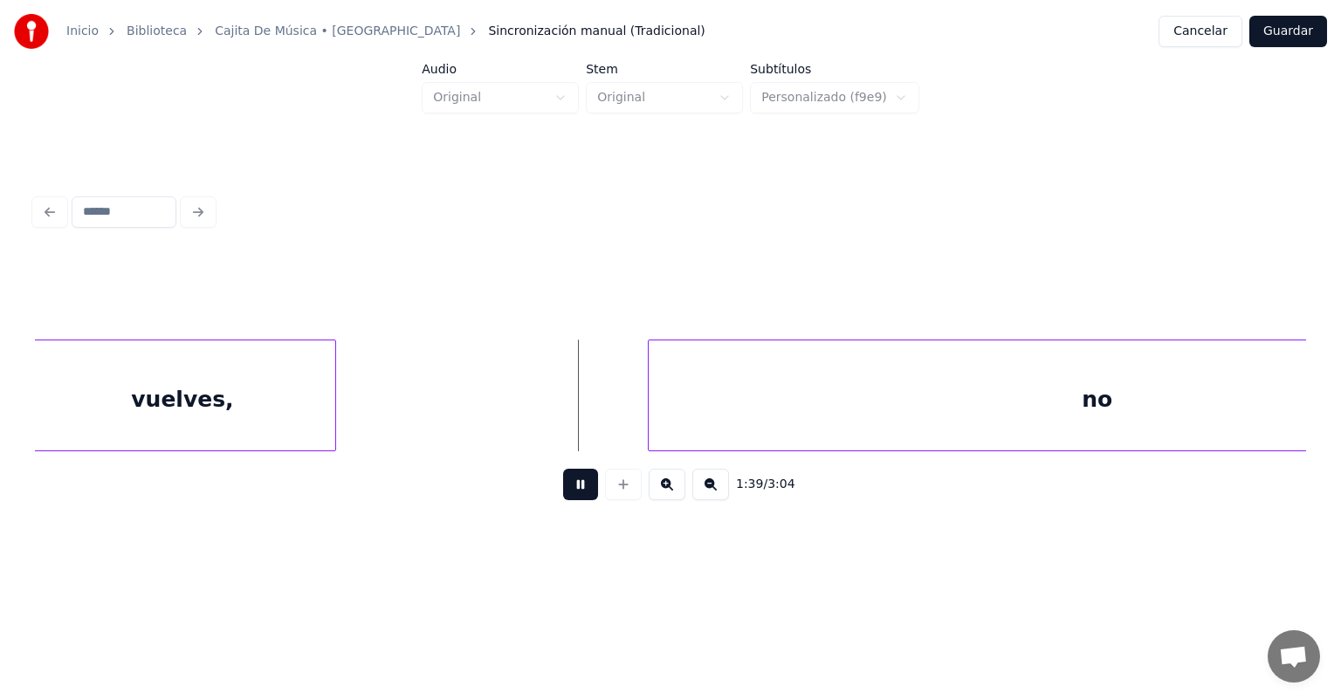
click at [576, 496] on button at bounding box center [580, 484] width 35 height 31
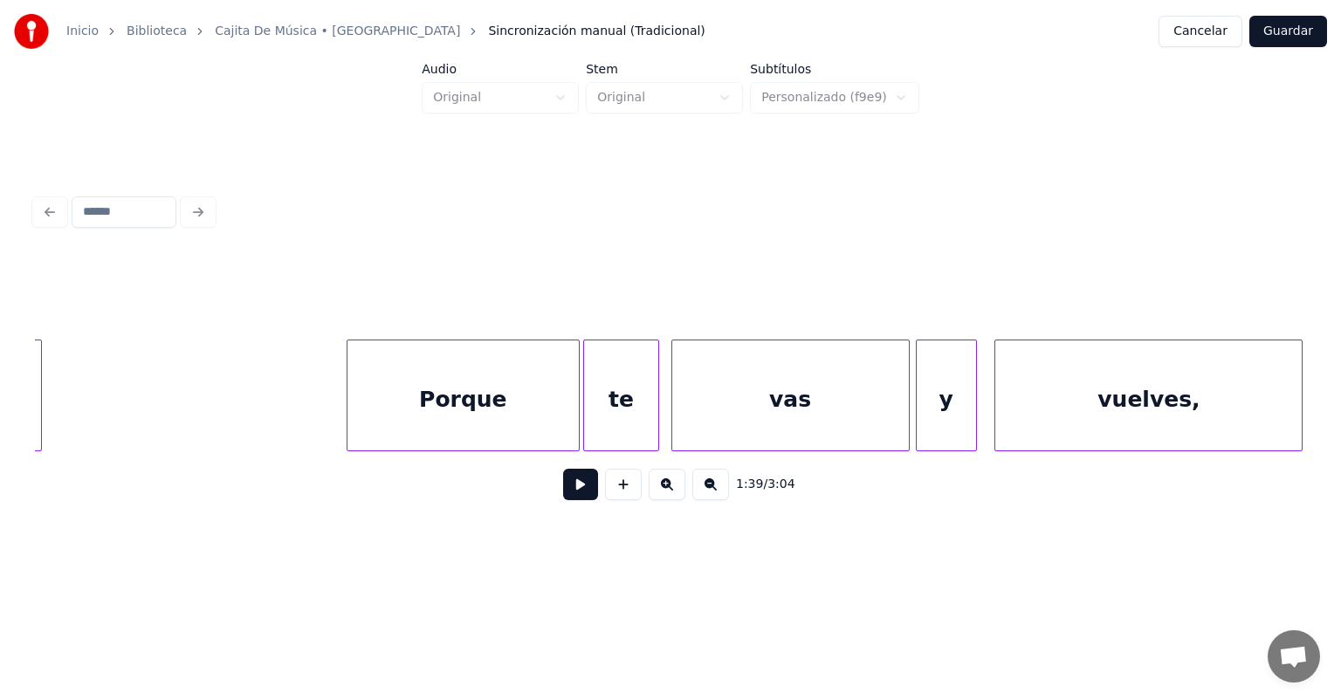
scroll to position [0, 28953]
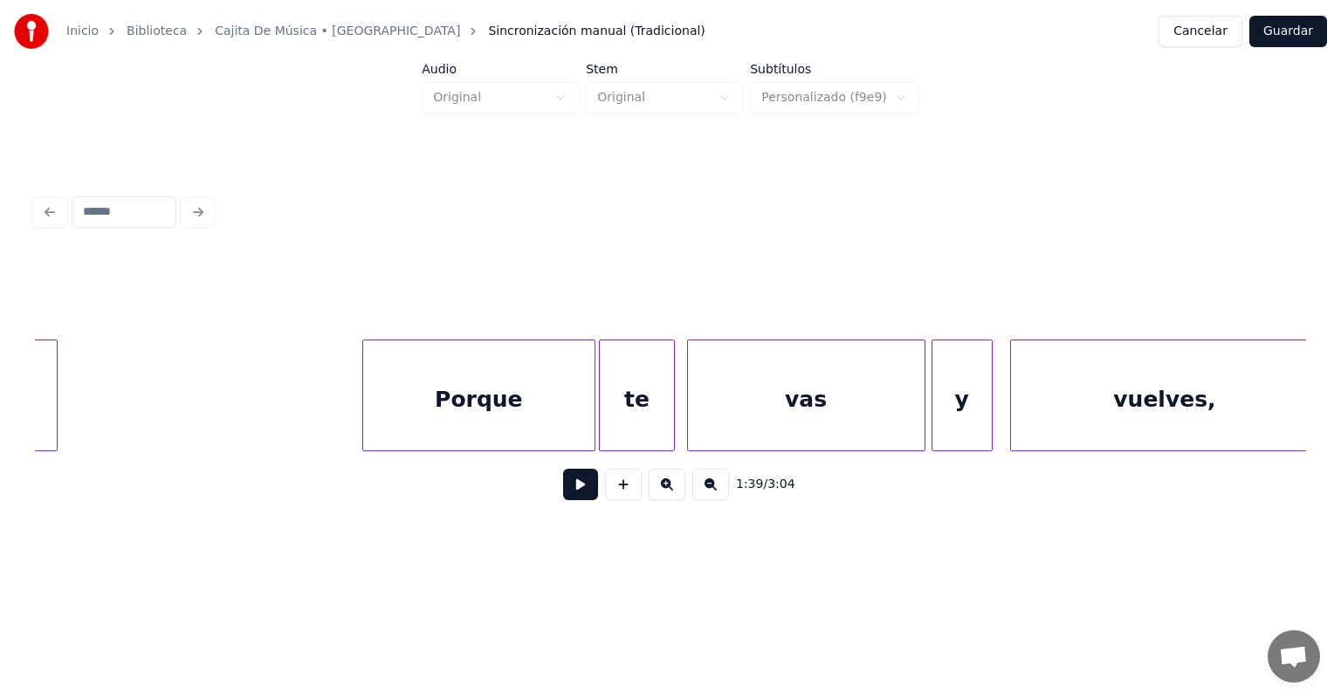
click at [1202, 34] on button "Cancelar" at bounding box center [1201, 31] width 84 height 31
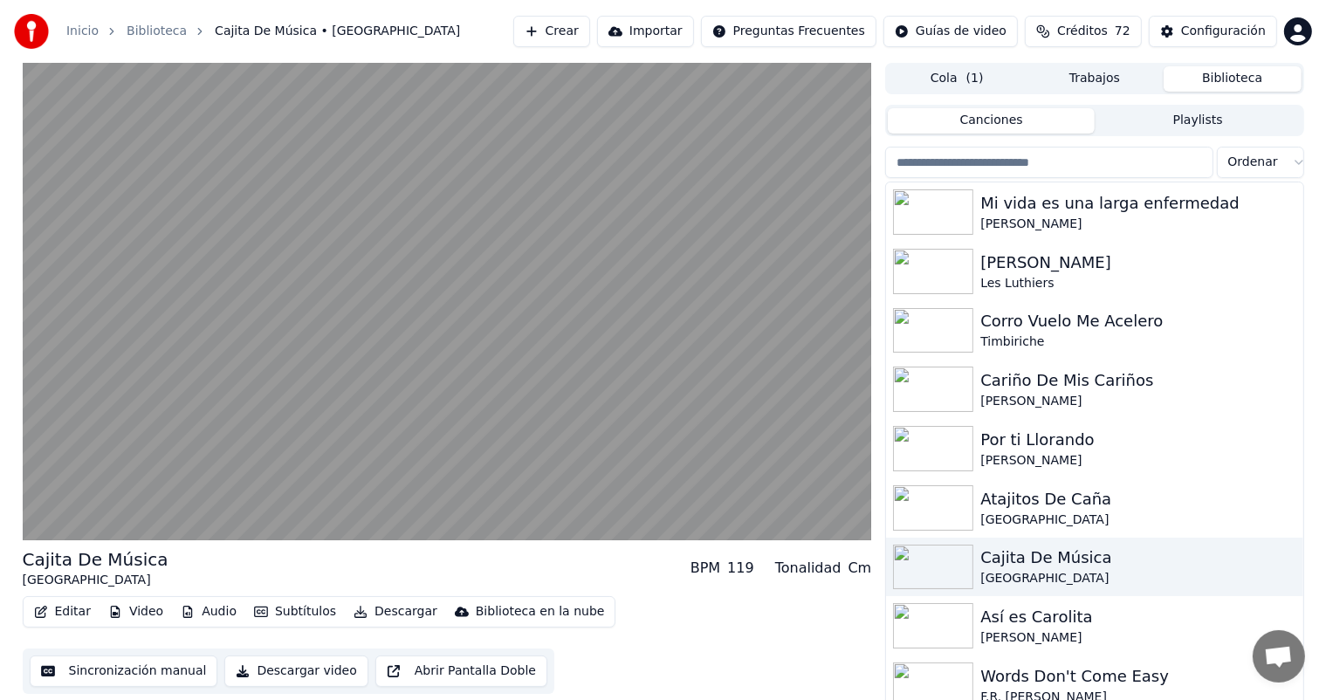
click at [59, 613] on button "Editar" at bounding box center [62, 612] width 71 height 24
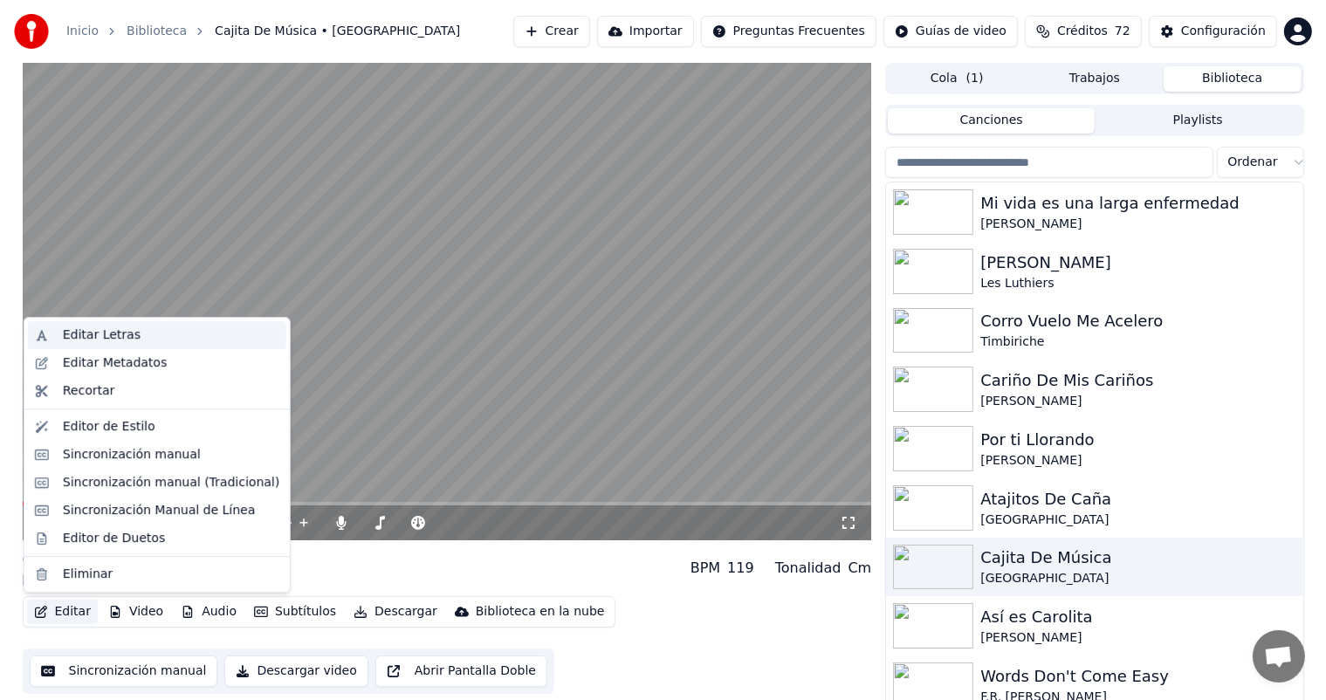
click at [177, 341] on div "Editar Letras" at bounding box center [171, 335] width 217 height 17
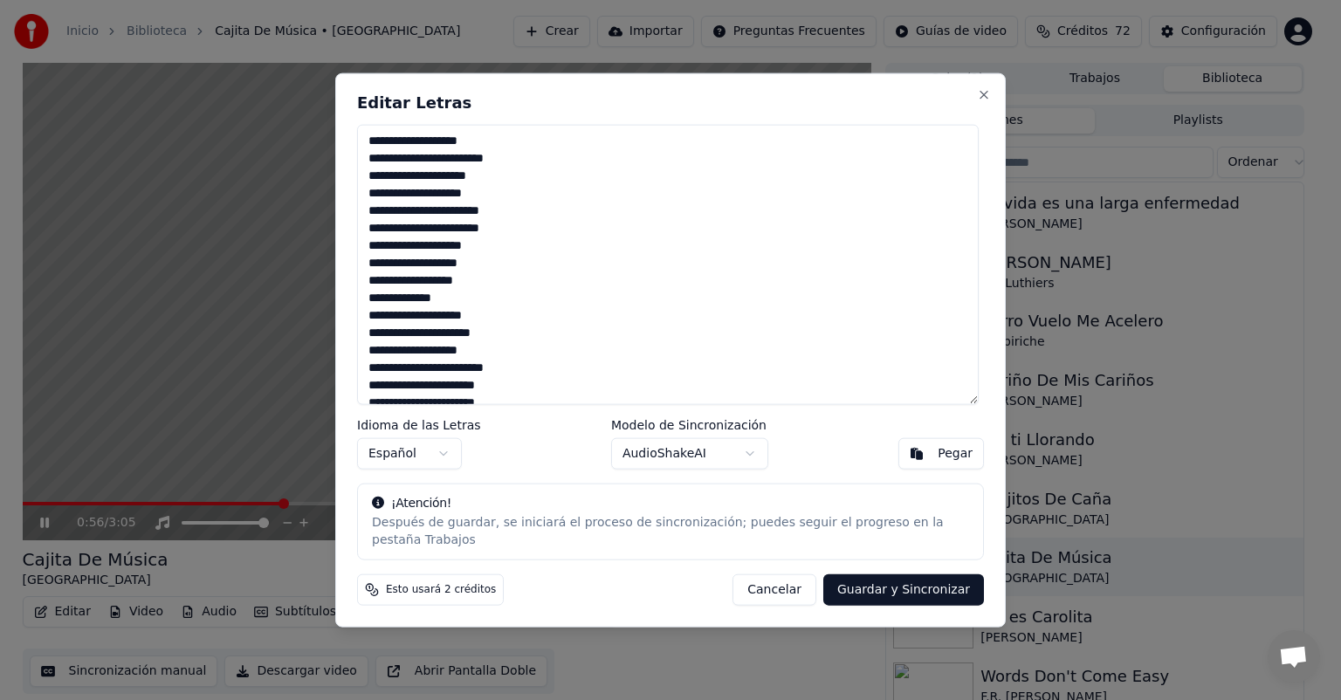
scroll to position [154, 0]
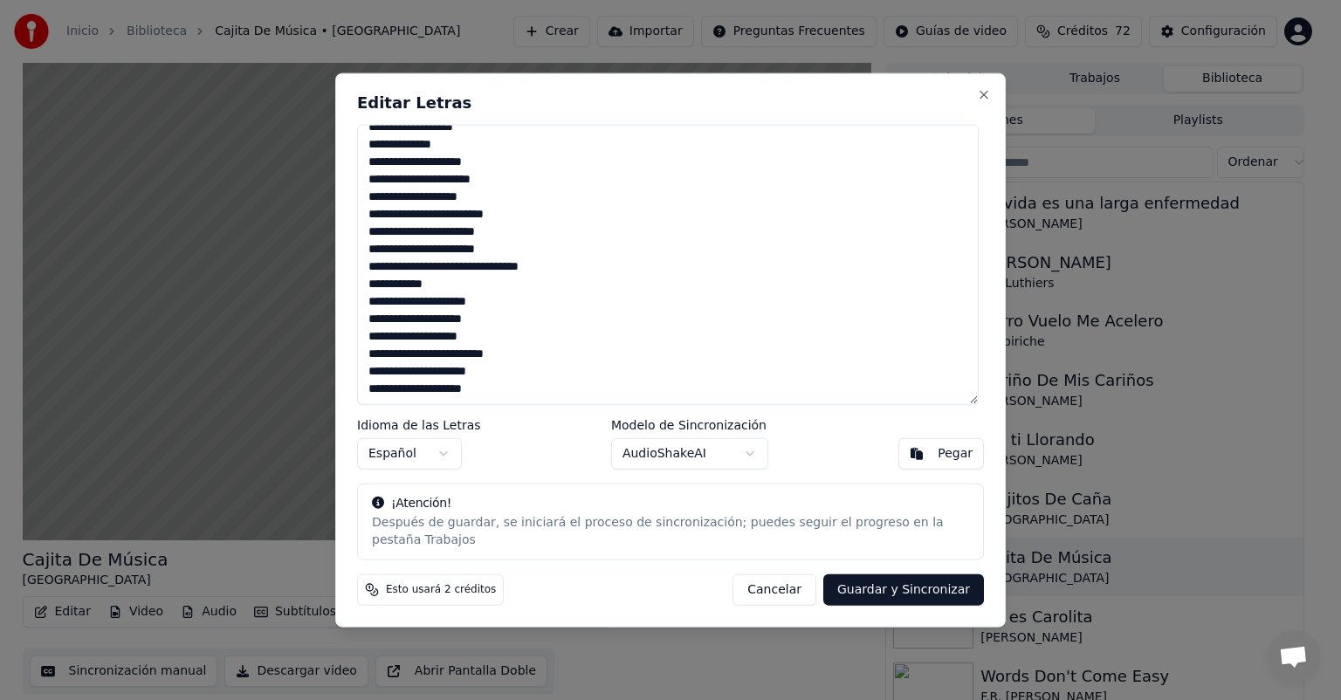
click at [569, 293] on textarea "**********" at bounding box center [668, 265] width 622 height 280
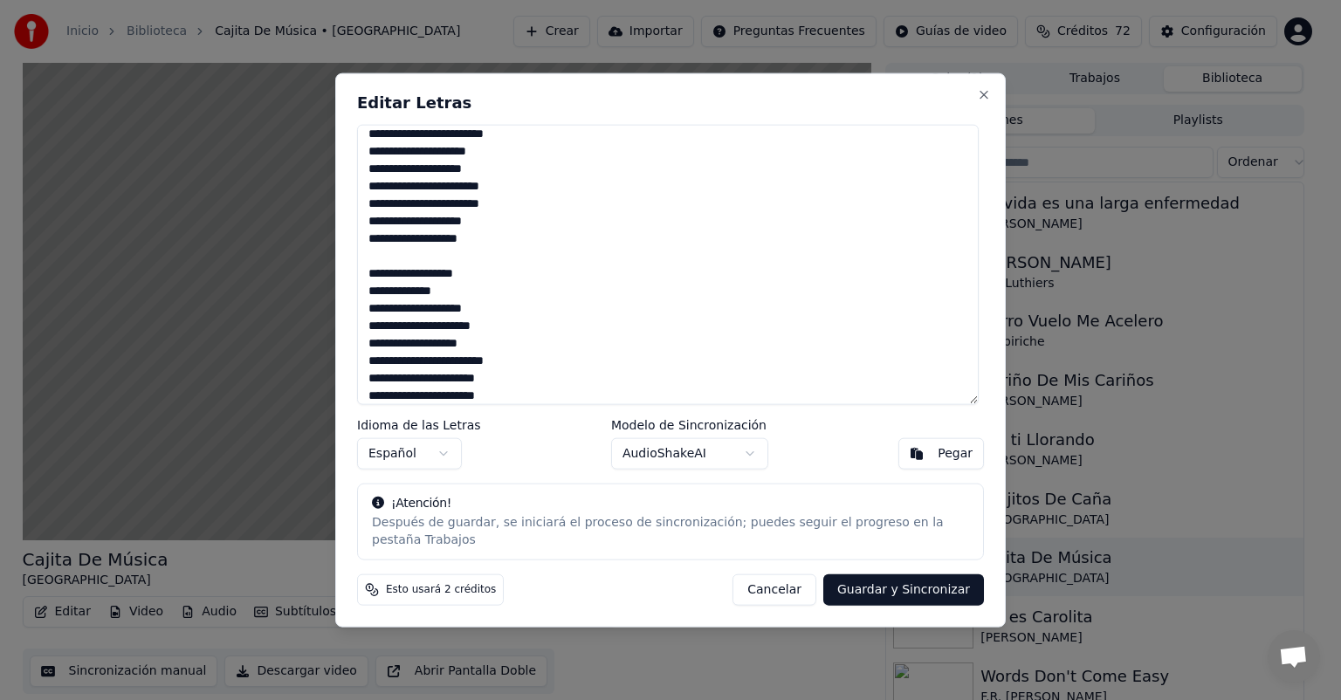
scroll to position [7, 0]
click at [775, 583] on button "Cancelar" at bounding box center [775, 589] width 84 height 31
type textarea "**********"
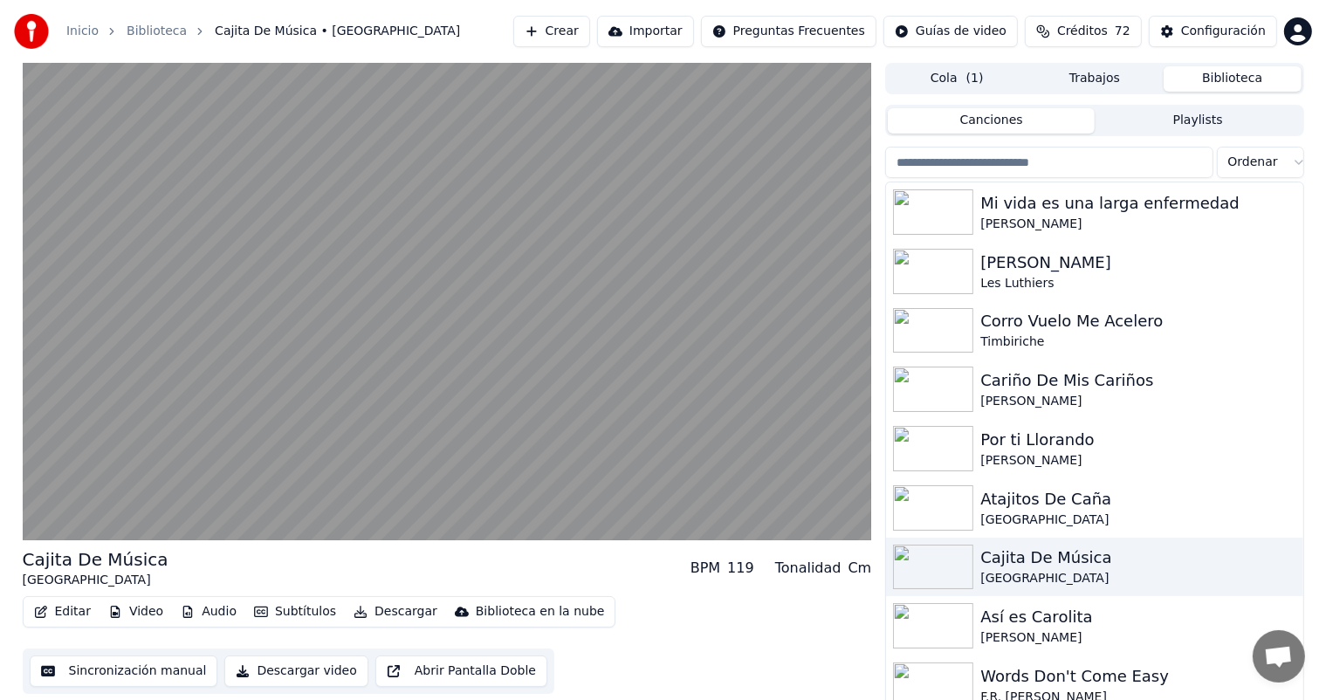
click at [219, 410] on video at bounding box center [448, 302] width 850 height 478
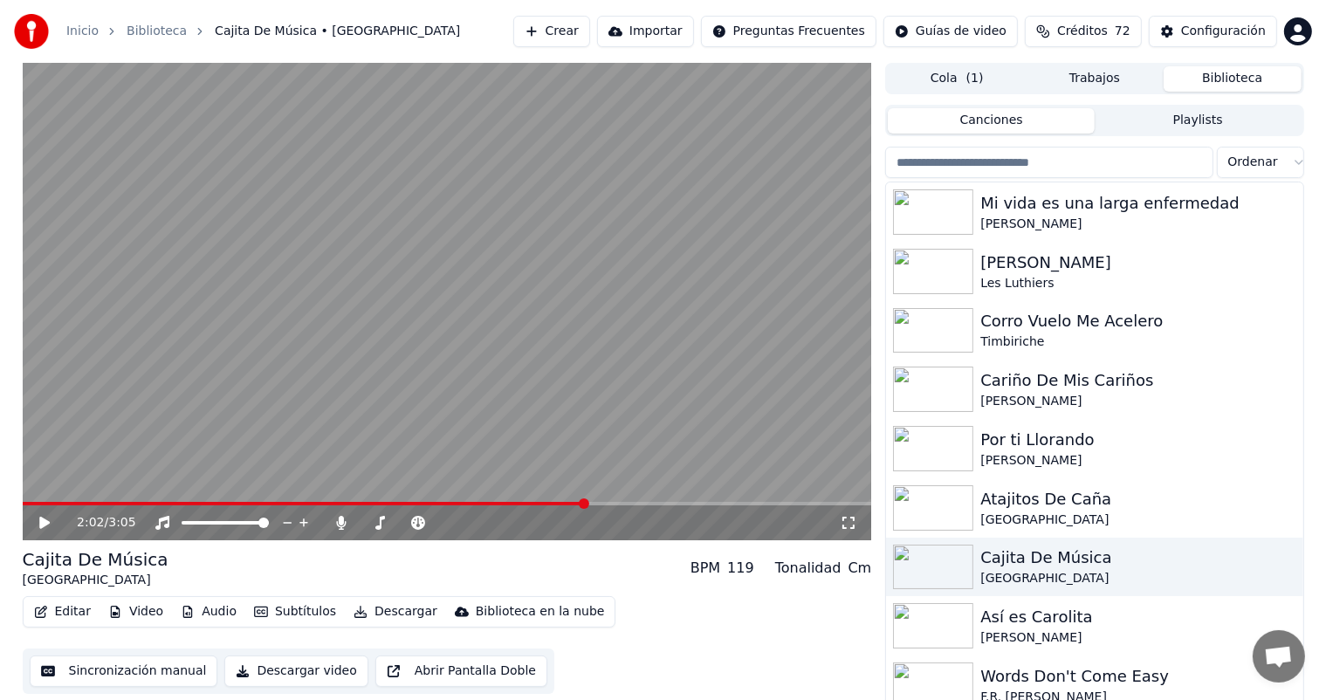
click at [64, 612] on button "Editar" at bounding box center [62, 612] width 71 height 24
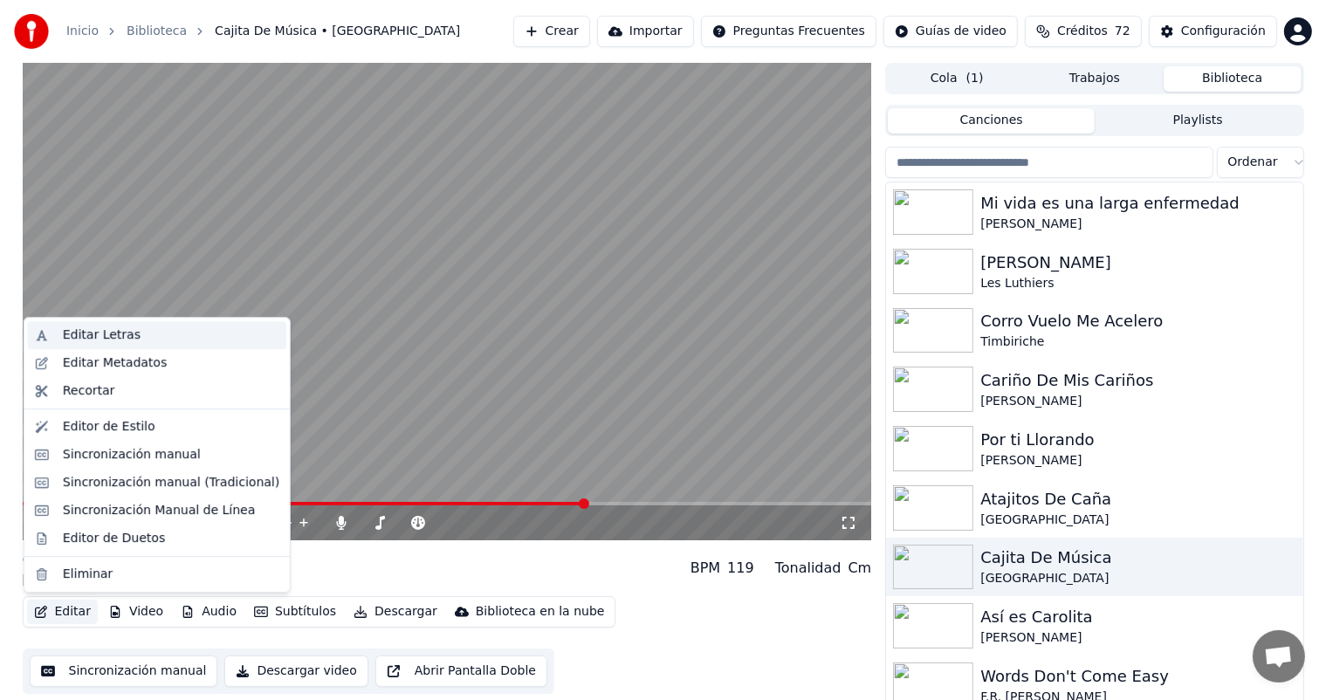
click at [112, 340] on div "Editar Letras" at bounding box center [102, 335] width 78 height 17
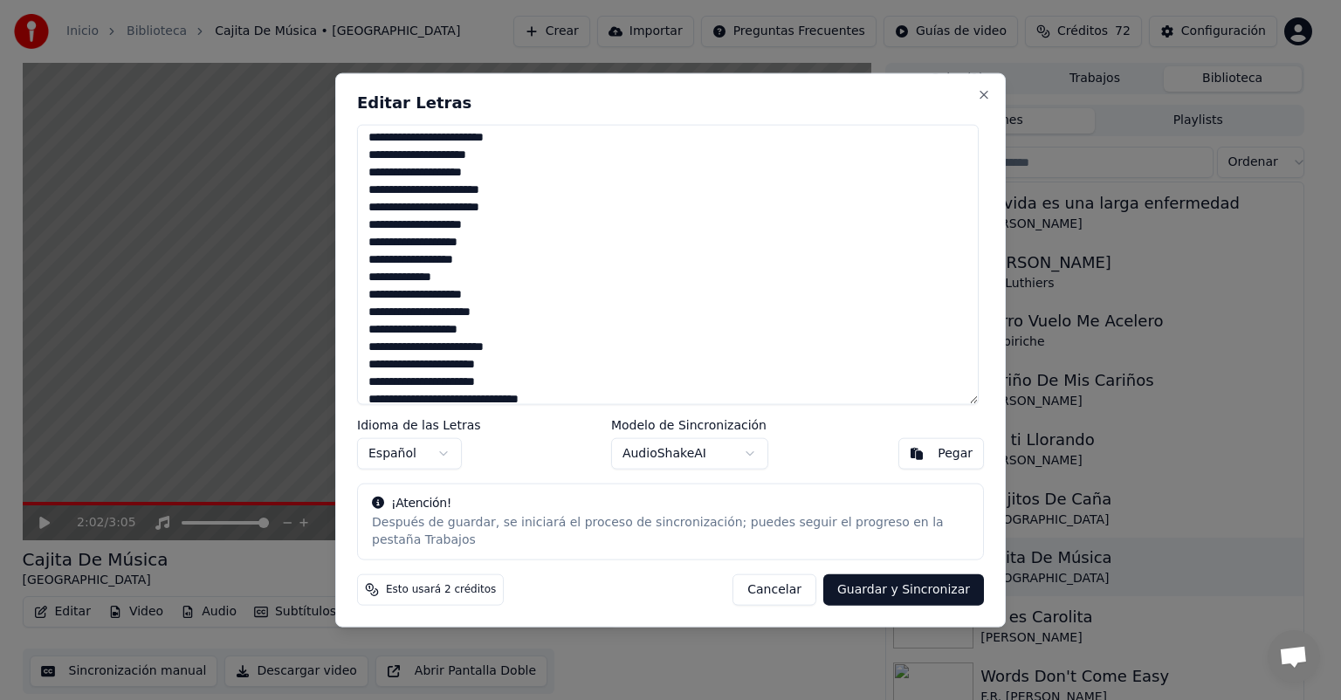
scroll to position [23, 0]
click at [475, 313] on textarea "**********" at bounding box center [668, 265] width 622 height 280
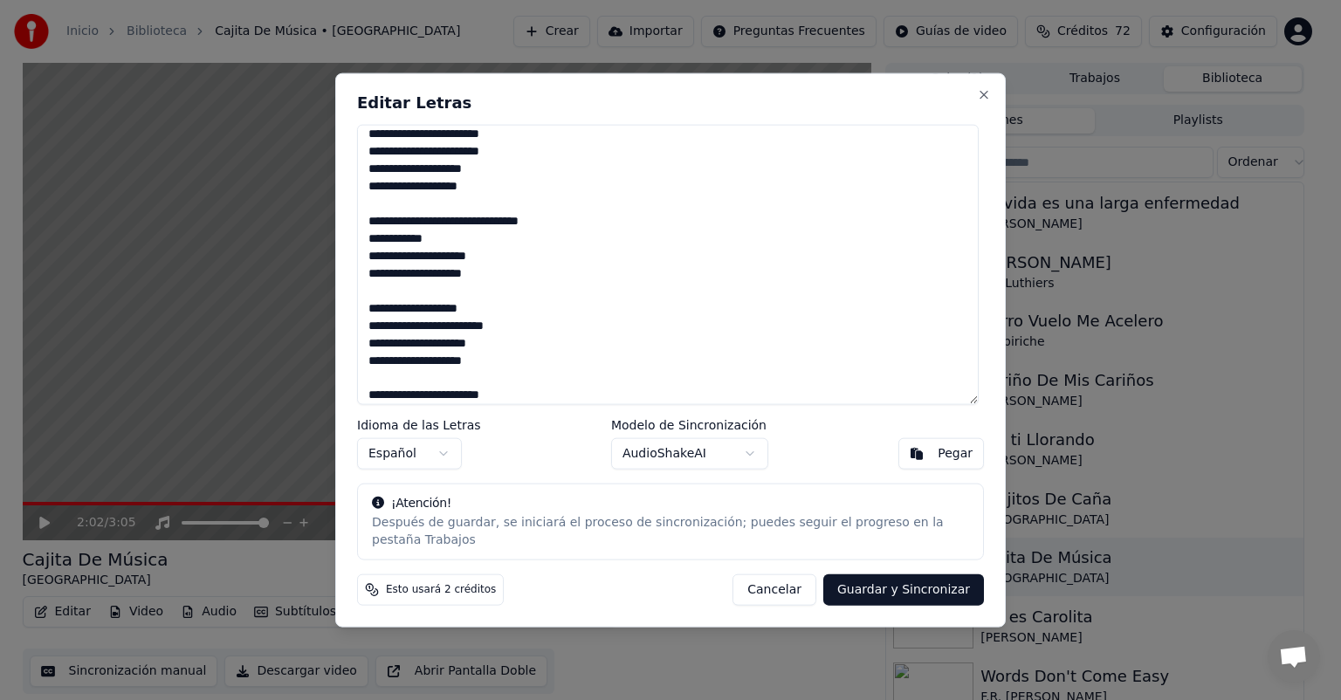
scroll to position [391, 0]
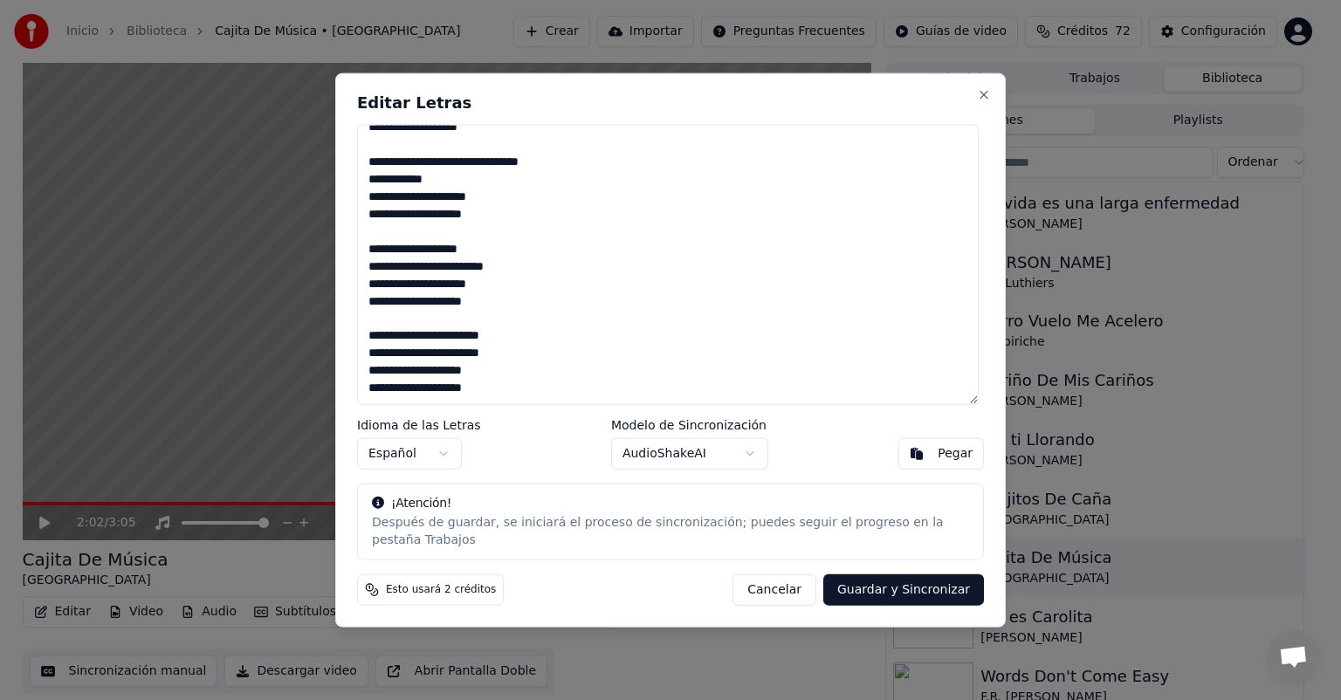
click at [917, 581] on button "Guardar y Sincronizar" at bounding box center [903, 589] width 161 height 31
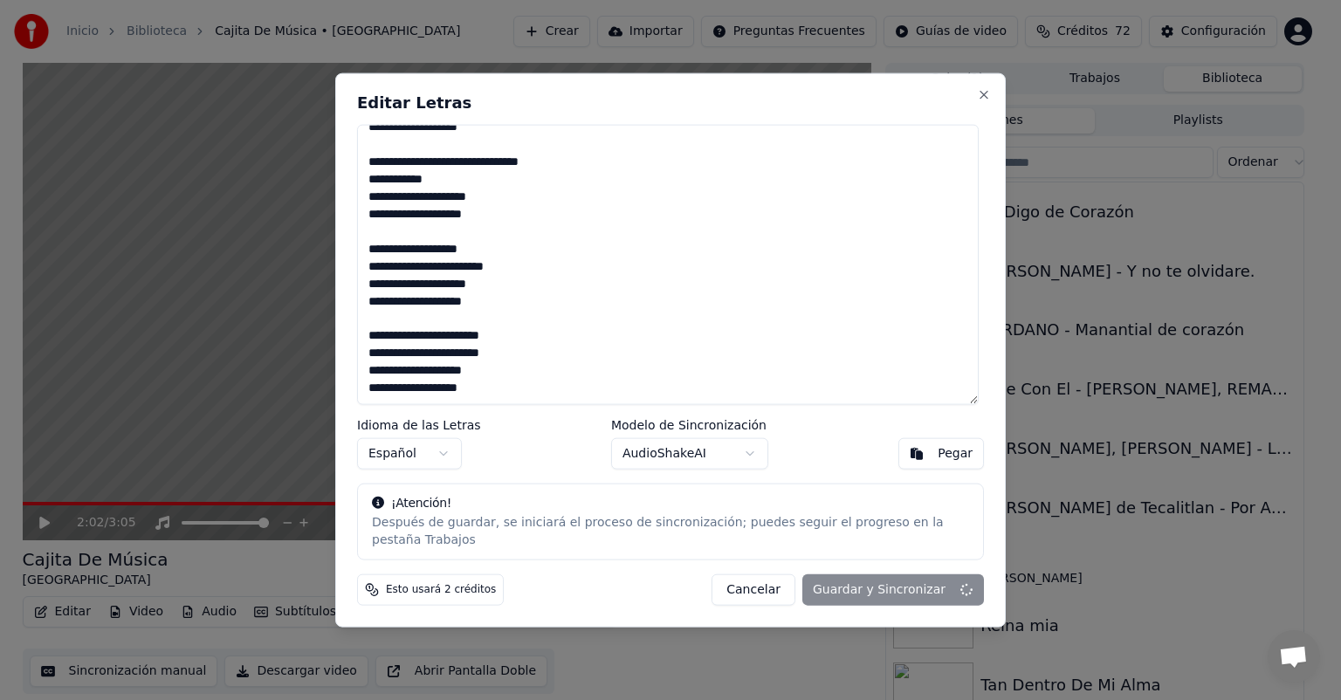
type textarea "**********"
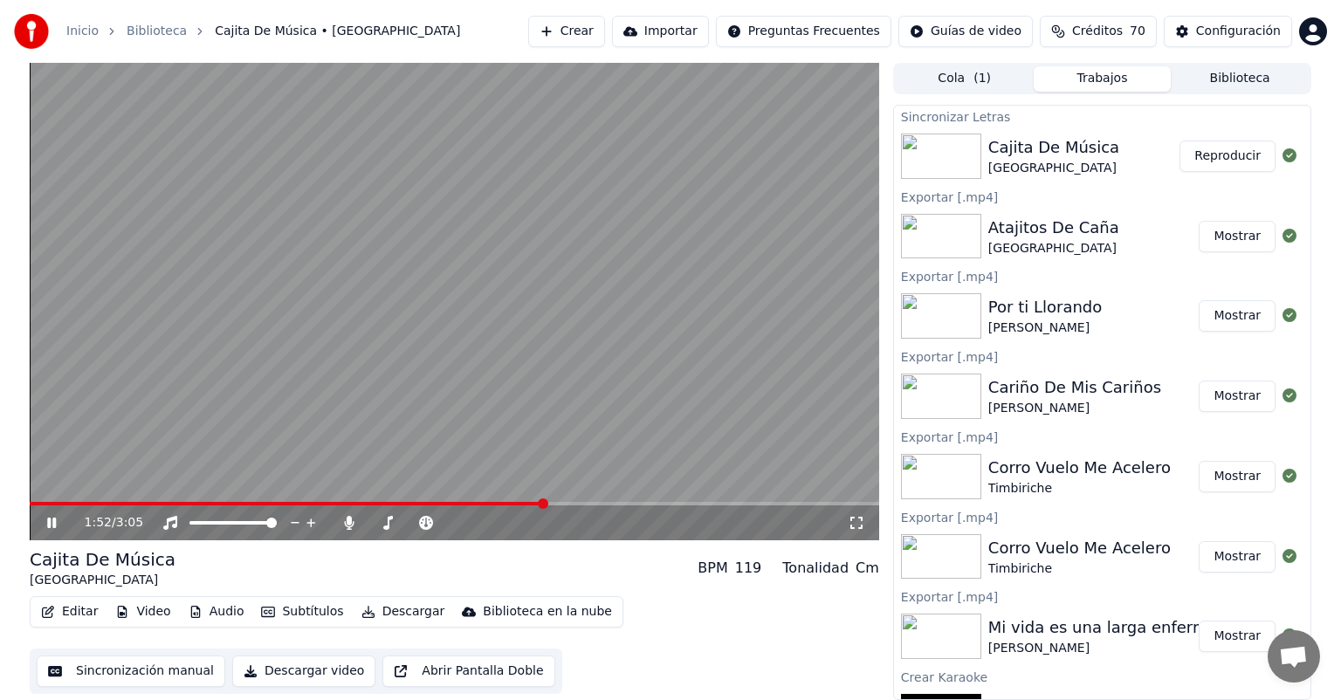
click at [543, 502] on span at bounding box center [287, 503] width 514 height 3
click at [582, 503] on span at bounding box center [455, 503] width 850 height 3
click at [613, 504] on span at bounding box center [455, 503] width 850 height 3
click at [667, 503] on span at bounding box center [455, 503] width 850 height 3
click at [705, 503] on span at bounding box center [455, 503] width 850 height 3
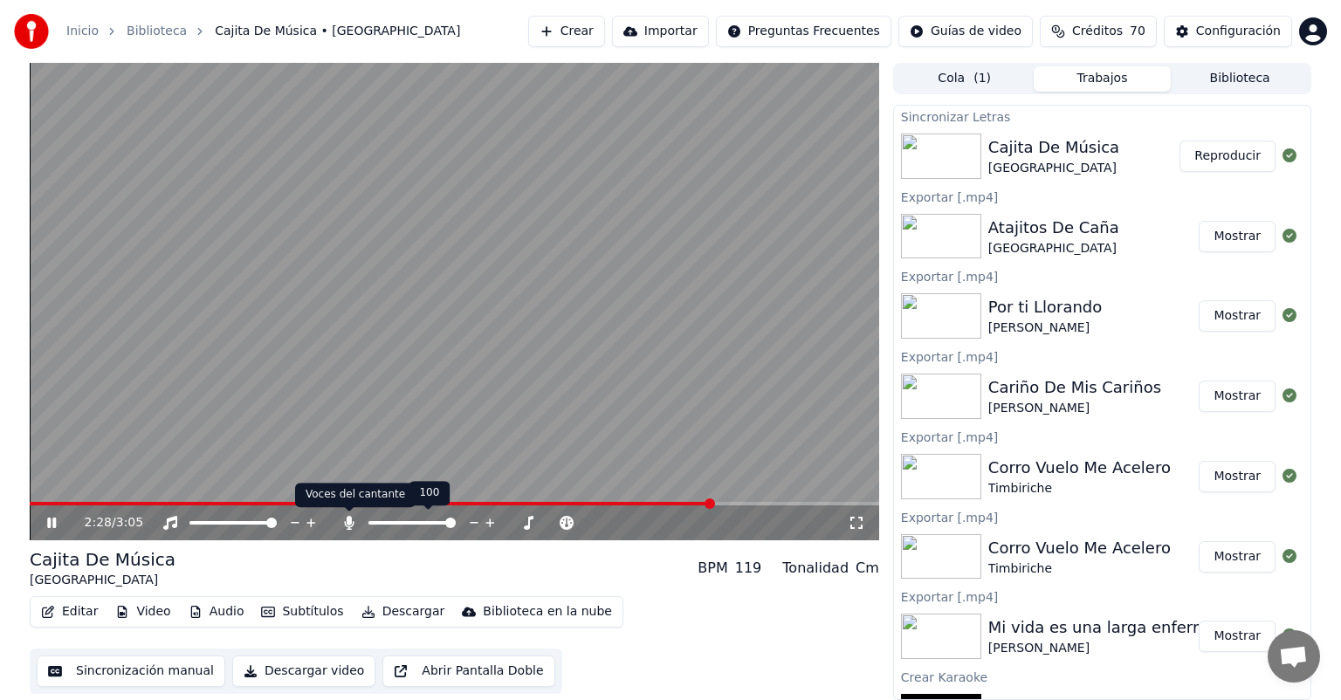
click at [348, 521] on icon at bounding box center [349, 523] width 10 height 14
click at [364, 631] on div "Editar Video Audio Subtítulos Descargar Biblioteca en la nube Sincronización ma…" at bounding box center [455, 645] width 850 height 98
click at [373, 618] on button "Descargar" at bounding box center [404, 612] width 98 height 24
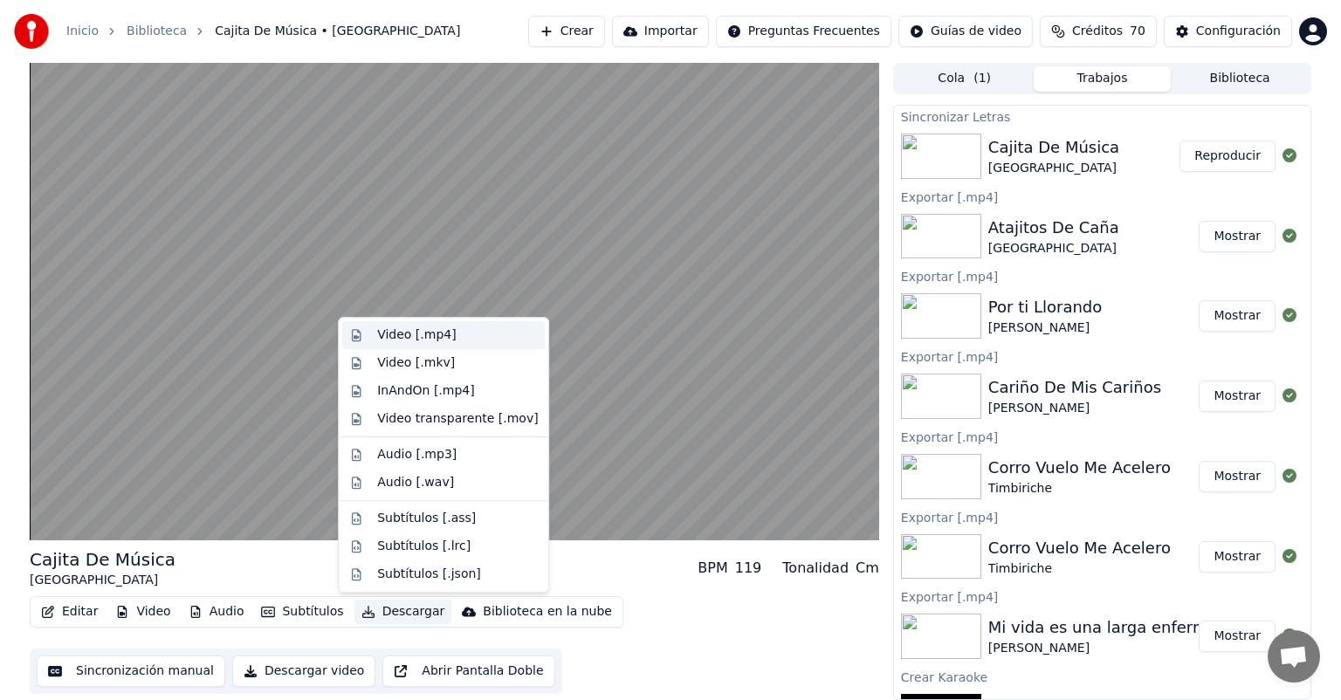
click at [382, 340] on div "Video [.mp4]" at bounding box center [416, 335] width 79 height 17
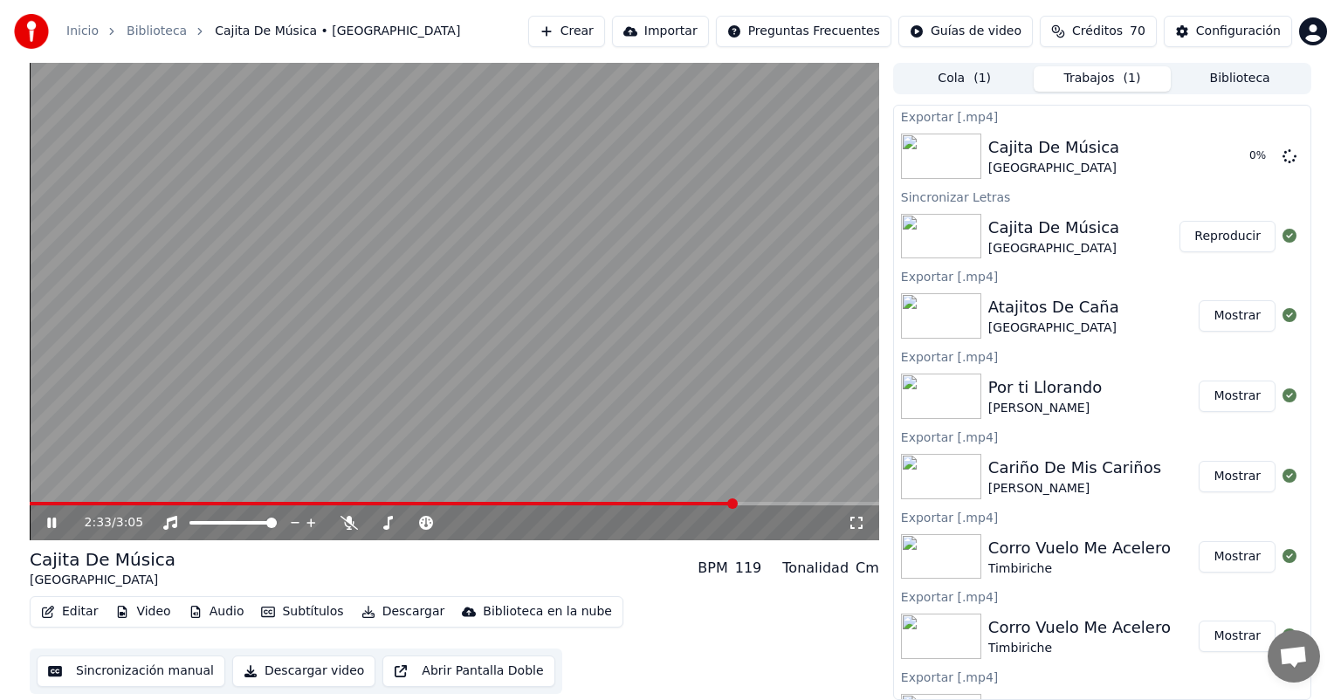
click at [376, 263] on video at bounding box center [455, 302] width 850 height 478
click at [1204, 76] on div "Configuración Configuración" at bounding box center [1231, 68] width 93 height 24
click at [1204, 80] on button "Biblioteca" at bounding box center [1240, 78] width 138 height 25
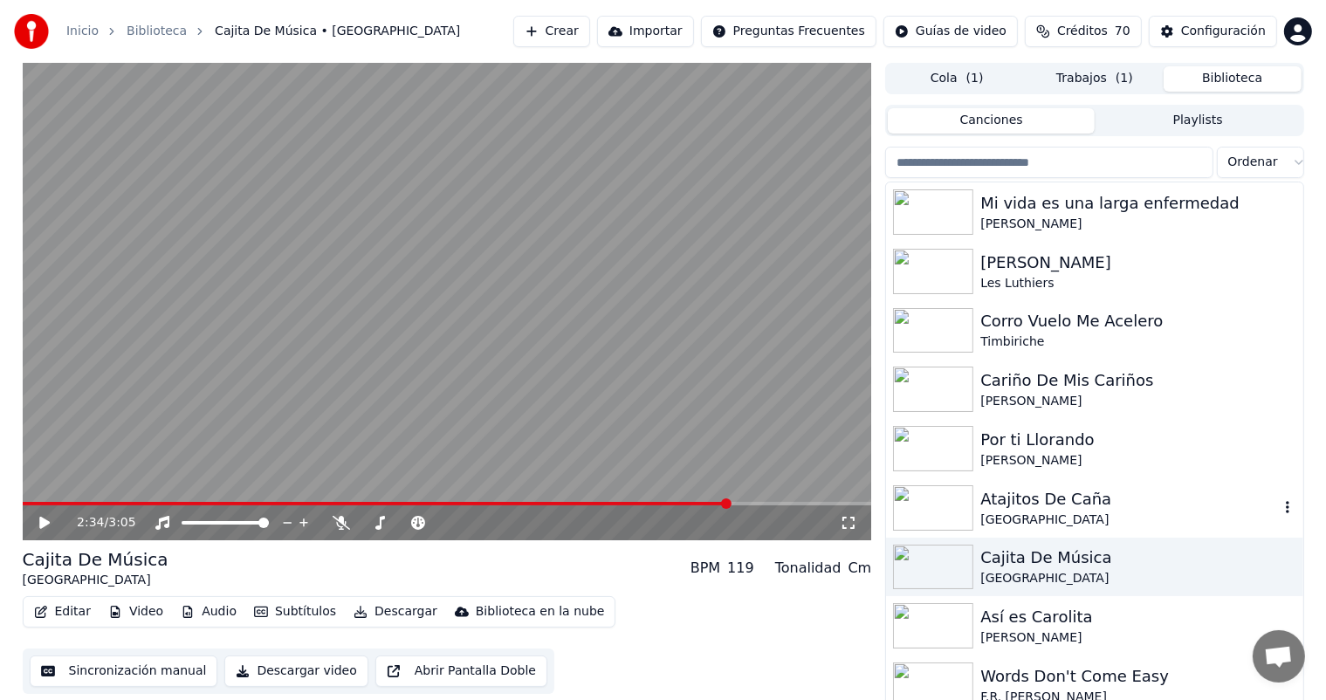
click at [1092, 498] on div "Atajitos De Caña" at bounding box center [1130, 499] width 298 height 24
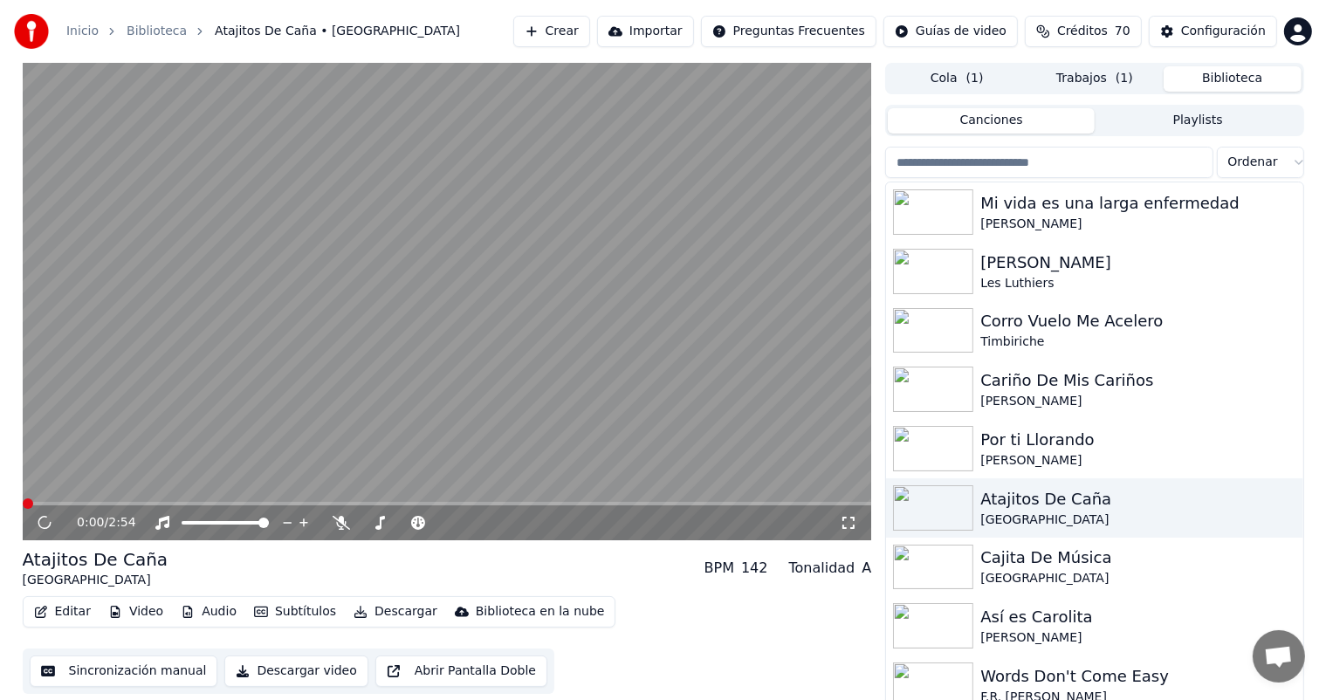
click at [377, 608] on button "Descargar" at bounding box center [396, 612] width 98 height 24
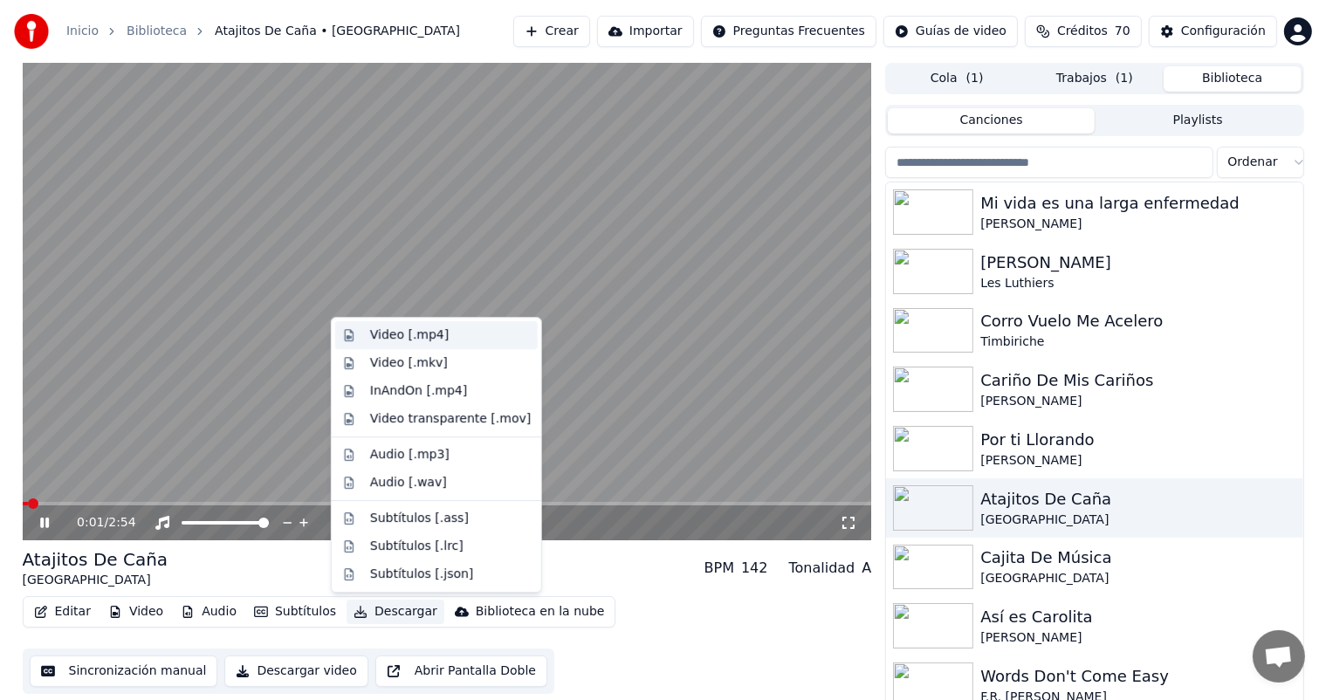
click at [391, 341] on div "Video [.mp4]" at bounding box center [409, 335] width 79 height 17
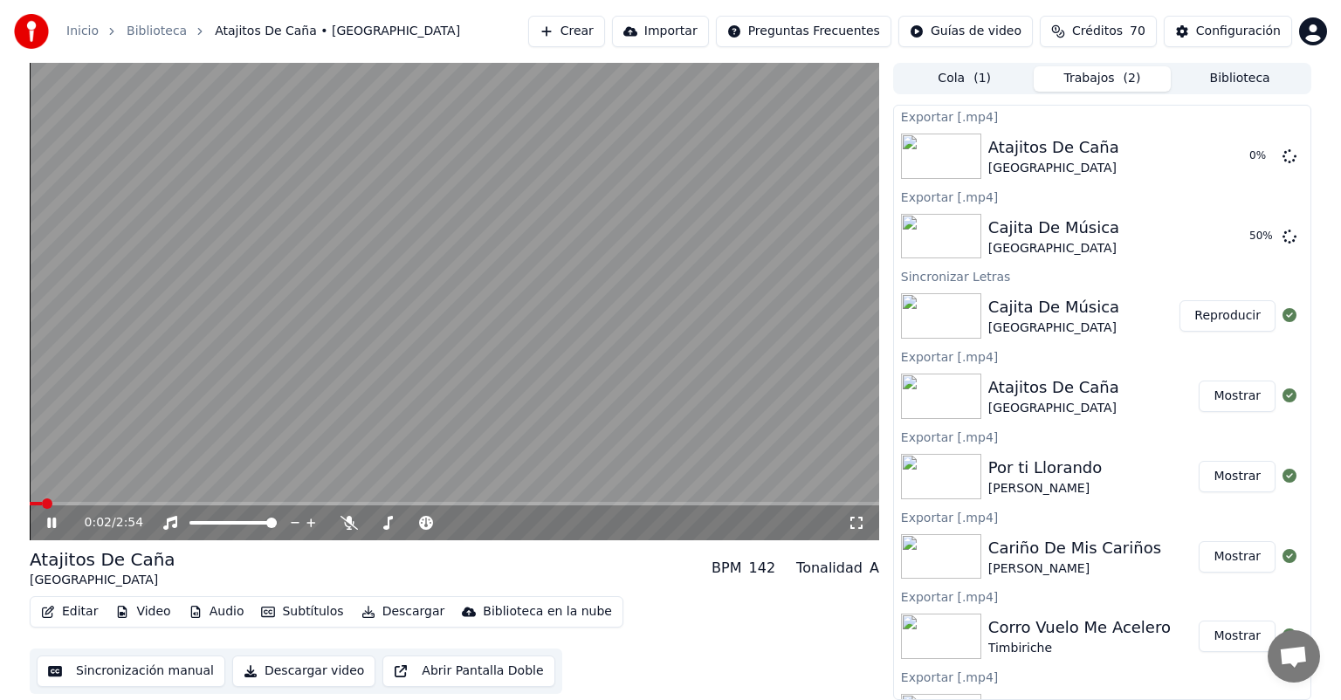
click at [45, 527] on icon at bounding box center [64, 523] width 41 height 14
click at [1224, 86] on button "Biblioteca" at bounding box center [1240, 78] width 138 height 25
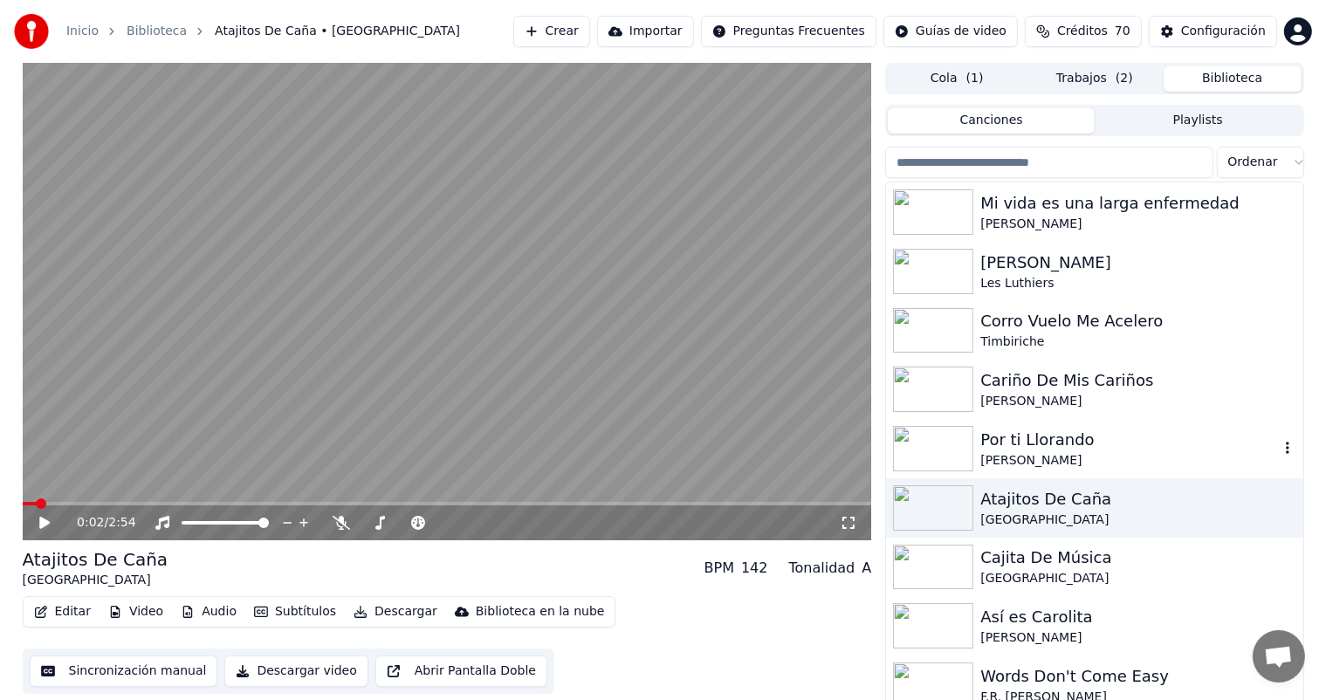
click at [1053, 454] on div "[PERSON_NAME]" at bounding box center [1130, 460] width 298 height 17
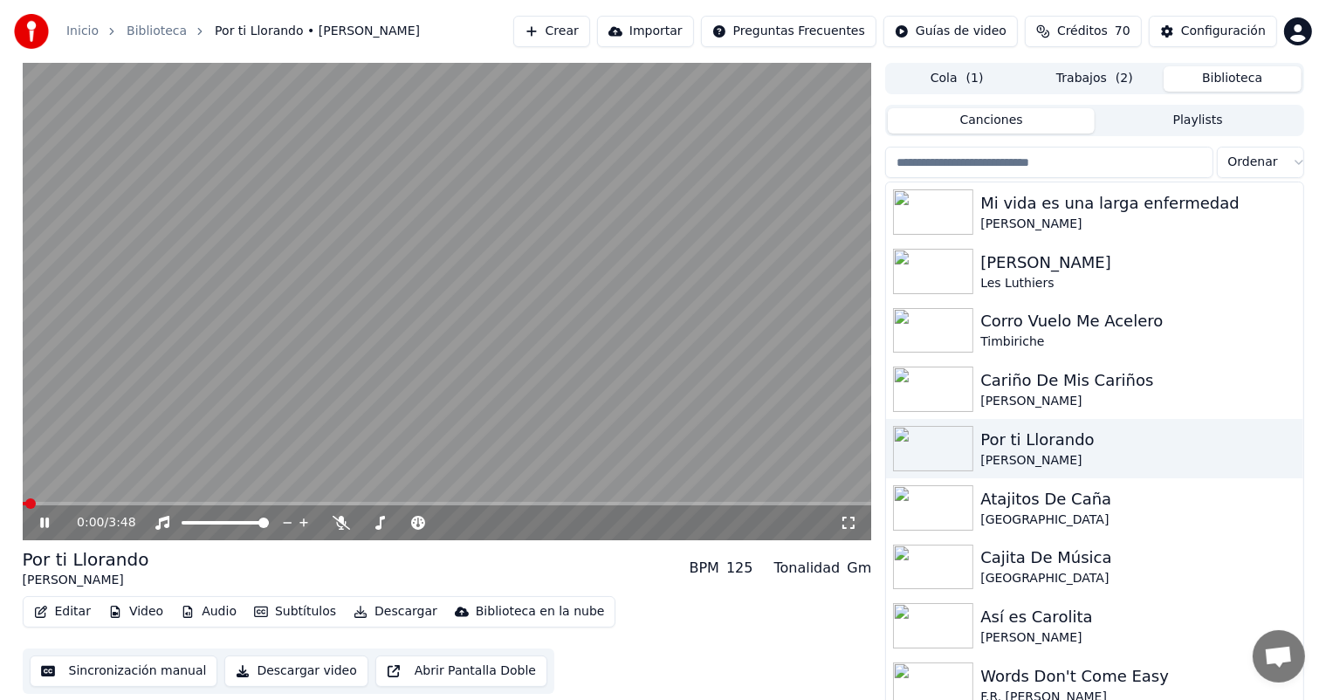
click at [384, 613] on button "Descargar" at bounding box center [396, 612] width 98 height 24
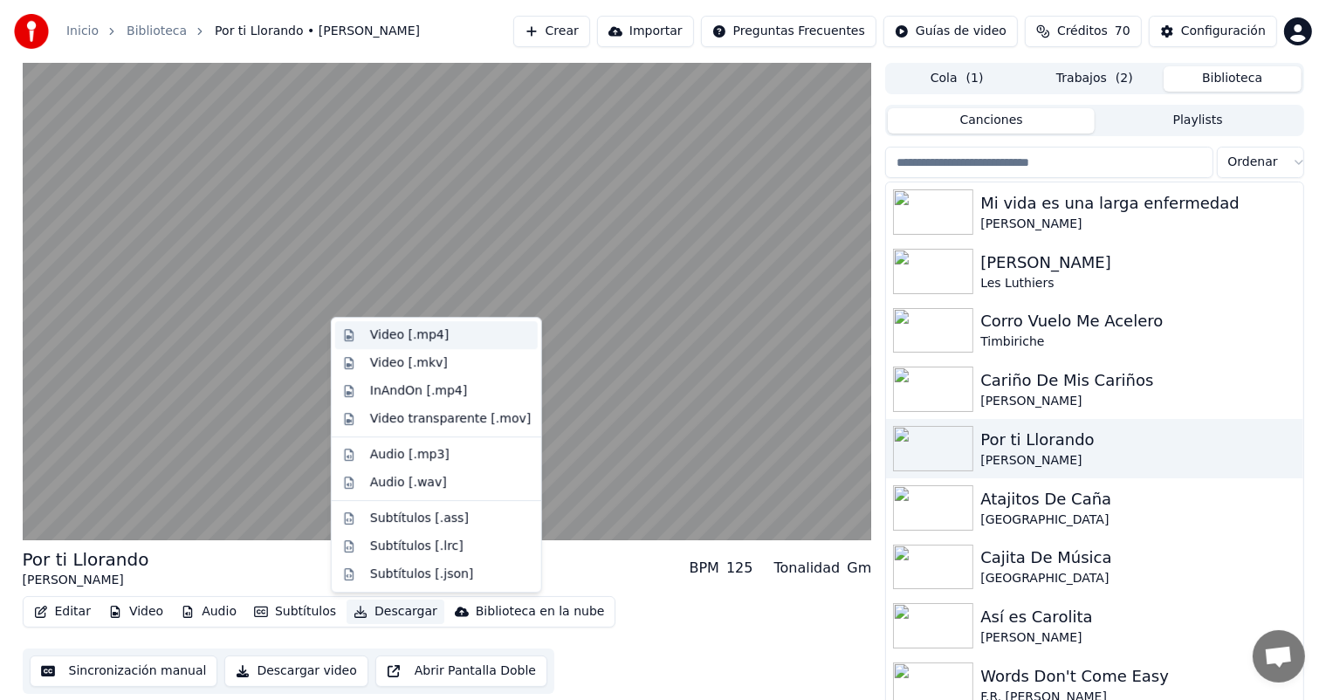
click at [416, 341] on div "Video [.mp4]" at bounding box center [409, 335] width 79 height 17
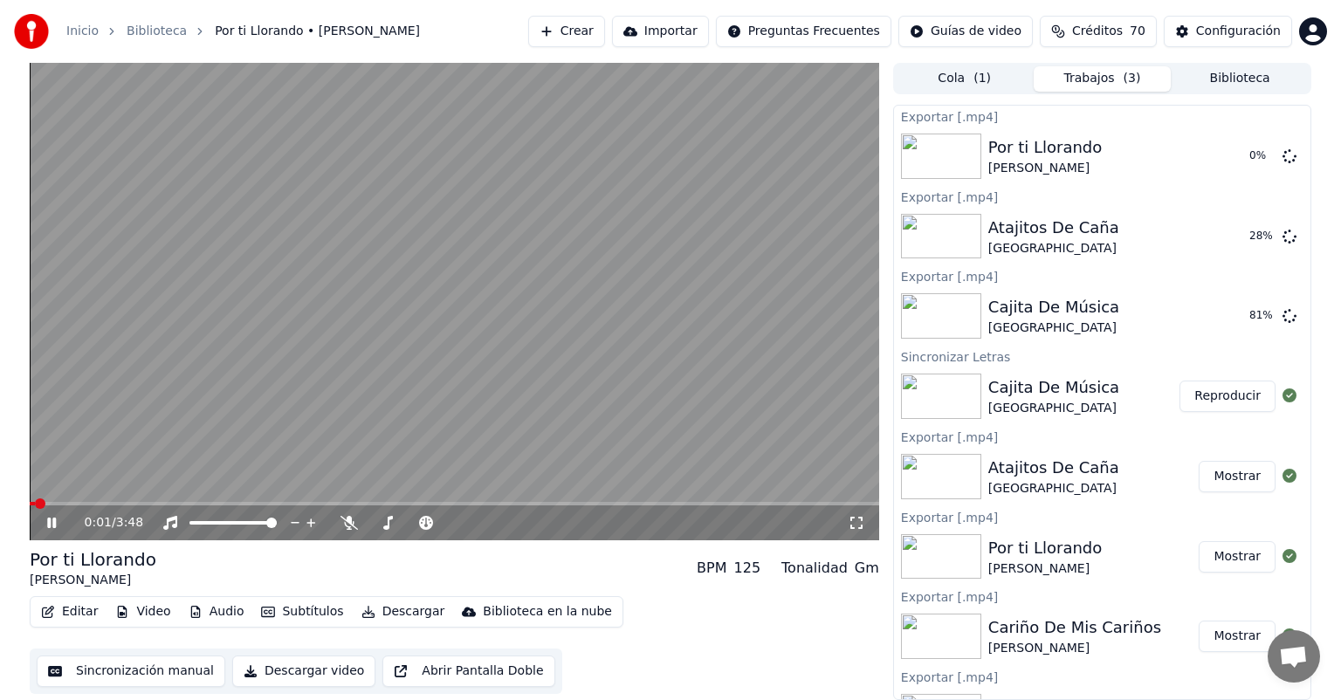
click at [53, 523] on icon at bounding box center [51, 523] width 9 height 10
click at [1178, 38] on button "Configuración" at bounding box center [1228, 31] width 128 height 31
